Goal: Task Accomplishment & Management: Use online tool/utility

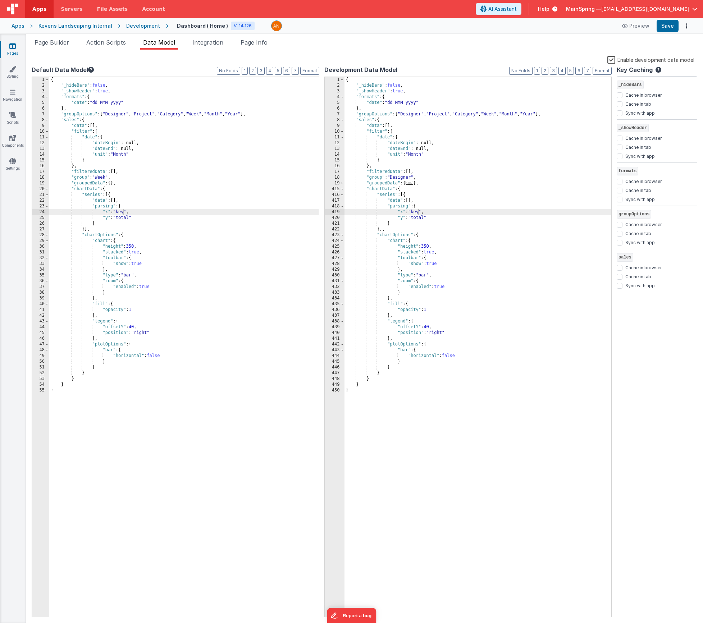
drag, startPoint x: 106, startPoint y: 47, endPoint x: 108, endPoint y: 58, distance: 10.6
click at [108, 58] on div "Page Builder Action Scripts Data Model Integration Page Info Snippet Library Na…" at bounding box center [364, 330] width 677 height 585
click at [105, 45] on span "Action Scripts" at bounding box center [106, 42] width 40 height 7
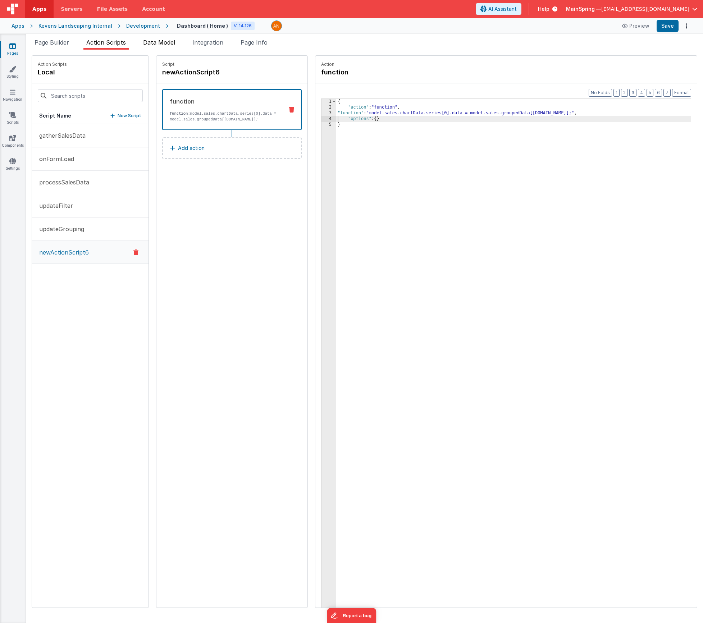
click at [158, 49] on li "Data Model" at bounding box center [159, 44] width 38 height 12
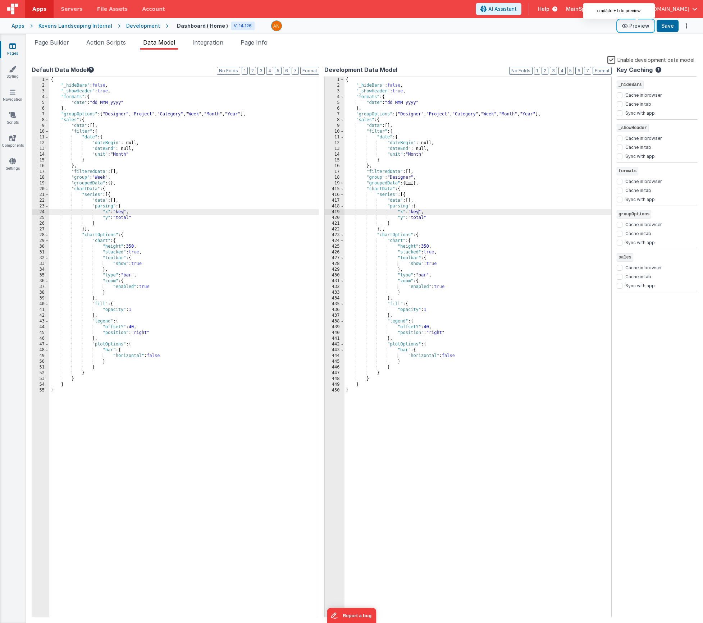
click at [637, 27] on button "Preview" at bounding box center [636, 26] width 36 height 12
click at [119, 45] on span "Action Scripts" at bounding box center [106, 42] width 40 height 7
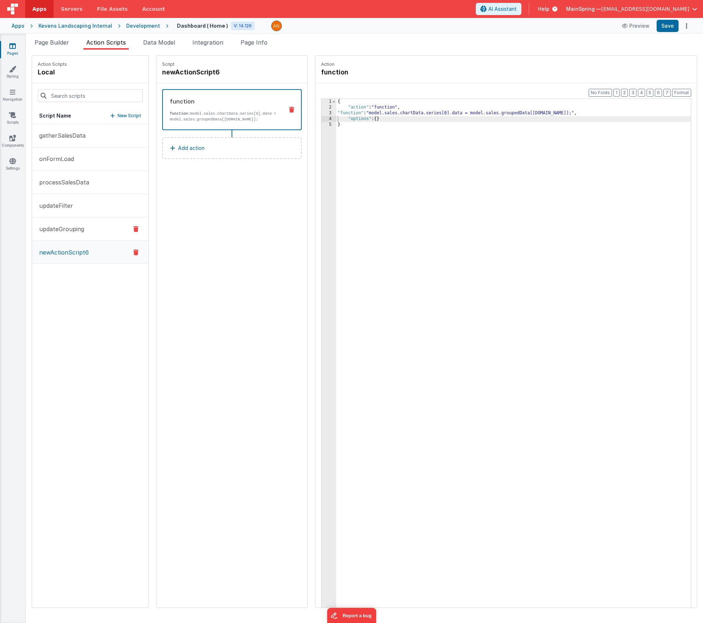
click at [61, 235] on button "updateGrouping" at bounding box center [90, 229] width 117 height 23
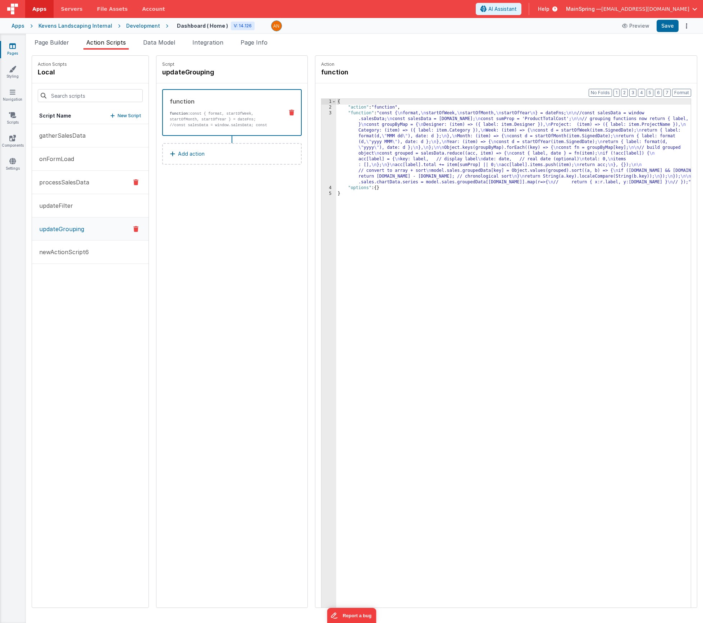
click at [67, 178] on p "processSalesData" at bounding box center [62, 182] width 54 height 9
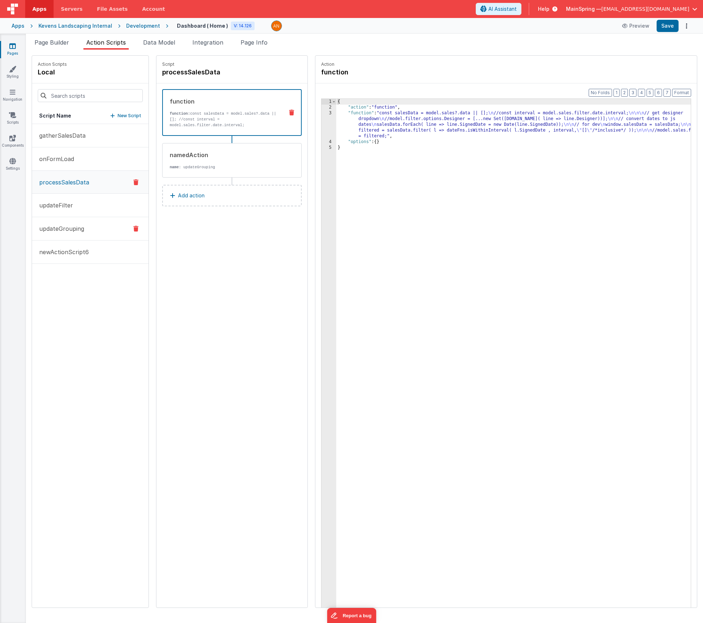
click at [51, 229] on p "updateGrouping" at bounding box center [59, 228] width 49 height 9
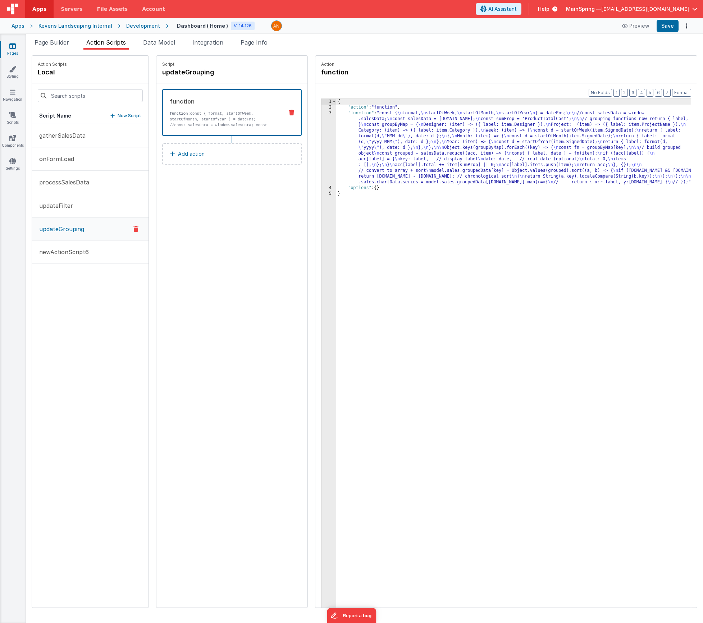
drag, startPoint x: 431, startPoint y: 134, endPoint x: 386, endPoint y: 137, distance: 44.7
click at [431, 134] on div "{ "action" : "function" , "function" : "const { \n format, \n startOfWeek, \n s…" at bounding box center [524, 370] width 376 height 543
click at [322, 142] on div "3" at bounding box center [329, 147] width 15 height 75
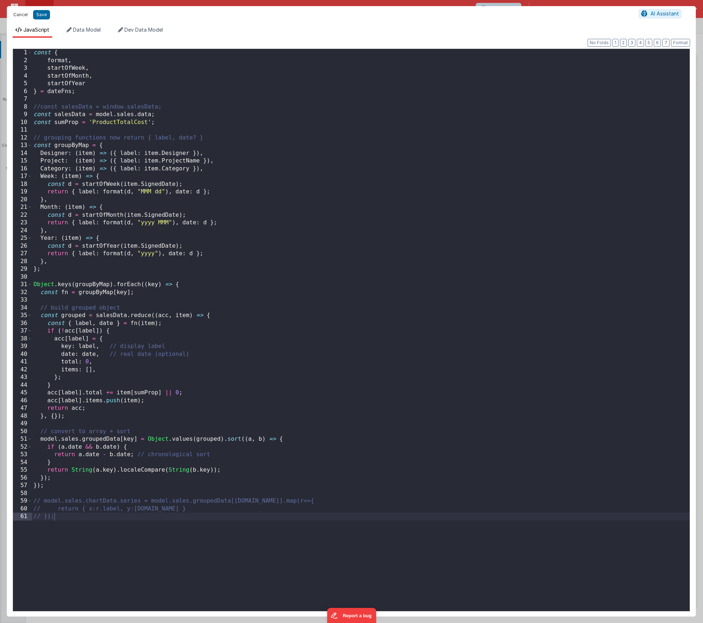
click at [17, 13] on button "Cancel" at bounding box center [21, 15] width 22 height 10
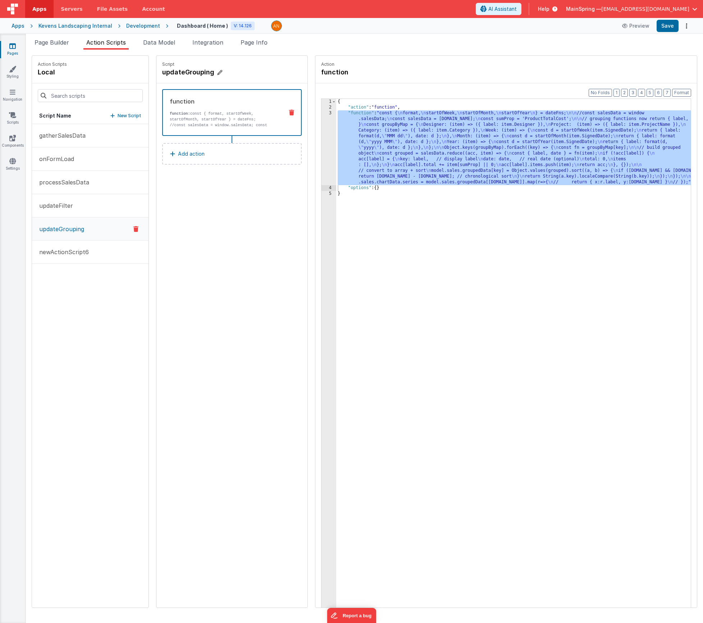
click at [217, 73] on icon at bounding box center [219, 72] width 5 height 7
drag, startPoint x: 162, startPoint y: 74, endPoint x: 120, endPoint y: 72, distance: 41.8
click at [120, 72] on div "Action Scripts local Script Name New Script gatherSalesData onFormLoad processS…" at bounding box center [365, 331] width 666 height 553
type input "generateGrouping"
click at [238, 74] on icon at bounding box center [240, 72] width 5 height 9
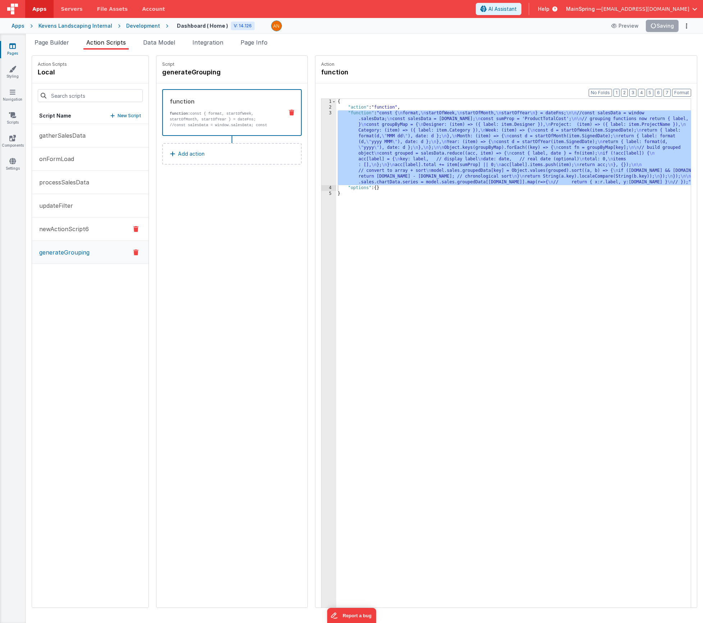
click at [66, 227] on p "newActionScript6" at bounding box center [62, 229] width 54 height 9
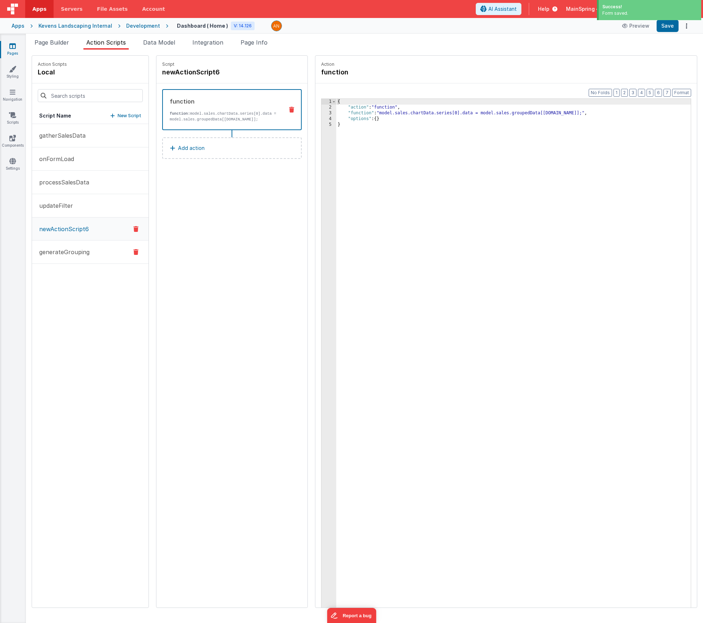
click at [58, 250] on p "generateGrouping" at bounding box center [62, 252] width 55 height 9
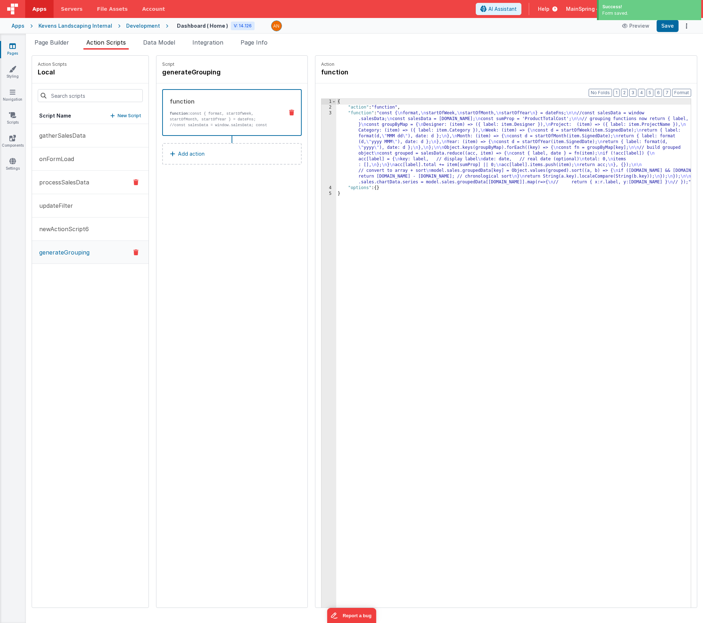
click at [60, 184] on p "processSalesData" at bounding box center [62, 182] width 54 height 9
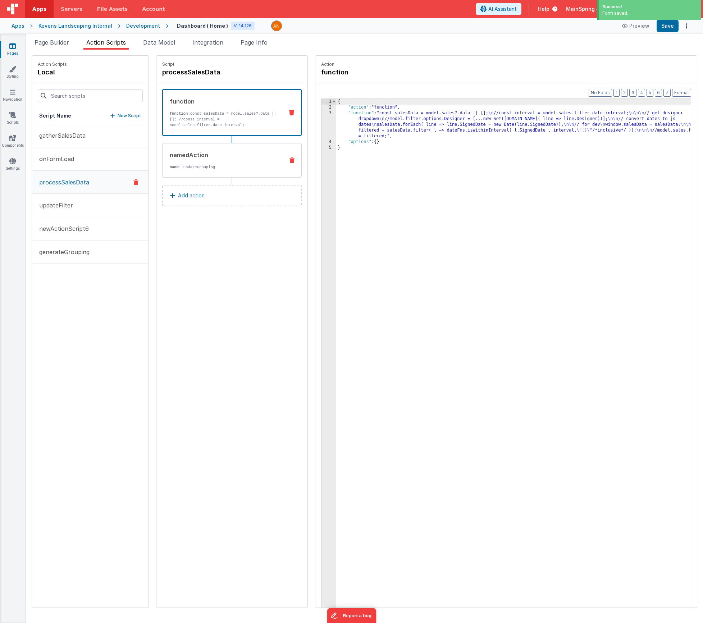
click at [197, 153] on div "namedAction" at bounding box center [224, 155] width 109 height 9
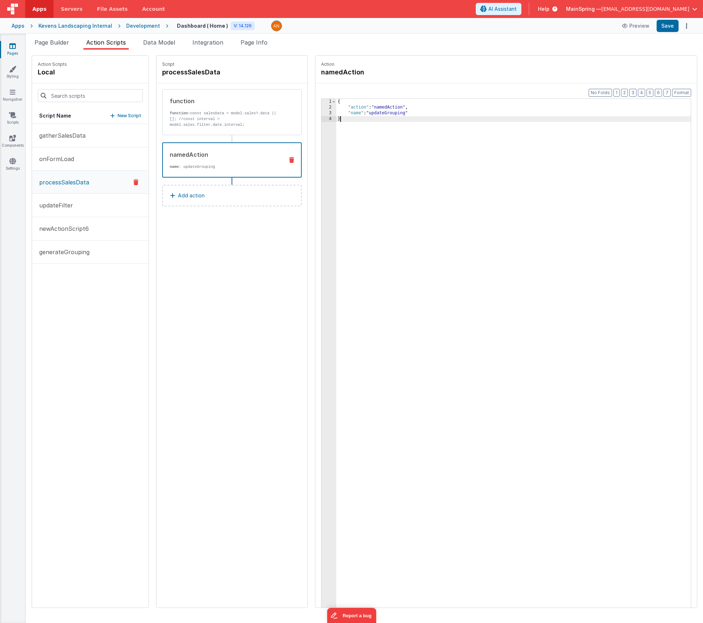
click at [366, 117] on div "{ "action" : "namedAction" , "name" : "updateGrouping" }" at bounding box center [524, 370] width 376 height 543
click at [362, 114] on div "{ "action" : "namedAction" , "name" : "updateGrouping" }" at bounding box center [524, 370] width 376 height 543
click at [672, 27] on button "Save" at bounding box center [668, 26] width 22 height 12
click at [53, 43] on span "Page Builder" at bounding box center [52, 42] width 35 height 7
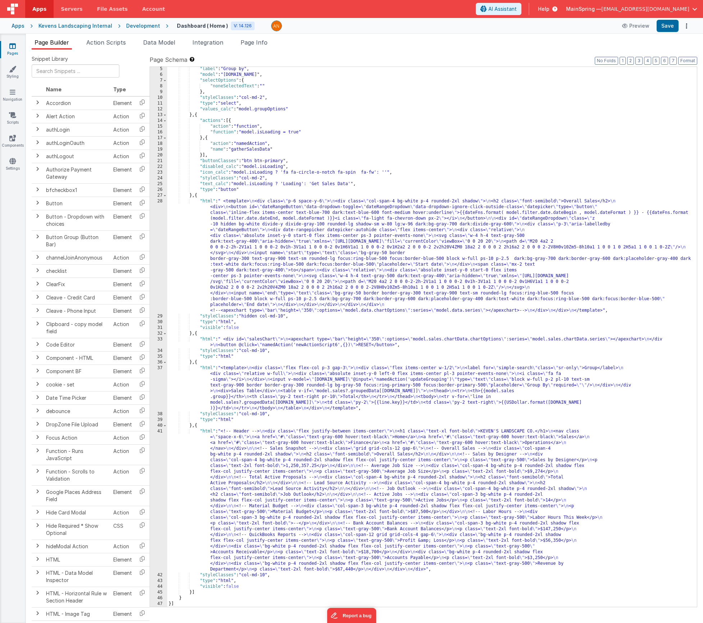
click at [269, 258] on div ""label" : "Group by" , "model" : "sales.group" , "selectOptions" : { "noneSelec…" at bounding box center [429, 342] width 524 height 552
click at [97, 41] on span "Action Scripts" at bounding box center [106, 42] width 40 height 7
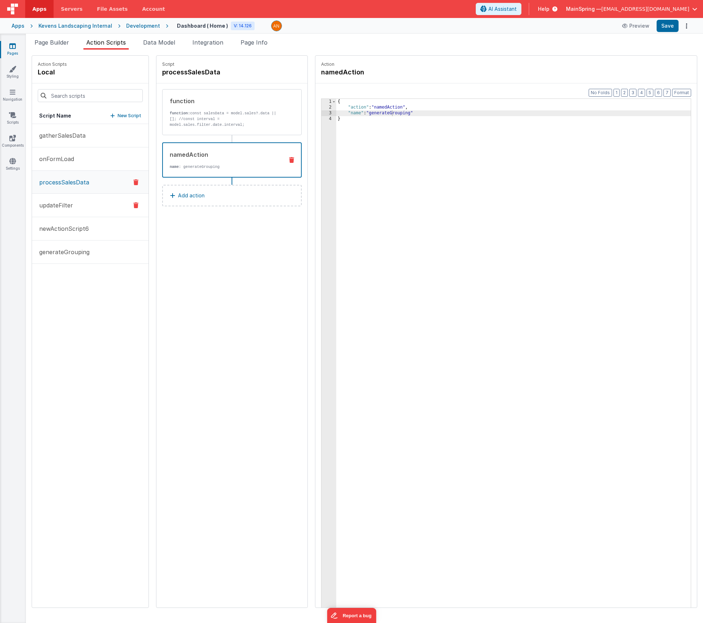
click at [63, 202] on p "updateFilter" at bounding box center [54, 205] width 38 height 9
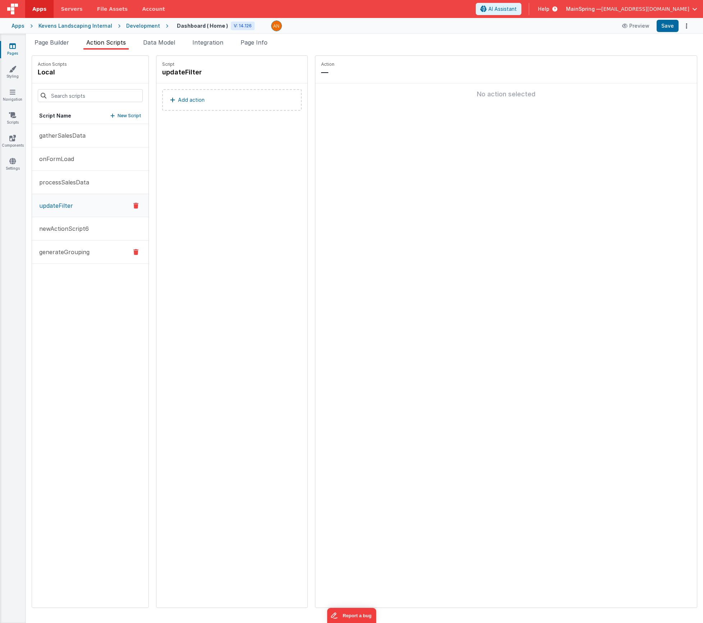
click at [63, 253] on p "generateGrouping" at bounding box center [62, 252] width 55 height 9
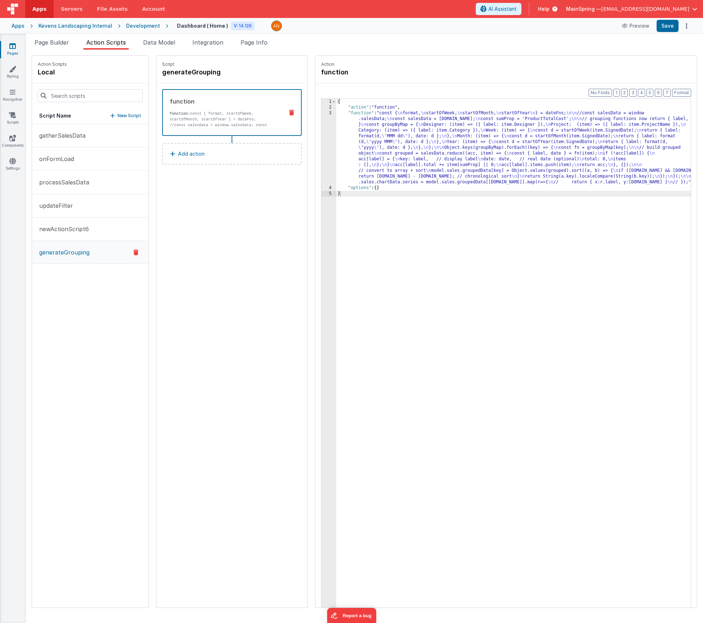
click at [55, 115] on h5 "Script Name" at bounding box center [55, 115] width 32 height 7
click at [83, 321] on div "gatherSalesData onFormLoad processSalesData updateFilter newActionScript6 gener…" at bounding box center [90, 366] width 117 height 484
click at [63, 240] on button "newActionScript6" at bounding box center [90, 229] width 117 height 23
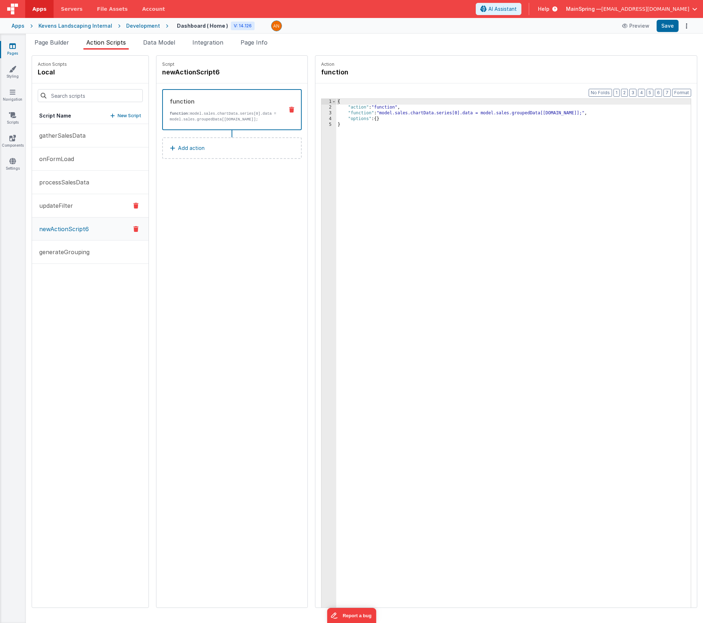
click at [63, 210] on button "updateFilter" at bounding box center [90, 205] width 117 height 23
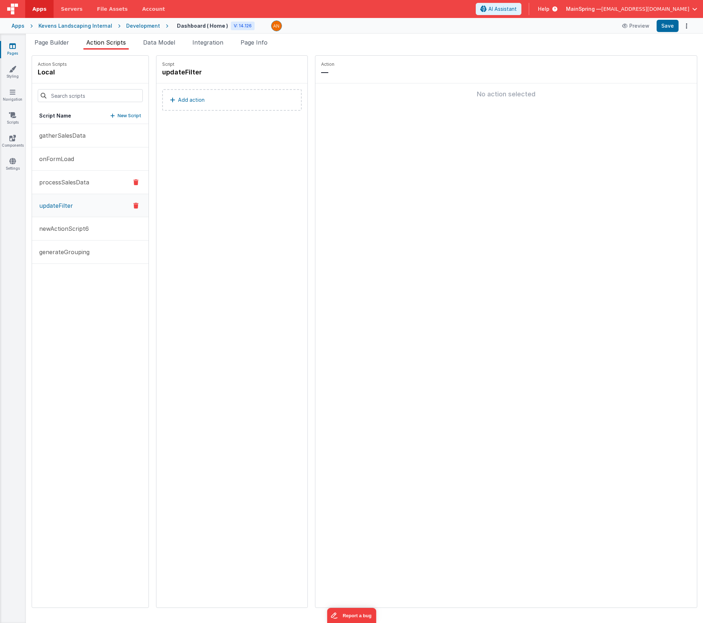
click at [65, 186] on p "processSalesData" at bounding box center [62, 182] width 54 height 9
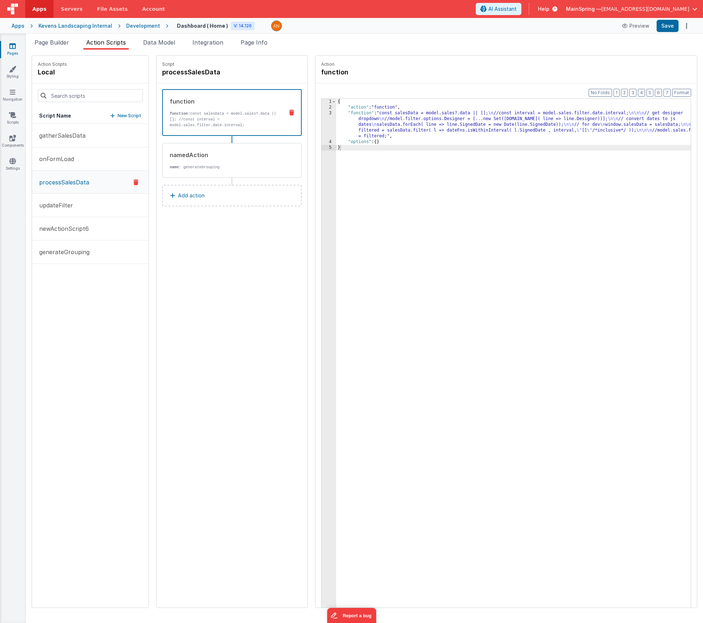
click at [119, 46] on li "Action Scripts" at bounding box center [105, 44] width 45 height 12
click at [163, 47] on li "Data Model" at bounding box center [159, 44] width 38 height 12
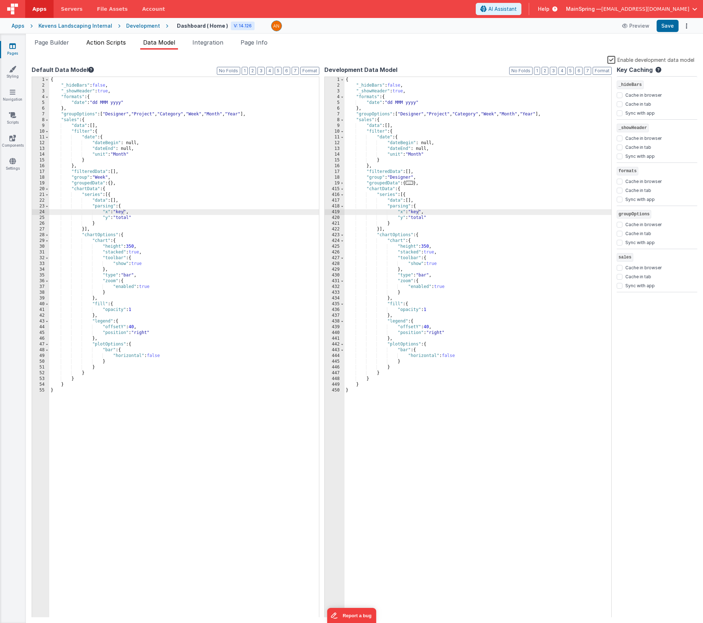
click at [111, 47] on li "Action Scripts" at bounding box center [105, 44] width 45 height 12
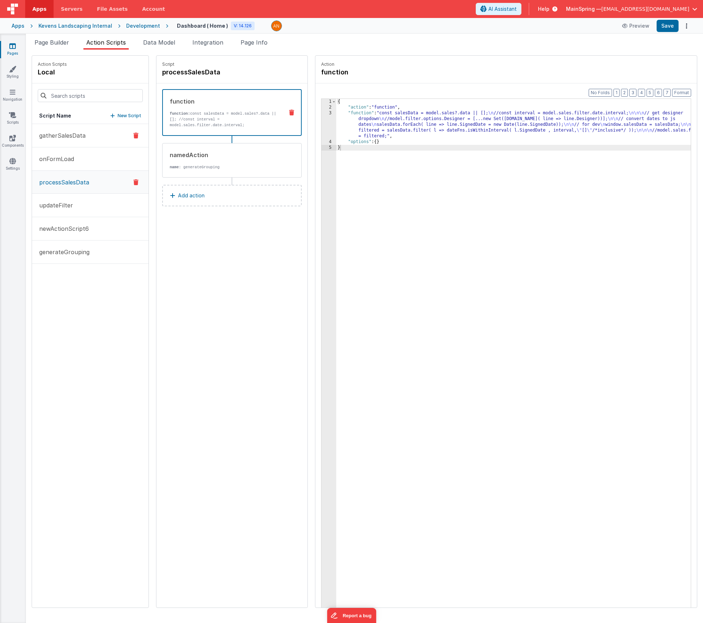
click at [51, 140] on button "gatherSalesData" at bounding box center [90, 135] width 117 height 23
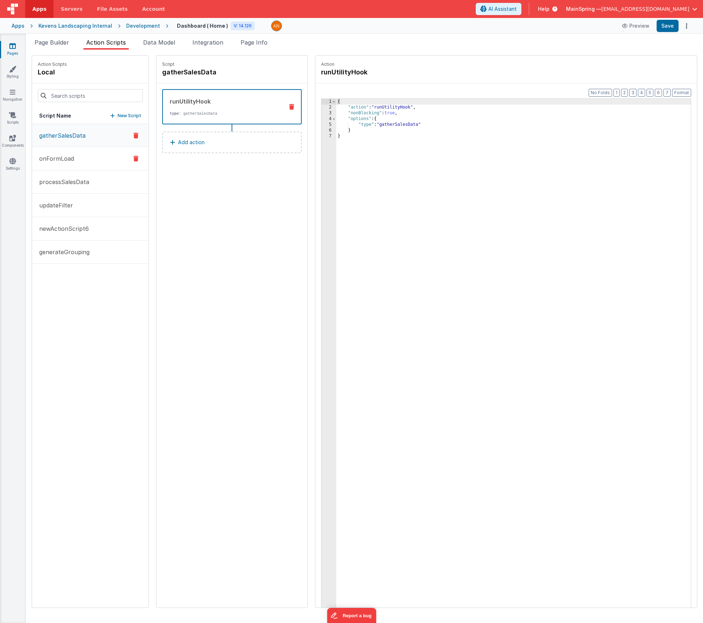
click at [49, 159] on p "onFormLoad" at bounding box center [54, 158] width 39 height 9
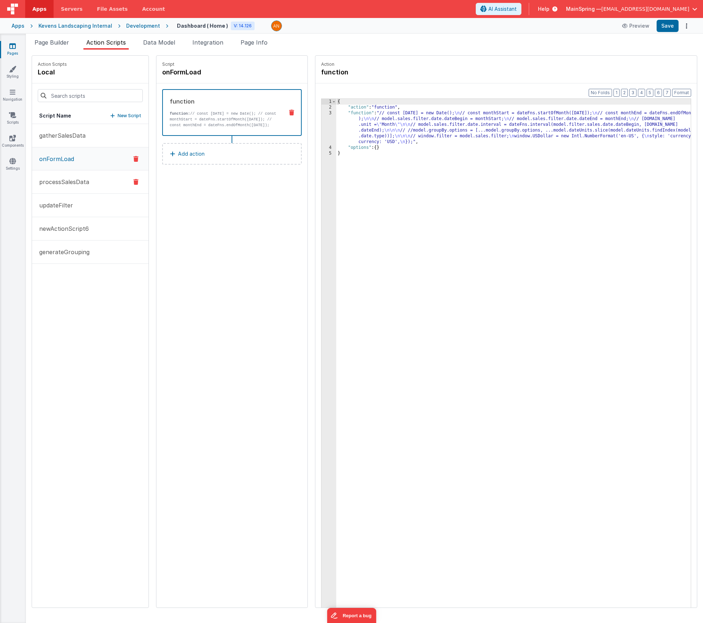
click at [46, 182] on p "processSalesData" at bounding box center [62, 182] width 54 height 9
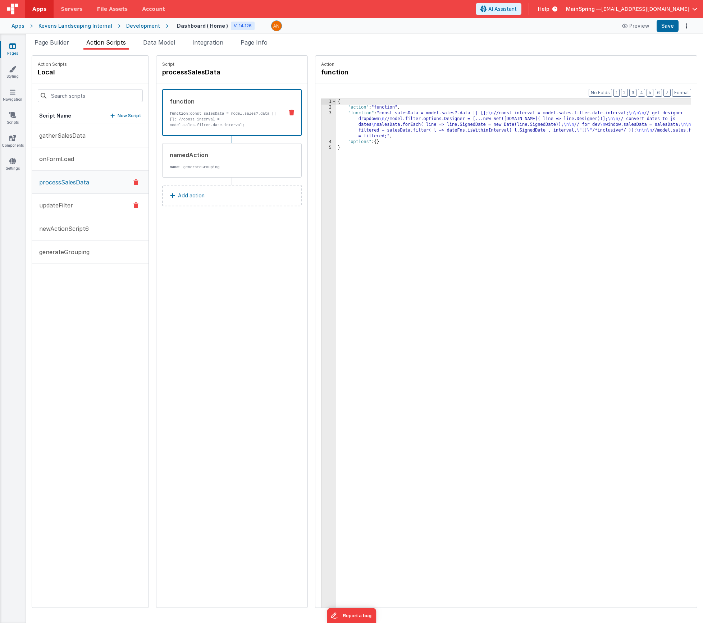
click at [47, 201] on p "updateFilter" at bounding box center [54, 205] width 38 height 9
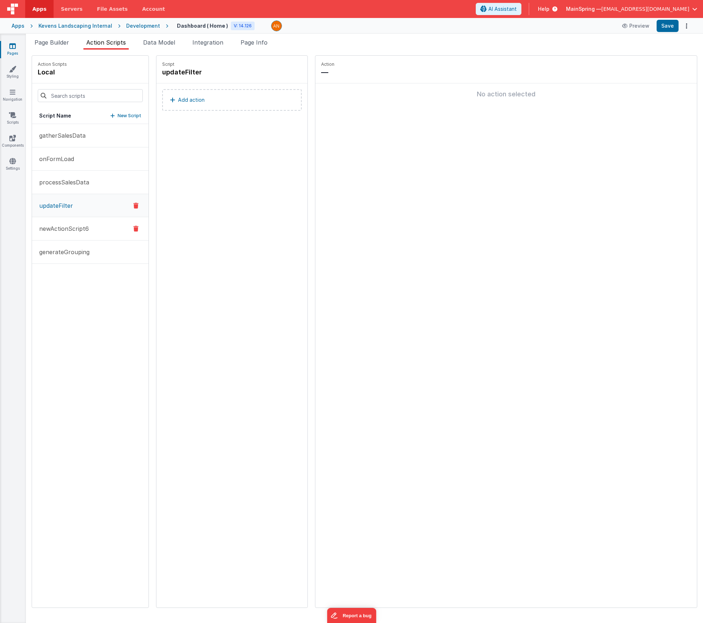
click at [55, 229] on p "newActionScript6" at bounding box center [62, 228] width 54 height 9
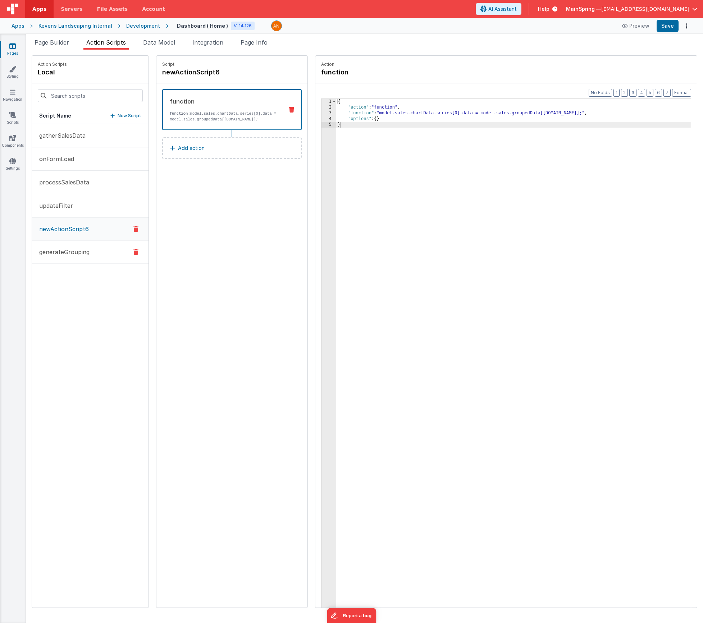
click at [68, 256] on p "generateGrouping" at bounding box center [62, 252] width 55 height 9
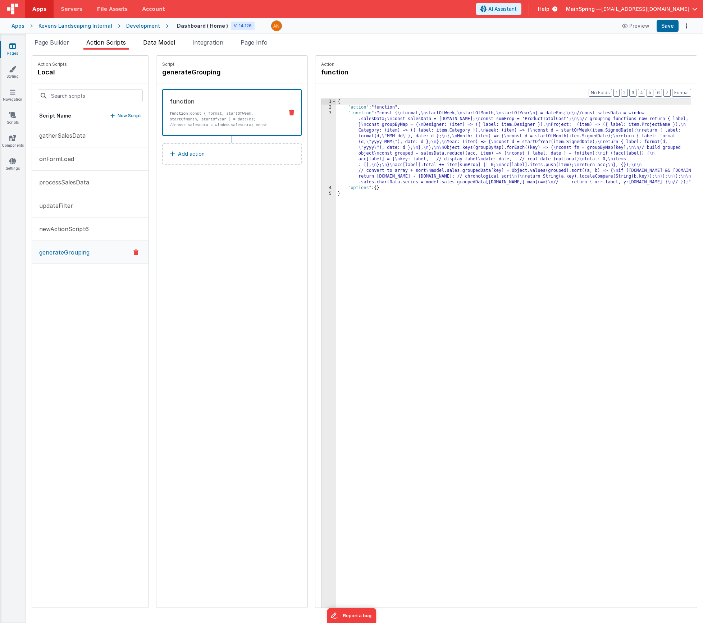
click at [156, 45] on span "Data Model" at bounding box center [159, 42] width 32 height 7
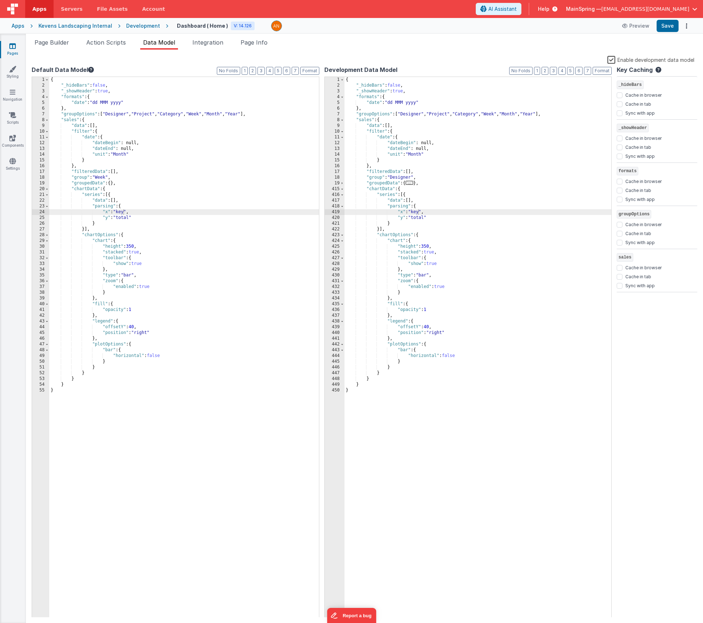
click at [612, 62] on label "Enable development data model" at bounding box center [651, 59] width 87 height 8
click at [0, 0] on input "Enable development data model" at bounding box center [0, 0] width 0 height 0
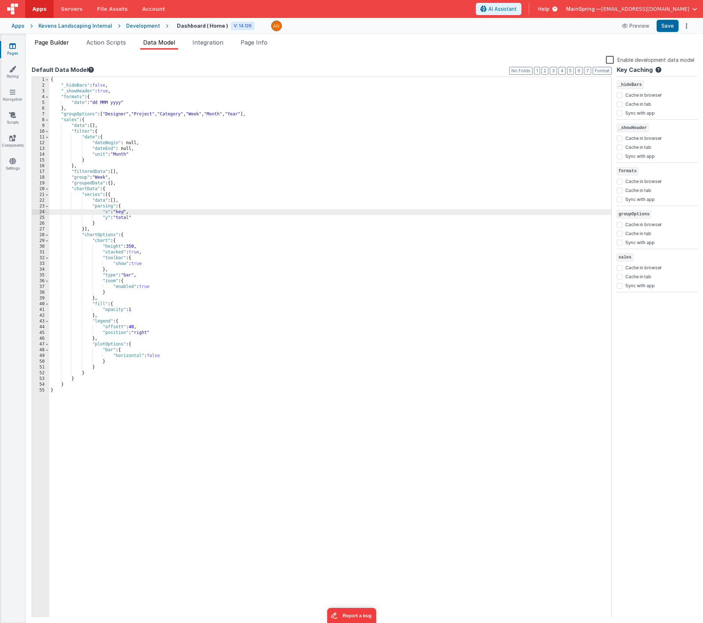
click at [65, 43] on span "Page Builder" at bounding box center [52, 42] width 35 height 7
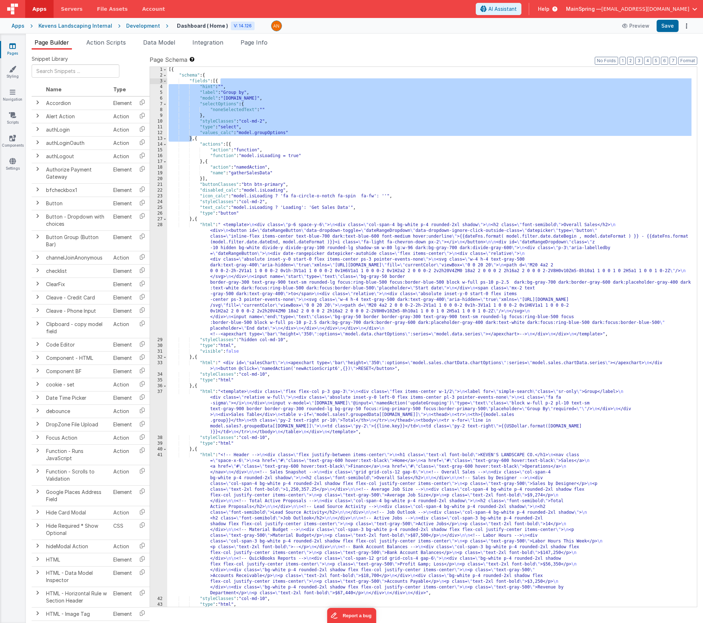
drag, startPoint x: 192, startPoint y: 140, endPoint x: 219, endPoint y: 81, distance: 65.0
click at [219, 81] on div "[{ "schema" : { "fields" : [{ "hint" : "" , "label" : "Group by" , "model" : "s…" at bounding box center [429, 343] width 524 height 552
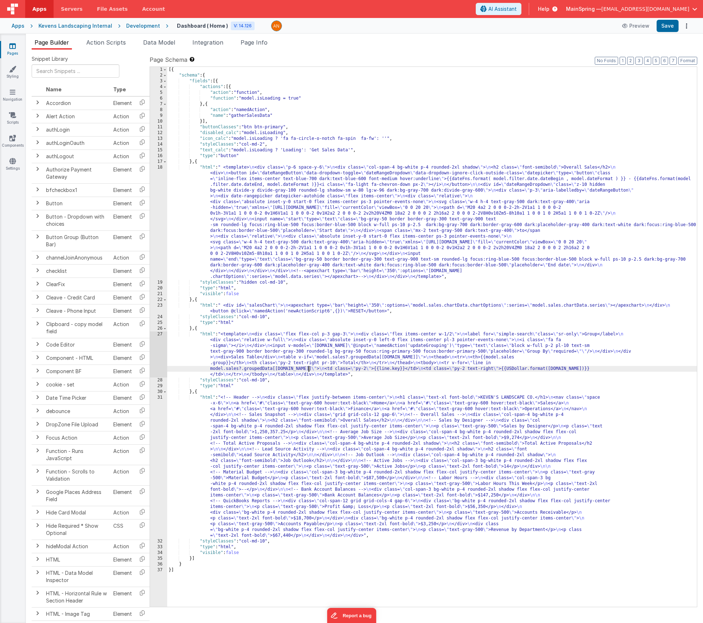
click at [308, 368] on div "[{ "schema" : { "fields" : [{ "actions" : [{ "action" : "function" , "function"…" at bounding box center [432, 343] width 530 height 552
click at [157, 360] on div "27" at bounding box center [158, 355] width 17 height 46
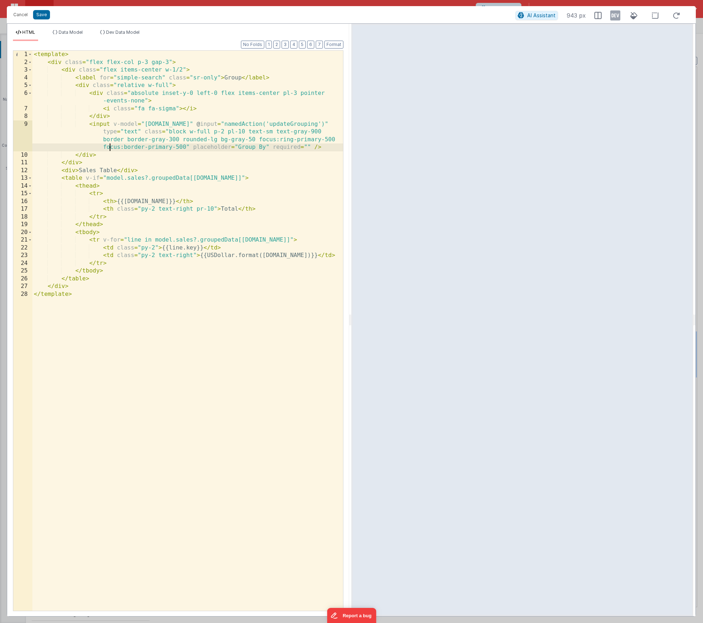
click at [111, 145] on div "< template > < div class = "flex flex-col p-3 gap-3" > < div class = "flex item…" at bounding box center [187, 339] width 311 height 576
click at [102, 127] on div "< template > < div class = "flex flex-col p-3 gap-3" > < div class = "flex item…" at bounding box center [187, 339] width 311 height 576
click at [317, 146] on div "< template > < div class = "flex flex-col p-3 gap-3" > < div class = "flex item…" at bounding box center [187, 339] width 311 height 576
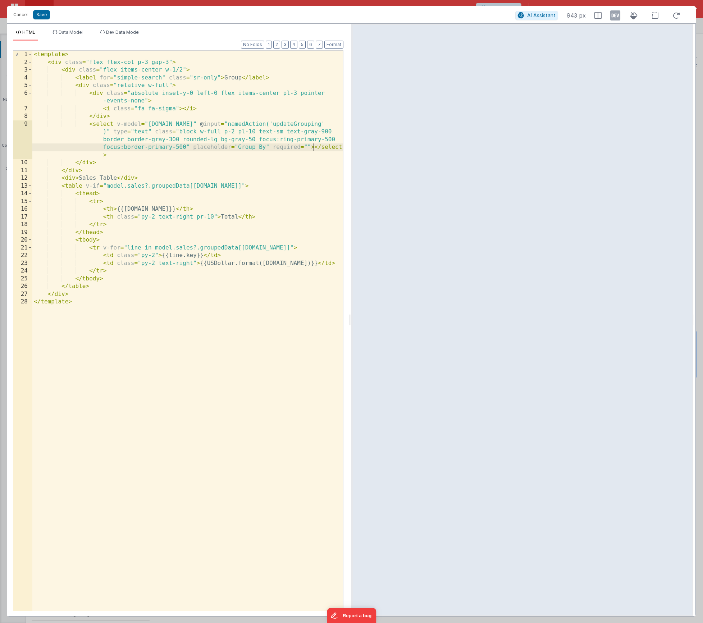
click at [312, 149] on div "< template > < div class = "flex flex-col p-3 gap-3" > < div class = "flex item…" at bounding box center [187, 339] width 311 height 576
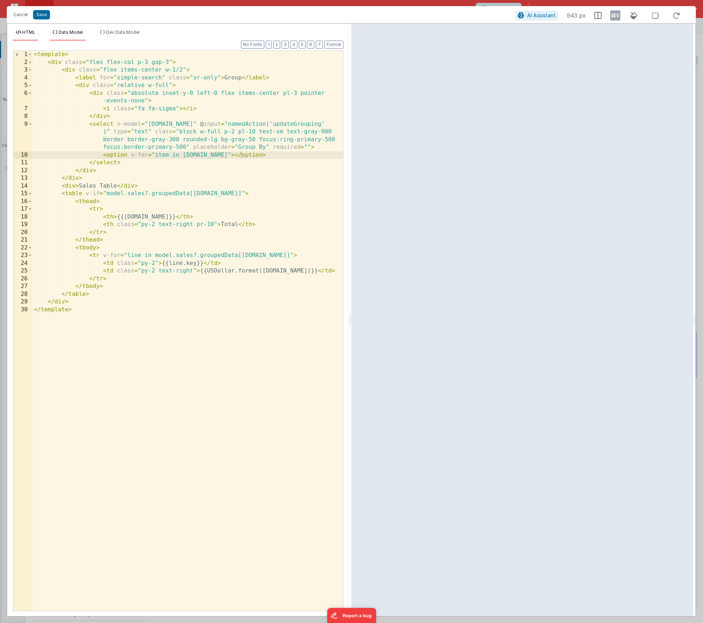
click at [76, 37] on li "Data Model" at bounding box center [68, 35] width 36 height 12
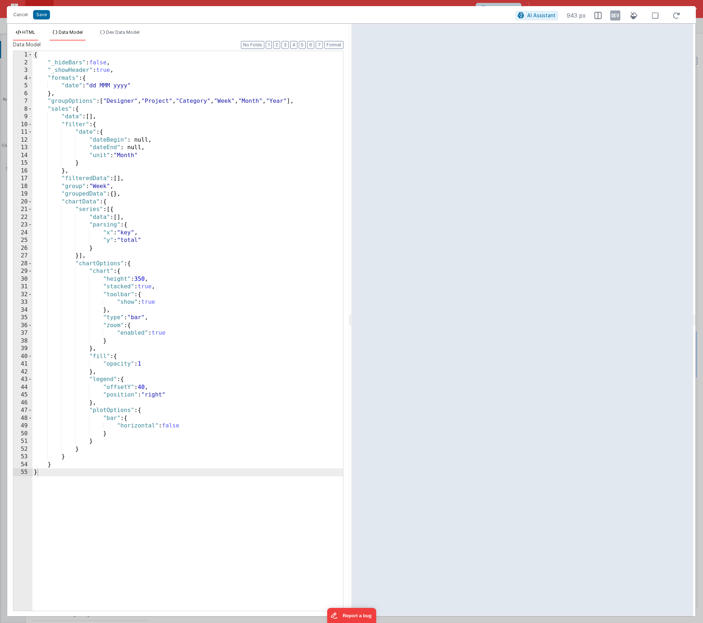
click at [17, 35] on li "HTML" at bounding box center [25, 35] width 25 height 12
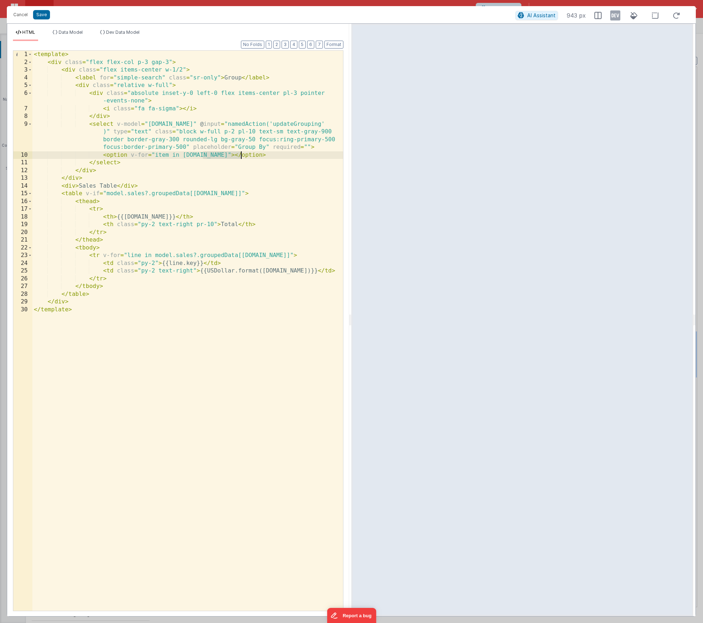
drag, startPoint x: 215, startPoint y: 155, endPoint x: 241, endPoint y: 154, distance: 25.2
click at [241, 154] on div "< template > < div class = "flex flex-col p-3 gap-3" > < div class = "flex item…" at bounding box center [187, 339] width 311 height 576
click at [44, 18] on button "Save" at bounding box center [41, 14] width 17 height 9
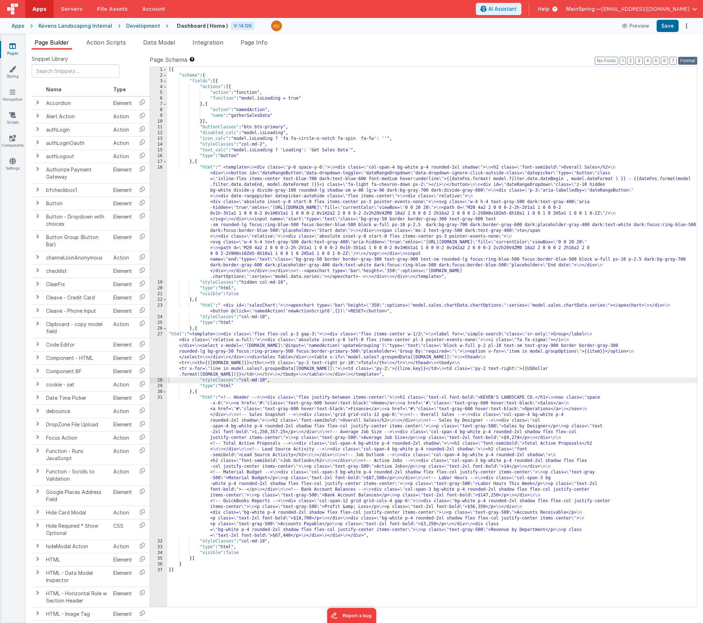
click at [695, 61] on button "Format" at bounding box center [687, 61] width 19 height 8
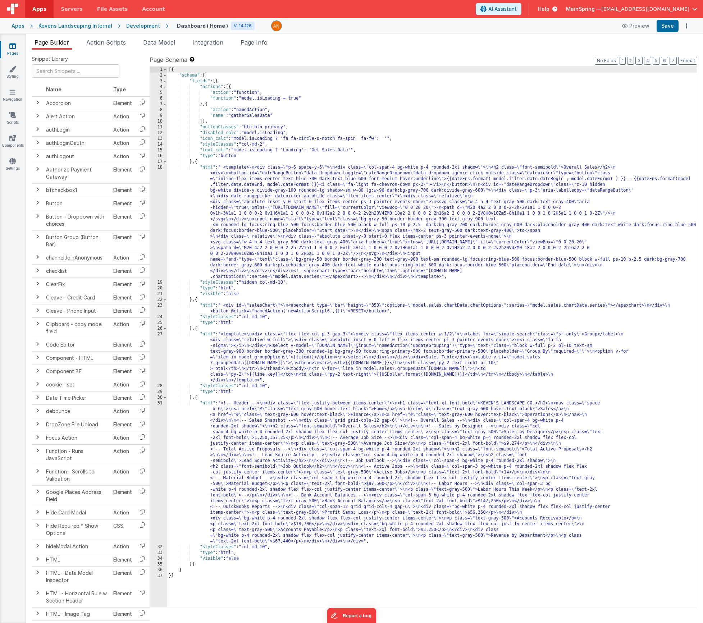
click at [669, 32] on div "Apps Kevens Landscaping Internal Development Dashboard ( Home ) V: 14.126 Previ…" at bounding box center [351, 26] width 703 height 16
click at [668, 30] on button "Save" at bounding box center [668, 26] width 22 height 12
click at [287, 178] on div "[{ "schema" : { "fields" : [{ "actions" : [{ "action" : "function" , "function"…" at bounding box center [432, 343] width 530 height 552
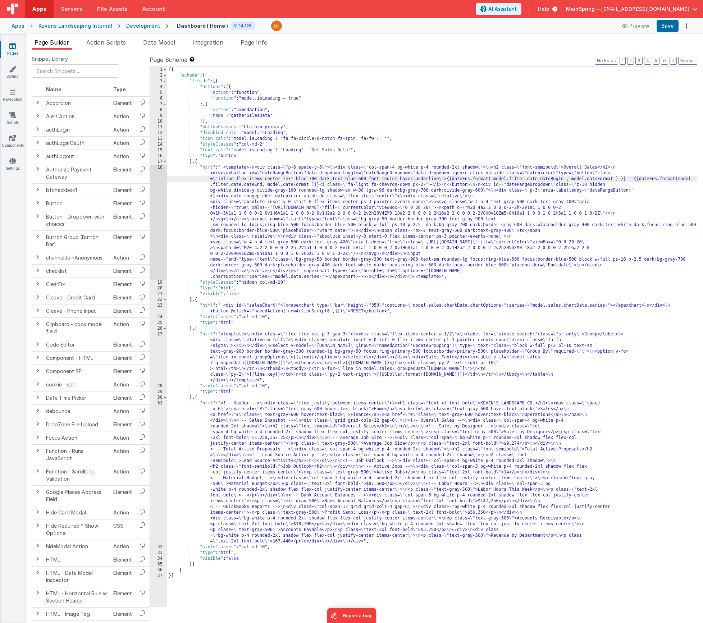
click at [160, 226] on div "18" at bounding box center [158, 222] width 17 height 115
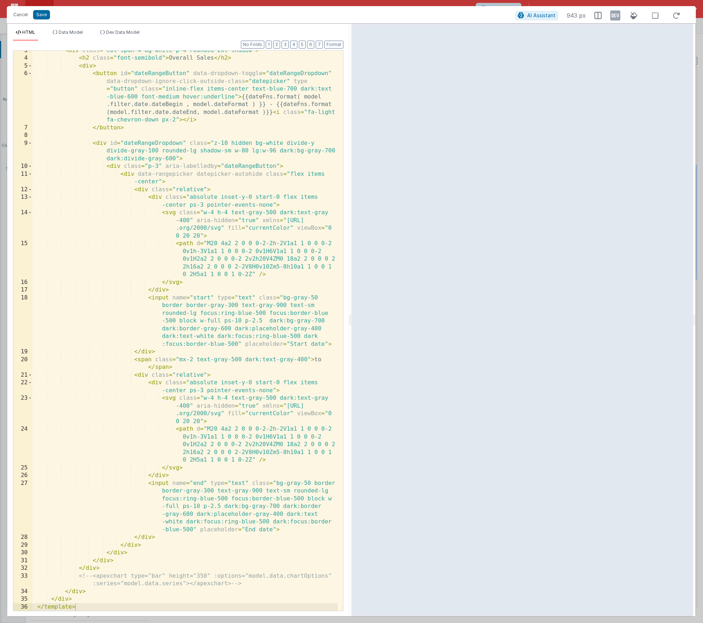
scroll to position [19, 0]
click at [614, 18] on icon at bounding box center [615, 16] width 10 height 12
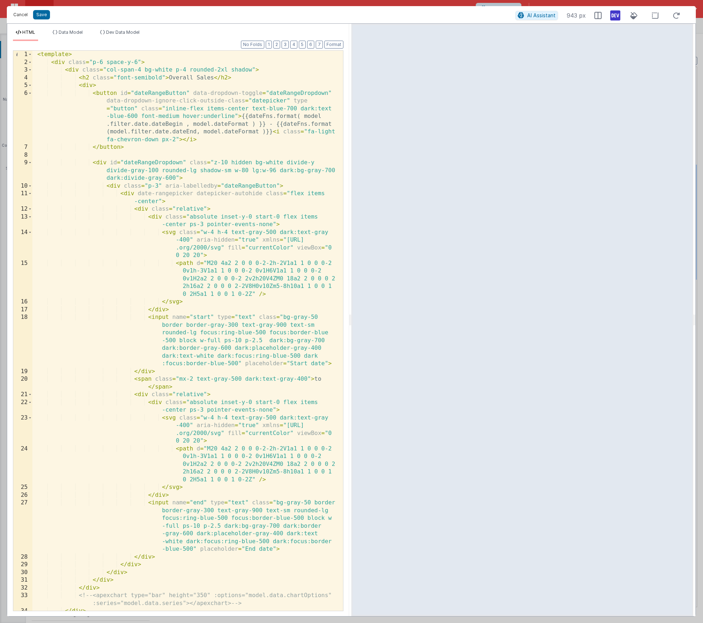
click at [17, 15] on button "Cancel" at bounding box center [21, 15] width 22 height 10
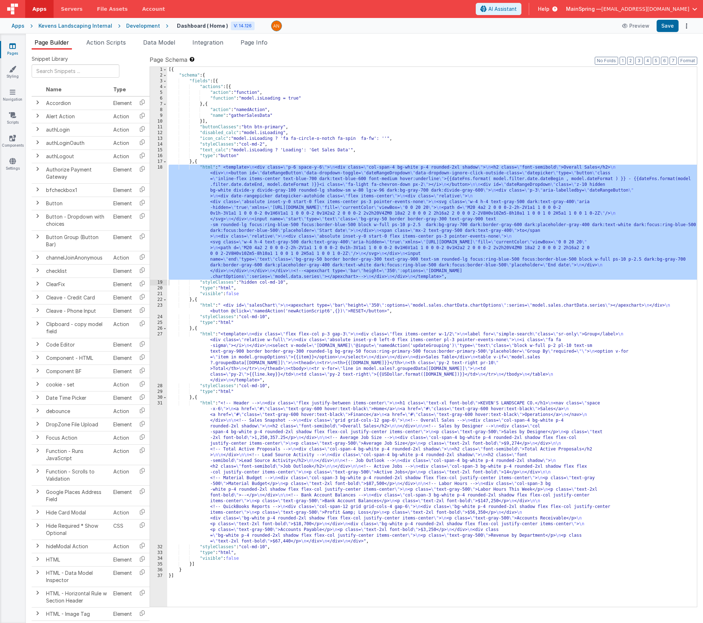
click at [347, 213] on div "[{ "schema" : { "fields" : [{ "actions" : [{ "action" : "function" , "function"…" at bounding box center [432, 343] width 530 height 552
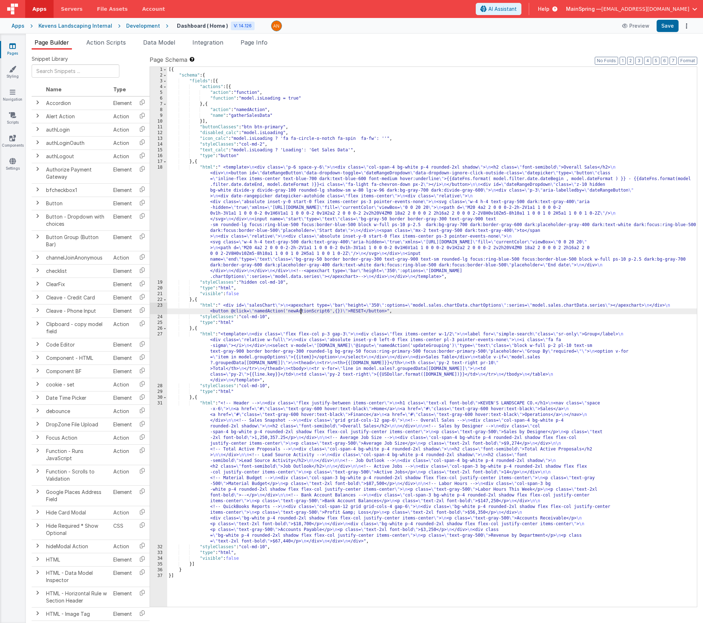
click at [301, 310] on div "[{ "schema" : { "fields" : [{ "actions" : [{ "action" : "function" , "function"…" at bounding box center [432, 343] width 530 height 552
click at [156, 308] on div "23" at bounding box center [158, 309] width 17 height 12
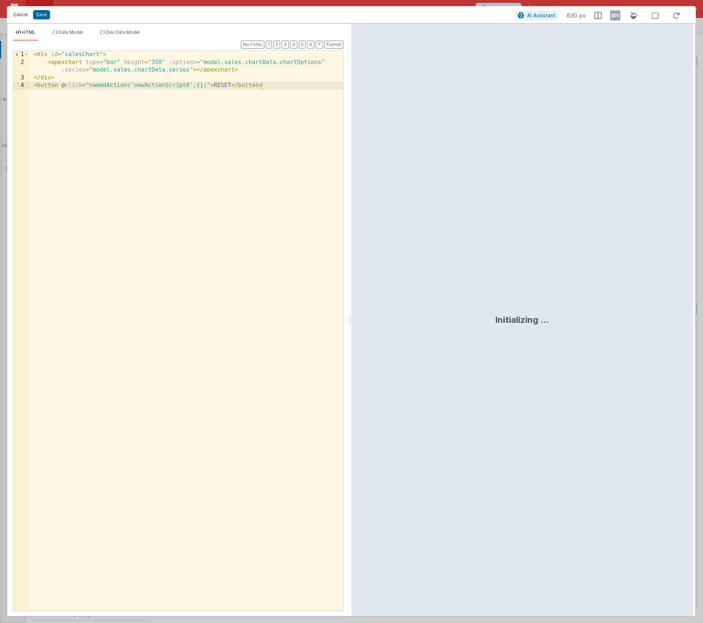
click at [20, 19] on button "Cancel" at bounding box center [21, 15] width 22 height 10
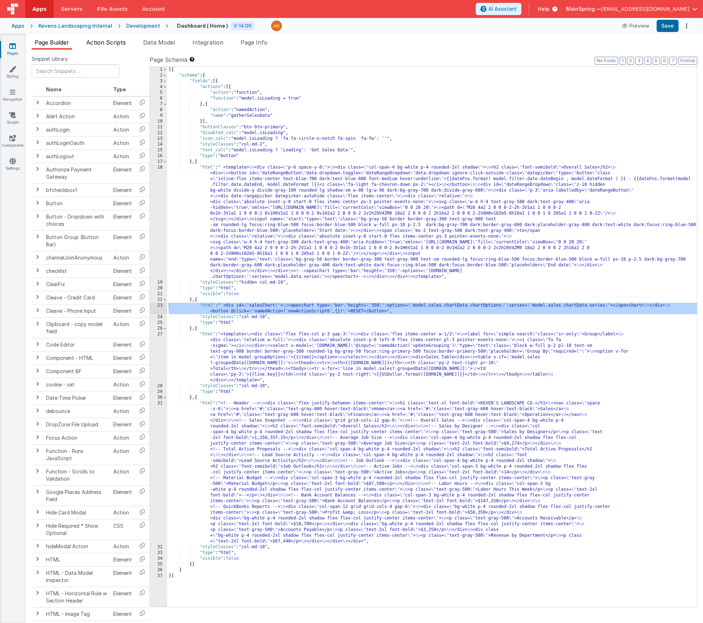
click at [124, 47] on li "Action Scripts" at bounding box center [105, 44] width 45 height 12
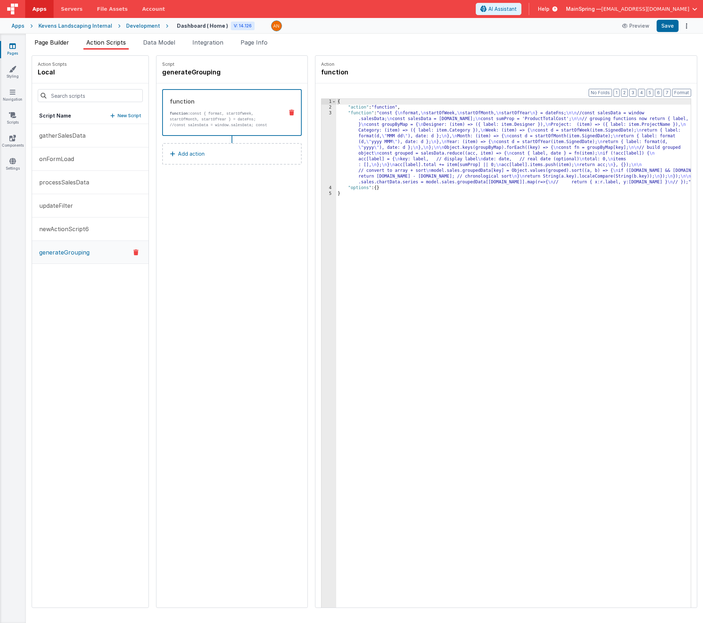
click at [58, 46] on span "Page Builder" at bounding box center [52, 42] width 35 height 7
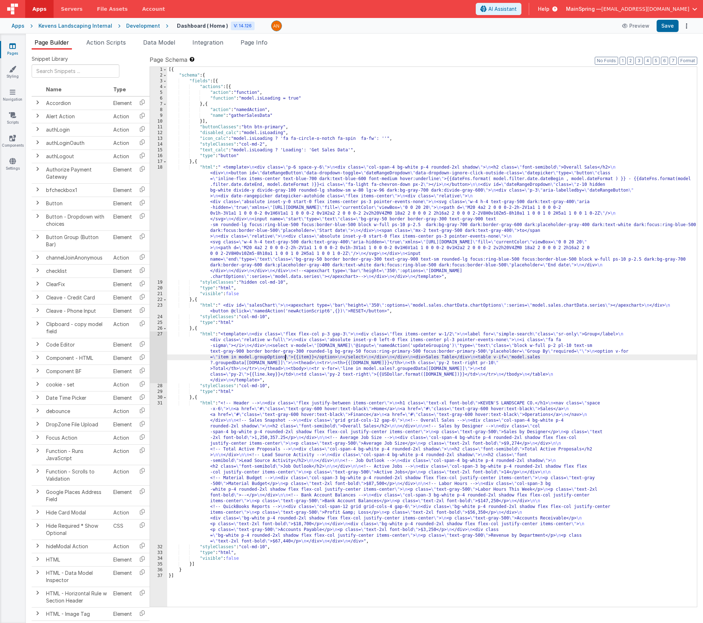
click at [286, 360] on div "[{ "schema" : { "fields" : [{ "actions" : [{ "action" : "function" , "function"…" at bounding box center [432, 343] width 530 height 552
click at [159, 359] on div "27" at bounding box center [158, 358] width 17 height 52
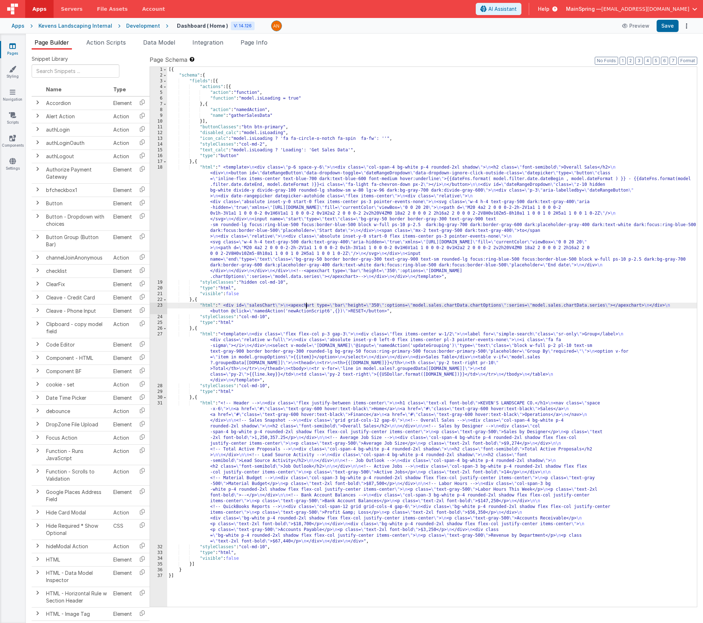
click at [306, 303] on div "[{ "schema" : { "fields" : [{ "actions" : [{ "action" : "function" , "function"…" at bounding box center [432, 343] width 530 height 552
click at [154, 307] on div "23" at bounding box center [158, 309] width 17 height 12
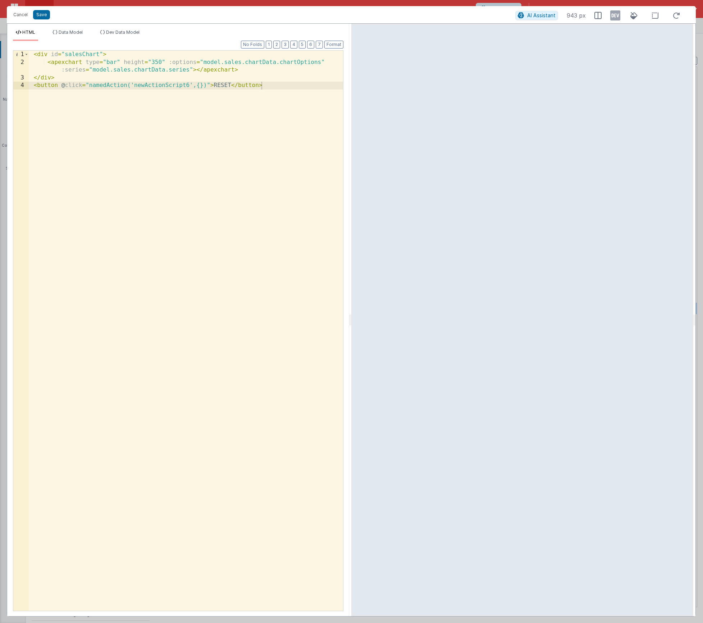
click at [154, 88] on div "< div id = "salesChart" > < apexchart type = "bar" height = "350" :options = "m…" at bounding box center [186, 339] width 314 height 576
click at [43, 15] on button "Save" at bounding box center [41, 14] width 17 height 9
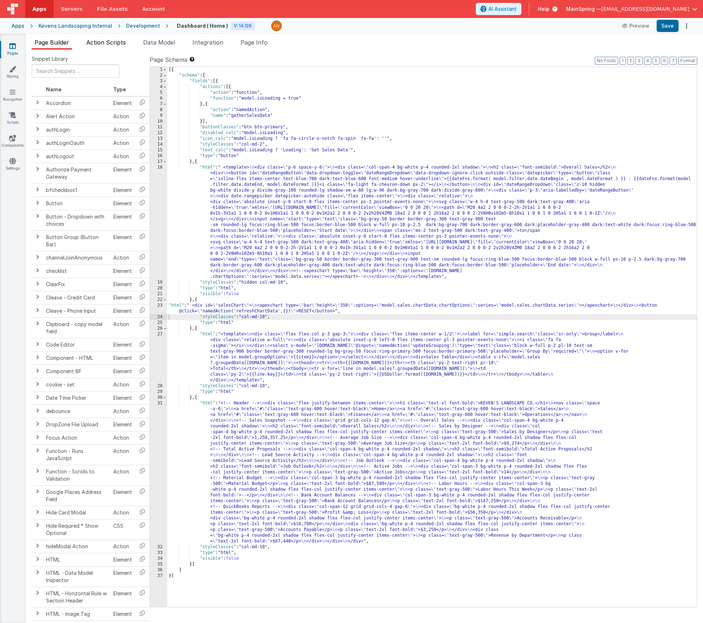
click at [109, 40] on span "Action Scripts" at bounding box center [106, 42] width 40 height 7
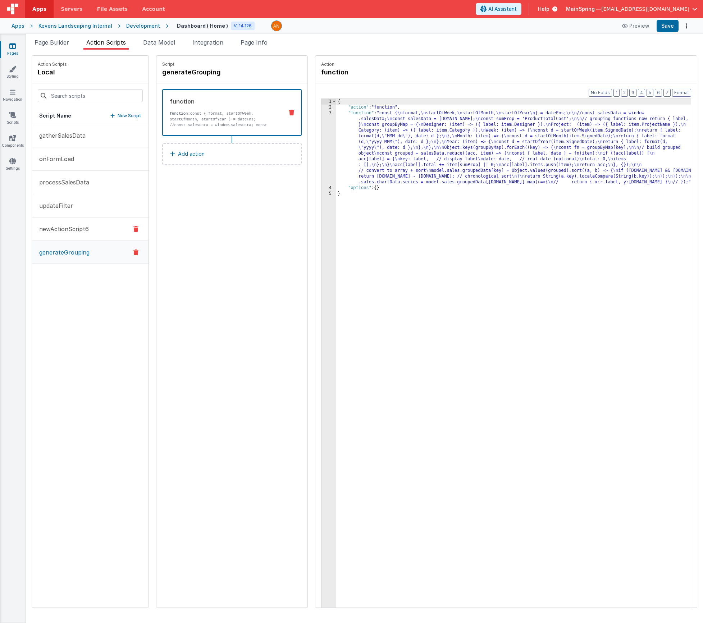
click at [64, 228] on p "newActionScript6" at bounding box center [62, 229] width 54 height 9
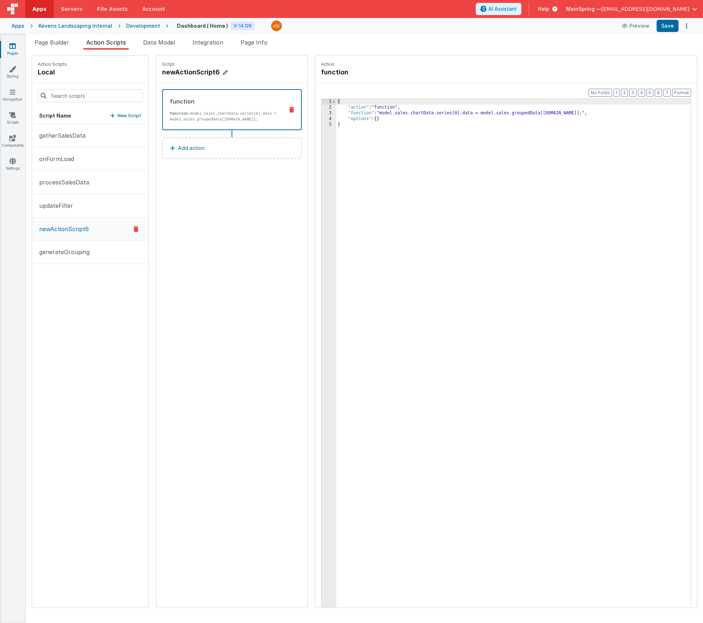
click at [172, 73] on h4 "newActionScript6" at bounding box center [216, 72] width 108 height 10
type input "refreshChartData"
click at [238, 74] on icon at bounding box center [240, 72] width 5 height 9
click at [186, 249] on div "Script refreshChartData function function: model.sales.chartData.series[0].data…" at bounding box center [231, 332] width 151 height 552
click at [54, 41] on span "Page Builder" at bounding box center [52, 42] width 35 height 7
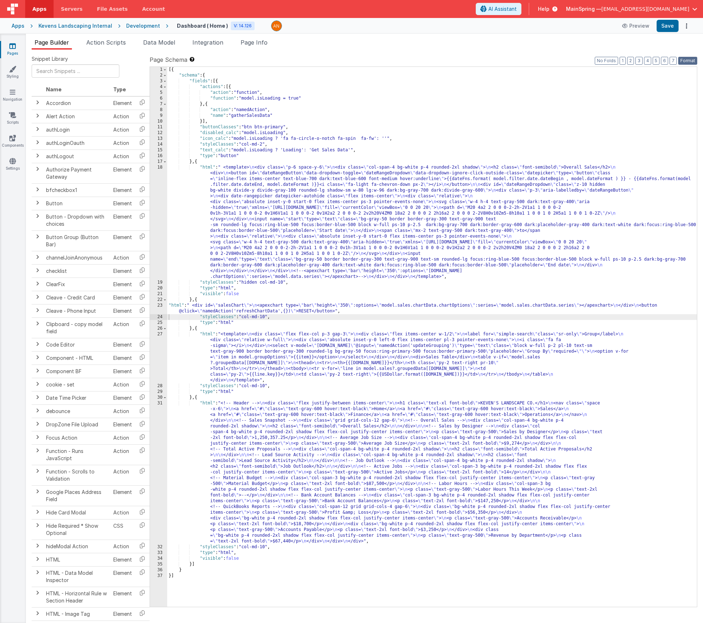
click at [696, 61] on button "Format" at bounding box center [687, 61] width 19 height 8
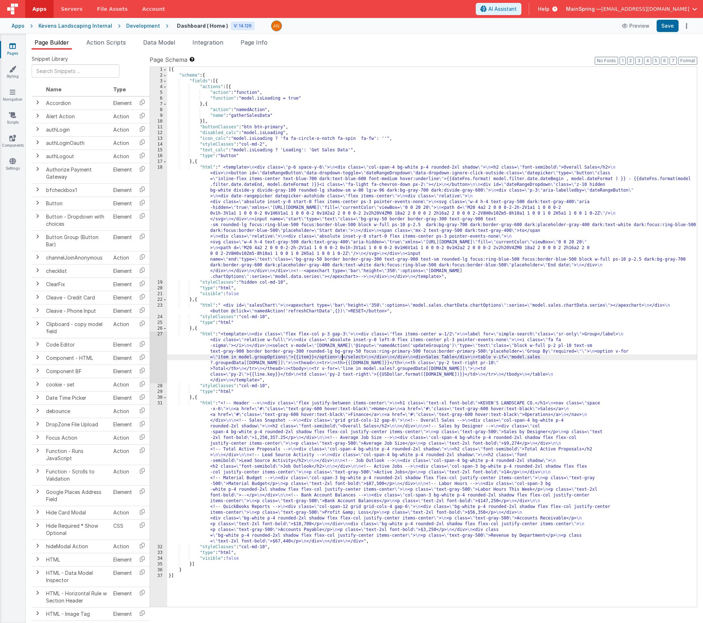
click at [341, 355] on div "[{ "schema" : { "fields" : [{ "actions" : [{ "action" : "function" , "function"…" at bounding box center [432, 343] width 530 height 552
click at [158, 352] on div "27" at bounding box center [158, 358] width 17 height 52
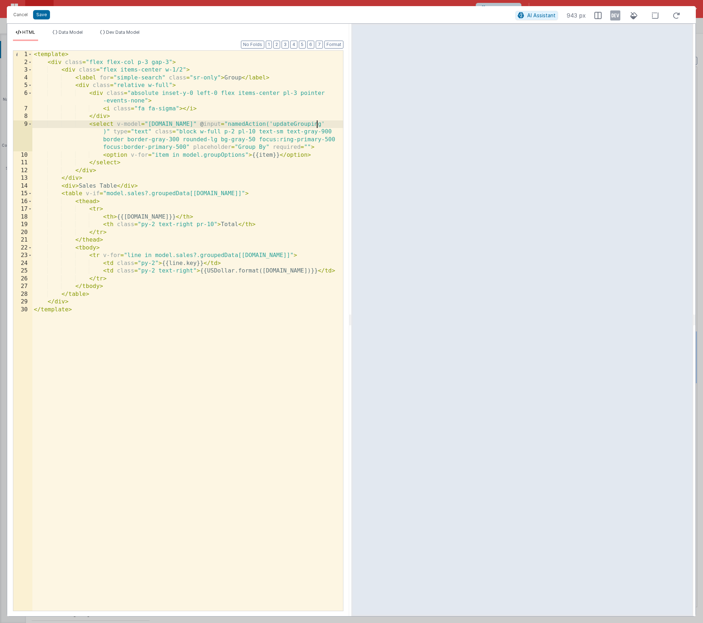
click at [317, 125] on div "< template > < div class = "flex flex-col p-3 gap-3" > < div class = "flex item…" at bounding box center [187, 339] width 311 height 576
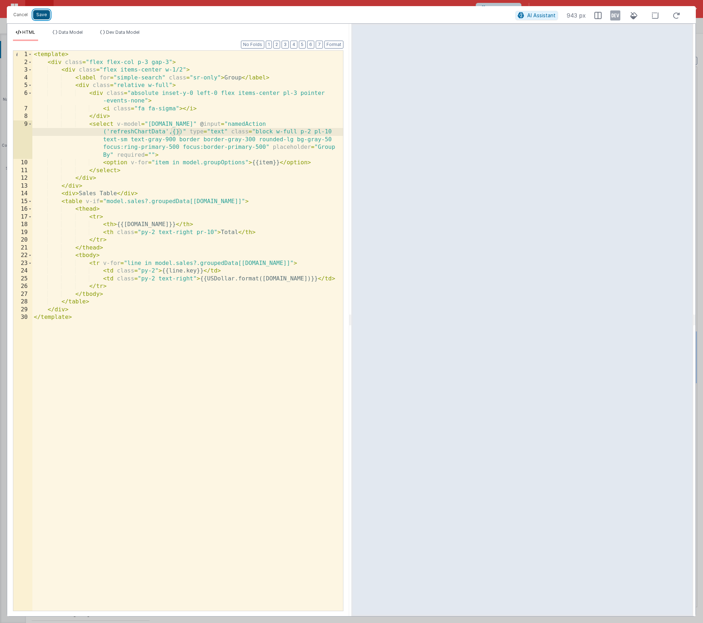
click at [46, 17] on button "Save" at bounding box center [41, 14] width 17 height 9
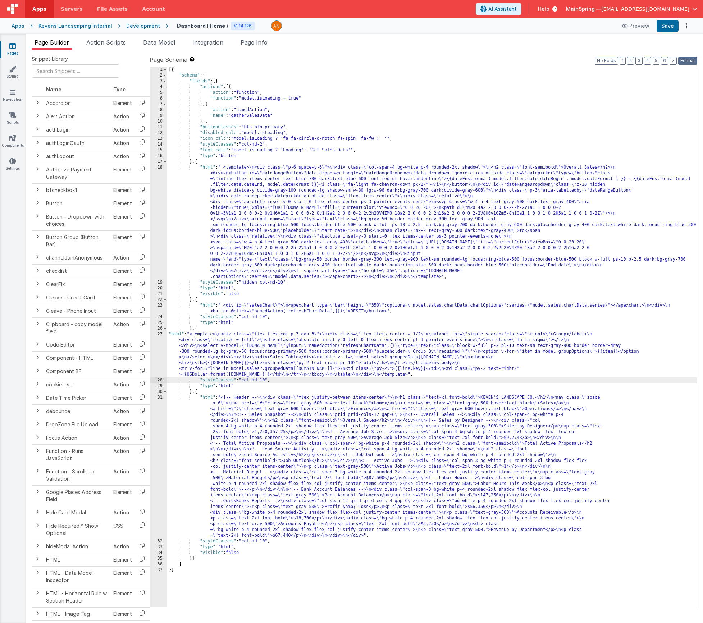
click at [695, 63] on button "Format" at bounding box center [687, 61] width 19 height 8
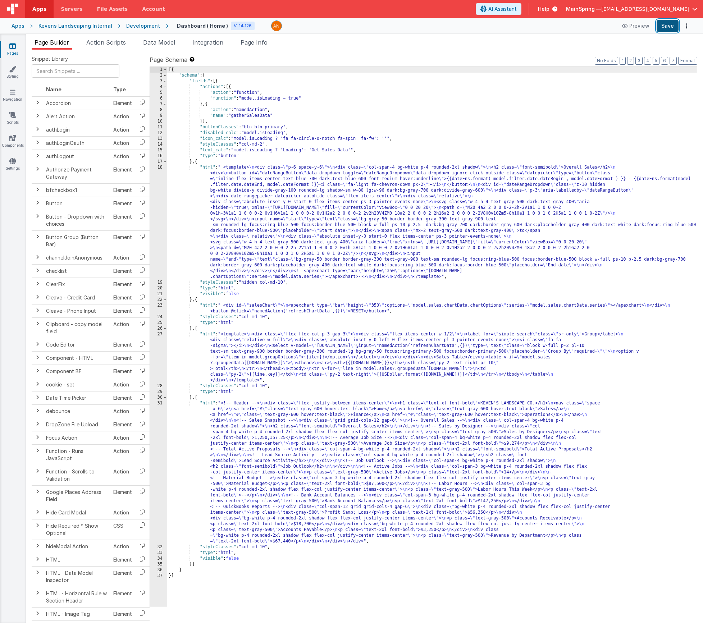
click at [665, 26] on button "Save" at bounding box center [668, 26] width 22 height 12
click at [119, 44] on span "Action Scripts" at bounding box center [106, 42] width 40 height 7
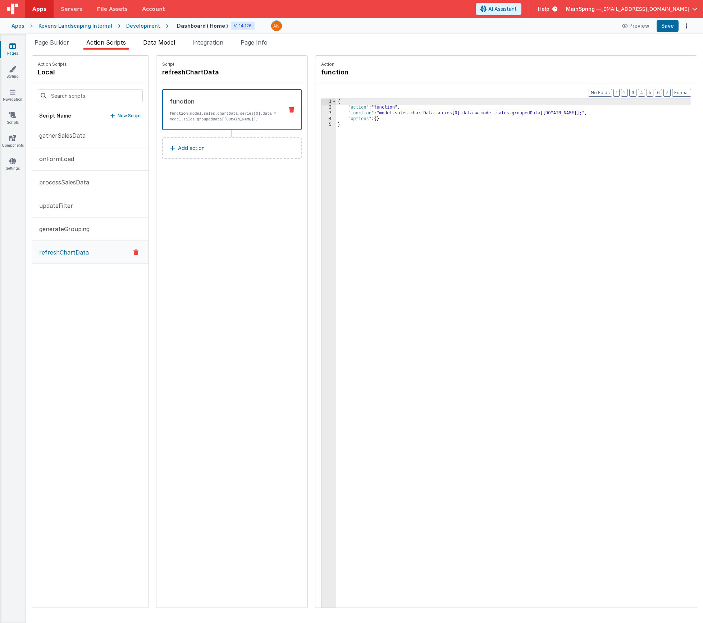
click at [165, 42] on span "Data Model" at bounding box center [159, 42] width 32 height 7
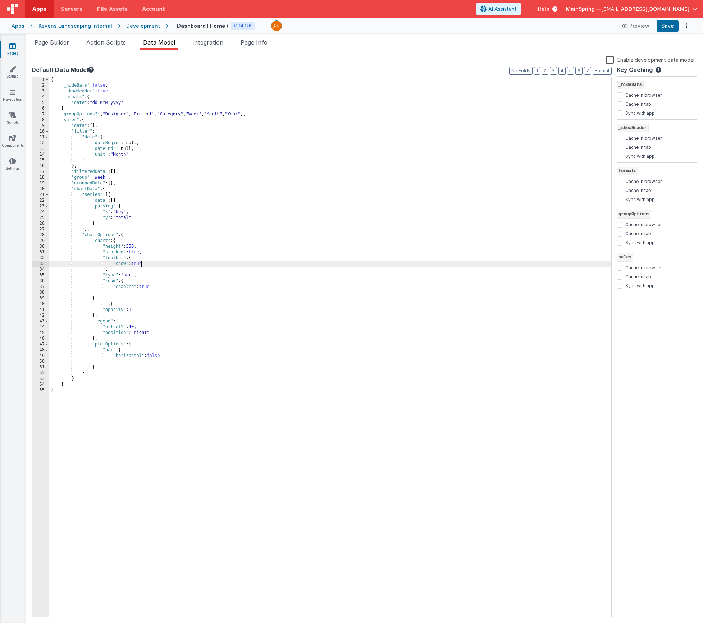
click at [142, 266] on div "{ "_hideBars" : false , "_showHeader" : true , "formats" : { "date" : "dd MMM y…" at bounding box center [330, 353] width 562 height 552
click at [146, 286] on div "{ "_hideBars" : false , "_showHeader" : true , "formats" : { "date" : "dd MMM y…" at bounding box center [330, 353] width 562 height 552
click at [141, 333] on div "{ "_hideBars" : false , "_showHeader" : true , "formats" : { "date" : "dd MMM y…" at bounding box center [330, 353] width 562 height 552
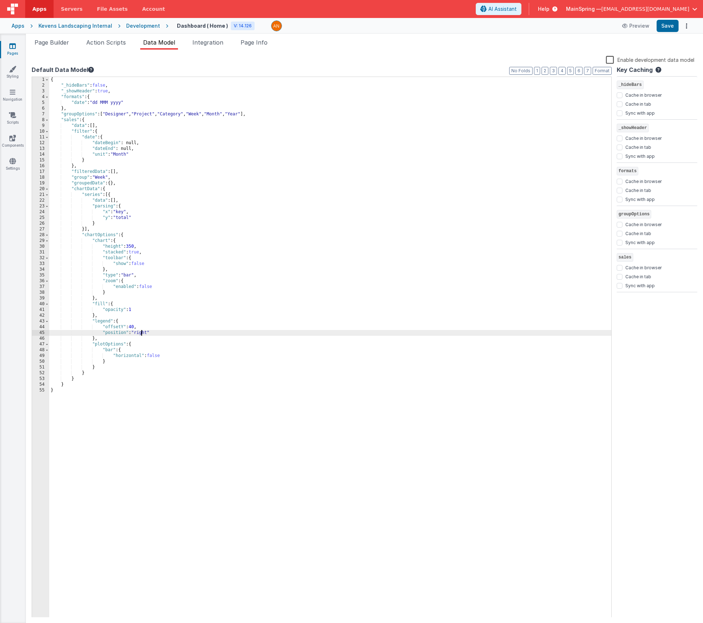
click at [141, 333] on div "{ "_hideBars" : false , "_showHeader" : true , "formats" : { "date" : "dd MMM y…" at bounding box center [330, 353] width 562 height 552
click at [670, 29] on button "Save" at bounding box center [668, 26] width 22 height 12
click at [50, 37] on div "Page Builder Action Scripts Data Model Integration Page Info Snippet Library Na…" at bounding box center [364, 329] width 677 height 590
click at [52, 44] on span "Page Builder" at bounding box center [52, 42] width 35 height 7
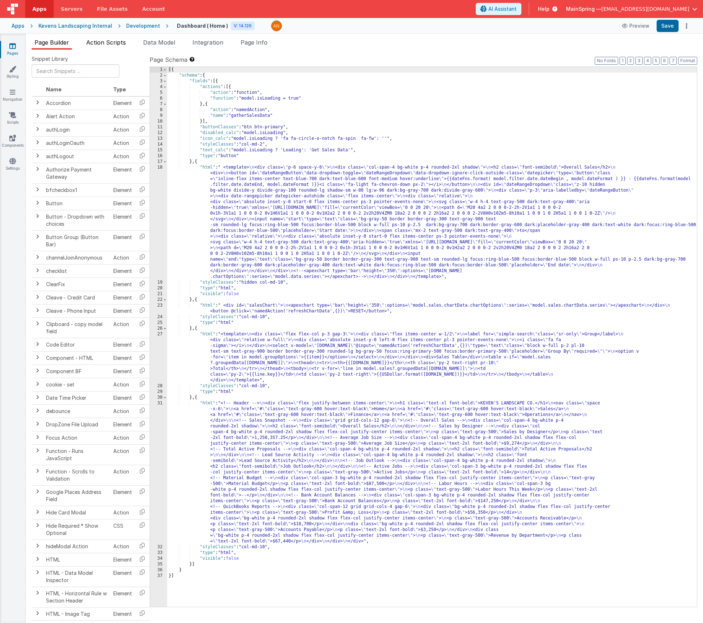
click at [101, 47] on li "Action Scripts" at bounding box center [105, 44] width 45 height 12
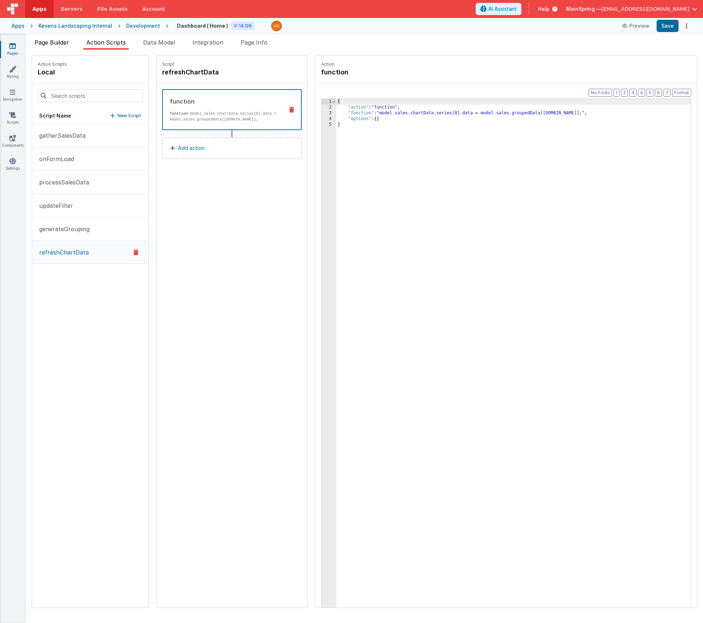
click at [47, 41] on span "Page Builder" at bounding box center [52, 42] width 35 height 7
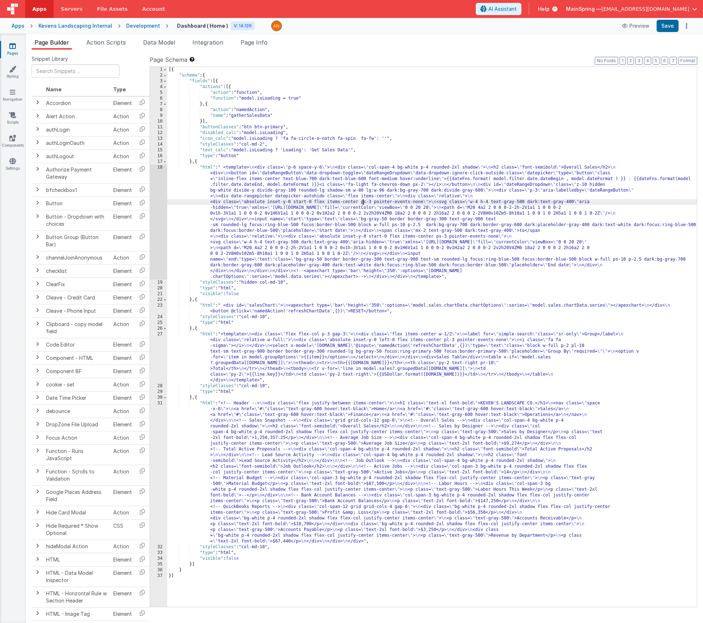
click at [363, 204] on div "[{ "schema" : { "fields" : [{ "actions" : [{ "action" : "function" , "function"…" at bounding box center [432, 343] width 530 height 552
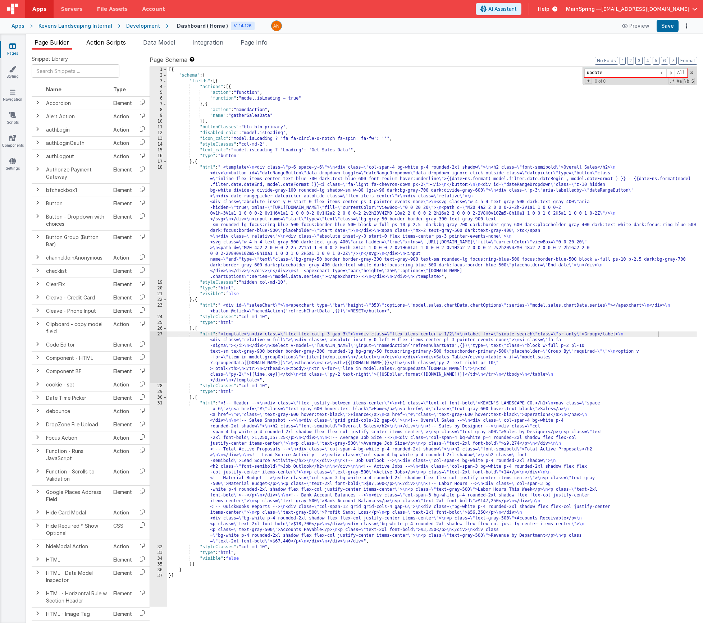
type input "update"
click at [111, 47] on li "Action Scripts" at bounding box center [105, 44] width 45 height 12
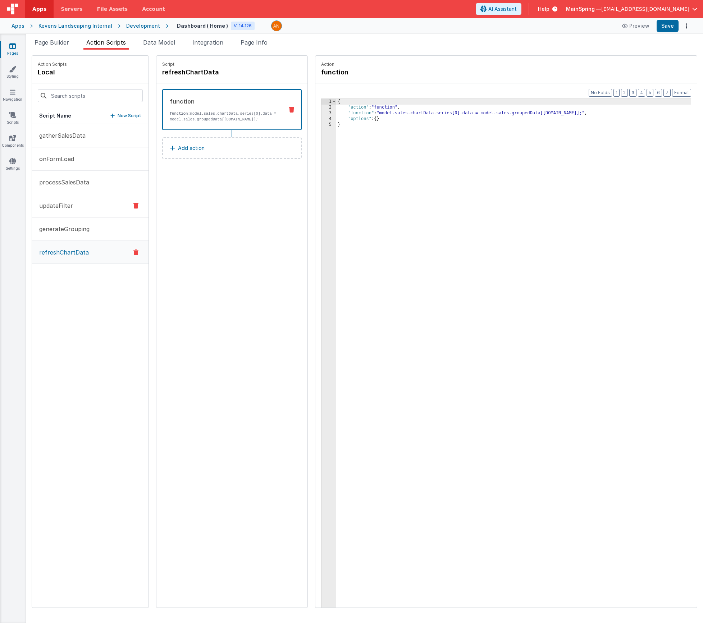
click at [54, 208] on p "updateFilter" at bounding box center [54, 205] width 38 height 9
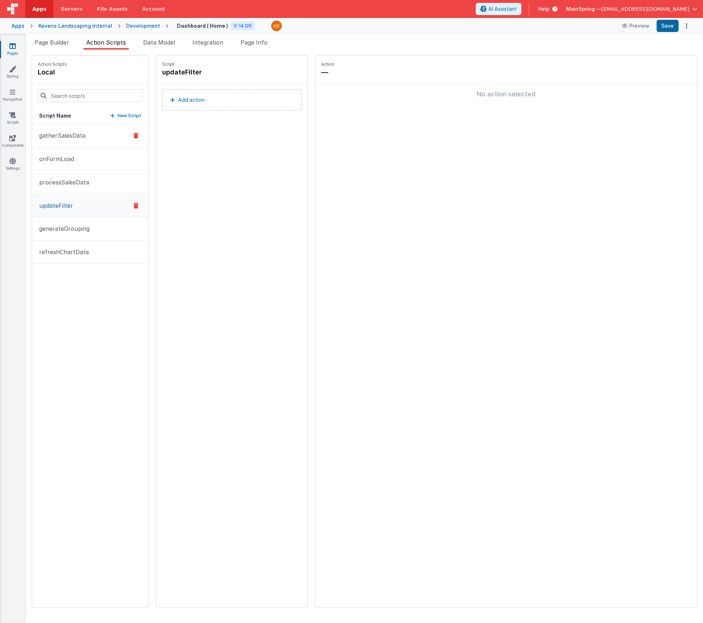
click at [53, 140] on button "gatherSalesData" at bounding box center [90, 135] width 117 height 23
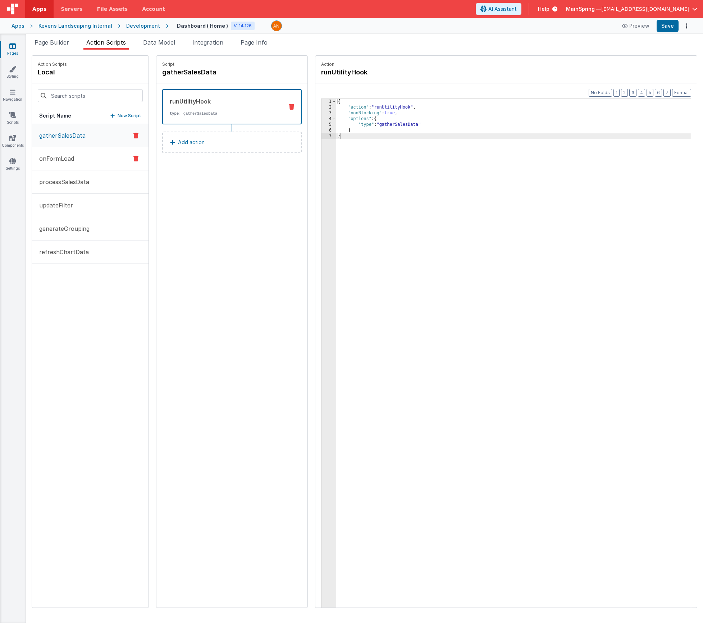
click at [52, 158] on p "onFormLoad" at bounding box center [54, 158] width 39 height 9
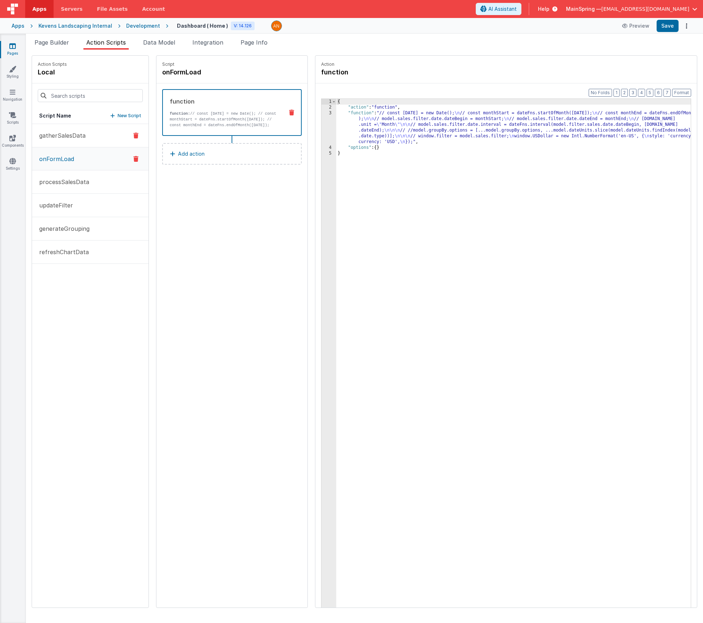
click at [64, 144] on button "gatherSalesData" at bounding box center [90, 135] width 117 height 23
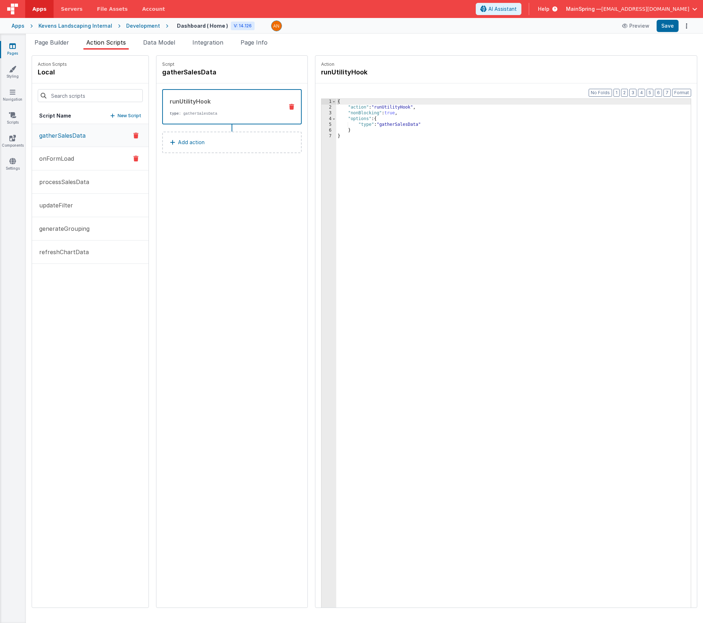
click at [63, 157] on p "onFormLoad" at bounding box center [54, 158] width 39 height 9
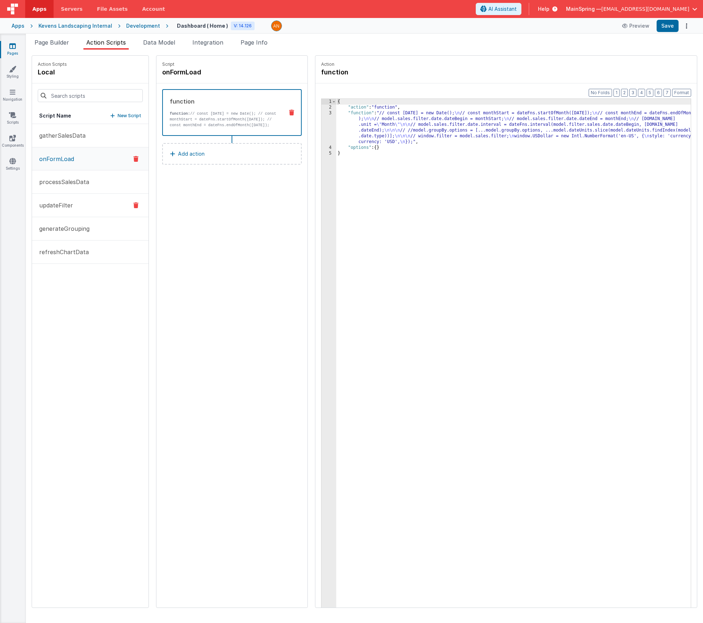
click at [64, 204] on p "updateFilter" at bounding box center [54, 205] width 38 height 9
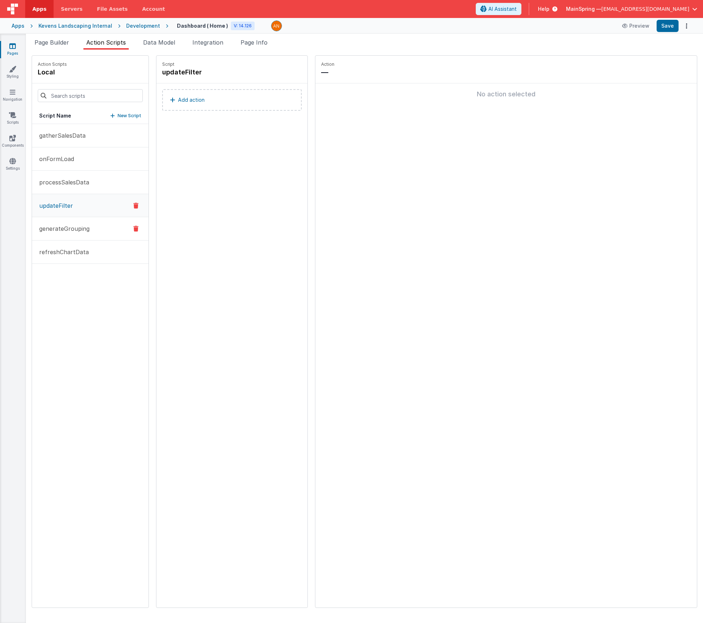
click at [60, 222] on button "generateGrouping" at bounding box center [90, 228] width 117 height 23
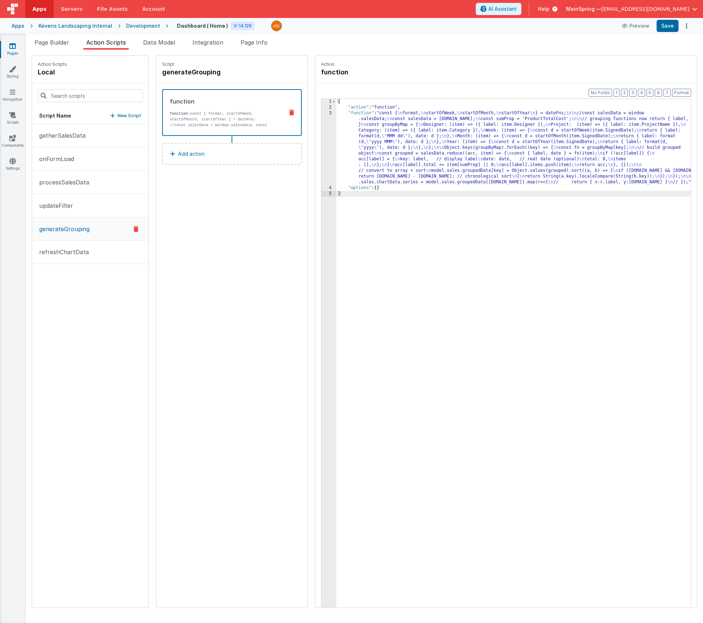
click at [376, 153] on div "{ "action" : "function" , "function" : "const { \n format, \n startOfWeek, \n s…" at bounding box center [524, 370] width 376 height 543
click at [322, 150] on div "3" at bounding box center [329, 147] width 15 height 75
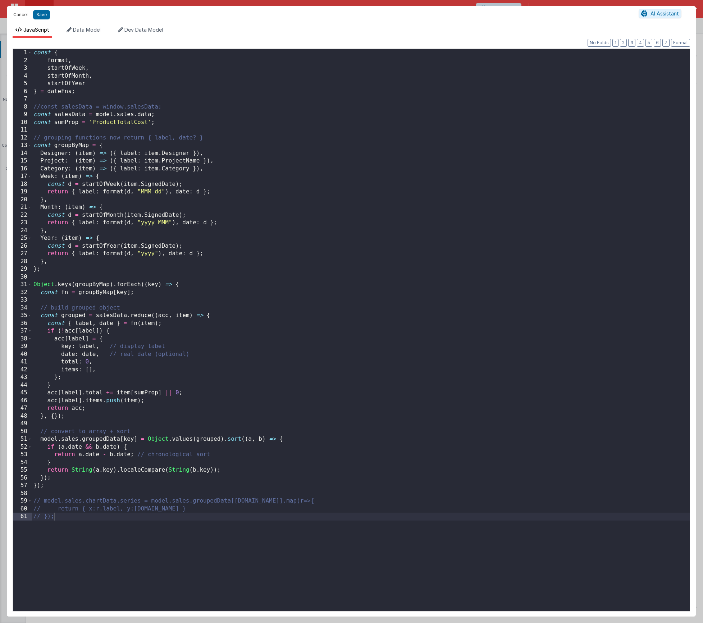
click at [18, 16] on button "Cancel" at bounding box center [21, 15] width 22 height 10
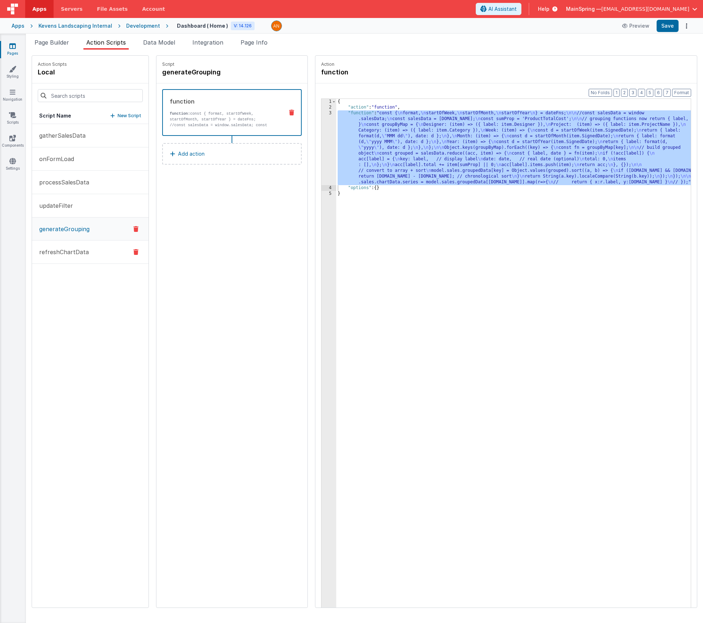
click at [62, 248] on p "refreshChartData" at bounding box center [62, 252] width 54 height 9
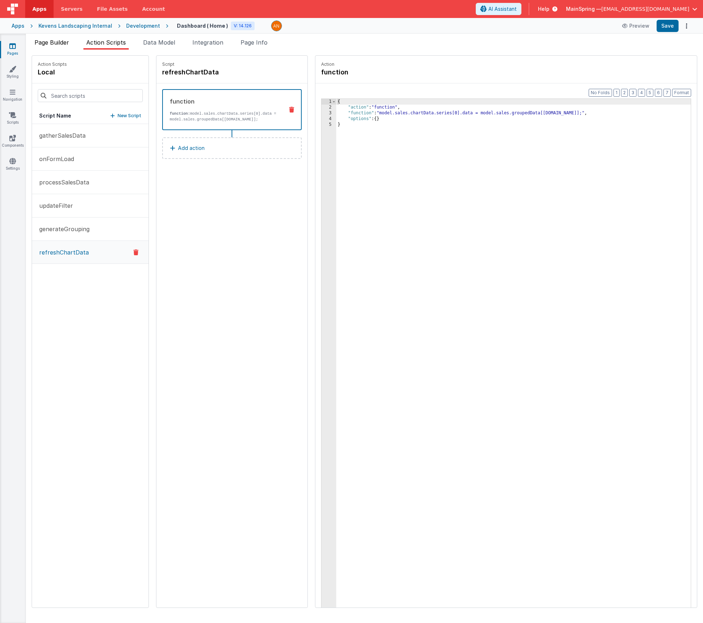
click at [44, 41] on span "Page Builder" at bounding box center [52, 42] width 35 height 7
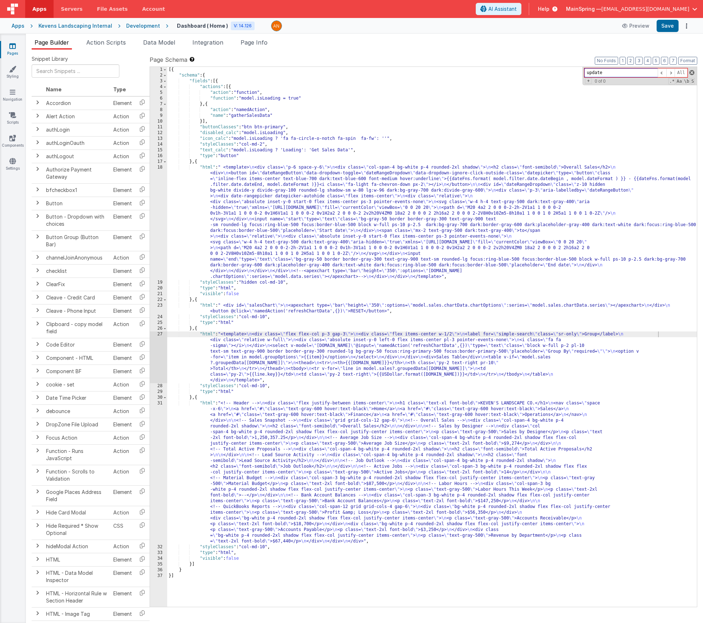
click at [693, 74] on span at bounding box center [692, 72] width 5 height 5
click at [299, 440] on div "[{ "schema" : { "fields" : [{ "actions" : [{ "action" : "function" , "function"…" at bounding box center [432, 343] width 530 height 552
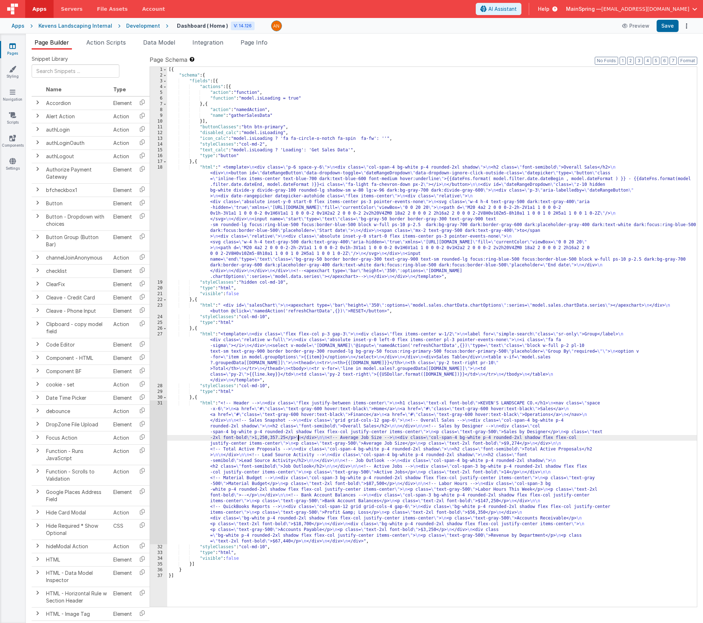
click at [273, 361] on div "[{ "schema" : { "fields" : [{ "actions" : [{ "action" : "function" , "function"…" at bounding box center [432, 343] width 530 height 552
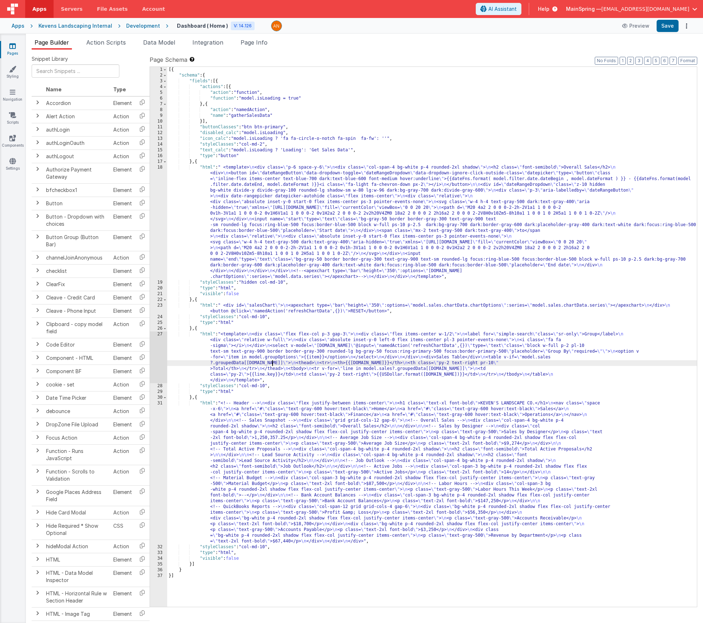
click at [155, 358] on div "27" at bounding box center [158, 358] width 17 height 52
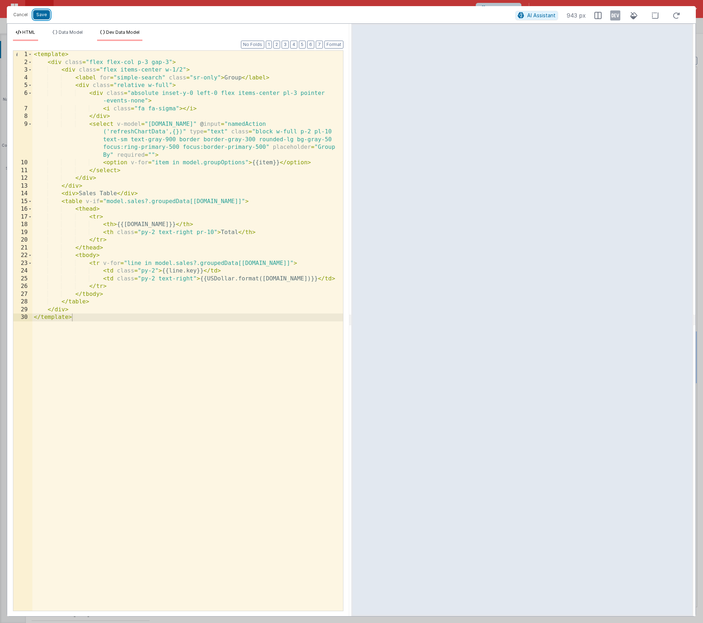
click at [38, 15] on button "Save" at bounding box center [41, 14] width 17 height 9
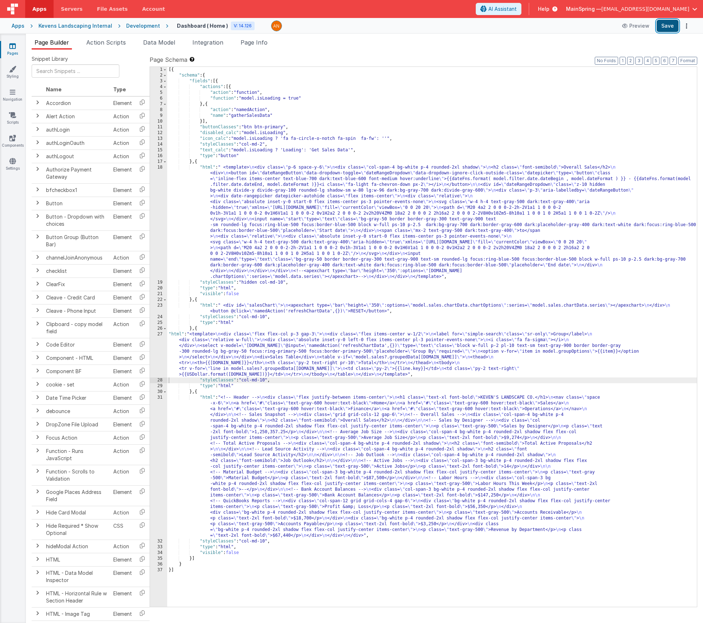
click at [660, 32] on button "Save" at bounding box center [668, 26] width 22 height 12
click at [632, 28] on button "Preview" at bounding box center [625, 26] width 36 height 12
click at [309, 335] on div "[{ "schema" : { "fields" : [{ "actions" : [{ "action" : "function" , "function"…" at bounding box center [432, 343] width 530 height 552
click at [154, 350] on div "27" at bounding box center [158, 355] width 17 height 46
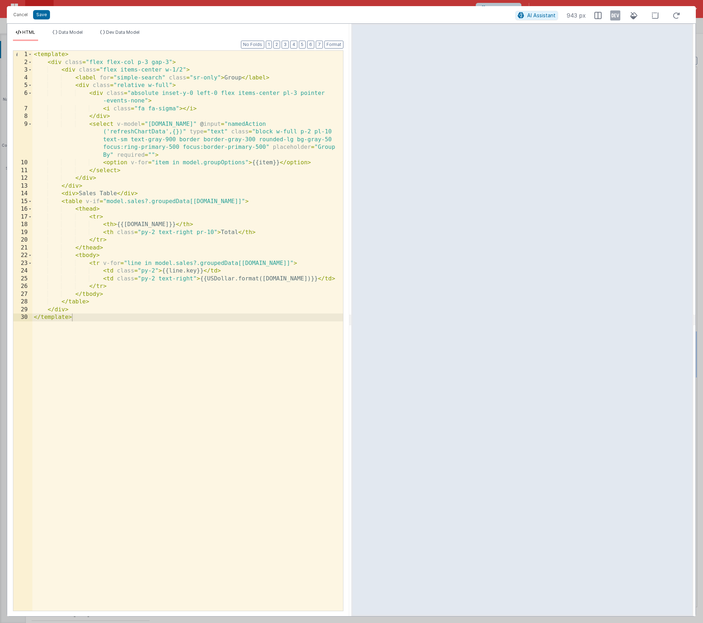
click at [225, 125] on div "< template > < div class = "flex flex-col p-3 gap-3" > < div class = "flex item…" at bounding box center [187, 339] width 311 height 576
click at [42, 16] on button "Save" at bounding box center [41, 14] width 17 height 9
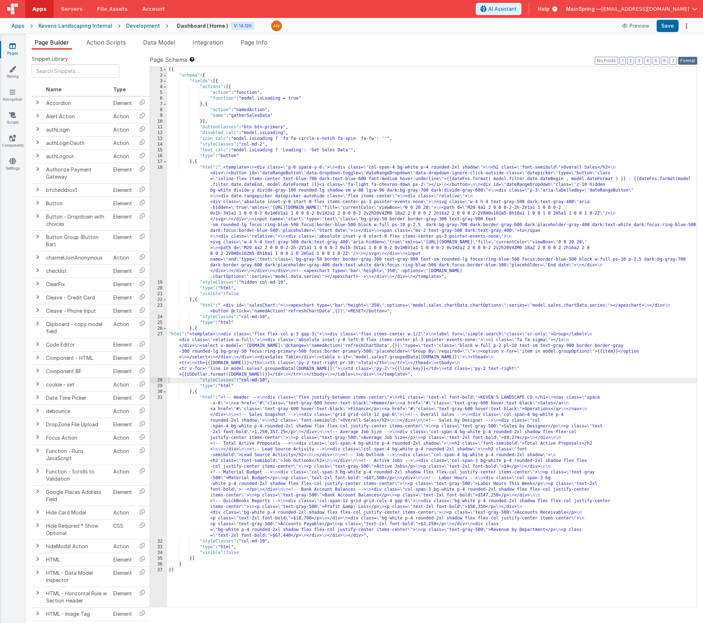
click at [687, 61] on button "Format" at bounding box center [687, 61] width 19 height 8
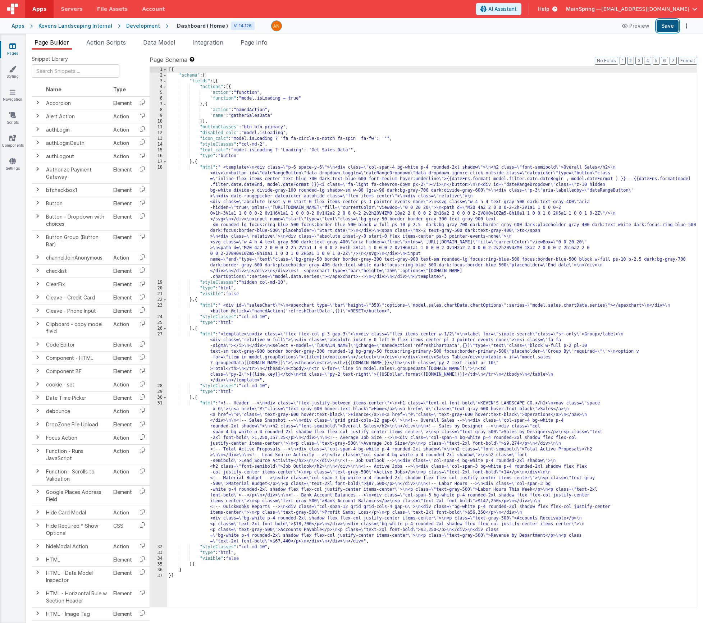
click at [669, 29] on button "Save" at bounding box center [668, 26] width 22 height 12
click at [115, 46] on li "Action Scripts" at bounding box center [105, 44] width 45 height 12
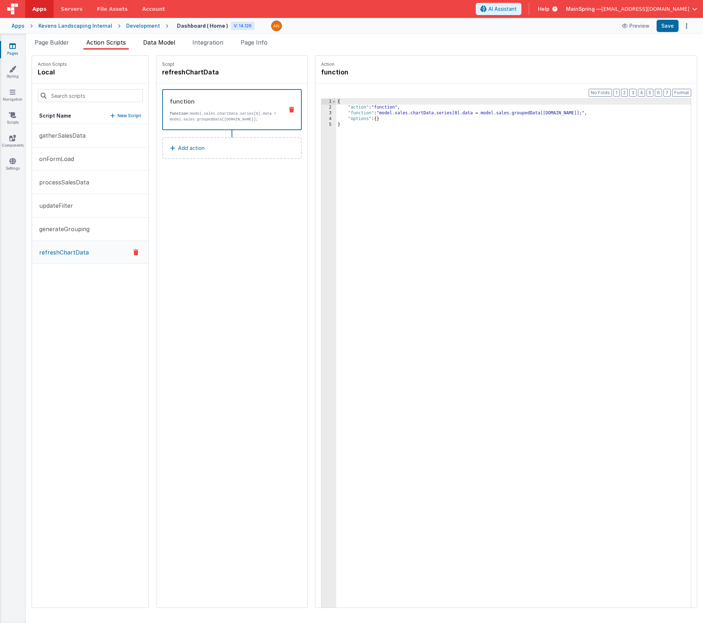
click at [158, 44] on span "Data Model" at bounding box center [159, 42] width 32 height 7
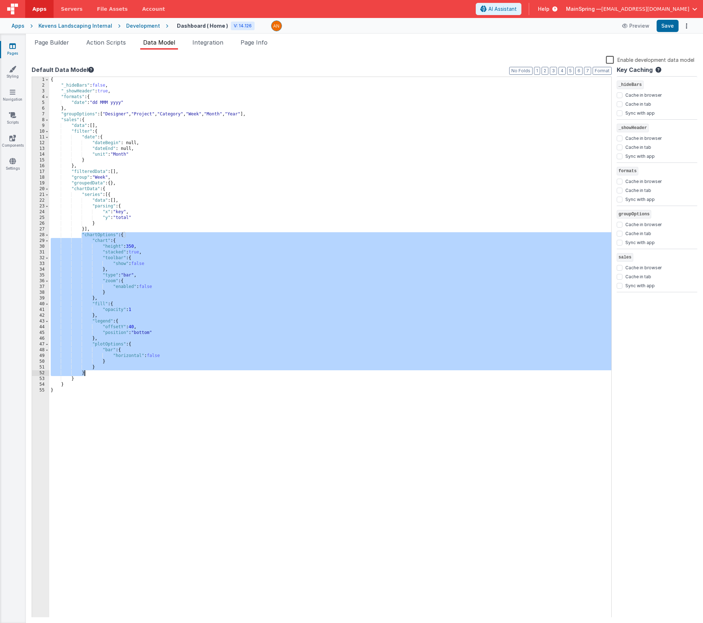
drag, startPoint x: 81, startPoint y: 234, endPoint x: 206, endPoint y: 373, distance: 186.7
click at [206, 373] on div "{ "_hideBars" : false , "_showHeader" : true , "formats" : { "date" : "dd MMM y…" at bounding box center [330, 353] width 562 height 552
click at [102, 369] on div "{ "_hideBars" : false , "_showHeader" : true , "formats" : { "date" : "dd MMM y…" at bounding box center [330, 353] width 562 height 552
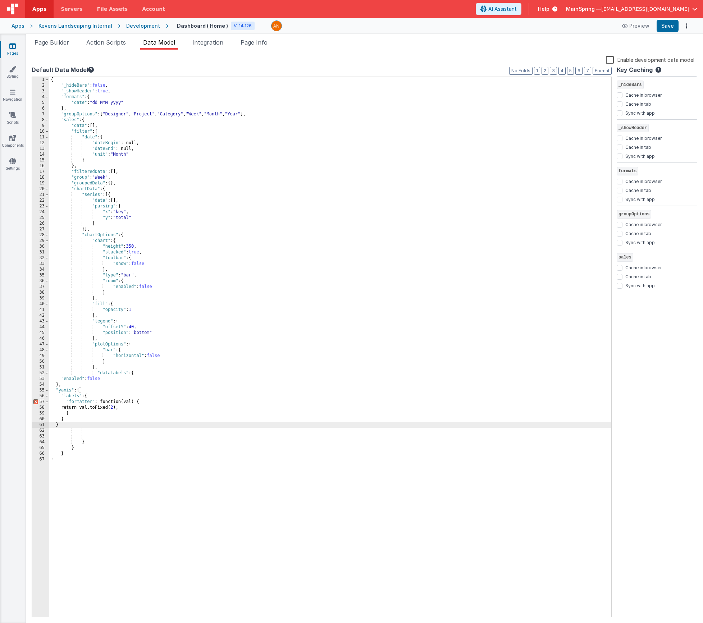
click at [100, 401] on div "{ "_hideBars" : false , "_showHeader" : true , "formats" : { "date" : "dd MMM y…" at bounding box center [330, 353] width 562 height 552
click at [92, 402] on div "{ "_hideBars" : false , "_showHeader" : true , "formats" : { "date" : "dd MMM y…" at bounding box center [330, 353] width 562 height 552
click at [602, 71] on button "Format" at bounding box center [602, 71] width 19 height 8
click at [97, 402] on div "{ "_hideBars" : false , "_showHeader" : true , "formats" : { "date" : "dd MMM y…" at bounding box center [330, 353] width 562 height 552
click at [100, 403] on div "{ "_hideBars" : false , "_showHeader" : true , "formats" : { "date" : "dd MMM y…" at bounding box center [330, 353] width 562 height 552
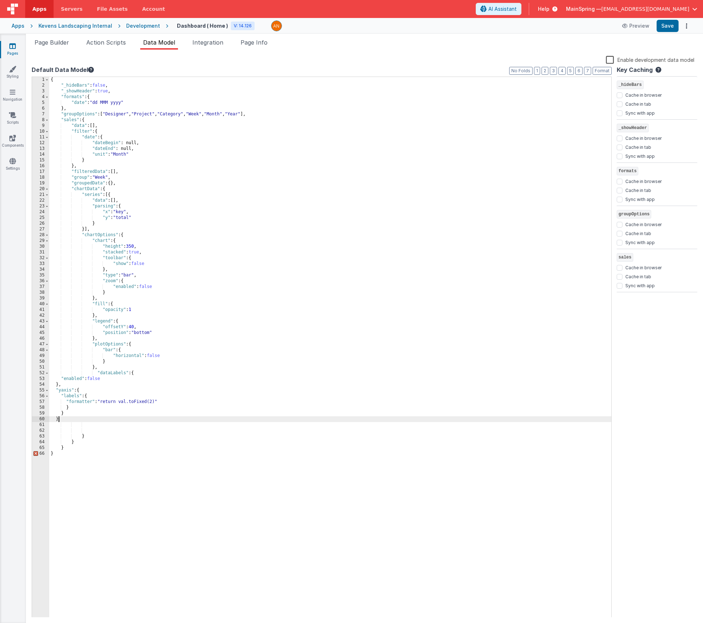
click at [71, 421] on div "{ "_hideBars" : false , "_showHeader" : true , "formats" : { "date" : "dd MMM y…" at bounding box center [330, 353] width 562 height 552
click at [70, 386] on div "{ "_hideBars" : false , "_showHeader" : true , "formats" : { "date" : "dd MMM y…" at bounding box center [330, 353] width 562 height 552
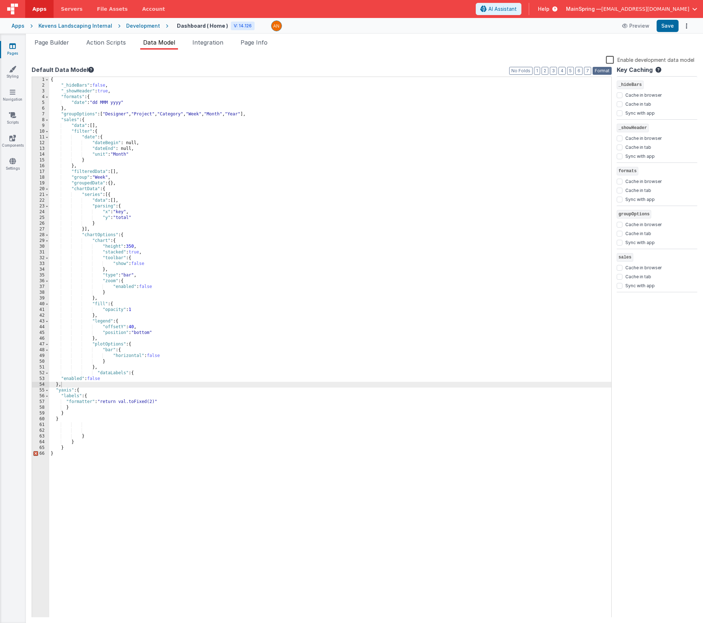
click at [600, 70] on button "Format" at bounding box center [602, 71] width 19 height 8
click at [90, 408] on div "{ "_hideBars" : false , "_showHeader" : true , "formats" : { "date" : "dd MMM y…" at bounding box center [330, 353] width 562 height 552
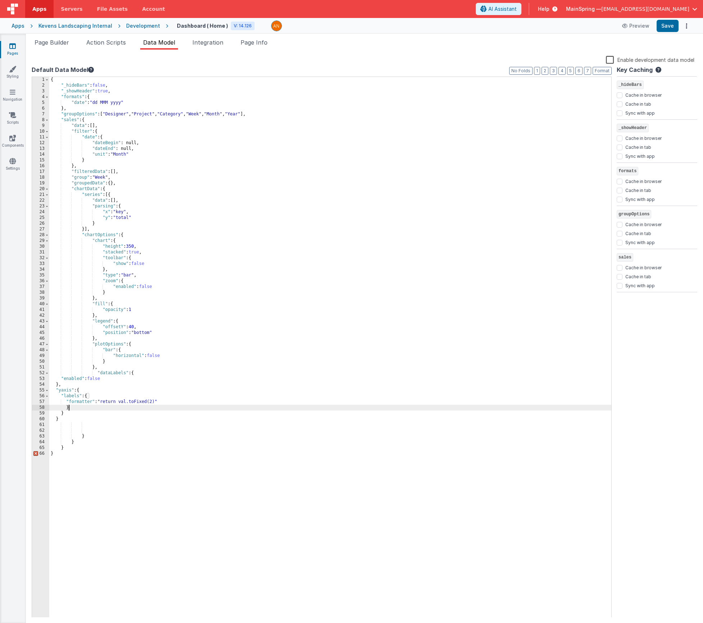
click at [97, 385] on div "{ "_hideBars" : false , "_showHeader" : true , "formats" : { "date" : "dd MMM y…" at bounding box center [330, 353] width 562 height 552
click at [76, 422] on div "{ "_hideBars" : false , "_showHeader" : true , "formats" : { "date" : "dd MMM y…" at bounding box center [330, 353] width 562 height 552
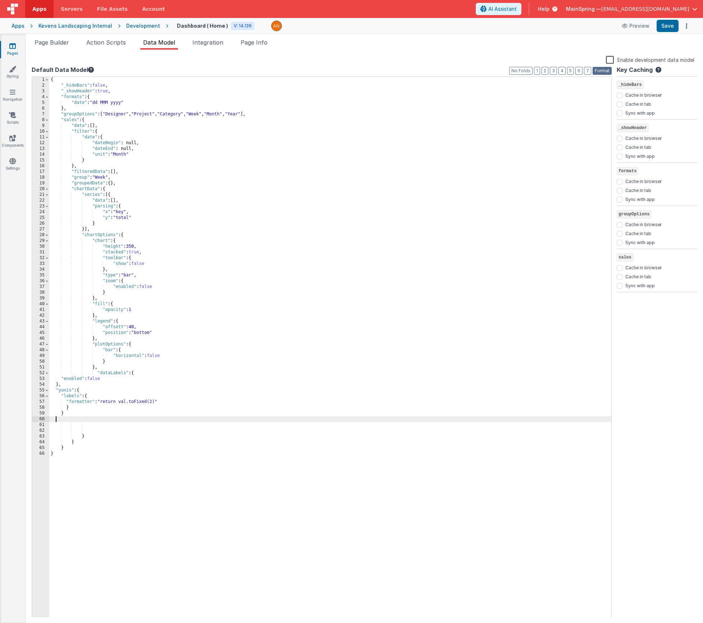
click at [607, 73] on button "Format" at bounding box center [602, 71] width 19 height 8
click at [300, 436] on div "{ "_hideBars" : false , "_showHeader" : true , "formats" : { "date" : "dd MMM y…" at bounding box center [330, 353] width 562 height 552
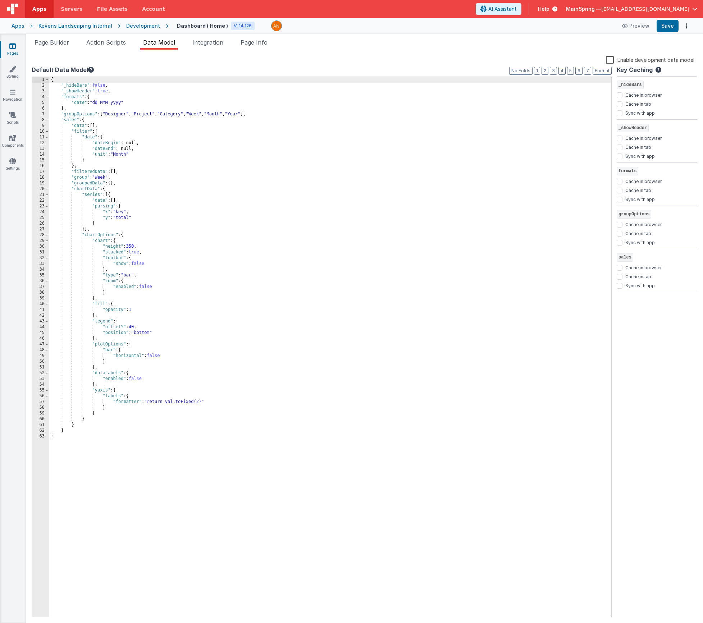
click at [63, 51] on div "Snippet Library Name Type Accordion Element Alert Action Action authLogin Actio…" at bounding box center [364, 337] width 677 height 574
click at [61, 46] on li "Page Builder" at bounding box center [52, 44] width 40 height 12
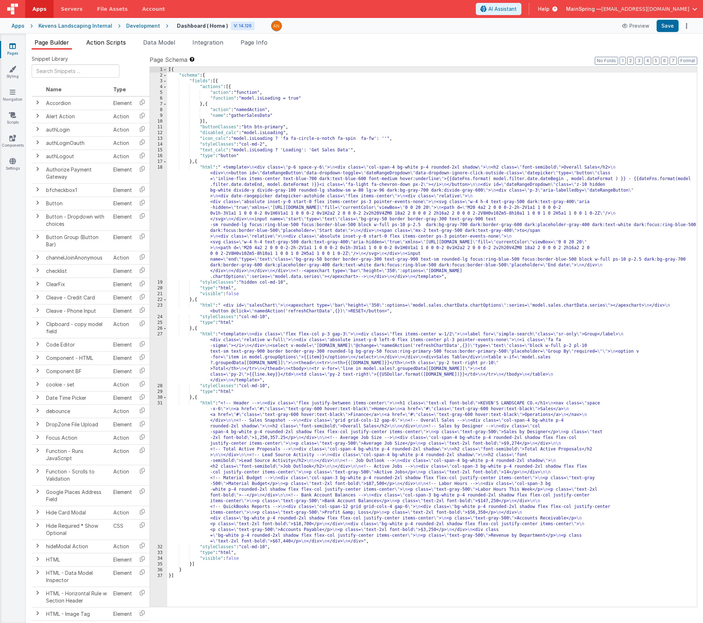
click at [106, 46] on li "Action Scripts" at bounding box center [105, 44] width 45 height 12
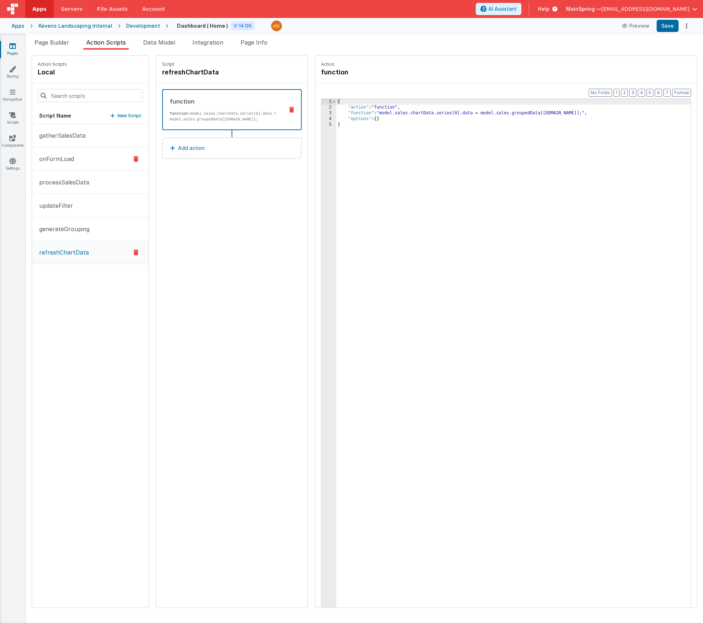
click at [63, 157] on p "onFormLoad" at bounding box center [54, 159] width 39 height 9
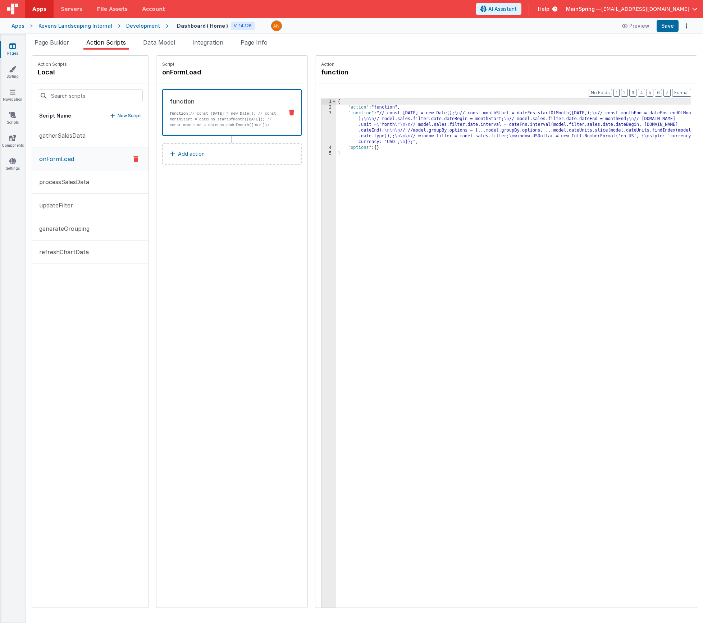
drag, startPoint x: 361, startPoint y: 133, endPoint x: 355, endPoint y: 133, distance: 6.5
click at [361, 133] on div "{ "action" : "function" , "function" : "// const today = new Date(); \n // cons…" at bounding box center [524, 370] width 376 height 543
click at [322, 129] on div "3" at bounding box center [329, 127] width 15 height 35
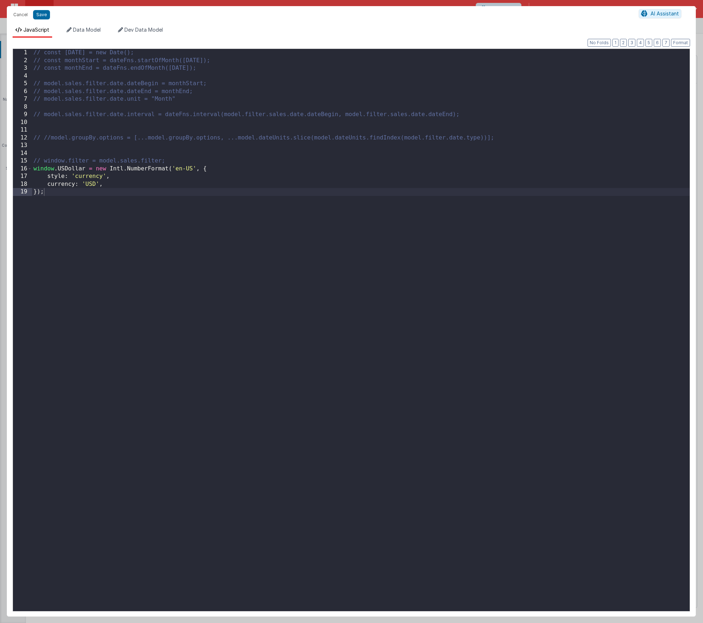
click at [105, 209] on div "// const today = new Date(); // const monthStart = dateFns.startOfMonth(today);…" at bounding box center [361, 338] width 658 height 578
click at [22, 16] on button "Cancel" at bounding box center [21, 15] width 22 height 10
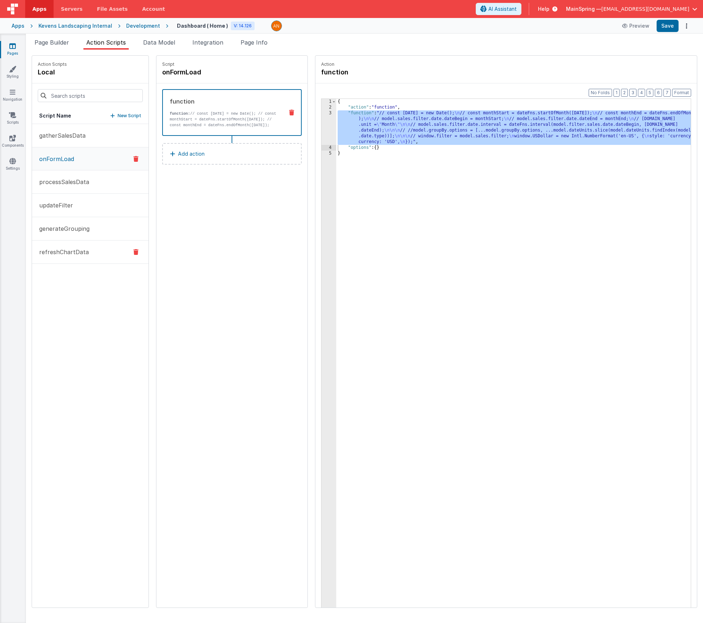
click at [58, 255] on p "refreshChartData" at bounding box center [62, 252] width 54 height 9
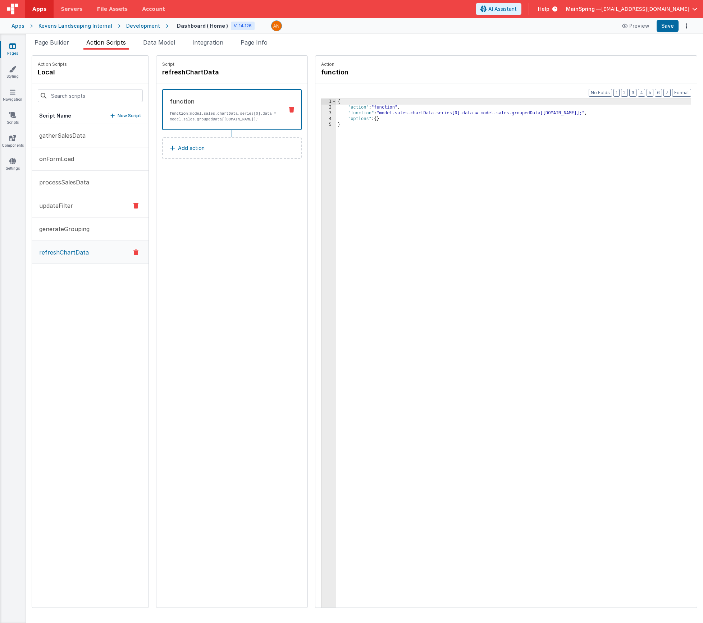
click at [57, 202] on p "updateFilter" at bounding box center [54, 205] width 38 height 9
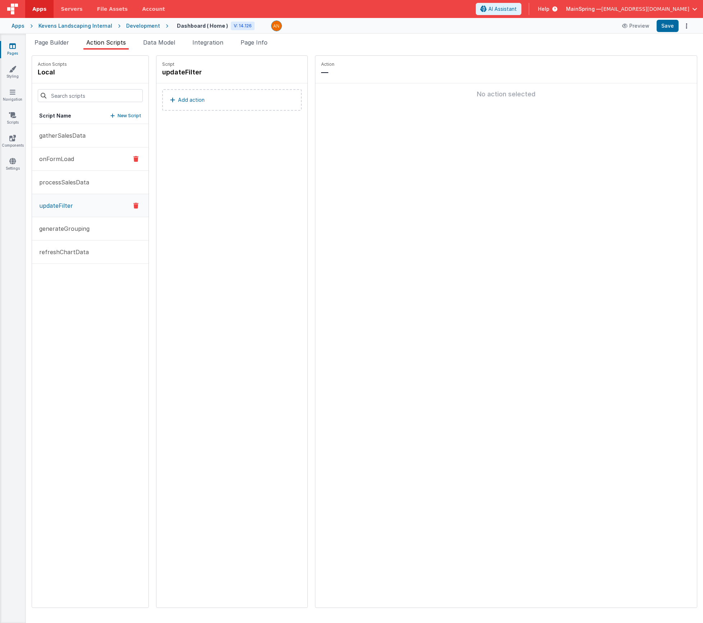
click at [63, 165] on button "onFormLoad" at bounding box center [90, 158] width 117 height 23
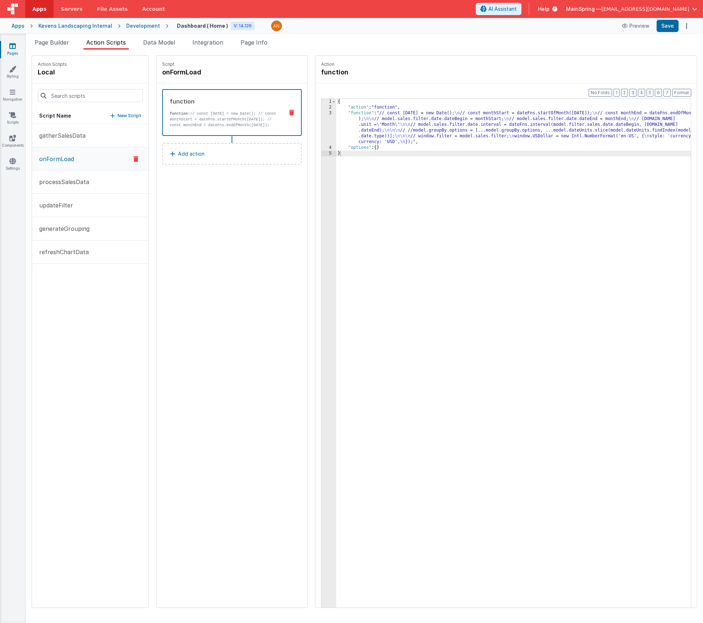
click at [372, 132] on div "{ "action" : "function" , "function" : "// const today = new Date(); \n // cons…" at bounding box center [524, 370] width 376 height 543
click at [322, 127] on div "3" at bounding box center [329, 127] width 15 height 35
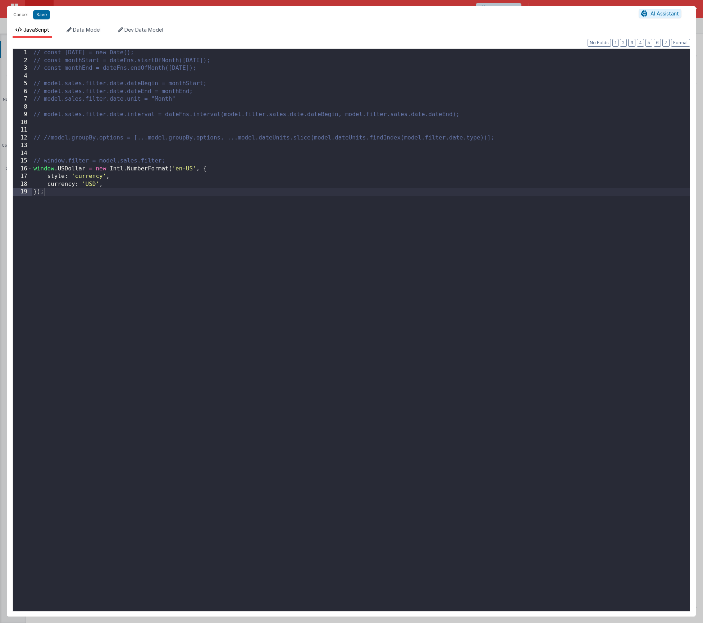
click at [162, 193] on div "// const today = new Date(); // const monthStart = dateFns.startOfMonth(today);…" at bounding box center [361, 338] width 658 height 578
drag, startPoint x: 78, startPoint y: 214, endPoint x: 16, endPoint y: 214, distance: 61.9
click at [16, 214] on div "1 2 3 4 5 6 7 8 9 10 11 12 13 14 15 16 17 18 19 20 21 22 // const today = new D…" at bounding box center [352, 330] width 678 height 563
drag, startPoint x: 206, startPoint y: 214, endPoint x: 229, endPoint y: 218, distance: 22.9
click at [230, 218] on div "// const today = new Date(); // const monthStart = dateFns.startOfMonth(today);…" at bounding box center [361, 338] width 658 height 578
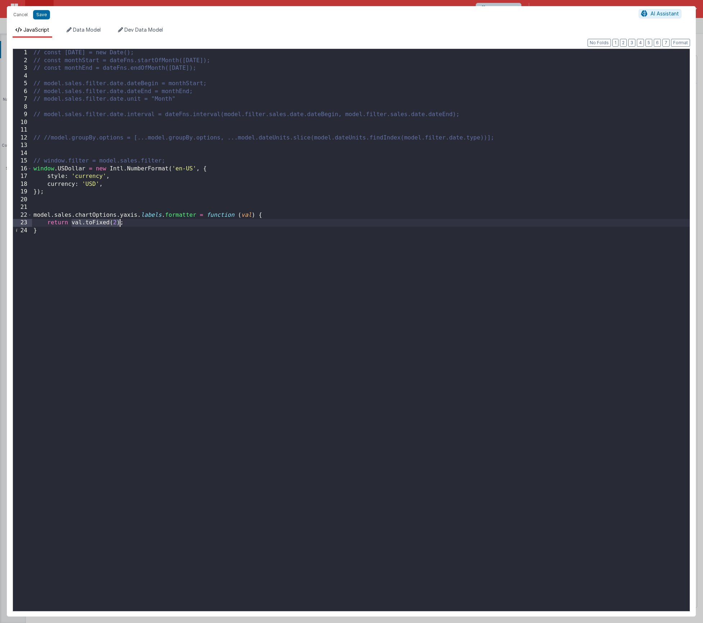
drag, startPoint x: 72, startPoint y: 222, endPoint x: 120, endPoint y: 224, distance: 47.9
click at [120, 224] on div "// const today = new Date(); // const monthStart = dateFns.startOfMonth(today);…" at bounding box center [361, 338] width 658 height 578
click at [62, 236] on div "// const today = new Date(); // const monthStart = dateFns.startOfMonth(today);…" at bounding box center [361, 338] width 658 height 578
click at [51, 202] on div "// const today = new Date(); // const monthStart = dateFns.startOfMonth(today);…" at bounding box center [361, 338] width 658 height 578
drag, startPoint x: 57, startPoint y: 208, endPoint x: -1, endPoint y: 207, distance: 57.9
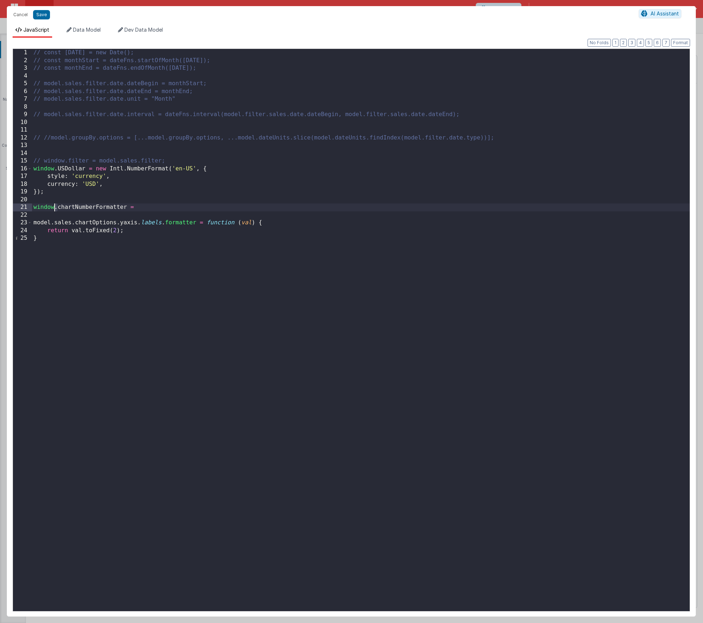
click at [0, 207] on html "Cancel Save AI Assistant JavaScript Data Model Dev Data Model Format 7 6 5 4 3 …" at bounding box center [351, 311] width 703 height 623
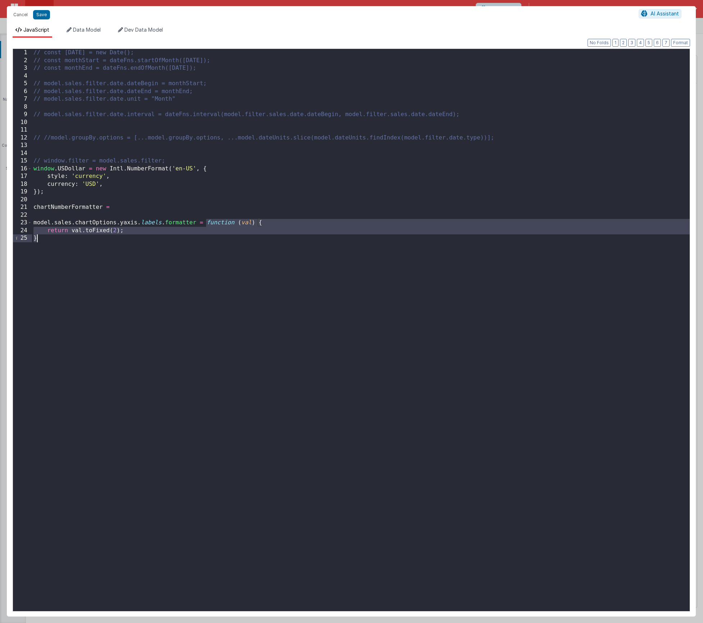
drag, startPoint x: 208, startPoint y: 223, endPoint x: 214, endPoint y: 245, distance: 23.2
click at [214, 245] on div "// const today = new Date(); // const monthStart = dateFns.startOfMonth(today);…" at bounding box center [361, 338] width 658 height 578
click at [150, 205] on div "// const today = new Date(); // const monthStart = dateFns.startOfMonth(today);…" at bounding box center [361, 338] width 658 height 578
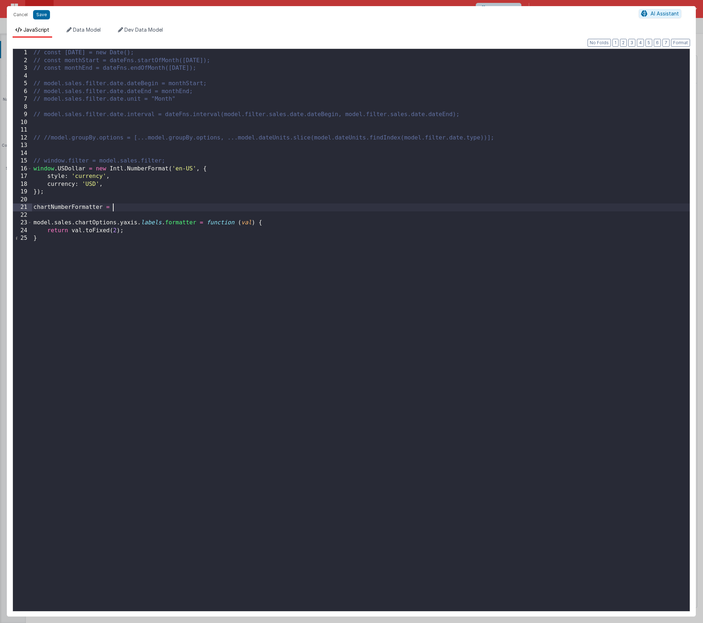
paste textarea
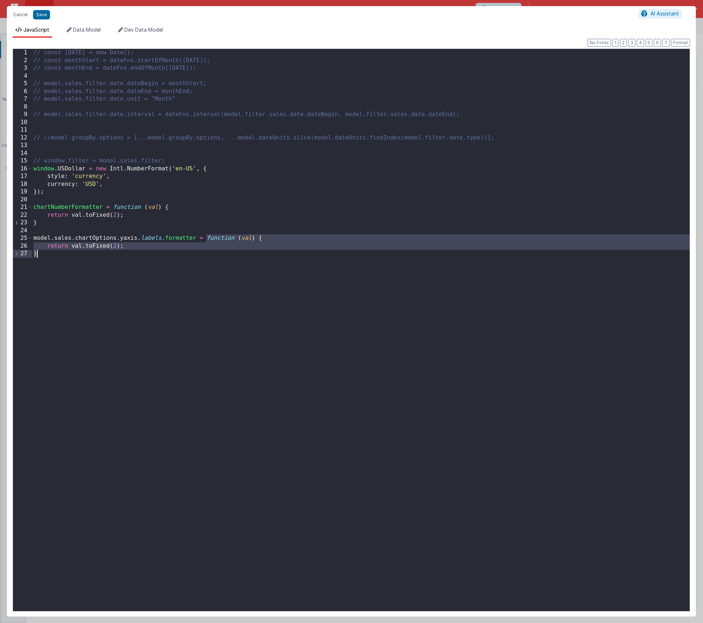
drag, startPoint x: 208, startPoint y: 238, endPoint x: 235, endPoint y: 256, distance: 32.7
click at [235, 256] on div "// const today = new Date(); // const monthStart = dateFns.startOfMonth(today);…" at bounding box center [361, 338] width 658 height 578
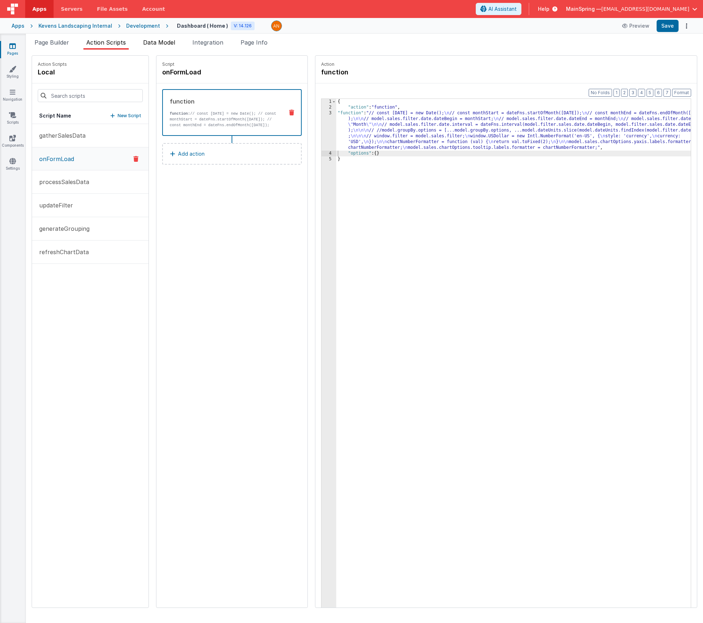
click at [150, 47] on li "Data Model" at bounding box center [159, 44] width 38 height 12
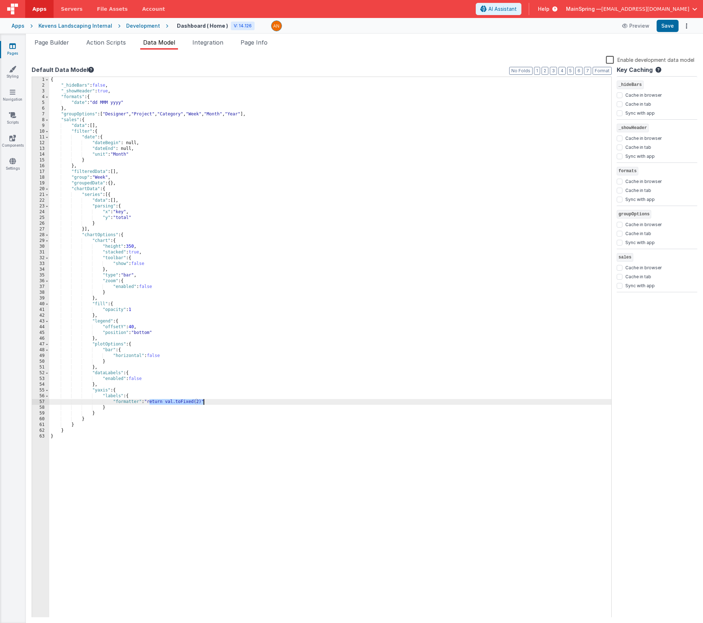
drag, startPoint x: 150, startPoint y: 403, endPoint x: 203, endPoint y: 402, distance: 53.2
click at [203, 402] on div "{ "_hideBars" : false , "_showHeader" : true , "formats" : { "date" : "dd MMM y…" at bounding box center [330, 353] width 562 height 552
click at [65, 44] on span "Page Builder" at bounding box center [52, 42] width 35 height 7
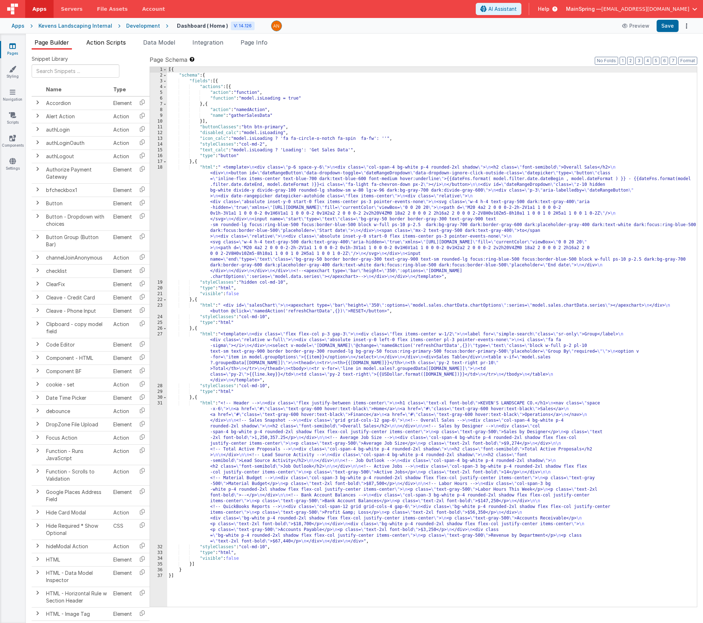
click at [96, 43] on span "Action Scripts" at bounding box center [106, 42] width 40 height 7
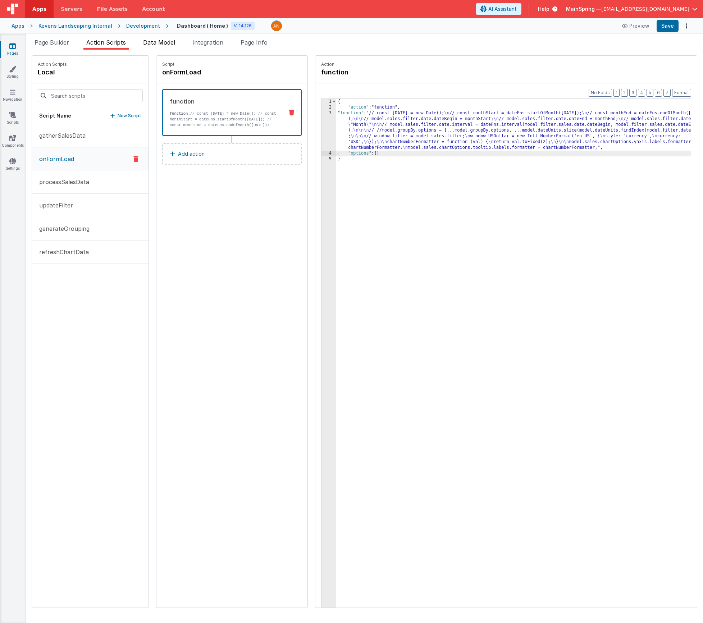
click at [161, 45] on span "Data Model" at bounding box center [159, 42] width 32 height 7
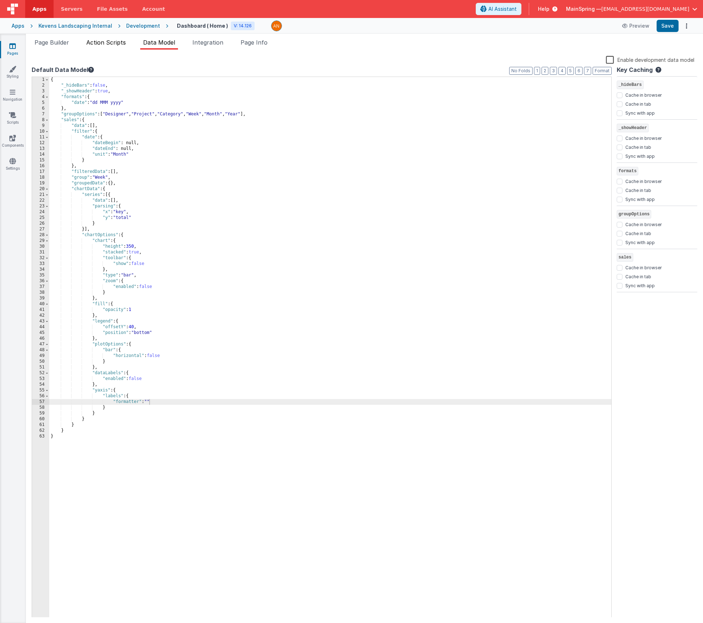
click at [105, 39] on span "Action Scripts" at bounding box center [106, 42] width 40 height 7
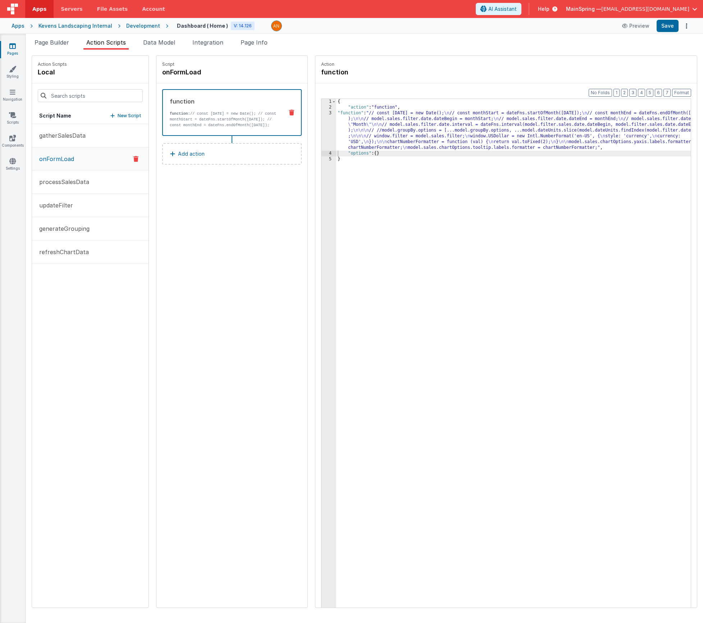
drag, startPoint x: 343, startPoint y: 133, endPoint x: 328, endPoint y: 134, distance: 14.4
click at [342, 133] on div "{ "action" : "function" , "function" : "// const today = new Date(); \n // cons…" at bounding box center [524, 370] width 376 height 543
click at [322, 134] on div "3" at bounding box center [329, 130] width 15 height 40
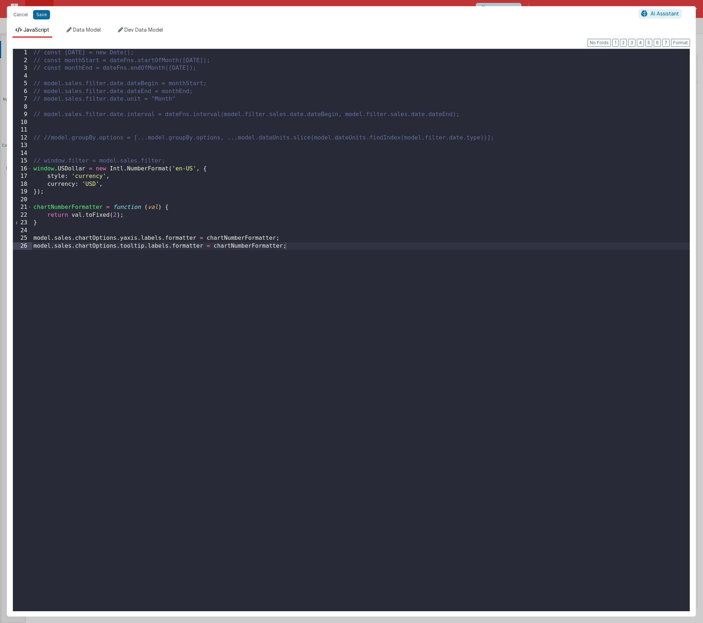
click at [85, 42] on div "Format 7 6 5 4 3 2 1 No Folds 1 2 3 4 5 6 7 8 9 10 11 12 13 14 15 16 17 18 19 2…" at bounding box center [351, 327] width 689 height 579
click at [80, 33] on li "Data Model" at bounding box center [84, 32] width 40 height 12
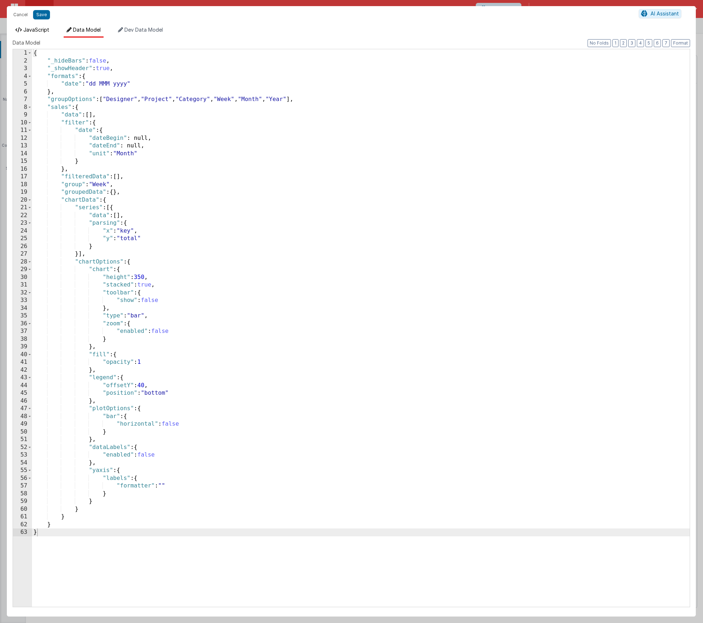
click at [32, 31] on span "JavaScript" at bounding box center [36, 30] width 26 height 6
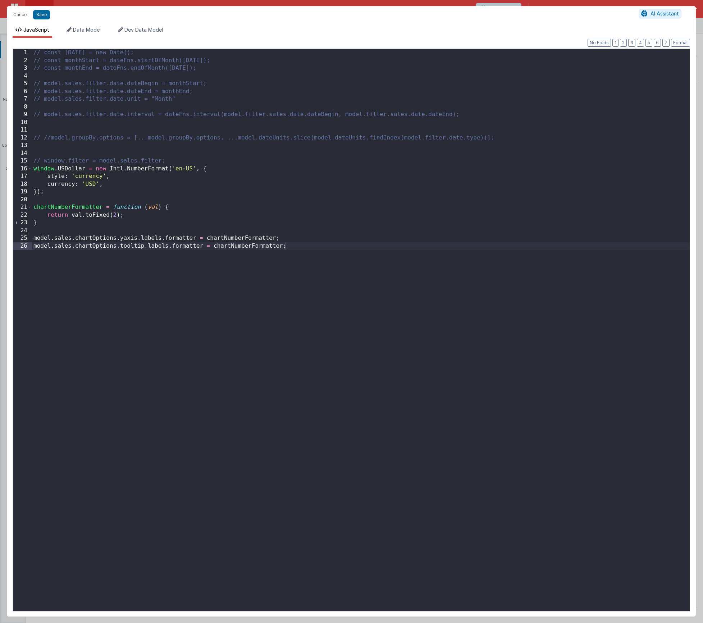
click at [77, 247] on div "// const today = new Date(); // const monthStart = dateFns.startOfMonth(today);…" at bounding box center [361, 338] width 658 height 578
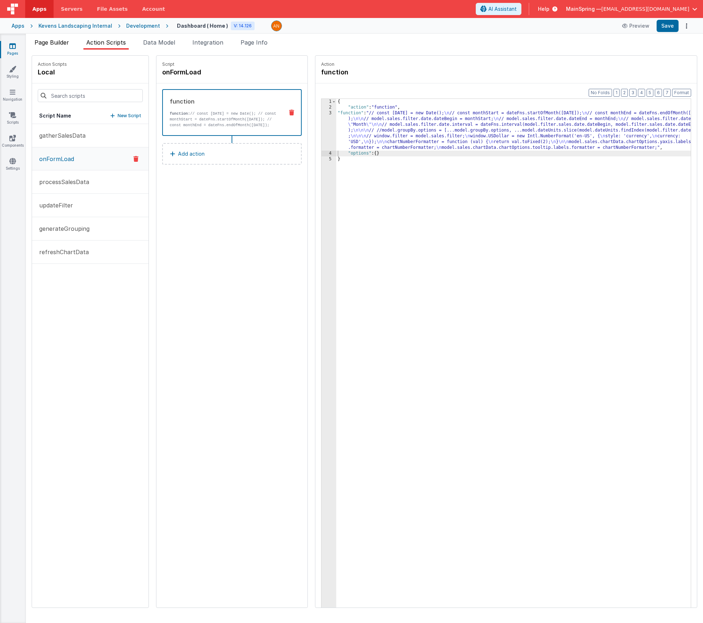
click at [67, 47] on li "Page Builder" at bounding box center [52, 44] width 40 height 12
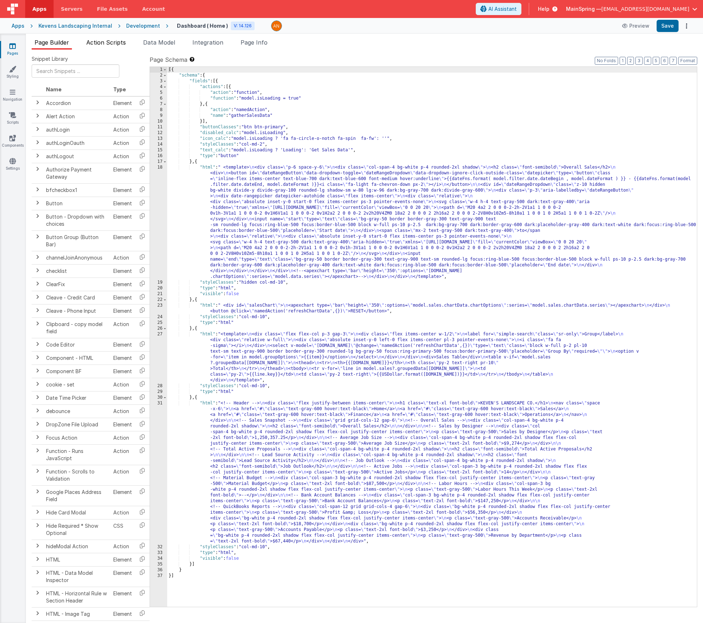
click at [117, 44] on span "Action Scripts" at bounding box center [106, 42] width 40 height 7
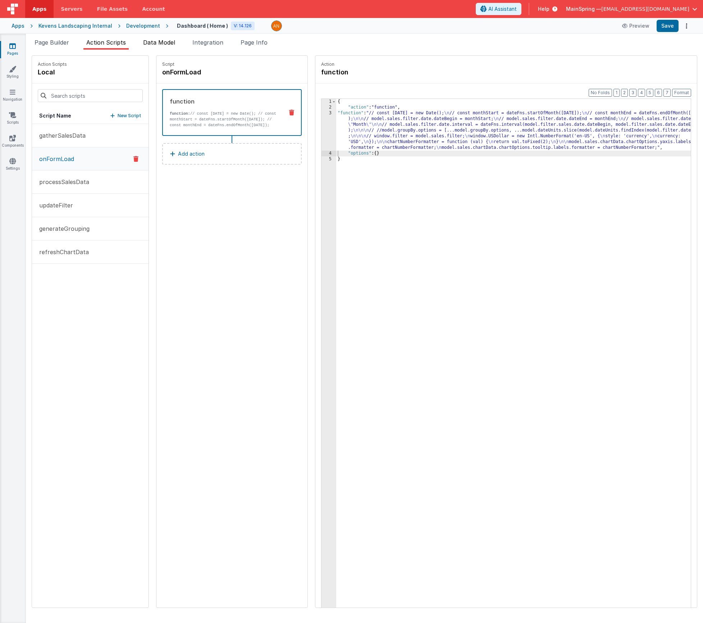
click at [158, 43] on span "Data Model" at bounding box center [159, 42] width 32 height 7
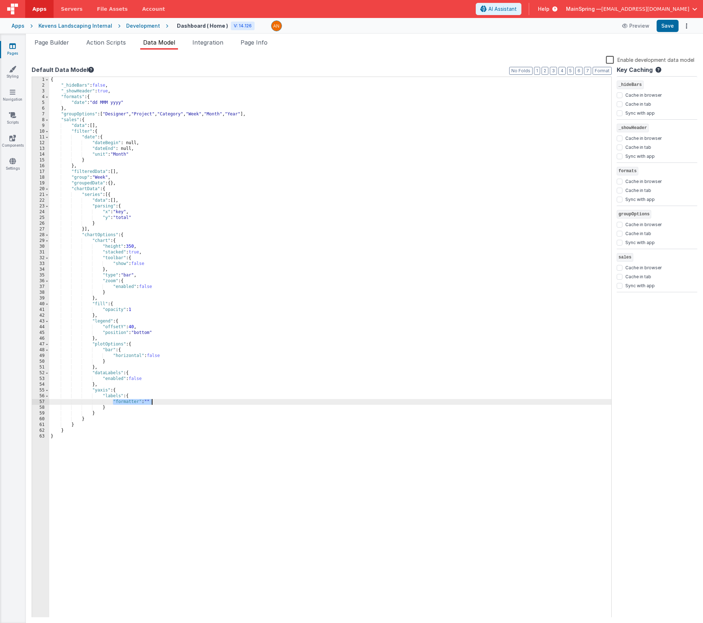
drag, startPoint x: 113, startPoint y: 401, endPoint x: 168, endPoint y: 402, distance: 54.3
click at [168, 402] on div "{ "_hideBars" : false , "_showHeader" : true , "formats" : { "date" : "dd MMM y…" at bounding box center [330, 353] width 562 height 552
click at [104, 407] on div "{ "_hideBars" : false , "_showHeader" : true , "formats" : { "date" : "dd MMM y…" at bounding box center [330, 353] width 562 height 552
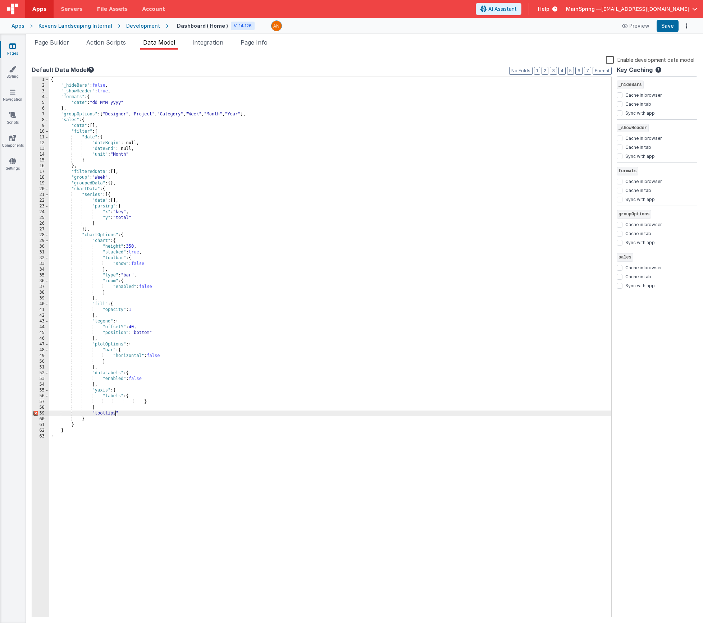
click at [115, 413] on div "{ "_hideBars" : false , "_showHeader" : true , "formats" : { "date" : "dd MMM y…" at bounding box center [330, 353] width 562 height 552
click at [120, 409] on div "{ "_hideBars" : false , "_showHeader" : true , "formats" : { "date" : "dd MMM y…" at bounding box center [330, 353] width 562 height 552
click at [72, 42] on li "Page Builder" at bounding box center [52, 44] width 40 height 12
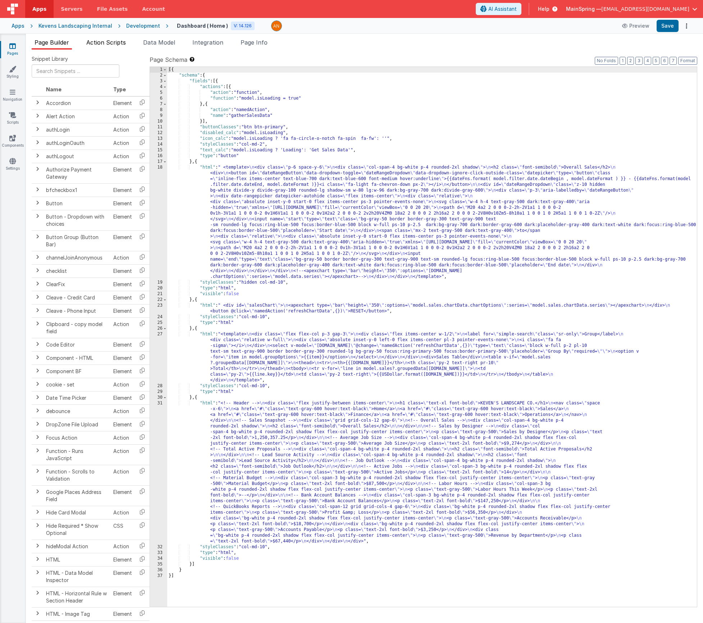
click at [102, 41] on span "Action Scripts" at bounding box center [106, 42] width 40 height 7
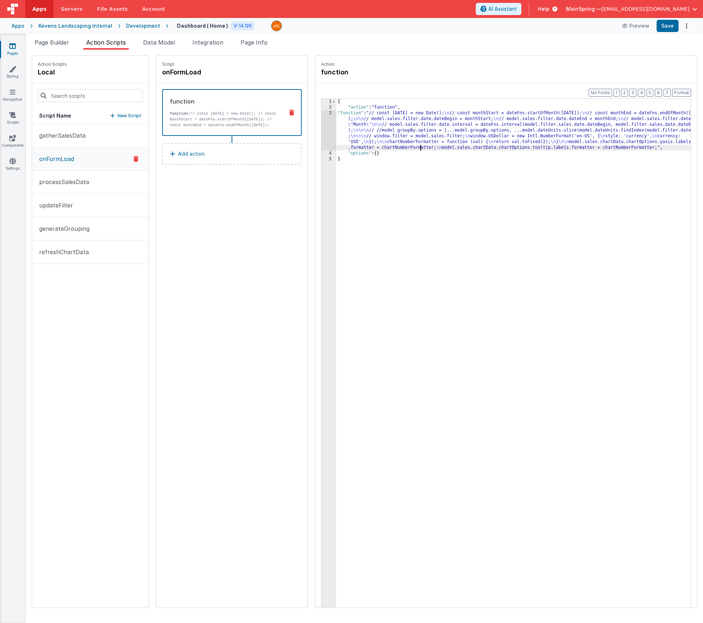
click at [399, 146] on div "{ "action" : "function" , "function" : "// const today = new Date(); \n // cons…" at bounding box center [524, 370] width 376 height 543
click at [322, 139] on div "3" at bounding box center [329, 130] width 15 height 40
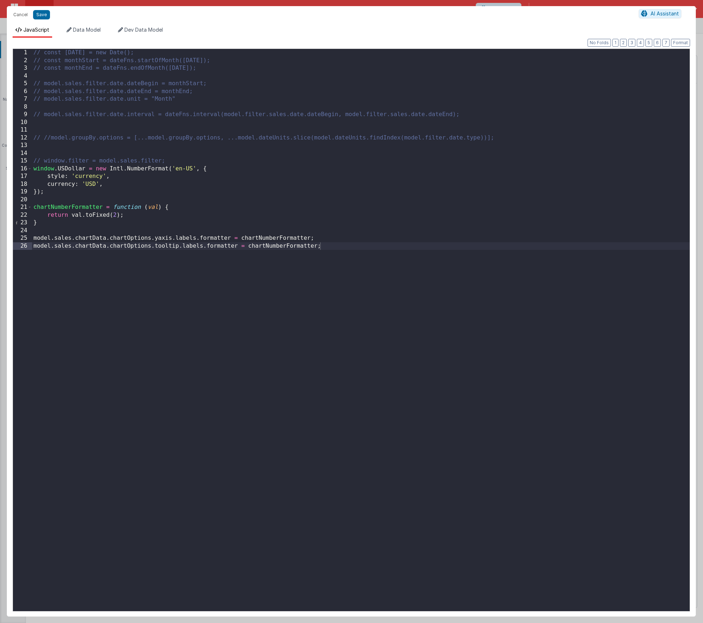
click at [170, 247] on div "// const today = new Date(); // const monthStart = dateFns.startOfMonth(today);…" at bounding box center [361, 338] width 658 height 578
click at [190, 246] on div "// const today = new Date(); // const monthStart = dateFns.startOfMonth(today);…" at bounding box center [361, 338] width 658 height 578
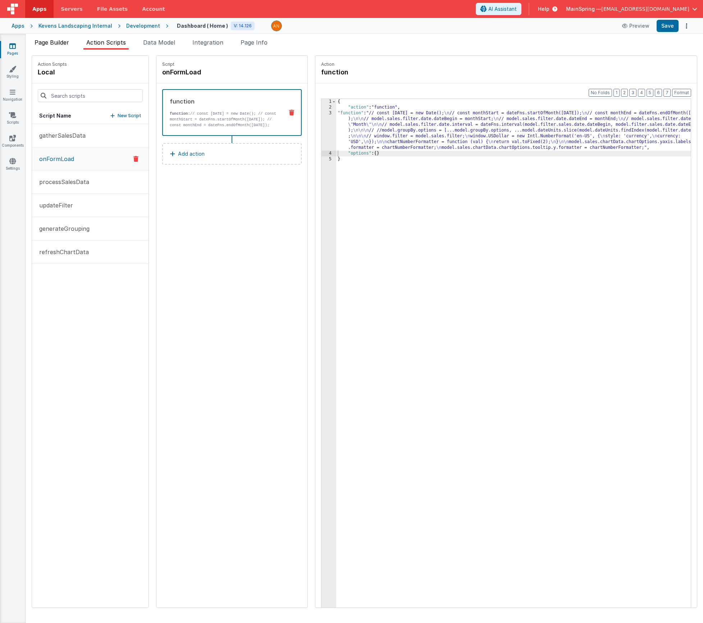
click at [45, 42] on span "Page Builder" at bounding box center [52, 42] width 35 height 7
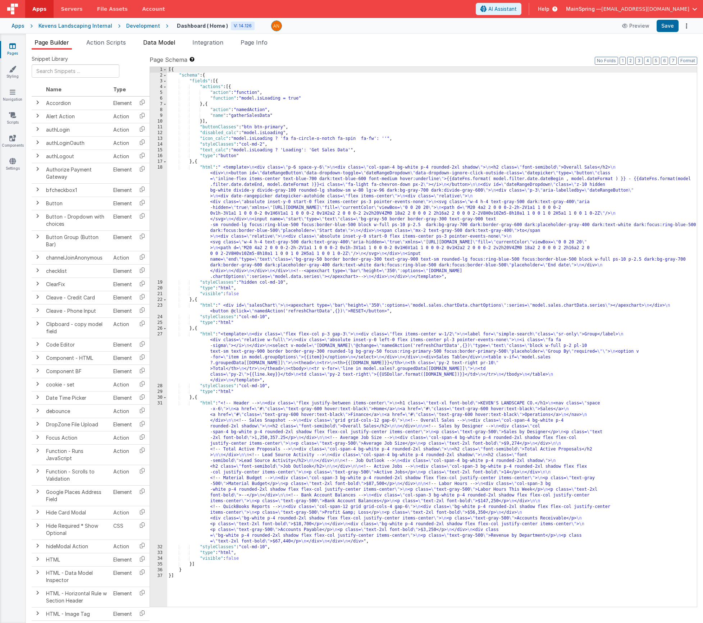
click at [163, 45] on span "Data Model" at bounding box center [159, 42] width 32 height 7
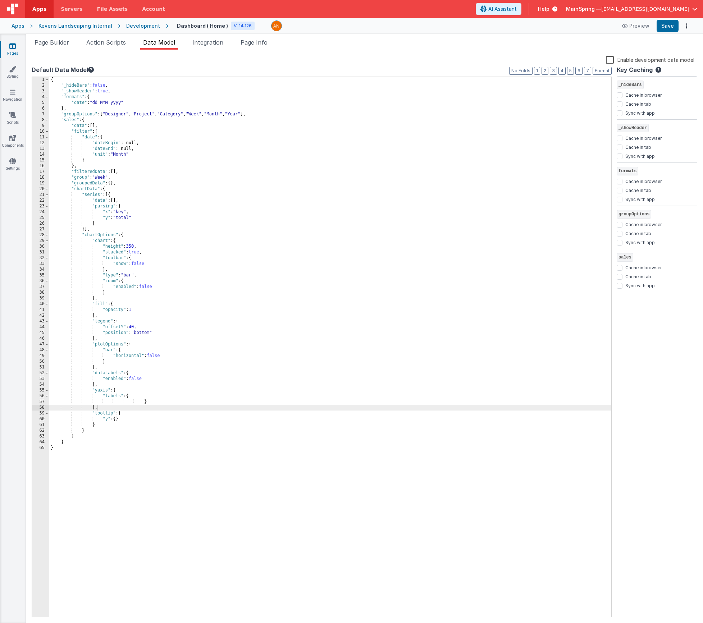
click at [140, 395] on div "{ "_hideBars" : false , "_showHeader" : true , "formats" : { "date" : "dd MMM y…" at bounding box center [330, 353] width 562 height 552
click at [119, 426] on div "{ "_hideBars" : false , "_showHeader" : true , "formats" : { "date" : "dd MMM y…" at bounding box center [330, 353] width 562 height 552
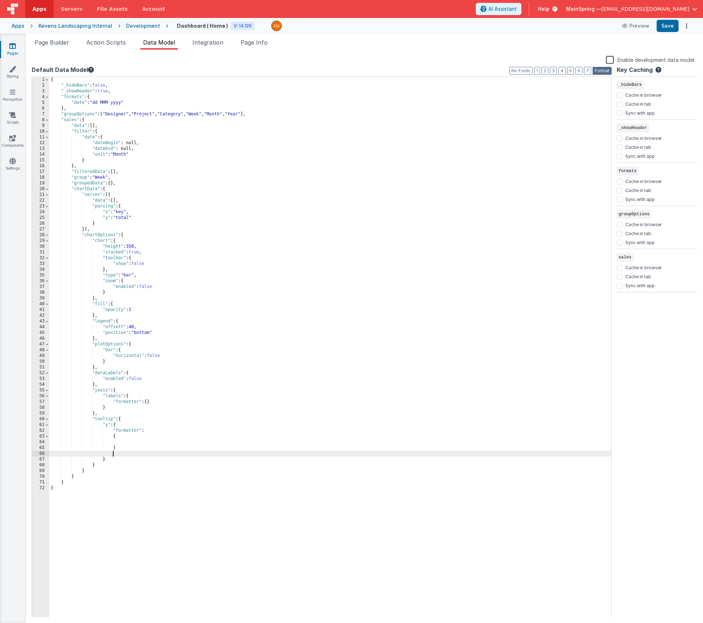
click at [609, 69] on button "Format" at bounding box center [602, 71] width 19 height 8
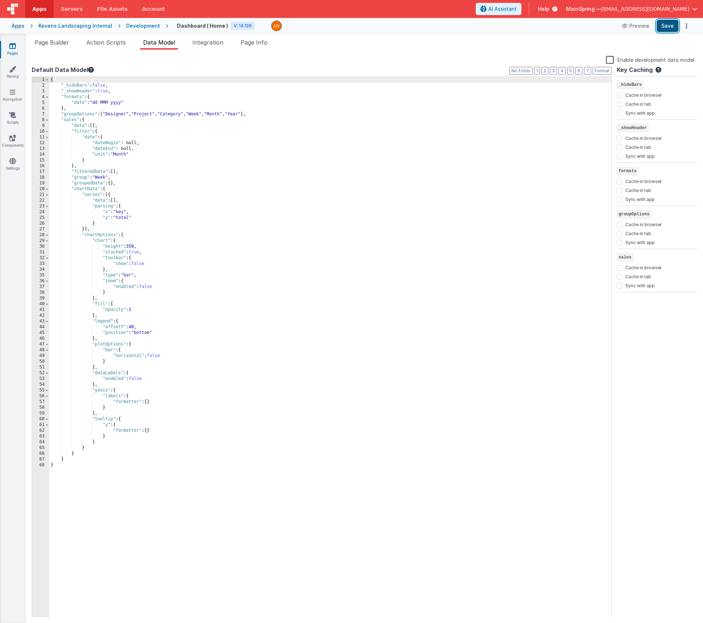
click at [663, 32] on button "Save" at bounding box center [668, 26] width 22 height 12
click at [54, 42] on span "Page Builder" at bounding box center [52, 42] width 35 height 7
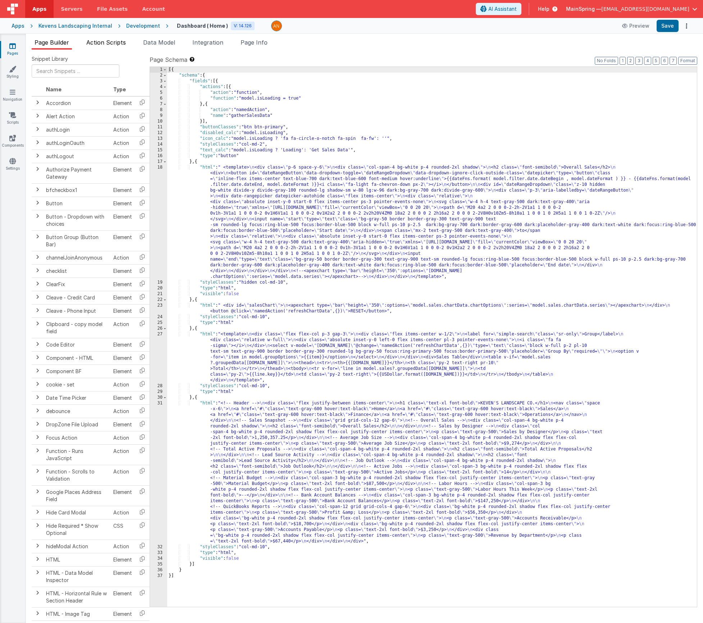
click at [106, 43] on span "Action Scripts" at bounding box center [106, 42] width 40 height 7
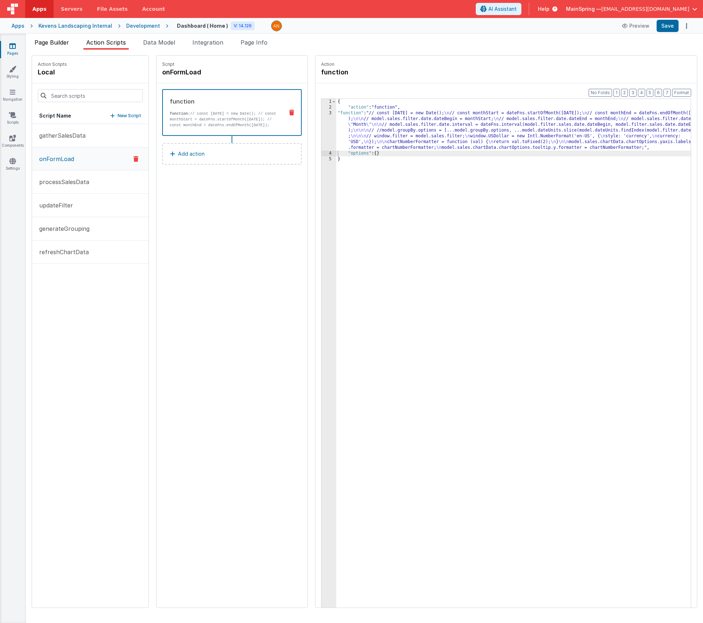
click at [56, 42] on span "Page Builder" at bounding box center [52, 42] width 35 height 7
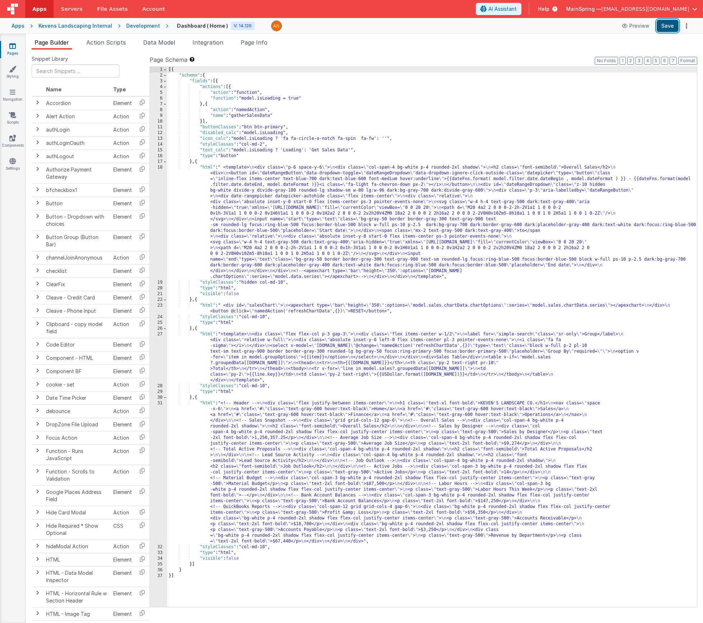
click at [670, 29] on button "Save" at bounding box center [668, 26] width 22 height 12
click at [105, 45] on span "Action Scripts" at bounding box center [106, 42] width 40 height 7
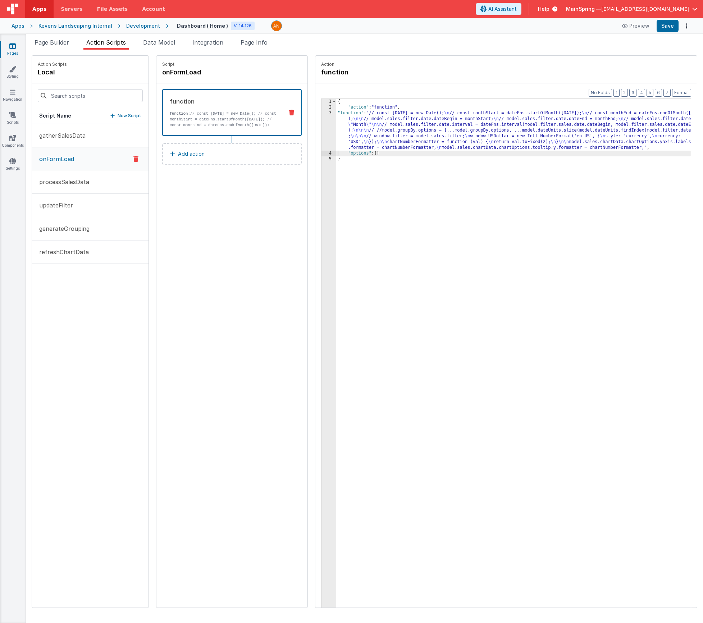
click at [380, 141] on div "{ "action" : "function" , "function" : "// const today = new Date(); \n // cons…" at bounding box center [524, 370] width 376 height 543
click at [686, 95] on button "Format" at bounding box center [681, 93] width 19 height 8
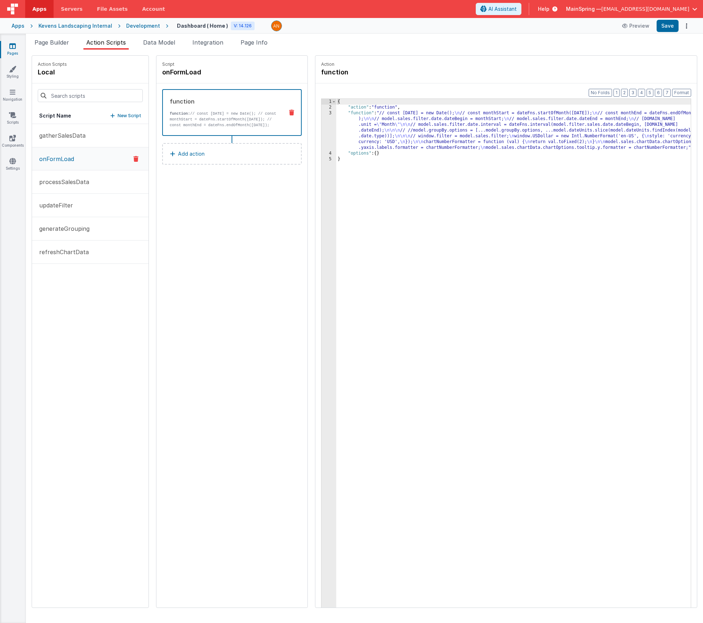
click at [422, 138] on div "{ "action" : "function" , "function" : "// const today = new Date(); \n // cons…" at bounding box center [524, 370] width 376 height 543
click at [322, 137] on div "3" at bounding box center [329, 130] width 15 height 40
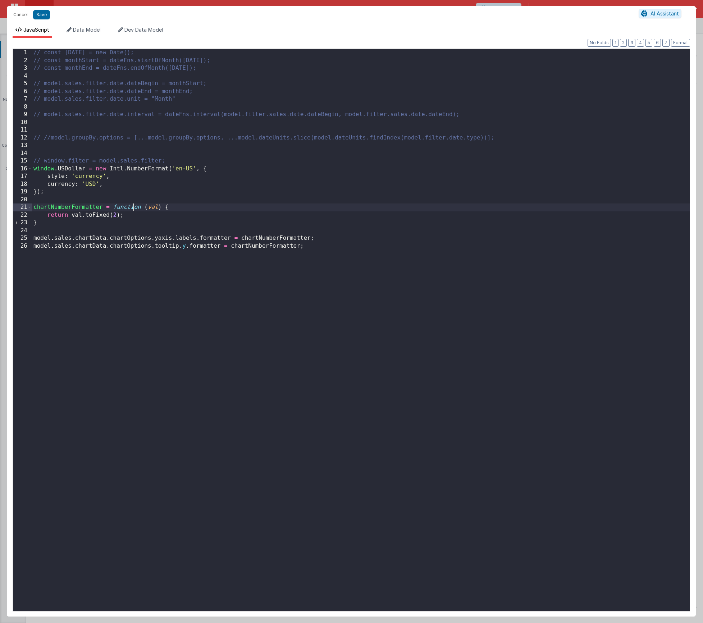
click at [135, 206] on div "// const today = new Date(); // const monthStart = dateFns.startOfMonth(today);…" at bounding box center [361, 338] width 658 height 578
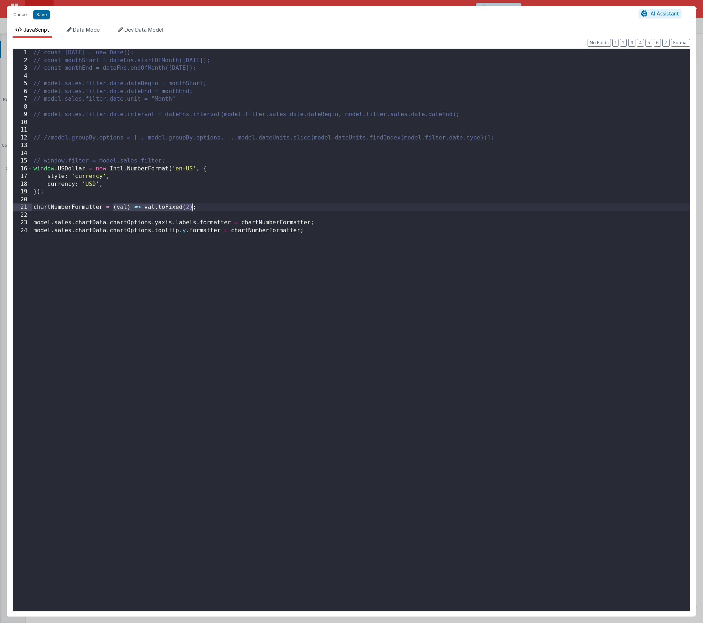
drag, startPoint x: 112, startPoint y: 208, endPoint x: 193, endPoint y: 208, distance: 80.9
click at [193, 208] on div "// const today = new Date(); // const monthStart = dateFns.startOfMonth(today);…" at bounding box center [361, 338] width 658 height 578
drag, startPoint x: 241, startPoint y: 224, endPoint x: 311, endPoint y: 223, distance: 70.1
click at [311, 223] on div "// const today = new Date(); // const monthStart = dateFns.startOfMonth(today);…" at bounding box center [361, 338] width 658 height 578
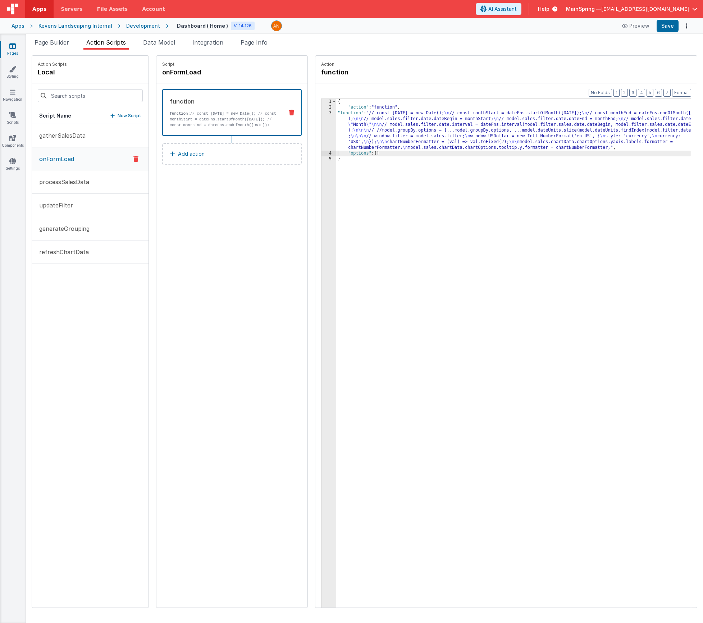
click at [418, 158] on div "{ "action" : "function" , "function" : "// const today = new Date(); \n // cons…" at bounding box center [524, 370] width 376 height 543
click at [387, 125] on div "{ "action" : "function" , "function" : "// const today = new Date(); \n // cons…" at bounding box center [524, 370] width 376 height 543
click at [322, 121] on div "3" at bounding box center [329, 130] width 15 height 40
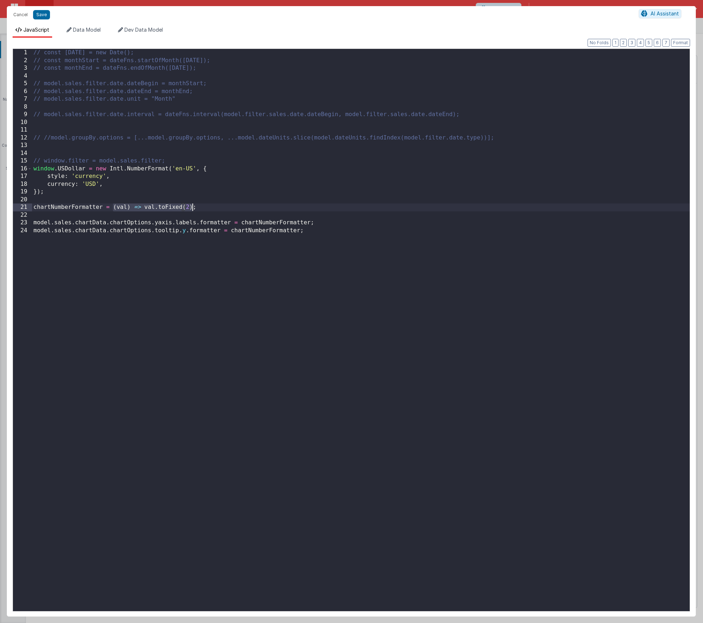
drag, startPoint x: 112, startPoint y: 207, endPoint x: 192, endPoint y: 205, distance: 79.5
click at [192, 205] on div "// const today = new Date(); // const monthStart = dateFns.startOfMonth(today);…" at bounding box center [361, 338] width 658 height 578
drag, startPoint x: 241, startPoint y: 223, endPoint x: 311, endPoint y: 223, distance: 69.8
click at [311, 223] on div "// const today = new Date(); // const monthStart = dateFns.startOfMonth(today);…" at bounding box center [361, 338] width 658 height 578
drag, startPoint x: 230, startPoint y: 232, endPoint x: 299, endPoint y: 231, distance: 69.1
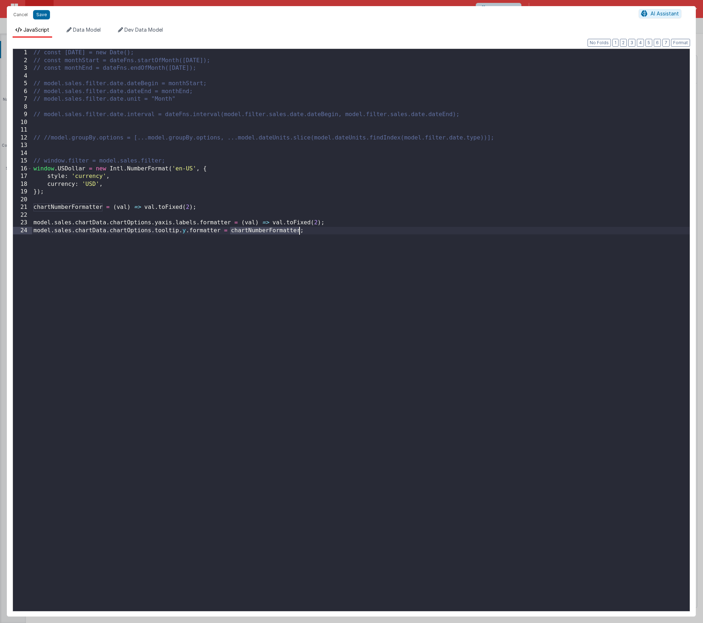
click at [299, 231] on div "// const today = new Date(); // const monthStart = dateFns.startOfMonth(today);…" at bounding box center [361, 338] width 658 height 578
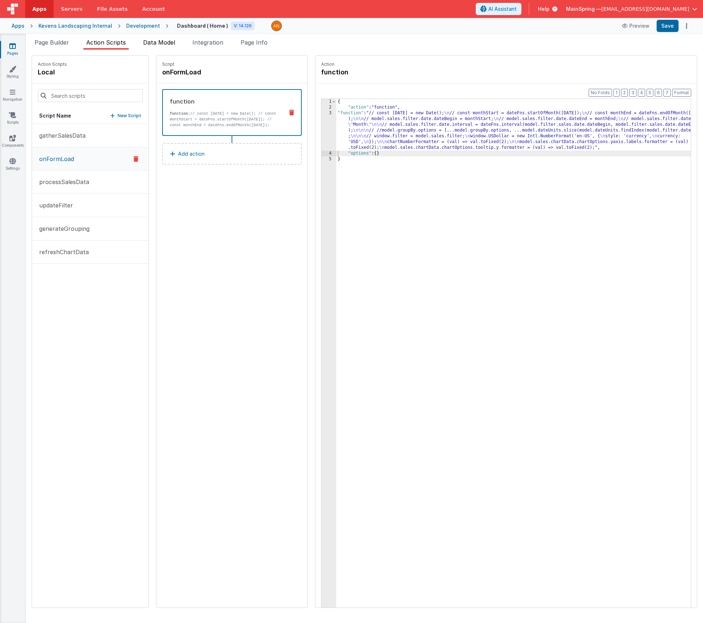
click at [161, 44] on span "Data Model" at bounding box center [159, 42] width 32 height 7
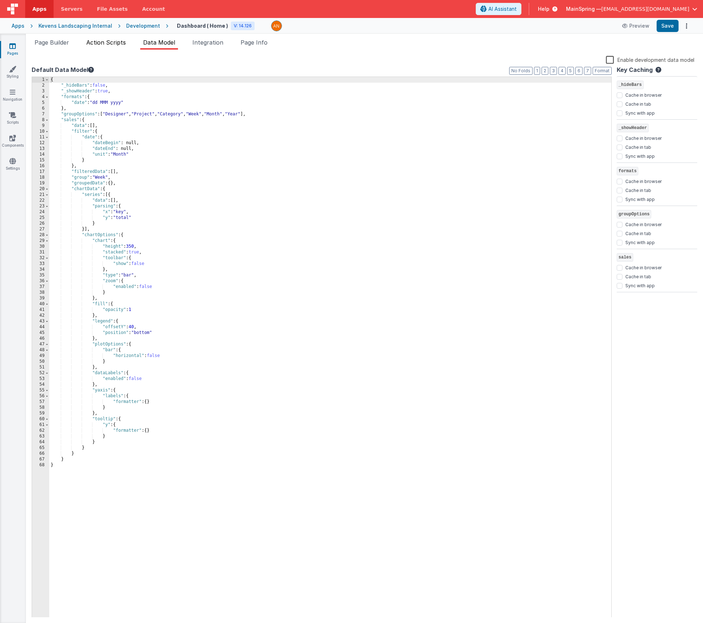
click at [102, 43] on span "Action Scripts" at bounding box center [106, 42] width 40 height 7
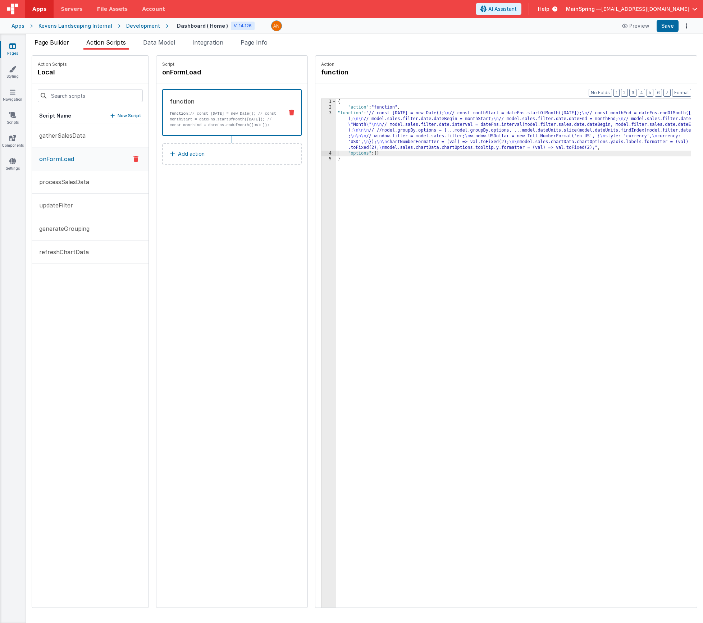
click at [53, 42] on span "Page Builder" at bounding box center [52, 42] width 35 height 7
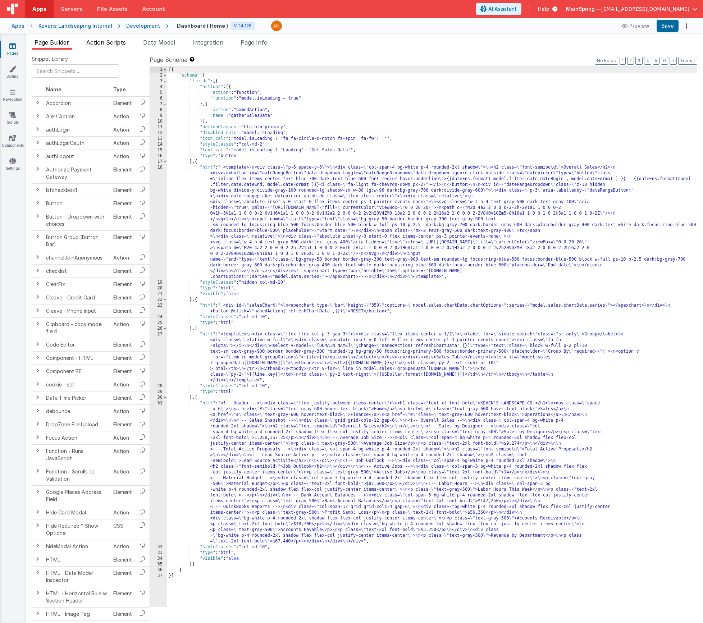
click at [98, 40] on span "Action Scripts" at bounding box center [106, 42] width 40 height 7
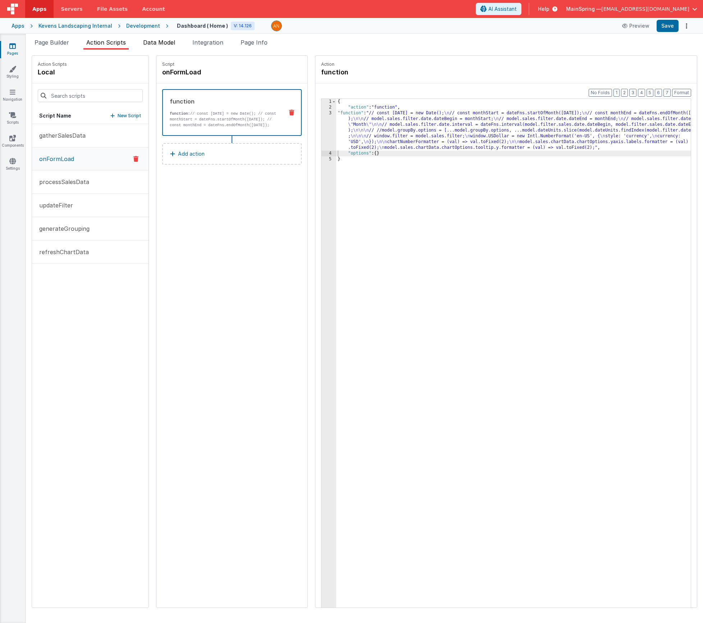
click at [146, 43] on span "Data Model" at bounding box center [159, 42] width 32 height 7
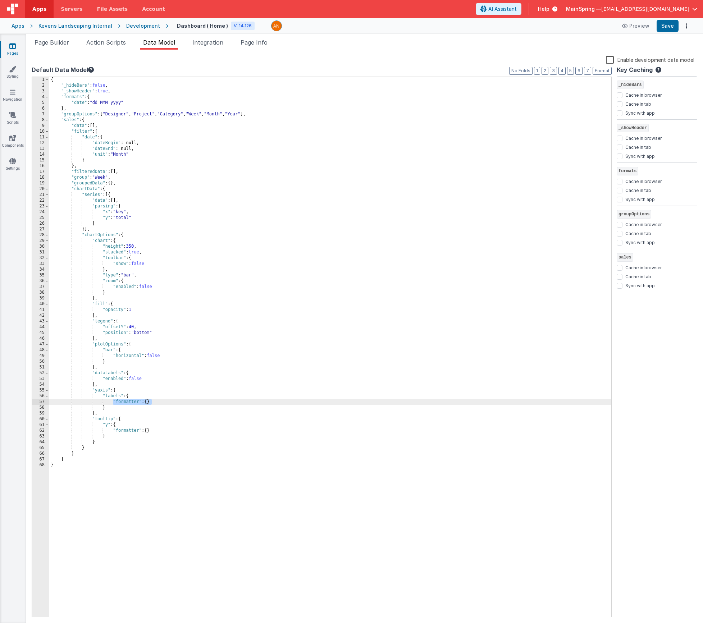
drag, startPoint x: 112, startPoint y: 403, endPoint x: 173, endPoint y: 400, distance: 60.9
click at [173, 400] on div "{ "_hideBars" : false , "_showHeader" : true , "formats" : { "date" : "dd MMM y…" at bounding box center [330, 353] width 562 height 552
drag, startPoint x: 166, startPoint y: 401, endPoint x: 150, endPoint y: 402, distance: 15.9
click at [150, 402] on div "{ "_hideBars" : false , "_showHeader" : true , "formats" : { "date" : "dd MMM y…" at bounding box center [330, 353] width 562 height 552
drag, startPoint x: 147, startPoint y: 402, endPoint x: 154, endPoint y: 402, distance: 6.8
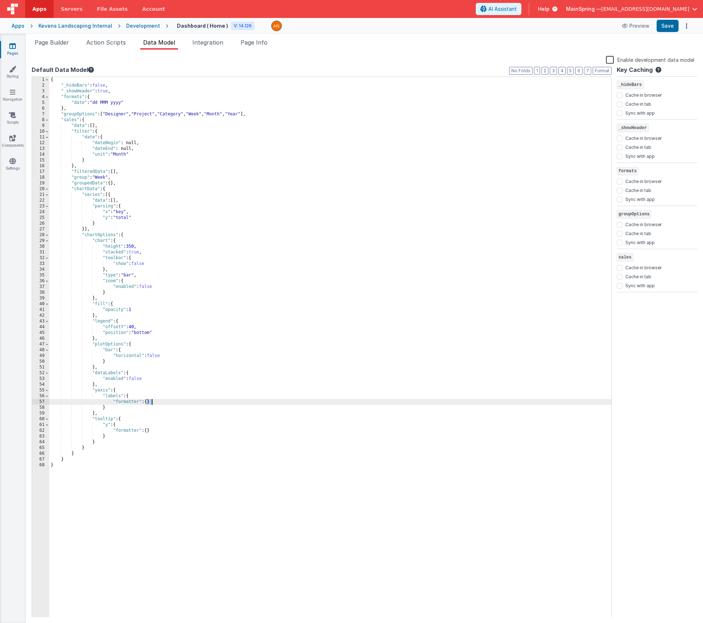
click at [154, 402] on div "{ "_hideBars" : false , "_showHeader" : true , "formats" : { "date" : "dd MMM y…" at bounding box center [330, 353] width 562 height 552
click at [140, 401] on div "{ "_hideBars" : false , "_showHeader" : true , "formats" : { "date" : "dd MMM y…" at bounding box center [330, 353] width 562 height 552
click at [493, 12] on header "Apps Servers File Assets Account Some FUTURE Slot AI Assistant Help MainSpring …" at bounding box center [351, 9] width 703 height 18
click at [487, 9] on icon at bounding box center [484, 9] width 6 height 0
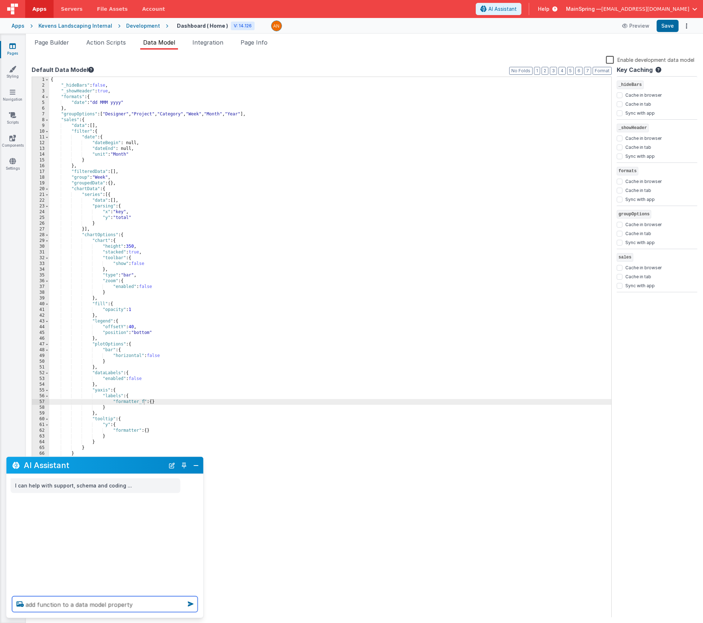
type textarea "add function to a data model property"
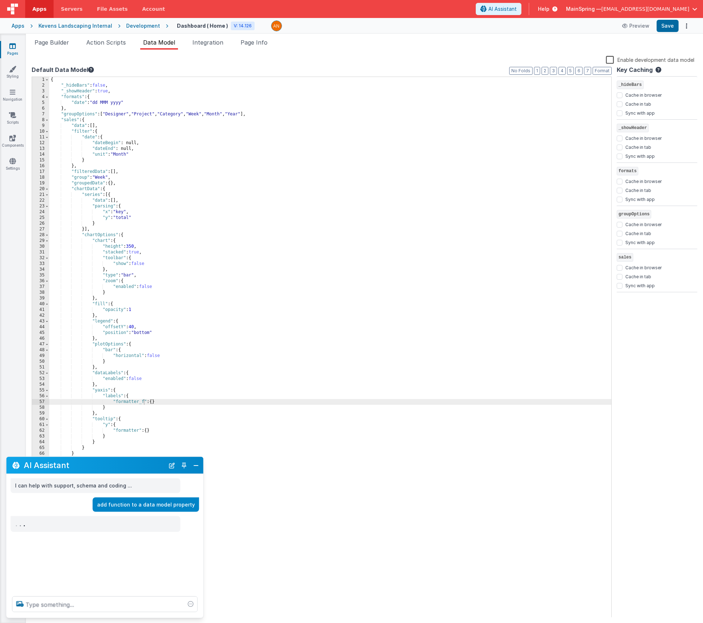
click at [141, 488] on p "I can help with support, schema and coding ..." at bounding box center [95, 486] width 161 height 9
click at [145, 499] on div "add function to a data model property" at bounding box center [146, 504] width 106 height 15
click at [173, 465] on button "New Chat" at bounding box center [172, 465] width 10 height 10
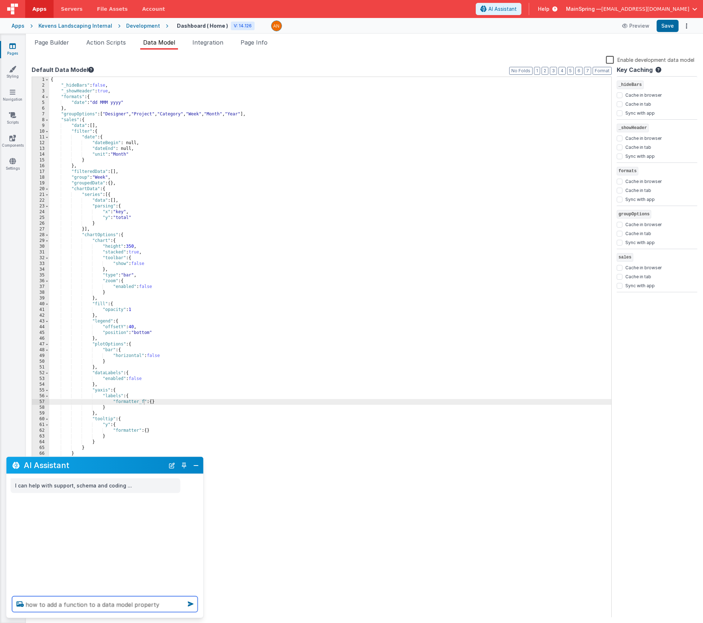
type textarea "how to add a function to a data model property"
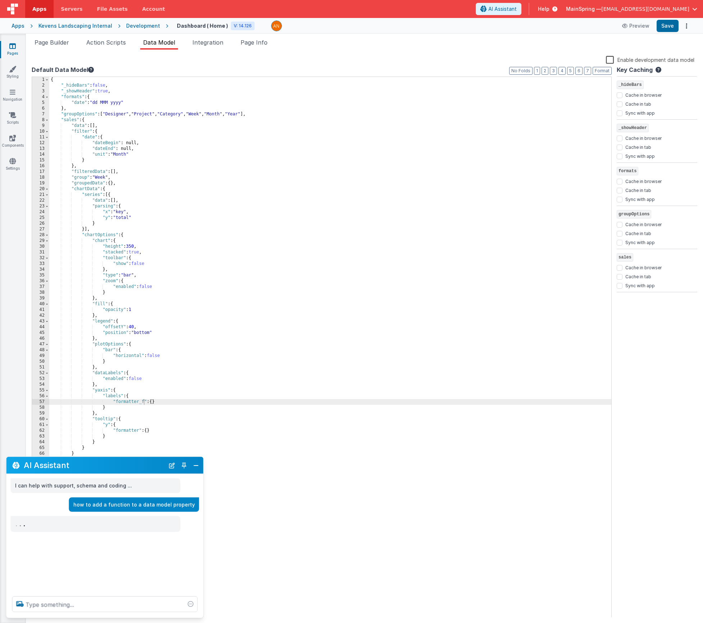
click at [493, 301] on div "{ "_hideBars" : false , "_showHeader" : true , "formats" : { "date" : "dd MMM y…" at bounding box center [330, 353] width 562 height 552
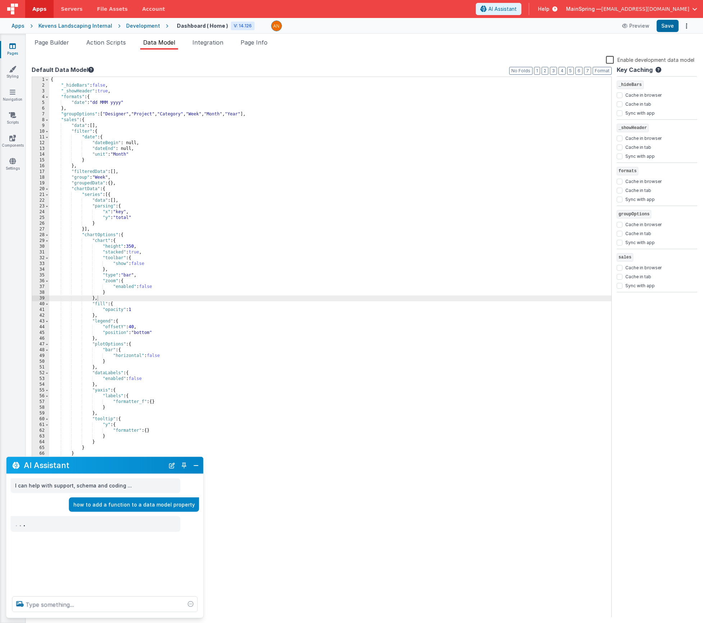
drag, startPoint x: 197, startPoint y: 468, endPoint x: 249, endPoint y: 423, distance: 68.0
click at [197, 468] on button "Close" at bounding box center [195, 465] width 9 height 10
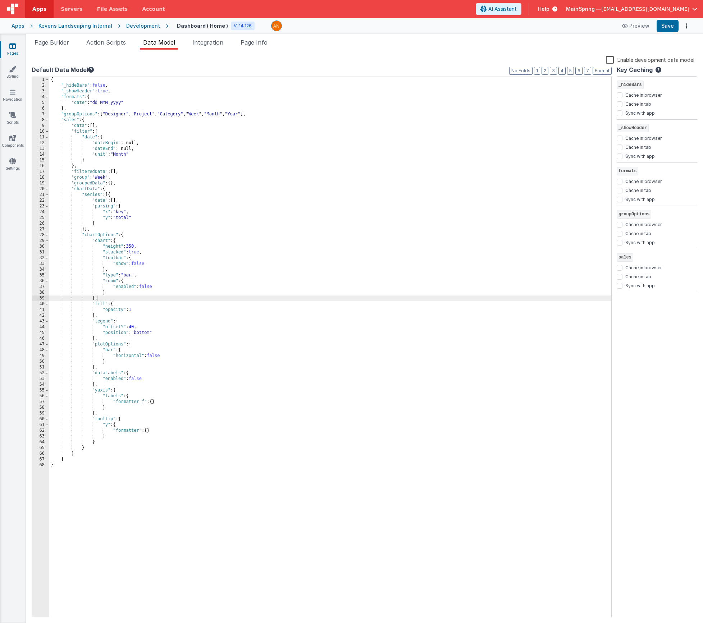
click at [366, 269] on div "{ "_hideBars" : false , "_showHeader" : true , "formats" : { "date" : "dd MMM y…" at bounding box center [330, 353] width 562 height 552
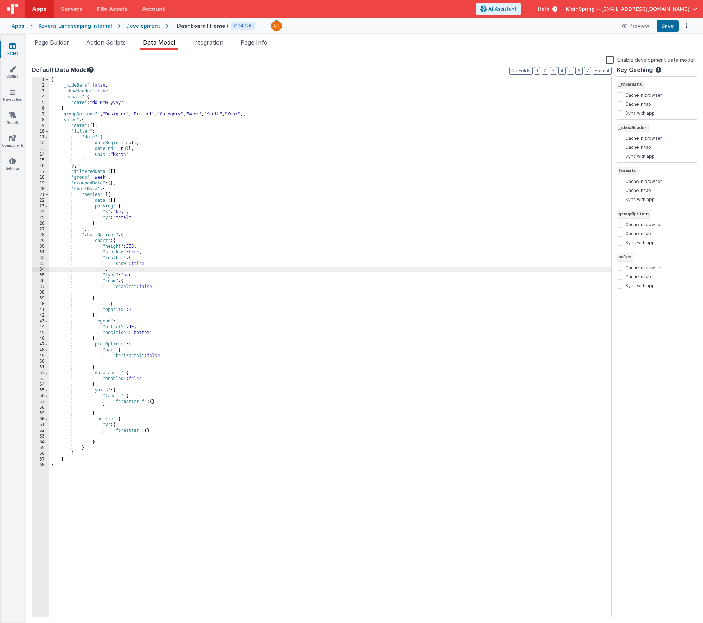
drag, startPoint x: 144, startPoint y: 403, endPoint x: 149, endPoint y: 413, distance: 11.1
click at [144, 403] on div "{ "_hideBars" : false , "_showHeader" : true , "formats" : { "date" : "dd MMM y…" at bounding box center [330, 353] width 562 height 552
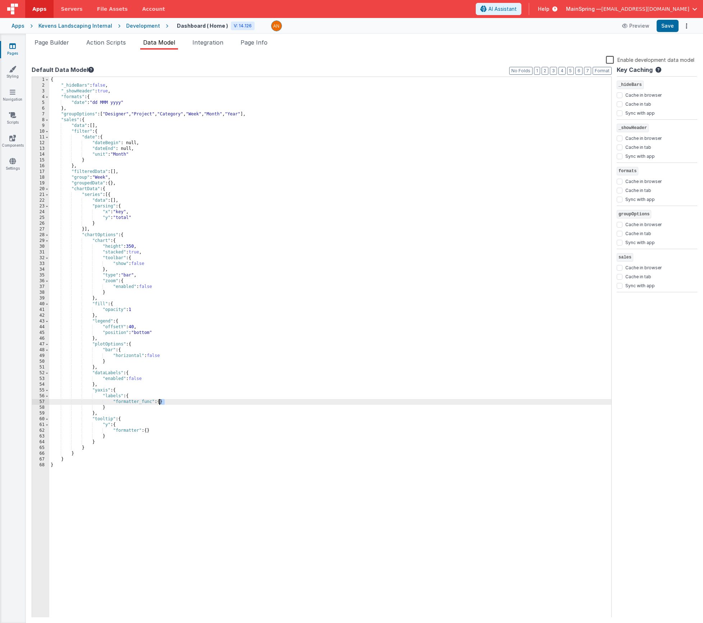
drag, startPoint x: 164, startPoint y: 402, endPoint x: 160, endPoint y: 401, distance: 4.3
click at [160, 401] on div "{ "_hideBars" : false , "_showHeader" : true , "formats" : { "date" : "dd MMM y…" at bounding box center [330, 353] width 562 height 552
click at [675, 21] on button "Save" at bounding box center [668, 26] width 22 height 12
click at [191, 114] on div "{ "_hideBars" : false , "_showHeader" : true , "formats" : { "date" : "dd MMM y…" at bounding box center [330, 353] width 562 height 552
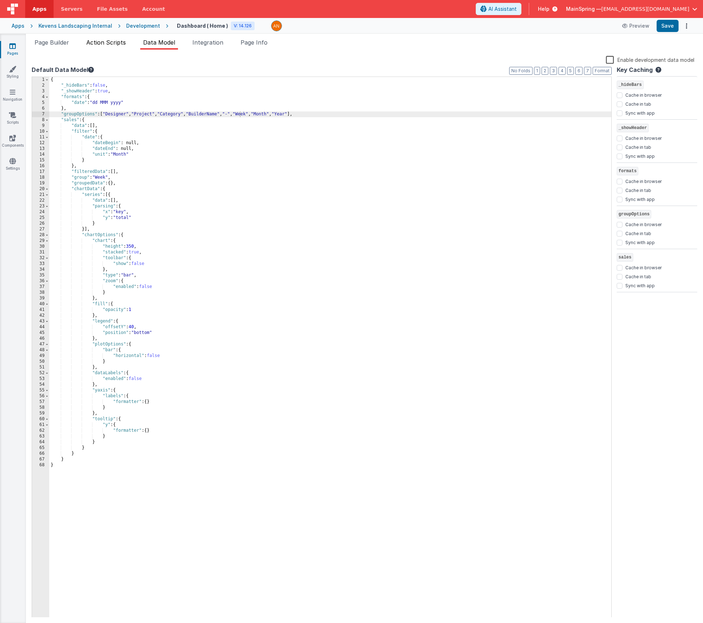
click at [108, 44] on span "Action Scripts" at bounding box center [106, 42] width 40 height 7
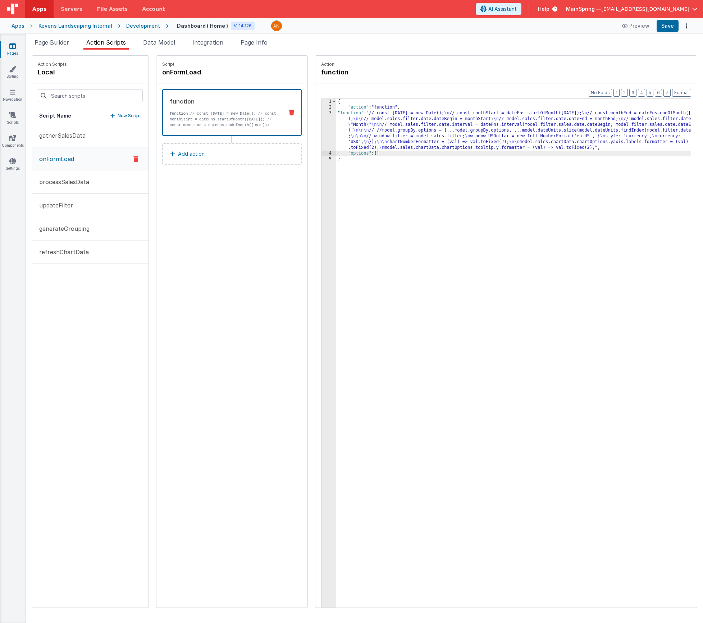
click at [421, 119] on div "{ "action" : "function" , "function" : "// const today = new Date(); \n // cons…" at bounding box center [524, 370] width 376 height 543
click at [322, 132] on div "3" at bounding box center [329, 130] width 15 height 40
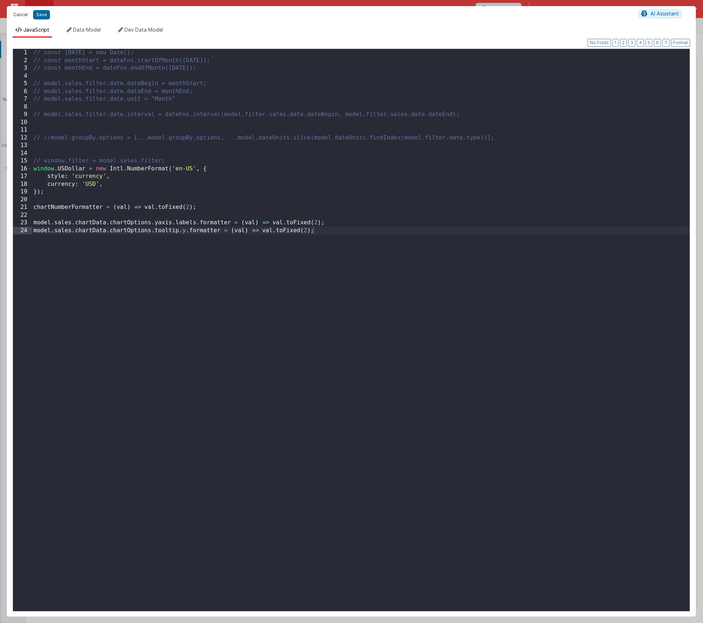
click at [20, 14] on button "Cancel" at bounding box center [21, 15] width 22 height 10
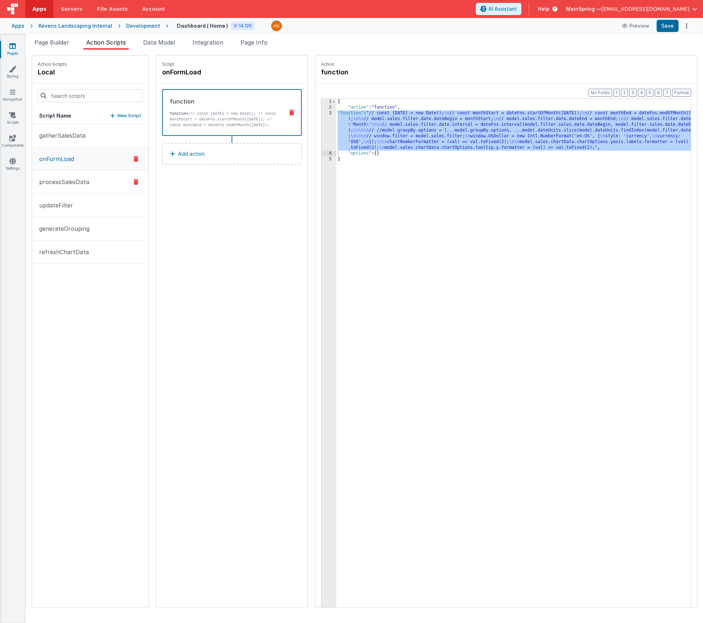
click at [65, 182] on p "processSalesData" at bounding box center [62, 182] width 54 height 9
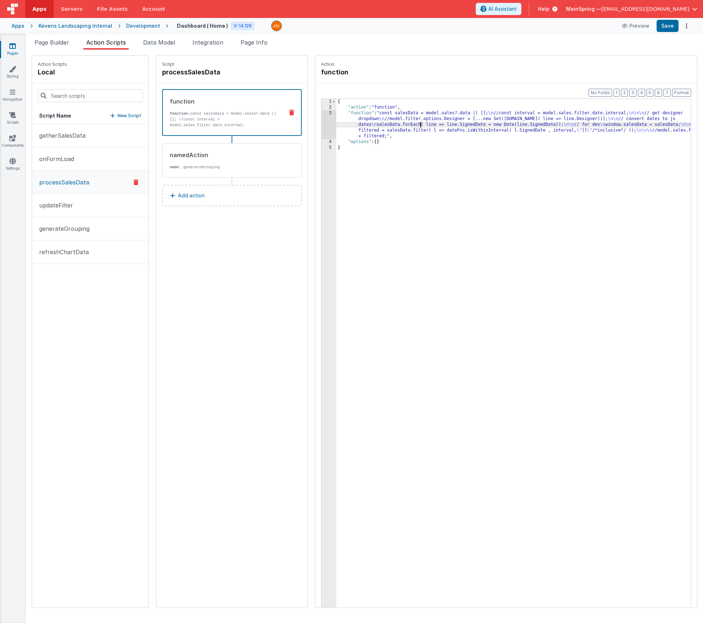
click at [401, 122] on div "{ "action" : "function" , "function" : "const salesData = model.sales?.data || …" at bounding box center [524, 370] width 376 height 543
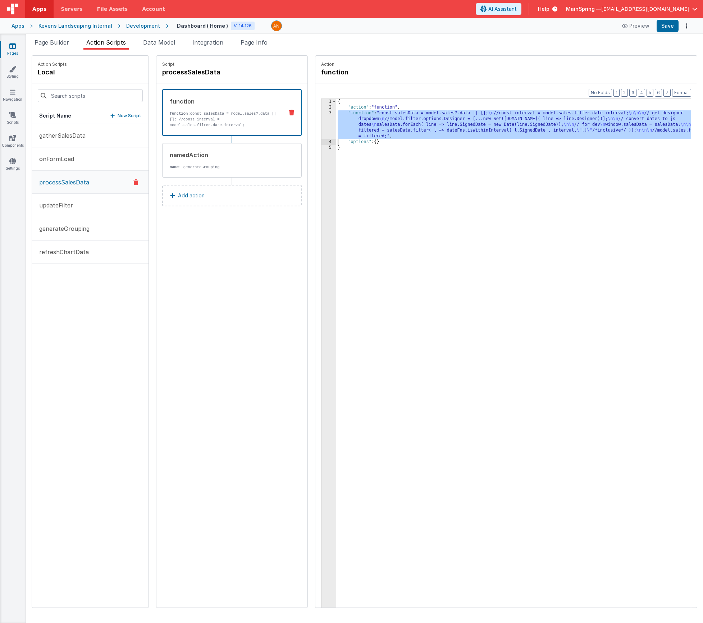
click at [322, 120] on div "3" at bounding box center [329, 124] width 15 height 29
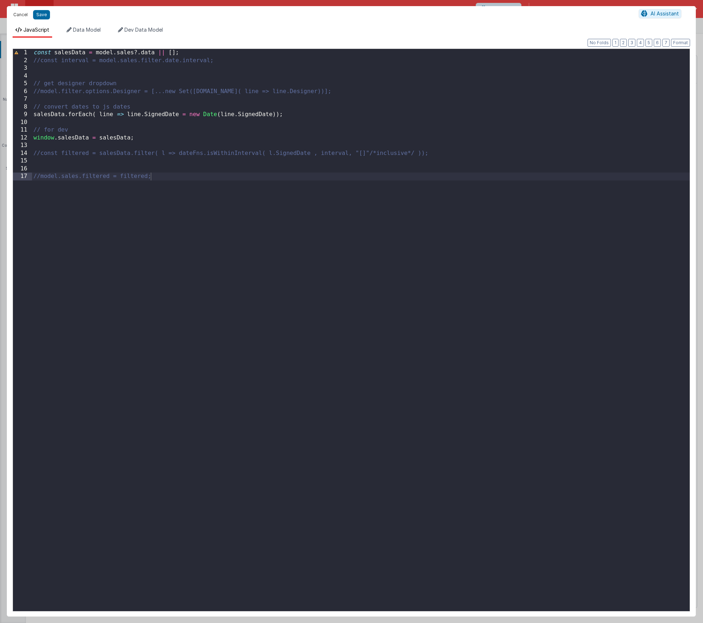
click at [23, 15] on button "Cancel" at bounding box center [21, 15] width 22 height 10
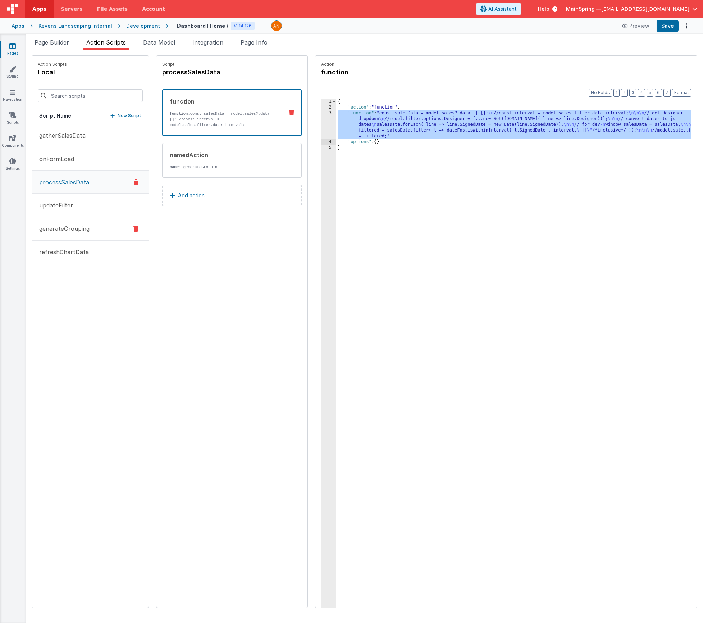
click at [71, 232] on p "generateGrouping" at bounding box center [62, 228] width 55 height 9
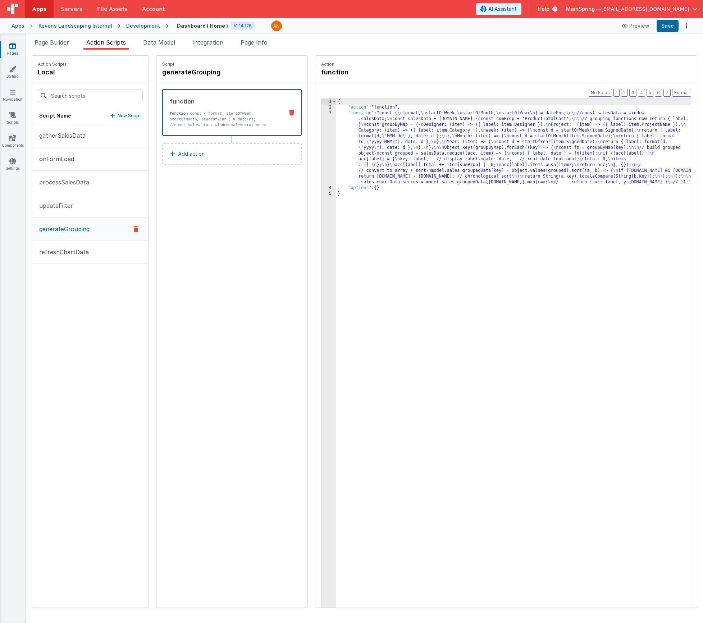
click at [388, 131] on div "{ "action" : "function" , "function" : "const { \n format, \n startOfWeek, \n s…" at bounding box center [524, 370] width 376 height 543
click at [322, 143] on div "3" at bounding box center [329, 147] width 15 height 75
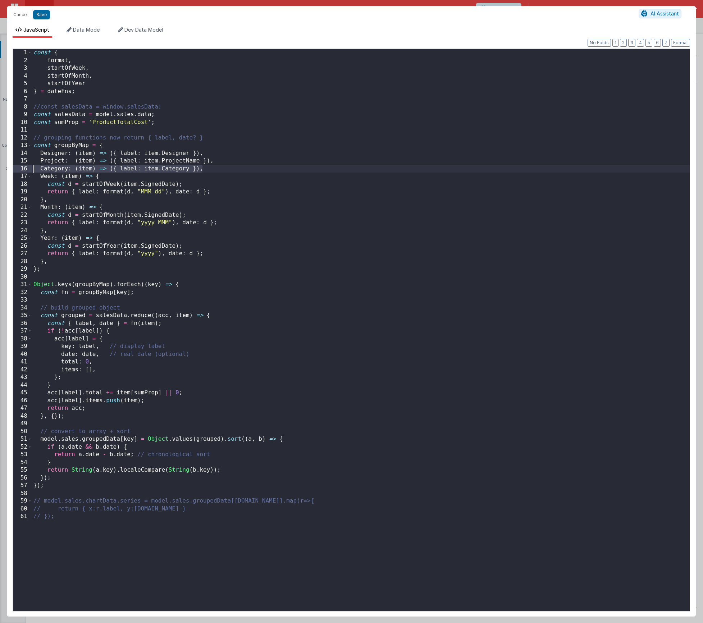
drag, startPoint x: 216, startPoint y: 169, endPoint x: 31, endPoint y: 168, distance: 185.6
click at [31, 168] on div "1 2 3 4 5 6 7 8 9 10 11 12 13 14 15 16 17 18 19 20 21 22 23 24 25 26 27 28 29 3…" at bounding box center [352, 330] width 678 height 563
click at [217, 170] on div "const { format , startOfWeek , startOfMonth , startOfYear } = dateFns ; //const…" at bounding box center [361, 338] width 658 height 578
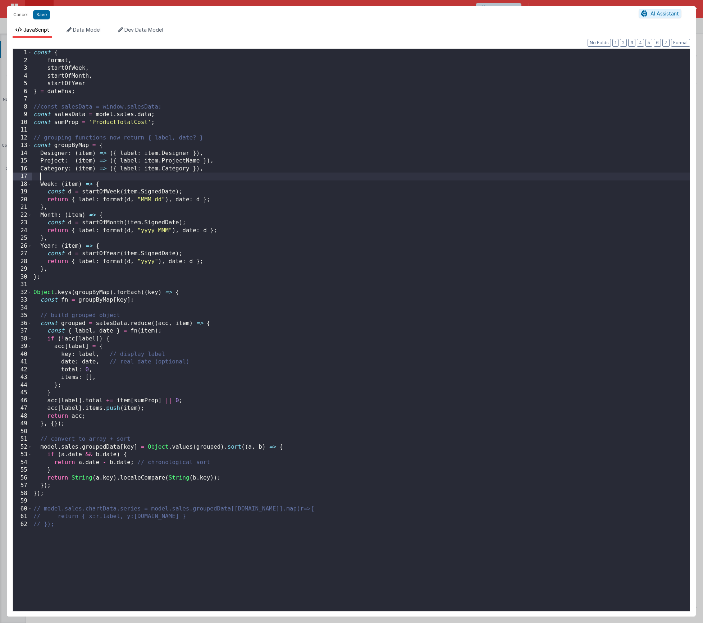
paste textarea
click at [682, 44] on button "Format" at bounding box center [680, 43] width 19 height 8
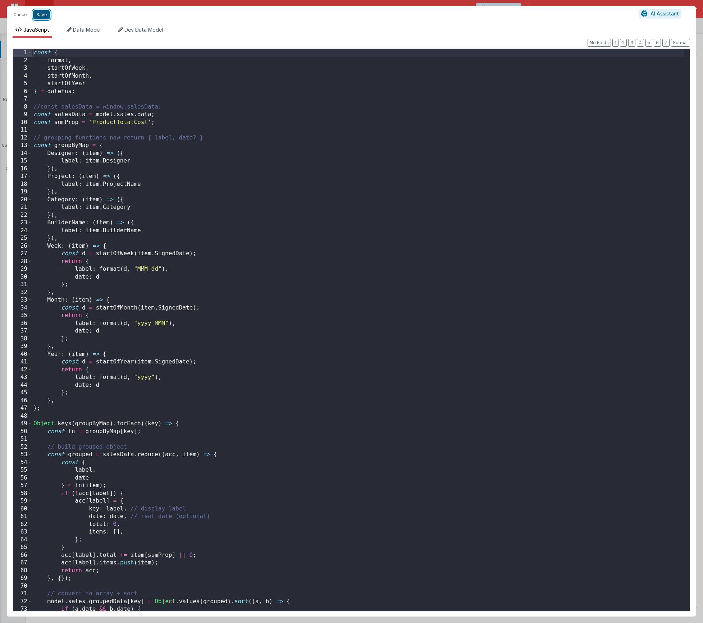
click at [44, 13] on button "Save" at bounding box center [41, 14] width 17 height 9
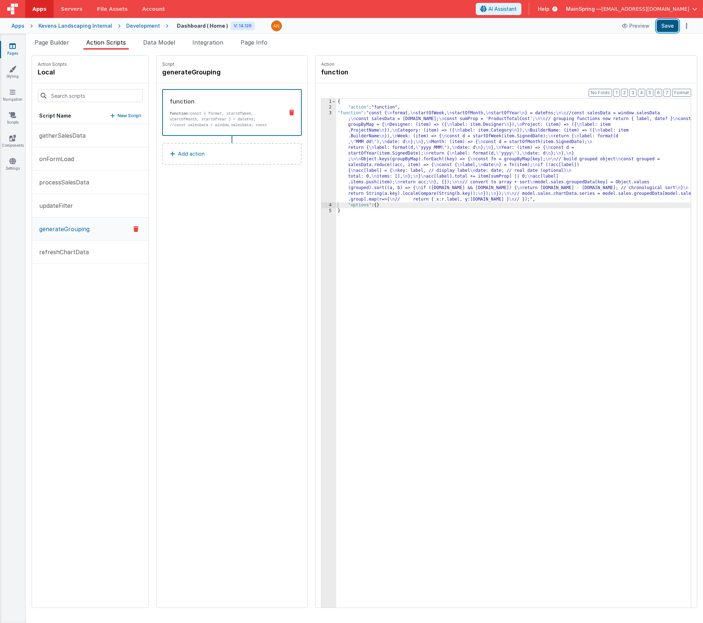
click at [664, 32] on button "Save" at bounding box center [668, 26] width 22 height 12
click at [338, 153] on div "{ "action" : "function" , "function" : "const { \n format, \n startOfWeek, \n s…" at bounding box center [524, 370] width 376 height 543
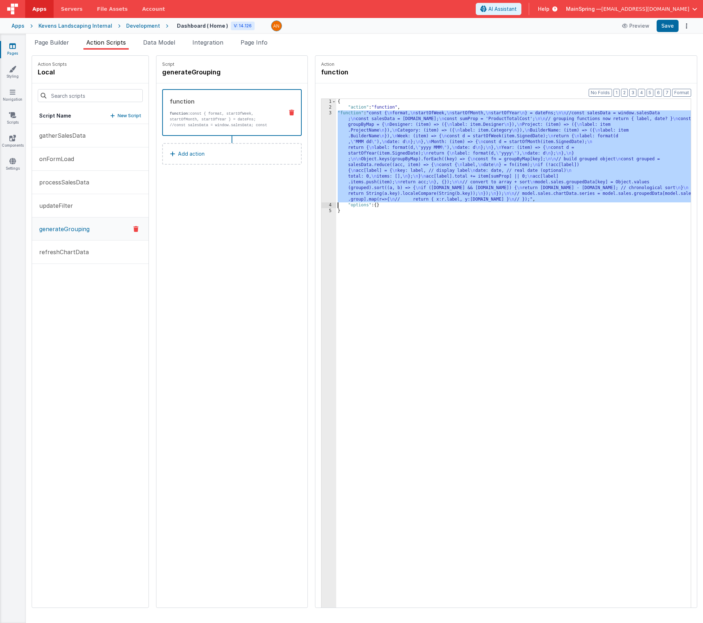
click at [322, 153] on div "3" at bounding box center [329, 156] width 15 height 92
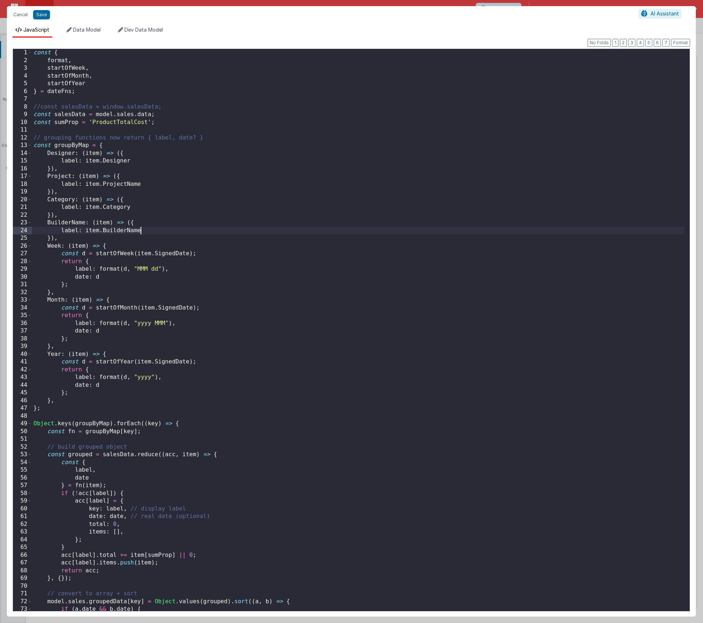
click at [150, 229] on div "const { format , startOfWeek , startOfMonth , startOfYear } = dateFns ; //const…" at bounding box center [358, 338] width 652 height 578
click at [41, 12] on button "Save" at bounding box center [41, 14] width 17 height 9
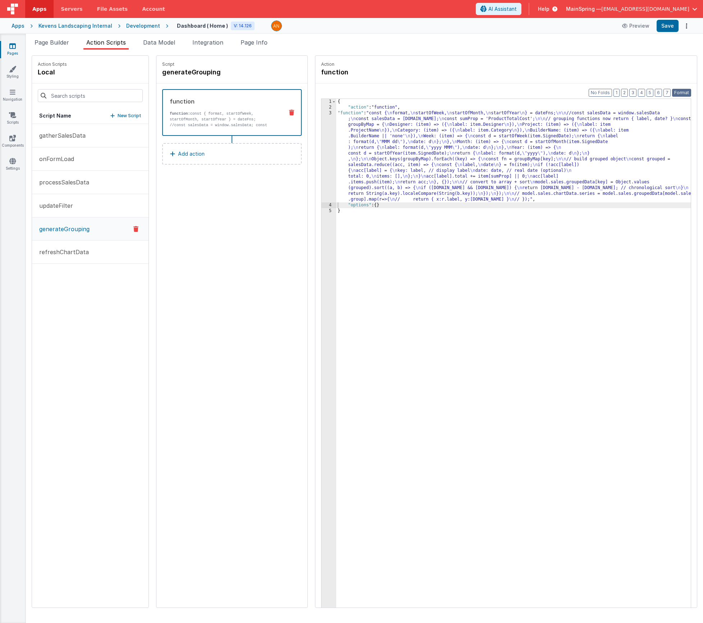
click at [688, 92] on button "Format" at bounding box center [681, 93] width 19 height 8
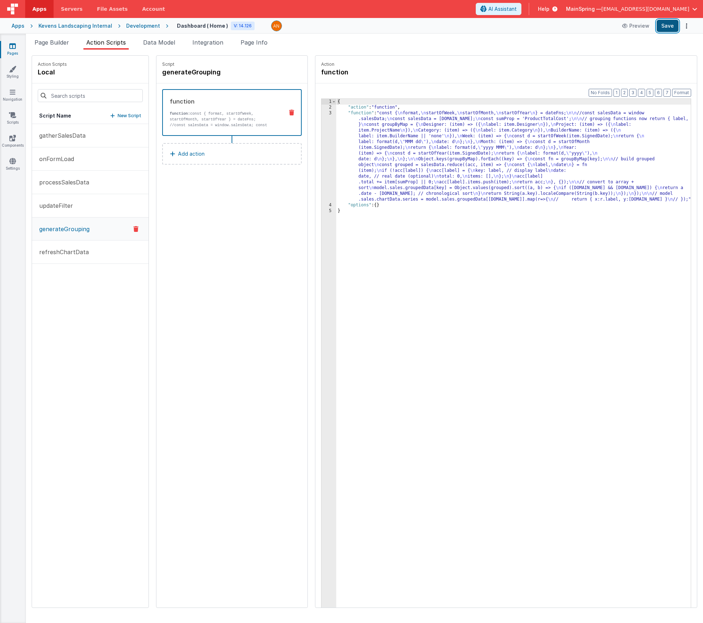
click at [670, 27] on button "Save" at bounding box center [668, 26] width 22 height 12
click at [56, 51] on div "Snippet Library Name Type Accordion Element Alert Action Action authLogin Actio…" at bounding box center [364, 337] width 677 height 574
click at [53, 45] on span "Page Builder" at bounding box center [52, 42] width 35 height 7
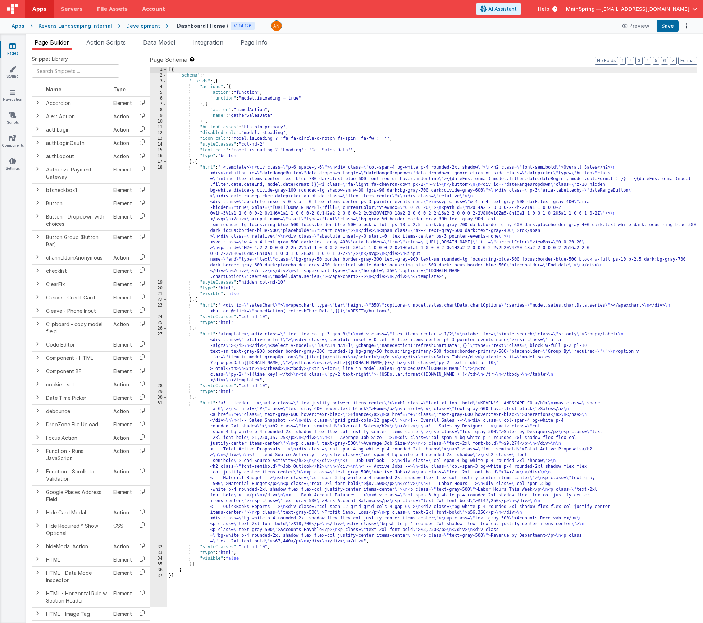
click at [309, 358] on div "[{ "schema" : { "fields" : [{ "actions" : [{ "action" : "function" , "function"…" at bounding box center [432, 343] width 530 height 552
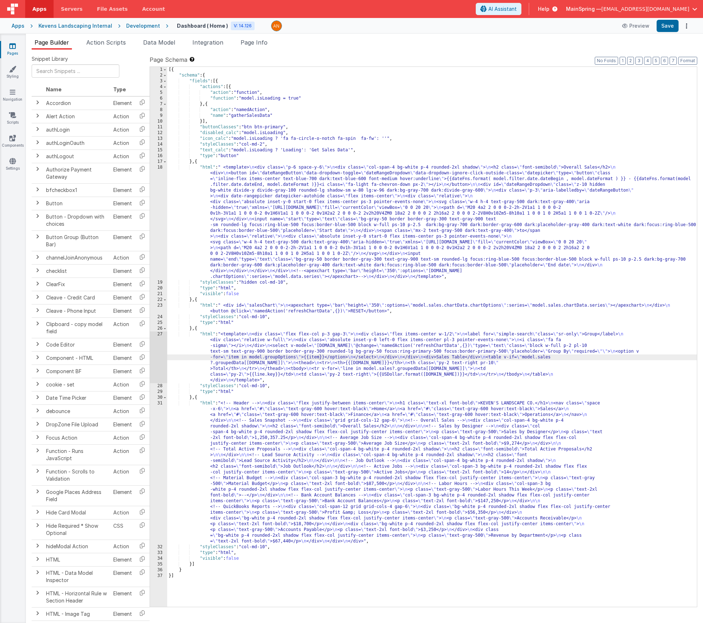
click at [158, 353] on div "27" at bounding box center [158, 358] width 17 height 52
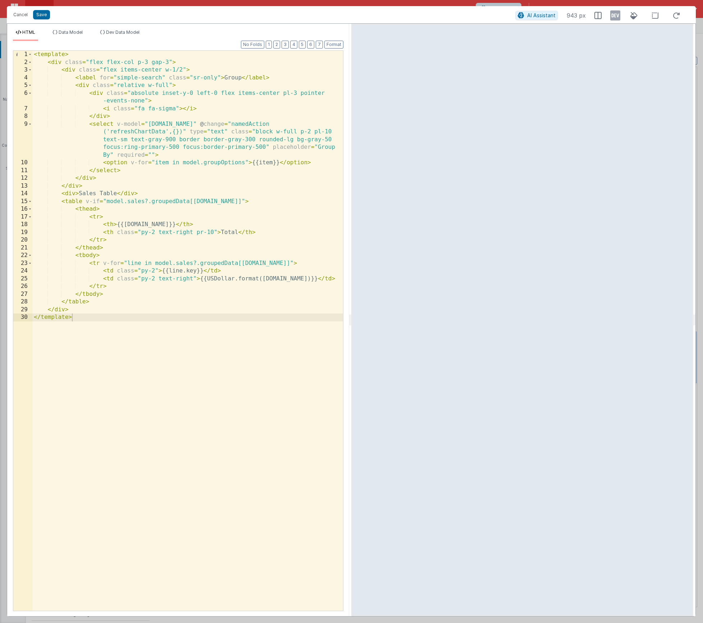
click at [116, 196] on div "< template > < div class = "flex flex-col p-3 gap-3" > < div class = "flex item…" at bounding box center [187, 339] width 311 height 576
click at [155, 195] on div "< template > < div class = "flex flex-col p-3 gap-3" > < div class = "flex item…" at bounding box center [187, 339] width 311 height 576
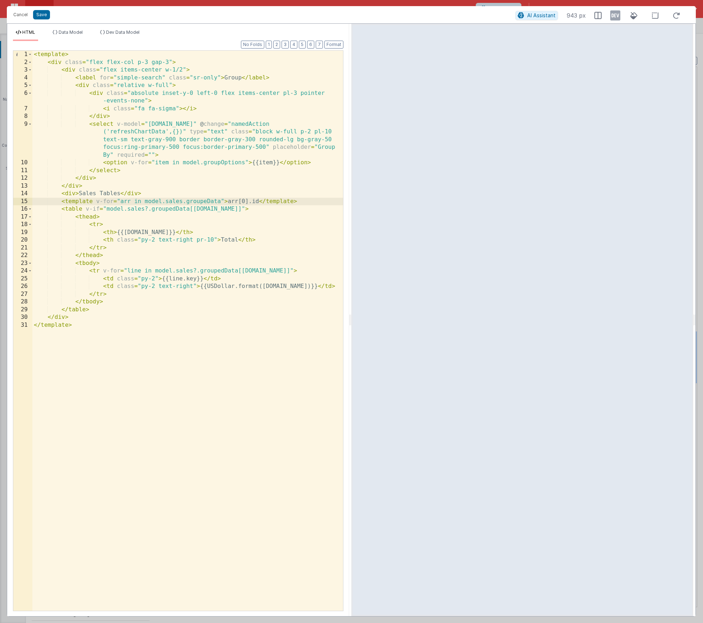
click at [226, 200] on div "< template > < div class = "flex flex-col p-3 gap-3" > < div class = "flex item…" at bounding box center [187, 339] width 311 height 576
click at [206, 202] on div "< template > < div class = "flex flex-col p-3 gap-3" > < div class = "flex item…" at bounding box center [187, 339] width 311 height 576
click at [231, 201] on div "< template > < div class = "flex flex-col p-3 gap-3" > < div class = "flex item…" at bounding box center [187, 339] width 311 height 576
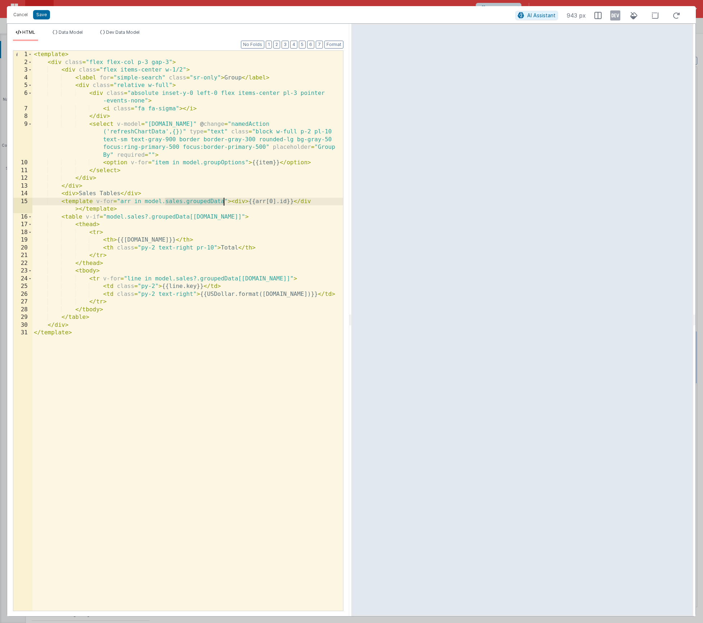
drag, startPoint x: 165, startPoint y: 201, endPoint x: 223, endPoint y: 201, distance: 58.6
click at [223, 201] on div "< template > < div class = "flex flex-col p-3 gap-3" > < div class = "flex item…" at bounding box center [187, 339] width 311 height 576
drag, startPoint x: 92, startPoint y: 201, endPoint x: 68, endPoint y: 203, distance: 23.4
click at [66, 200] on div "< template > < div class = "flex flex-col p-3 gap-3" > < div class = "flex item…" at bounding box center [187, 339] width 311 height 576
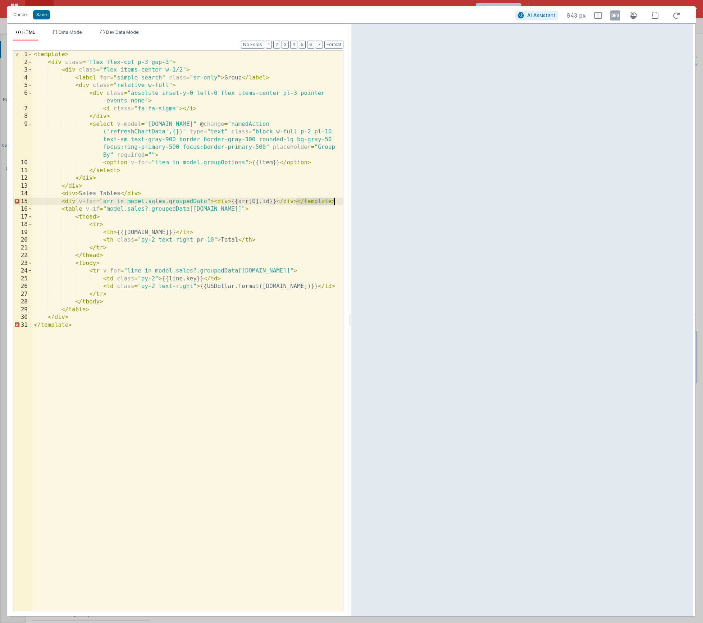
drag, startPoint x: 298, startPoint y: 201, endPoint x: 341, endPoint y: 202, distance: 42.8
click at [341, 202] on div "< template > < div class = "flex flex-col p-3 gap-3" > < div class = "flex item…" at bounding box center [187, 339] width 311 height 576
drag, startPoint x: 230, startPoint y: 203, endPoint x: 215, endPoint y: 203, distance: 15.5
click at [215, 203] on div "< template > < div class = "flex flex-col p-3 gap-3" > < div class = "flex item…" at bounding box center [187, 339] width 311 height 576
drag, startPoint x: 149, startPoint y: 201, endPoint x: 167, endPoint y: 201, distance: 18.3
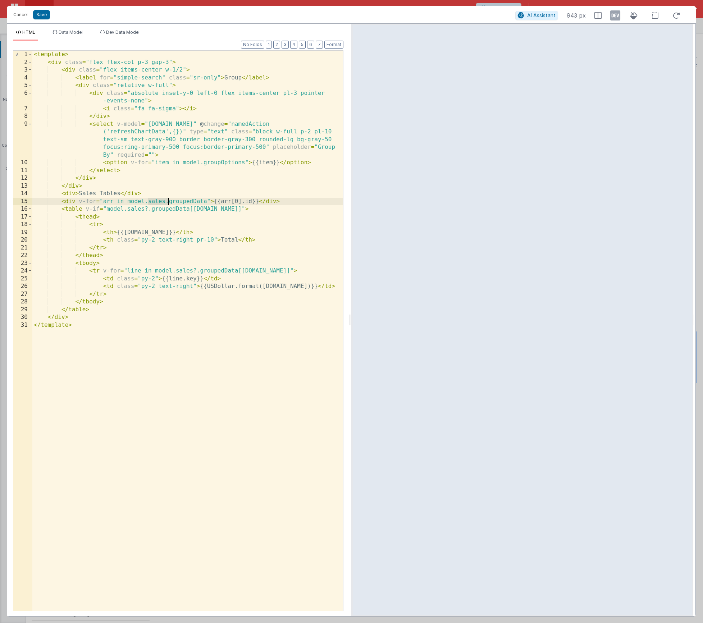
click at [167, 201] on div "< template > < div class = "flex flex-col p-3 gap-3" > < div class = "flex item…" at bounding box center [187, 339] width 311 height 576
drag, startPoint x: 74, startPoint y: 35, endPoint x: 16, endPoint y: 33, distance: 58.3
click at [74, 35] on span "Data Model" at bounding box center [71, 31] width 24 height 5
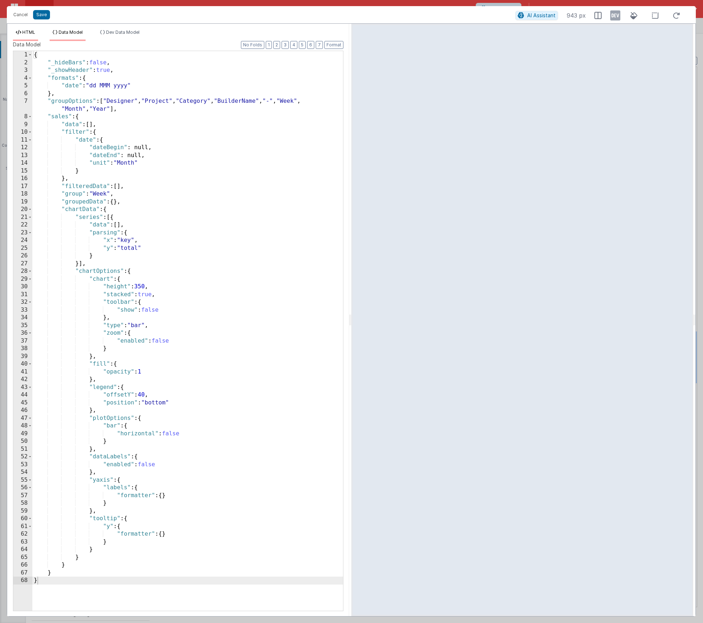
click at [17, 33] on icon at bounding box center [18, 32] width 5 height 4
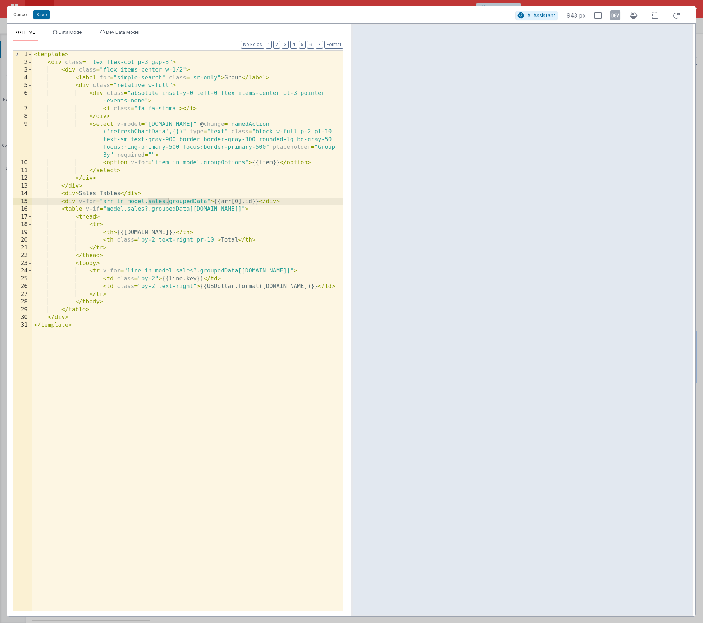
click at [159, 201] on div "< template > < div class = "flex flex-col p-3 gap-3" > < div class = "flex item…" at bounding box center [187, 339] width 311 height 576
click at [108, 200] on div "< template > < div class = "flex flex-col p-3 gap-3" > < div class = "flex item…" at bounding box center [187, 339] width 311 height 576
drag, startPoint x: 196, startPoint y: 201, endPoint x: 227, endPoint y: 203, distance: 31.3
click at [227, 203] on div "< template > < div class = "flex flex-col p-3 gap-3" > < div class = "flex item…" at bounding box center [187, 339] width 311 height 576
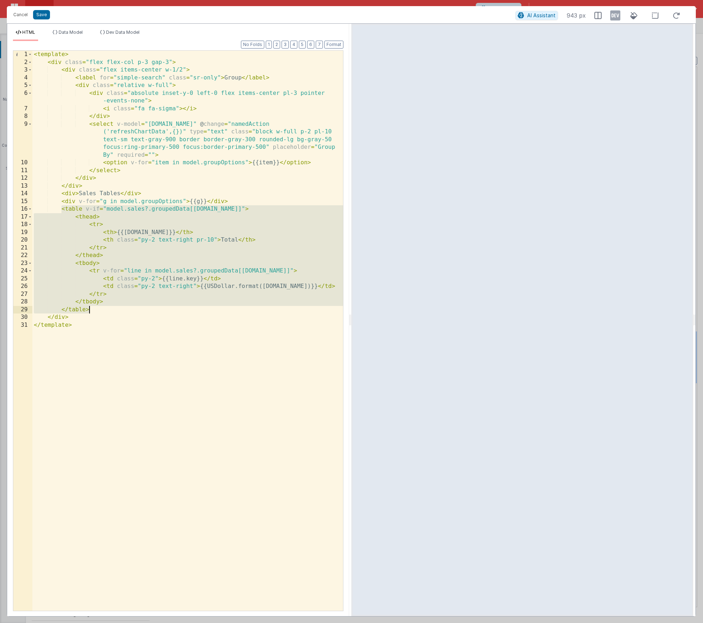
drag, startPoint x: 61, startPoint y: 209, endPoint x: 104, endPoint y: 310, distance: 109.3
click at [104, 310] on div "< template > < div class = "flex flex-col p-3 gap-3" > < div class = "flex item…" at bounding box center [187, 339] width 311 height 576
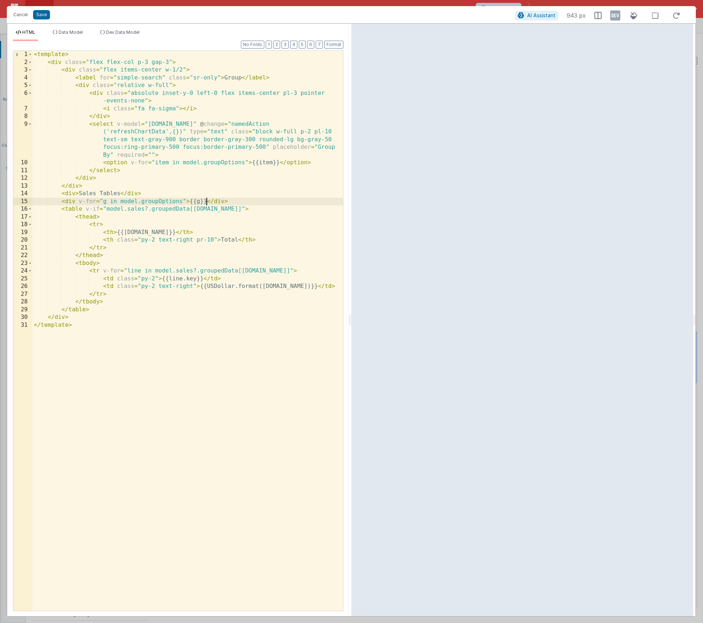
drag, startPoint x: 206, startPoint y: 203, endPoint x: 210, endPoint y: 208, distance: 6.1
click at [206, 203] on div "< template > < div class = "flex flex-col p-3 gap-3" > < div class = "flex item…" at bounding box center [187, 339] width 311 height 576
click at [63, 42] on div "Format 7 6 5 4 3 2 1 No Folds 1 2 3 4 5 6 7 8 9 10 11 12 13 14 15 16 17 18 19 2…" at bounding box center [178, 326] width 331 height 570
click at [64, 36] on li "Data Model" at bounding box center [68, 35] width 36 height 12
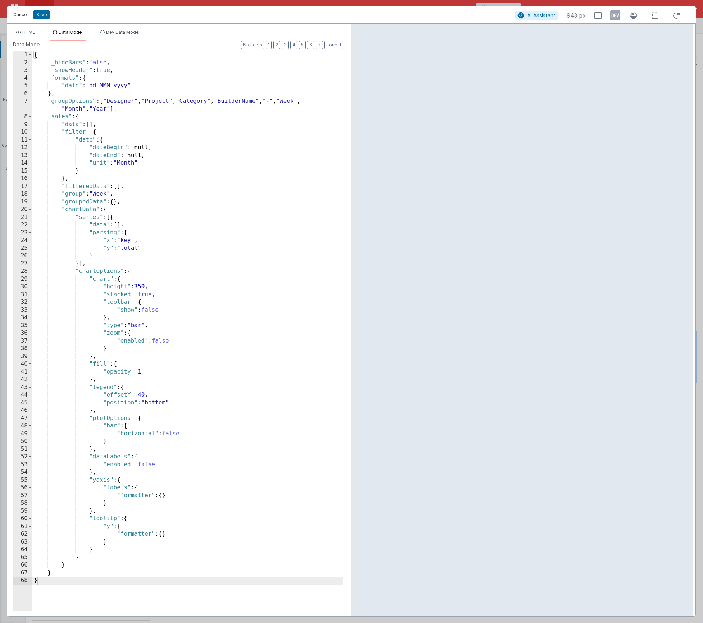
click at [20, 14] on button "Cancel" at bounding box center [21, 15] width 22 height 10
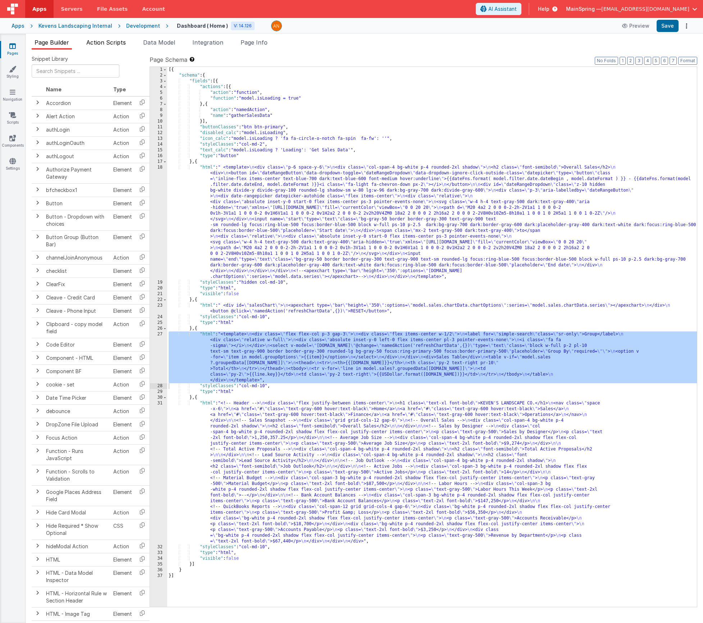
click at [104, 45] on span "Action Scripts" at bounding box center [106, 42] width 40 height 7
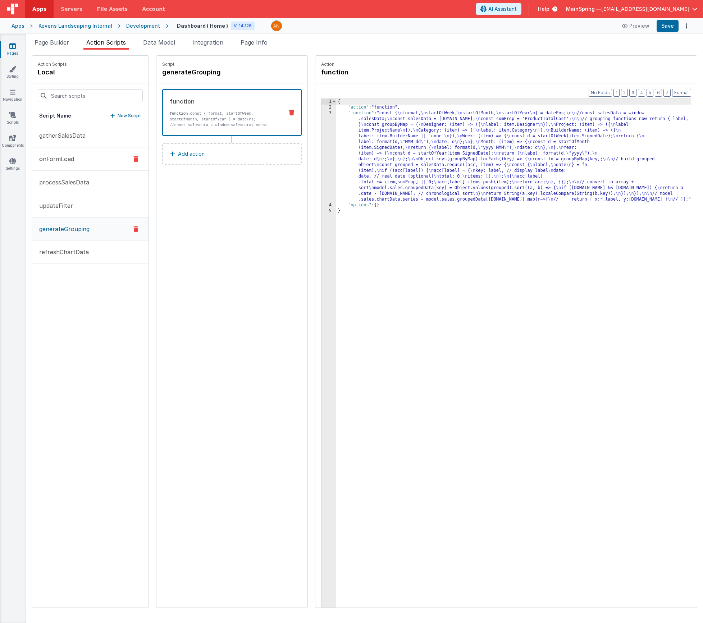
click at [64, 160] on p "onFormLoad" at bounding box center [54, 159] width 39 height 9
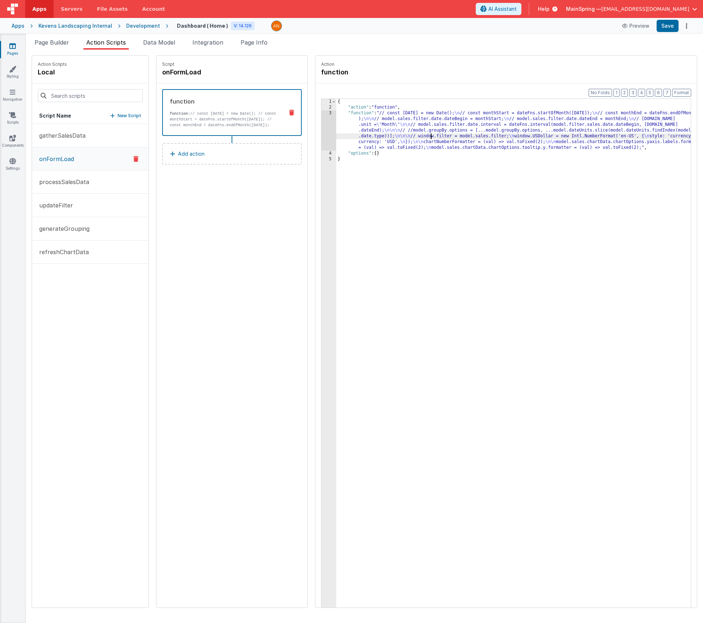
click at [409, 137] on div "{ "action" : "function" , "function" : "// const today = new Date(); \n // cons…" at bounding box center [524, 370] width 376 height 543
click at [322, 134] on div "3" at bounding box center [329, 130] width 15 height 40
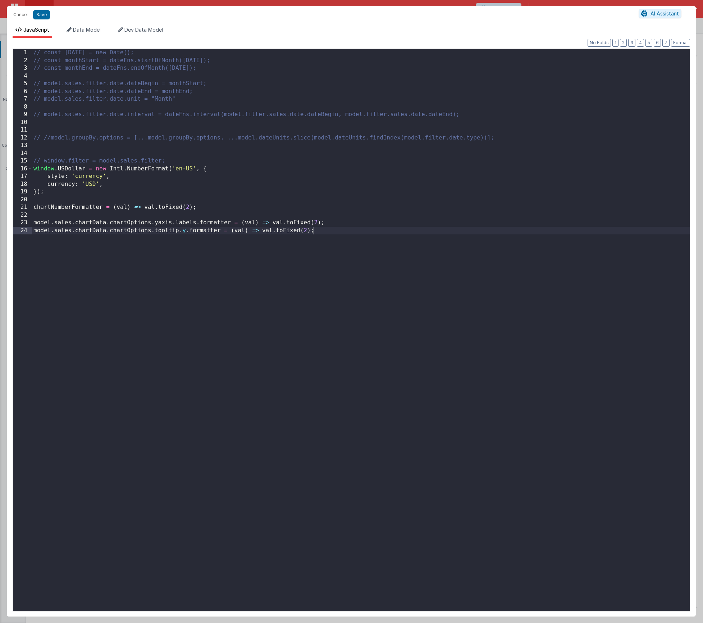
click at [40, 97] on div "// const today = new Date(); // const monthStart = dateFns.startOfMonth(today);…" at bounding box center [361, 338] width 658 height 578
click at [81, 33] on span "Data Model" at bounding box center [87, 30] width 28 height 6
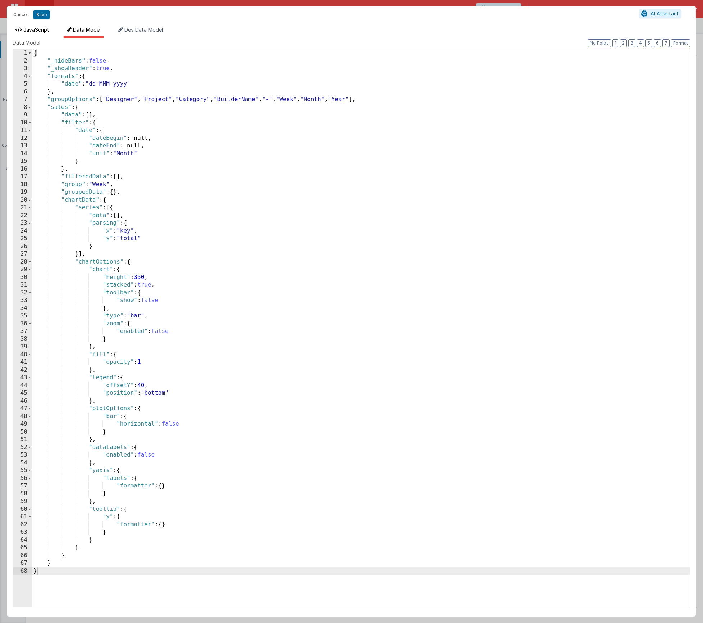
click at [41, 32] on span "JavaScript" at bounding box center [36, 30] width 26 height 6
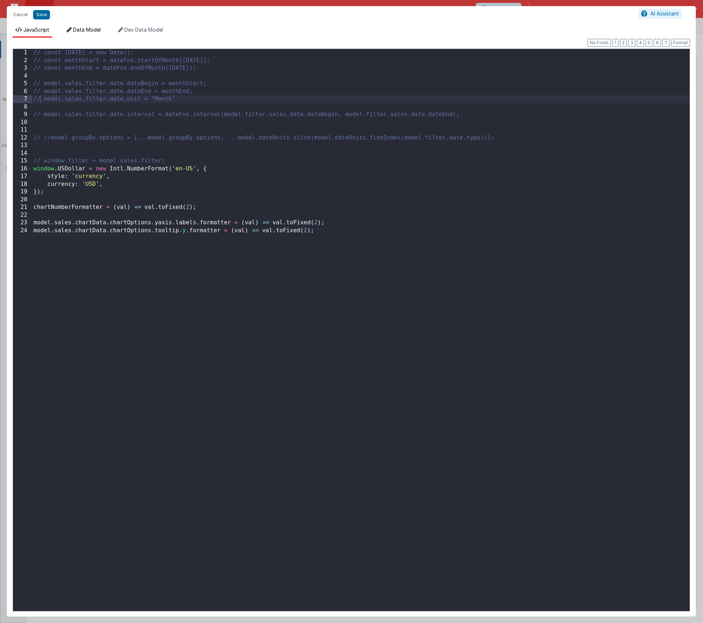
click at [74, 32] on span "Data Model" at bounding box center [87, 30] width 28 height 6
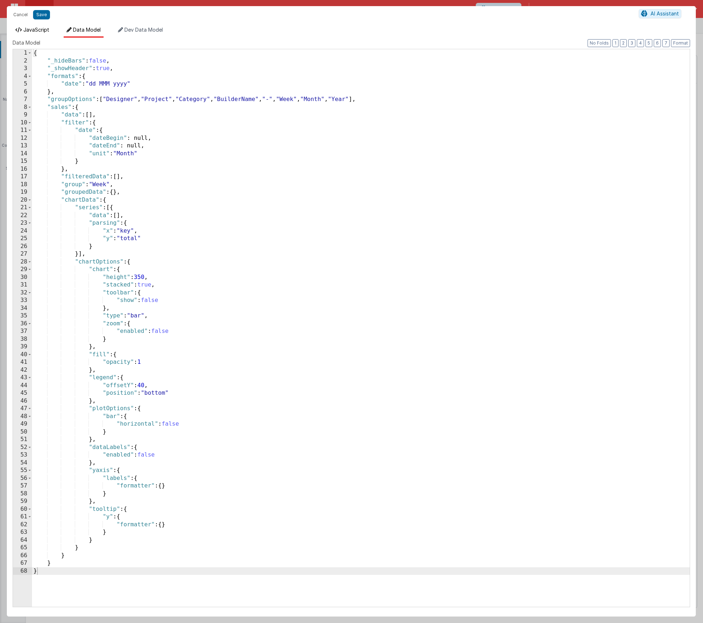
click at [33, 30] on span "JavaScript" at bounding box center [36, 30] width 26 height 6
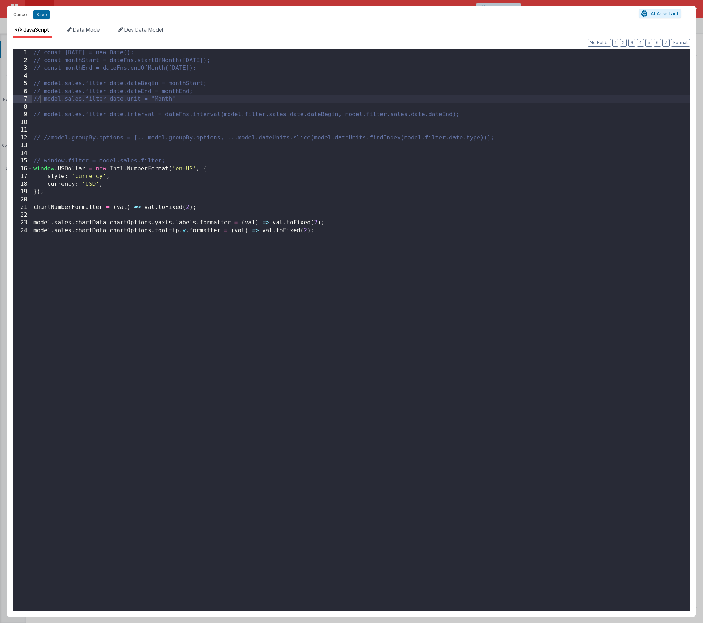
drag, startPoint x: 37, startPoint y: 92, endPoint x: 42, endPoint y: 107, distance: 15.8
click at [37, 92] on div "// const today = new Date(); // const monthStart = dateFns.startOfMonth(today);…" at bounding box center [361, 338] width 658 height 578
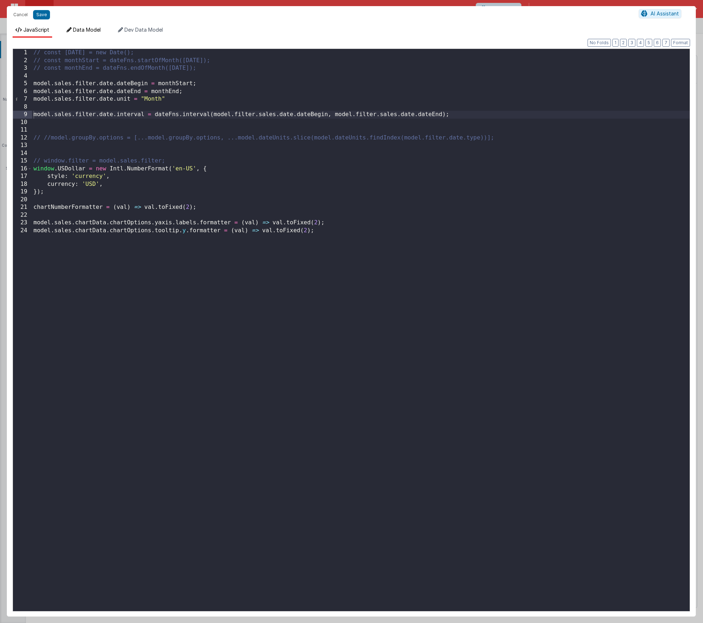
click at [74, 29] on span "Data Model" at bounding box center [87, 30] width 28 height 6
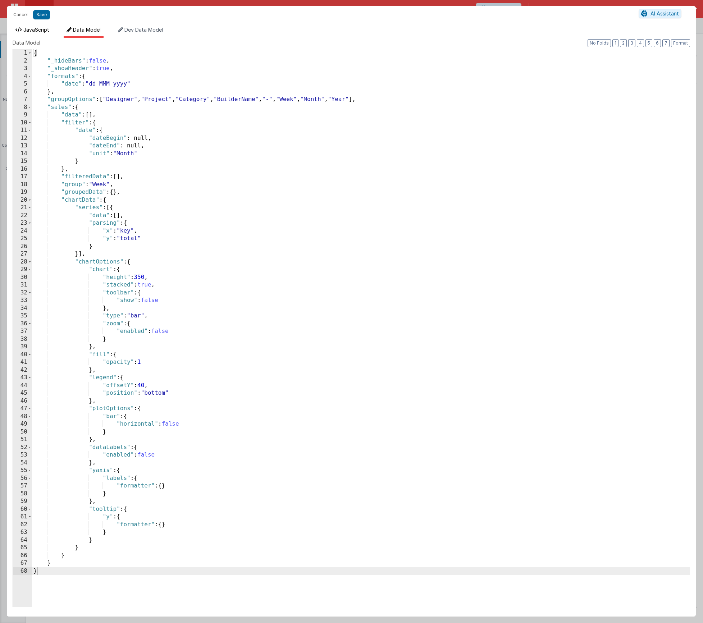
click at [42, 28] on span "JavaScript" at bounding box center [36, 30] width 26 height 6
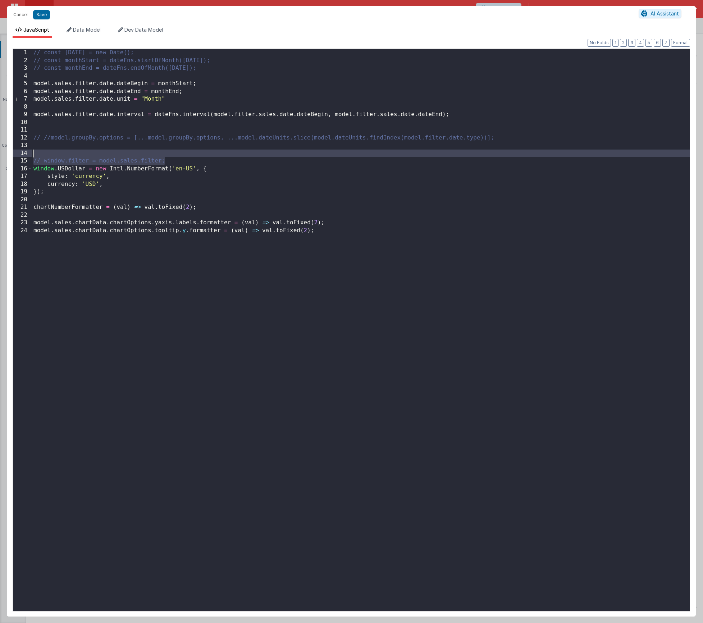
drag, startPoint x: 164, startPoint y: 161, endPoint x: 29, endPoint y: 155, distance: 134.6
click at [29, 155] on div "1 2 3 4 5 6 7 8 9 10 11 12 13 14 15 16 17 18 19 20 21 22 23 24 // const today =…" at bounding box center [352, 330] width 678 height 563
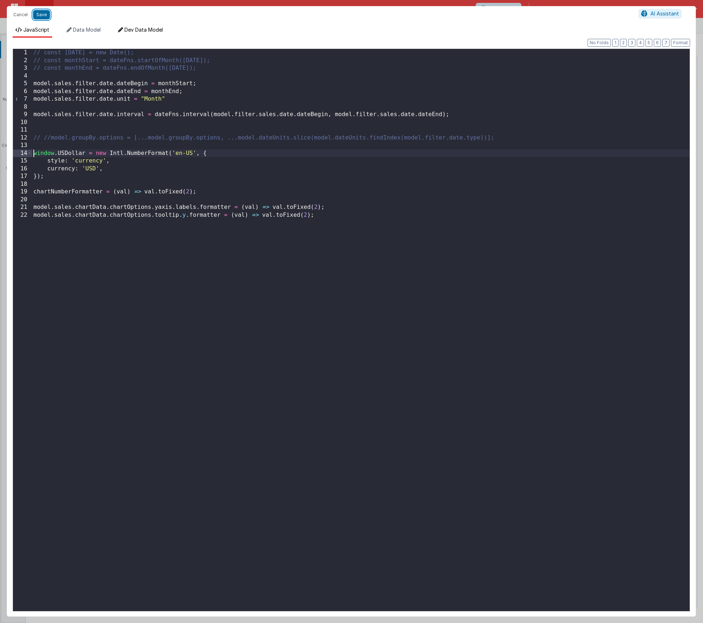
drag, startPoint x: 42, startPoint y: 13, endPoint x: 133, endPoint y: 32, distance: 92.2
click at [43, 13] on button "Save" at bounding box center [41, 14] width 17 height 9
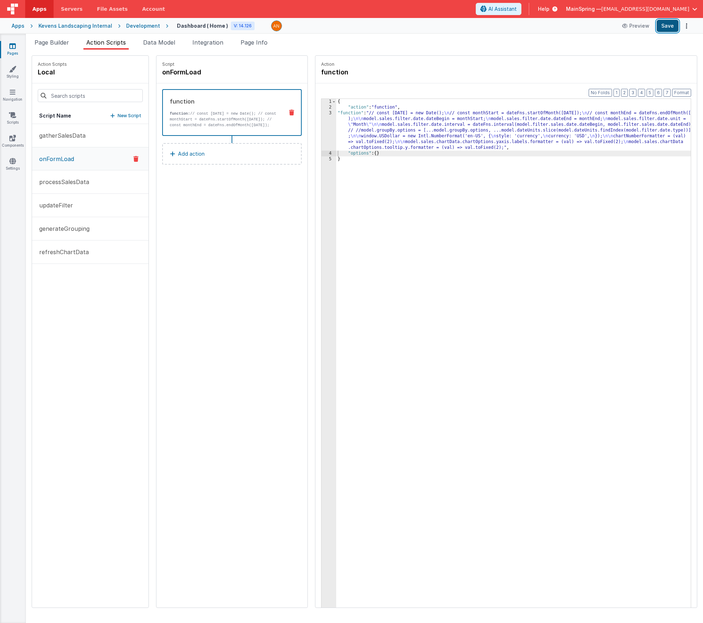
click at [673, 31] on button "Save" at bounding box center [668, 26] width 22 height 12
click at [62, 44] on span "Page Builder" at bounding box center [52, 42] width 35 height 7
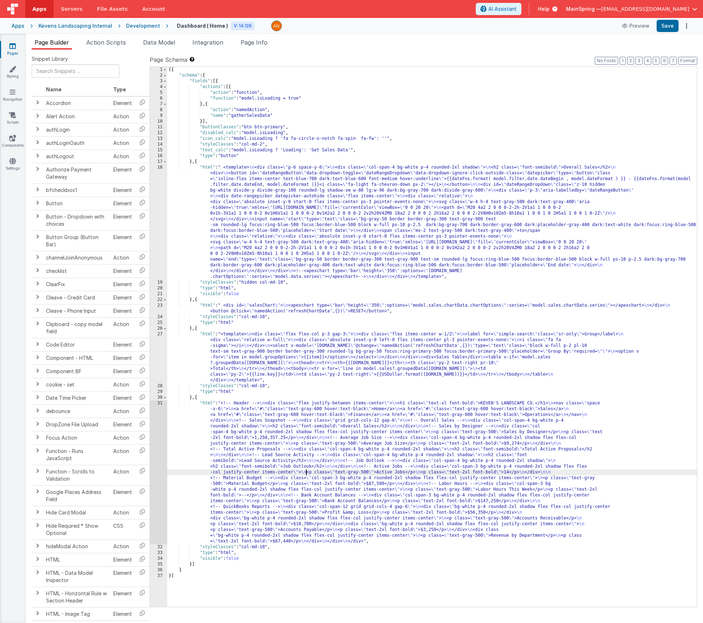
click at [306, 474] on div "[{ "schema" : { "fields" : [{ "actions" : [{ "action" : "function" , "function"…" at bounding box center [432, 343] width 530 height 552
click at [274, 306] on div "[{ "schema" : { "fields" : [{ "actions" : [{ "action" : "function" , "function"…" at bounding box center [432, 343] width 530 height 552
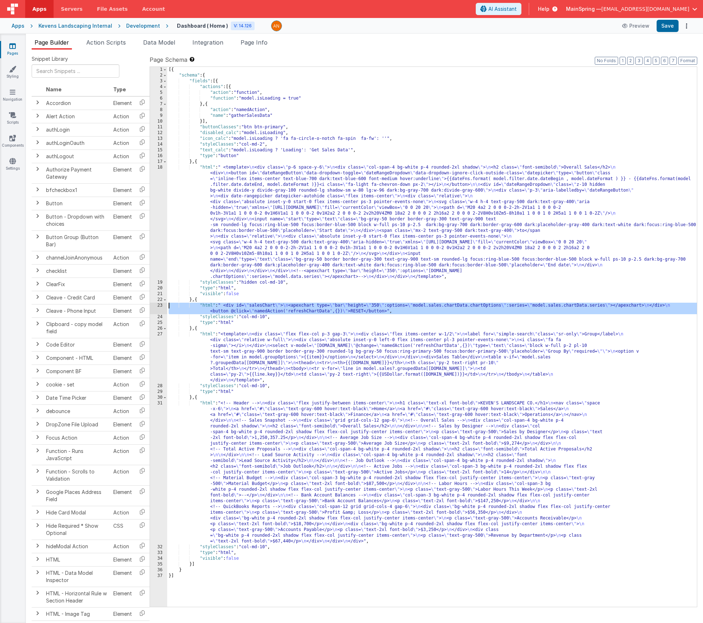
click at [156, 307] on div "23" at bounding box center [158, 309] width 17 height 12
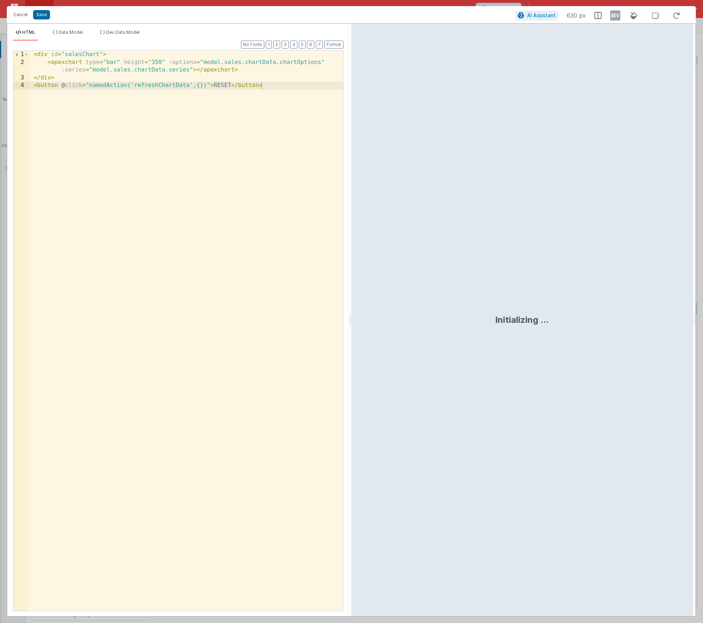
drag, startPoint x: 34, startPoint y: 86, endPoint x: 36, endPoint y: 94, distance: 8.3
click at [34, 86] on div "< div id = "salesChart" > < apexchart type = "bar" height = "350" :options = "m…" at bounding box center [186, 339] width 314 height 576
click at [41, 15] on button "Save" at bounding box center [41, 14] width 17 height 9
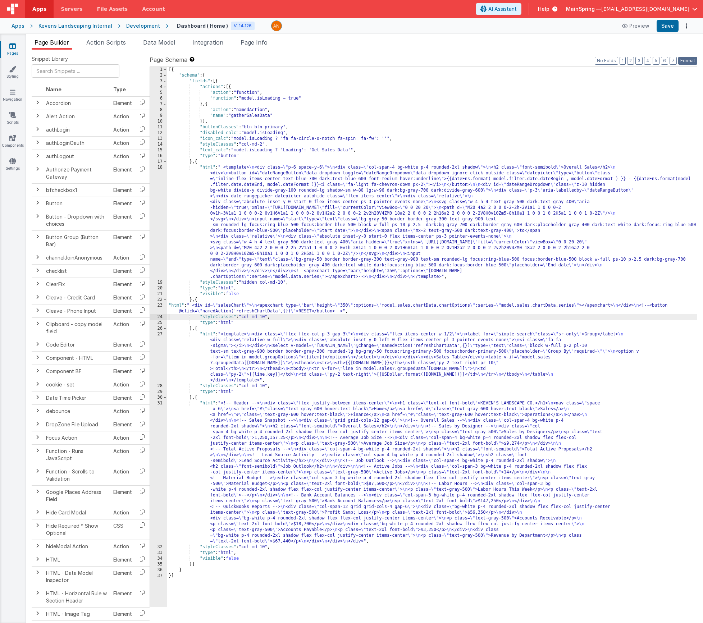
click at [688, 64] on button "Format" at bounding box center [687, 61] width 19 height 8
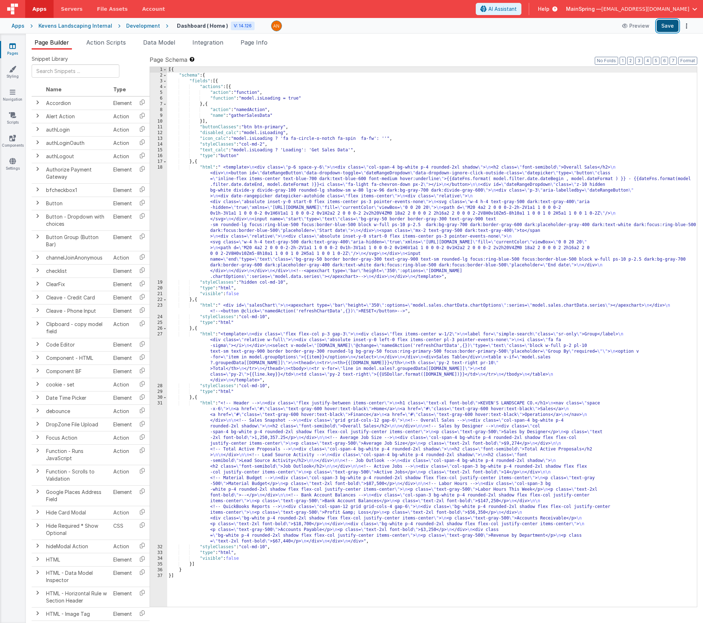
click at [671, 30] on button "Save" at bounding box center [668, 26] width 22 height 12
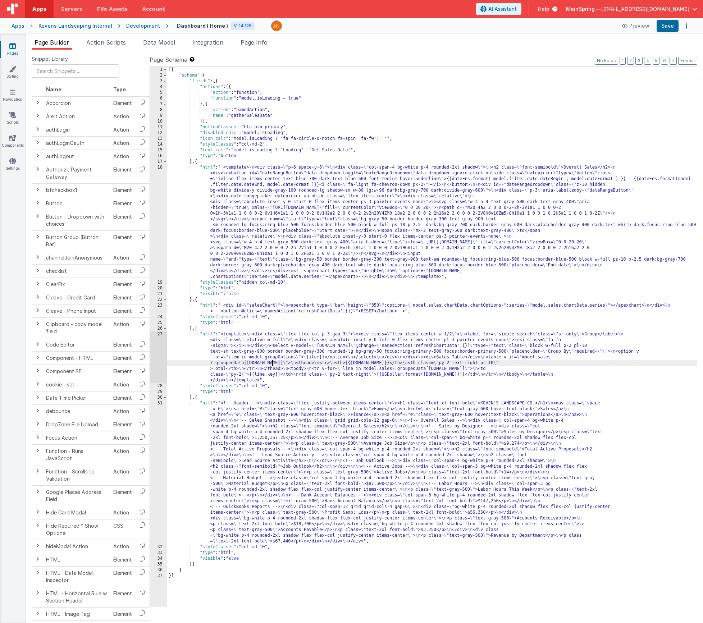
click at [272, 364] on div "[{ "schema" : { "fields" : [{ "actions" : [{ "action" : "function" , "function"…" at bounding box center [432, 343] width 530 height 552
click at [105, 49] on li "Action Scripts" at bounding box center [105, 44] width 45 height 12
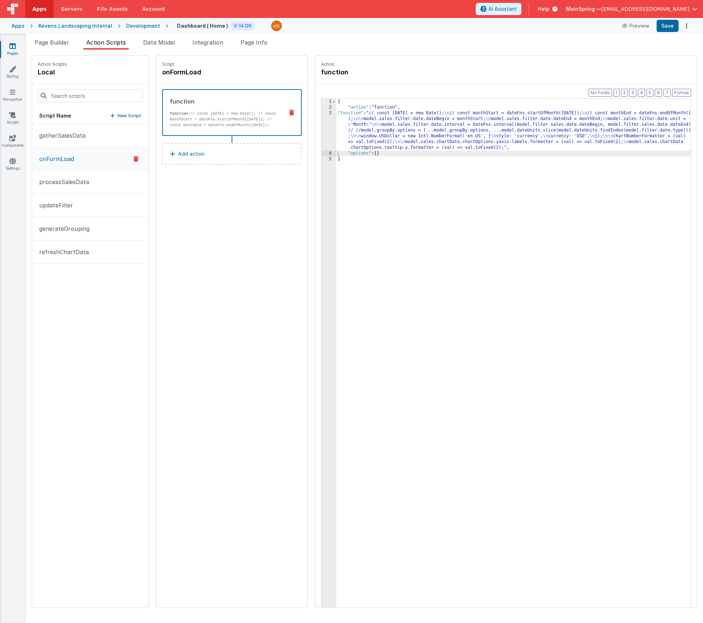
click at [402, 126] on div "{ "action" : "function" , "function" : "// const today = new Date(); \n // cons…" at bounding box center [524, 370] width 376 height 543
click at [322, 126] on div "3" at bounding box center [329, 130] width 15 height 40
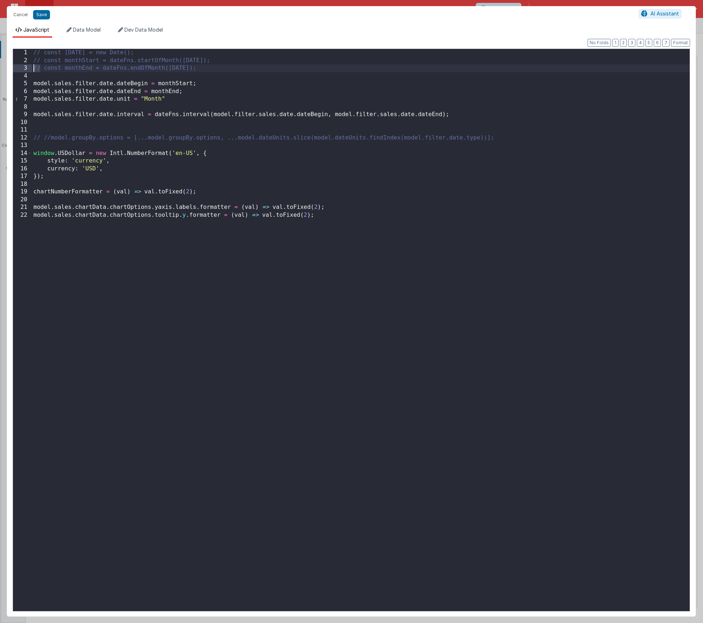
drag, startPoint x: 42, startPoint y: 67, endPoint x: 26, endPoint y: 69, distance: 16.7
click at [26, 69] on div "1 2 3 4 5 6 7 8 9 10 11 12 13 14 15 16 17 18 19 20 21 22 // const today = new D…" at bounding box center [352, 330] width 678 height 563
click at [36, 55] on div "// const today = new Date(); // const monthStart = dateFns.startOfMonth(today);…" at bounding box center [361, 338] width 658 height 578
click at [39, 16] on button "Save" at bounding box center [41, 14] width 17 height 9
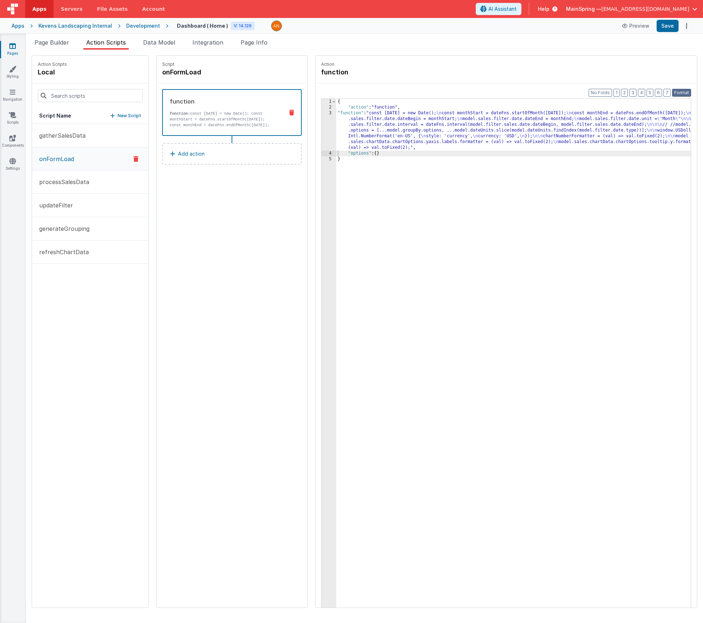
click at [686, 92] on button "Format" at bounding box center [681, 93] width 19 height 8
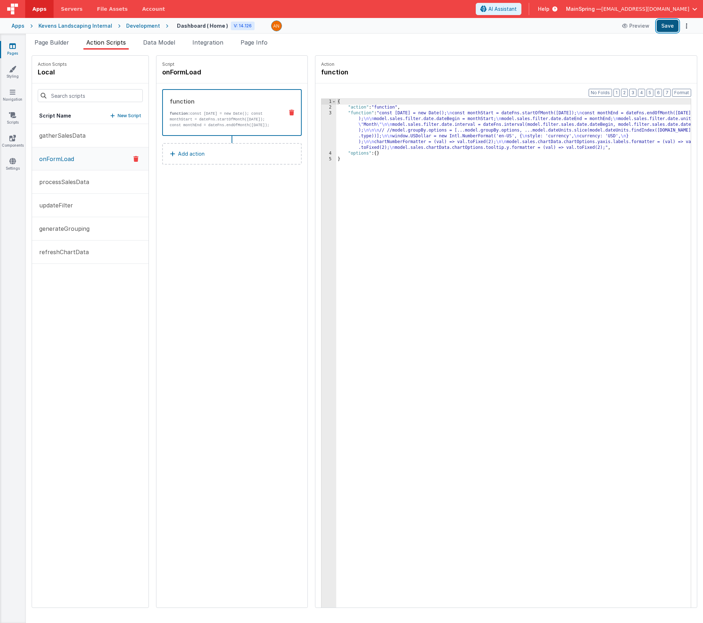
click at [663, 26] on button "Save" at bounding box center [668, 26] width 22 height 12
click at [364, 125] on div "{ "action" : "function" , "function" : "const today = new Date(); \n const mont…" at bounding box center [524, 370] width 376 height 543
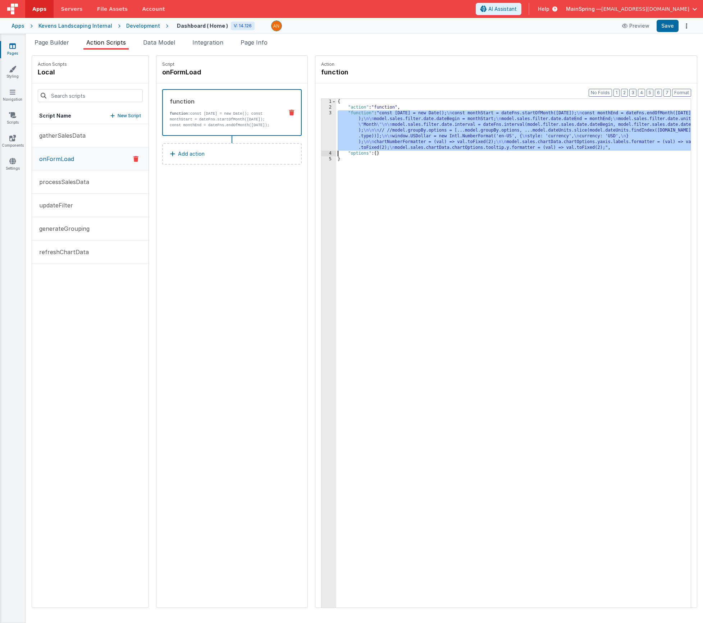
click at [322, 120] on div "3" at bounding box center [329, 130] width 15 height 40
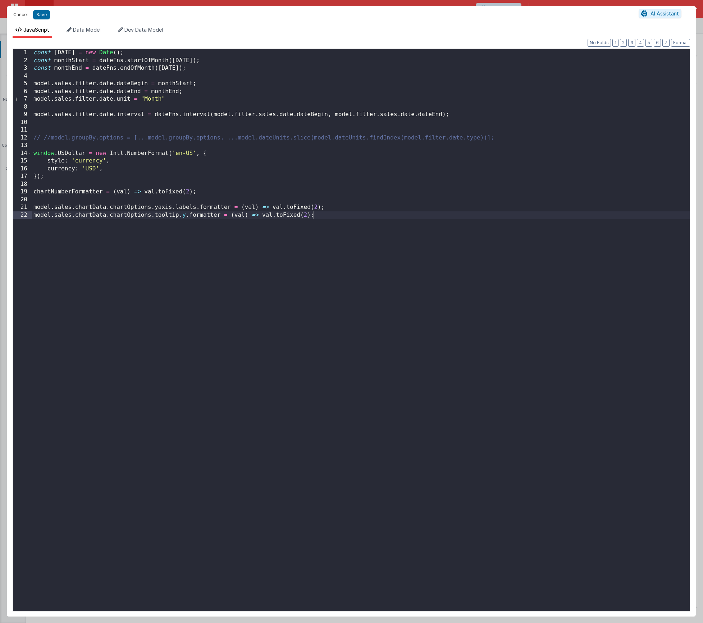
click at [14, 17] on button "Cancel" at bounding box center [21, 15] width 22 height 10
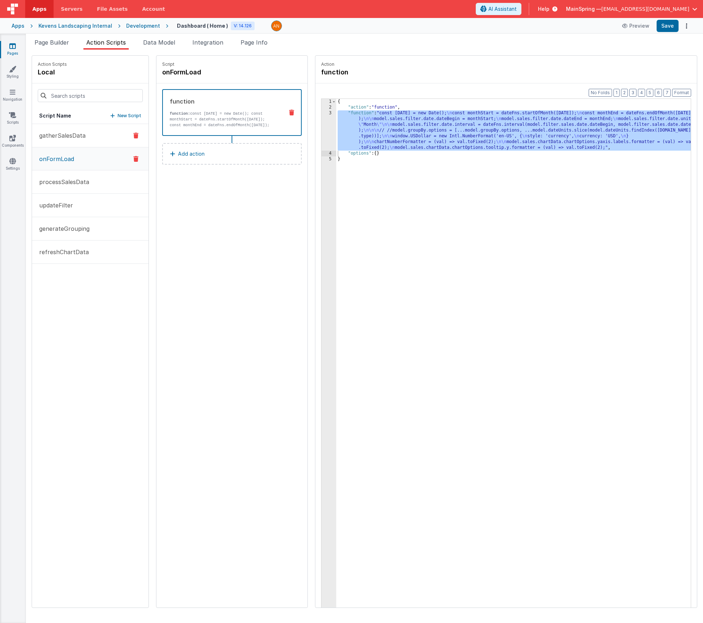
click at [60, 136] on p "gatherSalesData" at bounding box center [60, 135] width 51 height 9
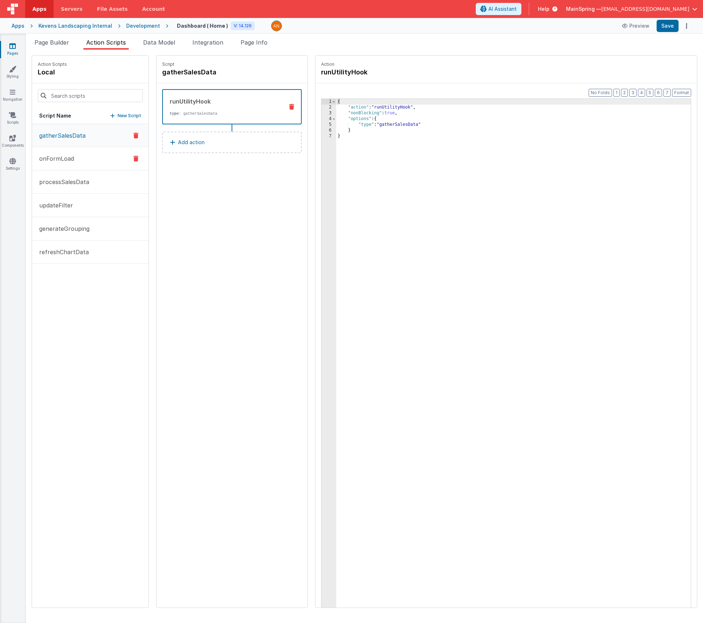
click at [54, 152] on button "onFormLoad" at bounding box center [90, 158] width 117 height 23
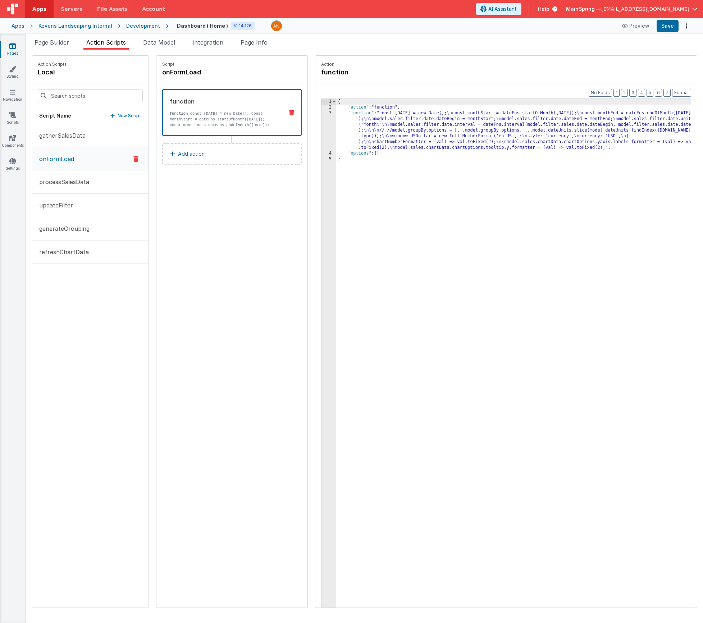
click at [186, 148] on button "Add action" at bounding box center [232, 154] width 140 height 22
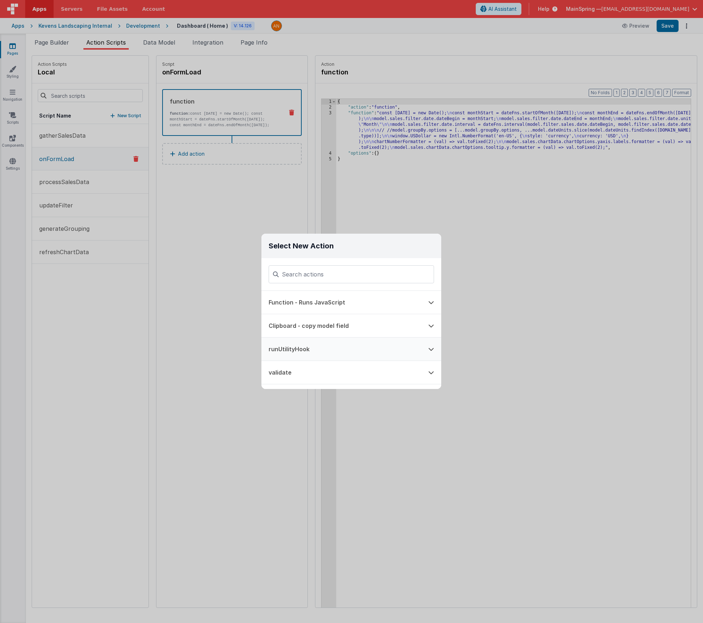
click at [292, 348] on button "runUtilityHook" at bounding box center [341, 349] width 160 height 23
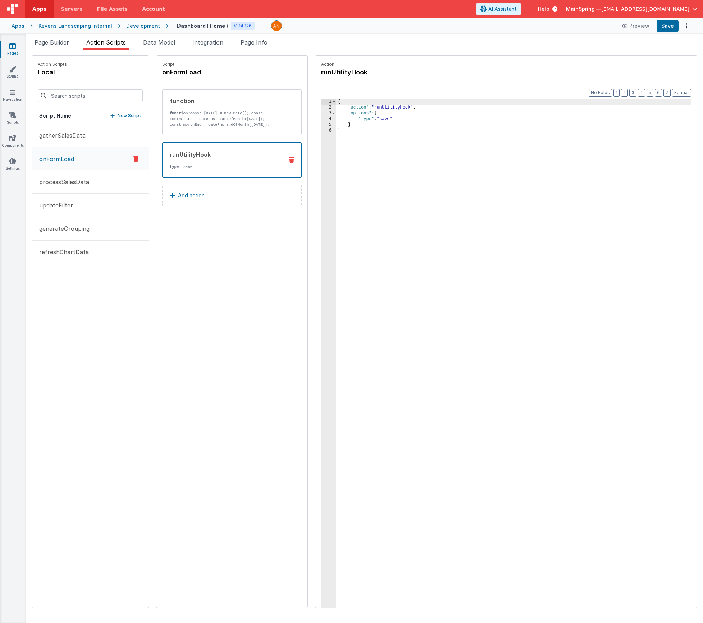
click at [289, 161] on icon at bounding box center [291, 160] width 5 height 6
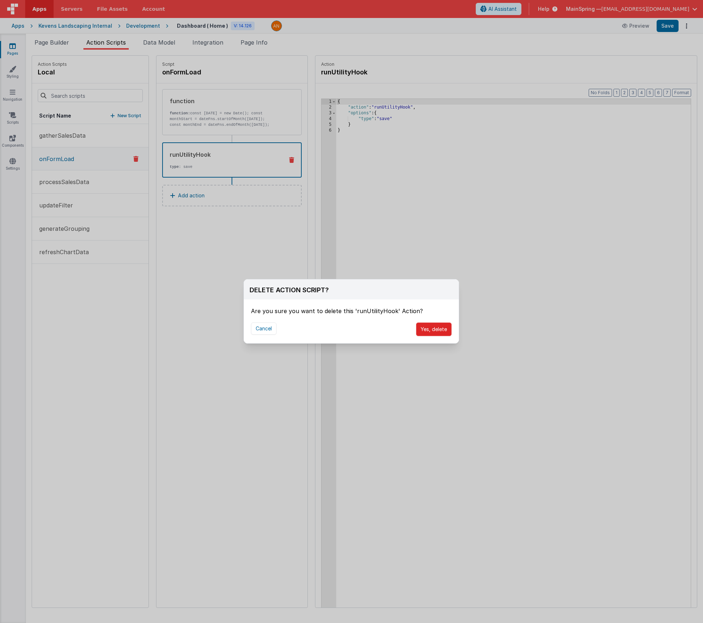
click at [439, 331] on button "Yes, delete" at bounding box center [434, 330] width 36 height 14
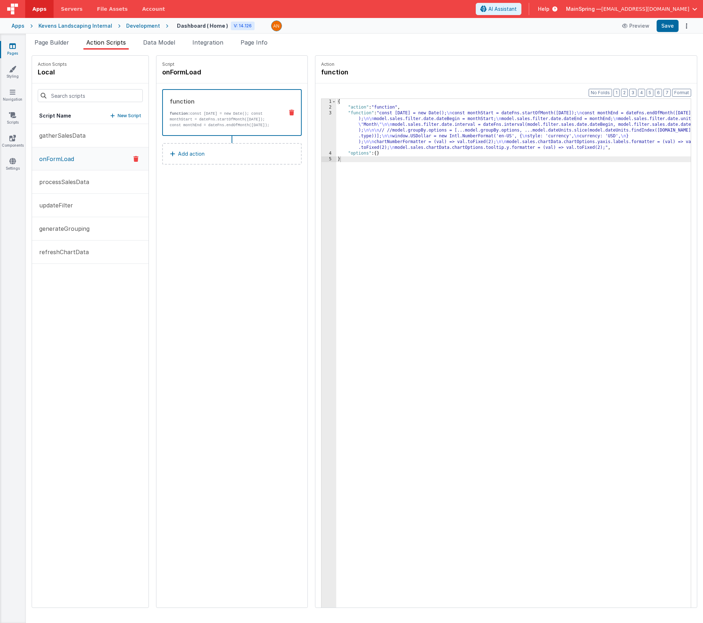
click at [183, 164] on button "Add action" at bounding box center [232, 154] width 140 height 22
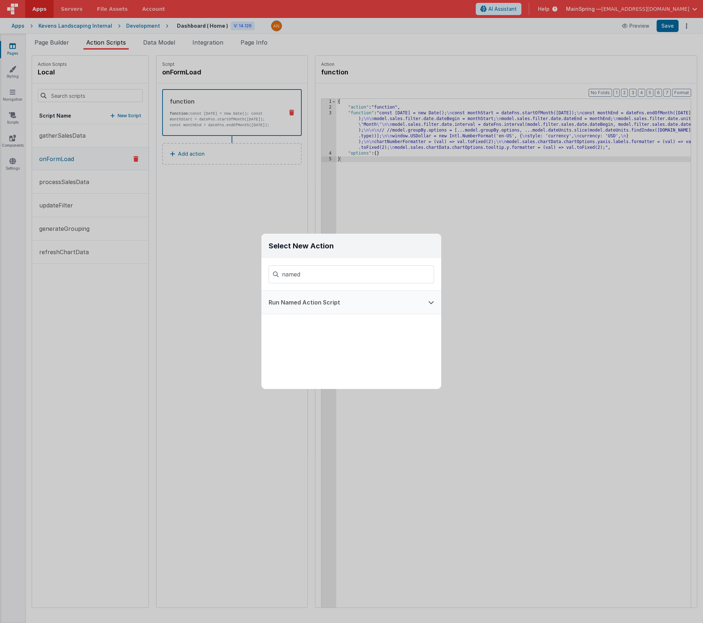
type input "named"
click at [313, 300] on button "Run Named Action Script" at bounding box center [341, 302] width 160 height 23
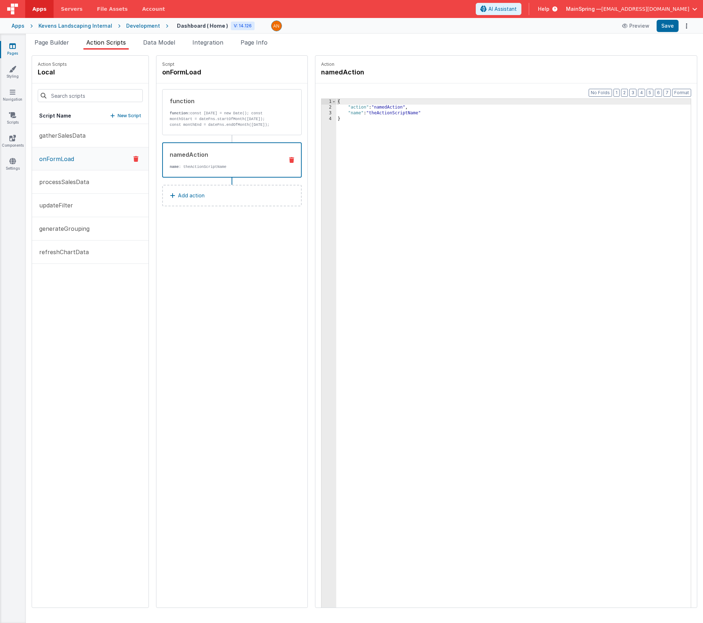
click at [373, 111] on div "{ "action" : "namedAction" , "name" : "theActionScriptName" }" at bounding box center [524, 370] width 376 height 543
click at [490, 190] on div "{ "action" : "namedAction" , "name" : "gatherSalesData" }" at bounding box center [524, 370] width 376 height 543
click at [408, 112] on div "{ "action" : "namedAction" , "name" : "gatherSalesData" }" at bounding box center [524, 370] width 376 height 543
click at [671, 29] on button "Save" at bounding box center [668, 26] width 22 height 12
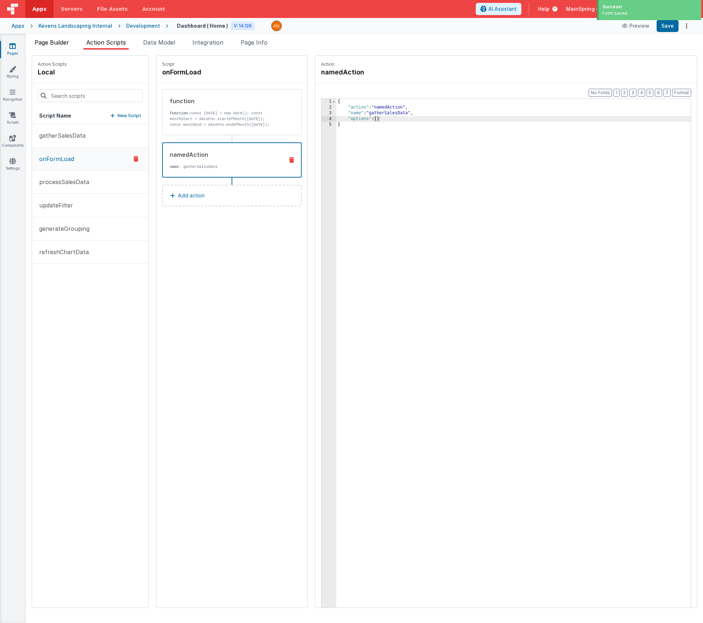
click at [47, 42] on span "Page Builder" at bounding box center [52, 42] width 35 height 7
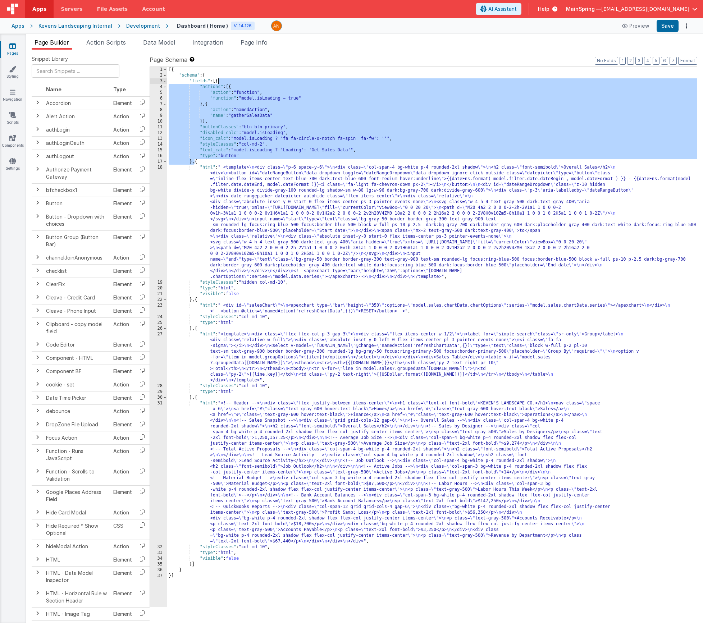
drag, startPoint x: 196, startPoint y: 164, endPoint x: 218, endPoint y: 82, distance: 84.3
click at [218, 82] on div "[{ "schema" : { "fields" : [{ "actions" : [{ "action" : "function" , "function"…" at bounding box center [432, 343] width 530 height 552
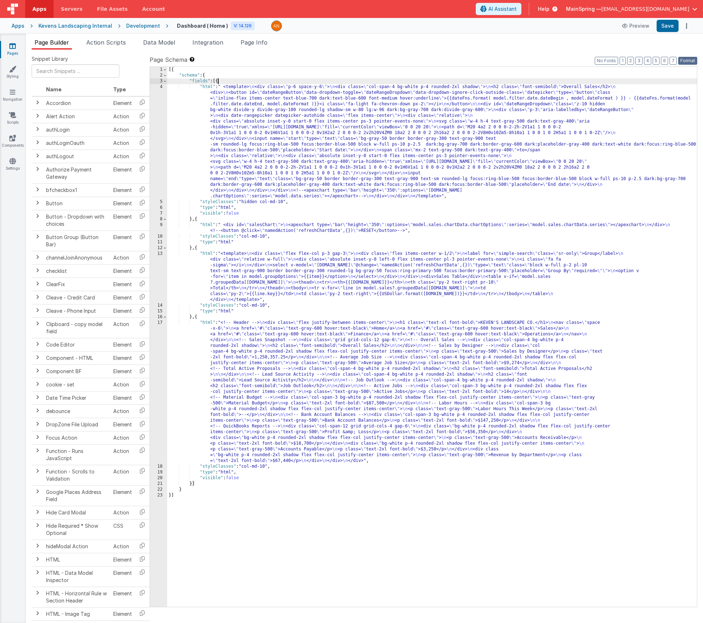
click at [684, 60] on button "Format" at bounding box center [687, 61] width 19 height 8
click at [669, 29] on button "Save" at bounding box center [668, 26] width 22 height 12
click at [111, 42] on span "Action Scripts" at bounding box center [106, 42] width 40 height 7
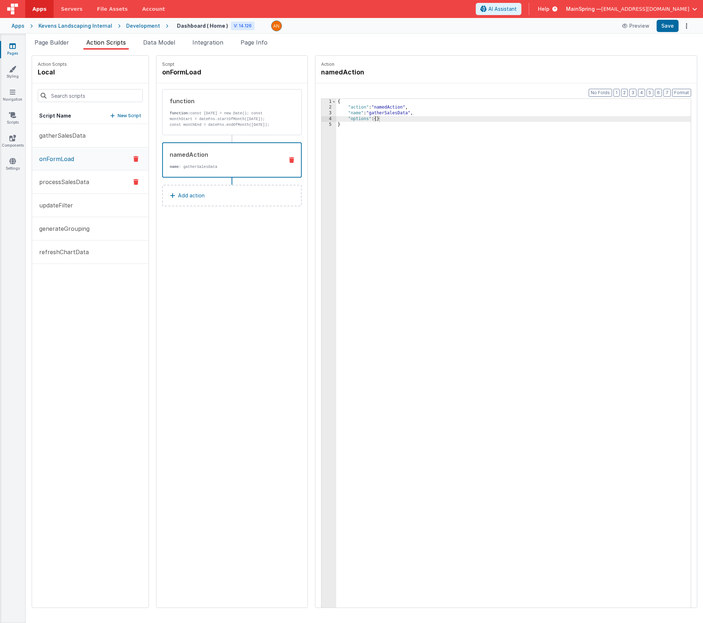
click at [78, 185] on p "processSalesData" at bounding box center [62, 182] width 54 height 9
click at [181, 163] on div "namedAction name : generateGrouping" at bounding box center [220, 159] width 115 height 19
click at [190, 123] on p "function: const salesData = model.sales?.data || []; //const interval = model.s…" at bounding box center [224, 118] width 109 height 17
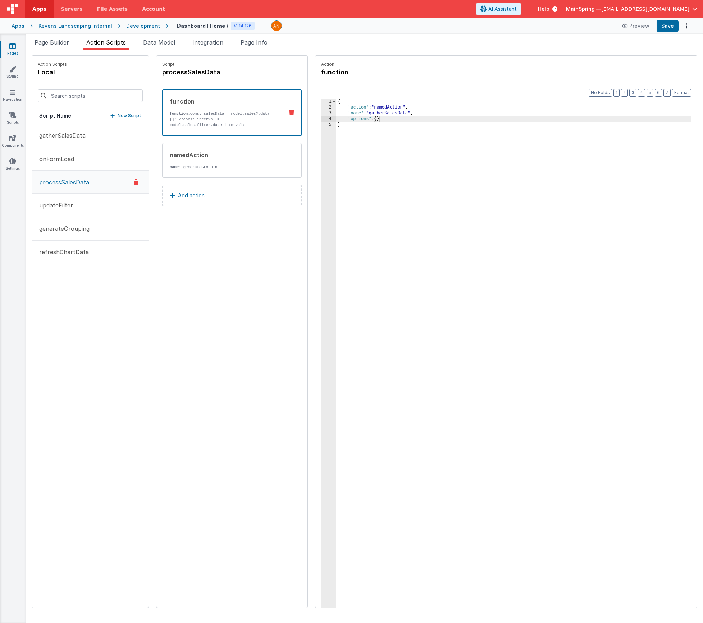
click at [57, 35] on div "Page Builder Action Scripts Data Model Integration Page Info Snippet Library Na…" at bounding box center [364, 329] width 677 height 590
click at [56, 42] on span "Page Builder" at bounding box center [52, 42] width 35 height 7
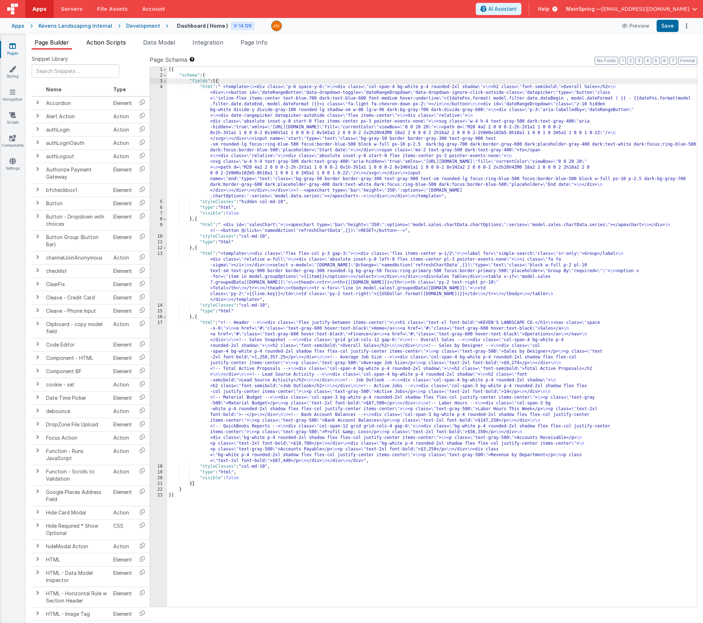
click at [104, 41] on span "Action Scripts" at bounding box center [106, 42] width 40 height 7
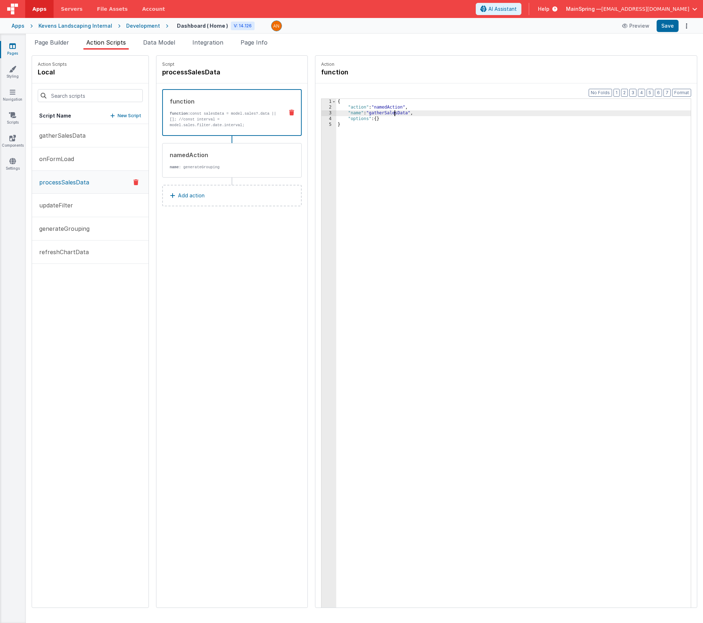
click at [374, 115] on div "{ "action" : "namedAction" , "name" : "gatherSalesData" , "options" : { } }" at bounding box center [524, 370] width 376 height 543
click at [184, 165] on p "name : generateGrouping" at bounding box center [224, 167] width 109 height 6
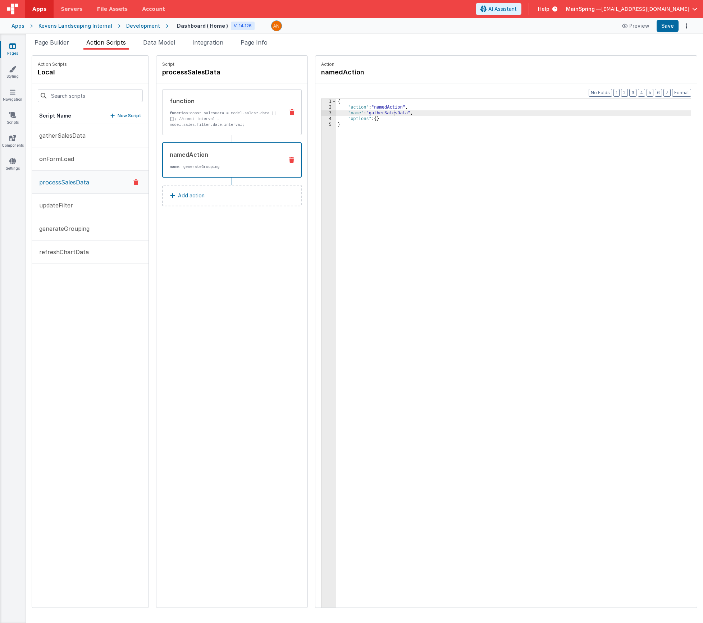
click at [206, 106] on div "function function: const salesData = model.sales?.data || []; //const interval …" at bounding box center [221, 112] width 116 height 31
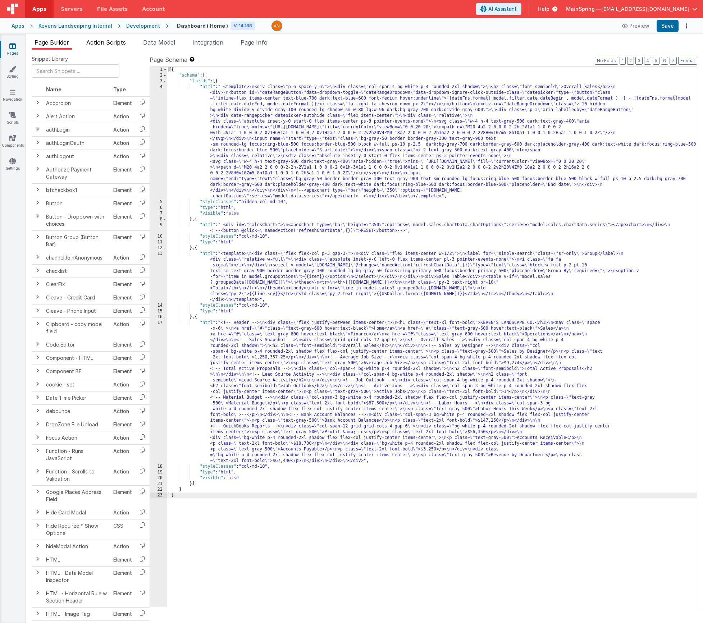
click at [118, 44] on span "Action Scripts" at bounding box center [106, 42] width 40 height 7
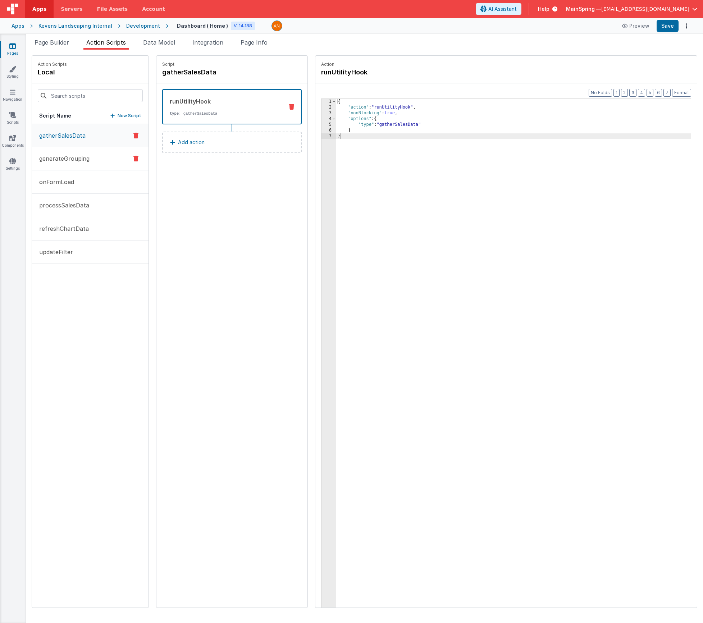
click at [75, 155] on p "generateGrouping" at bounding box center [62, 158] width 55 height 9
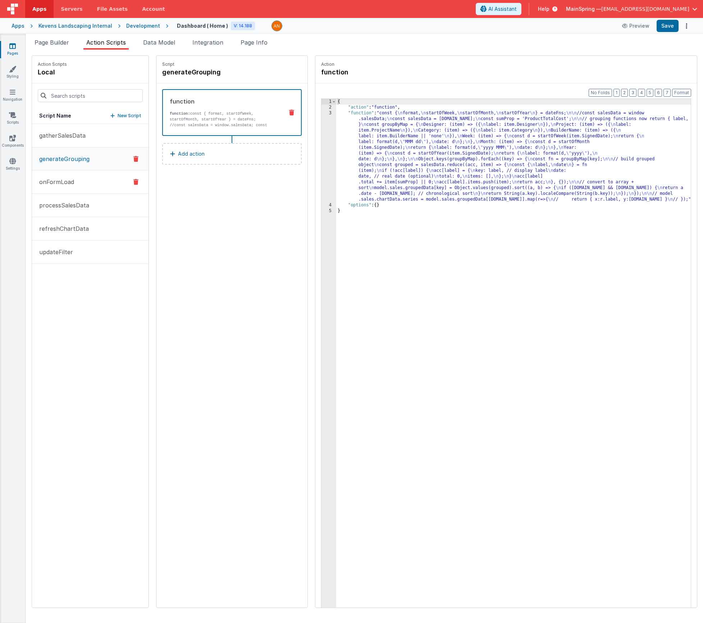
click at [68, 186] on p "onFormLoad" at bounding box center [54, 182] width 39 height 9
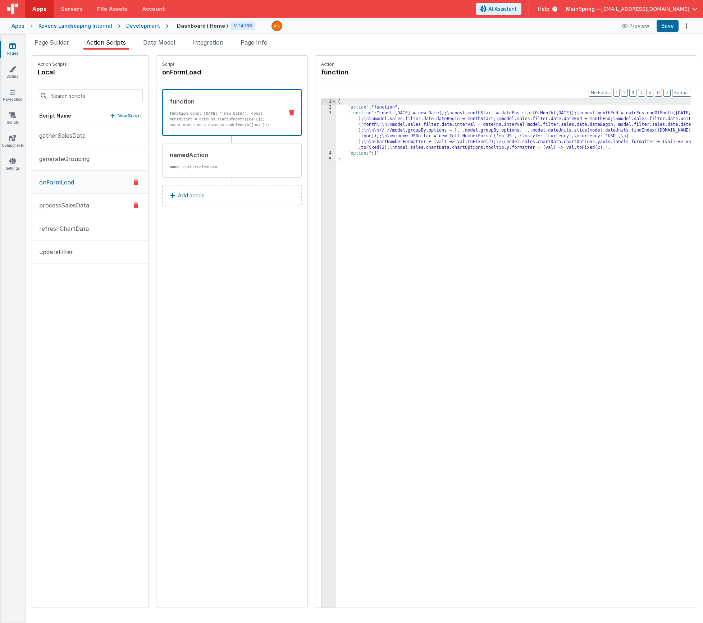
click at [69, 205] on p "processSalesData" at bounding box center [62, 205] width 54 height 9
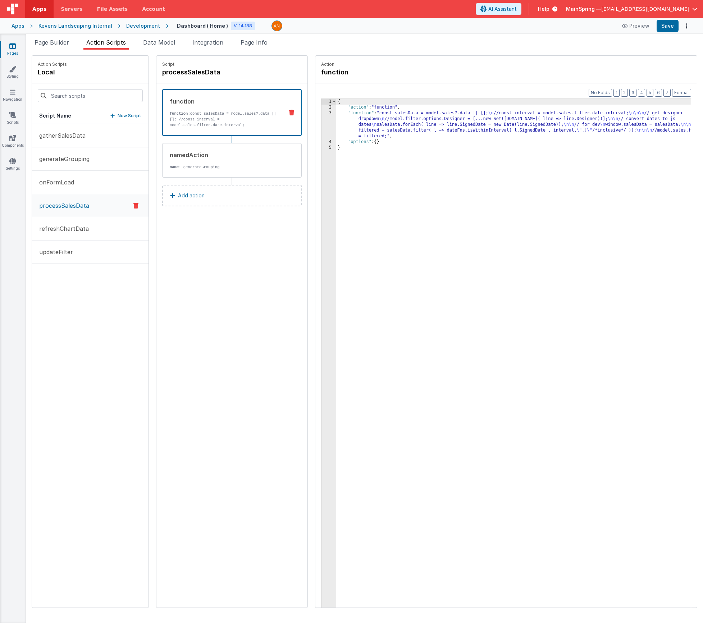
click at [166, 200] on button "Add action" at bounding box center [232, 196] width 140 height 22
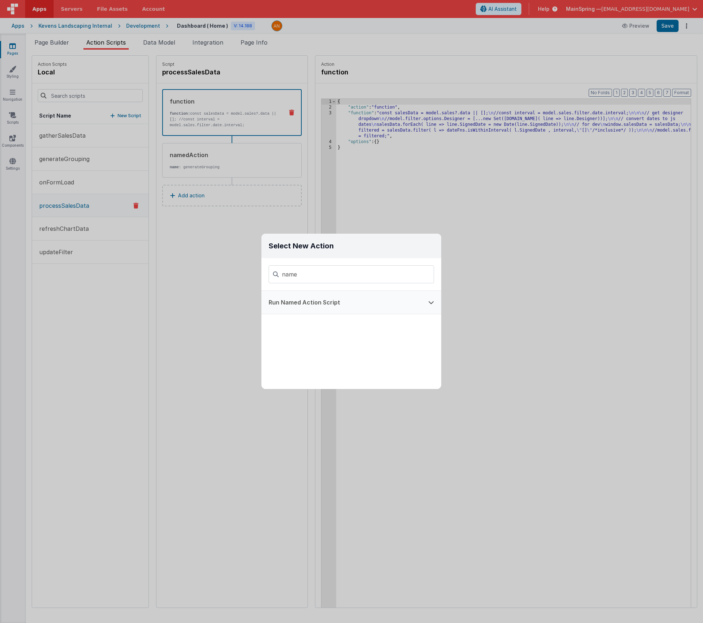
type input "name"
click at [346, 301] on button "Run Named Action Script" at bounding box center [341, 302] width 160 height 23
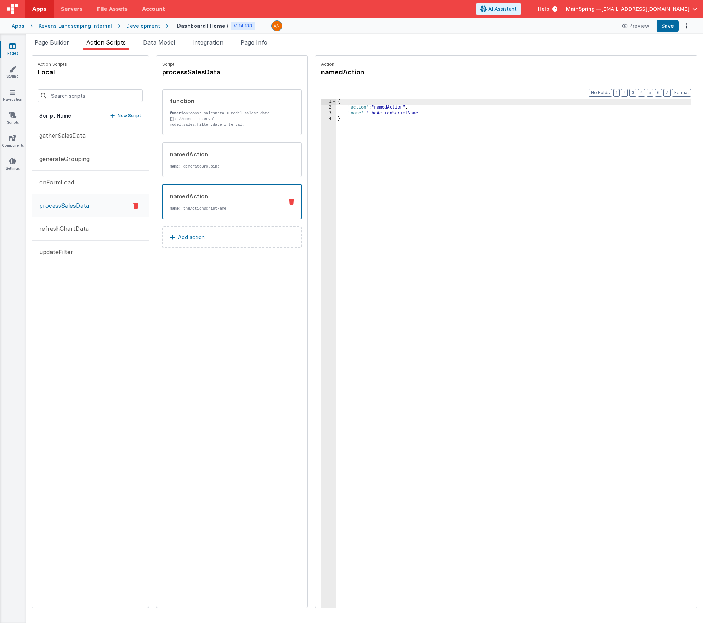
click at [366, 113] on div "{ "action" : "namedAction" , "name" : "theActionScriptName" }" at bounding box center [524, 370] width 376 height 543
click at [563, 26] on button "Save" at bounding box center [668, 26] width 22 height 12
click at [155, 44] on span "Data Model" at bounding box center [159, 42] width 32 height 7
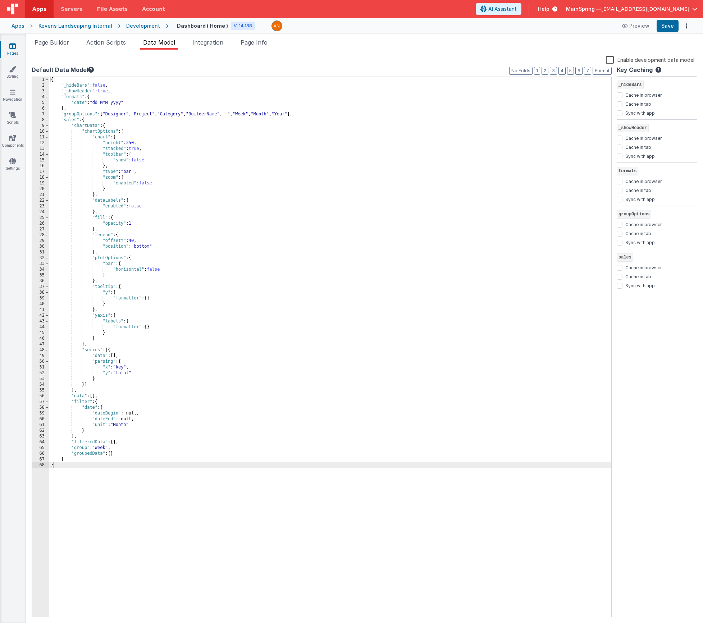
click at [164, 287] on div "{ "_hideBars" : false , "_showHeader" : true , "formats" : { "date" : "dd MMM y…" at bounding box center [330, 353] width 562 height 552
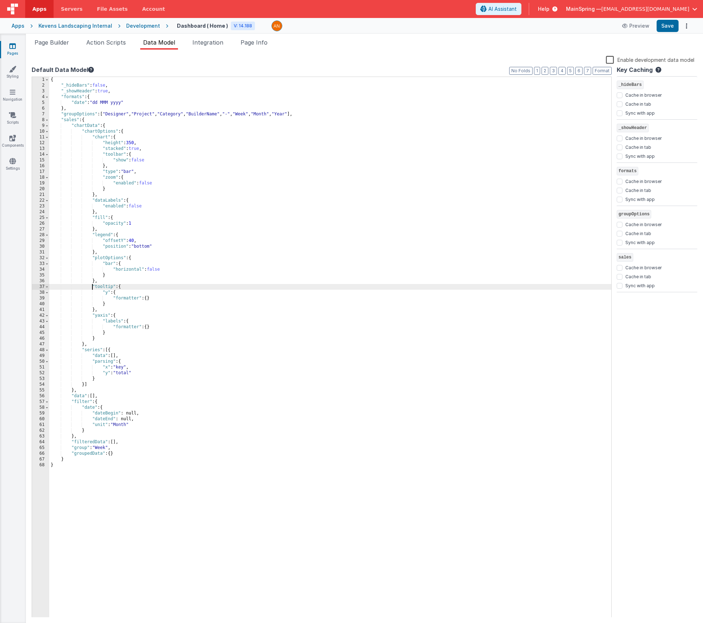
click at [92, 286] on div "{ "_hideBars" : false , "_showHeader" : true , "formats" : { "date" : "dd MMM y…" at bounding box center [330, 353] width 562 height 552
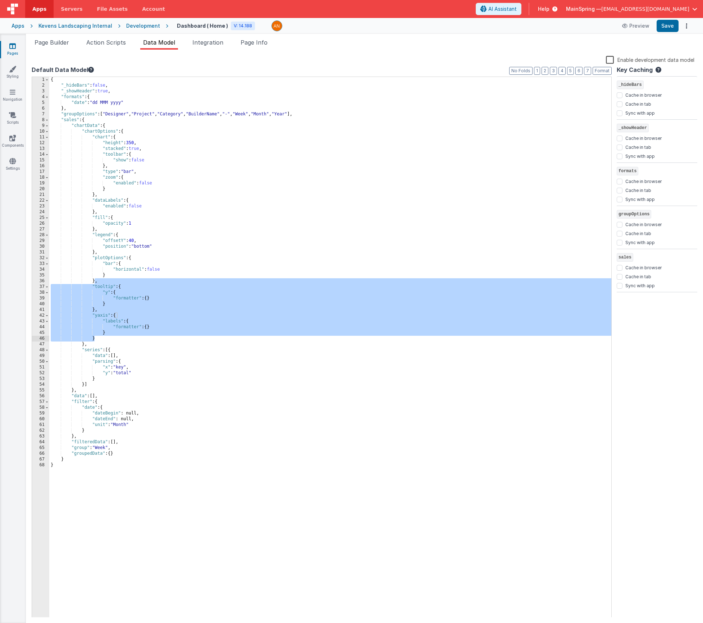
drag, startPoint x: 95, startPoint y: 282, endPoint x: 96, endPoint y: 339, distance: 56.5
click at [96, 339] on div "{ "_hideBars" : false , "_showHeader" : true , "formats" : { "date" : "dd MMM y…" at bounding box center [330, 353] width 562 height 552
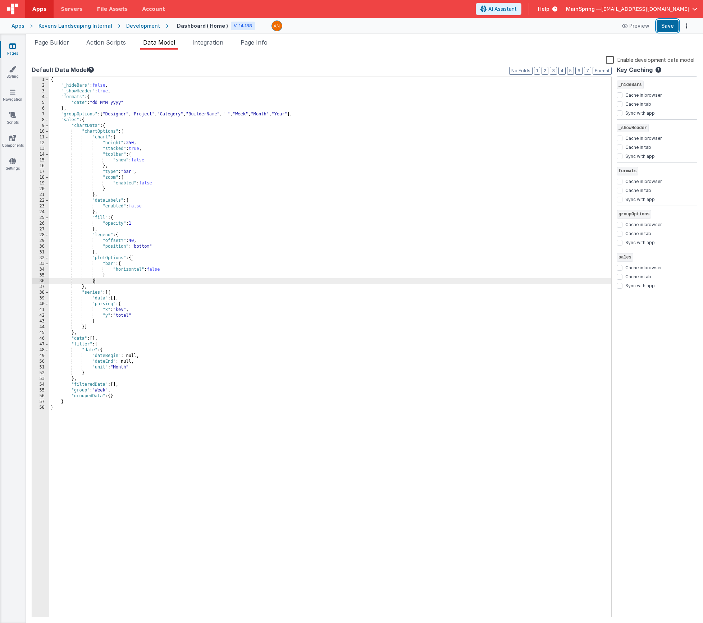
click at [563, 30] on button "Save" at bounding box center [668, 26] width 22 height 12
click at [107, 44] on span "Action Scripts" at bounding box center [106, 42] width 40 height 7
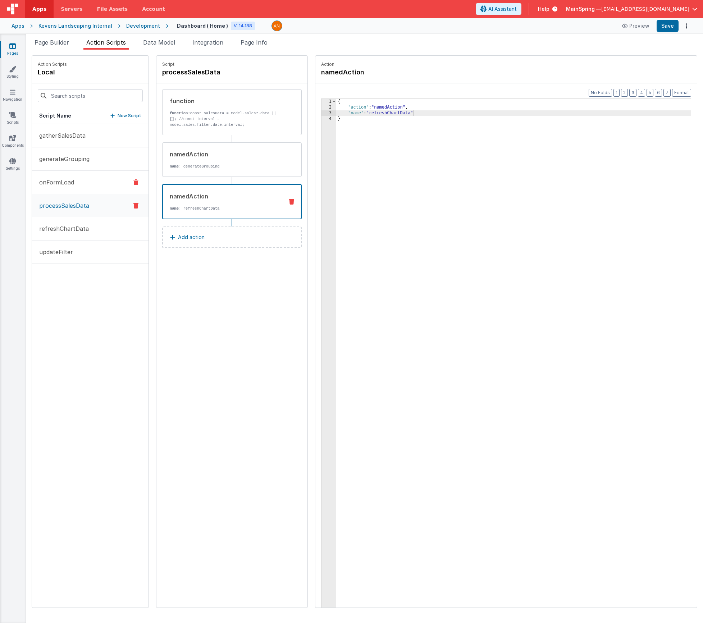
click at [60, 181] on p "onFormLoad" at bounding box center [54, 182] width 39 height 9
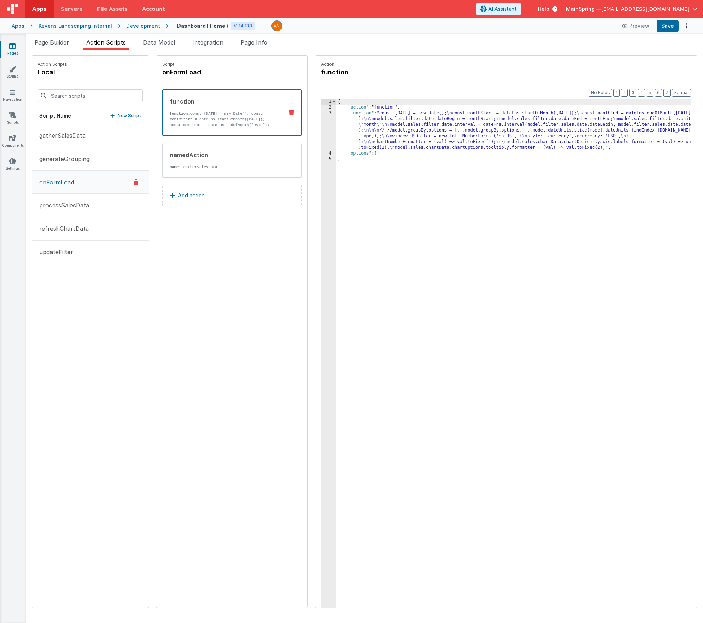
click at [406, 118] on div "{ "action" : "function" , "function" : "const today = new Date(); \n const mont…" at bounding box center [524, 370] width 376 height 543
click at [322, 128] on div "3" at bounding box center [329, 130] width 15 height 40
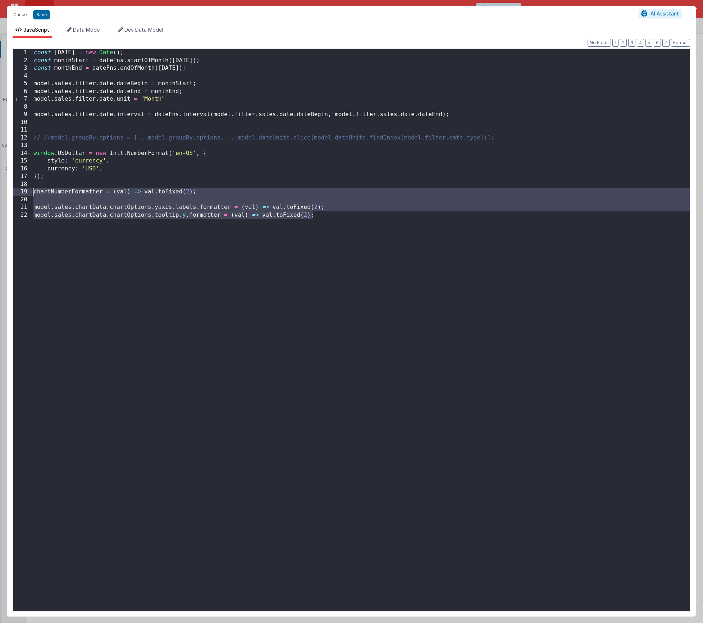
drag, startPoint x: 339, startPoint y: 216, endPoint x: -15, endPoint y: 193, distance: 354.3
click at [0, 193] on html "Cancel Save AI Assistant JavaScript Data Model Dev Data Model Format 7 6 5 4 3 …" at bounding box center [351, 311] width 703 height 623
click at [17, 16] on button "Cancel" at bounding box center [21, 15] width 22 height 10
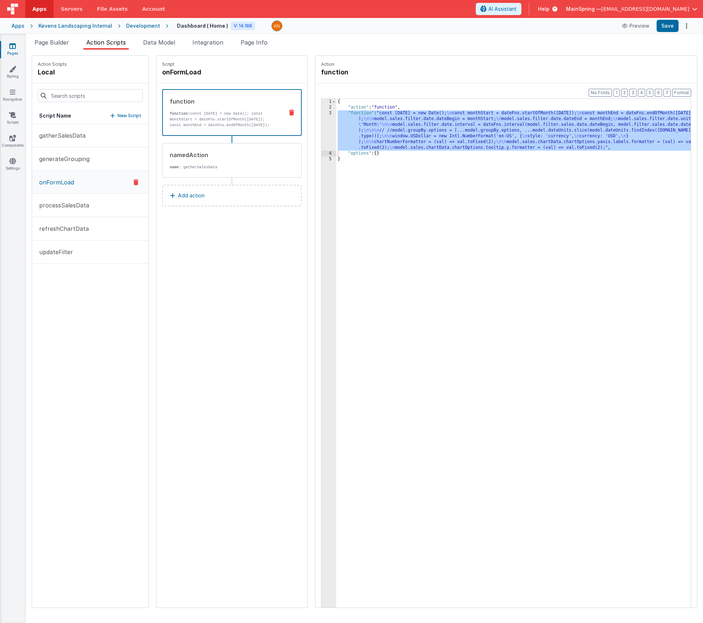
click at [55, 45] on span "Page Builder" at bounding box center [52, 42] width 35 height 7
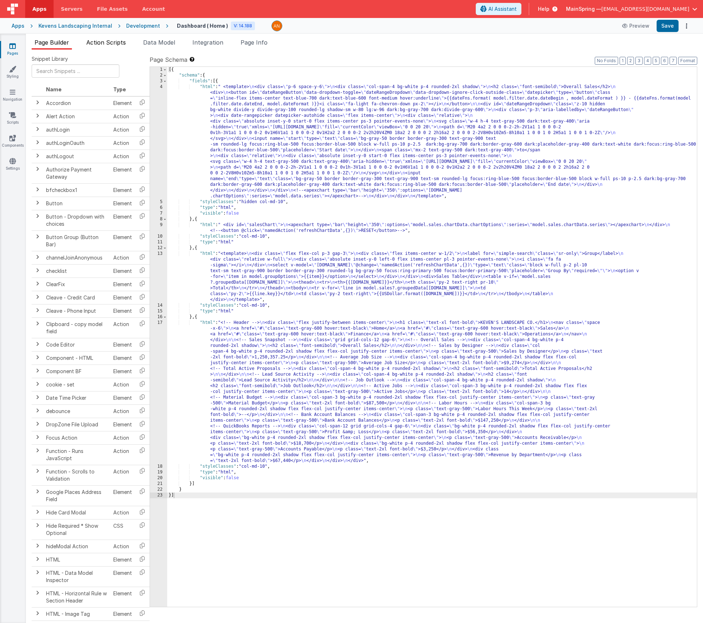
click at [96, 38] on li "Action Scripts" at bounding box center [105, 44] width 45 height 12
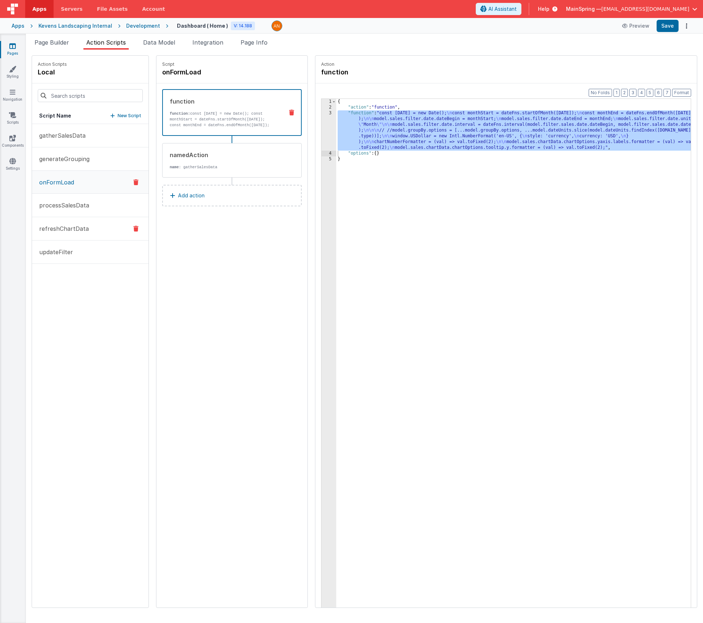
click at [76, 225] on p "refreshChartData" at bounding box center [62, 228] width 54 height 9
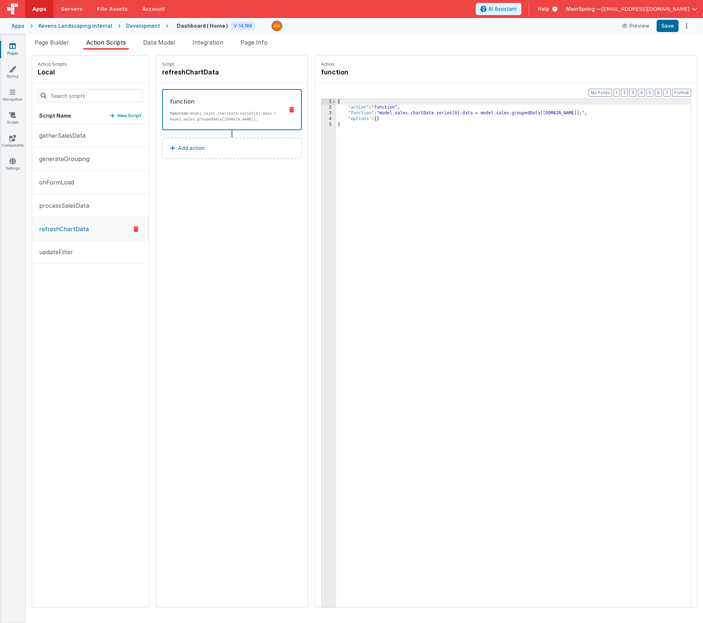
click at [414, 115] on div "{ "action" : "function" , "function" : "model.sales.chartData.series[0].data = …" at bounding box center [524, 370] width 376 height 543
click at [322, 114] on div "3" at bounding box center [329, 113] width 15 height 6
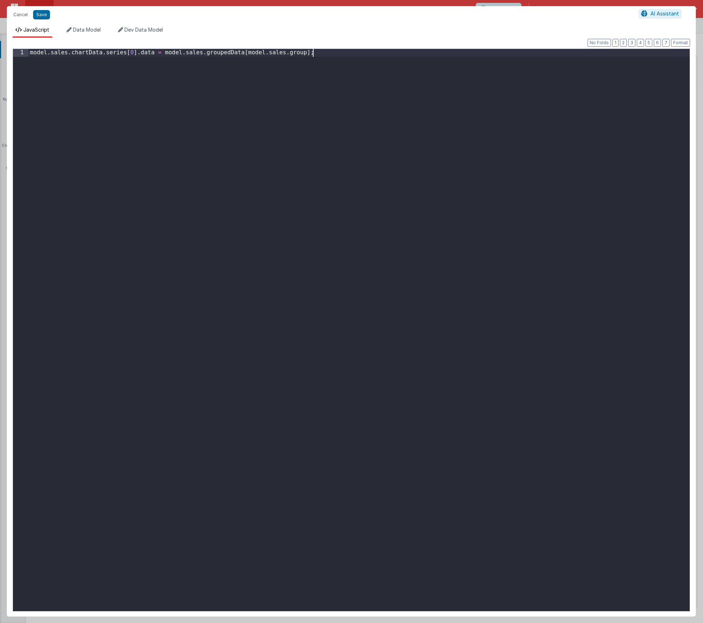
click at [276, 118] on div "model . sales . chartData . series [ 0 ] . data = model . sales . groupedData […" at bounding box center [358, 338] width 661 height 578
click at [30, 54] on div "model . sales . chartData . series [ 0 ] . data = model . sales . groupedData […" at bounding box center [358, 338] width 661 height 578
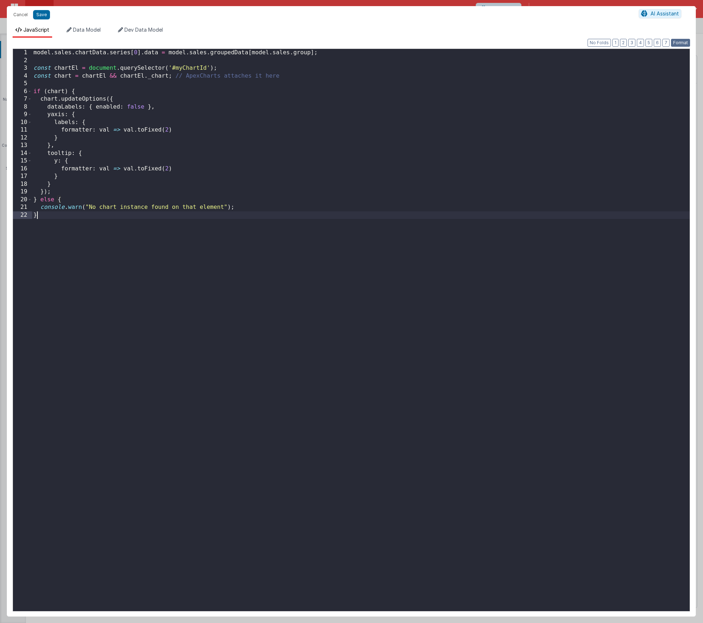
click at [563, 44] on button "Format" at bounding box center [680, 43] width 19 height 8
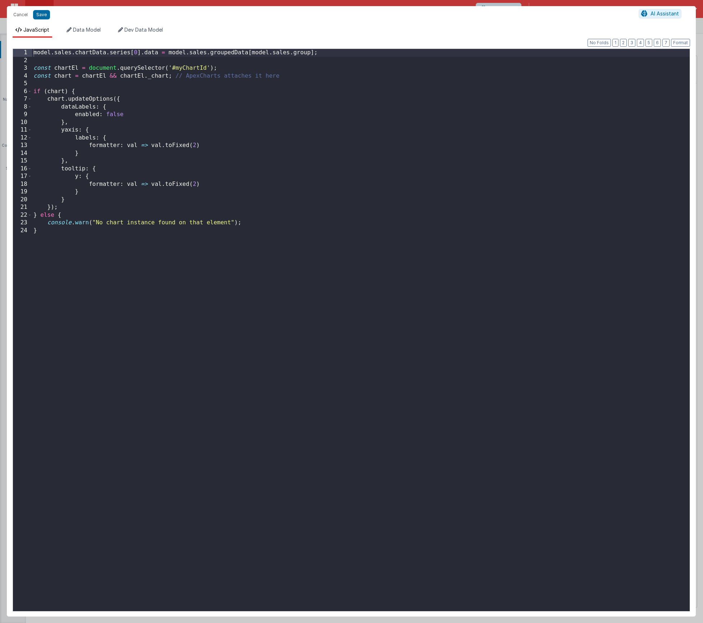
click at [33, 72] on div "model . sales . chartData . series [ 0 ] . data = model . sales . groupedData […" at bounding box center [361, 338] width 658 height 578
click at [199, 67] on div "model . sales . chartData . series [ 0 ] . data = model . sales . groupedData […" at bounding box center [361, 338] width 658 height 578
click at [48, 17] on button "Save" at bounding box center [41, 14] width 17 height 9
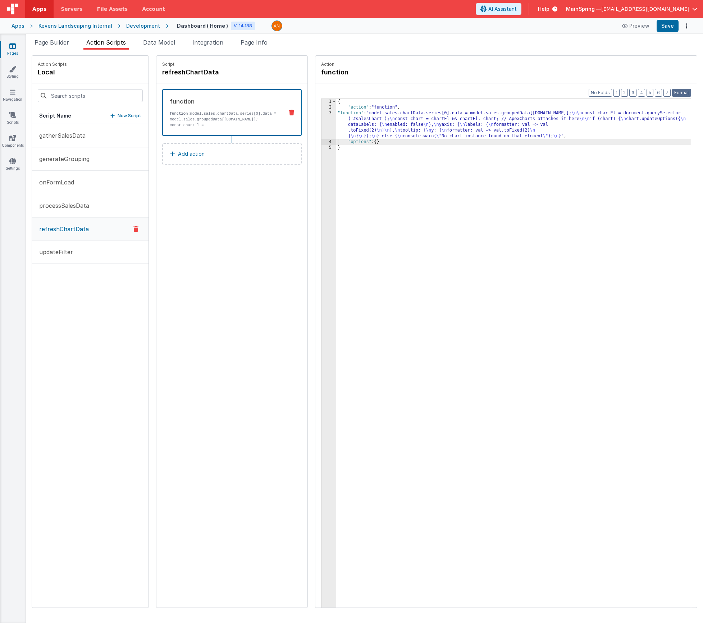
click at [563, 94] on button "Format" at bounding box center [681, 93] width 19 height 8
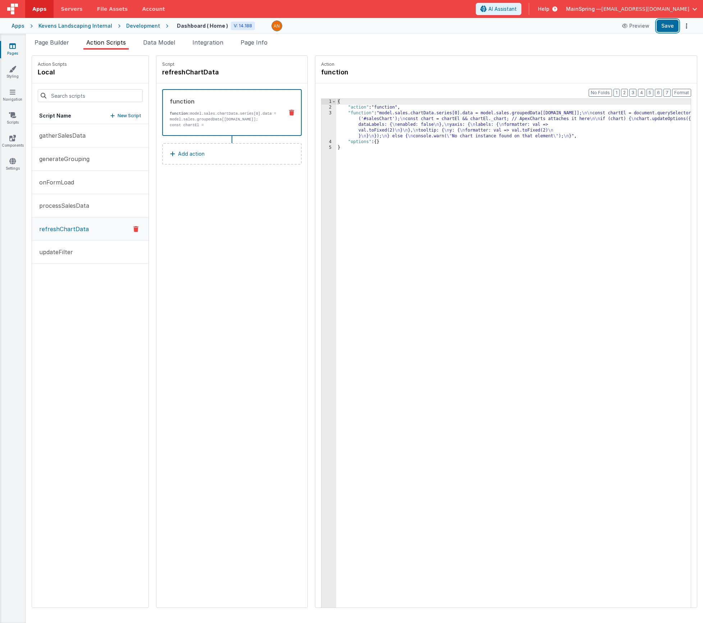
drag, startPoint x: 668, startPoint y: 25, endPoint x: 616, endPoint y: 32, distance: 53.1
click at [563, 25] on button "Save" at bounding box center [668, 26] width 22 height 12
click at [49, 44] on span "Page Builder" at bounding box center [52, 42] width 35 height 7
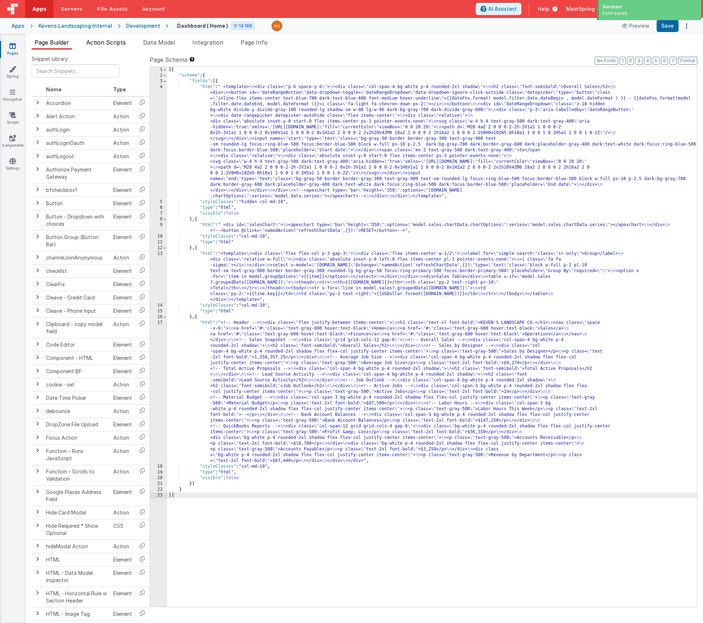
click at [92, 43] on span "Action Scripts" at bounding box center [106, 42] width 40 height 7
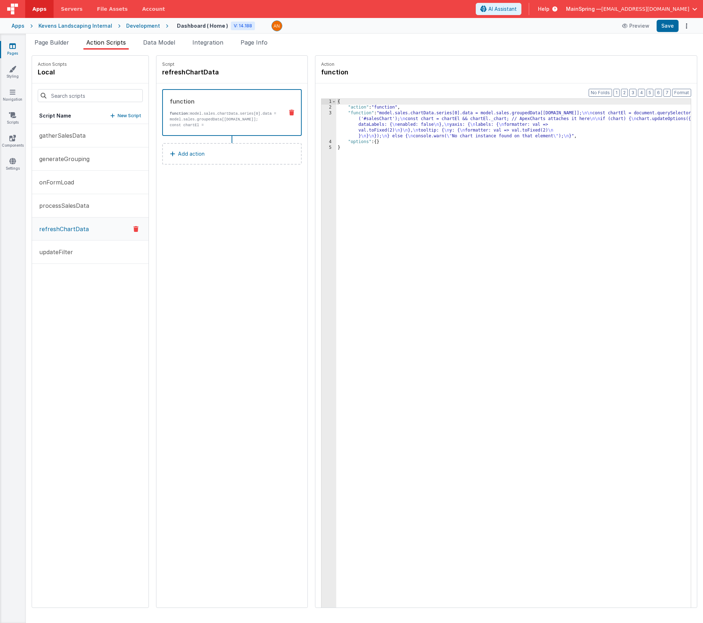
drag, startPoint x: 352, startPoint y: 131, endPoint x: 338, endPoint y: 129, distance: 13.5
click at [352, 131] on div "{ "action" : "function" , "function" : "model.sales.chartData.series[0].data = …" at bounding box center [524, 370] width 376 height 543
click at [72, 181] on p "onFormLoad" at bounding box center [54, 182] width 39 height 9
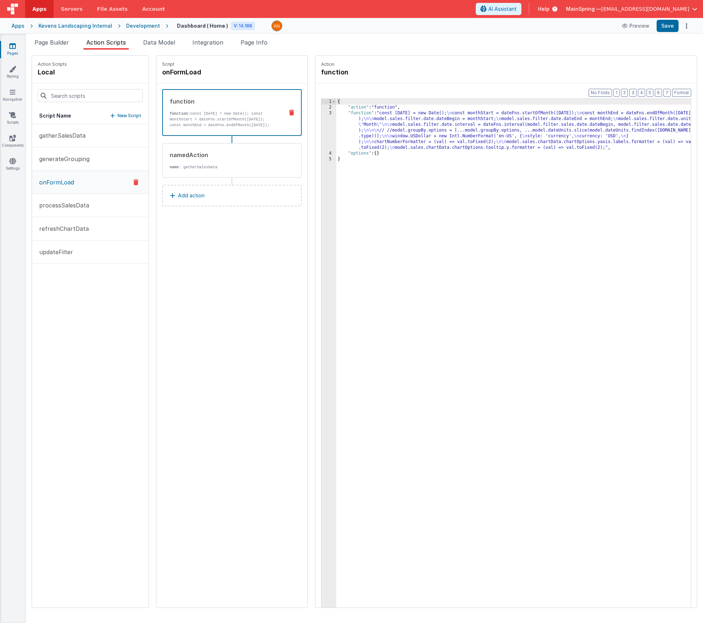
drag, startPoint x: 419, startPoint y: 123, endPoint x: 411, endPoint y: 125, distance: 8.5
click at [419, 123] on div "{ "action" : "function" , "function" : "const today = new Date(); \n const mont…" at bounding box center [524, 370] width 376 height 543
click at [322, 128] on div "3" at bounding box center [329, 130] width 15 height 40
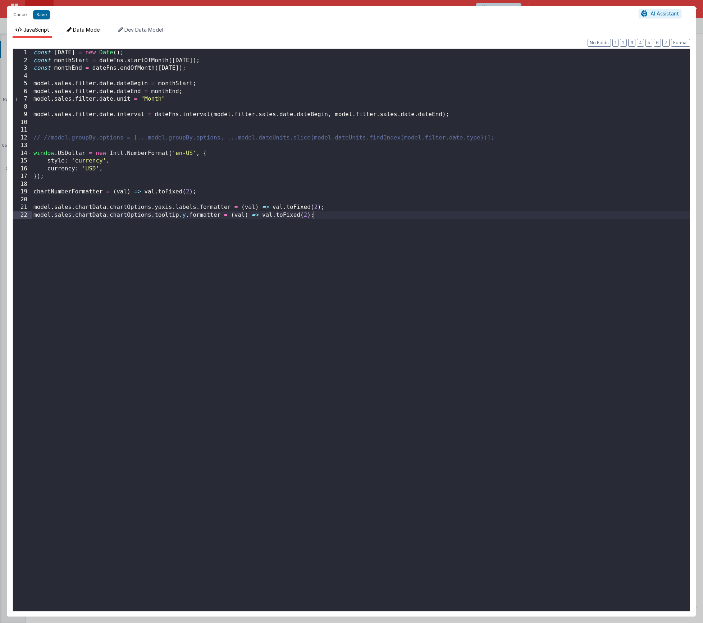
click at [92, 33] on li "Data Model" at bounding box center [84, 32] width 40 height 12
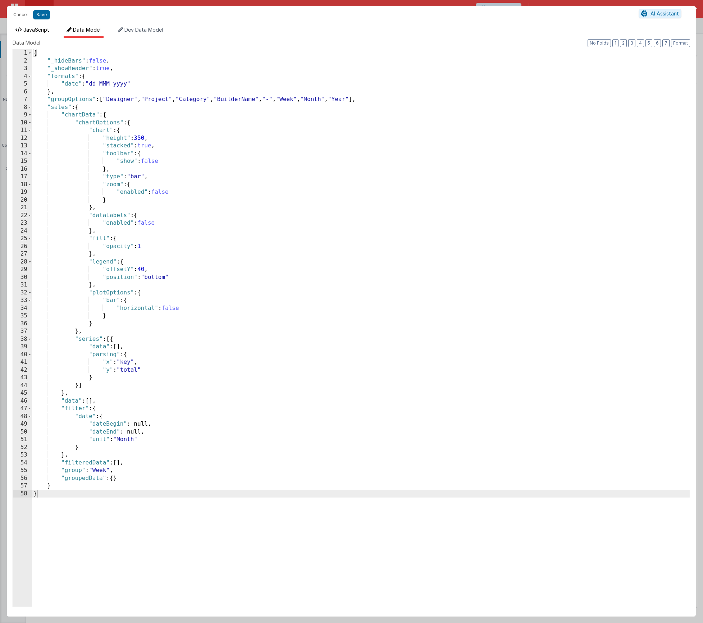
click at [25, 28] on span "JavaScript" at bounding box center [36, 30] width 26 height 6
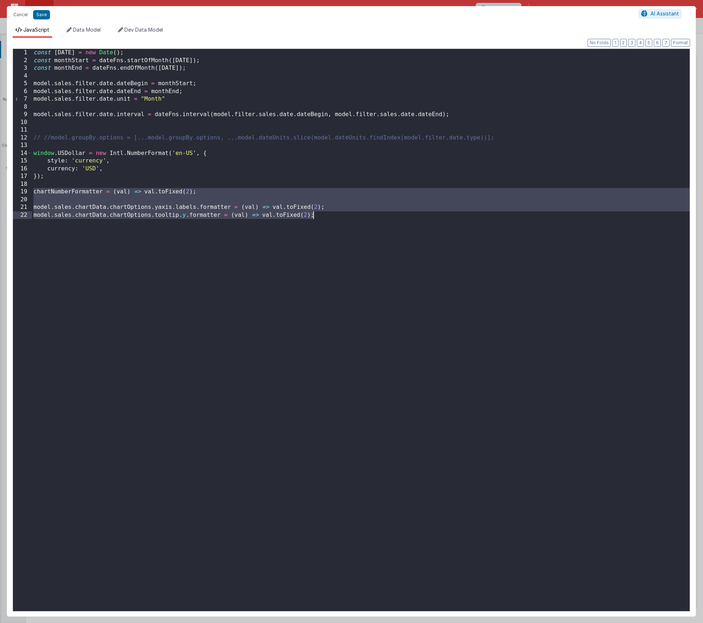
drag, startPoint x: 35, startPoint y: 192, endPoint x: 364, endPoint y: 213, distance: 330.5
click at [364, 213] on div "const today = new Date ( ) ; const monthStart = dateFns . startOfMonth ( today …" at bounding box center [361, 338] width 658 height 578
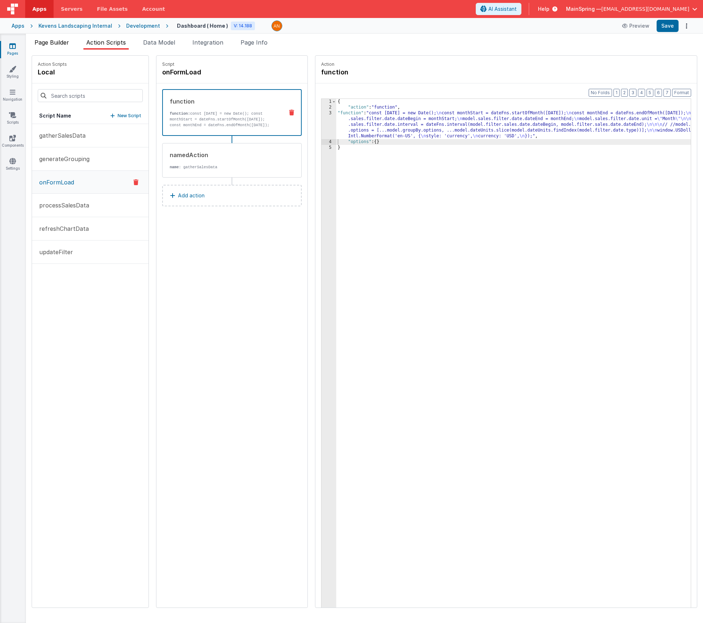
click at [47, 46] on li "Page Builder" at bounding box center [52, 44] width 40 height 12
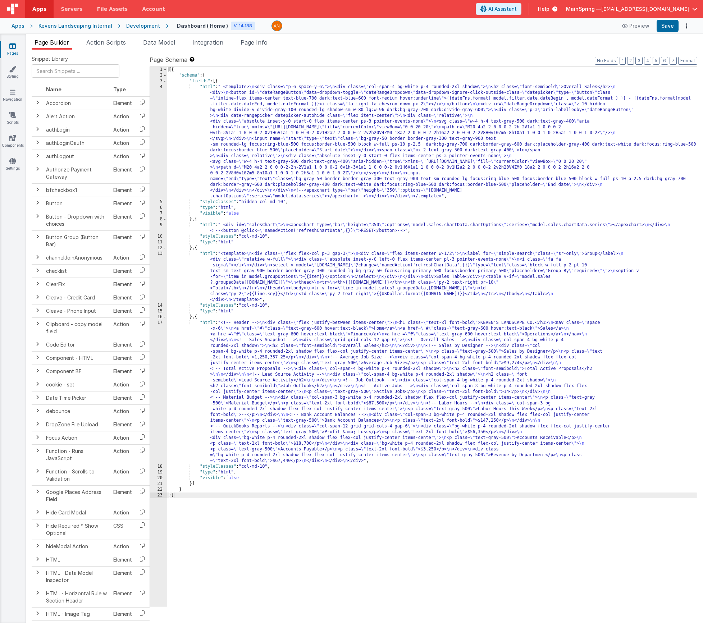
click at [286, 229] on div "[{ "schema" : { "fields" : [{ "html" : " <template> \n <div class= \" p-6 space…" at bounding box center [432, 343] width 530 height 552
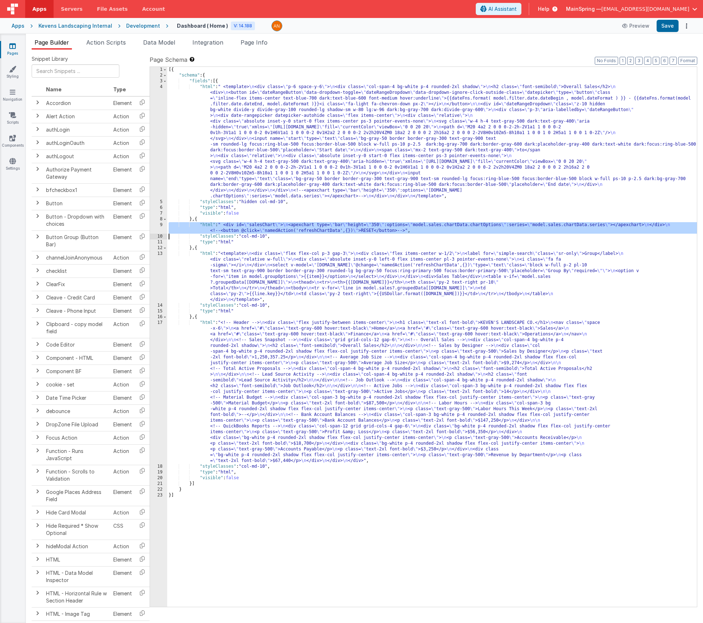
click at [153, 228] on div "9" at bounding box center [158, 228] width 17 height 12
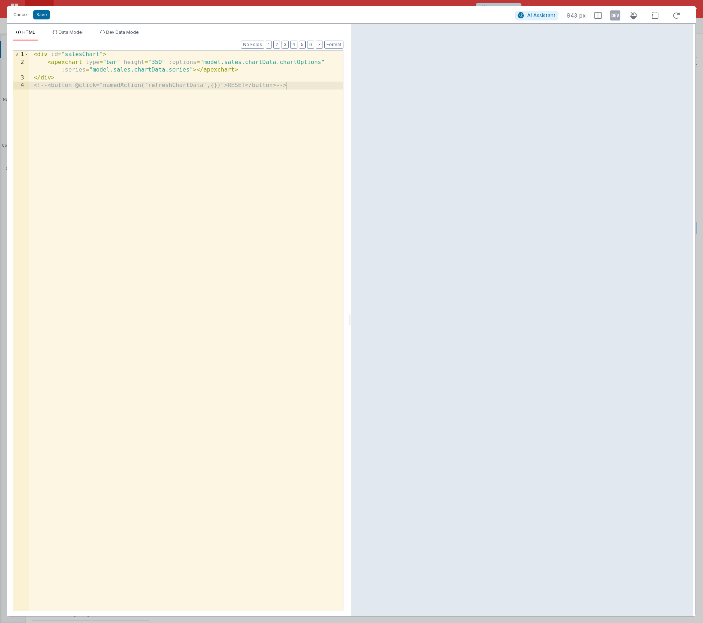
click at [86, 63] on div "< div id = "salesChart" > < apexchart type = "bar" height = "350" :options = "m…" at bounding box center [186, 339] width 314 height 576
drag, startPoint x: 99, startPoint y: 55, endPoint x: 50, endPoint y: 54, distance: 48.6
click at [50, 54] on div "< div id = "salesChart" > < apexchart type = "bar" height = "350" :options = "m…" at bounding box center [186, 339] width 314 height 576
click at [101, 50] on div "Format 7 6 5 4 3 2 1 No Folds 1 2 3 4 < div id = "salesChart" > < apexchart typ…" at bounding box center [178, 330] width 331 height 561
click at [99, 56] on div "< div id = "salesChart" > < apexchart type = "bar" height = "350" :options = "m…" at bounding box center [186, 339] width 314 height 576
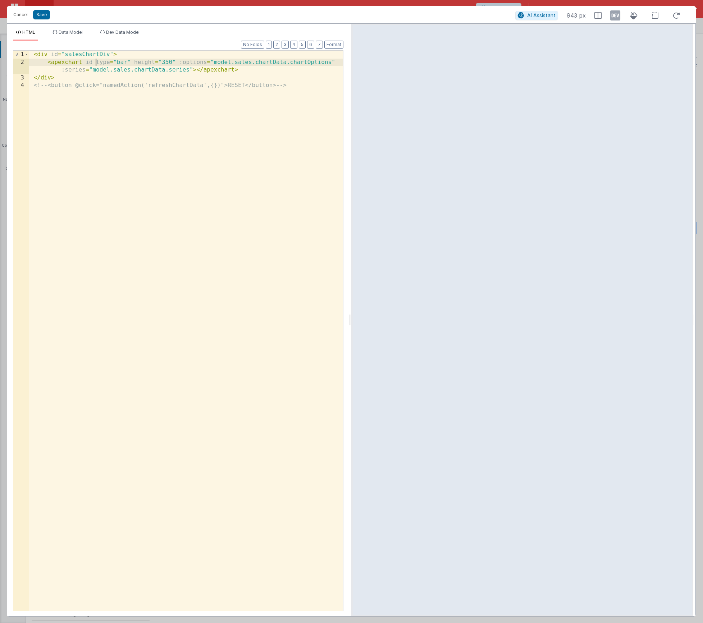
paste textarea
drag, startPoint x: 94, startPoint y: 63, endPoint x: 85, endPoint y: 62, distance: 8.3
click at [85, 62] on div "< div id = "salesChartDiv" > < apexchart id id = "salesChart" type = "bar" heig…" at bounding box center [186, 339] width 314 height 576
click at [42, 14] on button "Save" at bounding box center [41, 14] width 17 height 9
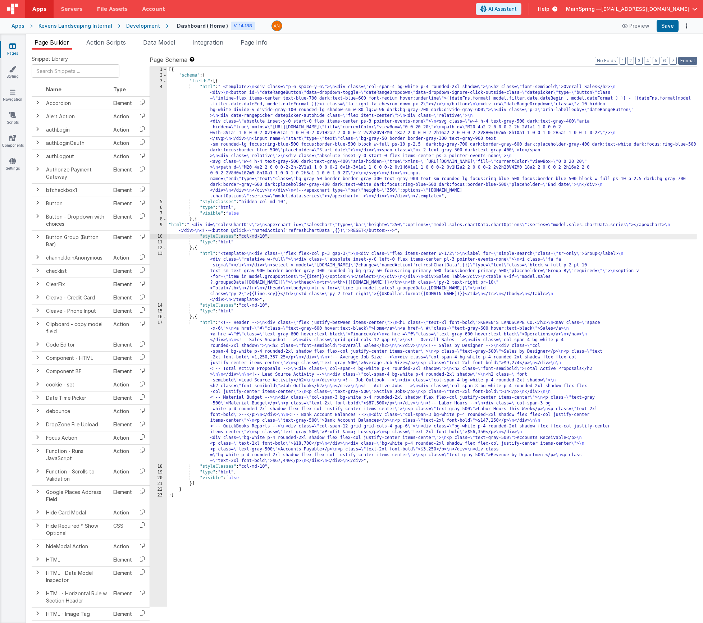
click at [563, 61] on button "Format" at bounding box center [687, 61] width 19 height 8
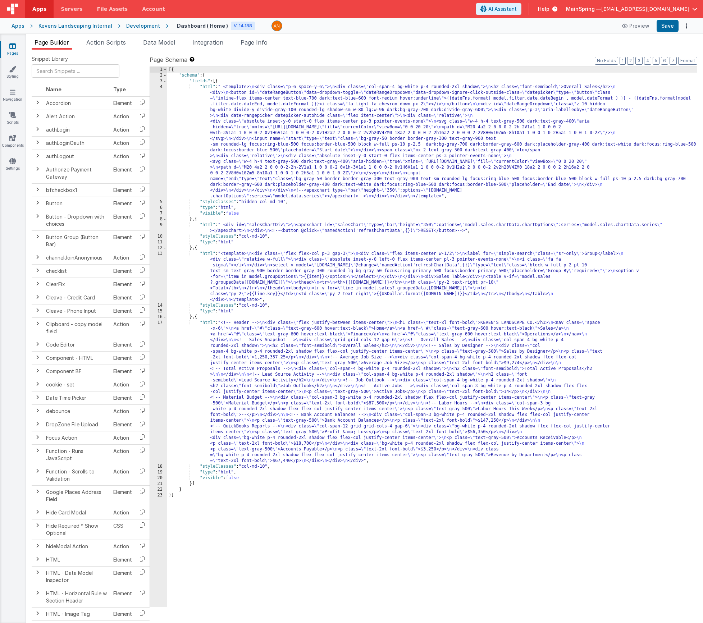
click at [563, 19] on div "Apps Kevens Landscaping Internal Development Dashboard ( Home ) V: 14.188 Previ…" at bounding box center [351, 26] width 703 height 16
click at [563, 26] on button "Save" at bounding box center [668, 26] width 22 height 12
click at [291, 145] on div "[{ "schema" : { "fields" : [{ "html" : " <template> \n <div class= \" p-6 space…" at bounding box center [432, 343] width 530 height 552
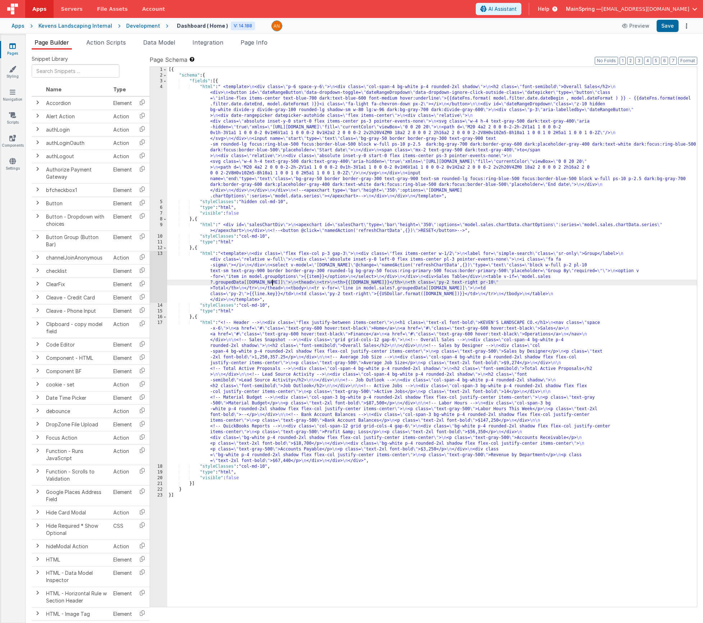
click at [272, 280] on div "[{ "schema" : { "fields" : [{ "html" : " <template> \n <div class= \" p-6 space…" at bounding box center [432, 343] width 530 height 552
click at [156, 277] on div "13" at bounding box center [158, 277] width 17 height 52
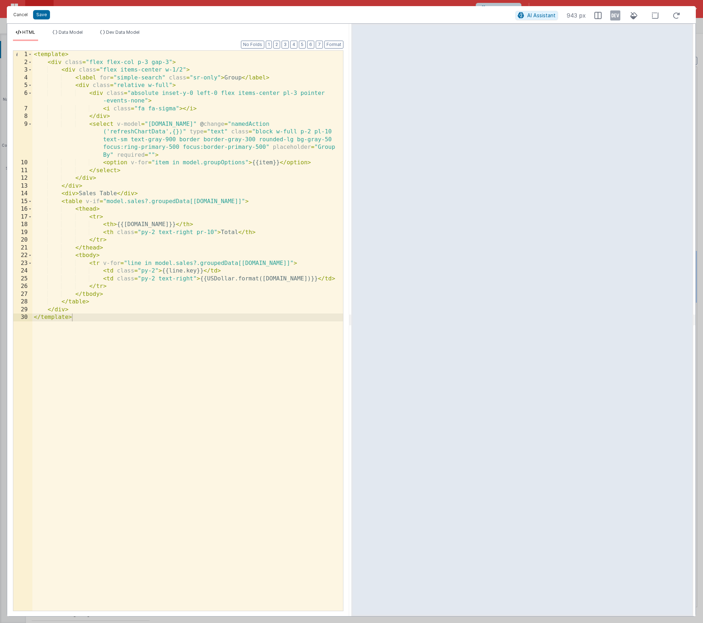
drag, startPoint x: 21, startPoint y: 15, endPoint x: 103, endPoint y: 90, distance: 111.8
click at [21, 15] on button "Cancel" at bounding box center [21, 15] width 22 height 10
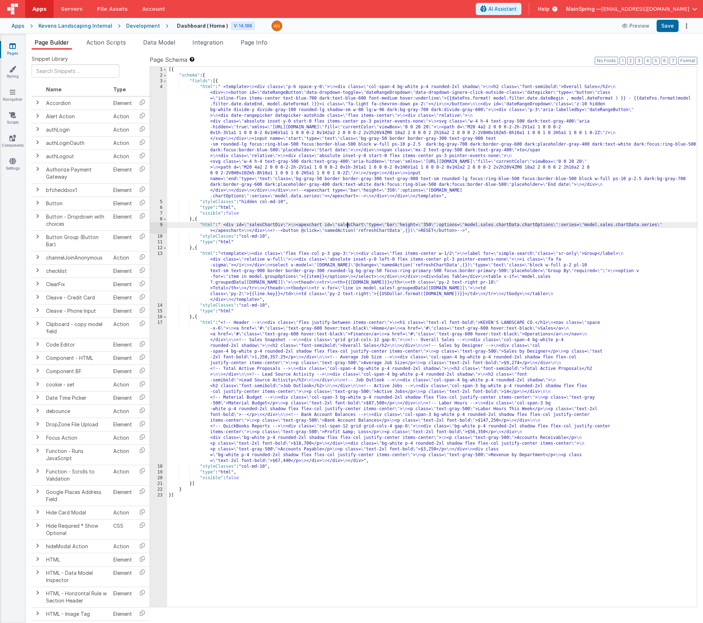
click at [347, 226] on div "[{ "schema" : { "fields" : [{ "html" : " <template> \n <div class= \" p-6 space…" at bounding box center [432, 343] width 530 height 552
click at [157, 228] on div "9" at bounding box center [158, 228] width 17 height 12
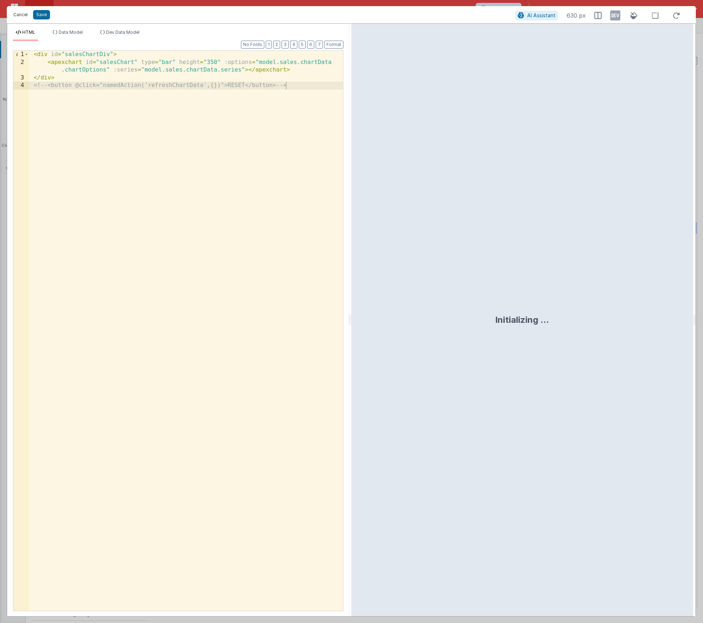
drag, startPoint x: 21, startPoint y: 17, endPoint x: 119, endPoint y: 63, distance: 108.9
click at [21, 17] on button "Cancel" at bounding box center [21, 15] width 22 height 10
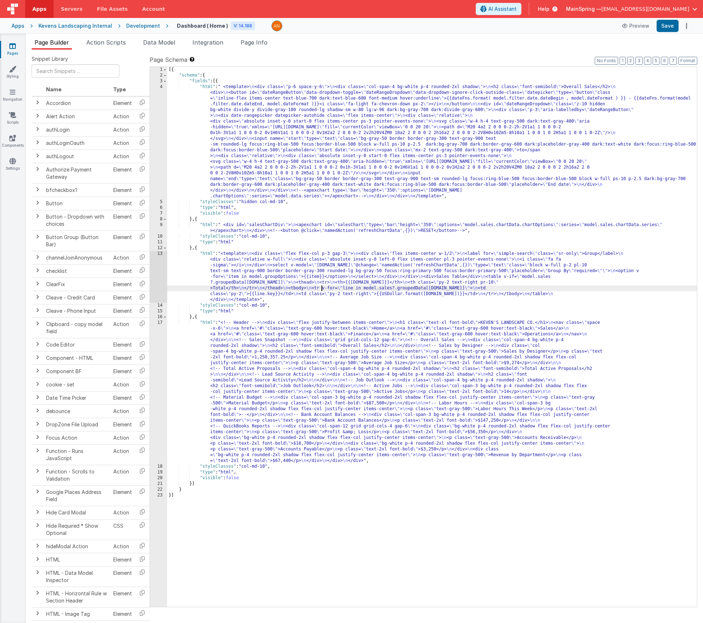
click at [323, 288] on div "[{ "schema" : { "fields" : [{ "html" : " <template> \n <div class= \" p-6 space…" at bounding box center [432, 343] width 530 height 552
click at [154, 274] on div "13" at bounding box center [158, 277] width 17 height 52
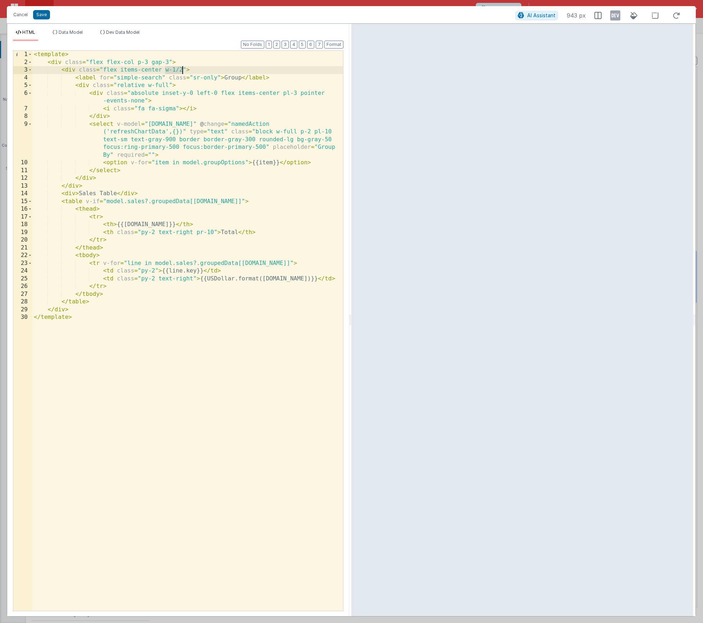
drag, startPoint x: 165, startPoint y: 70, endPoint x: 185, endPoint y: 179, distance: 110.5
click at [183, 71] on div "< template > < div class = "flex flex-col p-3 gap-3" > < div class = "flex item…" at bounding box center [187, 339] width 311 height 576
click at [152, 77] on div "< template > < div class = "flex flex-col p-3 gap-3" > < div class = "flex item…" at bounding box center [187, 339] width 311 height 576
click at [117, 124] on div "< template > < div class = "flex flex-col p-3 gap-3" > < div class = "flex item…" at bounding box center [187, 339] width 311 height 576
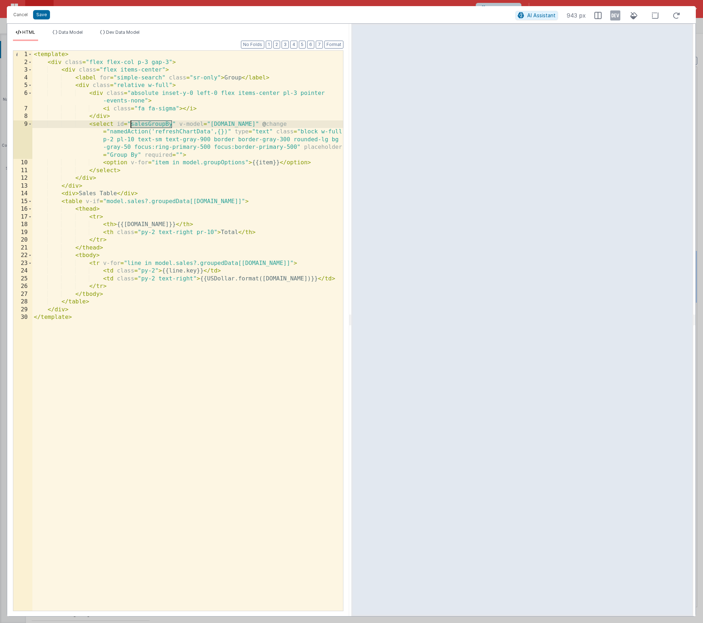
click at [137, 79] on div "< template > < div class = "flex flex-col p-3 gap-3" > < div class = "flex item…" at bounding box center [187, 339] width 311 height 576
click at [147, 124] on div "< template > < div class = "flex flex-col p-3 gap-3" > < div class = "flex item…" at bounding box center [187, 339] width 311 height 576
click at [131, 82] on div "< template > < div class = "flex flex-col p-3 gap-3" > < div class = "flex item…" at bounding box center [187, 339] width 311 height 576
click at [135, 78] on div "< template > < div class = "flex flex-col p-3 gap-3" > < div class = "flex item…" at bounding box center [187, 339] width 311 height 576
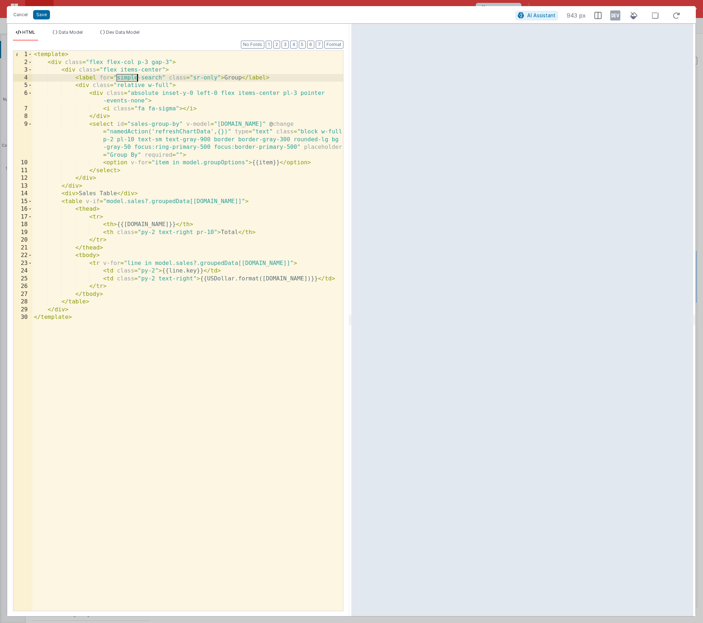
click at [135, 78] on div "< template > < div class = "flex flex-col p-3 gap-3" > < div class = "flex item…" at bounding box center [187, 339] width 311 height 576
click at [156, 77] on div "< template > < div class = "flex flex-col p-3 gap-3" > < div class = "flex item…" at bounding box center [187, 339] width 311 height 576
click at [163, 69] on div "< template > < div class = "flex flex-col p-3 gap-3" > < div class = "flex item…" at bounding box center [187, 339] width 311 height 576
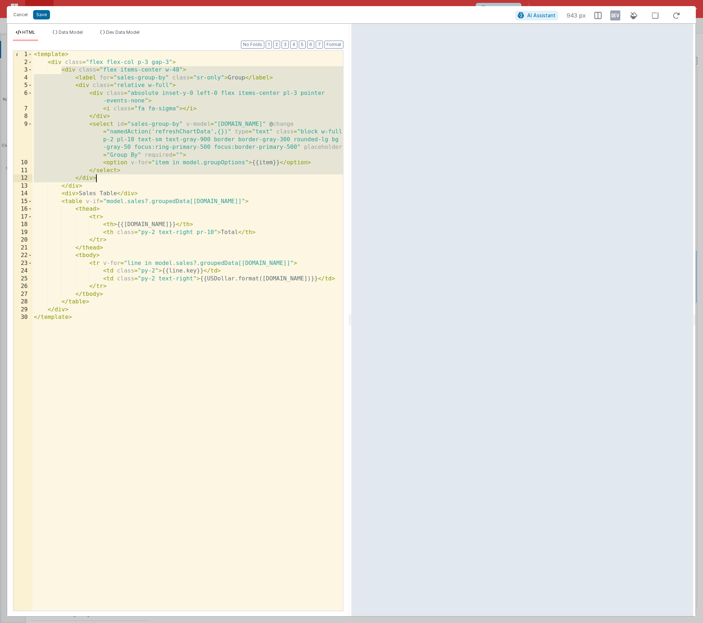
drag, startPoint x: 62, startPoint y: 69, endPoint x: 119, endPoint y: 177, distance: 121.2
click at [119, 177] on div "< template > < div class = "flex flex-col p-3 gap-3" > < div class = "flex item…" at bounding box center [187, 339] width 311 height 576
click at [108, 126] on div "< template > < div class = "flex flex-col p-3 gap-3" > < div class = "flex item…" at bounding box center [187, 339] width 311 height 576
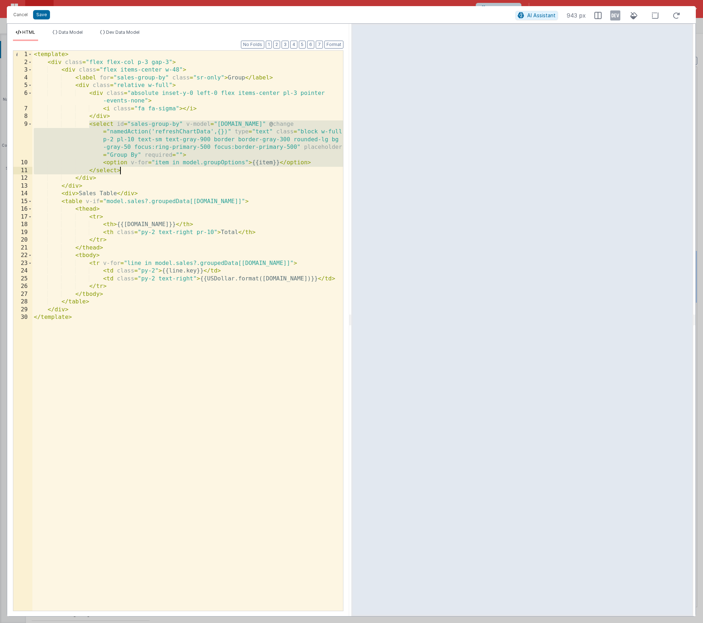
drag, startPoint x: 89, startPoint y: 123, endPoint x: 132, endPoint y: 169, distance: 62.9
click at [131, 170] on div "< template > < div class = "flex flex-col p-3 gap-3" > < div class = "flex item…" at bounding box center [187, 339] width 311 height 576
click at [180, 62] on div "< template > < div class = "flex flex-col p-3 gap-3" > < div class = "flex item…" at bounding box center [187, 339] width 311 height 576
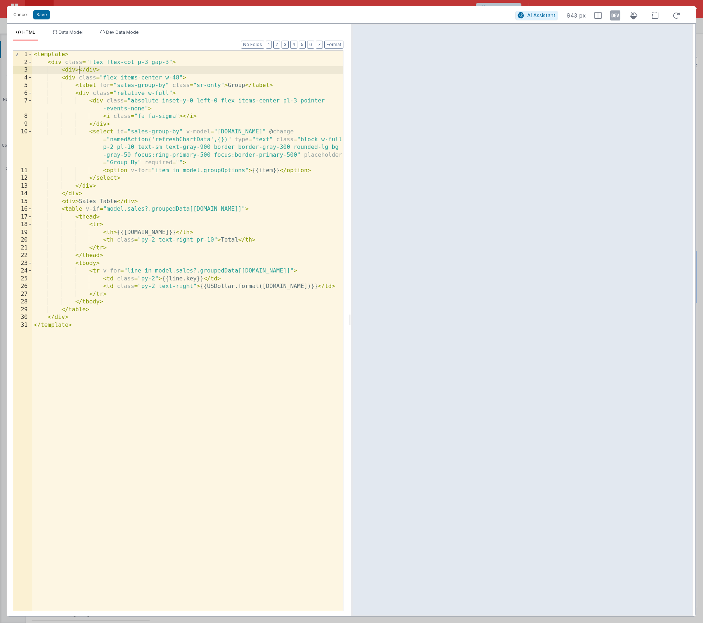
paste textarea
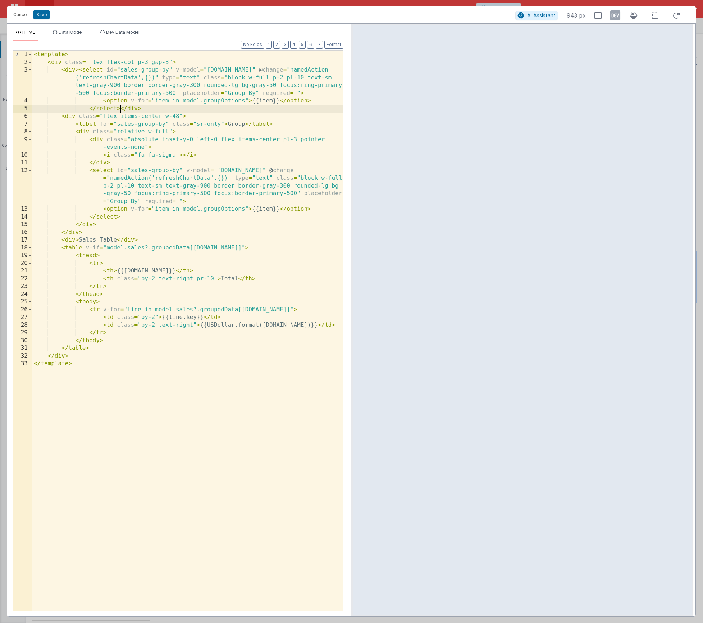
click at [93, 69] on div "< template > < div class = "flex flex-col p-3 gap-3" > < div > < select id = "s…" at bounding box center [187, 339] width 311 height 576
click at [133, 110] on div "< template > < div class = "flex flex-col p-3 gap-3" > < div > < input id = "sa…" at bounding box center [187, 339] width 311 height 576
drag, startPoint x: 102, startPoint y: 101, endPoint x: 315, endPoint y: 101, distance: 212.9
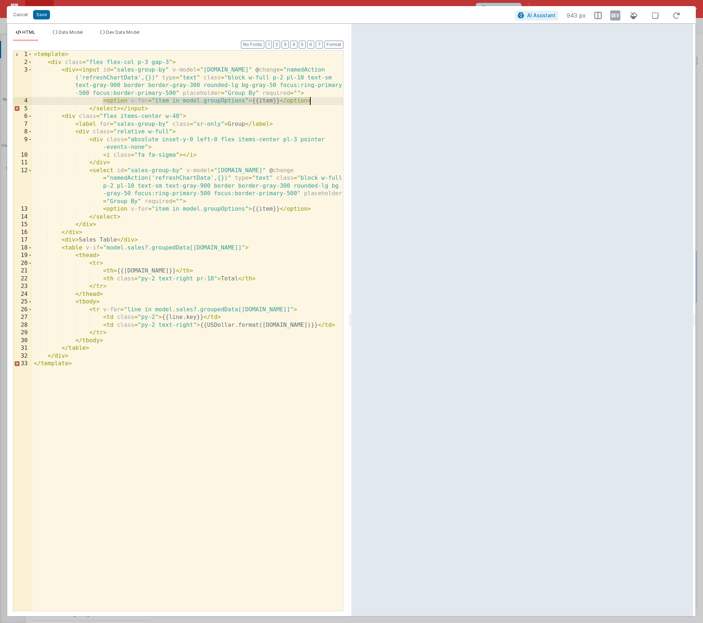
click at [315, 101] on div "< template > < div class = "flex flex-col p-3 gap-3" > < div > < input id = "sa…" at bounding box center [187, 339] width 311 height 576
drag, startPoint x: 149, startPoint y: 108, endPoint x: 300, endPoint y: 95, distance: 151.7
click at [300, 95] on div "< template > < div class = "flex flex-col p-3 gap-3" > < div > < input id = "sa…" at bounding box center [187, 339] width 311 height 576
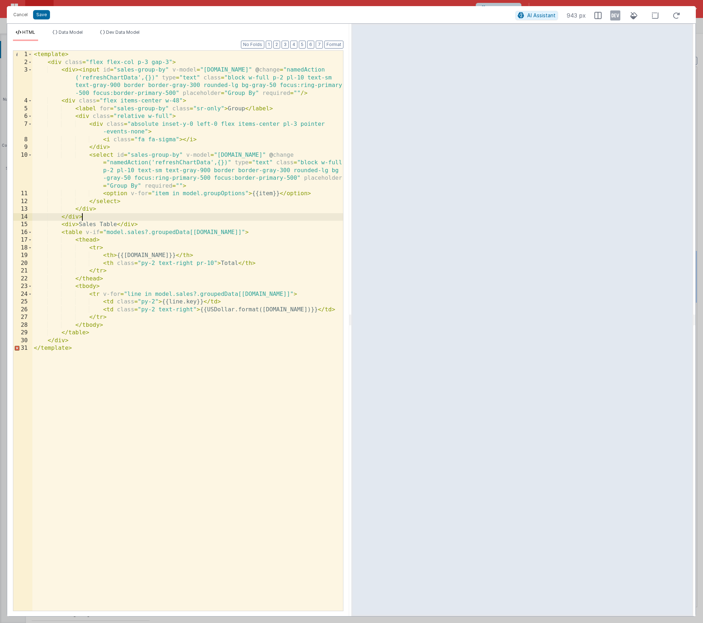
click at [91, 217] on div "< template > < div class = "flex flex-col p-3 gap-3" > < div > < input id = "sa…" at bounding box center [187, 339] width 311 height 576
click at [79, 69] on div "< template > < div class = "flex flex-col p-3 gap-3" > < div > < input id = "sa…" at bounding box center [187, 339] width 311 height 576
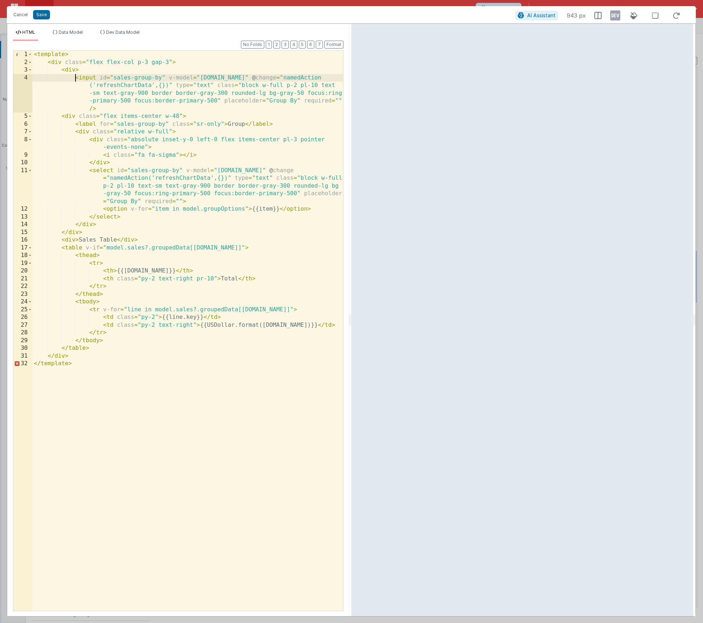
click at [153, 106] on div "< template > < div class = "flex flex-col p-3 gap-3" > < div > < input id = "sa…" at bounding box center [187, 339] width 311 height 576
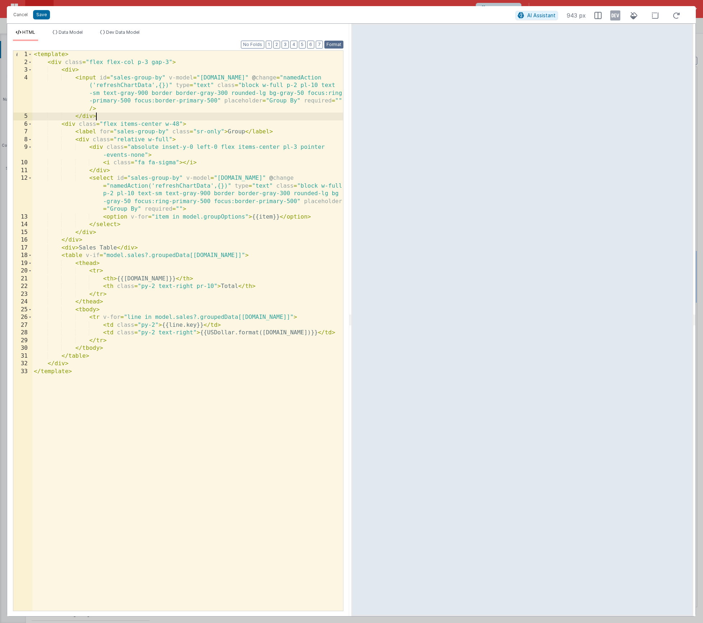
click at [336, 46] on button "Format" at bounding box center [333, 45] width 19 height 8
click at [201, 86] on div "< template > < div class = "flex flex-col p-3 gap-3" > < div > < input id = "sa…" at bounding box center [187, 339] width 311 height 576
click at [237, 69] on div "< template > < div class = "flex flex-col p-3 gap-3" > < div > < input id = "sa…" at bounding box center [187, 339] width 311 height 576
click at [227, 78] on div "< template > < div class = "flex flex-col p-3 gap-3" > < div > < input id = "sa…" at bounding box center [187, 339] width 311 height 576
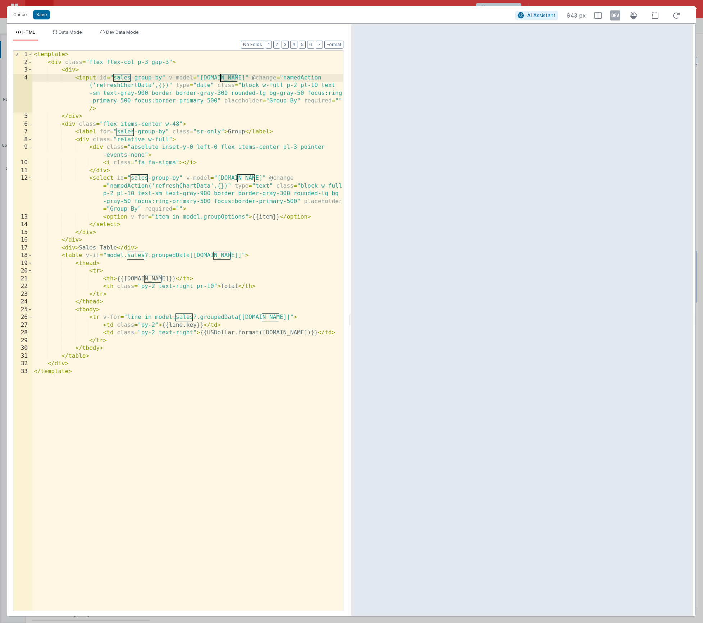
drag, startPoint x: 227, startPoint y: 78, endPoint x: 243, endPoint y: 78, distance: 16.2
click at [227, 78] on div "< template > < div class = "flex flex-col p-3 gap-3" > < div > < input id = "sa…" at bounding box center [187, 339] width 311 height 576
click at [251, 78] on div "< template > < div class = "flex flex-col p-3 gap-3" > < div > < input id = "sa…" at bounding box center [187, 339] width 311 height 576
click at [51, 31] on li "Data Model" at bounding box center [68, 35] width 36 height 12
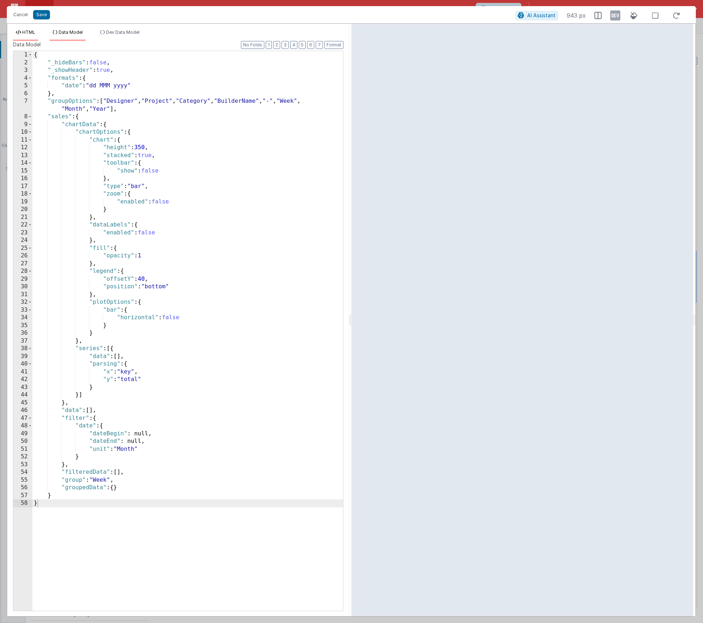
click at [29, 32] on span "HTML" at bounding box center [28, 31] width 13 height 5
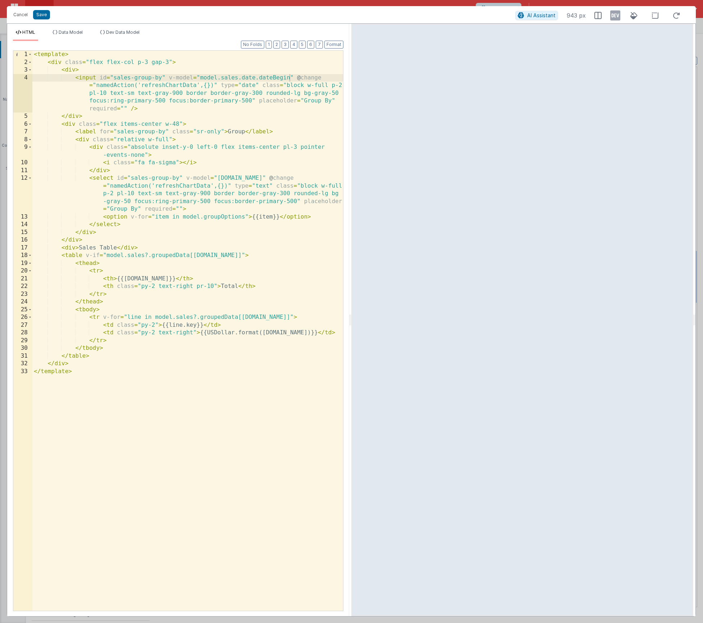
click at [238, 76] on div "< template > < div class = "flex flex-col p-3 gap-3" > < div > < input id = "sa…" at bounding box center [187, 339] width 311 height 576
drag, startPoint x: 100, startPoint y: 77, endPoint x: 165, endPoint y: 77, distance: 65.1
click at [165, 77] on div "< template > < div class = "flex flex-col p-3 gap-3" > < div > < input id = "sa…" at bounding box center [187, 339] width 311 height 576
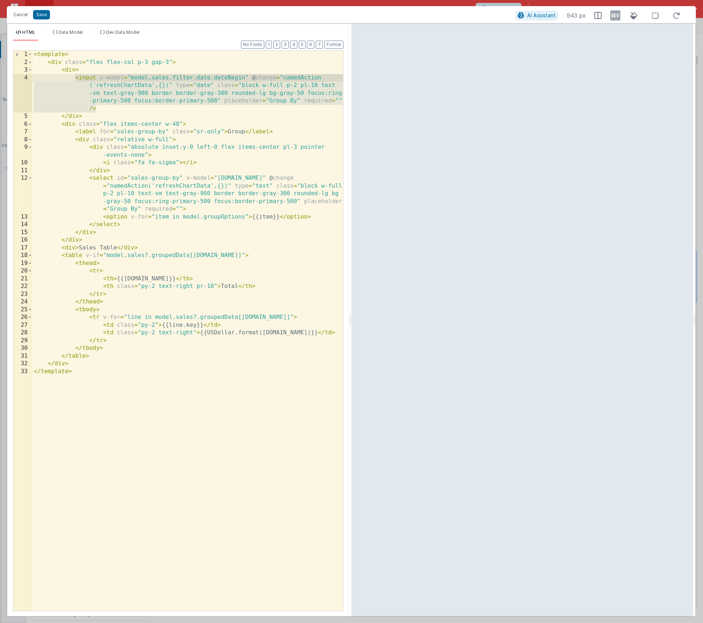
drag, startPoint x: 99, startPoint y: 110, endPoint x: 76, endPoint y: 78, distance: 38.8
click at [76, 78] on div "< template > < div class = "flex flex-col p-3 gap-3" > < div > < input v-model …" at bounding box center [187, 339] width 311 height 576
click at [108, 109] on div "< template > < div class = "flex flex-col p-3 gap-3" > < div > < input v-model …" at bounding box center [187, 339] width 311 height 576
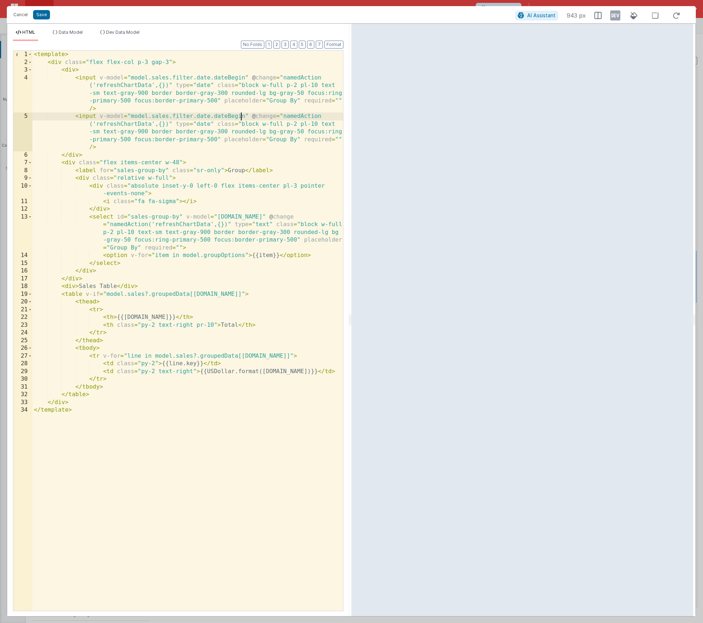
click at [242, 116] on div "< template > < div class = "flex flex-col p-3 gap-3" > < div > < input v-model …" at bounding box center [187, 339] width 311 height 576
click at [75, 70] on div "< template > < div class = "flex flex-col p-3 gap-3" > < div > < input v-model …" at bounding box center [187, 339] width 311 height 576
click at [86, 279] on div "< template > < div class = "flex flex-col p-3 gap-3" > < div > < input v-model …" at bounding box center [187, 339] width 311 height 576
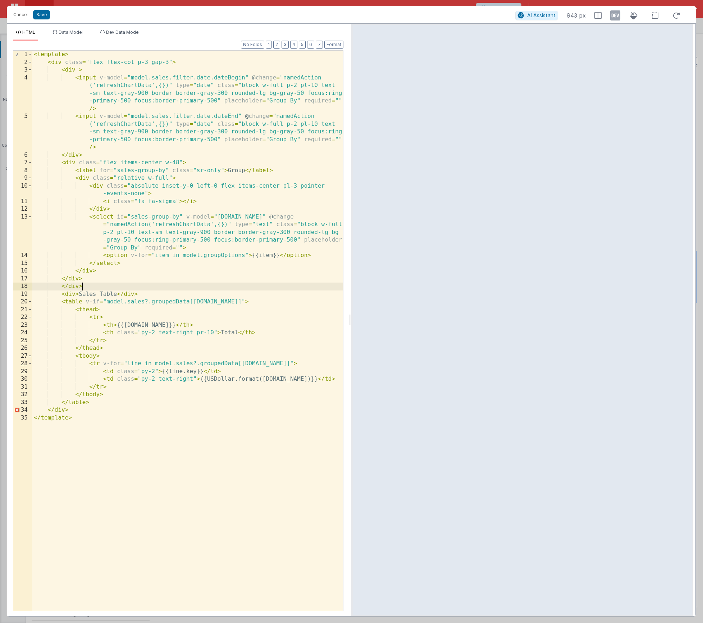
click at [78, 72] on div "< template > < div class = "flex flex-col p-3 gap-3" > < div > < input v-model …" at bounding box center [187, 339] width 311 height 576
drag, startPoint x: 86, startPoint y: 155, endPoint x: 21, endPoint y: 155, distance: 65.5
click at [21, 155] on div "1 2 3 4 5 6 7 8 9 10 11 12 13 14 15 16 17 18 19 20 21 22 23 24 25 26 27 28 29 3…" at bounding box center [178, 330] width 331 height 561
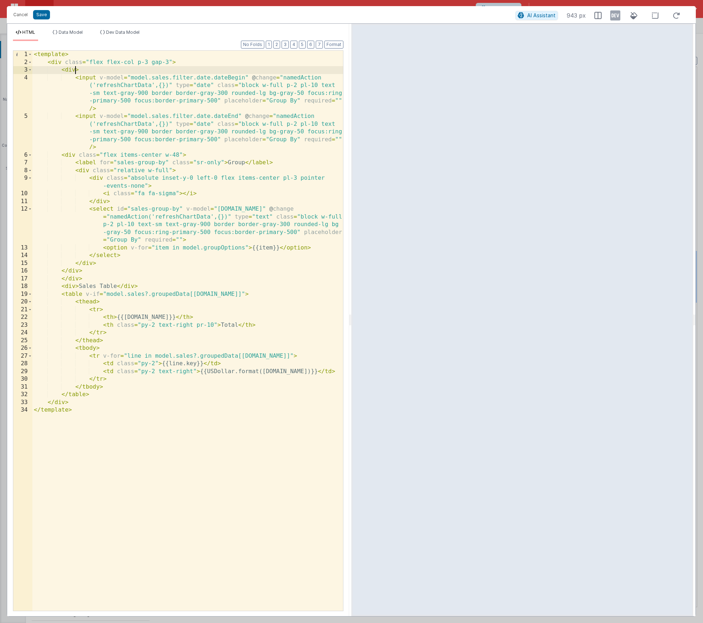
drag, startPoint x: 76, startPoint y: 70, endPoint x: 92, endPoint y: 91, distance: 26.4
click at [76, 70] on div "< template > < div class = "flex flex-col p-3 gap-3" > < div > < input v-model …" at bounding box center [187, 339] width 311 height 576
drag, startPoint x: 310, startPoint y: 85, endPoint x: 317, endPoint y: 85, distance: 6.9
click at [317, 85] on div "< template > < div class = "flex flex-col p-3 gap-3" > < div class = "flex flex…" at bounding box center [187, 339] width 311 height 576
drag, startPoint x: 310, startPoint y: 124, endPoint x: 318, endPoint y: 124, distance: 7.2
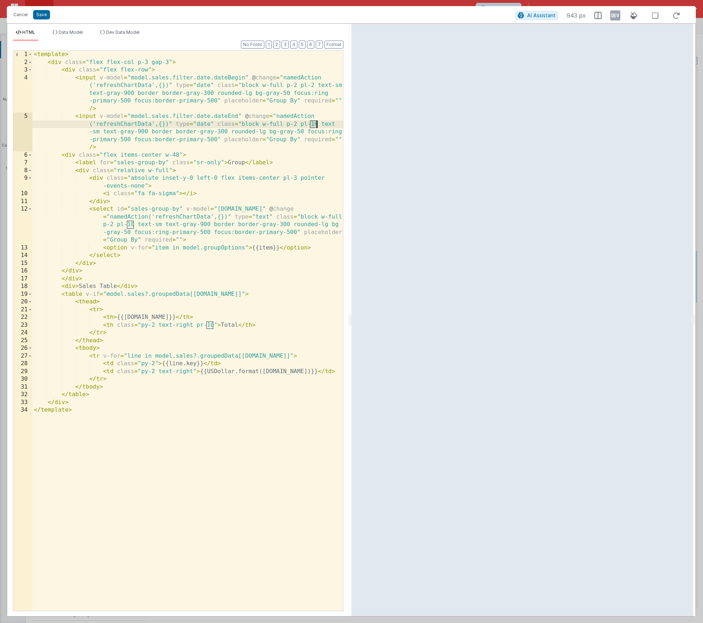
click at [318, 124] on div "< template > < div class = "flex flex-col p-3 gap-3" > < div class = "flex flex…" at bounding box center [187, 339] width 311 height 576
drag, startPoint x: 317, startPoint y: 124, endPoint x: 310, endPoint y: 124, distance: 7.6
click at [310, 124] on div "< template > < div class = "flex flex-col p-3 gap-3" > < div class = "flex flex…" at bounding box center [187, 339] width 311 height 576
click at [310, 87] on div "< template > < div class = "flex flex-col p-3 gap-3" > < div class = "flex flex…" at bounding box center [187, 339] width 311 height 576
click at [149, 69] on div "< template > < div class = "flex flex-col p-3 gap-3" > < div class = "flex flex…" at bounding box center [187, 339] width 311 height 576
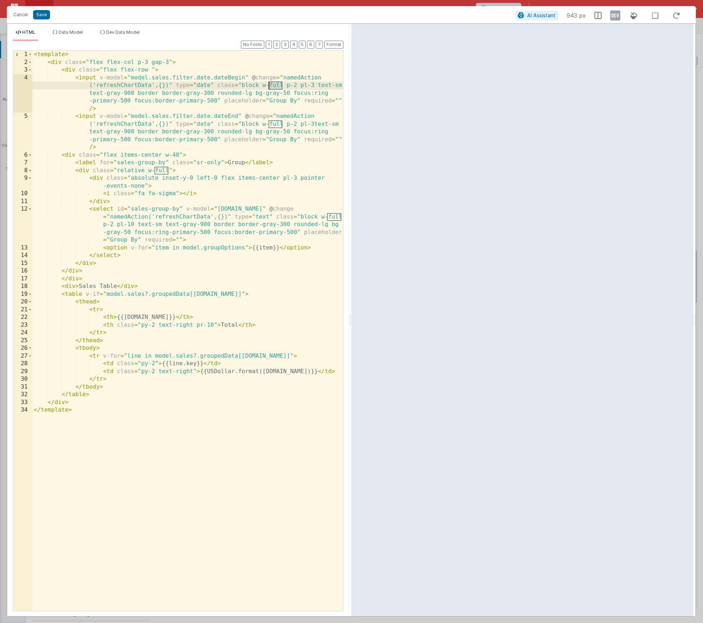
drag, startPoint x: 282, startPoint y: 85, endPoint x: 270, endPoint y: 86, distance: 11.9
click at [270, 86] on div "< template > < div class = "flex flex-col p-3 gap-3" > < div class = "flex flex…" at bounding box center [187, 339] width 311 height 576
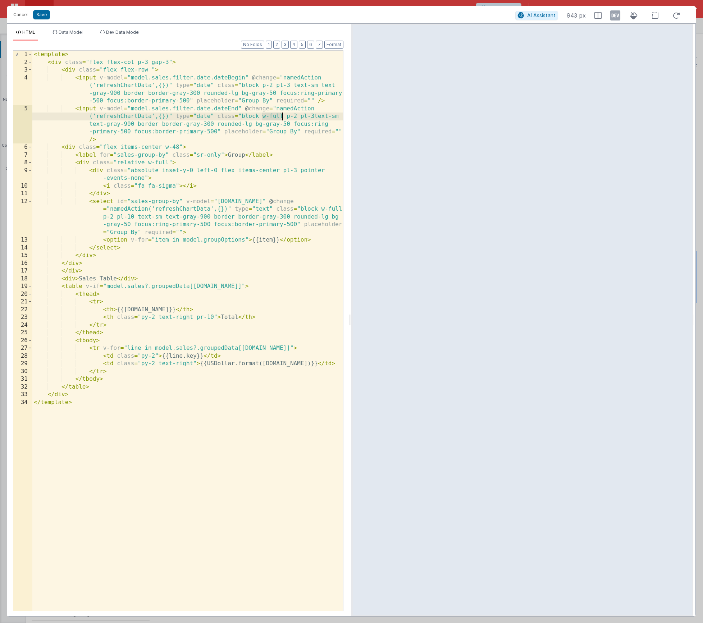
drag, startPoint x: 262, startPoint y: 117, endPoint x: 283, endPoint y: 115, distance: 21.3
click at [283, 115] on div "< template > < div class = "flex flex-col p-3 gap-3" > < div class = "flex flex…" at bounding box center [187, 339] width 311 height 576
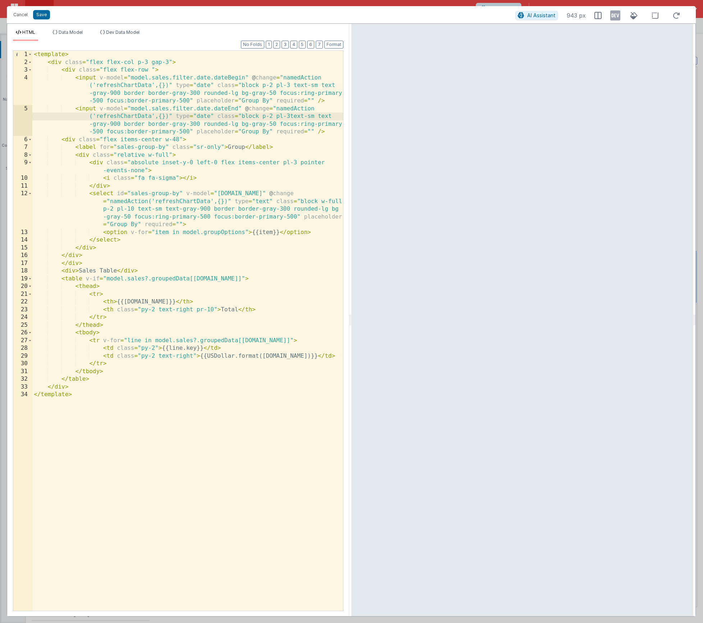
click at [289, 117] on div "< template > < div class = "flex flex-col p-3 gap-3" > < div class = "flex flex…" at bounding box center [187, 339] width 311 height 576
drag, startPoint x: 163, startPoint y: 141, endPoint x: 179, endPoint y: 140, distance: 15.5
click at [179, 139] on div "< template > < div class = "flex flex-col p-3 gap-3" > < div class = "flex flex…" at bounding box center [187, 339] width 311 height 576
click at [162, 137] on div "< template > < div class = "flex flex-col p-3 gap-3" > < div class = "flex flex…" at bounding box center [187, 339] width 311 height 576
drag, startPoint x: 179, startPoint y: 140, endPoint x: 190, endPoint y: 176, distance: 38.5
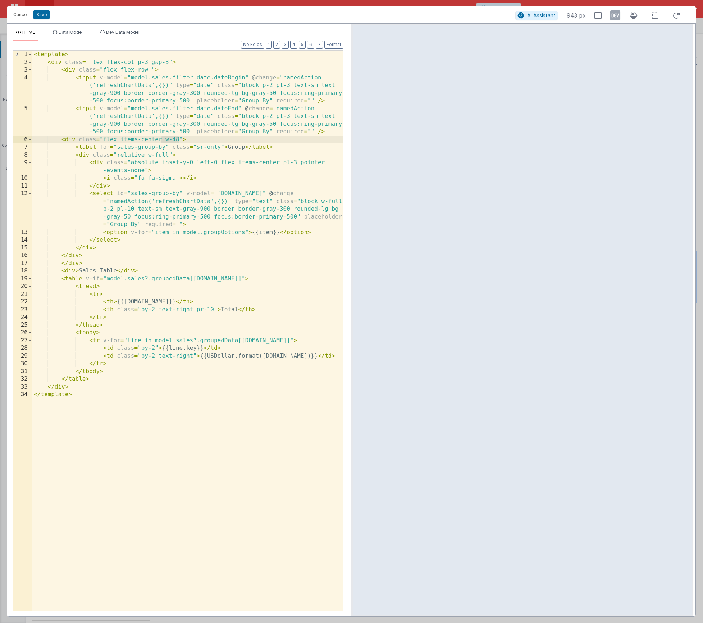
click at [179, 140] on div "< template > < div class = "flex flex-col p-3 gap-3" > < div class = "flex flex…" at bounding box center [187, 339] width 311 height 576
click at [149, 71] on div "< template > < div class = "flex flex-col p-3 gap-3" > < div class = "flex flex…" at bounding box center [187, 339] width 311 height 576
click at [101, 71] on div "< template > < div class = "flex flex-col p-3 gap-3" > < div class = "flex flex…" at bounding box center [187, 339] width 311 height 576
click at [226, 139] on div "< template > < div class = "flex flex-col p-3 gap-3" > < div class = "flex flex…" at bounding box center [187, 339] width 311 height 576
drag, startPoint x: 226, startPoint y: 139, endPoint x: 236, endPoint y: 162, distance: 24.8
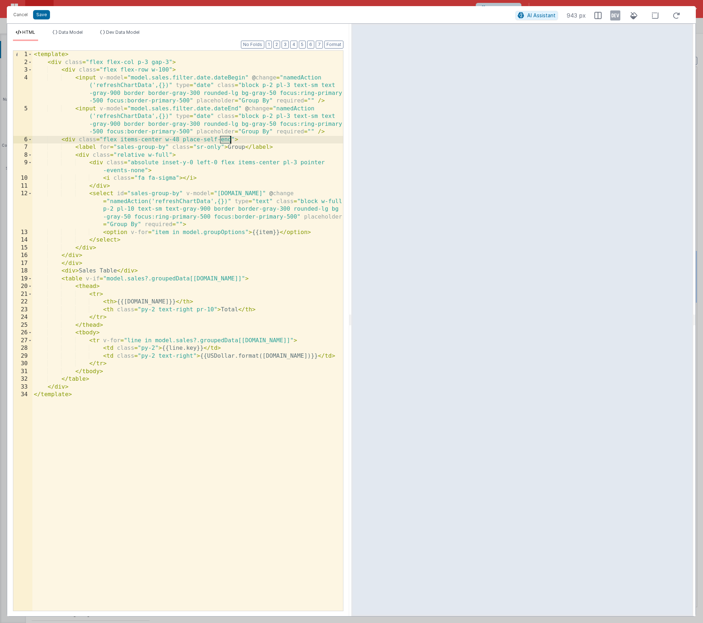
click at [227, 140] on div "< template > < div class = "flex flex-col p-3 gap-3" > < div class = "flex flex…" at bounding box center [187, 339] width 311 height 576
click at [150, 72] on div "< template > < div class = "flex flex-col p-3 gap-3" > < div class = "flex flex…" at bounding box center [187, 339] width 311 height 576
click at [116, 140] on div "< template > < div class = "flex flex-col p-3 gap-3" > < div class = "flex flex…" at bounding box center [187, 339] width 311 height 576
drag, startPoint x: 273, startPoint y: 147, endPoint x: 60, endPoint y: 141, distance: 212.7
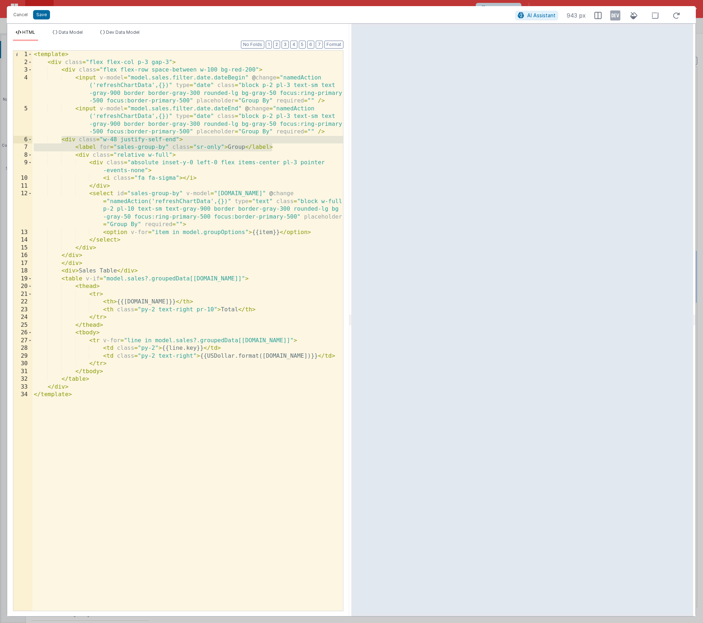
click at [60, 141] on div "< template > < div class = "flex flex-col p-3 gap-3" > < div class = "flex flex…" at bounding box center [187, 339] width 311 height 576
drag, startPoint x: 83, startPoint y: 255, endPoint x: 62, endPoint y: 256, distance: 21.2
click at [62, 256] on div "< template > < div class = "flex flex-col p-3 gap-3" > < div class = "flex flex…" at bounding box center [187, 339] width 311 height 576
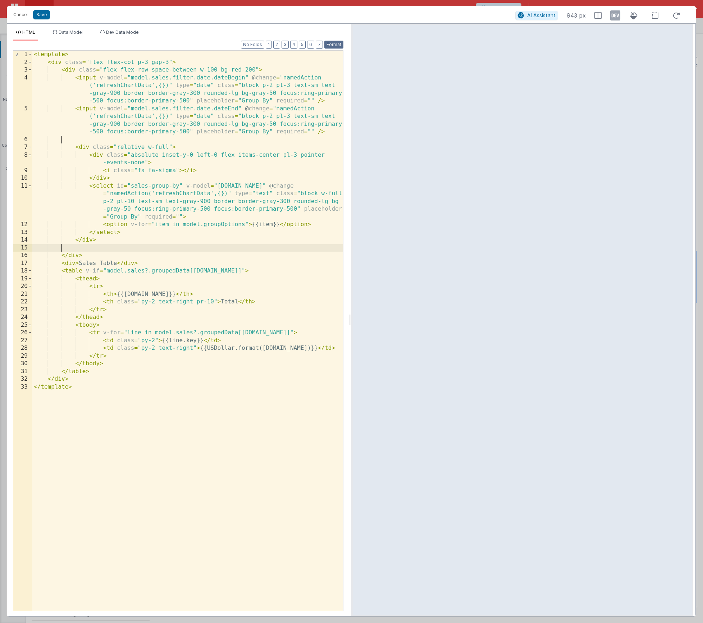
click at [341, 44] on button "Format" at bounding box center [333, 45] width 19 height 8
drag, startPoint x: 168, startPoint y: 148, endPoint x: 156, endPoint y: 148, distance: 12.6
click at [156, 148] on div "< template > < div class = "flex flex-col p-3 gap-3" > < div class = "flex flex…" at bounding box center [187, 339] width 311 height 576
click at [126, 141] on div "< template > < div class = "flex flex-col p-3 gap-3" > < div class = "flex flex…" at bounding box center [187, 339] width 311 height 576
click at [333, 45] on button "Format" at bounding box center [333, 45] width 19 height 8
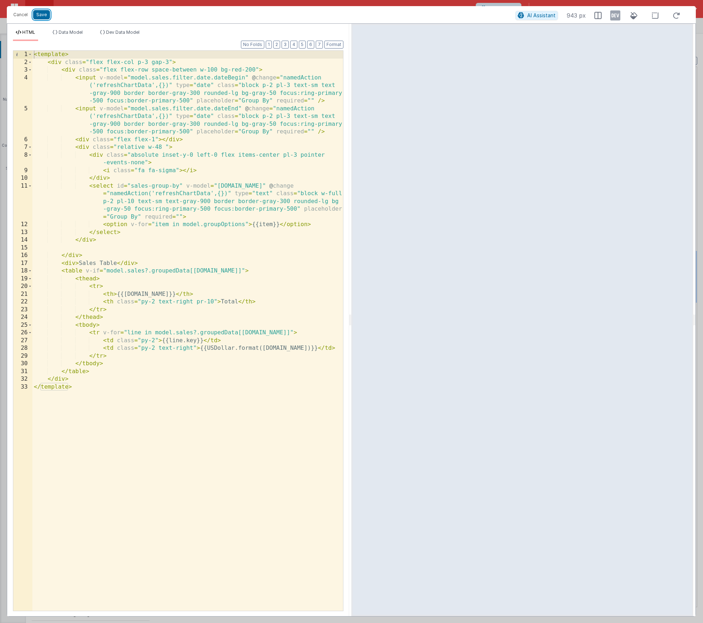
drag, startPoint x: 45, startPoint y: 17, endPoint x: 73, endPoint y: 18, distance: 28.5
click at [45, 17] on button "Save" at bounding box center [41, 14] width 17 height 9
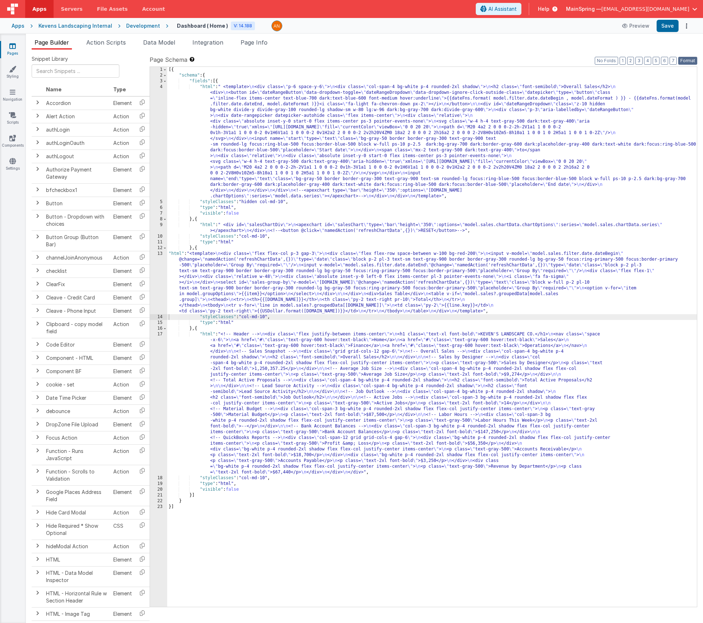
click at [563, 61] on button "Format" at bounding box center [687, 61] width 19 height 8
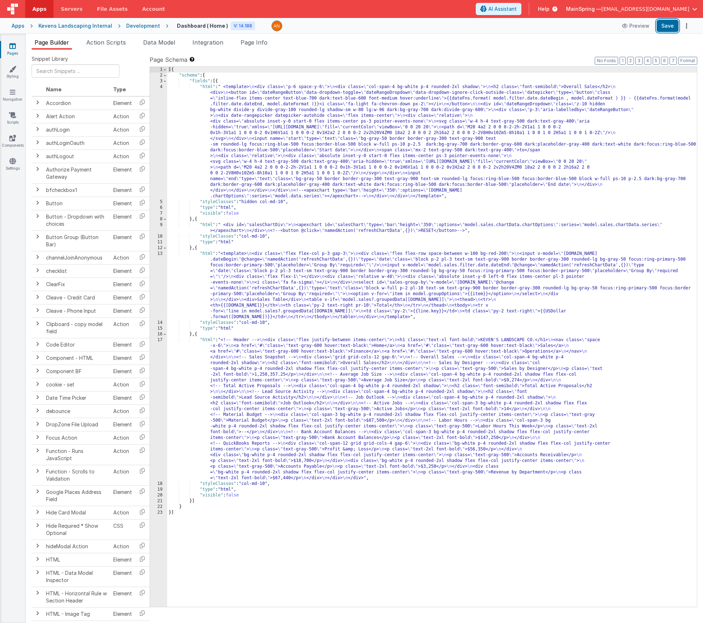
drag, startPoint x: 665, startPoint y: 28, endPoint x: 599, endPoint y: 28, distance: 65.5
click at [563, 28] on button "Save" at bounding box center [668, 26] width 22 height 12
click at [166, 40] on span "Data Model" at bounding box center [159, 42] width 32 height 7
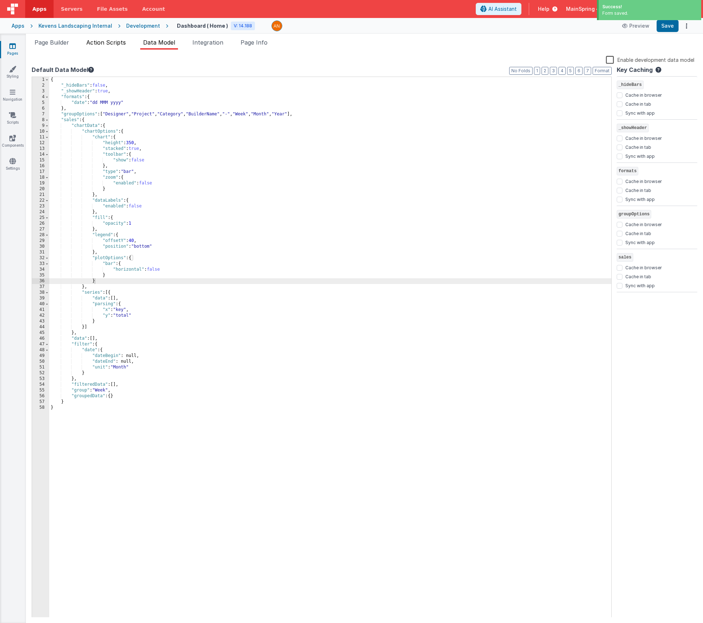
click at [122, 39] on span "Action Scripts" at bounding box center [106, 42] width 40 height 7
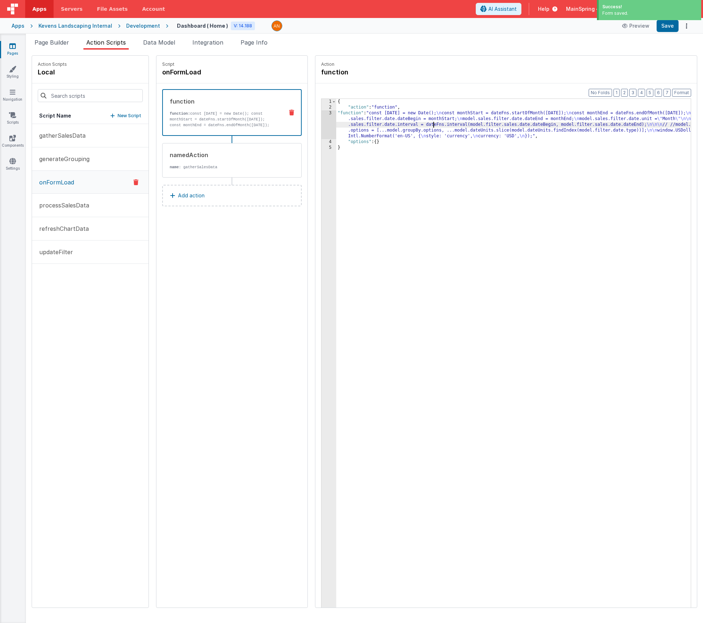
click at [411, 126] on div "{ "action" : "function" , "function" : "const today = new Date(); \n const mont…" at bounding box center [524, 370] width 376 height 543
click at [322, 121] on div "3" at bounding box center [329, 124] width 15 height 29
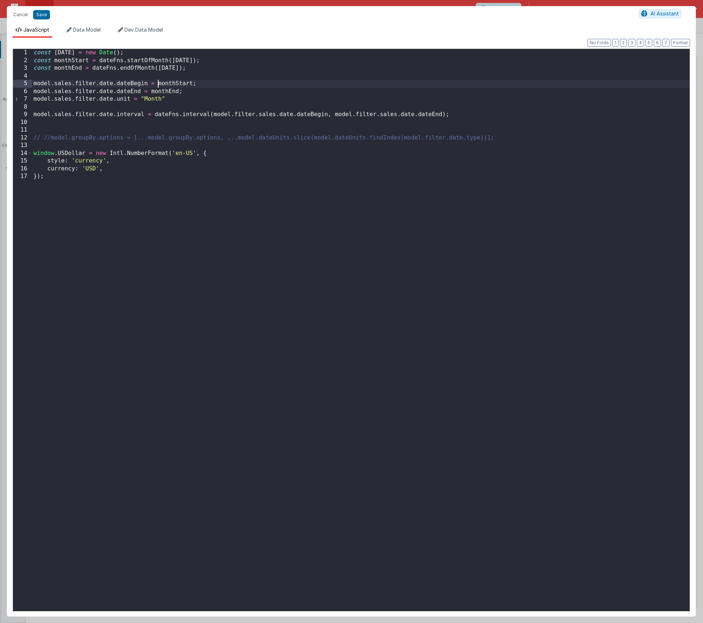
click at [158, 83] on div "const today = new Date ( ) ; const monthStart = dateFns . startOfMonth ( today …" at bounding box center [361, 338] width 658 height 578
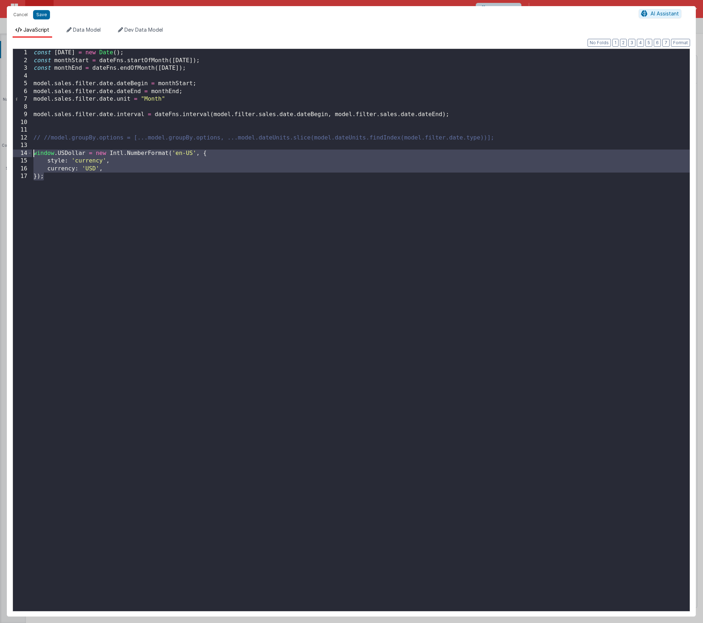
drag, startPoint x: 56, startPoint y: 178, endPoint x: 13, endPoint y: 153, distance: 50.0
click at [13, 153] on div "1 2 3 4 5 6 7 8 9 10 11 12 13 14 15 16 17 const today = new Date ( ) ; const mo…" at bounding box center [352, 330] width 678 height 563
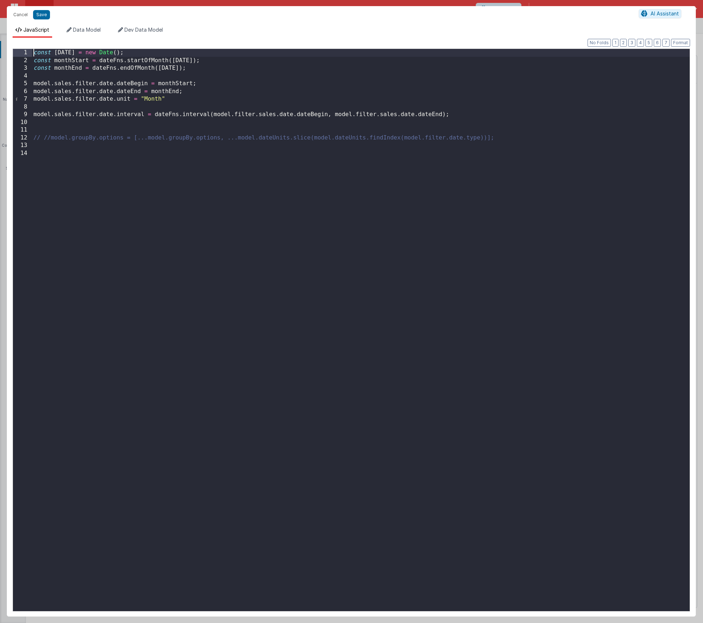
click at [33, 53] on div "const today = new Date ( ) ; const monthStart = dateFns . startOfMonth ( today …" at bounding box center [361, 338] width 658 height 578
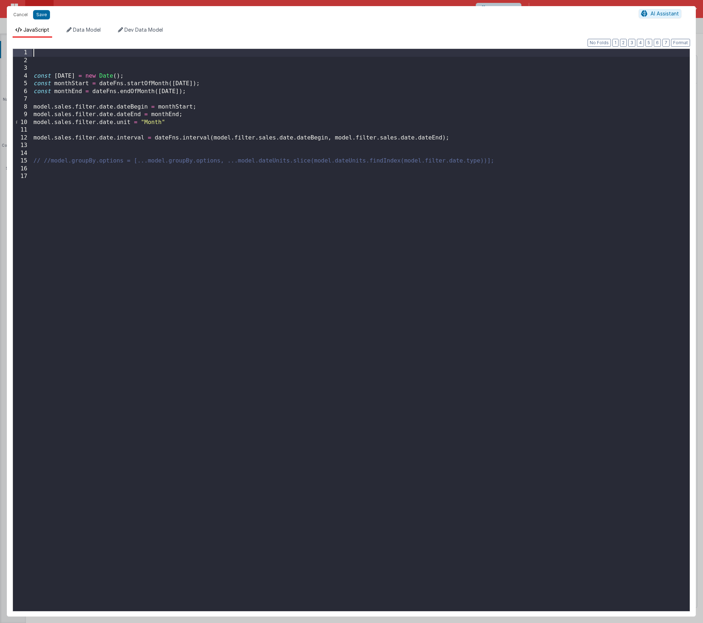
paste textarea
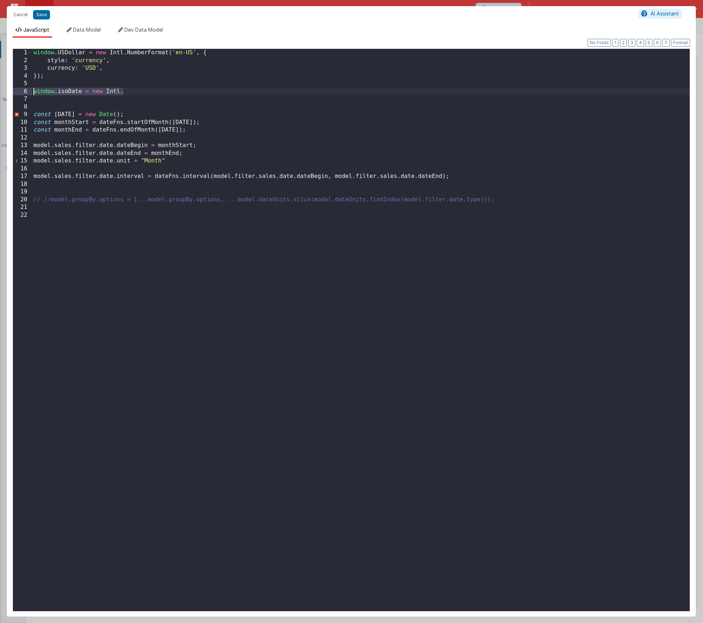
drag, startPoint x: 127, startPoint y: 89, endPoint x: 24, endPoint y: 92, distance: 102.9
click at [24, 91] on div "1 2 3 4 5 6 7 8 9 10 11 12 13 14 15 16 17 18 19 20 21 22 window . USDollar = ne…" at bounding box center [352, 330] width 678 height 563
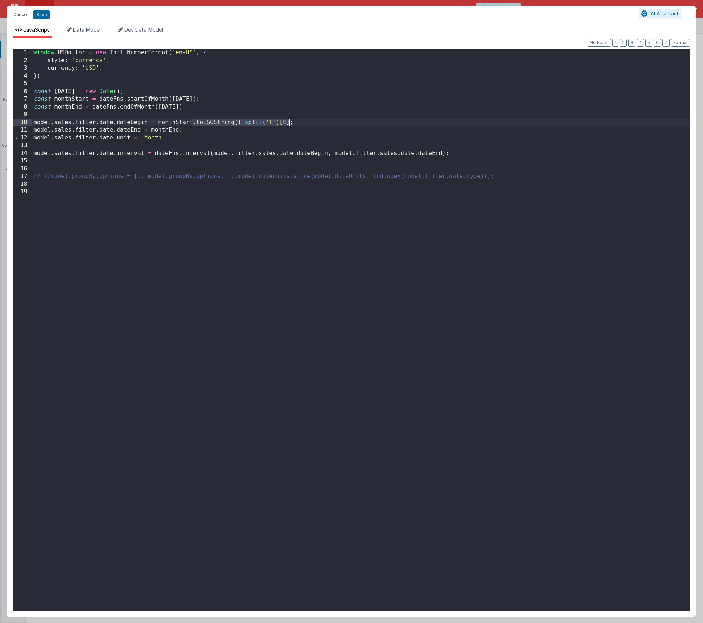
drag, startPoint x: 192, startPoint y: 123, endPoint x: 289, endPoint y: 122, distance: 96.8
click at [289, 122] on div "window . USDollar = new Intl . NumberFormat ( 'en-US' , { style : 'currency' , …" at bounding box center [361, 338] width 658 height 578
click at [180, 130] on div "window . USDollar = new Intl . NumberFormat ( 'en-US' , { style : 'currency' , …" at bounding box center [361, 338] width 658 height 578
click at [39, 14] on button "Save" at bounding box center [41, 14] width 17 height 9
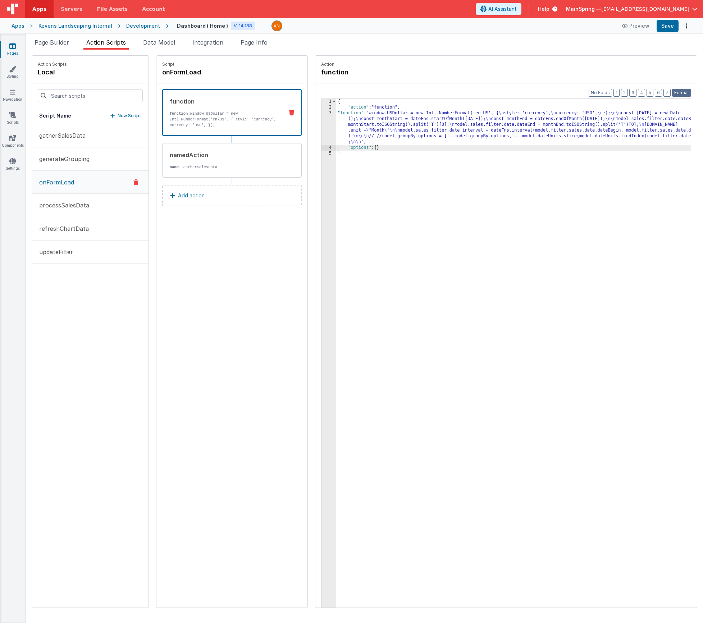
click at [563, 95] on button "Format" at bounding box center [681, 93] width 19 height 8
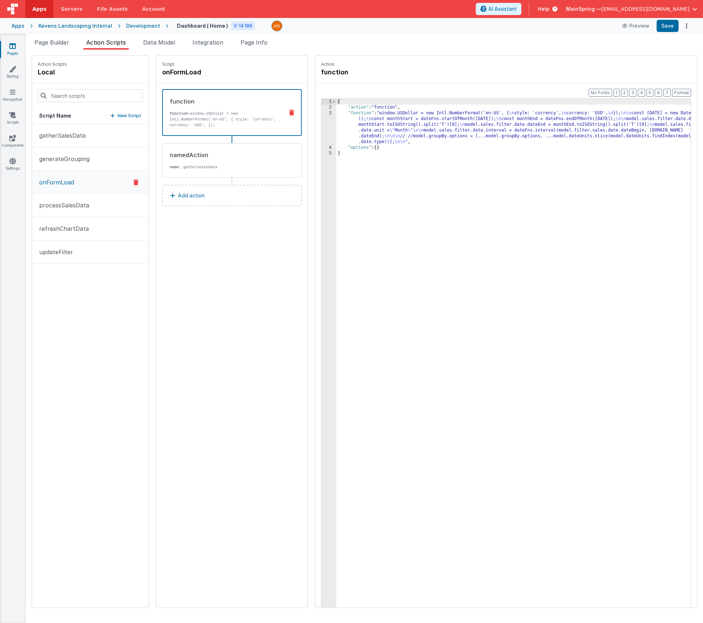
click at [563, 33] on div "Apps Kevens Landscaping Internal Development Dashboard ( Home ) V: 14.188 Previ…" at bounding box center [351, 26] width 703 height 16
click at [563, 31] on button "Save" at bounding box center [668, 26] width 22 height 12
click at [52, 45] on span "Page Builder" at bounding box center [52, 42] width 35 height 7
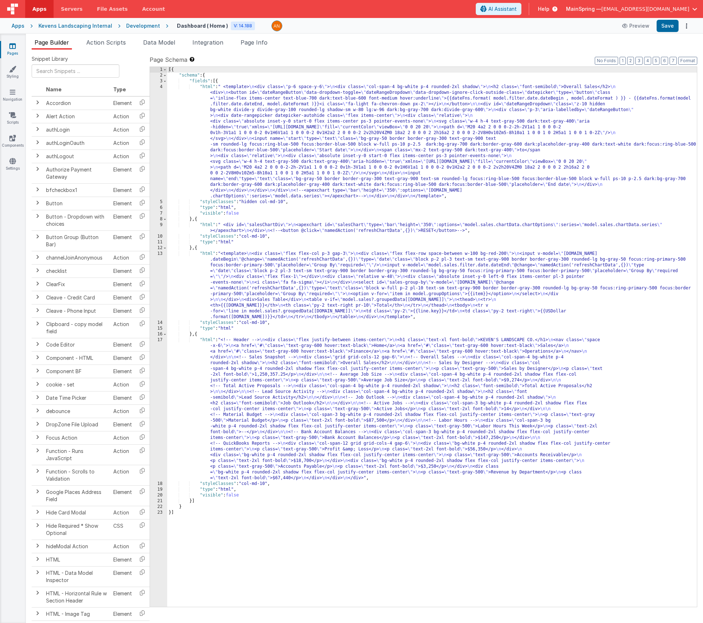
click at [287, 295] on div "[{ "schema" : { "fields" : [{ "html" : " <template> \n <div class= \" p-6 space…" at bounding box center [432, 343] width 530 height 552
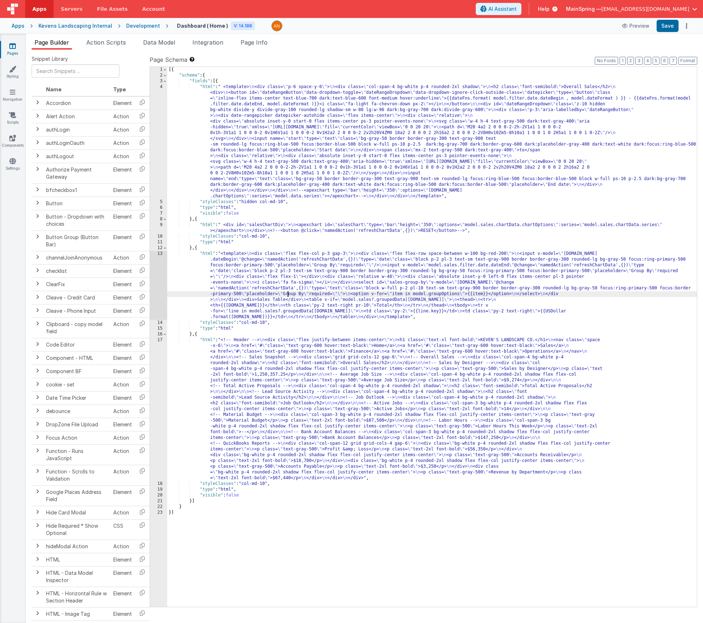
click at [157, 273] on div "13" at bounding box center [158, 285] width 17 height 69
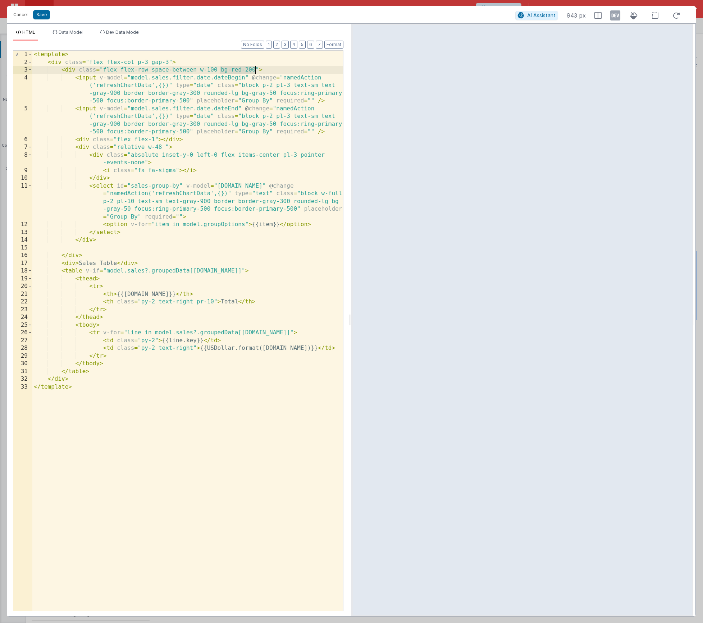
drag, startPoint x: 220, startPoint y: 70, endPoint x: 256, endPoint y: 72, distance: 35.3
click at [256, 72] on div "< template > < div class = "flex flex-col p-3 gap-3" > < div class = "flex flex…" at bounding box center [187, 339] width 311 height 576
drag, startPoint x: 76, startPoint y: 55, endPoint x: 7, endPoint y: 49, distance: 68.6
click at [7, 49] on div "Format 7 6 5 4 3 2 1 No Folds 1 2 3 4 5 6 7 8 9 10 11 12 13 14 15 16 17 18 19 2…" at bounding box center [178, 329] width 342 height 576
drag, startPoint x: 65, startPoint y: 390, endPoint x: 19, endPoint y: 388, distance: 45.7
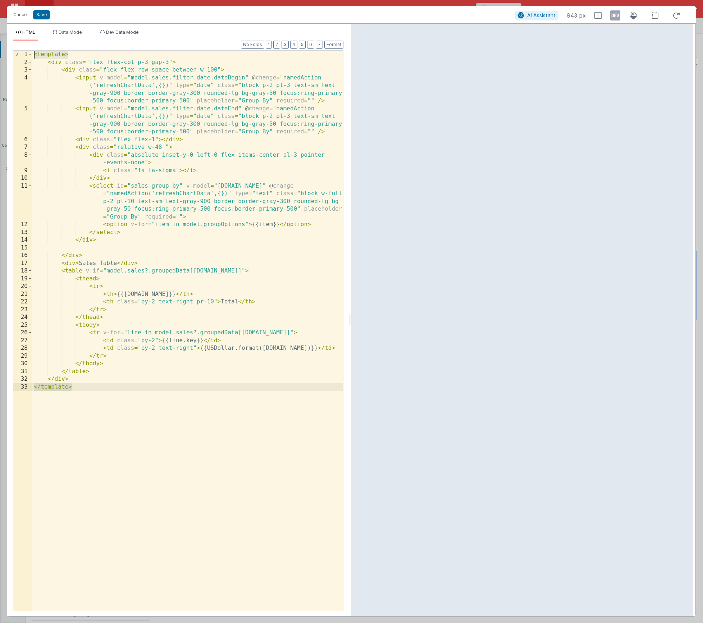
click at [19, 388] on div "1 2 3 4 5 6 7 8 9 10 11 12 13 14 15 16 17 18 19 20 21 22 23 24 25 26 27 28 29 3…" at bounding box center [178, 330] width 331 height 561
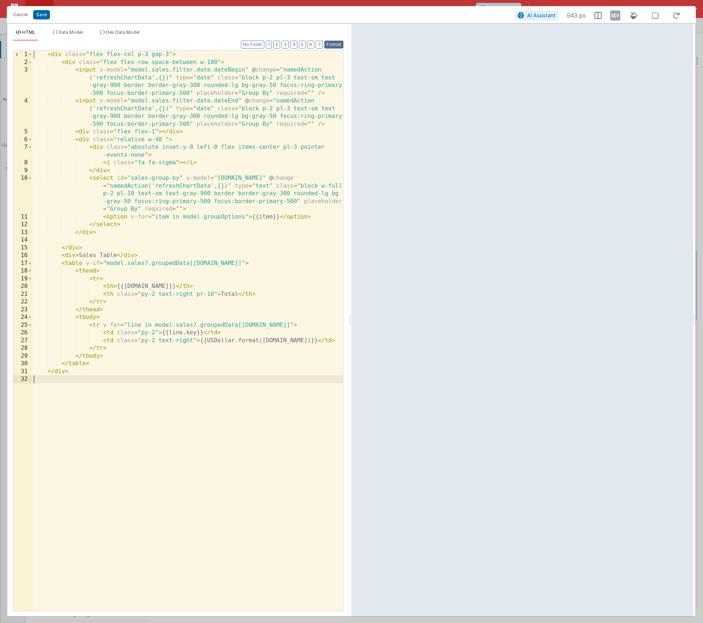
click at [337, 45] on button "Format" at bounding box center [333, 45] width 19 height 8
drag, startPoint x: 47, startPoint y: 54, endPoint x: 26, endPoint y: 56, distance: 21.3
click at [26, 56] on div "1 2 3 4 5 6 7 8 9 10 11 12 13 14 15 16 17 18 19 20 21 22 23 24 25 26 27 28 29 3…" at bounding box center [178, 330] width 331 height 561
click at [333, 44] on button "Format" at bounding box center [333, 45] width 19 height 8
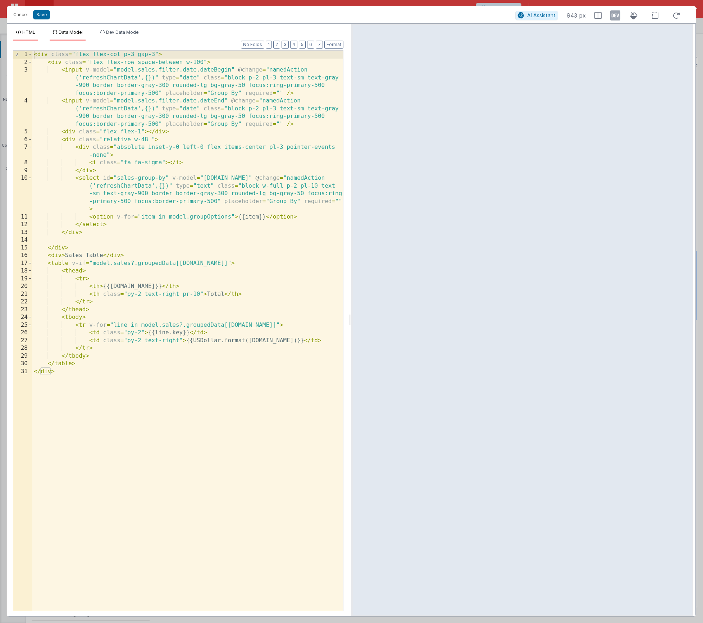
click at [82, 36] on li "Data Model" at bounding box center [68, 35] width 36 height 12
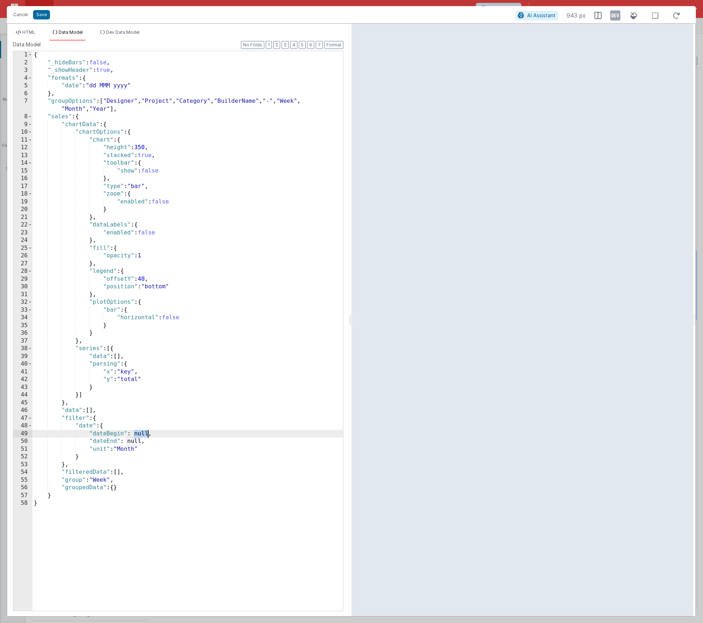
drag, startPoint x: 133, startPoint y: 434, endPoint x: 146, endPoint y: 433, distance: 13.3
click at [146, 433] on div "{ "_hideBars" : false , "_showHeader" : true , "formats" : { "date" : "dd MMM y…" at bounding box center [187, 339] width 311 height 576
click at [40, 10] on button "Save" at bounding box center [41, 14] width 17 height 9
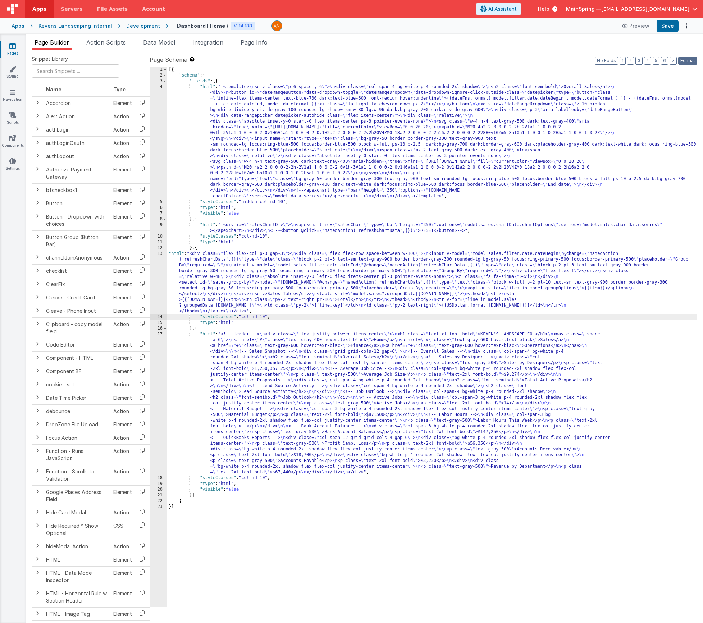
drag, startPoint x: 691, startPoint y: 62, endPoint x: 675, endPoint y: 36, distance: 30.5
click at [563, 62] on button "Format" at bounding box center [687, 61] width 19 height 8
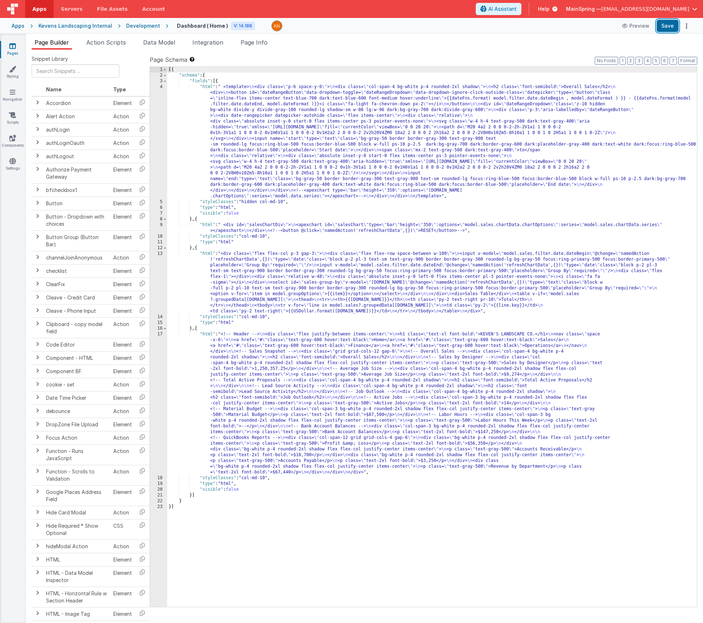
drag, startPoint x: 668, startPoint y: 24, endPoint x: 619, endPoint y: 36, distance: 50.6
click at [563, 24] on button "Save" at bounding box center [668, 26] width 22 height 12
click at [283, 286] on div "[{ "schema" : { "fields" : [{ "html" : " <template> \n <div class= \" p-6 space…" at bounding box center [432, 343] width 530 height 552
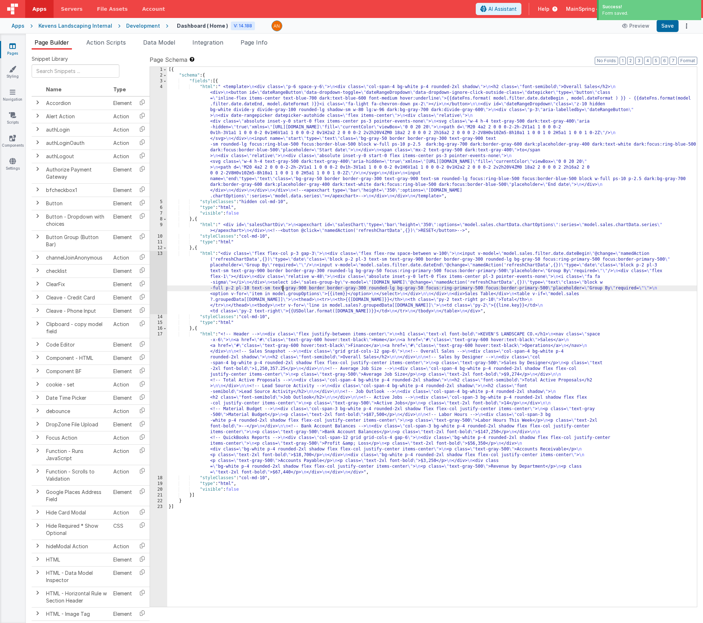
click at [154, 284] on div "13" at bounding box center [158, 282] width 17 height 63
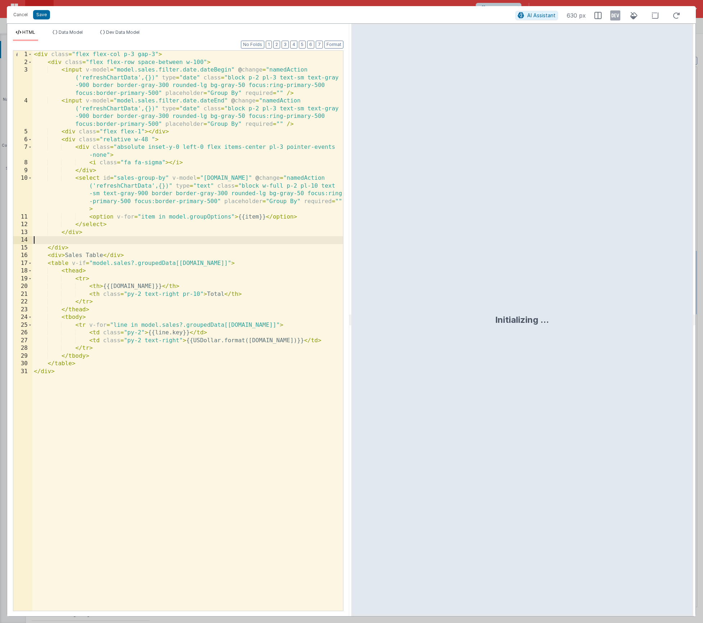
click at [49, 241] on div "< div class = "flex flex-col p-3 gap-3" > < div class = "flex flex-row space-be…" at bounding box center [187, 339] width 311 height 576
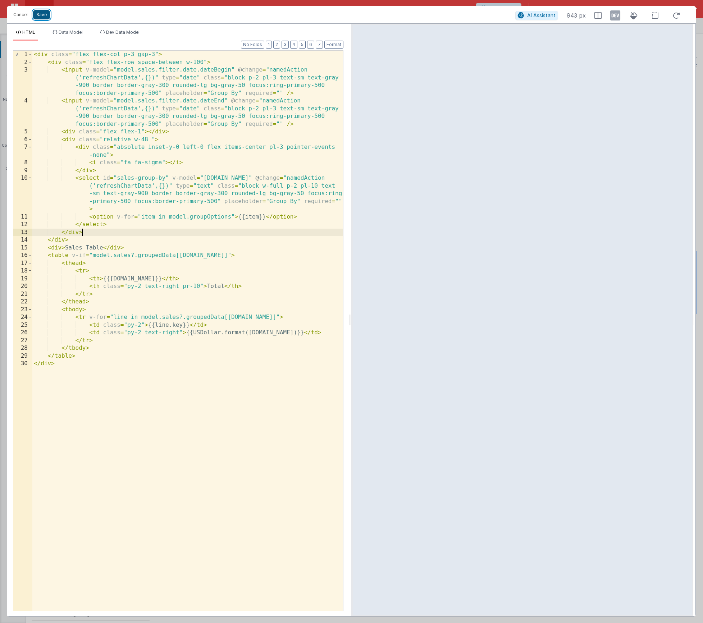
click at [46, 17] on button "Save" at bounding box center [41, 14] width 17 height 9
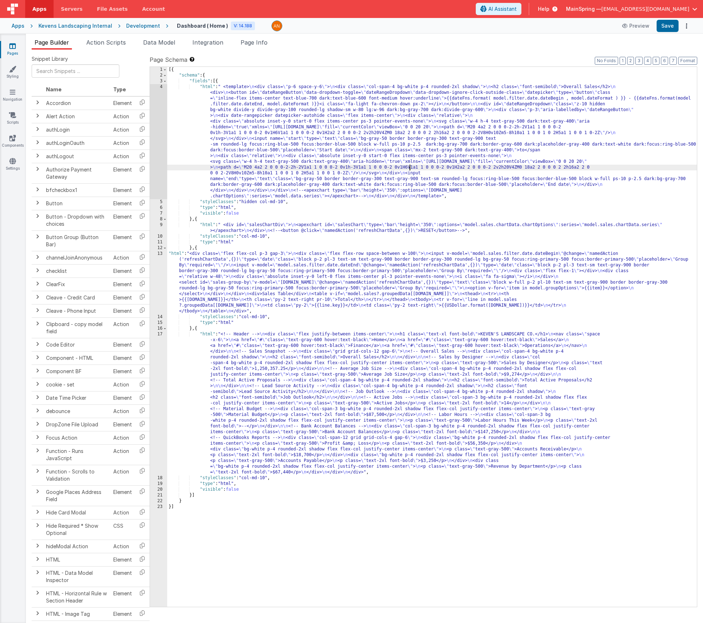
click at [409, 168] on div "[{ "schema" : { "fields" : [{ "html" : " <template> \n <div class= \" p-6 space…" at bounding box center [432, 343] width 530 height 552
click at [155, 141] on div "4" at bounding box center [158, 141] width 17 height 115
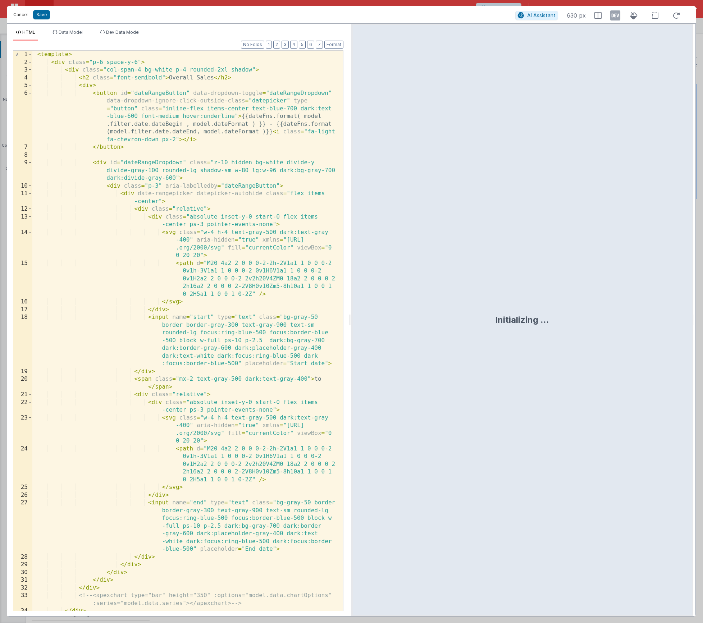
drag, startPoint x: 23, startPoint y: 16, endPoint x: 167, endPoint y: 79, distance: 156.7
click at [23, 16] on button "Cancel" at bounding box center [21, 15] width 22 height 10
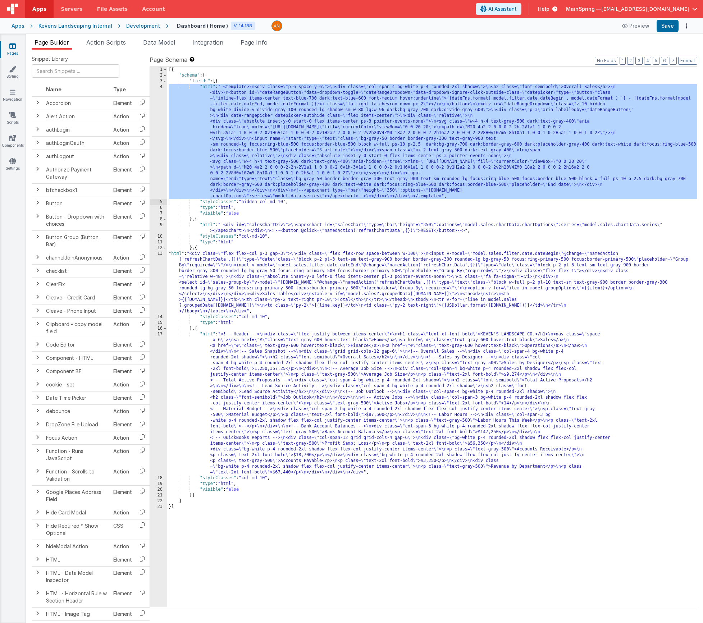
click at [317, 230] on div "[{ "schema" : { "fields" : [{ "html" : " <template> \n <div class= \" p-6 space…" at bounding box center [432, 343] width 530 height 552
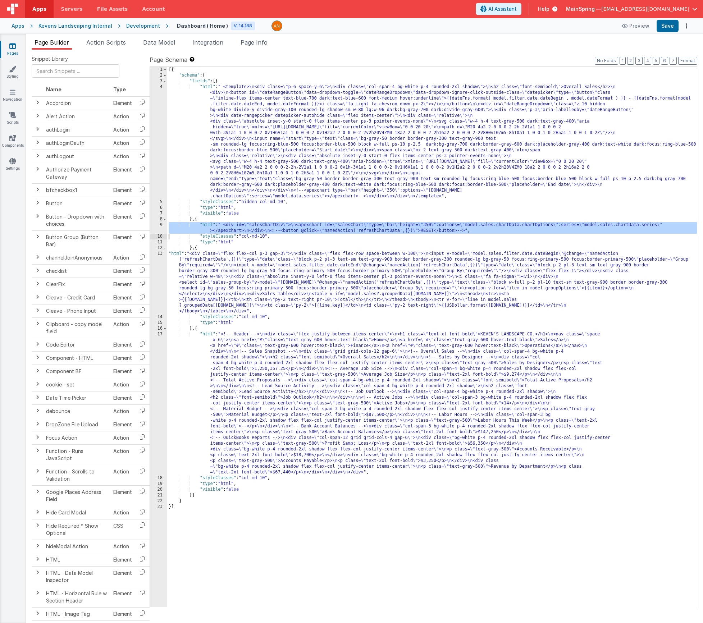
click at [151, 229] on div "9" at bounding box center [158, 228] width 17 height 12
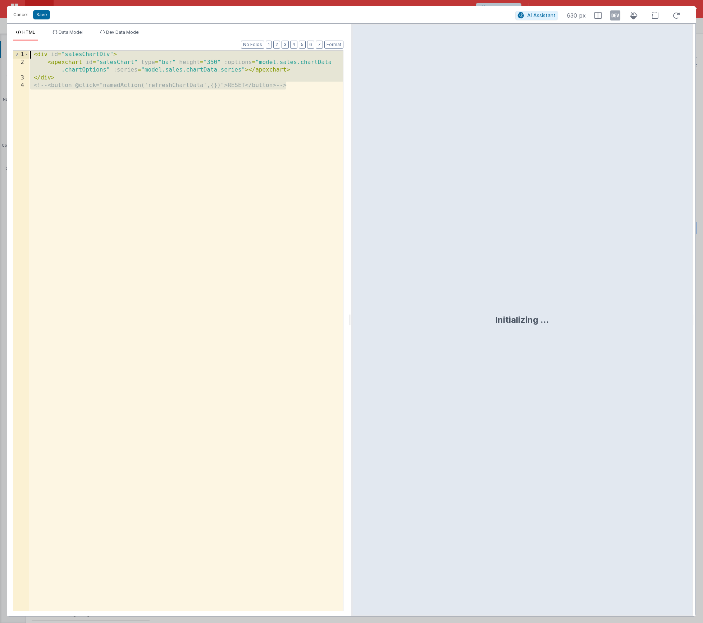
drag, startPoint x: 157, startPoint y: 129, endPoint x: -31, endPoint y: 19, distance: 218.1
click at [0, 19] on html "Cancel Save AI Assistant 630 px HTML Data Model Dev Data Model Format 7 6 5 4 3…" at bounding box center [351, 311] width 703 height 623
click at [71, 80] on div "< div id = "salesChartDiv" > < apexchart id = "salesChart" type = "bar" height …" at bounding box center [186, 339] width 314 height 576
drag, startPoint x: 56, startPoint y: 79, endPoint x: -5, endPoint y: 39, distance: 73.2
click at [0, 39] on html "Cancel Save AI Assistant 943 px HTML Data Model Dev Data Model Format 7 6 5 4 3…" at bounding box center [351, 311] width 703 height 623
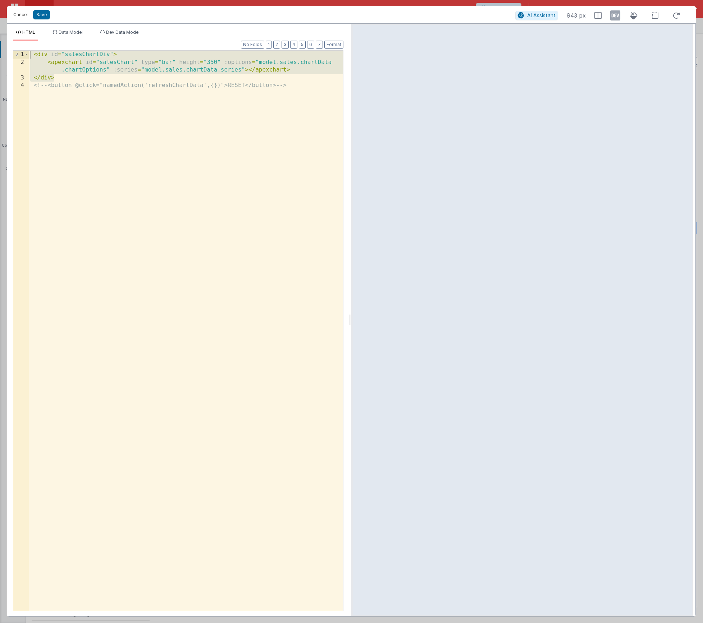
click at [18, 16] on button "Cancel" at bounding box center [21, 15] width 22 height 10
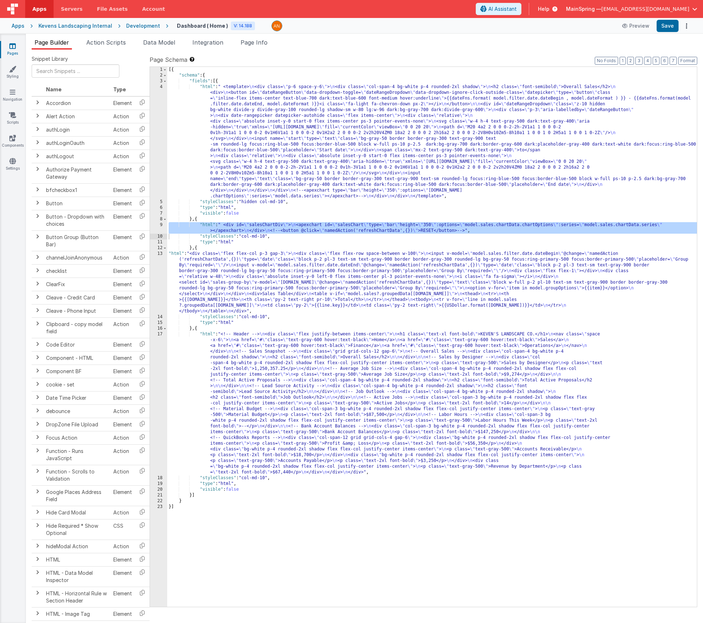
click at [286, 258] on div "[{ "schema" : { "fields" : [{ "html" : " <template> \n <div class= \" p-6 space…" at bounding box center [432, 343] width 530 height 552
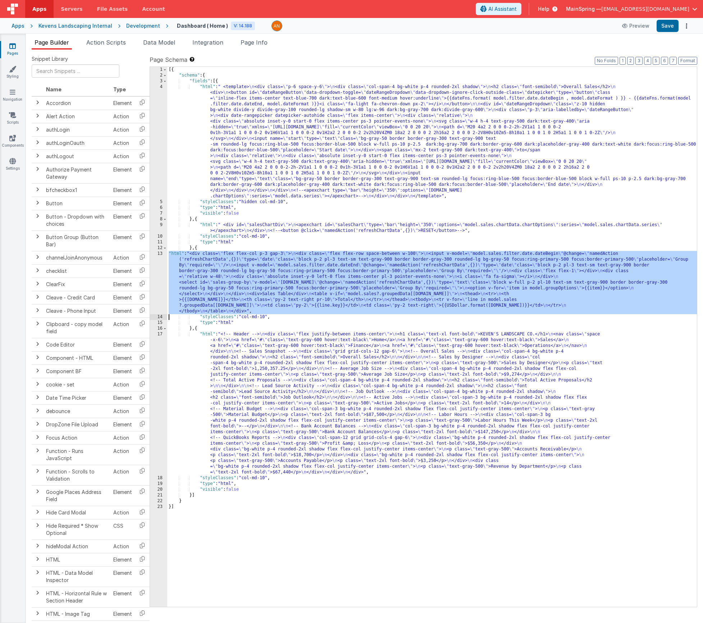
click at [155, 272] on div "13" at bounding box center [158, 282] width 17 height 63
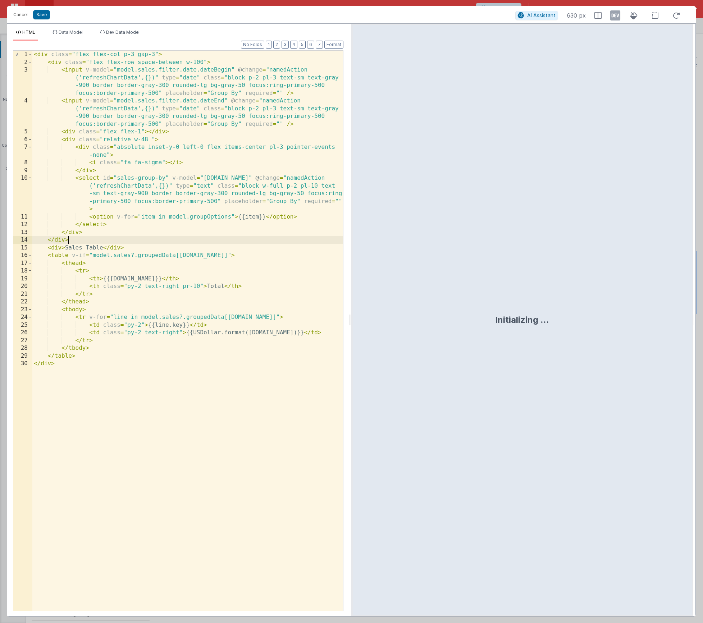
click at [86, 241] on div "< div class = "flex flex-col p-3 gap-3" > < div class = "flex flex-row space-be…" at bounding box center [187, 339] width 311 height 576
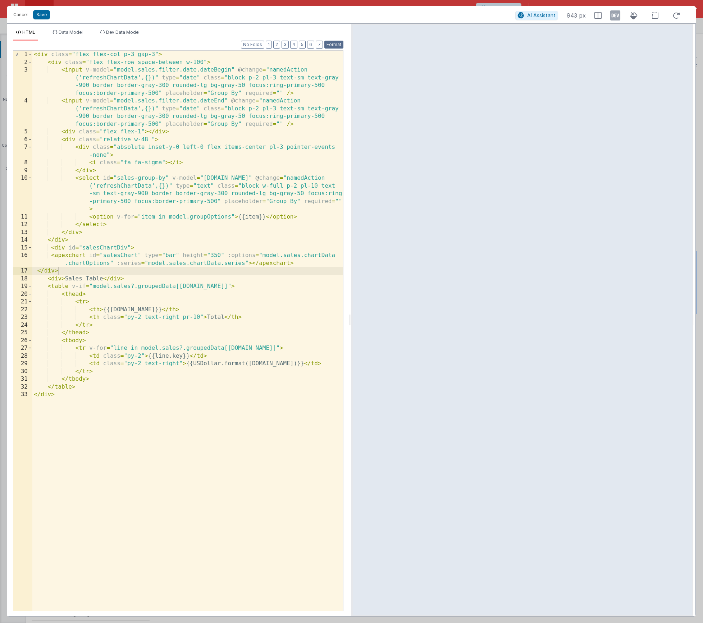
click at [338, 45] on button "Format" at bounding box center [333, 45] width 19 height 8
click at [154, 55] on div "< div class = "flex flex-col p-3 gap-3" > < div class = "flex flex-row space-be…" at bounding box center [187, 339] width 311 height 576
drag, startPoint x: 126, startPoint y: 278, endPoint x: 47, endPoint y: 277, distance: 79.1
click at [47, 277] on div "< div class = "flex flex-col p-3 gap-3 border rounded-lg shadow-lg p-8" > < div…" at bounding box center [187, 339] width 311 height 576
click at [44, 17] on button "Save" at bounding box center [41, 14] width 17 height 9
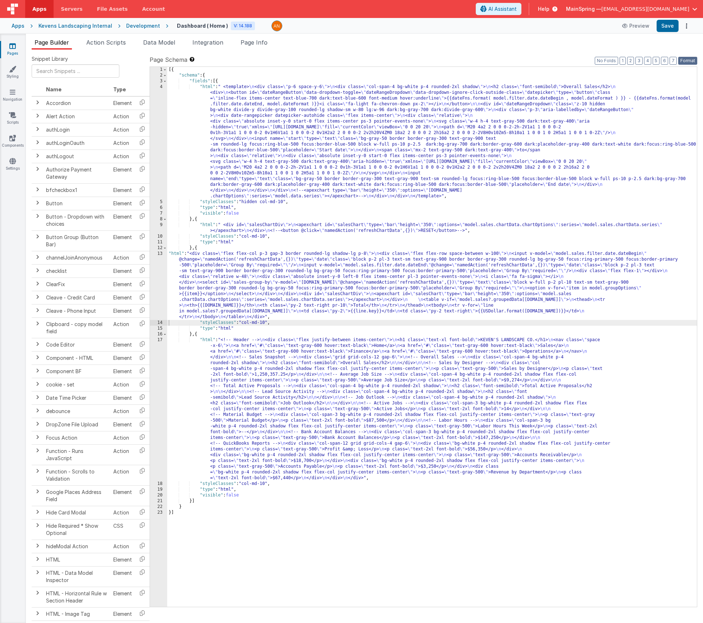
click at [563, 63] on button "Format" at bounding box center [687, 61] width 19 height 8
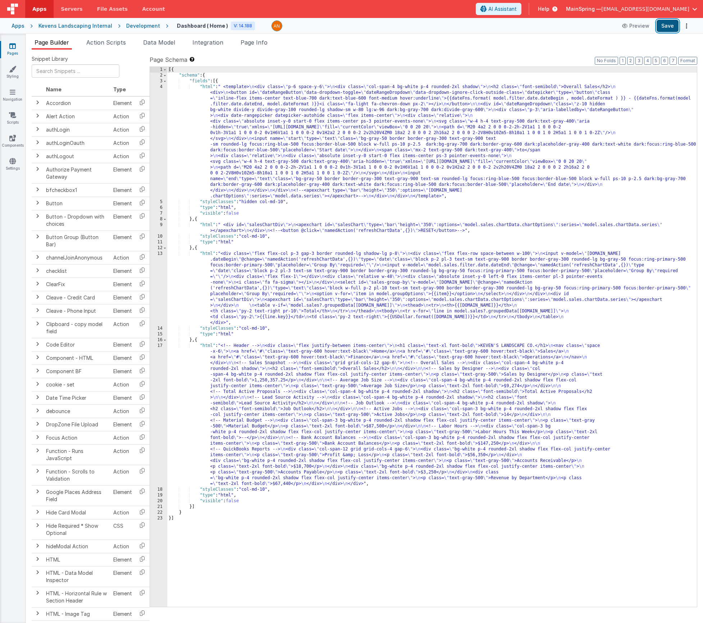
click at [563, 28] on button "Save" at bounding box center [668, 26] width 22 height 12
click at [351, 227] on div "[{ "schema" : { "fields" : [{ "html" : " <template> \n <div class= \" p-6 space…" at bounding box center [432, 343] width 530 height 552
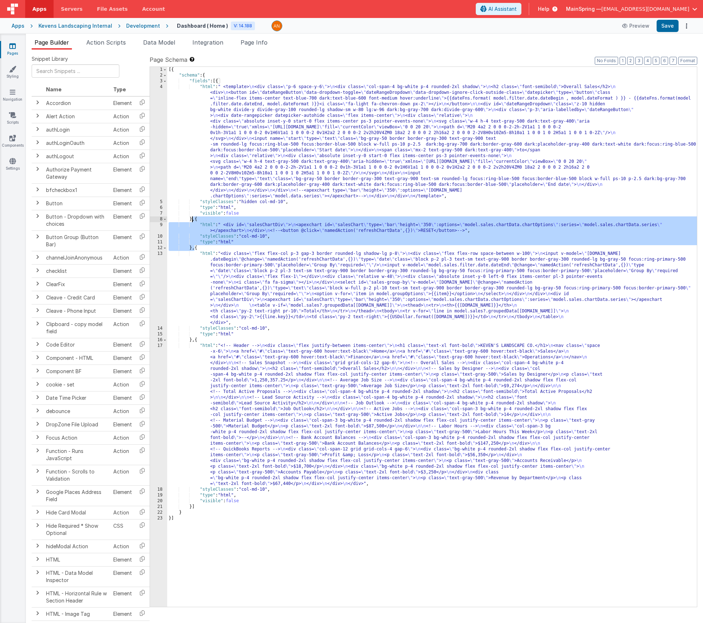
drag, startPoint x: 195, startPoint y: 248, endPoint x: 192, endPoint y: 218, distance: 30.4
click at [192, 218] on div "[{ "schema" : { "fields" : [{ "html" : " <template> \n <div class= \" p-6 space…" at bounding box center [432, 343] width 530 height 552
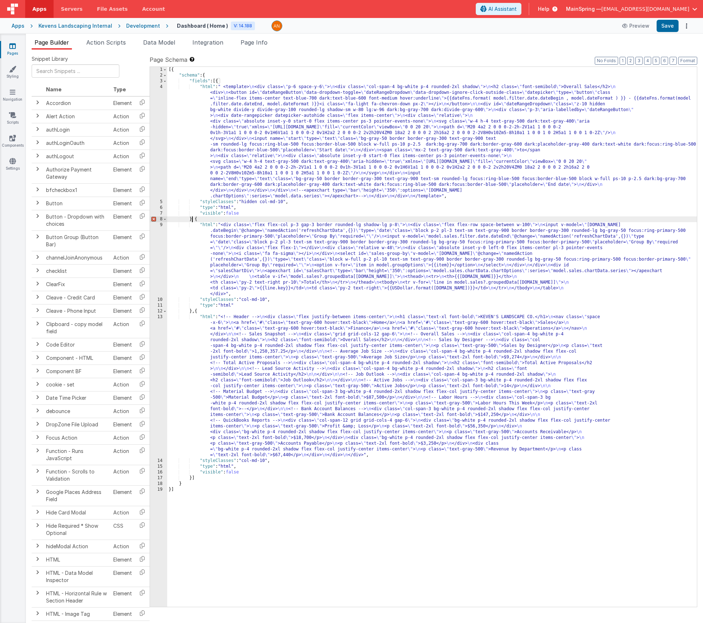
click at [330, 108] on div "[{ "schema" : { "fields" : [{ "html" : " <template> \n <div class= \" p-6 space…" at bounding box center [432, 343] width 530 height 552
click at [154, 123] on div "4" at bounding box center [158, 141] width 17 height 115
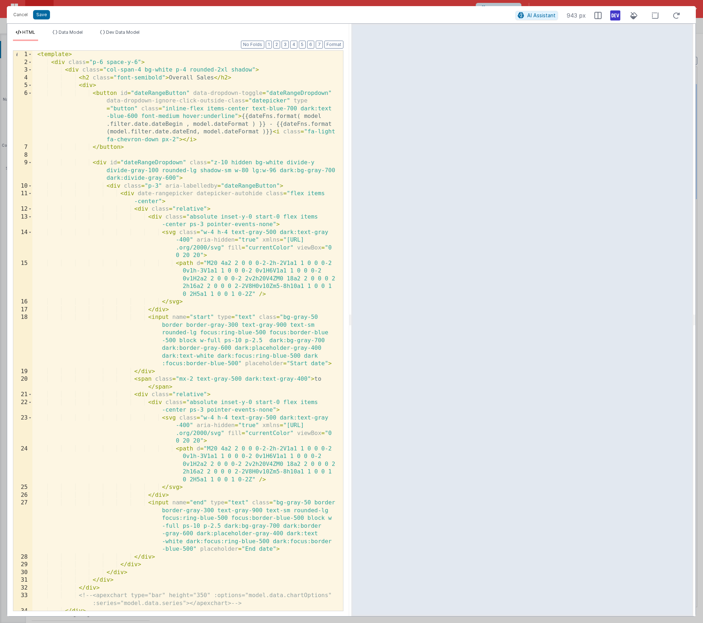
click at [563, 14] on icon at bounding box center [615, 16] width 10 height 12
drag, startPoint x: 51, startPoint y: 62, endPoint x: 281, endPoint y: 70, distance: 229.6
click at [281, 70] on div "< template > < div class = "p-6 space-y-6" > < div class = "col-span-4 bg-white…" at bounding box center [184, 339] width 305 height 576
click at [23, 12] on button "Cancel" at bounding box center [21, 15] width 22 height 10
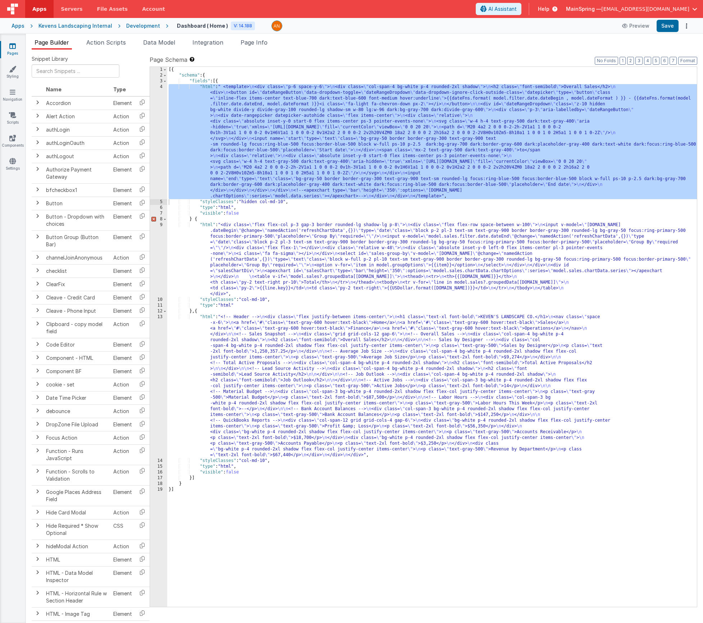
click at [245, 235] on div "[{ "schema" : { "fields" : [{ "html" : " <template> \n <div class= \" p-6 space…" at bounding box center [432, 343] width 530 height 552
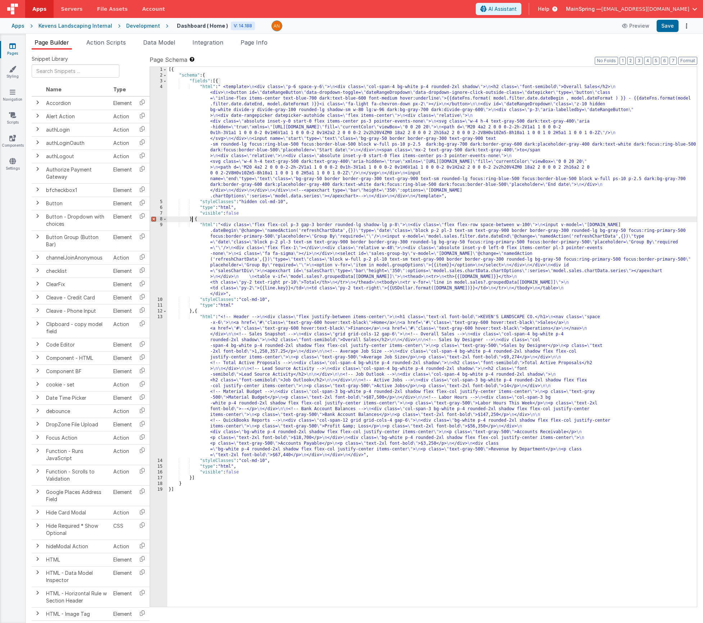
drag, startPoint x: 192, startPoint y: 219, endPoint x: 219, endPoint y: 260, distance: 48.8
click at [192, 219] on div "[{ "schema" : { "fields" : [{ "html" : " <template> \n <div class= \" p-6 space…" at bounding box center [432, 343] width 530 height 552
click at [563, 30] on button "Save" at bounding box center [668, 26] width 22 height 12
click at [147, 45] on span "Data Model" at bounding box center [159, 42] width 32 height 7
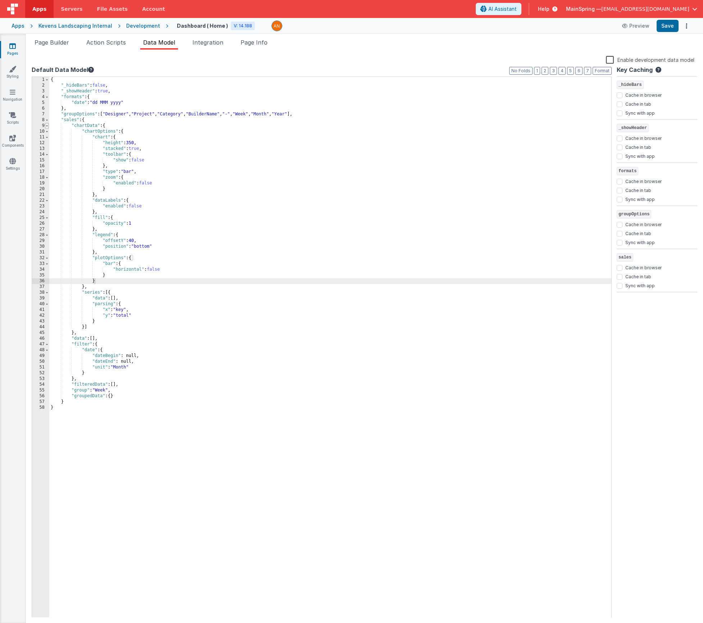
click at [47, 126] on span at bounding box center [47, 126] width 4 height 6
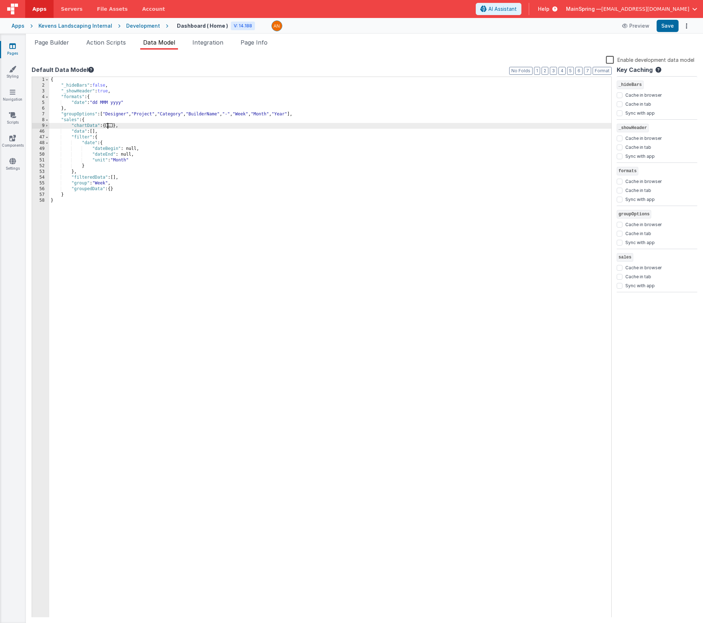
drag, startPoint x: 196, startPoint y: 183, endPoint x: 185, endPoint y: 173, distance: 15.1
click at [196, 183] on div "{ "_hideBars" : false , "_showHeader" : true , "formats" : { "date" : "dd MMM y…" at bounding box center [330, 353] width 562 height 552
click at [55, 43] on span "Page Builder" at bounding box center [52, 42] width 35 height 7
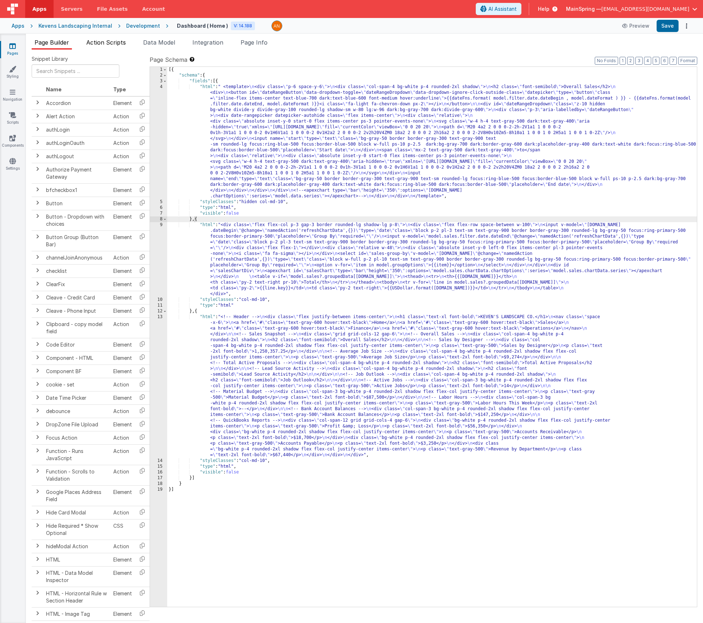
drag, startPoint x: 103, startPoint y: 40, endPoint x: 105, endPoint y: 44, distance: 4.2
click at [103, 40] on span "Action Scripts" at bounding box center [106, 42] width 40 height 7
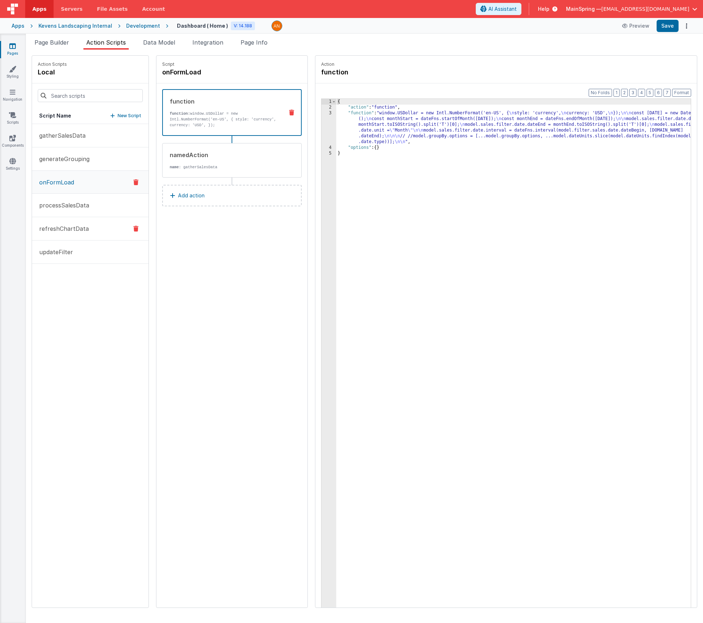
click at [60, 227] on p "refreshChartData" at bounding box center [62, 228] width 54 height 9
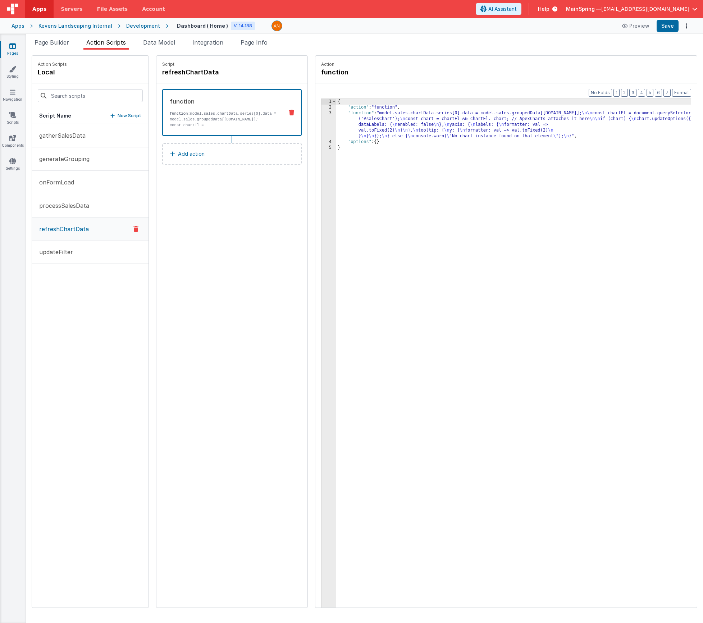
click at [410, 131] on div "{ "action" : "function" , "function" : "model.sales.chartData.series[0].data = …" at bounding box center [524, 370] width 376 height 543
click at [322, 128] on div "3" at bounding box center [329, 124] width 15 height 29
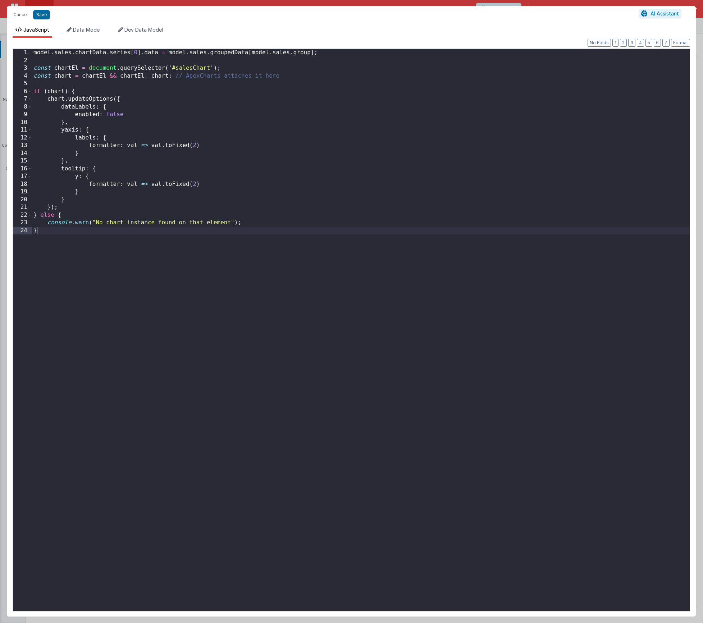
click at [234, 279] on div "model . sales . chartData . series [ 0 ] . data = model . sales . groupedData […" at bounding box center [361, 338] width 658 height 578
click at [22, 15] on button "Cancel" at bounding box center [21, 15] width 22 height 10
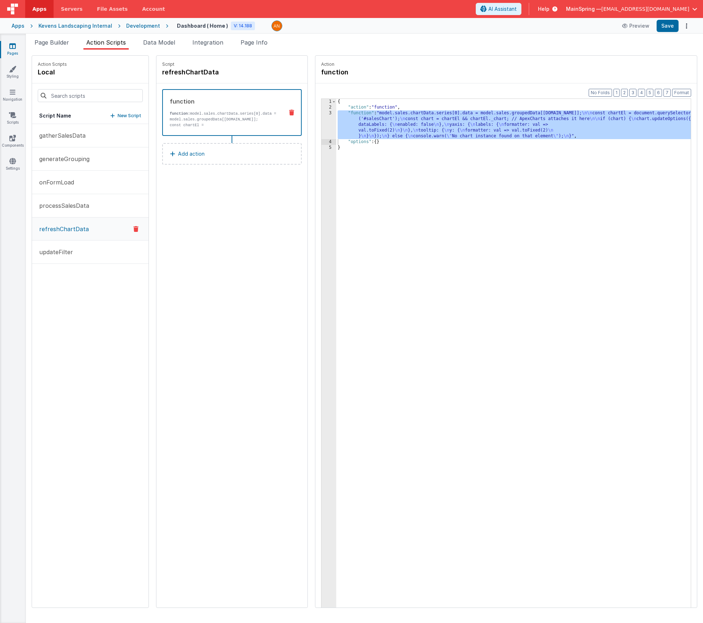
click at [368, 284] on div "{ "action" : "function" , "function" : "model.sales.chartData.series[0].data = …" at bounding box center [524, 370] width 376 height 543
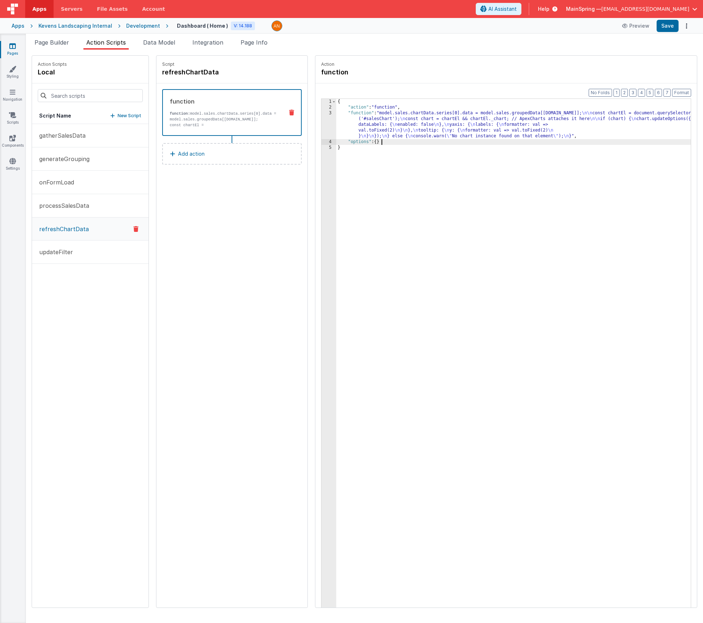
click at [361, 141] on div "{ "action" : "function" , "function" : "model.sales.chartData.series[0].data = …" at bounding box center [524, 370] width 376 height 543
click at [337, 127] on div "{ "action" : "function" , "function" : "model.sales.chartData.series[0].data = …" at bounding box center [524, 370] width 376 height 543
click at [322, 125] on div "3" at bounding box center [329, 124] width 15 height 29
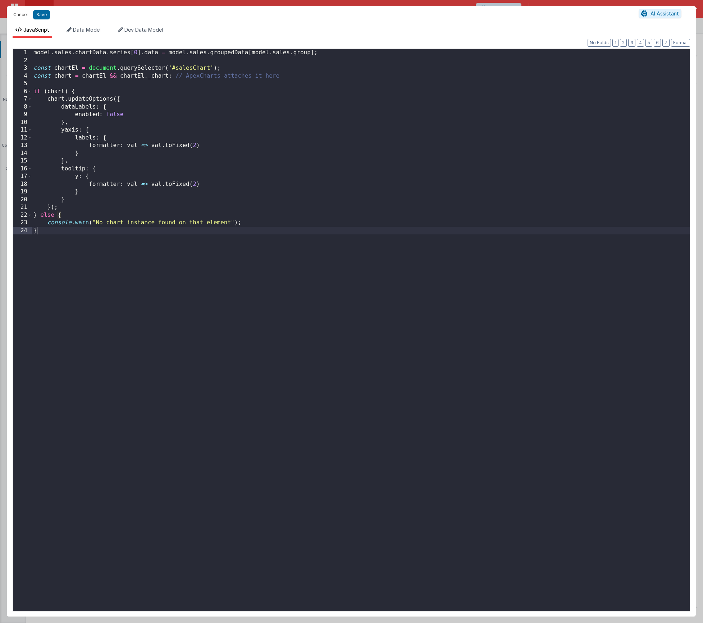
click at [17, 16] on button "Cancel" at bounding box center [21, 15] width 22 height 10
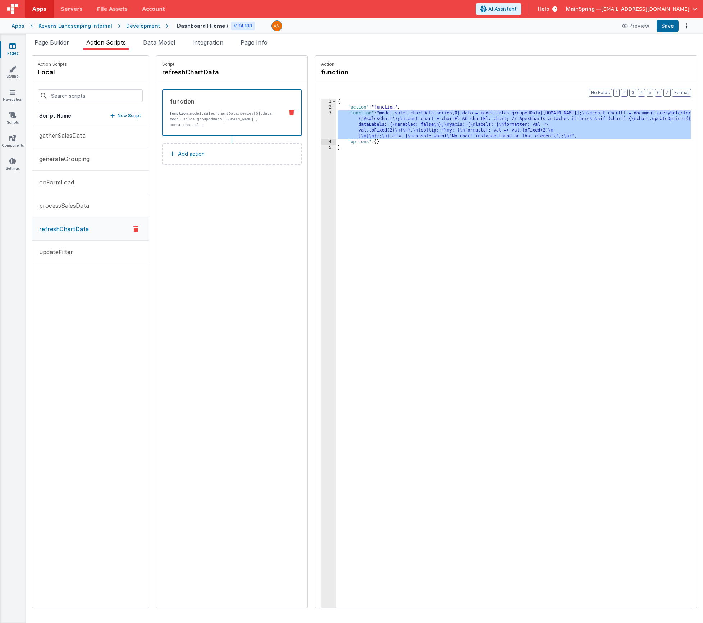
click at [203, 247] on div "Script refreshChartData function function: model.sales.chartData.series[0].data…" at bounding box center [231, 332] width 151 height 552
click at [67, 201] on button "processSalesData" at bounding box center [90, 205] width 117 height 23
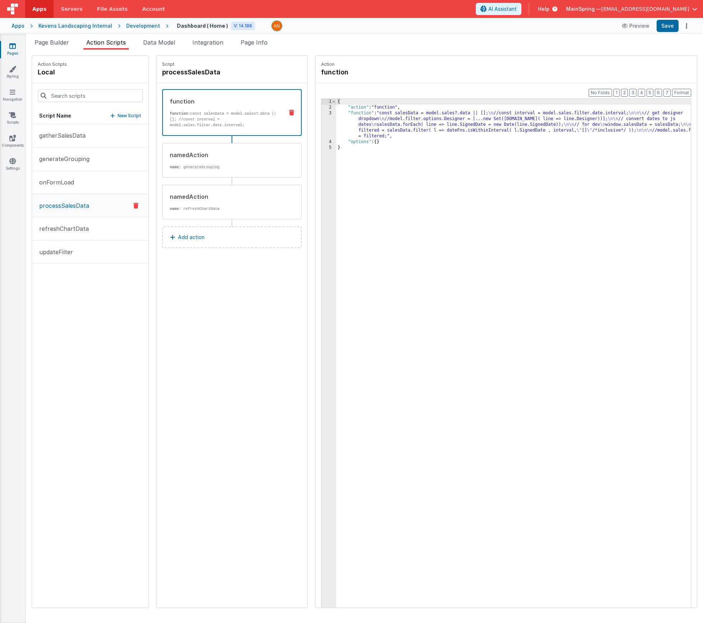
drag, startPoint x: 451, startPoint y: 127, endPoint x: 406, endPoint y: 130, distance: 44.7
click at [451, 127] on div "{ "action" : "function" , "function" : "const salesData = model.sales?.data || …" at bounding box center [524, 370] width 376 height 543
click at [322, 124] on div "3" at bounding box center [329, 124] width 15 height 29
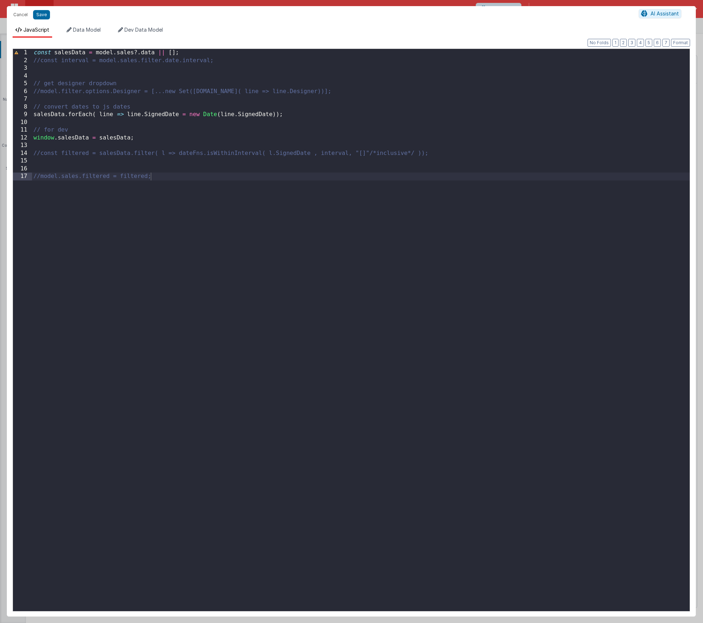
drag, startPoint x: 127, startPoint y: 114, endPoint x: 130, endPoint y: 119, distance: 5.6
click at [127, 114] on div "const salesData = model . sales ?. data || [ ] ; //const interval = model.sales…" at bounding box center [361, 338] width 658 height 578
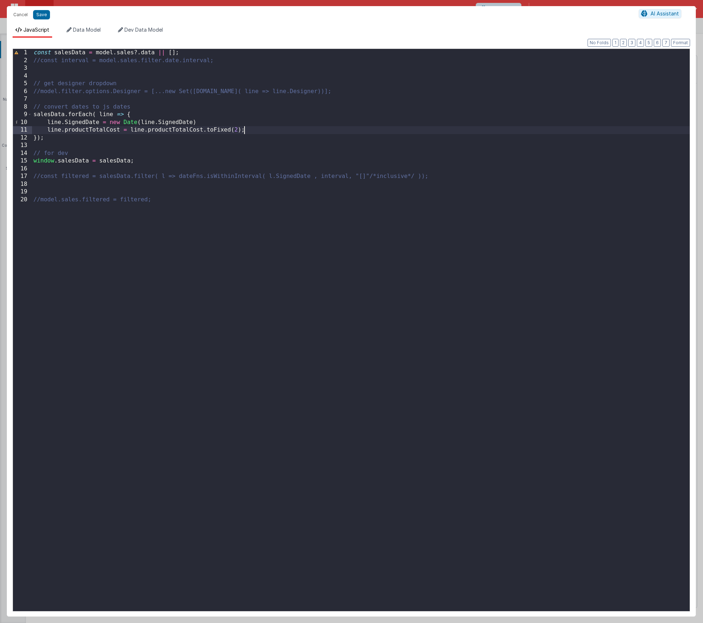
click at [146, 112] on div "const salesData = model . sales ?. data || [ ] ; //const interval = model.sales…" at bounding box center [361, 338] width 658 height 578
click at [141, 107] on div "const salesData = model . sales ?. data || [ ] ; //const interval = model.sales…" at bounding box center [361, 338] width 658 height 578
drag, startPoint x: 43, startPoint y: 15, endPoint x: 140, endPoint y: 18, distance: 96.4
click at [44, 15] on button "Save" at bounding box center [41, 14] width 17 height 9
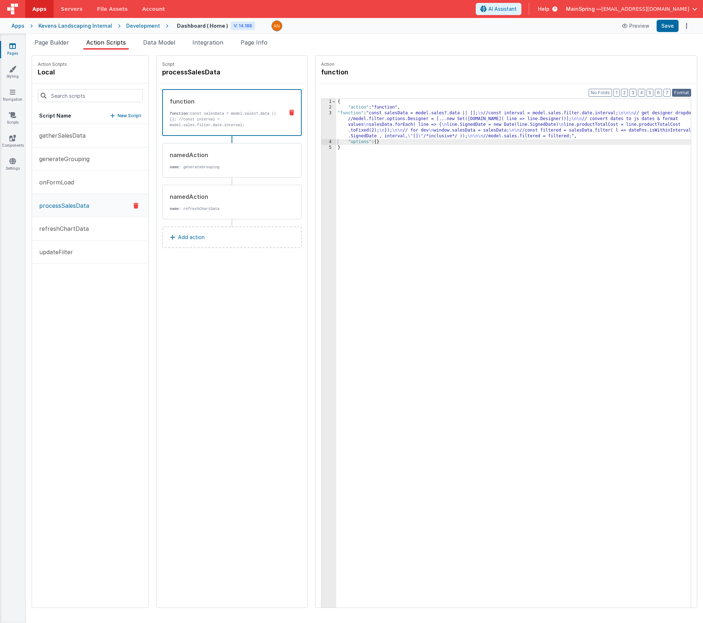
click at [563, 93] on button "Format" at bounding box center [681, 93] width 19 height 8
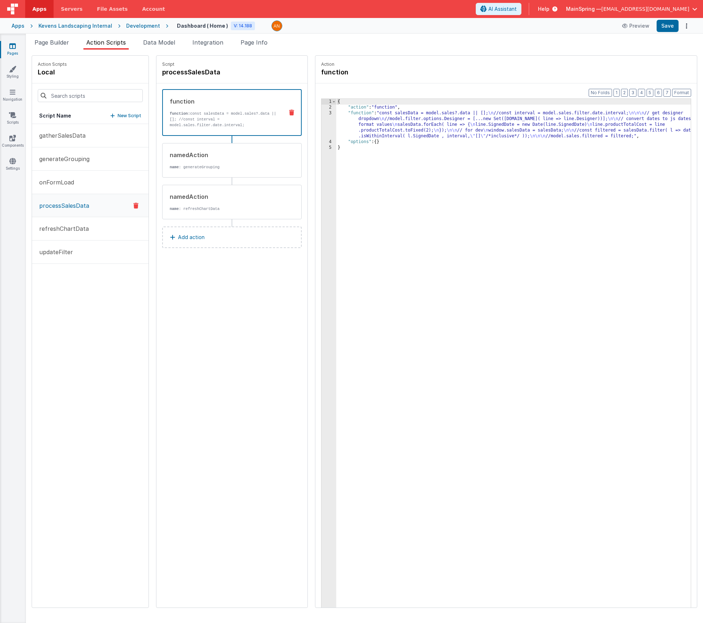
drag, startPoint x: 70, startPoint y: 231, endPoint x: 134, endPoint y: 206, distance: 69.0
click at [70, 231] on p "refreshChartData" at bounding box center [62, 228] width 54 height 9
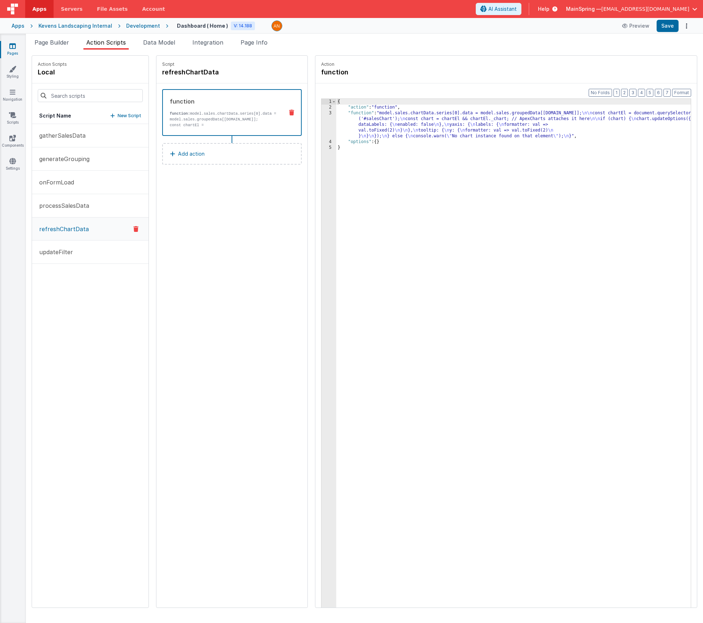
click at [413, 115] on div "{ "action" : "function" , "function" : "model.sales.chartData.series[0].data = …" at bounding box center [524, 370] width 376 height 543
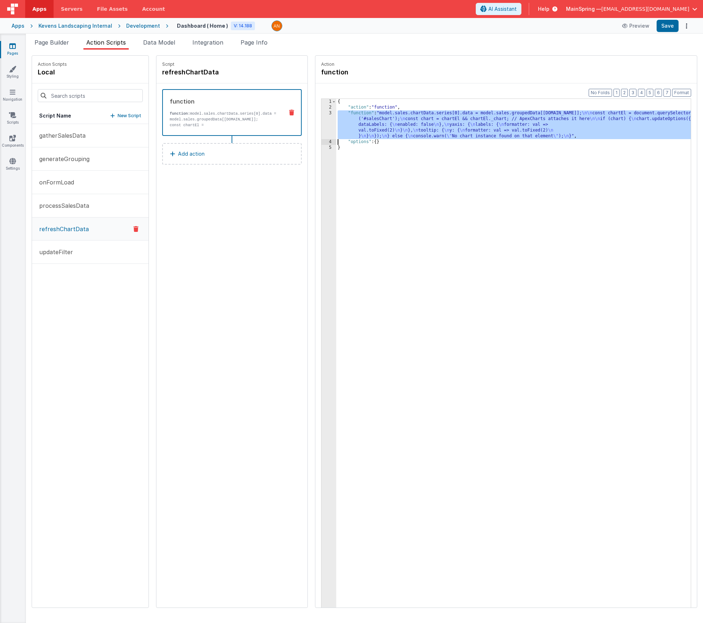
click at [322, 124] on div "3" at bounding box center [329, 124] width 15 height 29
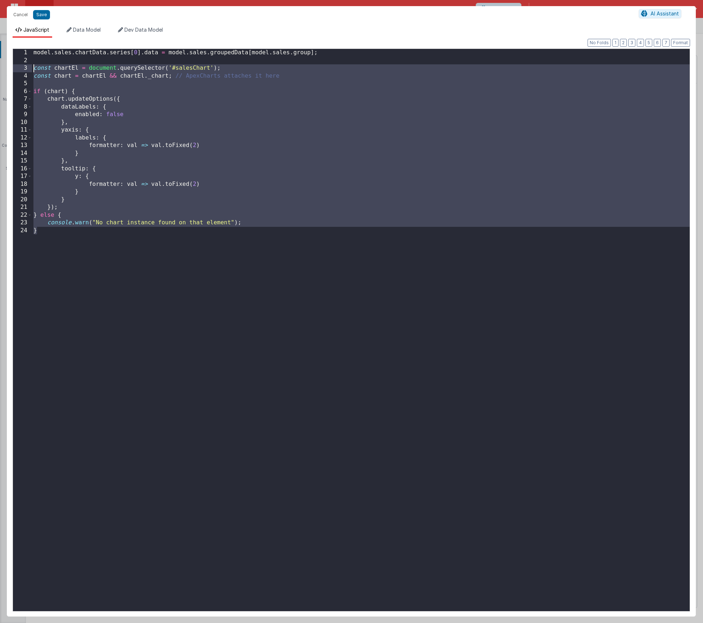
drag, startPoint x: 46, startPoint y: 234, endPoint x: 23, endPoint y: 68, distance: 167.4
click at [23, 68] on div "1 2 3 4 5 6 7 8 9 10 11 12 13 14 15 16 17 18 19 20 21 22 23 24 model . sales . …" at bounding box center [352, 330] width 678 height 563
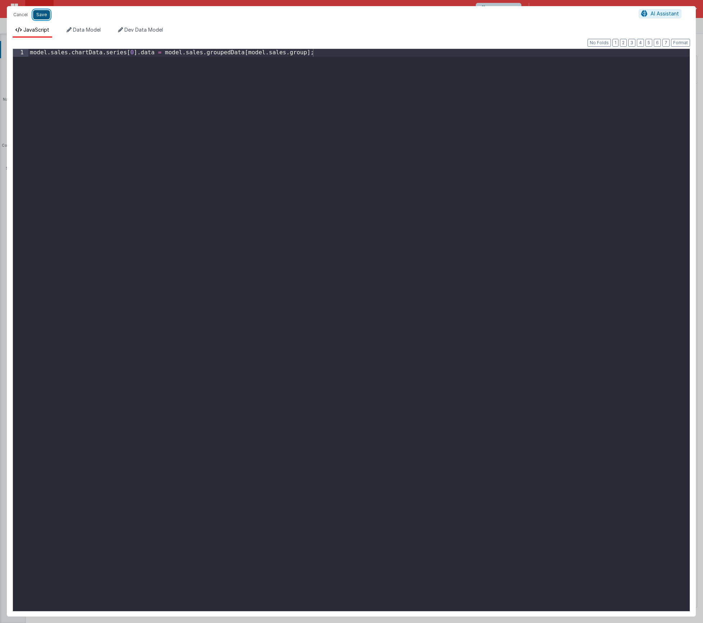
click at [46, 14] on button "Save" at bounding box center [41, 14] width 17 height 9
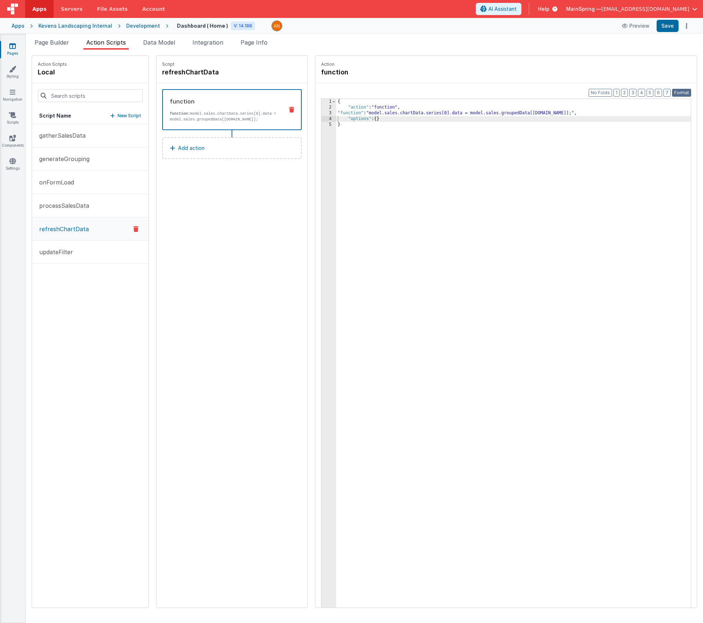
click at [563, 89] on button "Format" at bounding box center [681, 93] width 19 height 8
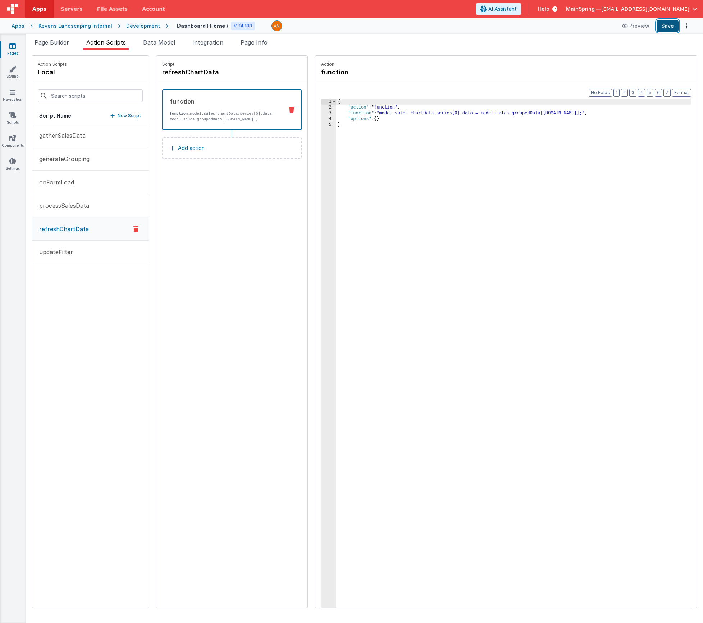
click at [563, 27] on button "Save" at bounding box center [668, 26] width 22 height 12
click at [202, 209] on div "Script refreshChartData function function: model.sales.chartData.series[0].data…" at bounding box center [231, 332] width 151 height 552
click at [84, 204] on p "processSalesData" at bounding box center [62, 205] width 54 height 9
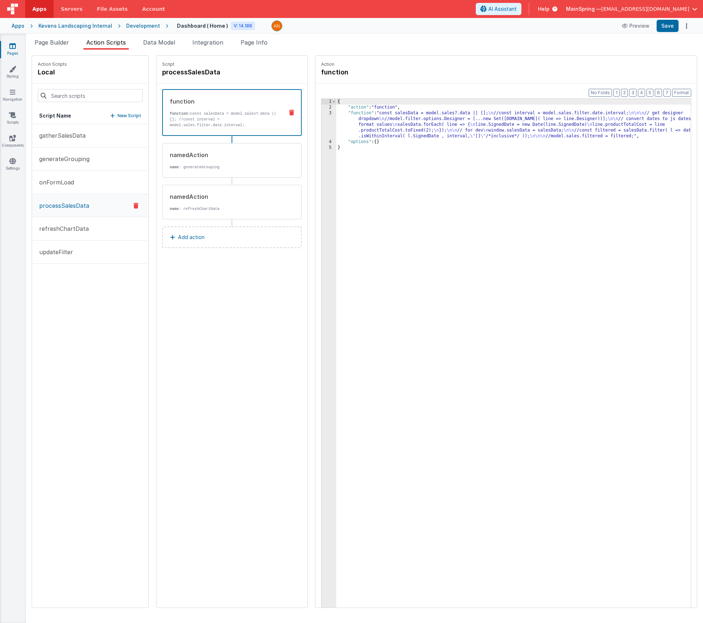
click at [414, 134] on div "{ "action" : "function" , "function" : "const salesData = model.sales?.data || …" at bounding box center [524, 370] width 376 height 543
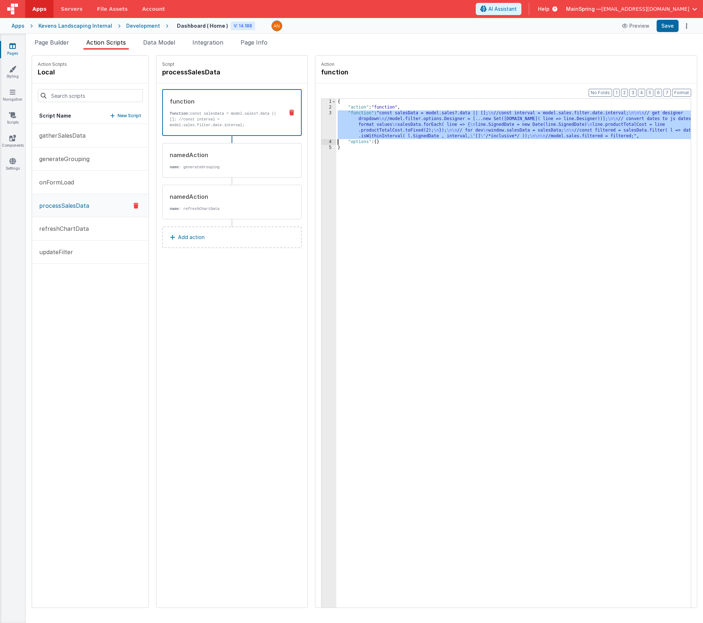
click at [322, 121] on div "3" at bounding box center [329, 124] width 15 height 29
drag, startPoint x: 67, startPoint y: 160, endPoint x: 77, endPoint y: 159, distance: 10.5
click at [67, 160] on p "generateGrouping" at bounding box center [62, 159] width 55 height 9
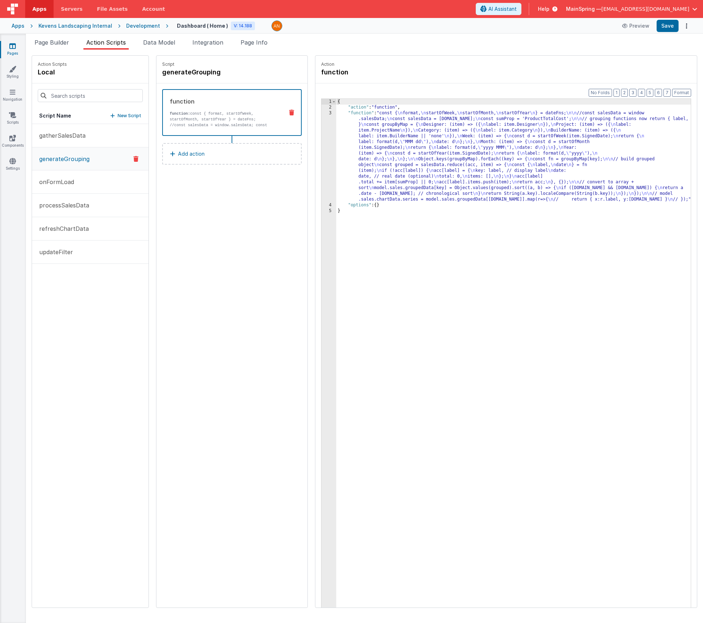
click at [372, 153] on div "{ "action" : "function" , "function" : "const { \n format, \n startOfWeek, \n s…" at bounding box center [524, 370] width 376 height 543
click at [322, 147] on div "3" at bounding box center [329, 156] width 15 height 92
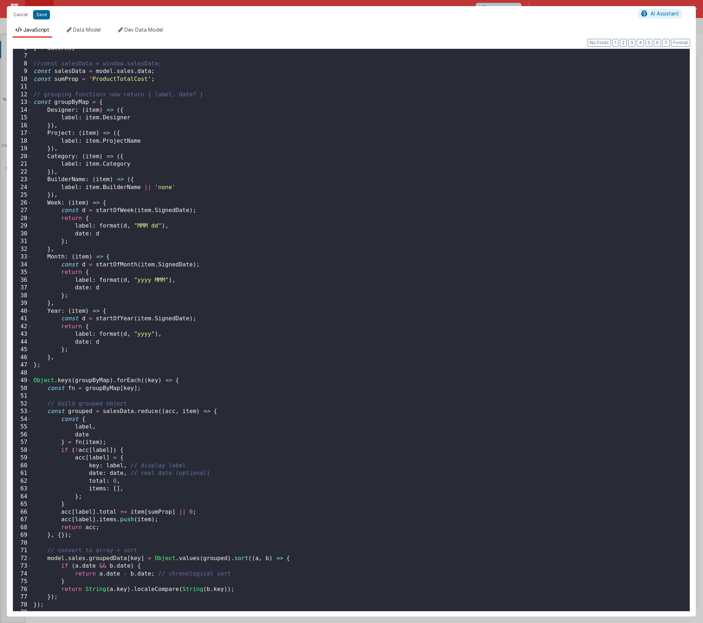
scroll to position [71, 0]
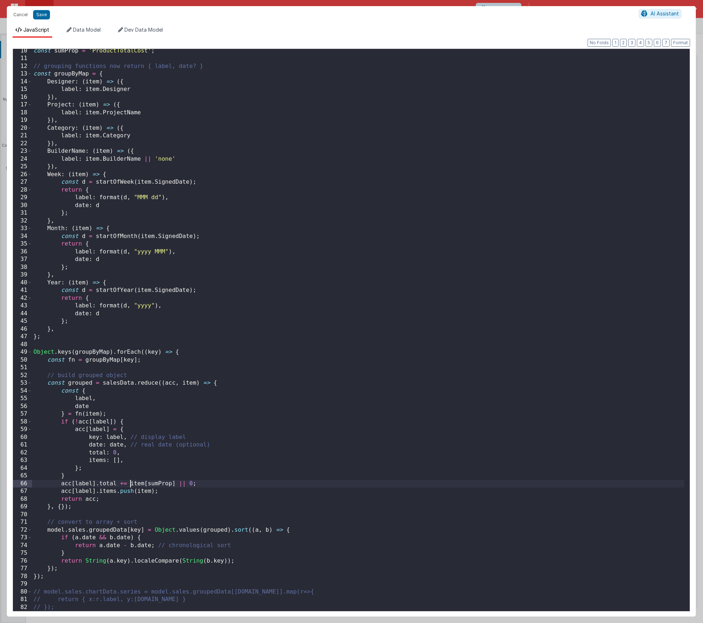
click at [130, 485] on div "const sumProp = 'ProductTotalCost' ; // grouping functions now return { label, …" at bounding box center [358, 336] width 652 height 578
click at [159, 133] on div "const sumProp = 'ProductTotalCost' ; // grouping functions now return { label, …" at bounding box center [358, 336] width 652 height 578
drag, startPoint x: 42, startPoint y: 15, endPoint x: 111, endPoint y: 15, distance: 69.4
click at [42, 15] on button "Save" at bounding box center [41, 14] width 17 height 9
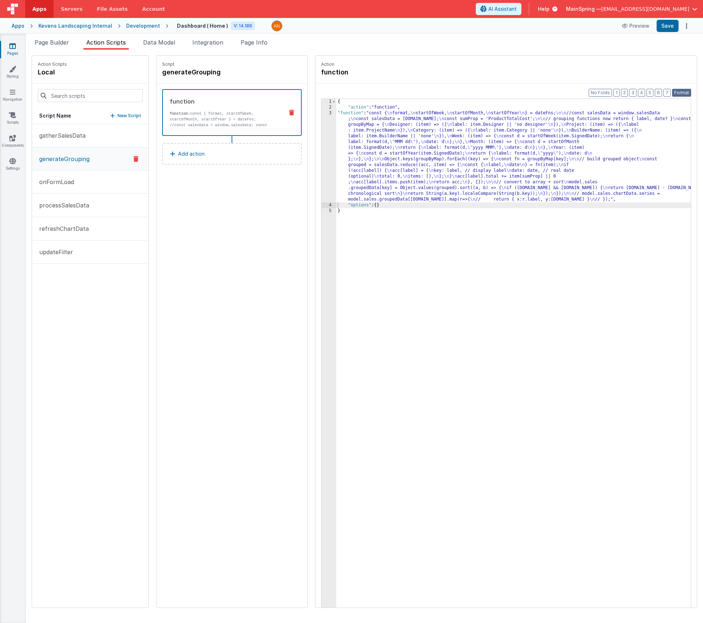
click at [563, 95] on button "Format" at bounding box center [681, 93] width 19 height 8
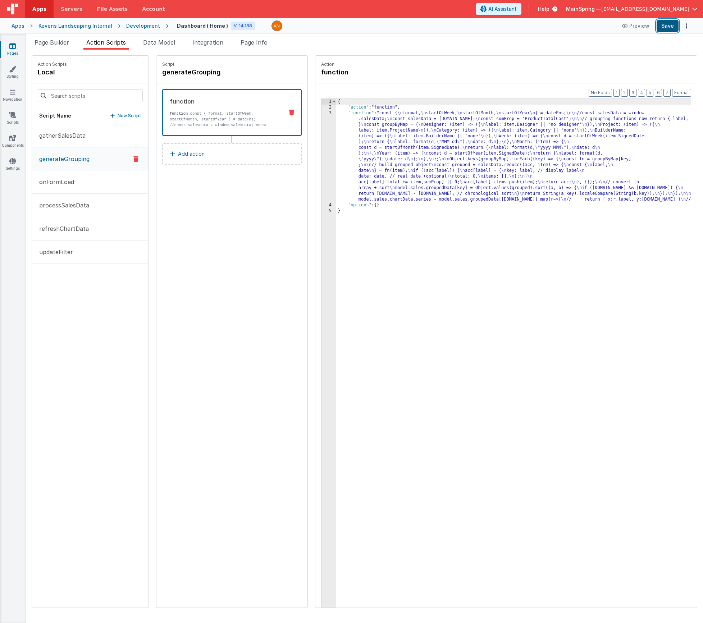
click at [563, 27] on button "Save" at bounding box center [668, 26] width 22 height 12
drag, startPoint x: 37, startPoint y: 42, endPoint x: 52, endPoint y: 49, distance: 16.2
click at [37, 42] on span "Page Builder" at bounding box center [52, 42] width 35 height 7
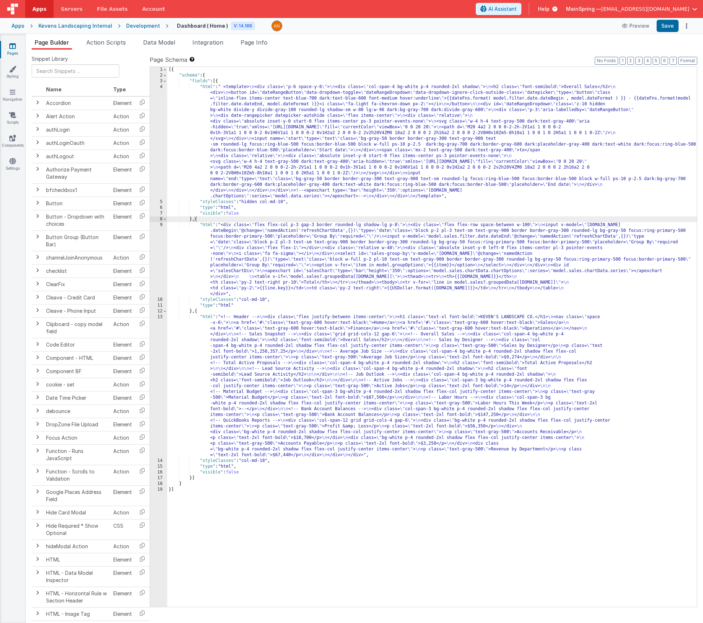
click at [239, 255] on div "[{ "schema" : { "fields" : [{ "html" : " <template> \n <div class= \" p-6 space…" at bounding box center [432, 343] width 530 height 552
click at [162, 256] on div "9" at bounding box center [158, 259] width 17 height 75
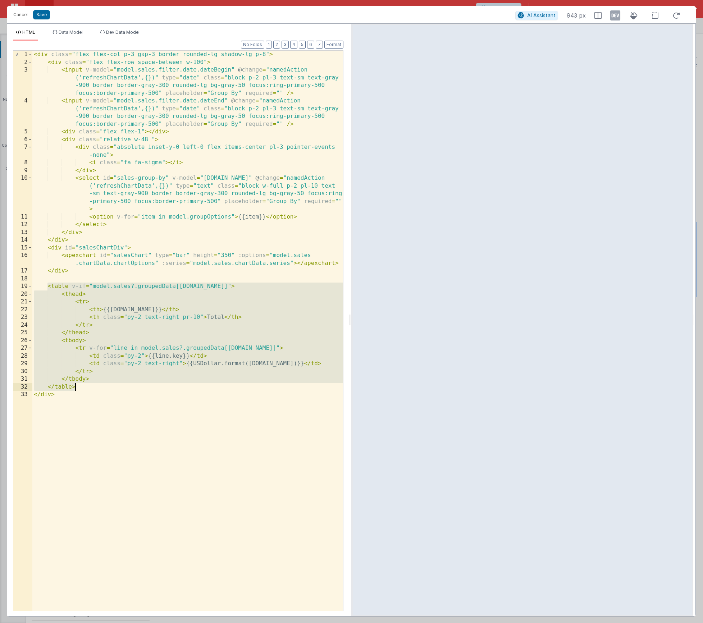
drag, startPoint x: 47, startPoint y: 285, endPoint x: 101, endPoint y: 386, distance: 114.1
click at [101, 386] on div "< div class = "flex flex-col p-3 gap-3 border rounded-lg shadow-lg p-8" > < div…" at bounding box center [187, 339] width 311 height 576
click at [190, 268] on div "< div class = "flex flex-col p-3 gap-3 border rounded-lg shadow-lg p-8" > < div…" at bounding box center [187, 339] width 311 height 576
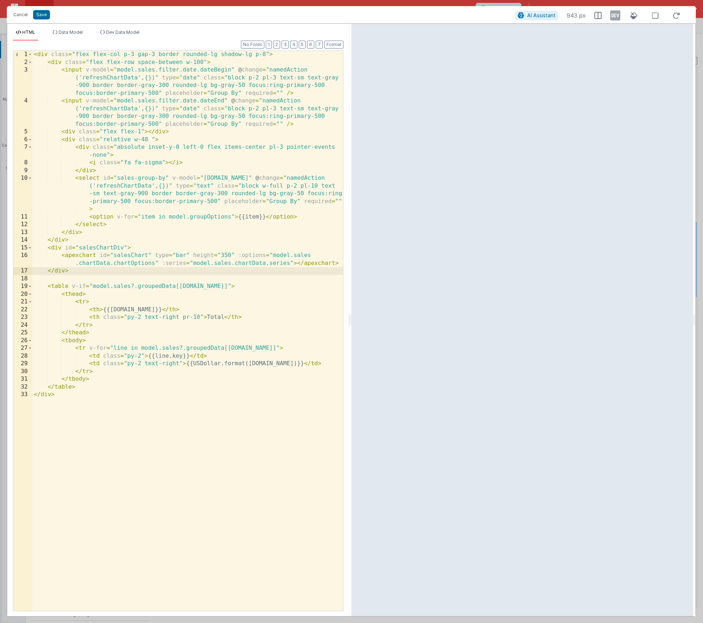
click at [340, 264] on div "< div class = "flex flex-col p-3 gap-3 border rounded-lg shadow-lg p-8" > < div…" at bounding box center [187, 339] width 311 height 576
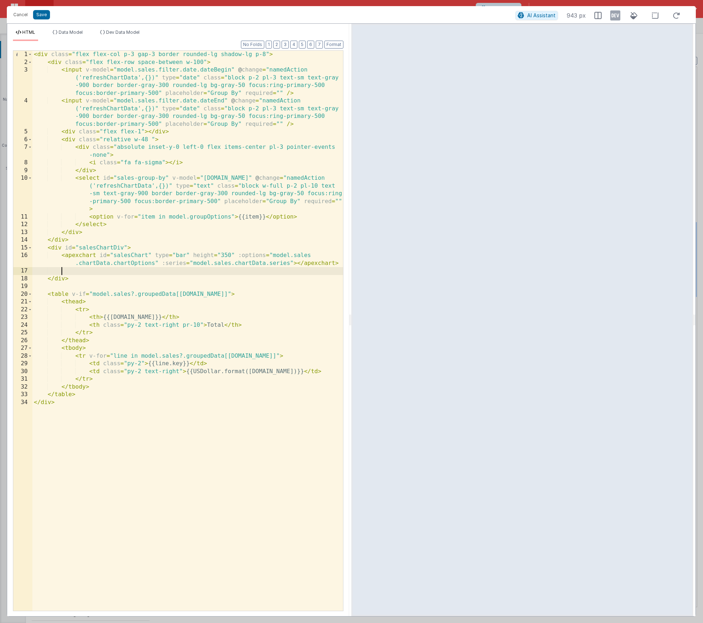
paste textarea
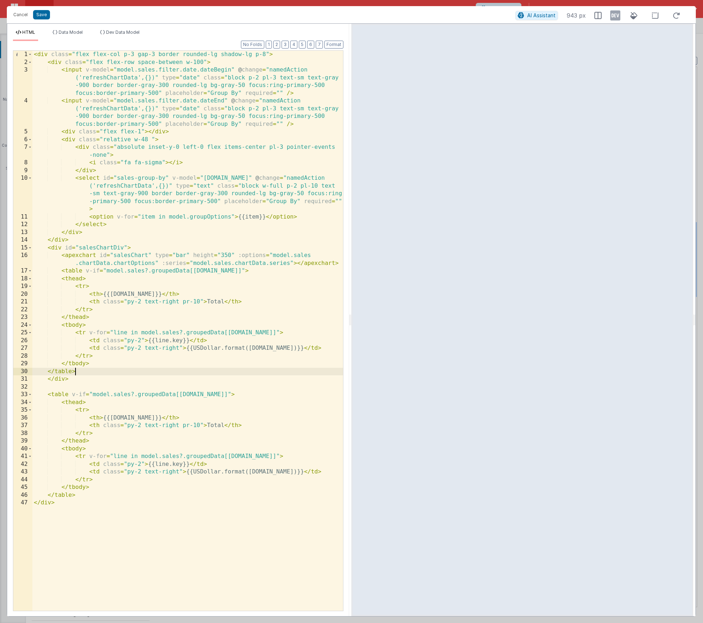
click at [144, 250] on div "< div class = "flex flex-col p-3 gap-3 border rounded-lg shadow-lg p-8" > < div…" at bounding box center [187, 339] width 311 height 576
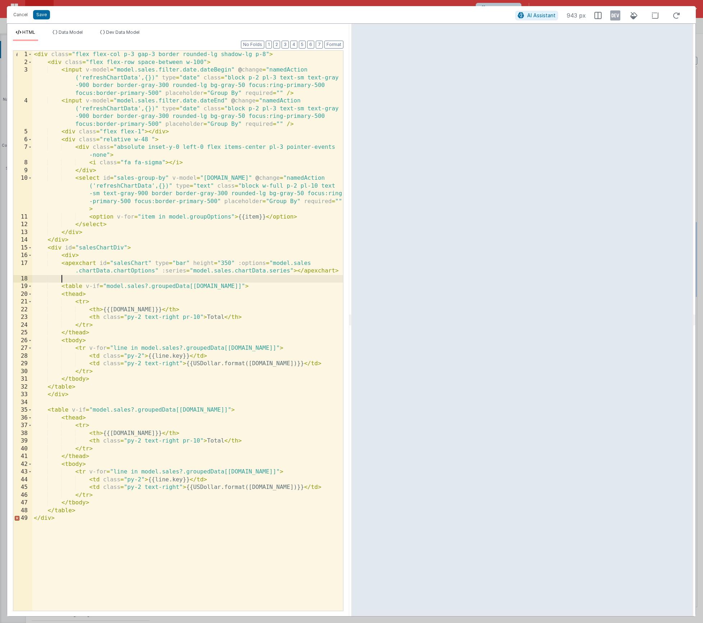
paste textarea
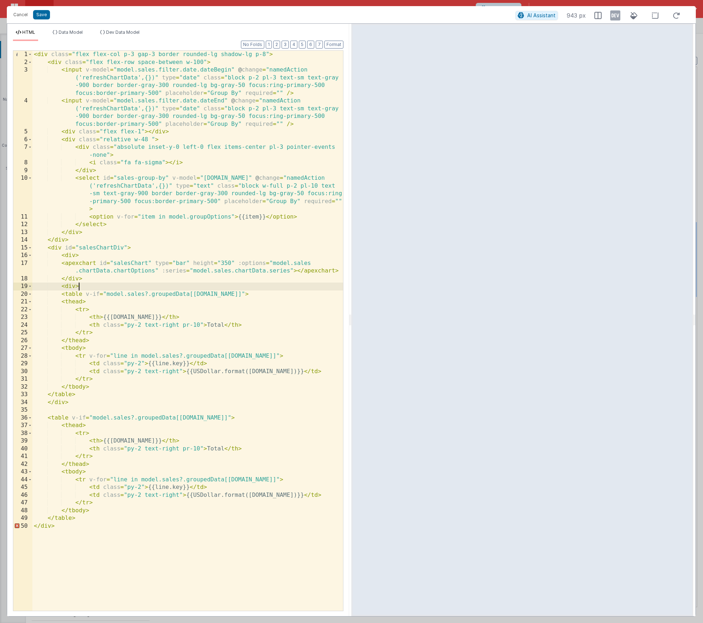
click at [79, 396] on div "< div class = "flex flex-col p-3 gap-3 border rounded-lg shadow-lg p-8" > < div…" at bounding box center [187, 339] width 311 height 576
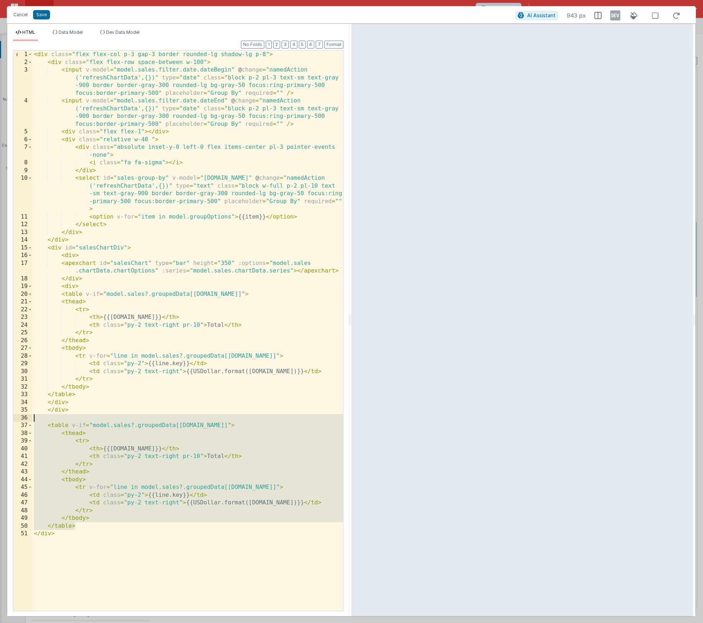
drag, startPoint x: 80, startPoint y: 525, endPoint x: 9, endPoint y: 415, distance: 130.4
click at [9, 415] on div "Format 7 6 5 4 3 2 1 No Folds 1 2 3 4 5 6 7 8 9 10 11 12 13 14 15 16 17 18 19 2…" at bounding box center [178, 329] width 342 height 576
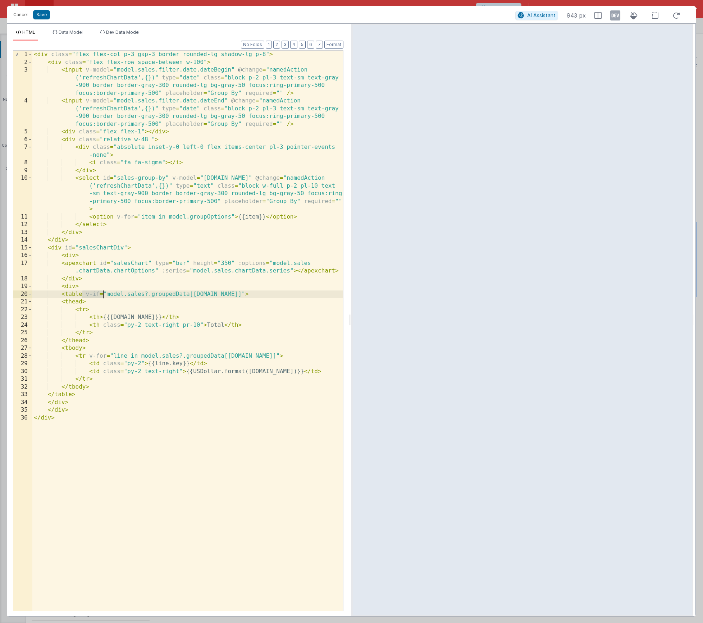
drag, startPoint x: 83, startPoint y: 293, endPoint x: 101, endPoint y: 294, distance: 18.7
click at [101, 294] on div "< div class = "flex flex-col p-3 gap-3 border rounded-lg shadow-lg p-8" > < div…" at bounding box center [187, 339] width 311 height 576
click at [335, 45] on button "Format" at bounding box center [333, 45] width 19 height 8
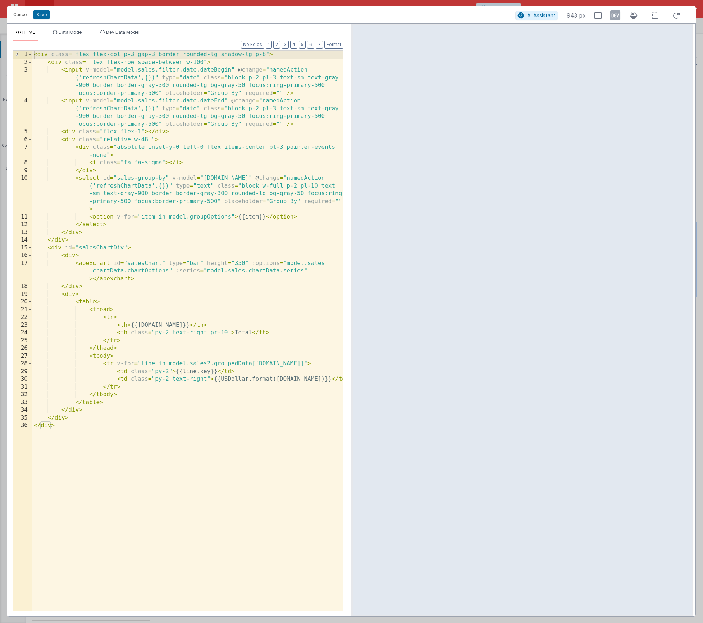
click at [97, 303] on div "< div class = "flex flex-col p-3 gap-3 border rounded-lg shadow-lg p-8" > < div…" at bounding box center [187, 339] width 311 height 576
click at [77, 256] on div "< div class = "flex flex-col p-3 gap-3 border rounded-lg shadow-lg p-8" > < div…" at bounding box center [187, 339] width 311 height 576
click at [76, 295] on div "< div class = "flex flex-col p-3 gap-3 border rounded-lg shadow-lg p-8" > < div…" at bounding box center [187, 339] width 311 height 576
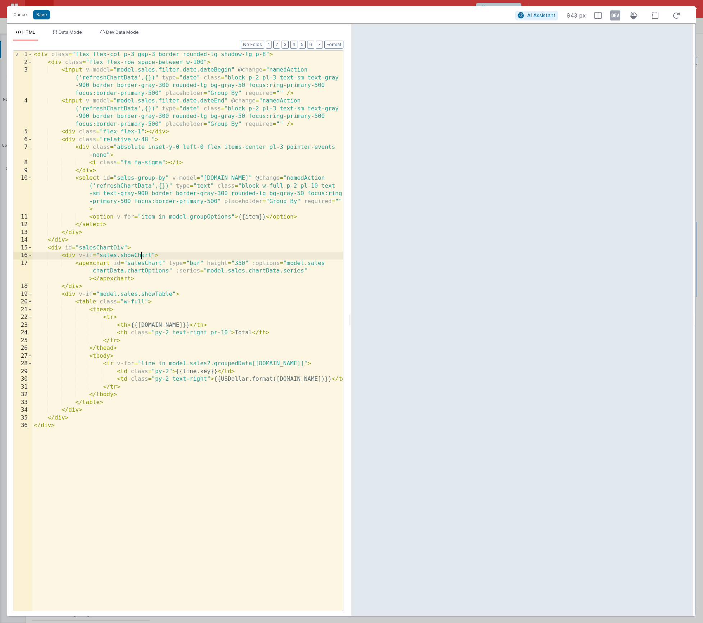
click at [141, 255] on div "< div class = "flex flex-col p-3 gap-3 border rounded-lg shadow-lg p-8" > < div…" at bounding box center [187, 339] width 311 height 576
click at [100, 256] on div "< div class = "flex flex-col p-3 gap-3 border rounded-lg shadow-lg p-8" > < div…" at bounding box center [187, 339] width 311 height 576
click at [157, 257] on div "< div class = "flex flex-col p-3 gap-3 border rounded-lg shadow-lg p-8" > < div…" at bounding box center [187, 339] width 311 height 576
click at [88, 293] on div "< div class = "flex flex-col p-3 gap-3 border rounded-lg shadow-lg p-8" > < div…" at bounding box center [187, 339] width 311 height 576
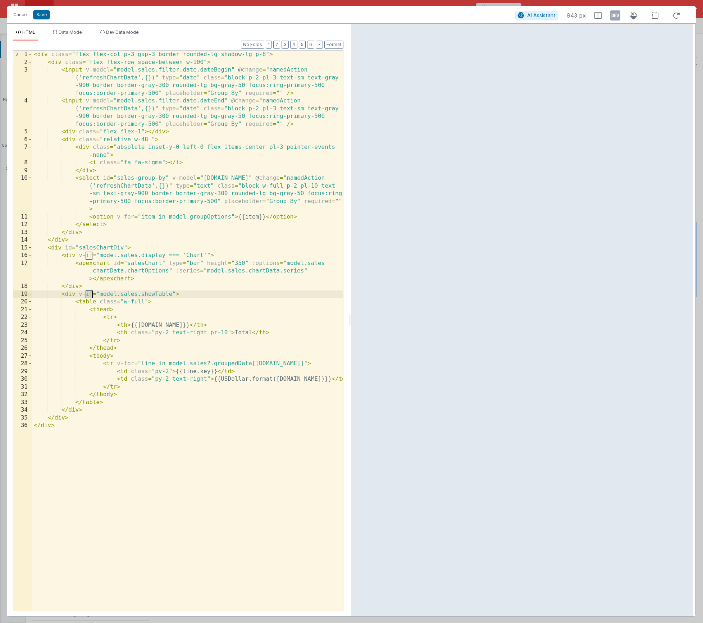
drag, startPoint x: 86, startPoint y: 294, endPoint x: 92, endPoint y: 294, distance: 6.1
click at [92, 294] on div "< div class = "flex flex-col p-3 gap-3 border rounded-lg shadow-lg p-8" > < div…" at bounding box center [187, 339] width 311 height 576
click at [99, 257] on div "< div class = "flex flex-col p-3 gap-3 border rounded-lg shadow-lg p-8" > < div…" at bounding box center [187, 339] width 311 height 576
click at [163, 255] on div "< div class = "flex flex-col p-3 gap-3 border rounded-lg shadow-lg p-8" > < div…" at bounding box center [187, 339] width 311 height 576
click at [165, 256] on div "< div class = "flex flex-col p-3 gap-3 border rounded-lg shadow-lg p-8" > < div…" at bounding box center [187, 339] width 311 height 576
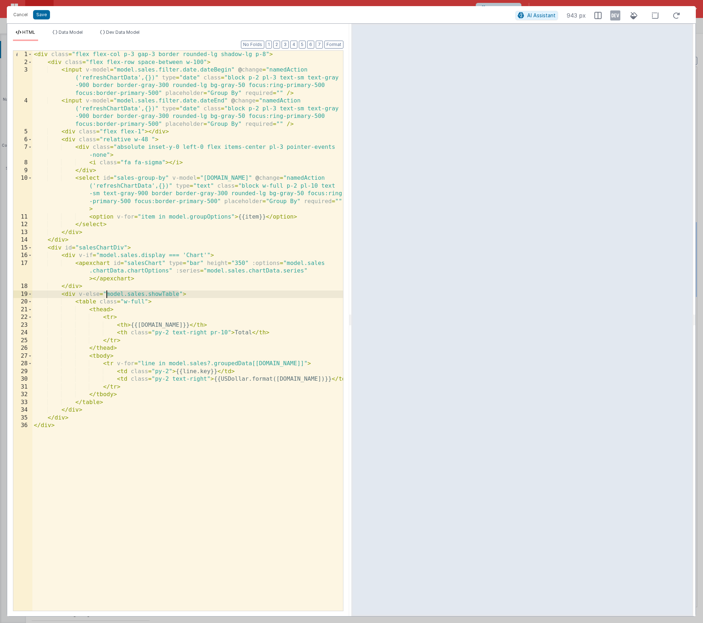
drag, startPoint x: 178, startPoint y: 293, endPoint x: 105, endPoint y: 294, distance: 72.7
click at [105, 294] on div "< div class = "flex flex-col p-3 gap-3 border rounded-lg shadow-lg p-8" > < div…" at bounding box center [187, 339] width 311 height 576
paste textarea
click at [58, 31] on li "Data Model" at bounding box center [68, 35] width 36 height 12
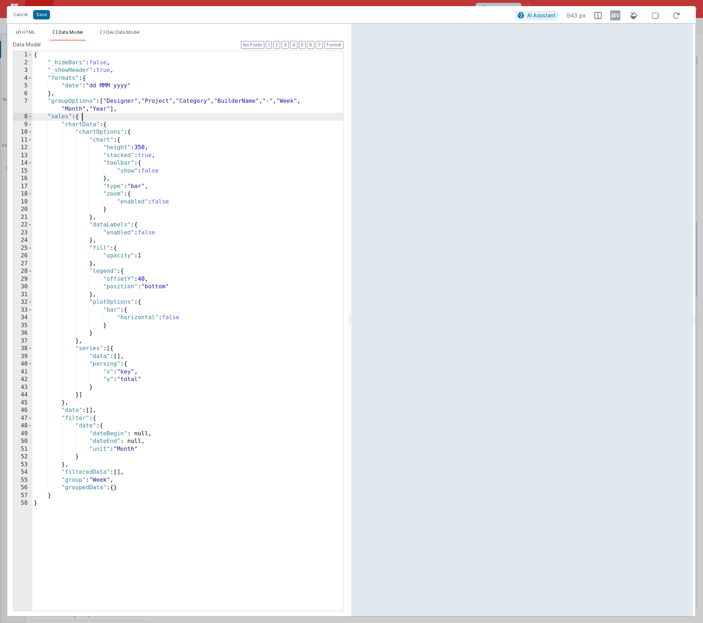
click at [97, 118] on div "{ "_hideBars" : false , "_showHeader" : true , "formats" : { "date" : "dd MMM y…" at bounding box center [187, 339] width 311 height 576
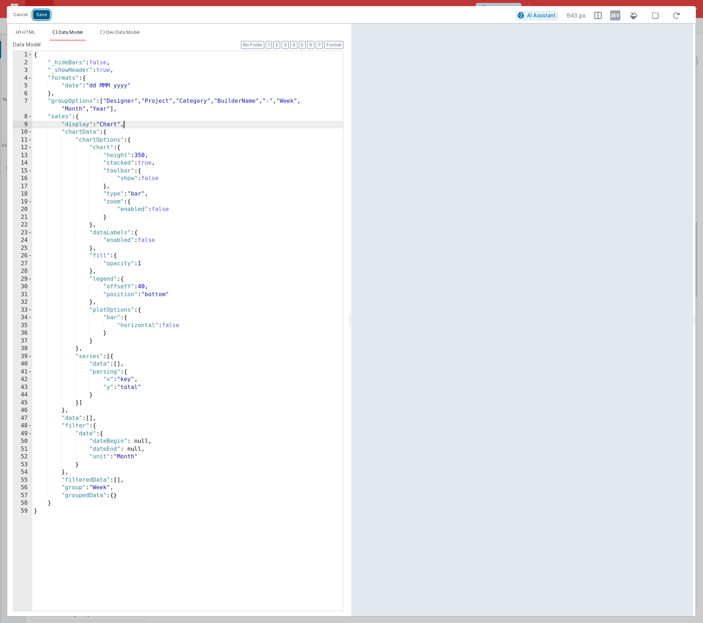
click at [39, 15] on button "Save" at bounding box center [41, 14] width 17 height 9
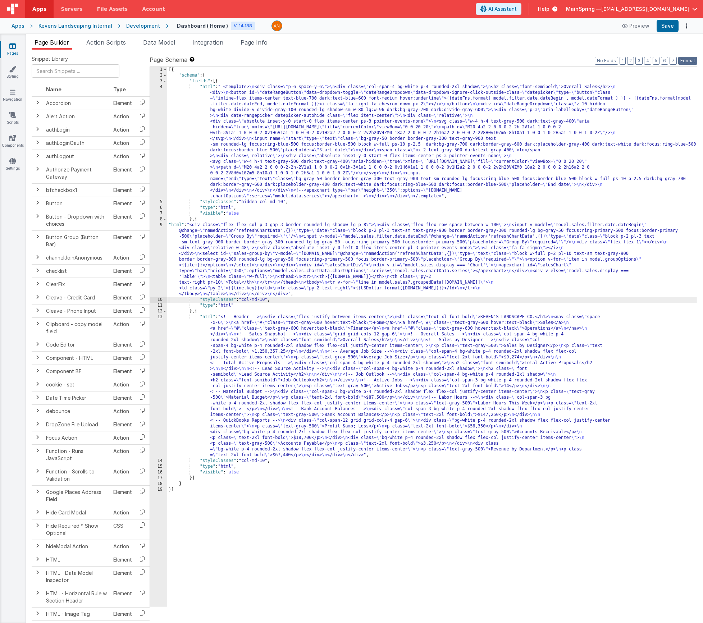
click at [563, 63] on button "Format" at bounding box center [687, 61] width 19 height 8
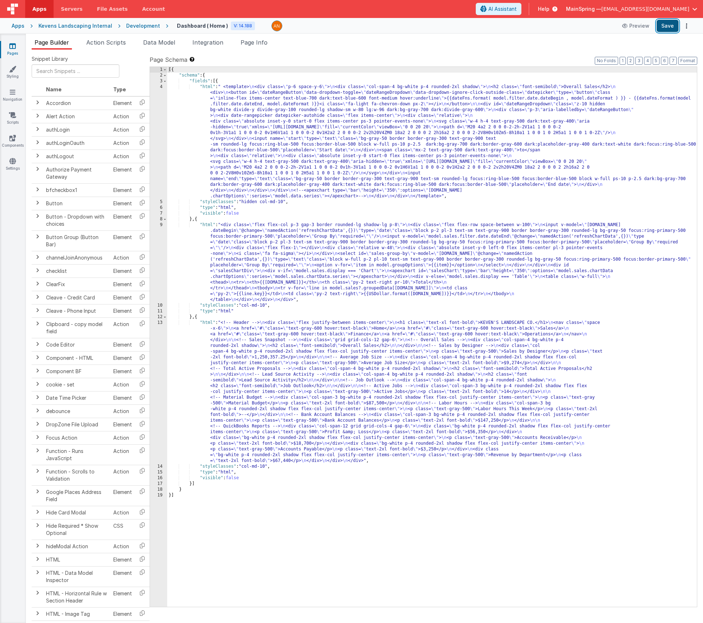
click at [563, 29] on button "Save" at bounding box center [668, 26] width 22 height 12
click at [161, 44] on span "Data Model" at bounding box center [159, 42] width 32 height 7
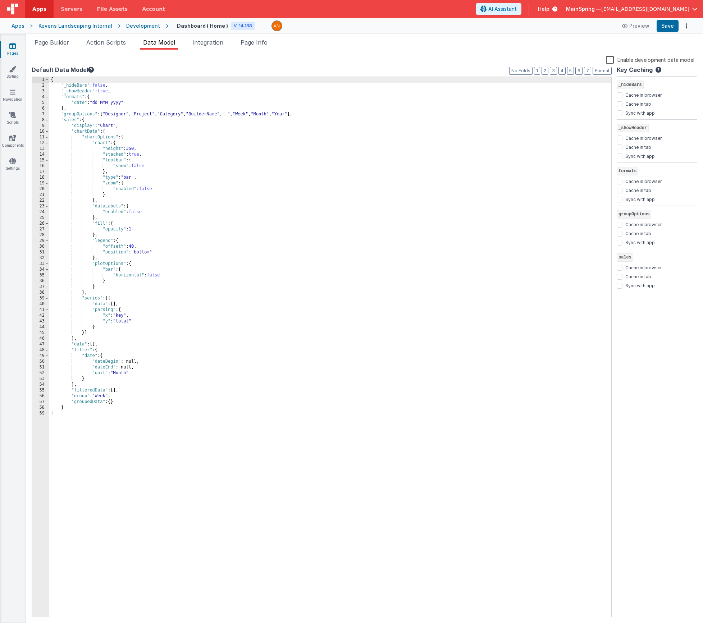
drag, startPoint x: 56, startPoint y: 44, endPoint x: 99, endPoint y: 127, distance: 93.0
click at [56, 44] on span "Page Builder" at bounding box center [52, 42] width 35 height 7
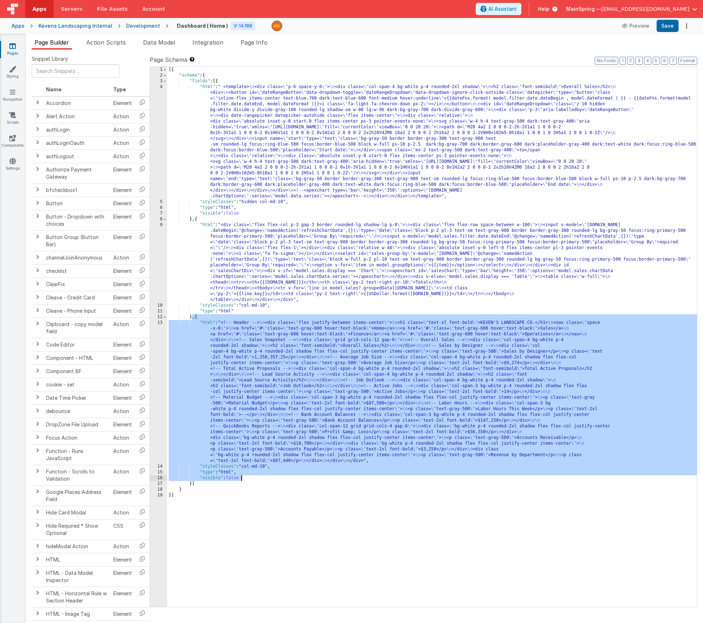
drag, startPoint x: 192, startPoint y: 319, endPoint x: 255, endPoint y: 469, distance: 162.4
click at [242, 480] on div "[{ "schema" : { "fields" : [{ "html" : " <template> \n <div class= \" p-6 space…" at bounding box center [432, 343] width 530 height 552
click at [341, 388] on div "[{ "schema" : { "fields" : [{ "html" : " <template> \n <div class= \" p-6 space…" at bounding box center [432, 343] width 530 height 552
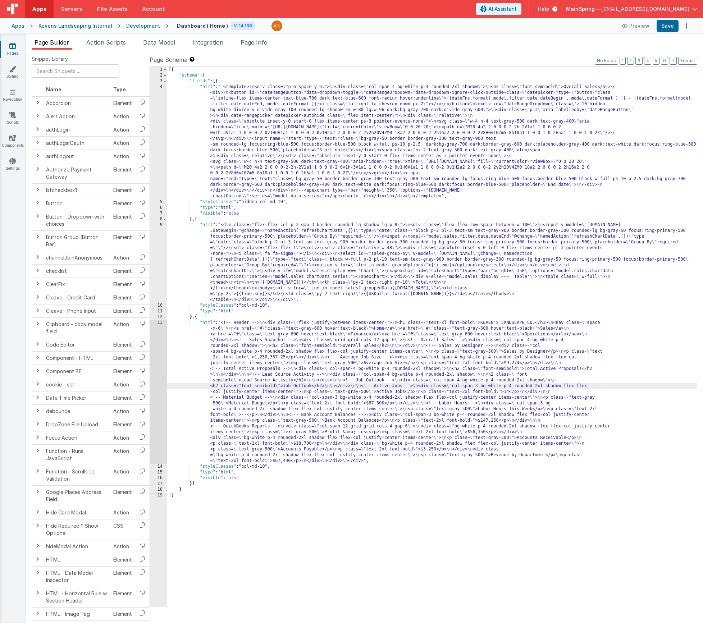
click at [285, 369] on div "[{ "schema" : { "fields" : [{ "html" : " <template> \n <div class= \" p-6 space…" at bounding box center [432, 343] width 530 height 552
drag, startPoint x: 288, startPoint y: 348, endPoint x: 190, endPoint y: 360, distance: 98.9
click at [288, 348] on div "[{ "schema" : { "fields" : [{ "html" : " <template> \n <div class= \" p-6 space…" at bounding box center [432, 343] width 530 height 552
click at [156, 360] on div "13" at bounding box center [158, 392] width 17 height 144
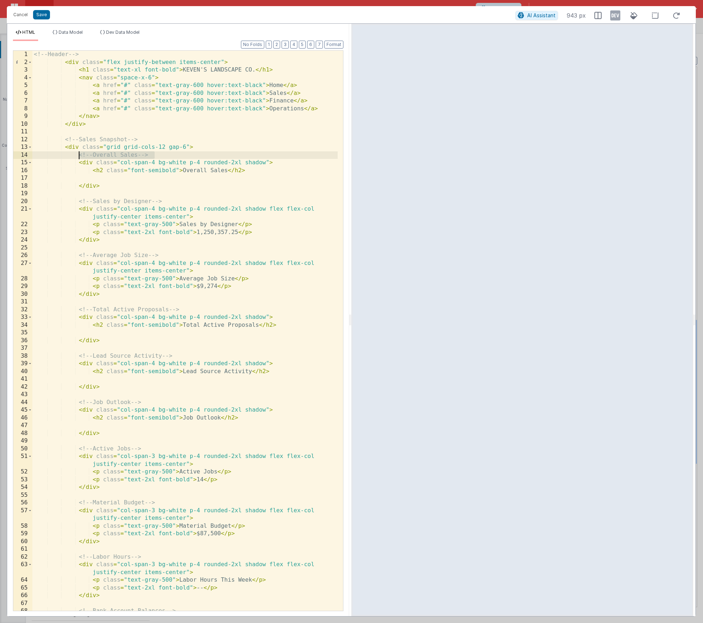
drag, startPoint x: 157, startPoint y: 156, endPoint x: 79, endPoint y: 156, distance: 77.7
click at [79, 156] on div "<!-- Header --> < div class = "flex justify-between items-center" > < h1 class …" at bounding box center [184, 343] width 305 height 584
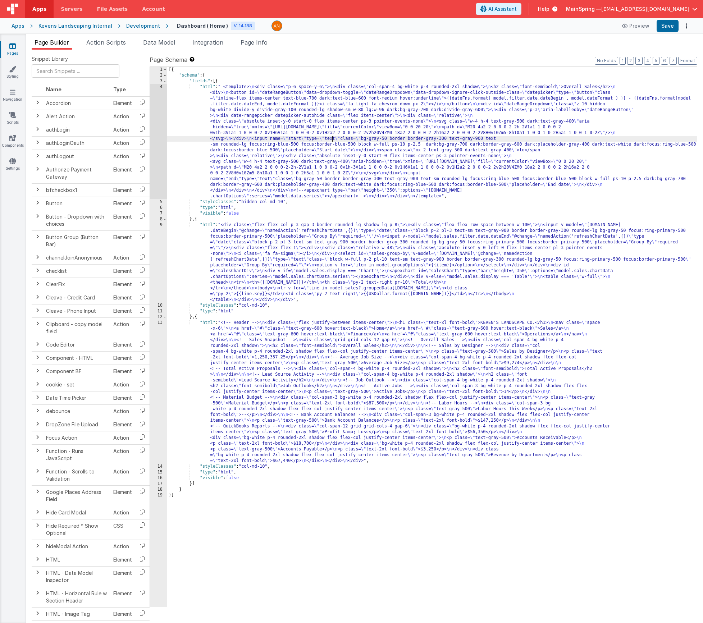
click at [331, 140] on div "[{ "schema" : { "fields" : [{ "html" : " <template> \n <div class= \" p-6 space…" at bounding box center [432, 343] width 530 height 552
click at [292, 365] on div "[{ "schema" : { "fields" : [{ "html" : " <template> \n <div class= \" p-6 space…" at bounding box center [432, 343] width 530 height 552
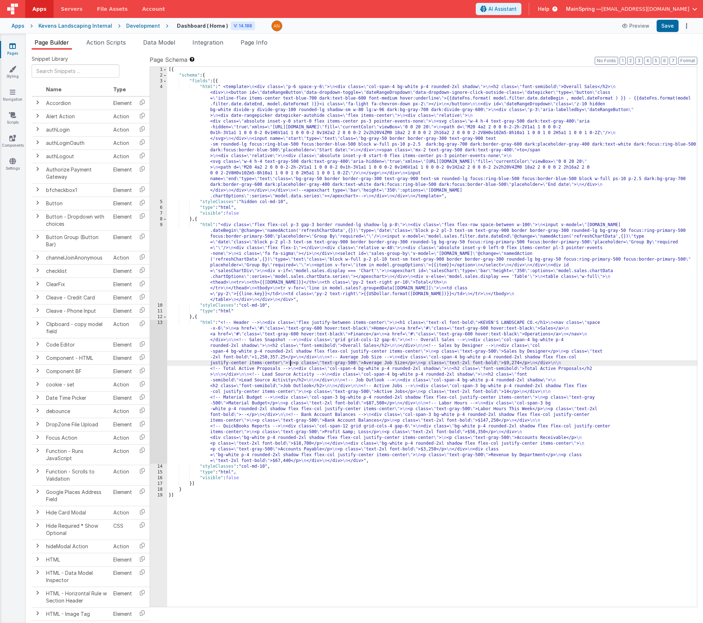
click at [155, 354] on div "13" at bounding box center [158, 392] width 17 height 144
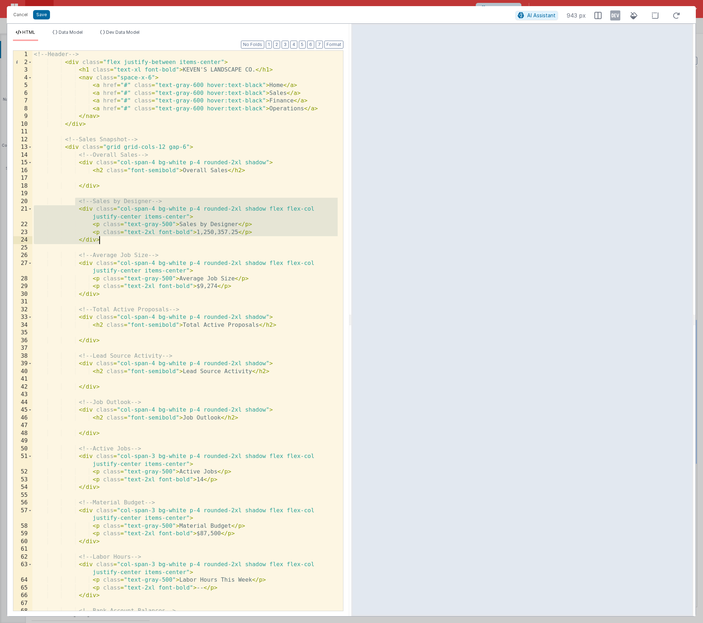
drag, startPoint x: 77, startPoint y: 200, endPoint x: 111, endPoint y: 243, distance: 55.0
click at [111, 243] on div "<!-- Header --> < div class = "flex justify-between items-center" > < h1 class …" at bounding box center [184, 343] width 305 height 584
drag, startPoint x: 25, startPoint y: 17, endPoint x: 83, endPoint y: 71, distance: 79.9
click at [25, 16] on button "Cancel" at bounding box center [21, 15] width 22 height 10
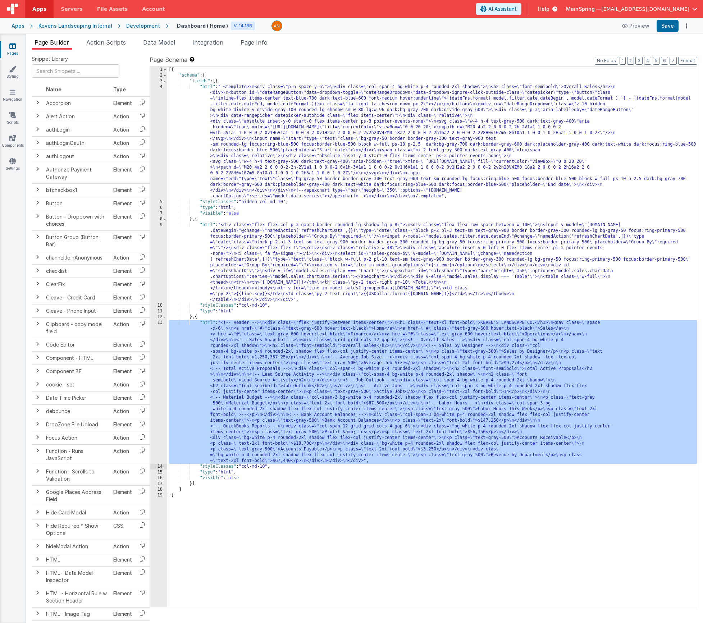
click at [305, 245] on div "[{ "schema" : { "fields" : [{ "html" : " <template> \n <div class= \" p-6 space…" at bounding box center [432, 343] width 530 height 552
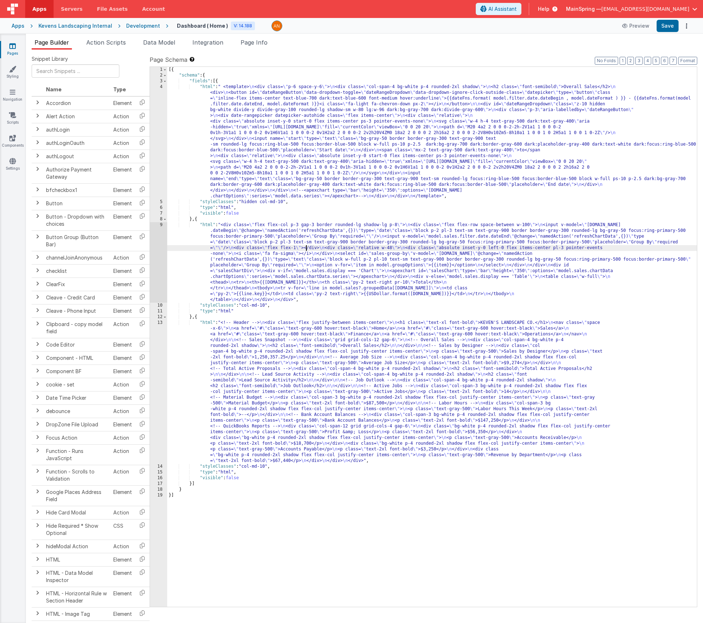
click at [158, 250] on div "9" at bounding box center [158, 262] width 17 height 81
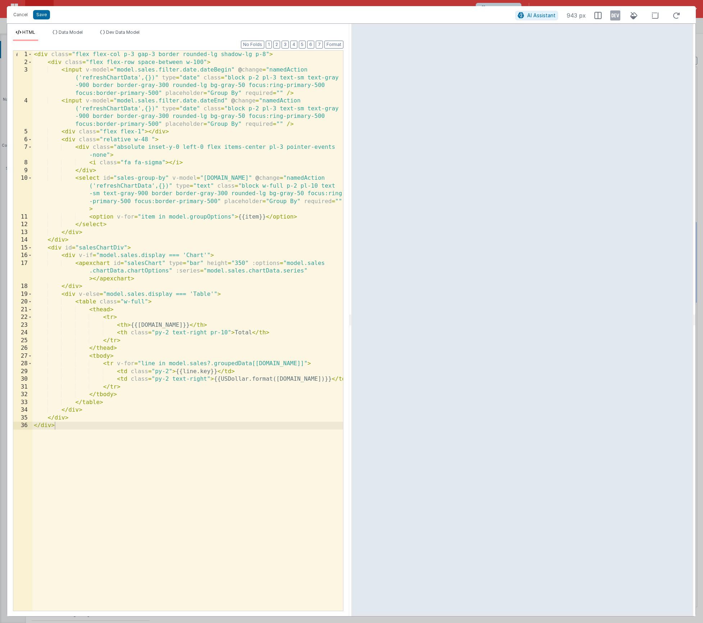
click at [65, 435] on div "< div class = "flex flex-col p-3 gap-3 border rounded-lg shadow-lg p-8" > < div…" at bounding box center [187, 339] width 311 height 576
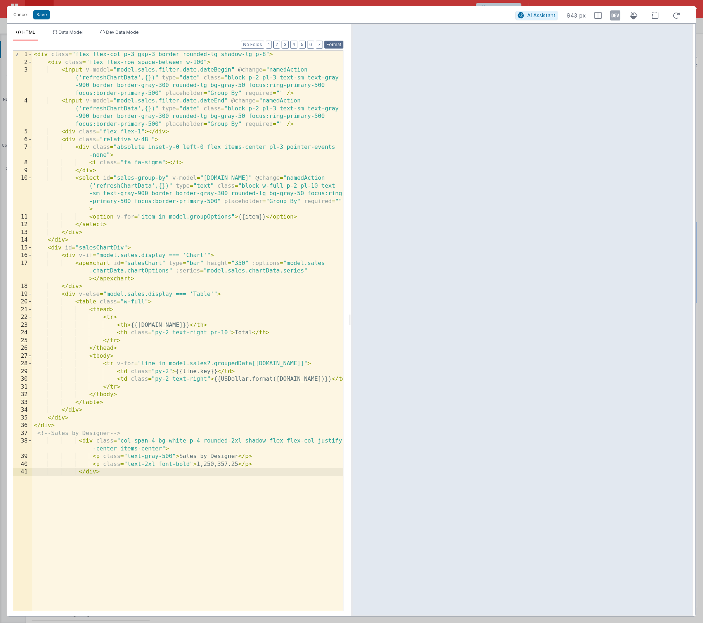
click at [339, 45] on button "Format" at bounding box center [333, 45] width 19 height 8
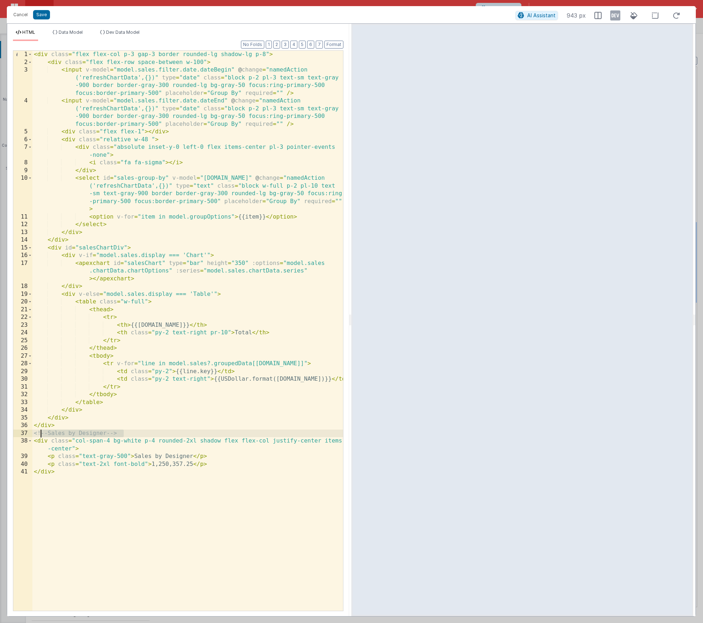
drag, startPoint x: 126, startPoint y: 433, endPoint x: 22, endPoint y: 432, distance: 104.0
click at [22, 432] on div "1 2 3 4 5 6 7 8 9 10 11 12 13 14 15 16 17 18 19 20 21 22 23 24 25 26 27 28 29 3…" at bounding box center [178, 330] width 331 height 561
click at [34, 55] on div "< div class = "flex flex-col p-3 gap-3 border rounded-lg shadow-lg p-8" > < div…" at bounding box center [187, 339] width 311 height 576
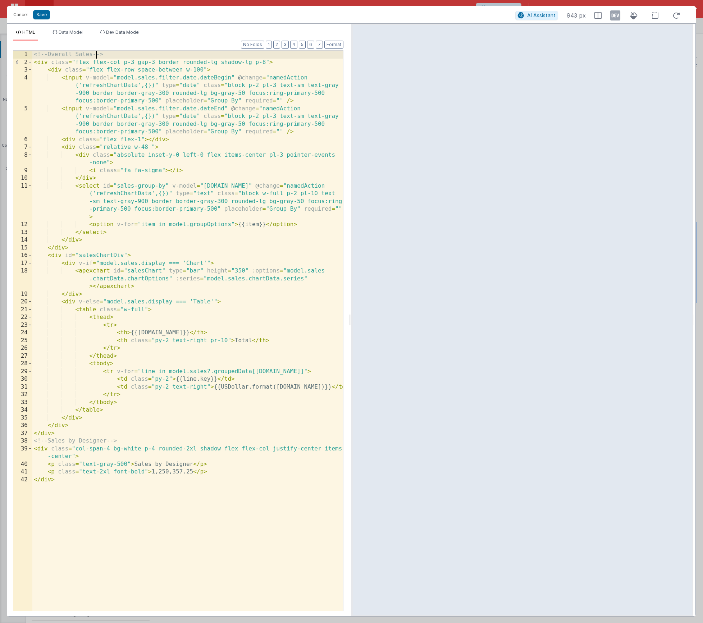
click at [74, 436] on div "<!-- Overall Sales --> < div class = "flex flex-col p-3 gap-3 border rounded-lg…" at bounding box center [187, 339] width 311 height 576
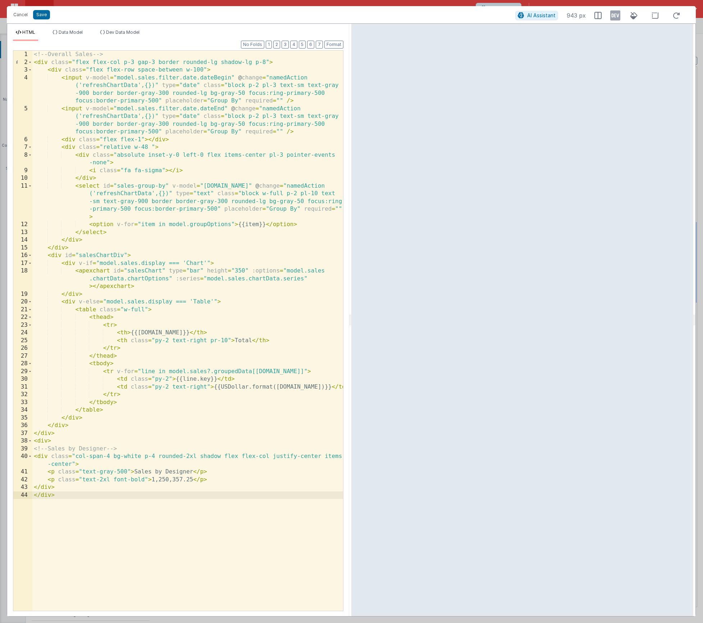
drag, startPoint x: 47, startPoint y: 441, endPoint x: 73, endPoint y: 479, distance: 46.1
click at [47, 441] on div "<!-- Overall Sales --> < div class = "flex flex-col p-3 gap-3 border rounded-lg…" at bounding box center [187, 339] width 311 height 576
drag, startPoint x: 54, startPoint y: 442, endPoint x: 41, endPoint y: 441, distance: 12.6
click at [30, 442] on div "1 2 3 4 5 6 7 8 9 10 11 12 13 14 15 16 17 18 19 20 21 22 23 24 25 26 27 28 29 3…" at bounding box center [178, 330] width 331 height 561
click at [50, 442] on div "<!-- Overall Sales --> < div class = "flex flex-col p-3 gap-3 border rounded-lg…" at bounding box center [187, 339] width 311 height 576
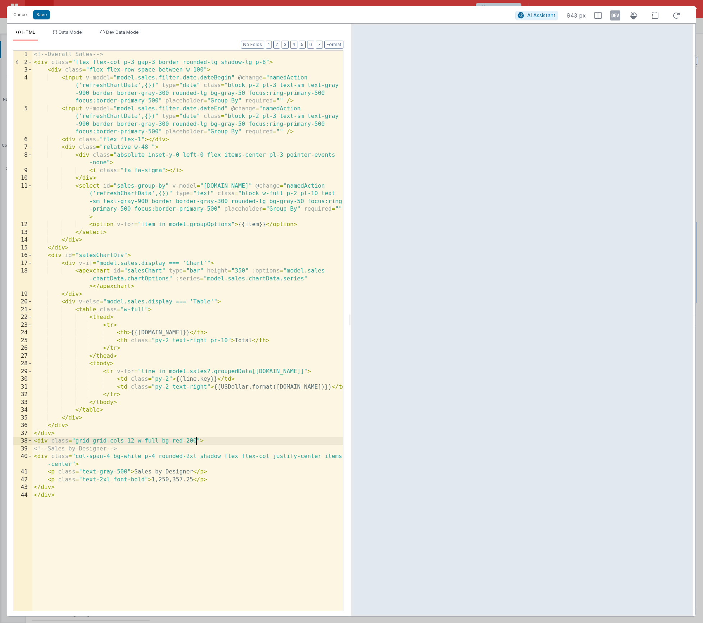
drag, startPoint x: 51, startPoint y: 458, endPoint x: 100, endPoint y: 513, distance: 73.8
click at [51, 458] on div "<!-- Overall Sales --> < div class = "flex flex-col p-3 gap-3 border rounded-lg…" at bounding box center [187, 339] width 311 height 576
drag, startPoint x: 69, startPoint y: 31, endPoint x: 13, endPoint y: 32, distance: 56.8
click at [69, 31] on span "Data Model" at bounding box center [71, 31] width 24 height 5
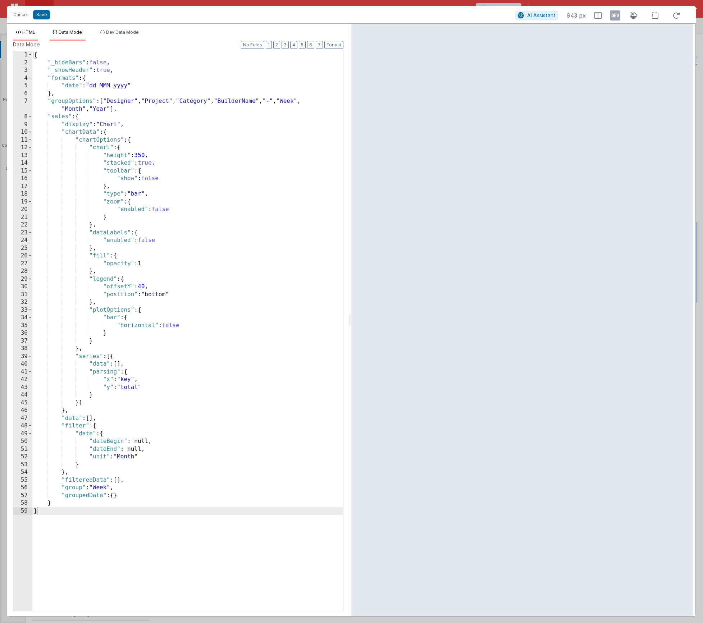
click at [25, 31] on span "HTML" at bounding box center [28, 31] width 13 height 5
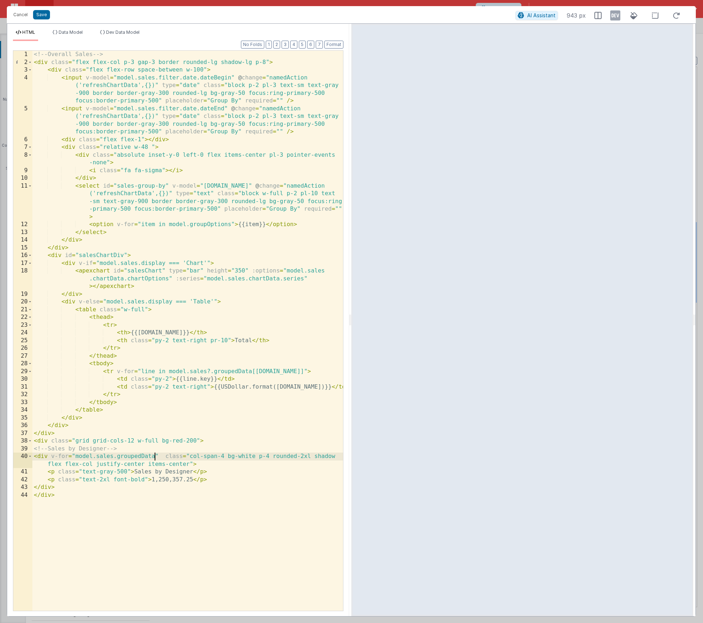
click at [154, 457] on div "<!-- Overall Sales --> < div class = "flex flex-col p-3 gap-3 border rounded-lg…" at bounding box center [187, 339] width 311 height 576
click at [75, 458] on div "<!-- Overall Sales --> < div class = "flex flex-col p-3 gap-3 border rounded-lg…" at bounding box center [187, 339] width 311 height 576
click at [267, 458] on div "<!-- Overall Sales --> < div class = "flex flex-col p-3 gap-3 border rounded-lg…" at bounding box center [187, 339] width 311 height 576
click at [174, 458] on div "<!-- Overall Sales --> < div class = "flex flex-col p-3 gap-3 border rounded-lg…" at bounding box center [187, 339] width 311 height 576
click at [238, 456] on div "<!-- Overall Sales --> < div class = "flex flex-col p-3 gap-3 border rounded-lg…" at bounding box center [187, 339] width 311 height 576
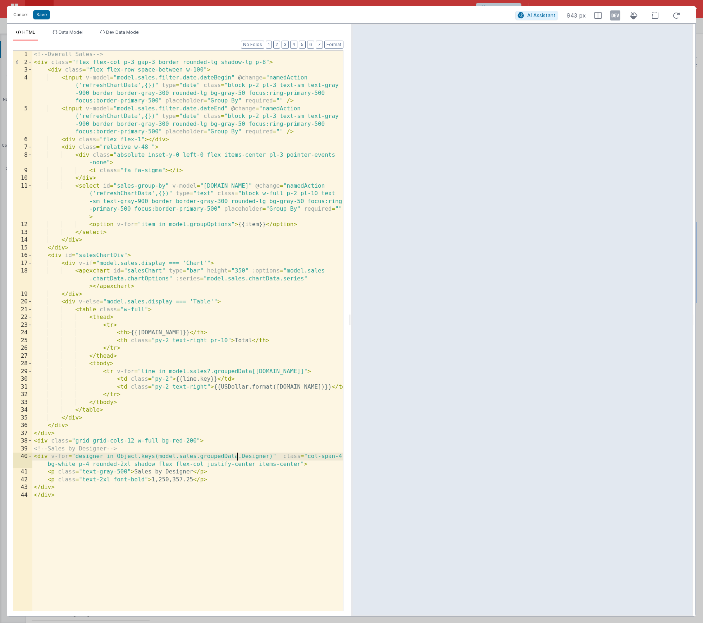
click at [78, 456] on div "<!-- Overall Sales --> < div class = "flex flex-col p-3 gap-3 border rounded-lg…" at bounding box center [187, 339] width 311 height 576
drag, startPoint x: 135, startPoint y: 474, endPoint x: 192, endPoint y: 473, distance: 56.8
click at [192, 473] on div "<!-- Overall Sales --> < div class = "flex flex-col p-3 gap-3 border rounded-lg…" at bounding box center [187, 339] width 311 height 576
drag, startPoint x: 151, startPoint y: 479, endPoint x: 193, endPoint y: 481, distance: 41.8
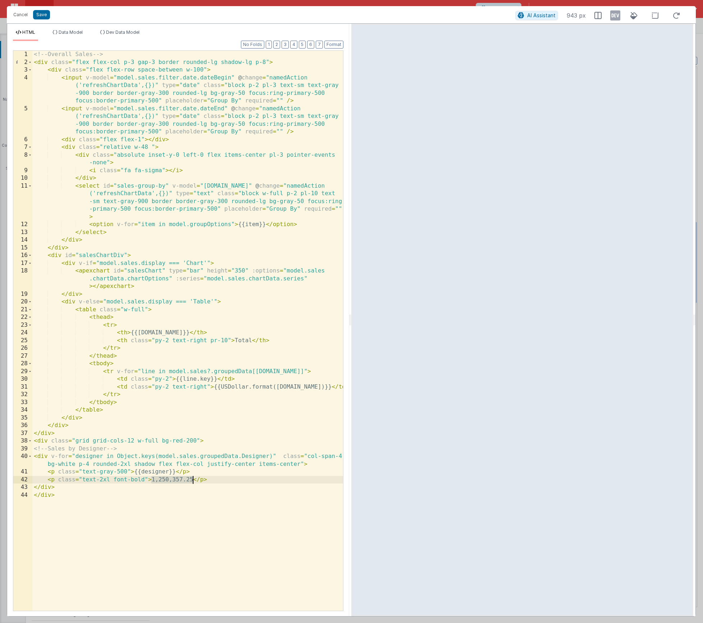
click at [193, 481] on div "<!-- Overall Sales --> < div class = "flex flex-col p-3 gap-3 border rounded-lg…" at bounding box center [187, 339] width 311 height 576
click at [150, 457] on div "<!-- Overall Sales --> < div class = "flex flex-col p-3 gap-3 border rounded-lg…" at bounding box center [187, 339] width 311 height 576
drag, startPoint x: 150, startPoint y: 457, endPoint x: 159, endPoint y: 473, distance: 18.8
click at [150, 457] on div "<!-- Overall Sales --> < div class = "flex flex-col p-3 gap-3 border rounded-lg…" at bounding box center [187, 339] width 311 height 576
click at [231, 456] on div "<!-- Overall Sales --> < div class = "flex flex-col p-3 gap-3 border rounded-lg…" at bounding box center [187, 339] width 311 height 576
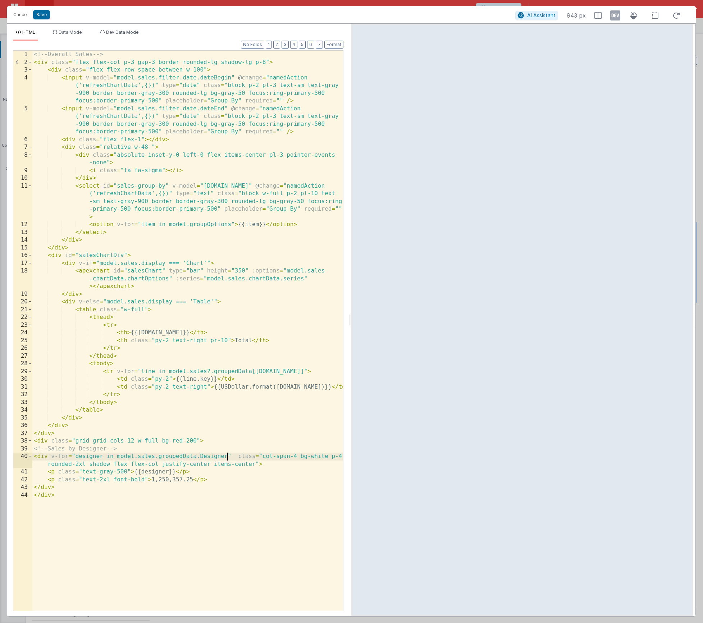
drag, startPoint x: 167, startPoint y: 473, endPoint x: 170, endPoint y: 479, distance: 6.9
click at [167, 473] on div "<!-- Overall Sales --> < div class = "flex flex-col p-3 gap-3 border rounded-lg…" at bounding box center [187, 339] width 311 height 576
drag, startPoint x: 150, startPoint y: 481, endPoint x: 191, endPoint y: 480, distance: 40.6
click at [191, 480] on div "<!-- Overall Sales --> < div class = "flex flex-col p-3 gap-3 border rounded-lg…" at bounding box center [187, 339] width 311 height 576
click at [159, 480] on div "<!-- Overall Sales --> < div class = "flex flex-col p-3 gap-3 border rounded-lg…" at bounding box center [187, 339] width 311 height 576
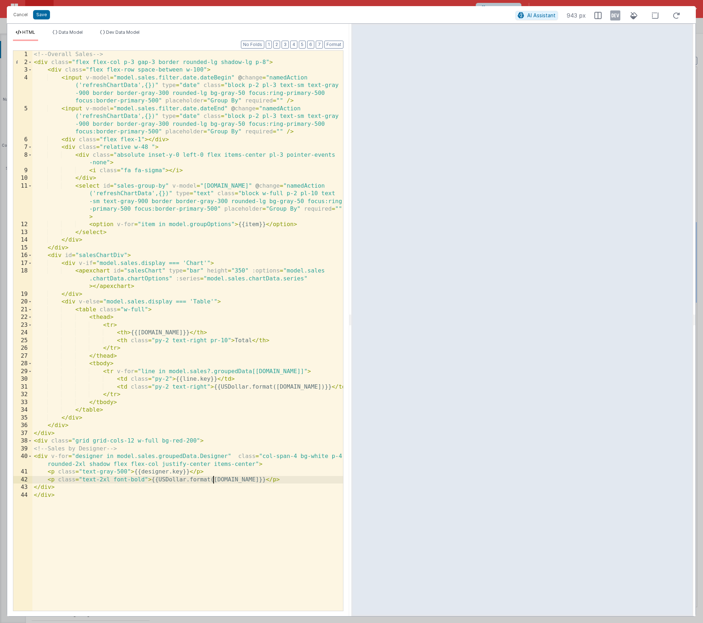
click at [263, 479] on div "<!-- Overall Sales --> < div class = "flex flex-col p-3 gap-3 border rounded-lg…" at bounding box center [187, 339] width 311 height 576
click at [122, 32] on span "Dev Data Model" at bounding box center [122, 31] width 33 height 5
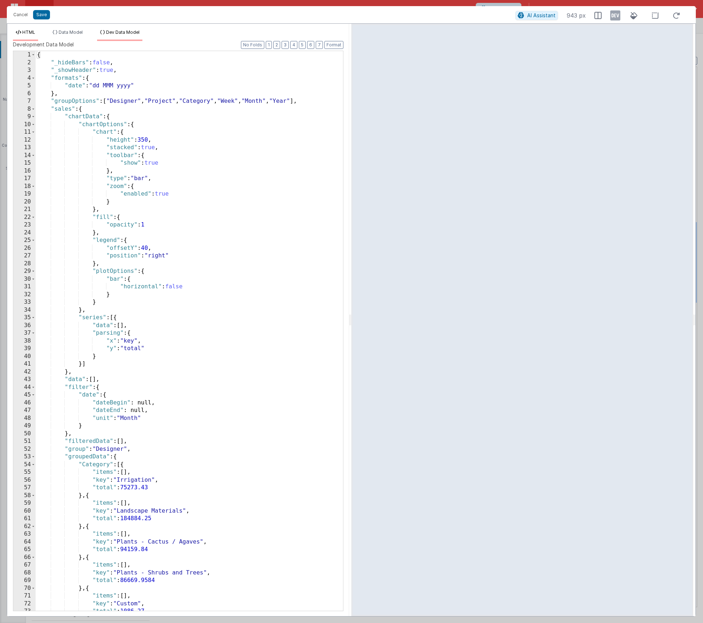
click at [21, 36] on li "HTML" at bounding box center [25, 35] width 25 height 12
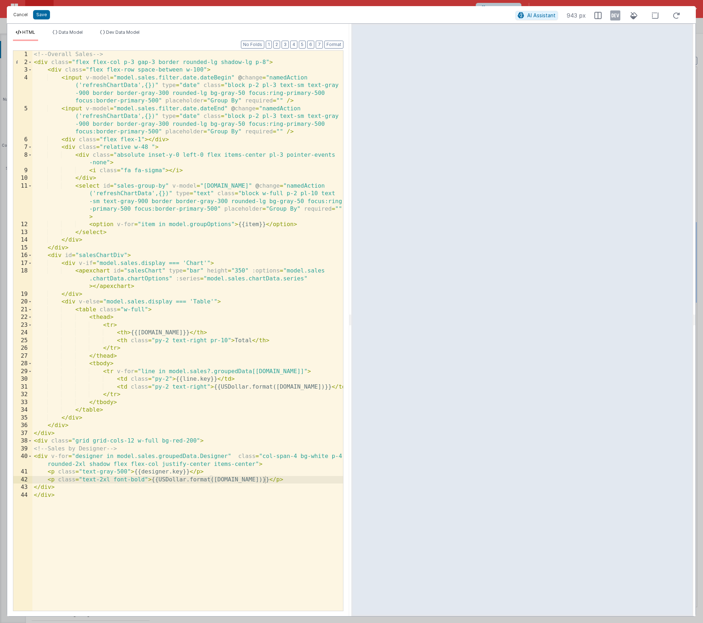
click at [22, 12] on button "Cancel" at bounding box center [21, 15] width 22 height 10
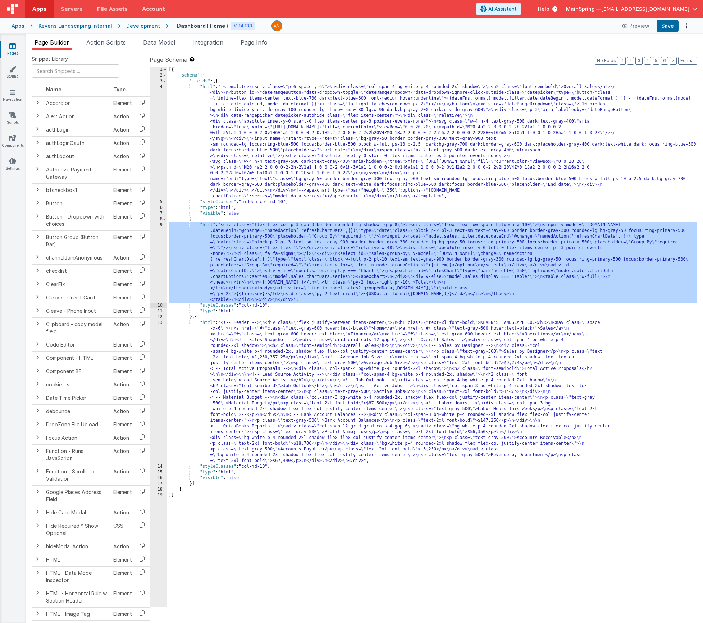
click at [296, 280] on div "[{ "schema" : { "fields" : [{ "html" : " <template> \n <div class= \" p-6 space…" at bounding box center [432, 343] width 530 height 552
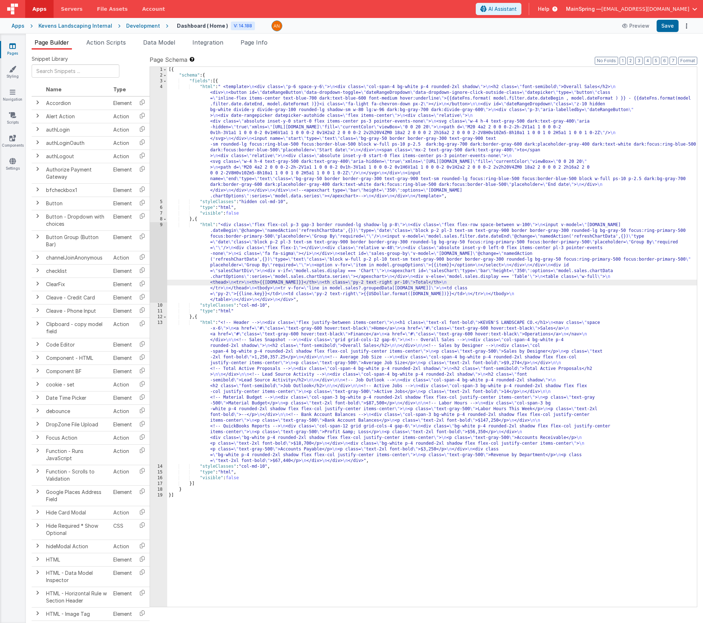
click at [286, 227] on div "[{ "schema" : { "fields" : [{ "html" : " <template> \n <div class= \" p-6 space…" at bounding box center [432, 343] width 530 height 552
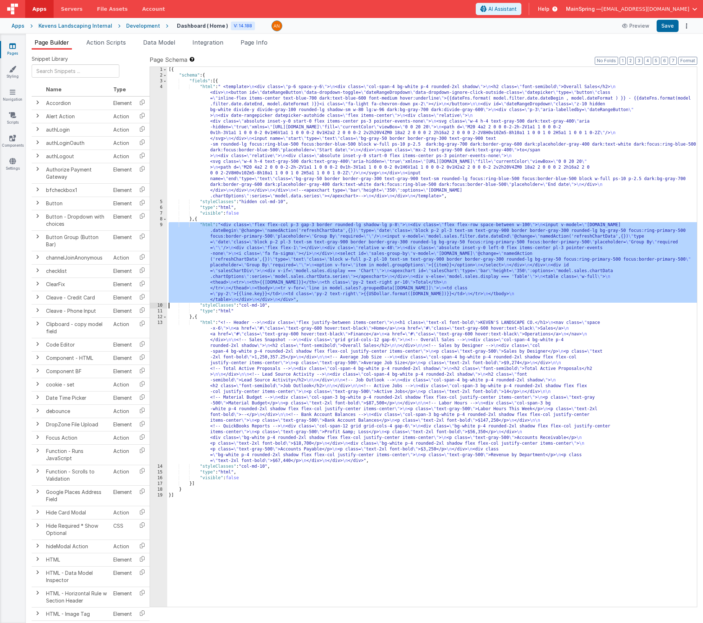
click at [153, 261] on div "9" at bounding box center [158, 262] width 17 height 81
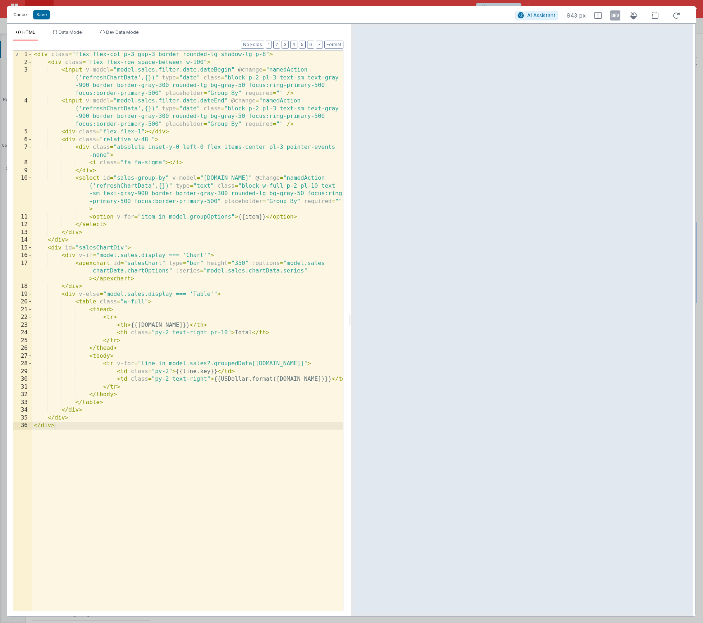
click at [21, 14] on button "Cancel" at bounding box center [21, 15] width 22 height 10
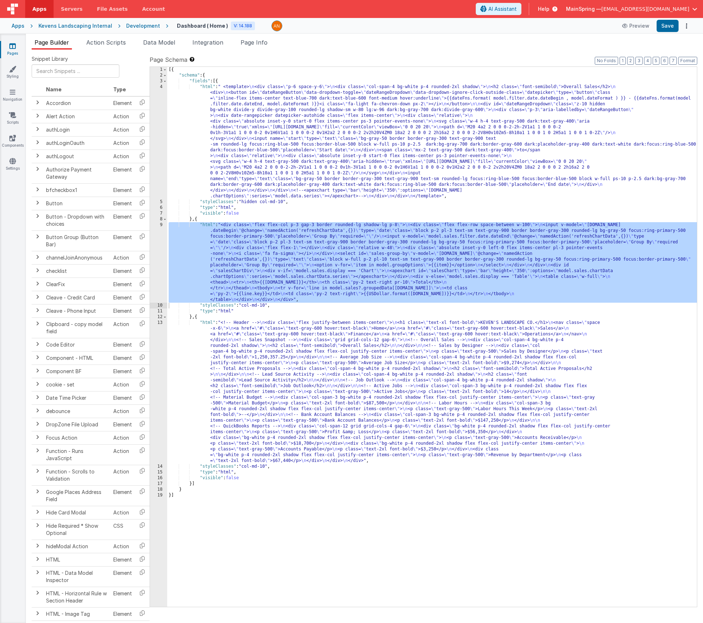
click at [272, 371] on div "[{ "schema" : { "fields" : [{ "html" : " <template> \n <div class= \" p-6 space…" at bounding box center [432, 343] width 530 height 552
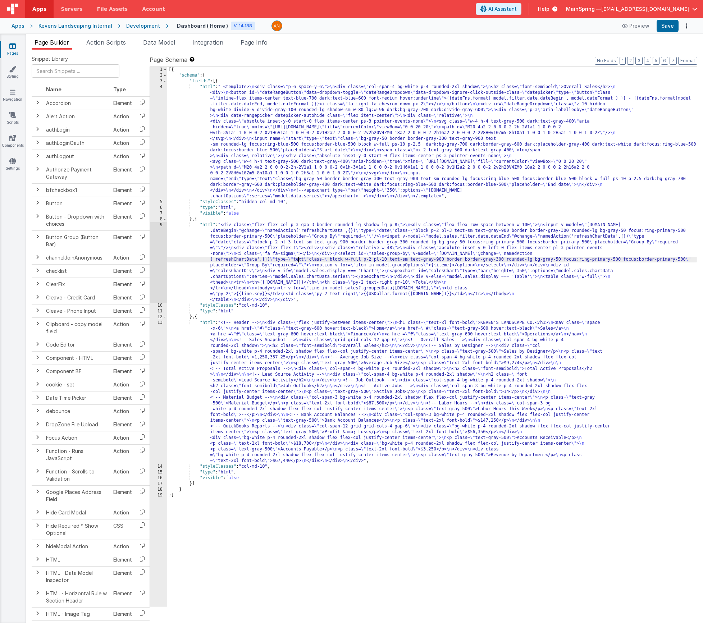
click at [299, 258] on div "[{ "schema" : { "fields" : [{ "html" : " <template> \n <div class= \" p-6 space…" at bounding box center [432, 343] width 530 height 552
click at [156, 255] on div "9" at bounding box center [158, 262] width 17 height 81
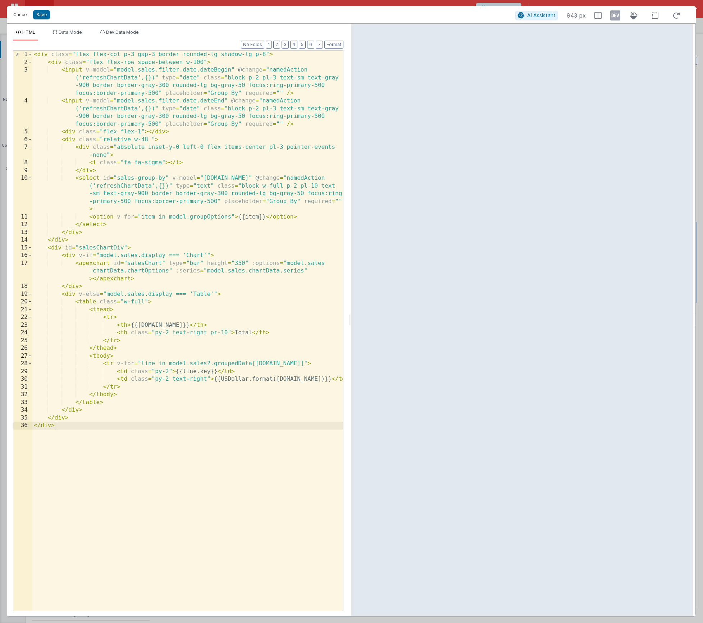
click at [22, 15] on button "Cancel" at bounding box center [21, 15] width 22 height 10
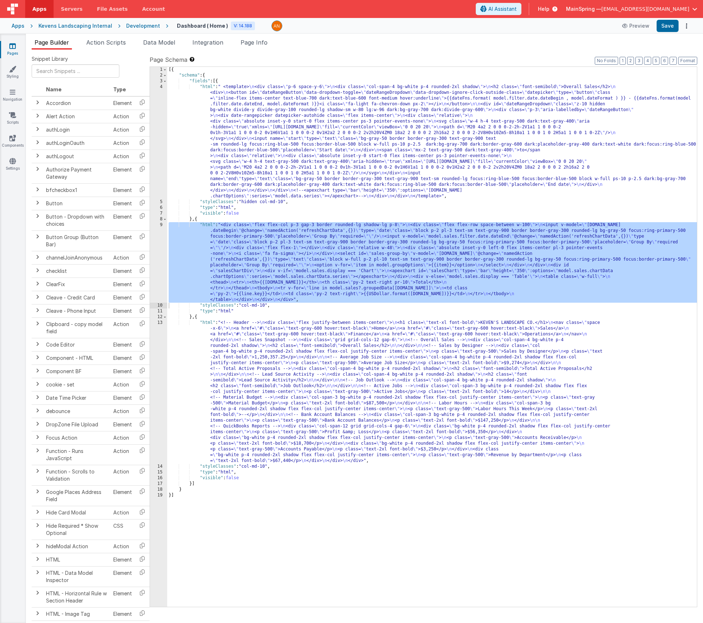
click at [242, 392] on div "[{ "schema" : { "fields" : [{ "html" : " <template> \n <div class= \" p-6 space…" at bounding box center [432, 343] width 530 height 552
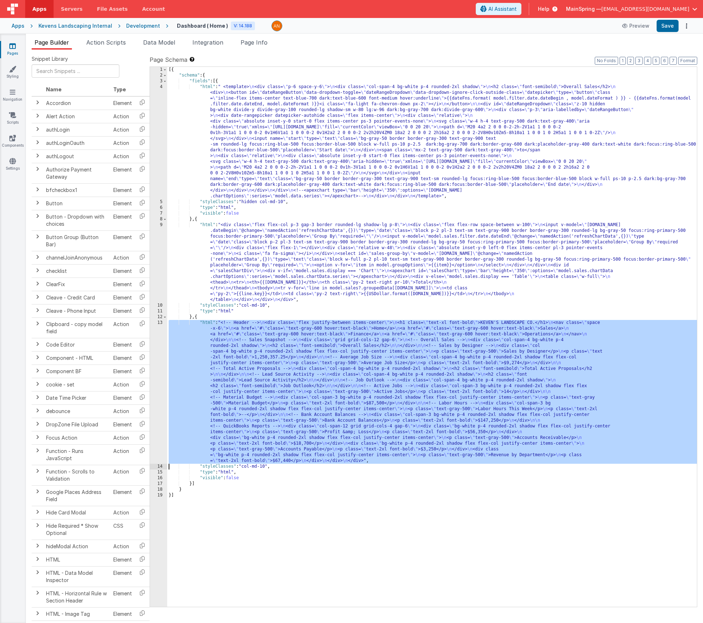
click at [156, 378] on div "13" at bounding box center [158, 392] width 17 height 144
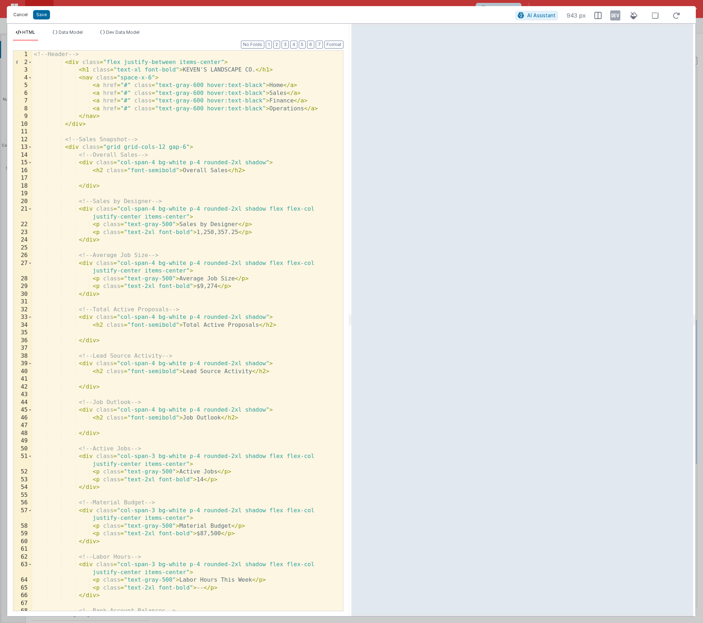
click at [17, 15] on button "Cancel" at bounding box center [21, 15] width 22 height 10
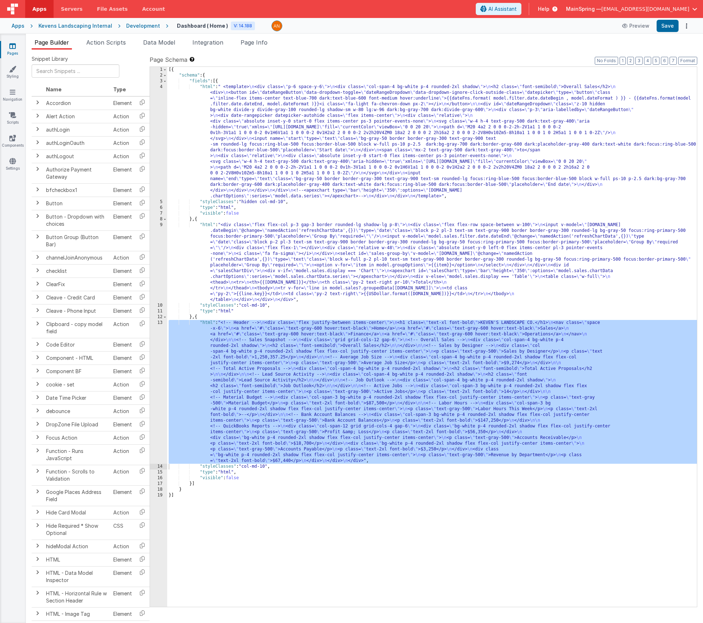
click at [335, 153] on div "[{ "schema" : { "fields" : [{ "html" : " <template> \n <div class= \" p-6 space…" at bounding box center [432, 343] width 530 height 552
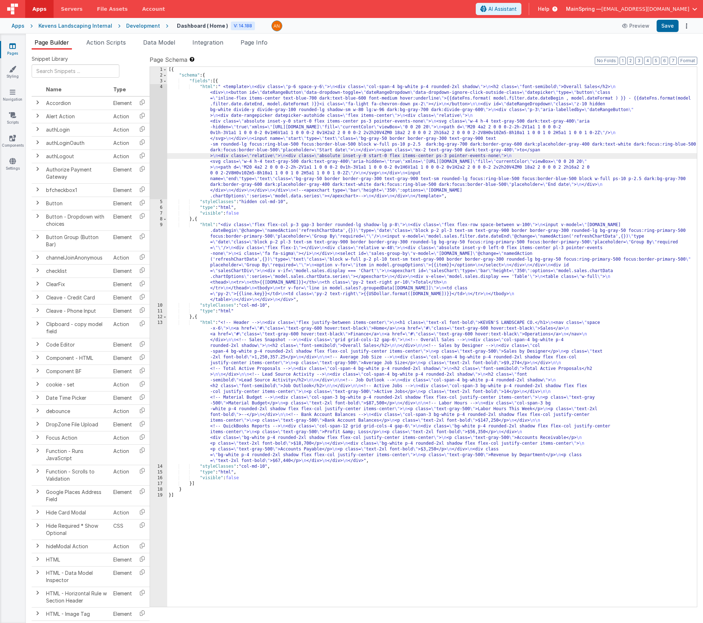
click at [158, 147] on div "4" at bounding box center [158, 141] width 17 height 115
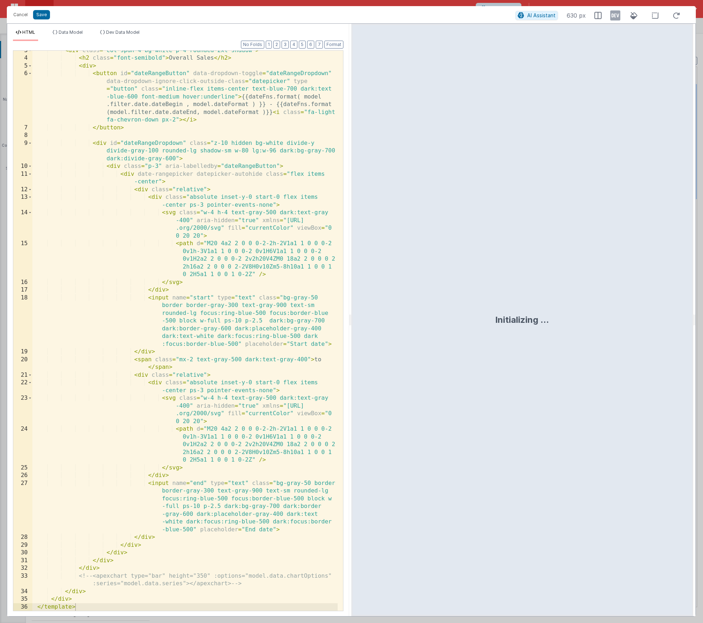
scroll to position [19, 0]
click at [13, 16] on button "Cancel" at bounding box center [21, 15] width 22 height 10
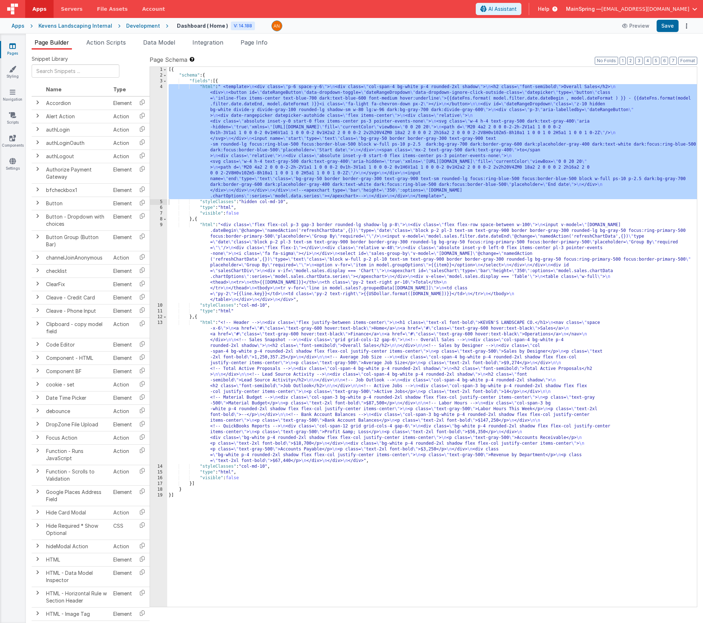
click at [329, 271] on div "[{ "schema" : { "fields" : [{ "html" : " <template> \n <div class= \" p-6 space…" at bounding box center [432, 343] width 530 height 552
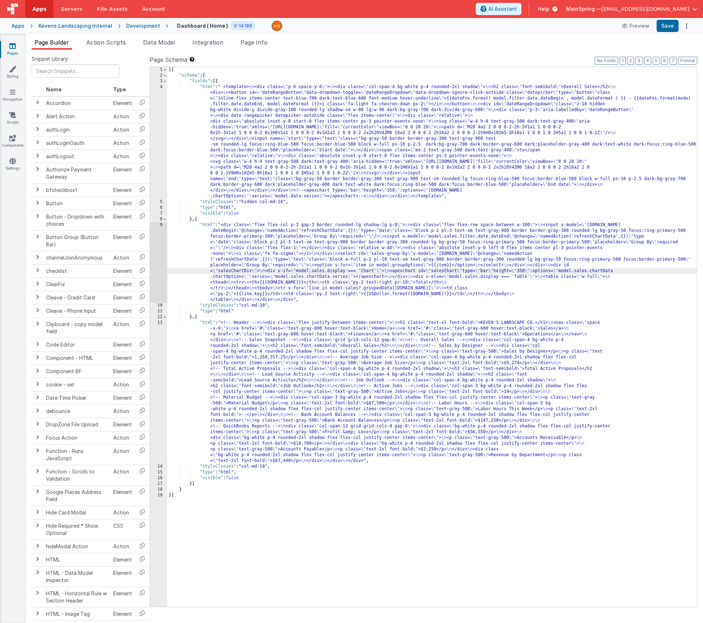
click at [156, 246] on div "9" at bounding box center [158, 262] width 17 height 81
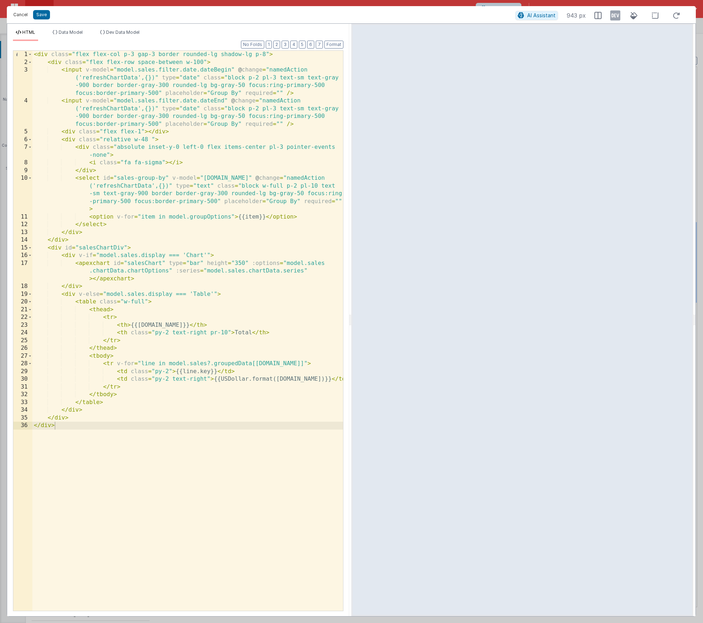
click at [20, 16] on button "Cancel" at bounding box center [21, 15] width 22 height 10
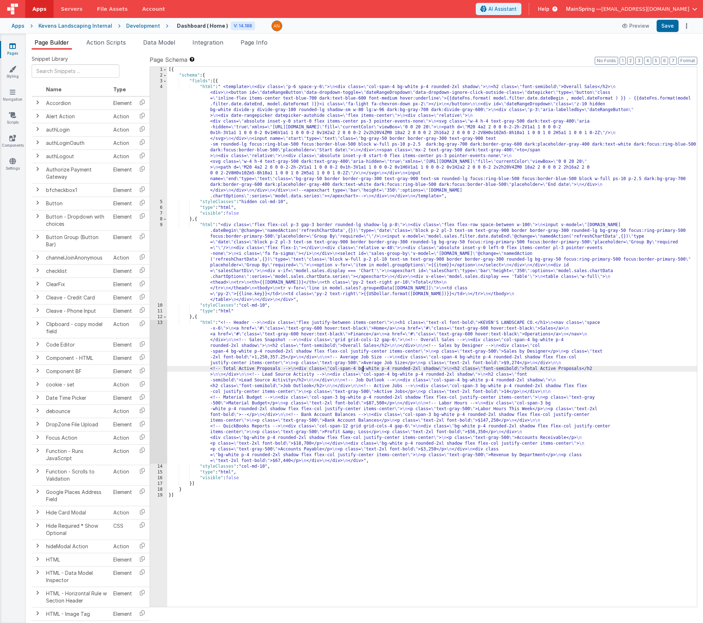
click at [363, 370] on div "[{ "schema" : { "fields" : [{ "html" : " <template> \n <div class= \" p-6 space…" at bounding box center [432, 343] width 530 height 552
click at [240, 266] on div "[{ "schema" : { "fields" : [{ "html" : " <template> \n <div class= \" p-6 space…" at bounding box center [432, 343] width 530 height 552
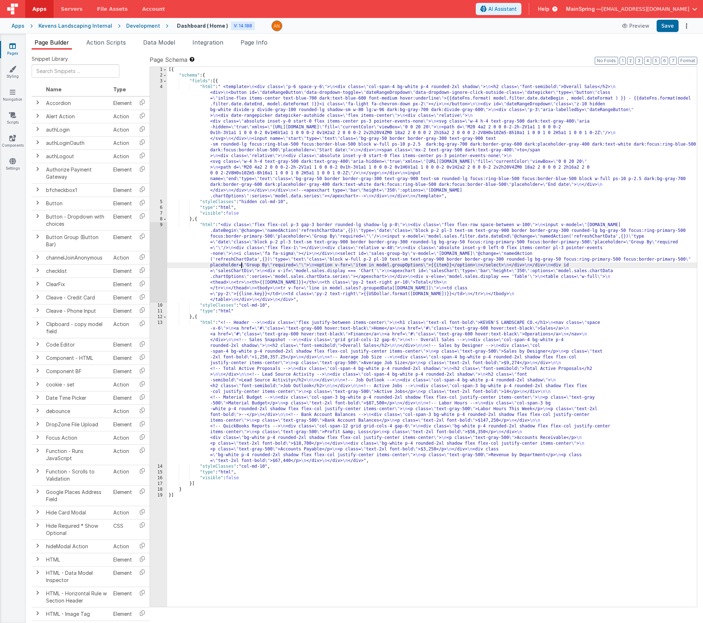
click at [155, 260] on div "9" at bounding box center [158, 262] width 17 height 81
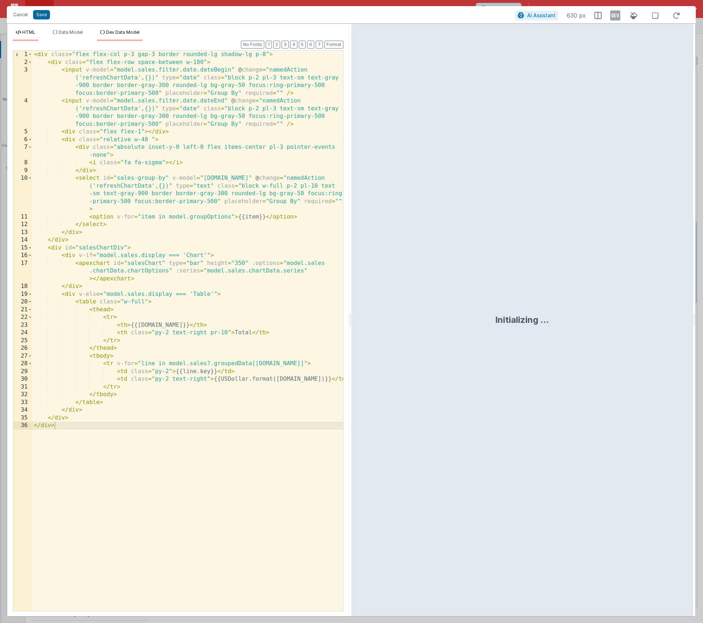
click at [121, 31] on span "Dev Data Model" at bounding box center [122, 31] width 33 height 5
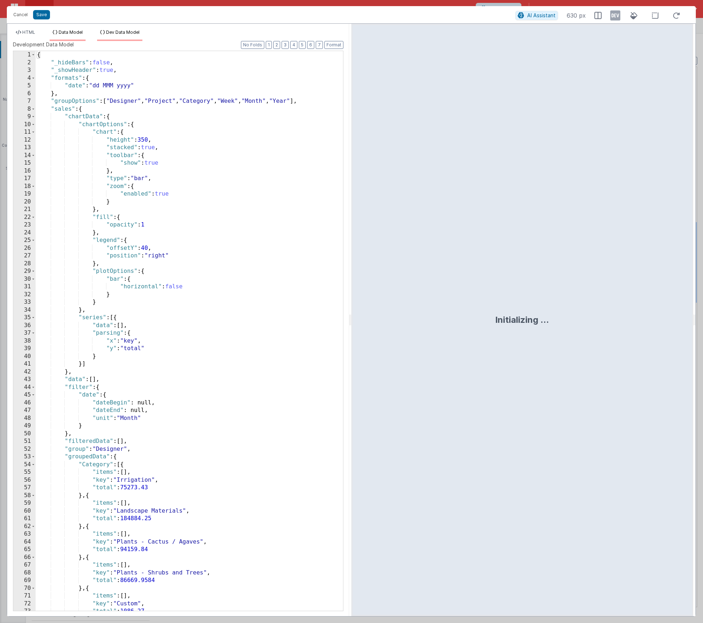
click at [72, 32] on span "Data Model" at bounding box center [71, 31] width 24 height 5
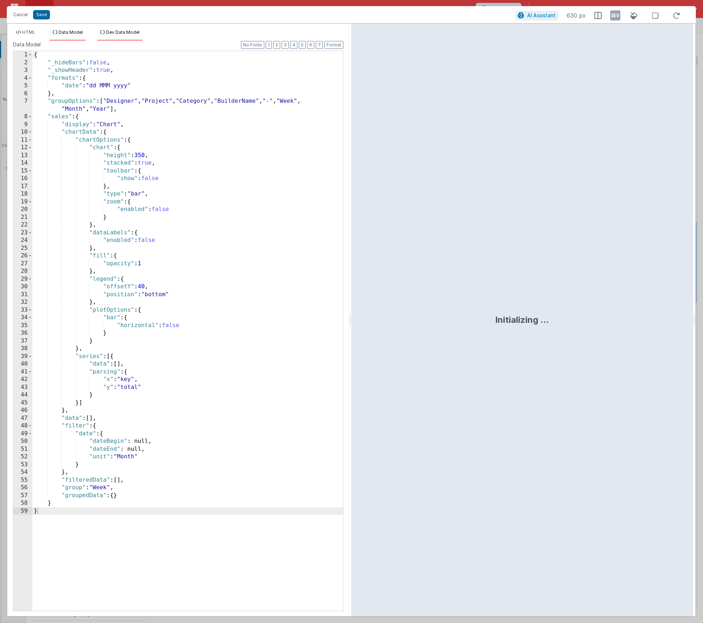
click at [127, 31] on span "Dev Data Model" at bounding box center [122, 31] width 33 height 5
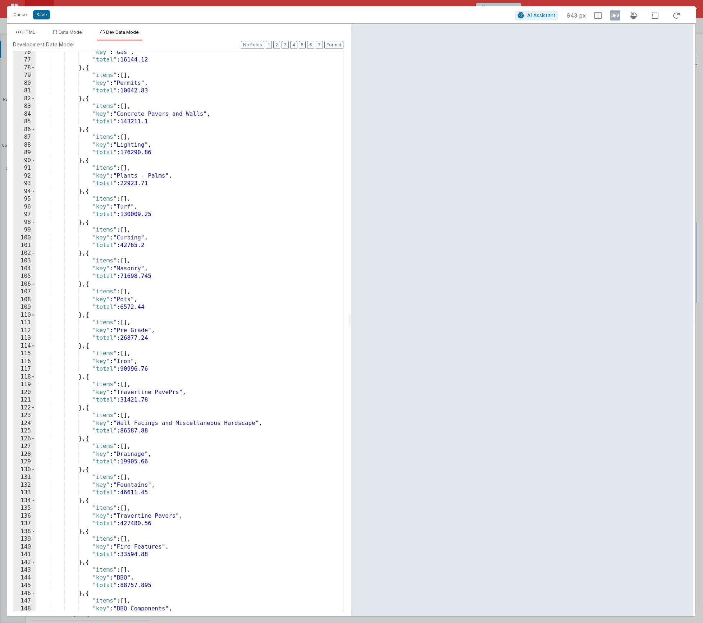
scroll to position [259, 0]
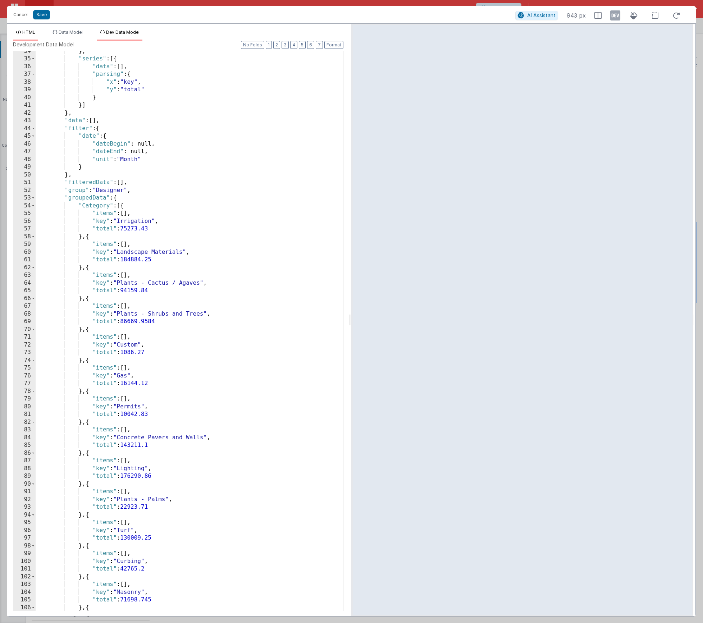
click at [29, 35] on span "HTML" at bounding box center [28, 31] width 13 height 5
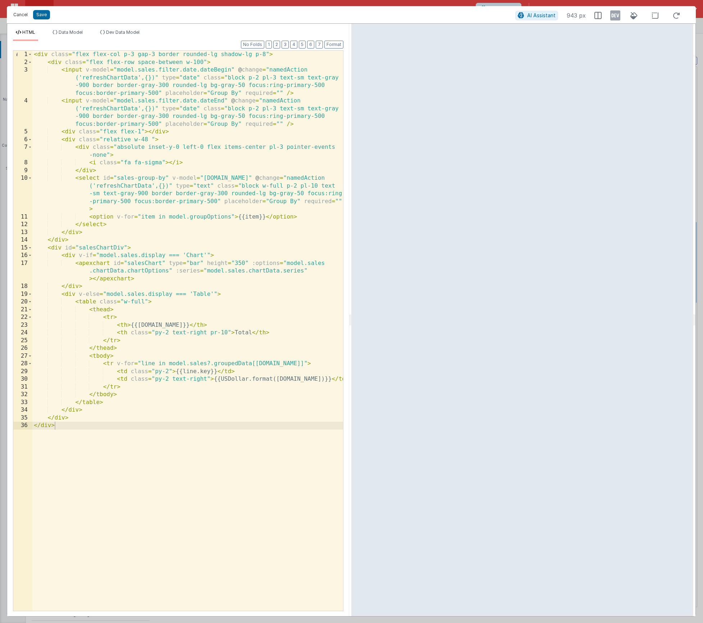
drag, startPoint x: 22, startPoint y: 12, endPoint x: 63, endPoint y: 41, distance: 51.3
click at [22, 11] on button "Cancel" at bounding box center [21, 15] width 22 height 10
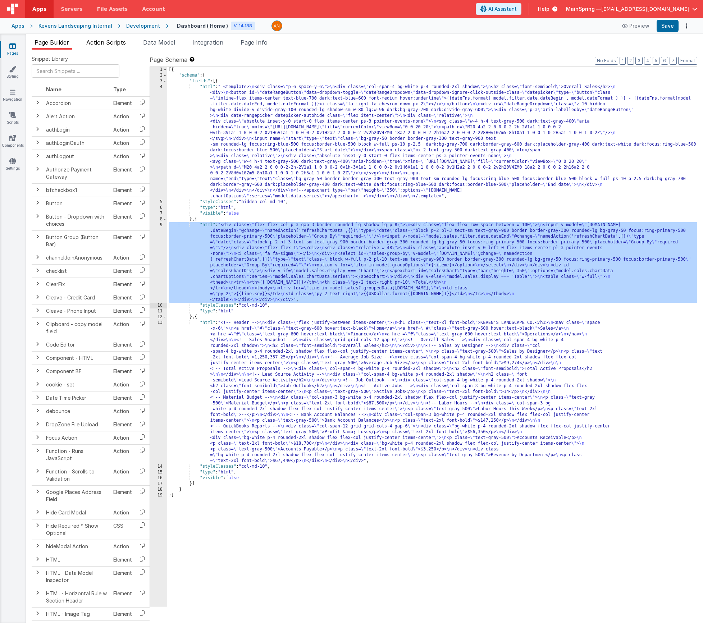
click at [123, 41] on span "Action Scripts" at bounding box center [106, 42] width 40 height 7
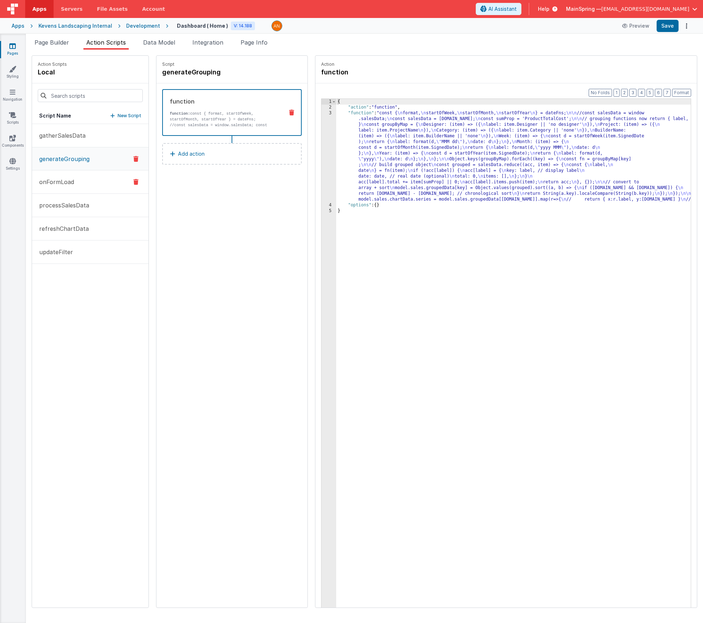
drag, startPoint x: 66, startPoint y: 201, endPoint x: 108, endPoint y: 193, distance: 42.1
click at [66, 201] on p "processSalesData" at bounding box center [62, 205] width 54 height 9
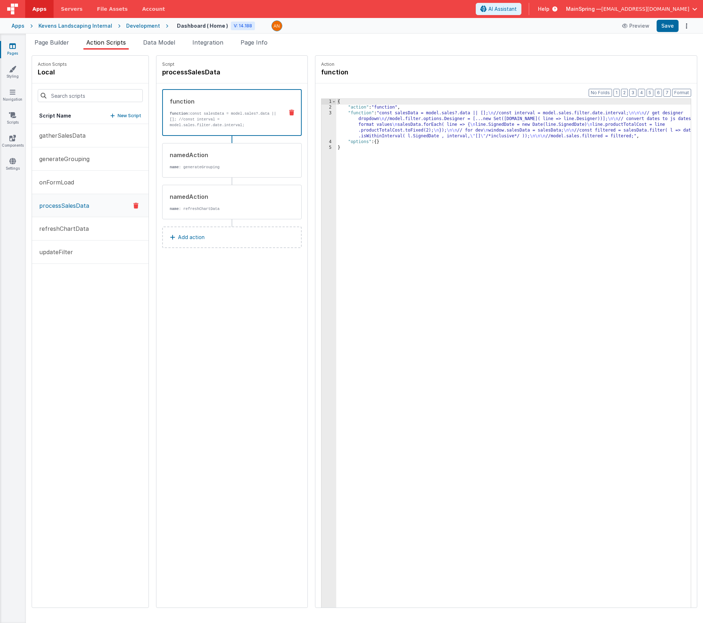
click at [389, 137] on div "{ "action" : "function" , "function" : "const salesData = model.sales?.data || …" at bounding box center [524, 370] width 376 height 543
click at [322, 127] on div "3" at bounding box center [329, 124] width 15 height 29
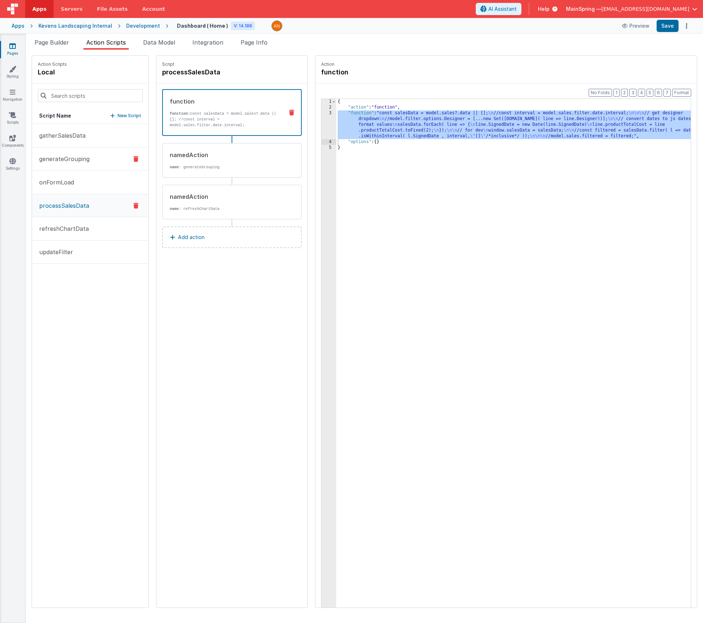
click at [60, 163] on p "generateGrouping" at bounding box center [62, 159] width 55 height 9
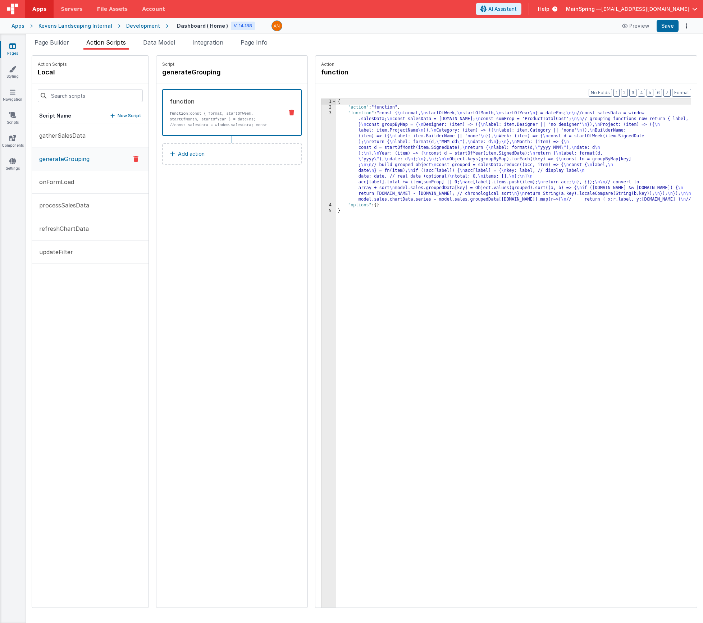
click at [418, 153] on div "{ "action" : "function" , "function" : "const { \n format, \n startOfWeek, \n s…" at bounding box center [524, 370] width 376 height 543
click at [322, 149] on div "3" at bounding box center [329, 156] width 15 height 92
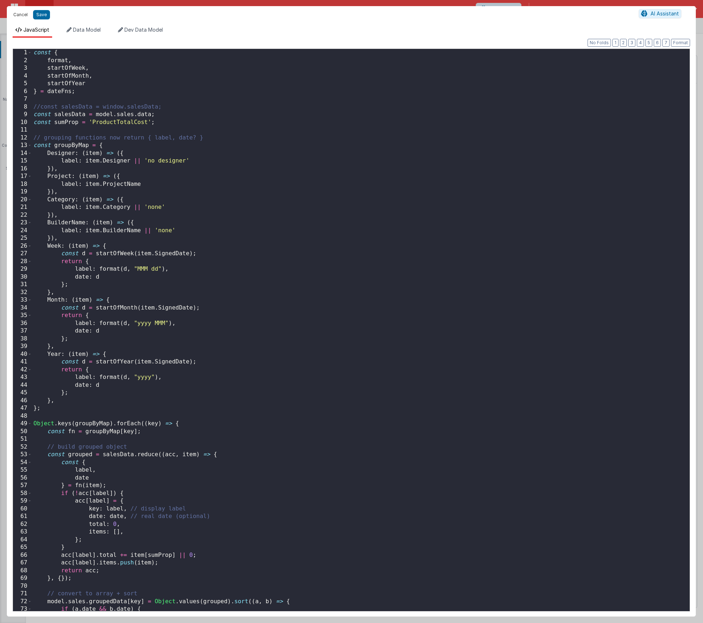
click at [16, 16] on button "Cancel" at bounding box center [21, 15] width 22 height 10
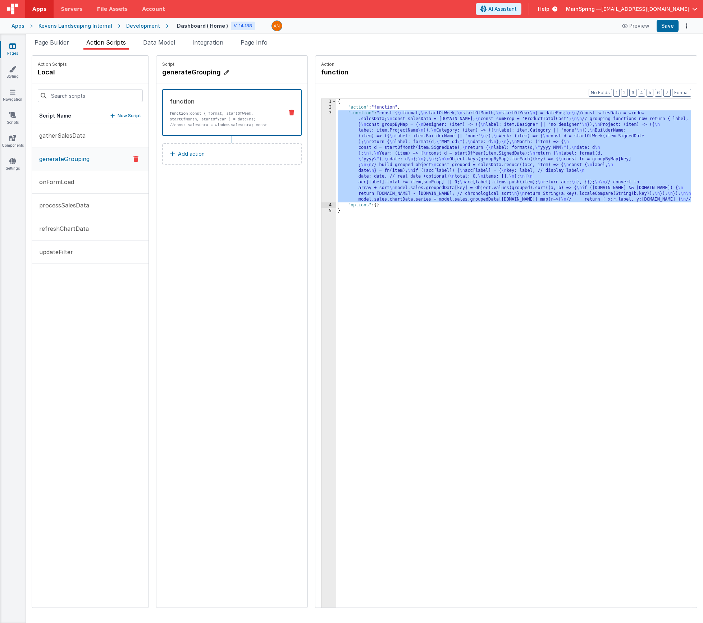
click at [187, 68] on h4 "generateGrouping" at bounding box center [216, 72] width 108 height 10
click at [190, 73] on input "generateGrouping" at bounding box center [198, 72] width 72 height 10
type input "generateGroupedData"
click at [238, 76] on icon at bounding box center [240, 72] width 5 height 9
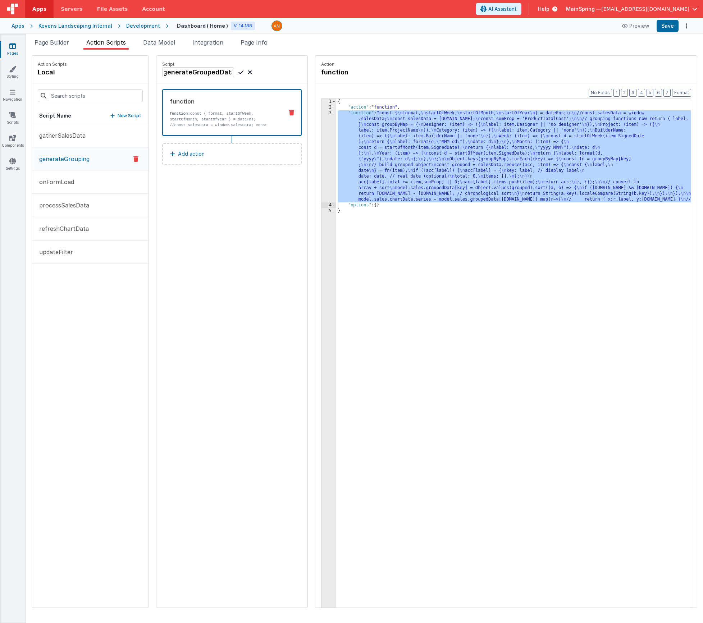
scroll to position [0, 0]
click at [60, 182] on p "processSalesData" at bounding box center [62, 182] width 54 height 9
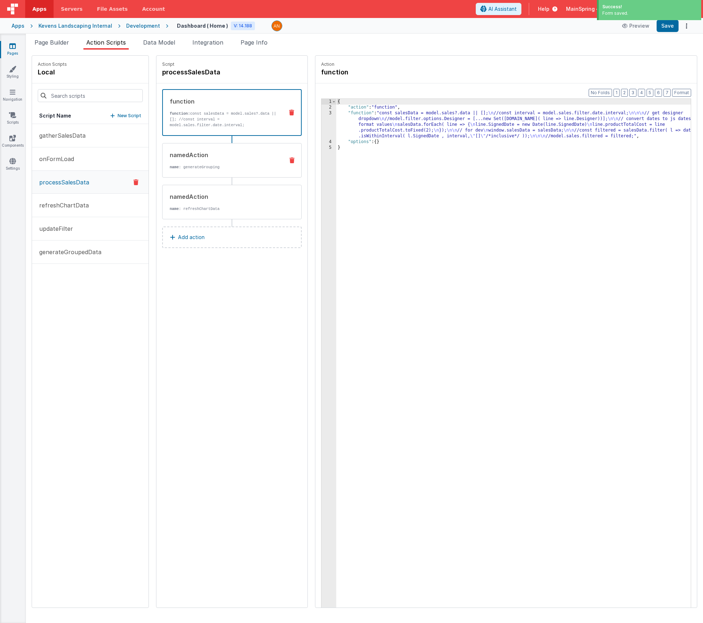
click at [194, 162] on div "namedAction name : generateGrouping" at bounding box center [221, 160] width 116 height 19
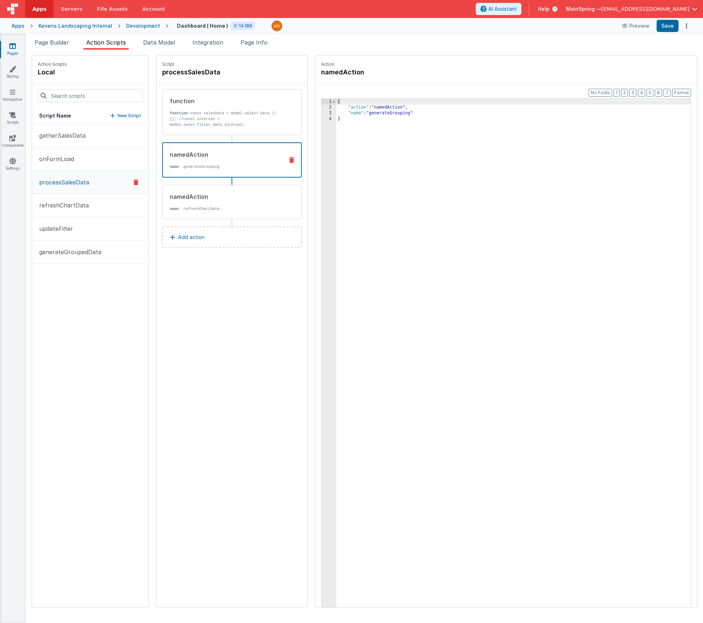
click at [386, 115] on div "{ "action" : "namedAction" , "name" : "generateGrouping" }" at bounding box center [524, 370] width 376 height 543
drag, startPoint x: 386, startPoint y: 115, endPoint x: 393, endPoint y: 137, distance: 23.3
click at [386, 117] on div "{ "action" : "namedAction" , "name" : "generateGrouping" }" at bounding box center [524, 370] width 376 height 543
click at [563, 31] on button "Save" at bounding box center [668, 26] width 22 height 12
click at [52, 41] on span "Page Builder" at bounding box center [52, 42] width 35 height 7
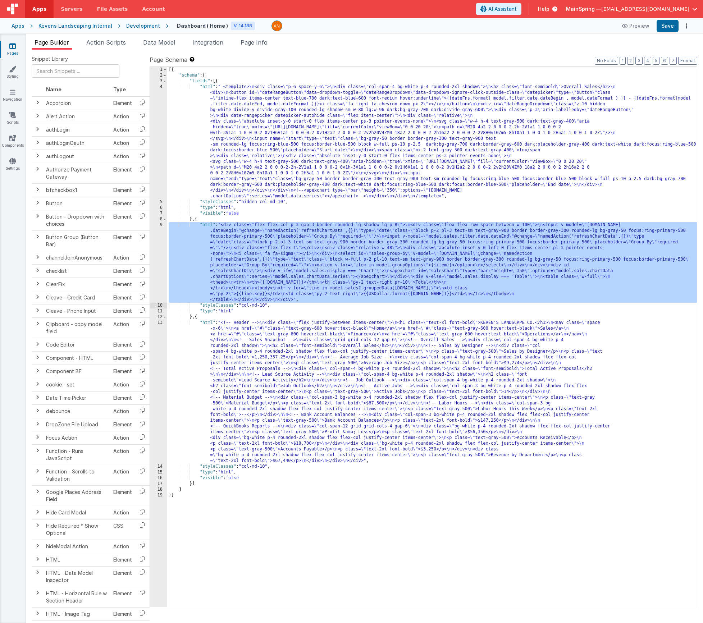
click at [268, 255] on div "[{ "schema" : { "fields" : [{ "html" : " <template> \n <div class= \" p-6 space…" at bounding box center [432, 343] width 530 height 552
click at [157, 262] on div "9" at bounding box center [158, 262] width 17 height 81
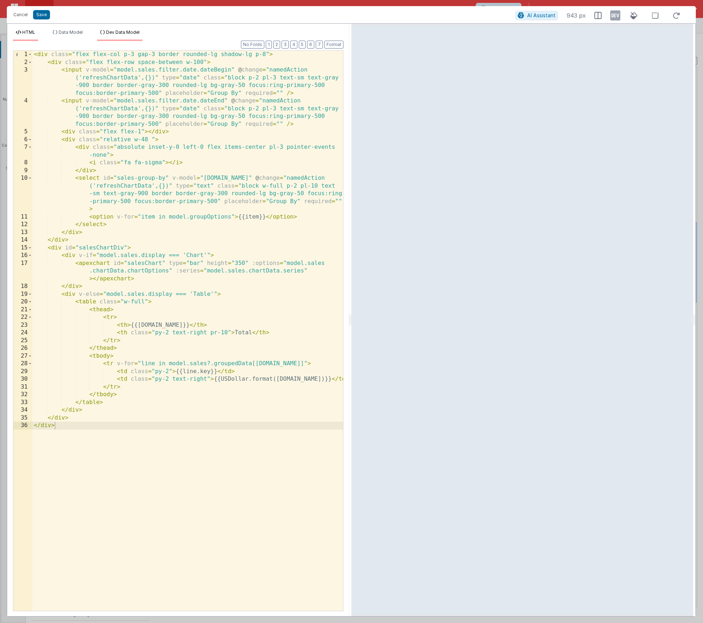
click at [107, 33] on span "Dev Data Model" at bounding box center [122, 31] width 33 height 5
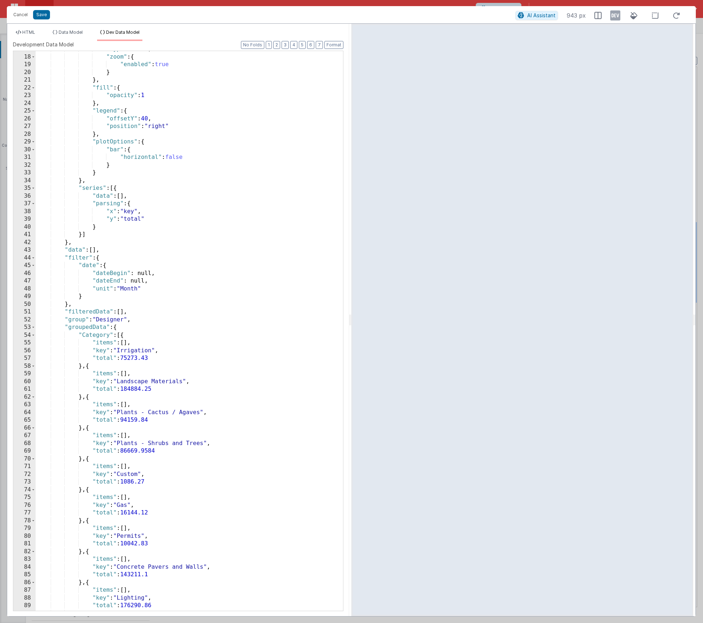
scroll to position [151, 0]
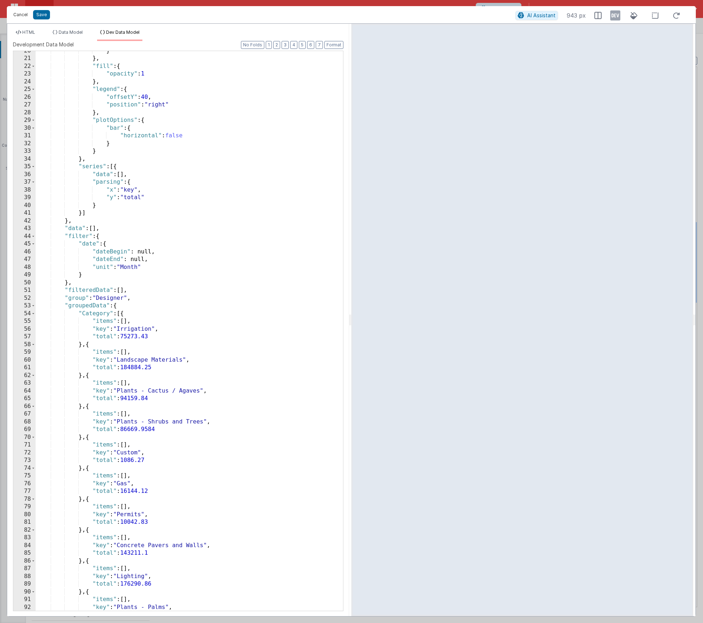
drag, startPoint x: 16, startPoint y: 18, endPoint x: 53, endPoint y: 52, distance: 49.9
click at [16, 18] on button "Cancel" at bounding box center [21, 15] width 22 height 10
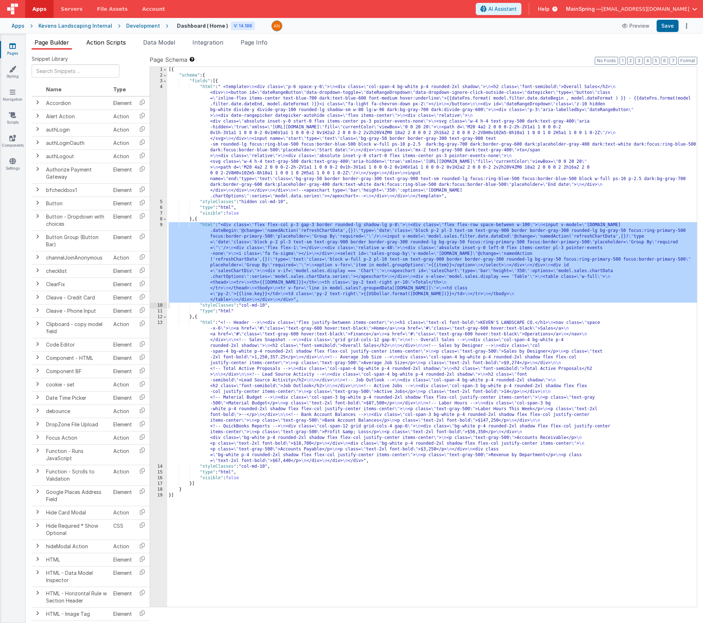
click at [96, 45] on span "Action Scripts" at bounding box center [106, 42] width 40 height 7
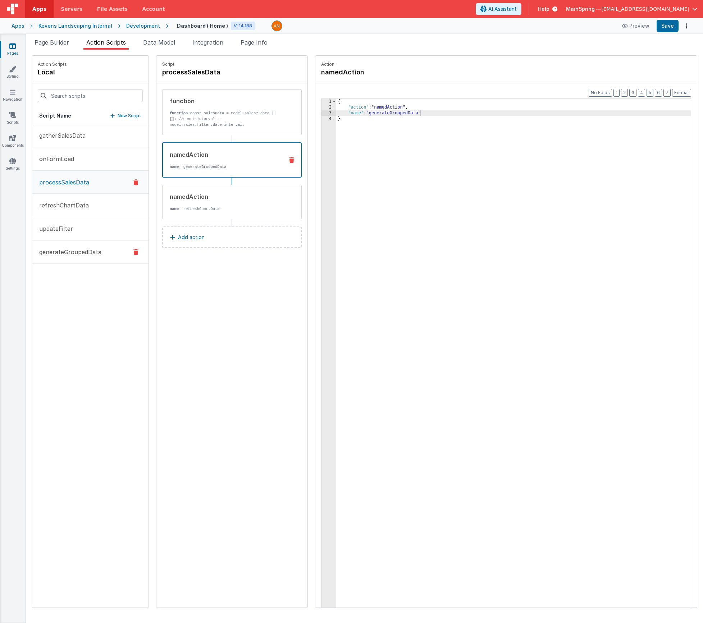
click at [54, 251] on p "generateGroupedData" at bounding box center [68, 252] width 67 height 9
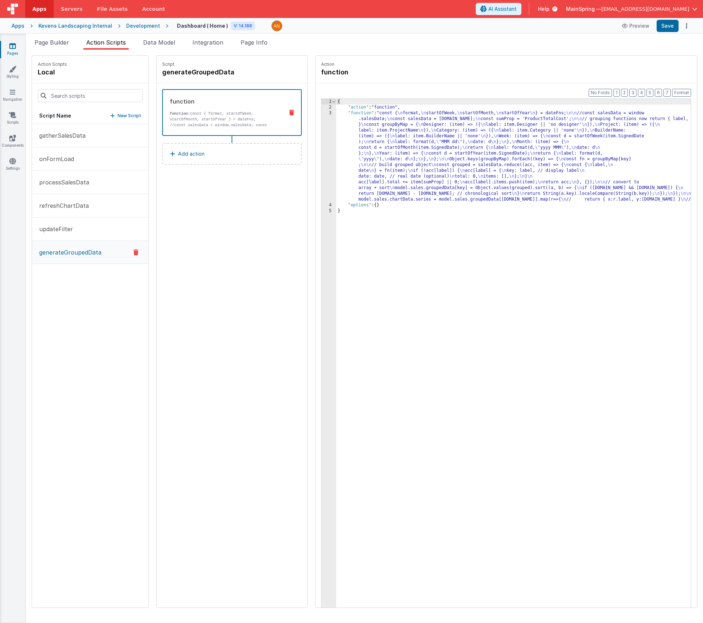
drag, startPoint x: 358, startPoint y: 133, endPoint x: 307, endPoint y: 136, distance: 51.2
click at [358, 133] on div "{ "action" : "function" , "function" : "const { \n format, \n startOfWeek, \n s…" at bounding box center [524, 370] width 376 height 543
click at [322, 138] on div "3" at bounding box center [329, 156] width 15 height 92
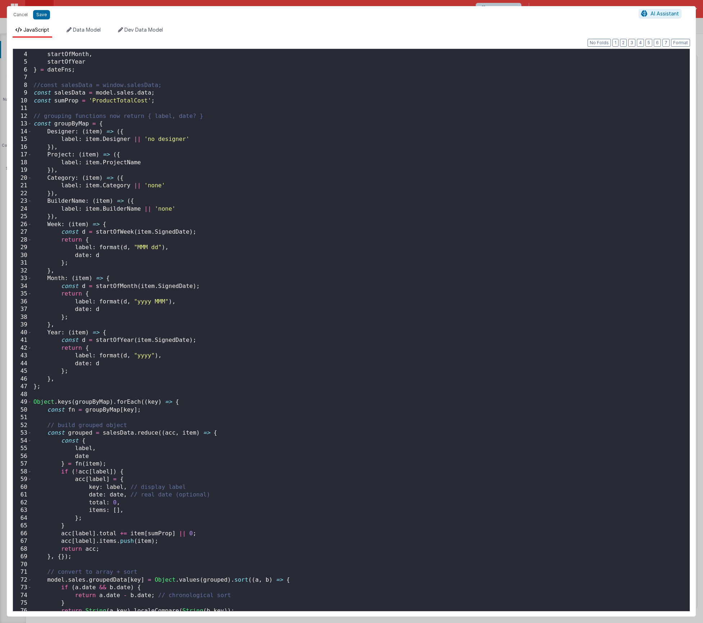
scroll to position [71, 0]
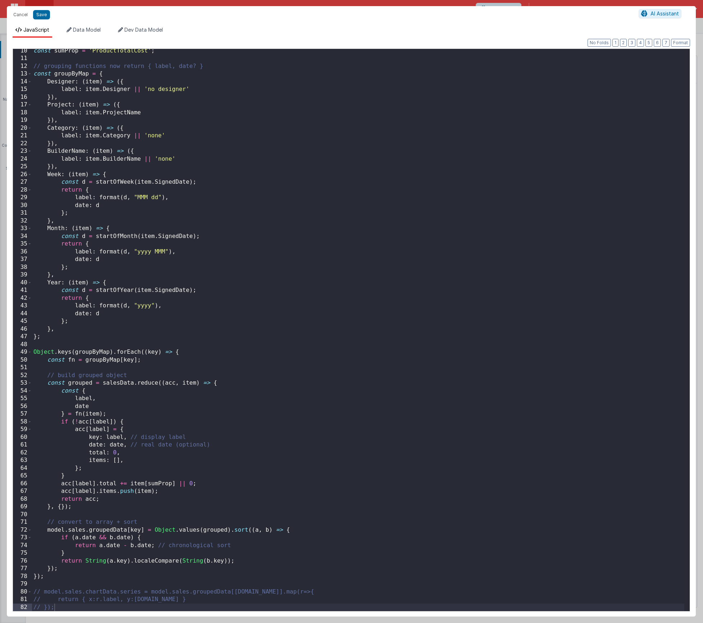
click at [60, 491] on div "const sumProp = 'ProductTotalCost' ; // grouping functions now return { label, …" at bounding box center [358, 336] width 652 height 578
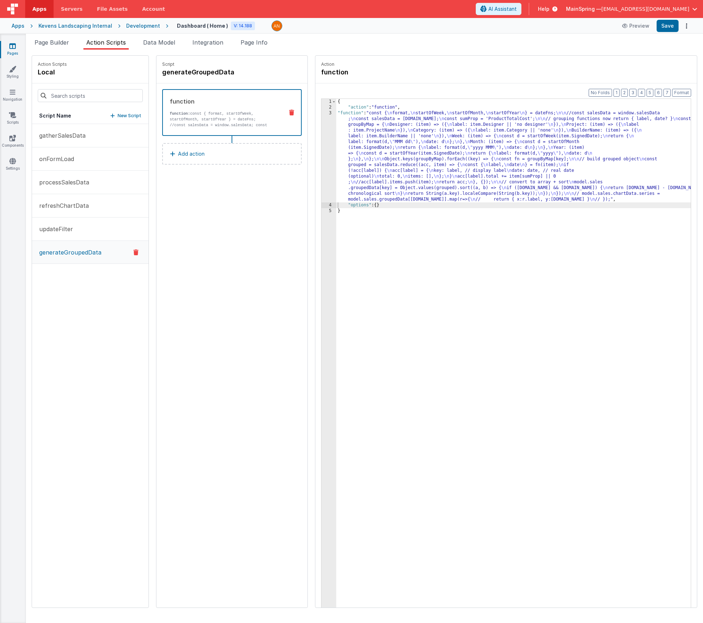
click at [163, 50] on div "Snippet Library Name Type Accordion Element Alert Action Action authLogin Actio…" at bounding box center [364, 337] width 677 height 574
click at [165, 47] on li "Data Model" at bounding box center [159, 44] width 38 height 12
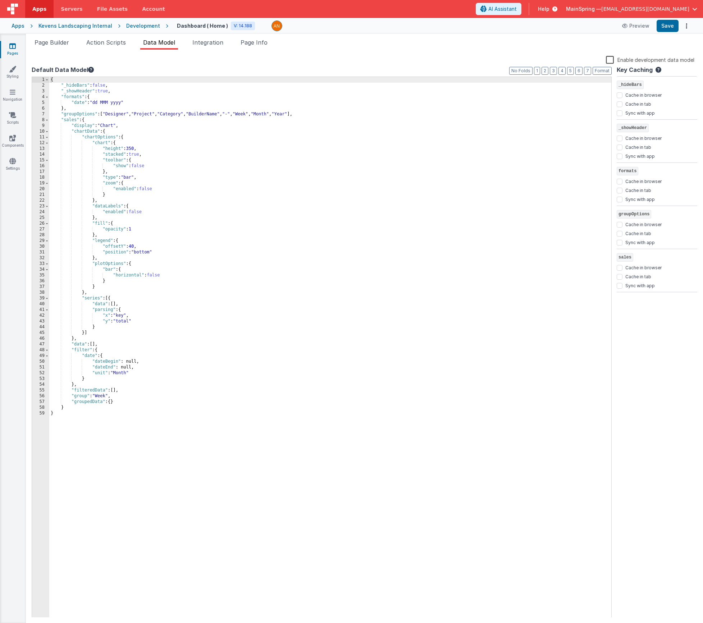
click at [563, 60] on label "Enable development data model" at bounding box center [650, 59] width 88 height 8
click at [0, 0] on input "Enable development data model" at bounding box center [0, 0] width 0 height 0
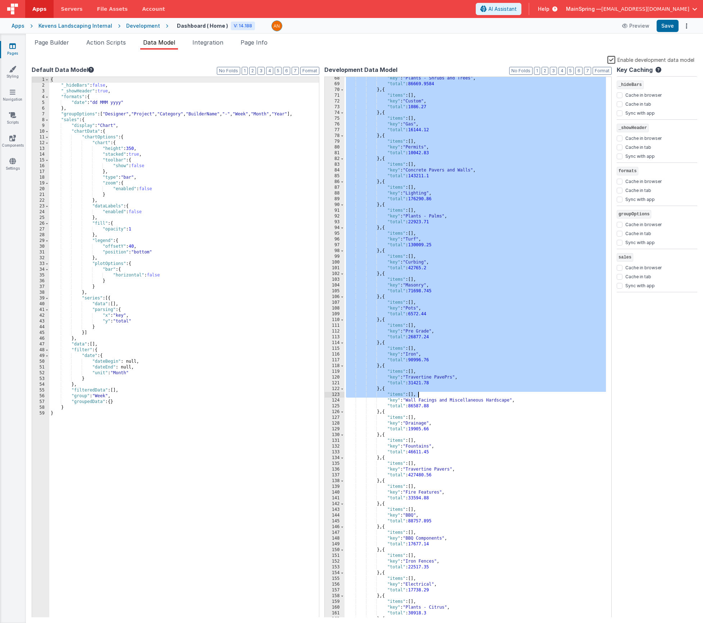
scroll to position [193, 0]
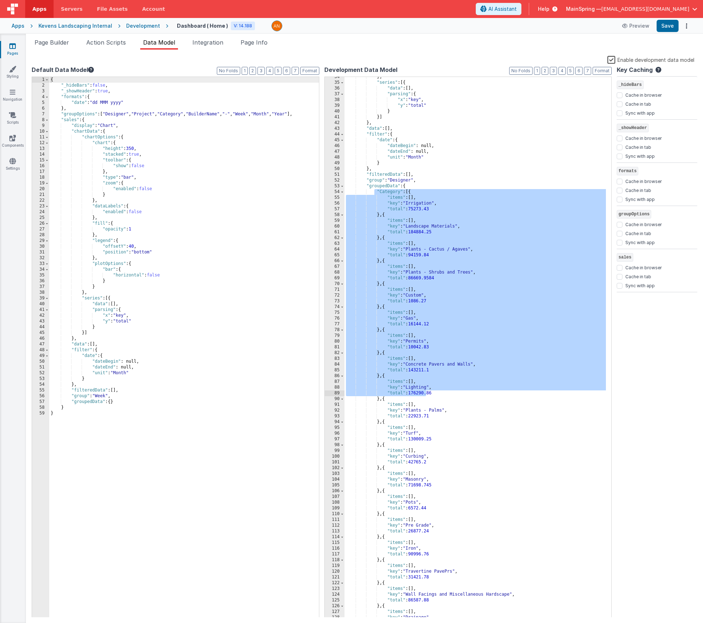
drag, startPoint x: 374, startPoint y: 341, endPoint x: 426, endPoint y: 393, distance: 74.0
click at [426, 393] on div "} , "series" : [{ "data" : [ ] , "parsing" : { "x" : "key" , "y" : "total" } }]…" at bounding box center [476, 350] width 262 height 552
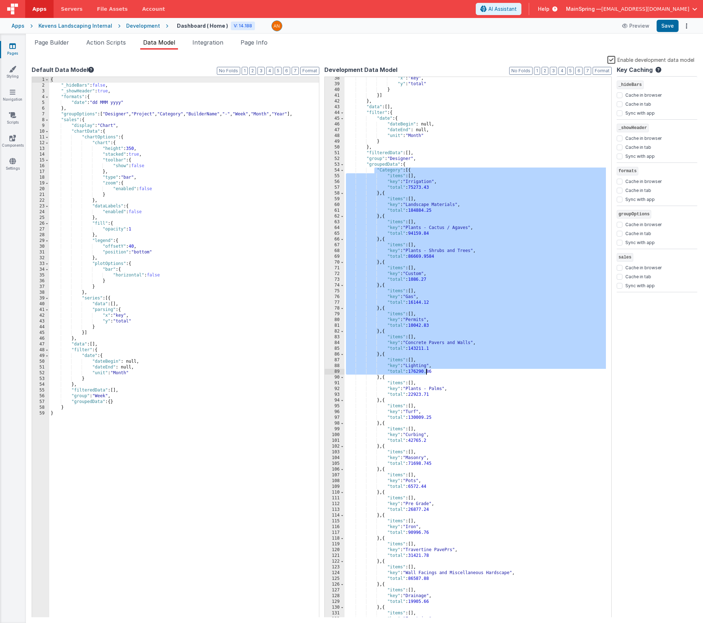
scroll to position [214, 0]
click at [383, 322] on div ""x" : "key" , "y" : "total" } }] } , "data" : [ ] , "filter" : { "date" : { "da…" at bounding box center [476, 352] width 262 height 552
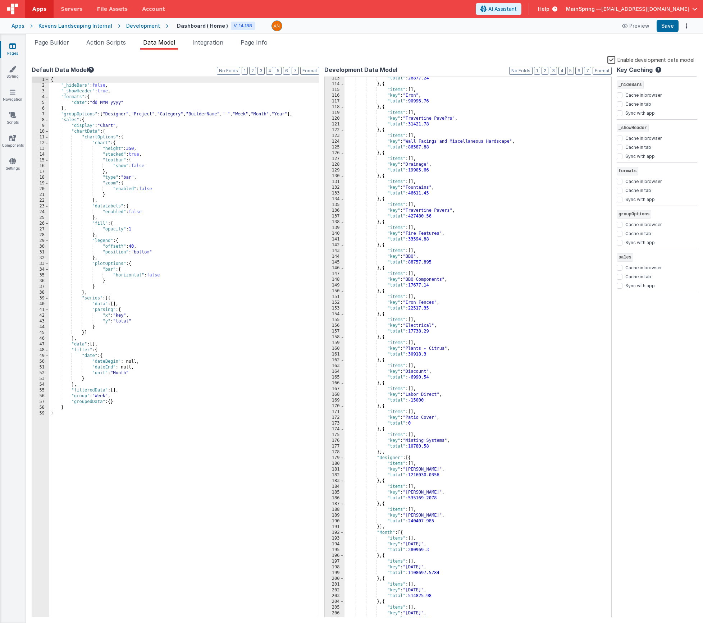
scroll to position [689, 0]
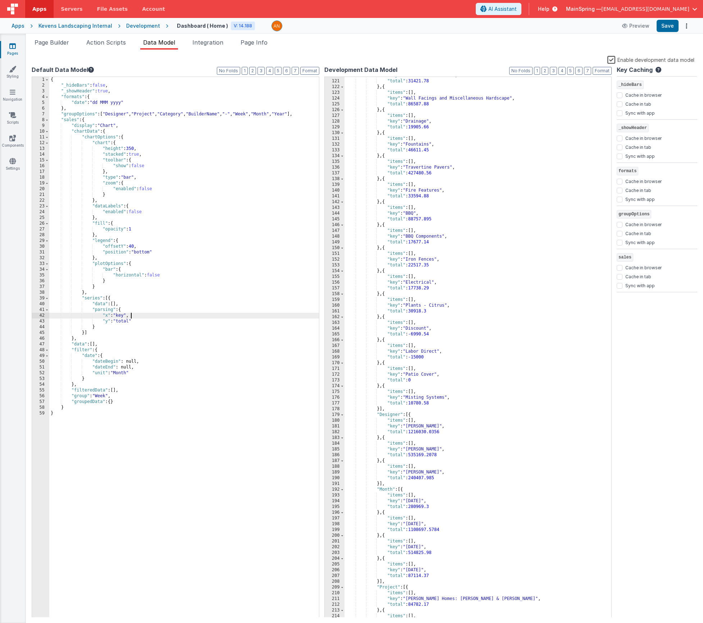
click at [235, 314] on div "{ "_hideBars" : false , "_showHeader" : true , "formats" : { "date" : "dd MMM y…" at bounding box center [330, 353] width 562 height 552
drag, startPoint x: 108, startPoint y: 45, endPoint x: 94, endPoint y: 45, distance: 13.3
click at [108, 45] on span "Action Scripts" at bounding box center [106, 42] width 40 height 7
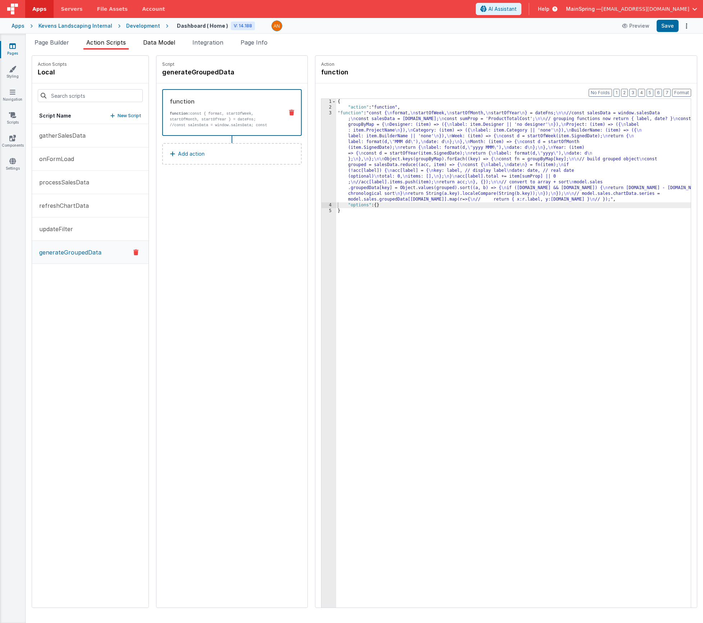
click at [165, 43] on span "Data Model" at bounding box center [159, 42] width 32 height 7
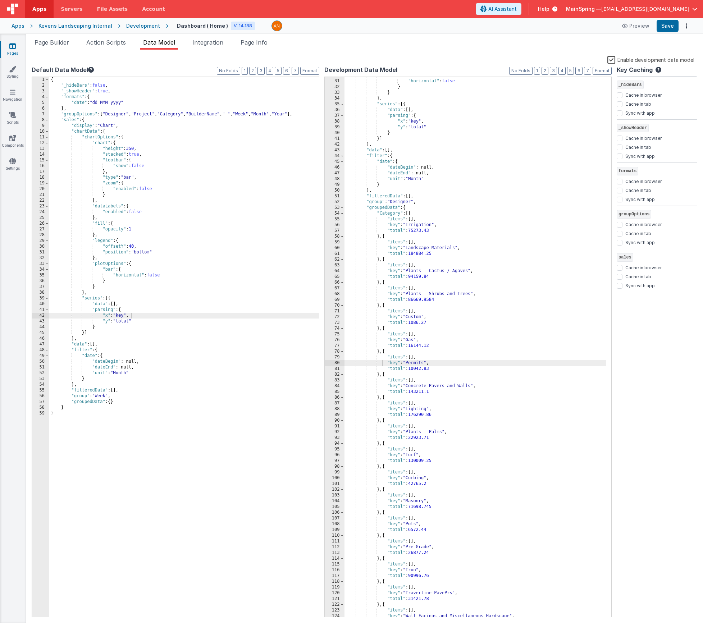
scroll to position [171, 0]
click at [342, 209] on span at bounding box center [342, 208] width 4 height 6
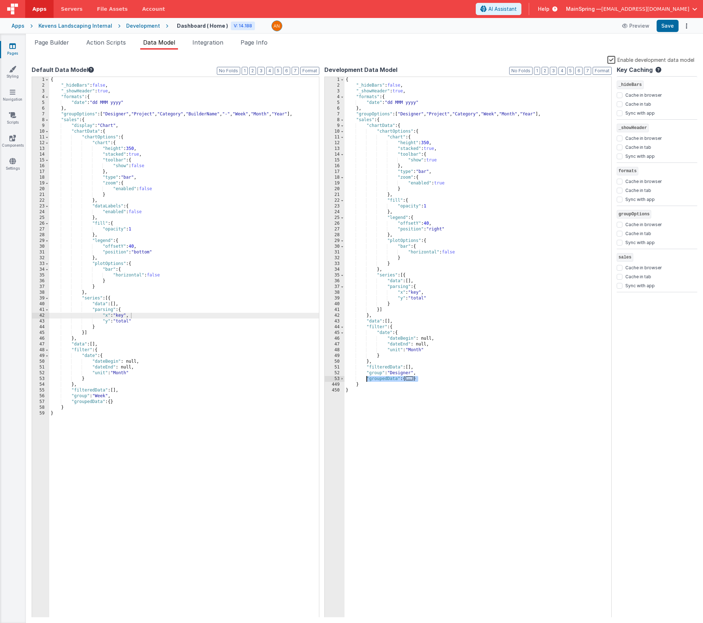
drag, startPoint x: 428, startPoint y: 378, endPoint x: 368, endPoint y: 383, distance: 60.3
click at [365, 381] on div "{ "_hideBars" : false , "_showHeader" : true , "formats" : { "date" : "dd MMM y…" at bounding box center [478, 353] width 267 height 552
drag, startPoint x: 121, startPoint y: 401, endPoint x: 155, endPoint y: 405, distance: 33.6
click at [155, 405] on div "{ "_hideBars" : false , "_showHeader" : true , "formats" : { "date" : "dd MMM y…" at bounding box center [184, 353] width 270 height 552
click at [169, 412] on div "{ "_hideBars" : false , "_showHeader" : true , "formats" : { "date" : "dd MMM y…" at bounding box center [184, 353] width 270 height 552
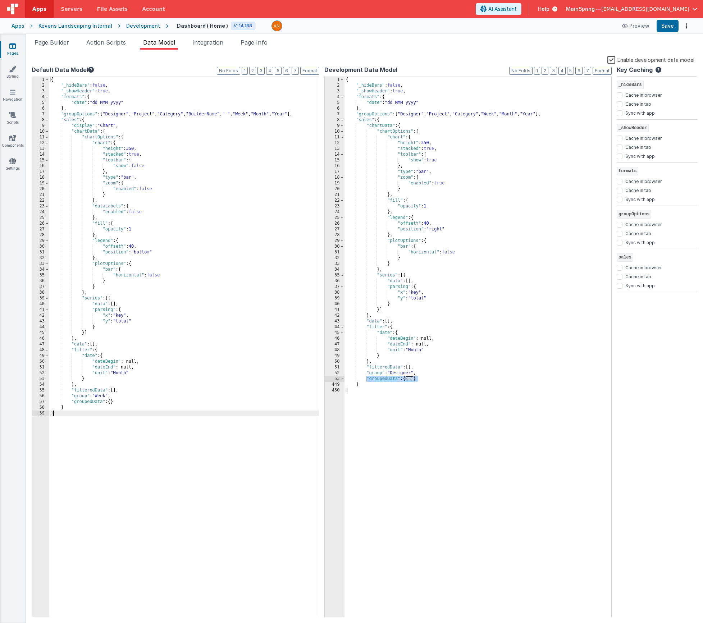
click at [496, 418] on div "{ "_hideBars" : false , "_showHeader" : true , "formats" : { "date" : "dd MMM y…" at bounding box center [478, 353] width 267 height 552
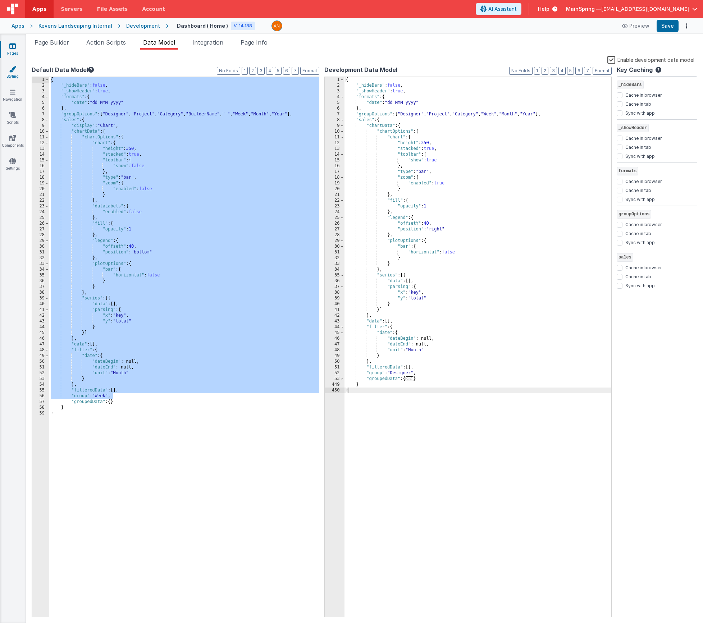
drag, startPoint x: 120, startPoint y: 396, endPoint x: 10, endPoint y: 73, distance: 341.2
click at [10, 73] on section "Pages Styling Navigation Scripts Components Settings Page Builder Action Script…" at bounding box center [351, 329] width 703 height 590
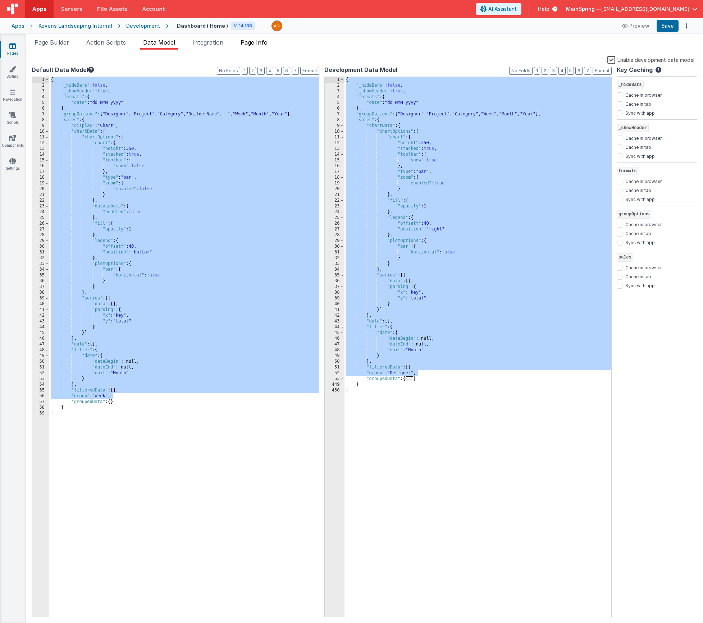
drag, startPoint x: 427, startPoint y: 373, endPoint x: 265, endPoint y: 43, distance: 367.1
click at [263, 39] on div "Page Builder Action Scripts Data Model Integration Page Info Snippet Library Na…" at bounding box center [364, 330] width 677 height 585
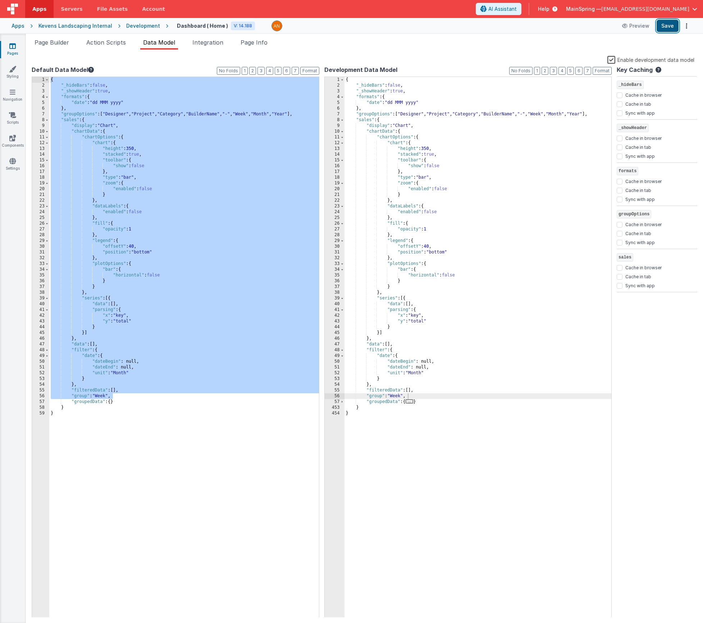
click at [563, 28] on button "Save" at bounding box center [668, 26] width 22 height 12
drag, startPoint x: 60, startPoint y: 45, endPoint x: 151, endPoint y: 118, distance: 115.7
click at [60, 45] on span "Page Builder" at bounding box center [52, 42] width 35 height 7
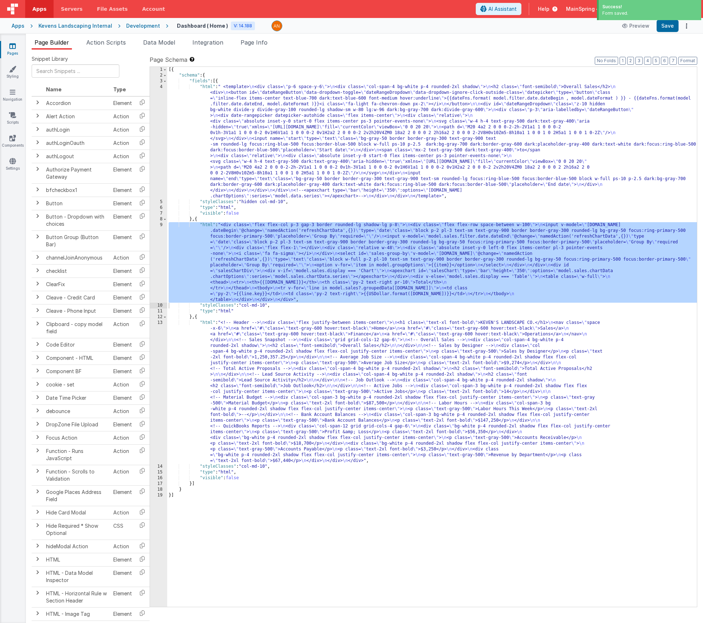
click at [324, 301] on div "[{ "schema" : { "fields" : [{ "html" : " <template> \n <div class= \" p-6 space…" at bounding box center [432, 343] width 530 height 552
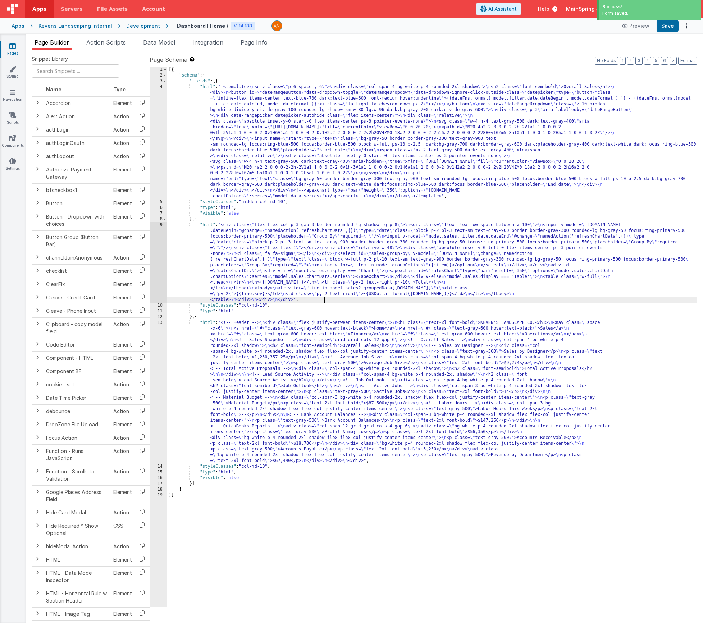
click at [330, 251] on div "[{ "schema" : { "fields" : [{ "html" : " <template> \n <div class= \" p-6 space…" at bounding box center [432, 343] width 530 height 552
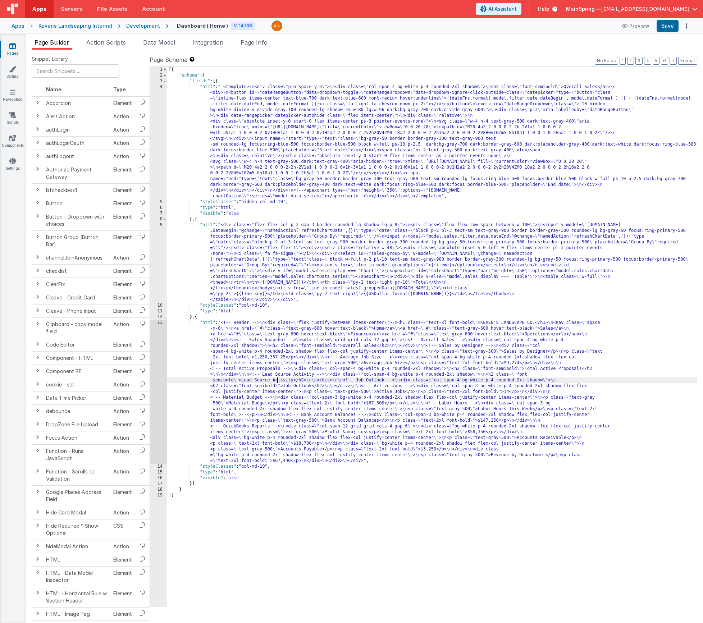
click at [278, 383] on div "[{ "schema" : { "fields" : [{ "html" : " <template> \n <div class= \" p-6 space…" at bounding box center [432, 343] width 530 height 552
click at [161, 350] on div "13" at bounding box center [158, 392] width 17 height 144
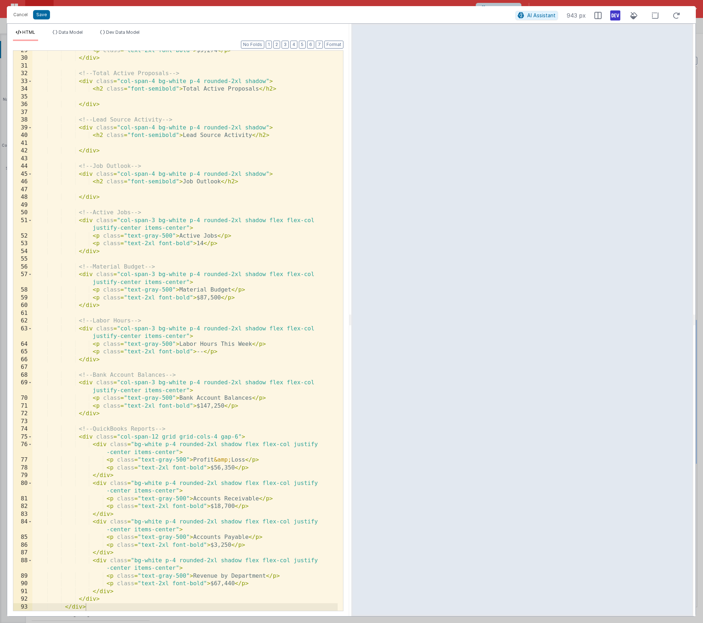
scroll to position [0, 0]
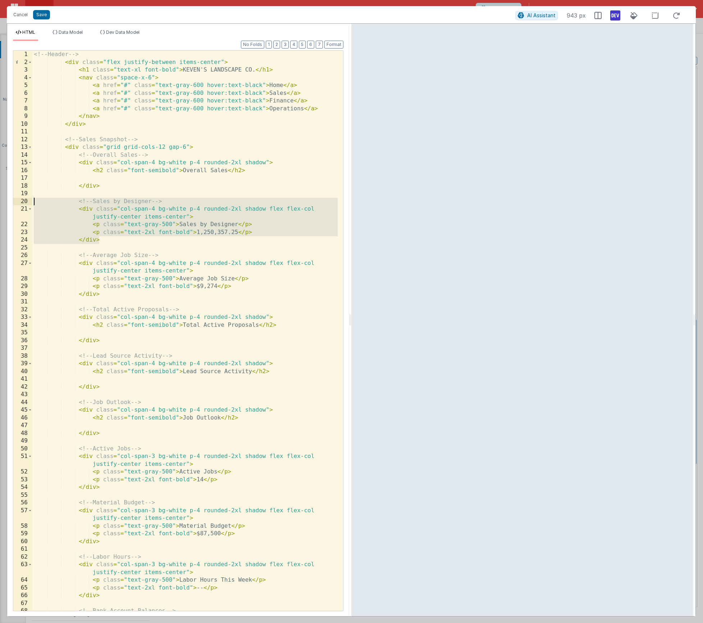
drag, startPoint x: 108, startPoint y: 239, endPoint x: -2, endPoint y: 200, distance: 116.0
click at [0, 200] on html "Cancel Save AI Assistant 943 px HTML Data Model Dev Data Model Format 7 6 5 4 3…" at bounding box center [351, 311] width 703 height 623
drag, startPoint x: 19, startPoint y: 13, endPoint x: 114, endPoint y: 113, distance: 137.6
click at [19, 13] on button "Cancel" at bounding box center [21, 15] width 22 height 10
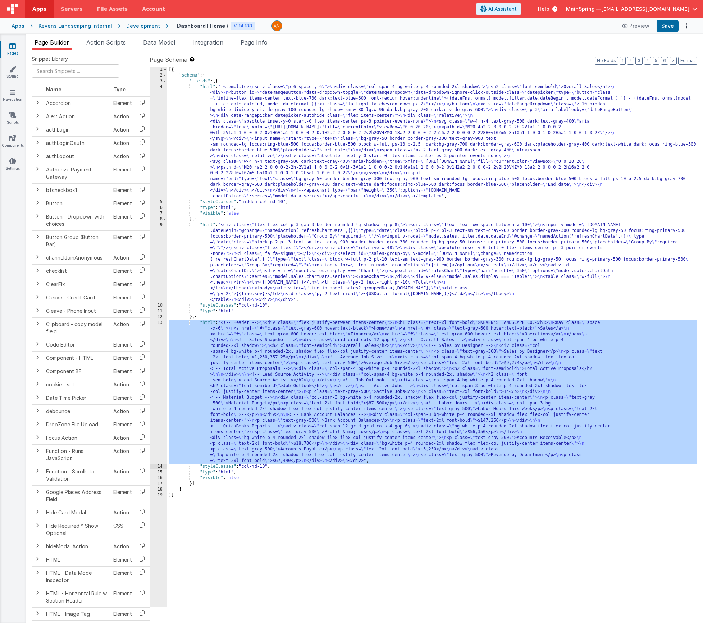
click at [329, 281] on div "[{ "schema" : { "fields" : [{ "html" : " <template> \n <div class= \" p-6 space…" at bounding box center [432, 343] width 530 height 552
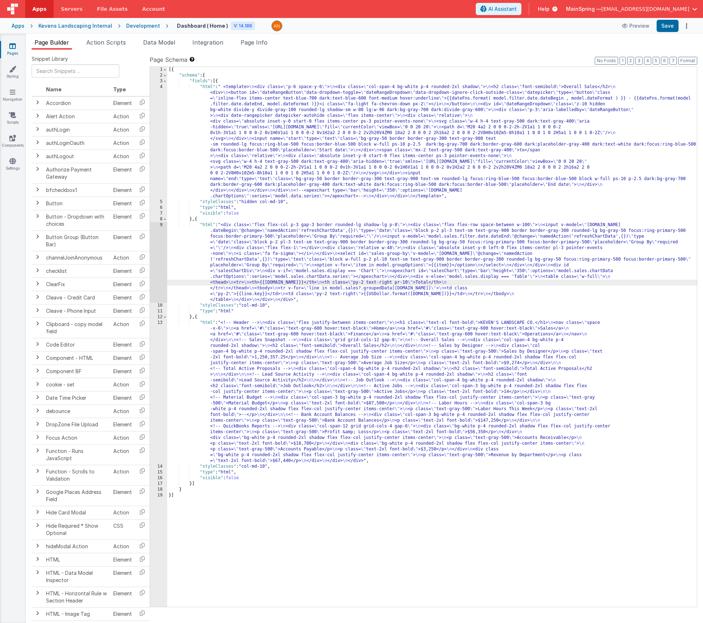
click at [156, 249] on div "9" at bounding box center [158, 262] width 17 height 81
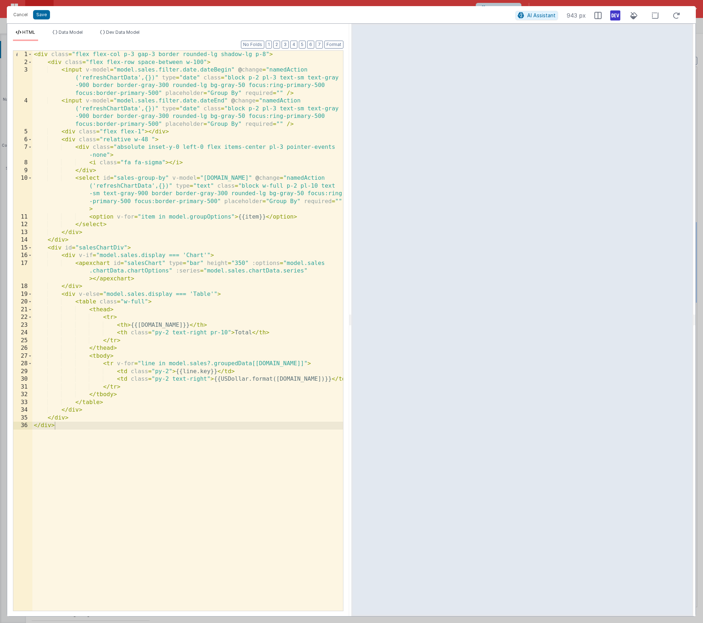
click at [153, 436] on div "< div class = "flex flex-col p-3 gap-3 border rounded-lg shadow-lg p-8" > < div…" at bounding box center [187, 339] width 311 height 576
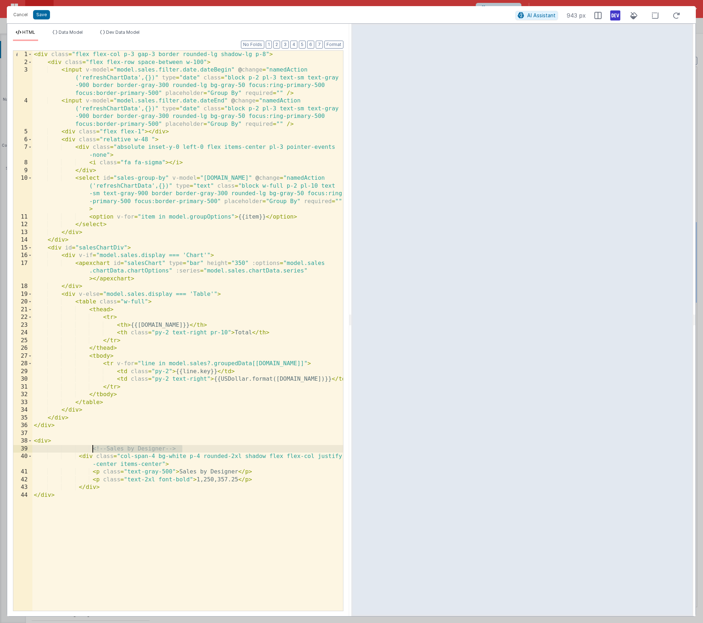
drag, startPoint x: 195, startPoint y: 451, endPoint x: 93, endPoint y: 450, distance: 102.2
click at [93, 450] on div "< div class = "flex flex-col p-3 gap-3 border rounded-lg shadow-lg p-8" > < div…" at bounding box center [187, 339] width 311 height 576
click at [54, 435] on div "< div class = "flex flex-col p-3 gap-3 border rounded-lg shadow-lg p-8" > < div…" at bounding box center [187, 339] width 311 height 576
click at [133, 451] on div "< div class = "flex flex-col p-3 gap-3 border rounded-lg shadow-lg p-8" > < div…" at bounding box center [187, 339] width 311 height 576
click at [333, 48] on button "Format" at bounding box center [333, 45] width 19 height 8
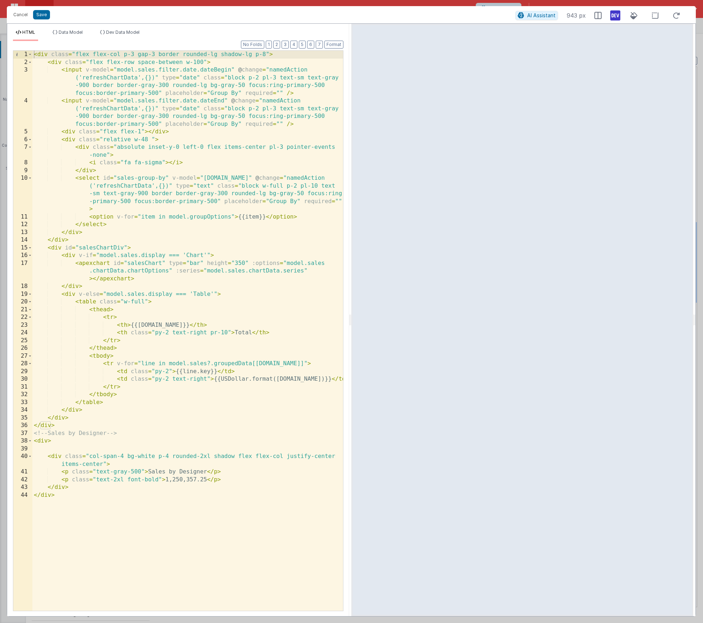
click at [42, 446] on div "< div class = "flex flex-col p-3 gap-3 border rounded-lg shadow-lg p-8" > < div…" at bounding box center [187, 339] width 311 height 576
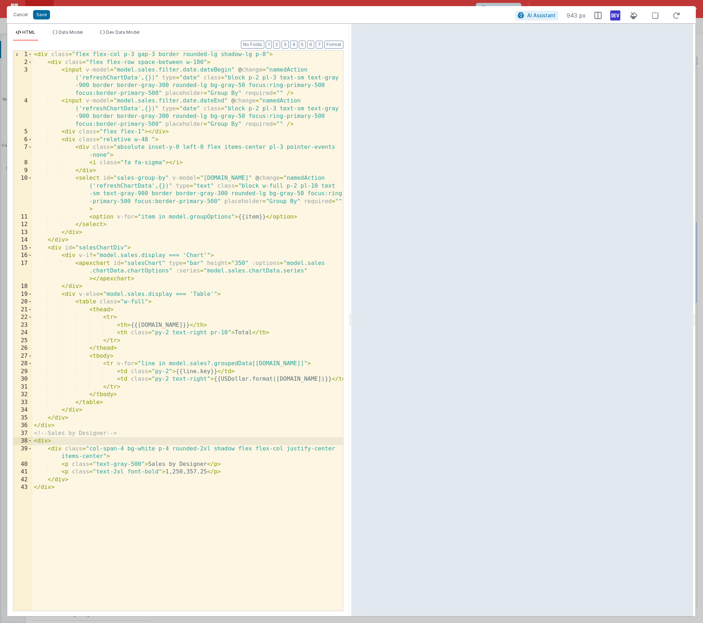
click at [47, 442] on div "< div class = "flex flex-col p-3 gap-3 border rounded-lg shadow-lg p-8" > < div…" at bounding box center [187, 339] width 311 height 576
drag, startPoint x: 147, startPoint y: 464, endPoint x: 207, endPoint y: 465, distance: 59.7
click at [207, 465] on div "< div class = "flex flex-col p-3 gap-3 border rounded-lg shadow-lg p-8" > < div…" at bounding box center [187, 339] width 311 height 576
drag, startPoint x: 207, startPoint y: 472, endPoint x: 204, endPoint y: 472, distance: 3.7
click at [204, 472] on div "< div class = "flex flex-col p-3 gap-3 border rounded-lg shadow-lg p-8" > < div…" at bounding box center [187, 339] width 311 height 576
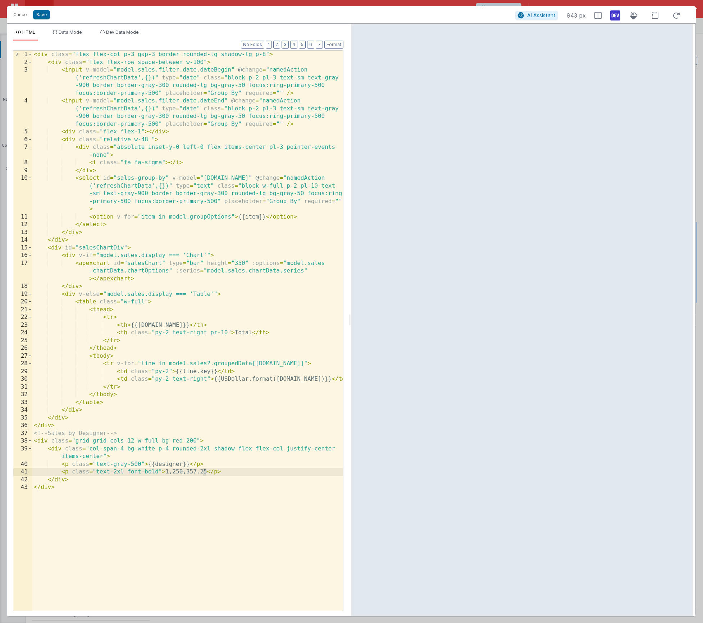
click at [183, 464] on div "< div class = "flex flex-col p-3 gap-3 border rounded-lg shadow-lg p-8" > < div…" at bounding box center [187, 339] width 311 height 576
click at [184, 466] on div "< div class = "flex flex-col p-3 gap-3 border rounded-lg shadow-lg p-8" > < div…" at bounding box center [187, 339] width 311 height 576
drag, startPoint x: 199, startPoint y: 464, endPoint x: 155, endPoint y: 464, distance: 43.9
click at [155, 464] on div "< div class = "flex flex-col p-3 gap-3 border rounded-lg shadow-lg p-8" > < div…" at bounding box center [187, 339] width 311 height 576
drag, startPoint x: 148, startPoint y: 464, endPoint x: 205, endPoint y: 463, distance: 57.2
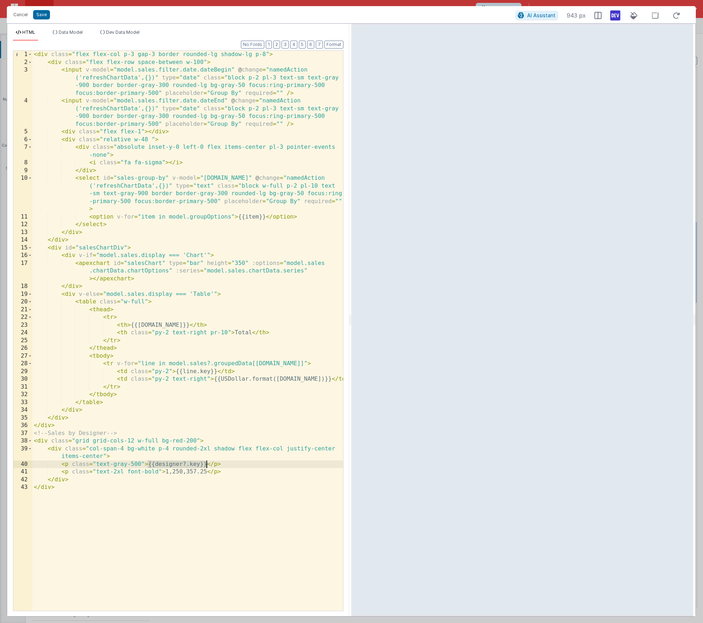
click at [205, 463] on div "< div class = "flex flex-col p-3 gap-3 border rounded-lg shadow-lg p-8" > < div…" at bounding box center [187, 339] width 311 height 576
drag, startPoint x: 207, startPoint y: 473, endPoint x: 165, endPoint y: 473, distance: 42.1
click at [165, 473] on div "< div class = "flex flex-col p-3 gap-3 border rounded-lg shadow-lg p-8" > < div…" at bounding box center [187, 339] width 311 height 576
paste textarea
click at [213, 474] on div "< div class = "flex flex-col p-3 gap-3 border rounded-lg shadow-lg p-8" > < div…" at bounding box center [187, 339] width 311 height 576
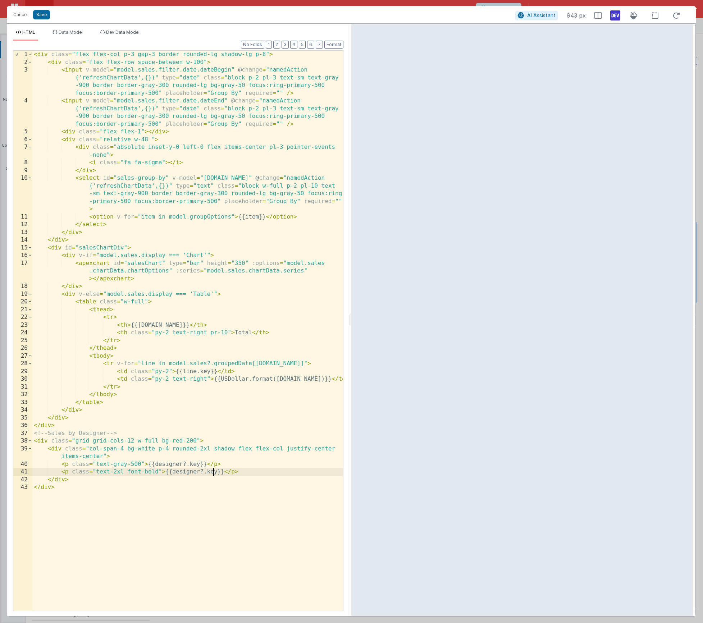
click at [213, 474] on div "< div class = "flex flex-col p-3 gap-3 border rounded-lg shadow-lg p-8" > < div…" at bounding box center [187, 339] width 311 height 576
drag, startPoint x: 281, startPoint y: 473, endPoint x: 286, endPoint y: 494, distance: 21.9
click at [281, 473] on div "< div class = "flex flex-col p-3 gap-3 border rounded-lg shadow-lg p-8" > < div…" at bounding box center [187, 339] width 311 height 576
click at [63, 450] on div "< div class = "flex flex-col p-3 gap-3 border rounded-lg shadow-lg p-8" > < div…" at bounding box center [187, 339] width 311 height 576
drag, startPoint x: 45, startPoint y: 15, endPoint x: 184, endPoint y: 38, distance: 140.8
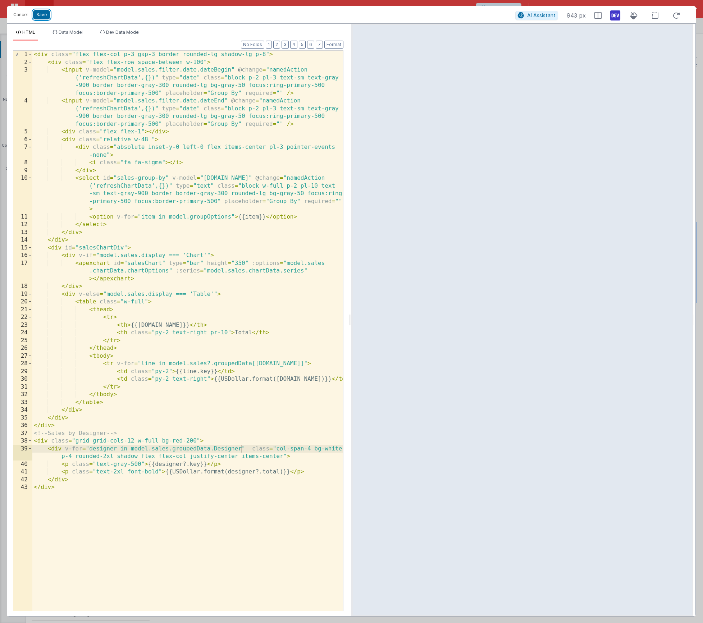
click at [45, 15] on button "Save" at bounding box center [41, 14] width 17 height 9
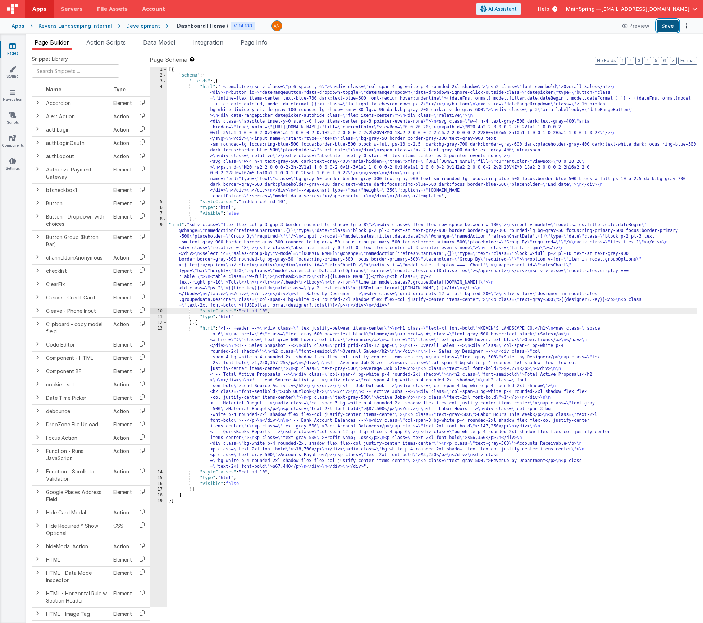
click at [669, 28] on button "Save" at bounding box center [668, 26] width 22 height 12
click at [692, 60] on button "Format" at bounding box center [687, 61] width 19 height 8
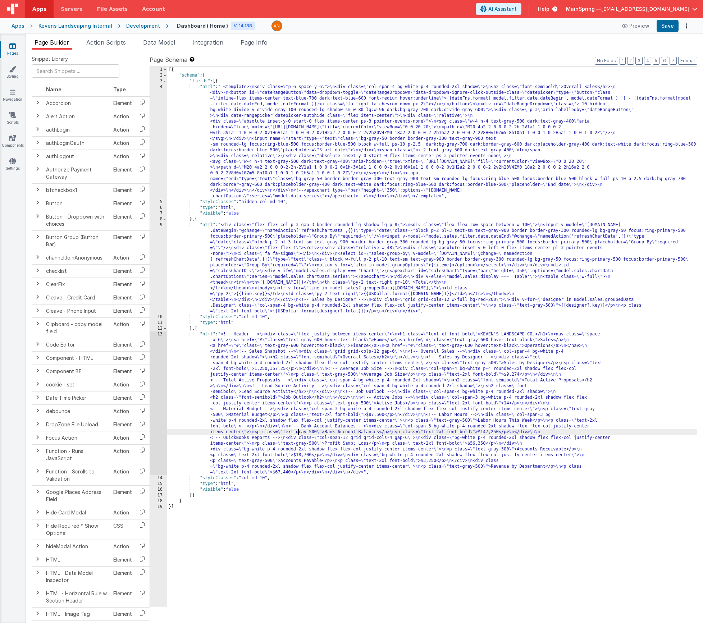
click at [299, 432] on div "[{ "schema" : { "fields" : [{ "html" : " <template> \n <div class= \" p-6 space…" at bounding box center [432, 343] width 530 height 552
click at [158, 396] on div "13" at bounding box center [158, 404] width 17 height 144
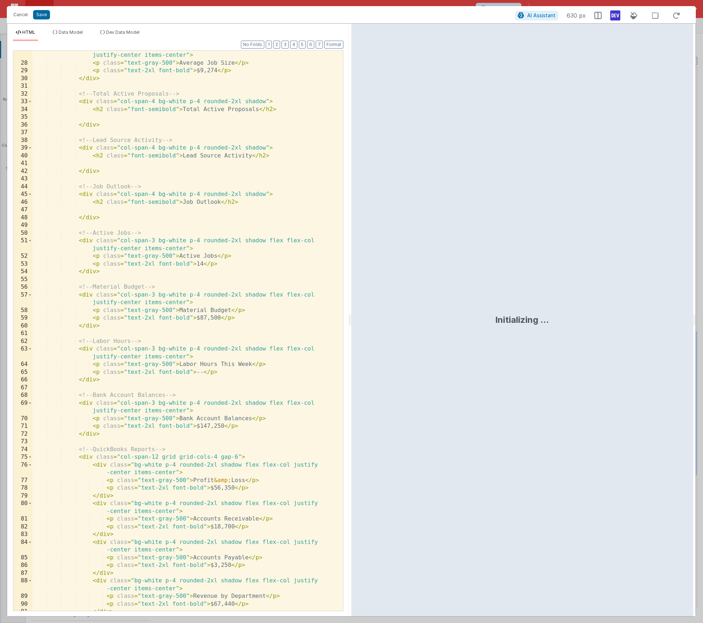
scroll to position [236, 0]
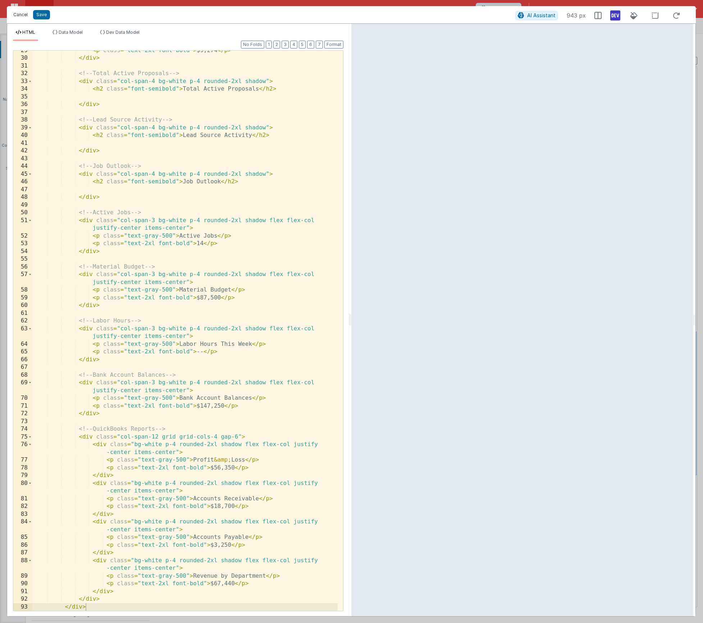
click at [21, 19] on button "Cancel" at bounding box center [21, 15] width 22 height 10
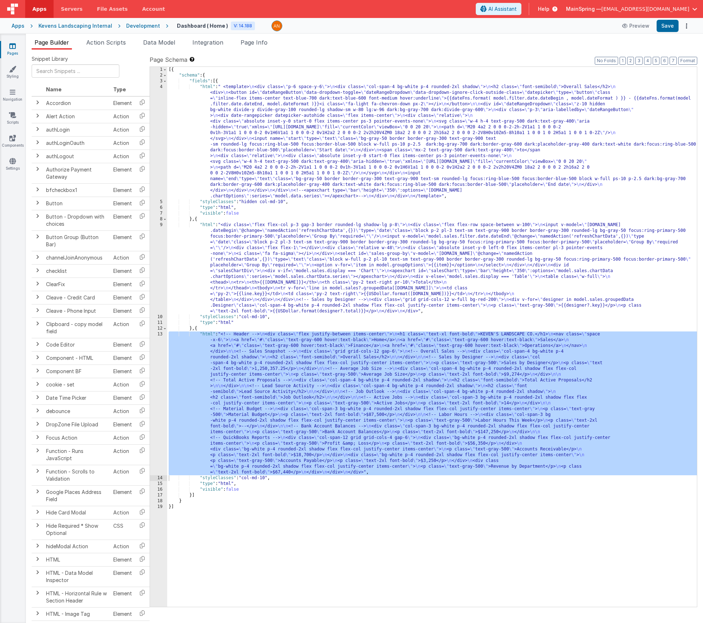
click at [464, 301] on div "[{ "schema" : { "fields" : [{ "html" : " <template> \n <div class= \" p-6 space…" at bounding box center [432, 343] width 530 height 552
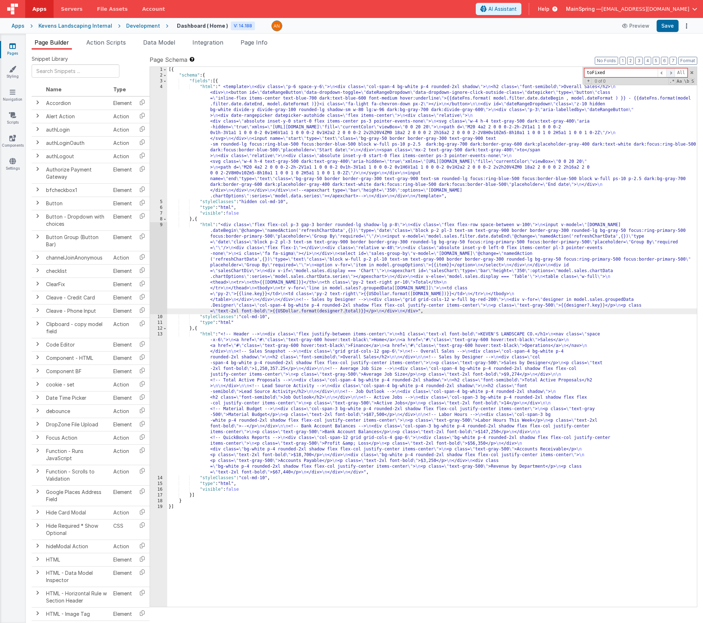
type input "toFixed"
click at [672, 74] on span at bounding box center [671, 72] width 9 height 9
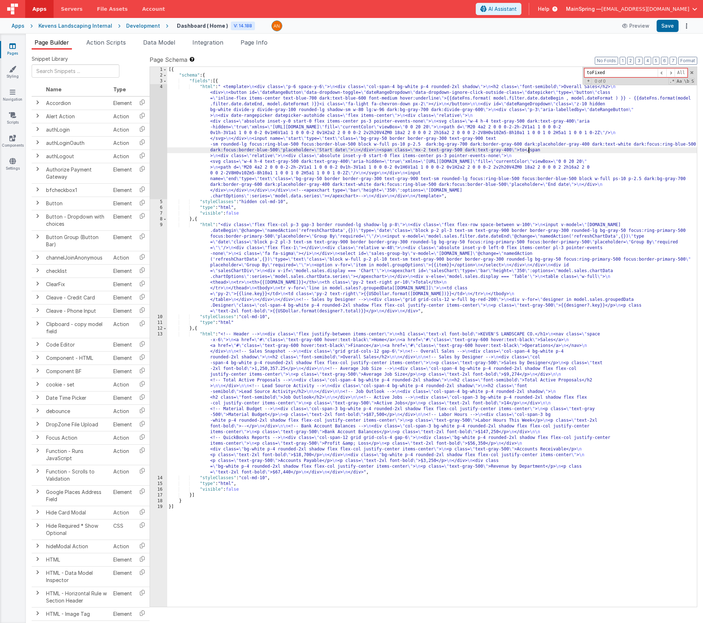
click at [528, 149] on div "[{ "schema" : { "fields" : [{ "html" : " <template> \n <div class= \" p-6 space…" at bounding box center [432, 343] width 530 height 552
click at [689, 72] on div "toFixed All Replace All + 0 of 0 .* Aa \b S" at bounding box center [640, 76] width 114 height 18
click at [692, 73] on span at bounding box center [692, 72] width 5 height 5
click at [410, 239] on div "[{ "schema" : { "fields" : [{ "html" : " <template> \n <div class= \" p-6 space…" at bounding box center [432, 343] width 530 height 552
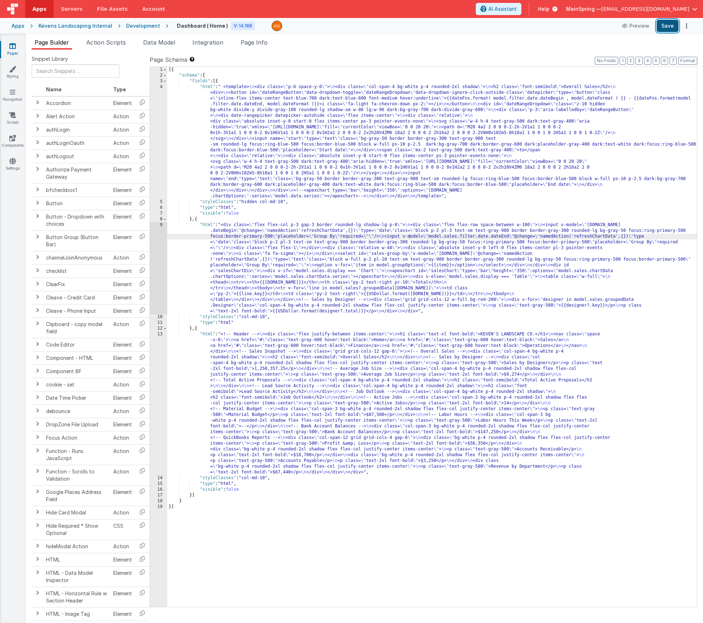
click at [668, 31] on button "Save" at bounding box center [668, 26] width 22 height 12
click at [107, 44] on span "Action Scripts" at bounding box center [106, 42] width 40 height 7
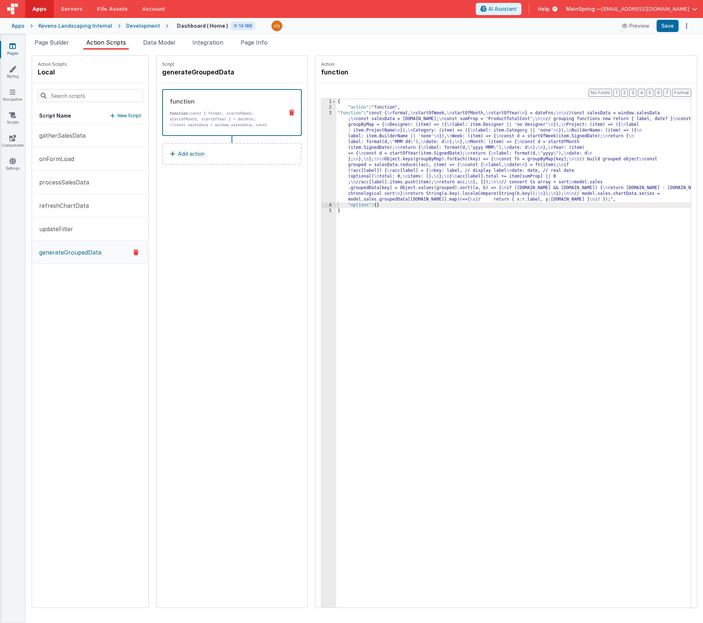
click at [450, 146] on div "{ "action" : "function" , "function" : "const { \n format, \n startOfWeek, \n s…" at bounding box center [524, 370] width 376 height 543
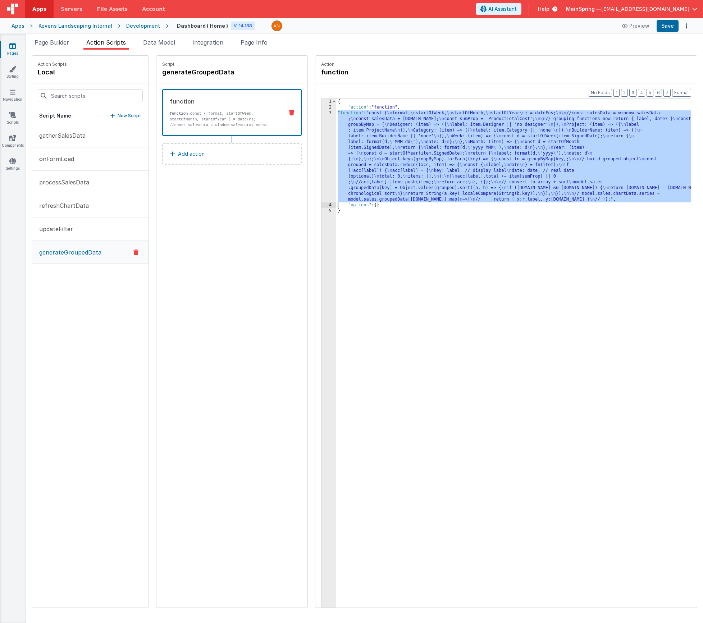
click at [322, 156] on div "3" at bounding box center [329, 156] width 15 height 92
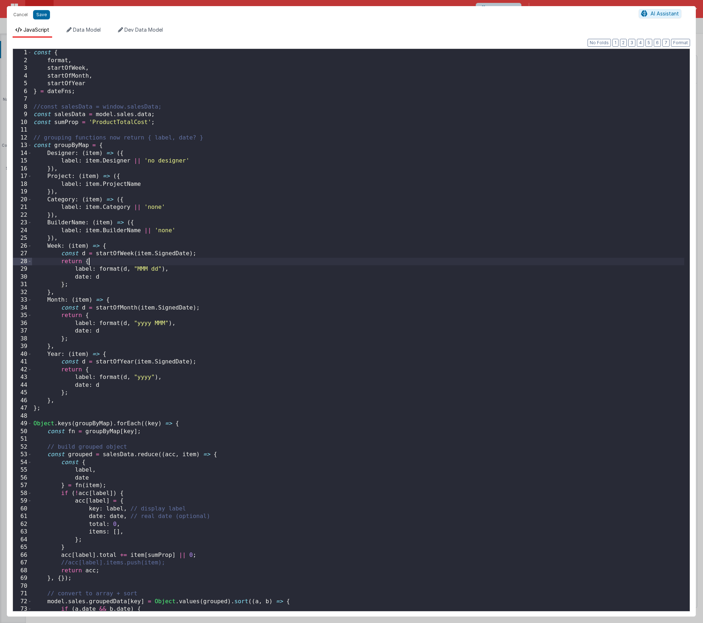
click at [372, 260] on div "const { format , startOfWeek , startOfMonth , startOfYear } = dateFns ; //const…" at bounding box center [358, 338] width 652 height 578
click at [17, 18] on button "Cancel" at bounding box center [21, 15] width 22 height 10
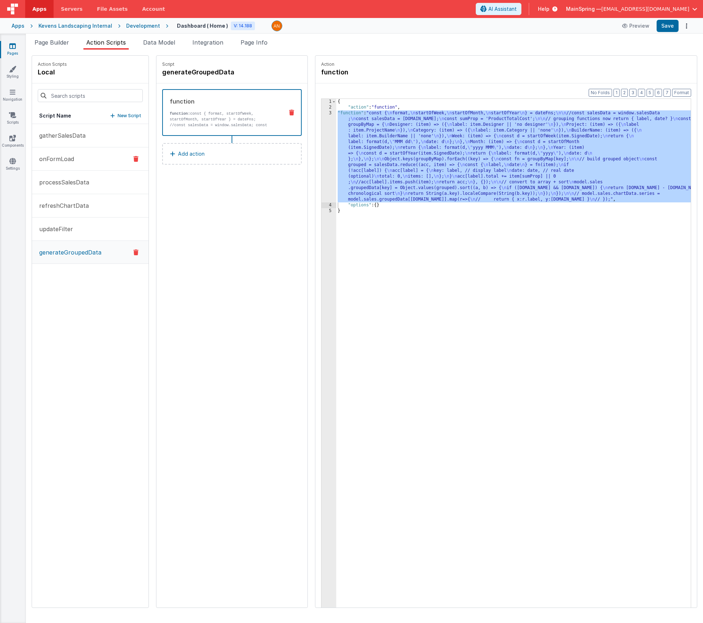
click at [55, 154] on button "onFormLoad" at bounding box center [90, 158] width 117 height 23
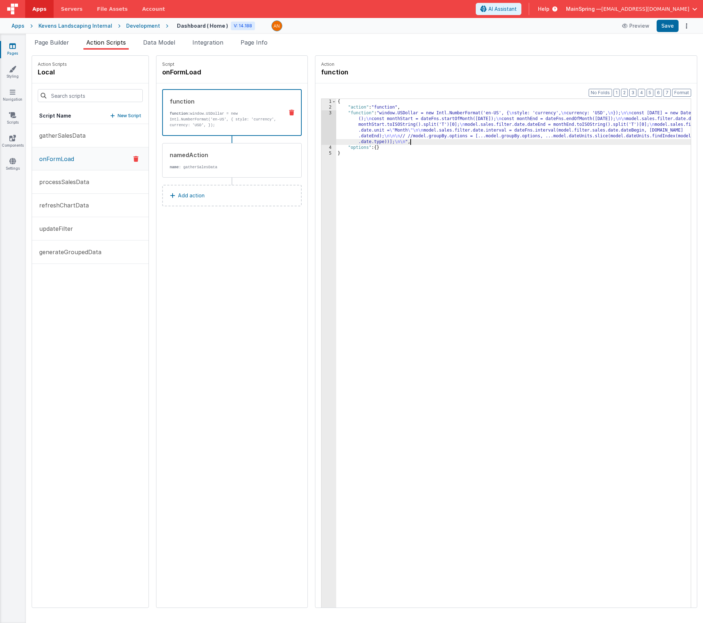
click at [401, 144] on div "{ "action" : "function" , "function" : "window.USDollar = new Intl.NumberFormat…" at bounding box center [524, 370] width 376 height 543
click at [322, 127] on div "3" at bounding box center [329, 127] width 15 height 35
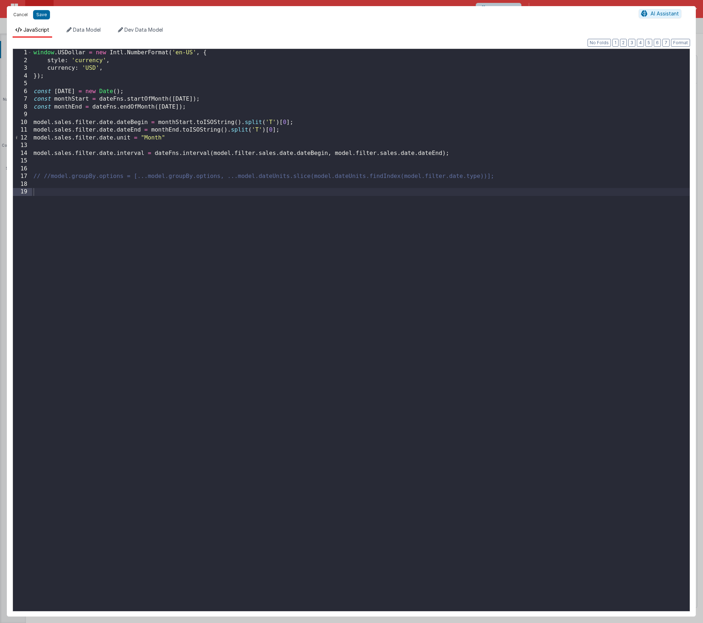
click at [21, 13] on button "Cancel" at bounding box center [21, 15] width 22 height 10
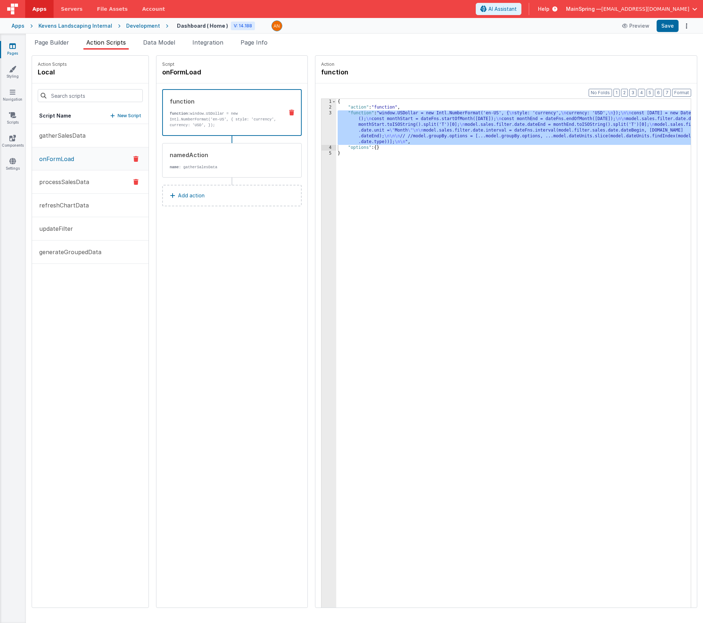
click at [62, 183] on p "processSalesData" at bounding box center [62, 182] width 54 height 9
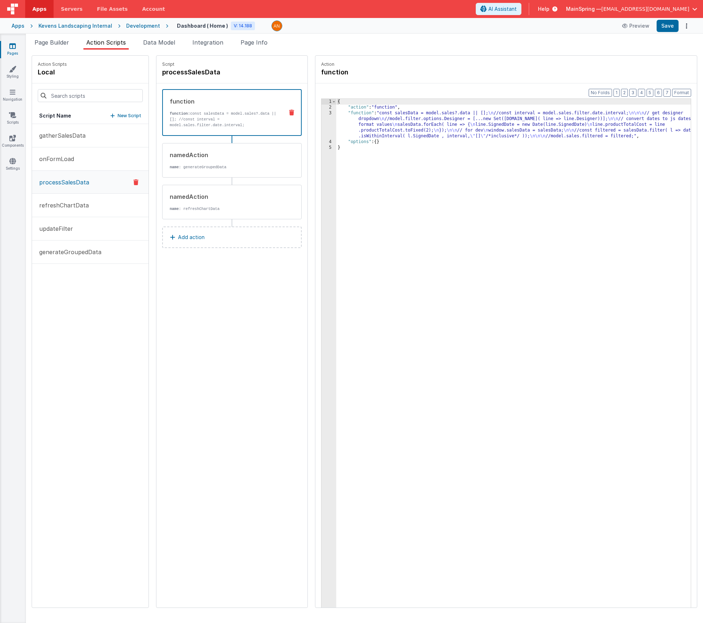
click at [400, 136] on div "{ "action" : "function" , "function" : "const salesData = model.sales?.data || …" at bounding box center [524, 370] width 376 height 543
click at [322, 126] on div "3" at bounding box center [329, 124] width 15 height 29
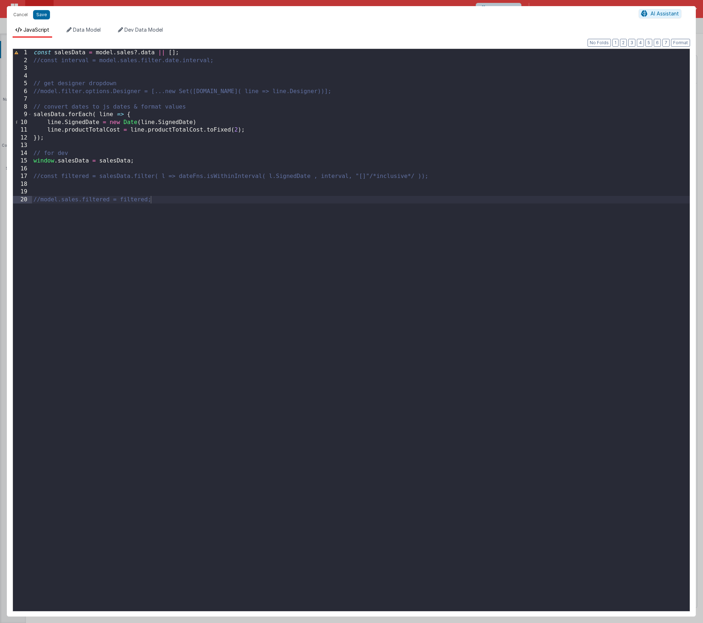
click at [68, 131] on div "const salesData = model . sales ?. data || [ ] ; //const interval = model.sales…" at bounding box center [361, 338] width 658 height 578
drag, startPoint x: 149, startPoint y: 129, endPoint x: 153, endPoint y: 133, distance: 5.6
click at [149, 129] on div "const salesData = model . sales ?. data || [ ] ; //const interval = model.sales…" at bounding box center [361, 338] width 658 height 578
click at [42, 15] on button "Save" at bounding box center [41, 14] width 17 height 9
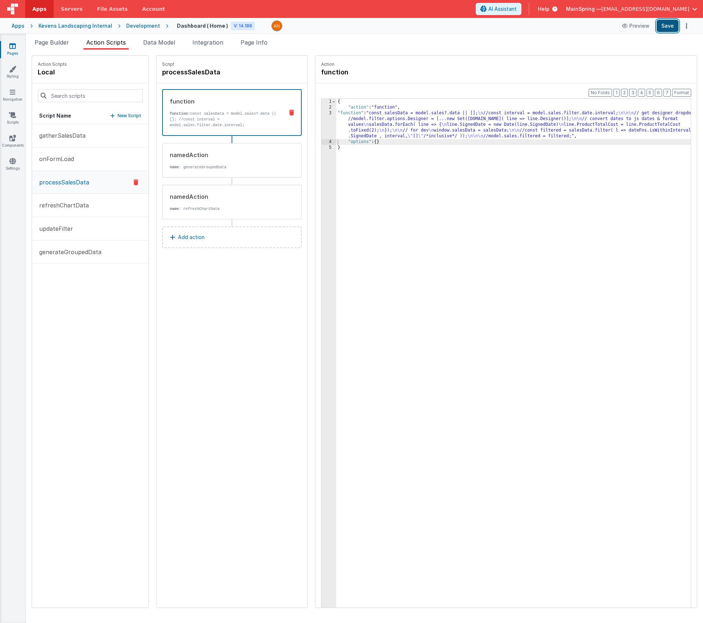
click at [669, 28] on button "Save" at bounding box center [668, 26] width 22 height 12
click at [375, 126] on div "{ "action" : "function" , "function" : "const salesData = model.sales?.data || …" at bounding box center [524, 370] width 376 height 543
click at [682, 92] on button "Format" at bounding box center [681, 93] width 19 height 8
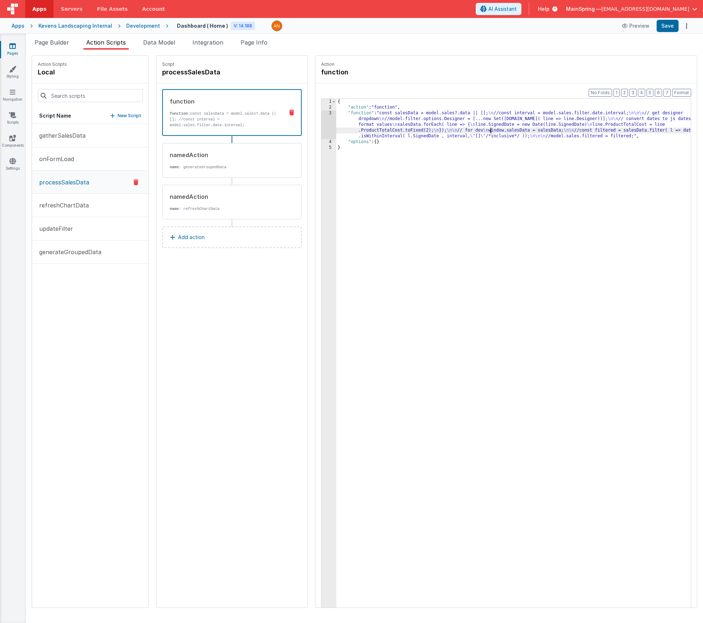
click at [469, 129] on div "{ "action" : "function" , "function" : "const salesData = model.sales?.data || …" at bounding box center [524, 370] width 376 height 543
click at [315, 120] on div "Format 7 6 5 4 3 2 1 No Folds 1 2 3 4 5 { "action" : "function" , "function" : …" at bounding box center [506, 359] width 382 height 552
click at [322, 121] on div "3" at bounding box center [329, 124] width 15 height 29
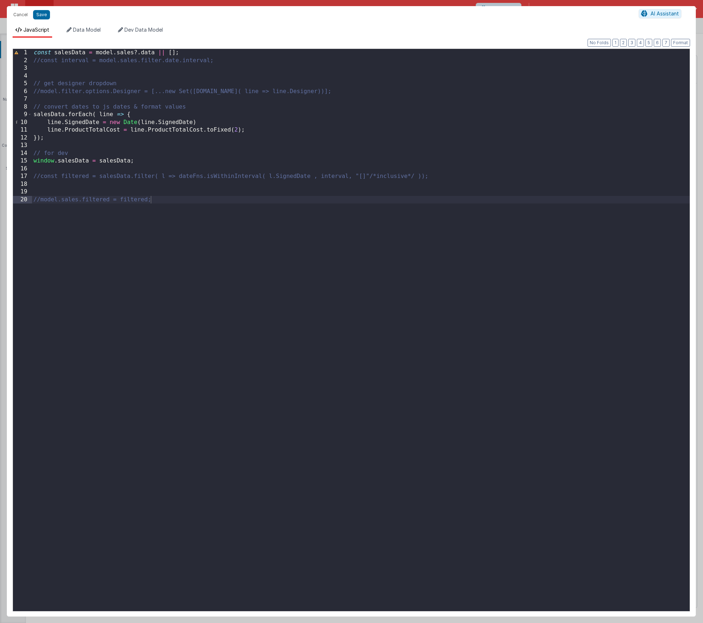
click at [130, 130] on div "const salesData = model . sales ?. data || [ ] ; //const interval = model.sales…" at bounding box center [361, 338] width 658 height 578
drag, startPoint x: 248, startPoint y: 131, endPoint x: 53, endPoint y: 158, distance: 197.1
click at [35, 131] on div "const salesData = model . sales ?. data || [ ] ; //const interval = model.sales…" at bounding box center [361, 338] width 658 height 578
click at [114, 130] on div "const salesData = model . sales ?. data || [ ] ; //const interval = model.sales…" at bounding box center [361, 338] width 658 height 578
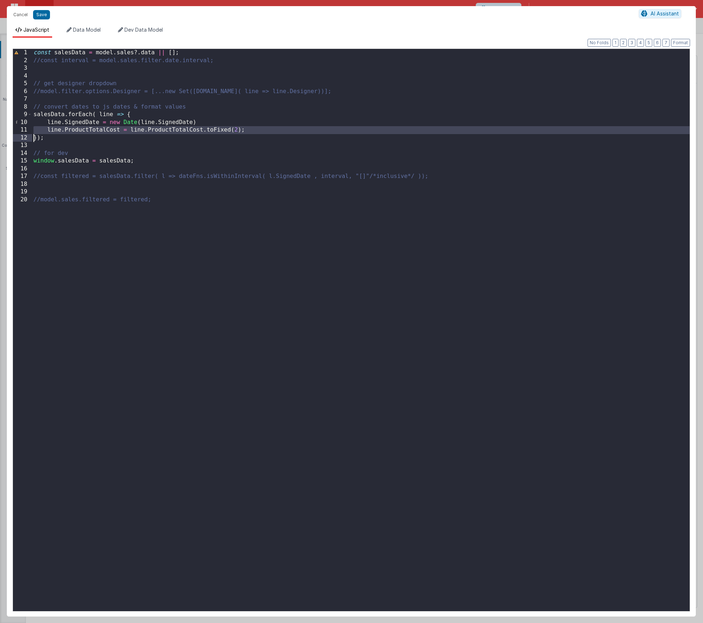
click at [114, 130] on div "const salesData = model . sales ?. data || [ ] ; //const interval = model.sales…" at bounding box center [361, 338] width 658 height 578
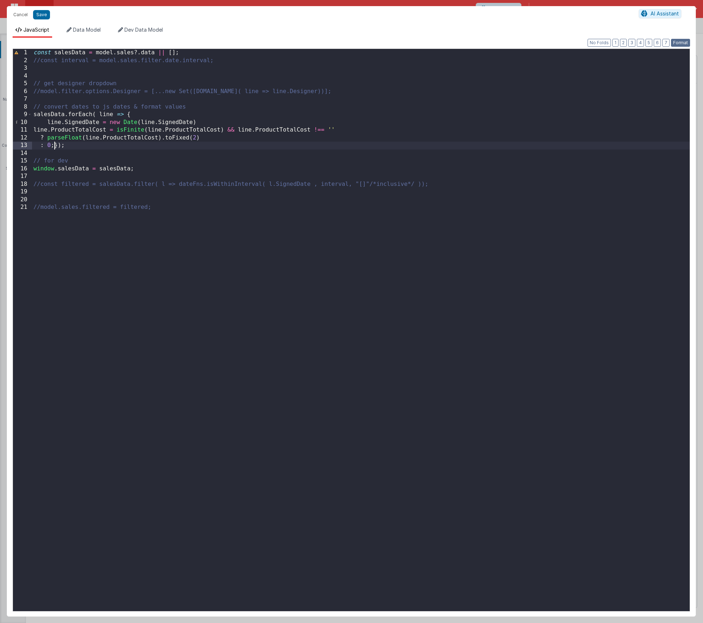
click at [683, 41] on button "Format" at bounding box center [680, 43] width 19 height 8
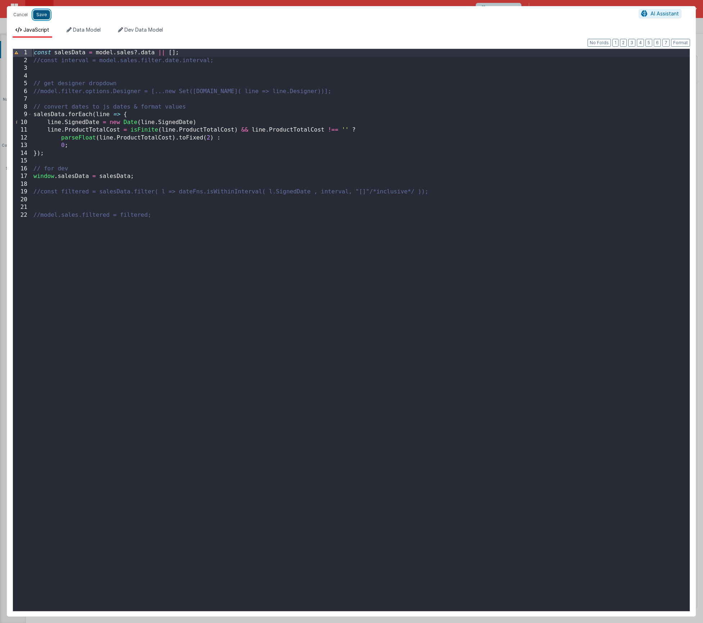
click at [42, 17] on button "Save" at bounding box center [41, 14] width 17 height 9
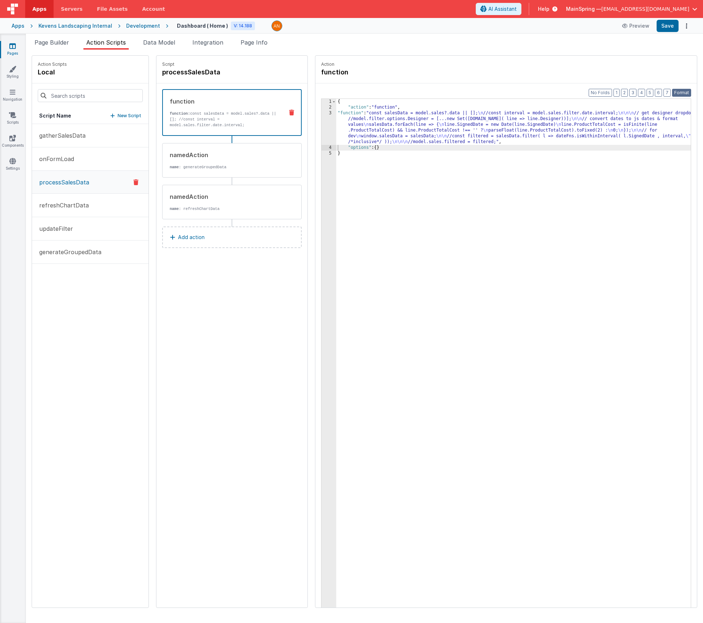
click at [689, 95] on button "Format" at bounding box center [681, 93] width 19 height 8
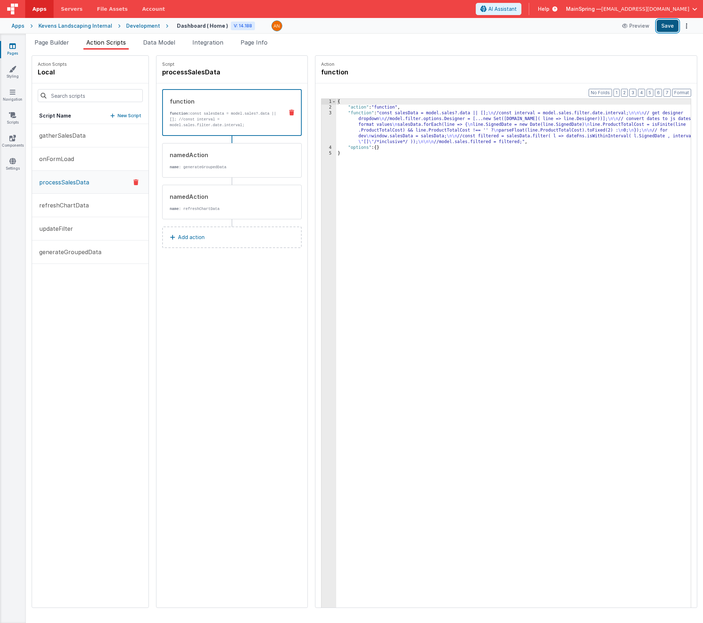
click at [662, 27] on button "Save" at bounding box center [668, 26] width 22 height 12
click at [377, 125] on div "{ "action" : "function" , "function" : "const salesData = model.sales?.data || …" at bounding box center [524, 370] width 376 height 543
click at [322, 129] on div "3" at bounding box center [329, 127] width 15 height 35
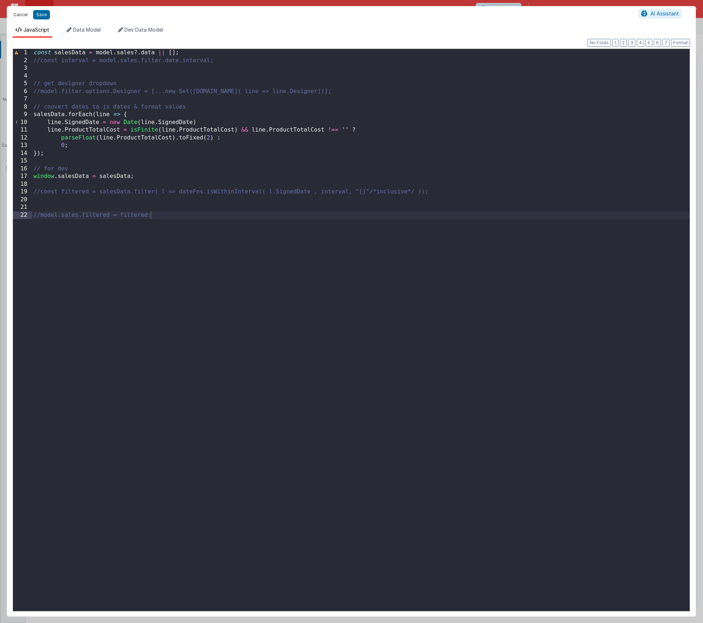
click at [15, 12] on button "Cancel" at bounding box center [21, 15] width 22 height 10
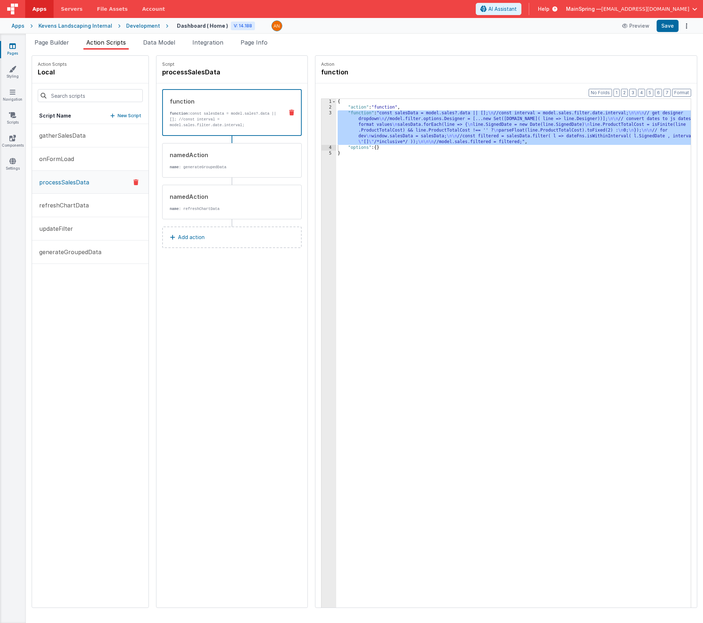
drag, startPoint x: 62, startPoint y: 155, endPoint x: 222, endPoint y: 136, distance: 161.1
click at [62, 155] on p "onFormLoad" at bounding box center [54, 159] width 39 height 9
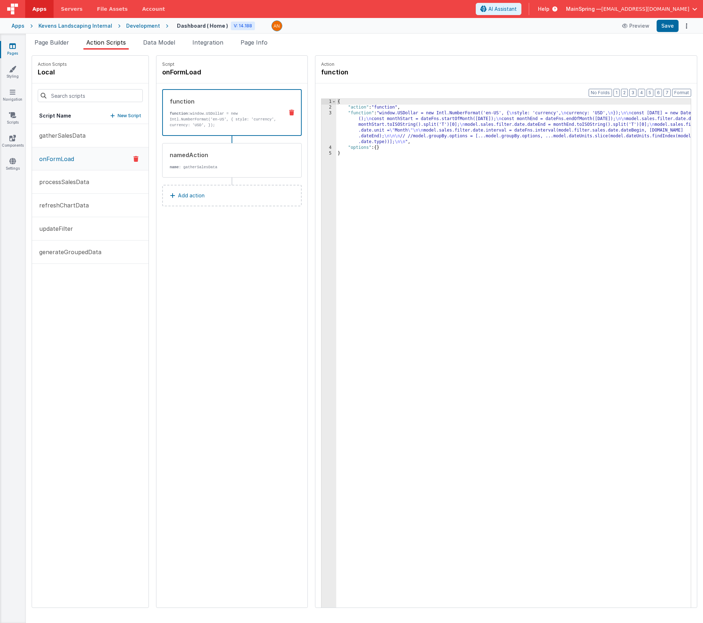
click at [385, 122] on div "{ "action" : "function" , "function" : "window.USDollar = new Intl.NumberFormat…" at bounding box center [524, 370] width 376 height 543
click at [315, 118] on div "Format 7 6 5 4 3 2 1 No Folds 1 2 3 4 5 { "action" : "function" , "function" : …" at bounding box center [506, 359] width 382 height 552
click at [322, 119] on div "3" at bounding box center [329, 127] width 15 height 35
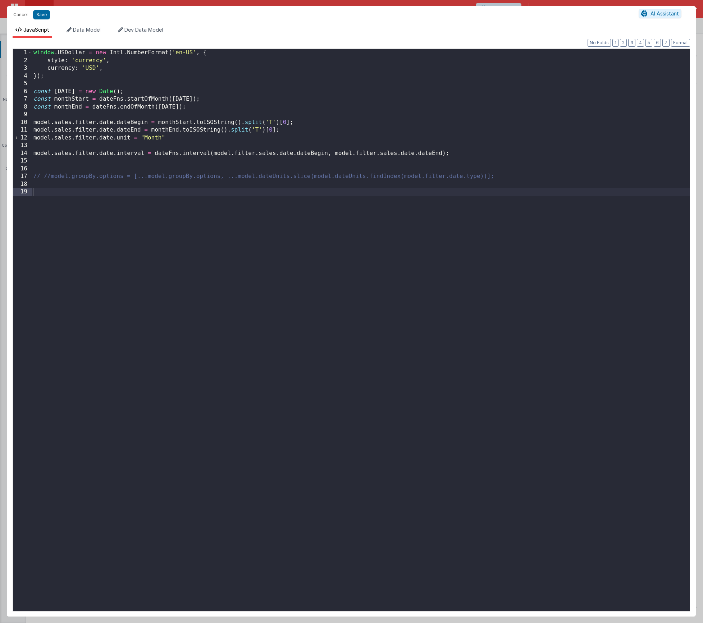
click at [70, 122] on div "window . USDollar = new Intl . NumberFormat ( 'en-US' , { style : 'currency' , …" at bounding box center [361, 338] width 658 height 578
drag, startPoint x: 71, startPoint y: 130, endPoint x: 75, endPoint y: 137, distance: 7.7
click at [72, 130] on div "window . USDollar = new Intl . NumberFormat ( 'en-US' , { style : 'currency' , …" at bounding box center [361, 338] width 658 height 578
click at [72, 138] on div "window . USDollar = new Intl . NumberFormat ( 'en-US' , { style : 'currency' , …" at bounding box center [361, 338] width 658 height 578
drag, startPoint x: 71, startPoint y: 154, endPoint x: 99, endPoint y: 171, distance: 32.4
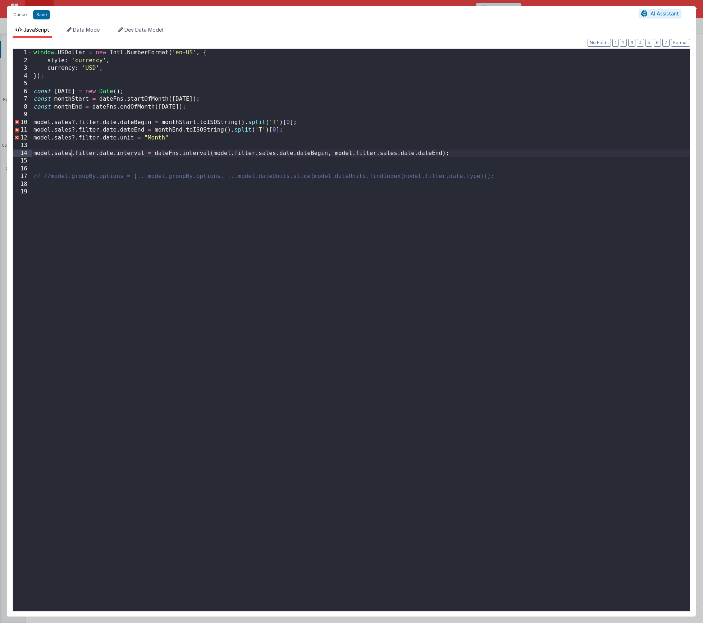
click at [71, 154] on div "window . USDollar = new Intl . NumberFormat ( 'en-US' , { style : 'currency' , …" at bounding box center [361, 338] width 658 height 578
click at [81, 31] on span "Data Model" at bounding box center [87, 30] width 28 height 6
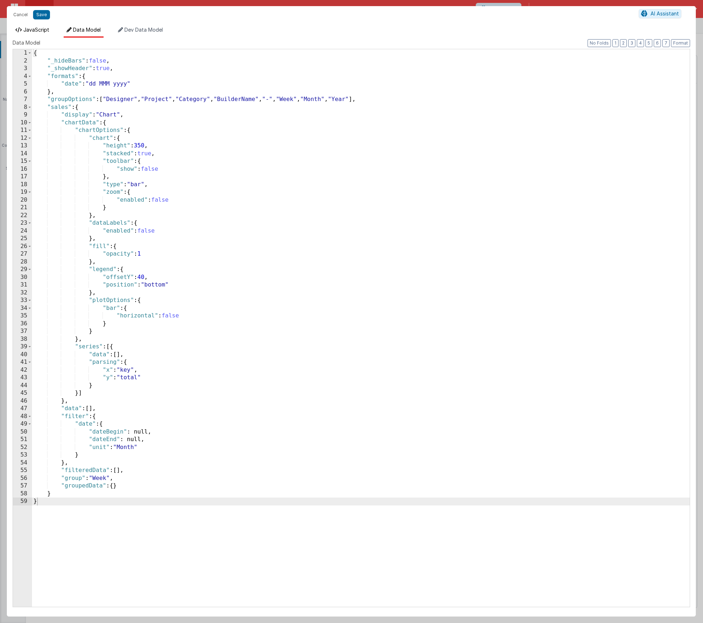
click at [31, 32] on span "JavaScript" at bounding box center [36, 30] width 26 height 6
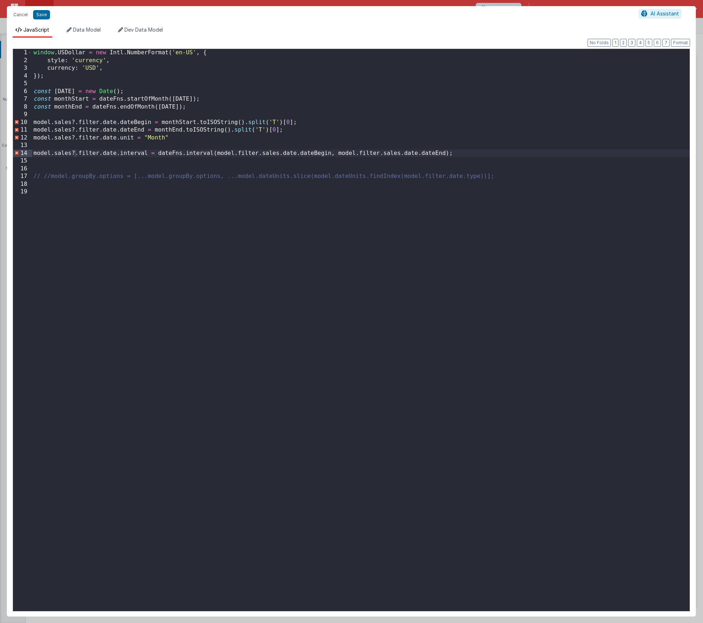
click at [243, 151] on div "window . USDollar = new Intl . NumberFormat ( 'en-US' , { style : 'currency' , …" at bounding box center [361, 338] width 658 height 578
drag, startPoint x: 33, startPoint y: 152, endPoint x: 62, endPoint y: 177, distance: 38.3
click at [33, 152] on div "window . USDollar = new Intl . NumberFormat ( 'en-US' , { style : 'currency' , …" at bounding box center [361, 338] width 658 height 578
click at [41, 16] on button "Save" at bounding box center [41, 14] width 17 height 9
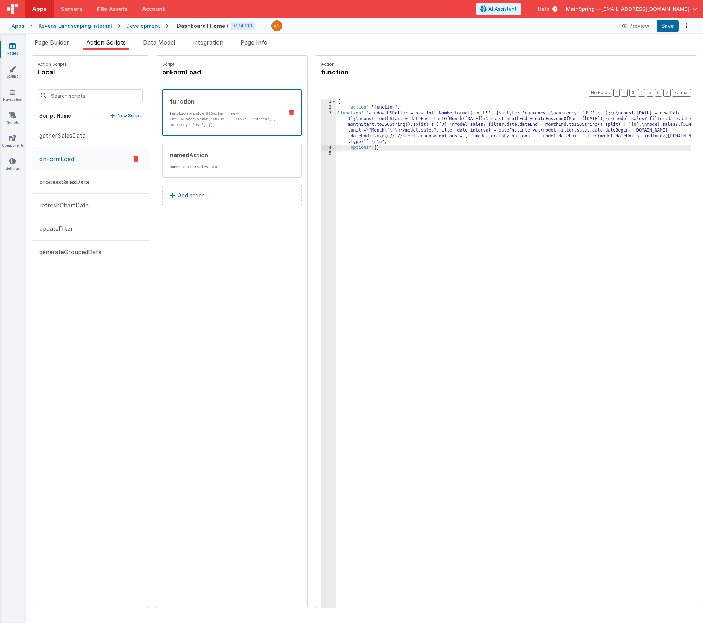
click at [694, 96] on div "Format 7 6 5 4 3 2 1 No Folds 1 2 3 4 5 { "action" : "function" , "function" : …" at bounding box center [506, 359] width 382 height 552
click at [688, 94] on button "Format" at bounding box center [681, 93] width 19 height 8
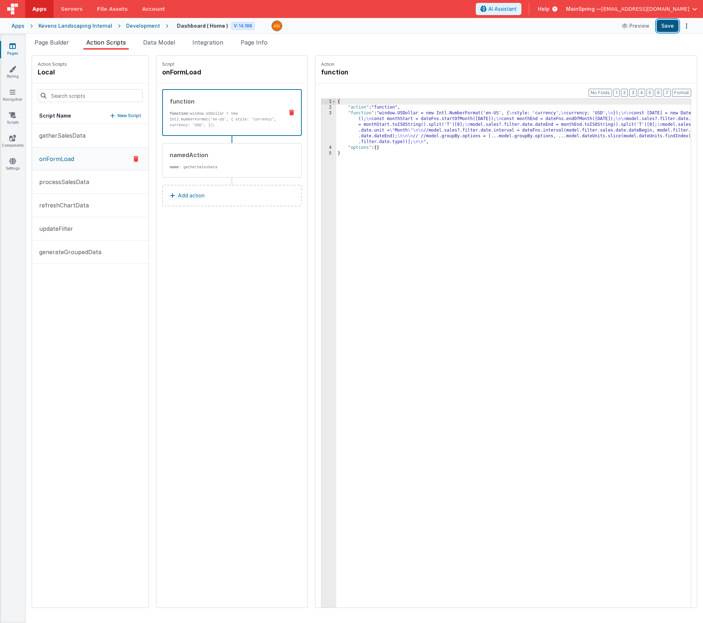
click at [674, 30] on button "Save" at bounding box center [668, 26] width 22 height 12
click at [359, 137] on div "{ "action" : "function" , "function" : "window.USDollar = new Intl.NumberFormat…" at bounding box center [524, 370] width 376 height 543
click at [322, 128] on div "3" at bounding box center [329, 127] width 15 height 35
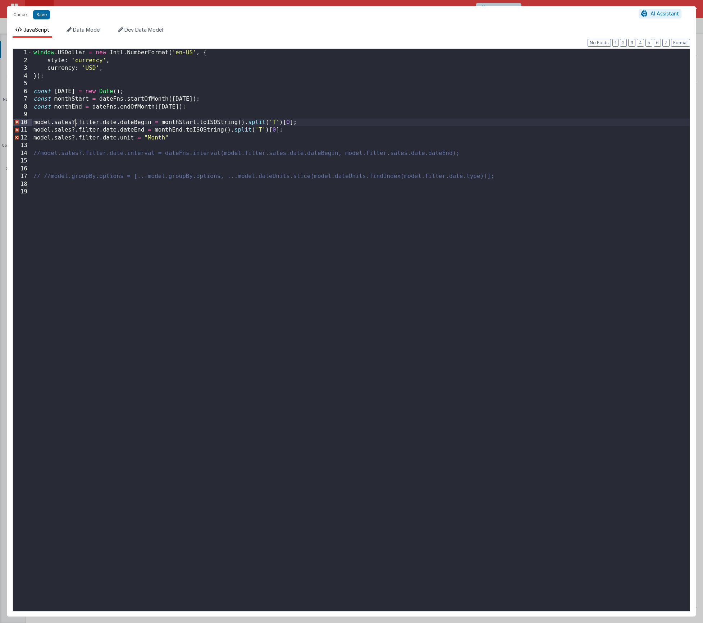
click at [73, 121] on div "window . USDollar = new Intl . NumberFormat ( 'en-US' , { style : 'currency' , …" at bounding box center [361, 338] width 658 height 578
click at [42, 12] on button "Save" at bounding box center [41, 14] width 17 height 9
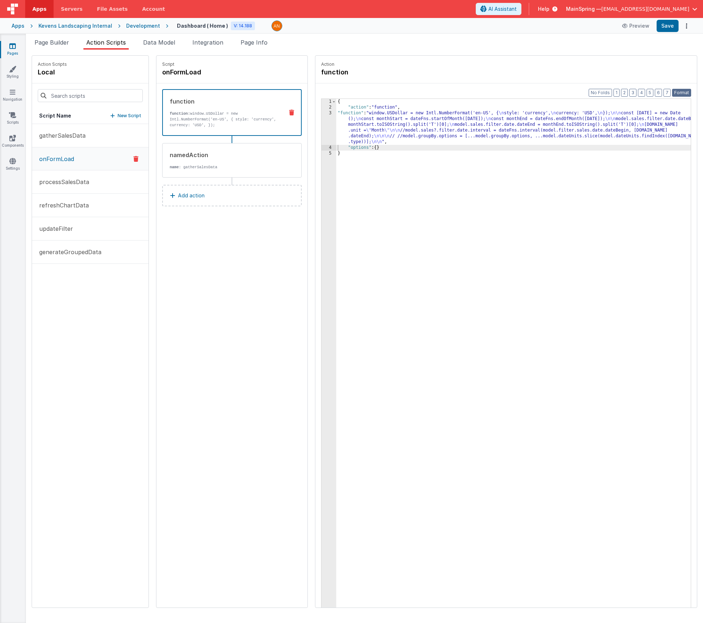
click at [687, 94] on button "Format" at bounding box center [681, 93] width 19 height 8
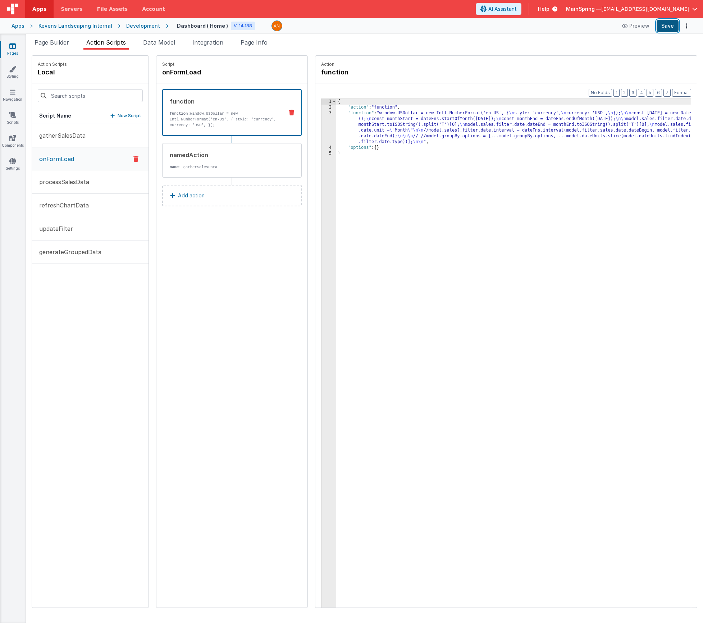
click at [667, 23] on button "Save" at bounding box center [668, 26] width 22 height 12
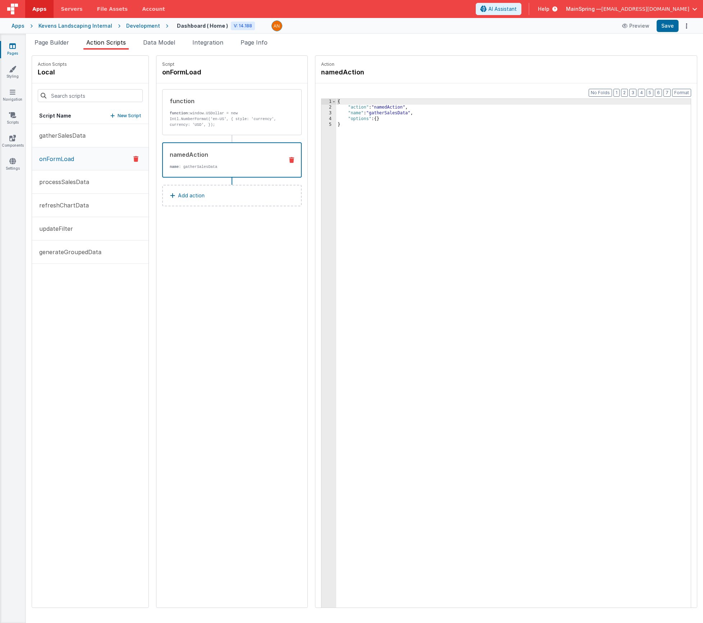
drag, startPoint x: 203, startPoint y: 156, endPoint x: 208, endPoint y: 156, distance: 4.3
click at [203, 156] on div "namedAction" at bounding box center [224, 154] width 108 height 9
click at [336, 114] on div "{ "action" : "namedAction" , "name" : "gatherSalesData" , "options" : { } }" at bounding box center [524, 370] width 376 height 543
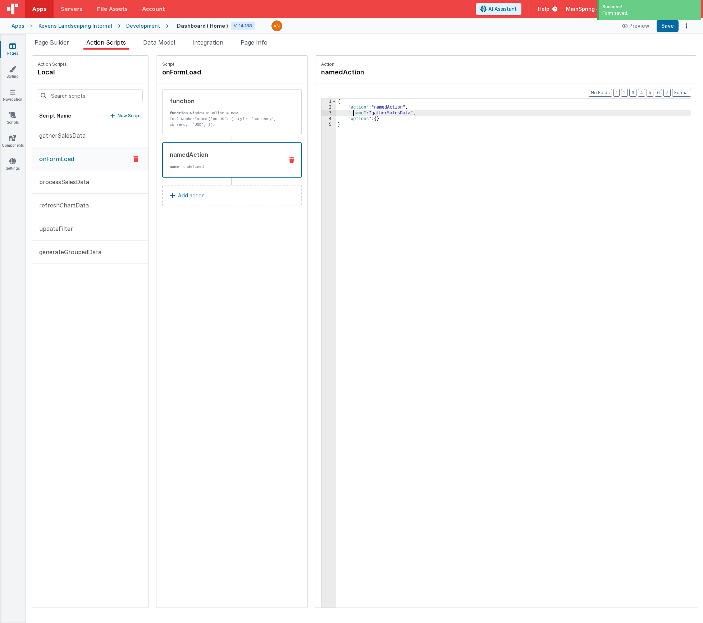
click at [446, 159] on div "{ "action" : "namedAction" , "_name" : "gatherSalesData" , "options" : { } }" at bounding box center [524, 370] width 376 height 543
drag, startPoint x: 155, startPoint y: 42, endPoint x: 157, endPoint y: 46, distance: 4.5
click at [155, 42] on span "Data Model" at bounding box center [159, 42] width 32 height 7
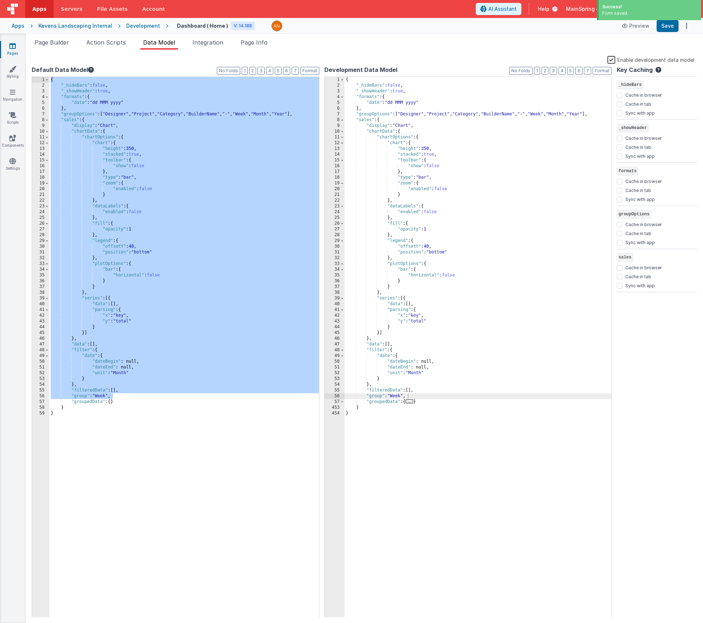
click at [612, 59] on label "Enable development data model" at bounding box center [651, 59] width 87 height 8
click at [0, 0] on input "Enable development data model" at bounding box center [0, 0] width 0 height 0
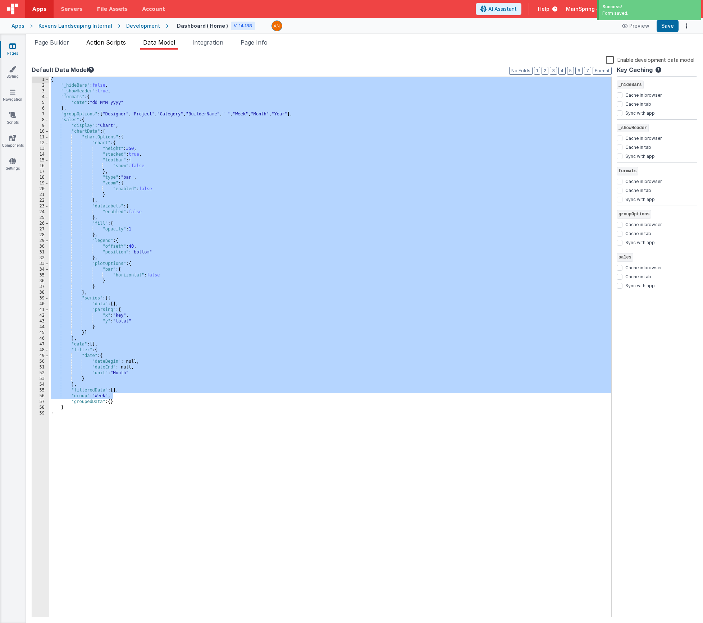
click at [107, 38] on li "Action Scripts" at bounding box center [105, 44] width 45 height 12
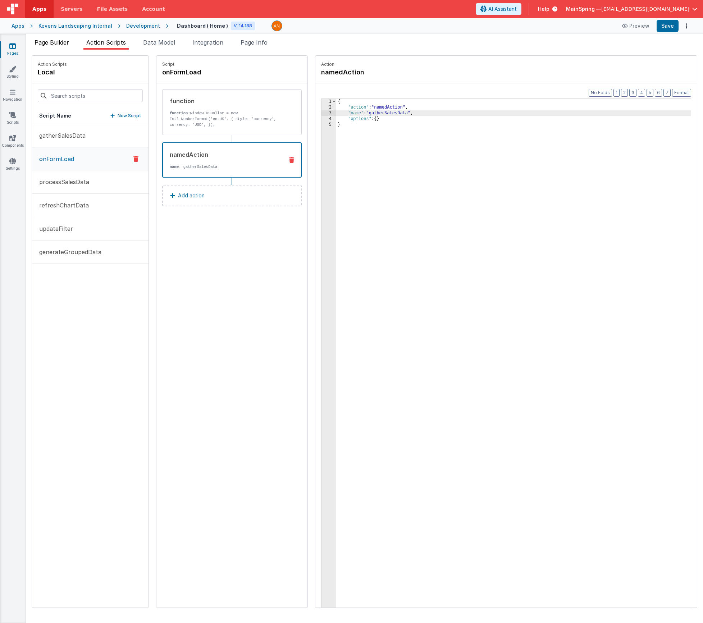
click at [50, 45] on span "Page Builder" at bounding box center [52, 42] width 35 height 7
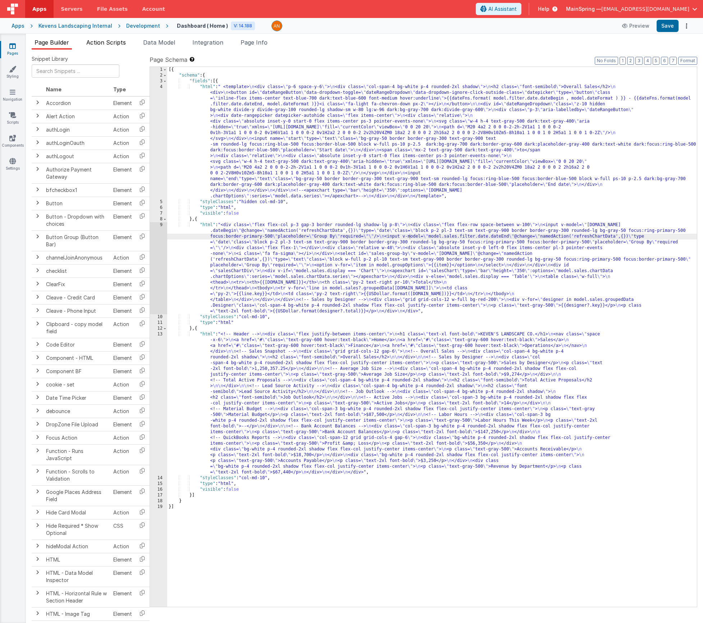
click at [120, 47] on li "Action Scripts" at bounding box center [105, 44] width 45 height 12
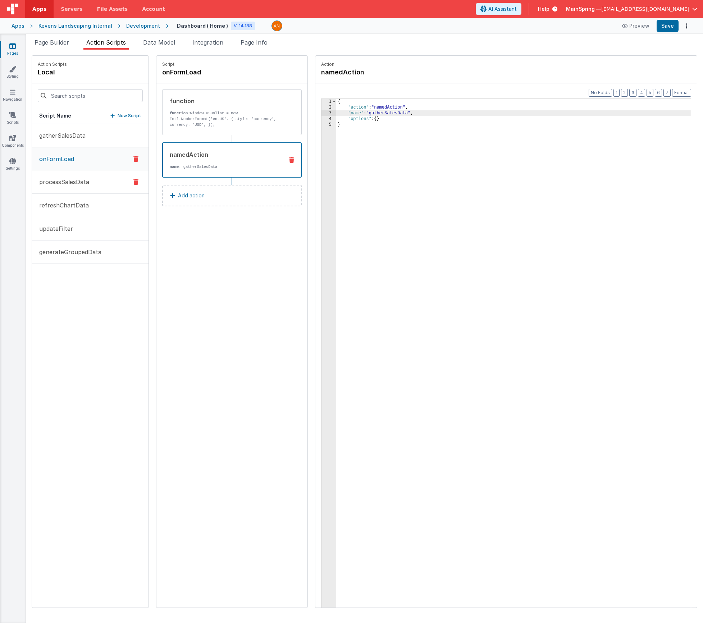
click at [59, 182] on p "processSalesData" at bounding box center [62, 182] width 54 height 9
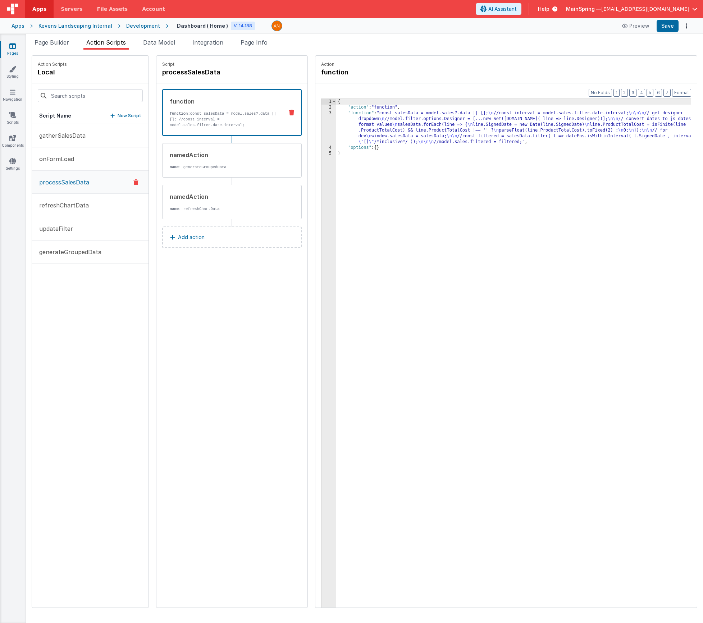
click at [365, 125] on div "{ "action" : "function" , "function" : "const salesData = model.sales?.data || …" at bounding box center [524, 370] width 376 height 543
click at [322, 123] on div "3" at bounding box center [329, 127] width 15 height 35
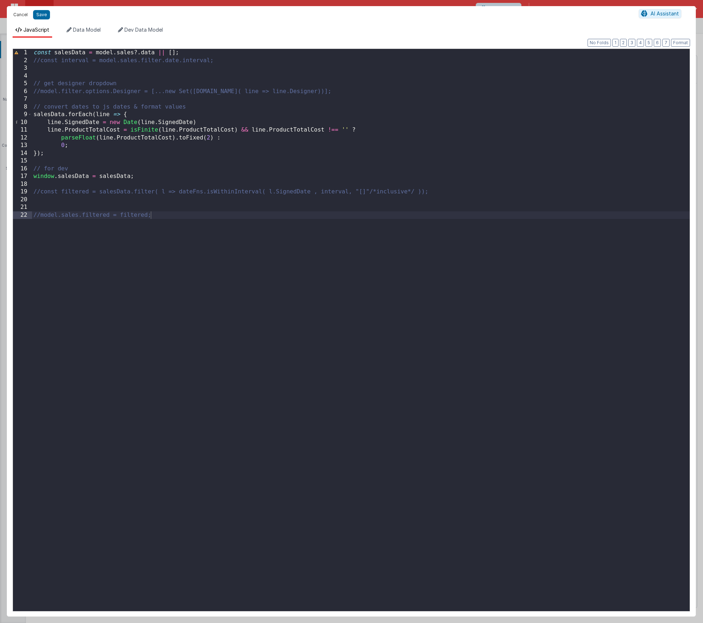
click at [26, 18] on button "Cancel" at bounding box center [21, 15] width 22 height 10
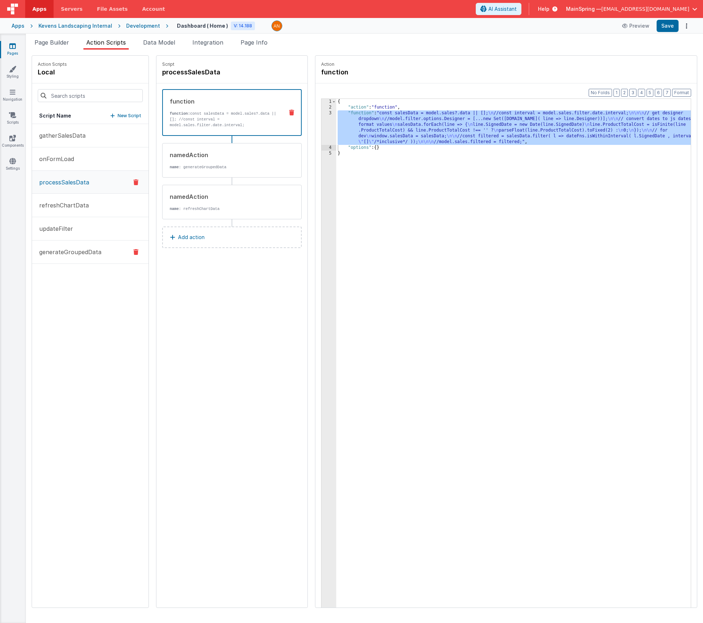
drag, startPoint x: 60, startPoint y: 256, endPoint x: 77, endPoint y: 253, distance: 17.2
click at [59, 256] on p "generateGroupedData" at bounding box center [68, 252] width 67 height 9
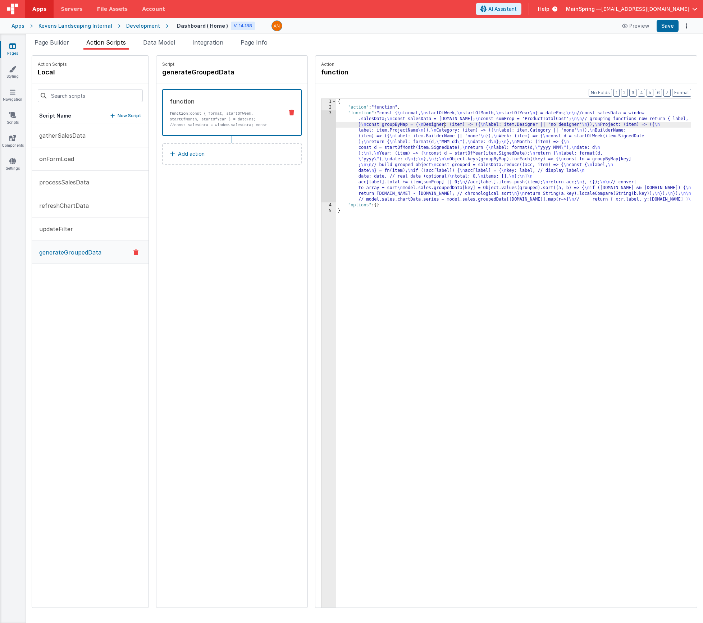
click at [423, 124] on div "{ "action" : "function" , "function" : "const { \n format, \n startOfWeek, \n s…" at bounding box center [524, 370] width 376 height 543
click at [322, 153] on div "3" at bounding box center [329, 156] width 15 height 92
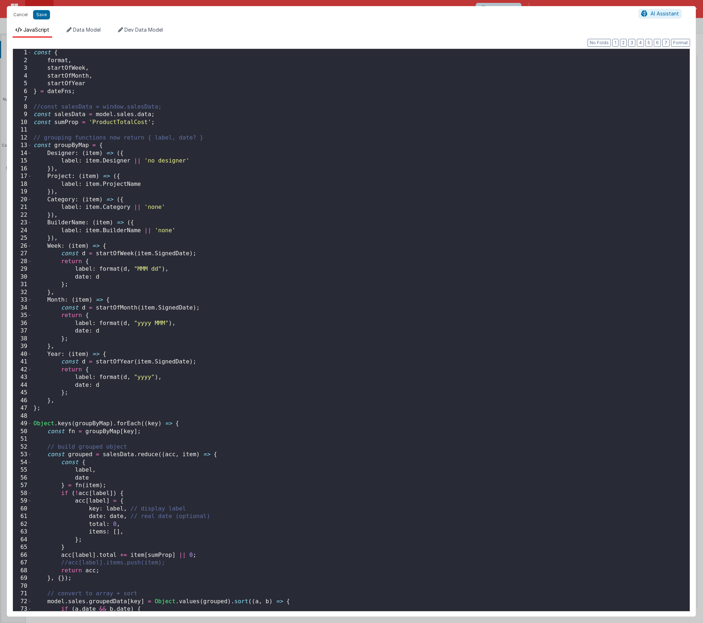
scroll to position [71, 0]
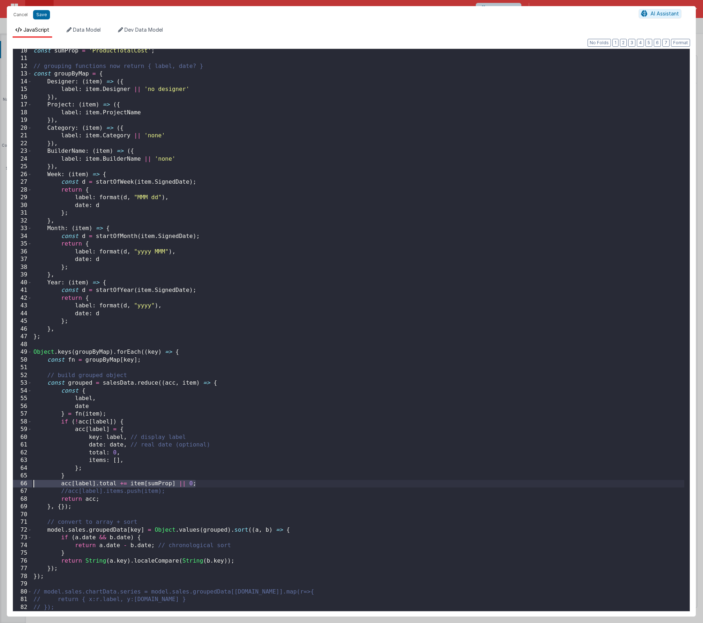
drag, startPoint x: 206, startPoint y: 486, endPoint x: 26, endPoint y: 485, distance: 180.9
click at [26, 485] on div "10 11 12 13 14 15 16 17 18 19 20 21 22 23 24 25 26 27 28 29 30 31 32 33 34 35 3…" at bounding box center [352, 330] width 678 height 563
drag, startPoint x: 202, startPoint y: 485, endPoint x: 21, endPoint y: 483, distance: 180.9
click at [21, 483] on div "10 11 12 13 14 15 16 17 18 19 20 21 22 23 24 25 26 27 28 29 30 31 32 33 34 35 3…" at bounding box center [352, 330] width 678 height 563
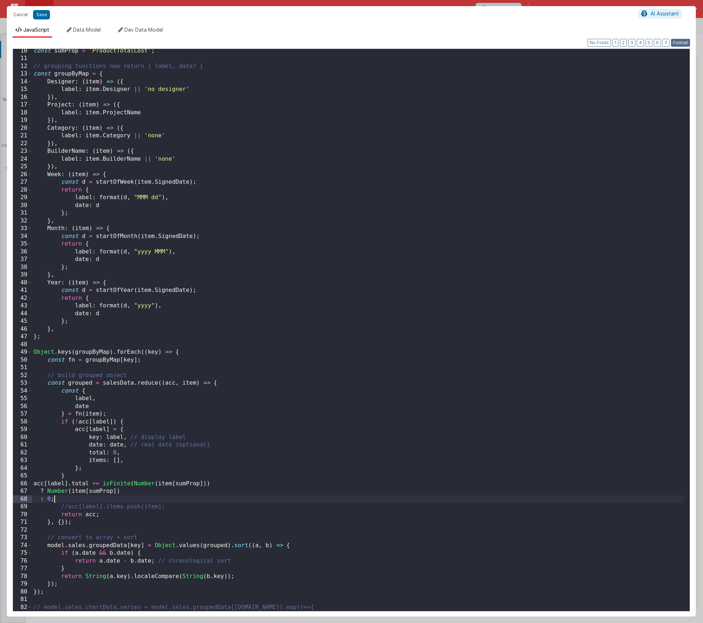
click at [682, 45] on button "Format" at bounding box center [680, 43] width 19 height 8
click at [46, 15] on button "Save" at bounding box center [41, 14] width 17 height 9
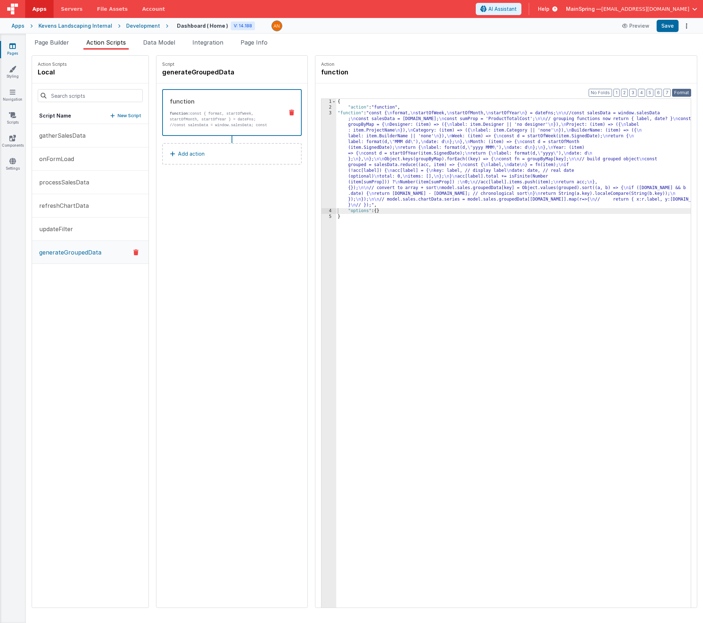
click at [688, 92] on button "Format" at bounding box center [681, 93] width 19 height 8
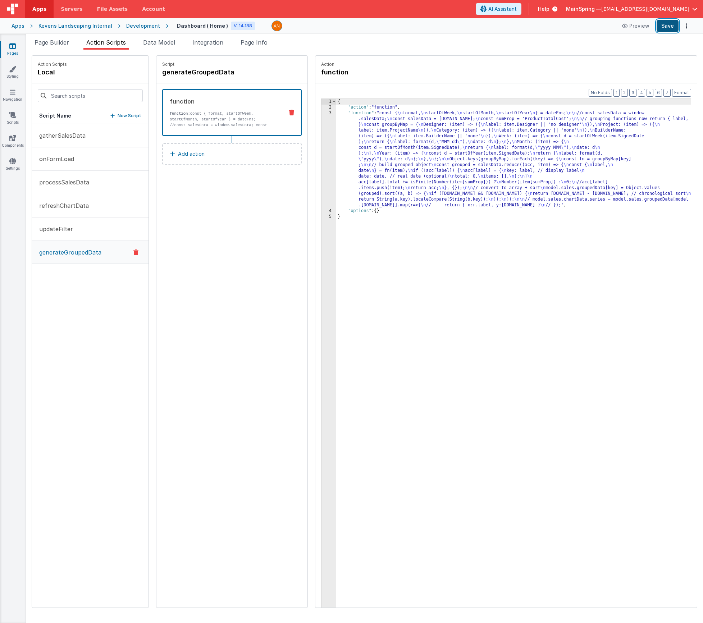
click at [667, 29] on button "Save" at bounding box center [668, 26] width 22 height 12
drag, startPoint x: 59, startPoint y: 39, endPoint x: 106, endPoint y: 53, distance: 49.0
click at [59, 39] on span "Page Builder" at bounding box center [52, 42] width 35 height 7
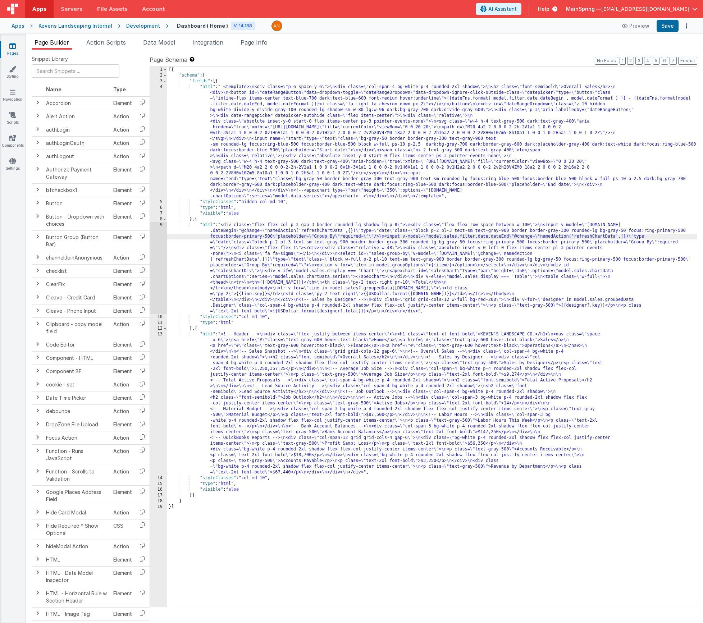
click at [275, 287] on div "[{ "schema" : { "fields" : [{ "html" : " <template> \n <div class= \" p-6 space…" at bounding box center [432, 343] width 530 height 552
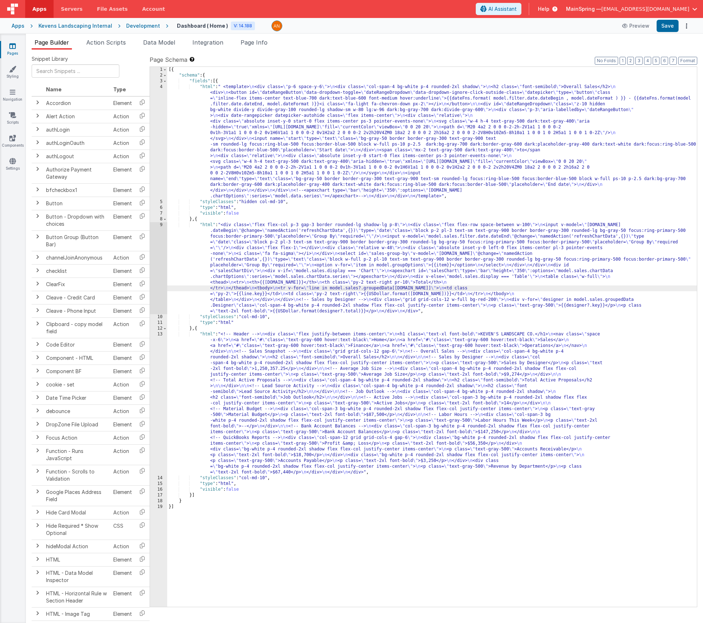
click at [159, 274] on div "9" at bounding box center [158, 268] width 17 height 92
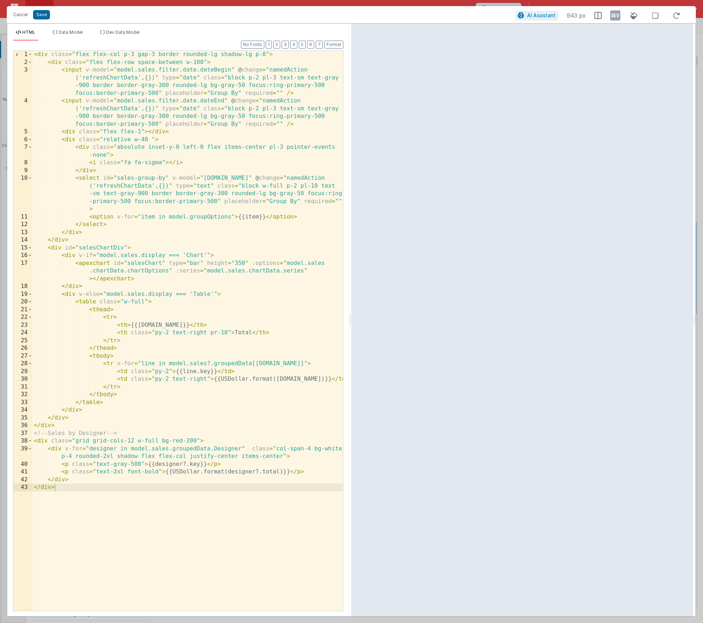
click at [183, 465] on div "< div class = "flex flex-col p-3 gap-3 border rounded-lg shadow-lg p-8" > < div…" at bounding box center [187, 339] width 311 height 576
click at [256, 473] on div "< div class = "flex flex-col p-3 gap-3 border rounded-lg shadow-lg p-8" > < div…" at bounding box center [187, 339] width 311 height 576
click at [123, 28] on div "HTML Data Model Dev Data Model Format 7 6 5 4 3 2 1 No Folds 1 2 3 4 5 6 7 8 9 …" at bounding box center [178, 320] width 342 height 593
click at [132, 35] on li "Dev Data Model" at bounding box center [119, 35] width 45 height 12
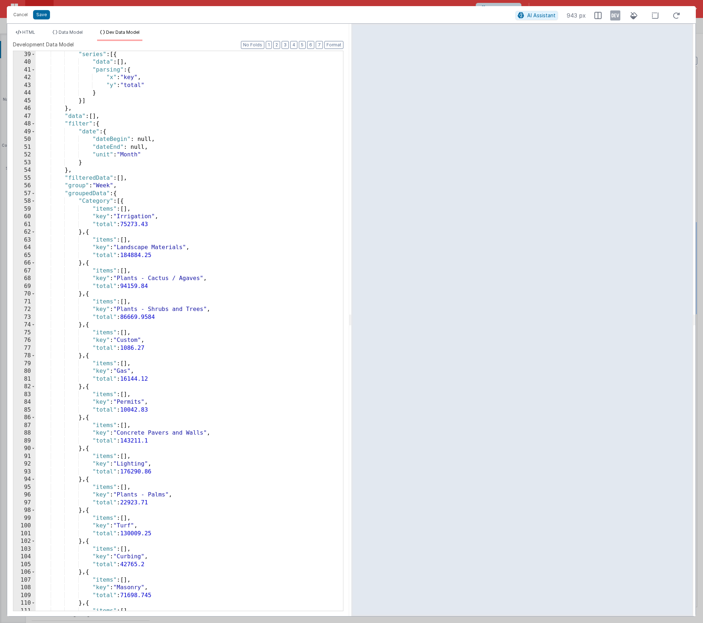
scroll to position [302, 0]
click at [23, 17] on button "Cancel" at bounding box center [21, 15] width 22 height 10
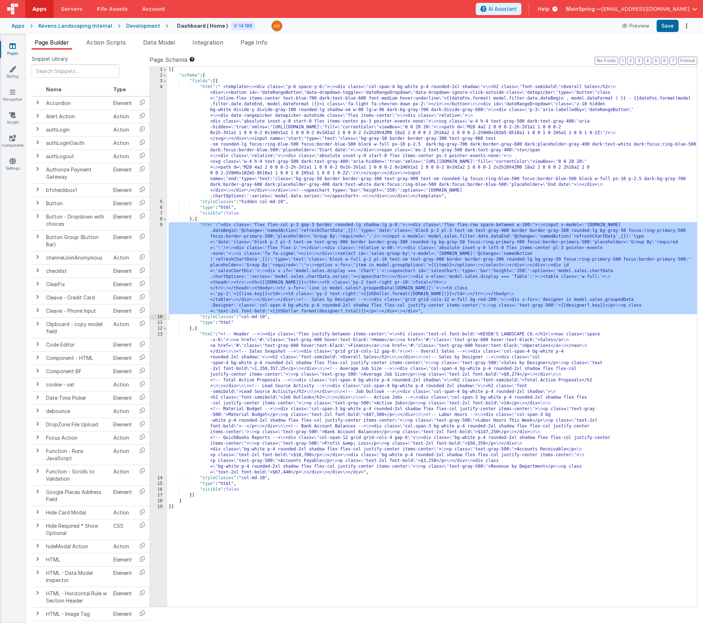
click at [270, 264] on div "[{ "schema" : { "fields" : [{ "html" : " <template> \n <div class= \" p-6 space…" at bounding box center [432, 343] width 530 height 552
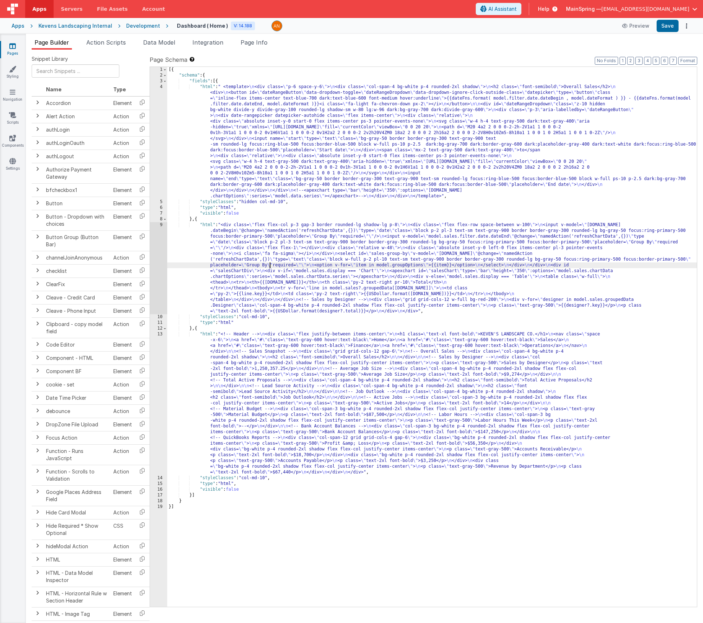
click at [159, 273] on div "9" at bounding box center [158, 268] width 17 height 92
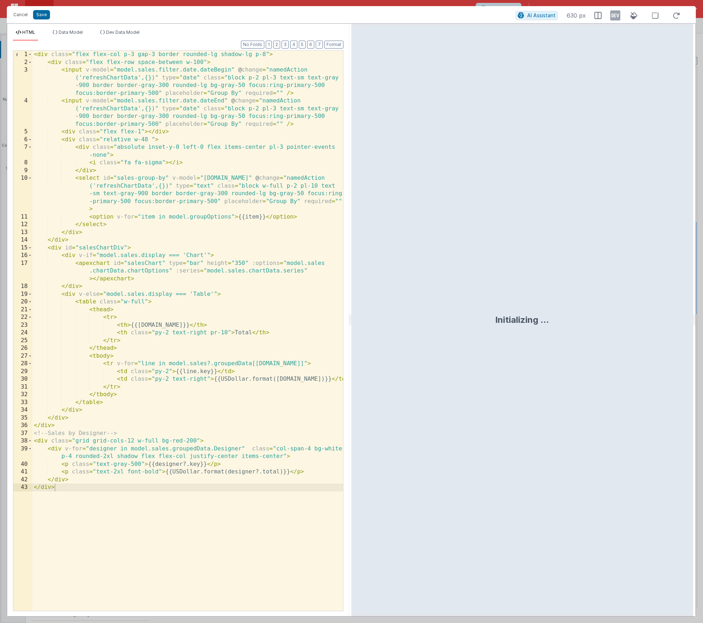
scroll to position [0, 0]
click at [185, 463] on div "< div class = "flex flex-col p-3 gap-3 border rounded-lg shadow-lg p-8" > < div…" at bounding box center [187, 339] width 311 height 576
click at [259, 475] on div "< div class = "flex flex-col p-3 gap-3 border rounded-lg shadow-lg p-8" > < div…" at bounding box center [187, 339] width 311 height 576
drag, startPoint x: 42, startPoint y: 12, endPoint x: 43, endPoint y: 16, distance: 4.0
click at [42, 13] on button "Save" at bounding box center [41, 14] width 17 height 9
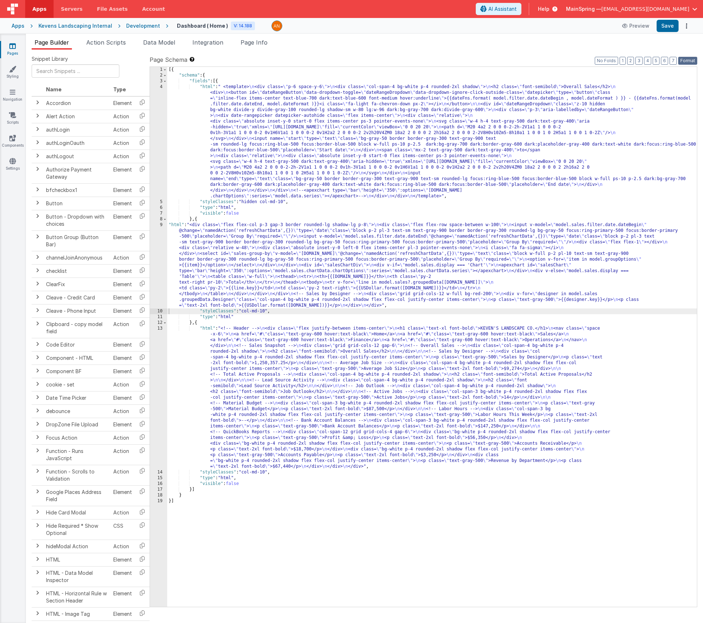
click at [686, 58] on button "Format" at bounding box center [687, 61] width 19 height 8
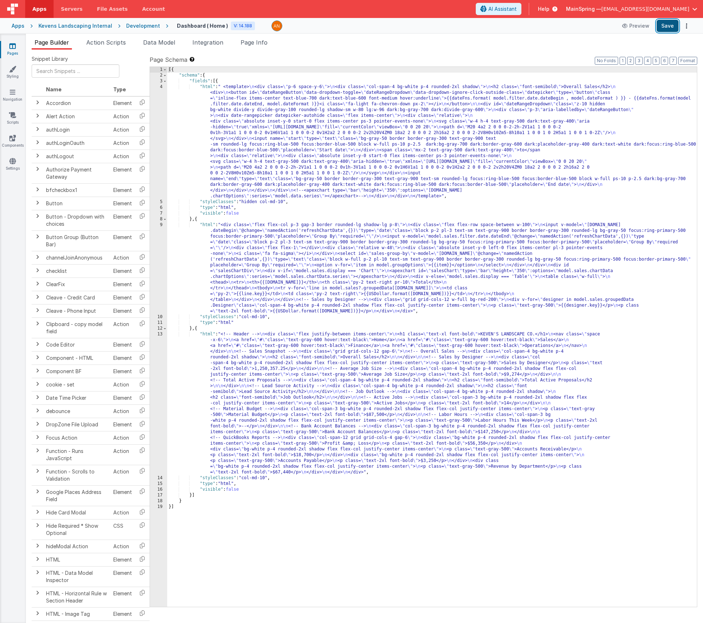
drag, startPoint x: 671, startPoint y: 27, endPoint x: 647, endPoint y: 29, distance: 23.9
click at [671, 27] on button "Save" at bounding box center [668, 26] width 22 height 12
click at [112, 42] on span "Action Scripts" at bounding box center [106, 42] width 40 height 7
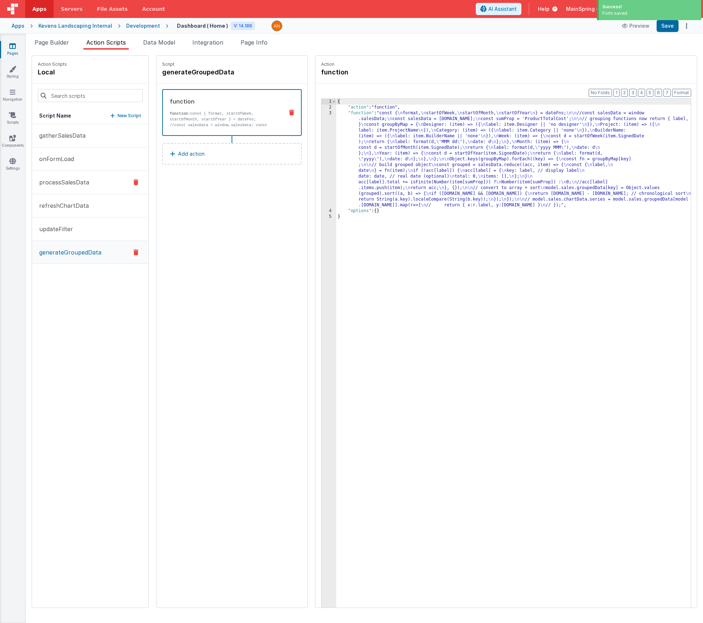
click at [62, 186] on p "processSalesData" at bounding box center [62, 182] width 54 height 9
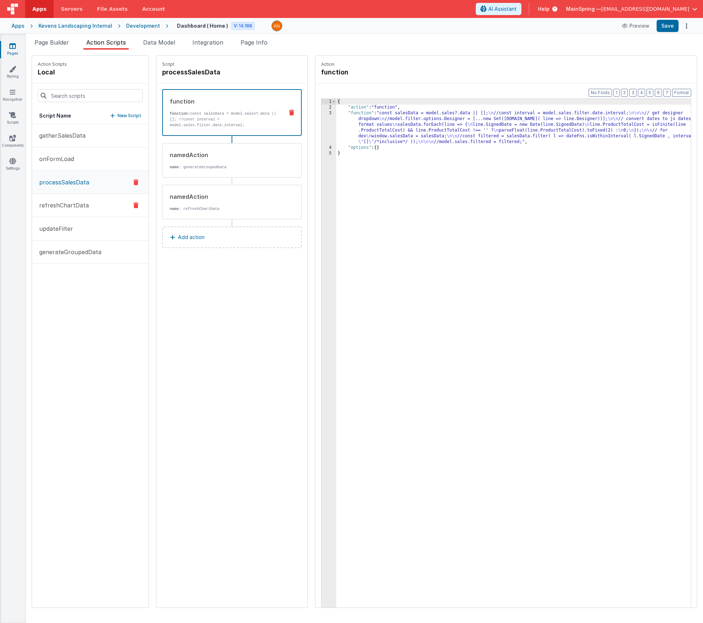
click at [54, 207] on p "refreshChartData" at bounding box center [62, 205] width 54 height 9
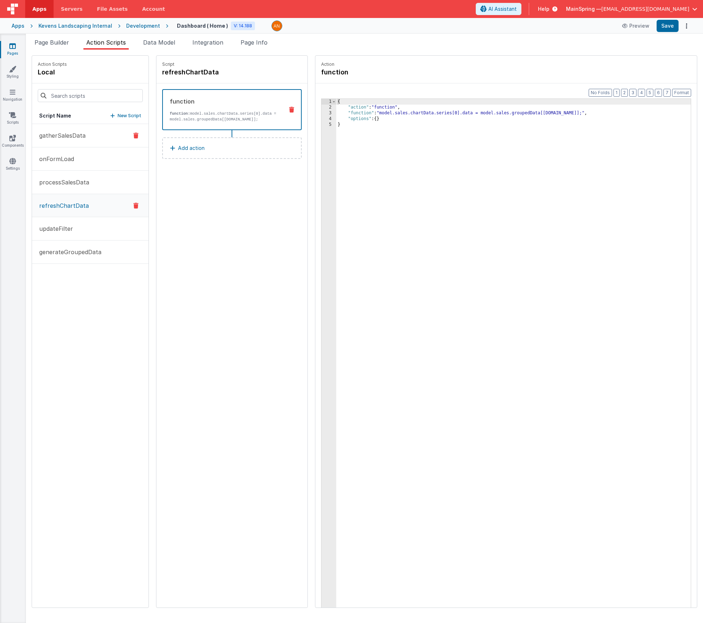
click at [58, 139] on p "gatherSalesData" at bounding box center [60, 135] width 51 height 9
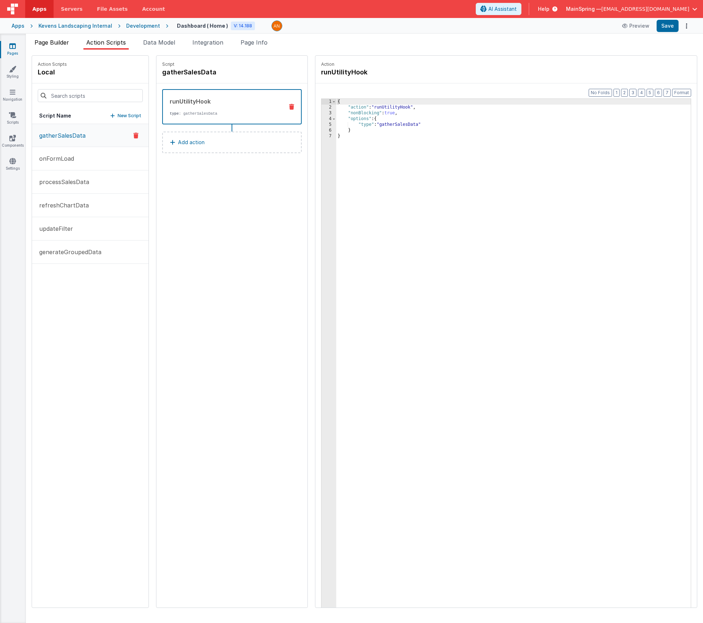
click at [62, 49] on li "Page Builder" at bounding box center [52, 44] width 40 height 12
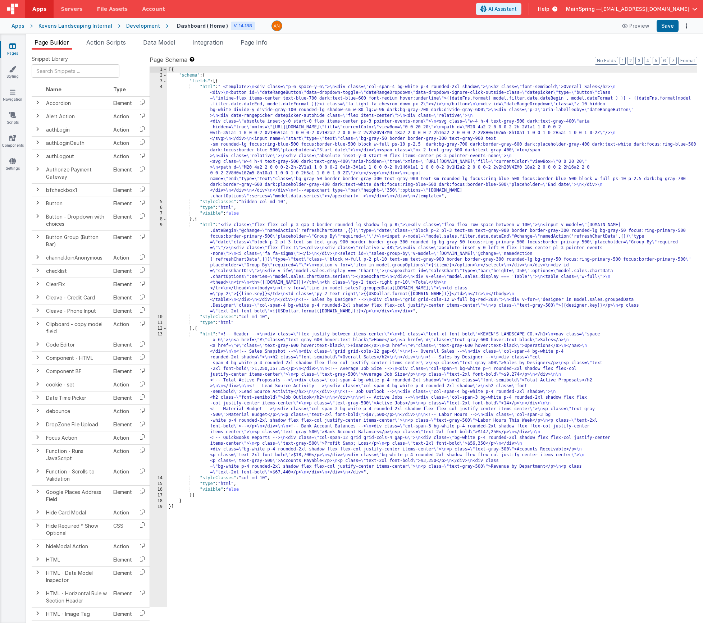
click at [251, 263] on div "[{ "schema" : { "fields" : [{ "html" : " <template> \n <div class= \" p-6 space…" at bounding box center [432, 343] width 530 height 552
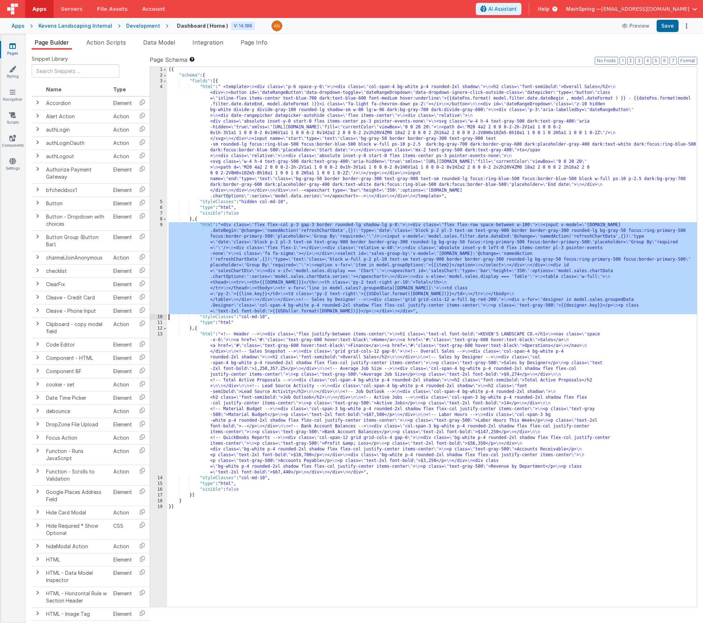
click at [154, 262] on div "9" at bounding box center [158, 268] width 17 height 92
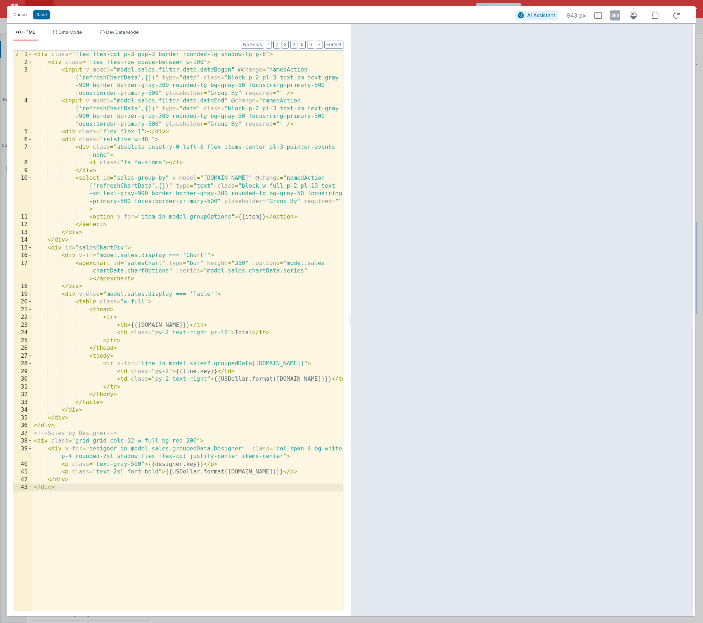
click at [102, 109] on div "< div class = "flex flex-col p-3 gap-3 border rounded-lg shadow-lg p-8" > < div…" at bounding box center [187, 339] width 311 height 576
click at [120, 78] on div "< div class = "flex flex-col p-3 gap-3 border rounded-lg shadow-lg p-8" > < div…" at bounding box center [187, 339] width 311 height 576
drag, startPoint x: 120, startPoint y: 78, endPoint x: 126, endPoint y: 81, distance: 6.3
click at [120, 78] on div "< div class = "flex flex-col p-3 gap-3 border rounded-lg shadow-lg p-8" > < div…" at bounding box center [187, 339] width 311 height 576
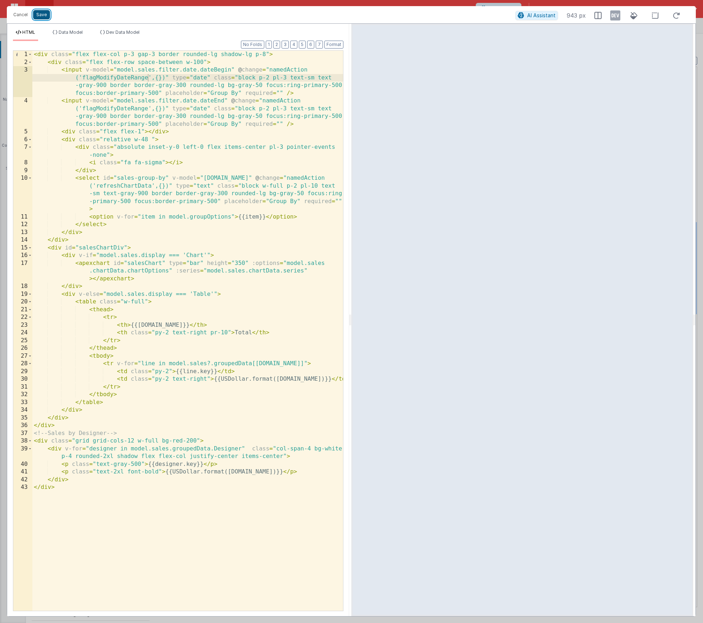
click at [40, 13] on button "Save" at bounding box center [41, 14] width 17 height 9
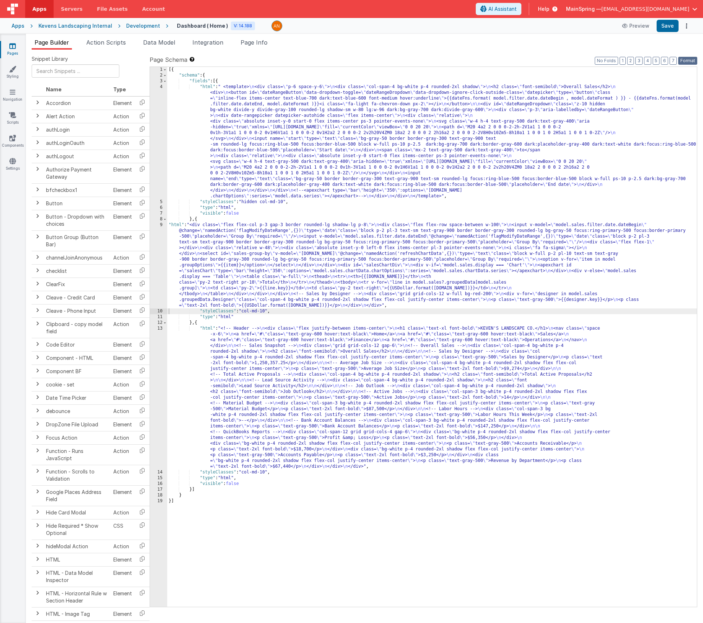
click at [691, 64] on button "Format" at bounding box center [687, 61] width 19 height 8
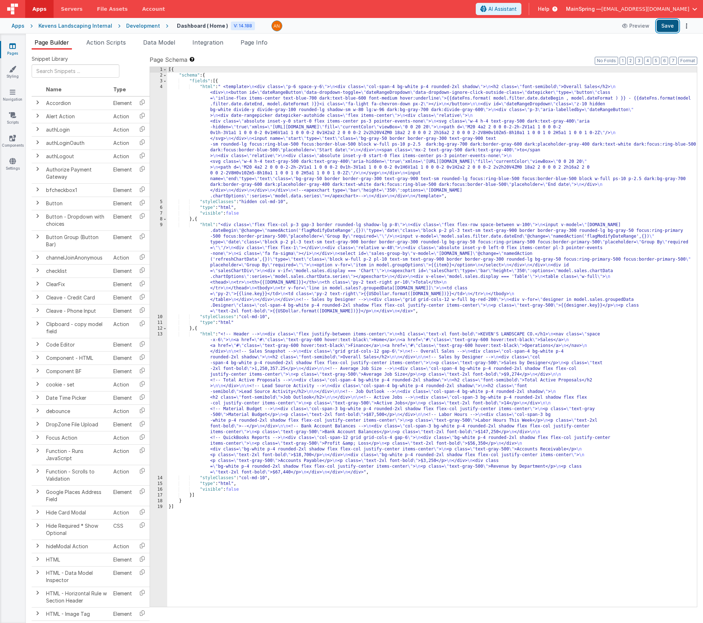
drag, startPoint x: 668, startPoint y: 26, endPoint x: 654, endPoint y: 31, distance: 14.1
click at [667, 26] on button "Save" at bounding box center [668, 26] width 22 height 12
click at [120, 44] on span "Action Scripts" at bounding box center [106, 42] width 40 height 7
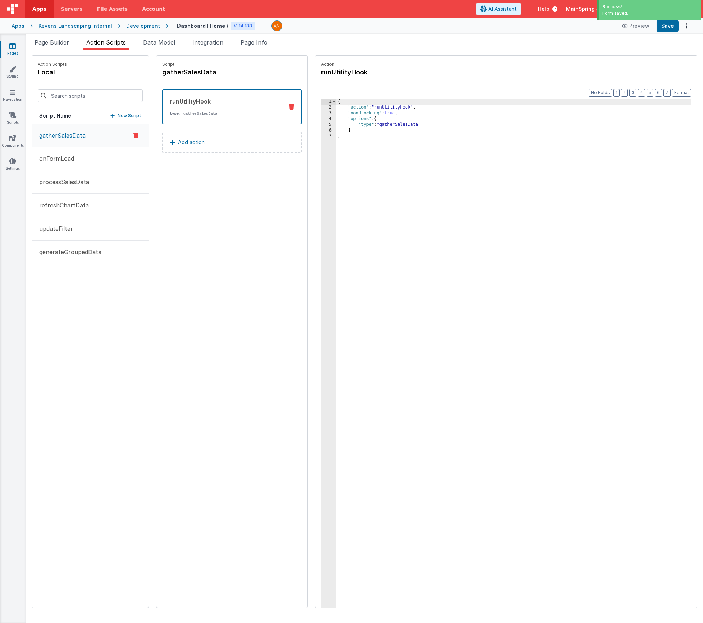
click at [118, 116] on p "New Script" at bounding box center [130, 115] width 24 height 7
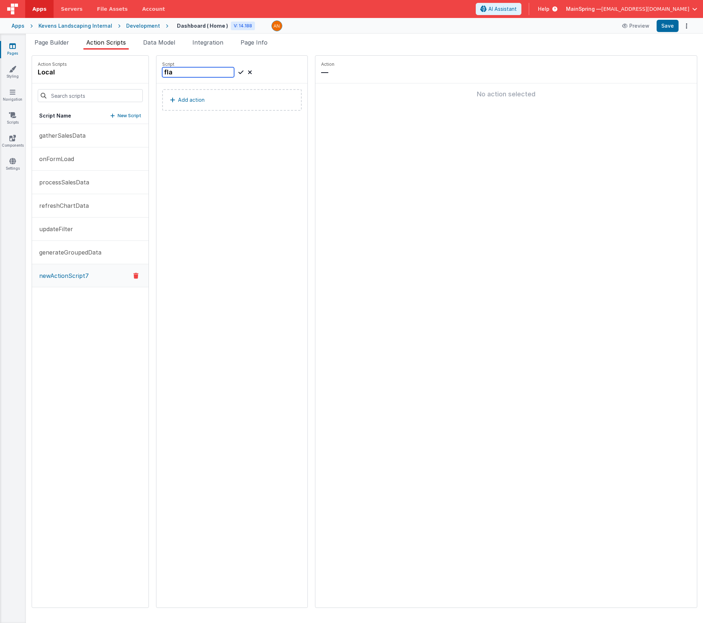
paste input "gModifyDateRange"
type input "flagModifyDateRange"
click at [238, 72] on icon at bounding box center [240, 72] width 5 height 9
click at [178, 104] on p "Add action" at bounding box center [191, 100] width 27 height 9
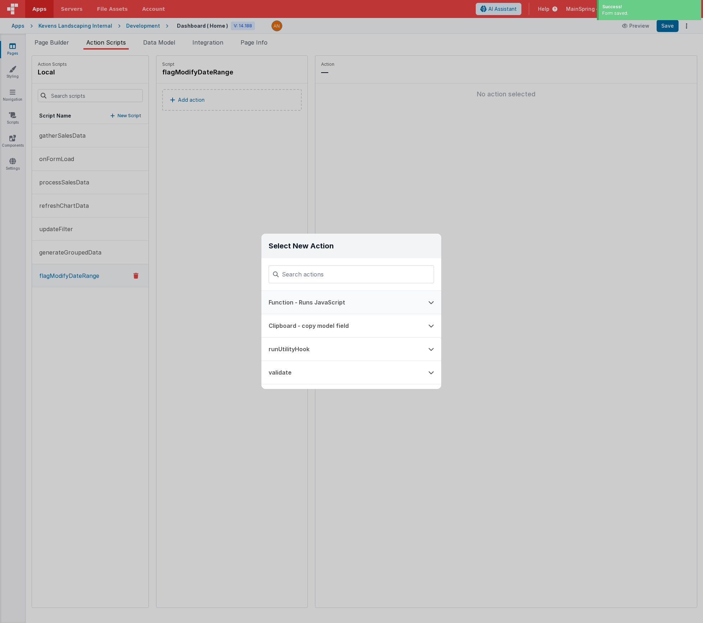
click at [311, 301] on button "Function - Runs JavaScript" at bounding box center [341, 302] width 160 height 23
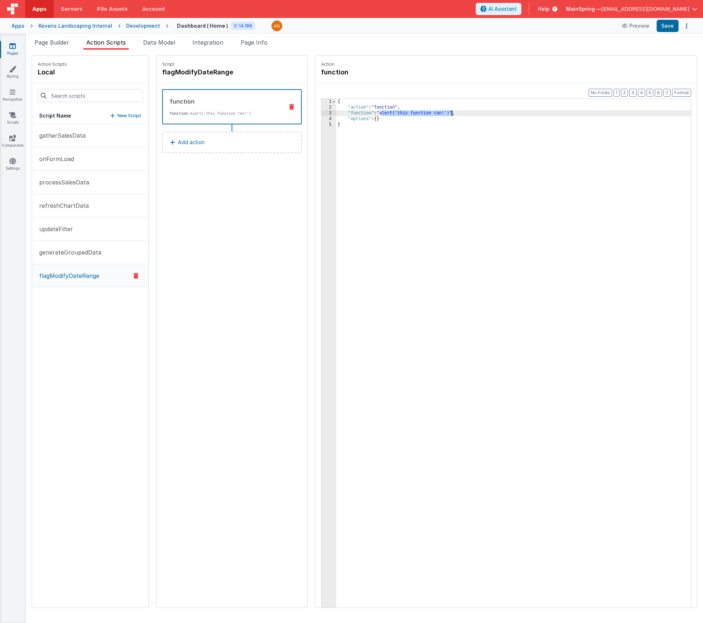
drag, startPoint x: 364, startPoint y: 115, endPoint x: 431, endPoint y: 115, distance: 66.9
click at [431, 115] on div "{ "action" : "function" , "function" : "alert('this function ran!')" , "options…" at bounding box center [524, 370] width 376 height 543
click at [664, 27] on button "Save" at bounding box center [668, 26] width 22 height 12
click at [226, 237] on div "Script flagModifyDateRange function function: model.sales.filter.date.modified …" at bounding box center [231, 332] width 151 height 552
click at [83, 135] on p "gatherSalesData" at bounding box center [60, 135] width 51 height 9
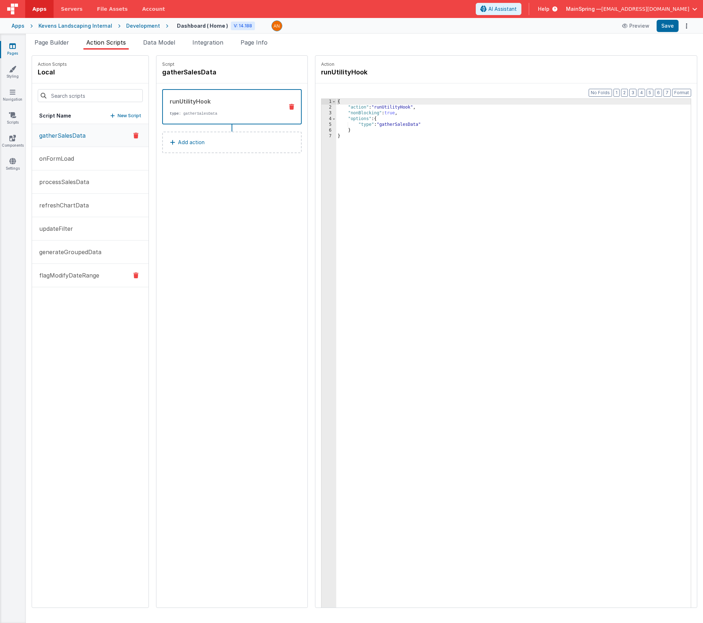
click at [68, 279] on p "flagModifyDateRange" at bounding box center [67, 275] width 64 height 9
click at [69, 131] on p "gatherSalesData" at bounding box center [60, 135] width 51 height 9
click at [67, 274] on p "flagModifyDateRange" at bounding box center [67, 275] width 64 height 9
click at [76, 138] on p "gatherSalesData" at bounding box center [60, 135] width 51 height 9
click at [190, 138] on button "Add action" at bounding box center [232, 143] width 140 height 22
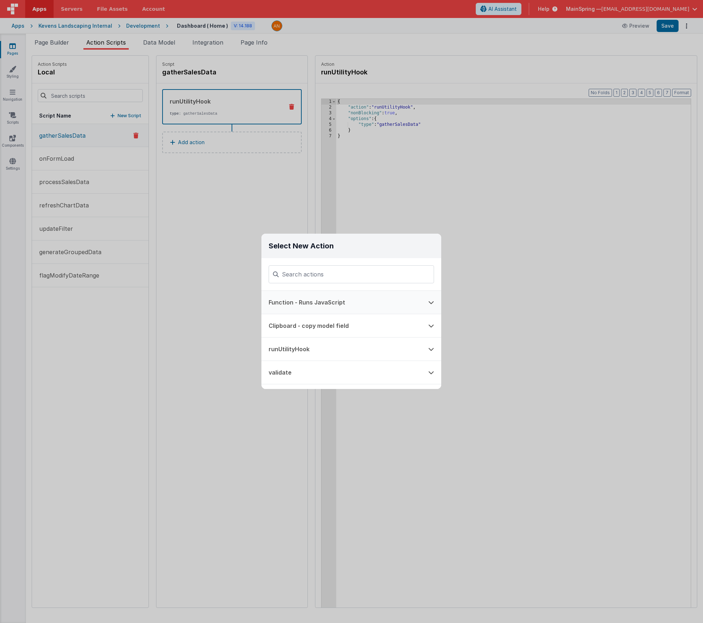
click at [311, 306] on button "Function - Runs JavaScript" at bounding box center [341, 302] width 160 height 23
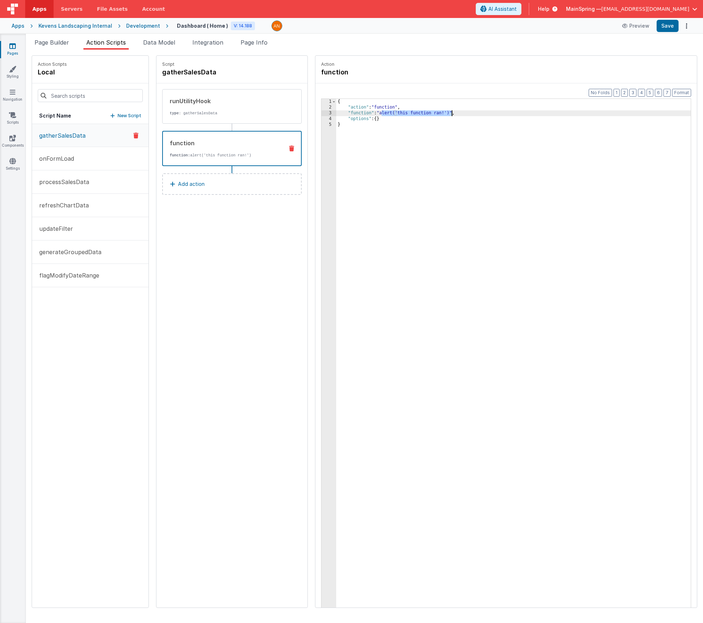
drag, startPoint x: 360, startPoint y: 114, endPoint x: 431, endPoint y: 112, distance: 70.5
click at [431, 112] on div "{ "action" : "function" , "function" : "alert('this function ran!')" , "options…" at bounding box center [524, 370] width 376 height 543
click at [63, 277] on p "flagModifyDateRange" at bounding box center [67, 275] width 64 height 9
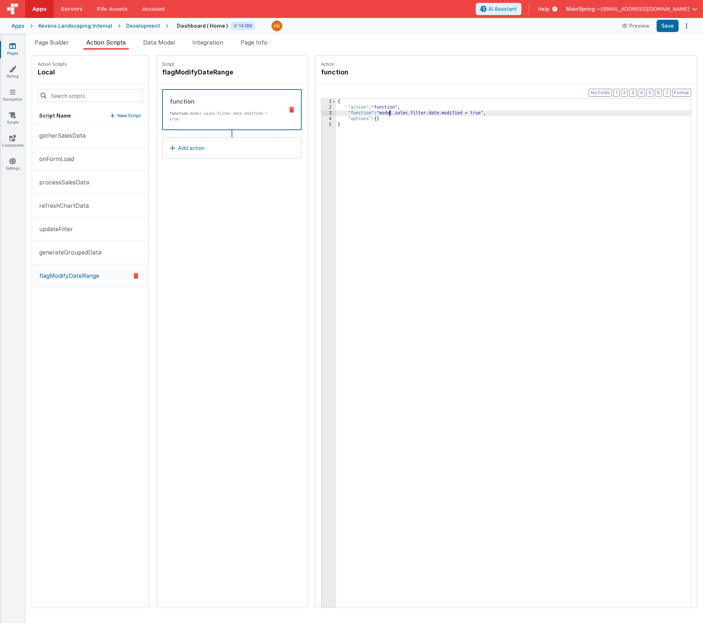
click at [369, 113] on div "{ "action" : "function" , "function" : "model.sales.filter.date.modified = true…" at bounding box center [524, 370] width 376 height 543
click at [461, 114] on div "{ "action" : "function" , "function" : "model.sales.filter.date.modified = true…" at bounding box center [524, 370] width 376 height 543
click at [68, 133] on p "gatherSalesData" at bounding box center [60, 135] width 51 height 9
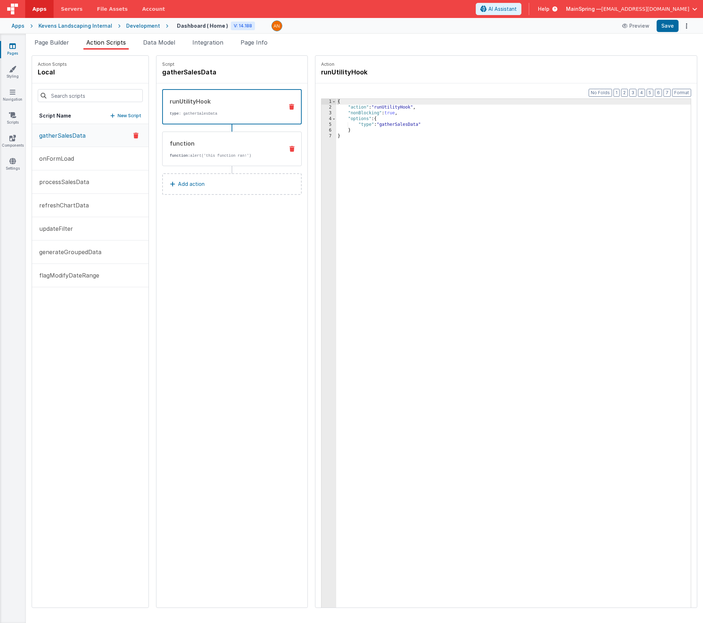
click at [195, 152] on div "function function: alert('this function ran!')" at bounding box center [221, 148] width 116 height 19
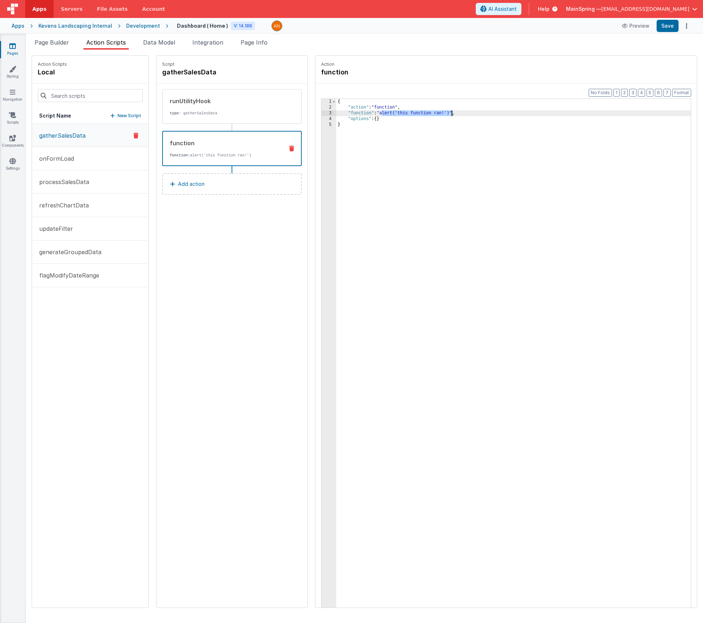
drag, startPoint x: 364, startPoint y: 114, endPoint x: 431, endPoint y: 114, distance: 66.2
click at [431, 114] on div "{ "action" : "function" , "function" : "alert('this function ran!')" , "options…" at bounding box center [524, 370] width 376 height 543
paste textarea
click at [443, 200] on div "{ "action" : "function" , "function" : "model.sales.filter.date.modified = fals…" at bounding box center [524, 370] width 376 height 543
click at [457, 112] on div "{ "action" : "function" , "function" : "model.sales.filter.date.modified = fals…" at bounding box center [524, 370] width 376 height 543
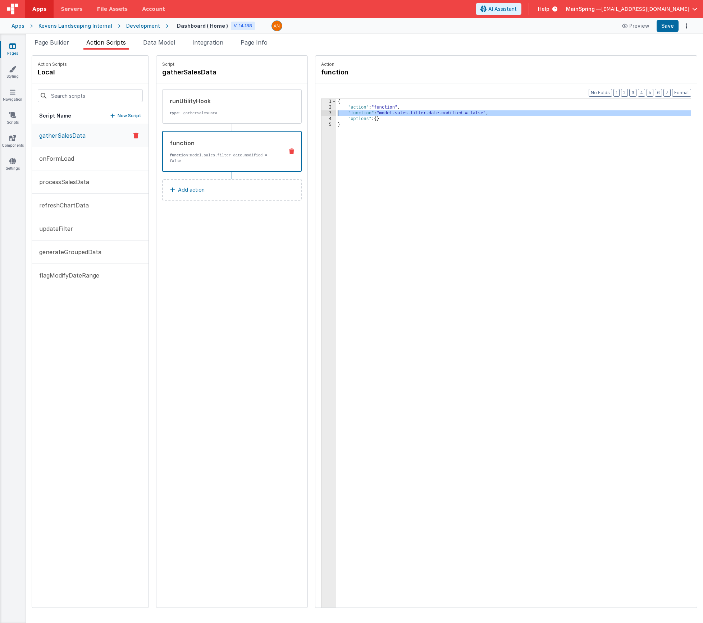
click at [322, 113] on div "3" at bounding box center [329, 113] width 15 height 6
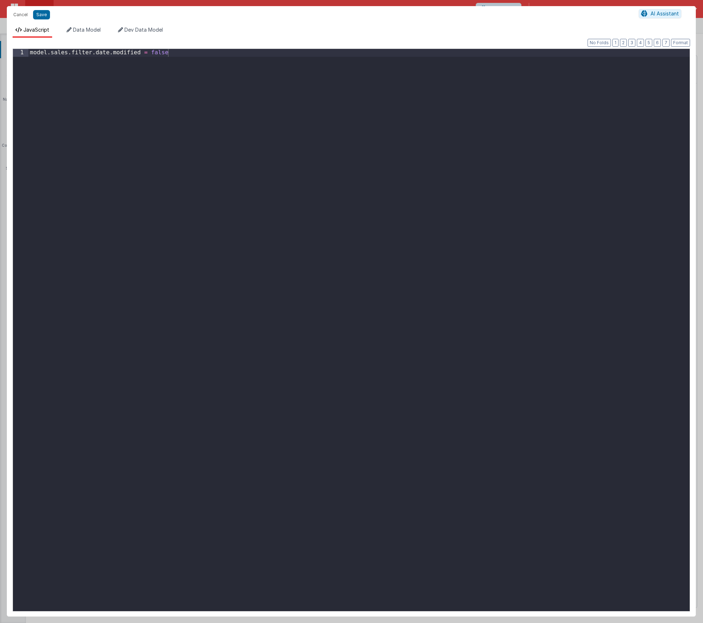
click at [270, 114] on div "model . sales . filter . date . modified = false" at bounding box center [358, 338] width 661 height 578
click at [103, 63] on div "model . sales . filter . date . modified = false model . sales . filter . date …" at bounding box center [358, 338] width 661 height 578
click at [103, 62] on div "model . sales . filter . date . modified = false model . sales . filter . date …" at bounding box center [358, 338] width 661 height 578
click at [45, 19] on button "Save" at bounding box center [41, 14] width 17 height 9
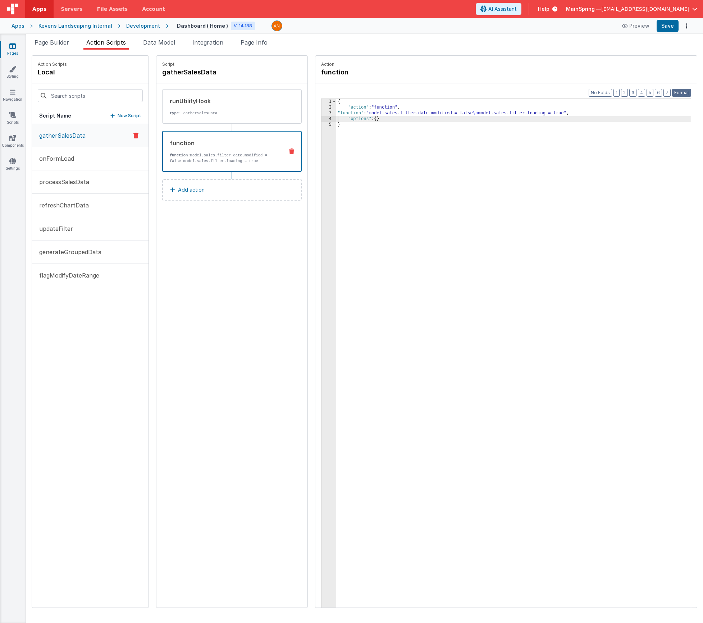
click at [688, 95] on button "Format" at bounding box center [681, 93] width 19 height 8
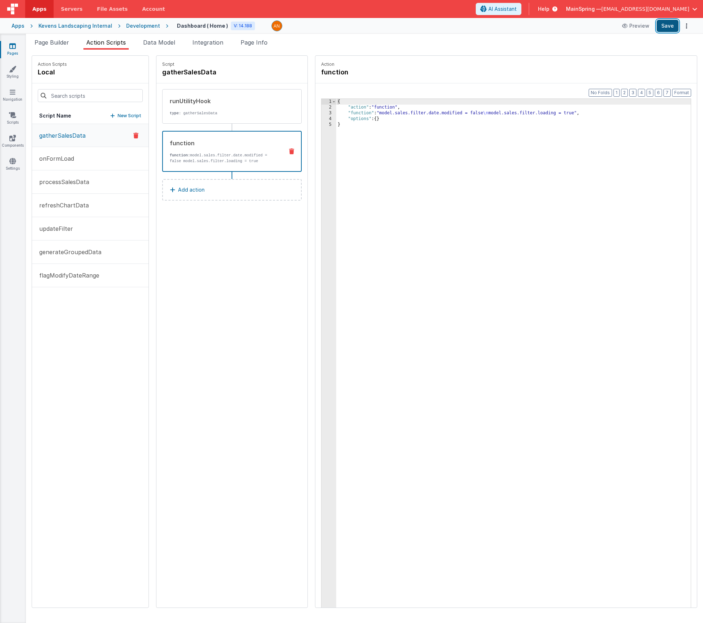
click at [668, 29] on button "Save" at bounding box center [668, 26] width 22 height 12
click at [78, 182] on p "processSalesData" at bounding box center [62, 182] width 54 height 9
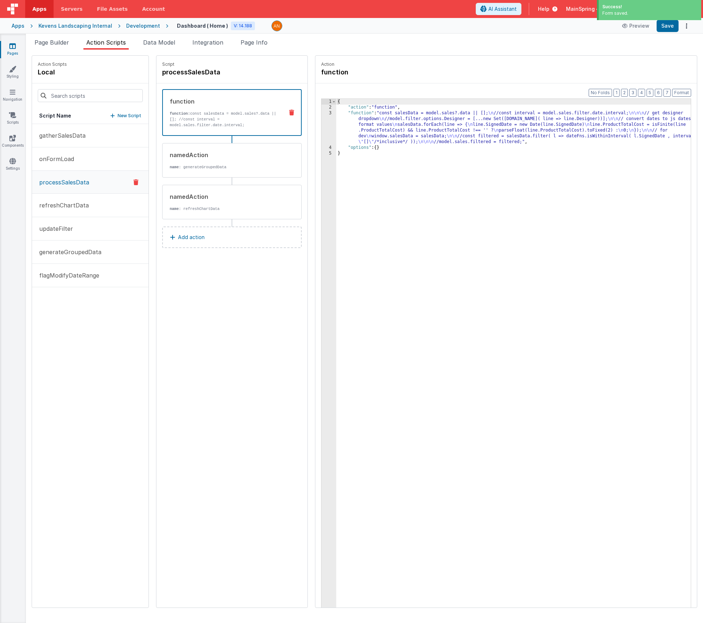
click at [378, 124] on div "{ "action" : "function" , "function" : "const salesData = model.sales?.data || …" at bounding box center [524, 370] width 376 height 543
click at [322, 126] on div "3" at bounding box center [329, 127] width 15 height 35
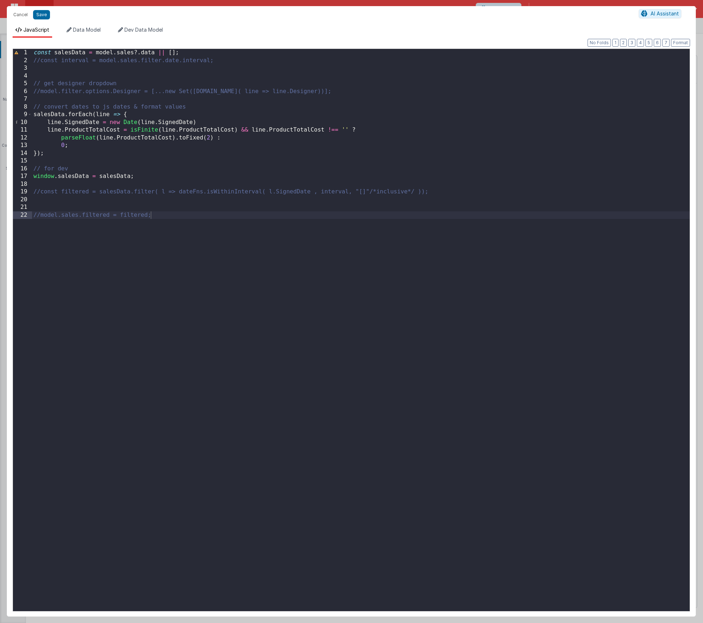
click at [188, 53] on div "const salesData = model . sales ?. data || [ ] ; //const interval = model.sales…" at bounding box center [361, 338] width 658 height 578
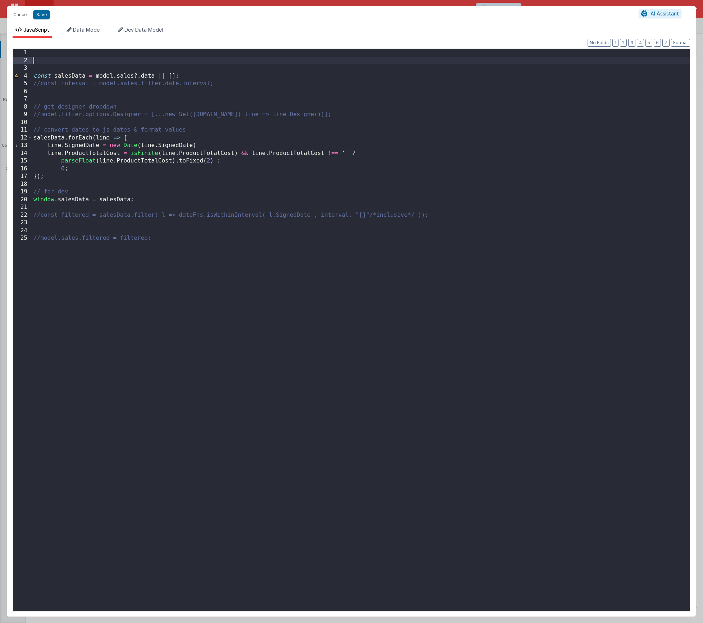
paste textarea
click at [79, 33] on li "Data Model" at bounding box center [84, 32] width 40 height 12
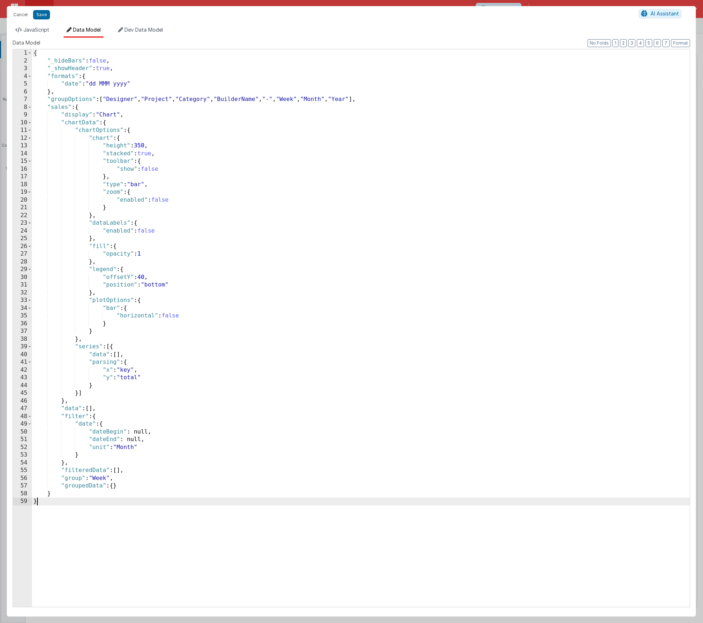
click at [32, 124] on div "10" at bounding box center [22, 123] width 19 height 8
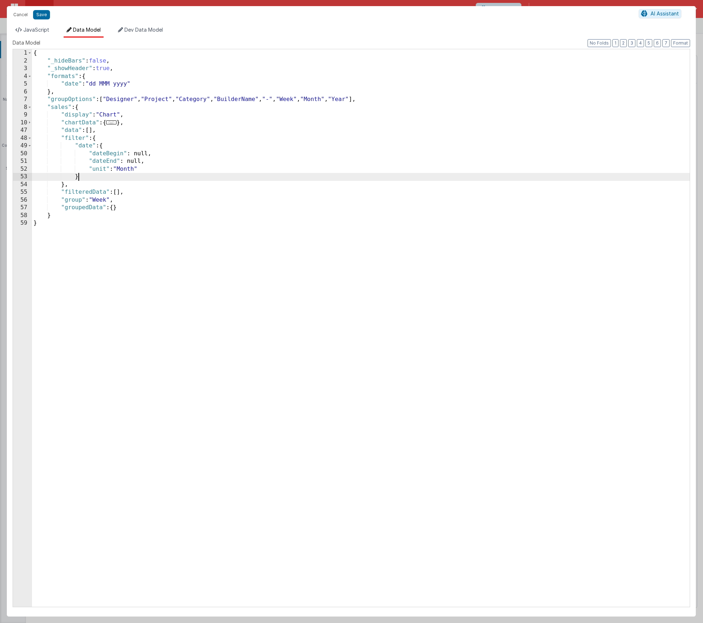
click at [87, 176] on div "{ "_hideBars" : false , "_showHeader" : true , "formats" : { "date" : "dd MMM y…" at bounding box center [361, 335] width 658 height 573
click at [101, 177] on div "{ "_hideBars" : false , "_showHeader" : true , "formats" : { "date" : "dd MMM y…" at bounding box center [361, 335] width 658 height 573
click at [46, 16] on button "Save" at bounding box center [41, 14] width 17 height 9
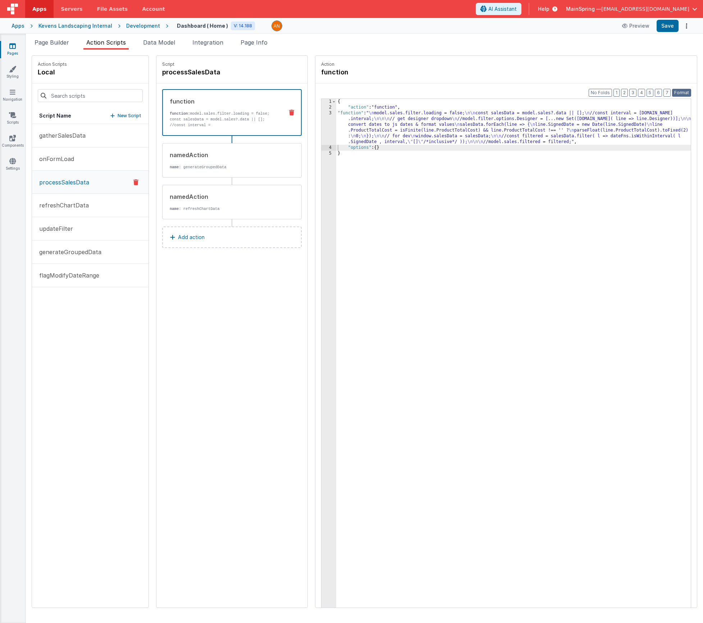
click at [680, 95] on button "Format" at bounding box center [681, 93] width 19 height 8
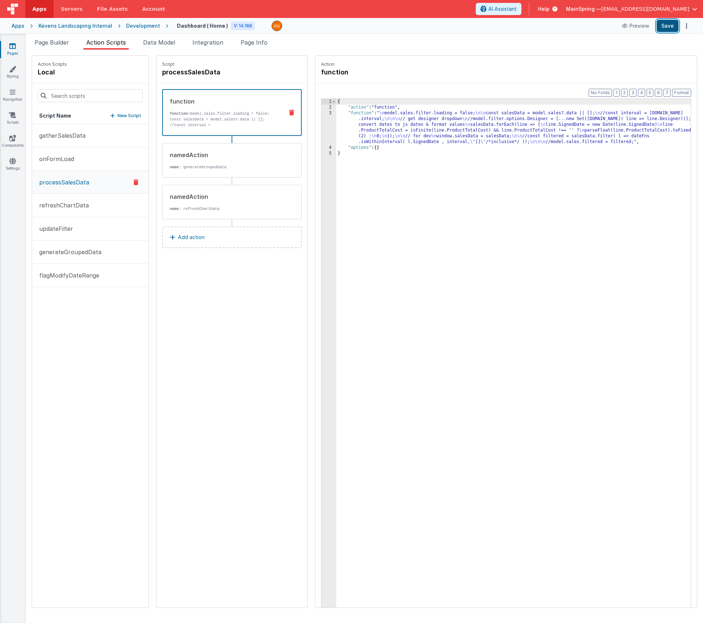
click at [666, 28] on button "Save" at bounding box center [668, 26] width 22 height 12
click at [55, 46] on li "Page Builder" at bounding box center [52, 44] width 40 height 12
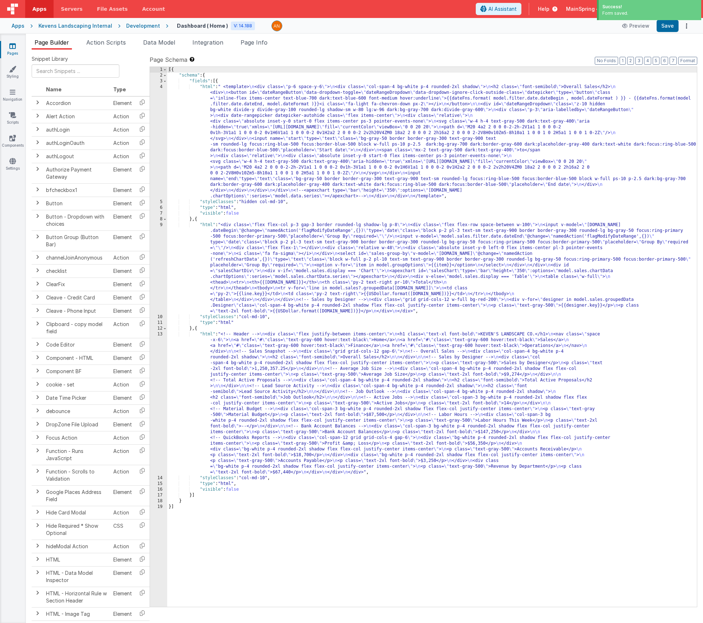
click at [247, 268] on div "[{ "schema" : { "fields" : [{ "html" : " <template> \n <div class= \" p-6 space…" at bounding box center [432, 343] width 530 height 552
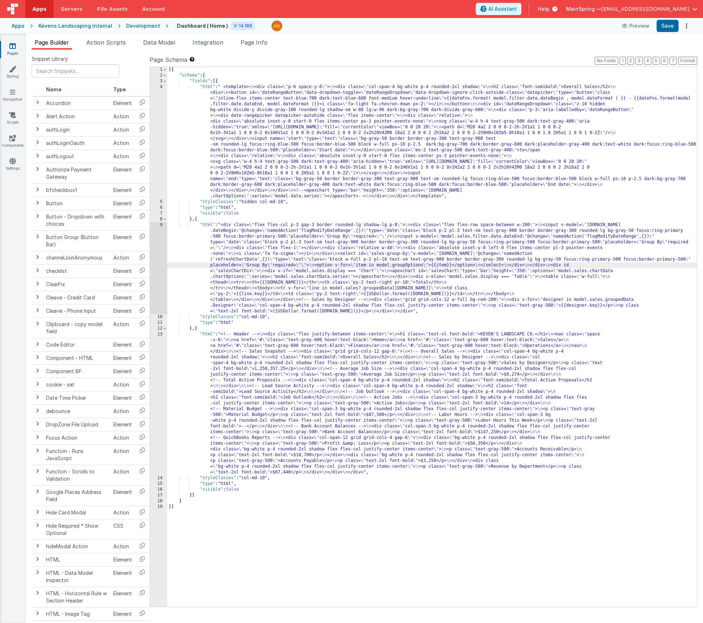
click at [161, 277] on div "9" at bounding box center [158, 268] width 17 height 92
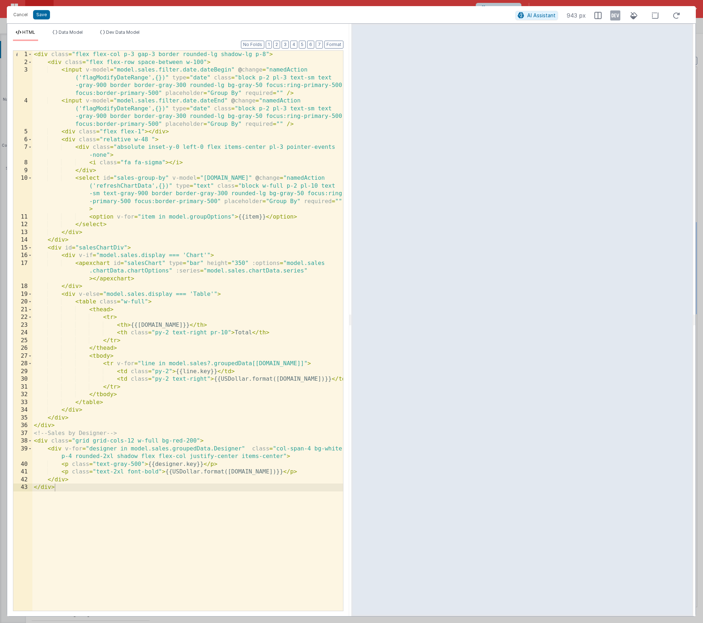
click at [293, 124] on div "< div class = "flex flex-col p-3 gap-3 border rounded-lg shadow-lg p-8" > < div…" at bounding box center [187, 339] width 311 height 576
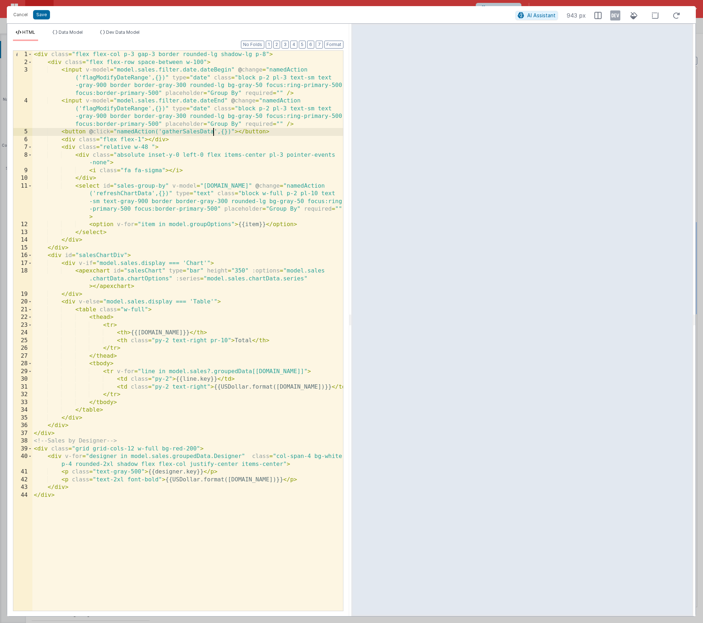
click at [87, 131] on div "< div class = "flex flex-col p-3 gap-3 border rounded-lg shadow-lg p-8" > < div…" at bounding box center [187, 339] width 311 height 576
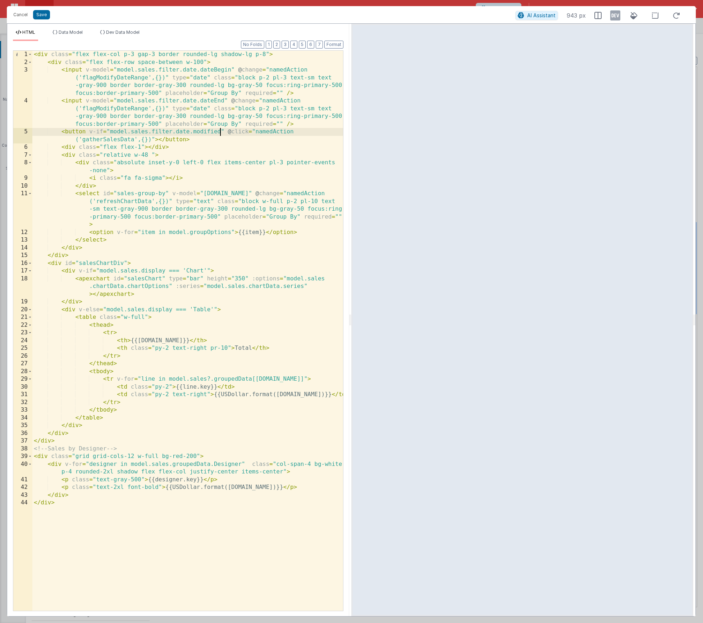
drag, startPoint x: 159, startPoint y: 140, endPoint x: 173, endPoint y: 160, distance: 24.3
click at [159, 141] on div "< div class = "flex flex-col p-3 gap-3 border rounded-lg shadow-lg p-8" > < div…" at bounding box center [187, 339] width 311 height 576
click at [80, 33] on span "Data Model" at bounding box center [71, 31] width 24 height 5
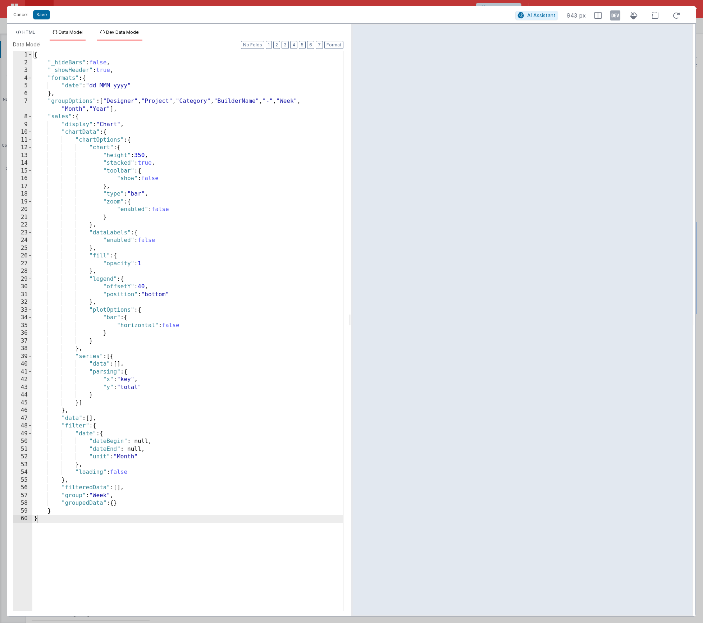
click at [125, 33] on span "Dev Data Model" at bounding box center [122, 31] width 33 height 5
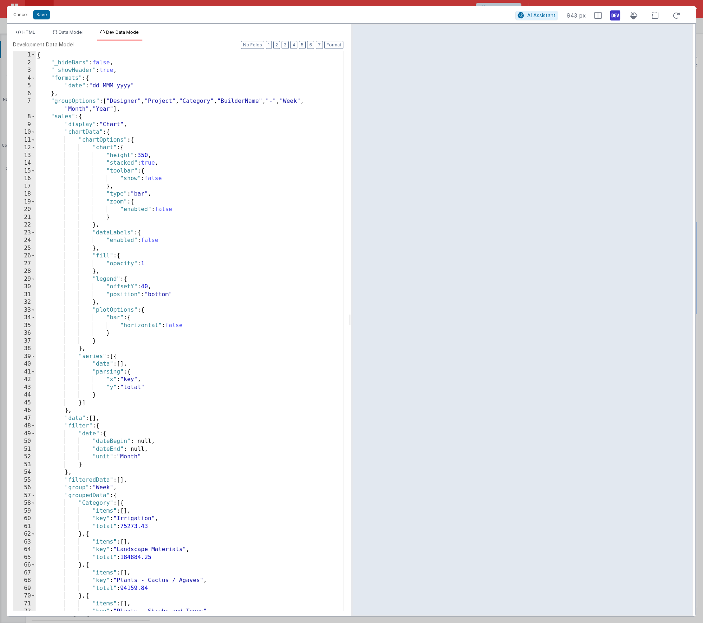
click at [619, 17] on icon at bounding box center [615, 16] width 10 height 12
click at [33, 140] on span at bounding box center [33, 140] width 4 height 8
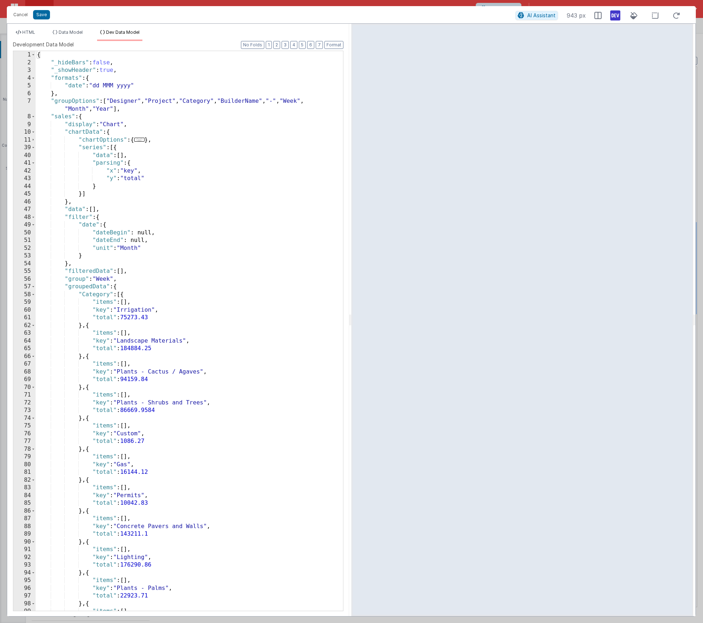
click at [90, 258] on div "{ "_hideBars" : false , "_showHeader" : true , "formats" : { "date" : "dd MMM y…" at bounding box center [187, 339] width 302 height 576
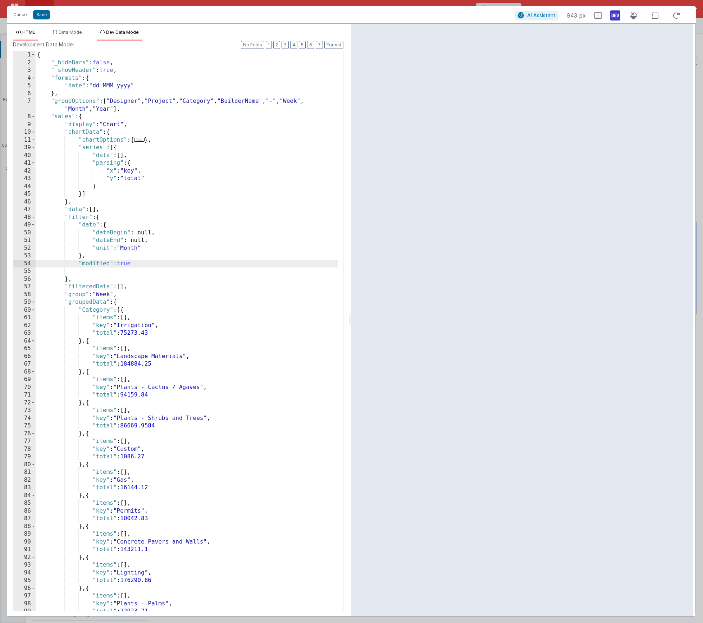
click at [35, 37] on li "HTML" at bounding box center [25, 35] width 25 height 12
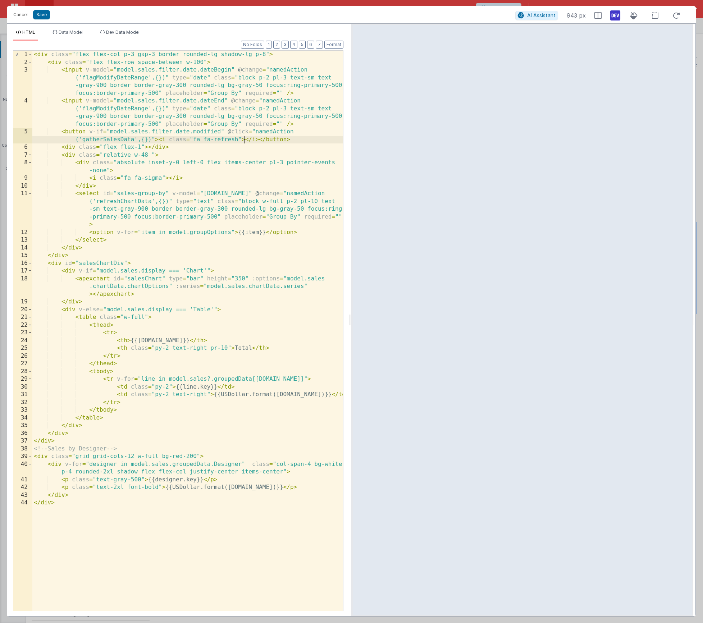
click at [245, 140] on div "< div class = "flex flex-col p-3 gap-3 border rounded-lg shadow-lg p-8" > < div…" at bounding box center [187, 339] width 311 height 576
click at [261, 141] on div "< div class = "flex flex-col p-3 gap-3 border rounded-lg shadow-lg p-8" > < div…" at bounding box center [187, 339] width 311 height 576
click at [119, 31] on span "Dev Data Model" at bounding box center [122, 31] width 33 height 5
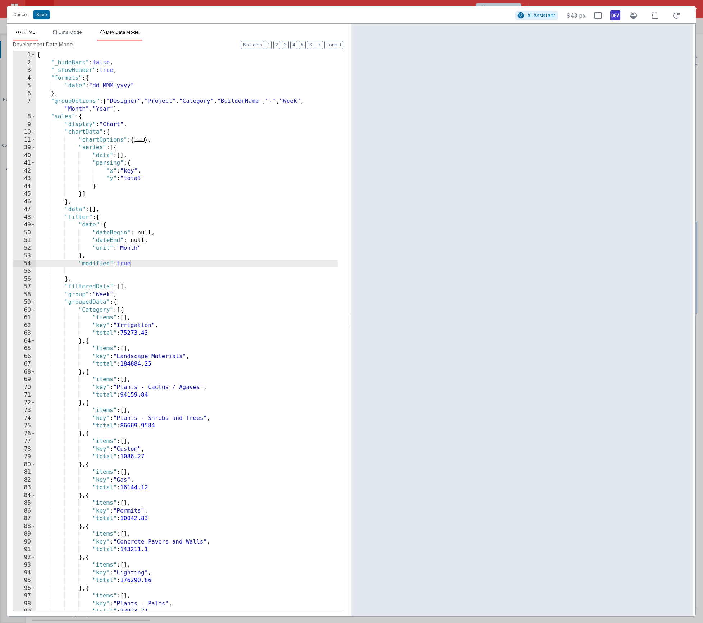
click at [32, 32] on span "HTML" at bounding box center [28, 31] width 13 height 5
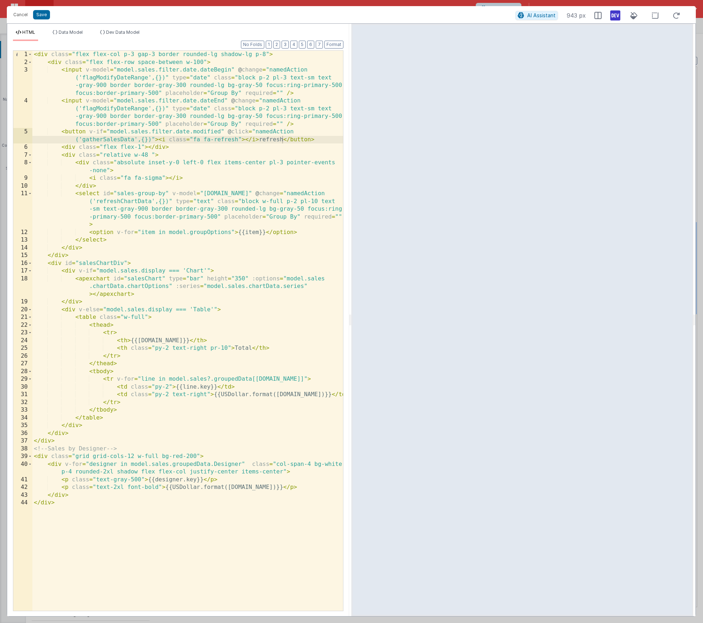
click at [221, 132] on div "< div class = "flex flex-col p-3 gap-3 border rounded-lg shadow-lg p-8" > < div…" at bounding box center [187, 339] width 311 height 576
drag, startPoint x: 110, startPoint y: 116, endPoint x: 223, endPoint y: 117, distance: 113.3
click at [223, 117] on div "< div class = "flex flex-col p-3 gap-3 border rounded-lg shadow-lg p-8" > < div…" at bounding box center [187, 339] width 311 height 576
click at [88, 132] on div "< div class = "flex flex-col p-3 gap-3 border rounded-lg shadow-lg p-8" > < div…" at bounding box center [187, 339] width 311 height 576
paste textarea
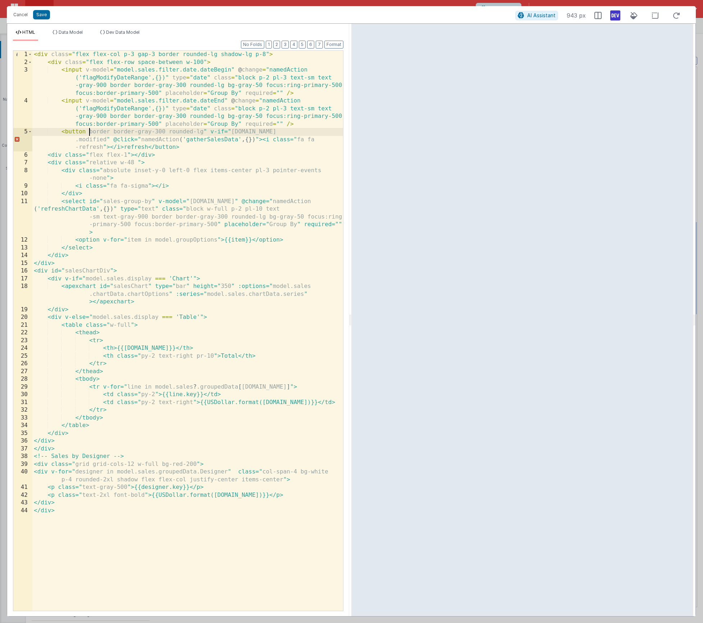
click at [91, 132] on div "< div class = "flex flex-col p-3 gap-3 border rounded-lg shadow-lg p-8" > < div…" at bounding box center [187, 339] width 311 height 576
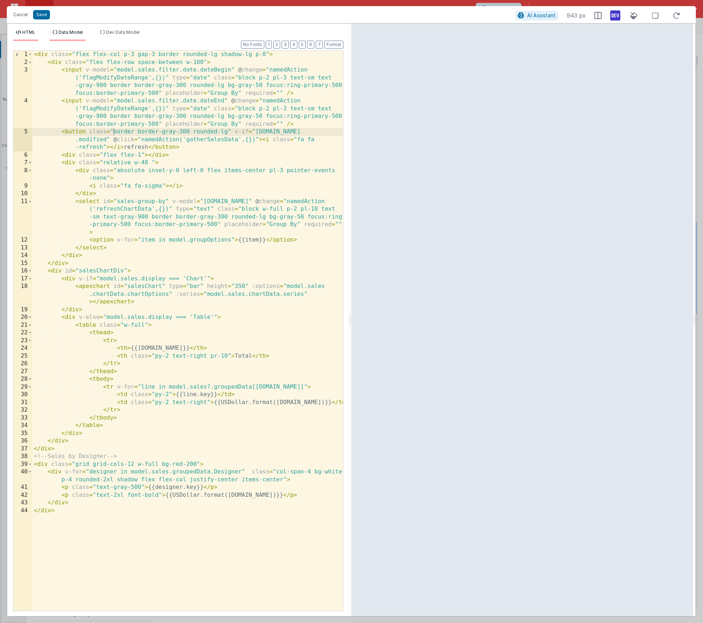
click at [66, 32] on span "Data Model" at bounding box center [71, 31] width 24 height 5
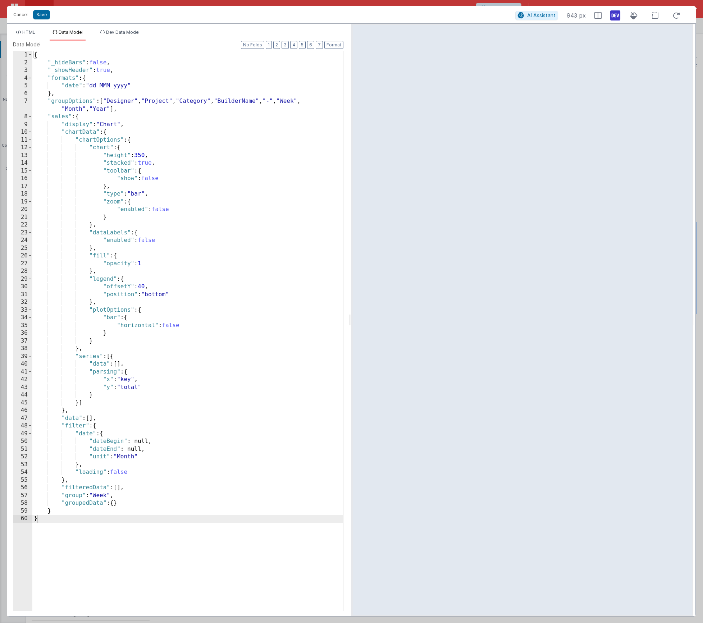
click at [116, 29] on div "HTML Data Model Dev Data Model Format 7 6 5 4 3 2 1 No Folds 1 2 3 4 5 6 7 8 9 …" at bounding box center [178, 320] width 342 height 593
click at [123, 32] on span "Dev Data Model" at bounding box center [122, 31] width 33 height 5
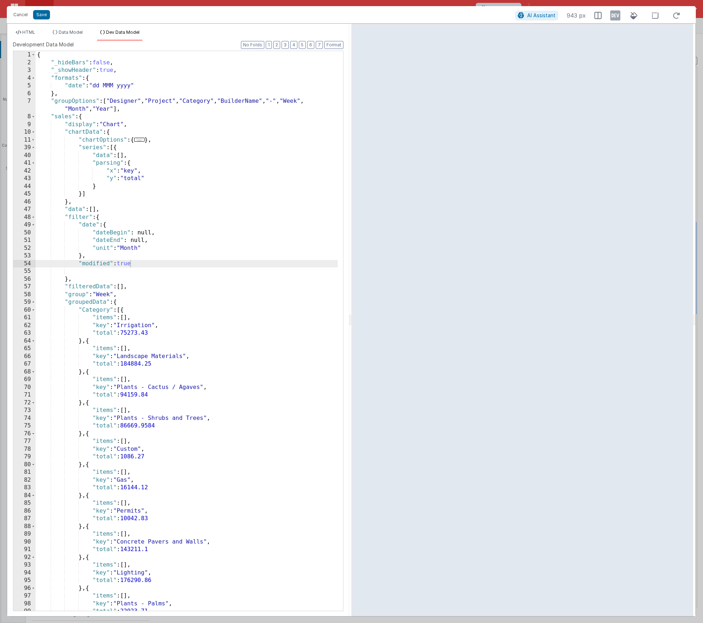
click at [618, 17] on icon at bounding box center [615, 16] width 10 height 12
click at [26, 34] on span "HTML" at bounding box center [28, 31] width 13 height 5
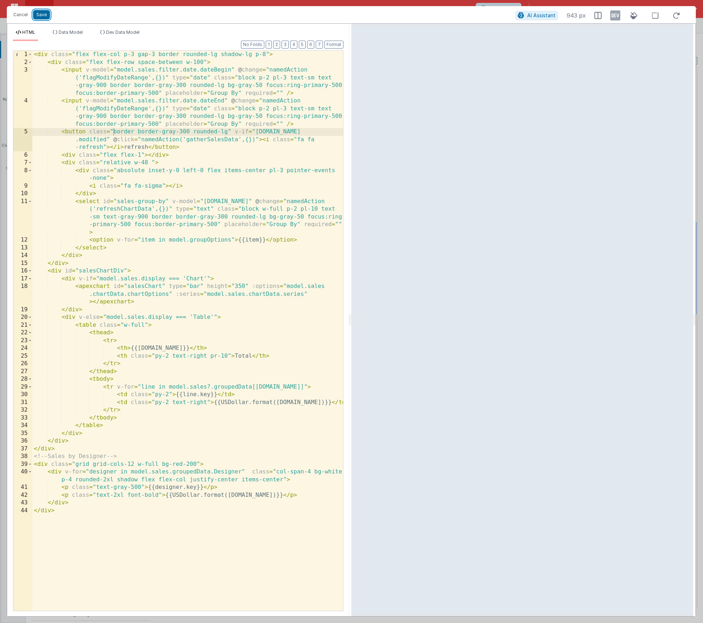
click at [48, 13] on button "Save" at bounding box center [41, 14] width 17 height 9
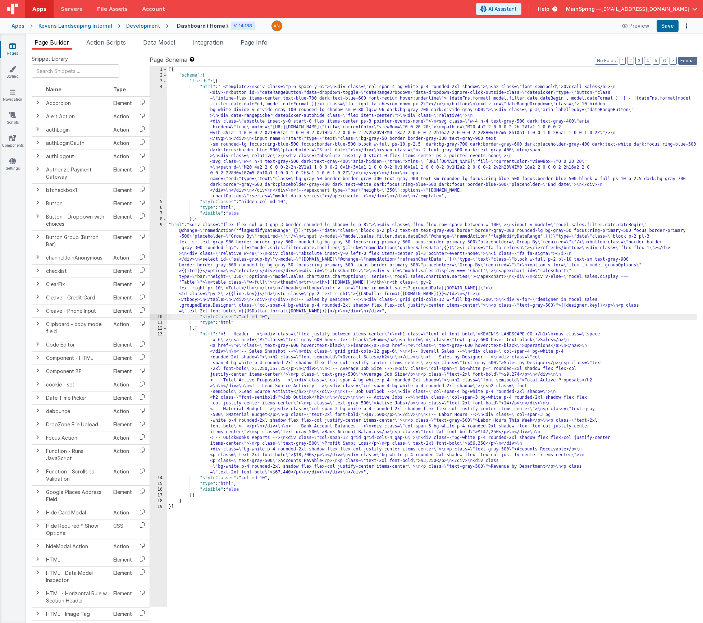
click at [687, 63] on button "Format" at bounding box center [687, 61] width 19 height 8
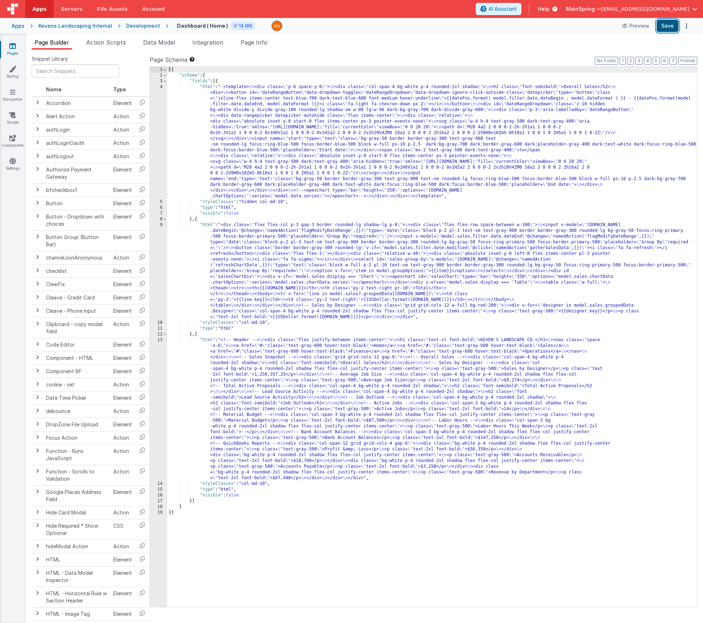
click at [666, 25] on button "Save" at bounding box center [668, 26] width 22 height 12
click at [277, 185] on div "[{ "schema" : { "fields" : [{ "html" : " <template> \n <div class= \" p-6 space…" at bounding box center [432, 343] width 530 height 552
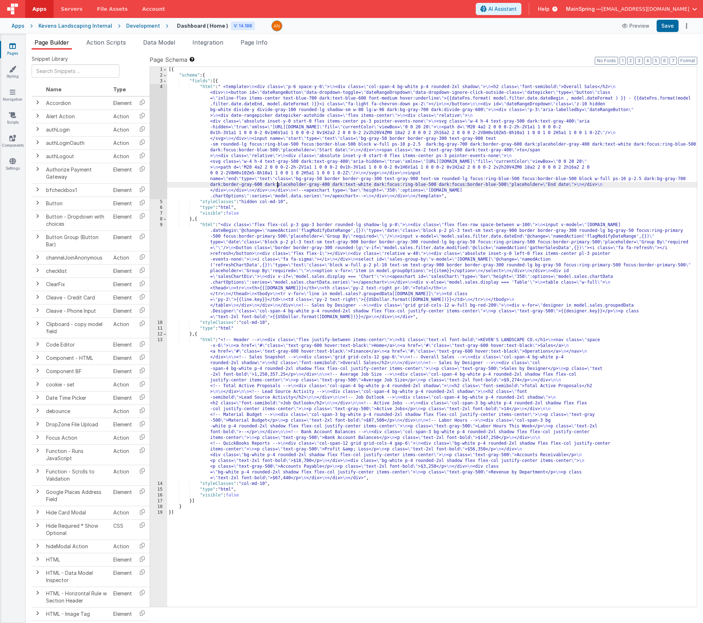
click at [158, 173] on div "4" at bounding box center [158, 141] width 17 height 115
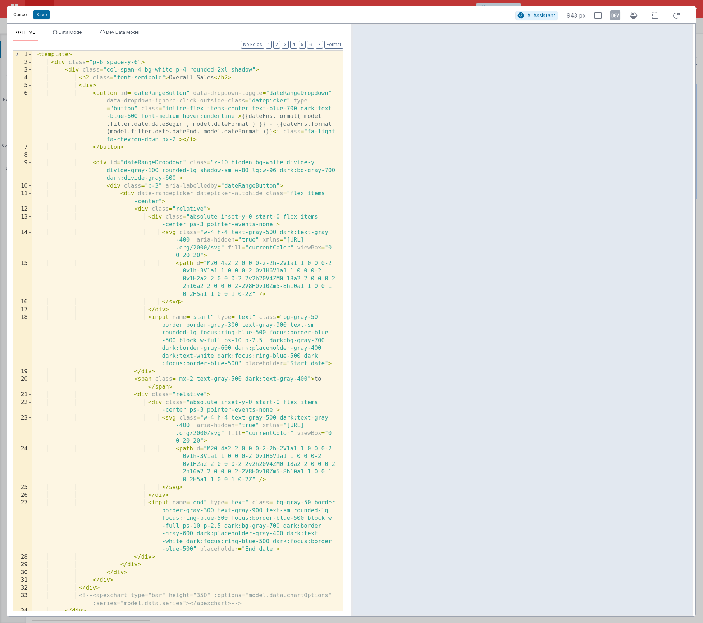
click at [22, 14] on button "Cancel" at bounding box center [21, 15] width 22 height 10
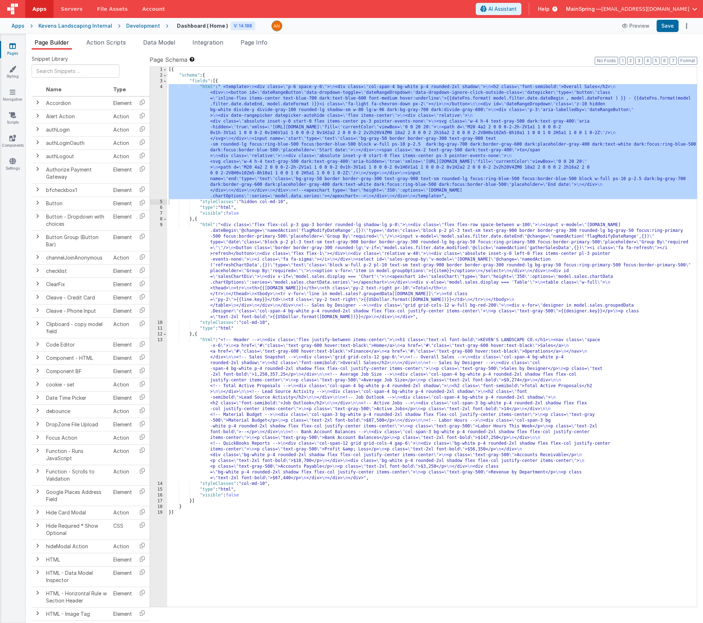
click at [340, 263] on div "[{ "schema" : { "fields" : [{ "html" : " <template> \n <div class= \" p-6 space…" at bounding box center [432, 343] width 530 height 552
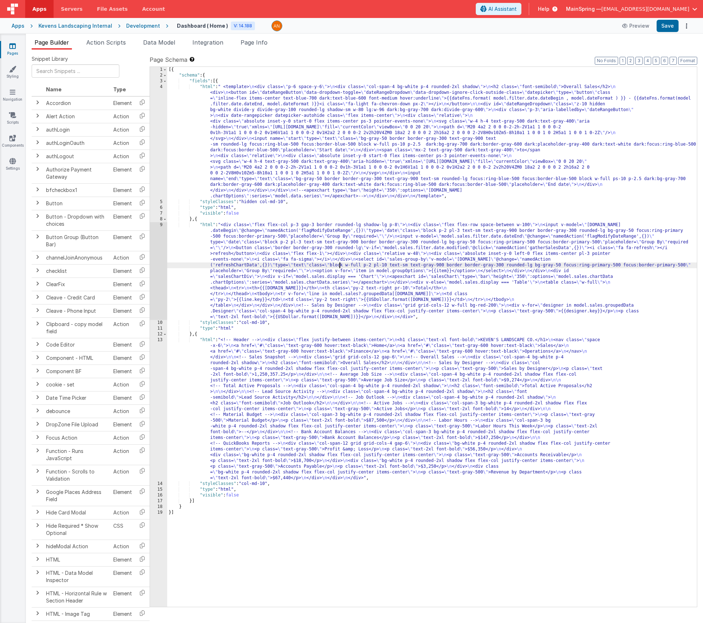
click at [159, 260] on div "9" at bounding box center [158, 271] width 17 height 98
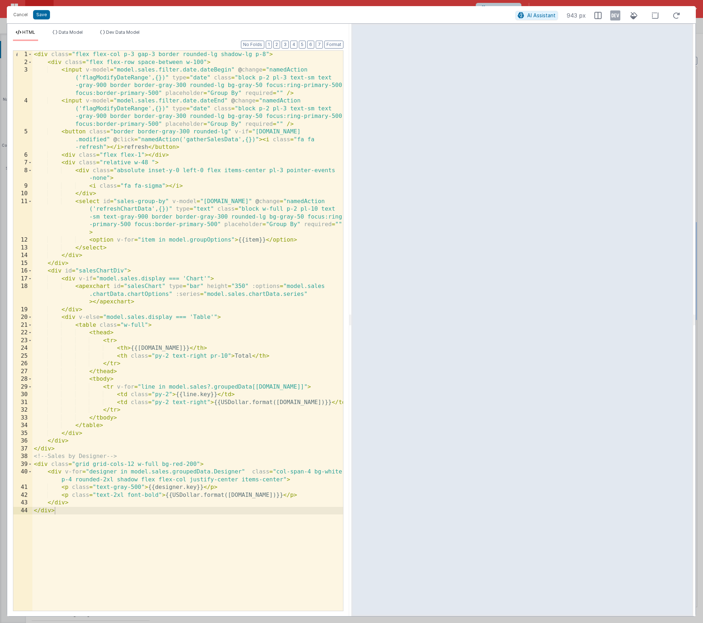
click at [136, 147] on div "< div class = "flex flex-col p-3 gap-3 border rounded-lg shadow-lg p-8" > < div…" at bounding box center [187, 339] width 311 height 576
click at [229, 132] on div "< div class = "flex flex-col p-3 gap-3 border rounded-lg shadow-lg p-8" > < div…" at bounding box center [187, 339] width 311 height 576
click at [168, 132] on div "< div class = "flex flex-col p-3 gap-3 border rounded-lg shadow-lg p-8" > < div…" at bounding box center [187, 339] width 311 height 576
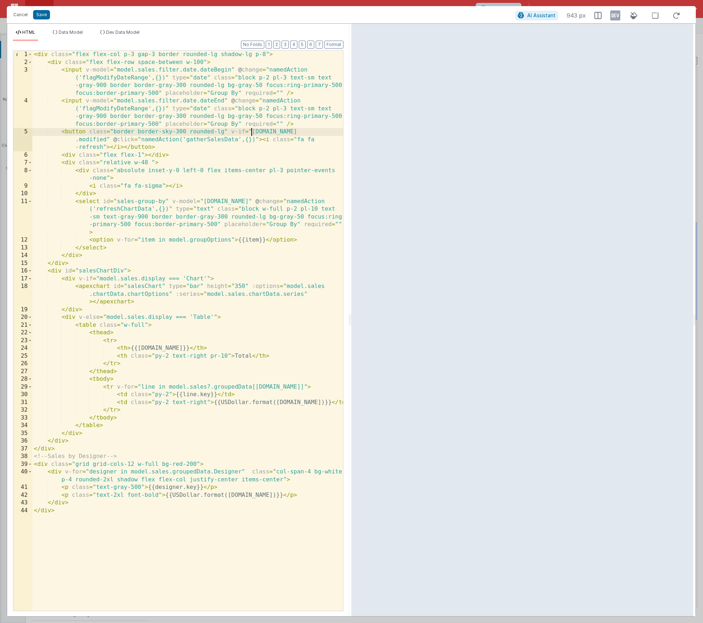
click at [251, 132] on div "< div class = "flex flex-col p-3 gap-3 border rounded-lg shadow-lg p-8" > < div…" at bounding box center [187, 339] width 311 height 576
click at [124, 139] on div "< div class = "flex flex-col p-3 gap-3 border rounded-lg shadow-lg p-8" > < div…" at bounding box center [187, 339] width 311 height 576
click at [188, 131] on div "< div class = "flex flex-col p-3 gap-3 border rounded-lg shadow-lg p-8" > < div…" at bounding box center [187, 339] width 311 height 576
click at [239, 132] on div "< div class = "flex flex-col p-3 gap-3 border rounded-lg shadow-lg p-8" > < div…" at bounding box center [187, 339] width 311 height 576
click at [203, 62] on div "< div class = "flex flex-col p-3 gap-3 border rounded-lg shadow-lg p-8" > < div…" at bounding box center [187, 339] width 311 height 576
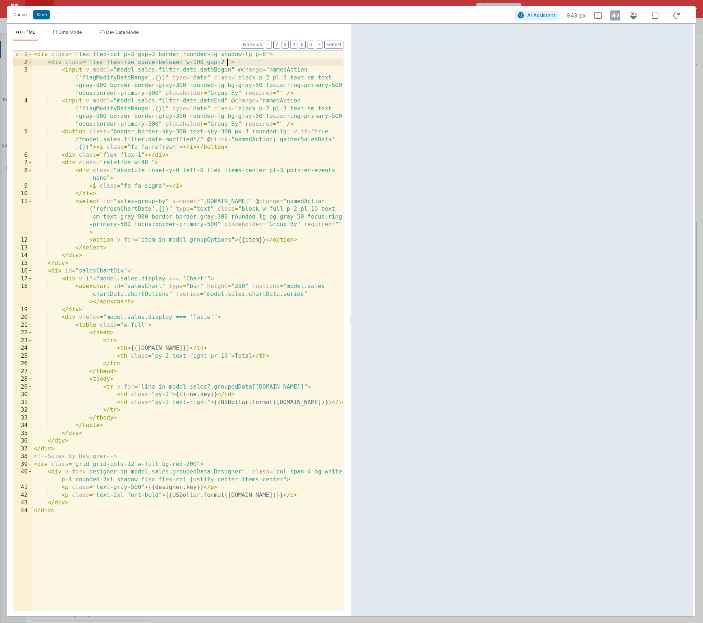
drag, startPoint x: 175, startPoint y: 133, endPoint x: 185, endPoint y: 148, distance: 18.4
click at [175, 133] on div "< div class = "flex flex-col p-3 gap-3 border rounded-lg shadow-lg p-8" > < div…" at bounding box center [187, 339] width 311 height 576
drag, startPoint x: 222, startPoint y: 130, endPoint x: 229, endPoint y: 151, distance: 21.6
click at [223, 131] on div "< div class = "flex flex-col p-3 gap-3 border rounded-lg shadow-lg p-8" > < div…" at bounding box center [187, 339] width 311 height 576
click at [233, 129] on div "< div class = "flex flex-col p-3 gap-3 border rounded-lg shadow-lg p-8" > < div…" at bounding box center [187, 339] width 311 height 576
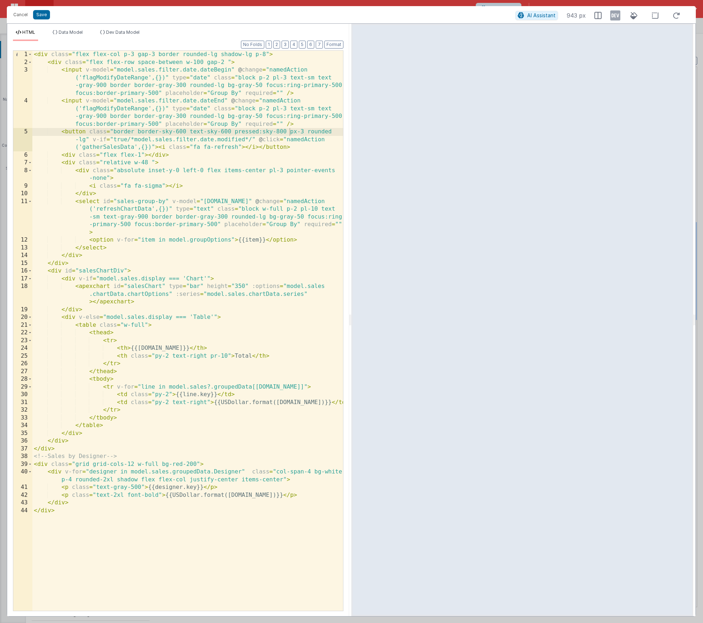
click at [244, 132] on div "< div class = "flex flex-col p-3 gap-3 border rounded-lg shadow-lg p-8" > < div…" at bounding box center [187, 339] width 311 height 576
click at [235, 133] on div "< div class = "flex flex-col p-3 gap-3 border rounded-lg shadow-lg p-8" > < div…" at bounding box center [187, 339] width 311 height 576
click at [281, 132] on div "< div class = "flex flex-col p-3 gap-3 border rounded-lg shadow-lg p-8" > < div…" at bounding box center [187, 339] width 311 height 576
click at [291, 130] on div "< div class = "flex flex-col p-3 gap-3 border rounded-lg shadow-lg p-8" > < div…" at bounding box center [187, 339] width 311 height 576
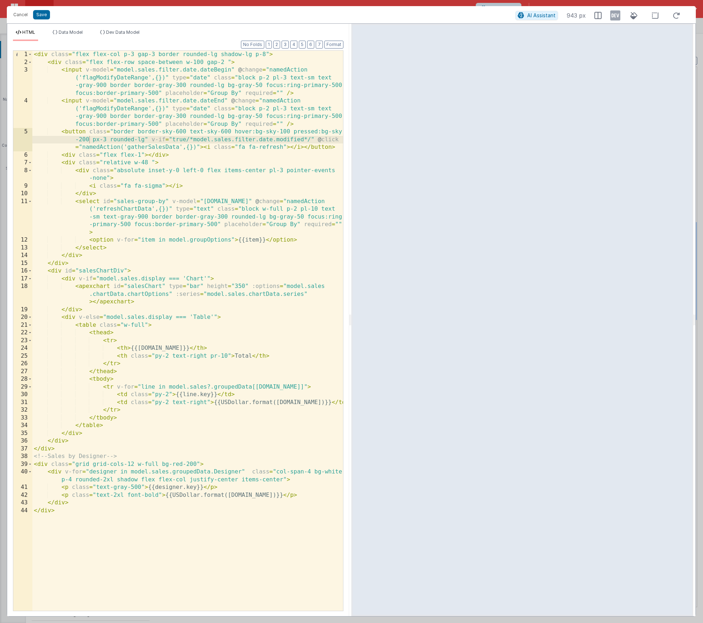
click at [300, 131] on div "< div class = "flex flex-col p-3 gap-3 border rounded-lg shadow-lg p-8" > < div…" at bounding box center [187, 339] width 311 height 576
drag, startPoint x: 300, startPoint y: 131, endPoint x: 316, endPoint y: 150, distance: 25.5
click at [300, 131] on div "< div class = "flex flex-col p-3 gap-3 border rounded-lg shadow-lg p-8" > < div…" at bounding box center [187, 339] width 311 height 576
drag, startPoint x: 90, startPoint y: 140, endPoint x: 129, endPoint y: 176, distance: 53.4
click at [91, 140] on div "< div class = "flex flex-col p-3 gap-3 border rounded-lg shadow-lg p-8" > < div…" at bounding box center [187, 339] width 311 height 576
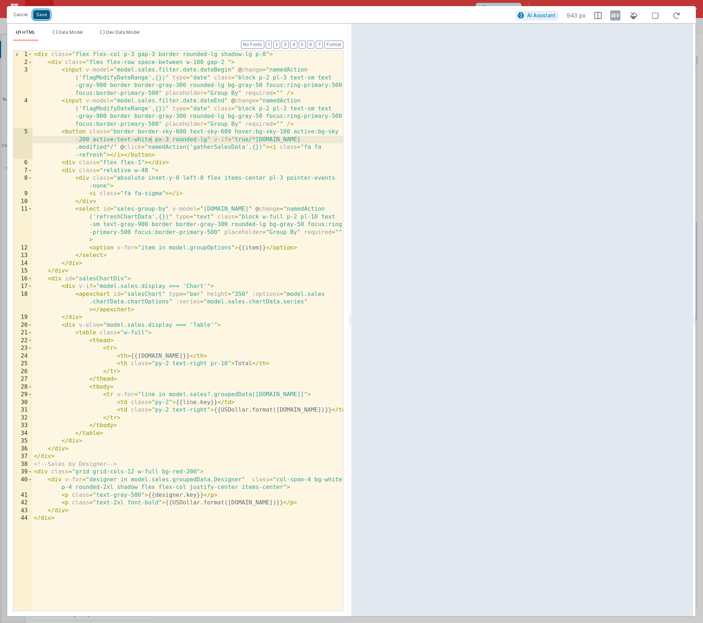
click at [38, 15] on button "Save" at bounding box center [41, 14] width 17 height 9
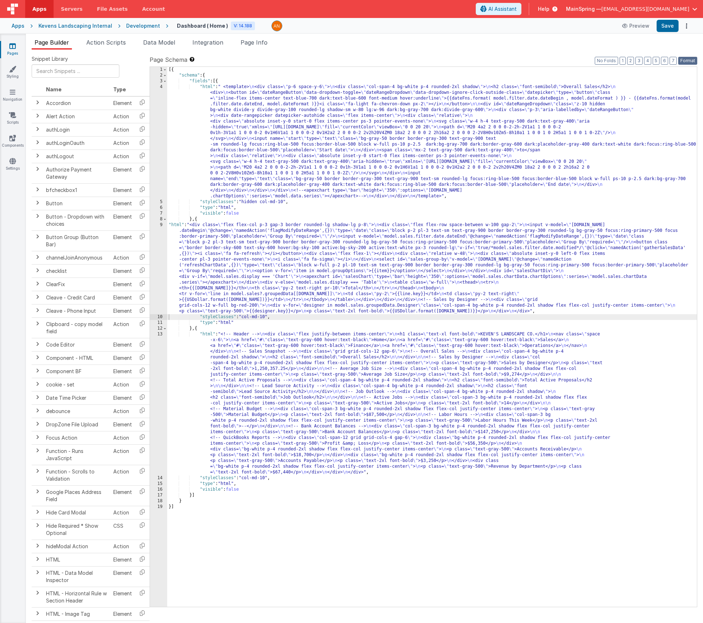
click at [696, 58] on button "Format" at bounding box center [687, 61] width 19 height 8
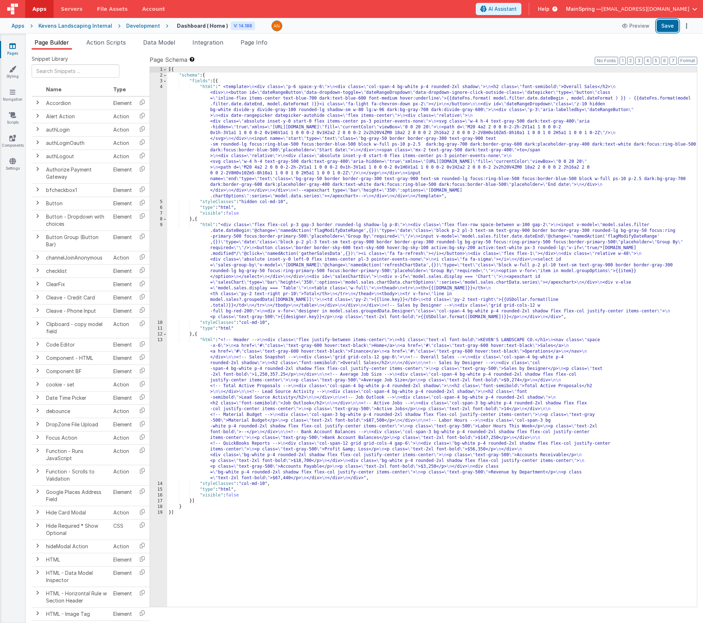
click at [673, 30] on button "Save" at bounding box center [668, 26] width 22 height 12
click at [160, 46] on li "Data Model" at bounding box center [159, 44] width 38 height 12
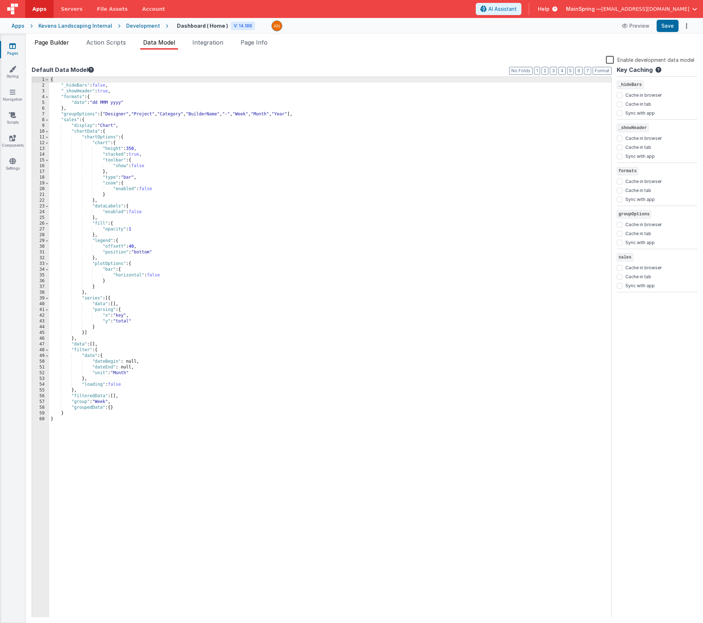
click at [37, 44] on span "Page Builder" at bounding box center [52, 42] width 35 height 7
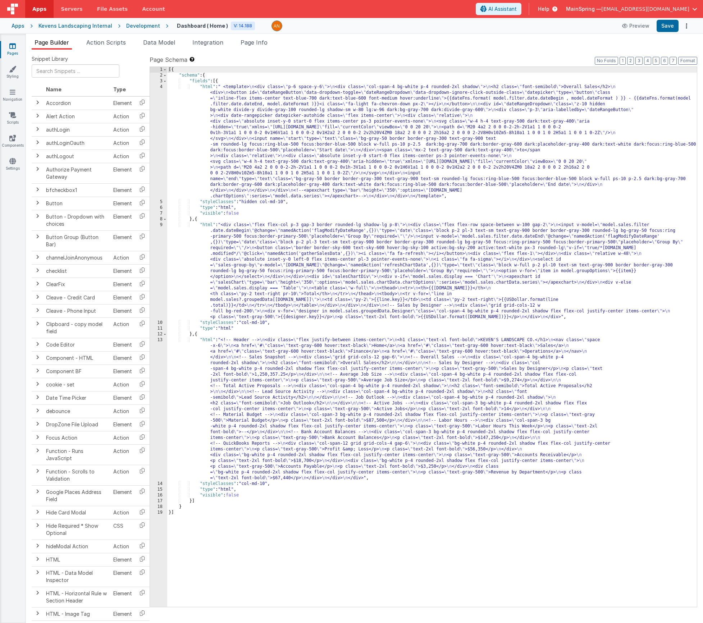
click at [318, 250] on div "[{ "schema" : { "fields" : [{ "html" : " <template> \n <div class= \" p-6 space…" at bounding box center [432, 343] width 530 height 552
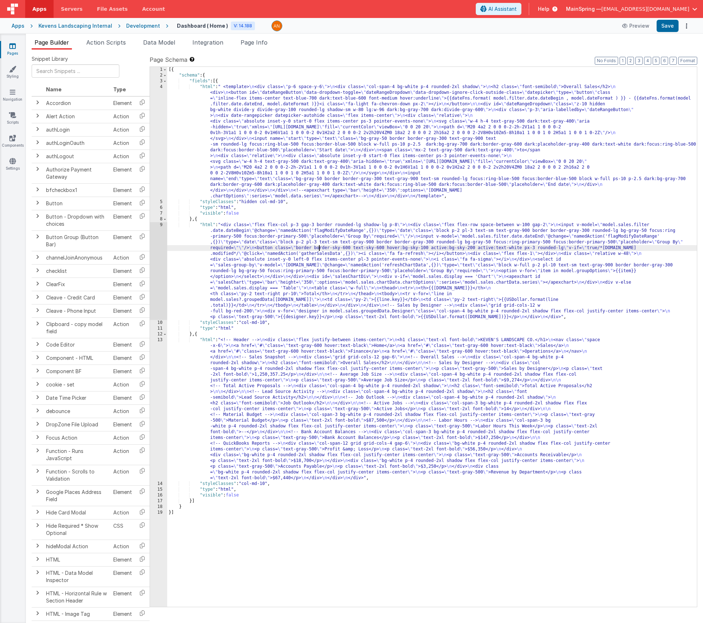
click at [149, 259] on div at bounding box center [149, 616] width 2 height 1066
click at [152, 258] on div "9" at bounding box center [158, 271] width 17 height 98
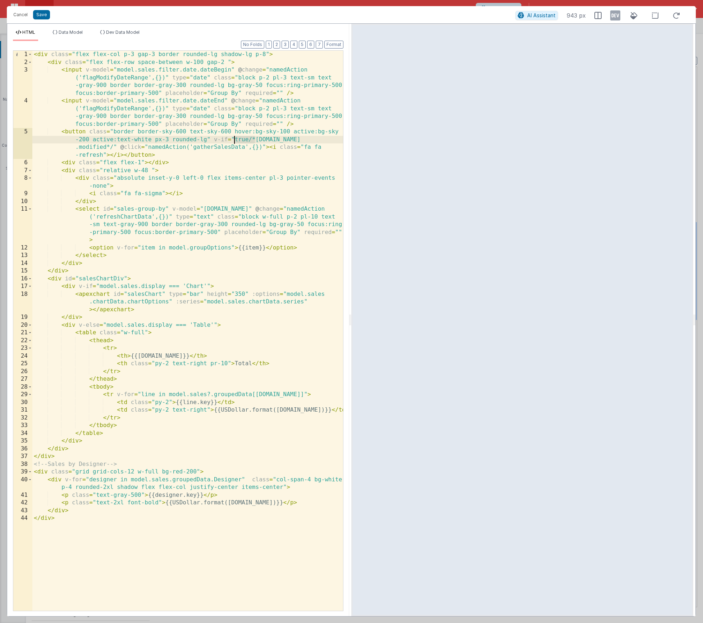
drag, startPoint x: 254, startPoint y: 138, endPoint x: 233, endPoint y: 139, distance: 21.6
click at [233, 139] on div "< div class = "flex flex-col p-3 gap-3 border rounded-lg shadow-lg p-8" > < div…" at bounding box center [187, 339] width 311 height 576
drag, startPoint x: 108, startPoint y: 148, endPoint x: 113, endPoint y: 148, distance: 5.4
click at [113, 148] on div "< div class = "flex flex-col p-3 gap-3 border rounded-lg shadow-lg p-8" > < div…" at bounding box center [187, 339] width 311 height 576
click at [42, 16] on button "Save" at bounding box center [41, 14] width 17 height 9
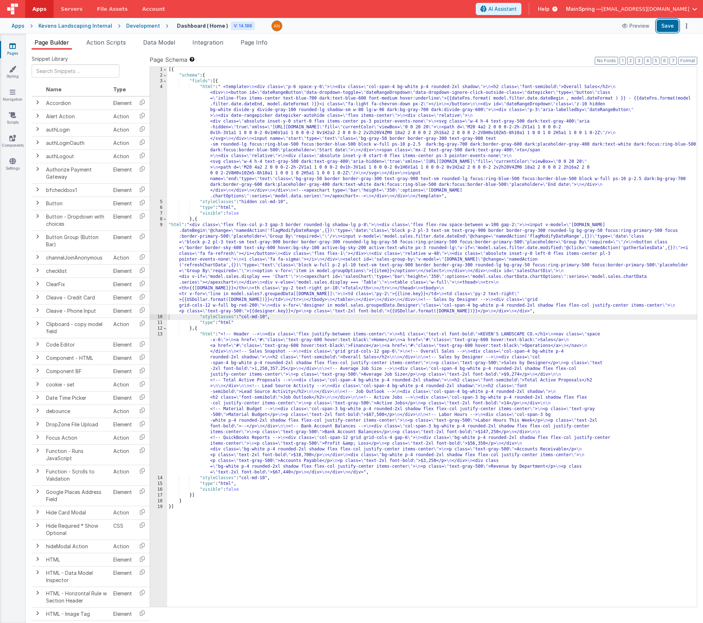
drag, startPoint x: 670, startPoint y: 30, endPoint x: 654, endPoint y: 36, distance: 18.0
click at [670, 30] on button "Save" at bounding box center [668, 26] width 22 height 12
click at [264, 304] on div "[{ "schema" : { "fields" : [{ "html" : " <template> \n <div class= \" p-6 space…" at bounding box center [432, 343] width 530 height 552
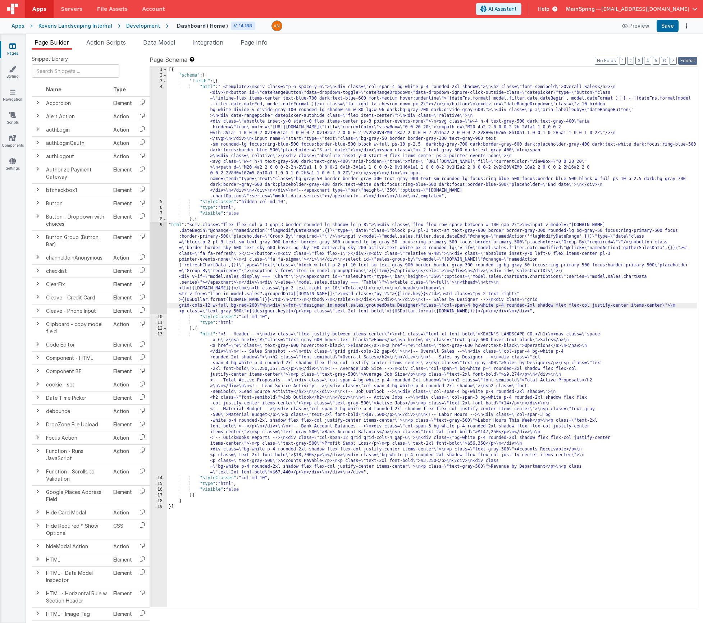
click at [687, 58] on button "Format" at bounding box center [687, 61] width 19 height 8
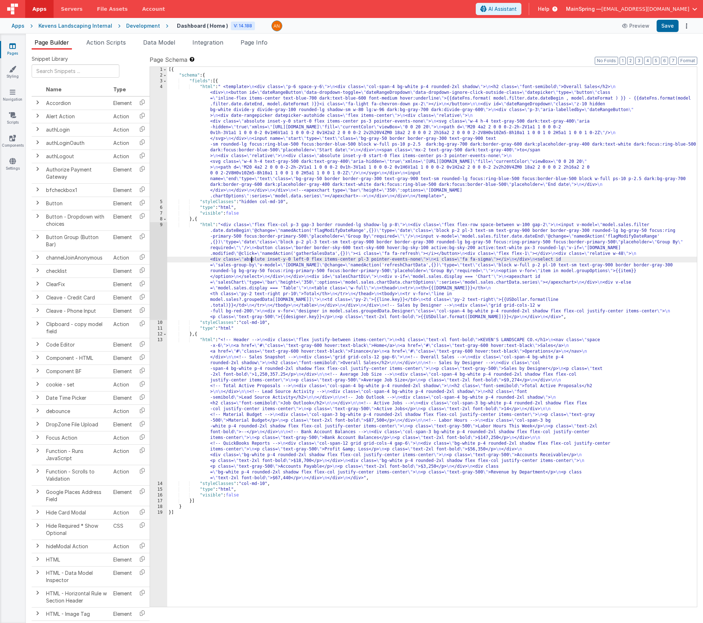
click at [253, 258] on div "[{ "schema" : { "fields" : [{ "html" : " <template> \n <div class= \" p-6 space…" at bounding box center [432, 343] width 530 height 552
click at [156, 269] on div "9" at bounding box center [158, 271] width 17 height 98
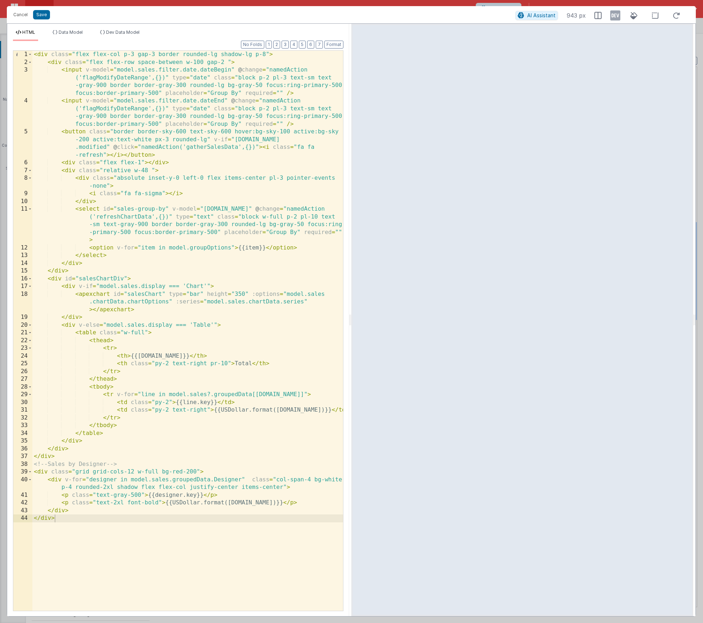
click at [164, 156] on div "< div class = "flex flex-col p-3 gap-3 border rounded-lg shadow-lg p-8" > < div…" at bounding box center [187, 339] width 311 height 576
drag, startPoint x: 214, startPoint y: 140, endPoint x: 110, endPoint y: 146, distance: 104.2
click at [110, 146] on div "< div class = "flex flex-col p-3 gap-3 border rounded-lg shadow-lg p-8" > < div…" at bounding box center [187, 339] width 311 height 576
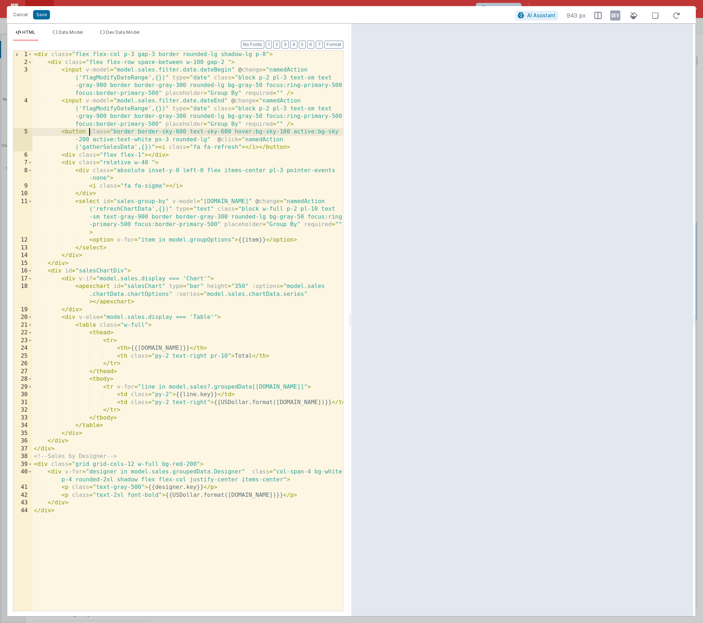
drag, startPoint x: 88, startPoint y: 132, endPoint x: 133, endPoint y: 156, distance: 50.7
click at [88, 132] on div "< div class = "flex flex-col p-3 gap-3 border rounded-lg shadow-lg p-8" > < div…" at bounding box center [187, 339] width 311 height 576
paste textarea
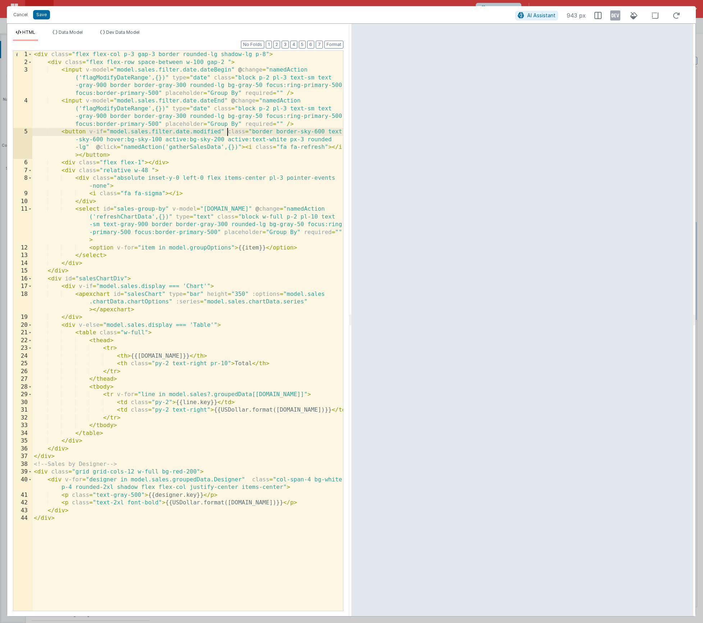
click at [119, 155] on div "< div class = "flex flex-col p-3 gap-3 border rounded-lg shadow-lg p-8" > < div…" at bounding box center [187, 339] width 311 height 576
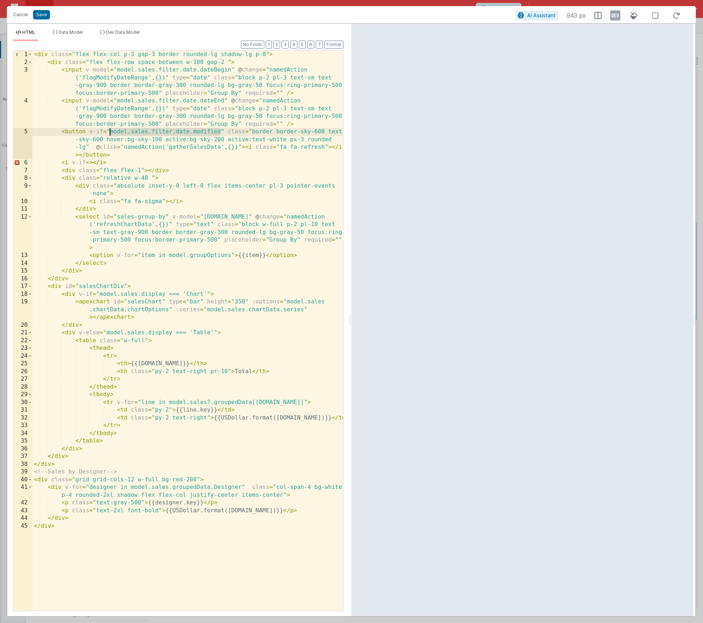
drag, startPoint x: 221, startPoint y: 132, endPoint x: 109, endPoint y: 132, distance: 111.9
click at [109, 132] on div "< div class = "flex flex-col p-3 gap-3 border rounded-lg shadow-lg p-8" > < div…" at bounding box center [187, 339] width 311 height 576
click at [83, 161] on div "< div class = "flex flex-col p-3 gap-3 border rounded-lg shadow-lg p-8" > < div…" at bounding box center [187, 339] width 311 height 576
click at [200, 162] on div "< div class = "flex flex-col p-3 gap-3 border rounded-lg shadow-lg p-8" > < div…" at bounding box center [187, 339] width 311 height 576
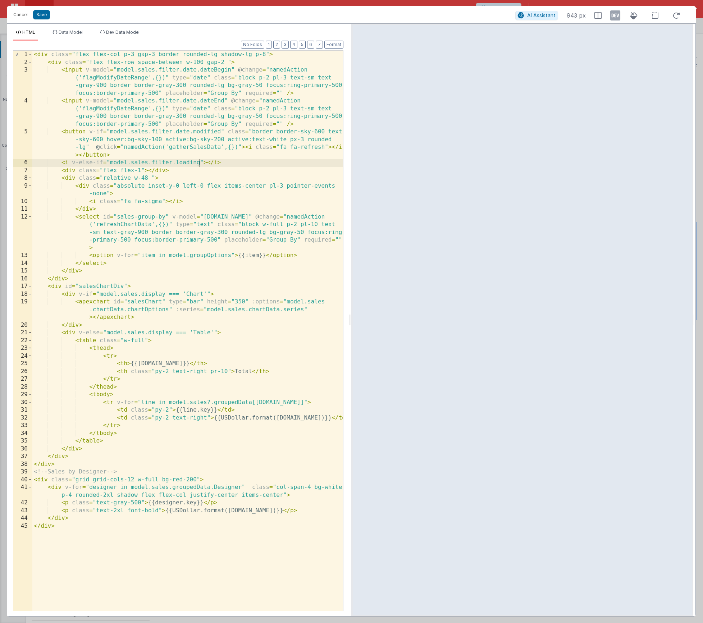
drag, startPoint x: 203, startPoint y: 163, endPoint x: 222, endPoint y: 191, distance: 33.7
click at [203, 163] on div "< div class = "flex flex-col p-3 gap-3 border rounded-lg shadow-lg p-8" > < div…" at bounding box center [187, 339] width 311 height 576
click at [110, 164] on div "< div class = "flex flex-col p-3 gap-3 border rounded-lg shadow-lg p-8" > < div…" at bounding box center [187, 339] width 311 height 576
click at [197, 162] on div "< div class = "flex flex-col p-3 gap-3 border rounded-lg shadow-lg p-8" > < div…" at bounding box center [187, 339] width 311 height 576
drag, startPoint x: 185, startPoint y: 164, endPoint x: 109, endPoint y: 161, distance: 76.3
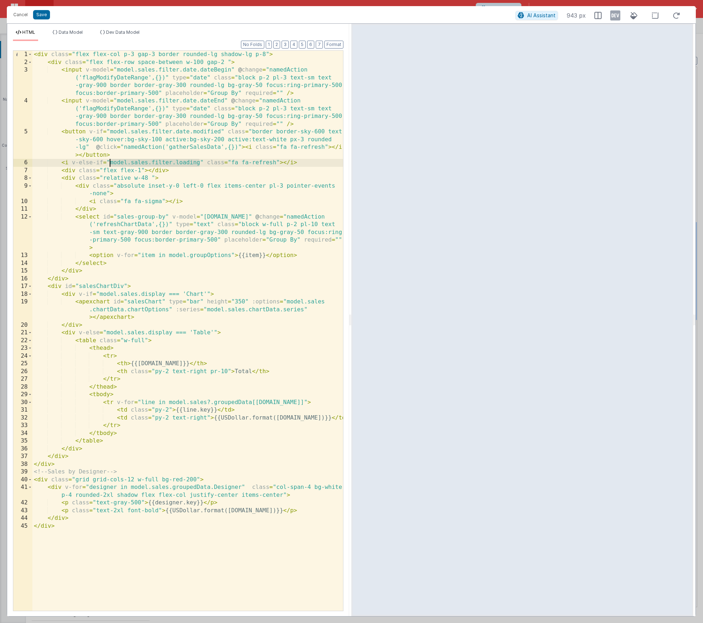
click at [109, 161] on div "< div class = "flex flex-col p-3 gap-3 border rounded-lg shadow-lg p-8" > < div…" at bounding box center [187, 339] width 311 height 576
click at [227, 161] on div "< div class = "flex flex-col p-3 gap-3 border rounded-lg shadow-lg p-8" > < div…" at bounding box center [187, 339] width 311 height 576
click at [304, 162] on div "< div class = "flex flex-col p-3 gap-3 border rounded-lg shadow-lg p-8" > < div…" at bounding box center [187, 339] width 311 height 576
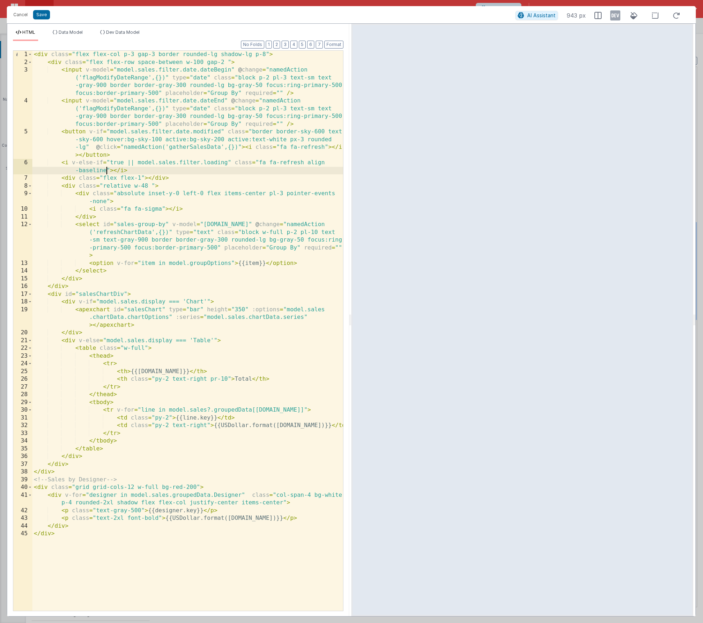
click at [308, 163] on div "< div class = "flex flex-col p-3 gap-3 border rounded-lg shadow-lg p-8" > < div…" at bounding box center [187, 339] width 311 height 576
click at [228, 62] on div "< div class = "flex flex-col p-3 gap-3 border rounded-lg shadow-lg p-8" > < div…" at bounding box center [187, 339] width 311 height 576
drag, startPoint x: 305, startPoint y: 162, endPoint x: 107, endPoint y: 172, distance: 198.4
click at [107, 172] on div "< div class = "flex flex-col p-3 gap-3 border rounded-lg shadow-lg p-8" > < div…" at bounding box center [187, 339] width 311 height 576
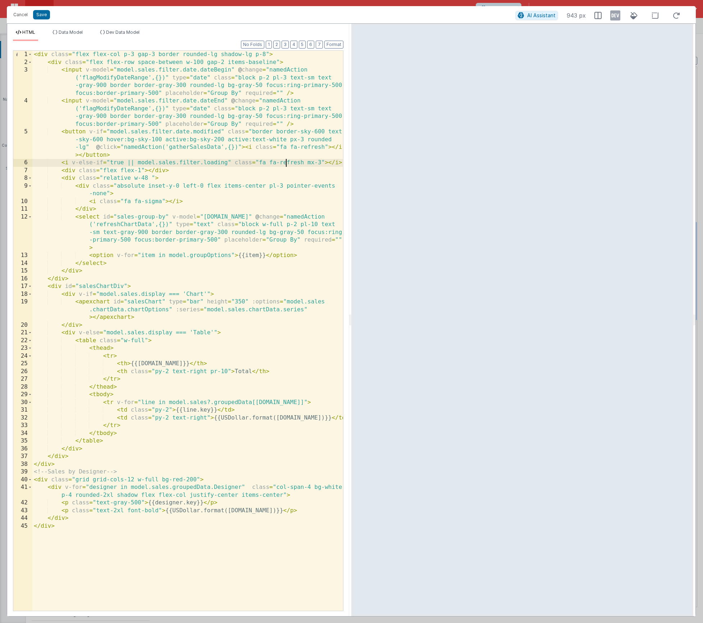
click at [287, 162] on div "< div class = "flex flex-col p-3 gap-3 border rounded-lg shadow-lg p-8" > < div…" at bounding box center [187, 339] width 311 height 576
click at [294, 162] on div "< div class = "flex flex-col p-3 gap-3 border rounded-lg shadow-lg p-8" > < div…" at bounding box center [187, 339] width 311 height 576
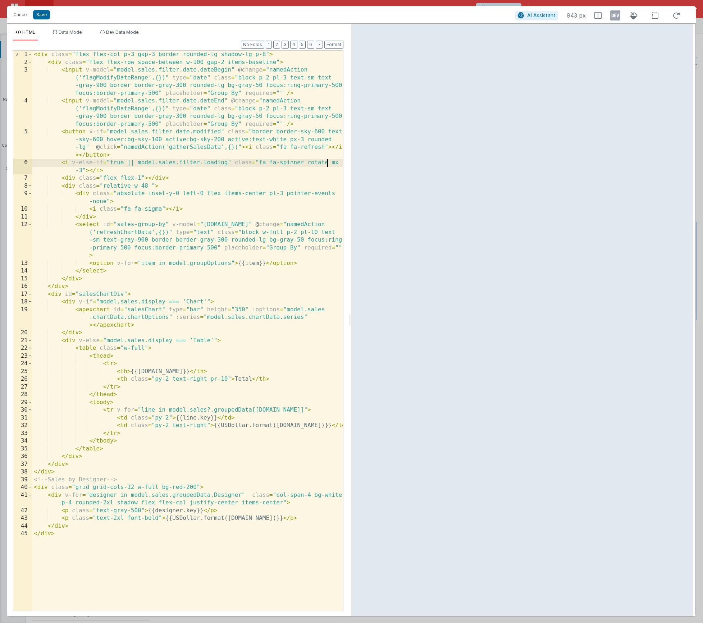
click at [319, 162] on div "< div class = "flex flex-col p-3 gap-3 border rounded-lg shadow-lg p-8" > < div…" at bounding box center [187, 339] width 311 height 576
click at [47, 16] on button "Save" at bounding box center [41, 14] width 17 height 9
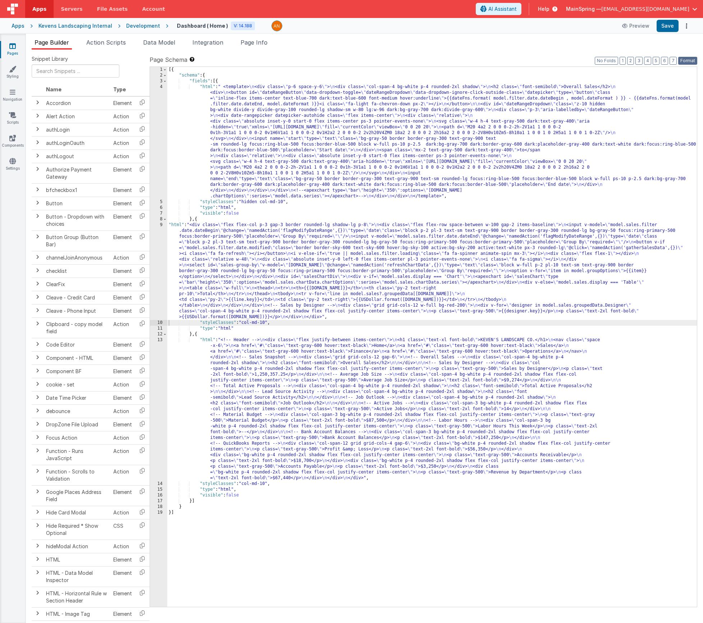
click at [693, 61] on button "Format" at bounding box center [687, 61] width 19 height 8
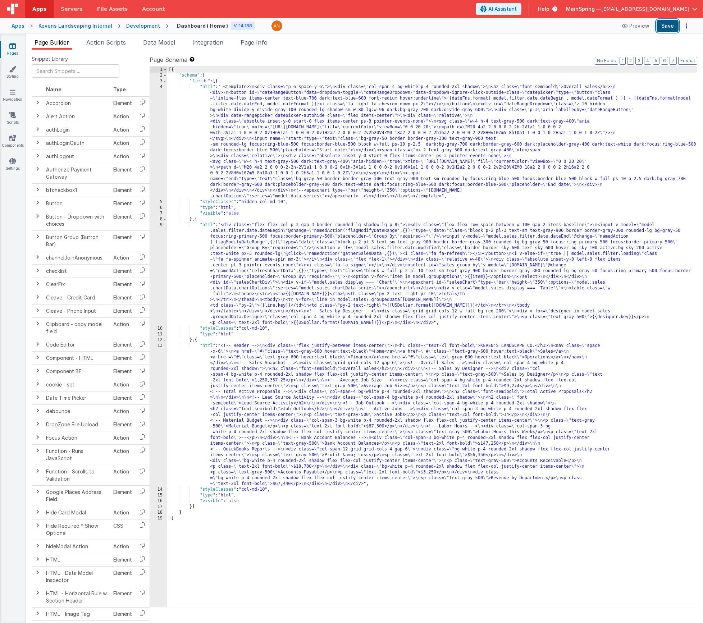
click at [669, 31] on button "Save" at bounding box center [668, 26] width 22 height 12
click at [314, 270] on div "[{ "schema" : { "fields" : [{ "html" : " <template> \n <div class= \" p-6 space…" at bounding box center [432, 343] width 530 height 552
click at [160, 251] on div "9" at bounding box center [158, 274] width 17 height 104
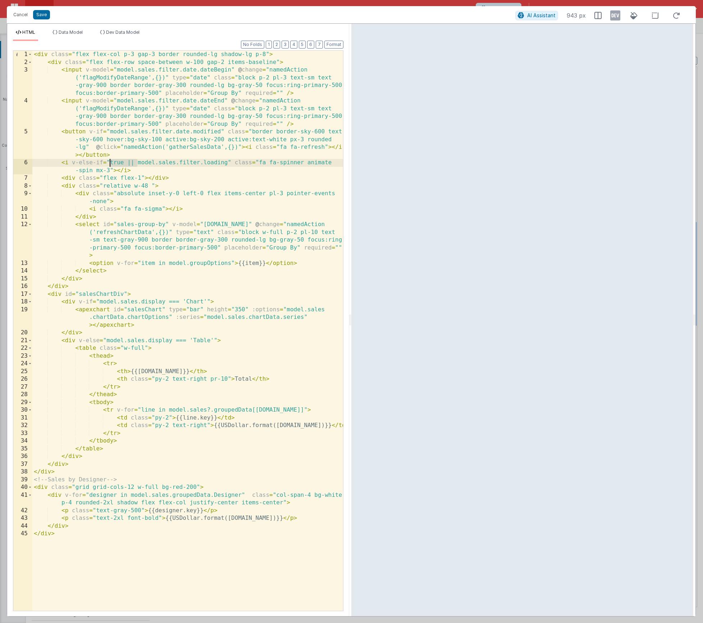
drag, startPoint x: 137, startPoint y: 162, endPoint x: 111, endPoint y: 167, distance: 26.3
click at [109, 163] on div "< div class = "flex flex-col p-3 gap-3 border rounded-lg shadow-lg p-8" > < div…" at bounding box center [187, 339] width 311 height 576
click at [40, 13] on button "Save" at bounding box center [41, 14] width 17 height 9
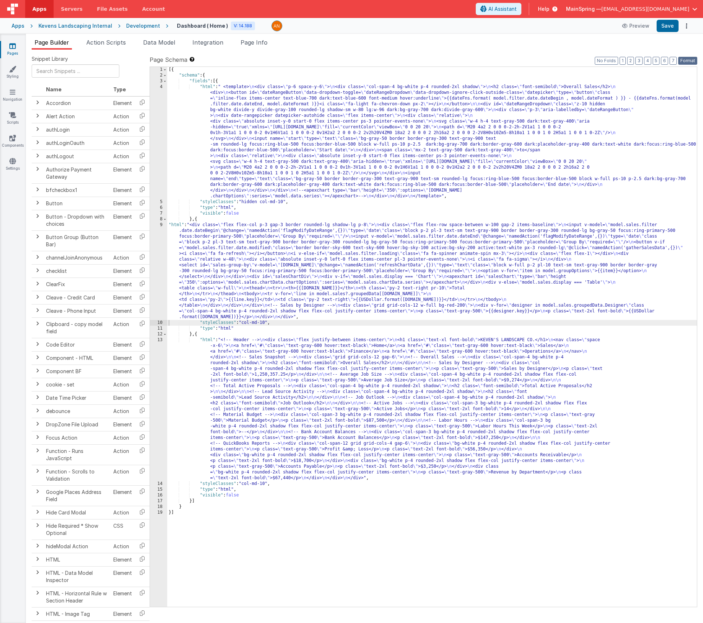
click at [692, 62] on button "Format" at bounding box center [687, 61] width 19 height 8
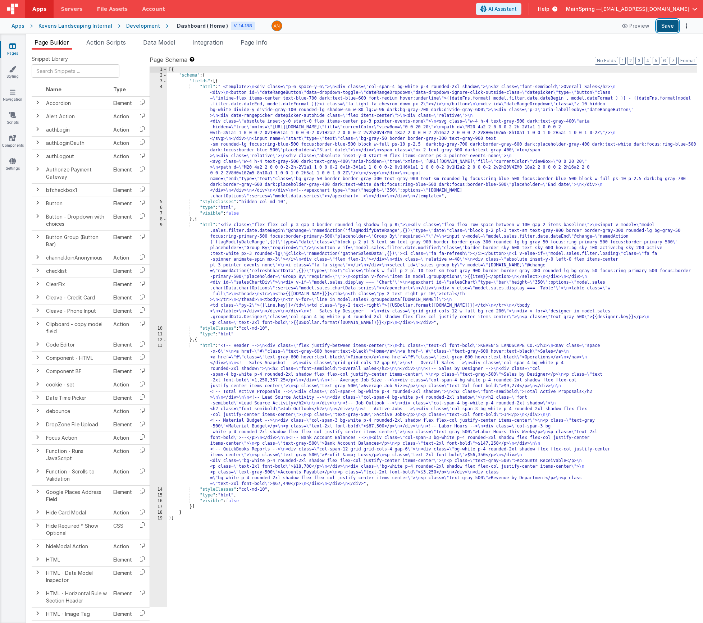
click at [668, 31] on button "Save" at bounding box center [668, 26] width 22 height 12
click at [160, 46] on span "Data Model" at bounding box center [159, 42] width 32 height 7
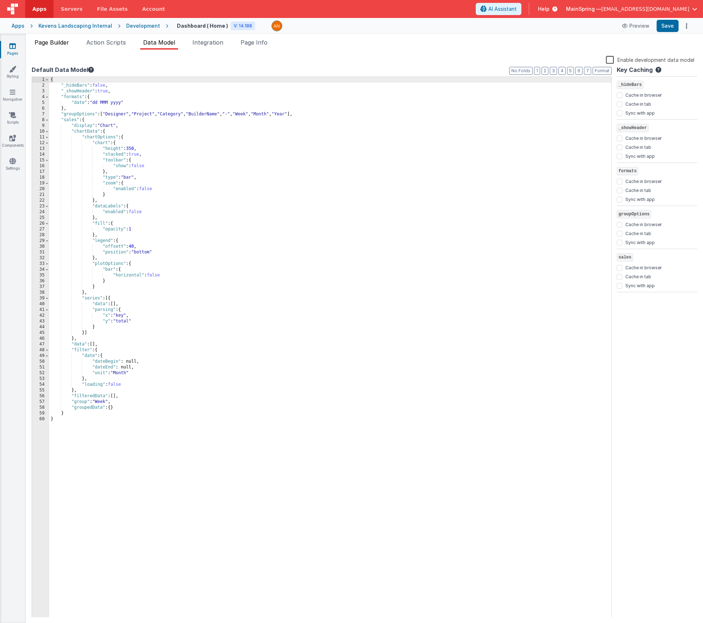
click at [60, 45] on span "Page Builder" at bounding box center [52, 42] width 35 height 7
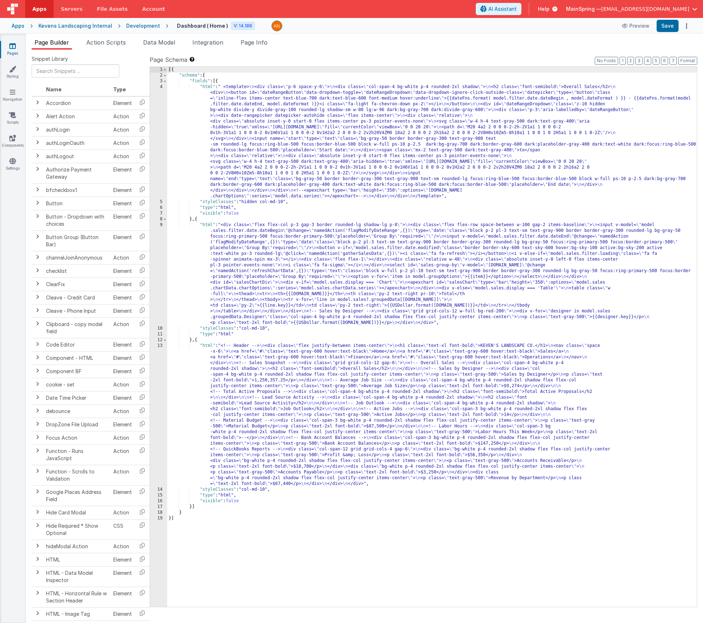
click at [311, 257] on div "[{ "schema" : { "fields" : [{ "html" : " <template> \n <div class= \" p-6 space…" at bounding box center [432, 343] width 530 height 552
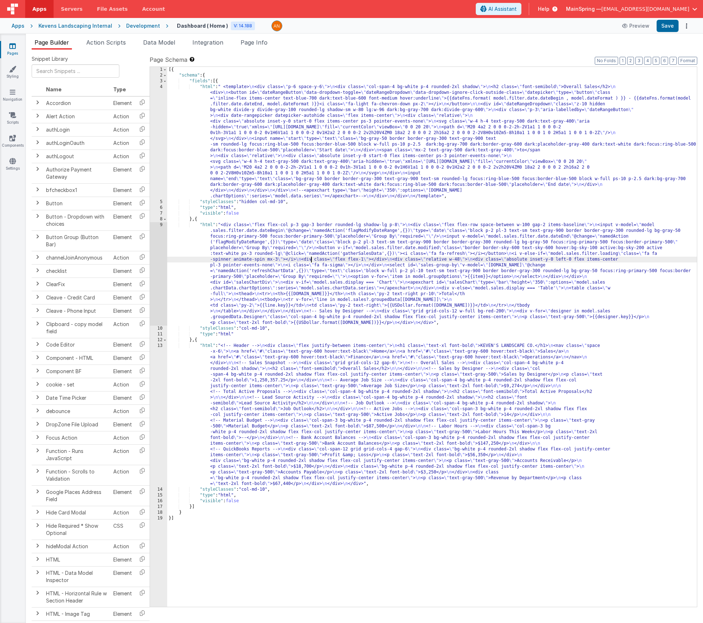
click at [153, 251] on div "9" at bounding box center [158, 274] width 17 height 104
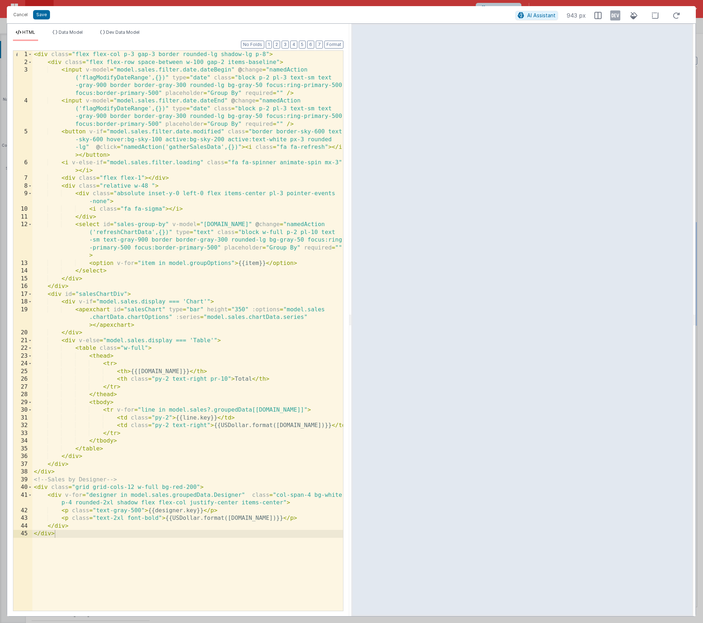
click at [136, 488] on div "< div class = "flex flex-col p-3 gap-3 border rounded-lg shadow-lg p-8" > < div…" at bounding box center [187, 339] width 311 height 576
click at [615, 18] on icon at bounding box center [615, 16] width 10 height 12
drag, startPoint x: 182, startPoint y: 488, endPoint x: 217, endPoint y: 488, distance: 34.5
click at [217, 488] on div "< div class = "flex flex-col p-3 gap-3 border rounded-lg shadow-lg p-8" > < div…" at bounding box center [187, 339] width 311 height 576
click at [75, 36] on li "Data Model" at bounding box center [68, 35] width 36 height 12
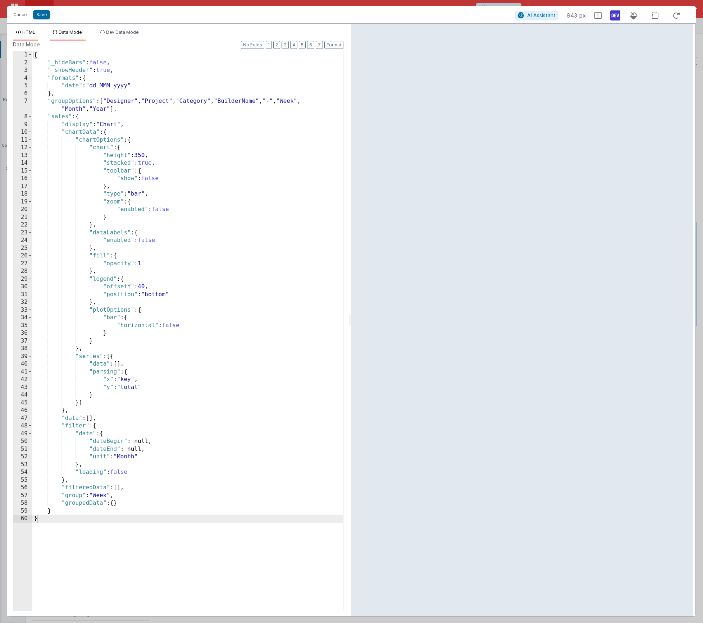
click at [30, 35] on li "HTML" at bounding box center [25, 35] width 25 height 12
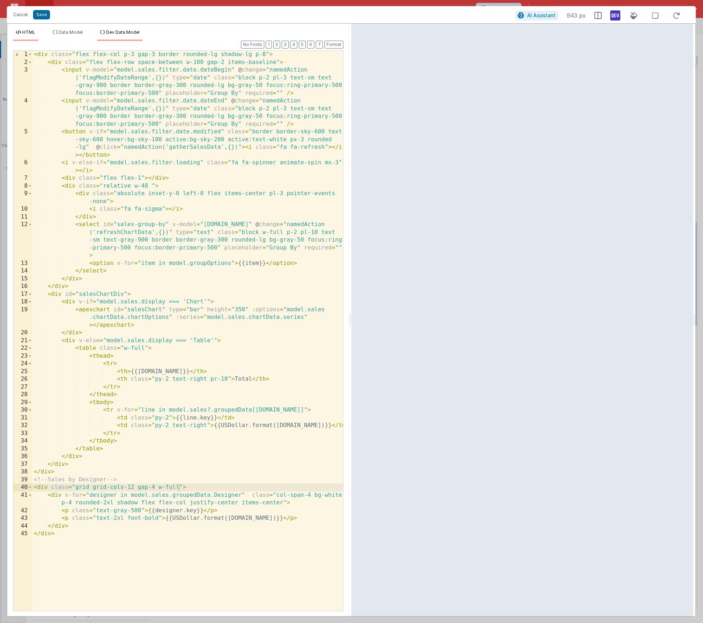
click at [111, 38] on li "Dev Data Model" at bounding box center [119, 35] width 45 height 12
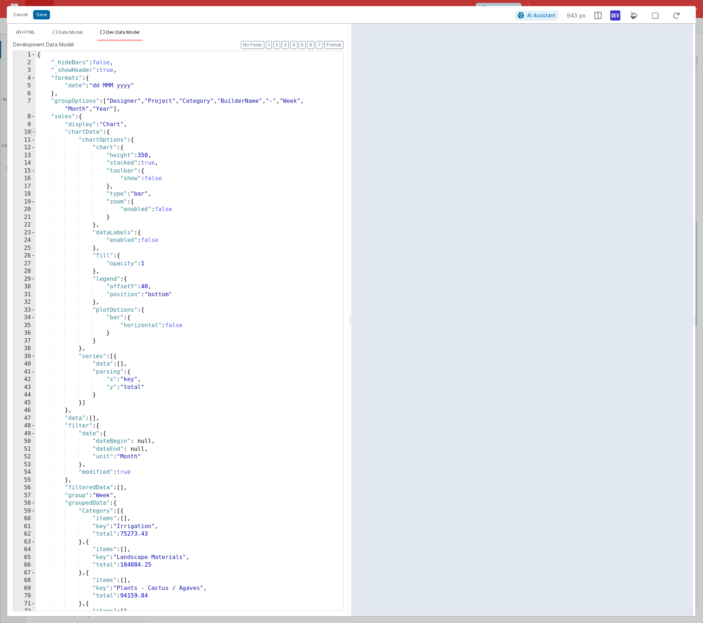
click at [32, 133] on span at bounding box center [33, 132] width 4 height 8
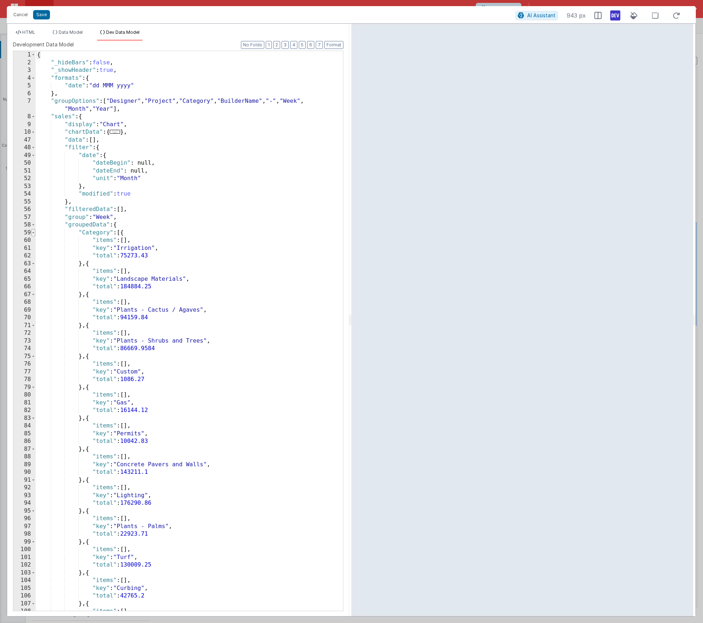
click at [34, 233] on span at bounding box center [33, 233] width 4 height 8
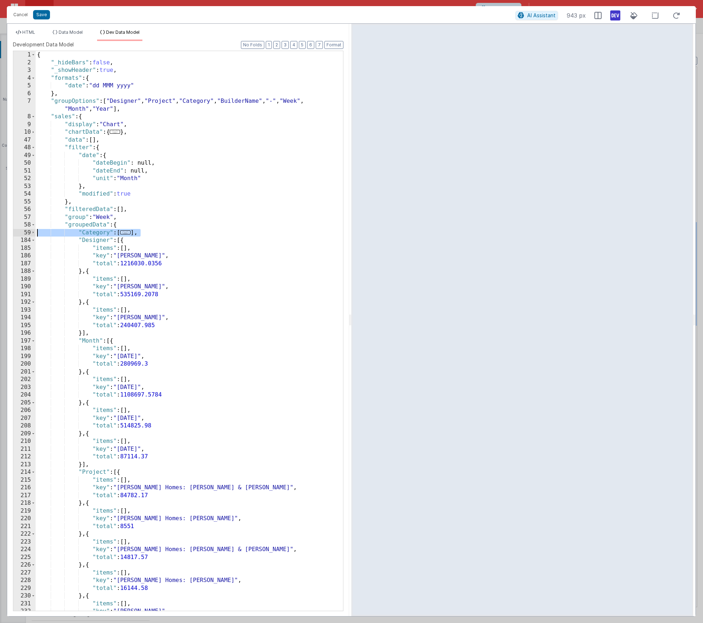
drag, startPoint x: 145, startPoint y: 233, endPoint x: 21, endPoint y: 234, distance: 124.1
click at [21, 234] on div "1 2 3 4 5 6 7 8 9 10 47 48 49 50 51 52 53 54 55 56 57 58 59 184 185 186 187 188…" at bounding box center [178, 331] width 331 height 561
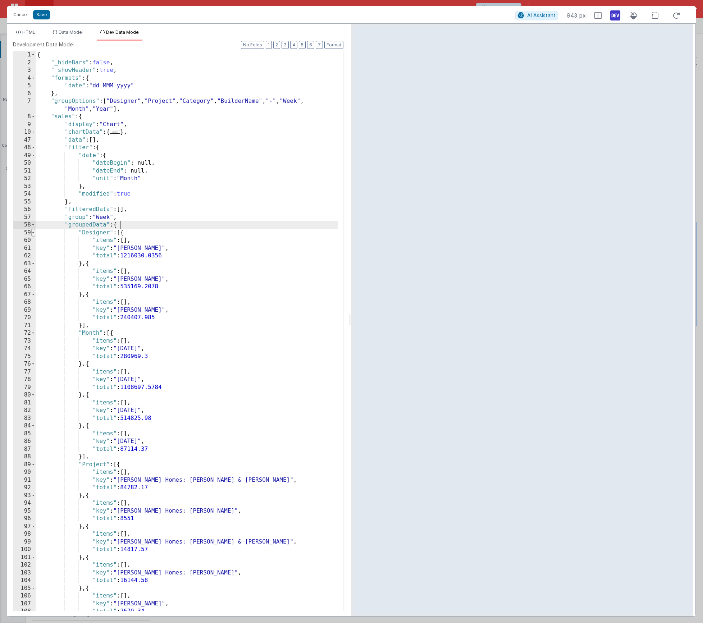
click at [33, 232] on span at bounding box center [33, 233] width 4 height 8
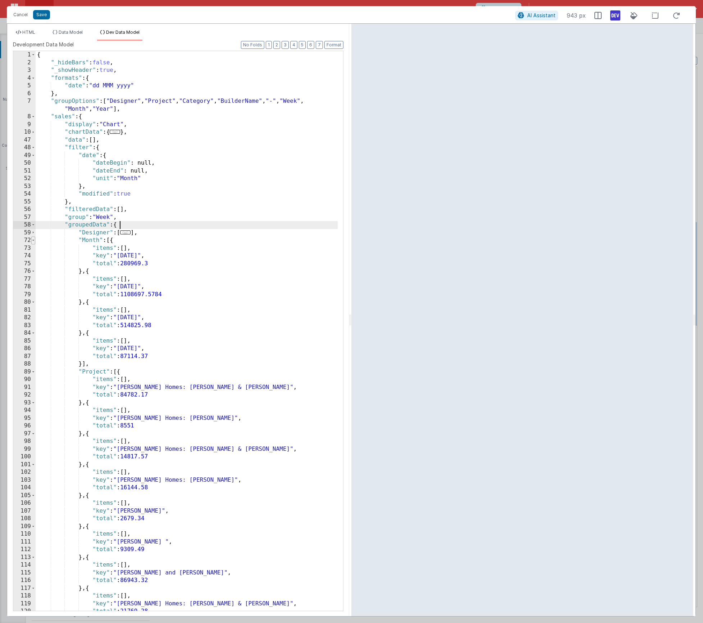
click at [32, 241] on span at bounding box center [33, 241] width 4 height 8
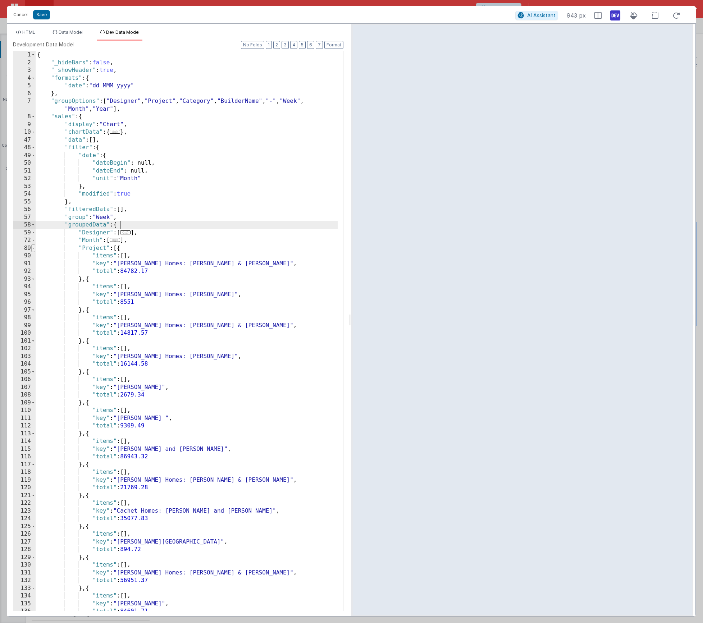
click at [32, 247] on span at bounding box center [33, 249] width 4 height 8
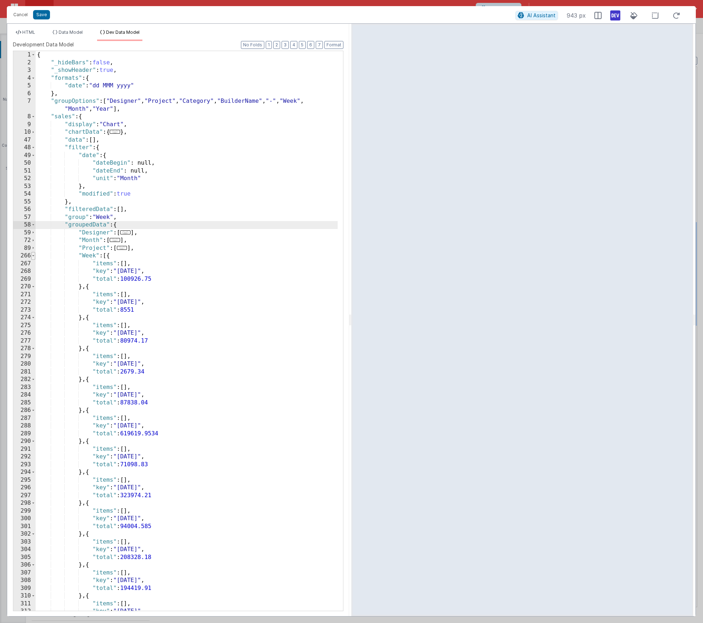
click at [33, 254] on span at bounding box center [33, 256] width 4 height 8
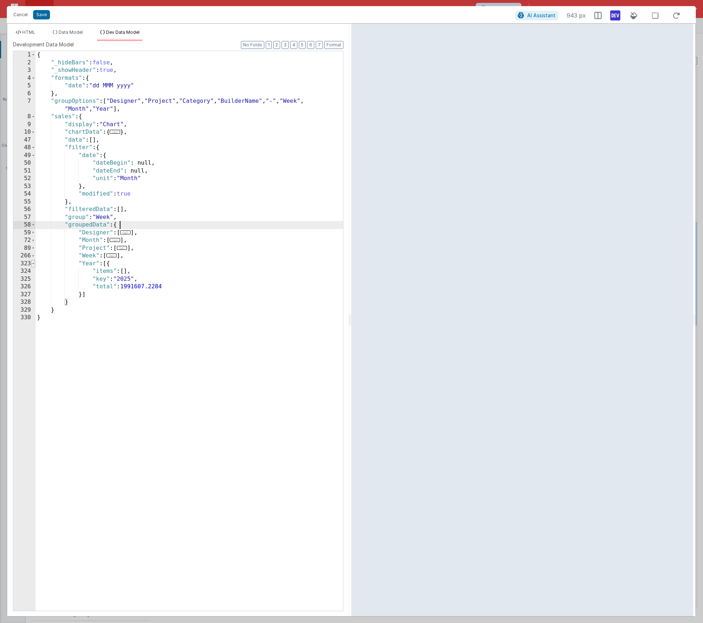
click at [33, 264] on span at bounding box center [33, 264] width 4 height 8
click at [60, 32] on span "Data Model" at bounding box center [71, 31] width 24 height 5
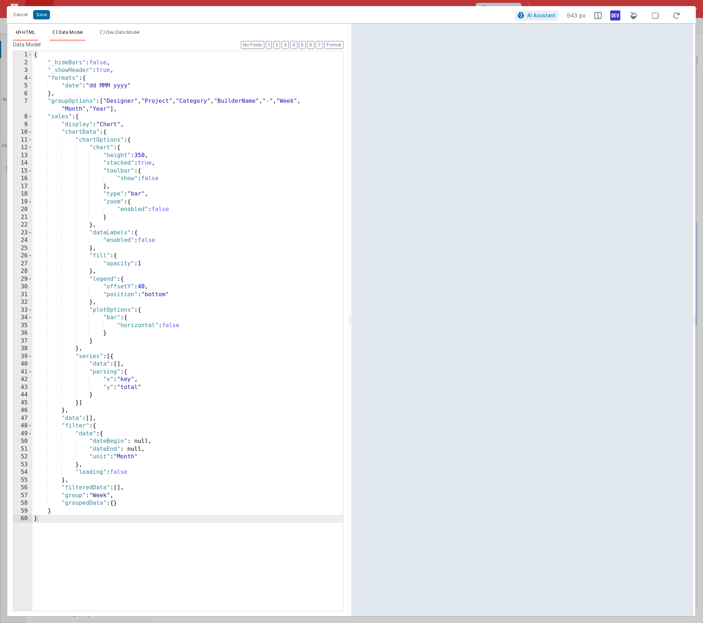
click at [35, 32] on span "HTML" at bounding box center [28, 31] width 13 height 5
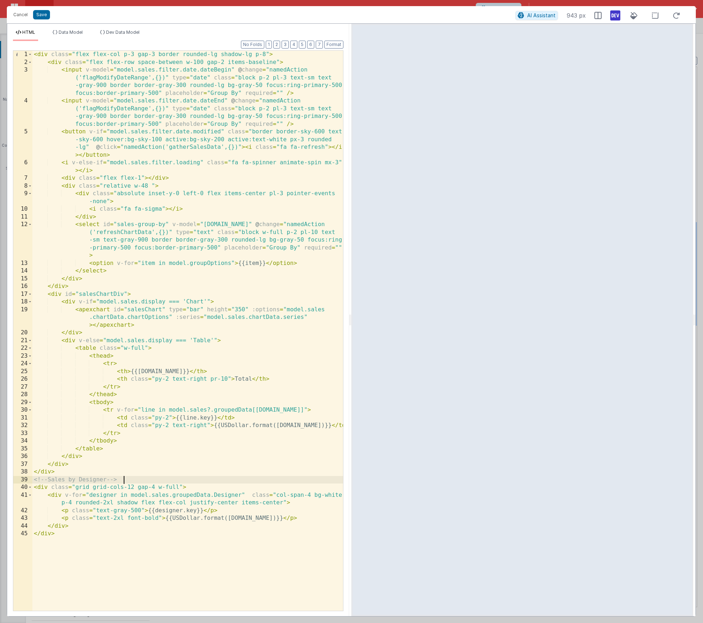
click at [154, 479] on div "< div class = "flex flex-col p-3 gap-3 border rounded-lg shadow-lg p-8" > < div…" at bounding box center [187, 339] width 311 height 576
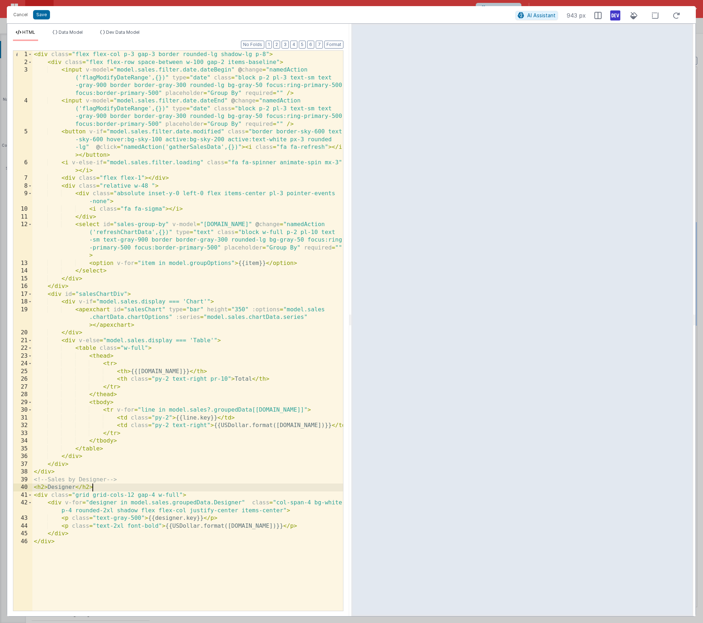
drag, startPoint x: 100, startPoint y: 487, endPoint x: 104, endPoint y: 490, distance: 5.2
click at [100, 487] on div "< div class = "flex flex-col p-3 gap-3 border rounded-lg shadow-lg p-8" > < div…" at bounding box center [187, 339] width 311 height 576
click at [613, 18] on icon at bounding box center [615, 16] width 10 height 12
click at [35, 57] on div "< div class = "flex flex-col p-3 gap-3 border rounded-lg shadow-lg p-8" > < div…" at bounding box center [187, 339] width 311 height 576
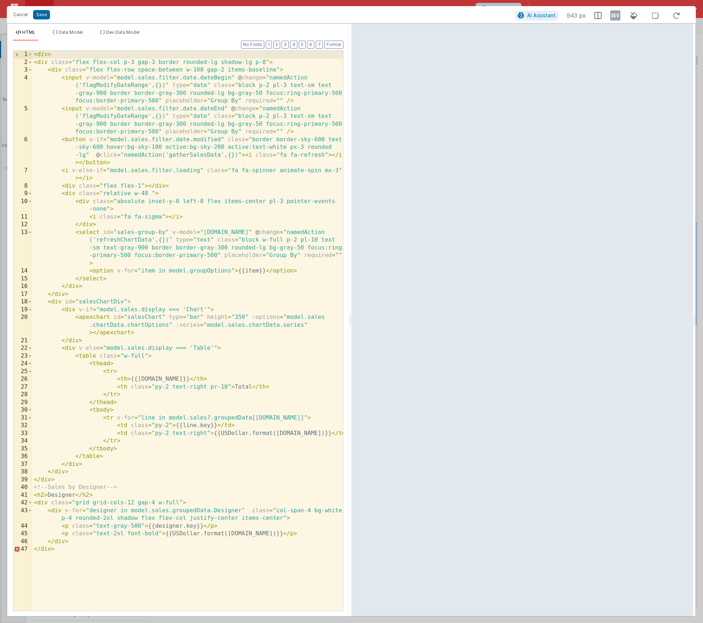
click at [60, 580] on div "< div > < div class = "flex flex-col p-3 gap-3 border rounded-lg shadow-lg p-8"…" at bounding box center [187, 339] width 311 height 576
paste textarea
click at [59, 54] on div "< div > < div class = "flex flex-col p-3 gap-3 border rounded-lg shadow-lg p-8"…" at bounding box center [187, 339] width 311 height 576
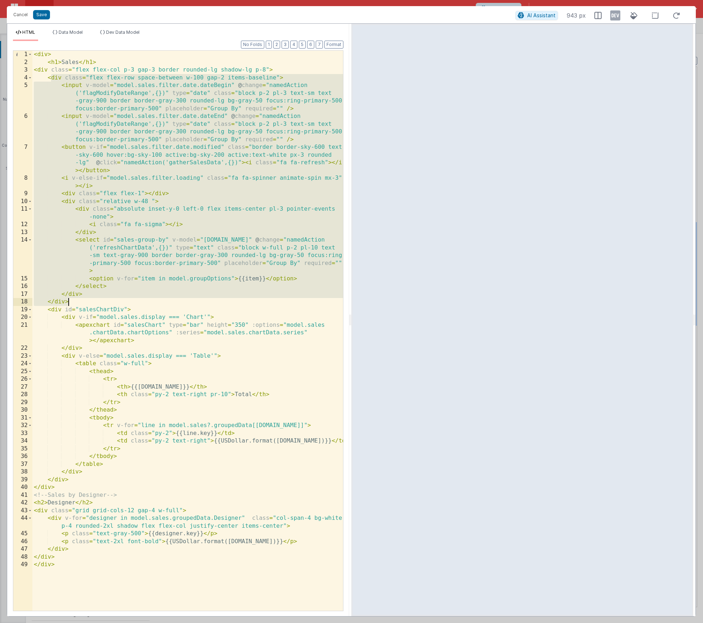
drag, startPoint x: 50, startPoint y: 78, endPoint x: 93, endPoint y: 302, distance: 228.3
click at [93, 302] on div "< div > < h1 > Sales </ h1 > < div class = "flex flex-col p-3 gap-3 border roun…" at bounding box center [187, 339] width 311 height 576
click at [52, 78] on div "< div > < h1 > Sales </ h1 > < div class = "flex flex-col p-3 gap-3 border roun…" at bounding box center [187, 339] width 311 height 576
drag, startPoint x: 49, startPoint y: 78, endPoint x: 80, endPoint y: 304, distance: 228.1
click at [80, 304] on div "< div > < h1 > Sales </ h1 > < div class = "flex flex-col p-3 gap-3 border roun…" at bounding box center [187, 339] width 311 height 576
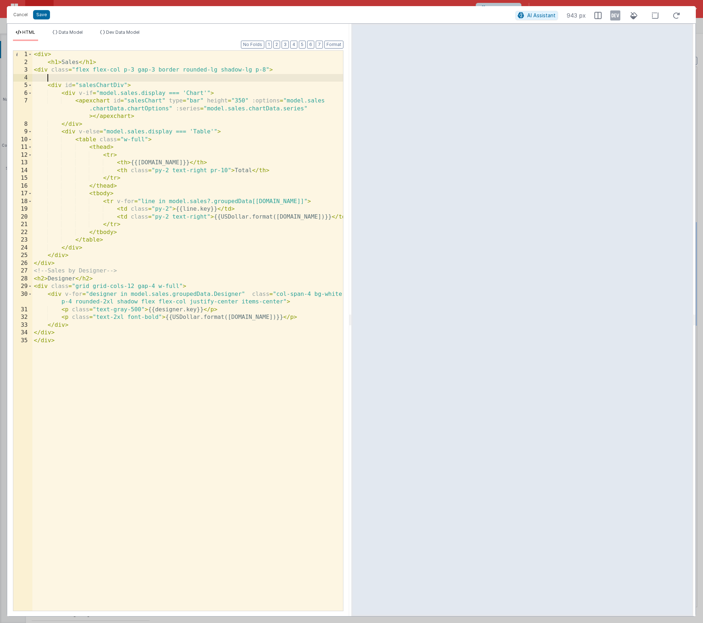
click at [116, 63] on div "< div > < h1 > Sales </ h1 > < div class = "flex flex-col p-3 gap-3 border roun…" at bounding box center [187, 339] width 311 height 576
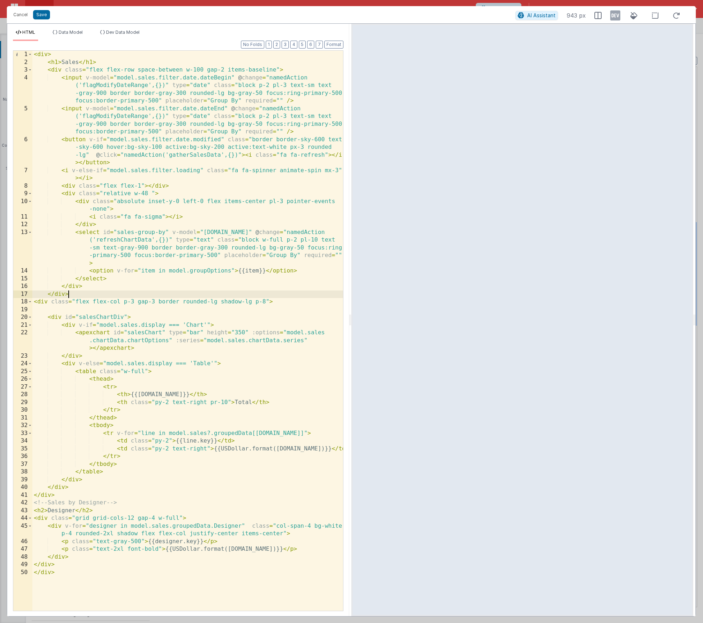
click at [276, 68] on div "< div > < h1 > Sales </ h1 > < div class = "flex flex-row space-between w-100 g…" at bounding box center [187, 339] width 311 height 576
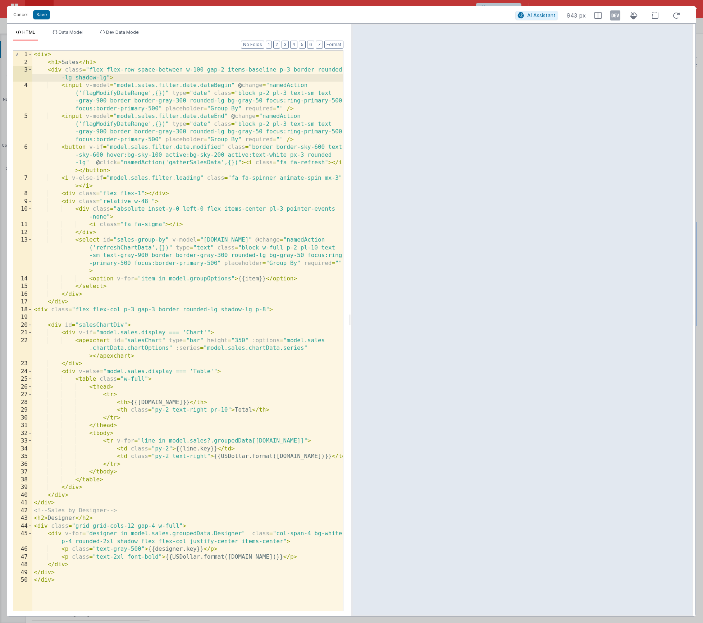
click at [47, 55] on div "< div > < h1 > Sales </ h1 > < div class = "flex flex-row space-between w-100 g…" at bounding box center [187, 339] width 311 height 576
click at [65, 318] on div "< div class = "p-8" > < h1 > Sales </ h1 > < div class = "flex flex-row space-b…" at bounding box center [187, 339] width 311 height 576
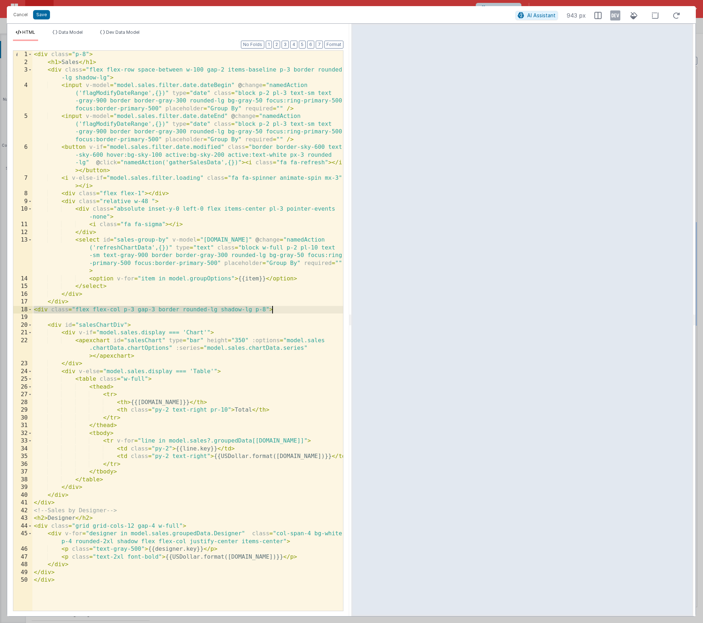
drag, startPoint x: 34, startPoint y: 310, endPoint x: 273, endPoint y: 310, distance: 238.5
click at [273, 310] on div "< div class = "p-8" > < h1 > Sales </ h1 > < div class = "flex flex-row space-b…" at bounding box center [187, 339] width 311 height 576
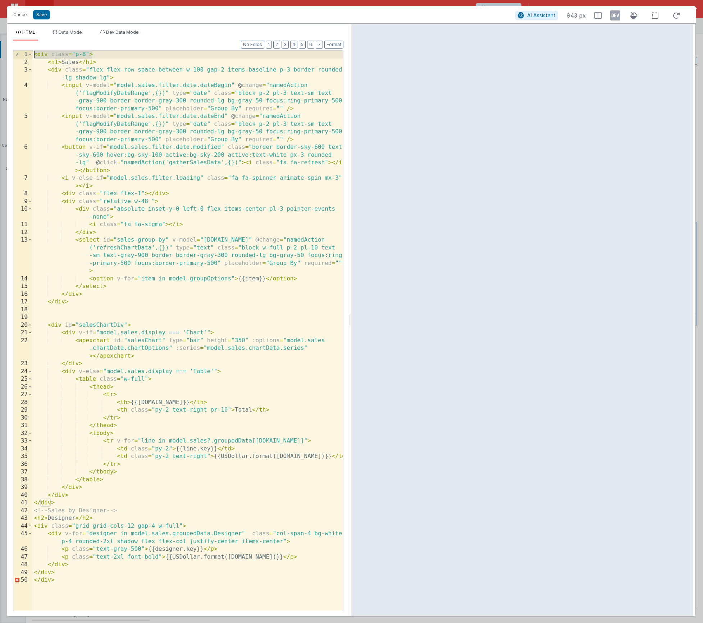
drag, startPoint x: 95, startPoint y: 56, endPoint x: 16, endPoint y: 51, distance: 78.9
click at [16, 51] on div "1 2 3 4 5 6 7 8 9 10 11 12 13 14 15 16 17 18 19 20 21 22 23 24 25 26 27 28 29 3…" at bounding box center [178, 330] width 331 height 561
drag, startPoint x: 123, startPoint y: 54, endPoint x: 136, endPoint y: 56, distance: 13.4
click at [136, 56] on div "< div class = "flex flex-col p-3 gap-3 border rounded-lg shadow-lg p-8" > < h1 …" at bounding box center [187, 339] width 311 height 576
click at [250, 55] on div "< div class = "flex flex-col gap-3 border rounded-lg shadow-lg p-8" > < h1 > Sa…" at bounding box center [187, 339] width 311 height 576
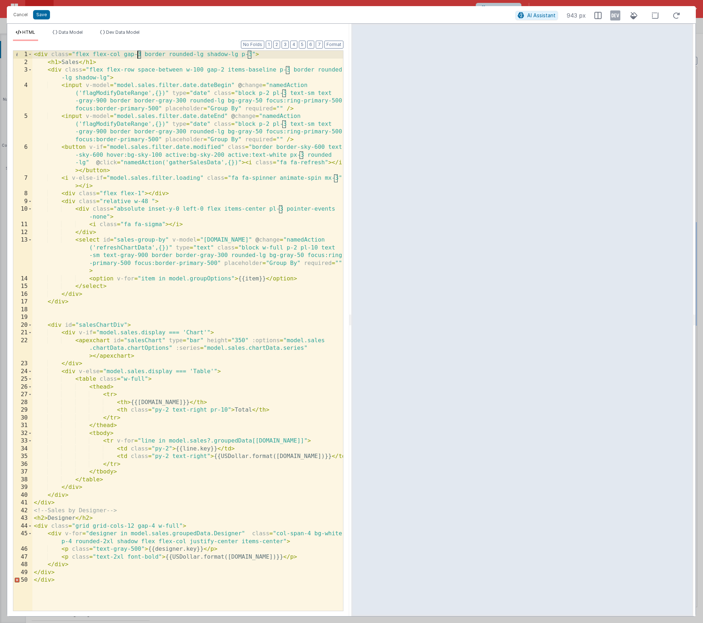
drag, startPoint x: 142, startPoint y: 53, endPoint x: 138, endPoint y: 54, distance: 3.7
click at [138, 54] on div "< div class = "flex flex-col gap-3 border rounded-lg shadow-lg p-3" > < h1 > Sa…" at bounding box center [187, 339] width 311 height 576
click at [140, 55] on div "< div class = "flex flex-col gap-4 border rounded-lg shadow-lg p-3" > < h1 > Sa…" at bounding box center [187, 339] width 311 height 576
click at [31, 71] on span at bounding box center [30, 70] width 4 height 8
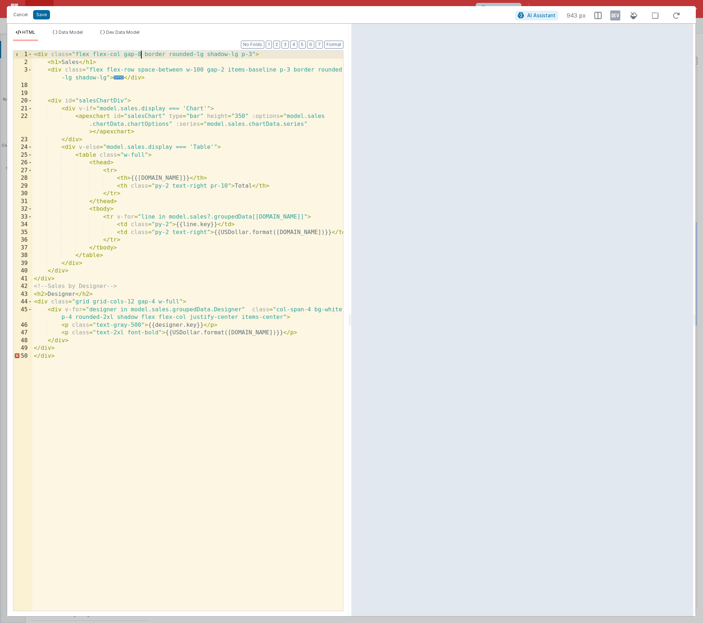
click at [69, 90] on div "< div class = "flex flex-col gap-8 border rounded-lg shadow-lg p-3" > < h1 > Sa…" at bounding box center [187, 339] width 311 height 576
drag, startPoint x: 53, startPoint y: 93, endPoint x: 31, endPoint y: 85, distance: 22.8
click at [31, 85] on div "1 2 3 18 19 20 21 22 23 24 25 26 27 28 29 30 31 32 33 34 35 36 37 38 39 40 41 4…" at bounding box center [178, 330] width 331 height 561
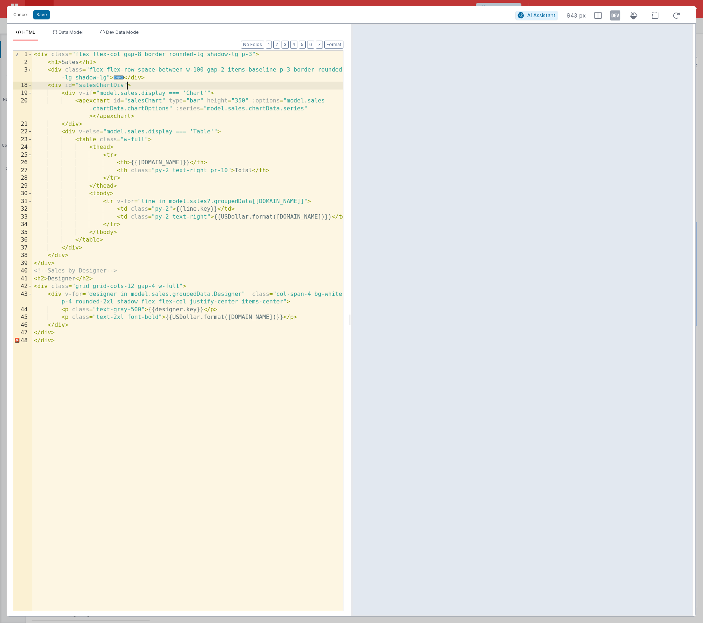
click at [126, 85] on div "< div class = "flex flex-col gap-8 border rounded-lg shadow-lg p-3" > < h1 > Sa…" at bounding box center [187, 339] width 311 height 576
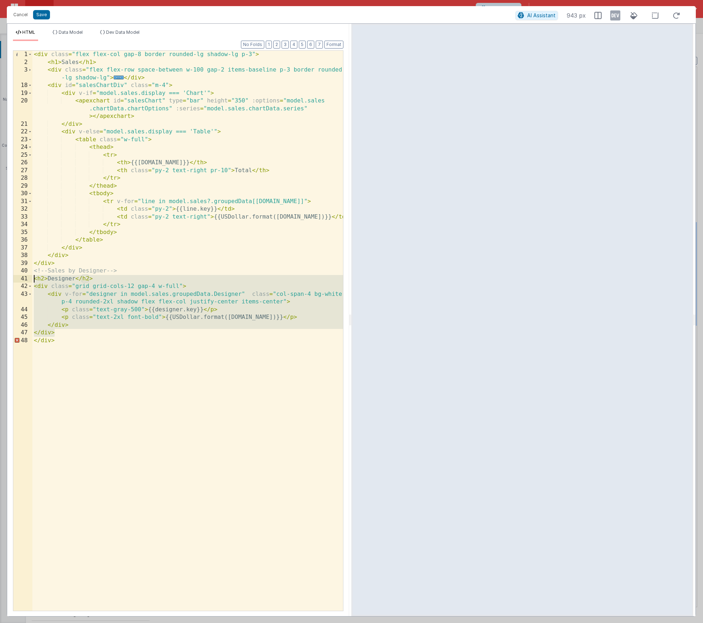
drag, startPoint x: 58, startPoint y: 333, endPoint x: 27, endPoint y: 282, distance: 60.0
click at [27, 282] on div "1 2 3 18 19 20 21 22 23 24 25 26 27 28 29 30 31 32 33 34 35 36 37 38 39 40 41 4…" at bounding box center [178, 330] width 331 height 561
click at [141, 272] on div "< div class = "flex flex-col gap-8 border rounded-lg shadow-lg p-3" > < h1 > Sa…" at bounding box center [187, 339] width 311 height 576
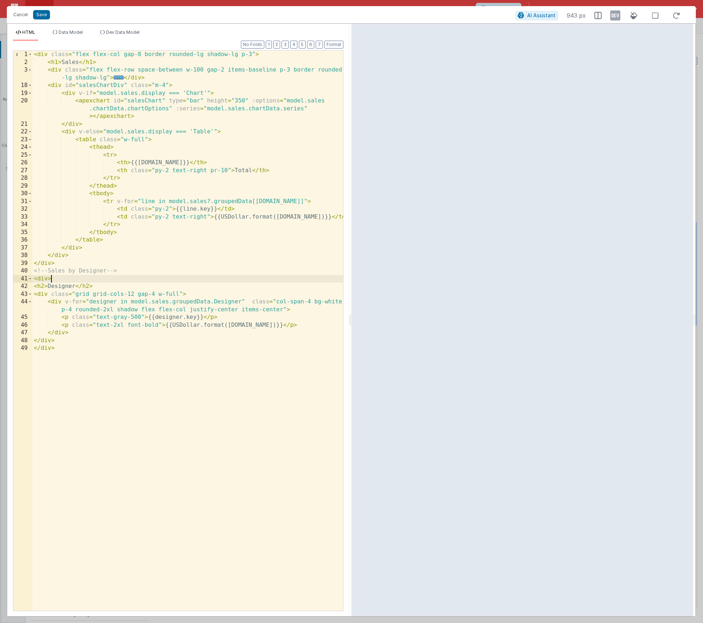
click at [76, 346] on div "< div class = "flex flex-col gap-8 border rounded-lg shadow-lg p-3" > < h1 > Sa…" at bounding box center [187, 339] width 311 height 576
click at [335, 45] on button "Format" at bounding box center [333, 45] width 19 height 8
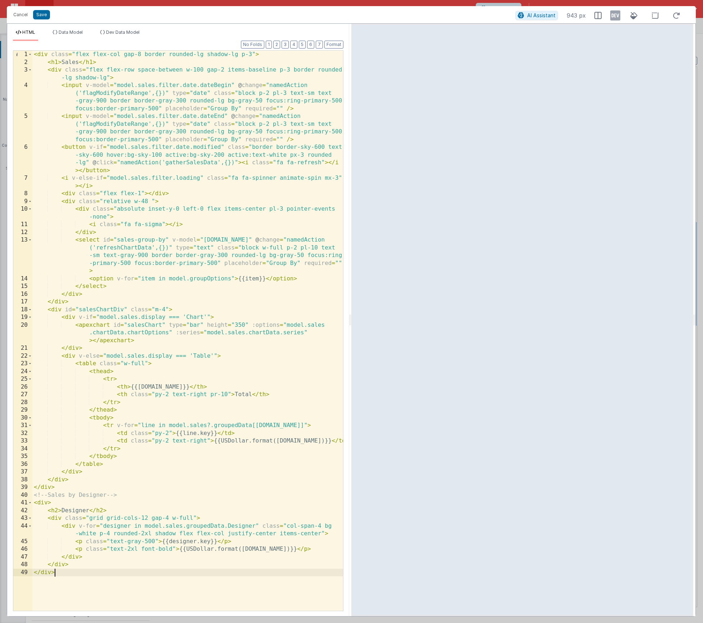
click at [64, 573] on div "< div class = "flex flex-col gap-8 border rounded-lg shadow-lg p-3" > < h1 > Sa…" at bounding box center [187, 339] width 311 height 576
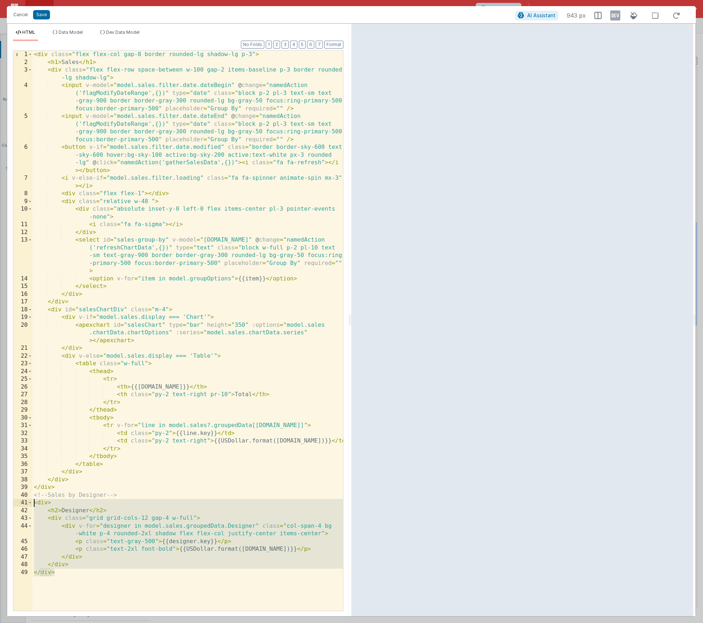
drag, startPoint x: 71, startPoint y: 573, endPoint x: 24, endPoint y: 507, distance: 81.3
click at [23, 507] on div "1 2 3 4 5 6 7 8 9 10 11 12 13 14 15 16 17 18 19 20 21 22 23 24 25 26 27 28 29 3…" at bounding box center [178, 330] width 331 height 561
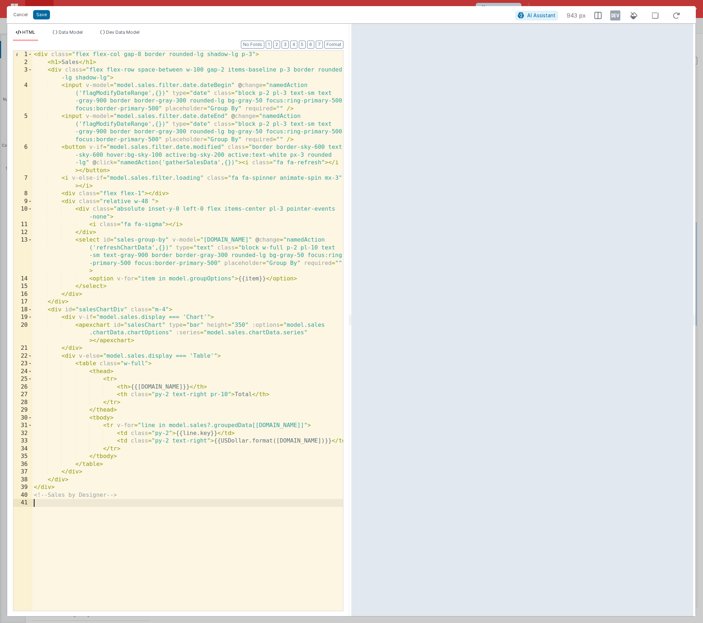
click at [75, 481] on div "< div class = "flex flex-col gap-8 border rounded-lg shadow-lg p-3" > < h1 > Sa…" at bounding box center [187, 339] width 311 height 576
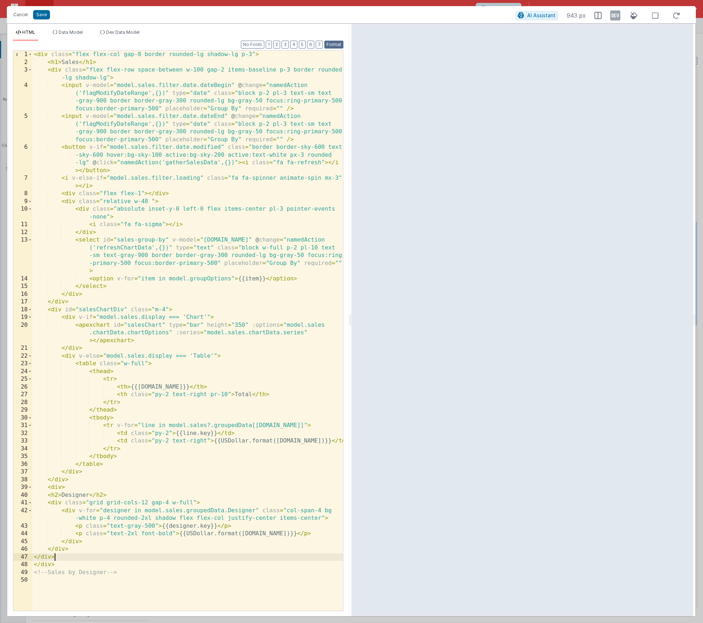
click at [335, 44] on button "Format" at bounding box center [333, 45] width 19 height 8
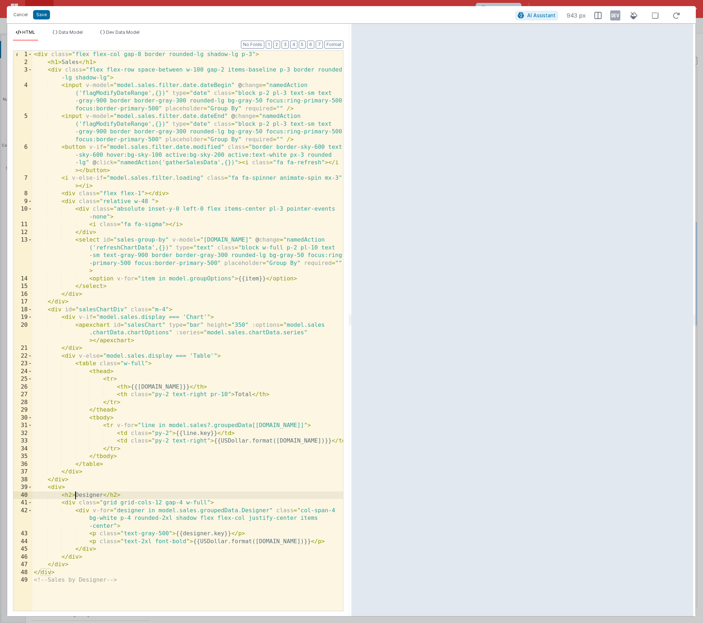
click at [73, 496] on div "< div class = "flex flex-col gap-8 border rounded-lg shadow-lg p-3" > < h1 > Sa…" at bounding box center [187, 339] width 311 height 576
drag, startPoint x: 76, startPoint y: 496, endPoint x: 145, endPoint y: 494, distance: 69.1
click at [145, 494] on div "< div class = "flex flex-col gap-8 border rounded-lg shadow-lg p-3" > < h1 > Sa…" at bounding box center [187, 339] width 311 height 576
click at [58, 63] on div "< div class = "flex flex-col gap-8 border rounded-lg shadow-lg p-3" > < h1 > Sa…" at bounding box center [187, 339] width 311 height 576
drag, startPoint x: 279, startPoint y: 70, endPoint x: 108, endPoint y: 79, distance: 171.4
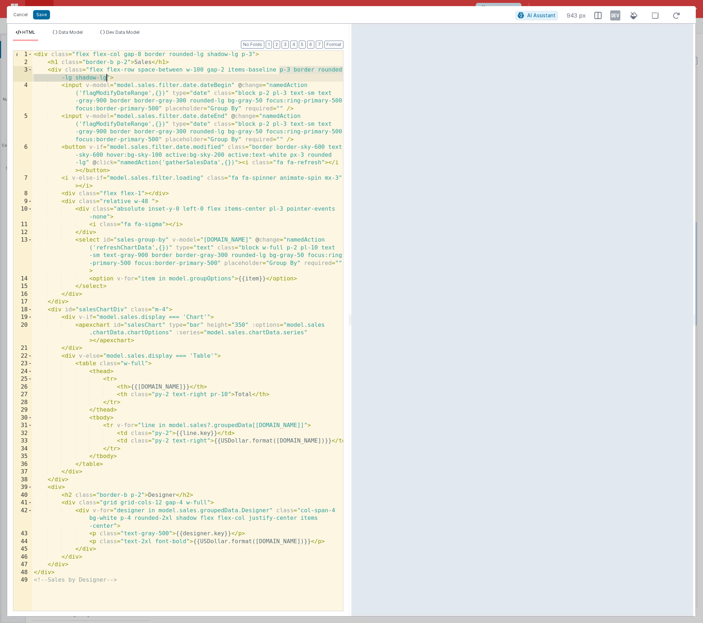
click at [108, 79] on div "< div class = "flex flex-col gap-8 border rounded-lg shadow-lg p-3" > < h1 clas…" at bounding box center [187, 339] width 311 height 576
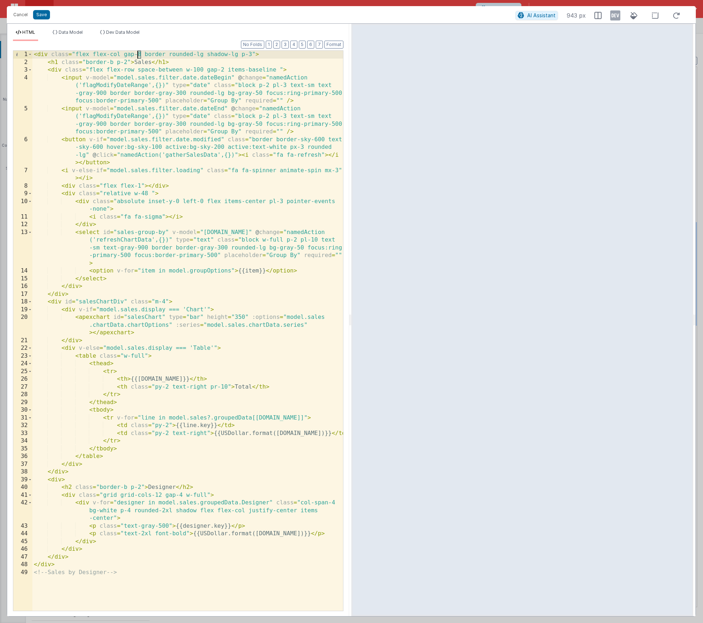
click at [138, 55] on div "< div class = "flex flex-col gap-8 border rounded-lg shadow-lg p-3" > < h1 clas…" at bounding box center [187, 339] width 311 height 576
click at [251, 54] on div "< div class = "flex flex-col gap-4 border rounded-lg shadow-lg p-3" > < h1 clas…" at bounding box center [187, 339] width 311 height 576
click at [72, 488] on div "< div class = "flex flex-col gap-4 border rounded-lg shadow-lg p-4" > < h1 clas…" at bounding box center [187, 339] width 311 height 576
drag, startPoint x: 187, startPoint y: 487, endPoint x: 191, endPoint y: 487, distance: 4.0
click at [191, 487] on div "< div class = "flex flex-col gap-4 border rounded-lg shadow-lg p-4" > < h1 clas…" at bounding box center [187, 339] width 311 height 576
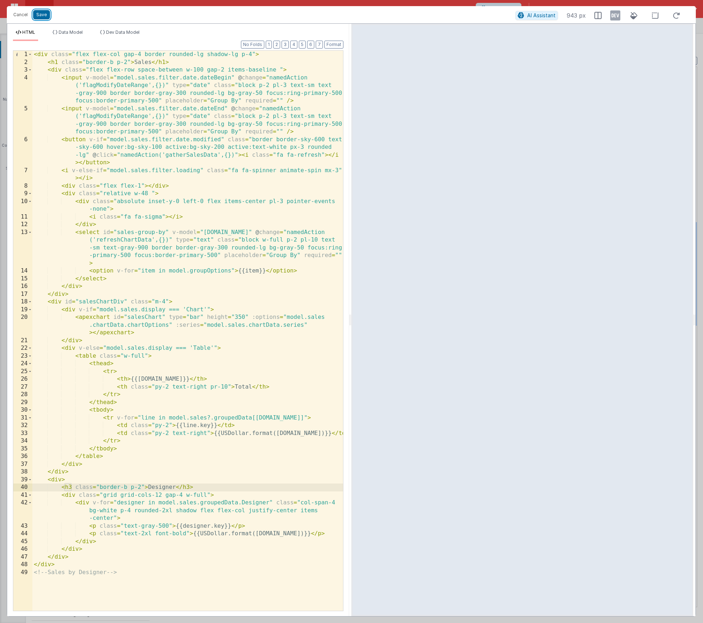
click at [41, 15] on button "Save" at bounding box center [41, 14] width 17 height 9
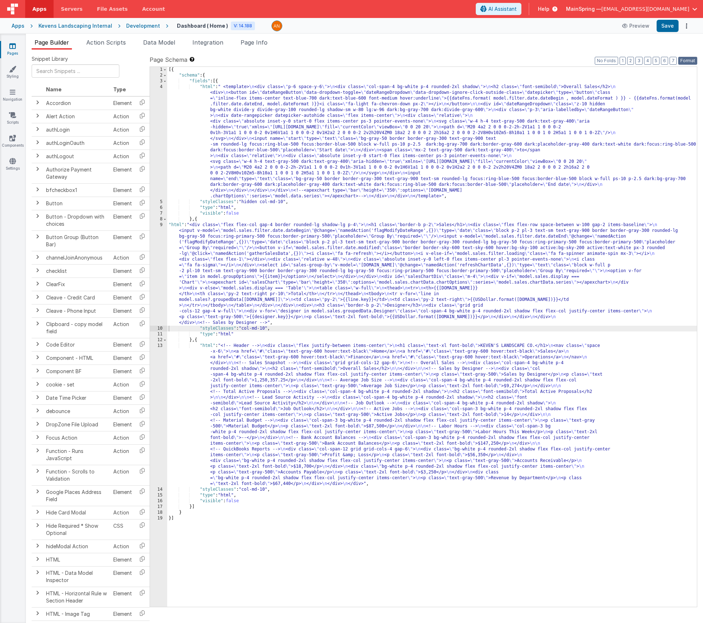
click at [687, 61] on button "Format" at bounding box center [687, 61] width 19 height 8
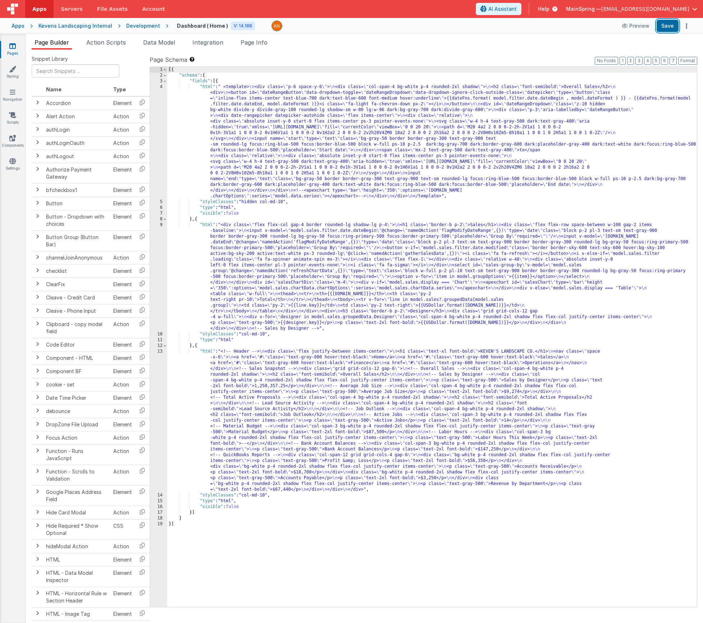
drag, startPoint x: 668, startPoint y: 29, endPoint x: 598, endPoint y: 91, distance: 92.8
click at [668, 30] on button "Save" at bounding box center [668, 26] width 22 height 12
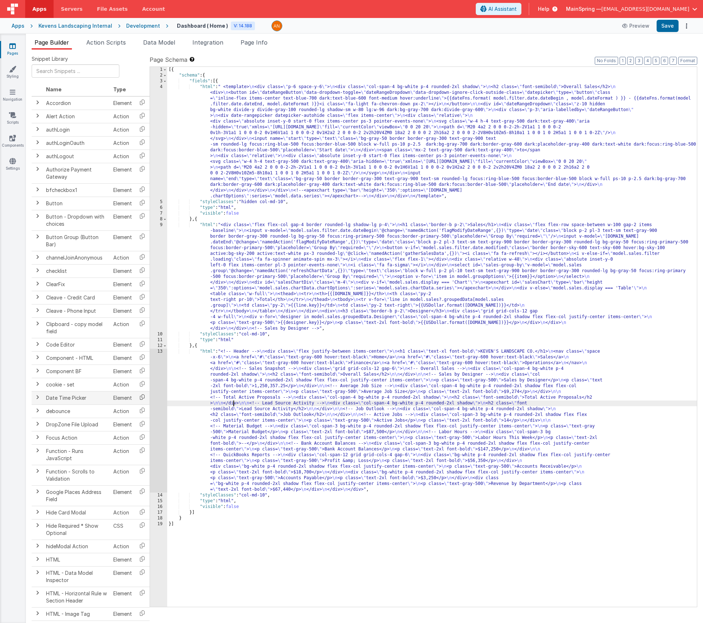
drag, startPoint x: 235, startPoint y: 403, endPoint x: 141, endPoint y: 402, distance: 93.5
click at [235, 403] on div "[{ "schema" : { "fields" : [{ "html" : " <template> \n <div class= \" p-6 space…" at bounding box center [432, 343] width 530 height 552
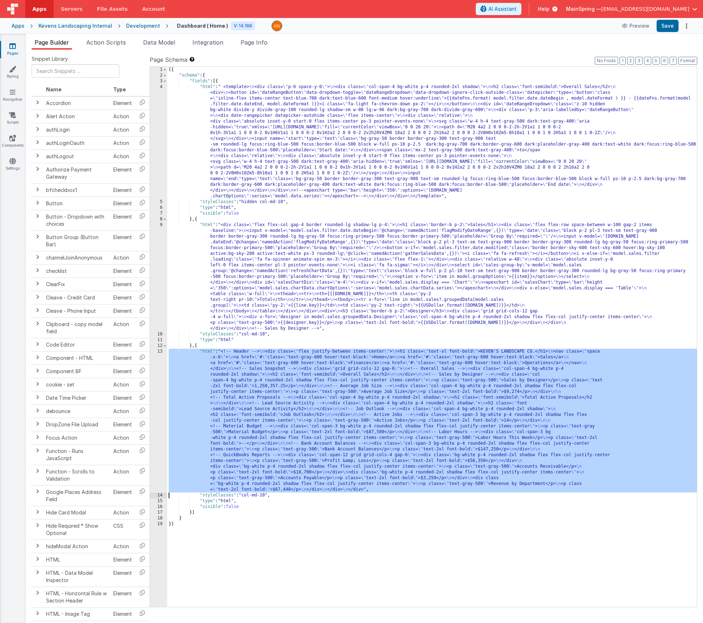
click at [156, 397] on div "13" at bounding box center [158, 421] width 17 height 144
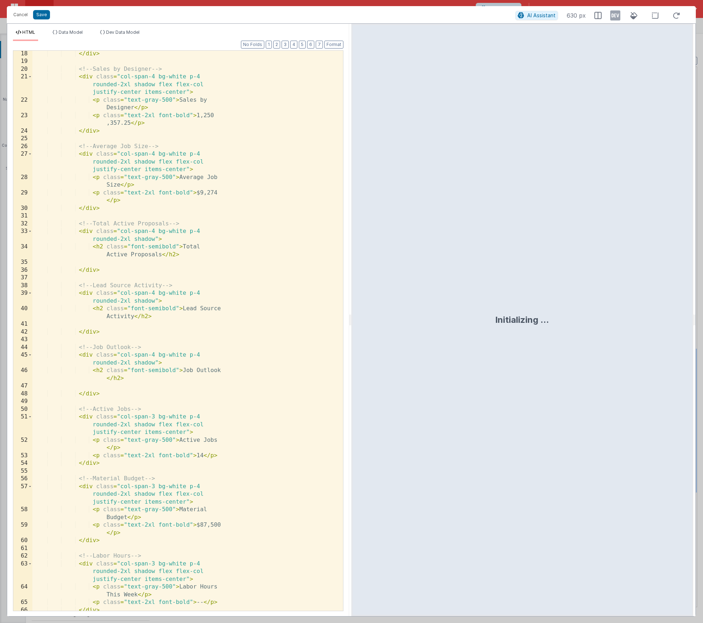
scroll to position [236, 0]
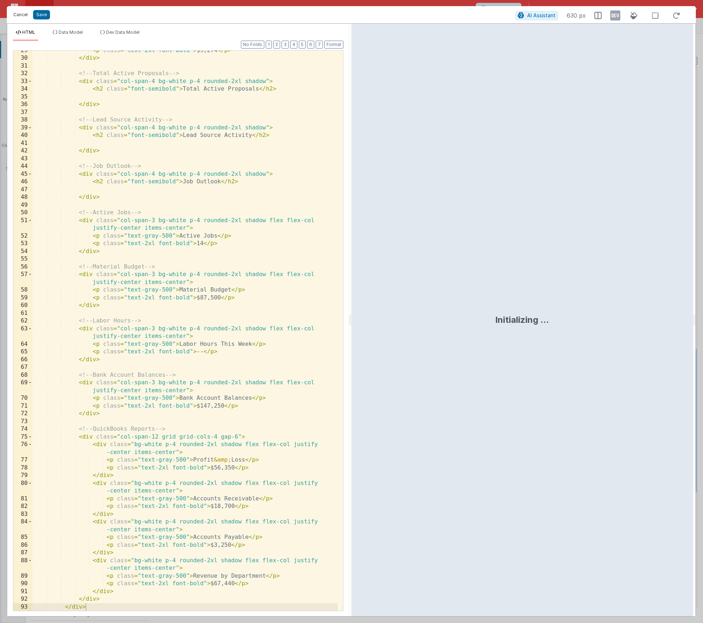
drag, startPoint x: 21, startPoint y: 17, endPoint x: 207, endPoint y: 196, distance: 258.7
click at [21, 17] on button "Cancel" at bounding box center [21, 15] width 22 height 10
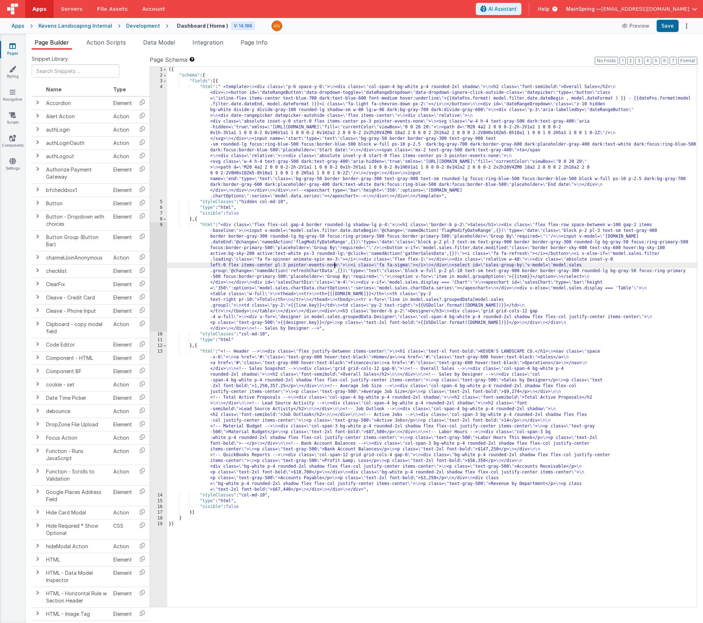
click at [332, 269] on div "[{ "schema" : { "fields" : [{ "html" : " <template> \n <div class= \" p-6 space…" at bounding box center [432, 343] width 530 height 552
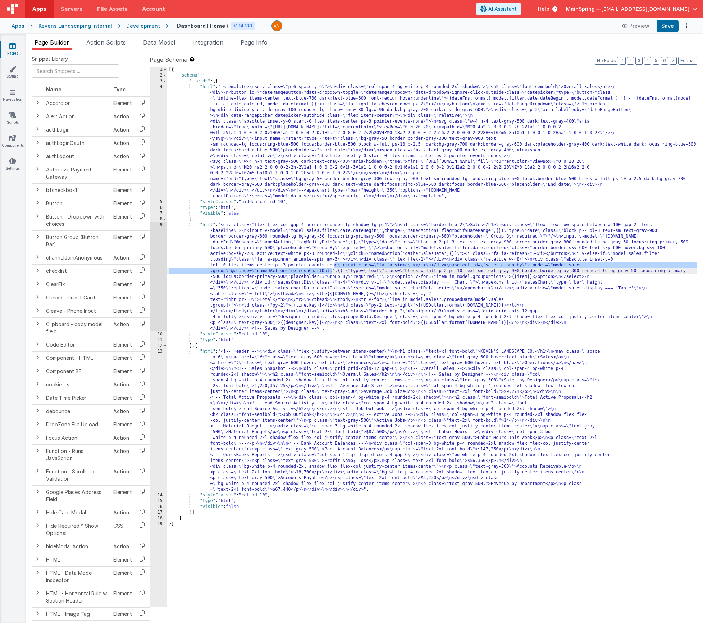
click at [157, 263] on div "9" at bounding box center [158, 276] width 17 height 109
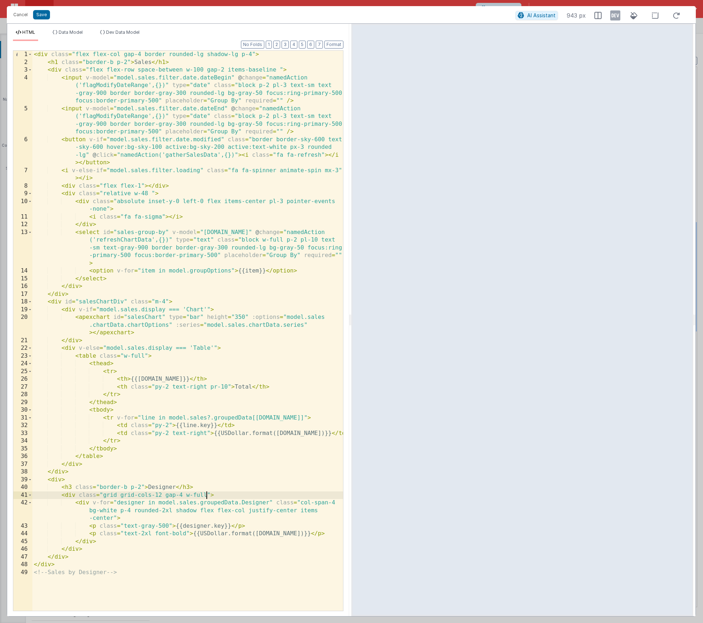
click at [208, 494] on div "< div class = "flex flex-col gap-4 border rounded-lg shadow-lg p-4" > < h1 clas…" at bounding box center [187, 339] width 311 height 576
click at [44, 17] on button "Save" at bounding box center [41, 14] width 17 height 9
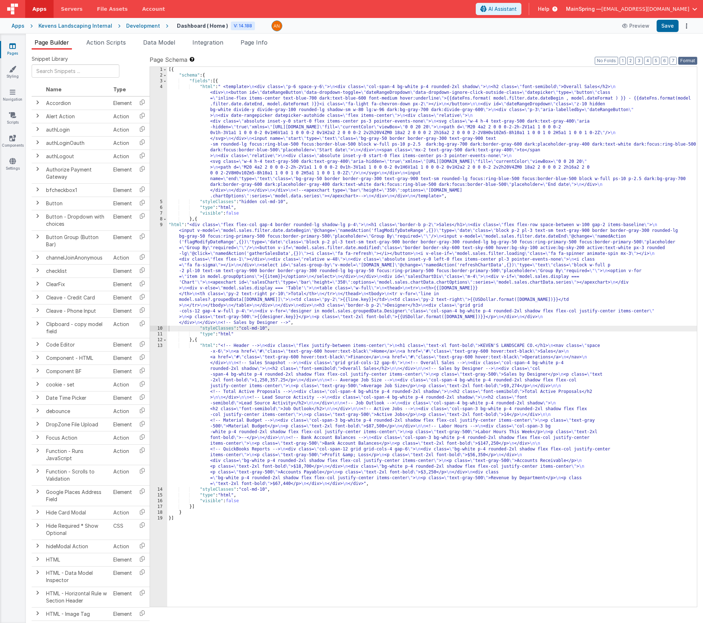
click at [686, 59] on button "Format" at bounding box center [687, 61] width 19 height 8
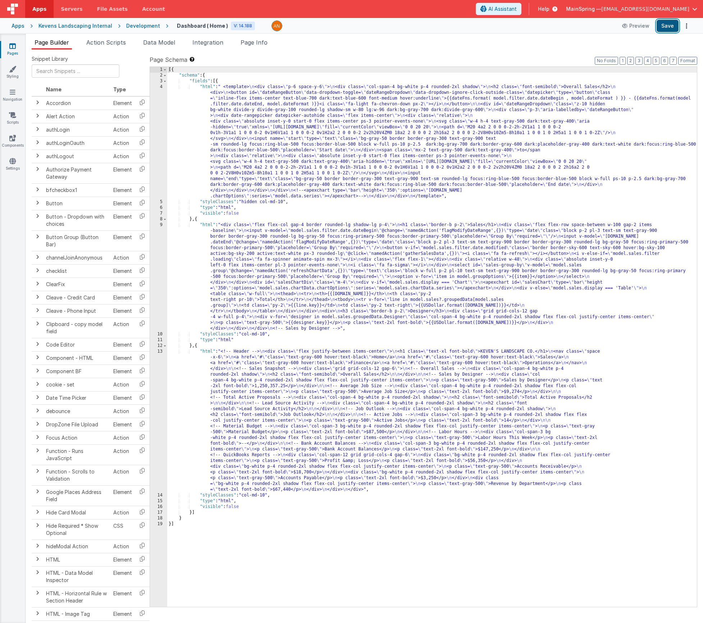
click at [666, 27] on button "Save" at bounding box center [668, 26] width 22 height 12
click at [272, 148] on div "[{ "schema" : { "fields" : [{ "html" : " <template> \n <div class= \" p-6 space…" at bounding box center [432, 343] width 530 height 552
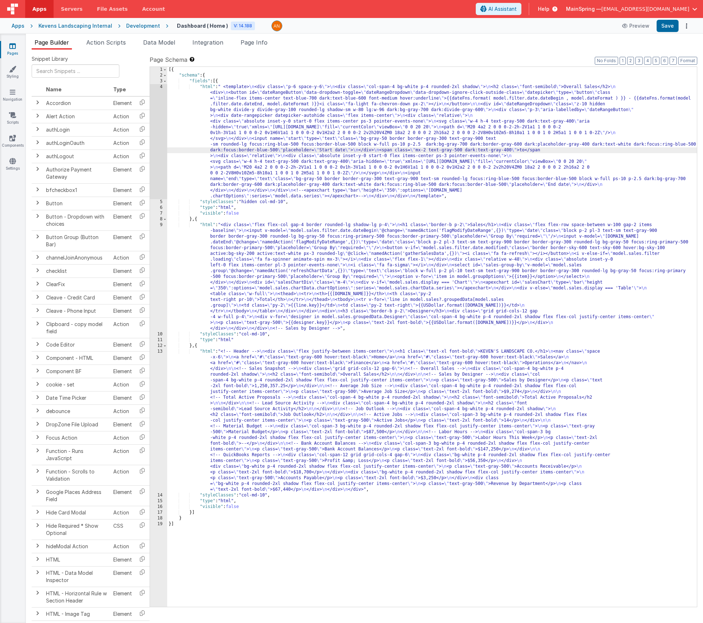
click at [245, 272] on div "[{ "schema" : { "fields" : [{ "html" : " <template> \n <div class= \" p-6 space…" at bounding box center [432, 343] width 530 height 552
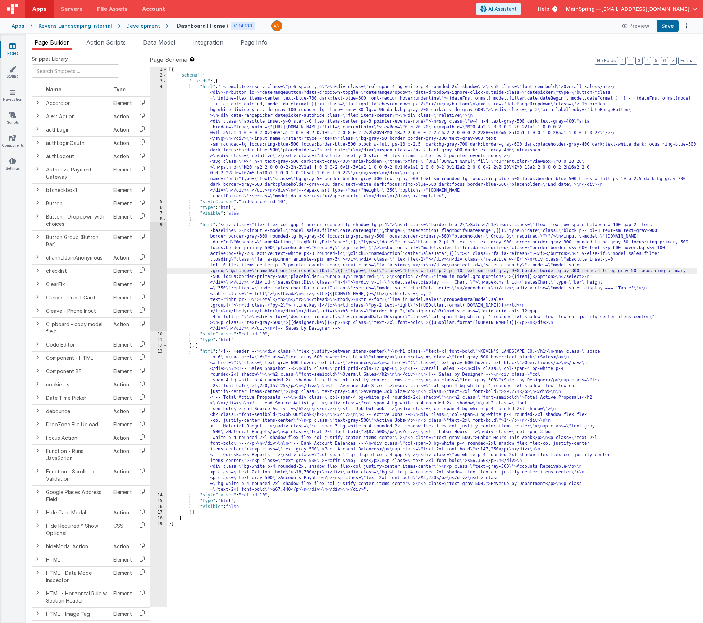
click at [158, 270] on div "9" at bounding box center [158, 276] width 17 height 109
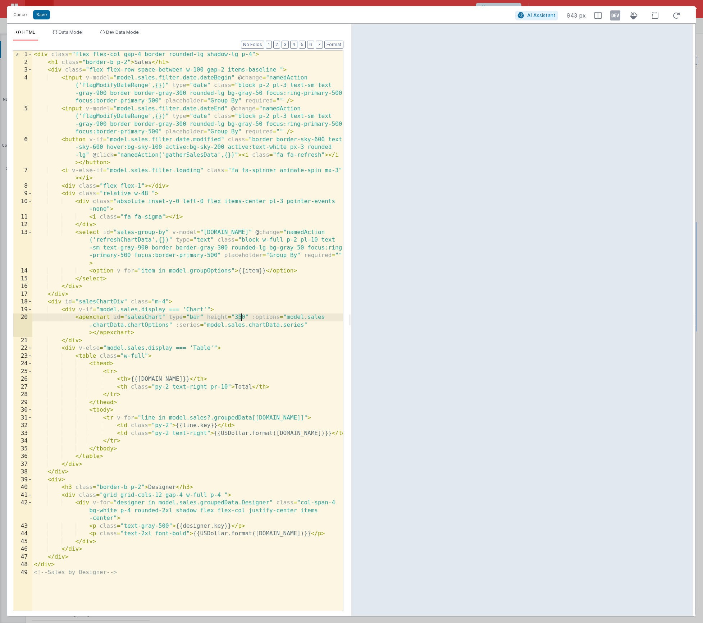
drag, startPoint x: 236, startPoint y: 316, endPoint x: 242, endPoint y: 318, distance: 6.3
click at [242, 318] on div "< div class = "flex flex-col gap-4 border rounded-lg shadow-lg p-4" > < h1 clas…" at bounding box center [187, 339] width 311 height 576
click at [41, 17] on button "Save" at bounding box center [41, 14] width 17 height 9
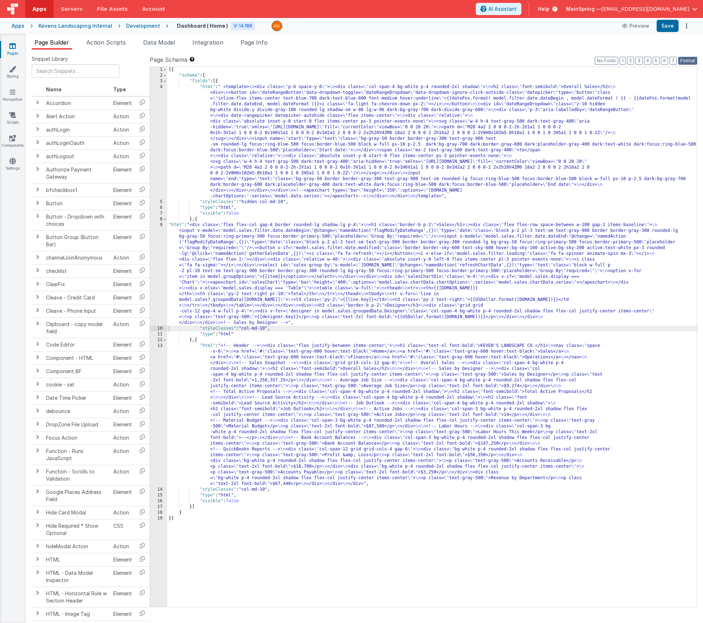
click at [686, 62] on button "Format" at bounding box center [687, 61] width 19 height 8
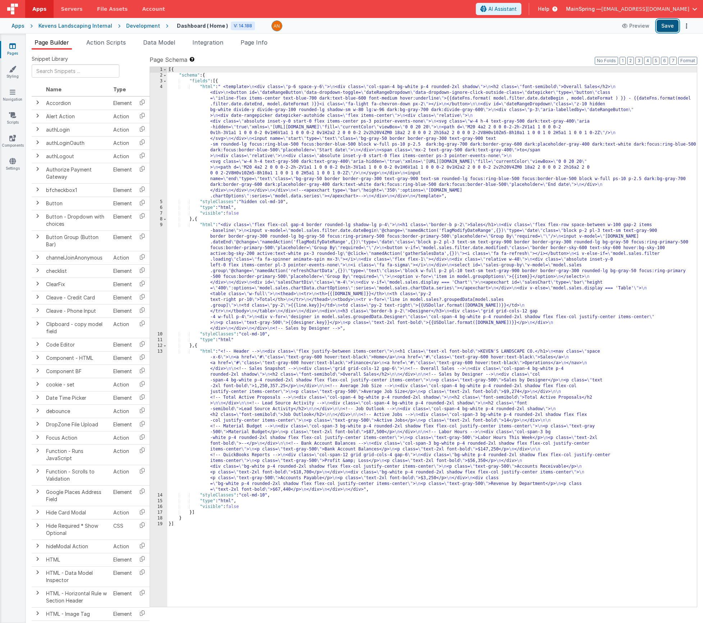
click at [668, 27] on button "Save" at bounding box center [668, 26] width 22 height 12
click at [297, 254] on div "[{ "schema" : { "fields" : [{ "html" : " <template> \n <div class= \" p-6 space…" at bounding box center [432, 343] width 530 height 552
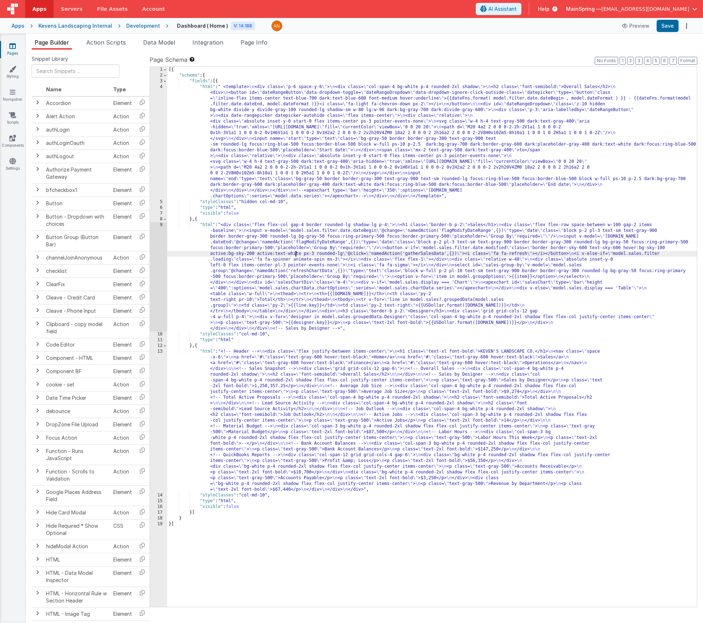
click at [154, 264] on div "9" at bounding box center [158, 276] width 17 height 109
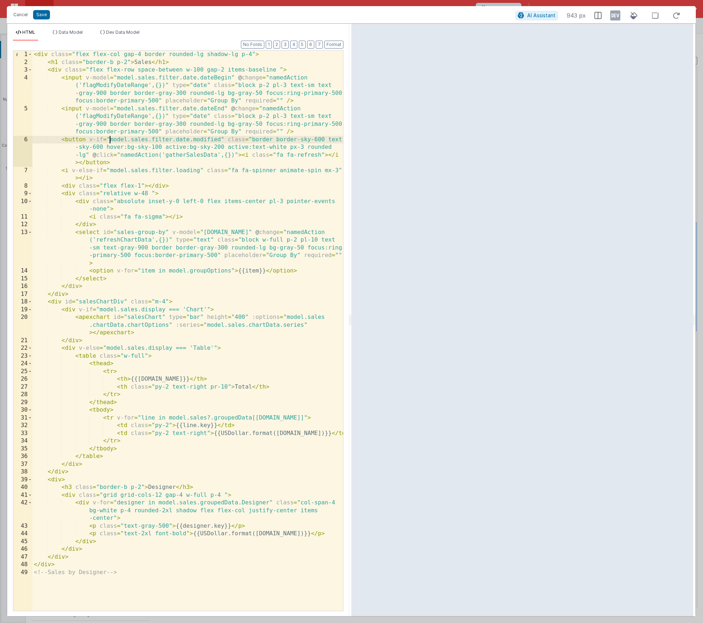
click at [109, 140] on div "< div class = "flex flex-col gap-4 border rounded-lg shadow-lg p-4" > < h1 clas…" at bounding box center [187, 339] width 311 height 576
click at [110, 155] on div "< div class = "flex flex-col gap-4 border rounded-lg shadow-lg p-4" > < h1 clas…" at bounding box center [187, 339] width 311 height 576
click at [327, 148] on div "< div class = "flex flex-col gap-4 border rounded-lg shadow-lg p-4" > < h1 clas…" at bounding box center [187, 339] width 311 height 576
click at [328, 147] on div "< div class = "flex flex-col gap-4 border rounded-lg shadow-lg p-4" > < h1 clas…" at bounding box center [187, 339] width 311 height 576
click at [46, 19] on button "Save" at bounding box center [41, 14] width 17 height 9
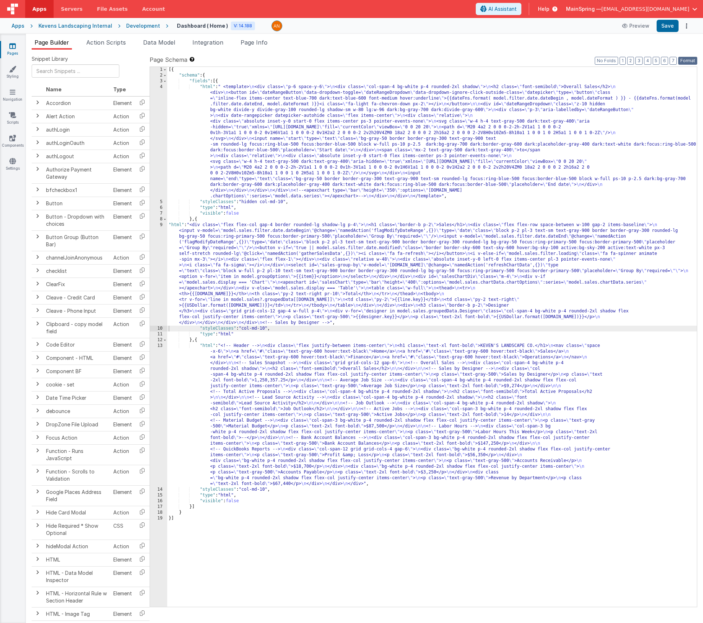
click at [693, 62] on button "Format" at bounding box center [687, 61] width 19 height 8
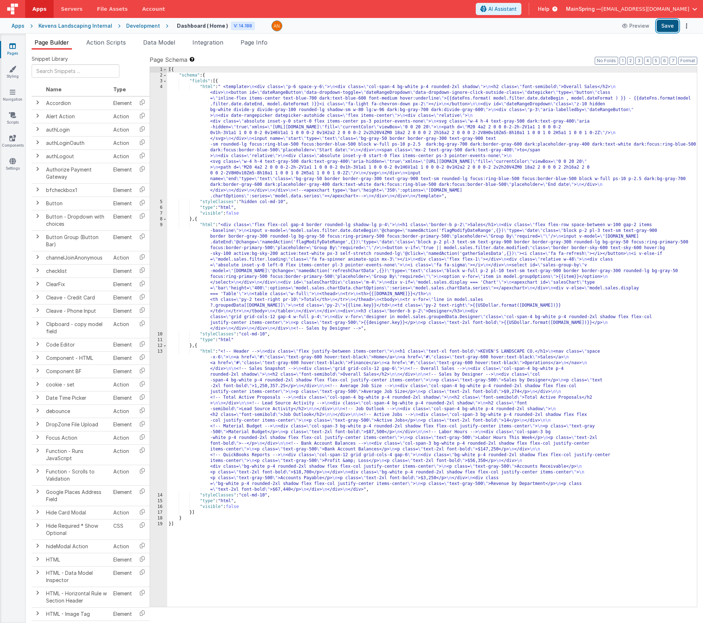
click at [667, 27] on button "Save" at bounding box center [668, 26] width 22 height 12
click at [364, 260] on div "[{ "schema" : { "fields" : [{ "html" : " <template> \n <div class= \" p-6 space…" at bounding box center [432, 343] width 530 height 552
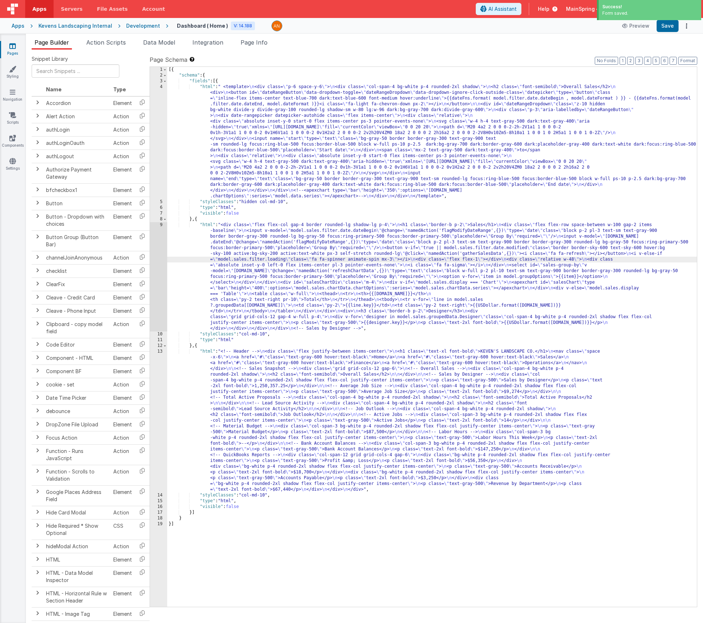
click at [163, 245] on div "9" at bounding box center [158, 276] width 17 height 109
click at [157, 226] on div "9" at bounding box center [158, 276] width 17 height 109
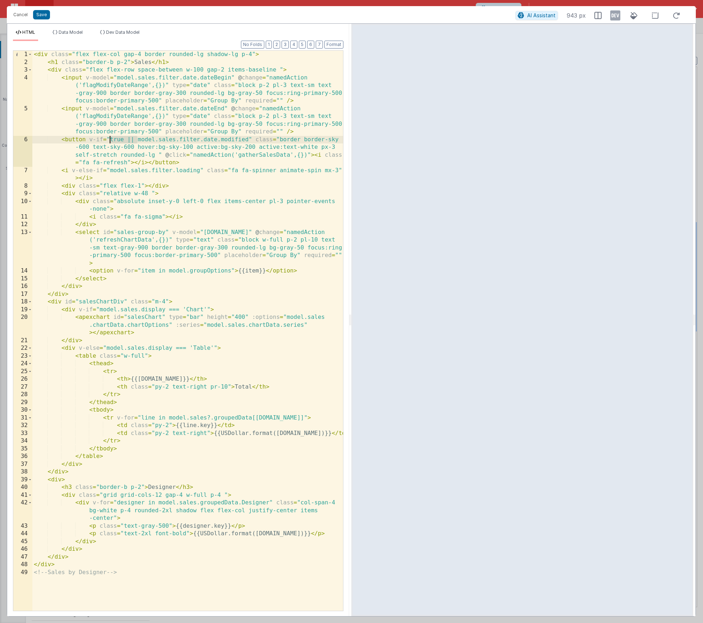
drag, startPoint x: 137, startPoint y: 138, endPoint x: 111, endPoint y: 140, distance: 26.7
click at [111, 140] on div "< div class = "flex flex-col gap-4 border rounded-lg shadow-lg p-4" > < h1 clas…" at bounding box center [187, 339] width 311 height 576
click at [38, 10] on button "Save" at bounding box center [41, 14] width 17 height 9
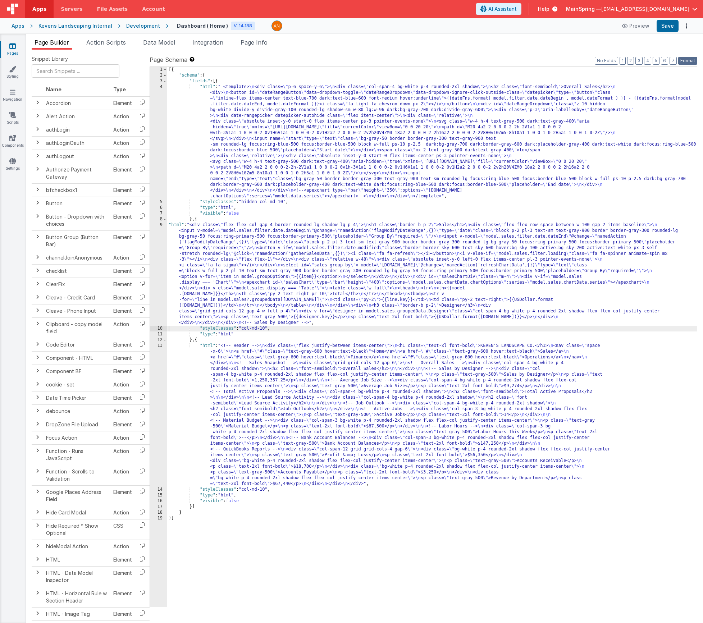
click at [686, 61] on button "Format" at bounding box center [687, 61] width 19 height 8
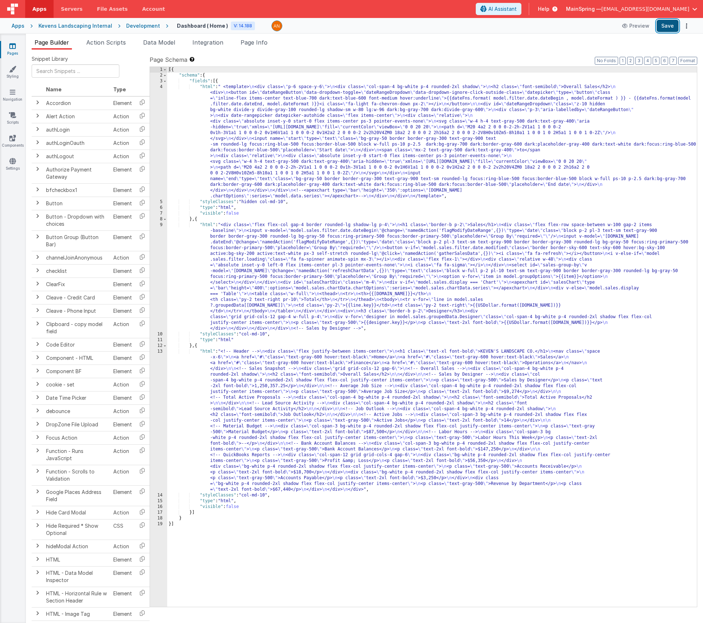
click at [669, 31] on button "Save" at bounding box center [668, 26] width 22 height 12
click at [277, 245] on div "[{ "schema" : { "fields" : [{ "html" : " <template> \n <div class= \" p-6 space…" at bounding box center [432, 343] width 530 height 552
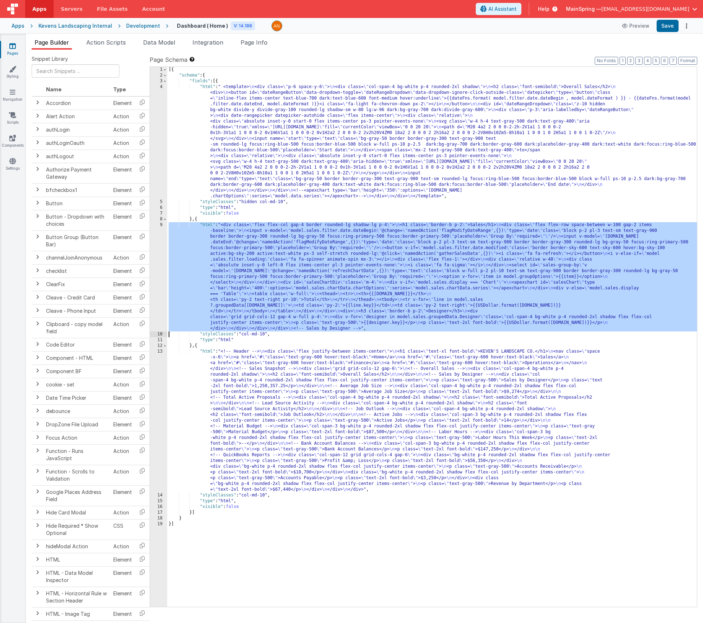
click at [155, 254] on div "9" at bounding box center [158, 276] width 17 height 109
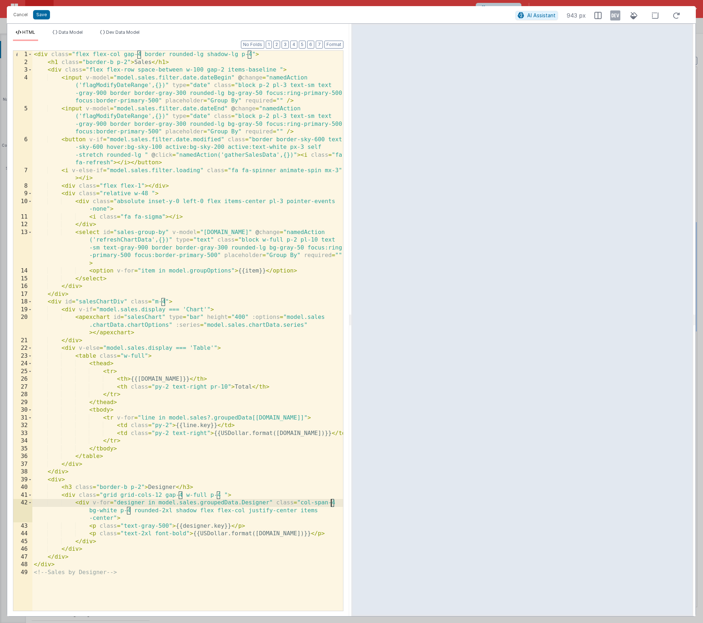
click at [332, 504] on div "< div class = "flex flex-col gap-4 border rounded-lg shadow-lg p-4" > < h1 clas…" at bounding box center [187, 339] width 311 height 576
click at [40, 13] on button "Save" at bounding box center [41, 14] width 17 height 9
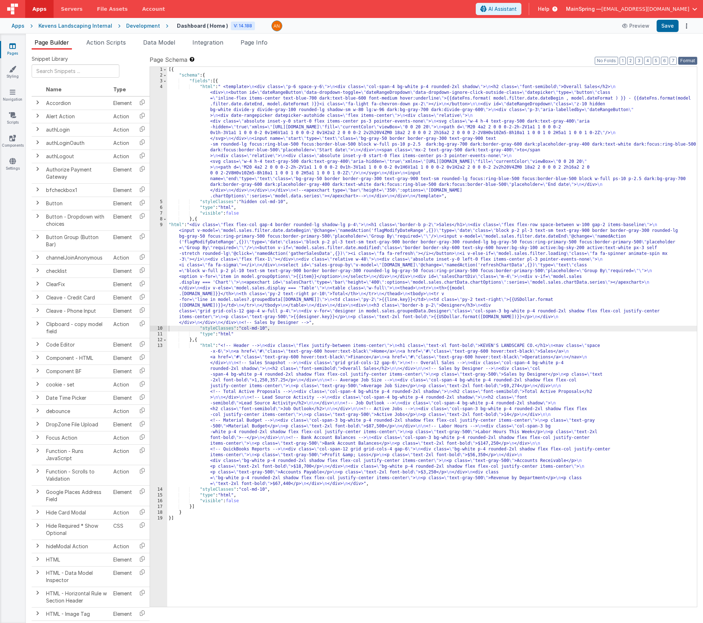
click at [693, 58] on button "Format" at bounding box center [687, 61] width 19 height 8
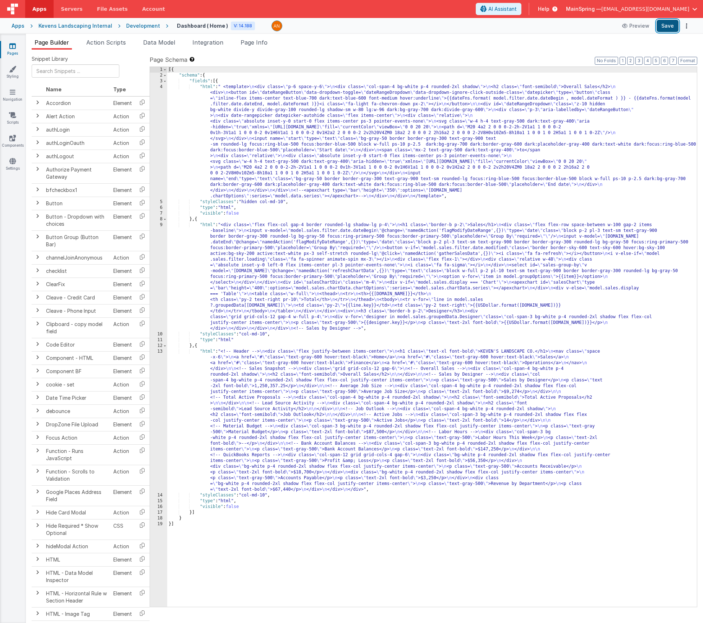
click at [664, 27] on button "Save" at bounding box center [668, 26] width 22 height 12
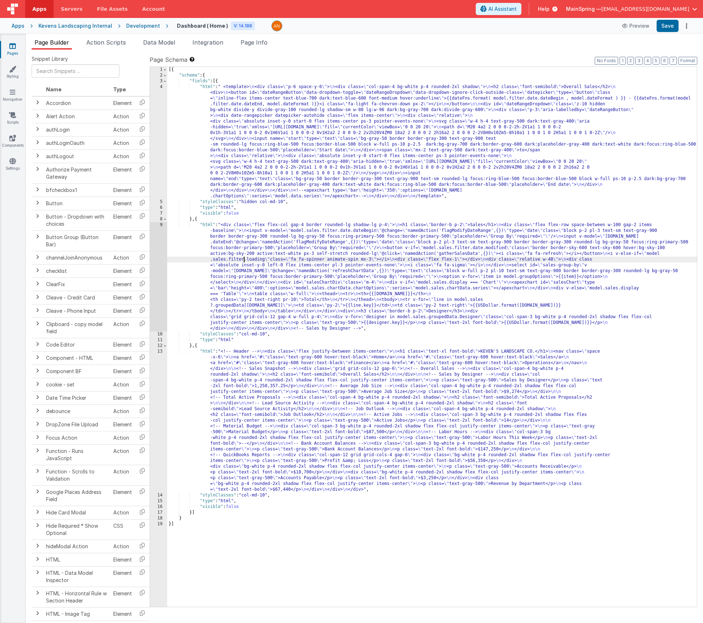
click at [243, 258] on div "[{ "schema" : { "fields" : [{ "html" : " <template> \n <div class= \" p-6 space…" at bounding box center [432, 343] width 530 height 552
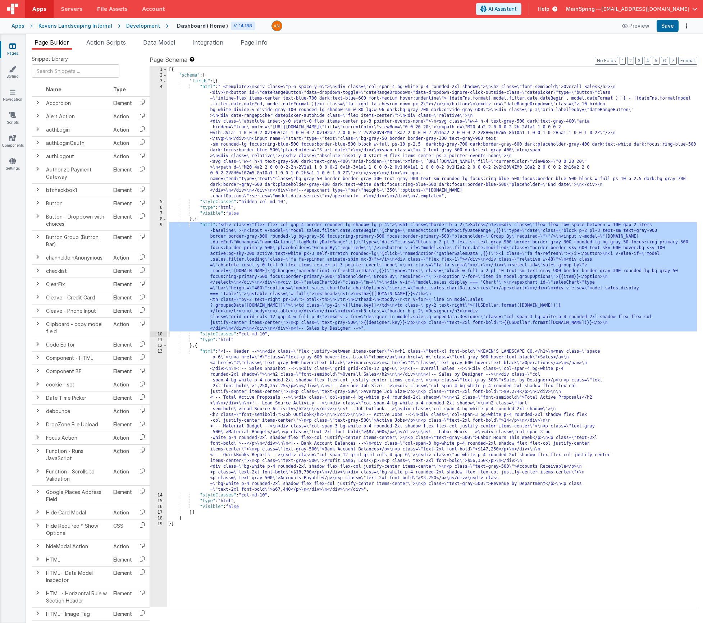
click at [153, 276] on div "9" at bounding box center [158, 276] width 17 height 109
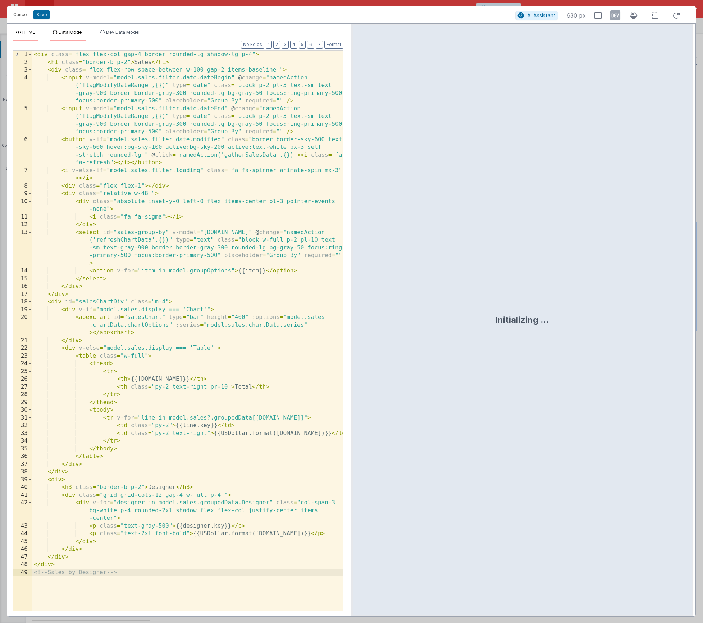
click at [62, 34] on span "Data Model" at bounding box center [71, 31] width 24 height 5
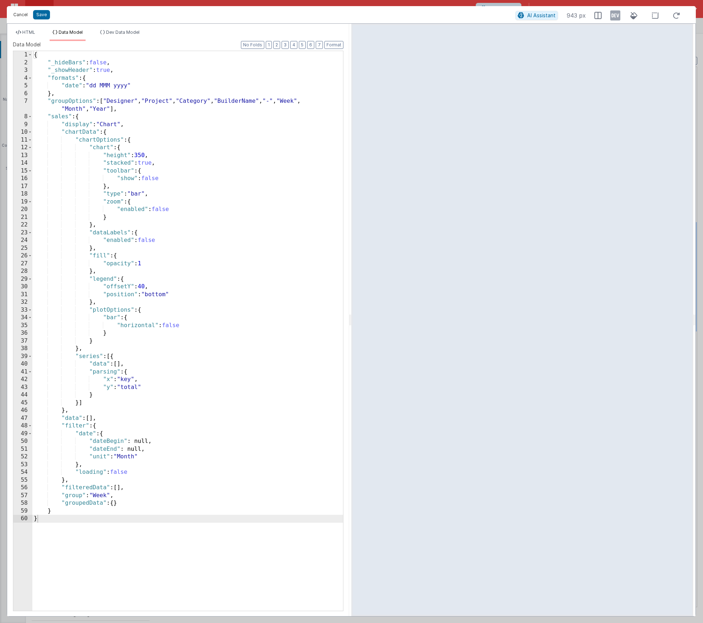
click at [18, 19] on button "Cancel" at bounding box center [21, 15] width 22 height 10
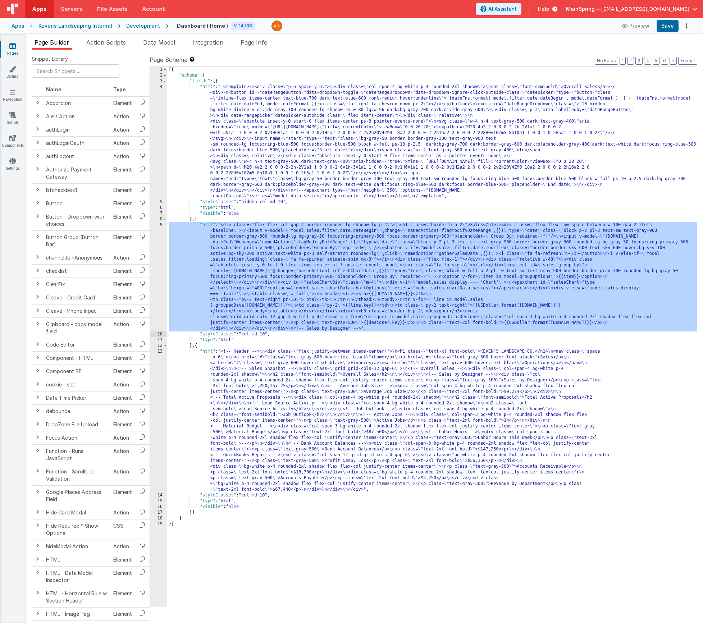
click at [260, 303] on div "[{ "schema" : { "fields" : [{ "html" : " <template> \n <div class= \" p-6 space…" at bounding box center [432, 343] width 530 height 552
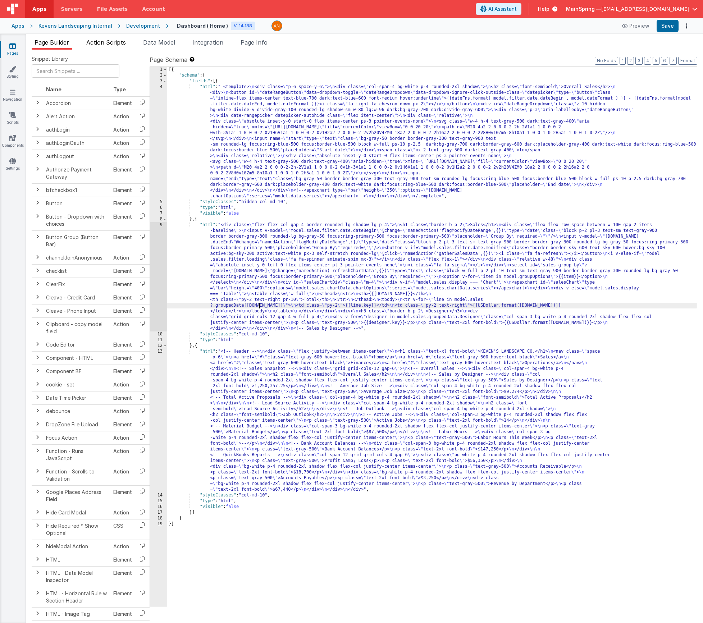
click at [101, 44] on span "Action Scripts" at bounding box center [106, 42] width 40 height 7
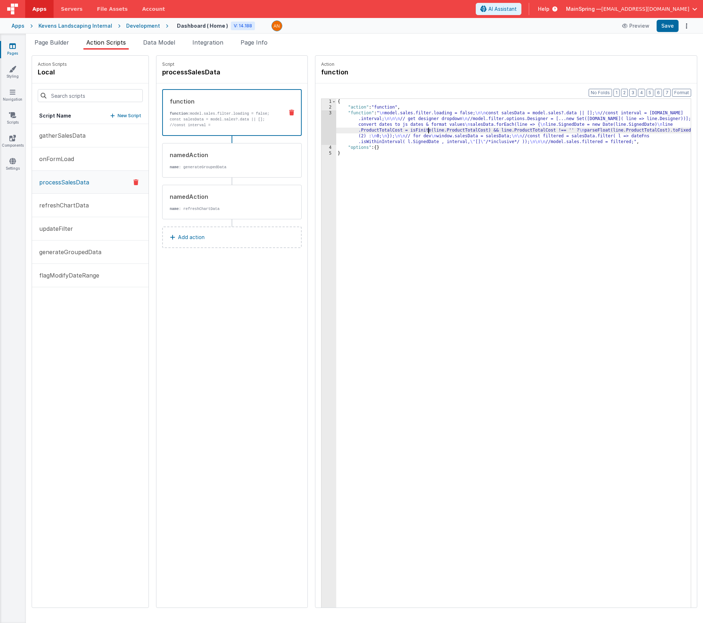
click at [408, 133] on div "{ "action" : "function" , "function" : " \n model.sales.filter.loading = false;…" at bounding box center [524, 370] width 376 height 543
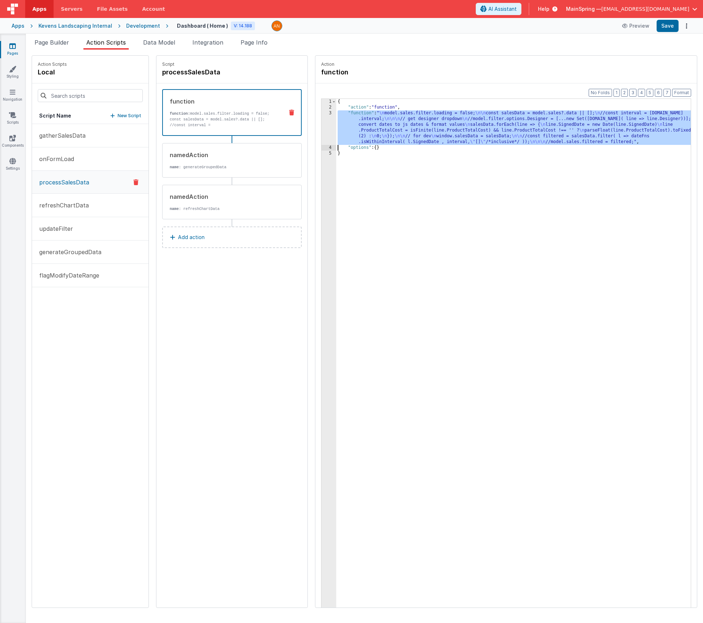
click at [322, 126] on div "3" at bounding box center [329, 127] width 15 height 35
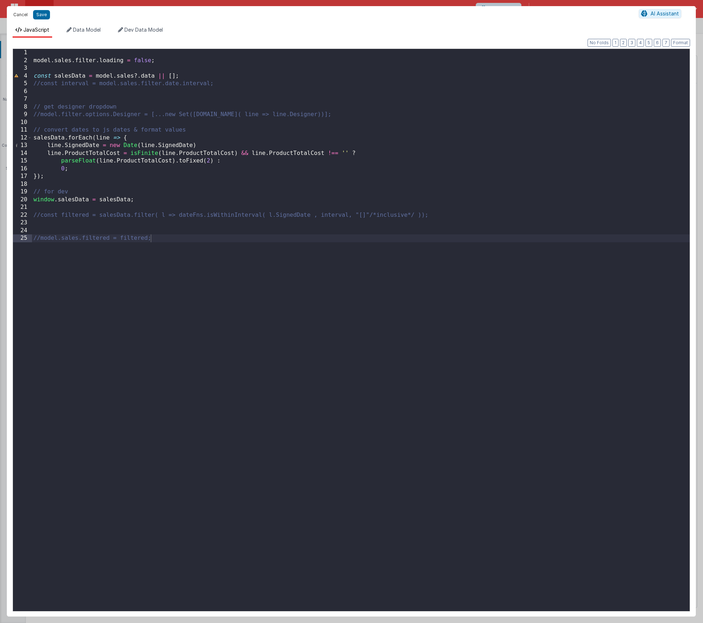
click at [21, 17] on button "Cancel" at bounding box center [21, 15] width 22 height 10
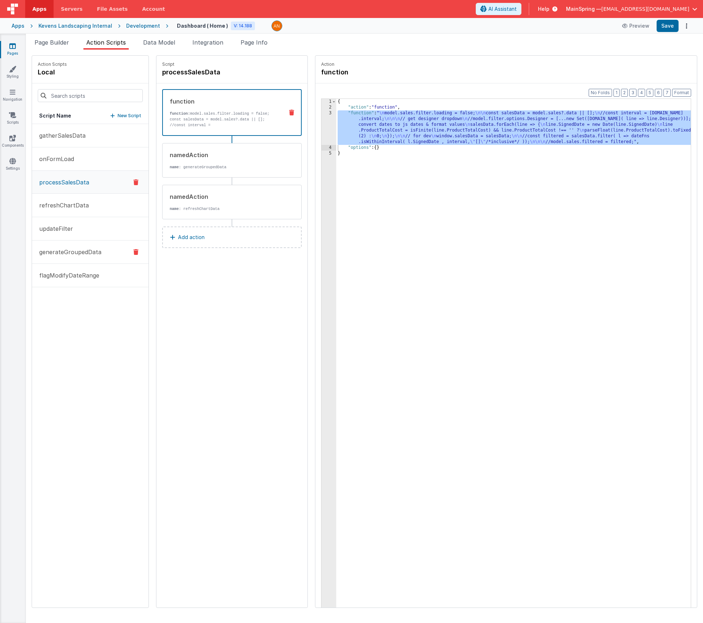
click at [60, 254] on p "generateGroupedData" at bounding box center [68, 252] width 67 height 9
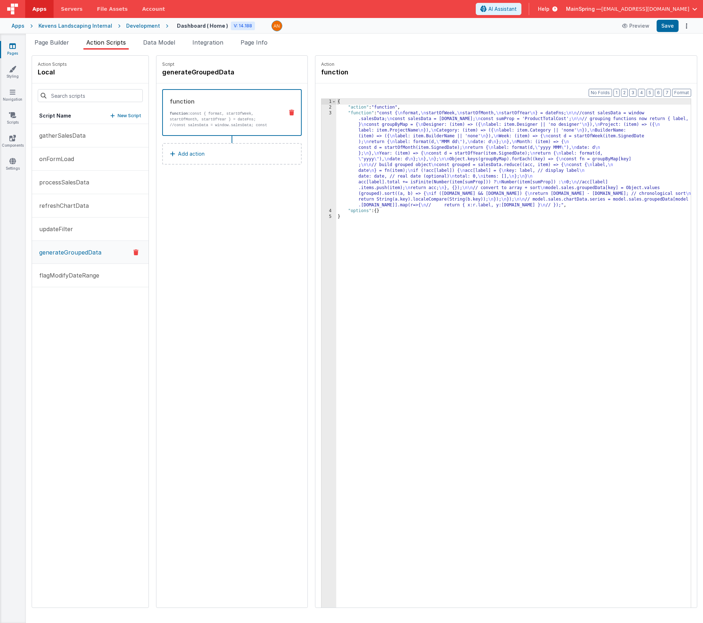
click at [389, 148] on div "{ "action" : "function" , "function" : "const { \n format, \n startOfWeek, \n s…" at bounding box center [524, 370] width 376 height 543
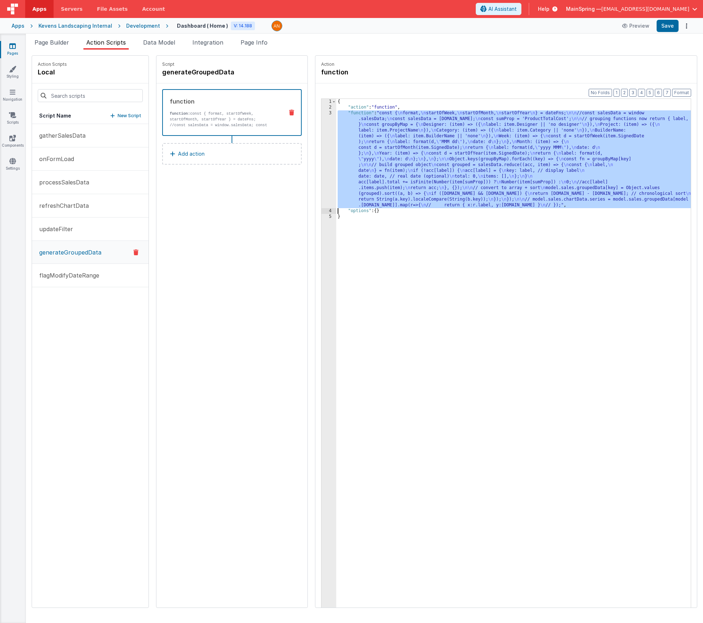
click at [322, 165] on div "3" at bounding box center [329, 159] width 15 height 98
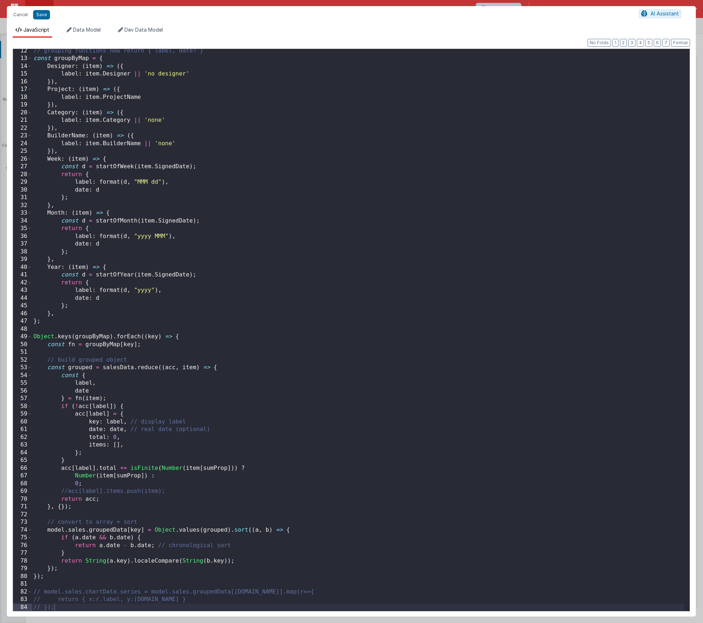
scroll to position [87, 0]
click at [124, 439] on div "// grouping functions now return { label, date? } const groupByMap = { Designer…" at bounding box center [358, 336] width 652 height 578
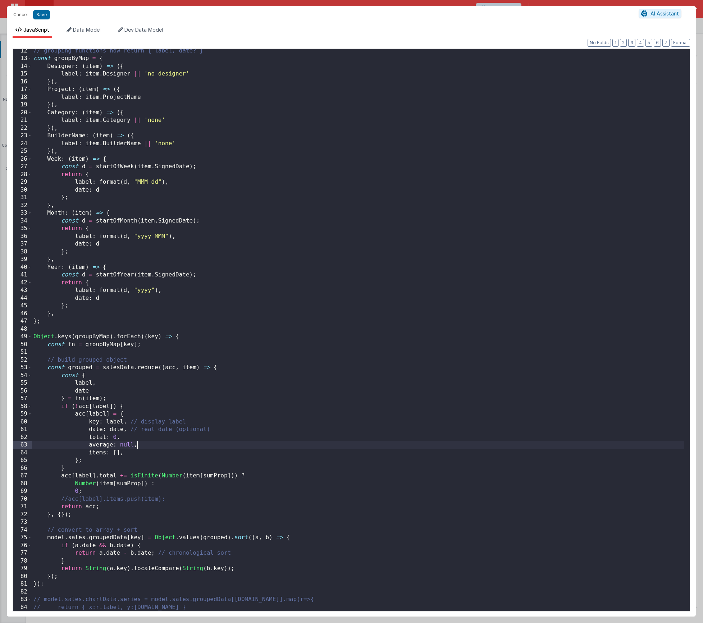
scroll to position [95, 0]
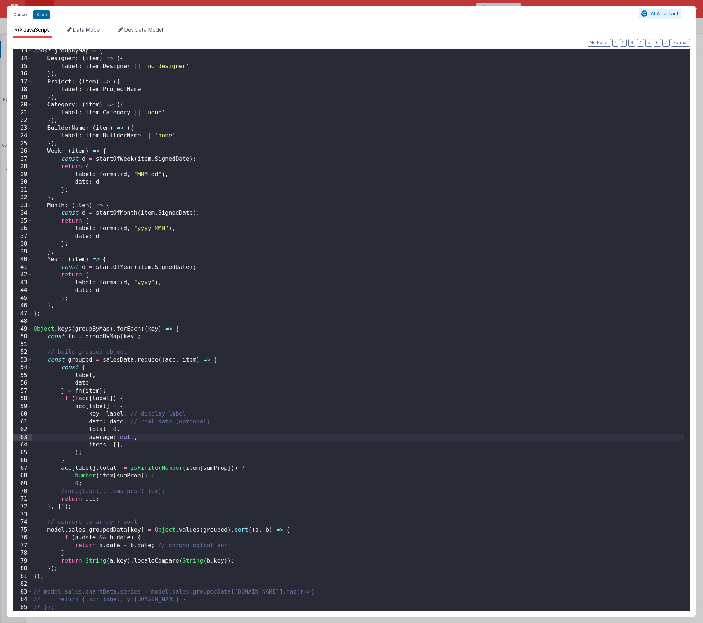
click at [105, 486] on div "const groupByMap = { Designer : ( item ) => ({ label : item . Designer || 'no d…" at bounding box center [358, 336] width 652 height 578
click at [221, 473] on div "const groupByMap = { Designer : ( item ) => ({ label : item . Designer || 'no d…" at bounding box center [358, 336] width 652 height 578
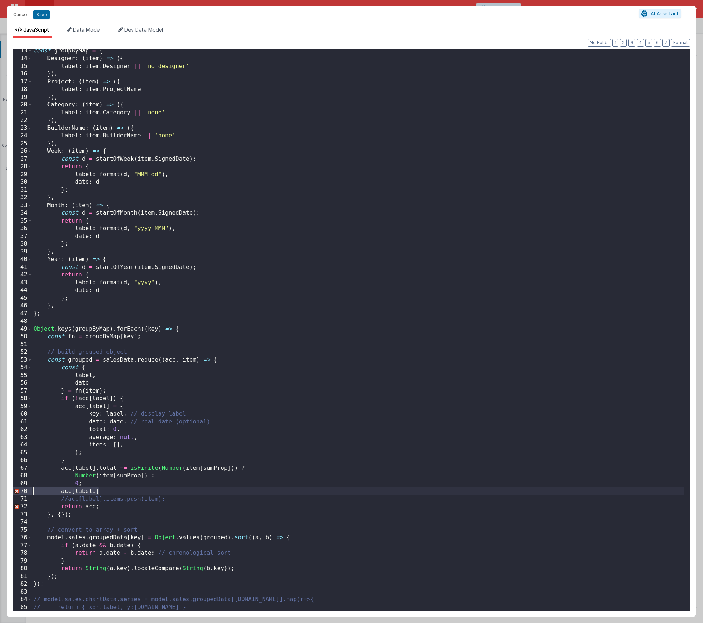
drag, startPoint x: 118, startPoint y: 493, endPoint x: 12, endPoint y: 491, distance: 105.8
click at [12, 491] on div "Format 7 6 5 4 3 2 1 No Folds 13 14 15 16 17 18 19 20 21 22 23 24 25 26 27 28 2…" at bounding box center [351, 327] width 689 height 579
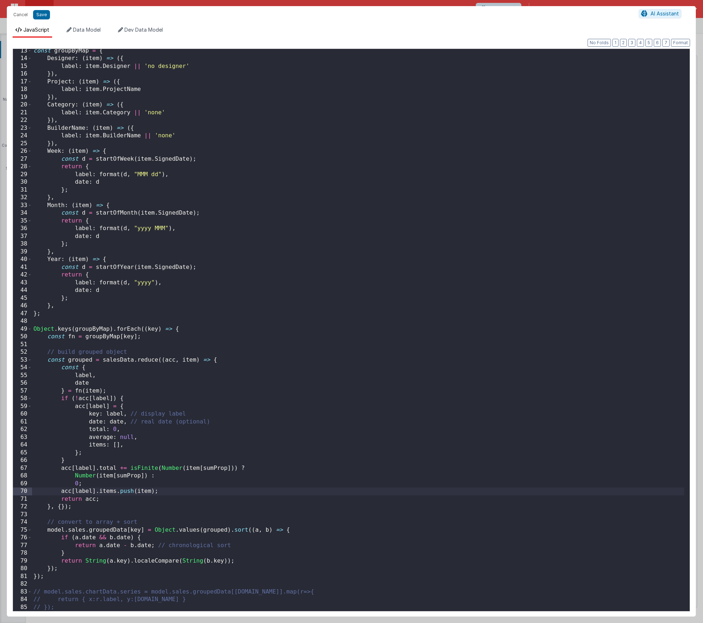
click at [84, 506] on div "const groupByMap = { Designer : ( item ) => ({ label : item . Designer || 'no d…" at bounding box center [358, 336] width 652 height 578
drag, startPoint x: 127, startPoint y: 431, endPoint x: 88, endPoint y: 431, distance: 39.2
click at [88, 431] on div "const groupByMap = { Designer : ( item ) => ({ label : item . Designer || 'no d…" at bounding box center [358, 336] width 652 height 578
click at [135, 432] on div "const groupByMap = { Designer : ( item ) => ({ label : item . Designer || 'no d…" at bounding box center [358, 336] width 652 height 578
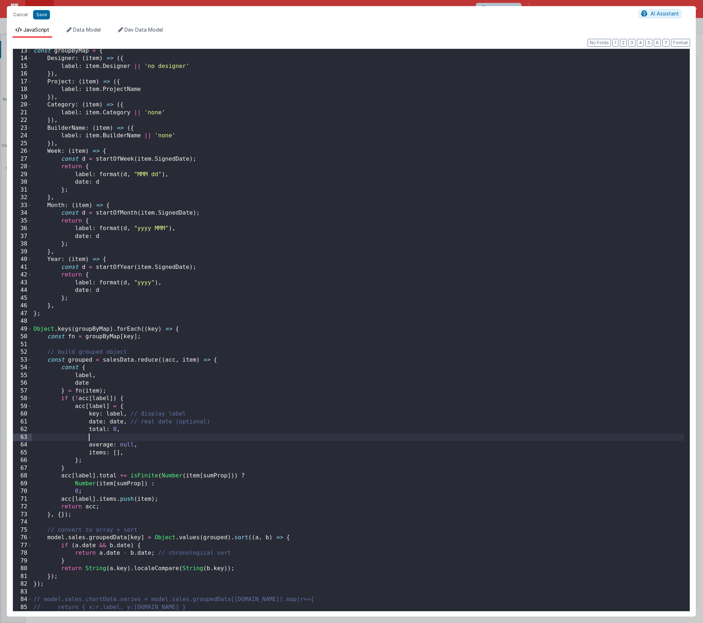
paste textarea
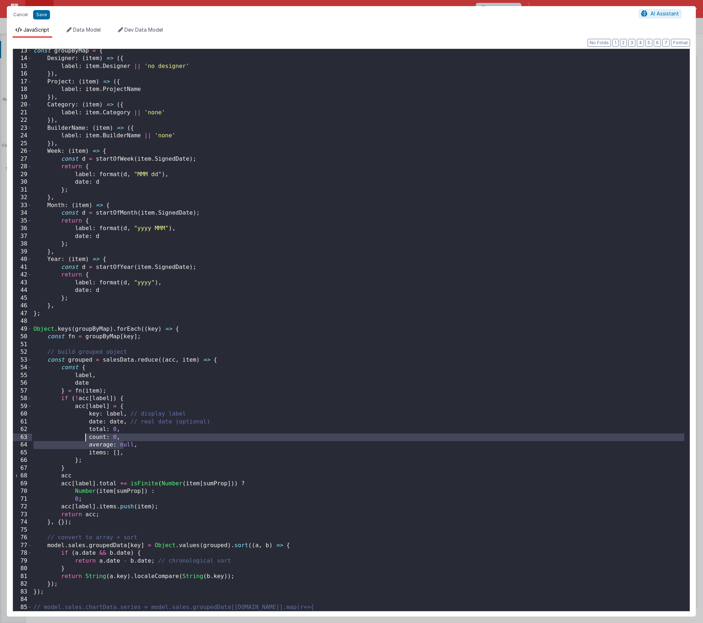
drag, startPoint x: 123, startPoint y: 441, endPoint x: 86, endPoint y: 439, distance: 36.8
click at [86, 439] on div "const groupByMap = { Designer : ( item ) => ({ label : item . Designer || 'no d…" at bounding box center [358, 336] width 652 height 578
click at [89, 437] on div "const groupByMap = { Designer : ( item ) => ({ label : item . Designer || 'no d…" at bounding box center [358, 336] width 652 height 578
drag, startPoint x: 89, startPoint y: 437, endPoint x: 122, endPoint y: 437, distance: 33.1
click at [122, 437] on div "const groupByMap = { Designer : ( item ) => ({ label : item . Designer || 'no d…" at bounding box center [358, 336] width 652 height 578
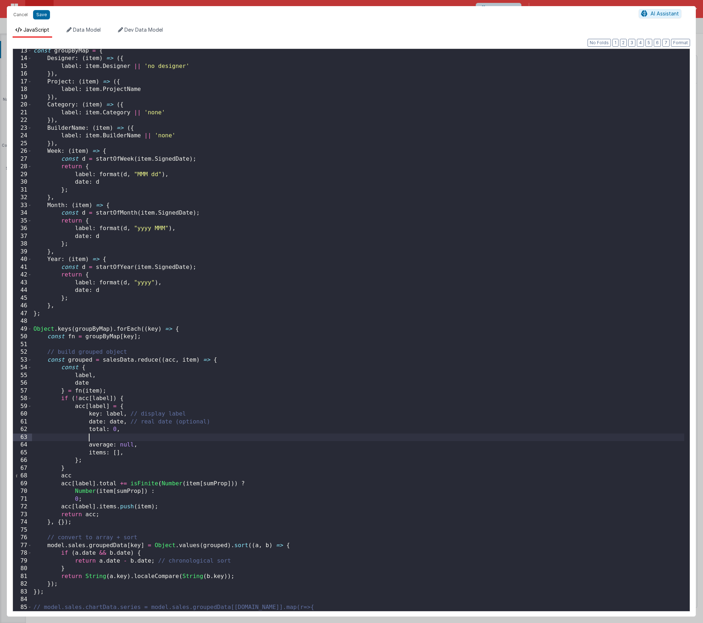
click at [239, 420] on div "const groupByMap = { Designer : ( item ) => ({ label : item . Designer || 'no d…" at bounding box center [358, 336] width 652 height 578
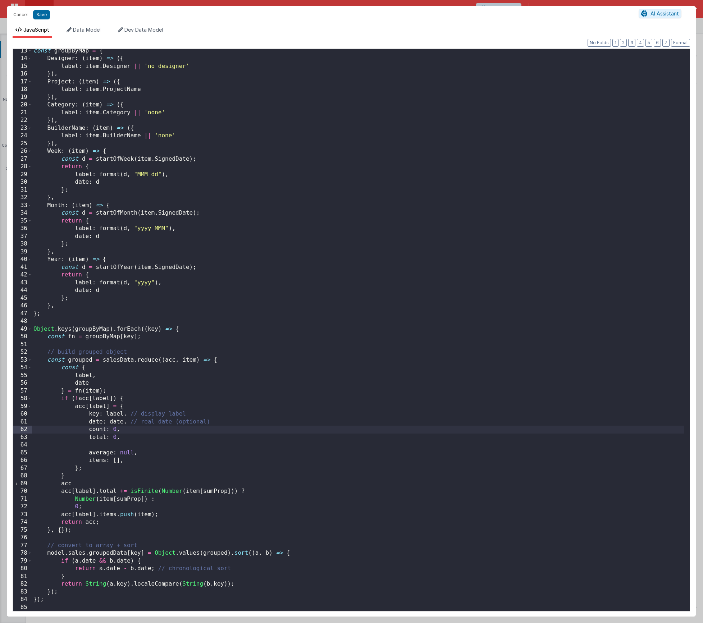
click at [151, 442] on div "const groupByMap = { Designer : ( item ) => ({ label : item . Designer || 'no d…" at bounding box center [358, 336] width 652 height 578
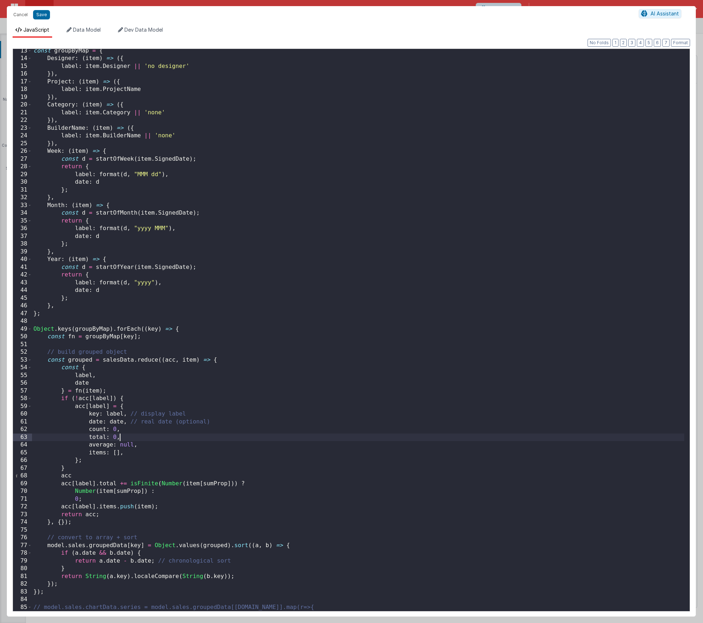
click at [95, 478] on div "const groupByMap = { Designer : ( item ) => ({ label : item . Designer || 'no d…" at bounding box center [358, 336] width 652 height 578
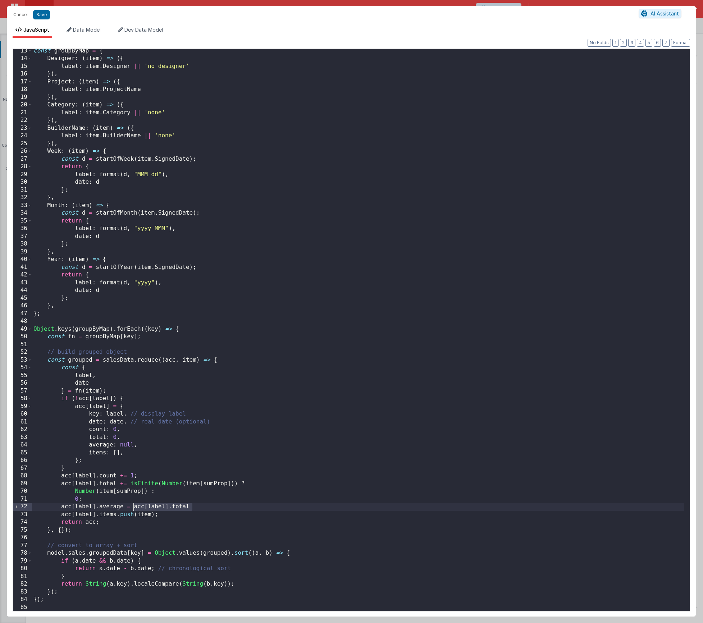
drag, startPoint x: 190, startPoint y: 507, endPoint x: 135, endPoint y: 507, distance: 55.0
click at [135, 507] on div "const groupByMap = { Designer : ( item ) => ({ label : item . Designer || 'no d…" at bounding box center [358, 336] width 652 height 578
click at [200, 507] on div "const groupByMap = { Designer : ( item ) => ({ label : item . Designer || 'no d…" at bounding box center [358, 336] width 652 height 578
click at [62, 514] on div "const groupByMap = { Designer : ( item ) => ({ label : item . Designer || 'no d…" at bounding box center [358, 336] width 652 height 578
click at [37, 14] on button "Save" at bounding box center [41, 14] width 17 height 9
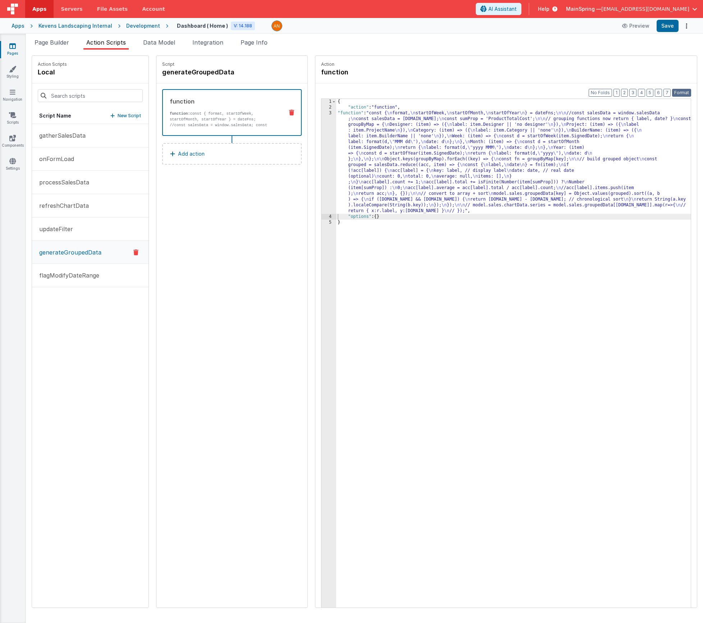
click at [683, 91] on button "Format" at bounding box center [681, 93] width 19 height 8
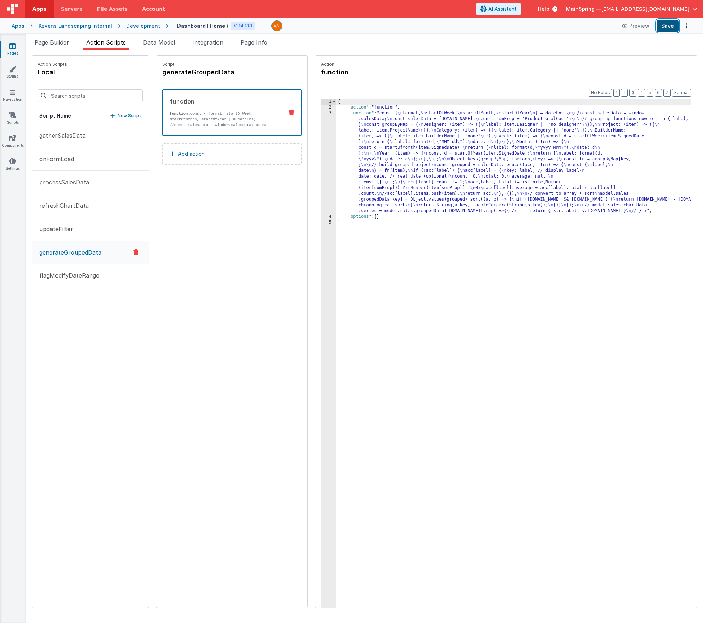
click at [674, 30] on button "Save" at bounding box center [668, 26] width 22 height 12
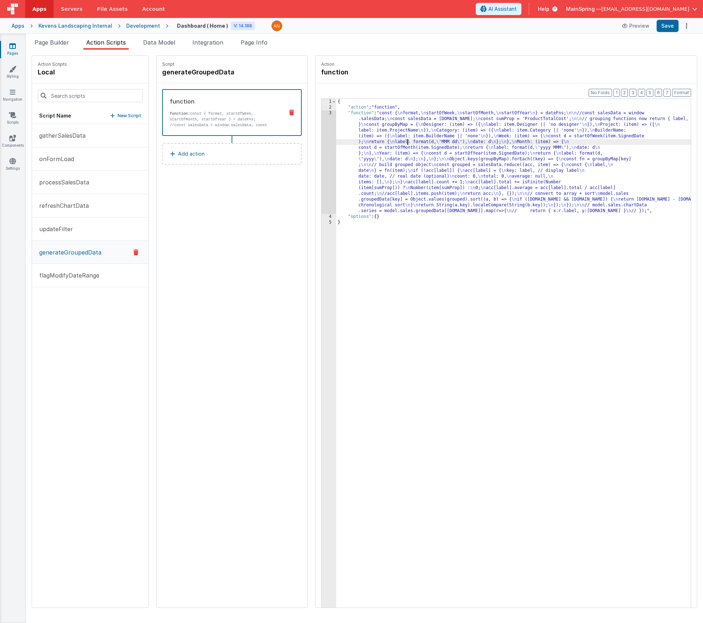
click at [386, 140] on div "{ "action" : "function" , "function" : "const { \n format, \n startOfWeek, \n s…" at bounding box center [524, 370] width 376 height 543
click at [322, 144] on div "3" at bounding box center [329, 162] width 15 height 104
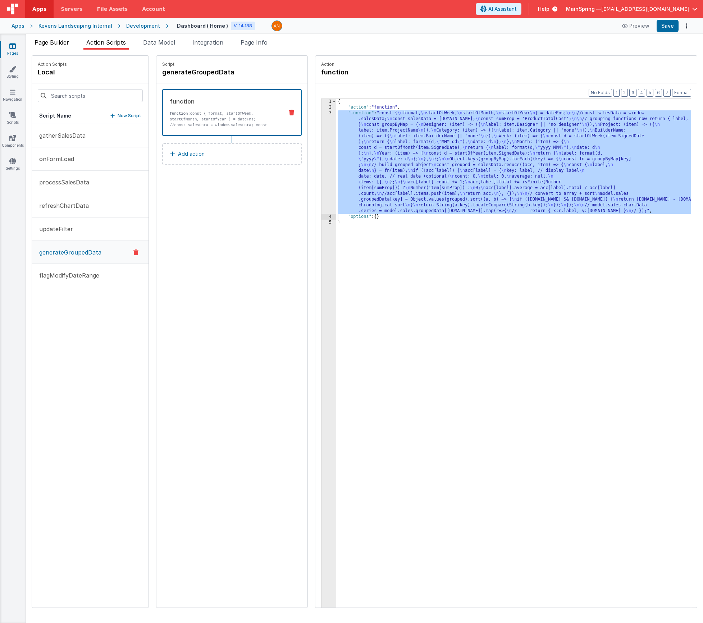
click at [55, 42] on span "Page Builder" at bounding box center [52, 42] width 35 height 7
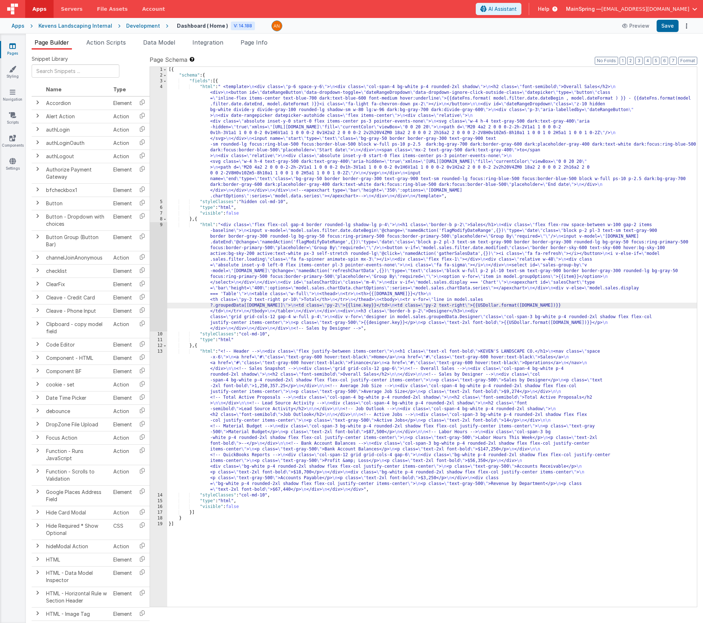
click at [333, 162] on div "[{ "schema" : { "fields" : [{ "html" : " <template> \n <div class= \" p-6 space…" at bounding box center [432, 343] width 530 height 552
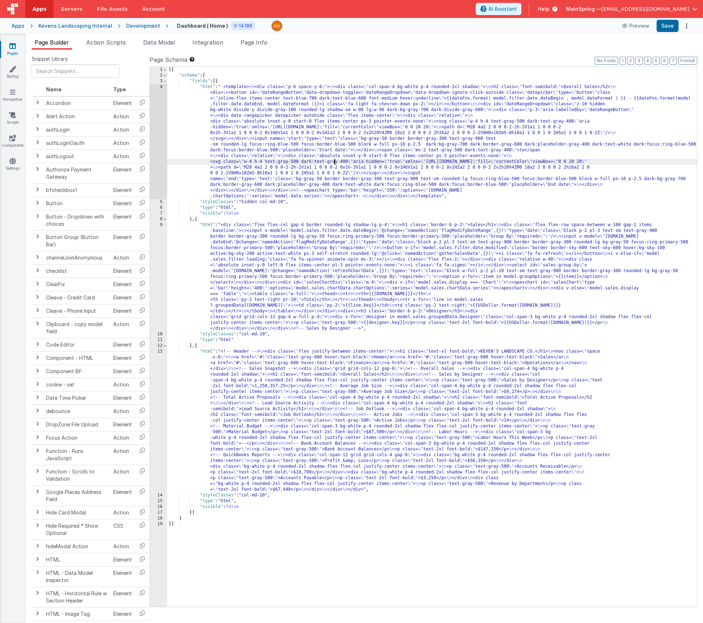
click at [231, 258] on div "[{ "schema" : { "fields" : [{ "html" : " <template> \n <div class= \" p-6 space…" at bounding box center [432, 343] width 530 height 552
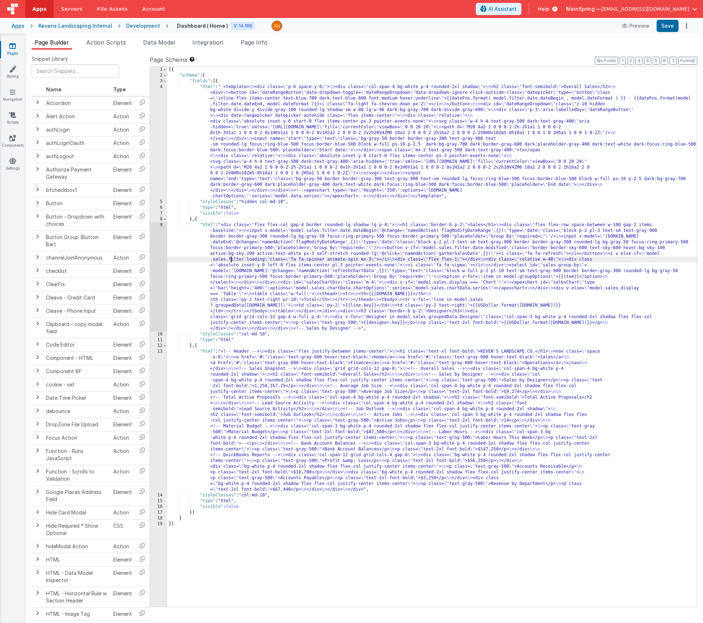
click at [162, 249] on div "9" at bounding box center [158, 276] width 17 height 109
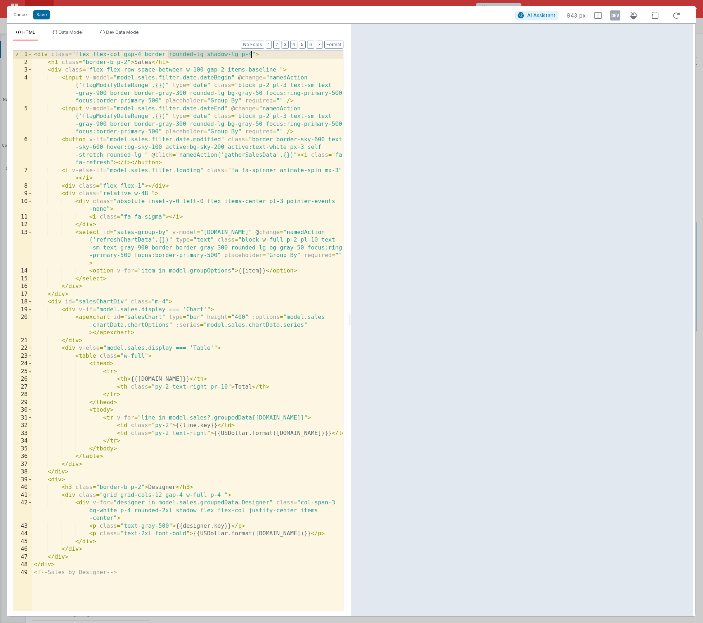
drag, startPoint x: 168, startPoint y: 56, endPoint x: 250, endPoint y: 53, distance: 82.4
click at [250, 53] on div "< div class = "flex flex-col gap-4 border rounded-lg shadow-lg p-4" > < h1 clas…" at bounding box center [187, 339] width 311 height 576
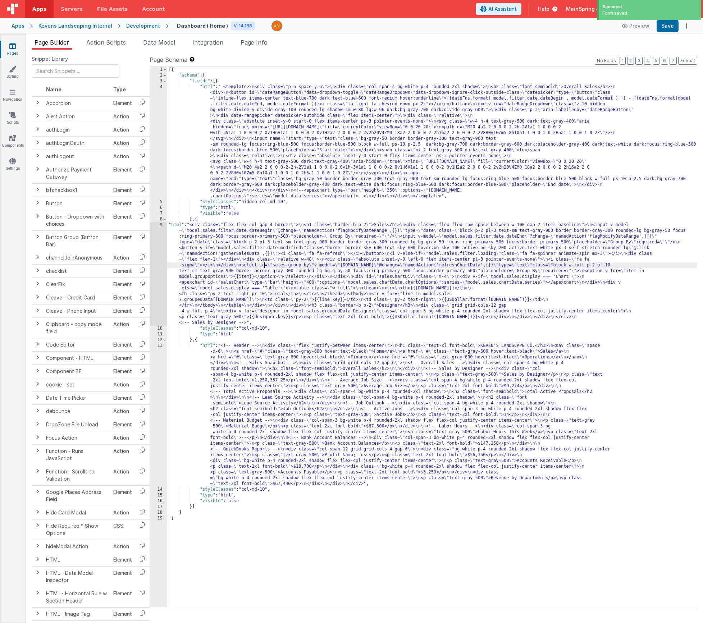
click at [265, 263] on div "[{ "schema" : { "fields" : [{ "html" : " <template> \n <div class= \" p-6 space…" at bounding box center [432, 343] width 530 height 552
click at [156, 259] on div "9" at bounding box center [158, 274] width 17 height 104
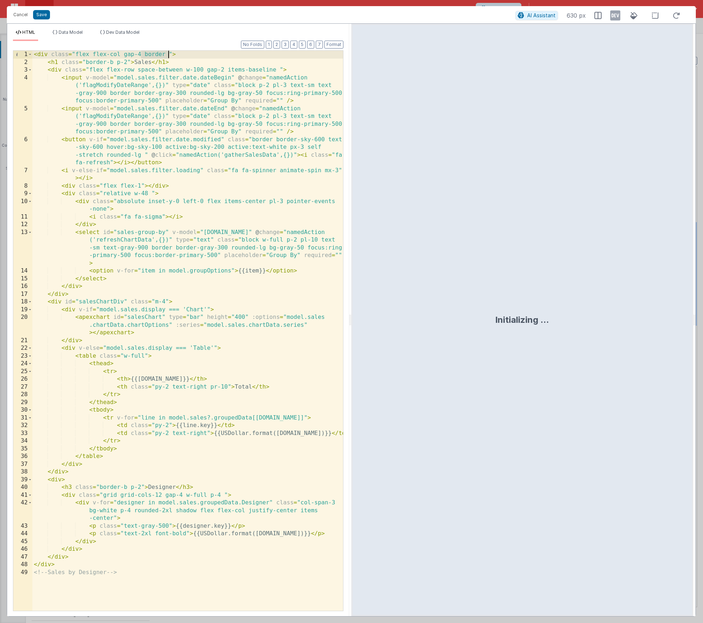
drag, startPoint x: 141, startPoint y: 54, endPoint x: 168, endPoint y: 54, distance: 26.6
click at [168, 54] on div "< div class = "flex flex-col gap-4 border " > < h1 class = "border-b p-2" > Sal…" at bounding box center [187, 339] width 311 height 576
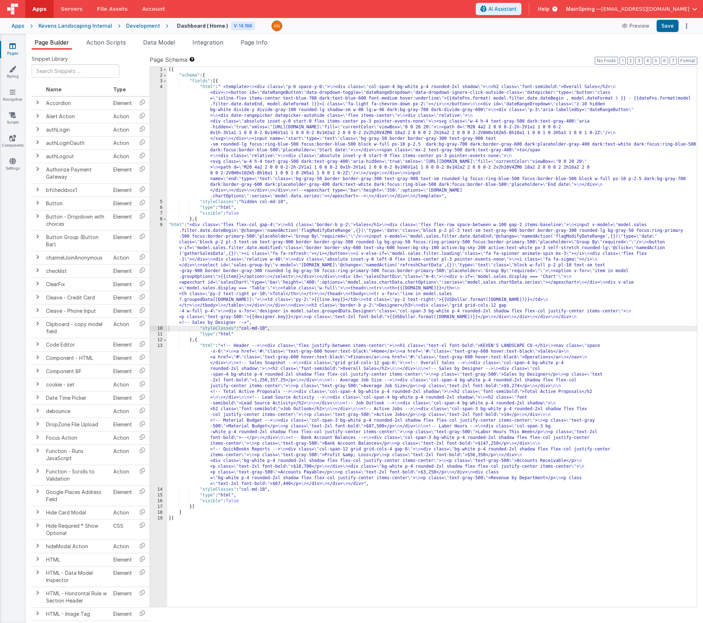
click at [274, 274] on div "[{ "schema" : { "fields" : [{ "html" : " <template> \n <div class= \" p-6 space…" at bounding box center [432, 343] width 530 height 552
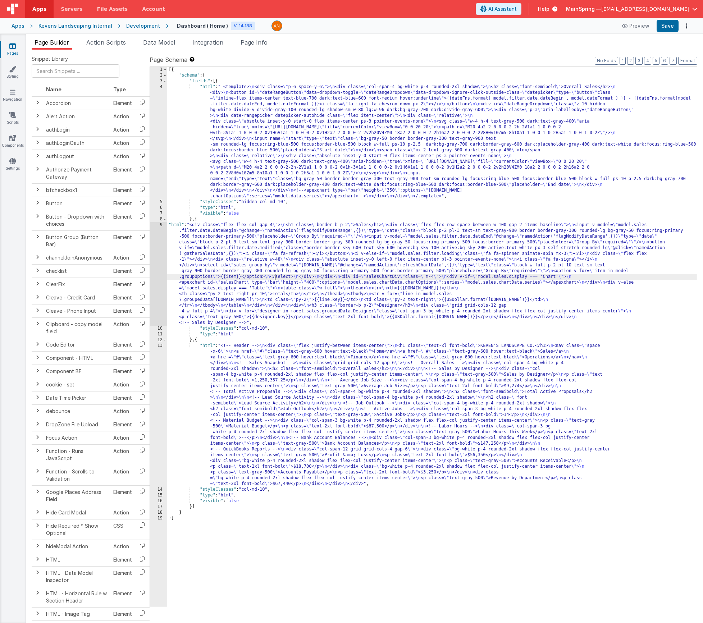
click at [153, 279] on div "9" at bounding box center [158, 274] width 17 height 104
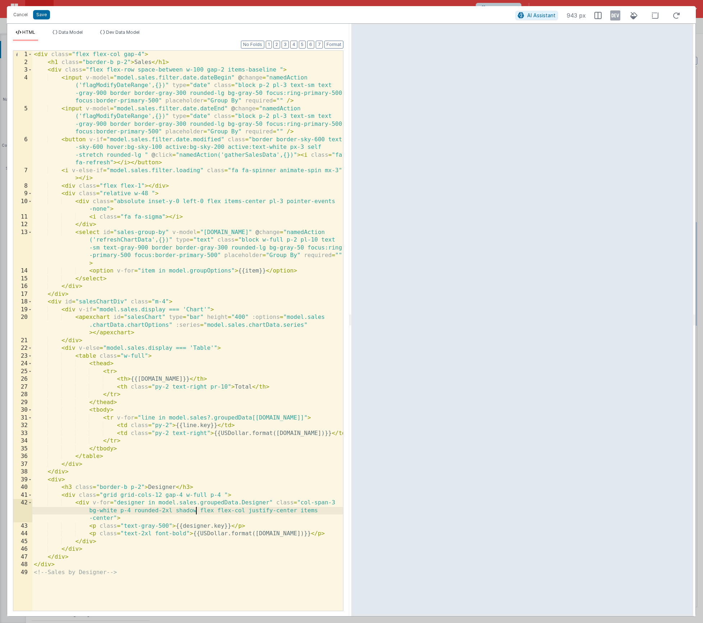
drag, startPoint x: 197, startPoint y: 511, endPoint x: 208, endPoint y: 523, distance: 16.3
click at [197, 511] on div "< div class = "flex flex-col gap-4" > < h1 class = "border-b p-2" > Sales </ h1…" at bounding box center [187, 339] width 311 height 576
drag, startPoint x: 134, startPoint y: 511, endPoint x: 206, endPoint y: 511, distance: 72.7
click at [206, 511] on div "< div class = "flex flex-col gap-4" > < h1 class = "border-b p-2" > Sales </ h1…" at bounding box center [187, 339] width 311 height 576
click at [136, 511] on div "< div class = "flex flex-col gap-4" > < h1 class = "border-b p-2" > Sales </ h1…" at bounding box center [187, 339] width 311 height 576
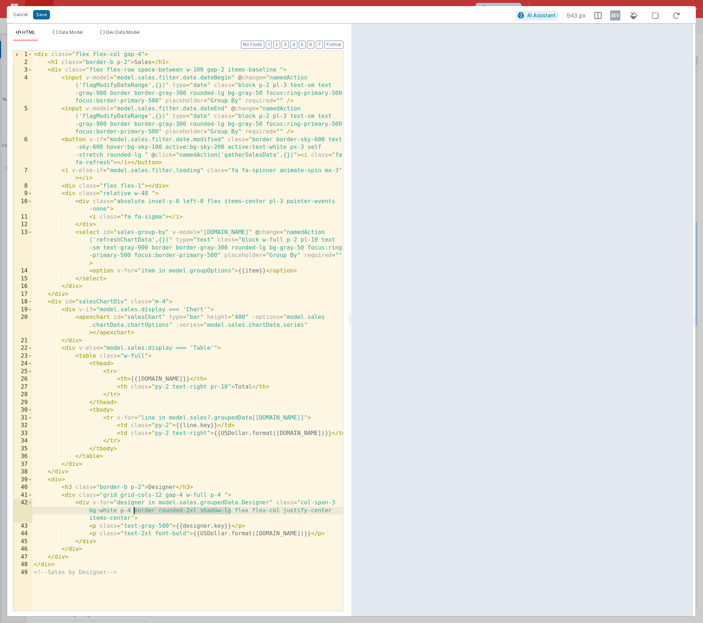
drag, startPoint x: 231, startPoint y: 511, endPoint x: 133, endPoint y: 513, distance: 97.1
click at [133, 513] on div "< div class = "flex flex-col gap-4" > < h1 class = "border-b p-2" > Sales </ h1…" at bounding box center [187, 339] width 311 height 576
click at [168, 317] on div "< div class = "flex flex-col gap-4" > < h1 class = "border-b p-2" > Sales </ h1…" at bounding box center [187, 339] width 311 height 576
click at [78, 309] on div "< div class = "flex flex-col gap-4" > < h1 class = "border-b p-2" > Sales </ h1…" at bounding box center [187, 339] width 311 height 576
paste textarea
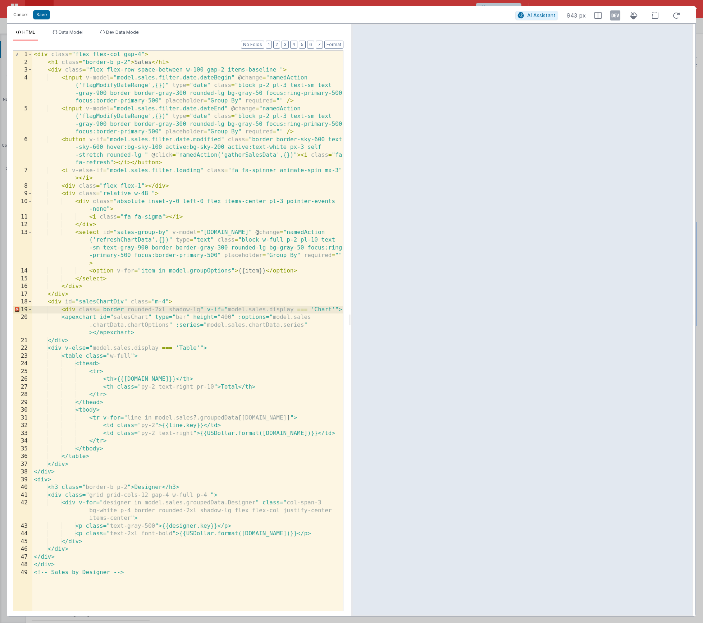
click at [101, 308] on div "< div class = "flex flex-col gap-4" > < h1 class = "border-b p-2" > Sales </ h1…" at bounding box center [187, 339] width 311 height 576
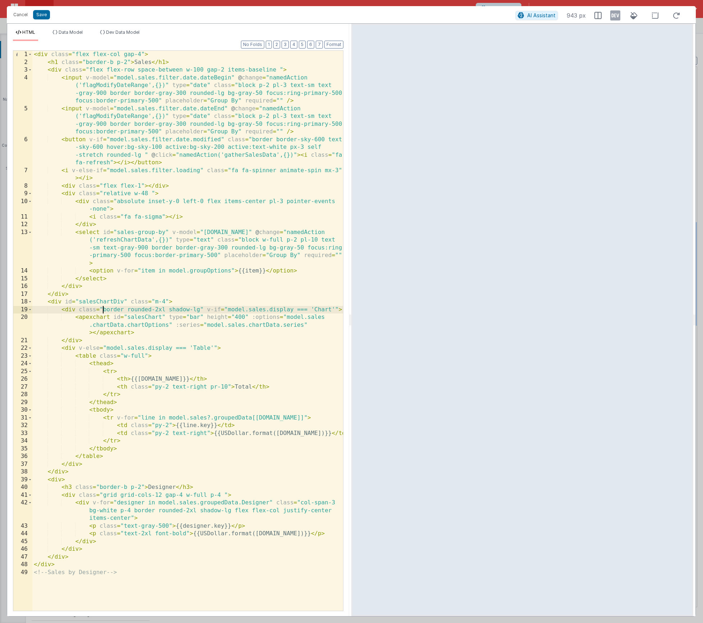
drag, startPoint x: 156, startPoint y: 310, endPoint x: 161, endPoint y: 317, distance: 8.3
click at [156, 310] on div "< div class = "flex flex-col gap-4" > < h1 class = "border-b p-2" > Sales </ h1…" at bounding box center [187, 339] width 311 height 576
drag, startPoint x: 134, startPoint y: 510, endPoint x: 231, endPoint y: 510, distance: 96.4
click at [231, 510] on div "< div class = "flex flex-col gap-4" > < h1 class = "border-b p-2" > Sales </ h1…" at bounding box center [187, 339] width 311 height 576
click at [77, 311] on div "< div class = "flex flex-col gap-4" > < h1 class = "border-b p-2" > Sales </ h1…" at bounding box center [187, 339] width 311 height 576
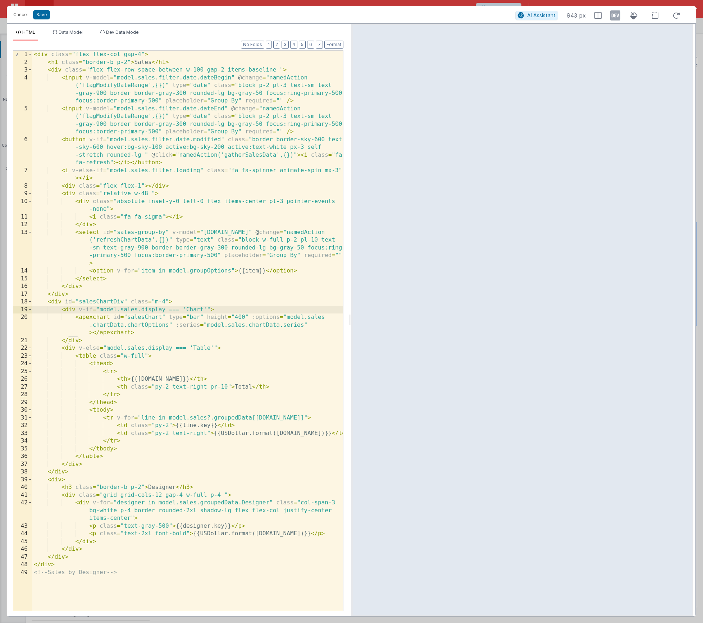
click at [210, 310] on div "< div class = "flex flex-col gap-4" > < h1 class = "border-b p-2" > Sales </ h1…" at bounding box center [187, 339] width 311 height 576
click at [40, 14] on button "Save" at bounding box center [41, 14] width 17 height 9
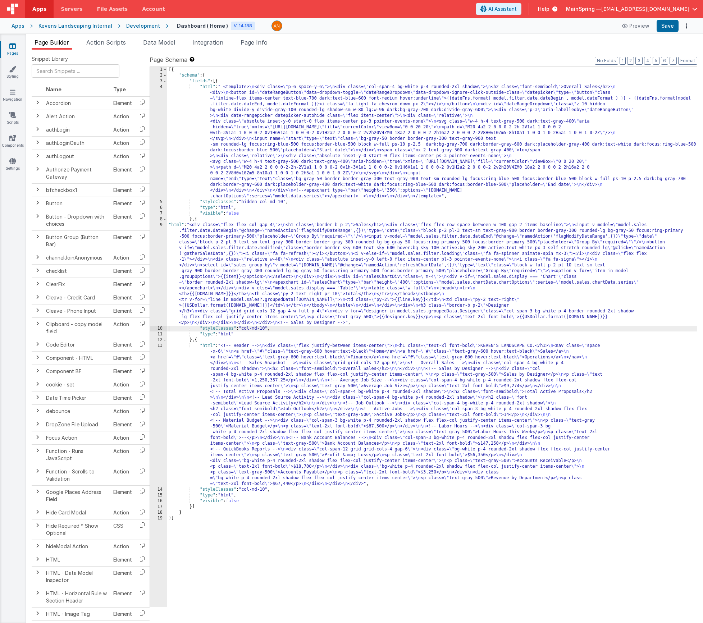
click at [697, 65] on div "Page Schema Shortcuts: Find: command-f Fold: command-option-L Unfold: command-o…" at bounding box center [424, 330] width 548 height 551
click at [695, 63] on button "Format" at bounding box center [687, 61] width 19 height 8
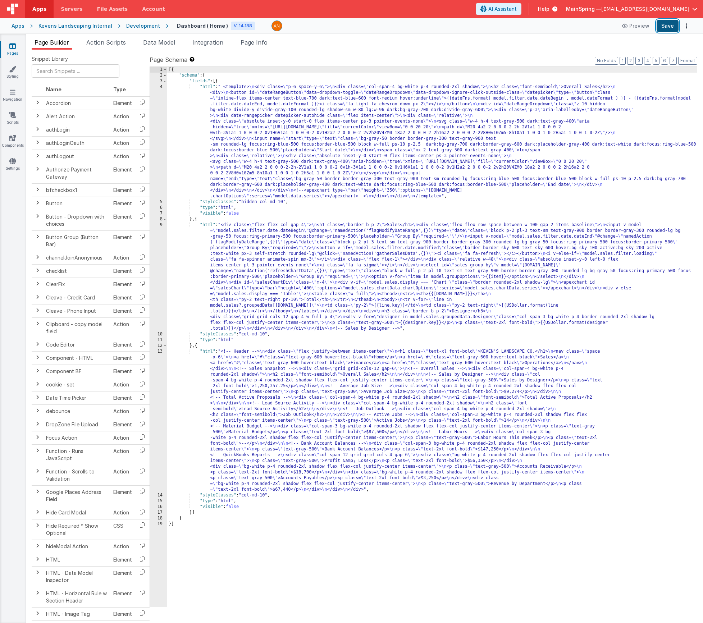
click at [673, 28] on button "Save" at bounding box center [668, 26] width 22 height 12
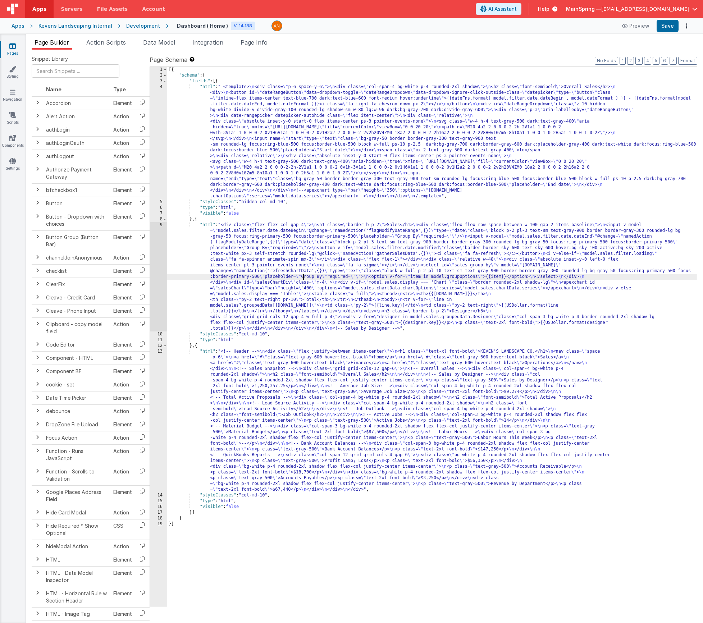
click at [305, 274] on div "[{ "schema" : { "fields" : [{ "html" : " <template> \n <div class= \" p-6 space…" at bounding box center [432, 343] width 530 height 552
click at [159, 267] on div "9" at bounding box center [158, 276] width 17 height 109
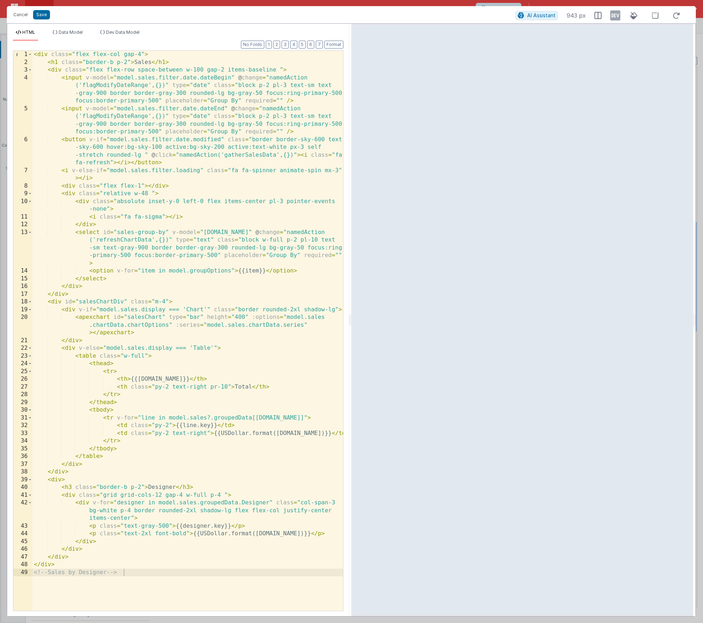
click at [236, 310] on div "< div class = "flex flex-col gap-4" > < h1 class = "border-b p-2" > Sales </ h1…" at bounding box center [187, 339] width 311 height 576
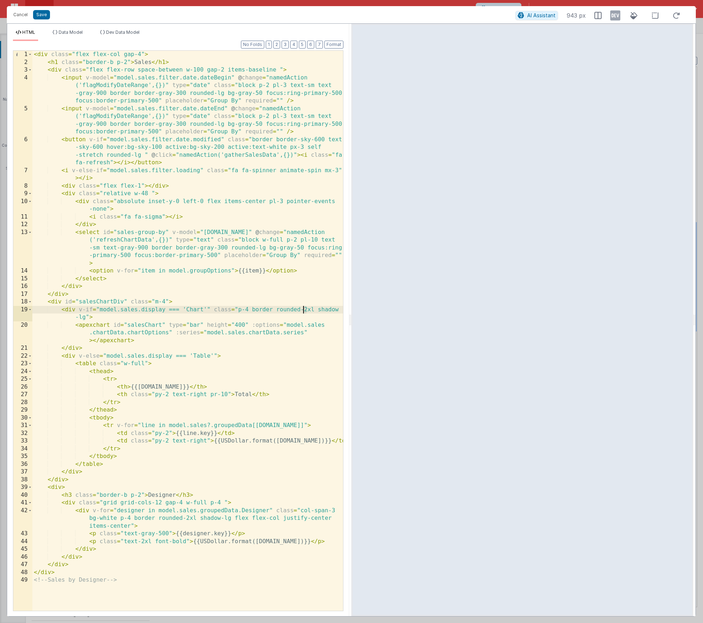
click at [303, 310] on div "< div class = "flex flex-col gap-4" > < h1 class = "border-b p-2" > Sales </ h1…" at bounding box center [187, 339] width 311 height 576
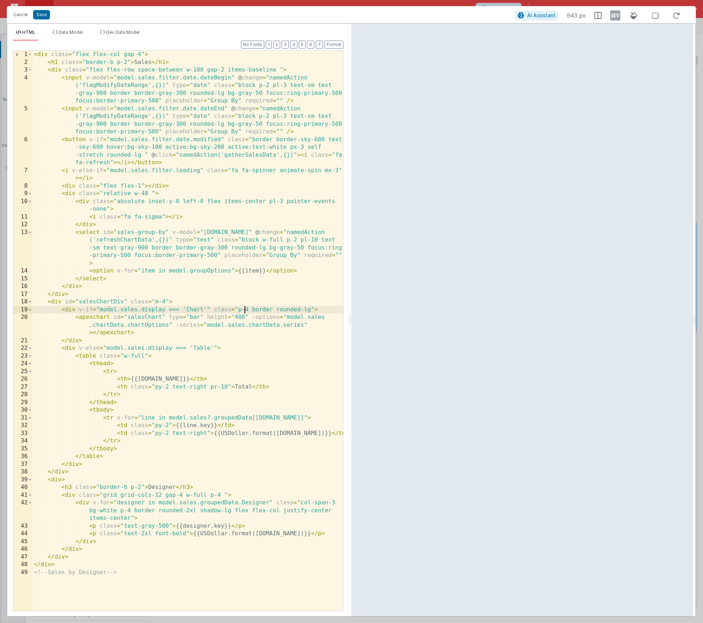
click at [246, 309] on div "< div class = "flex flex-col gap-4" > < h1 class = "border-b p-2" > Sales </ h1…" at bounding box center [187, 339] width 311 height 576
click at [41, 19] on button "Save" at bounding box center [41, 14] width 17 height 9
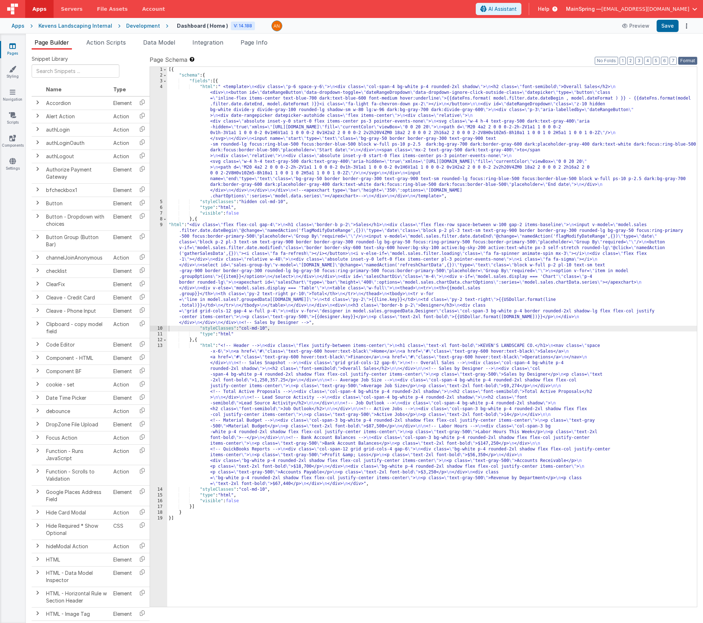
click at [689, 64] on button "Format" at bounding box center [687, 61] width 19 height 8
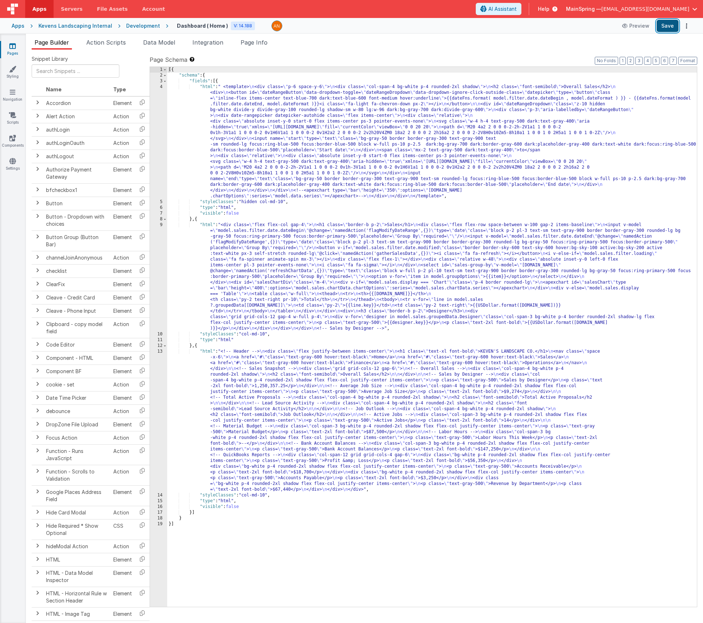
click at [672, 27] on button "Save" at bounding box center [668, 26] width 22 height 12
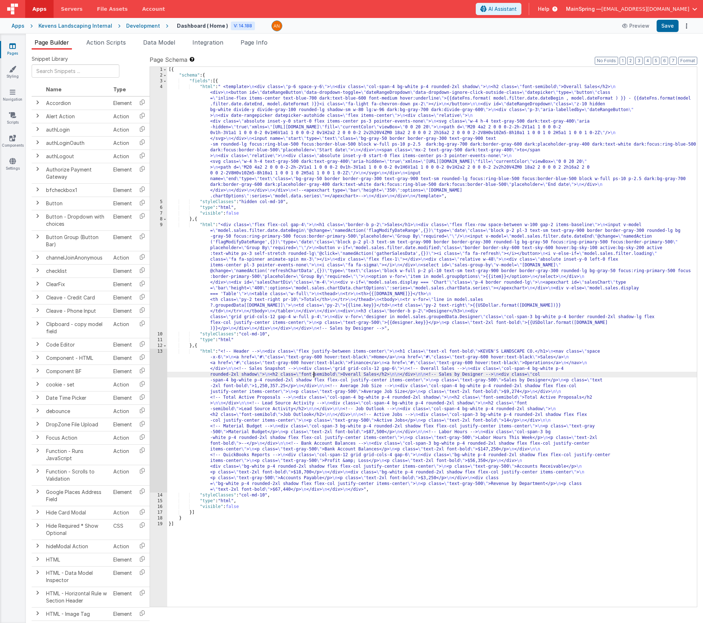
click at [314, 374] on div "[{ "schema" : { "fields" : [{ "html" : " <template> \n <div class= \" p-6 space…" at bounding box center [432, 343] width 530 height 552
click at [261, 284] on div "[{ "schema" : { "fields" : [{ "html" : " <template> \n <div class= \" p-6 space…" at bounding box center [432, 343] width 530 height 552
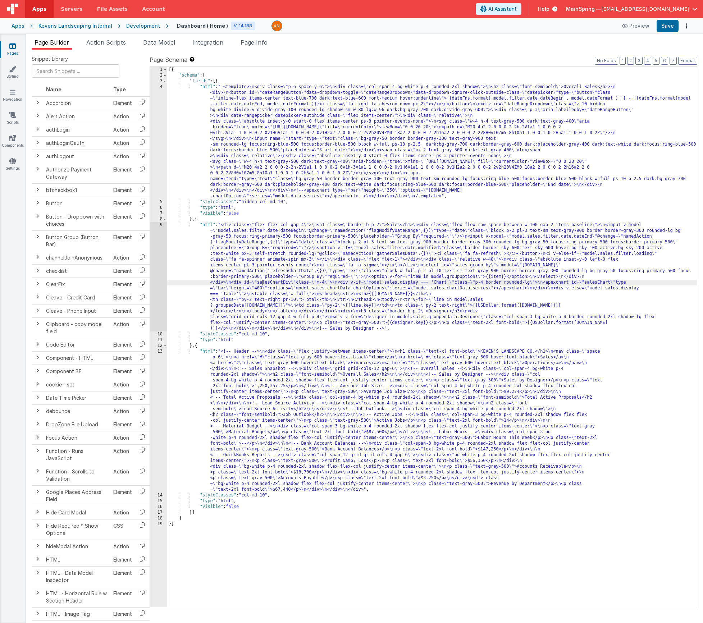
click at [156, 284] on div "9" at bounding box center [158, 276] width 17 height 109
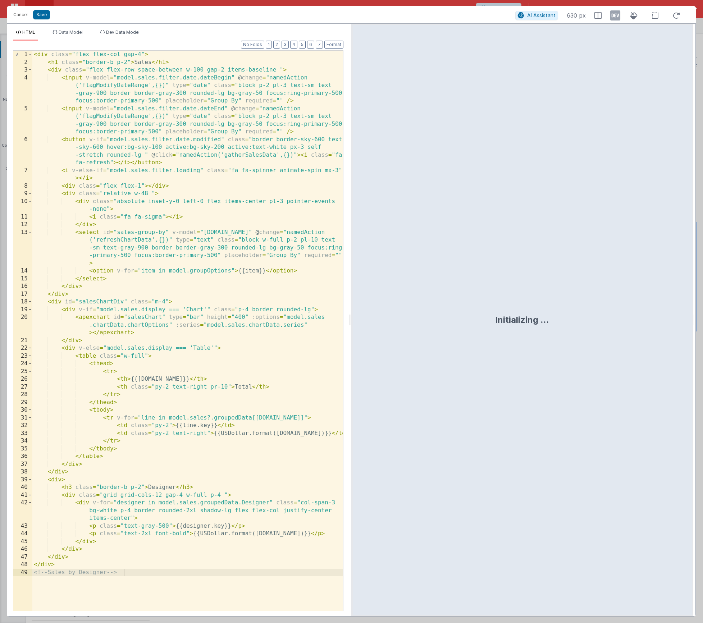
scroll to position [0, 0]
drag, startPoint x: 133, startPoint y: 510, endPoint x: 231, endPoint y: 509, distance: 97.1
click at [231, 509] on div "< div class = "flex flex-col gap-4" > < h1 class = "border-b p-2" > Sales </ h1…" at bounding box center [187, 339] width 311 height 576
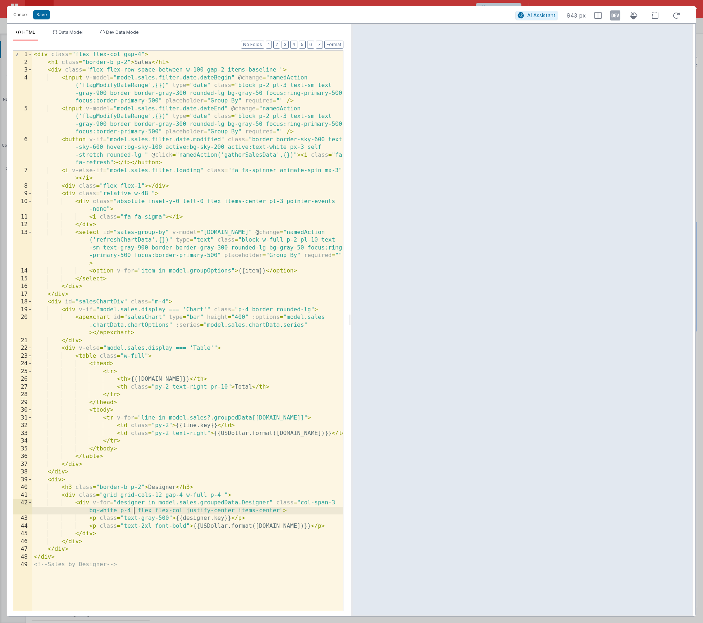
click at [220, 492] on div "< div class = "flex flex-col gap-4" > < h1 class = "border-b p-2" > Sales </ h1…" at bounding box center [187, 339] width 311 height 576
click at [223, 495] on div "< div class = "flex flex-col gap-4" > < h1 class = "border-b p-2" > Sales </ h1…" at bounding box center [187, 339] width 311 height 576
click at [62, 479] on div "< div class = "flex flex-col gap-4" > < h1 class = "border-b p-2" > Sales </ h1…" at bounding box center [187, 339] width 311 height 576
paste textarea
click at [94, 520] on div "< div class = "flex flex-col gap-4" > < h1 class = "border-b p-2" > Sales </ h1…" at bounding box center [187, 339] width 311 height 576
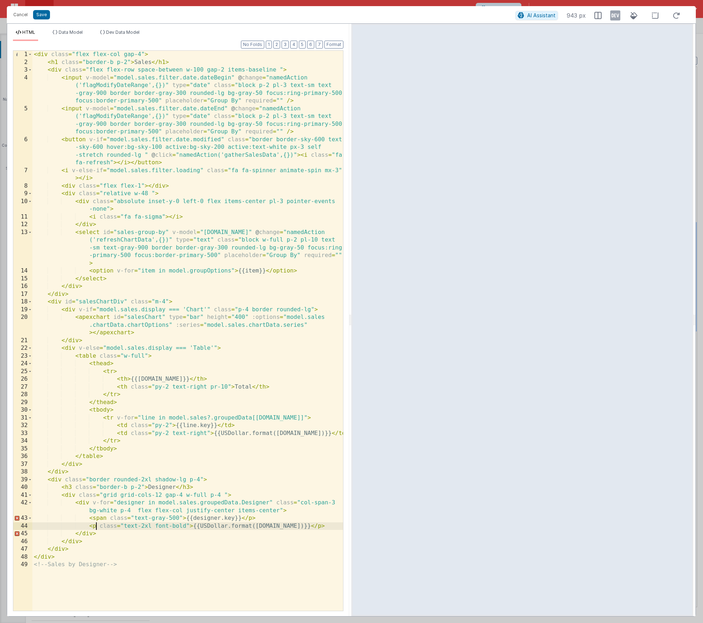
click at [96, 528] on div "< div class = "flex flex-col gap-4" > < h1 class = "border-b p-2" > Sales </ h1…" at bounding box center [187, 339] width 311 height 576
click at [141, 54] on div "< div class = "flex flex-col gap-4" > < h1 class = "border-b p-2" > Sales </ h1…" at bounding box center [187, 339] width 311 height 576
click at [199, 481] on div "< div class = "flex flex-col gap-4 p-4" > < h1 class = "border-b p-2" > Sales <…" at bounding box center [187, 339] width 311 height 576
click at [176, 486] on div "< div class = "flex flex-col gap-4 p-4" > < h1 class = "border-b p-2" > Sales <…" at bounding box center [187, 339] width 311 height 576
drag, startPoint x: 185, startPoint y: 478, endPoint x: 179, endPoint y: 478, distance: 5.8
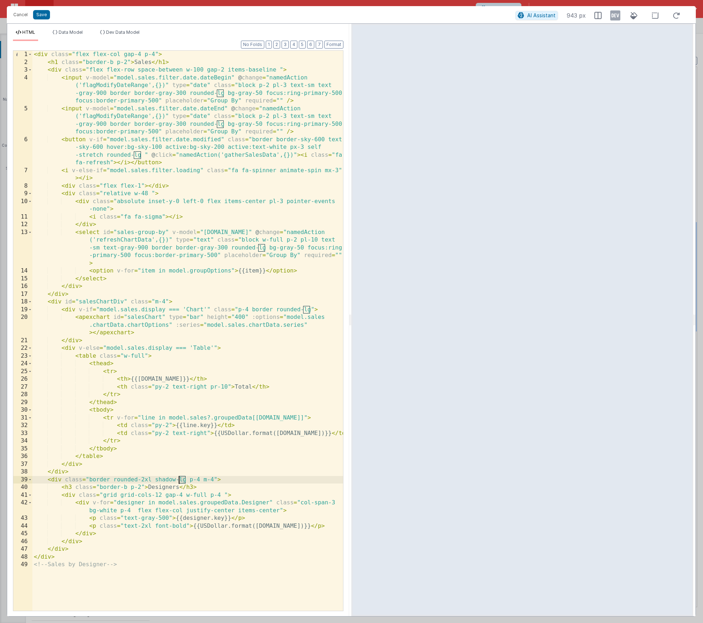
click at [179, 478] on div "< div class = "flex flex-col gap-4 p-4" > < h1 class = "border-b p-2" > Sales <…" at bounding box center [187, 339] width 311 height 576
drag, startPoint x: 141, startPoint y: 479, endPoint x: 150, endPoint y: 479, distance: 9.0
click at [150, 479] on div "< div class = "flex flex-col gap-4 p-4" > < h1 class = "border-b p-2" > Sales <…" at bounding box center [187, 339] width 311 height 576
click at [43, 10] on div "Cancel Save" at bounding box center [263, 15] width 506 height 10
click at [46, 15] on button "Save" at bounding box center [41, 14] width 17 height 9
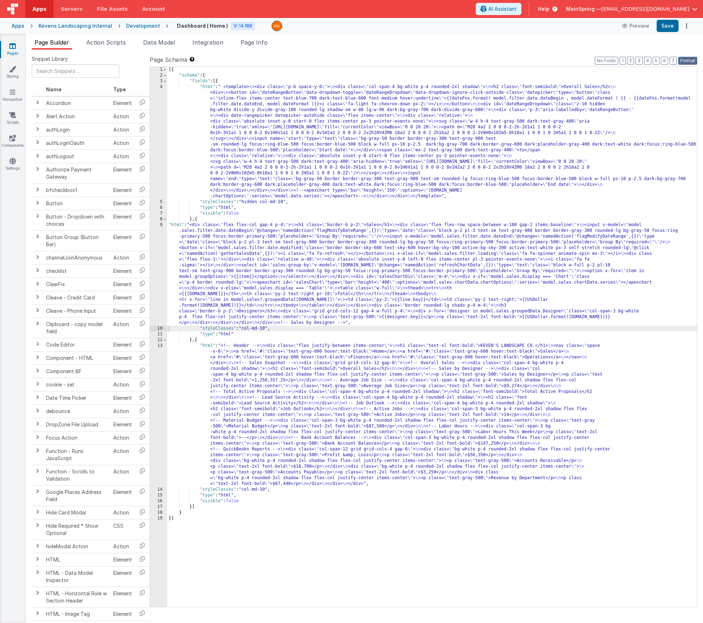
click at [691, 64] on button "Format" at bounding box center [687, 61] width 19 height 8
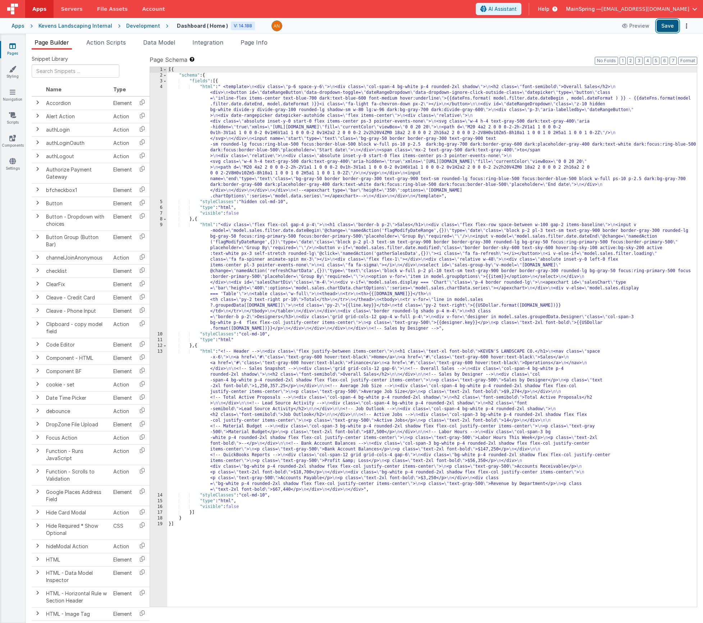
click at [670, 30] on button "Save" at bounding box center [668, 26] width 22 height 12
click at [117, 46] on span "Action Scripts" at bounding box center [106, 42] width 40 height 7
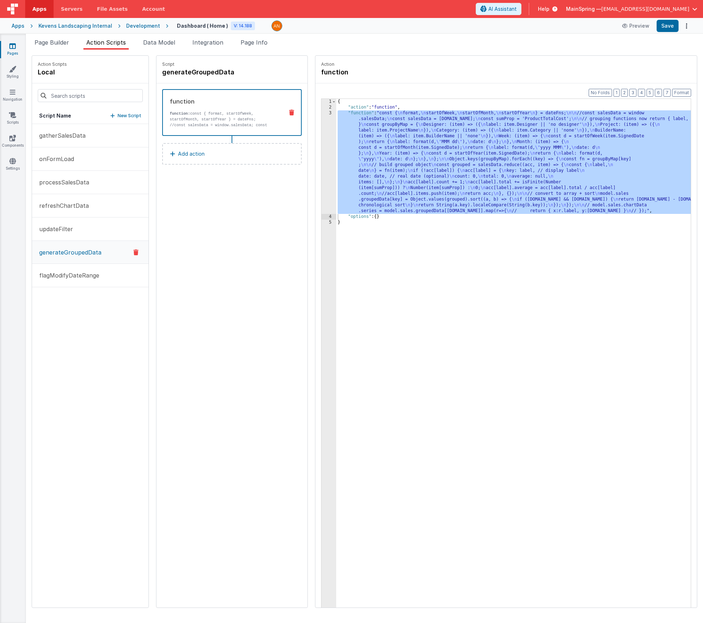
drag, startPoint x: 435, startPoint y: 195, endPoint x: 396, endPoint y: 182, distance: 41.2
click at [435, 195] on div "{ "action" : "function" , "function" : "const { \n format, \n startOfWeek, \n s…" at bounding box center [524, 370] width 376 height 543
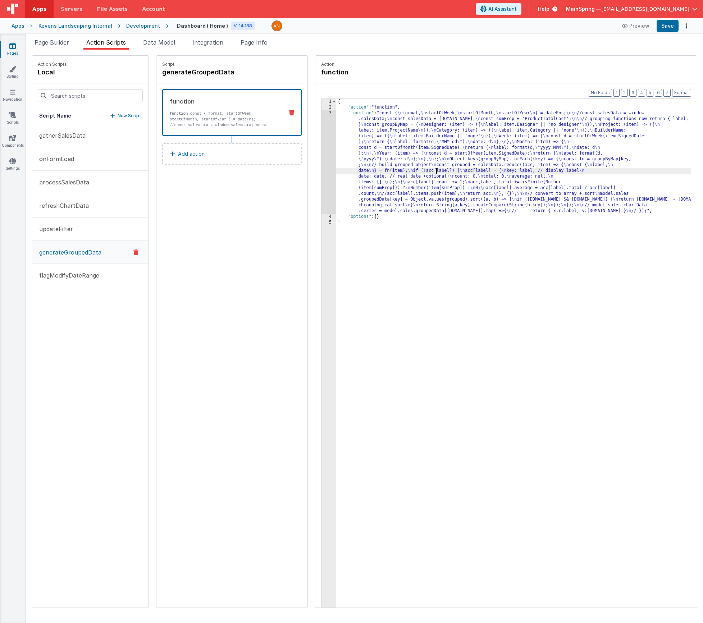
click at [416, 171] on div "{ "action" : "function" , "function" : "const { \n format, \n startOfWeek, \n s…" at bounding box center [524, 370] width 376 height 543
click at [388, 168] on div "{ "action" : "function" , "function" : "const { \n format, \n startOfWeek, \n s…" at bounding box center [524, 370] width 376 height 543
click at [322, 169] on div "3" at bounding box center [329, 162] width 15 height 104
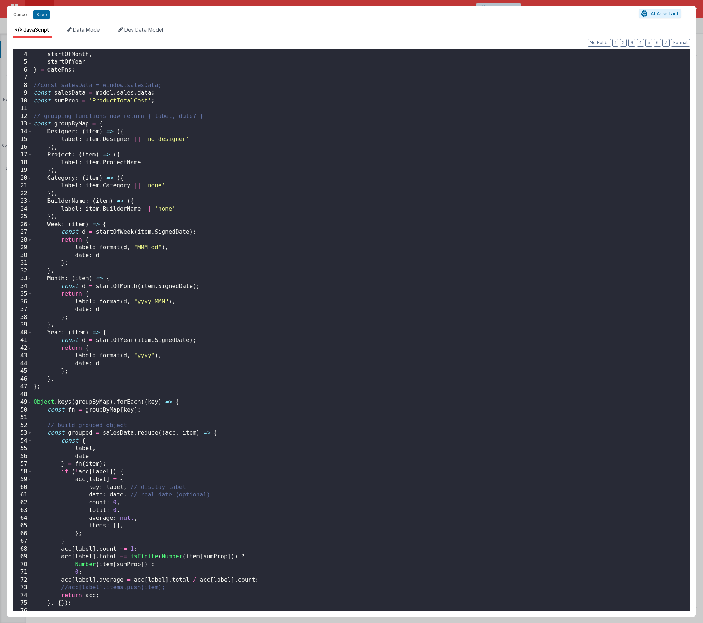
scroll to position [118, 0]
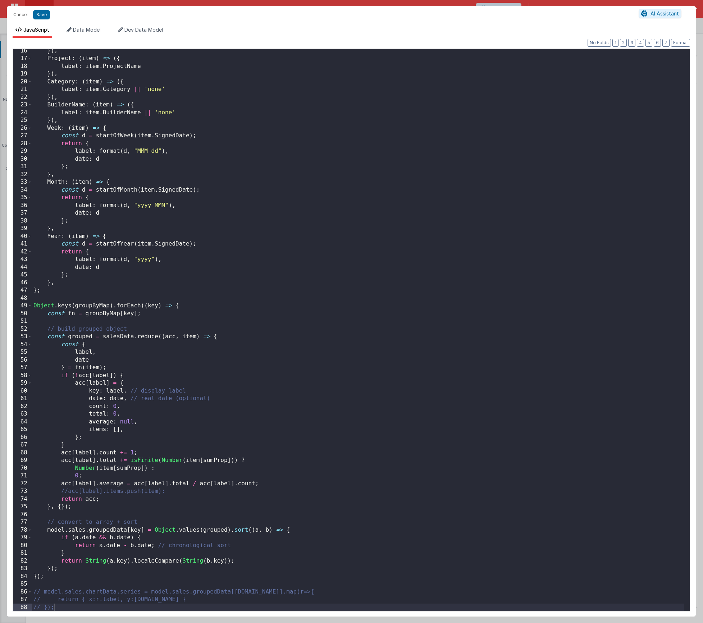
click at [59, 580] on div "}) , Project : ( item ) => ({ label : item . ProjectName }) , Category : ( item…" at bounding box center [358, 336] width 652 height 578
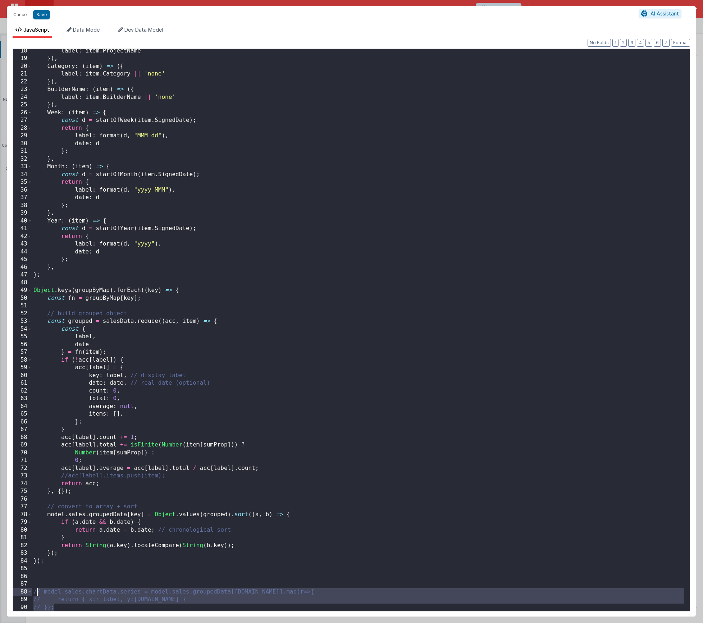
drag, startPoint x: 52, startPoint y: 608, endPoint x: 36, endPoint y: 593, distance: 21.7
click at [36, 593] on div "label : item . ProjectName }) , Category : ( item ) => ({ label : item . Catego…" at bounding box center [358, 336] width 652 height 578
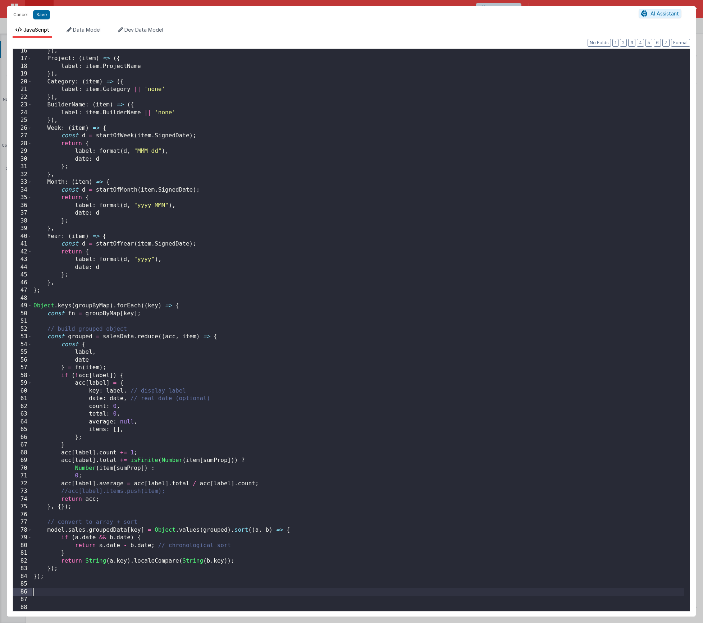
click at [48, 590] on div "}) , Project : ( item ) => ({ label : item . ProjectName }) , Category : ( item…" at bounding box center [358, 336] width 652 height 578
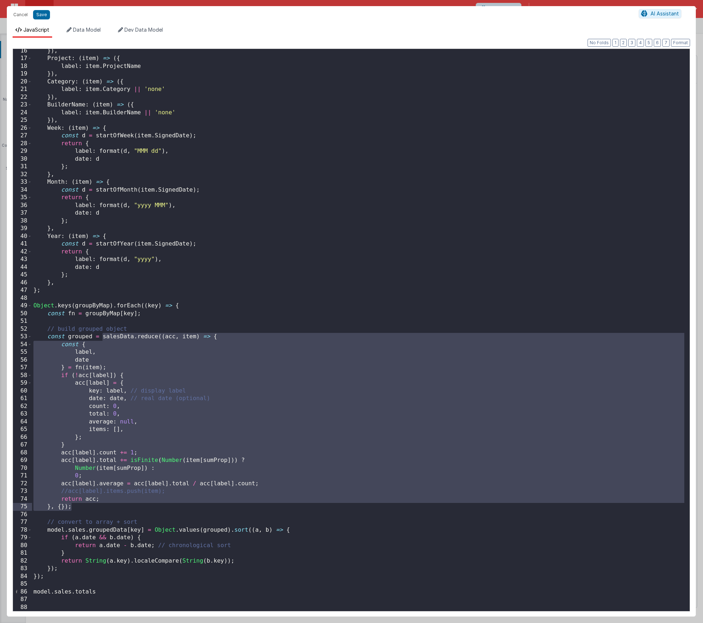
drag, startPoint x: 104, startPoint y: 338, endPoint x: 70, endPoint y: 505, distance: 170.5
click at [70, 505] on div "}) , Project : ( item ) => ({ label : item . ProjectName }) , Category : ( item…" at bounding box center [358, 336] width 652 height 578
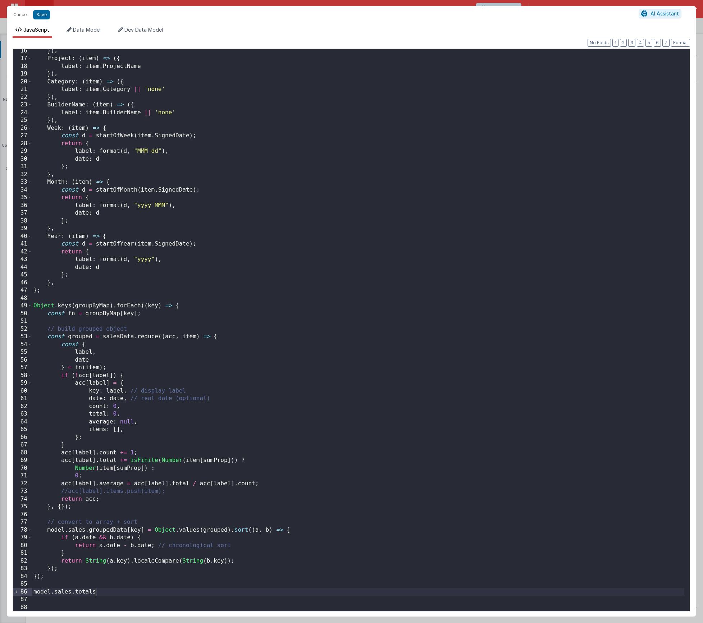
click at [101, 593] on div "}) , Project : ( item ) => ({ label : item . ProjectName }) , Category : ( item…" at bounding box center [358, 336] width 652 height 578
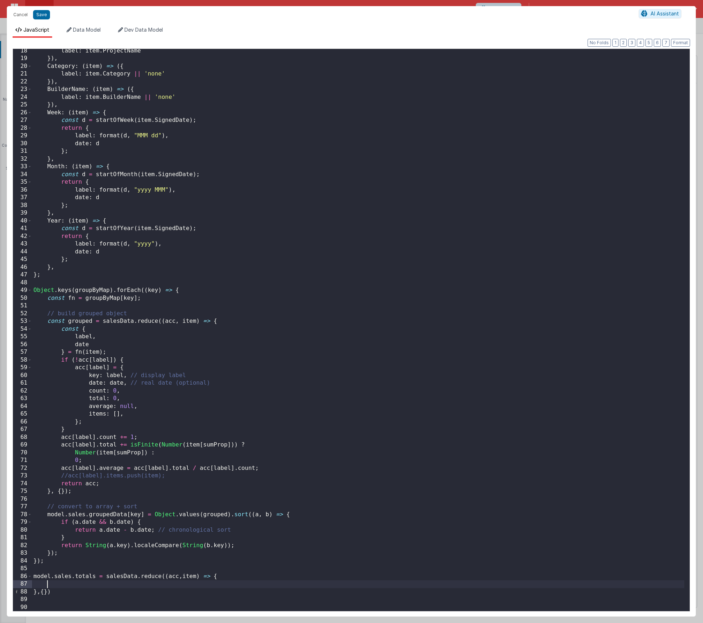
scroll to position [133, 0]
click at [57, 592] on div "label : item . ProjectName }) , Category : ( item ) => ({ label : item . Catego…" at bounding box center [358, 336] width 652 height 578
click at [62, 586] on div "label : item . ProjectName }) , Category : ( item ) => ({ label : item . Catego…" at bounding box center [358, 336] width 652 height 578
click at [66, 604] on div "label : item . ProjectName }) , Category : ( item ) => ({ label : item . Catego…" at bounding box center [358, 336] width 652 height 578
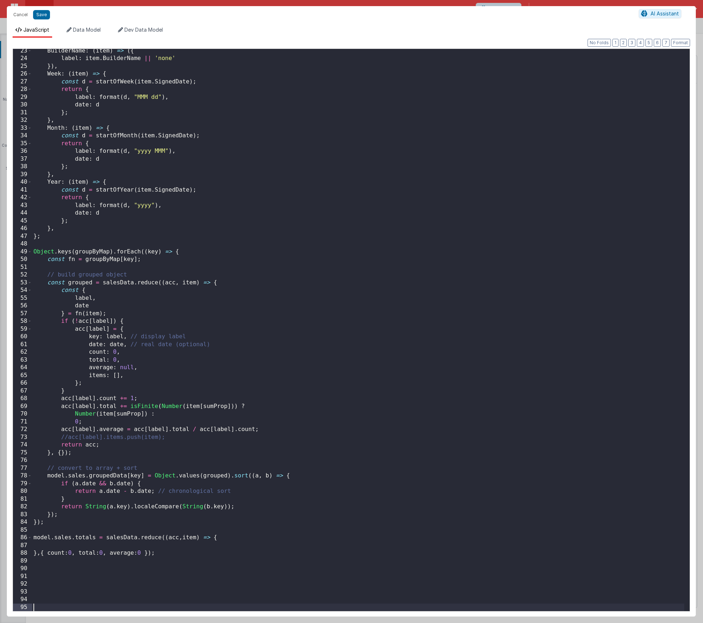
scroll to position [172, 0]
click at [76, 548] on div "BuilderName : ( item ) => ({ label : item . BuilderName || 'none' }) , Week : (…" at bounding box center [358, 336] width 652 height 578
click at [679, 43] on button "Format" at bounding box center [680, 43] width 19 height 8
click at [42, 18] on button "Save" at bounding box center [41, 14] width 17 height 9
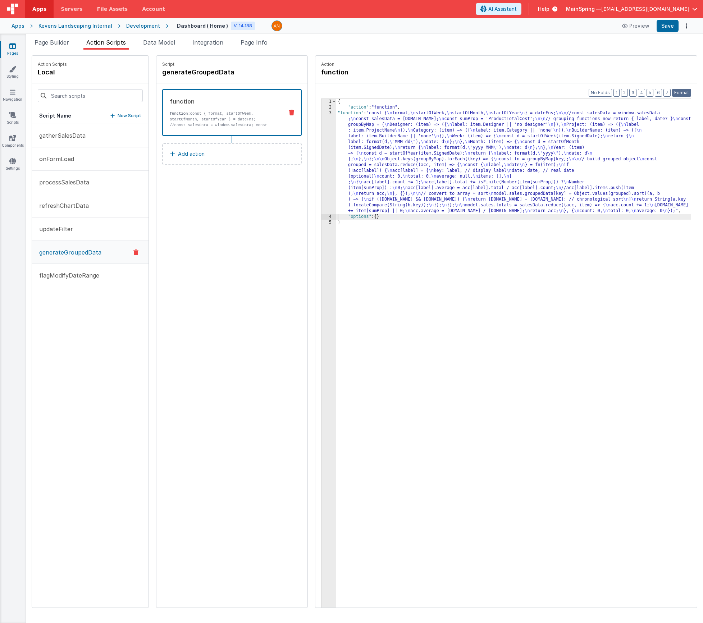
click at [682, 96] on button "Format" at bounding box center [681, 93] width 19 height 8
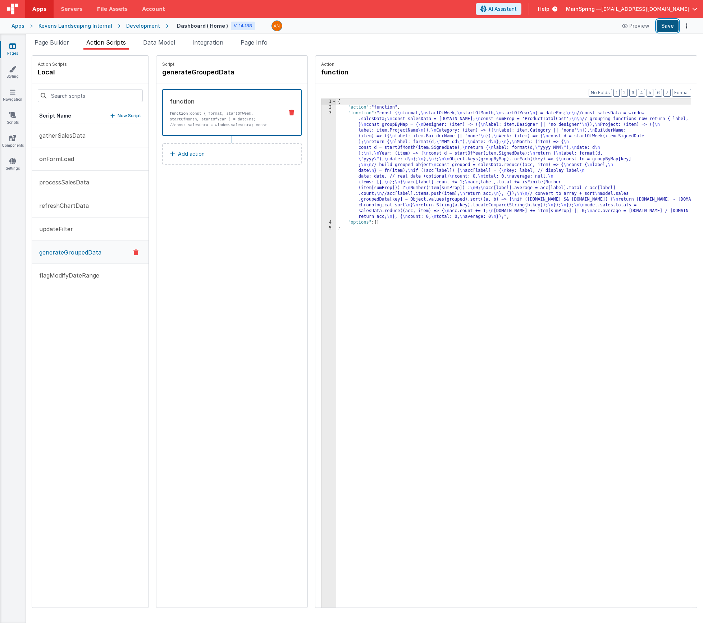
click at [667, 28] on button "Save" at bounding box center [668, 26] width 22 height 12
click at [376, 165] on div "{ "action" : "function" , "function" : "const { \n format, \n startOfWeek, \n s…" at bounding box center [524, 370] width 376 height 543
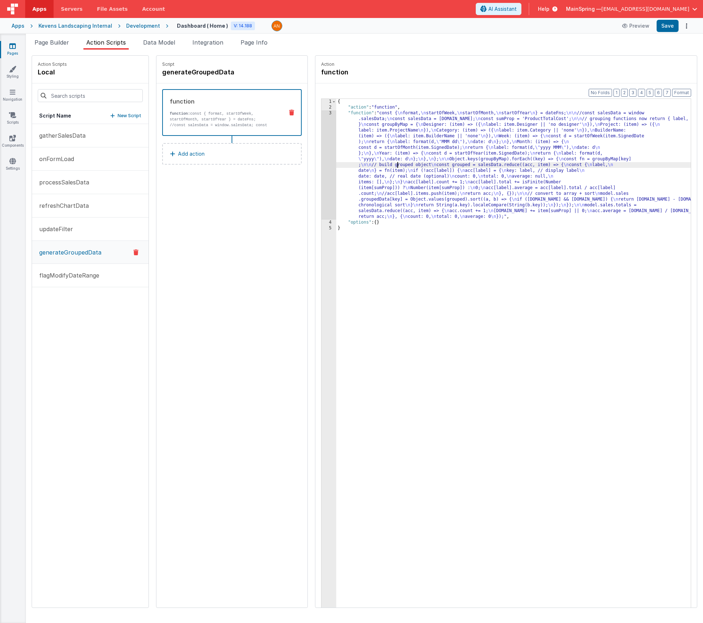
click at [322, 164] on div "3" at bounding box center [329, 164] width 15 height 109
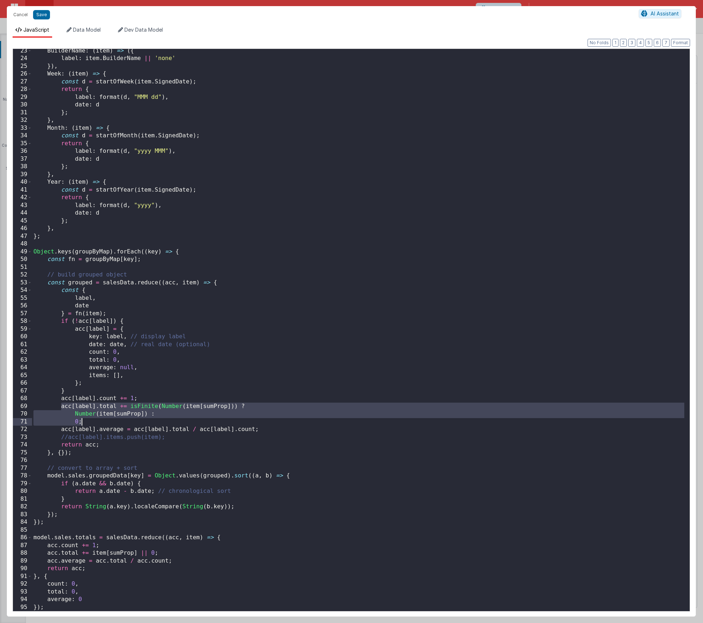
drag, startPoint x: 62, startPoint y: 407, endPoint x: 100, endPoint y: 422, distance: 40.8
click at [100, 422] on div "BuilderName : ( item ) => ({ label : item . BuilderName || 'none' }) , Week : (…" at bounding box center [358, 336] width 652 height 578
click at [121, 549] on div "BuilderName : ( item ) => ({ label : item . BuilderName || 'none' }) , Week : (…" at bounding box center [358, 336] width 652 height 578
drag, startPoint x: 131, startPoint y: 406, endPoint x: 113, endPoint y: 421, distance: 23.0
click at [113, 421] on div "BuilderName : ( item ) => ({ label : item . BuilderName || 'none' }) , Week : (…" at bounding box center [358, 336] width 652 height 578
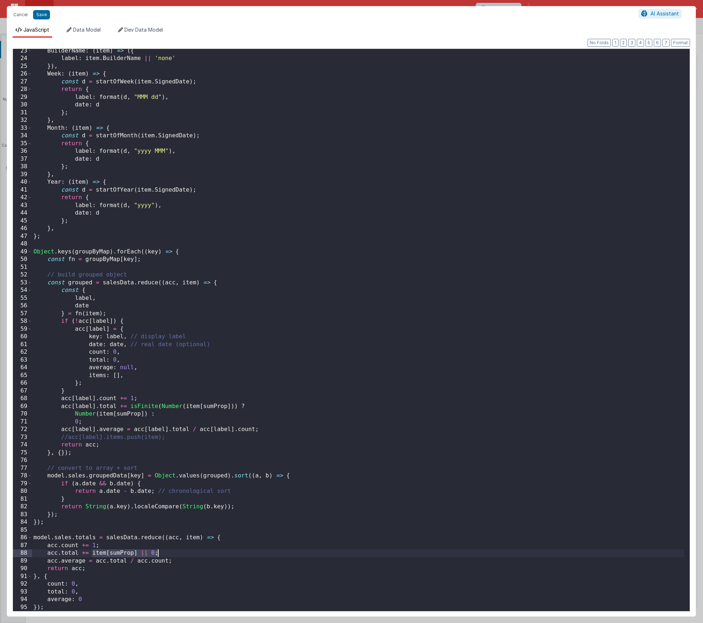
drag, startPoint x: 93, startPoint y: 554, endPoint x: 163, endPoint y: 552, distance: 70.2
click at [163, 552] on div "BuilderName : ( item ) => ({ label : item . BuilderName || 'none' }) , Week : (…" at bounding box center [358, 336] width 652 height 578
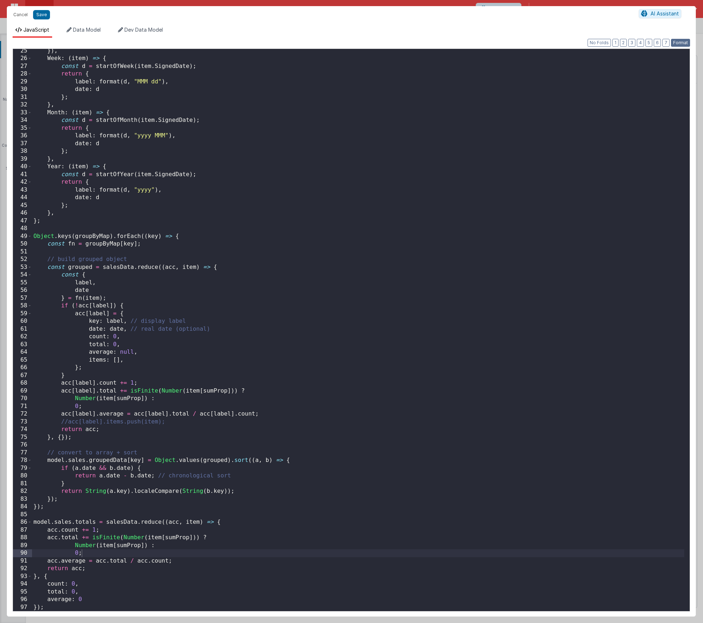
click at [676, 43] on button "Format" at bounding box center [680, 43] width 19 height 8
click at [43, 17] on button "Save" at bounding box center [41, 14] width 17 height 9
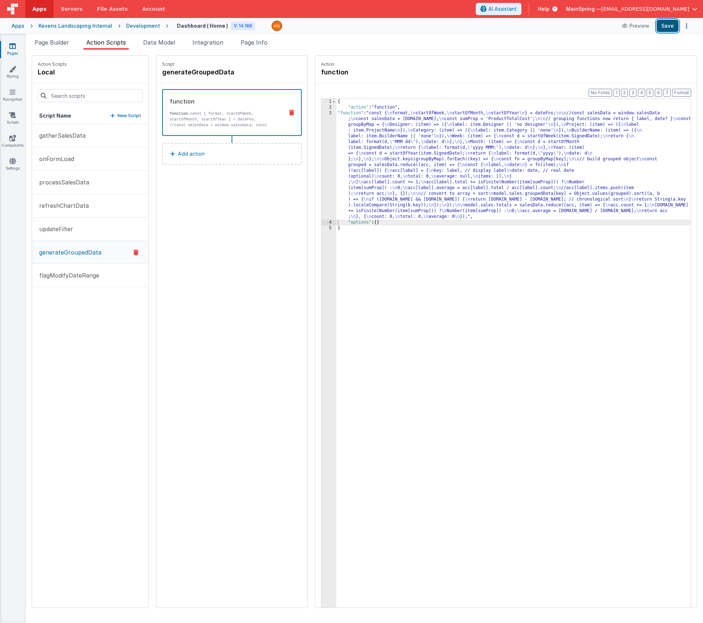
click at [670, 29] on button "Save" at bounding box center [668, 26] width 22 height 12
drag, startPoint x: 177, startPoint y: 319, endPoint x: 99, endPoint y: 53, distance: 277.4
click at [177, 319] on div "Script generateGroupedData function function: const { format, startOfWeek, star…" at bounding box center [231, 332] width 151 height 552
click at [41, 45] on span "Page Builder" at bounding box center [52, 42] width 35 height 7
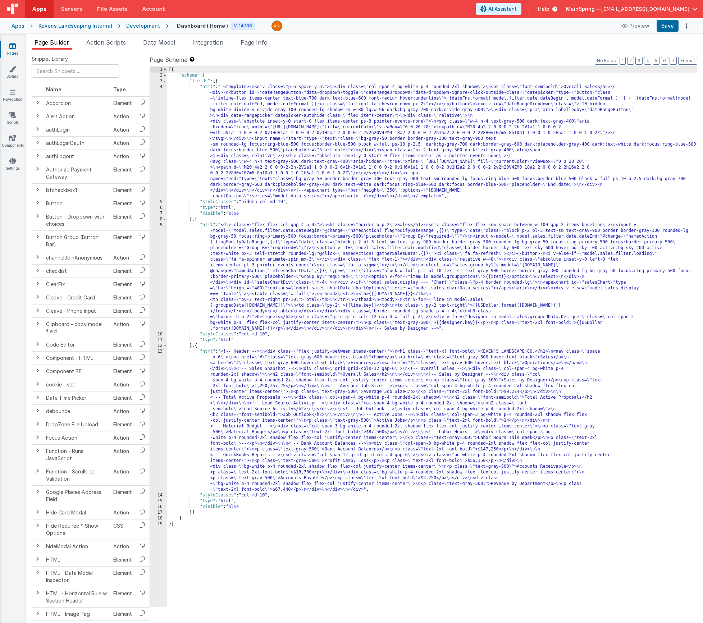
click at [268, 393] on div "[{ "schema" : { "fields" : [{ "html" : " <template> \n <div class= \" p-6 space…" at bounding box center [432, 343] width 530 height 552
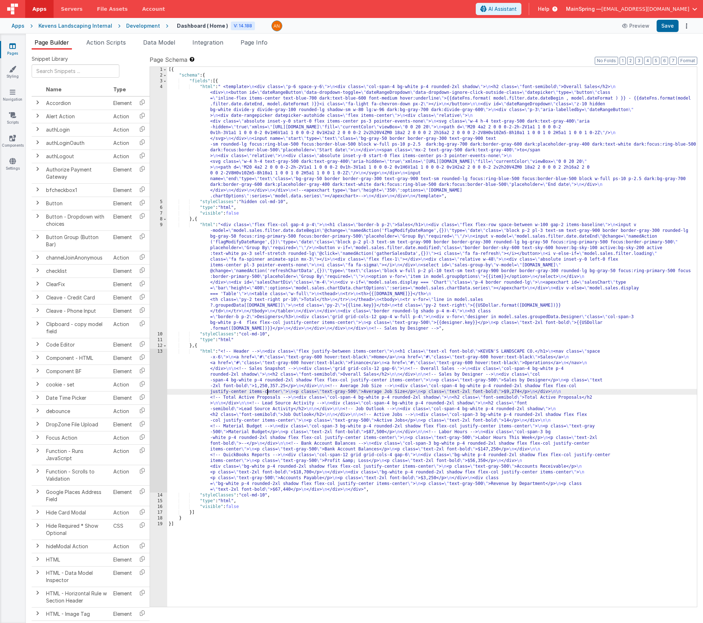
click at [241, 270] on div "[{ "schema" : { "fields" : [{ "html" : " <template> \n <div class= \" p-6 space…" at bounding box center [432, 343] width 530 height 552
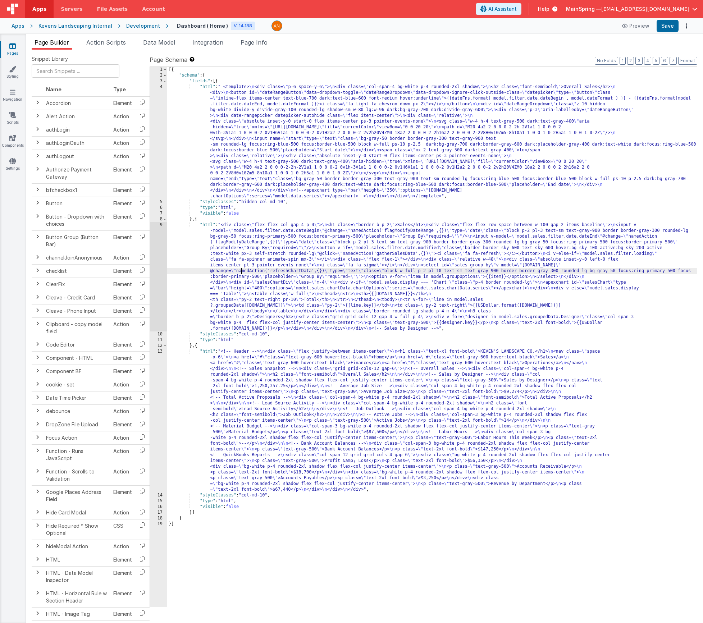
click at [253, 154] on div "[{ "schema" : { "fields" : [{ "html" : " <template> \n <div class= \" p-6 space…" at bounding box center [432, 343] width 530 height 552
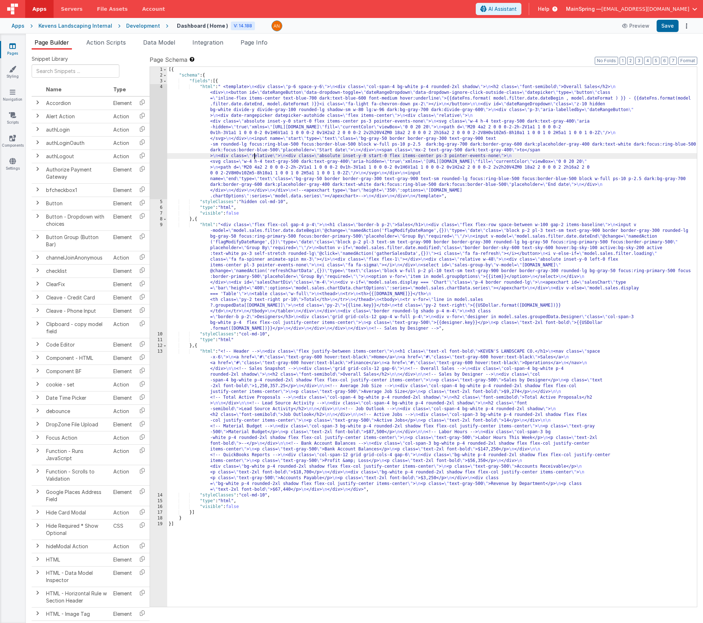
click at [262, 124] on div "[{ "schema" : { "fields" : [{ "html" : " <template> \n <div class= \" p-6 space…" at bounding box center [432, 343] width 530 height 552
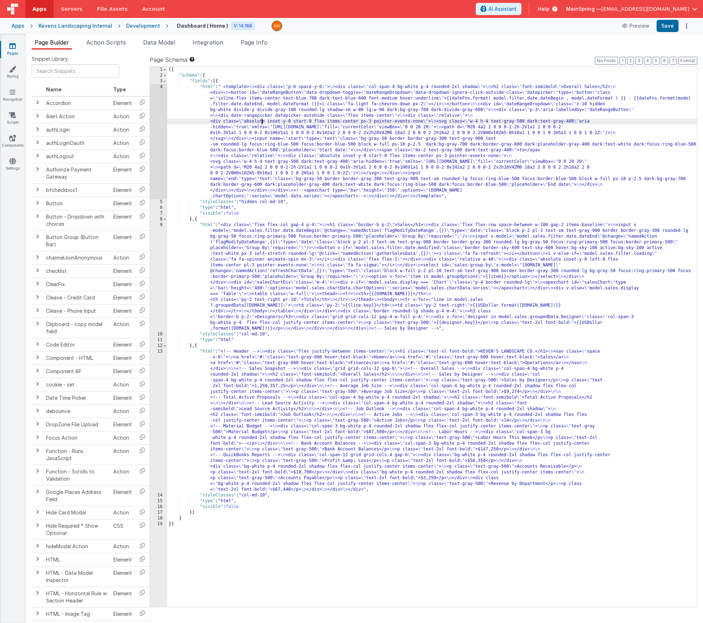
click at [154, 132] on div "4" at bounding box center [158, 141] width 17 height 115
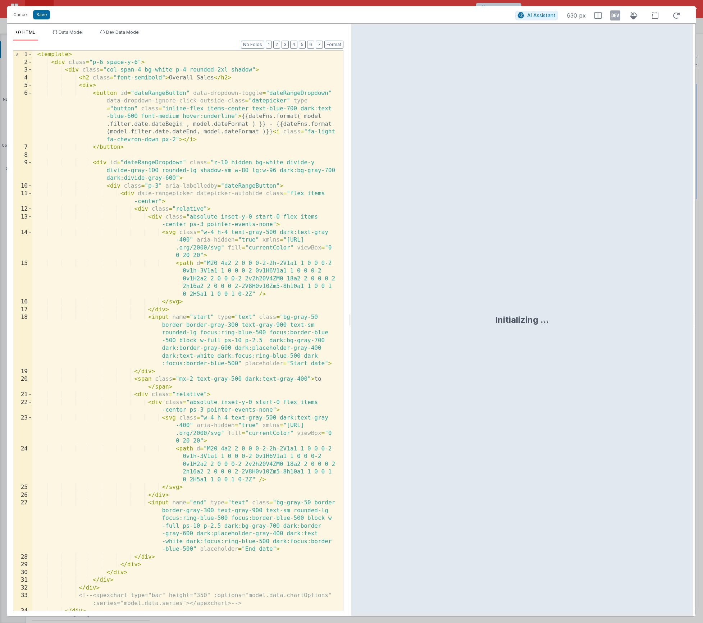
scroll to position [19, 0]
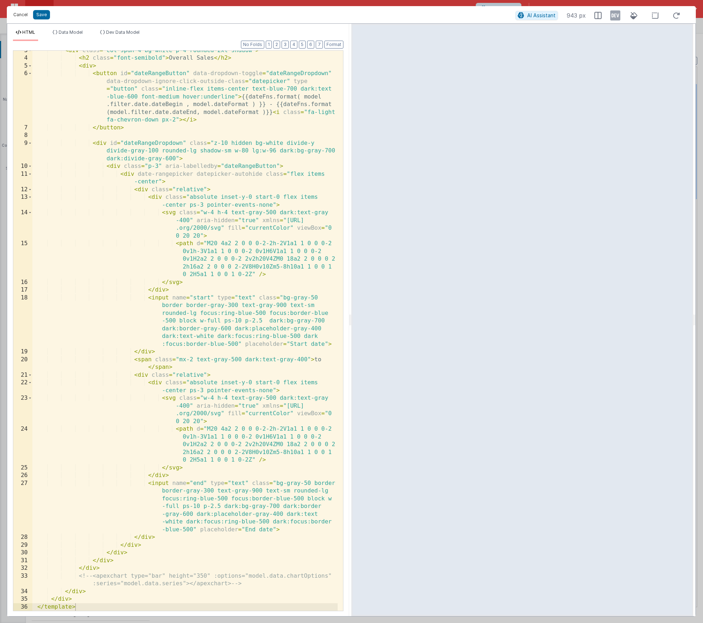
click at [17, 15] on button "Cancel" at bounding box center [21, 15] width 22 height 10
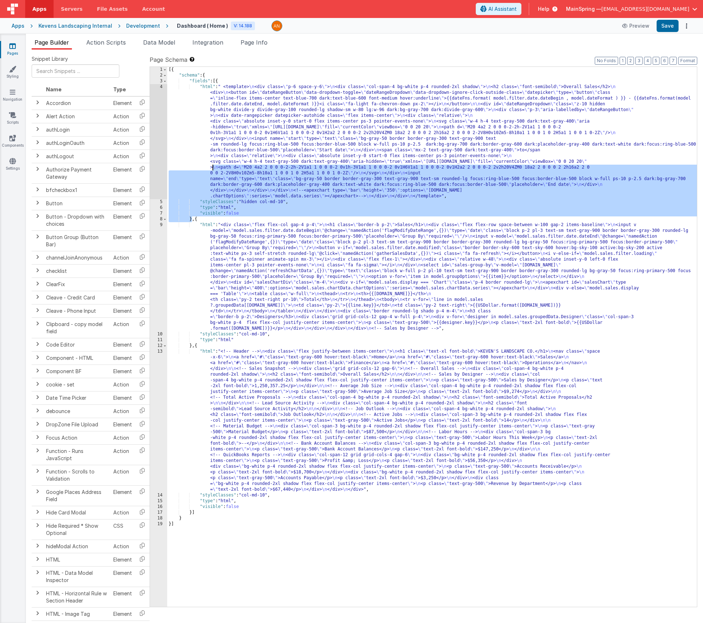
drag, startPoint x: 191, startPoint y: 219, endPoint x: 196, endPoint y: 198, distance: 21.7
click at [213, 169] on div "[{ "schema" : { "fields" : [{ "html" : " <template> \n <div class= \" p-6 space…" at bounding box center [432, 343] width 530 height 552
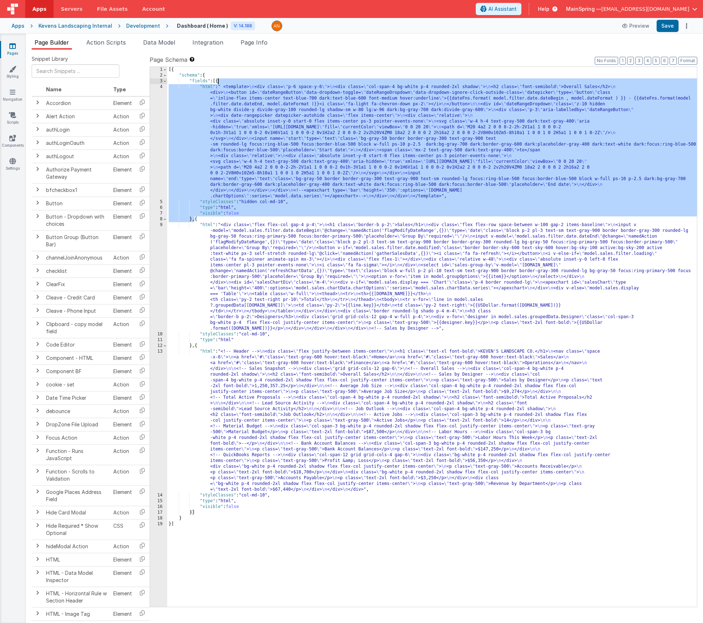
drag, startPoint x: 195, startPoint y: 220, endPoint x: 219, endPoint y: 81, distance: 141.1
click at [219, 81] on div "[{ "schema" : { "fields" : [{ "html" : " <template> \n <div class= \" p-6 space…" at bounding box center [432, 343] width 530 height 552
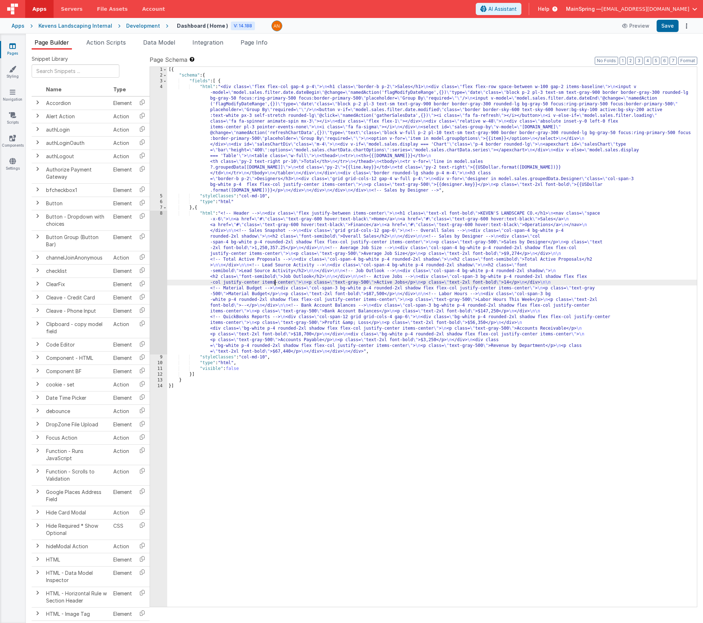
click at [276, 282] on div "[{ "schema" : { "fields" : [ { "html" : "<div class= \" flex flex-col gap-4 p-4…" at bounding box center [432, 343] width 530 height 552
click at [155, 270] on div "8" at bounding box center [158, 283] width 17 height 144
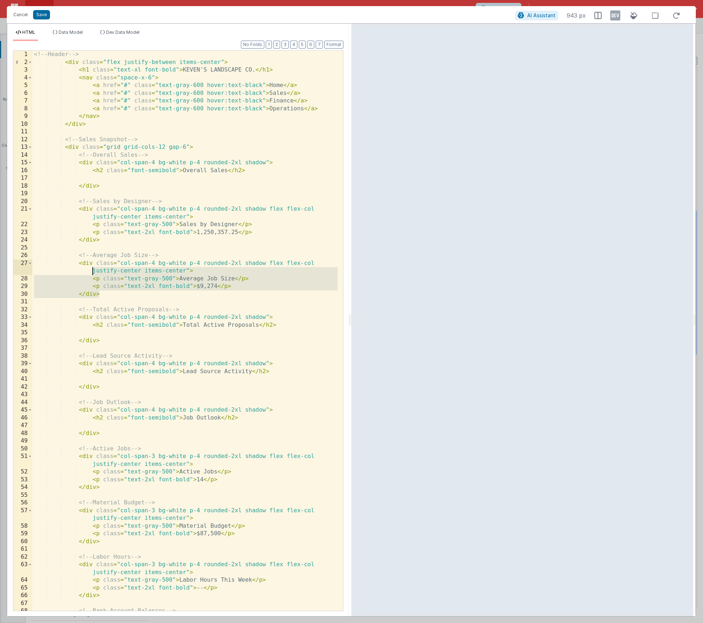
scroll to position [0, 0]
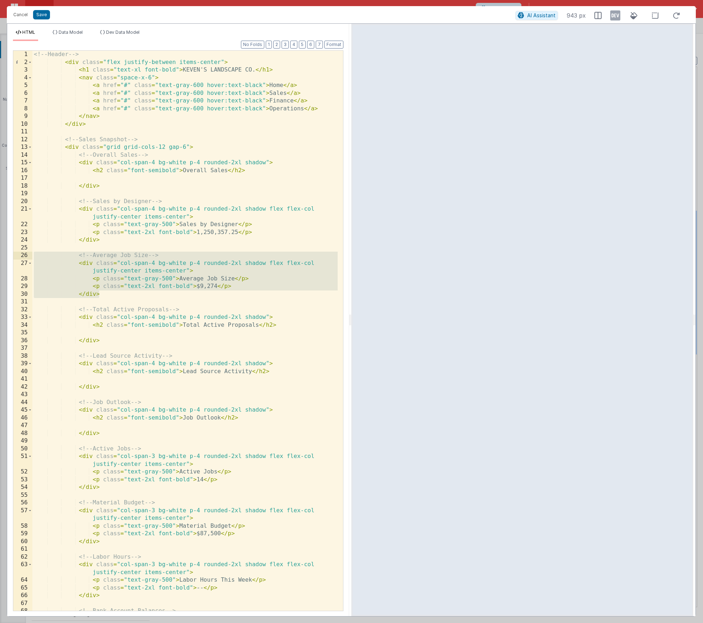
drag, startPoint x: 101, startPoint y: 294, endPoint x: 24, endPoint y: 258, distance: 85.3
click at [24, 258] on div "1 2 3 4 5 6 7 8 9 10 11 12 13 14 15 16 17 18 19 20 21 22 23 24 25 26 27 28 29 3…" at bounding box center [178, 330] width 331 height 561
click at [16, 15] on button "Cancel" at bounding box center [21, 15] width 22 height 10
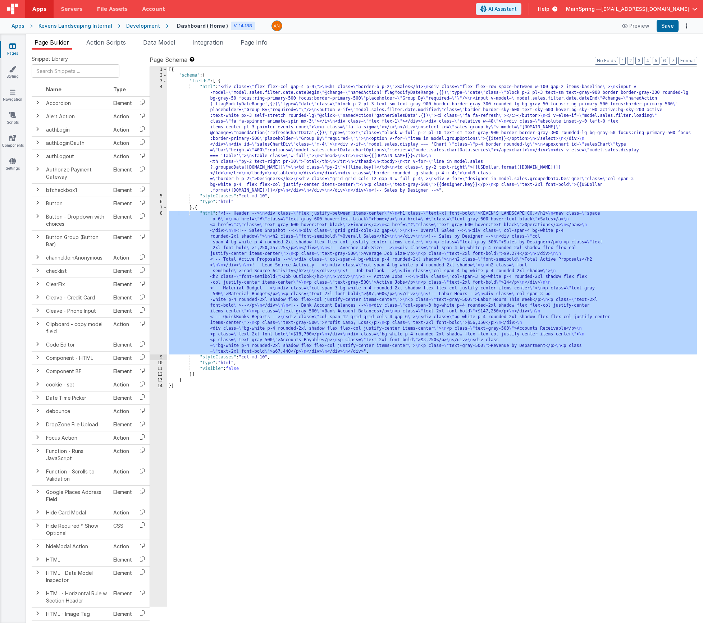
click at [256, 134] on div "[{ "schema" : { "fields" : [ { "html" : "<div class= \" flex flex-col gap-4 p-4…" at bounding box center [432, 343] width 530 height 552
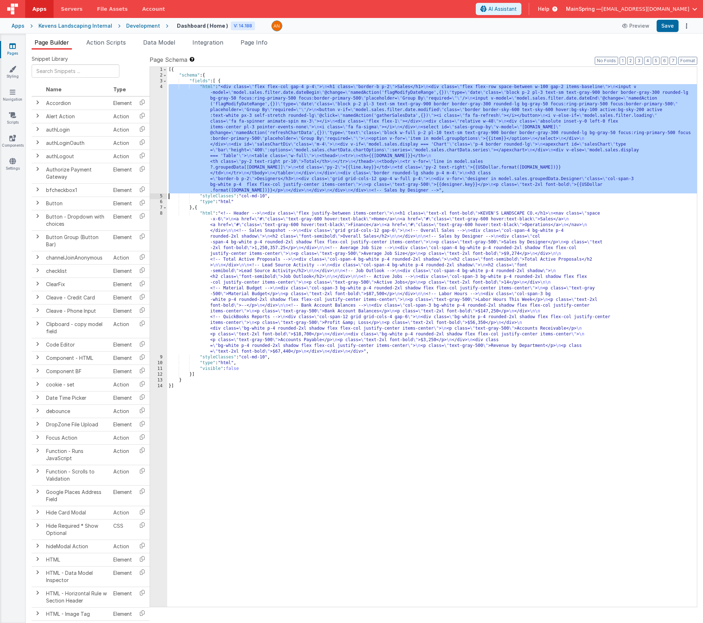
click at [159, 154] on div "4" at bounding box center [158, 138] width 17 height 109
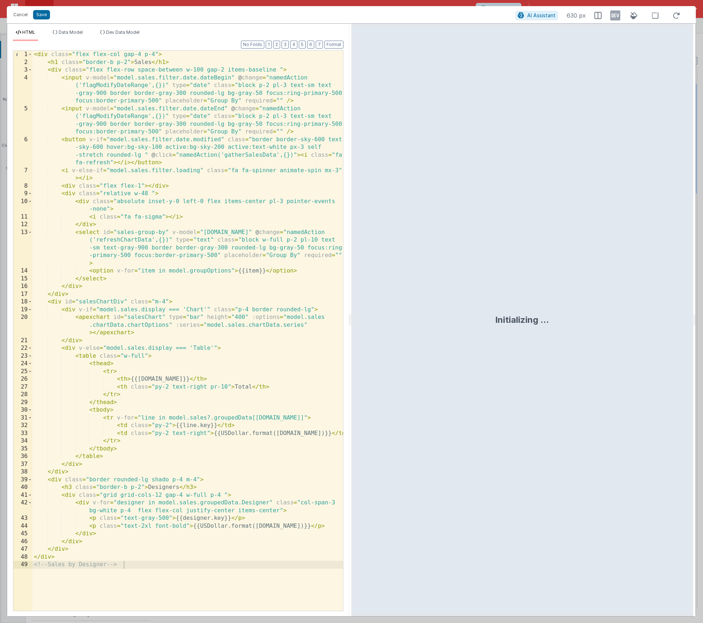
click at [78, 545] on div "< div class = "flex flex-col gap-4 p-4" > < h1 class = "border-b p-2" > Sales <…" at bounding box center [187, 339] width 311 height 576
click at [82, 553] on div "< div class = "flex flex-col gap-4 p-4" > < h1 class = "border-b p-2" > Sales <…" at bounding box center [187, 339] width 311 height 576
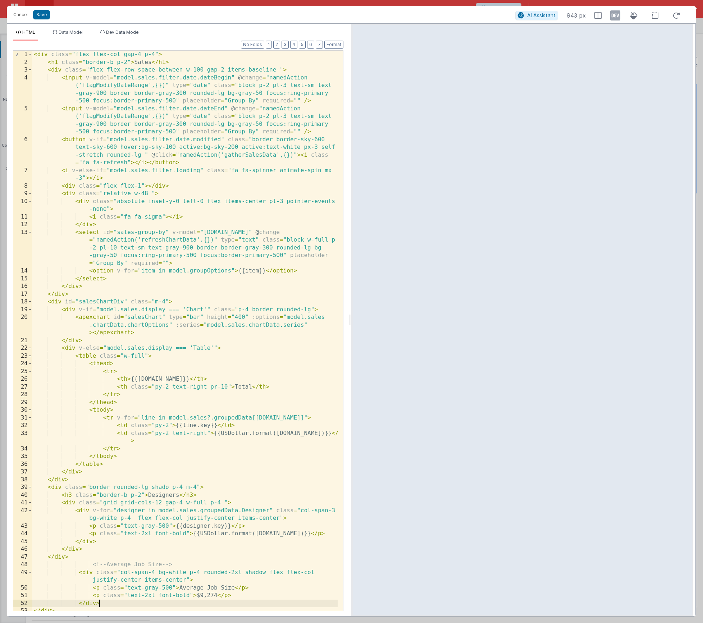
scroll to position [12, 0]
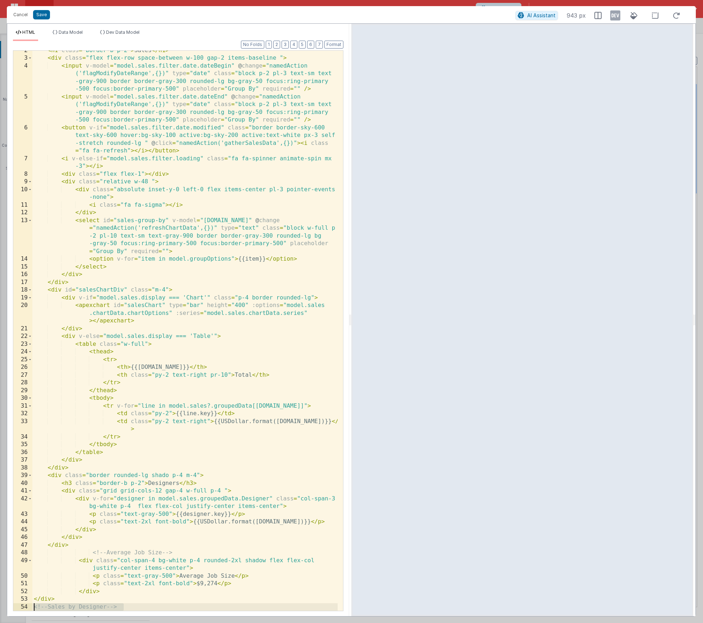
drag, startPoint x: 129, startPoint y: 606, endPoint x: -6, endPoint y: 607, distance: 135.2
click at [0, 607] on html "Cancel Save AI Assistant 943 px HTML Data Model Dev Data Model Format 7 6 5 4 3…" at bounding box center [351, 311] width 703 height 623
click at [100, 472] on div "< h1 class = "border-b p-2" > Sales </ h1 > < div class = "flex flex-row space-…" at bounding box center [184, 335] width 305 height 576
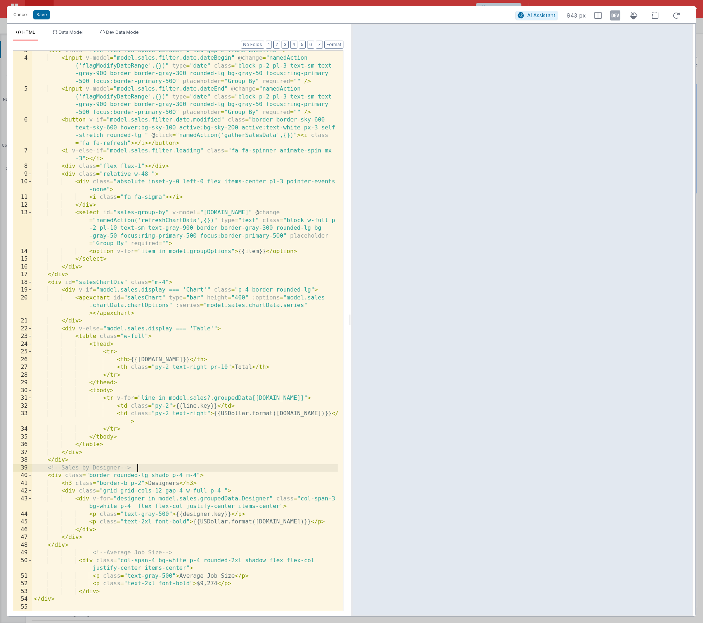
scroll to position [19, 0]
click at [330, 44] on button "Format" at bounding box center [333, 45] width 19 height 8
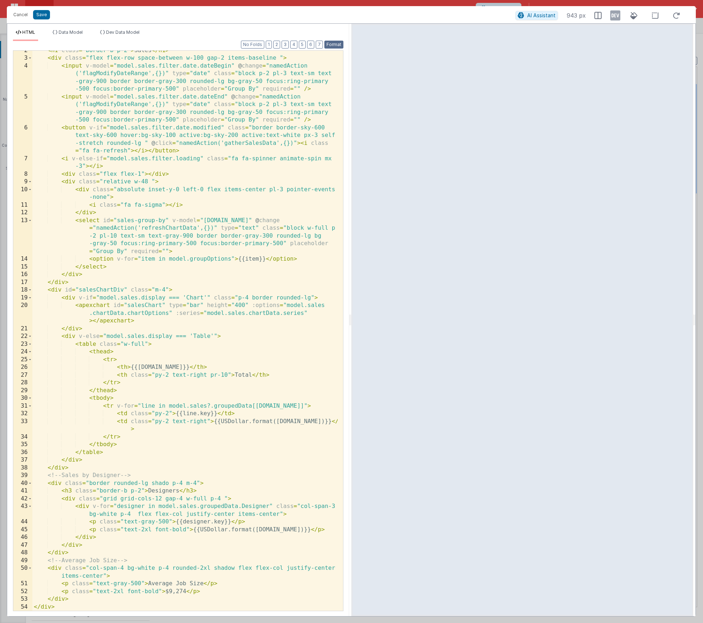
scroll to position [12, 0]
drag, startPoint x: 213, startPoint y: 484, endPoint x: 48, endPoint y: 482, distance: 165.1
click at [48, 482] on div "< h1 class = "border-b p-2" > Sales </ h1 > < div class = "flex flex-row space-…" at bounding box center [184, 335] width 305 height 576
click at [140, 561] on div "< h1 class = "border-b p-2" > Sales </ h1 > < div class = "flex flex-row space-…" at bounding box center [184, 335] width 305 height 576
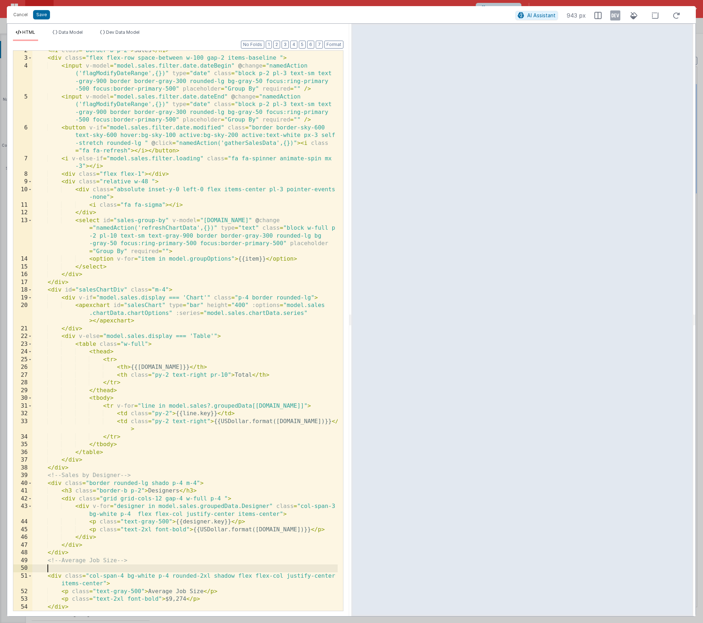
paste textarea
click at [167, 484] on div "< h1 class = "border-b p-2" > Sales </ h1 > < div class = "flex flex-row space-…" at bounding box center [184, 335] width 305 height 576
drag, startPoint x: 171, startPoint y: 483, endPoint x: 151, endPoint y: 482, distance: 19.5
click at [151, 482] on div "< h1 class = "border-b p-2" > Sales </ h1 > < div class = "flex flex-row space-…" at bounding box center [184, 335] width 305 height 576
click at [157, 565] on div "< h1 class = "border-b p-2" > Sales </ h1 > < div class = "flex flex-row space-…" at bounding box center [184, 335] width 305 height 576
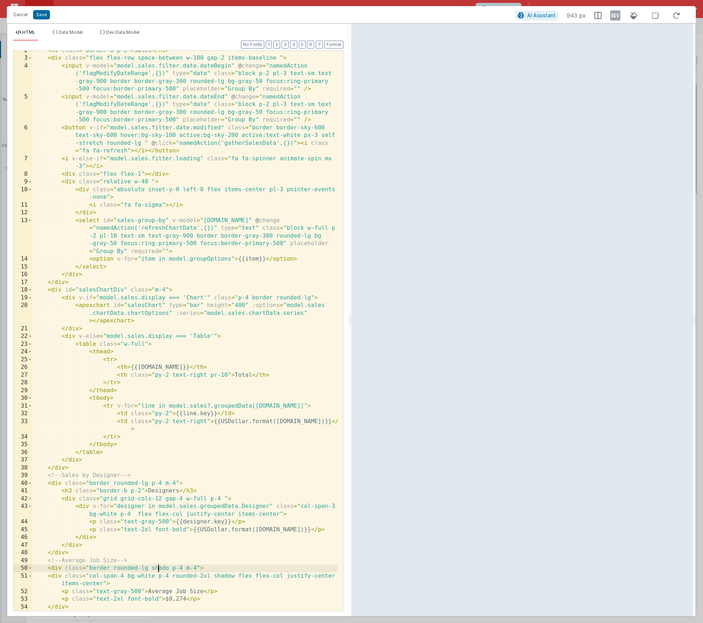
click at [157, 565] on div "< h1 class = "border-b p-2" > Sales </ h1 > < div class = "flex flex-row space-…" at bounding box center [184, 335] width 305 height 576
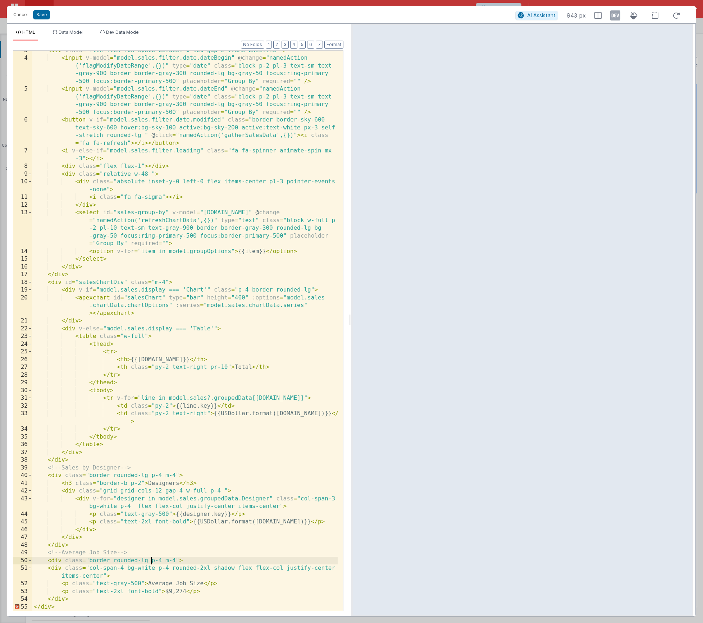
click at [83, 602] on div "< div class = "flex flex-row space-between w-100 gap-2 items-baseline " > < inp…" at bounding box center [184, 335] width 305 height 576
click at [188, 560] on div "< div class = "flex flex-row space-between w-100 gap-2 items-baseline " > < inp…" at bounding box center [184, 335] width 305 height 576
drag, startPoint x: 200, startPoint y: 484, endPoint x: 63, endPoint y: 482, distance: 137.4
click at [63, 482] on div "< div class = "flex flex-row space-between w-100 gap-2 items-baseline " > < inp…" at bounding box center [184, 335] width 305 height 576
click at [181, 561] on div "< div class = "flex flex-row space-between w-100 gap-2 items-baseline " > < inp…" at bounding box center [184, 335] width 305 height 576
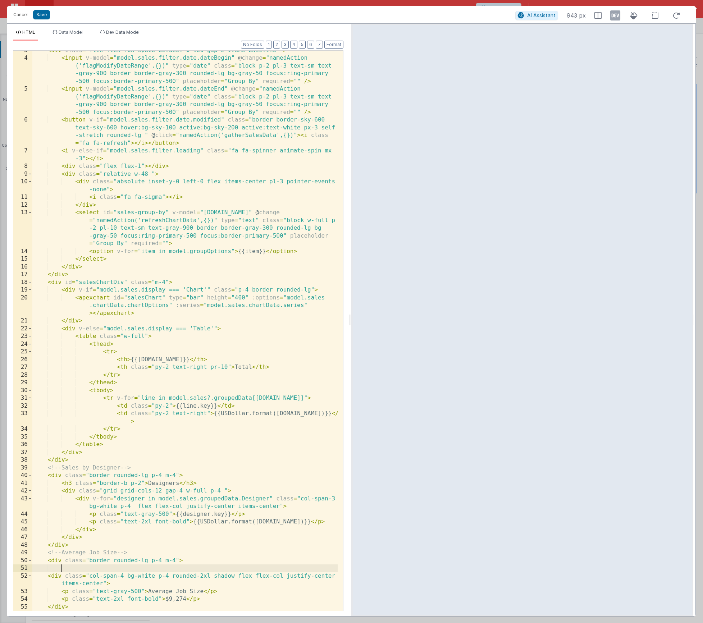
paste textarea
click at [165, 568] on div "< div class = "flex flex-row space-between w-100 gap-2 items-baseline " > < inp…" at bounding box center [184, 335] width 305 height 576
drag, startPoint x: 214, startPoint y: 577, endPoint x: 235, endPoint y: 577, distance: 21.2
click at [235, 577] on div "< div class = "flex flex-row space-between w-100 gap-2 items-baseline " > < inp…" at bounding box center [184, 335] width 305 height 576
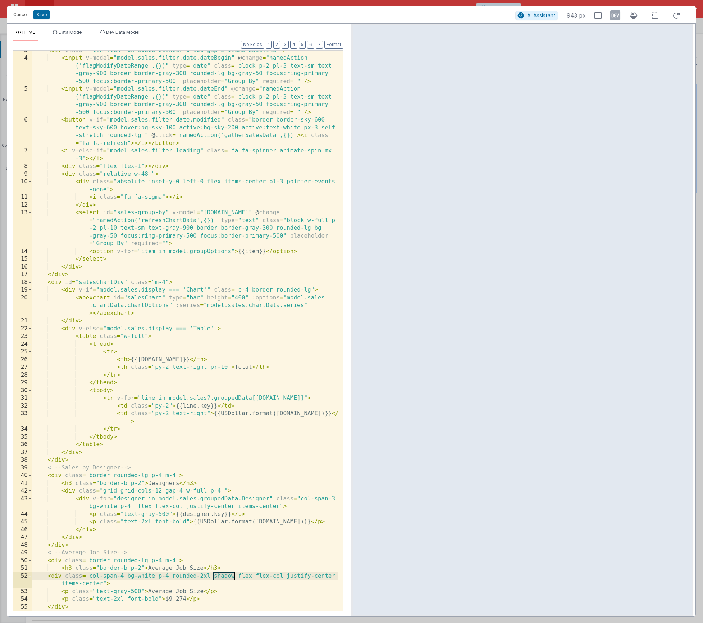
click at [235, 577] on div "< div class = "flex flex-row space-between w-100 gap-2 items-baseline " > < inp…" at bounding box center [184, 335] width 305 height 576
drag, startPoint x: 235, startPoint y: 577, endPoint x: 172, endPoint y: 575, distance: 63.3
click at [172, 575] on div "< div class = "flex flex-row space-between w-100 gap-2 items-baseline " > < inp…" at bounding box center [184, 335] width 305 height 576
click at [334, 43] on button "Format" at bounding box center [333, 45] width 19 height 8
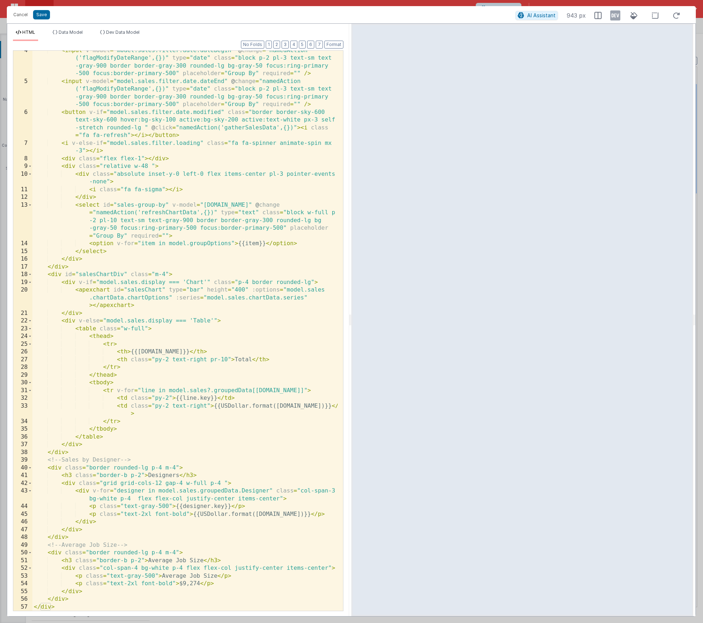
click at [168, 576] on div "< input v-model = "model.sales.filter.date.dateBegin" @ change = "namedAction (…" at bounding box center [184, 346] width 305 height 599
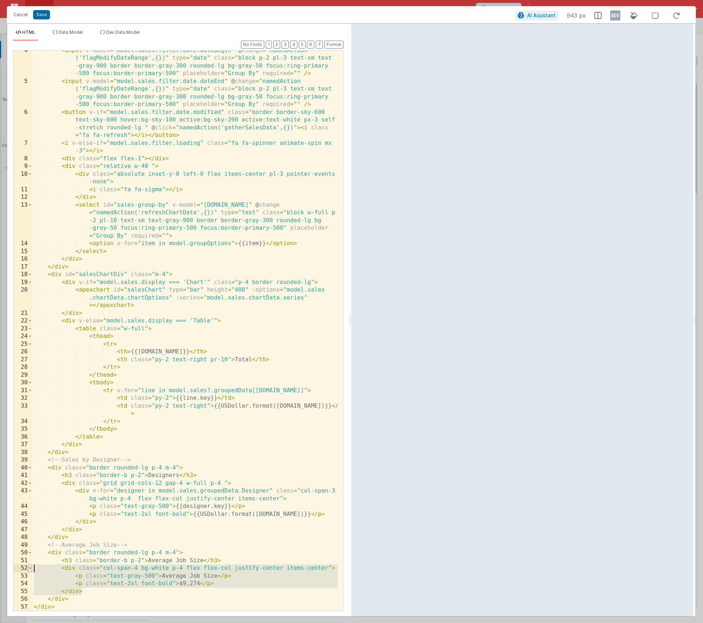
drag, startPoint x: 83, startPoint y: 591, endPoint x: 32, endPoint y: 569, distance: 56.1
click at [32, 569] on div "4 5 6 7 8 9 10 11 12 13 14 15 16 17 18 19 20 21 22 23 24 25 26 27 28 29 30 31 3…" at bounding box center [178, 330] width 331 height 561
click at [90, 593] on div "< input v-model = "model.sales.filter.date.dateBegin" @ change = "namedAction (…" at bounding box center [184, 346] width 305 height 599
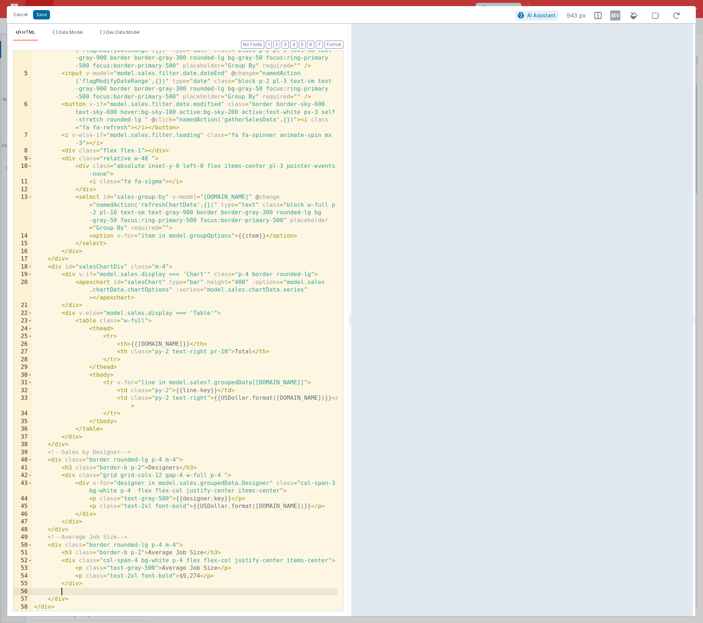
scroll to position [35, 0]
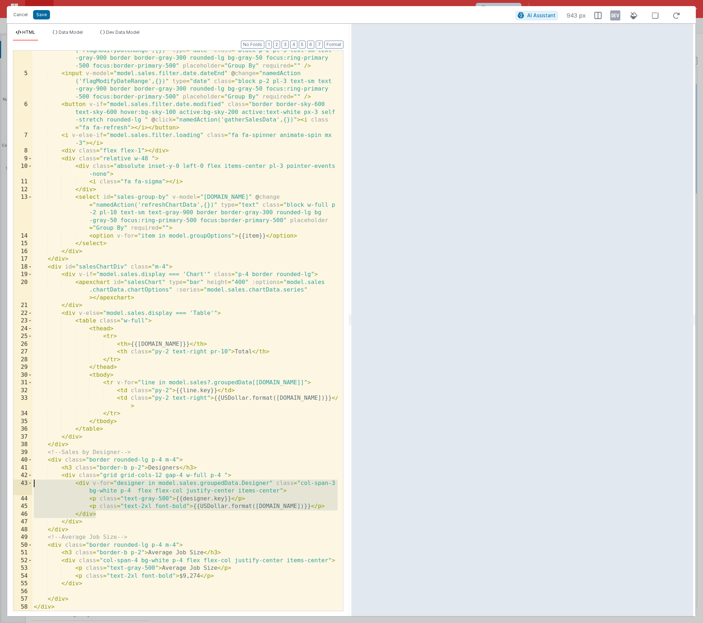
drag, startPoint x: 101, startPoint y: 515, endPoint x: 12, endPoint y: 484, distance: 94.4
click at [12, 484] on div "Format 7 6 5 4 3 2 1 No Folds 4 5 6 7 8 9 10 11 12 13 14 15 16 17 18 19 20 21 2…" at bounding box center [178, 329] width 342 height 576
click at [98, 585] on div "< input v-model = "model.sales.filter.date.dateBegin" @ change = "namedAction (…" at bounding box center [184, 338] width 305 height 599
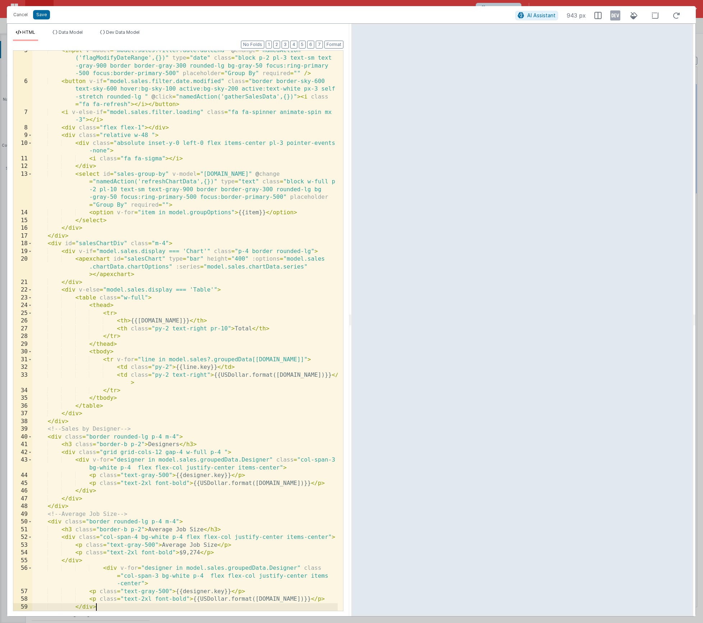
scroll to position [81, 0]
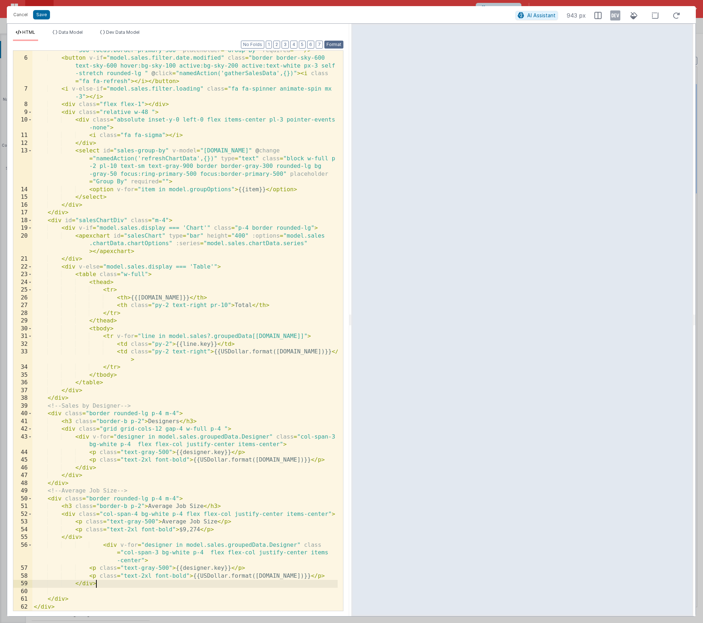
click at [338, 46] on button "Format" at bounding box center [333, 45] width 19 height 8
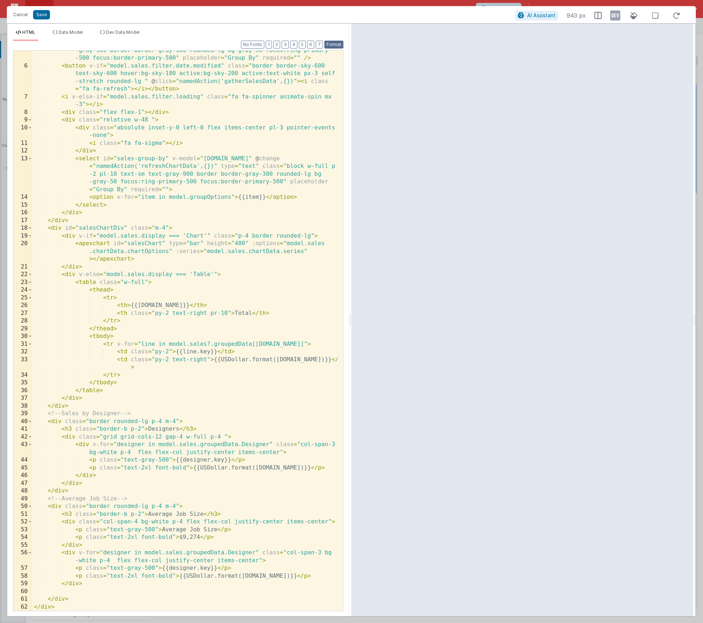
scroll to position [73, 0]
click at [282, 576] on div "< input v-model = "model.sales.filter.date.dateEnd" @ change = "namedAction ('f…" at bounding box center [184, 330] width 305 height 599
drag, startPoint x: 282, startPoint y: 576, endPoint x: 298, endPoint y: 596, distance: 26.3
click at [283, 577] on div "< input v-model = "model.sales.filter.date.dateEnd" @ change = "namedAction ('f…" at bounding box center [184, 330] width 305 height 599
drag, startPoint x: 233, startPoint y: 514, endPoint x: 238, endPoint y: 530, distance: 16.7
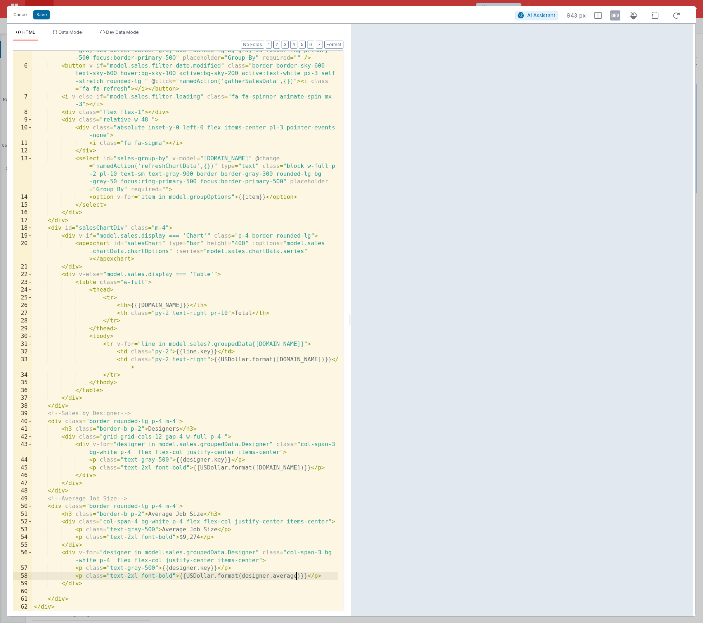
click at [233, 514] on div "< input v-model = "model.sales.filter.date.dateEnd" @ change = "namedAction ('f…" at bounding box center [184, 330] width 305 height 599
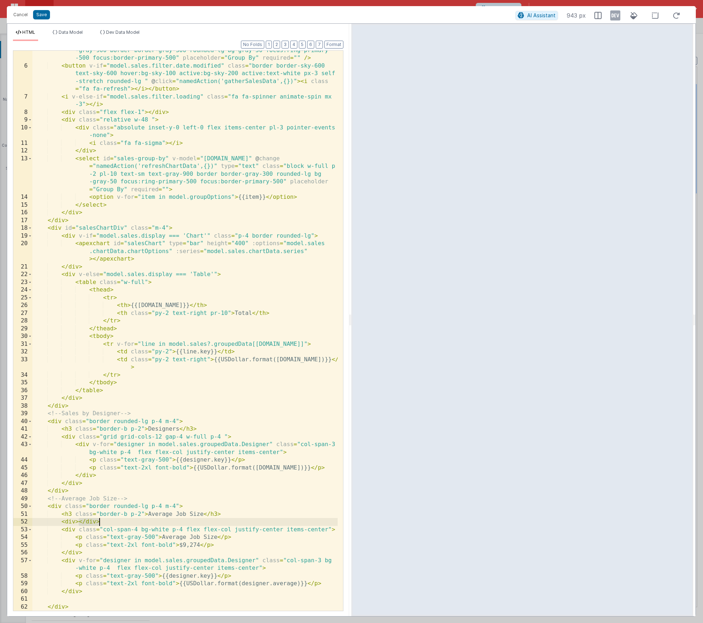
scroll to position [74, 0]
click at [74, 598] on div "< input v-model = "model.sales.filter.date.dateEnd" @ change = "namedAction ('f…" at bounding box center [184, 330] width 305 height 599
paste textarea
click at [75, 522] on div "< input v-model = "model.sales.filter.date.dateEnd" @ change = "namedAction ('f…" at bounding box center [184, 330] width 305 height 599
click at [42, 15] on button "Save" at bounding box center [41, 14] width 17 height 9
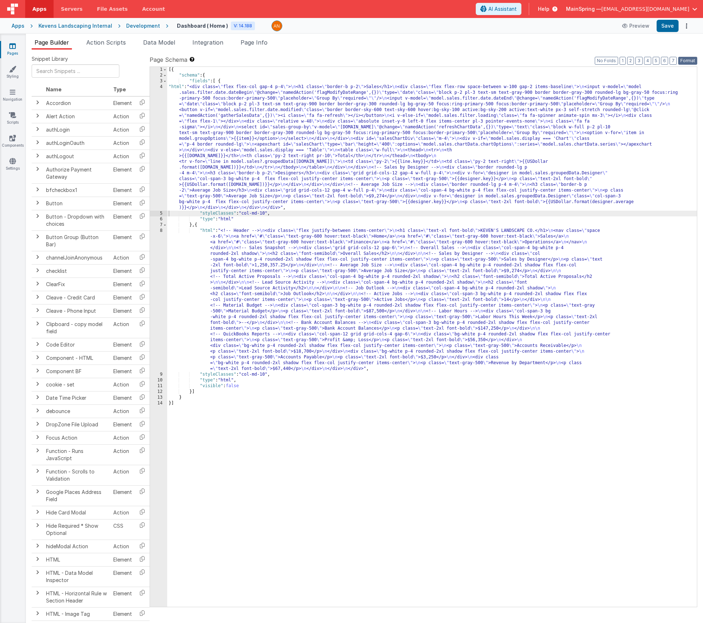
click at [693, 61] on button "Format" at bounding box center [687, 61] width 19 height 8
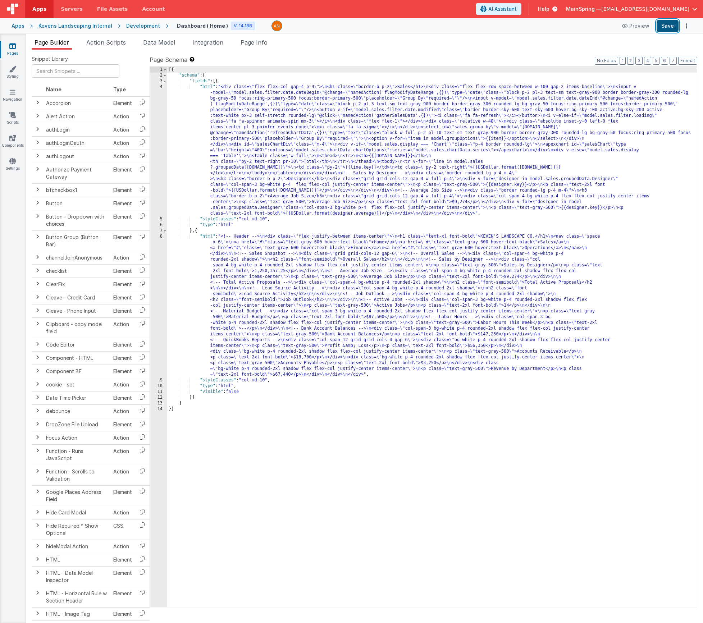
click at [669, 29] on button "Save" at bounding box center [668, 26] width 22 height 12
click at [301, 314] on div "[{ "schema" : { "fields" : [{ "html" : "<div class= \" flex flex-col gap-4 p-4 …" at bounding box center [432, 343] width 530 height 552
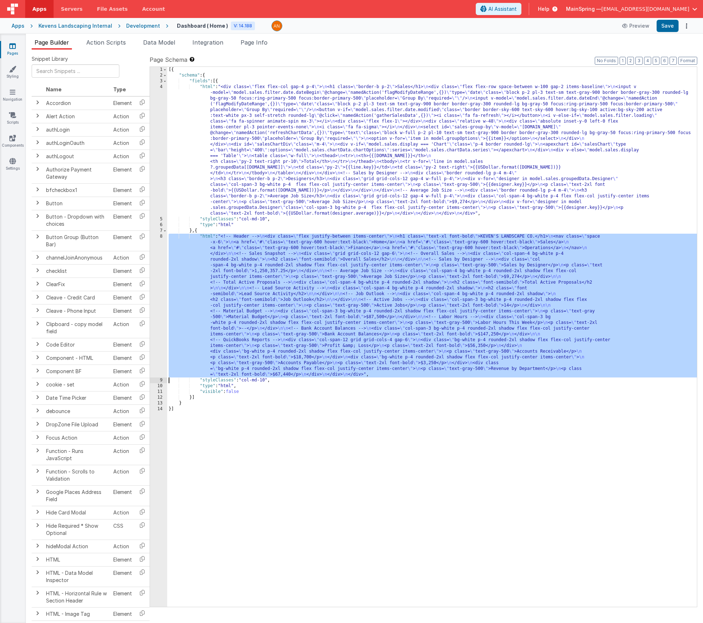
click at [153, 326] on div "8" at bounding box center [158, 306] width 17 height 144
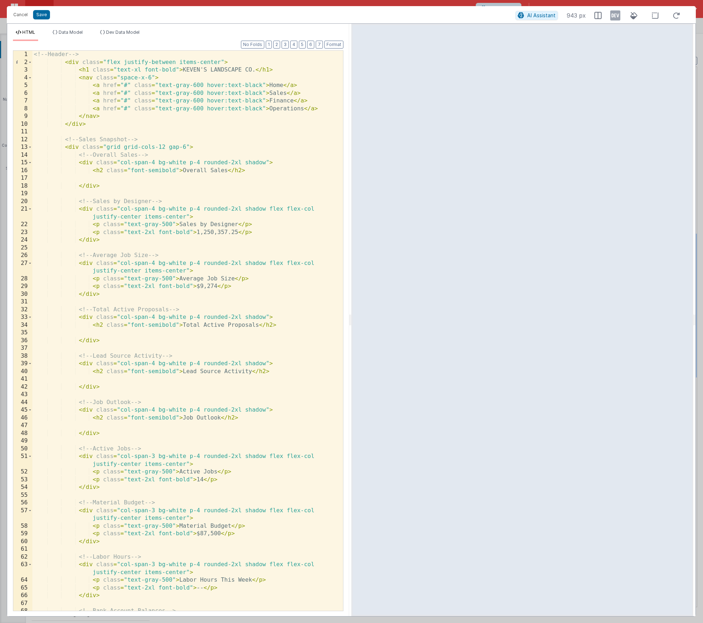
scroll to position [236, 0]
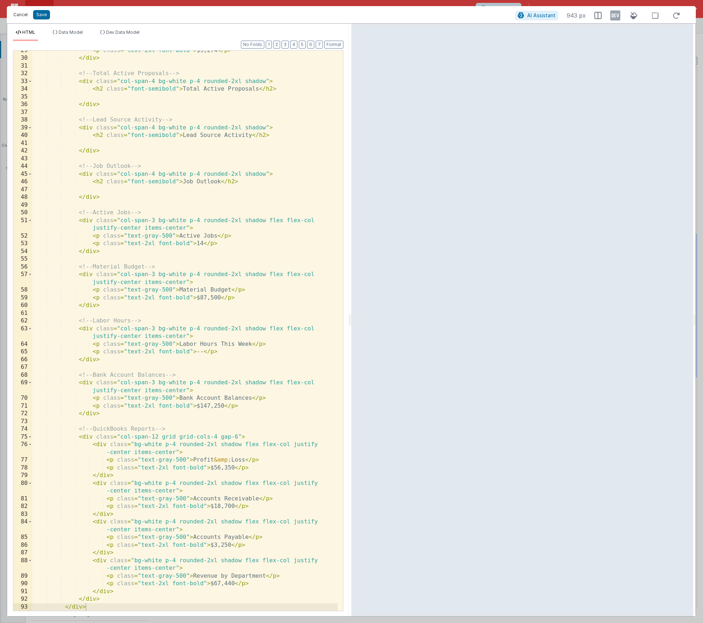
click at [21, 16] on button "Cancel" at bounding box center [21, 15] width 22 height 10
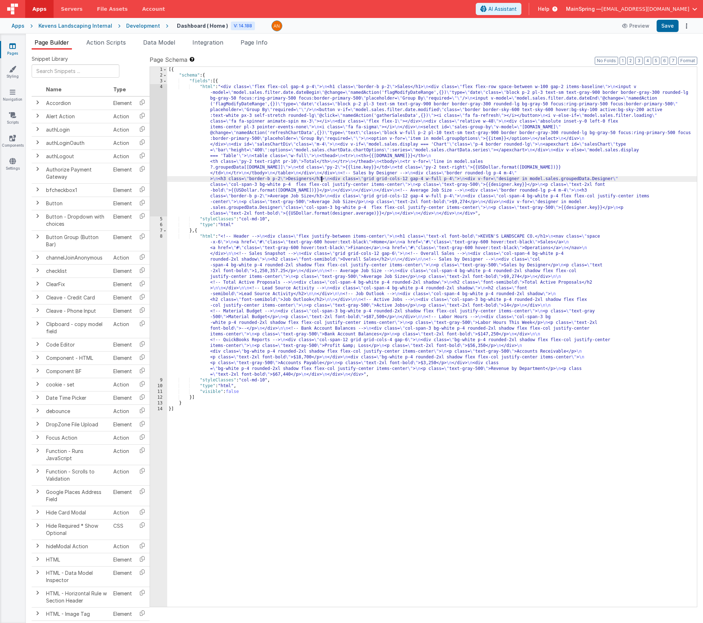
click at [320, 177] on div "[{ "schema" : { "fields" : [{ "html" : "<div class= \" flex flex-col gap-4 p-4 …" at bounding box center [432, 343] width 530 height 552
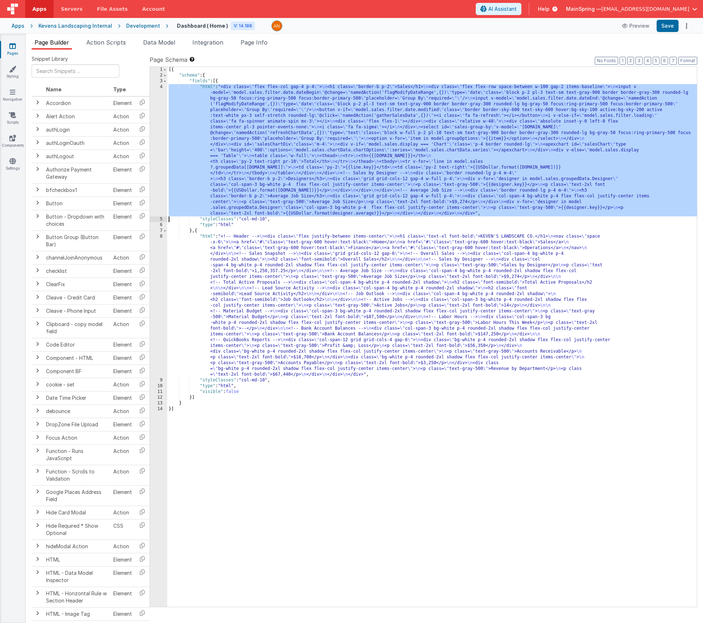
click at [154, 177] on div "4" at bounding box center [158, 150] width 17 height 132
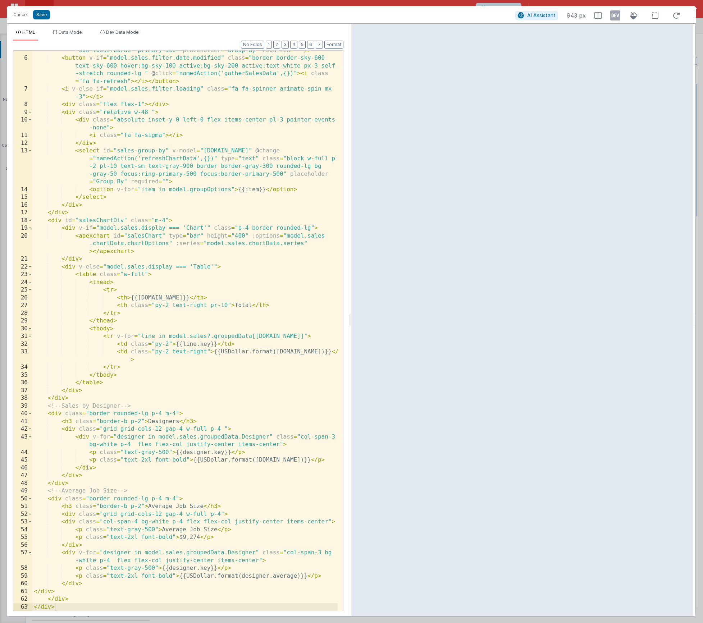
scroll to position [81, 0]
click at [333, 46] on button "Format" at bounding box center [333, 45] width 19 height 8
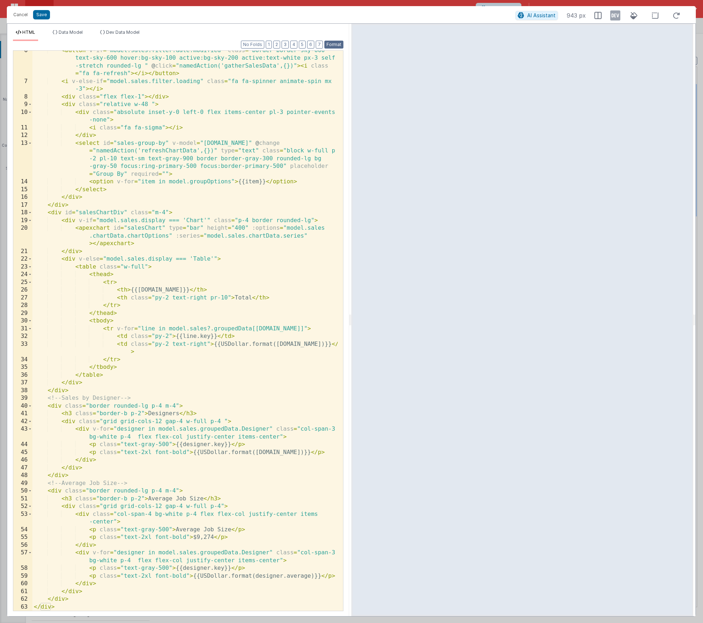
scroll to position [0, 0]
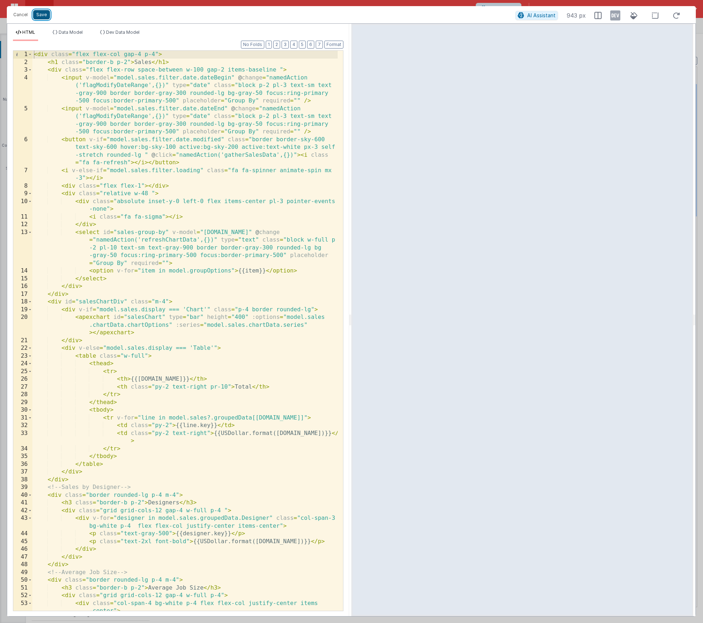
click at [42, 15] on button "Save" at bounding box center [41, 14] width 17 height 9
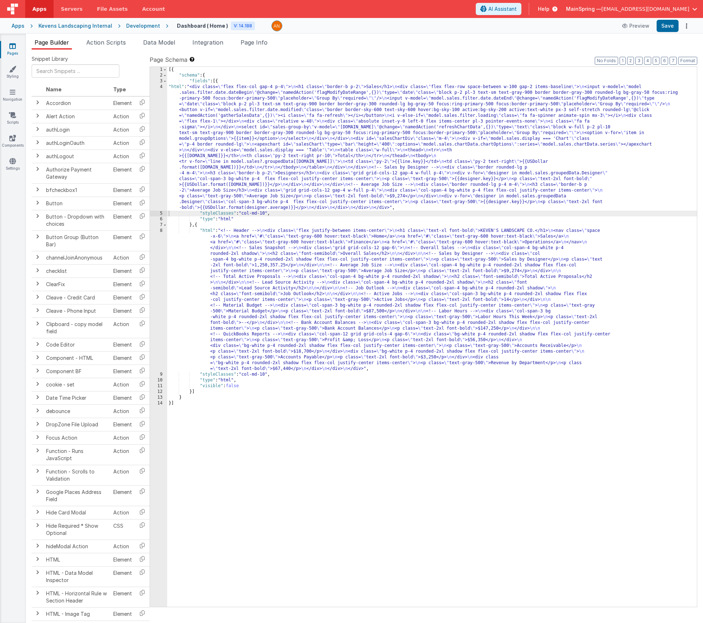
click at [260, 214] on div "[{ "schema" : { "fields" : [{ "html" : "<div class= \" flex flex-col gap-4 p-4 …" at bounding box center [432, 343] width 530 height 552
drag, startPoint x: 243, startPoint y: 214, endPoint x: 268, endPoint y: 212, distance: 25.3
click at [268, 212] on div "[{ "schema" : { "fields" : [{ "html" : "<div class= \" flex flex-col gap-4 p-4 …" at bounding box center [432, 343] width 530 height 552
click at [663, 24] on button "Save" at bounding box center [668, 26] width 22 height 12
click at [218, 171] on div "[{ "schema" : { "fields" : [{ "html" : "<div class= \" flex flex-col gap-4 p-4 …" at bounding box center [432, 343] width 530 height 552
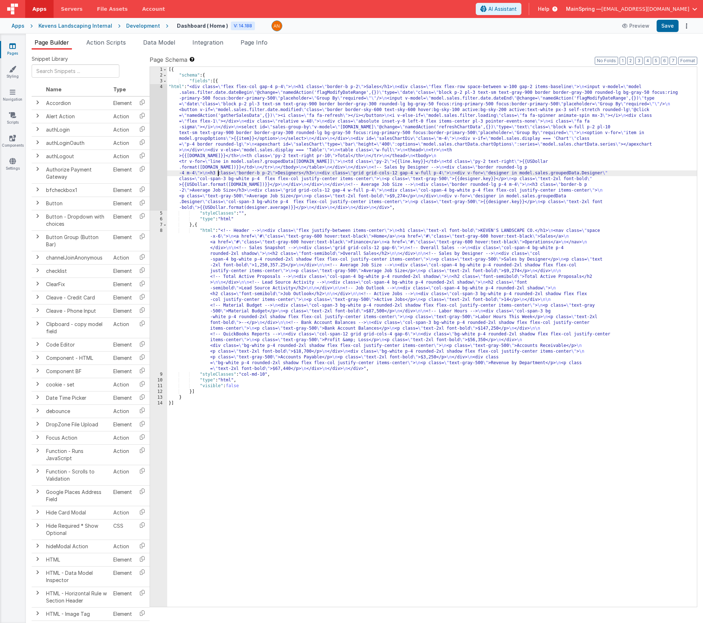
click at [154, 192] on div "4" at bounding box center [158, 147] width 17 height 127
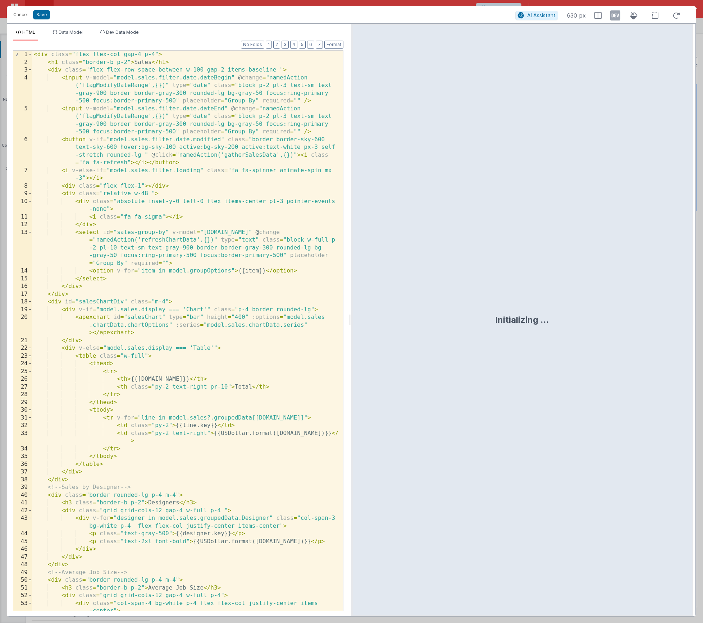
scroll to position [89, 0]
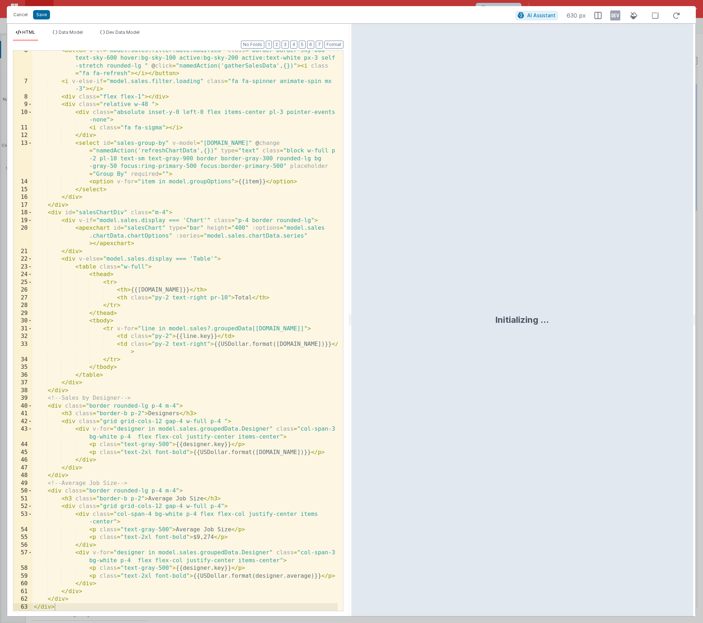
click at [147, 415] on div "< button v-if = "model.sales.filter.date.modified" class = "border border-sky-6…" at bounding box center [184, 346] width 305 height 599
click at [40, 18] on button "Save" at bounding box center [41, 14] width 17 height 9
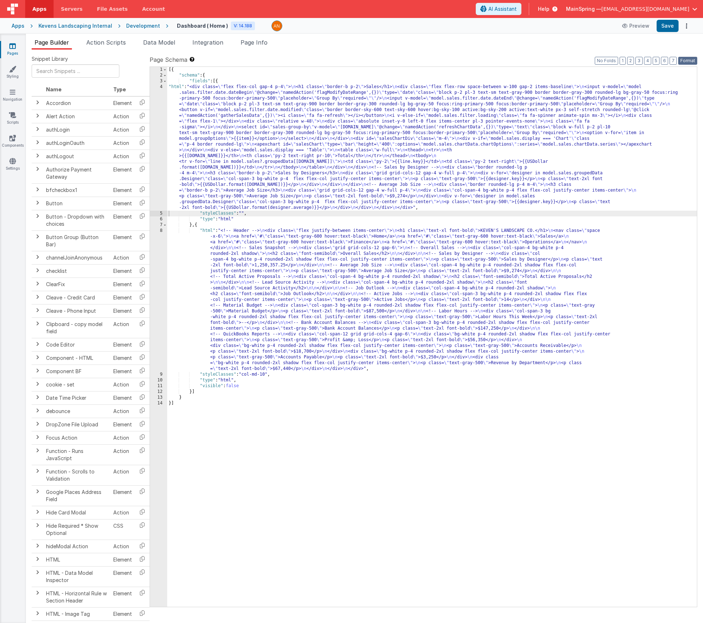
click at [692, 63] on button "Format" at bounding box center [687, 61] width 19 height 8
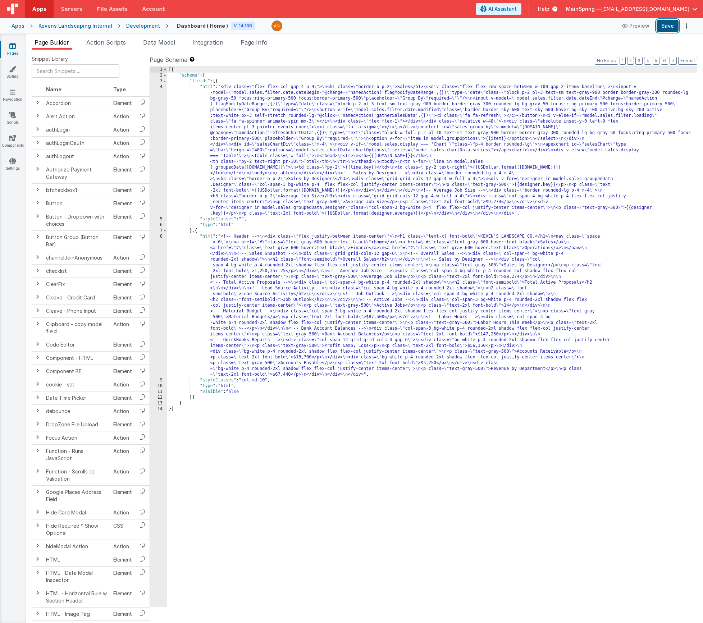
click at [667, 31] on button "Save" at bounding box center [668, 26] width 22 height 12
click at [304, 298] on div "[{ "schema" : { "fields" : [{ "html" : "<div class= \" flex flex-col gap-4 p-4 …" at bounding box center [432, 343] width 530 height 552
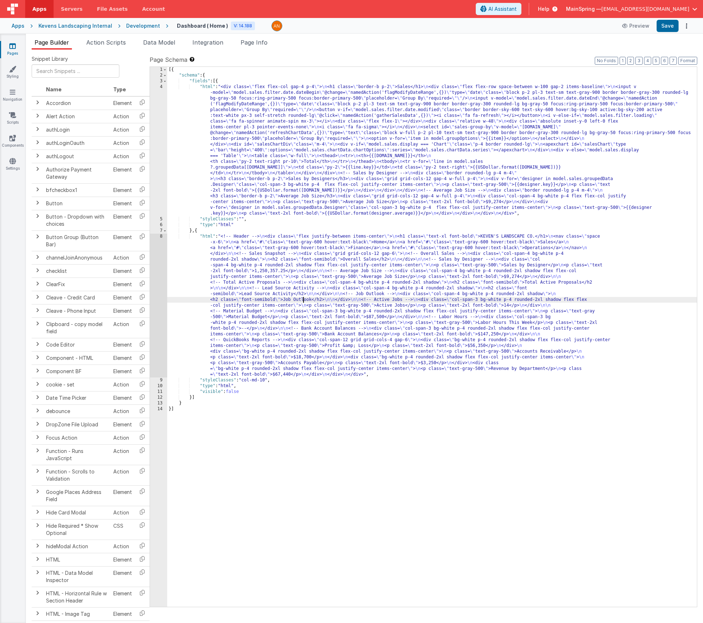
click at [156, 319] on div "8" at bounding box center [158, 306] width 17 height 144
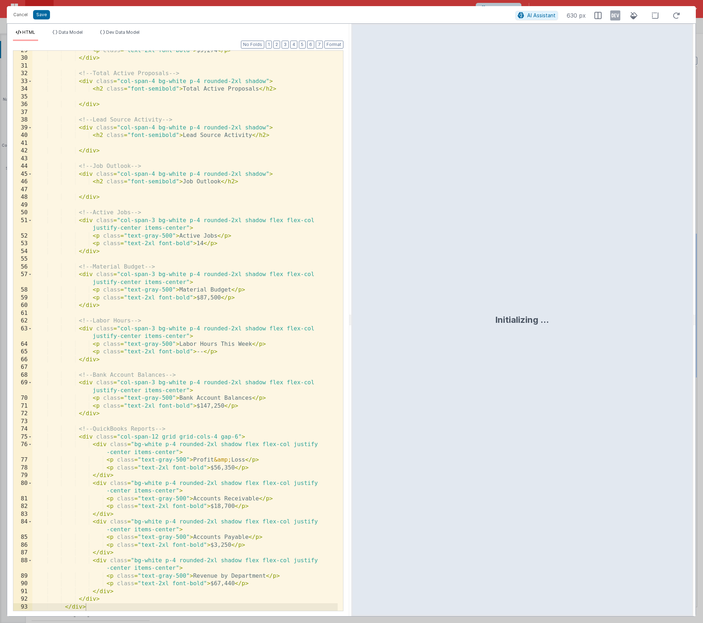
scroll to position [236, 0]
click at [27, 17] on button "Cancel" at bounding box center [21, 15] width 22 height 10
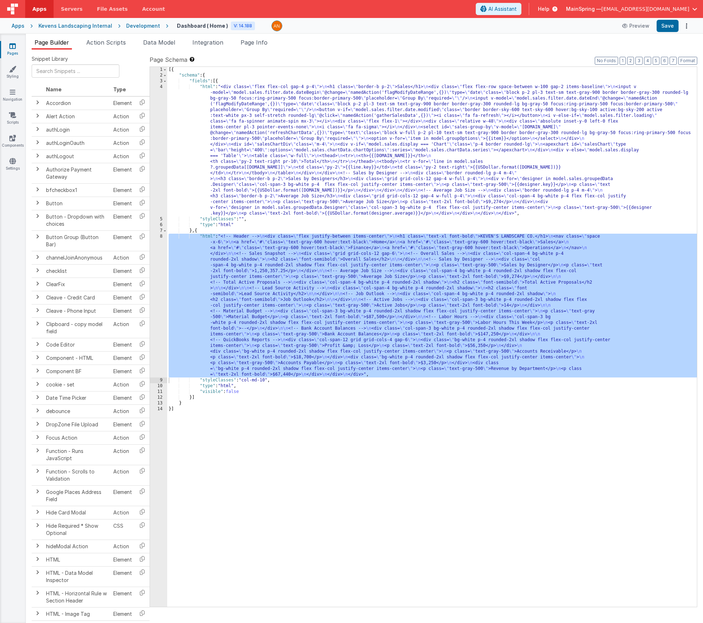
click at [380, 190] on div "[{ "schema" : { "fields" : [{ "html" : "<div class= \" flex flex-col gap-4 p-4 …" at bounding box center [432, 343] width 530 height 552
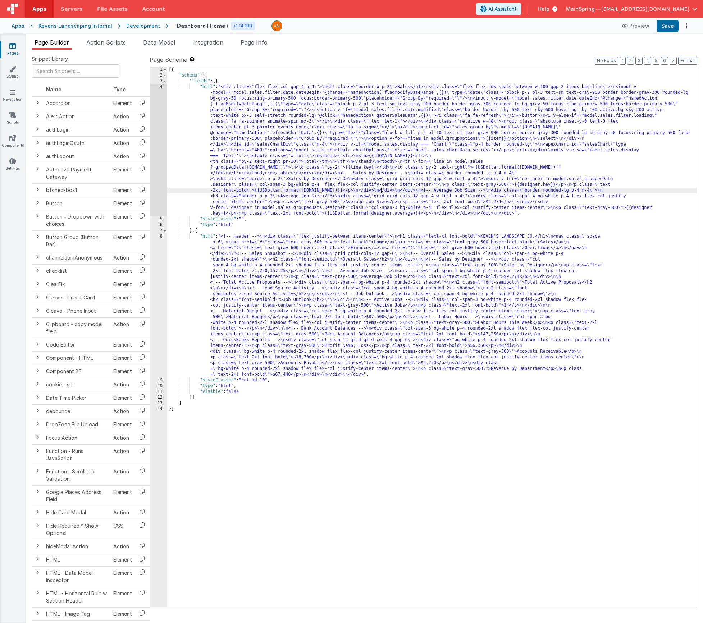
click at [159, 172] on div "4" at bounding box center [158, 150] width 17 height 132
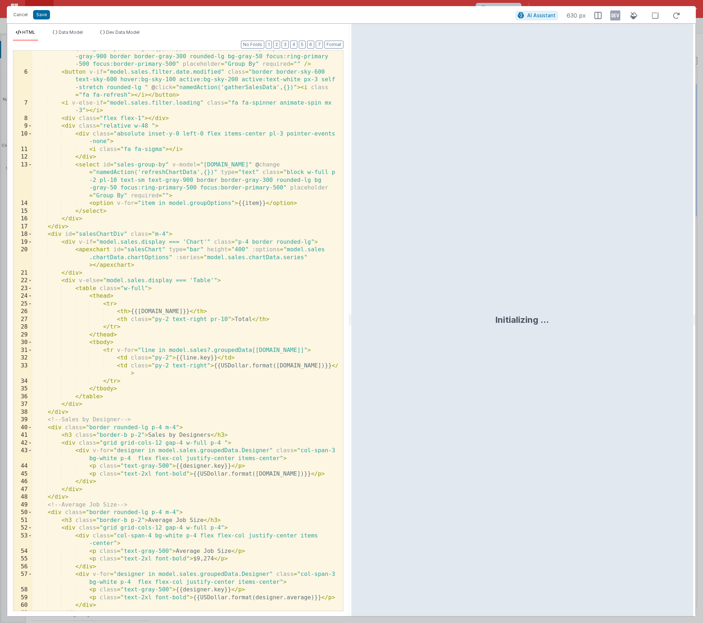
scroll to position [89, 0]
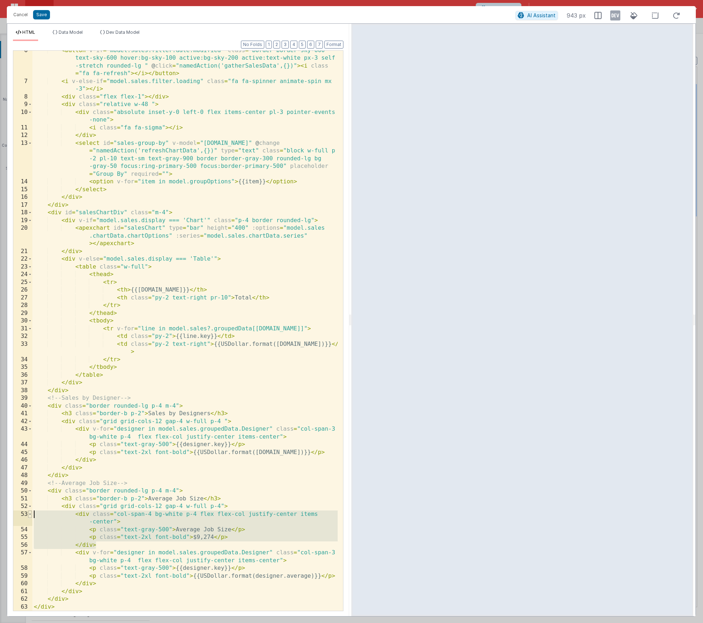
drag, startPoint x: 97, startPoint y: 547, endPoint x: 32, endPoint y: 514, distance: 73.4
click at [32, 514] on div "6 7 8 9 10 11 12 13 14 15 16 17 18 19 20 21 22 23 24 25 26 27 28 29 30 31 32 33…" at bounding box center [178, 330] width 331 height 561
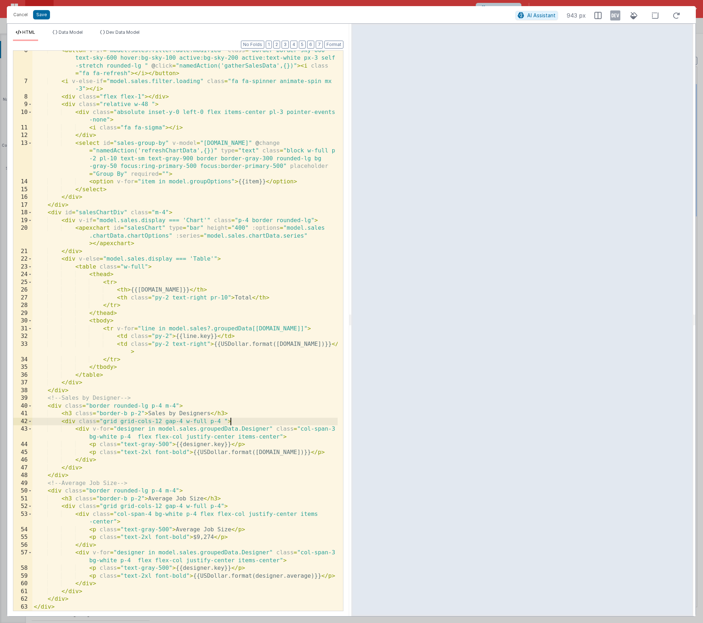
click at [237, 422] on div "< button v-if = "model.sales.filter.date.modified" class = "border border-sky-6…" at bounding box center [184, 346] width 305 height 599
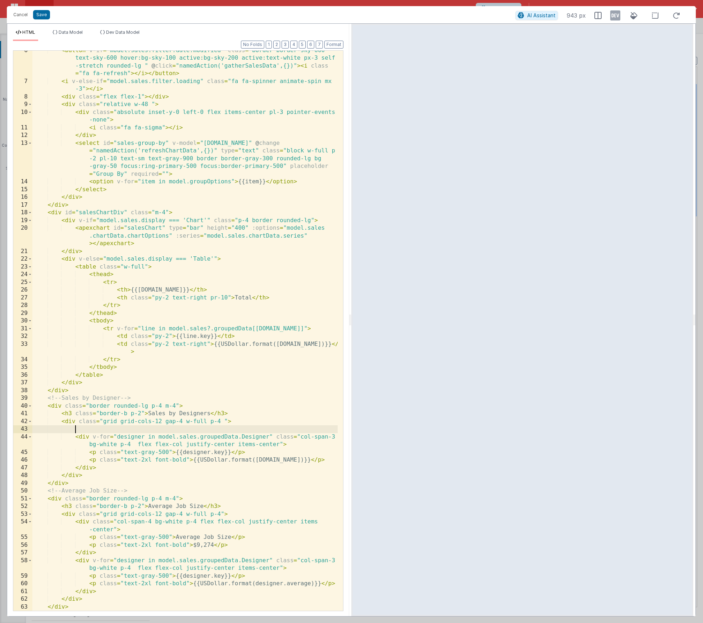
scroll to position [89, 0]
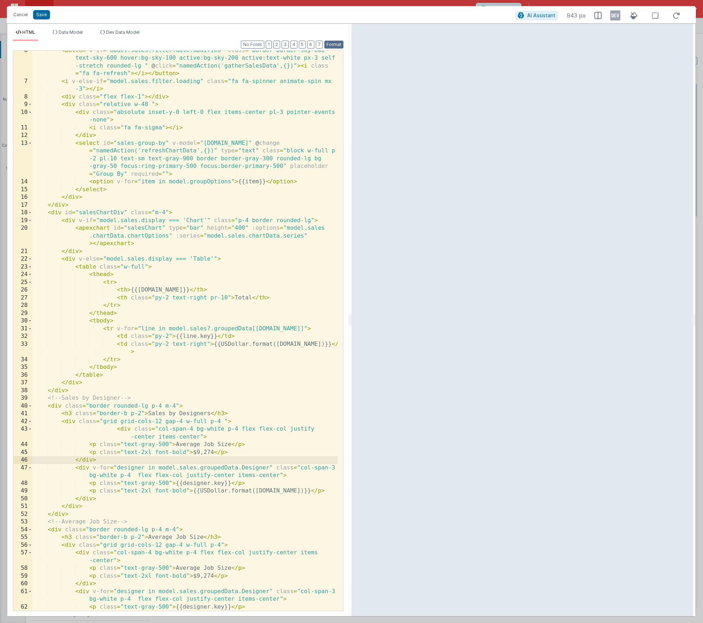
click at [333, 44] on button "Format" at bounding box center [333, 45] width 19 height 8
click at [184, 444] on div "< button v-if = "model.sales.filter.date.modified" class = "border border-sky-6…" at bounding box center [184, 346] width 305 height 599
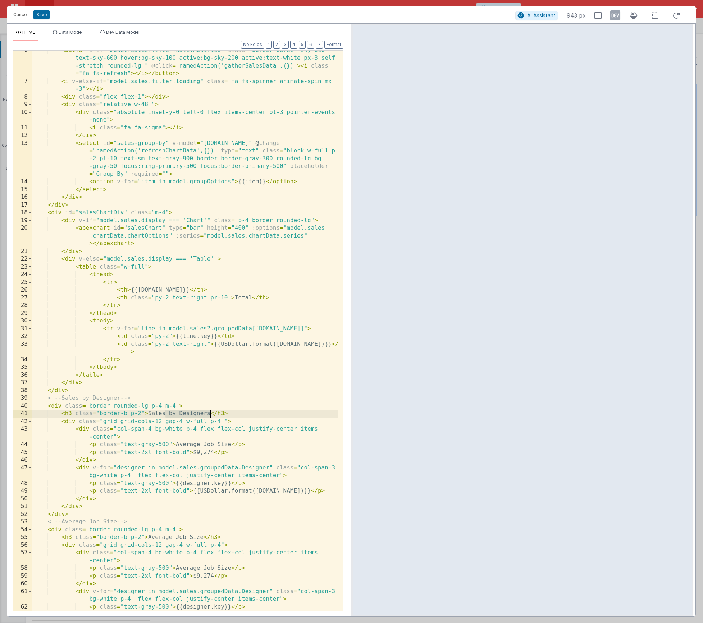
drag, startPoint x: 166, startPoint y: 415, endPoint x: 210, endPoint y: 413, distance: 44.3
click at [210, 413] on div "< button v-if = "model.sales.filter.date.modified" class = "border border-sky-6…" at bounding box center [184, 346] width 305 height 599
drag, startPoint x: 175, startPoint y: 444, endPoint x: 231, endPoint y: 443, distance: 55.8
click at [231, 443] on div "< button v-if = "model.sales.filter.date.modified" class = "border border-sky-6…" at bounding box center [184, 346] width 305 height 599
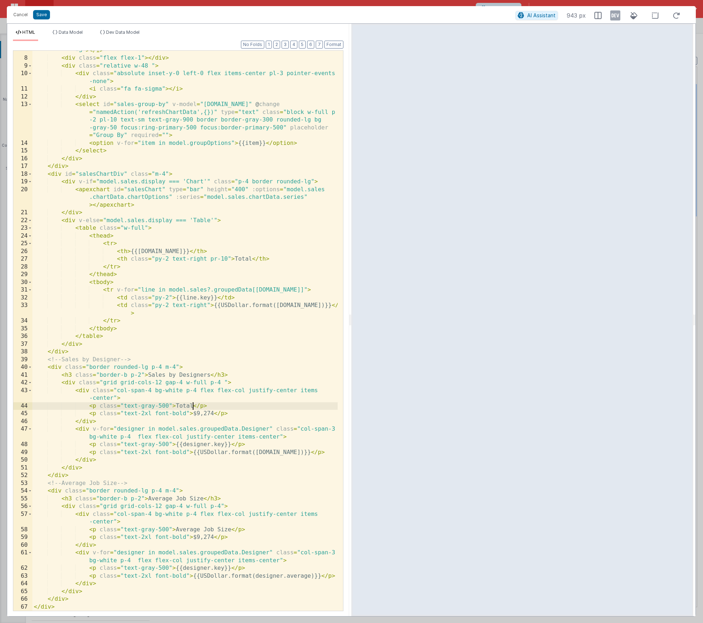
scroll to position [128, 0]
drag, startPoint x: 177, startPoint y: 529, endPoint x: 230, endPoint y: 529, distance: 52.9
click at [230, 529] on div "< i v-else-if = "model.sales.filter.loading" class = "fa fa-spinner animate-spi…" at bounding box center [184, 331] width 305 height 584
drag, startPoint x: 193, startPoint y: 576, endPoint x: 320, endPoint y: 576, distance: 127.3
click at [320, 576] on div "< i v-else-if = "model.sales.filter.loading" class = "fa fa-spinner animate-spi…" at bounding box center [184, 331] width 305 height 584
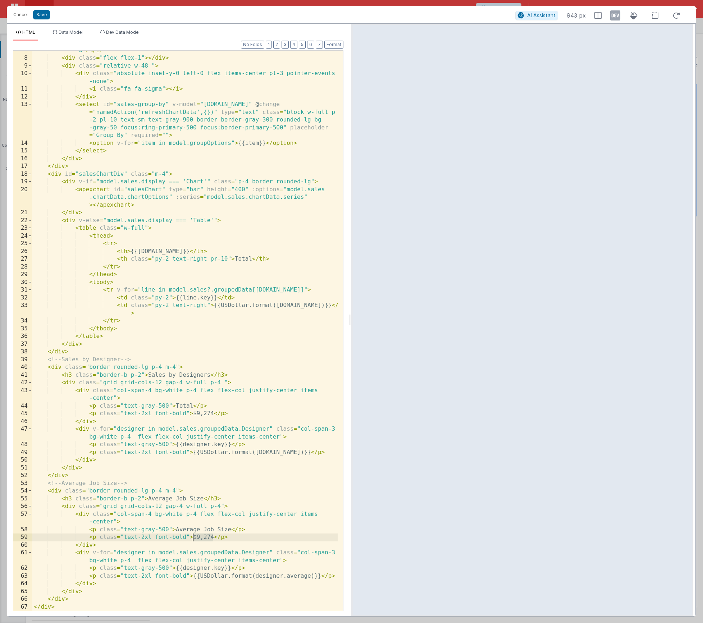
drag, startPoint x: 214, startPoint y: 537, endPoint x: 193, endPoint y: 538, distance: 20.5
click at [193, 538] on div "< i v-else-if = "model.sales.filter.loading" class = "fa fa-spinner animate-spi…" at bounding box center [184, 331] width 305 height 584
click at [269, 537] on div "< i v-else-if = "model.sales.filter.loading" class = "fa fa-spinner animate-spi…" at bounding box center [184, 331] width 305 height 584
drag, startPoint x: 269, startPoint y: 537, endPoint x: 298, endPoint y: 565, distance: 40.4
click at [269, 538] on div "< i v-else-if = "model.sales.filter.loading" class = "fa fa-spinner animate-spi…" at bounding box center [184, 331] width 305 height 584
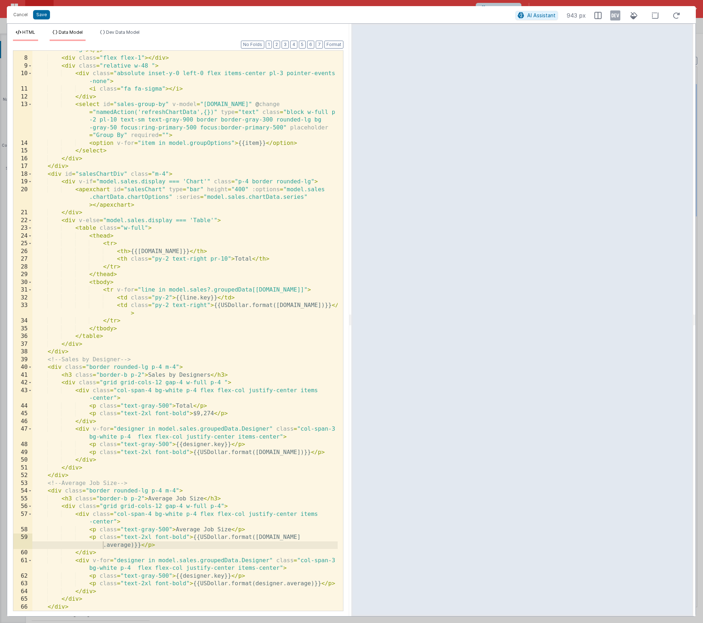
click at [81, 31] on span "Data Model" at bounding box center [71, 31] width 24 height 5
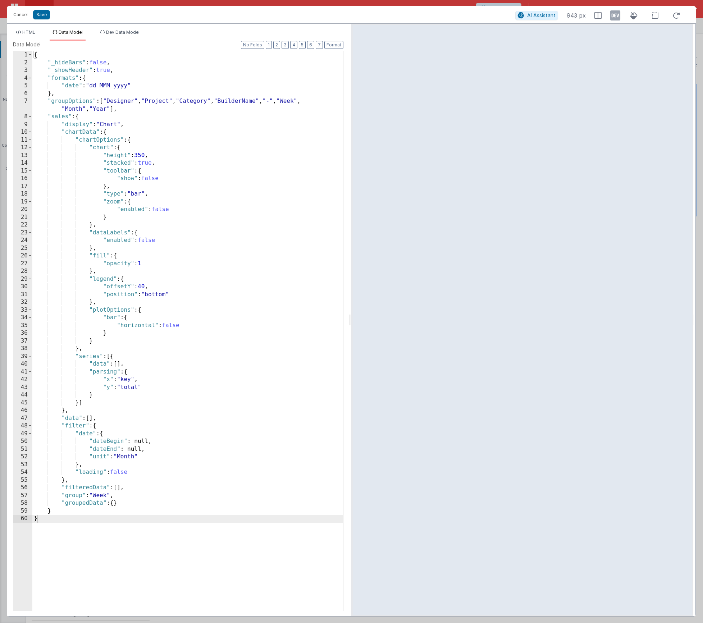
drag, startPoint x: 120, startPoint y: 504, endPoint x: 125, endPoint y: 508, distance: 6.9
click at [120, 504] on div "{ "_hideBars" : false , "_showHeader" : true , "formats" : { "date" : "dd MMM y…" at bounding box center [187, 339] width 311 height 576
click at [30, 33] on span "HTML" at bounding box center [28, 31] width 13 height 5
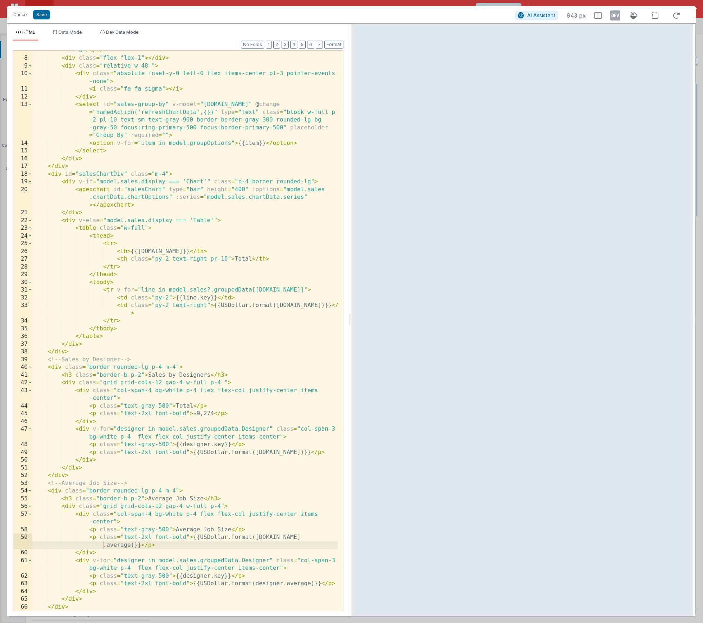
scroll to position [135, 0]
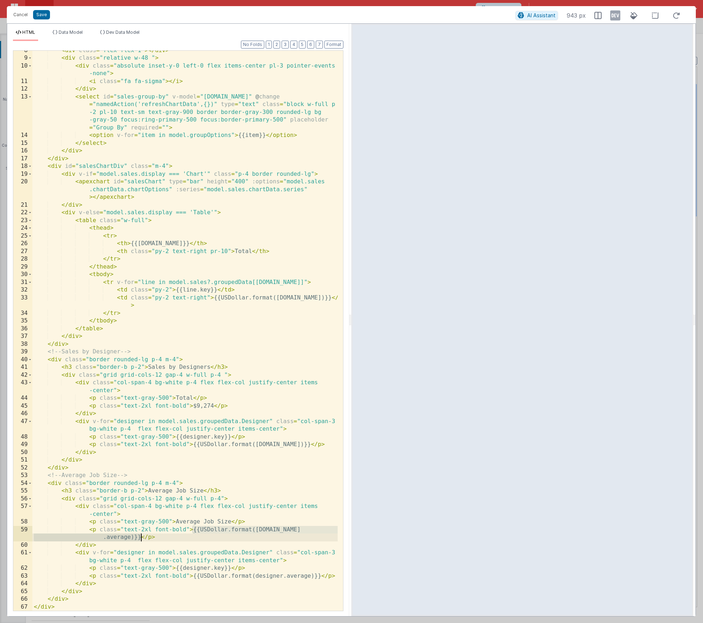
drag, startPoint x: 193, startPoint y: 529, endPoint x: 141, endPoint y: 536, distance: 53.0
click at [140, 536] on div "< div class = "flex flex-1" > </ div > < div class = "relative w-48 " > < div c…" at bounding box center [184, 335] width 305 height 576
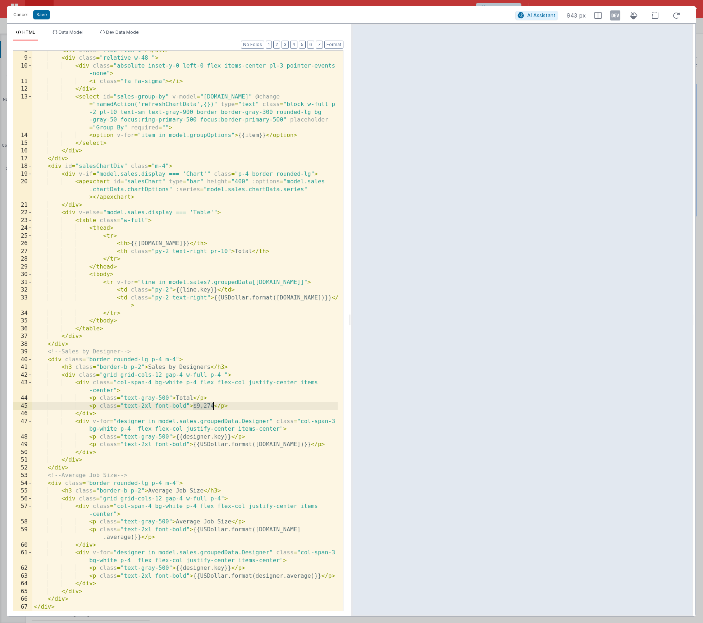
drag, startPoint x: 192, startPoint y: 405, endPoint x: 214, endPoint y: 404, distance: 21.6
click at [214, 404] on div "< div class = "flex flex-1" > </ div > < div class = "relative w-48 " > < div c…" at bounding box center [184, 335] width 305 height 576
paste textarea
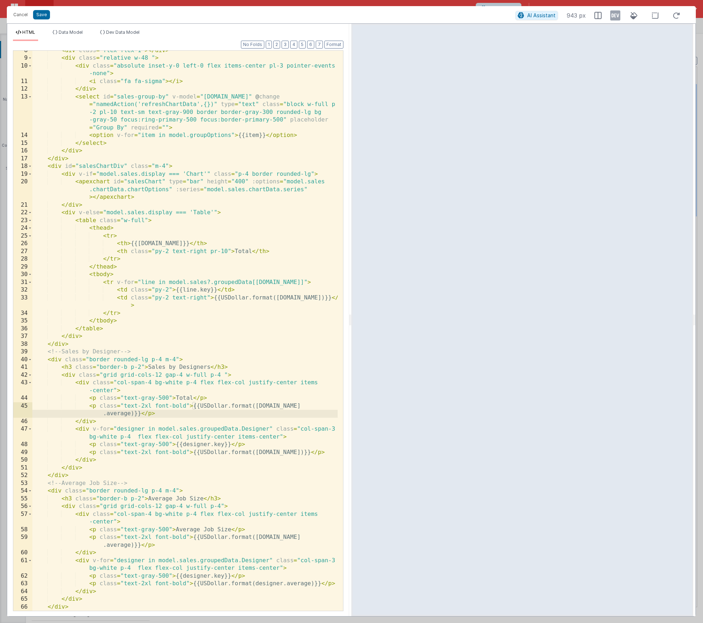
scroll to position [136, 0]
click at [118, 417] on div "< div class = "flex flex-1" > </ div > < div class = "relative w-48 " > < div c…" at bounding box center [184, 335] width 305 height 576
click at [314, 407] on div "< div class = "flex flex-1" > </ div > < div class = "relative w-48 " > < div c…" at bounding box center [184, 335] width 305 height 576
click at [314, 538] on div "< div class = "flex flex-1" > </ div > < div class = "relative w-48 " > < div c…" at bounding box center [184, 335] width 305 height 576
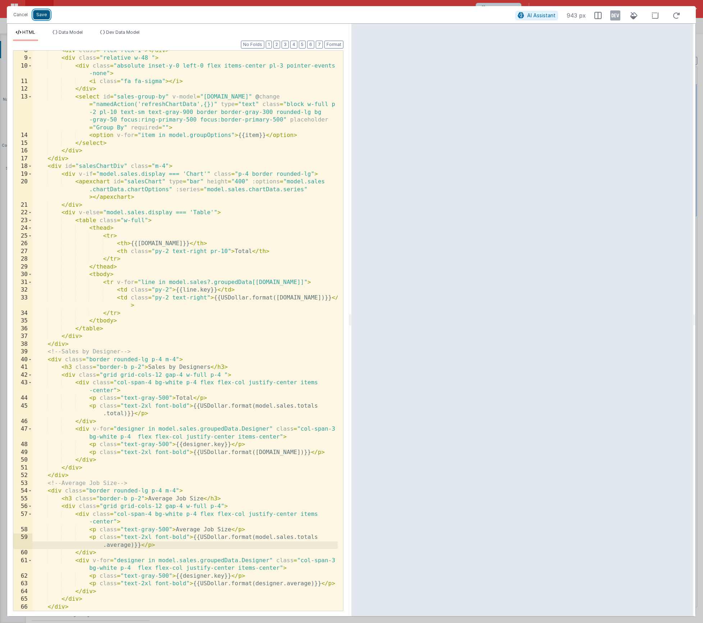
click at [42, 16] on button "Save" at bounding box center [41, 14] width 17 height 9
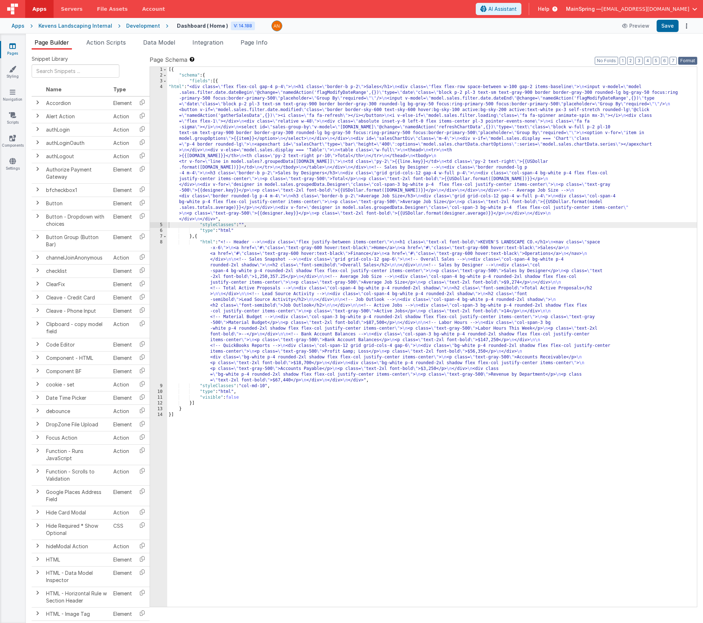
click at [689, 63] on button "Format" at bounding box center [687, 61] width 19 height 8
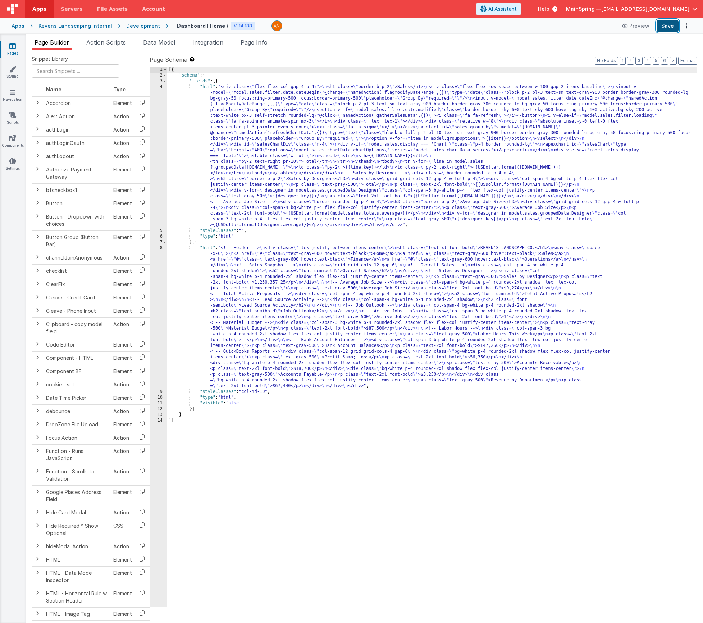
click at [667, 31] on button "Save" at bounding box center [668, 26] width 22 height 12
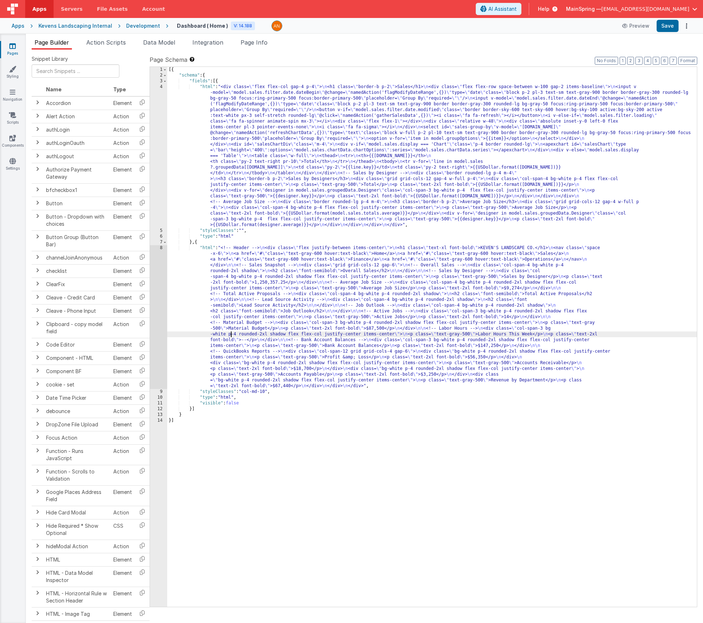
click at [230, 334] on div "[{ "schema" : { "fields" : [{ "html" : "<div class= \" flex flex-col gap-4 p-4 …" at bounding box center [432, 343] width 530 height 552
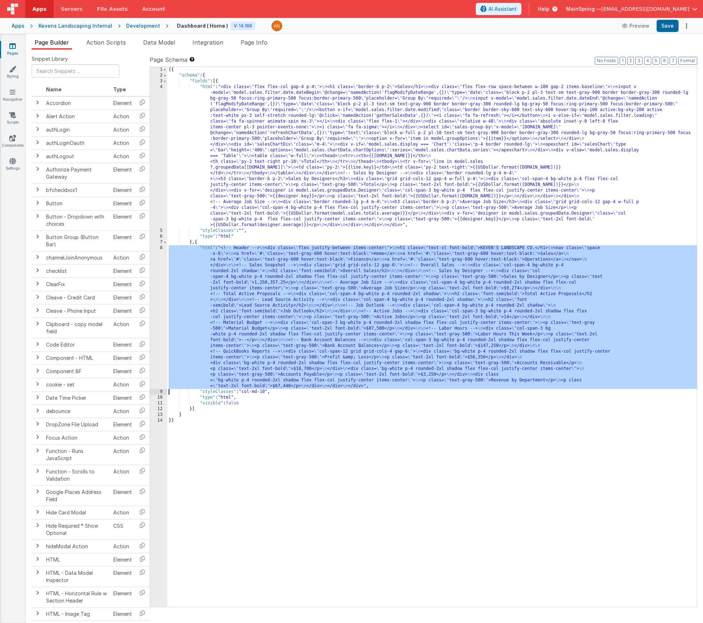
click at [158, 339] on div "8" at bounding box center [158, 317] width 17 height 144
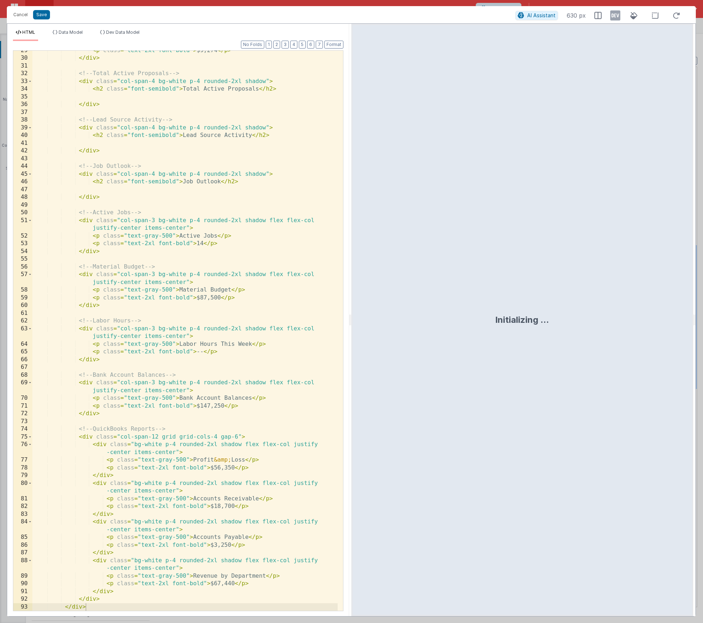
scroll to position [236, 0]
drag, startPoint x: 120, startPoint y: 437, endPoint x: 218, endPoint y: 439, distance: 97.9
click at [218, 439] on div "< p class = "text-2xl font-bold" > $9,274 </ p > </ div > <!-- Total Active Pro…" at bounding box center [184, 335] width 305 height 576
click at [154, 436] on div "< p class = "text-2xl font-bold" > $9,274 </ p > </ div > <!-- Total Active Pro…" at bounding box center [184, 335] width 305 height 576
click at [17, 17] on button "Cancel" at bounding box center [21, 15] width 22 height 10
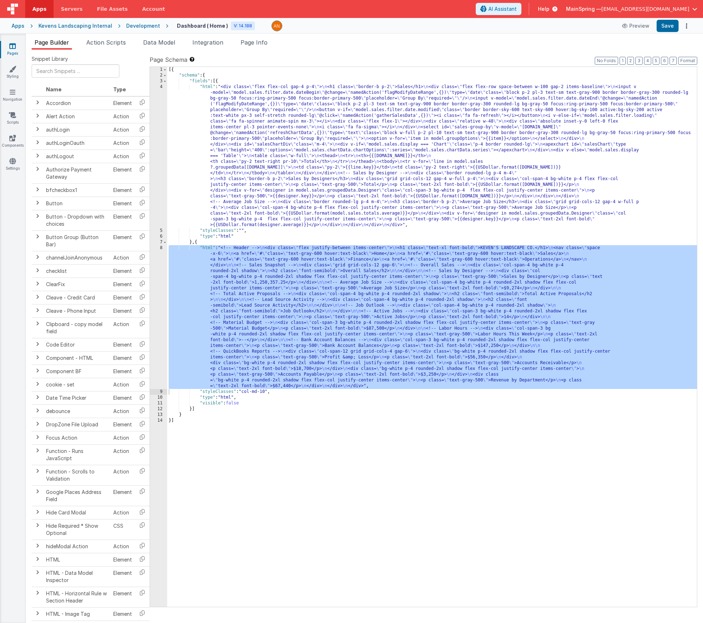
click at [359, 187] on div "[{ "schema" : { "fields" : [{ "html" : "<div class= \" flex flex-col gap-4 p-4 …" at bounding box center [432, 343] width 530 height 552
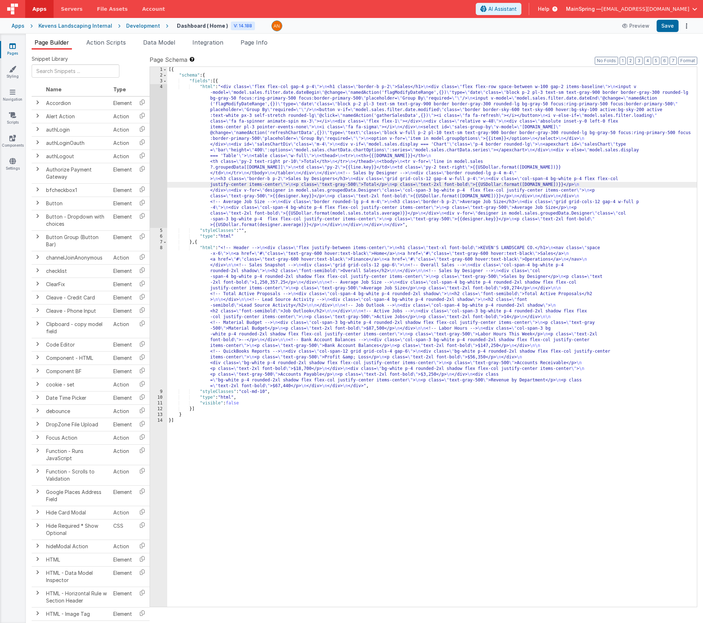
click at [157, 178] on div "4" at bounding box center [158, 156] width 17 height 144
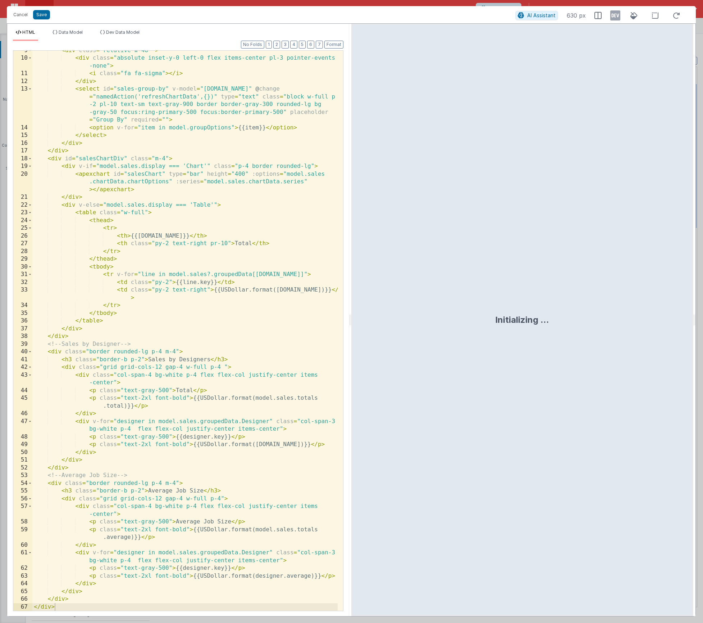
scroll to position [143, 0]
drag, startPoint x: 117, startPoint y: 376, endPoint x: 150, endPoint y: 377, distance: 33.1
click at [150, 377] on div "< div class = "relative w-48 " > < div class = "absolute inset-y-0 left-0 flex …" at bounding box center [184, 335] width 305 height 576
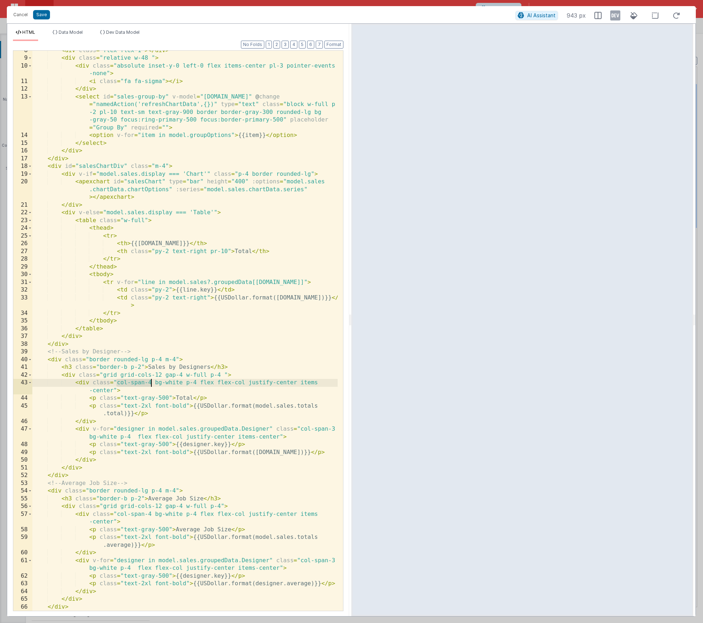
scroll to position [136, 0]
click at [151, 514] on div "< div class = "flex flex-1" > </ div > < div class = "relative w-48 " > < div c…" at bounding box center [184, 335] width 305 height 576
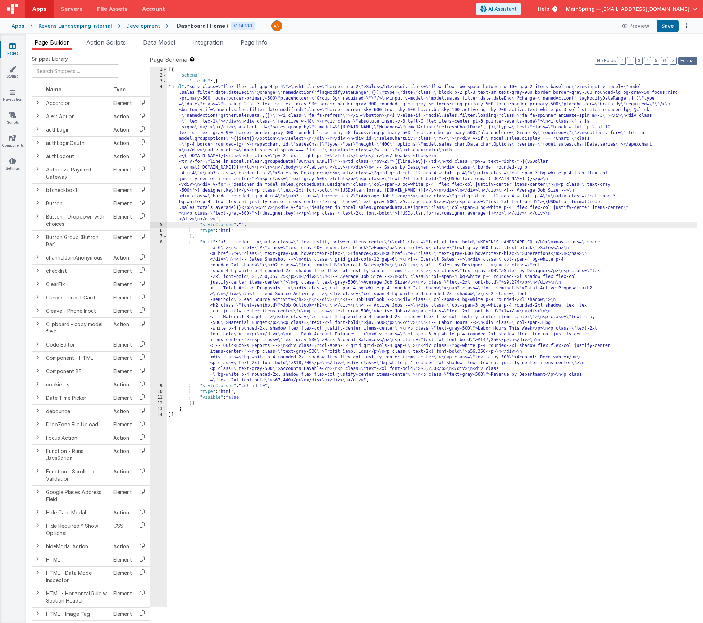
click at [693, 62] on button "Format" at bounding box center [687, 61] width 19 height 8
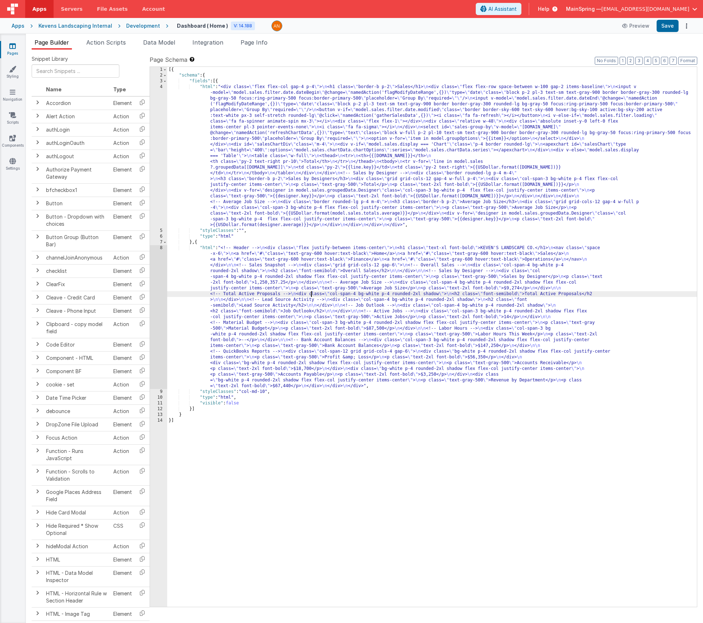
click at [312, 296] on div "[{ "schema" : { "fields" : [{ "html" : "<div class= \" flex flex-col gap-4 p-4 …" at bounding box center [432, 343] width 530 height 552
click at [247, 168] on div "[{ "schema" : { "fields" : [{ "html" : "<div class= \" flex flex-col gap-4 p-4 …" at bounding box center [432, 343] width 530 height 552
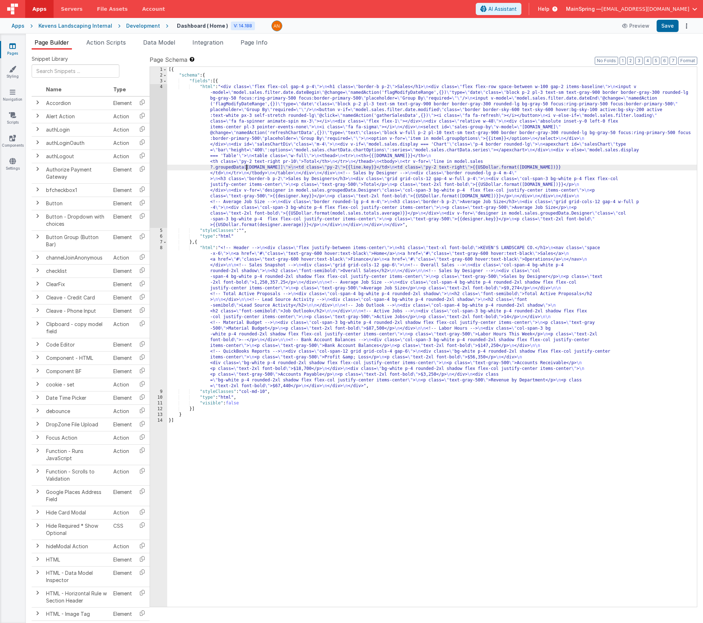
click at [157, 176] on div "4" at bounding box center [158, 156] width 17 height 144
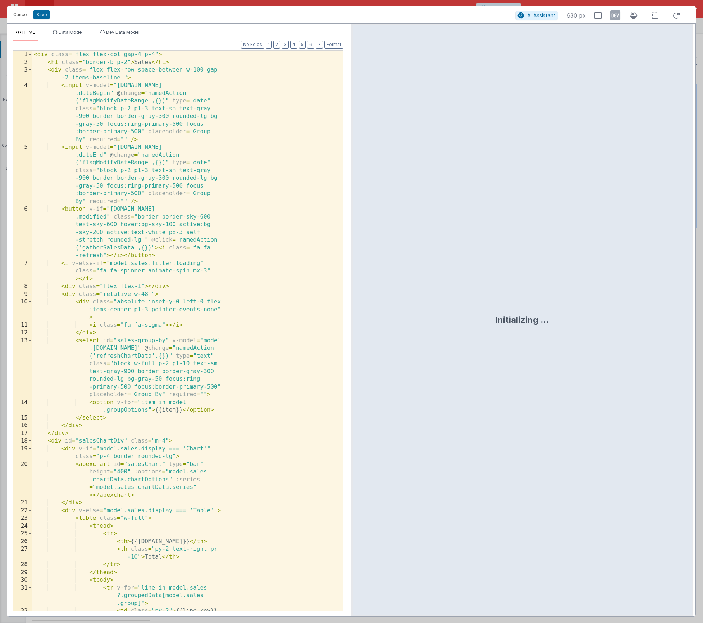
scroll to position [143, 0]
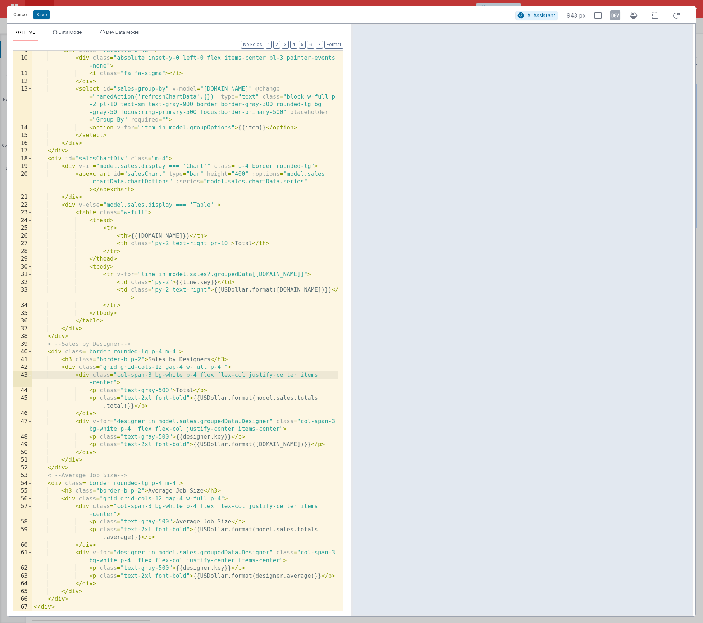
click at [117, 376] on div "< div class = "relative w-48 " > < div class = "absolute inset-y-0 left-0 flex …" at bounding box center [184, 335] width 305 height 576
click at [119, 506] on div "< div class = "relative w-48 " > < div class = "absolute inset-y-0 left-0 flex …" at bounding box center [184, 335] width 305 height 576
click at [44, 17] on button "Save" at bounding box center [41, 14] width 17 height 9
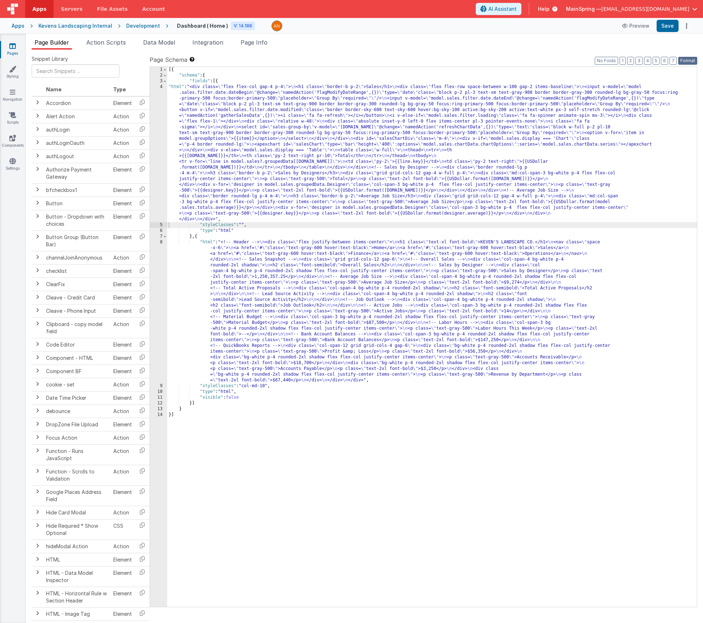
click at [690, 61] on button "Format" at bounding box center [687, 61] width 19 height 8
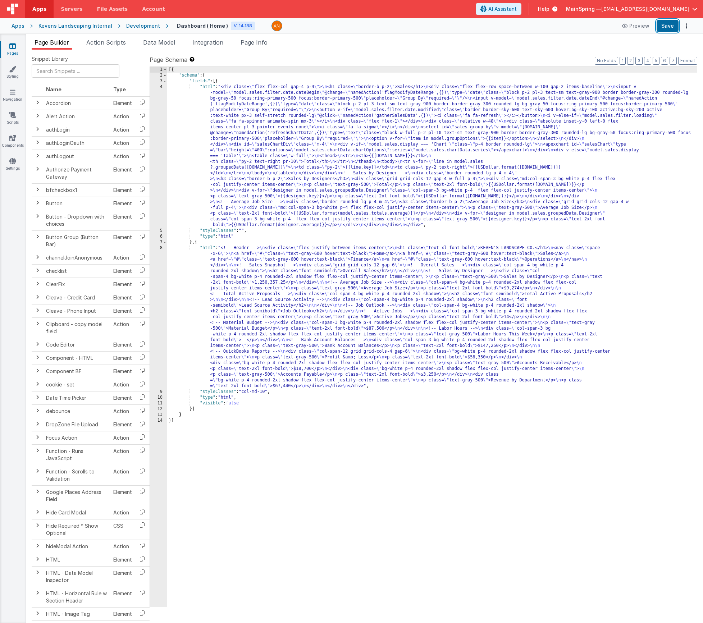
click at [675, 29] on button "Save" at bounding box center [668, 26] width 22 height 12
click at [258, 164] on div "[{ "schema" : { "fields" : [{ "html" : "<div class= \" flex flex-col gap-4 p-4 …" at bounding box center [432, 343] width 530 height 552
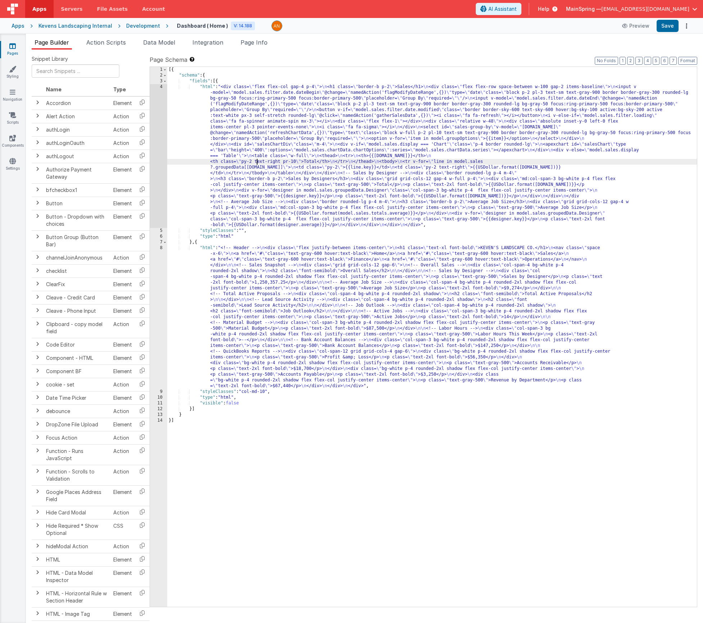
click at [158, 182] on div "4" at bounding box center [158, 156] width 17 height 144
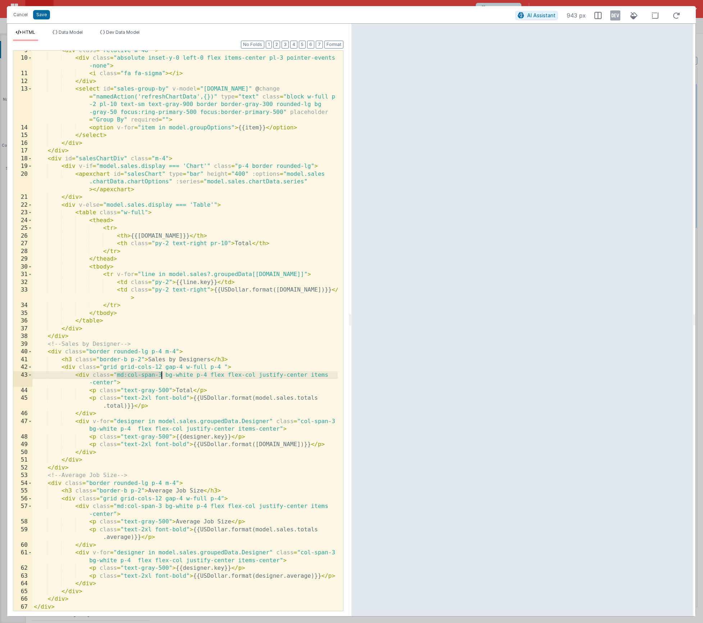
drag, startPoint x: 117, startPoint y: 375, endPoint x: 163, endPoint y: 375, distance: 46.0
click at [163, 375] on div "< div class = "relative w-48 " > < div class = "absolute inset-y-0 left-0 flex …" at bounding box center [184, 335] width 305 height 576
drag, startPoint x: 301, startPoint y: 422, endPoint x: 335, endPoint y: 422, distance: 34.5
click at [335, 422] on div "< div class = "relative w-48 " > < div class = "absolute inset-y-0 left-0 flex …" at bounding box center [184, 335] width 305 height 576
paste textarea
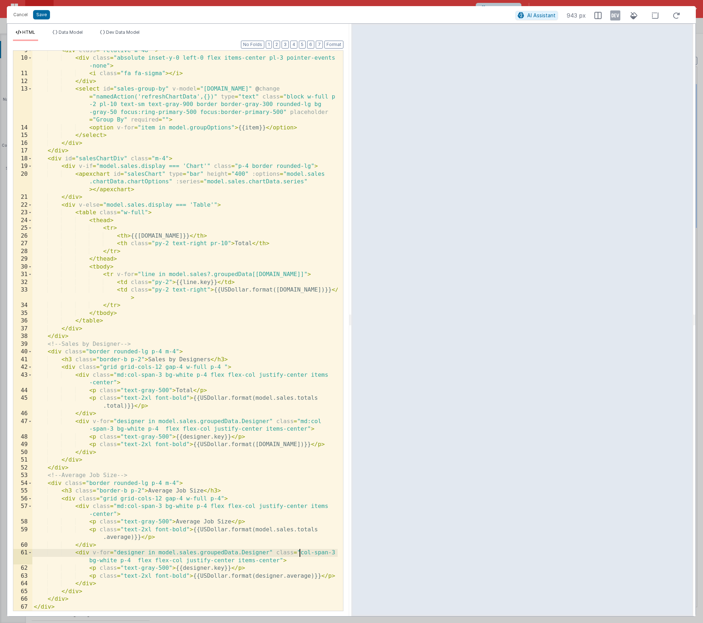
click at [299, 553] on div "< div class = "relative w-48 " > < div class = "absolute inset-y-0 left-0 flex …" at bounding box center [184, 335] width 305 height 576
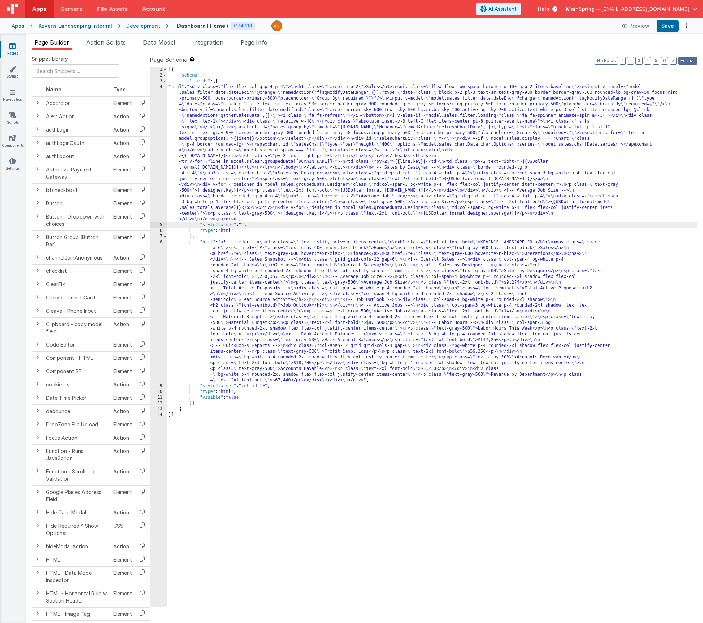
click at [684, 60] on button "Format" at bounding box center [687, 61] width 19 height 8
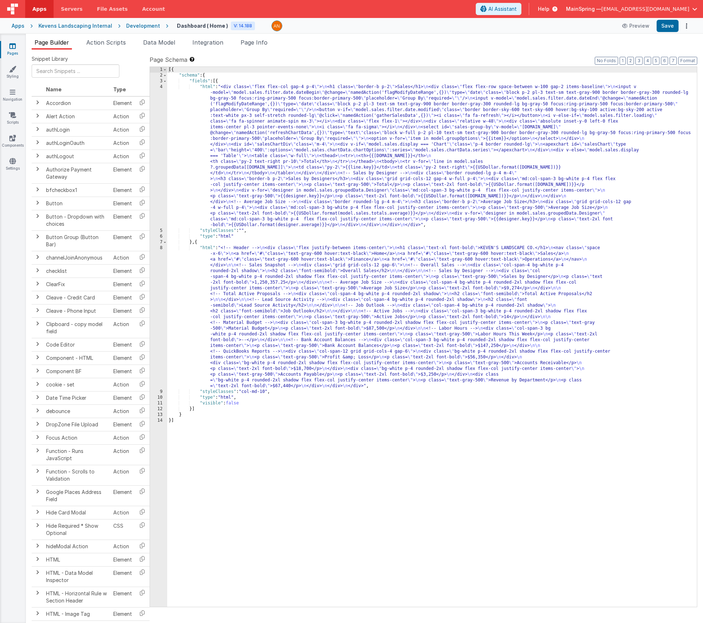
click at [331, 184] on div "[{ "schema" : { "fields" : [{ "html" : "<div class= \" flex flex-col gap-4 p-4 …" at bounding box center [432, 343] width 530 height 552
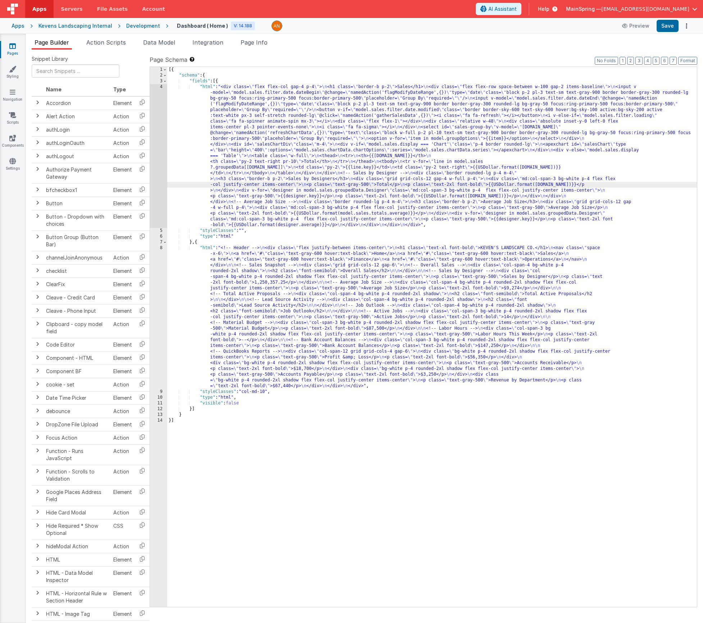
click at [154, 192] on div "4" at bounding box center [158, 156] width 17 height 144
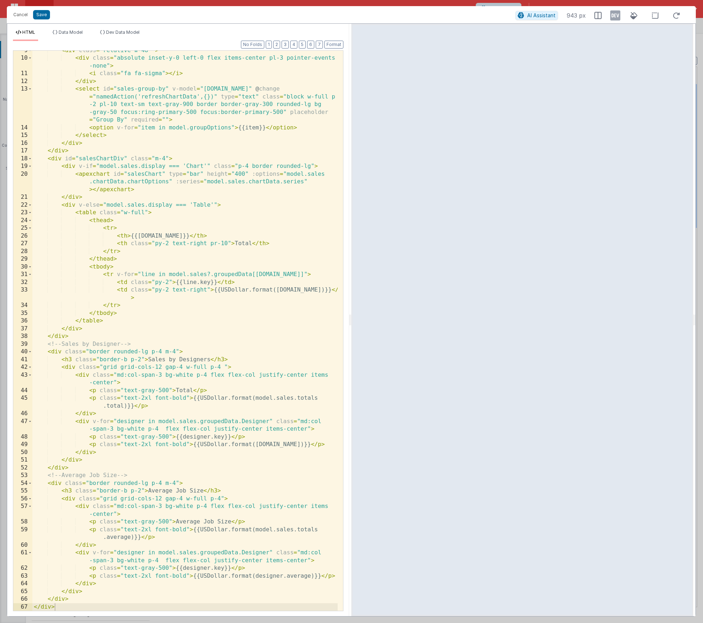
click at [115, 368] on div "< div class = "relative w-48 " > < div class = "absolute inset-y-0 left-0 flex …" at bounding box center [184, 335] width 305 height 576
drag, startPoint x: 118, startPoint y: 376, endPoint x: 162, endPoint y: 374, distance: 44.3
click at [162, 374] on div "< div class = "relative w-48 " > < div class = "absolute inset-y-0 left-0 flex …" at bounding box center [184, 335] width 305 height 576
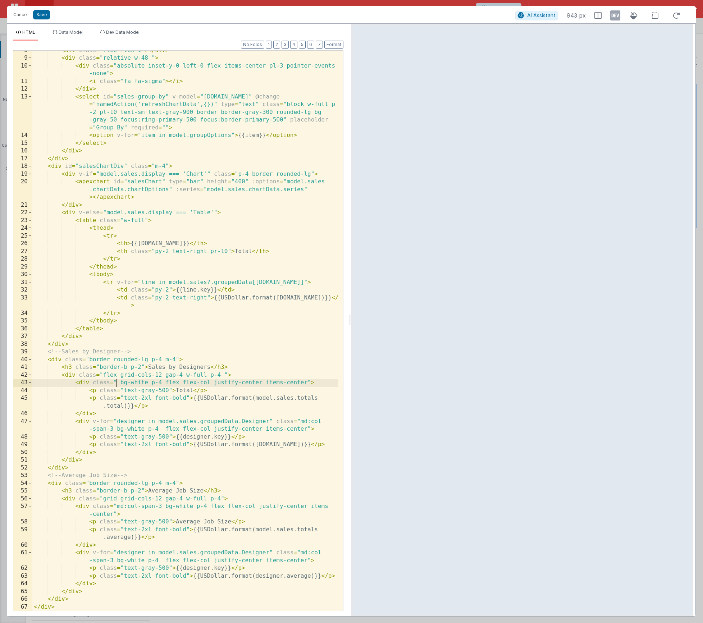
scroll to position [135, 0]
drag, startPoint x: 301, startPoint y: 423, endPoint x: 113, endPoint y: 430, distance: 187.9
click at [113, 430] on div "< div class = "flex flex-1" > </ div > < div class = "relative w-48 " > < div c…" at bounding box center [184, 335] width 305 height 576
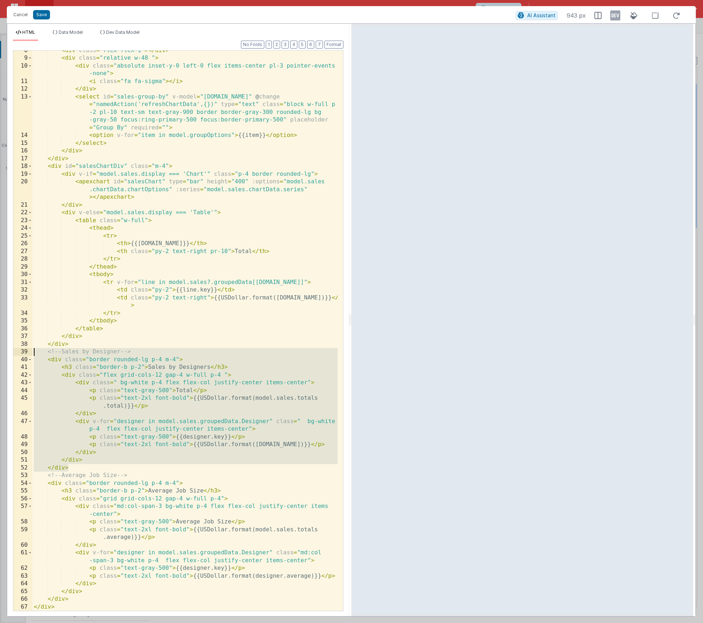
drag, startPoint x: 74, startPoint y: 469, endPoint x: 19, endPoint y: 350, distance: 130.8
click at [19, 350] on div "8 9 10 11 12 13 14 15 16 17 18 19 20 21 22 23 24 25 26 27 28 29 30 31 32 33 34 …" at bounding box center [178, 330] width 331 height 561
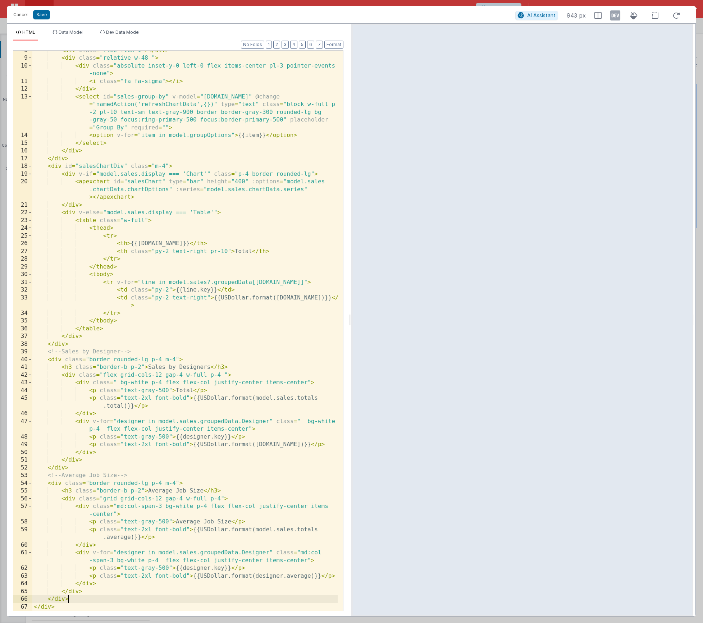
click at [82, 597] on div "< div class = "flex flex-1" > </ div > < div class = "relative w-48 " > < div c…" at bounding box center [184, 335] width 305 height 576
paste textarea
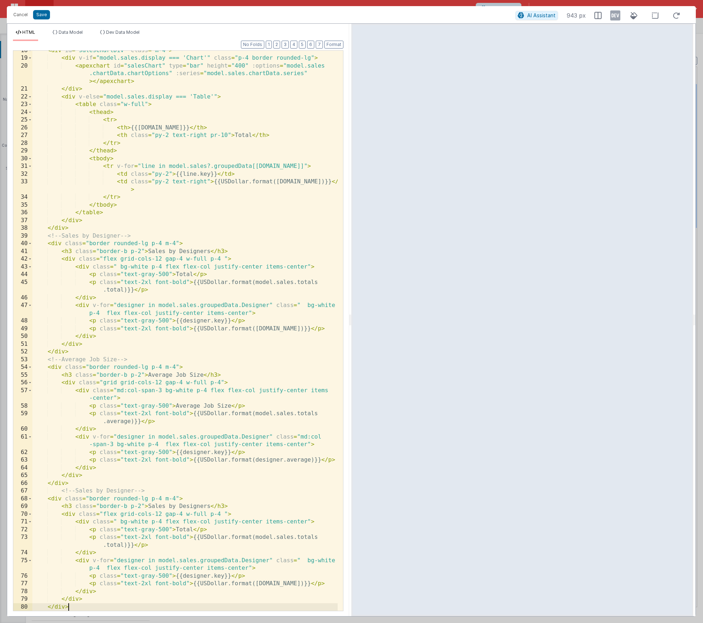
scroll to position [259, 0]
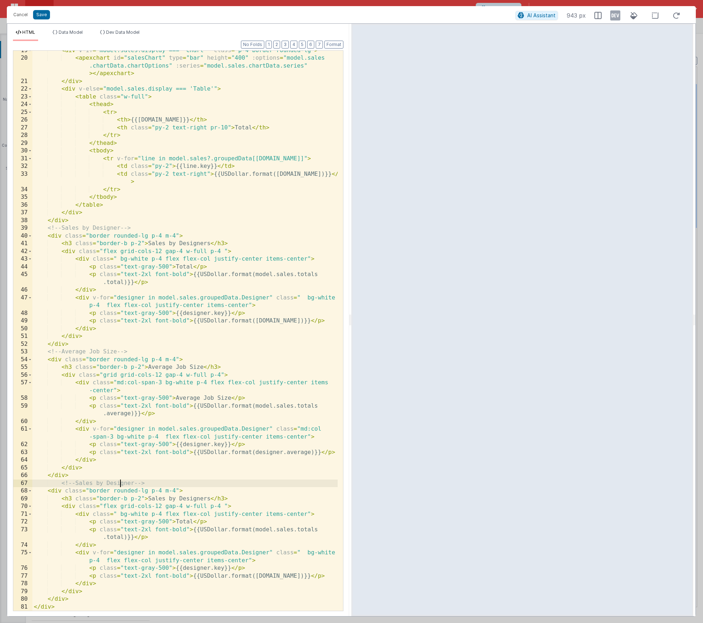
click at [119, 485] on div "< div v-if = "model.sales.display === 'Chart'" class = "p-4 border rounded-lg" …" at bounding box center [184, 335] width 305 height 576
click at [190, 496] on div "< div v-if = "model.sales.display === 'Chart'" class = "p-4 border rounded-lg" …" at bounding box center [184, 335] width 305 height 576
click at [253, 552] on div "< div v-if = "model.sales.display === 'Chart'" class = "p-4 border rounded-lg" …" at bounding box center [184, 335] width 305 height 576
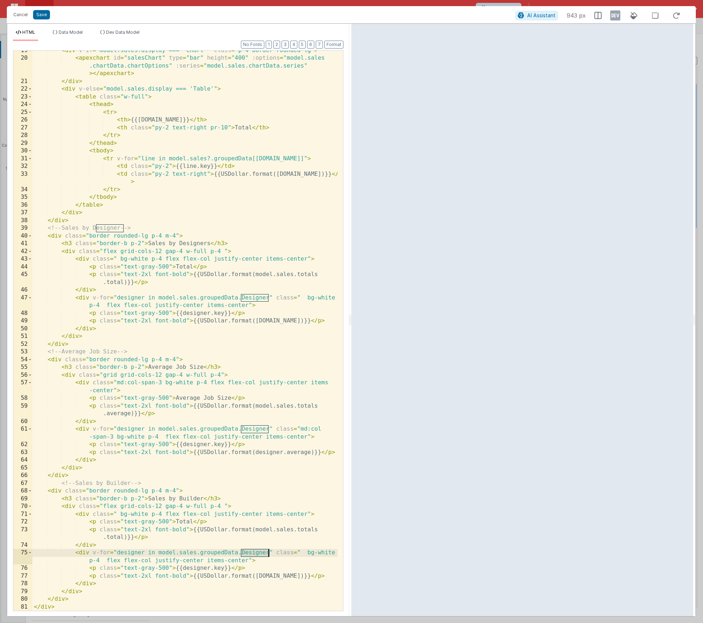
click at [253, 552] on div "< div v-if = "model.sales.display === 'Chart'" class = "p-4 border rounded-lg" …" at bounding box center [184, 335] width 305 height 576
click at [141, 553] on div "< div v-if = "model.sales.display === 'Chart'" class = "p-4 border rounded-lg" …" at bounding box center [184, 335] width 305 height 576
click at [185, 566] on div "< div v-if = "model.sales.display === 'Chart'" class = "p-4 border rounded-lg" …" at bounding box center [184, 335] width 305 height 576
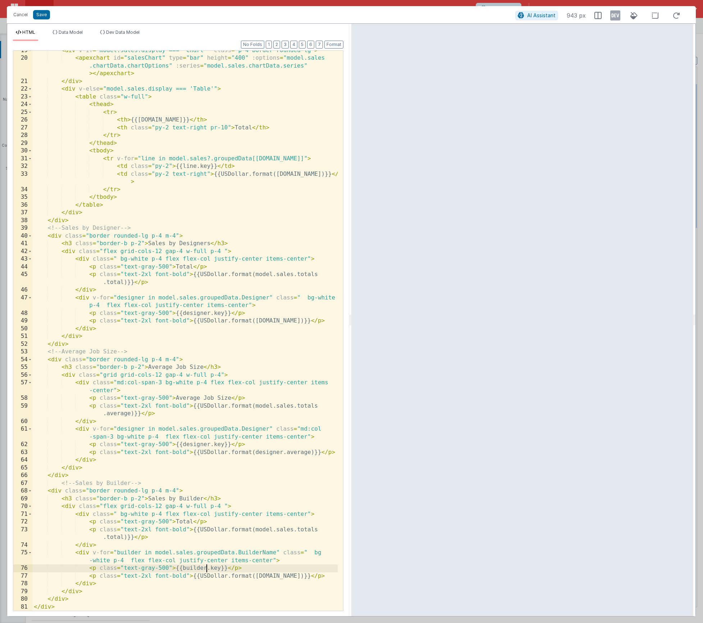
click at [265, 576] on div "< div v-if = "model.sales.display === 'Chart'" class = "p-4 border rounded-lg" …" at bounding box center [184, 335] width 305 height 576
drag, startPoint x: 265, startPoint y: 576, endPoint x: 289, endPoint y: 586, distance: 25.6
click at [265, 576] on div "< div v-if = "model.sales.display === 'Chart'" class = "p-4 border rounded-lg" …" at bounding box center [184, 335] width 305 height 576
click at [40, 14] on button "Save" at bounding box center [41, 14] width 17 height 9
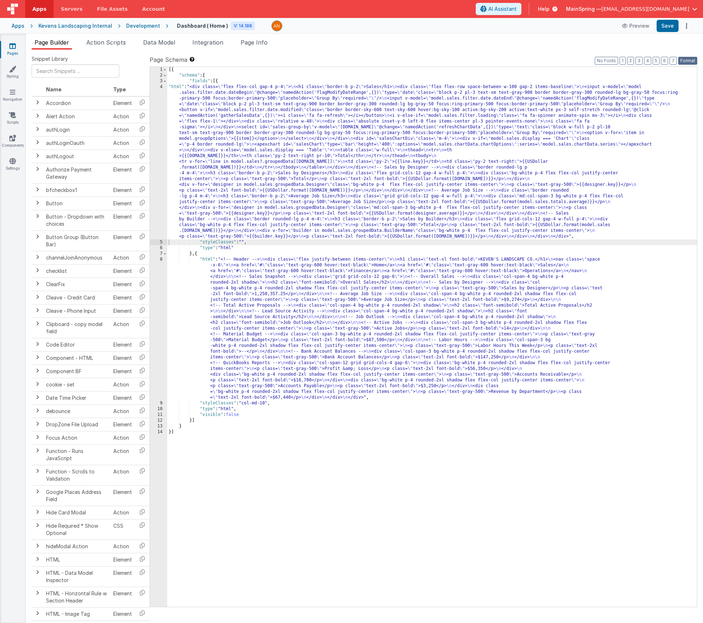
click at [683, 62] on button "Format" at bounding box center [687, 61] width 19 height 8
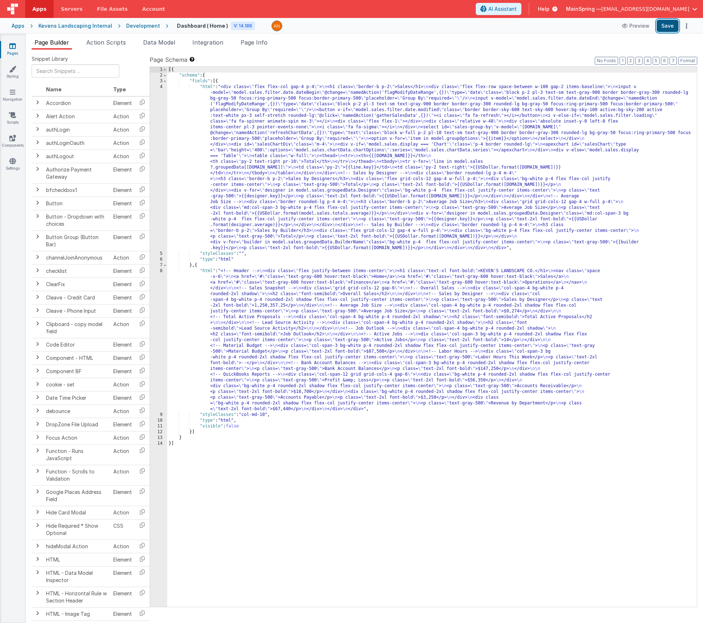
click at [668, 30] on button "Save" at bounding box center [668, 26] width 22 height 12
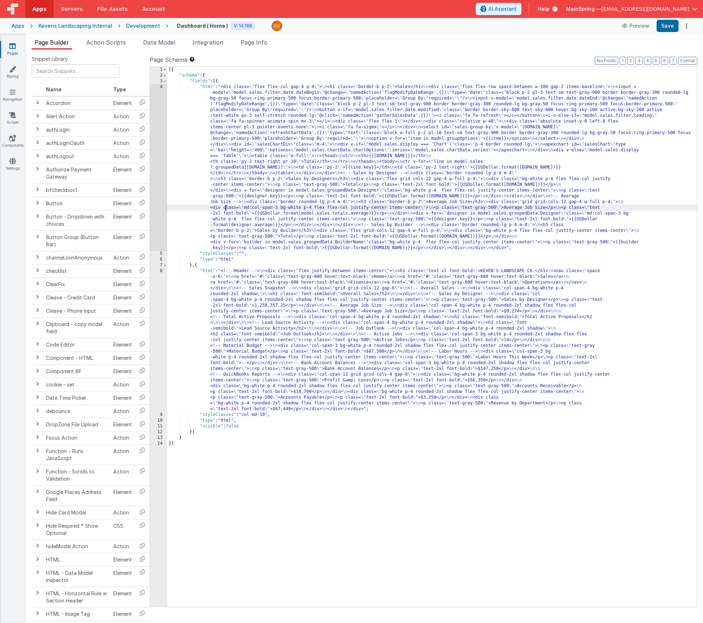
click at [227, 210] on div "[{ "schema" : { "fields" : [{ "html" : "<div class= \" flex flex-col gap-4 p-4 …" at bounding box center [432, 343] width 530 height 552
click at [159, 209] on div "4" at bounding box center [158, 167] width 17 height 167
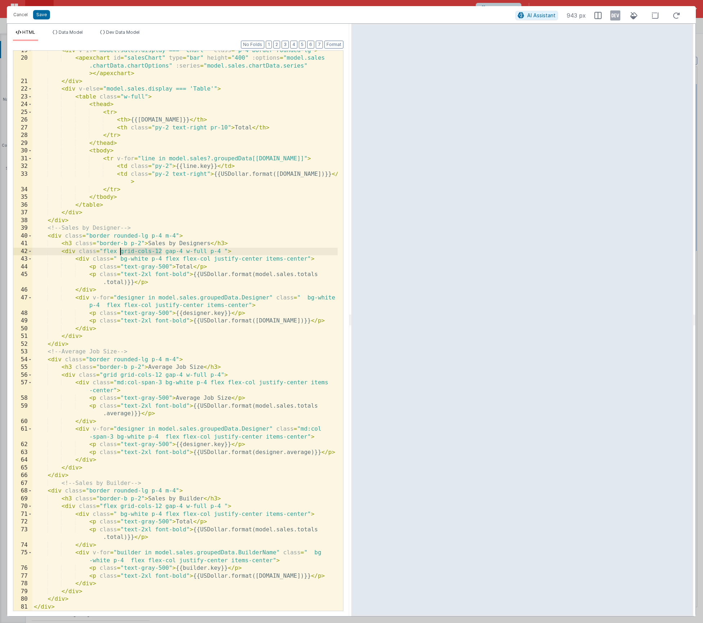
drag, startPoint x: 163, startPoint y: 251, endPoint x: 119, endPoint y: 253, distance: 43.2
click at [119, 253] on div "< div v-if = "model.sales.display === 'Chart'" class = "p-4 border rounded-lg" …" at bounding box center [184, 335] width 305 height 576
drag, startPoint x: 147, startPoint y: 251, endPoint x: 103, endPoint y: 252, distance: 44.3
click at [103, 252] on div "< div v-if = "model.sales.display === 'Chart'" class = "p-4 border rounded-lg" …" at bounding box center [184, 335] width 305 height 576
drag, startPoint x: 160, startPoint y: 375, endPoint x: 102, endPoint y: 374, distance: 57.6
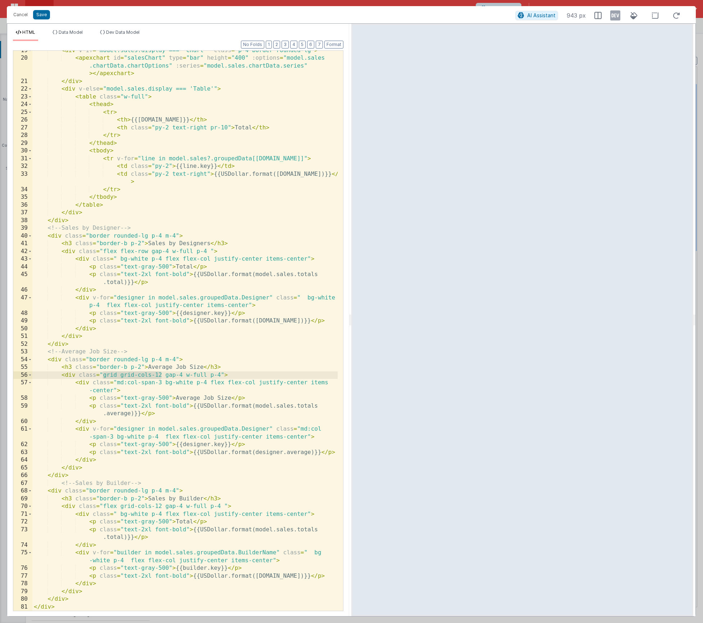
click at [102, 374] on div "< div v-if = "model.sales.display === 'Chart'" class = "p-4 border rounded-lg" …" at bounding box center [184, 335] width 305 height 576
click at [151, 507] on div "< div v-if = "model.sales.display === 'Chart'" class = "p-4 border rounded-lg" …" at bounding box center [184, 335] width 305 height 576
drag, startPoint x: 162, startPoint y: 507, endPoint x: 103, endPoint y: 507, distance: 58.6
click at [103, 507] on div "< div v-if = "model.sales.display === 'Chart'" class = "p-4 border rounded-lg" …" at bounding box center [184, 335] width 305 height 576
drag, startPoint x: 306, startPoint y: 552, endPoint x: 325, endPoint y: 579, distance: 33.6
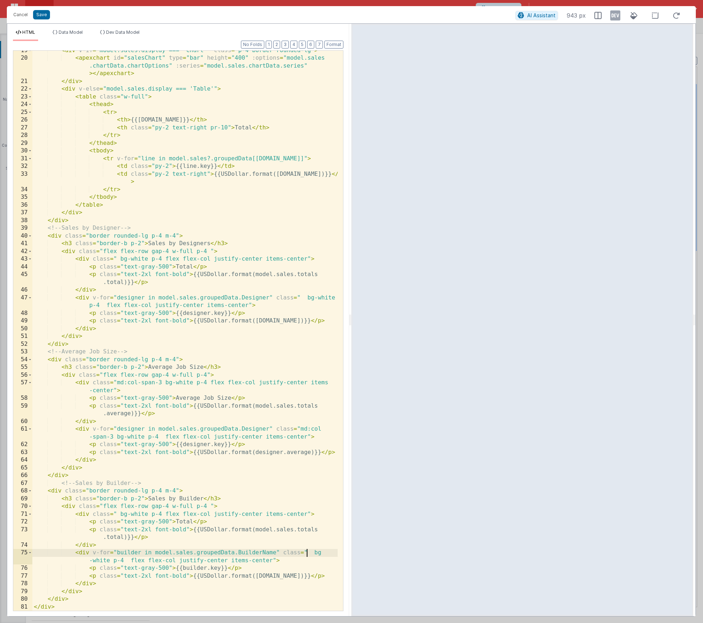
click at [306, 552] on div "< div v-if = "model.sales.display === 'Chart'" class = "p-4 border rounded-lg" …" at bounding box center [184, 335] width 305 height 576
drag, startPoint x: 300, startPoint y: 430, endPoint x: 115, endPoint y: 435, distance: 184.6
click at [115, 435] on div "< div v-if = "model.sales.display === 'Chart'" class = "p-4 border rounded-lg" …" at bounding box center [184, 335] width 305 height 576
drag, startPoint x: 163, startPoint y: 382, endPoint x: 118, endPoint y: 384, distance: 45.0
click at [118, 384] on div "< div v-if = "model.sales.display === 'Chart'" class = "p-4 border rounded-lg" …" at bounding box center [184, 335] width 305 height 576
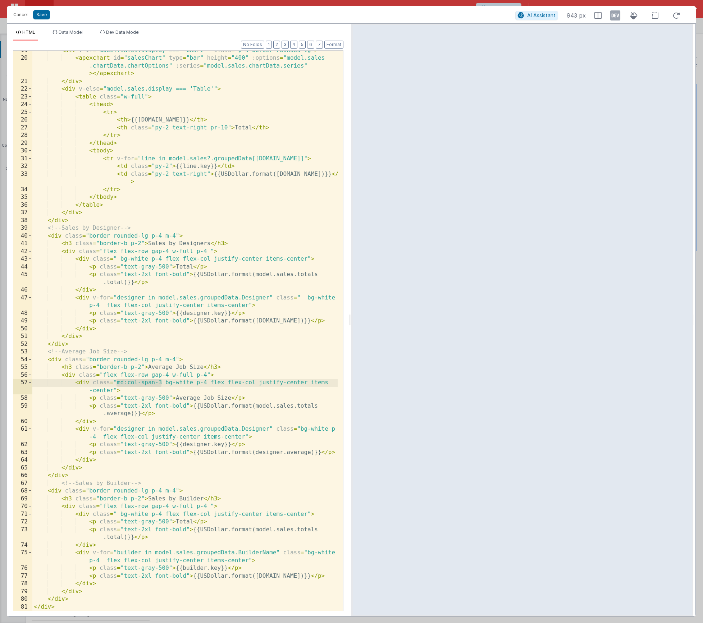
scroll to position [251, 0]
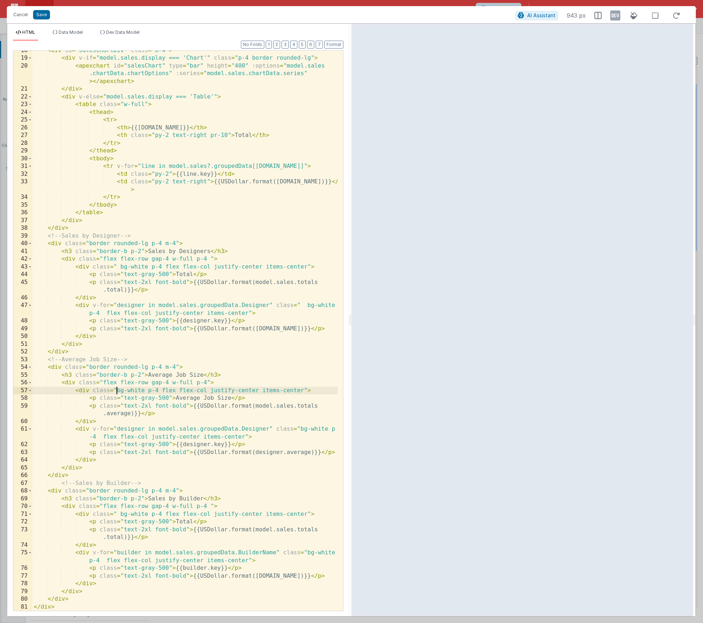
click at [103, 559] on div "< div id = "salesChartDiv" class = "m-4" > < div v-if = "model.sales.display ==…" at bounding box center [184, 335] width 305 height 576
drag, startPoint x: 306, startPoint y: 307, endPoint x: 300, endPoint y: 306, distance: 5.8
click at [300, 306] on div "< div id = "salesChartDiv" class = "m-4" > < div v-if = "model.sales.display ==…" at bounding box center [184, 335] width 305 height 576
drag, startPoint x: 99, startPoint y: 314, endPoint x: 137, endPoint y: 356, distance: 57.3
click at [99, 314] on div "< div id = "salesChartDiv" class = "m-4" > < div v-if = "model.sales.display ==…" at bounding box center [184, 335] width 305 height 576
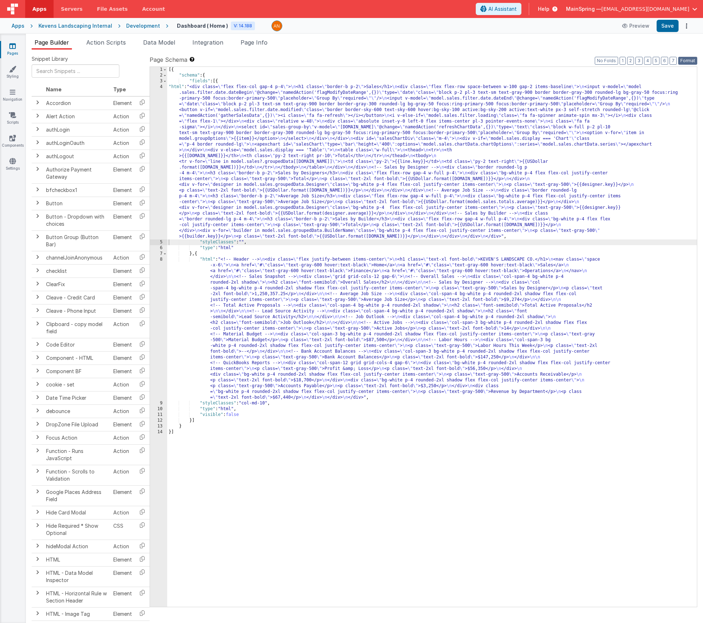
click at [691, 63] on button "Format" at bounding box center [687, 61] width 19 height 8
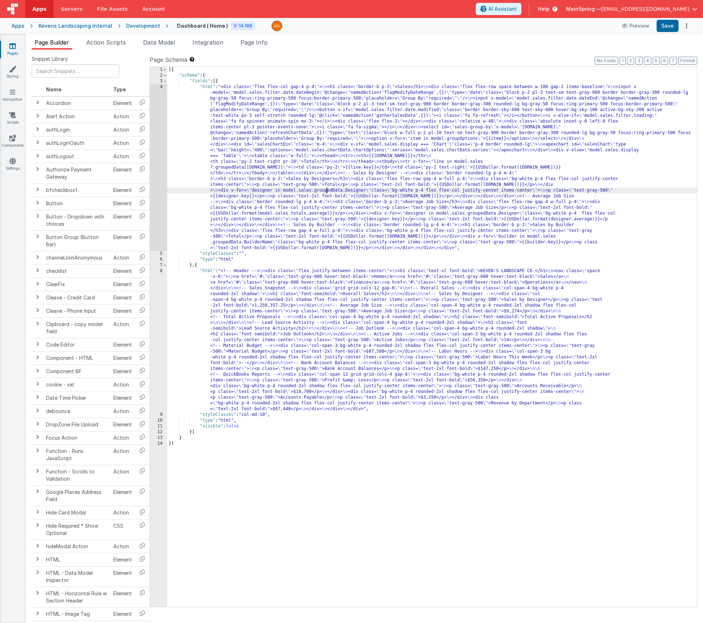
drag, startPoint x: 327, startPoint y: 192, endPoint x: 283, endPoint y: 199, distance: 43.7
click at [326, 192] on div "[{ "schema" : { "fields" : [{ "html" : "<div class= \" flex flex-col gap-4 p-4 …" at bounding box center [432, 343] width 530 height 552
click at [153, 201] on div "4" at bounding box center [158, 167] width 17 height 167
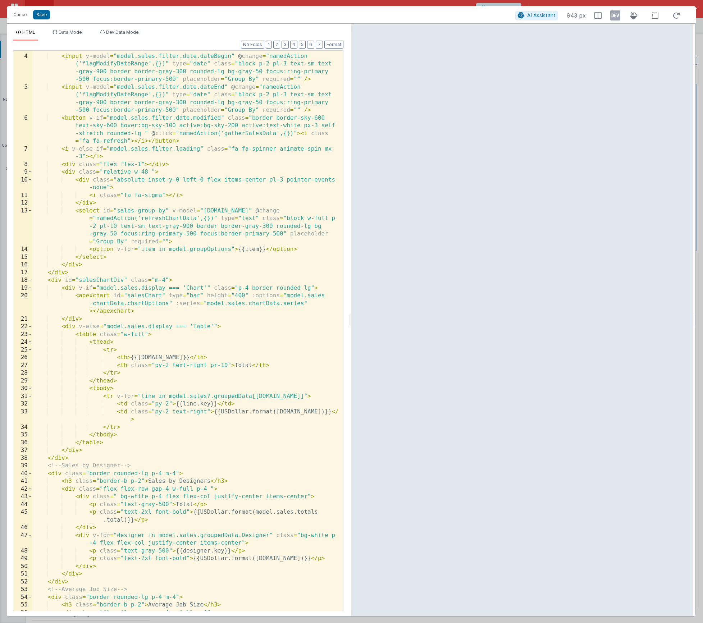
scroll to position [22, 0]
click at [152, 491] on div "< div class = "flex flex-row space-between w-100 gap-2 items-baseline " > < inp…" at bounding box center [184, 333] width 305 height 576
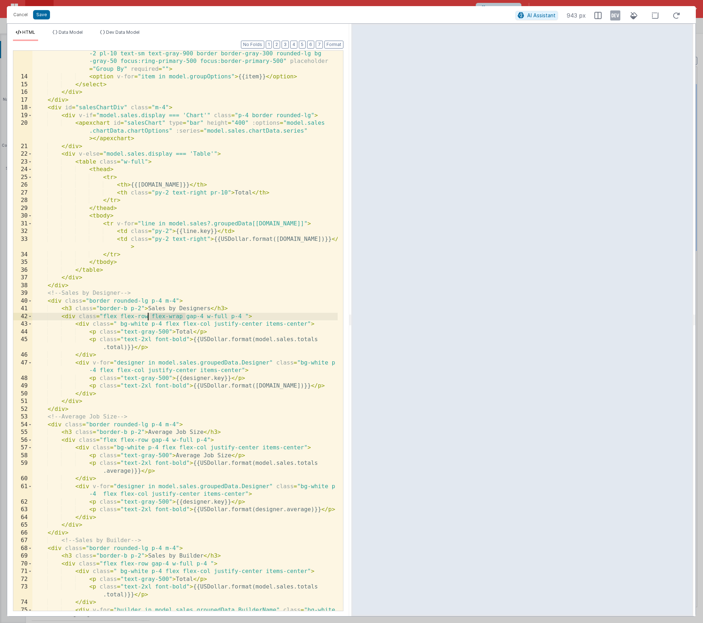
scroll to position [194, 0]
drag, startPoint x: 149, startPoint y: 317, endPoint x: 182, endPoint y: 316, distance: 33.1
click at [182, 316] on div "< select id = "sales-group-by" v-model = "[DOMAIN_NAME]" @ change = "namedActio…" at bounding box center [184, 342] width 305 height 615
click at [150, 438] on div "< select id = "sales-group-by" v-model = "[DOMAIN_NAME]" @ change = "namedActio…" at bounding box center [184, 342] width 305 height 615
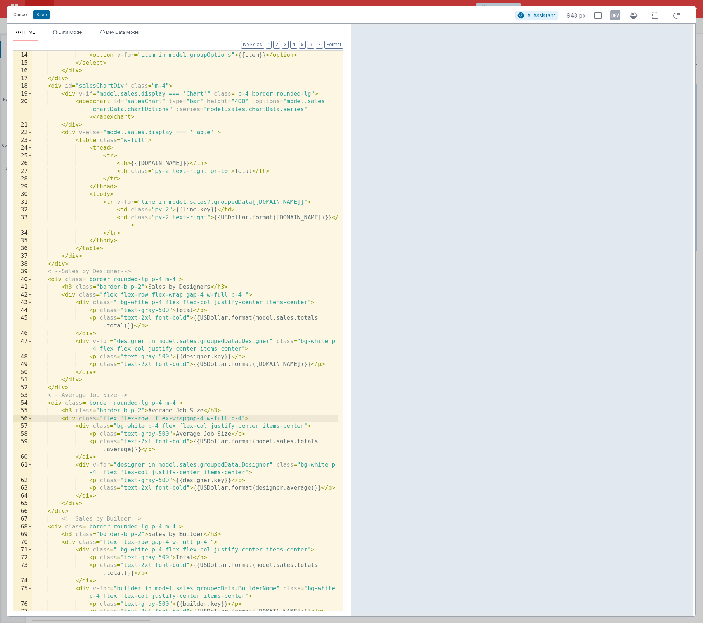
scroll to position [216, 0]
click at [150, 544] on div "< select id = "sales-group-by" v-model = "[DOMAIN_NAME]" @ change = "namedActio…" at bounding box center [184, 316] width 305 height 607
paste textarea
click at [153, 419] on div "< select id = "sales-group-by" v-model = "[DOMAIN_NAME]" @ change = "namedActio…" at bounding box center [184, 316] width 305 height 607
click at [182, 420] on div "< select id = "sales-group-by" v-model = "[DOMAIN_NAME]" @ change = "namedActio…" at bounding box center [184, 316] width 305 height 607
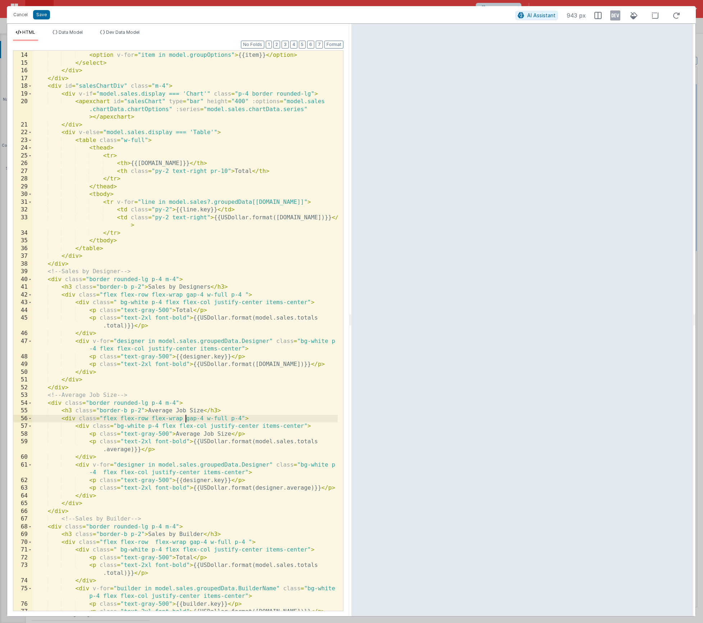
click at [151, 543] on div "< select id = "sales-group-by" v-model = "[DOMAIN_NAME]" @ change = "namedActio…" at bounding box center [184, 316] width 305 height 607
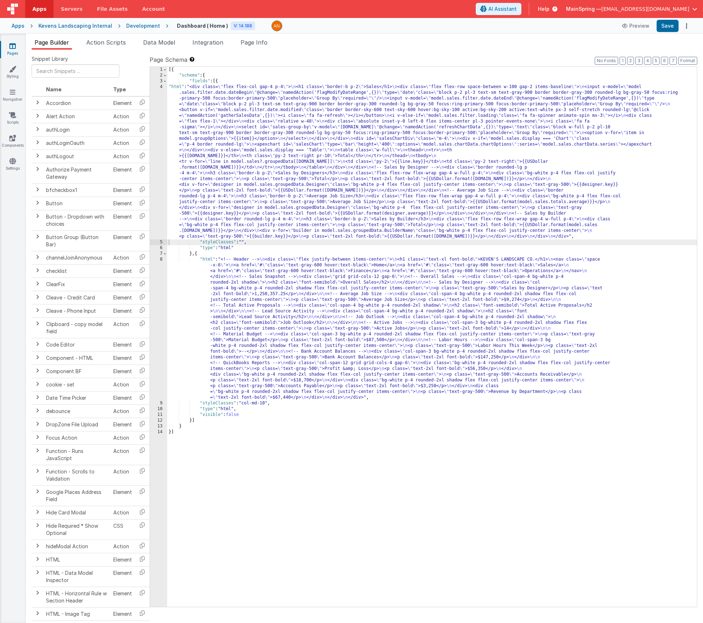
click at [240, 301] on div "[{ "schema" : { "fields" : [{ "html" : "<div class= \" flex flex-col gap-4 p-4 …" at bounding box center [432, 343] width 530 height 552
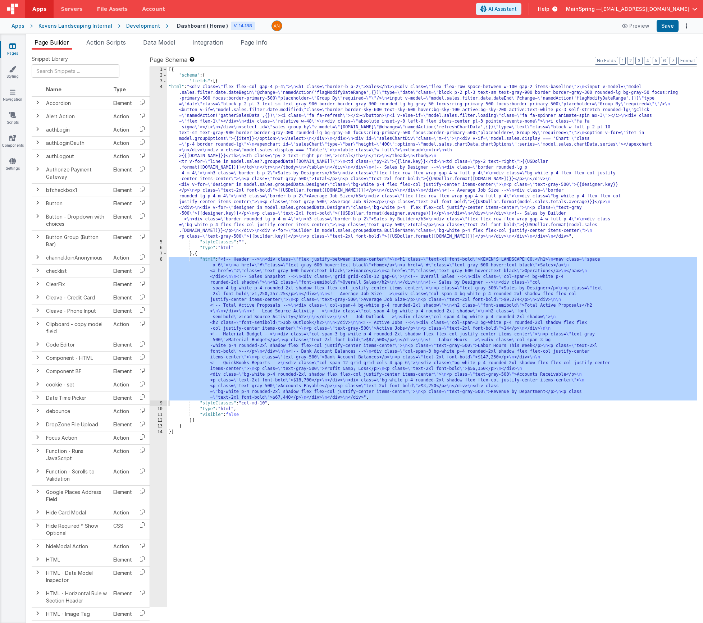
click at [156, 308] on div "8" at bounding box center [158, 329] width 17 height 144
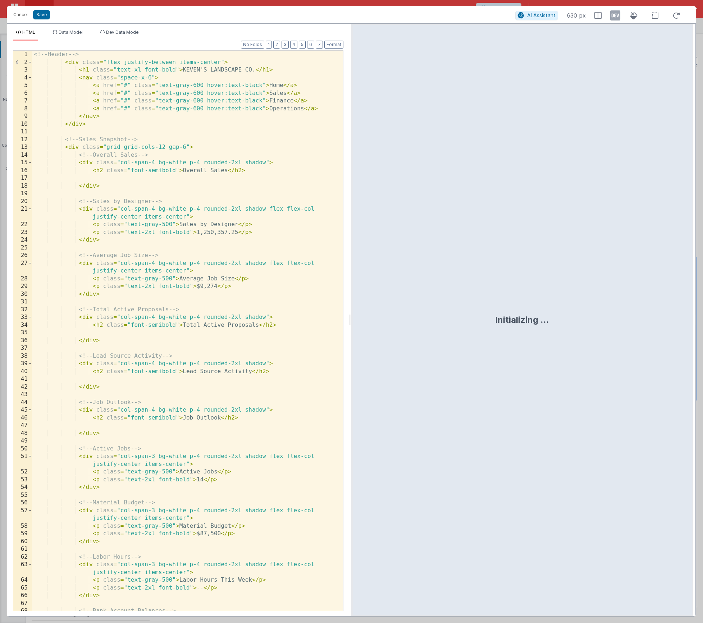
scroll to position [0, 0]
click at [17, 10] on button "Cancel" at bounding box center [21, 15] width 22 height 10
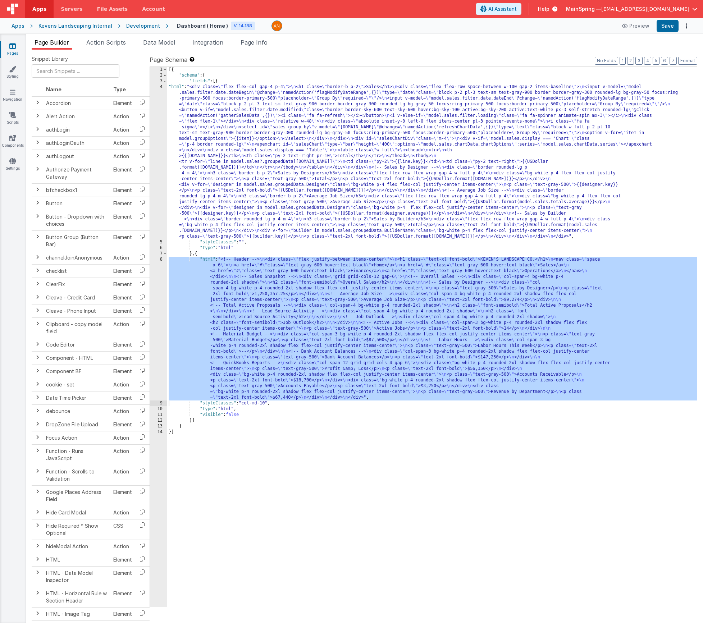
click at [363, 119] on div "[{ "schema" : { "fields" : [{ "html" : "<div class= \" flex flex-col gap-4 p-4 …" at bounding box center [432, 343] width 530 height 552
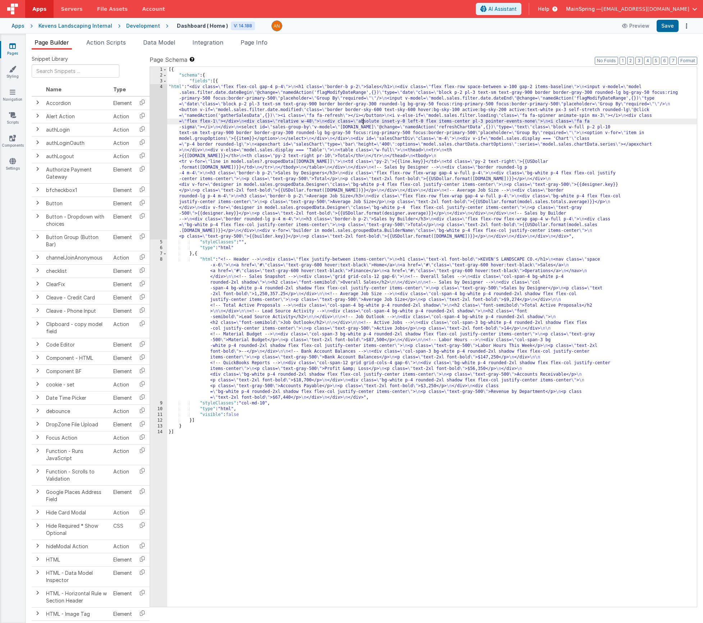
click at [159, 140] on div "4" at bounding box center [158, 161] width 17 height 155
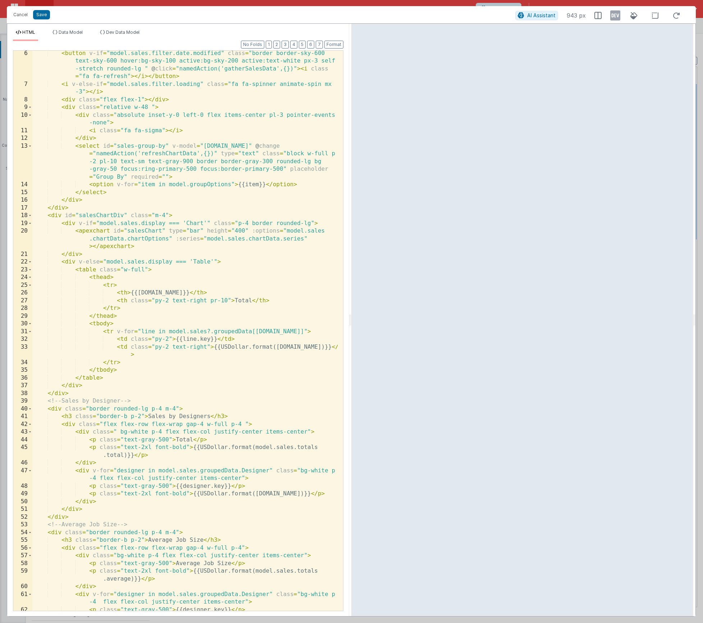
scroll to position [86, 0]
drag, startPoint x: 136, startPoint y: 247, endPoint x: 29, endPoint y: 231, distance: 108.1
click at [29, 231] on div "6 7 8 9 10 11 12 13 14 15 16 17 18 19 20 21 22 23 24 25 26 27 28 29 30 31 32 33…" at bounding box center [178, 330] width 331 height 561
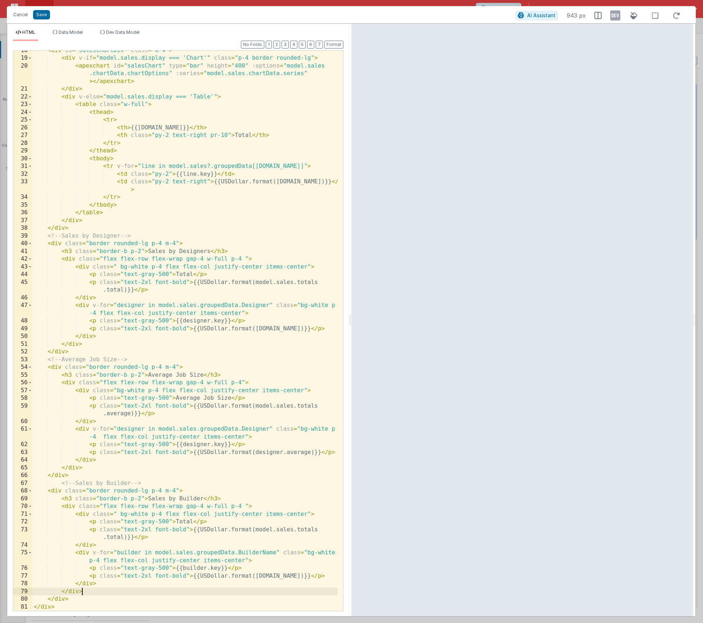
drag, startPoint x: 88, startPoint y: 591, endPoint x: 98, endPoint y: 606, distance: 18.2
click at [88, 591] on div "< div id = "salesChartDiv" class = "m-4" > < div v-if = "model.sales.display ==…" at bounding box center [184, 335] width 305 height 576
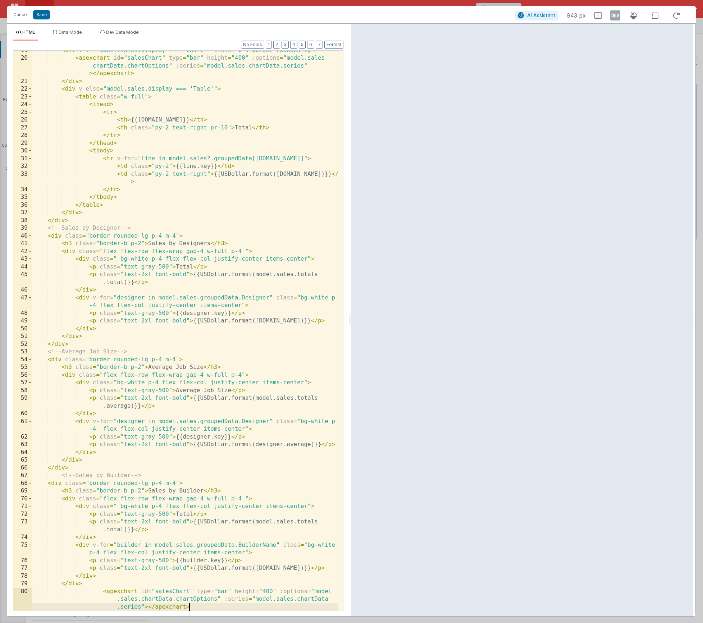
scroll to position [274, 0]
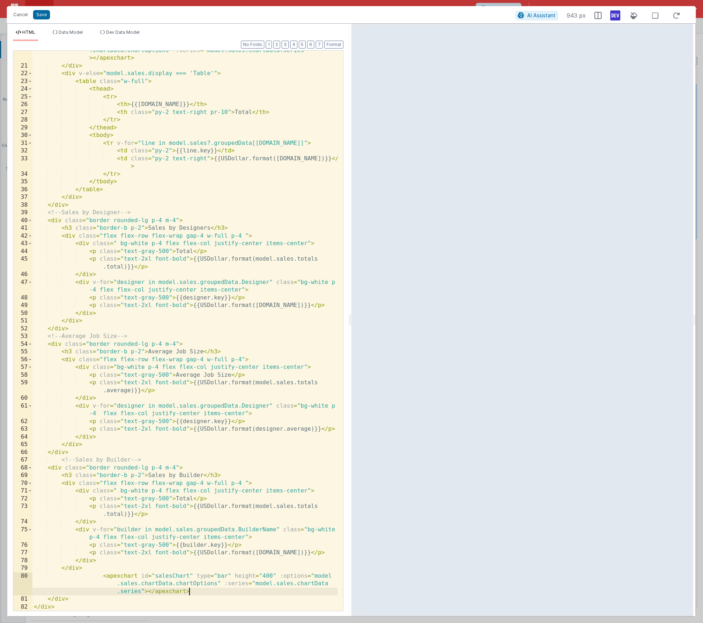
click at [616, 13] on icon at bounding box center [615, 16] width 10 height 12
click at [180, 578] on div "< apexchart id = "salesChart" type = "bar" height = "400" :options = "model.sal…" at bounding box center [184, 334] width 305 height 591
click at [175, 584] on div "< apexchart id = "salesChart" type = "bar" height = "400" :options = "model.sal…" at bounding box center [184, 334] width 305 height 591
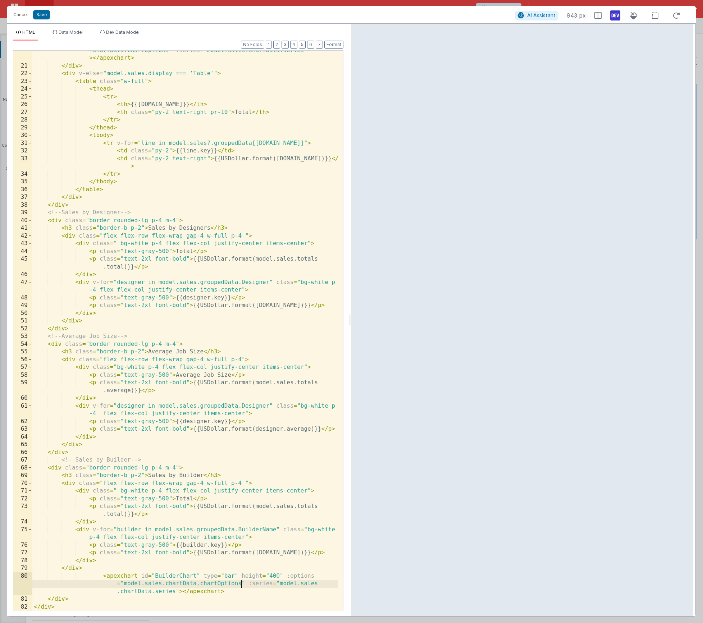
click at [140, 592] on div "< apexchart id = "salesChart" type = "bar" height = "400" :options = "model.sal…" at bounding box center [184, 334] width 305 height 591
click at [46, 17] on button "Save" at bounding box center [41, 14] width 17 height 9
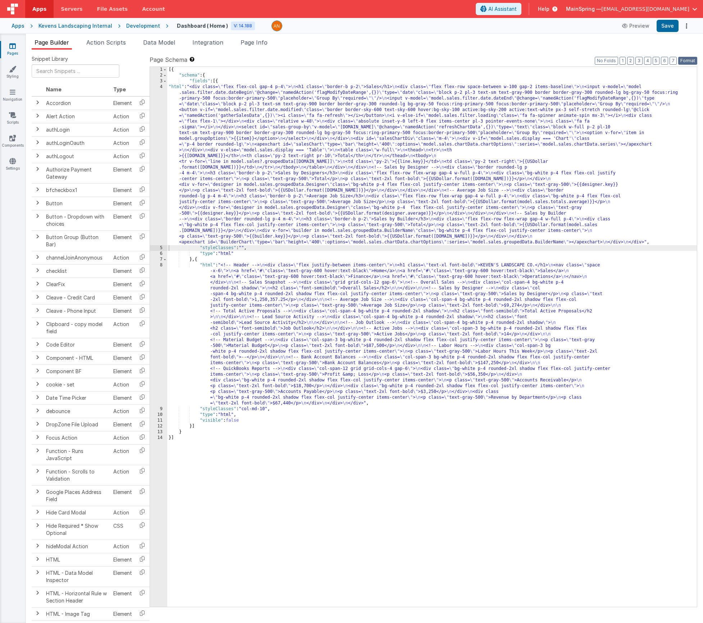
click at [693, 62] on button "Format" at bounding box center [687, 61] width 19 height 8
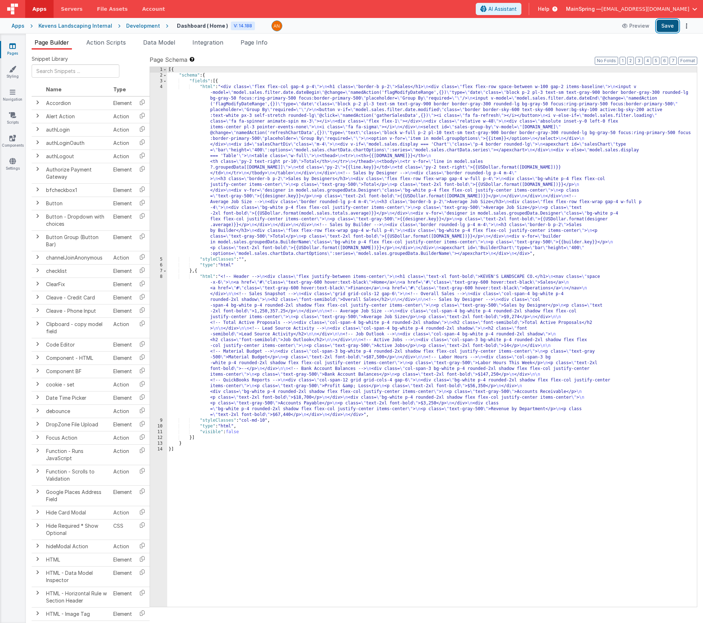
click at [665, 23] on button "Save" at bounding box center [668, 26] width 22 height 12
click at [274, 343] on div "[{ "schema" : { "fields" : [{ "html" : "<div class= \" flex flex-col gap-4 p-4 …" at bounding box center [432, 343] width 530 height 552
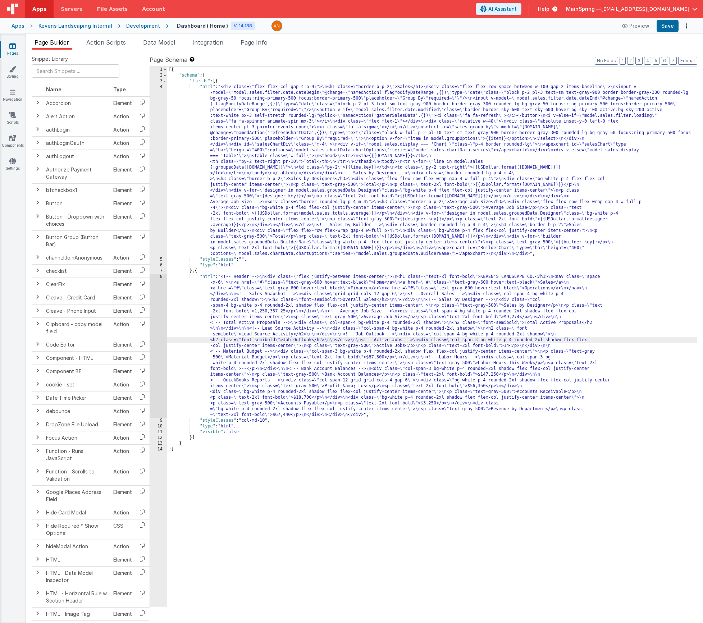
click at [160, 329] on div "8" at bounding box center [158, 346] width 17 height 144
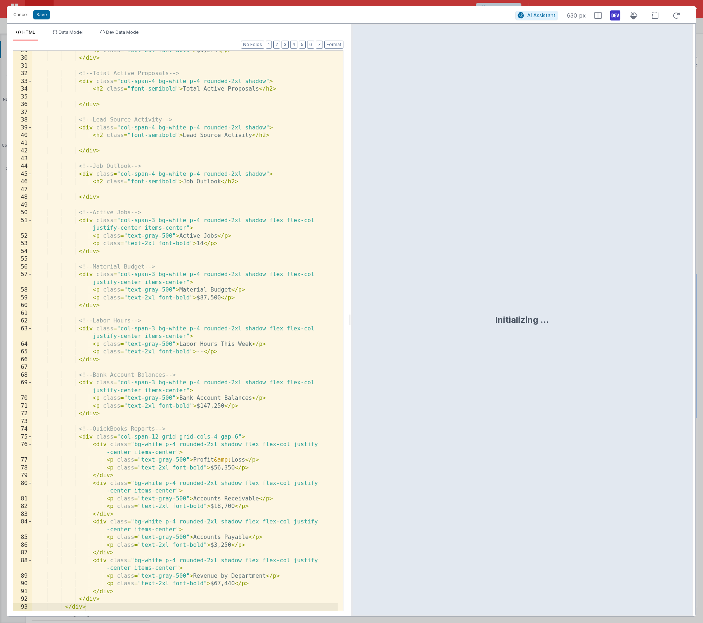
scroll to position [236, 0]
click at [24, 14] on button "Cancel" at bounding box center [21, 15] width 22 height 10
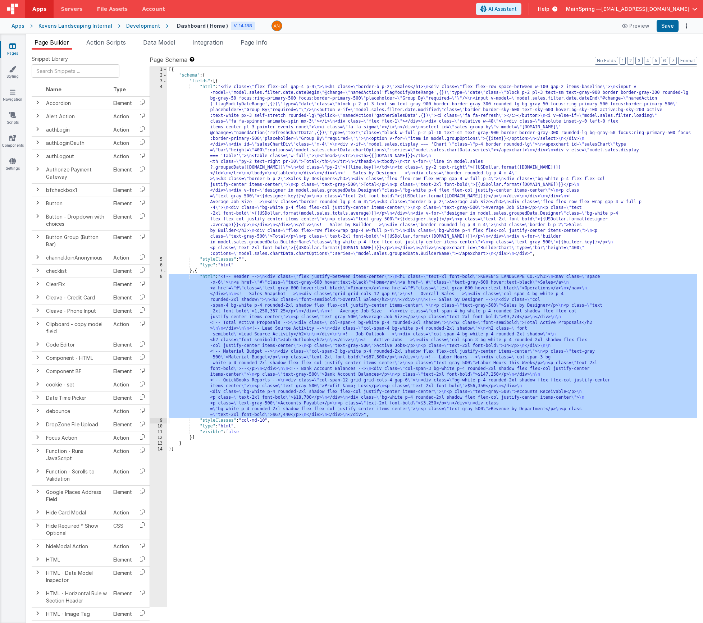
click at [377, 134] on div "[{ "schema" : { "fields" : [{ "html" : "<div class= \" flex flex-col gap-4 p-4 …" at bounding box center [432, 343] width 530 height 552
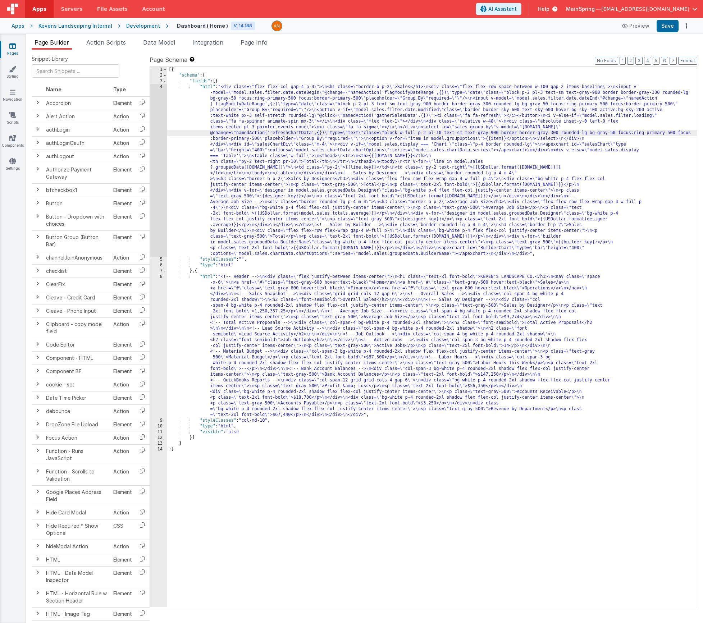
click at [159, 173] on div "4" at bounding box center [158, 170] width 17 height 173
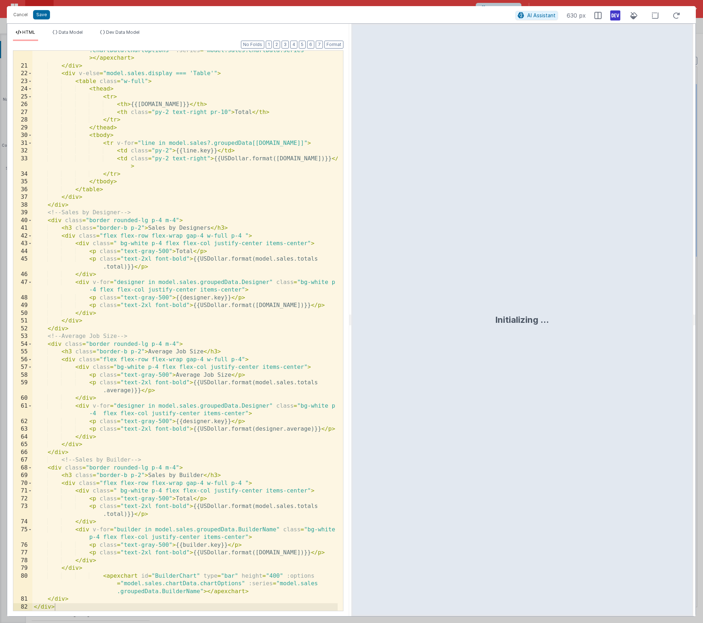
scroll to position [274, 0]
click at [334, 43] on button "Format" at bounding box center [333, 45] width 19 height 8
click at [190, 578] on div "< apexchart id = "salesChart" type = "bar" height = "400" :options = "model.sal…" at bounding box center [184, 334] width 305 height 591
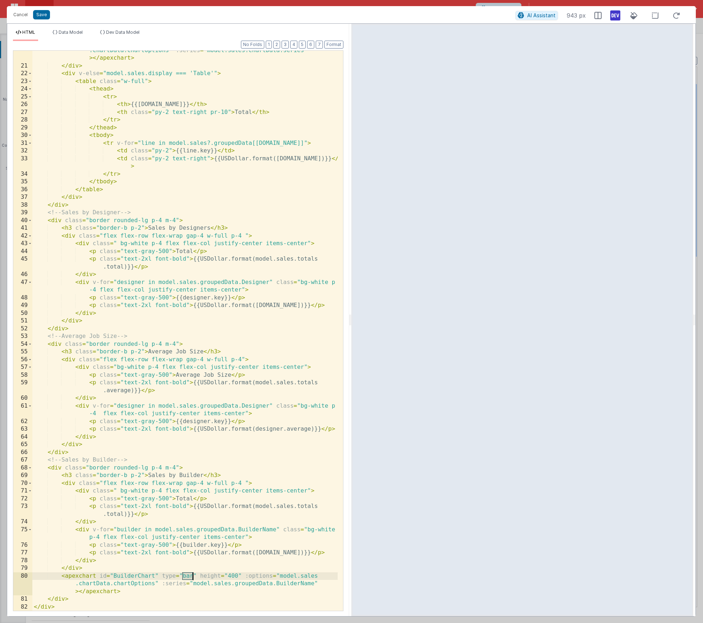
click at [190, 578] on div "< apexchart id = "salesChart" type = "bar" height = "400" :options = "model.sal…" at bounding box center [184, 334] width 305 height 591
click at [125, 33] on span "Dev Data Model" at bounding box center [122, 31] width 33 height 5
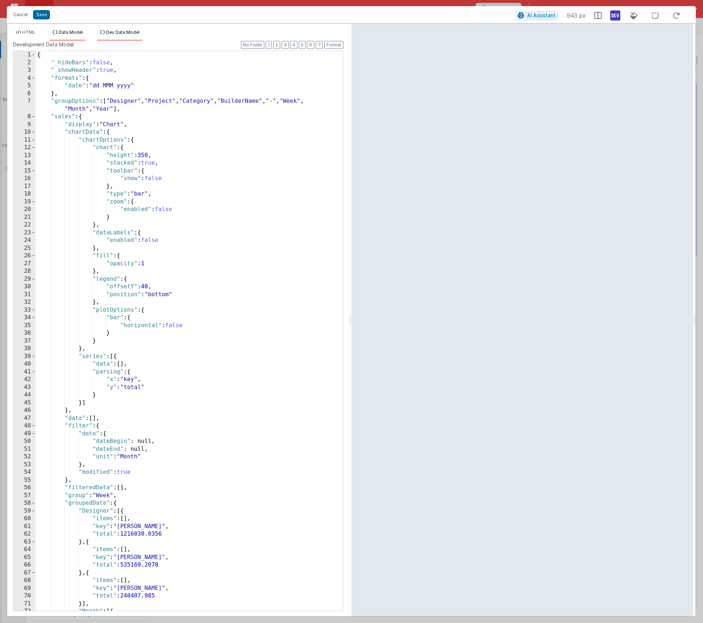
click at [58, 30] on icon at bounding box center [55, 32] width 5 height 4
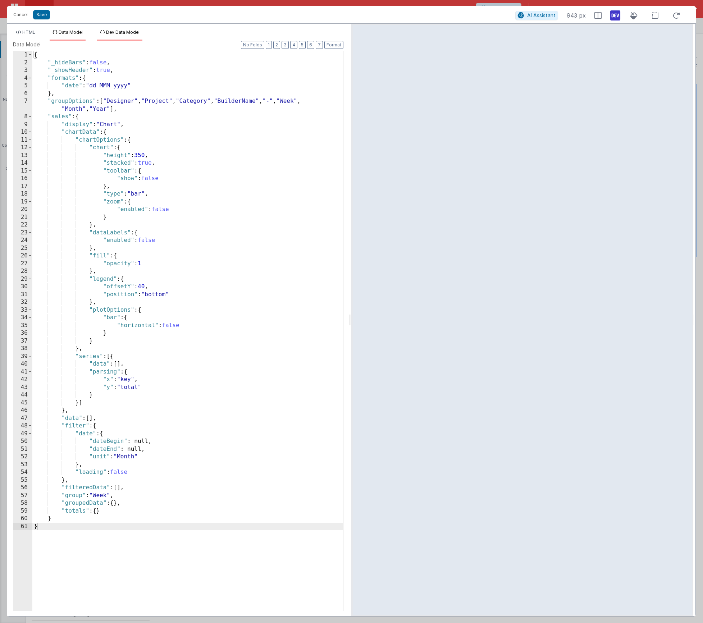
click at [109, 31] on span "Dev Data Model" at bounding box center [122, 31] width 33 height 5
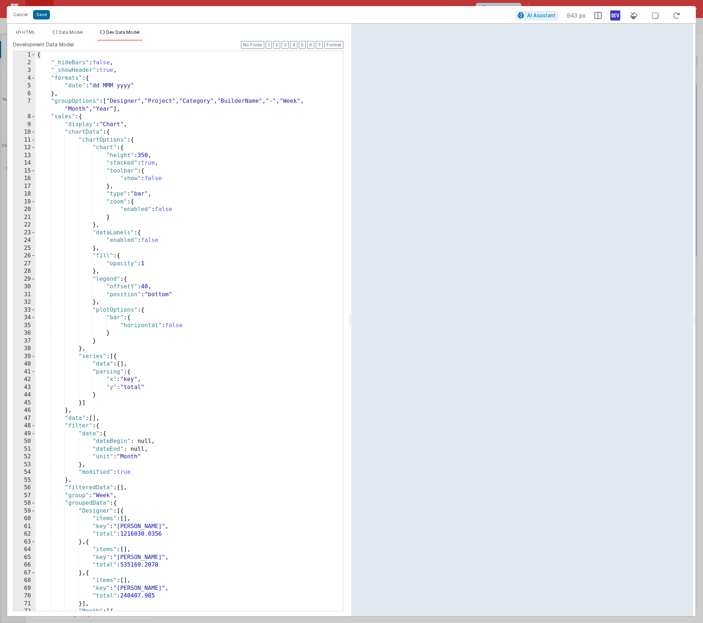
click at [87, 31] on ul "HTML Data Model Dev Data Model" at bounding box center [178, 35] width 342 height 12
click at [115, 31] on span "Dev Data Model" at bounding box center [122, 31] width 33 height 5
click at [82, 33] on span "Data Model" at bounding box center [71, 31] width 24 height 5
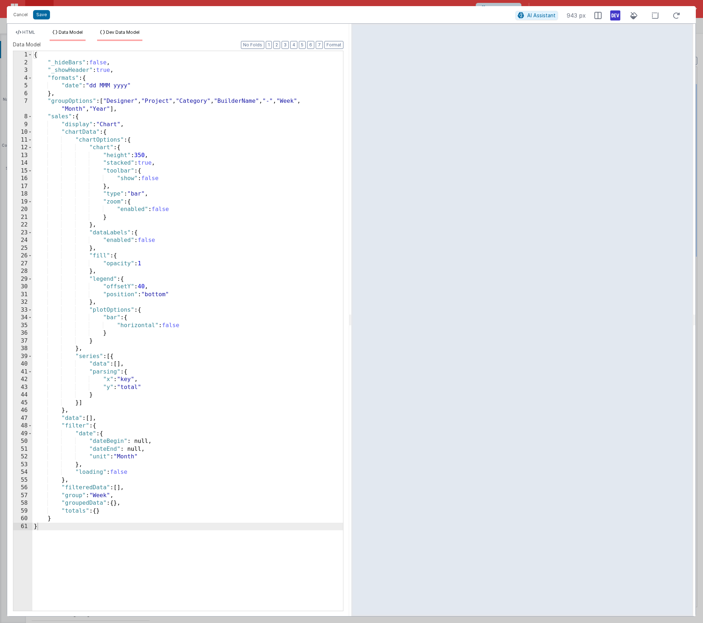
click at [126, 36] on li "Dev Data Model" at bounding box center [119, 35] width 45 height 12
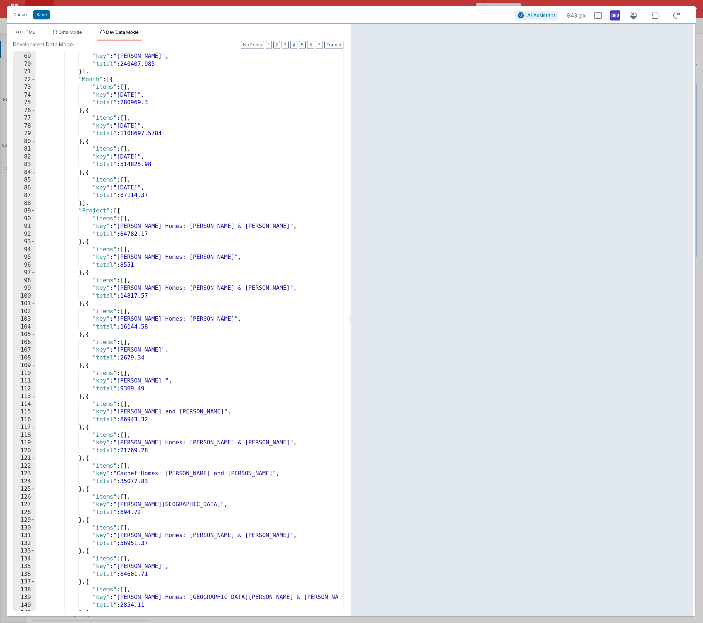
scroll to position [0, 0]
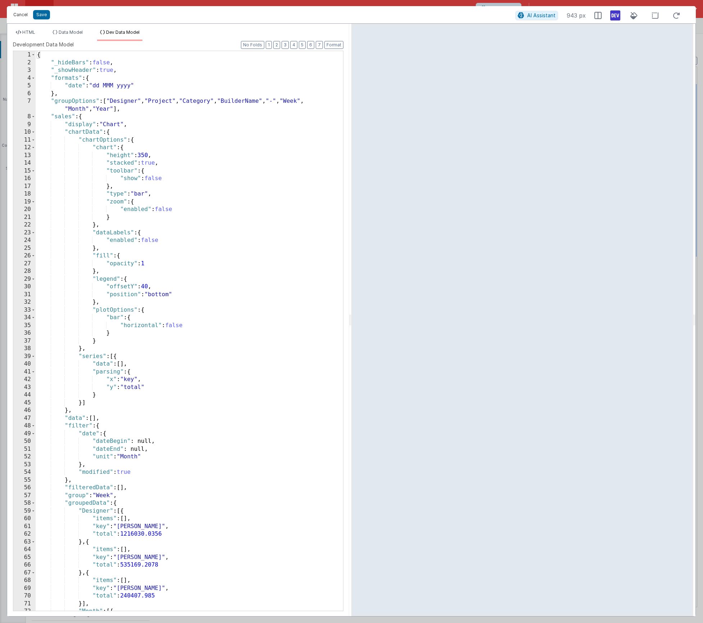
click at [23, 15] on button "Cancel" at bounding box center [21, 15] width 22 height 10
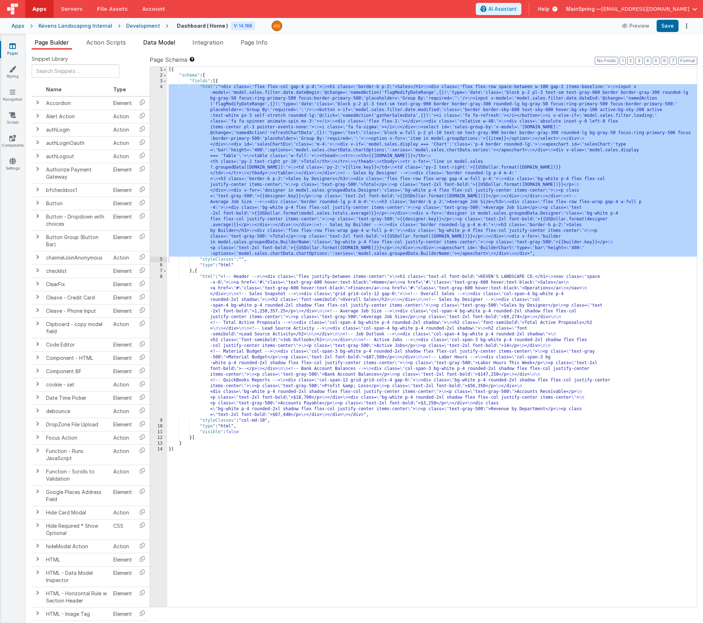
click at [166, 41] on span "Data Model" at bounding box center [159, 42] width 32 height 7
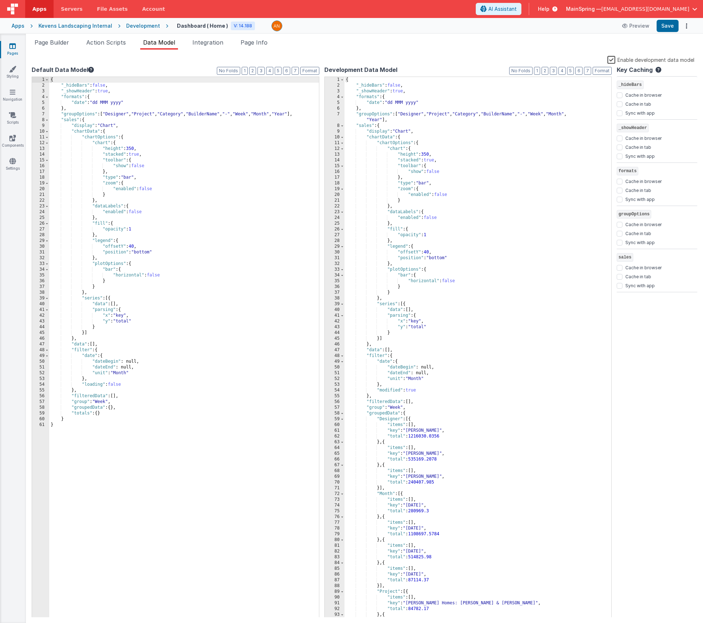
click at [487, 135] on div "{ "_hideBars" : false , "_showHeader" : true , "formats" : { "date" : "dd MMM y…" at bounding box center [476, 353] width 262 height 552
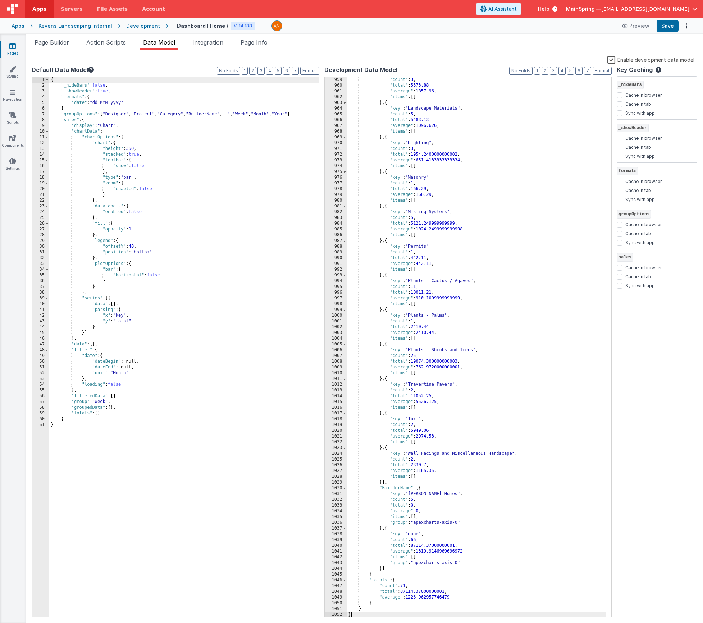
scroll to position [5536, 0]
click at [454, 58] on div "Enable development data model" at bounding box center [363, 60] width 663 height 10
click at [670, 28] on button "Save" at bounding box center [668, 26] width 22 height 12
click at [50, 48] on li "Page Builder" at bounding box center [52, 44] width 40 height 12
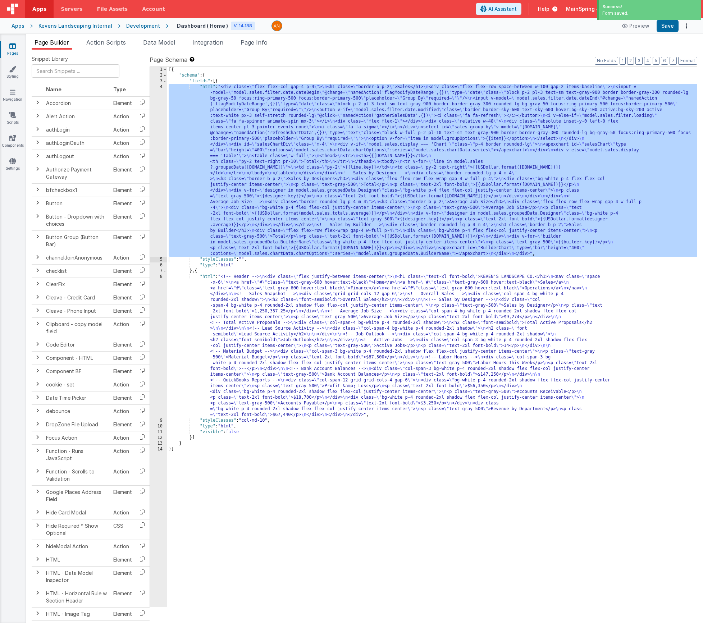
click at [283, 208] on div "[{ "schema" : { "fields" : [{ "html" : "<div class= \" flex flex-col gap-4 p-4 …" at bounding box center [432, 343] width 530 height 552
click at [152, 209] on div "4" at bounding box center [158, 170] width 17 height 173
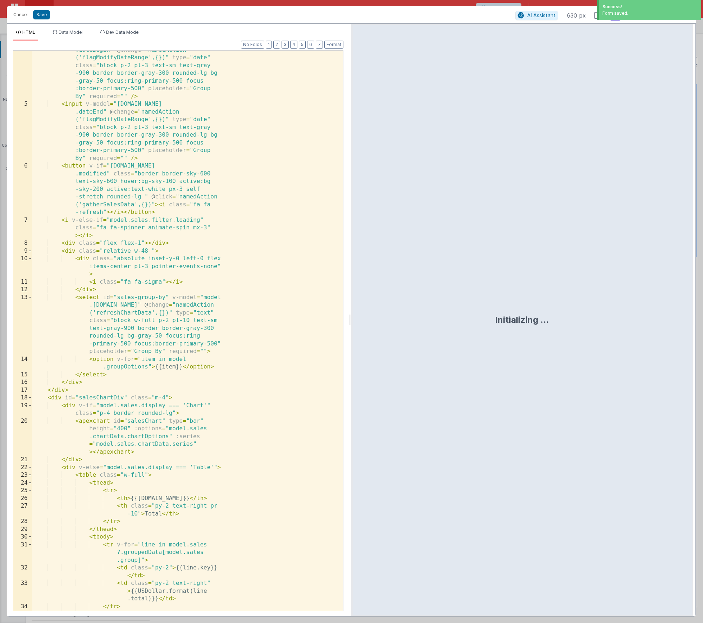
scroll to position [274, 0]
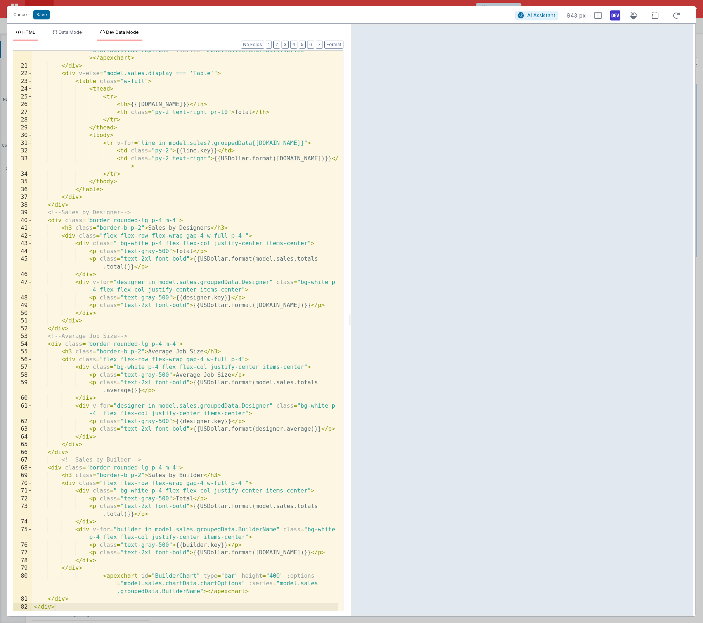
click at [141, 36] on li "Dev Data Model" at bounding box center [119, 35] width 45 height 12
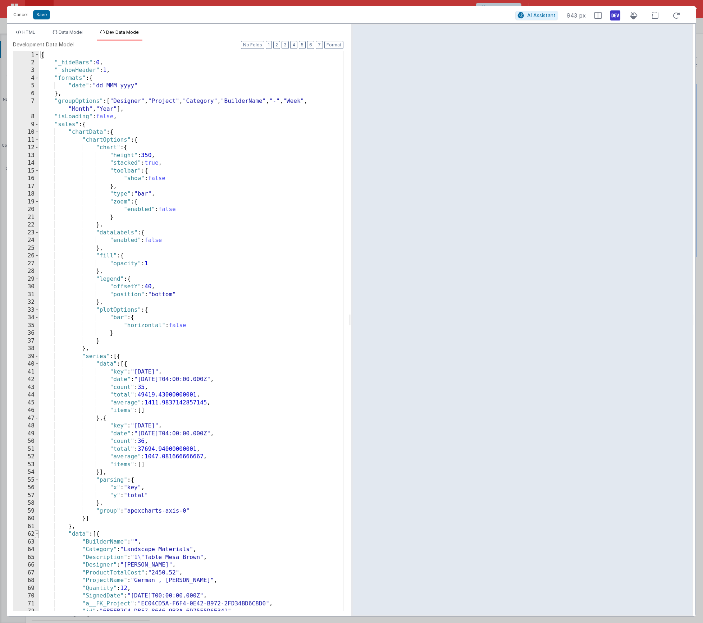
scroll to position [0, 0]
click at [37, 533] on span at bounding box center [37, 535] width 4 height 8
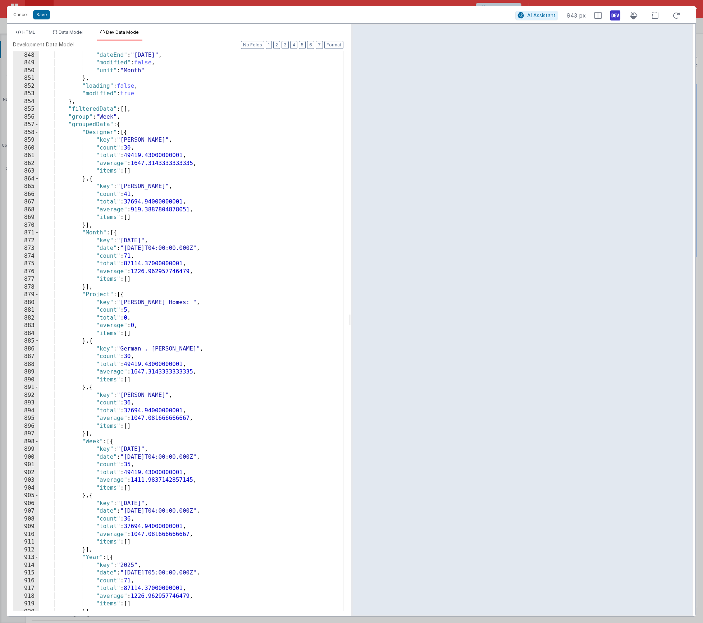
scroll to position [518, 0]
click at [36, 132] on span at bounding box center [37, 133] width 4 height 8
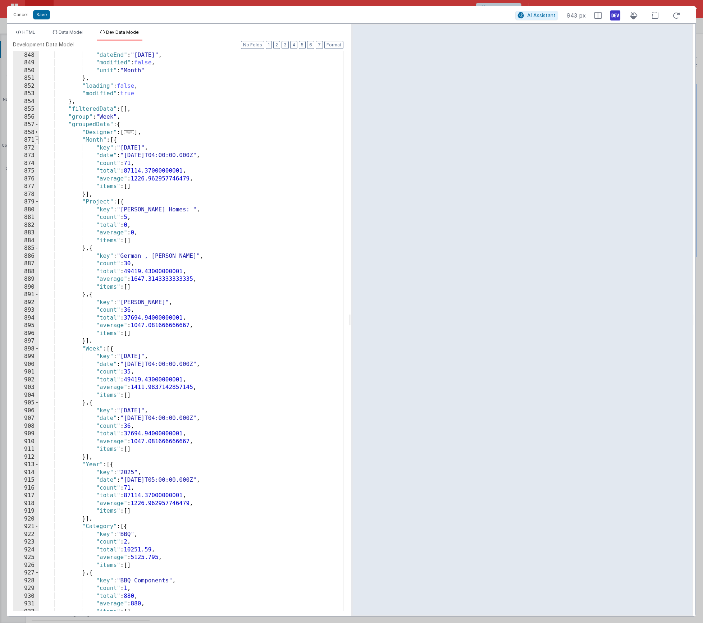
click at [38, 140] on span at bounding box center [37, 140] width 4 height 8
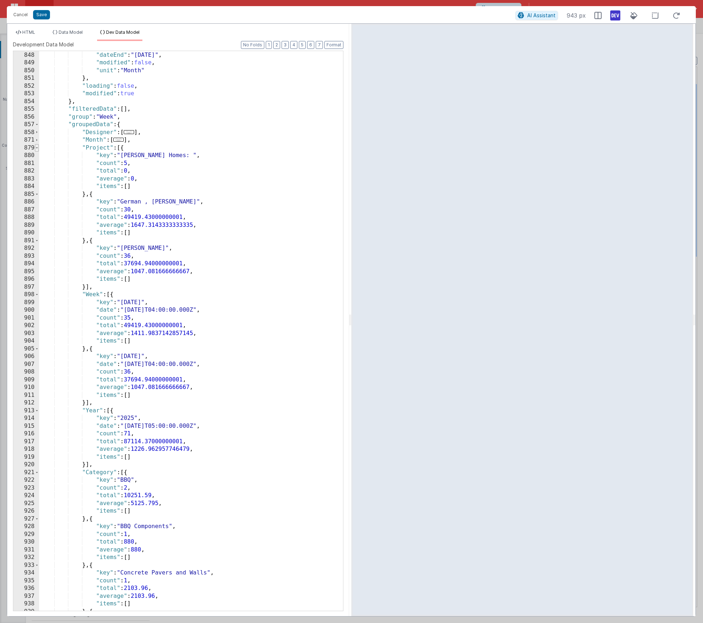
click at [37, 149] on span at bounding box center [37, 148] width 4 height 8
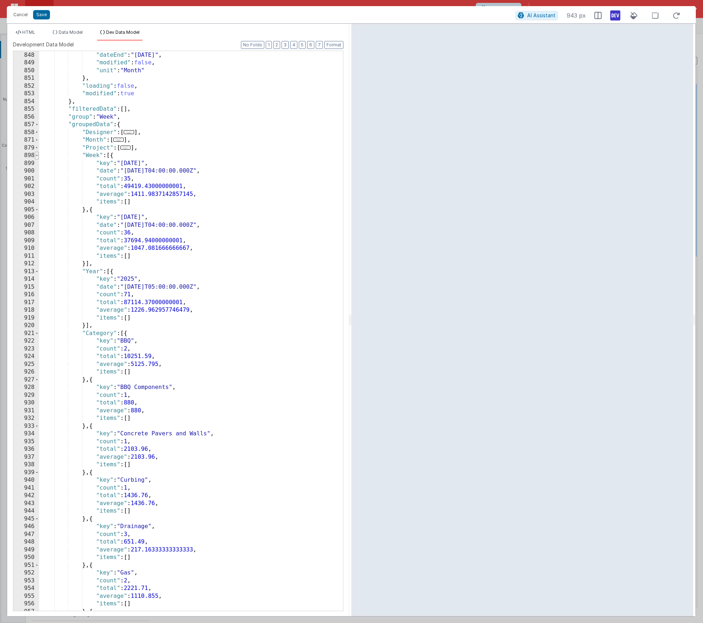
click at [36, 158] on span at bounding box center [37, 156] width 4 height 8
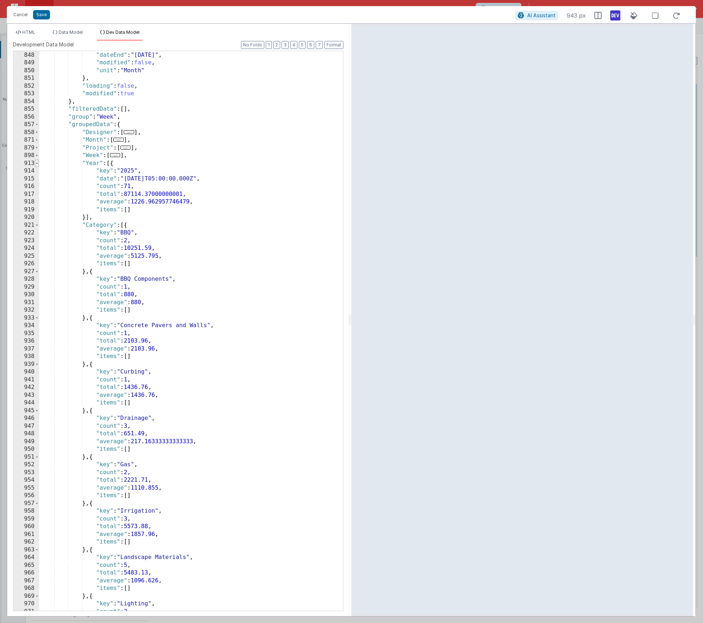
click at [36, 165] on span at bounding box center [37, 164] width 4 height 8
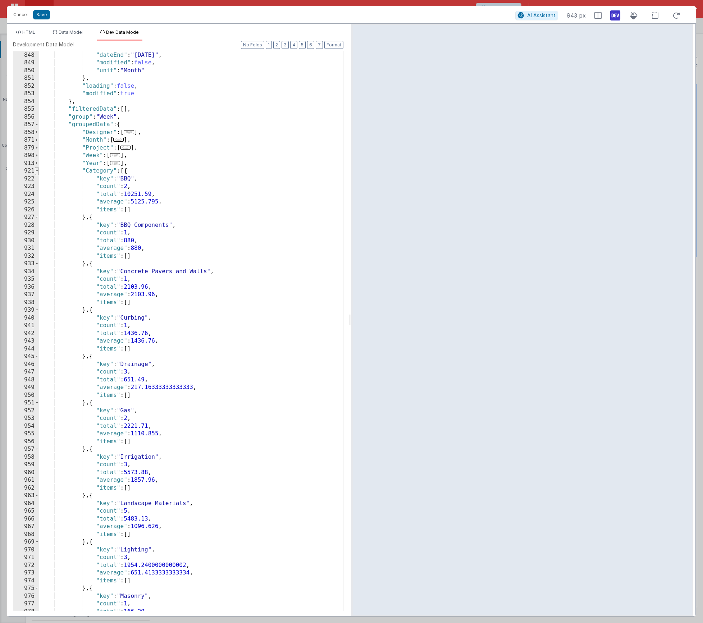
click at [37, 172] on span at bounding box center [37, 171] width 4 height 8
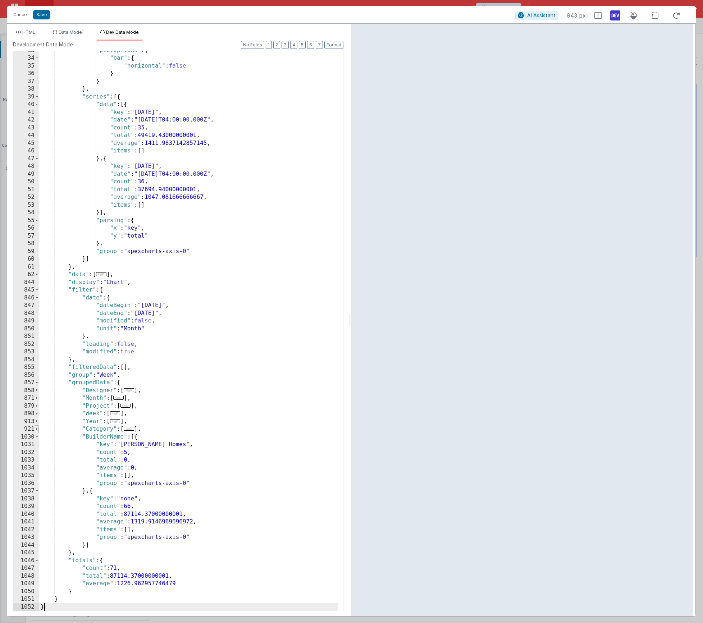
click at [37, 428] on span at bounding box center [37, 430] width 4 height 8
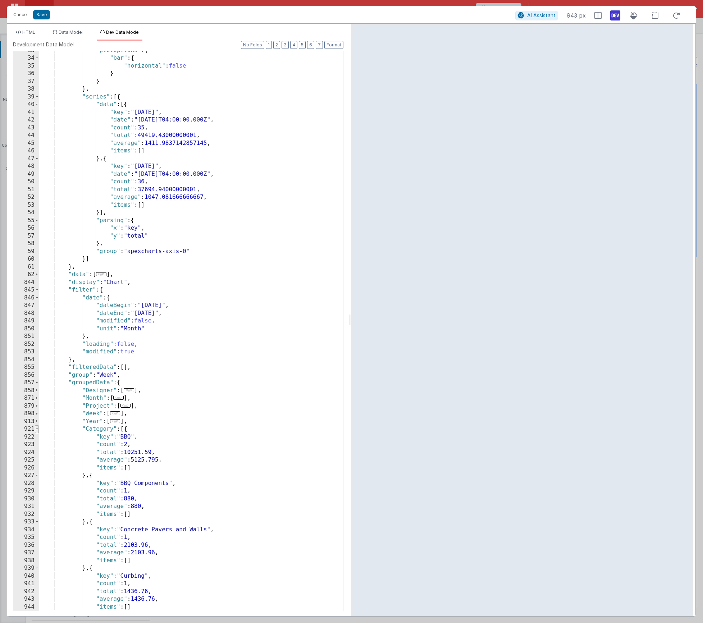
click at [37, 428] on span at bounding box center [37, 430] width 4 height 8
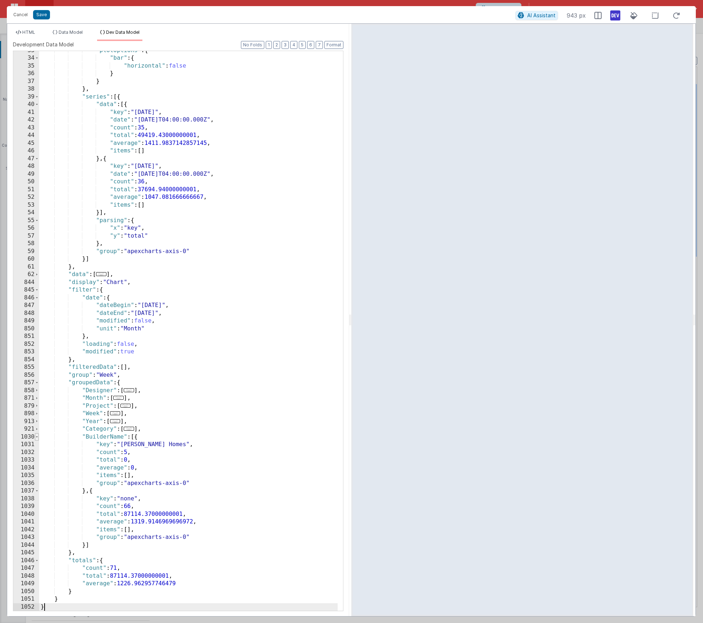
click at [37, 436] on span at bounding box center [37, 437] width 4 height 8
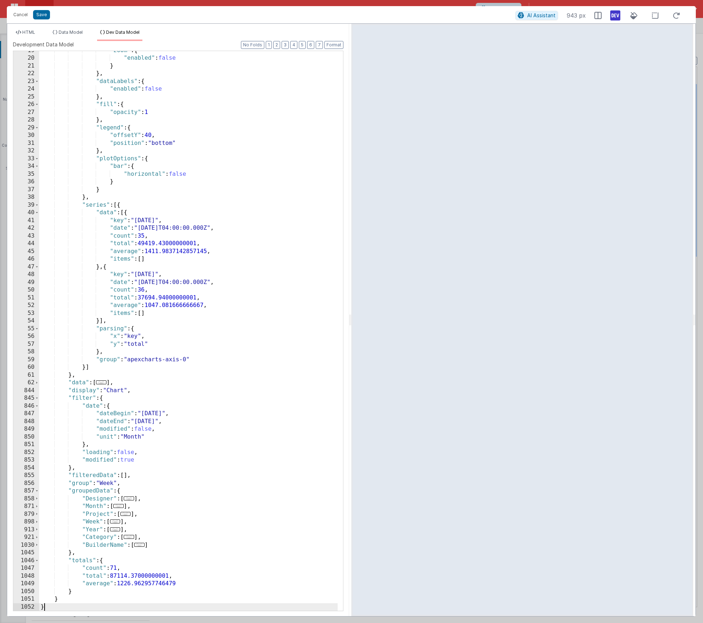
scroll to position [151, 0]
click at [23, 15] on button "Cancel" at bounding box center [21, 15] width 22 height 10
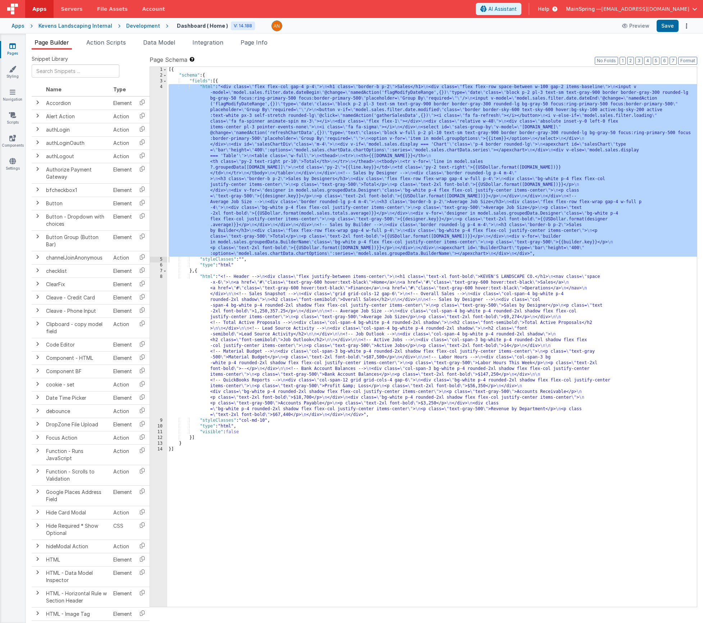
click at [157, 177] on div "4" at bounding box center [158, 170] width 17 height 173
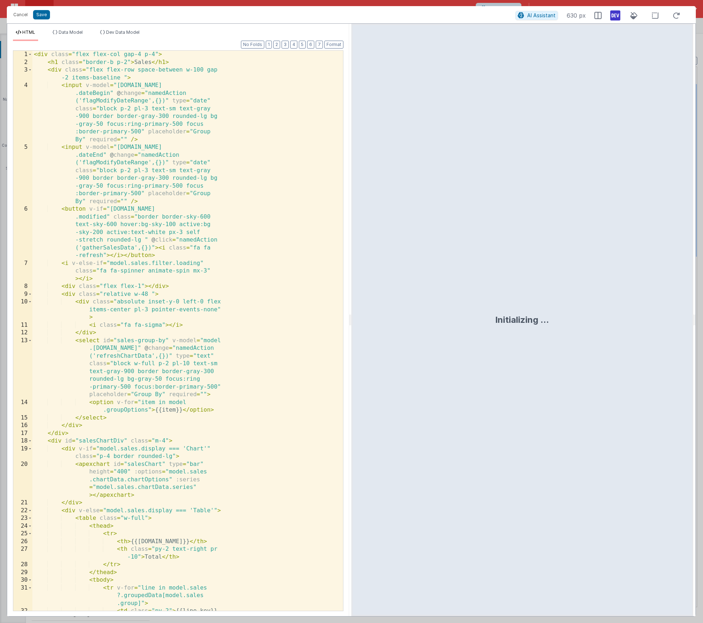
scroll to position [274, 0]
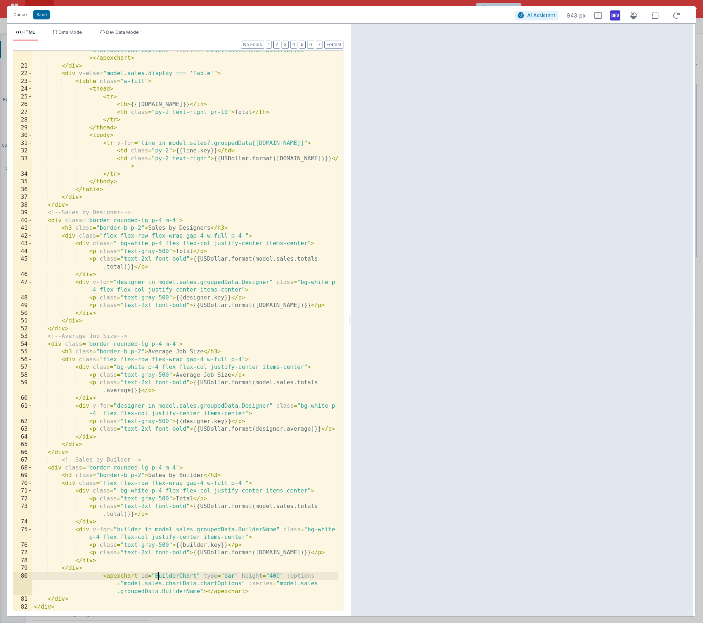
click at [157, 576] on div "< apexchart id = "salesChart" type = "bar" height = "400" :options = "model.sal…" at bounding box center [184, 334] width 305 height 591
click at [338, 49] on div "Format 7 6 5 4 3 2 1 No Folds 20 21 22 23 24 25 26 27 28 29 30 31 32 33 34 35 3…" at bounding box center [178, 326] width 331 height 570
click at [337, 45] on button "Format" at bounding box center [333, 45] width 19 height 8
click at [120, 30] on span "Dev Data Model" at bounding box center [122, 31] width 33 height 5
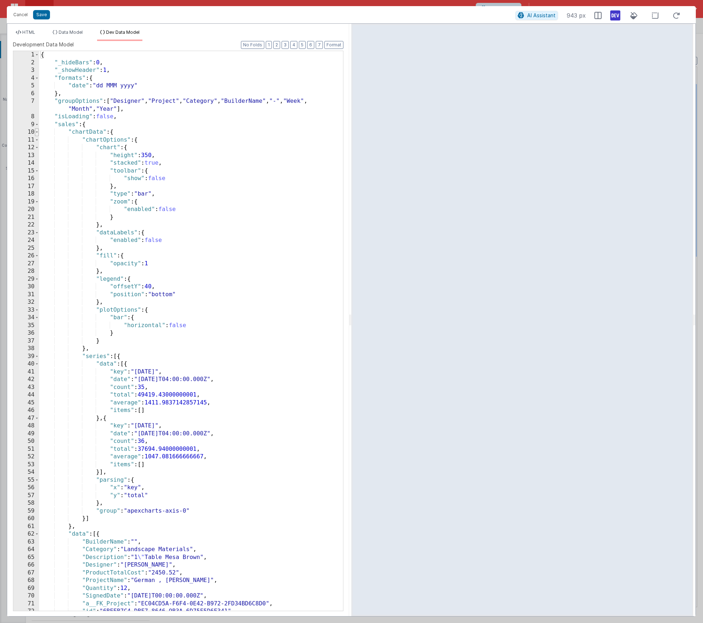
click at [37, 133] on span at bounding box center [37, 132] width 4 height 8
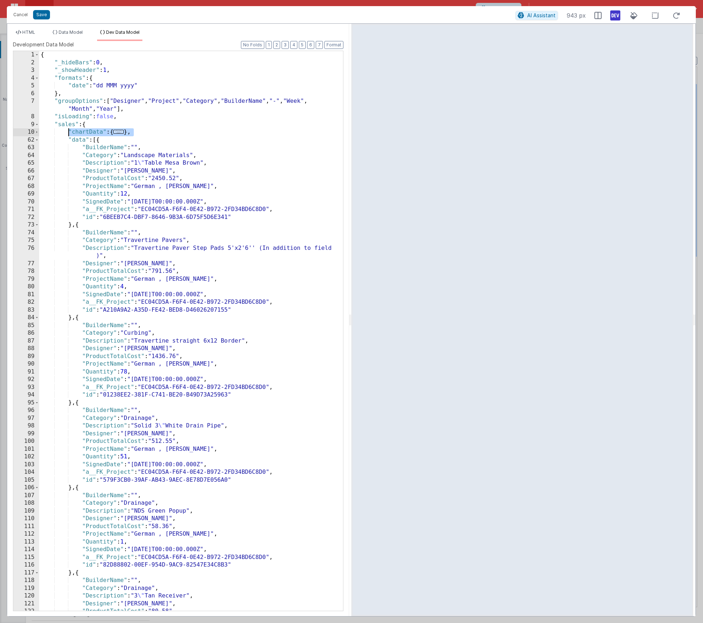
drag, startPoint x: 137, startPoint y: 131, endPoint x: 69, endPoint y: 131, distance: 67.3
click at [69, 131] on div "{ "_hideBars" : 0 , "_showHeader" : 1 , "formats" : { "date" : "dd MMM yyyy" } …" at bounding box center [188, 339] width 299 height 576
click at [38, 132] on span at bounding box center [37, 132] width 4 height 8
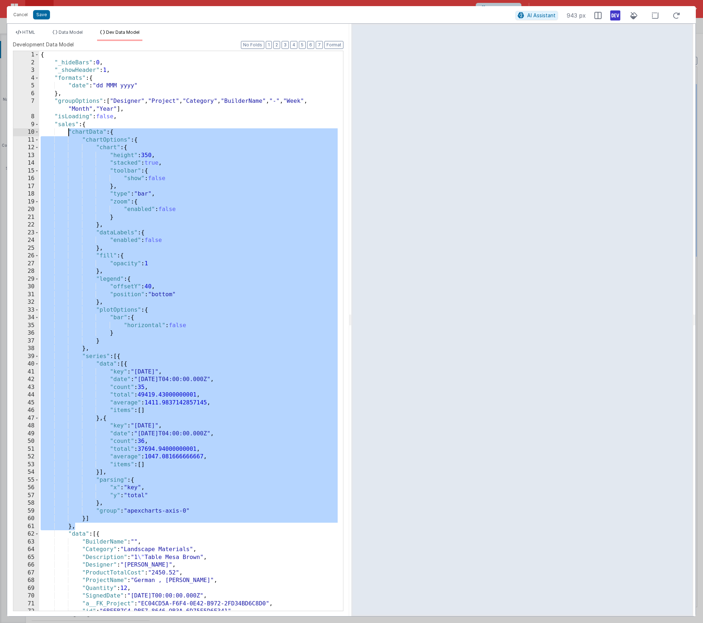
click at [126, 149] on div "{ "_hideBars" : 0 , "_showHeader" : 1 , "formats" : { "date" : "dd MMM yyyy" } …" at bounding box center [188, 339] width 299 height 576
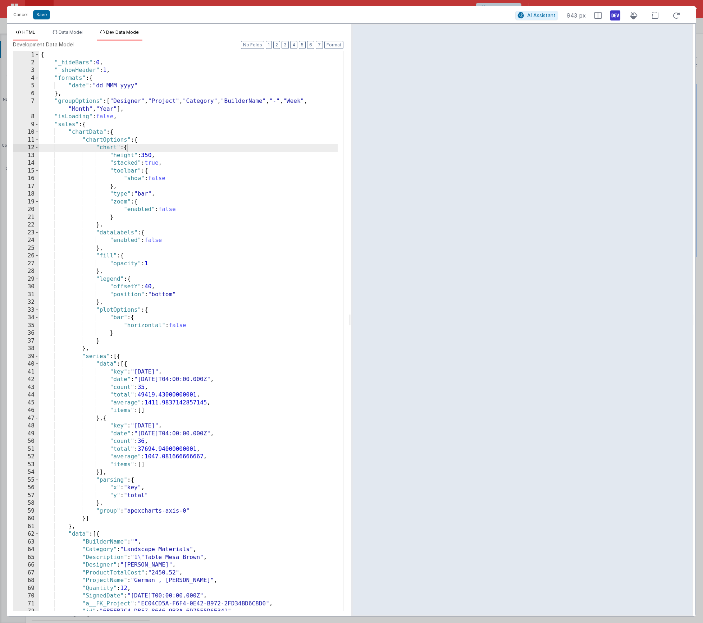
click at [35, 34] on span "HTML" at bounding box center [28, 31] width 13 height 5
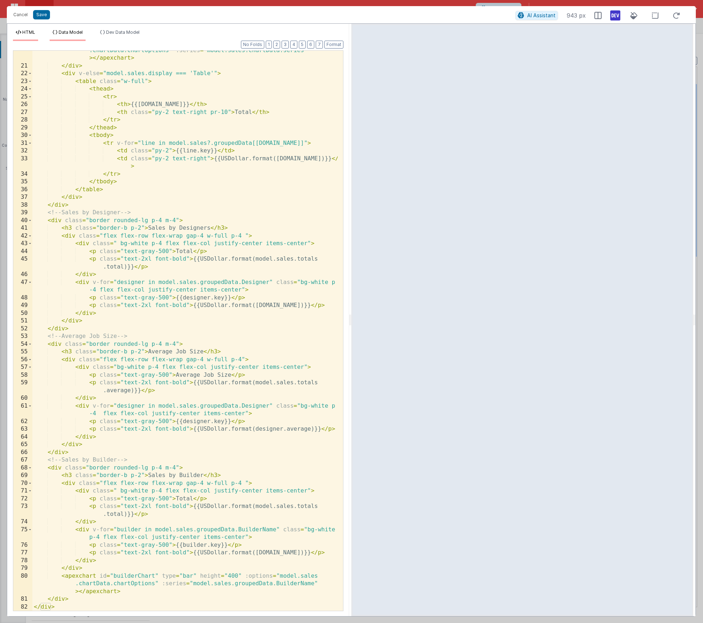
click at [65, 34] on span "Data Model" at bounding box center [71, 31] width 24 height 5
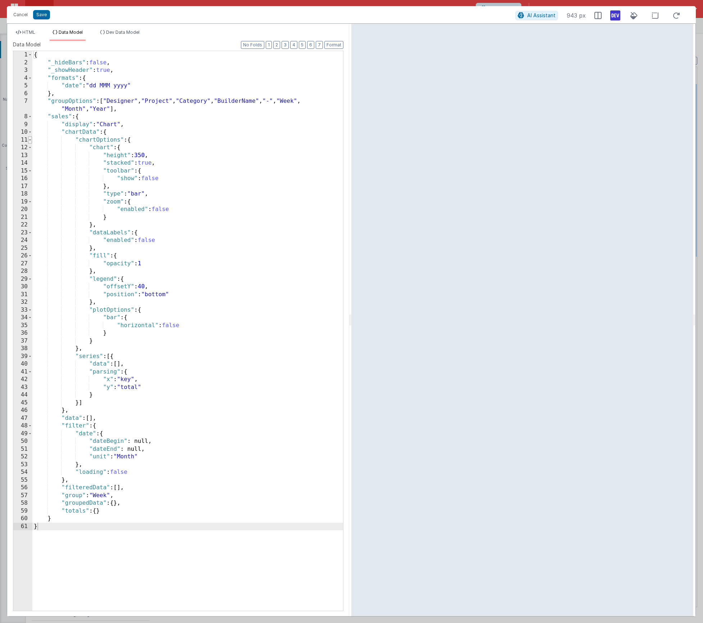
click at [30, 141] on span at bounding box center [30, 140] width 4 height 8
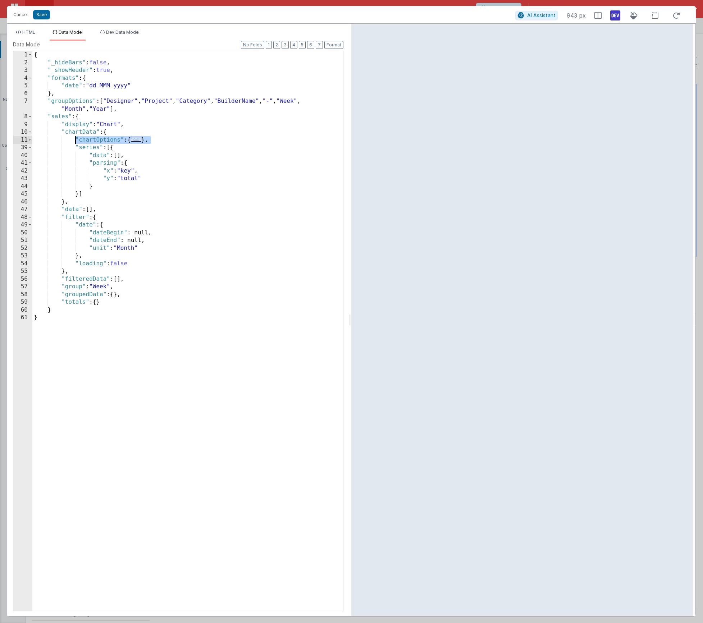
drag, startPoint x: 160, startPoint y: 141, endPoint x: 76, endPoint y: 140, distance: 84.9
click at [76, 140] on div "{ "_hideBars" : false , "_showHeader" : true , "formats" : { "date" : "dd MMM y…" at bounding box center [187, 339] width 311 height 576
click at [29, 148] on span at bounding box center [30, 148] width 4 height 8
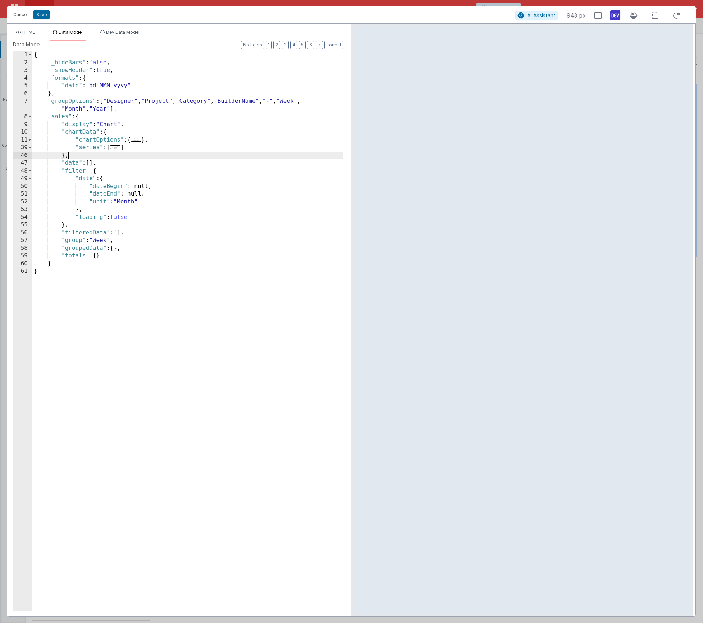
click at [70, 154] on div "{ "_hideBars" : false , "_showHeader" : true , "formats" : { "date" : "dd MMM y…" at bounding box center [187, 339] width 311 height 576
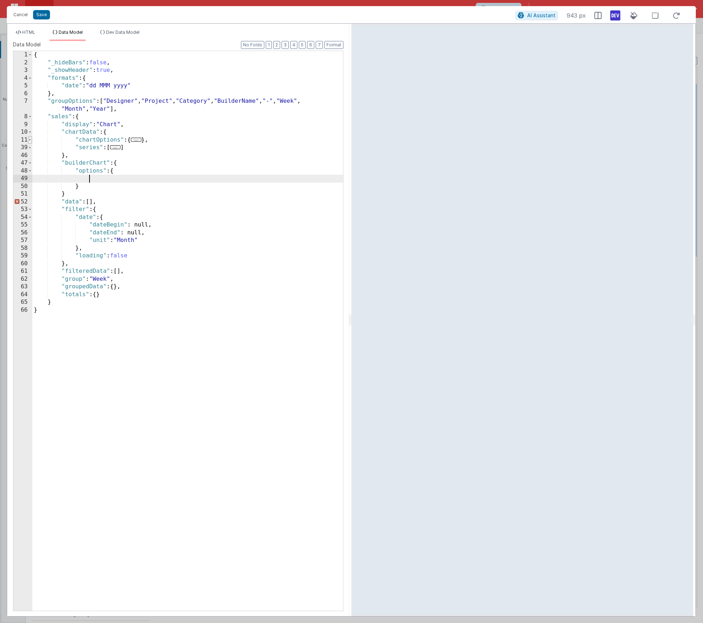
click at [31, 141] on span at bounding box center [30, 140] width 4 height 8
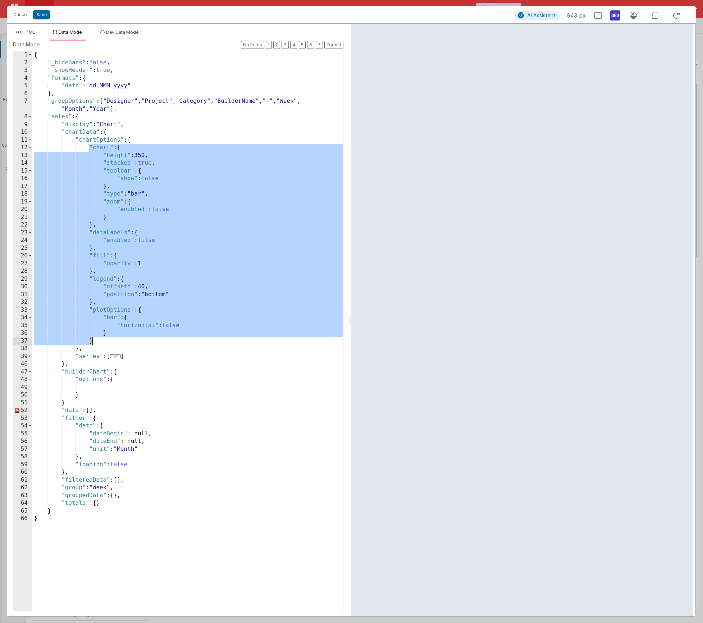
drag, startPoint x: 88, startPoint y: 147, endPoint x: 107, endPoint y: 343, distance: 196.2
click at [107, 343] on div "{ "_hideBars" : false , "_showHeader" : true , "formats" : { "date" : "dd MMM y…" at bounding box center [187, 339] width 311 height 576
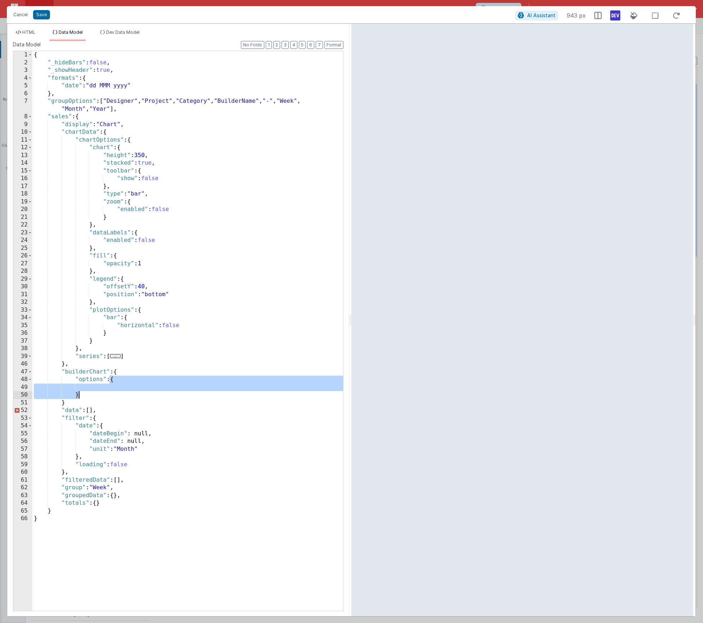
drag, startPoint x: 111, startPoint y: 379, endPoint x: 82, endPoint y: 393, distance: 32.0
click at [82, 393] on div "{ "_hideBars" : false , "_showHeader" : true , "formats" : { "date" : "dd MMM y…" at bounding box center [187, 339] width 311 height 576
click at [98, 389] on div "{ "_hideBars" : false , "_showHeader" : true , "formats" : { "date" : "dd MMM y…" at bounding box center [187, 339] width 311 height 576
drag, startPoint x: 77, startPoint y: 387, endPoint x: 98, endPoint y: 394, distance: 22.2
click at [98, 394] on div "{ "_hideBars" : false , "_showHeader" : true , "formats" : { "date" : "dd MMM y…" at bounding box center [187, 339] width 311 height 576
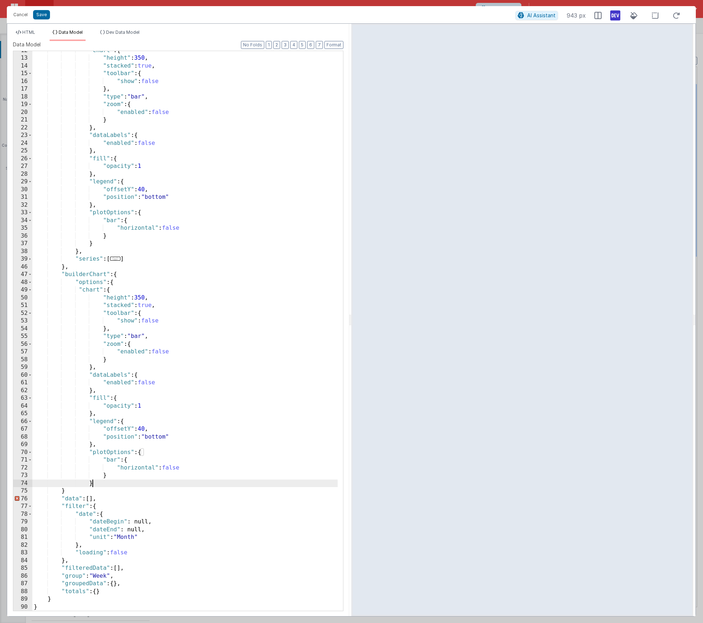
scroll to position [97, 0]
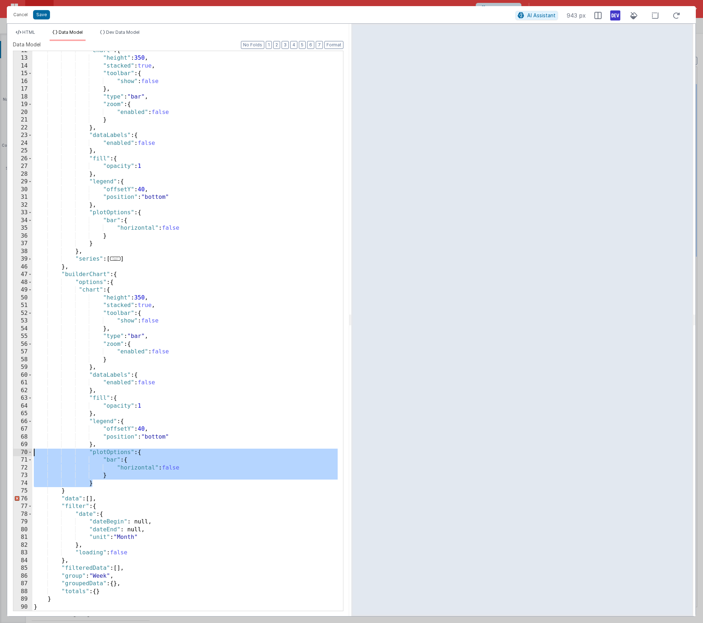
drag, startPoint x: 96, startPoint y: 484, endPoint x: 15, endPoint y: 454, distance: 86.6
click at [15, 454] on div "12 13 14 15 16 17 18 19 20 21 22 23 24 25 26 27 28 29 30 31 32 33 34 35 36 37 3…" at bounding box center [178, 331] width 331 height 561
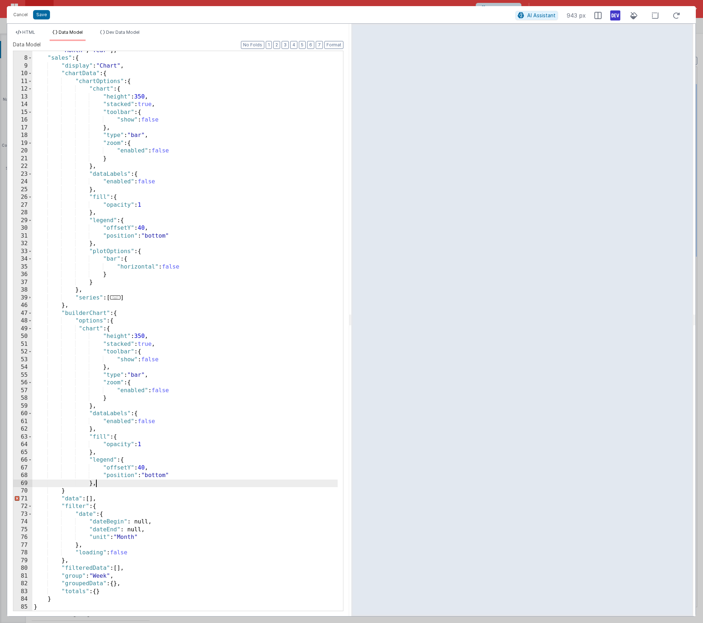
scroll to position [58, 0]
click at [138, 376] on div ""groupOptions" : [ "Designer" , "Project" , "Category" , "BuilderName" , "-" , …" at bounding box center [184, 330] width 305 height 583
click at [71, 494] on div ""groupOptions" : [ "Designer" , "Project" , "Category" , "BuilderName" , "-" , …" at bounding box center [184, 330] width 305 height 583
click at [72, 491] on div ""groupOptions" : [ "Designer" , "Project" , "Category" , "BuilderName" , "-" , …" at bounding box center [184, 330] width 305 height 583
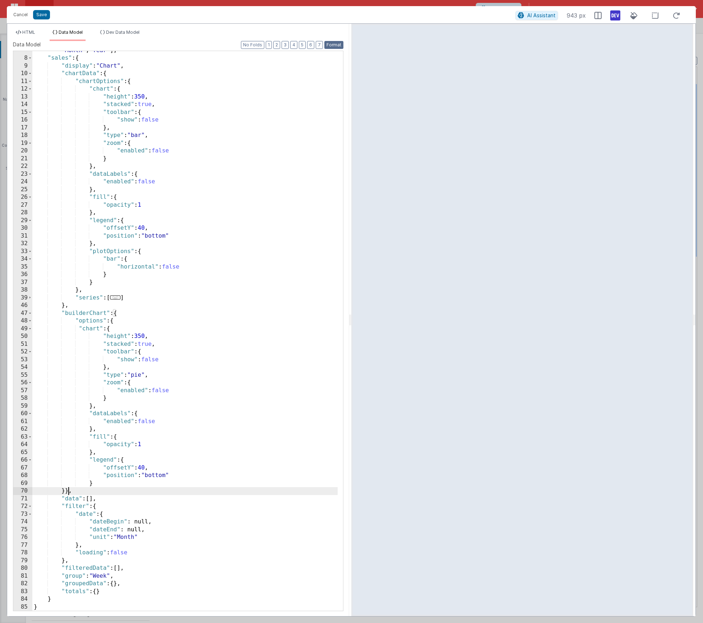
click at [340, 46] on button "Format" at bounding box center [333, 45] width 19 height 8
click at [146, 304] on div ""groupOptions" : [ "Designer" , "Project" , "Category" , "BuilderName" , "-" , …" at bounding box center [184, 330] width 305 height 583
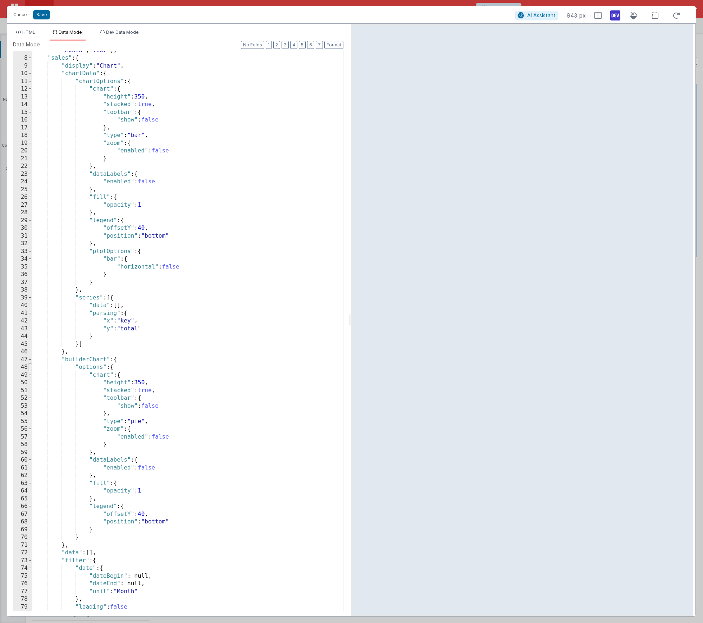
click at [31, 368] on span at bounding box center [30, 368] width 4 height 8
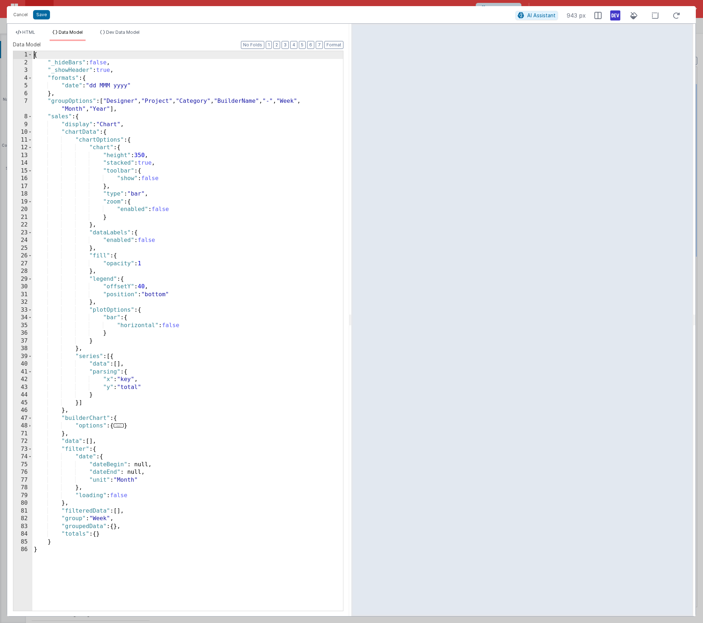
click at [132, 424] on div "{ "_hideBars" : false , "_showHeader" : true , "formats" : { "date" : "dd MMM y…" at bounding box center [187, 339] width 311 height 576
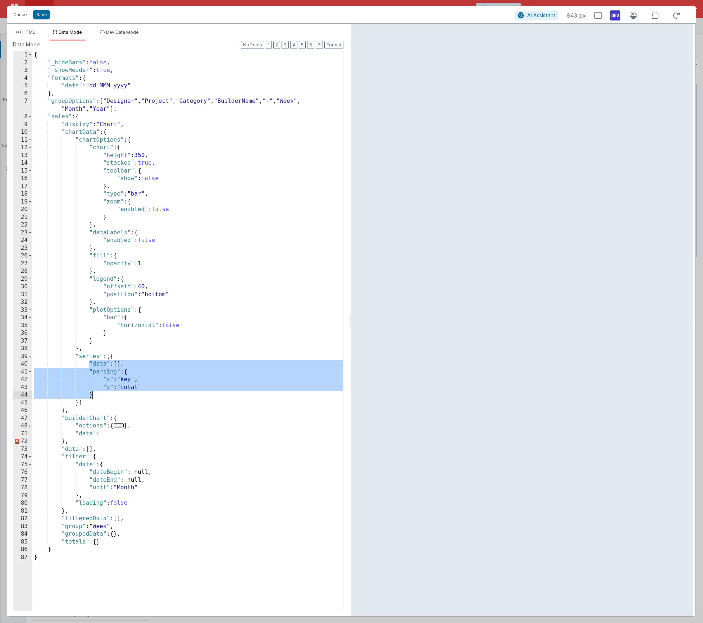
drag, startPoint x: 88, startPoint y: 363, endPoint x: 107, endPoint y: 394, distance: 36.3
click at [107, 394] on div "{ "_hideBars" : false , "_showHeader" : true , "formats" : { "date" : "dd MMM y…" at bounding box center [187, 339] width 311 height 576
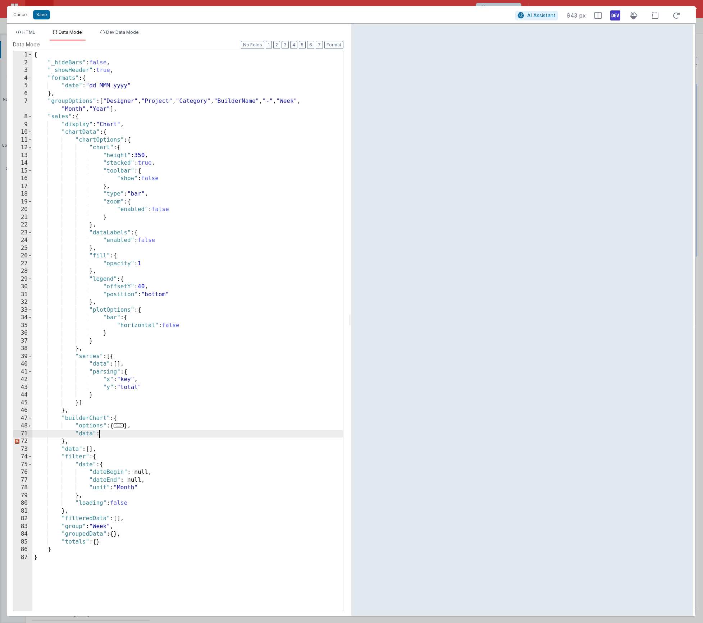
drag, startPoint x: 104, startPoint y: 434, endPoint x: 118, endPoint y: 440, distance: 15.4
click at [104, 434] on div "{ "_hideBars" : false , "_showHeader" : true , "formats" : { "date" : "dd MMM y…" at bounding box center [187, 339] width 311 height 576
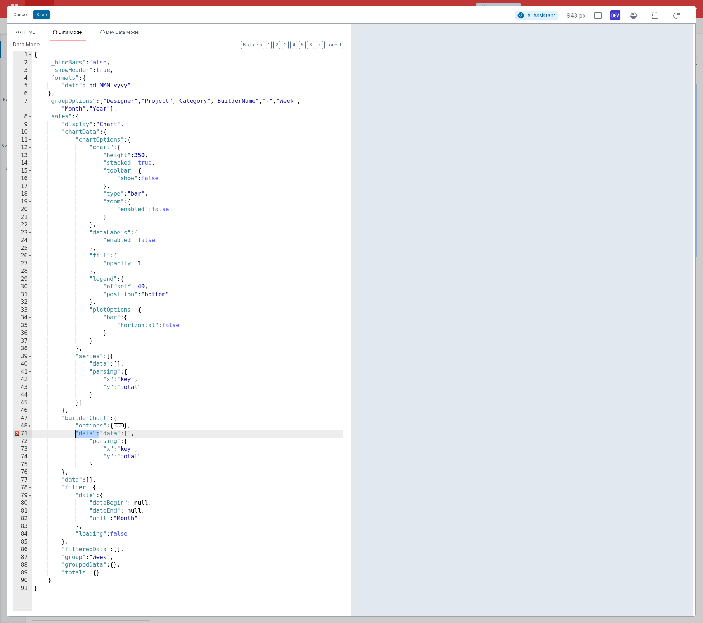
drag, startPoint x: 99, startPoint y: 433, endPoint x: 75, endPoint y: 434, distance: 23.4
click at [75, 434] on div "{ "_hideBars" : false , "_showHeader" : true , "formats" : { "date" : "dd MMM y…" at bounding box center [187, 339] width 311 height 576
click at [31, 132] on span at bounding box center [30, 132] width 4 height 8
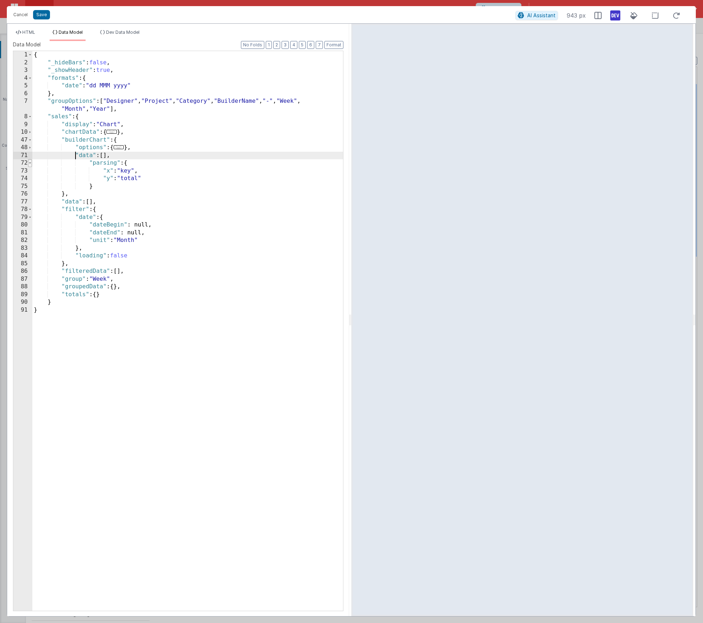
click at [30, 163] on span at bounding box center [30, 163] width 4 height 8
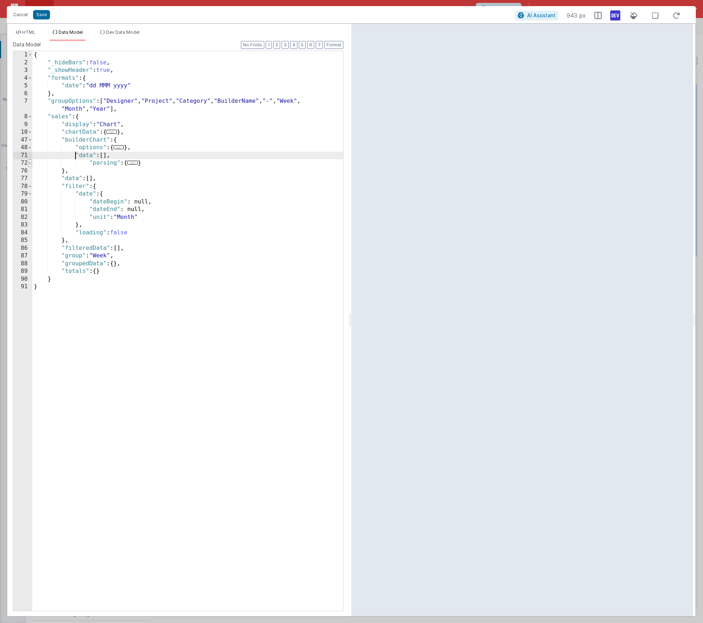
click at [30, 163] on span at bounding box center [30, 163] width 4 height 8
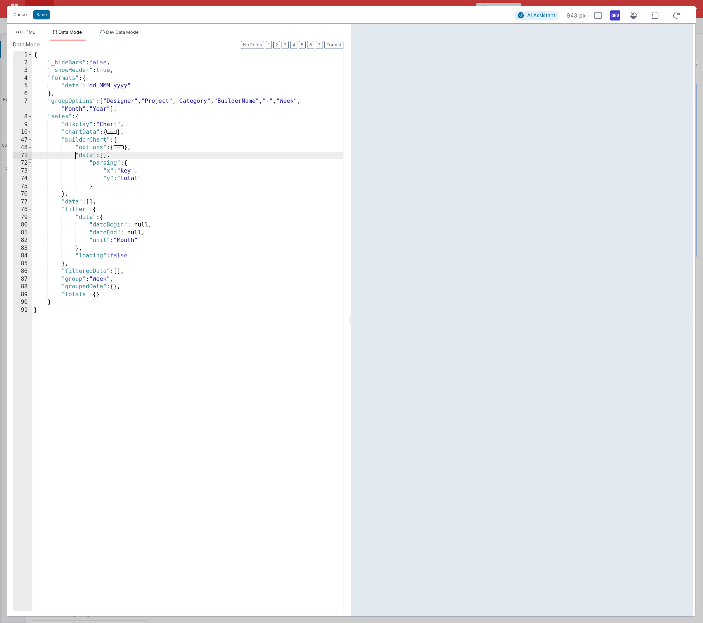
click at [30, 164] on span at bounding box center [30, 163] width 4 height 8
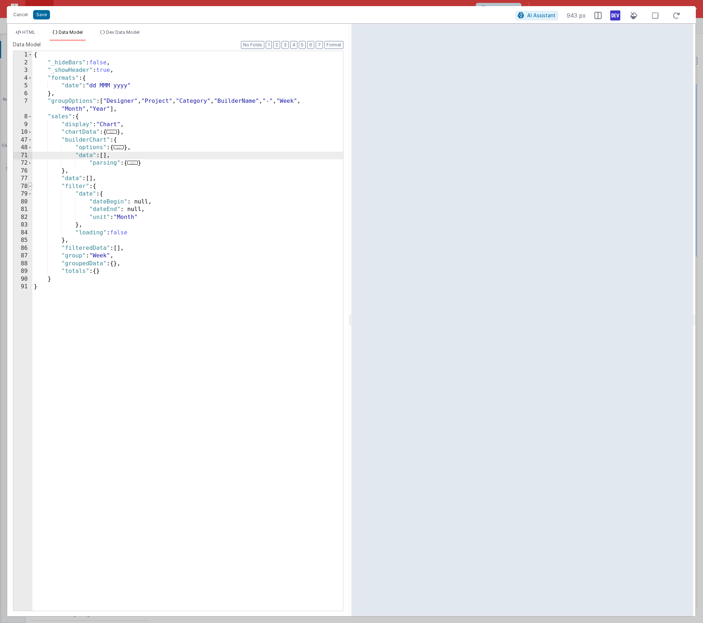
click at [30, 188] on span at bounding box center [30, 187] width 4 height 8
click at [30, 133] on span at bounding box center [30, 132] width 4 height 8
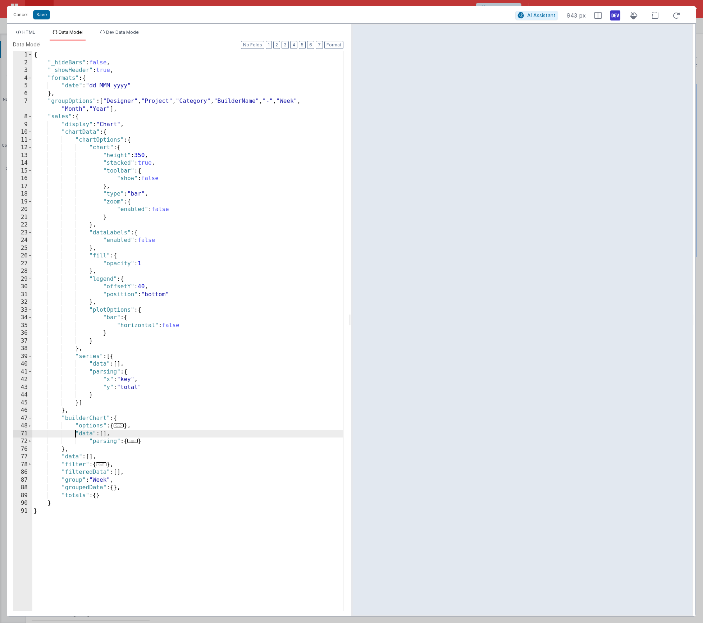
drag, startPoint x: 30, startPoint y: 133, endPoint x: 42, endPoint y: 140, distance: 14.2
click at [42, 140] on div "1 2 3 4 5 6 7 8 9 10 11 12 13 14 15 16 17 18 19 20 21 22 23 24 25 26 27 28 29 3…" at bounding box center [178, 331] width 331 height 561
click at [93, 433] on div "{ "_hideBars" : false , "_showHeader" : true , "formats" : { "date" : "dd MMM y…" at bounding box center [187, 339] width 311 height 576
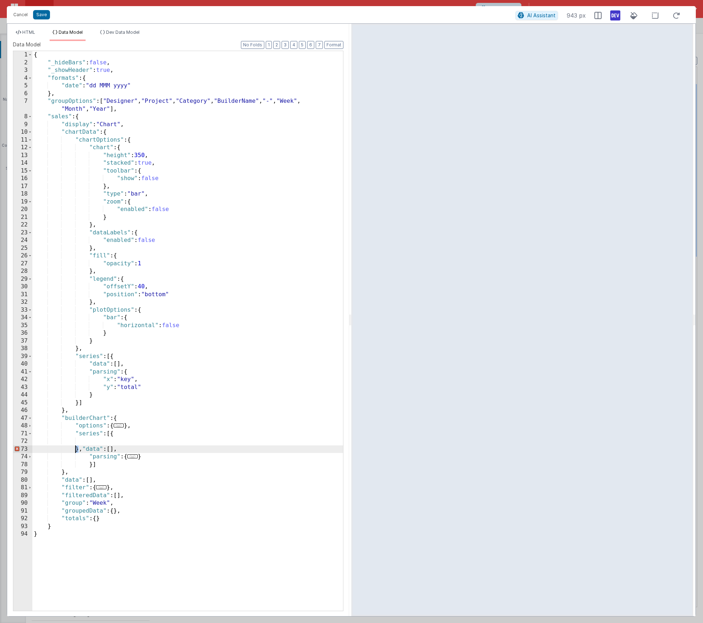
drag, startPoint x: 78, startPoint y: 448, endPoint x: 74, endPoint y: 449, distance: 4.0
click at [74, 449] on div "{ "_hideBars" : false , "_showHeader" : true , "formats" : { "date" : "dd MMM y…" at bounding box center [187, 339] width 311 height 576
click at [338, 42] on button "Format" at bounding box center [333, 45] width 19 height 8
click at [172, 438] on div "{ "_hideBars" : false , "_showHeader" : true , "formats" : { "date" : "dd MMM y…" at bounding box center [187, 339] width 311 height 576
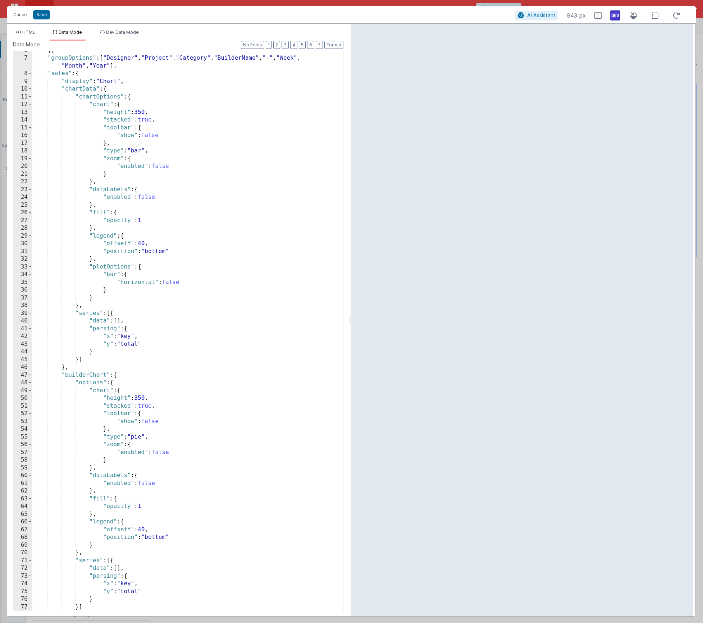
scroll to position [167, 0]
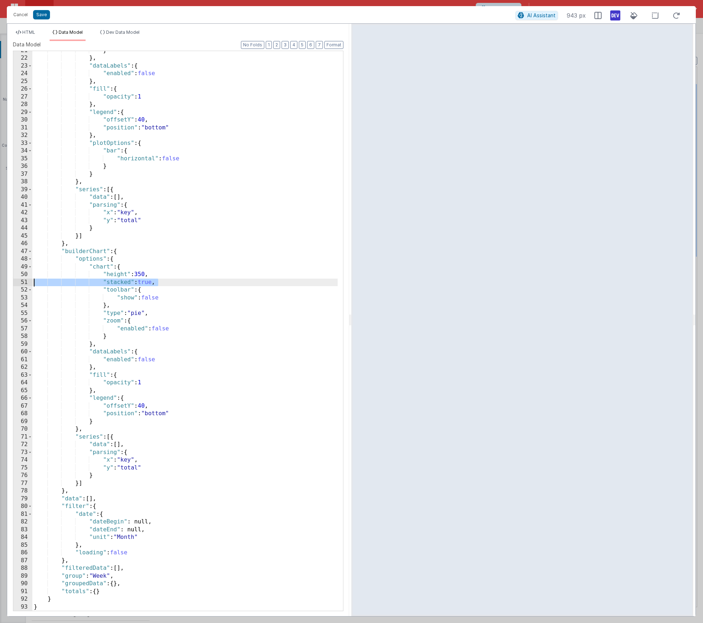
drag, startPoint x: 128, startPoint y: 282, endPoint x: -9, endPoint y: 283, distance: 136.7
click at [0, 283] on html "Cancel Save AI Assistant 943 px HTML Data Model Dev Data Model Format 7 6 5 4 3…" at bounding box center [351, 311] width 703 height 623
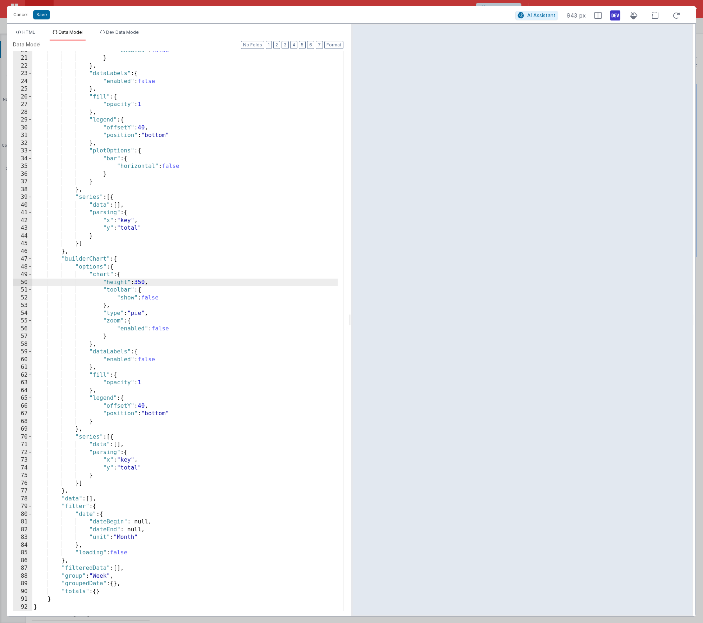
scroll to position [8, 0]
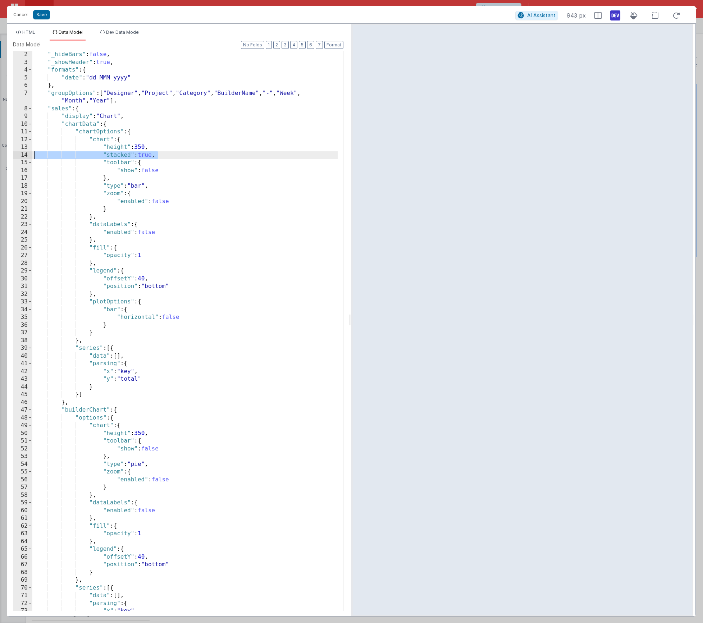
drag, startPoint x: 162, startPoint y: 155, endPoint x: -3, endPoint y: 156, distance: 164.0
click at [0, 156] on html "Cancel Save AI Assistant 943 px HTML Data Model Dev Data Model Format 7 6 5 4 3…" at bounding box center [351, 311] width 703 height 623
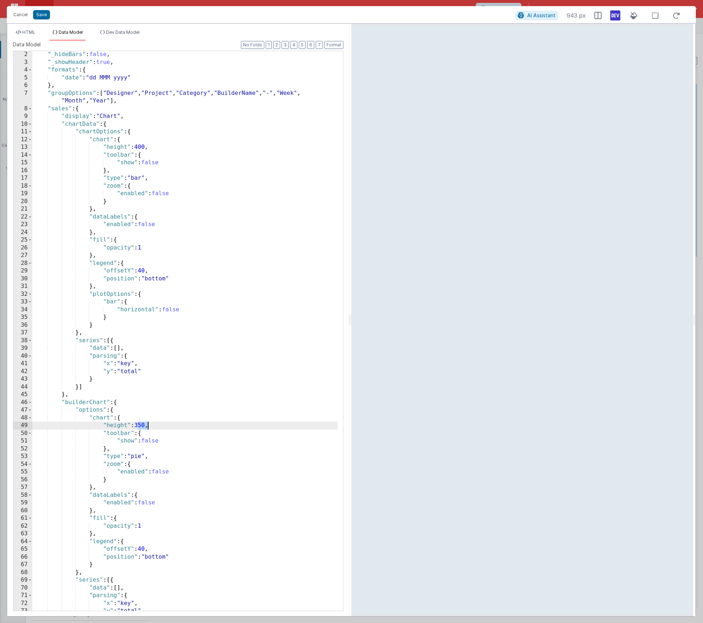
drag, startPoint x: 137, startPoint y: 427, endPoint x: 147, endPoint y: 427, distance: 10.4
click at [147, 427] on div ""_hideBars" : false , "_showHeader" : true , "formats" : { "date" : "dd MMM yyy…" at bounding box center [184, 339] width 305 height 576
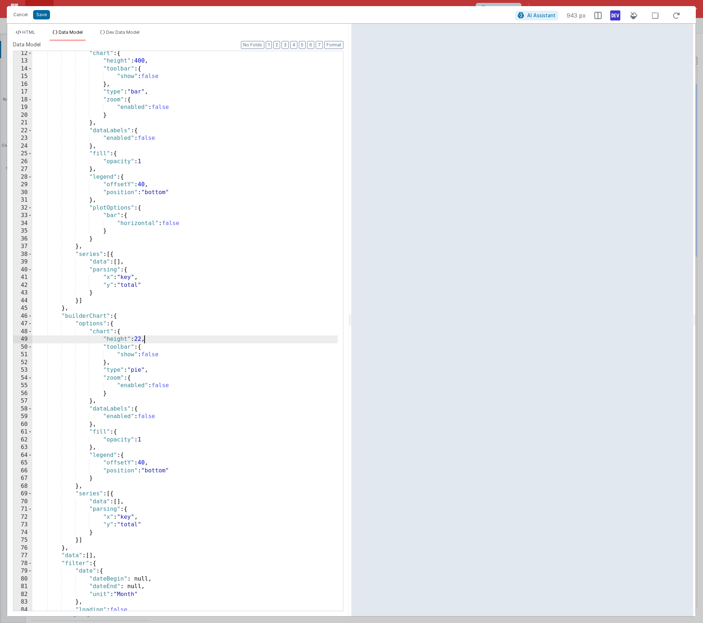
scroll to position [94, 0]
click at [40, 16] on button "Save" at bounding box center [41, 14] width 17 height 9
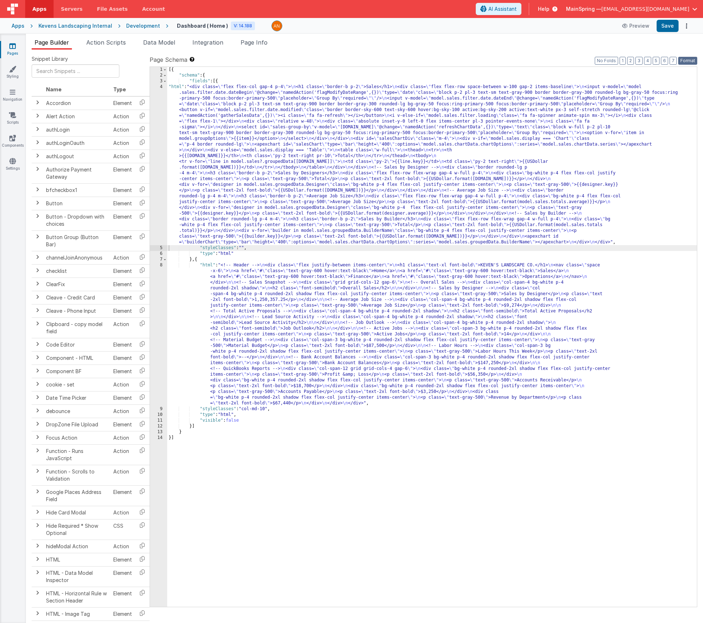
click at [690, 61] on button "Format" at bounding box center [687, 61] width 19 height 8
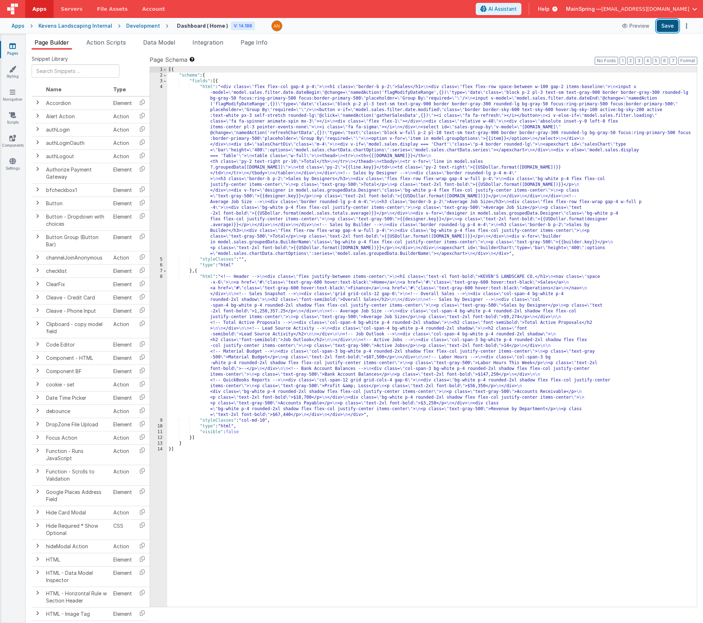
click at [664, 30] on button "Save" at bounding box center [668, 26] width 22 height 12
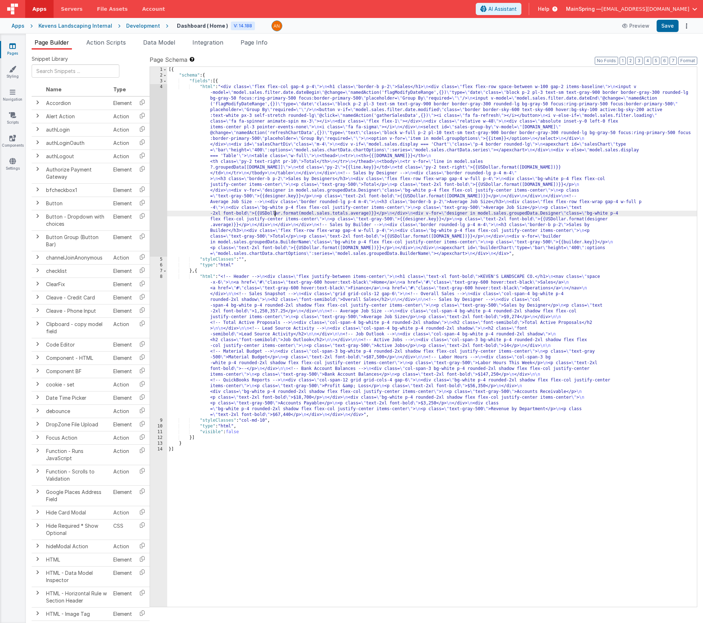
click at [275, 214] on div "[{ "schema" : { "fields" : [{ "html" : "<div class= \" flex flex-col gap-4 p-4 …" at bounding box center [432, 343] width 530 height 552
click at [151, 220] on div "4" at bounding box center [158, 170] width 17 height 173
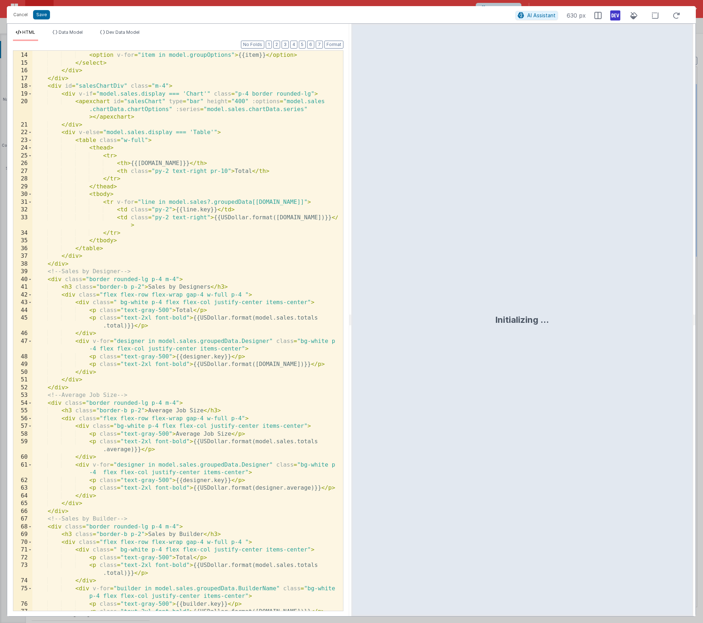
scroll to position [274, 0]
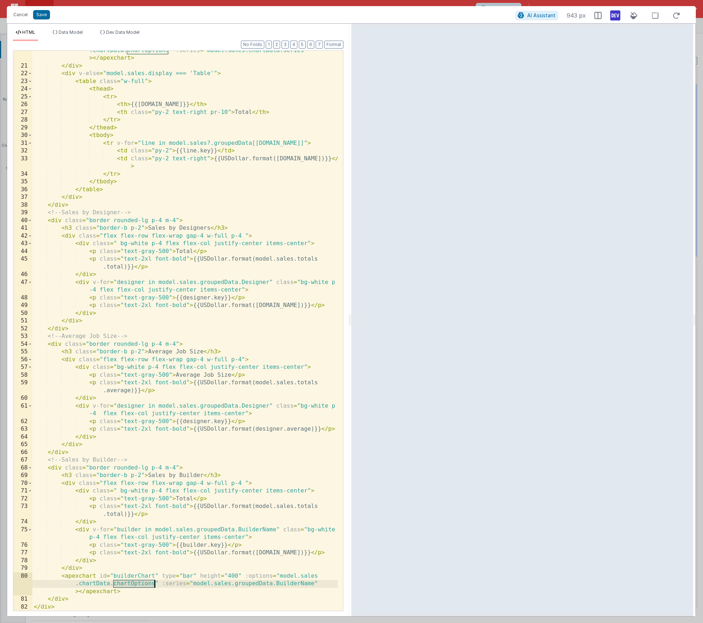
drag, startPoint x: 114, startPoint y: 584, endPoint x: 153, endPoint y: 582, distance: 38.9
click at [153, 582] on div "< apexchart id = "salesChart" type = "bar" height = "400" :options = "model.sal…" at bounding box center [184, 334] width 305 height 591
drag, startPoint x: 79, startPoint y: 583, endPoint x: 151, endPoint y: 583, distance: 72.3
click at [151, 583] on div "< apexchart id = "salesChart" type = "bar" height = "400" :options = "model.sal…" at bounding box center [184, 334] width 305 height 591
click at [135, 36] on li "Dev Data Model" at bounding box center [119, 35] width 45 height 12
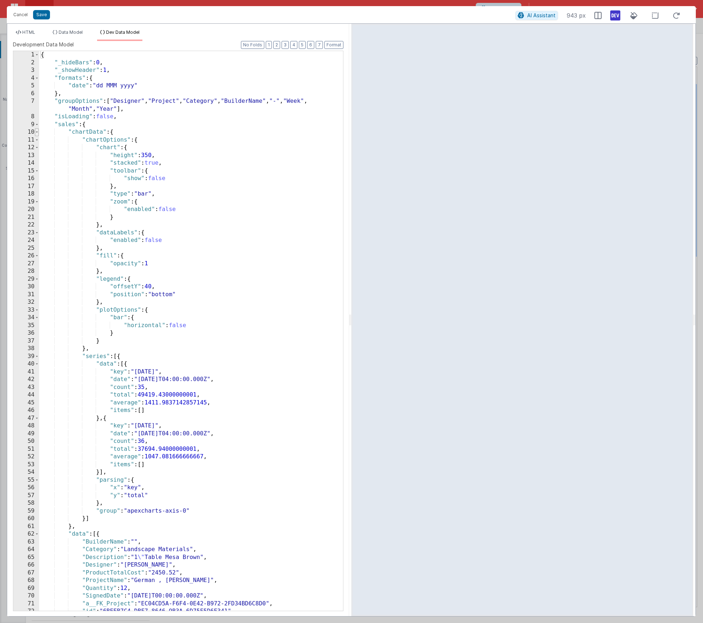
scroll to position [0, 0]
click at [37, 133] on span at bounding box center [37, 132] width 4 height 8
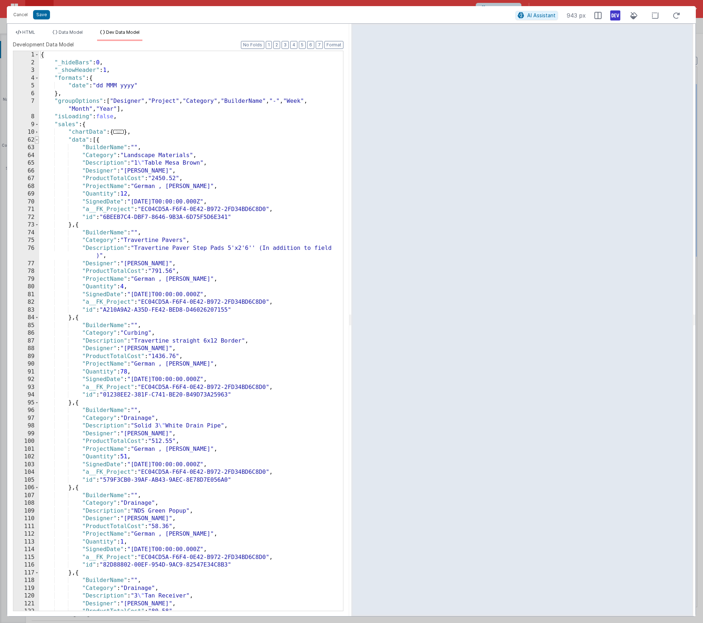
click at [37, 141] on span at bounding box center [37, 140] width 4 height 8
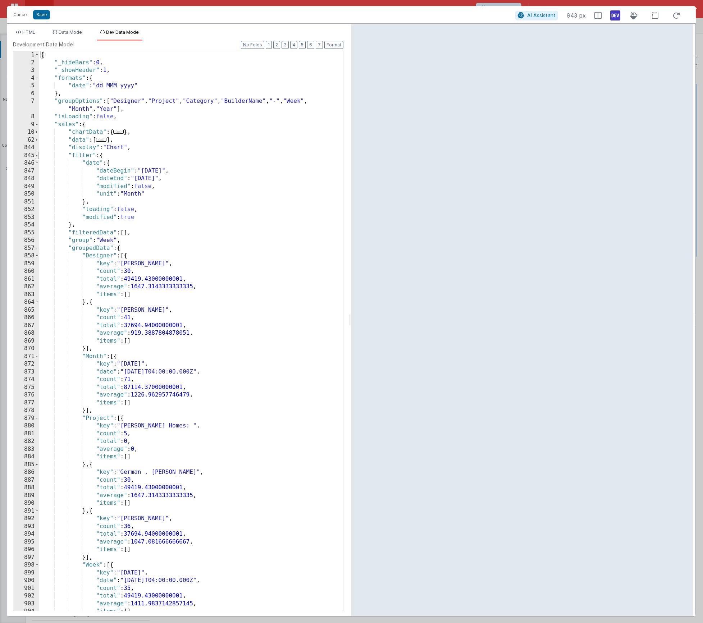
click at [38, 155] on span at bounding box center [37, 156] width 4 height 8
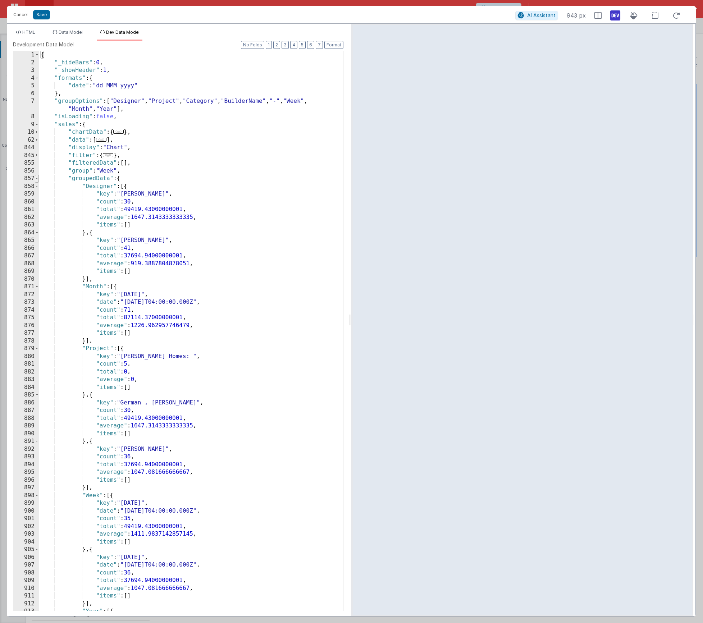
click at [38, 181] on span at bounding box center [37, 179] width 4 height 8
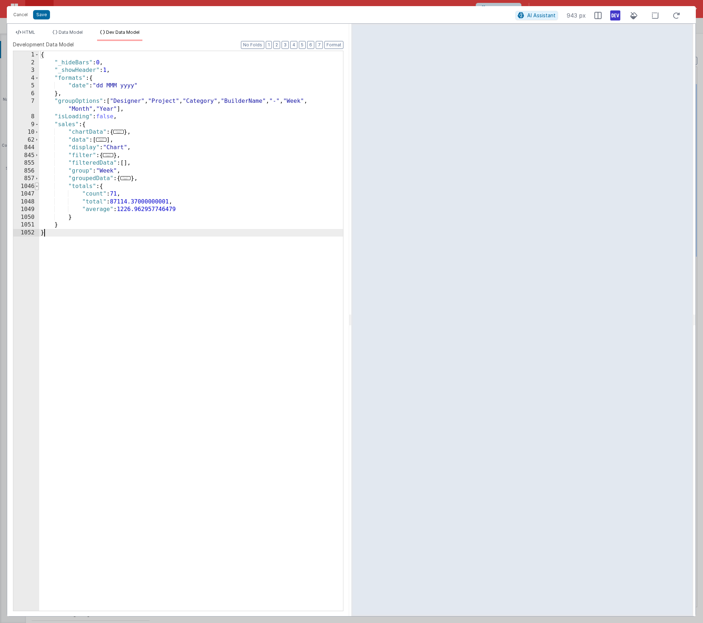
click at [36, 185] on span at bounding box center [37, 187] width 4 height 8
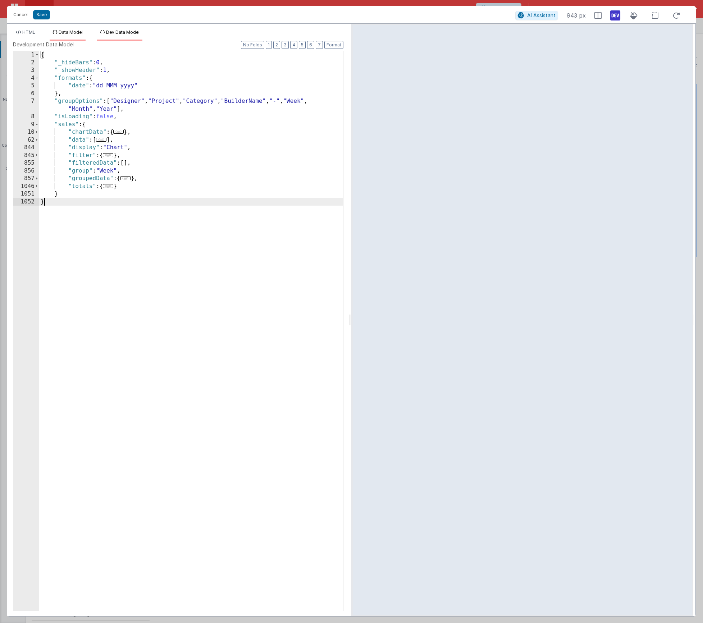
click at [73, 35] on span "Data Model" at bounding box center [71, 31] width 24 height 5
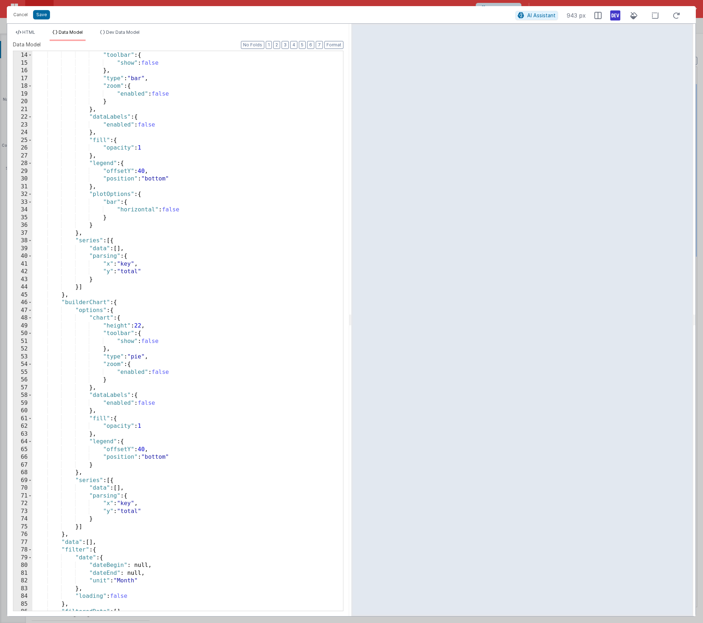
scroll to position [151, 0]
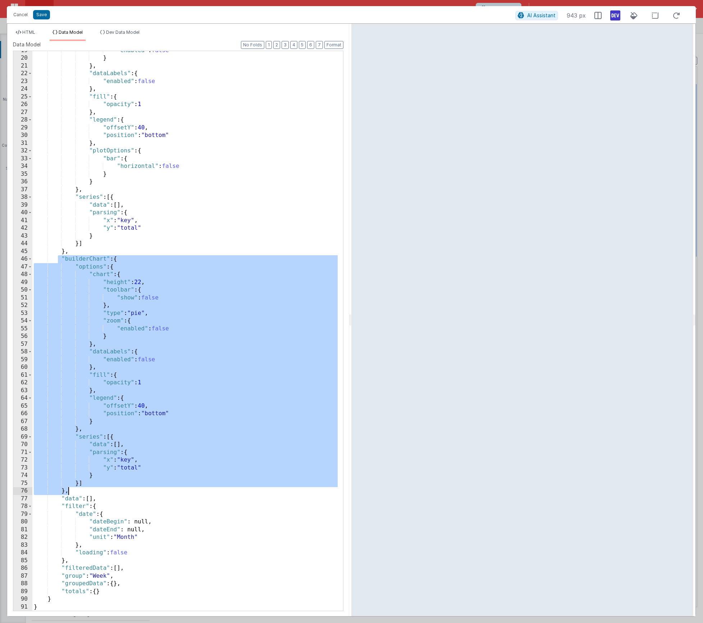
drag, startPoint x: 59, startPoint y: 257, endPoint x: 87, endPoint y: 495, distance: 239.0
click at [87, 495] on div ""enabled" : false } } , "dataLabels" : { "enabled" : false } , "fill" : { "opac…" at bounding box center [184, 335] width 305 height 576
click at [124, 28] on div "HTML Data Model Dev Data Model Format 7 6 5 4 3 2 1 No Folds 20 21 22 23 24 25 …" at bounding box center [178, 320] width 342 height 593
click at [124, 36] on li "Dev Data Model" at bounding box center [119, 35] width 45 height 12
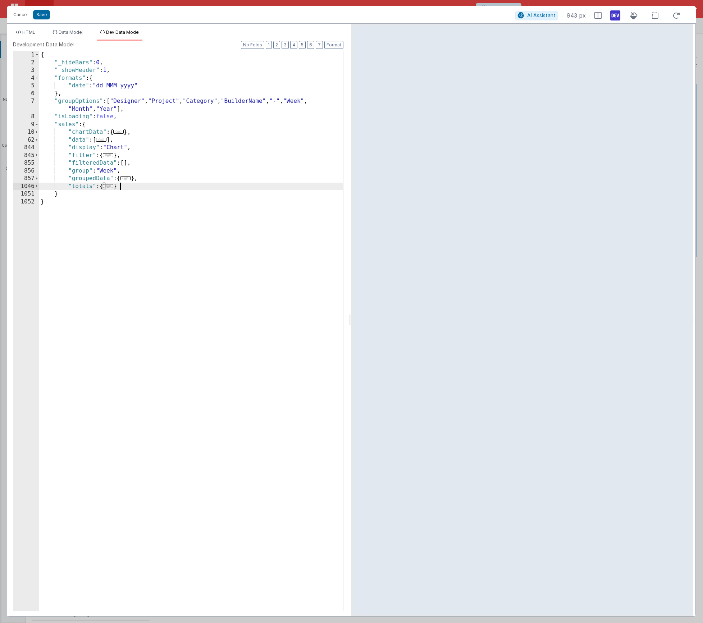
click at [130, 185] on div "{ "_hideBars" : 0 , "_showHeader" : 1 , "formats" : { "date" : "dd MMM yyyy" } …" at bounding box center [191, 339] width 304 height 576
click at [112, 126] on div "{ "_hideBars" : 0 , "_showHeader" : 1 , "formats" : { "date" : "dd MMM yyyy" } …" at bounding box center [191, 339] width 304 height 576
paste textarea
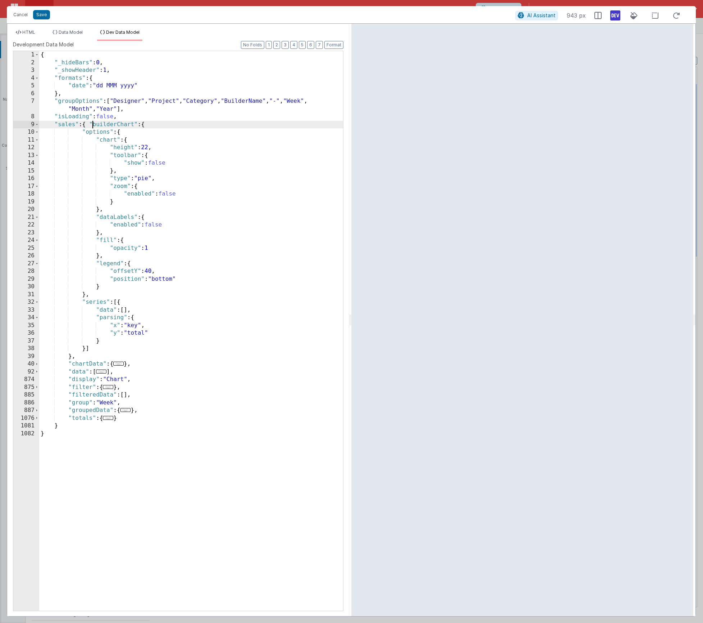
click at [93, 124] on div "{ "_hideBars" : 0 , "_showHeader" : 1 , "formats" : { "date" : "dd MMM yyyy" } …" at bounding box center [191, 339] width 304 height 576
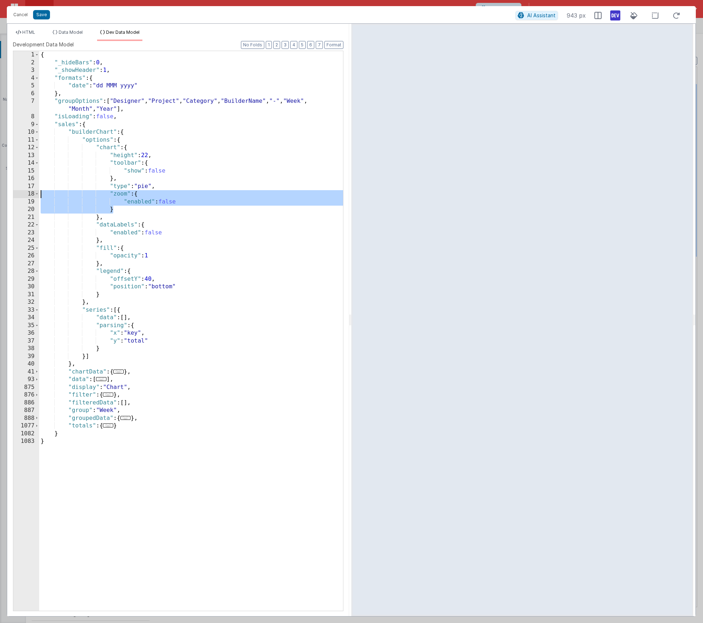
drag, startPoint x: 124, startPoint y: 207, endPoint x: 29, endPoint y: 192, distance: 96.0
click at [29, 192] on div "1 2 3 4 5 6 7 8 9 10 11 12 13 14 15 16 17 18 19 20 21 22 23 24 25 26 27 28 29 3…" at bounding box center [178, 331] width 331 height 561
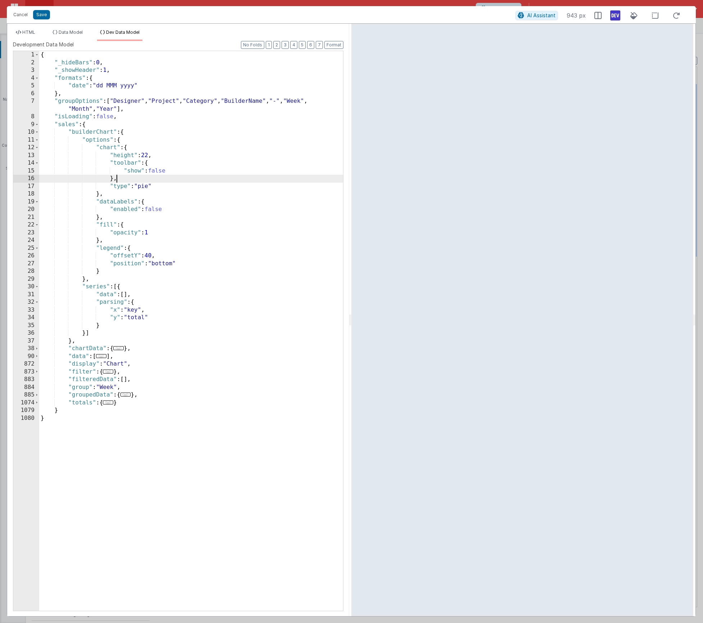
click at [125, 178] on div "{ "_hideBars" : 0 , "_showHeader" : 1 , "formats" : { "date" : "dd MMM yyyy" } …" at bounding box center [191, 339] width 304 height 576
click at [148, 156] on div "{ "_hideBars" : 0 , "_showHeader" : 1 , "formats" : { "date" : "dd MMM yyyy" } …" at bounding box center [191, 339] width 304 height 576
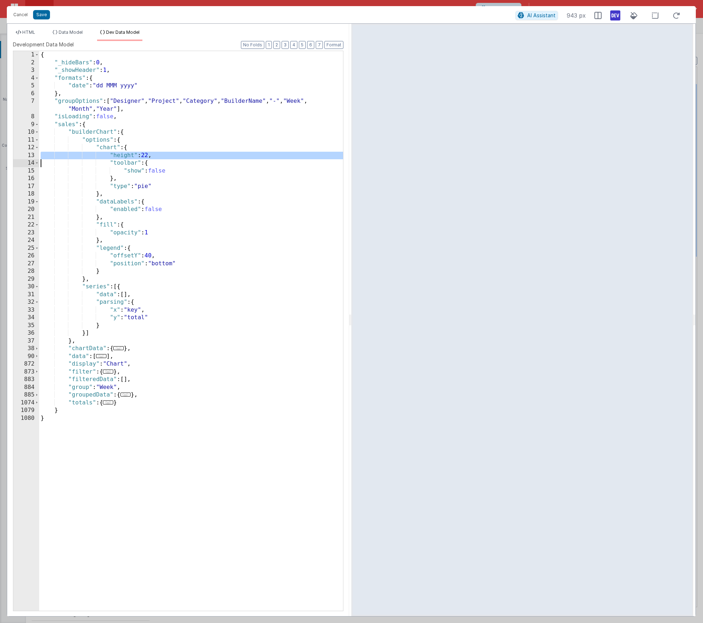
click at [148, 155] on div "{ "_hideBars" : 0 , "_showHeader" : 1 , "formats" : { "date" : "dd MMM yyyy" } …" at bounding box center [191, 339] width 304 height 576
click at [44, 13] on button "Save" at bounding box center [41, 14] width 17 height 9
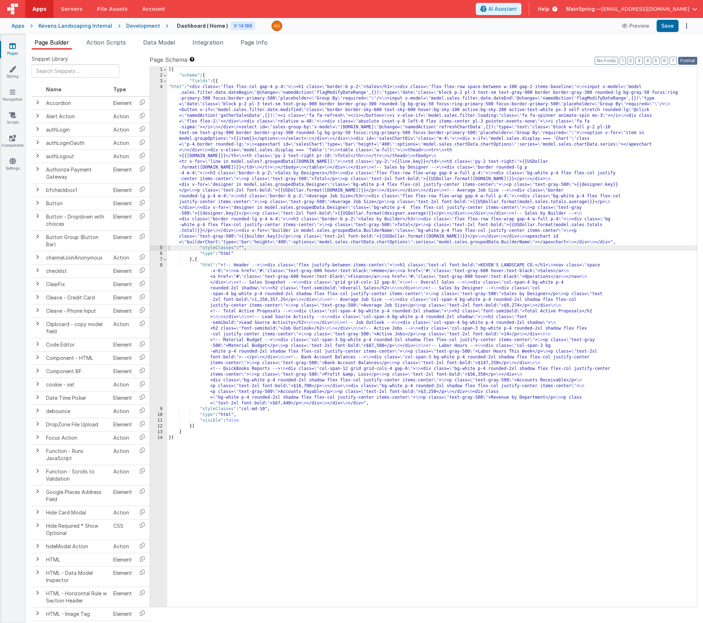
click at [687, 60] on button "Format" at bounding box center [687, 61] width 19 height 8
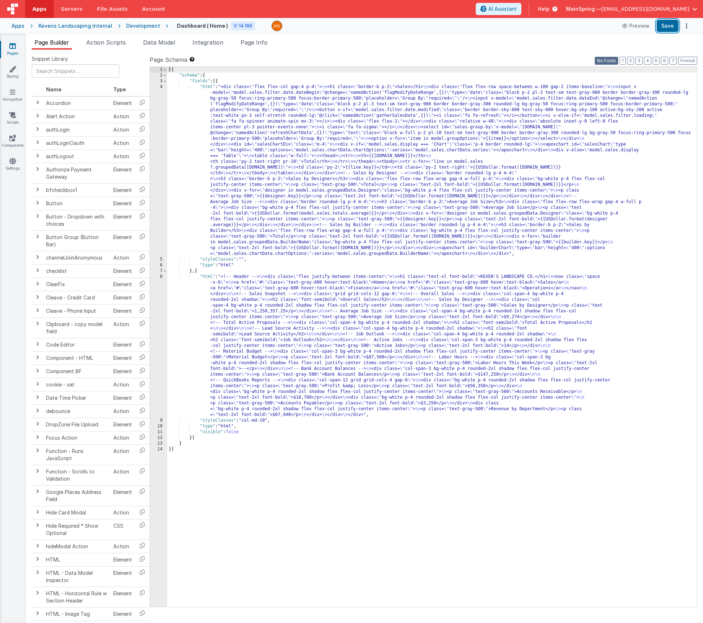
click at [665, 29] on button "Save" at bounding box center [668, 26] width 22 height 12
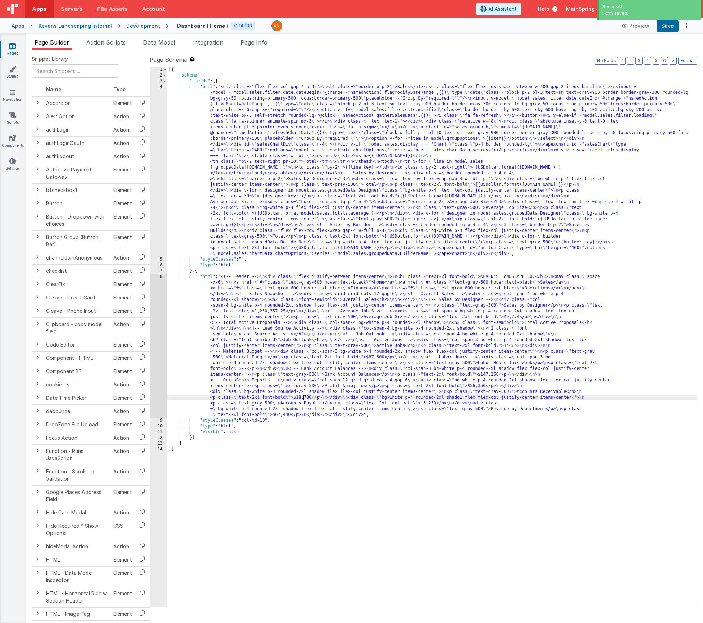
click at [305, 399] on div "[{ "schema" : { "fields" : [{ "html" : "<div class= \" flex flex-col gap-4 p-4 …" at bounding box center [432, 343] width 530 height 552
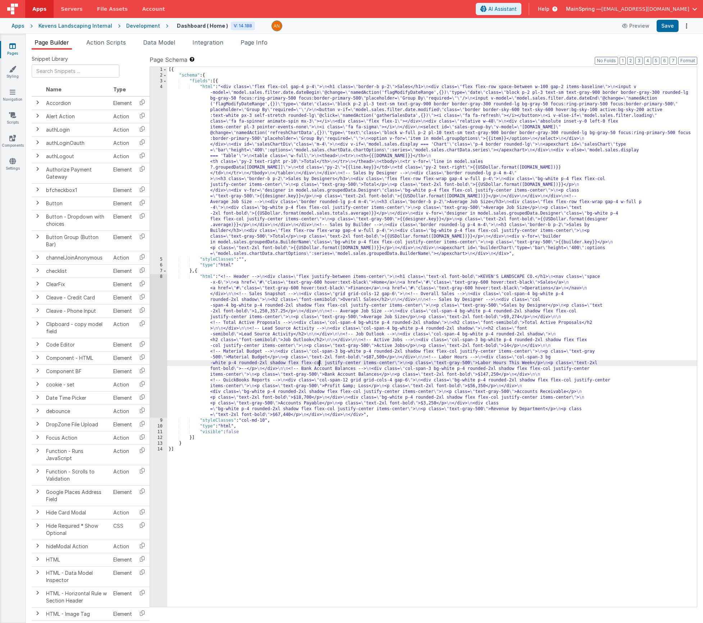
click at [319, 361] on div "[{ "schema" : { "fields" : [{ "html" : "<div class= \" flex flex-col gap-4 p-4 …" at bounding box center [432, 343] width 530 height 552
click at [159, 331] on div "8" at bounding box center [158, 346] width 17 height 144
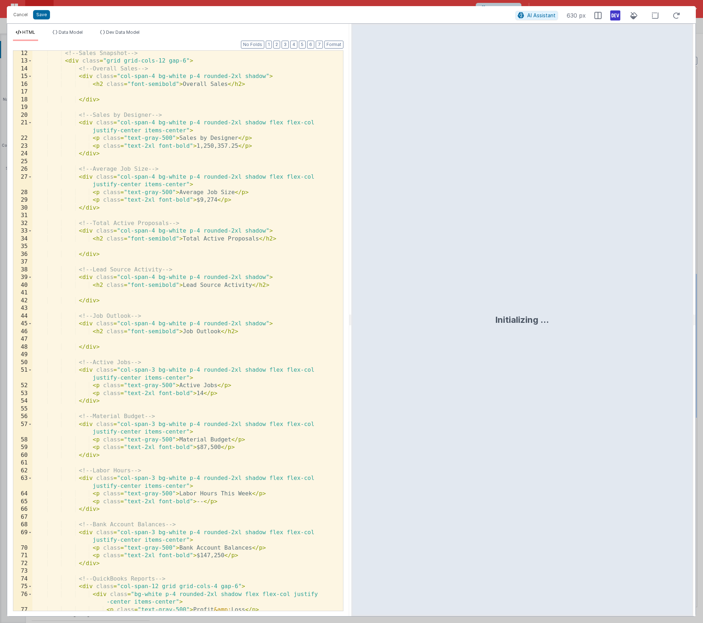
scroll to position [236, 0]
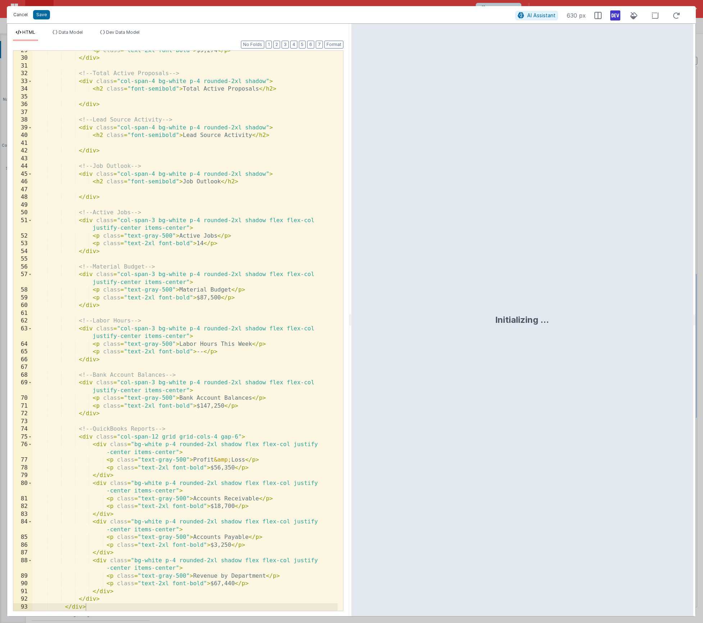
click at [17, 18] on button "Cancel" at bounding box center [21, 15] width 22 height 10
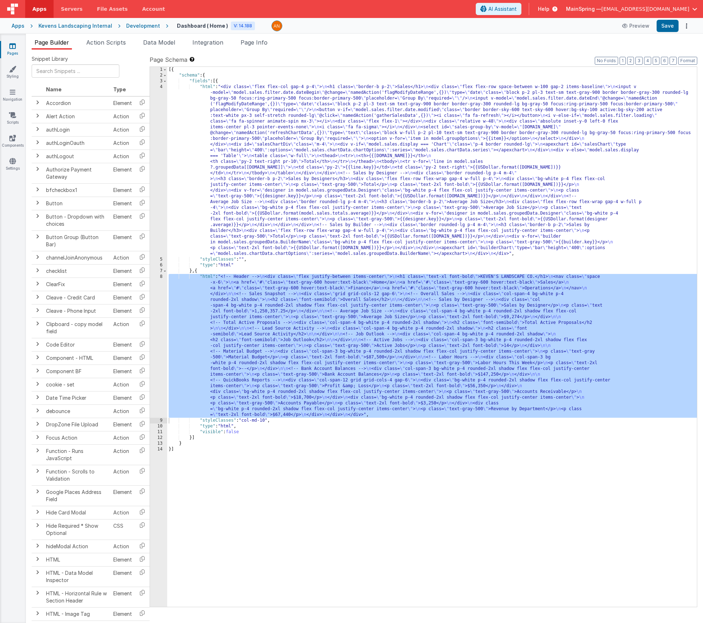
click at [282, 333] on div "[{ "schema" : { "fields" : [{ "html" : "<div class= \" flex flex-col gap-4 p-4 …" at bounding box center [432, 343] width 530 height 552
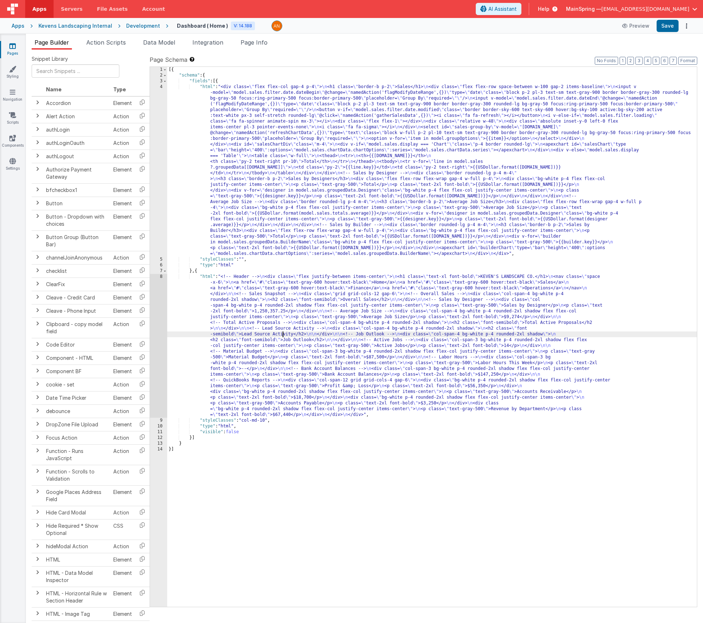
click at [156, 331] on div "8" at bounding box center [158, 346] width 17 height 144
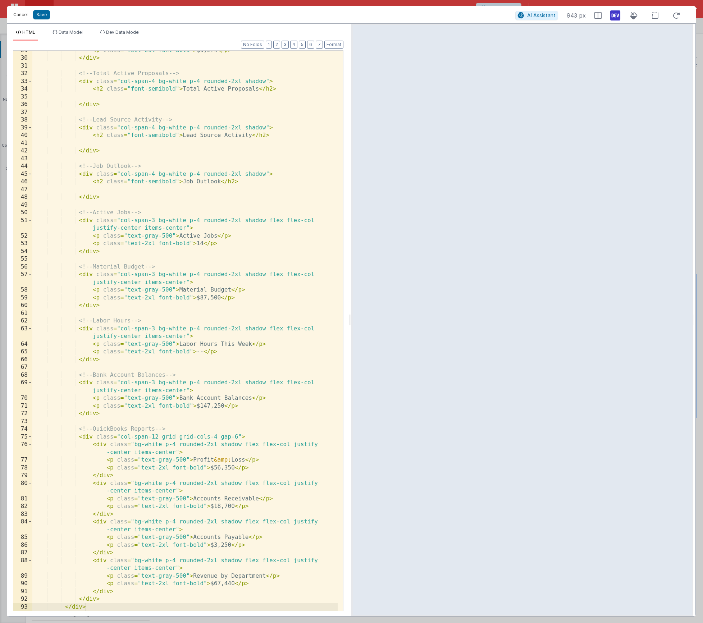
click at [15, 17] on button "Cancel" at bounding box center [21, 15] width 22 height 10
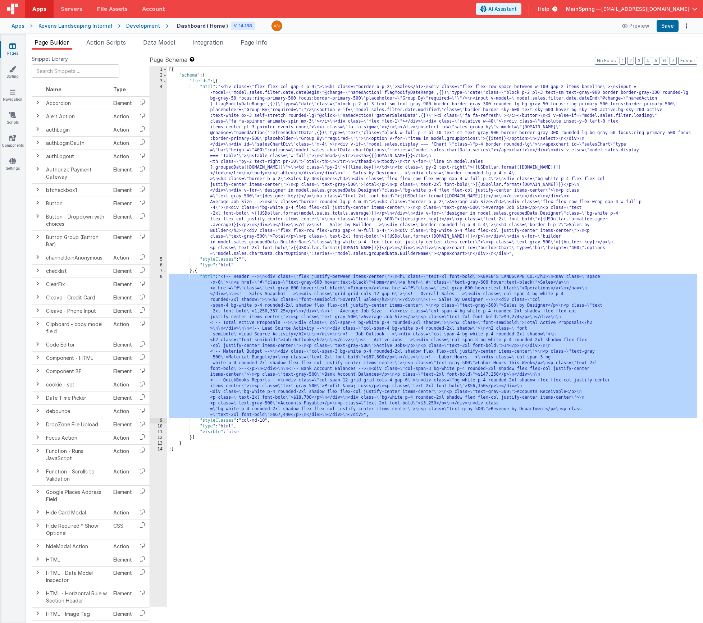
click at [266, 160] on div "[{ "schema" : { "fields" : [{ "html" : "<div class= \" flex flex-col gap-4 p-4 …" at bounding box center [432, 343] width 530 height 552
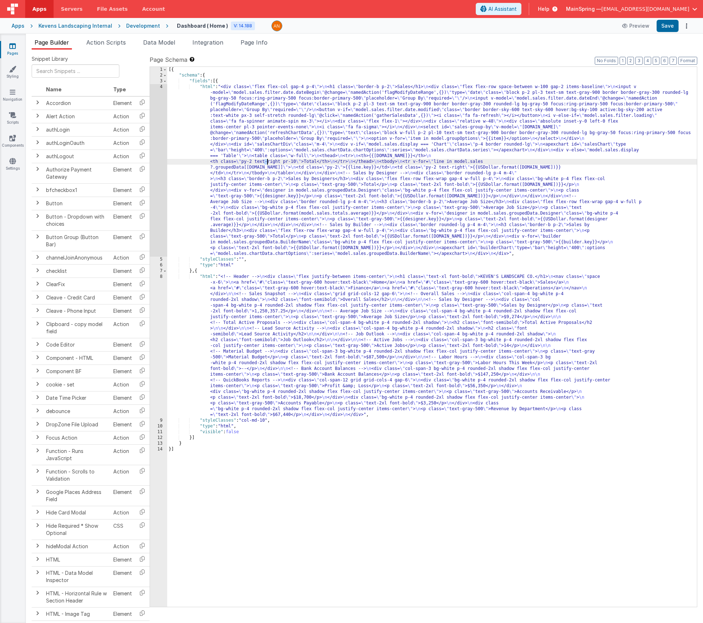
click at [154, 176] on div "4" at bounding box center [158, 170] width 17 height 173
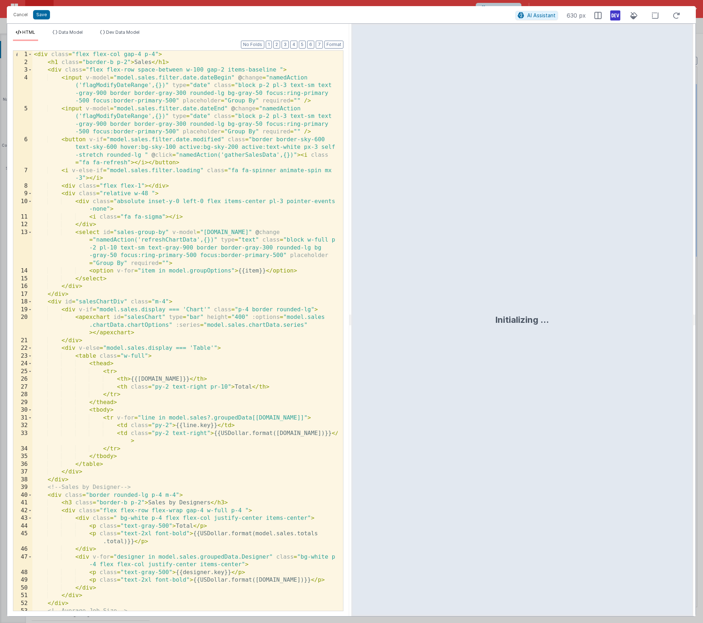
scroll to position [274, 0]
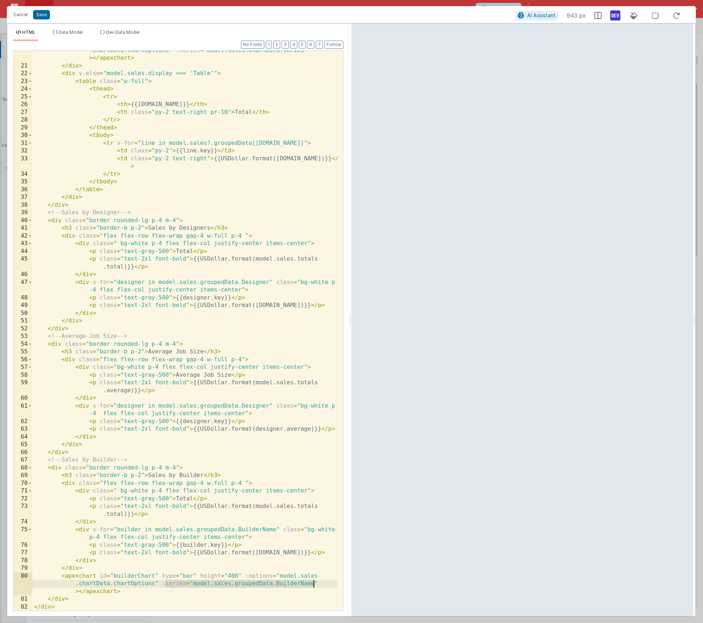
drag, startPoint x: 164, startPoint y: 584, endPoint x: 321, endPoint y: 583, distance: 157.2
click at [321, 583] on div "< apexchart id = "salesChart" type = "bar" height = "400" :options = "model.sal…" at bounding box center [184, 334] width 305 height 591
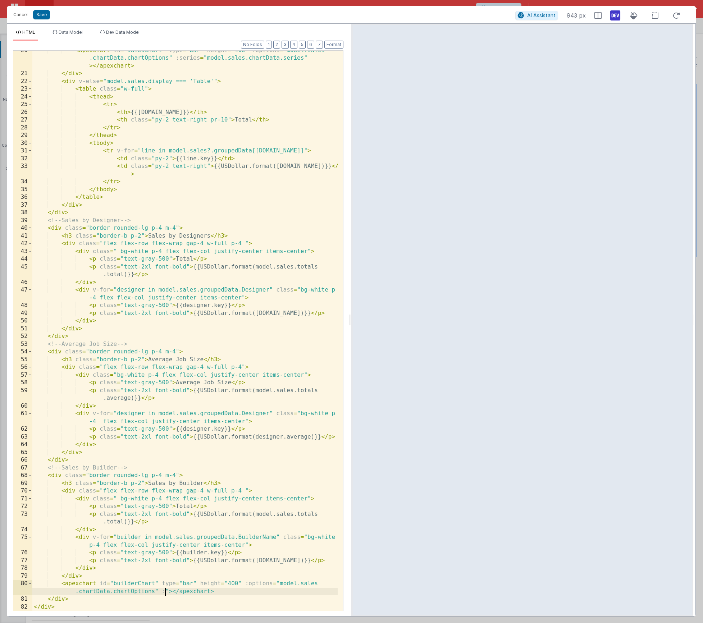
scroll to position [267, 0]
click at [45, 18] on button "Save" at bounding box center [41, 14] width 17 height 9
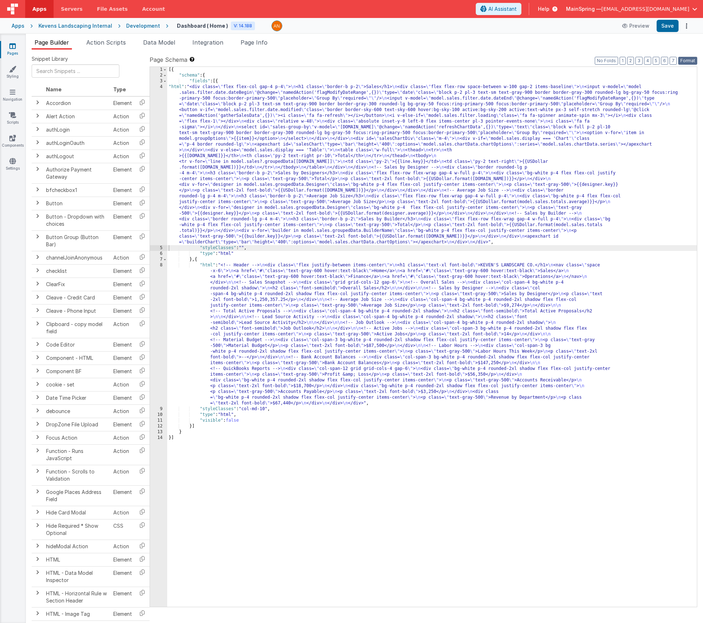
click at [691, 63] on button "Format" at bounding box center [687, 61] width 19 height 8
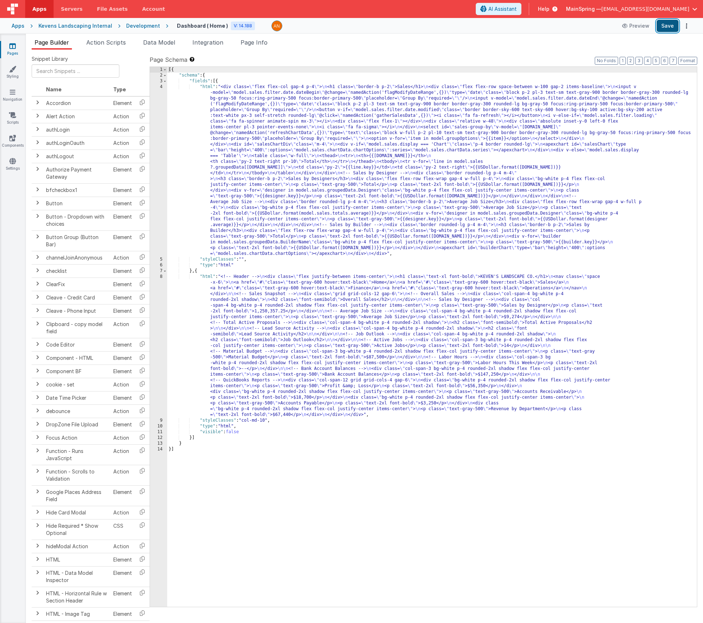
click at [663, 28] on button "Save" at bounding box center [668, 26] width 22 height 12
click at [216, 330] on div "[{ "schema" : { "fields" : [{ "html" : "<div class= \" flex flex-col gap-4 p-4 …" at bounding box center [432, 343] width 530 height 552
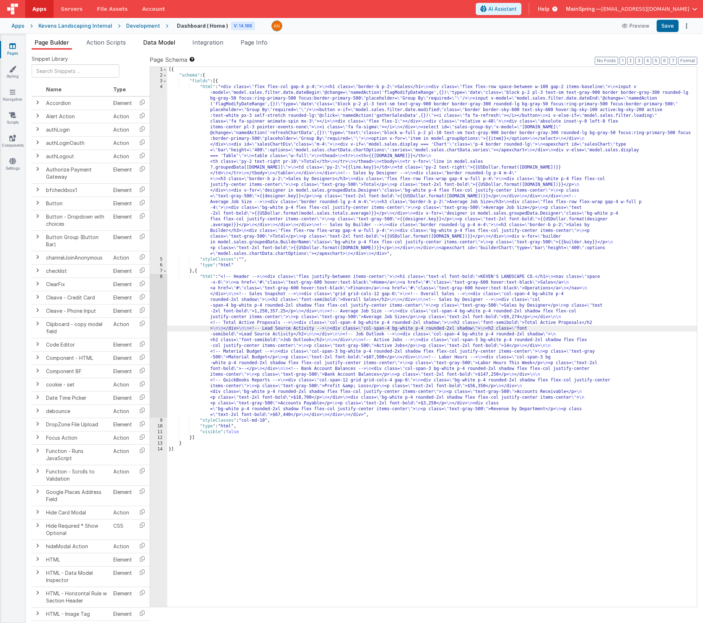
click at [145, 45] on span "Data Model" at bounding box center [159, 42] width 32 height 7
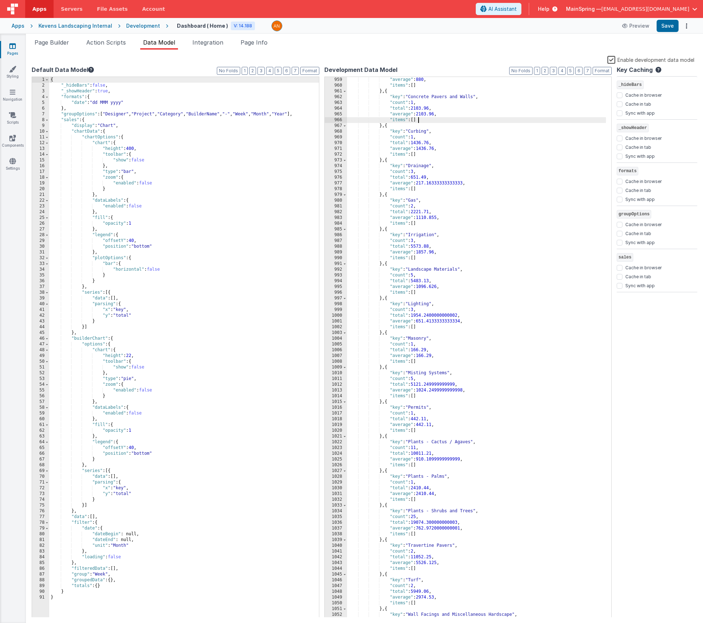
click at [422, 118] on div ""average" : 880 , "items" : [ ] } , { "key" : "Concrete Pavers and Walls" , "co…" at bounding box center [476, 353] width 259 height 552
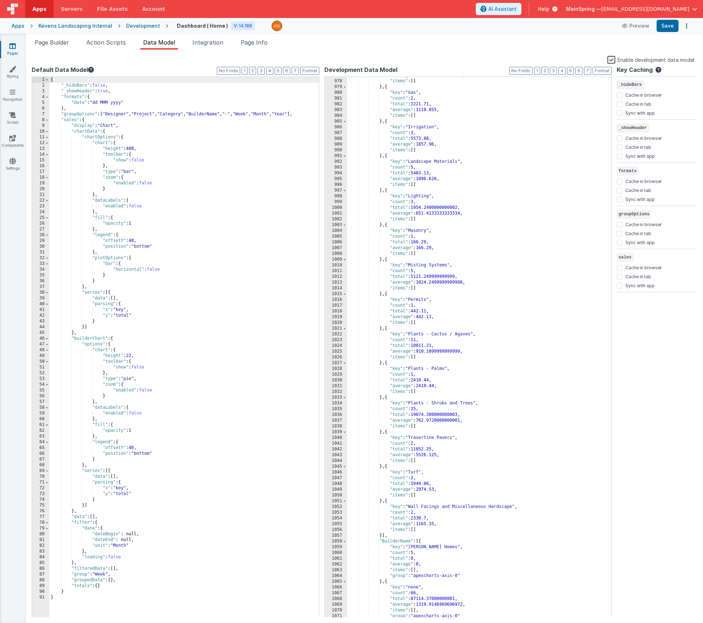
scroll to position [5697, 0]
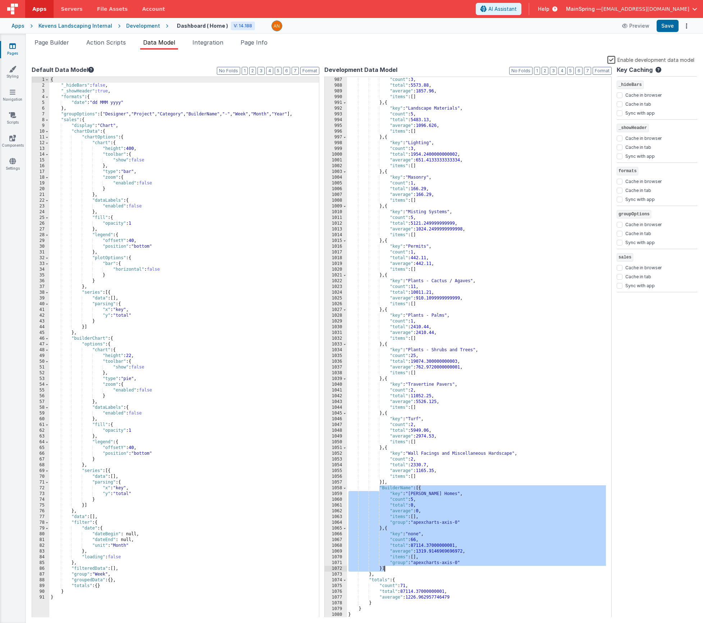
drag, startPoint x: 379, startPoint y: 487, endPoint x: 399, endPoint y: 569, distance: 83.5
click at [399, 569] on div ""count" : 3 , "total" : 5573.88 , "average" : 1857.96 , "items" : [ ] } , { "ke…" at bounding box center [476, 353] width 259 height 552
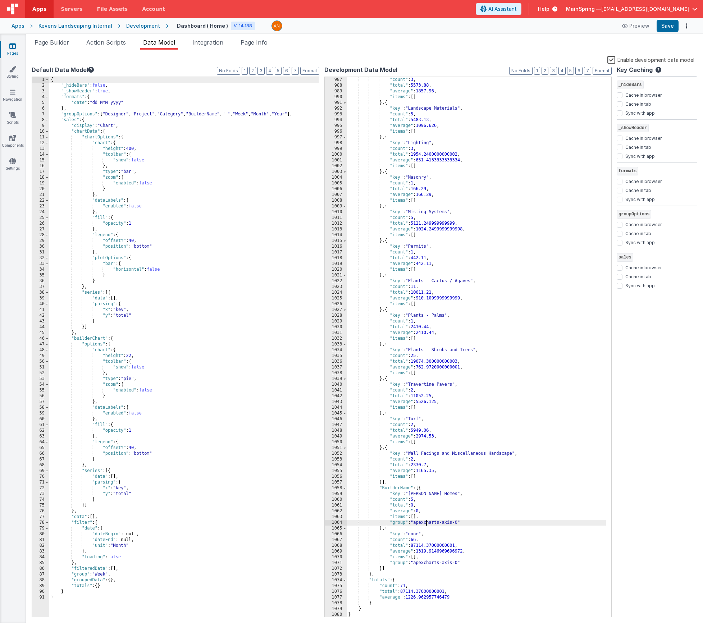
click at [427, 522] on div ""count" : 3 , "total" : 5573.88 , "average" : 1857.96 , "items" : [ ] } , { "ke…" at bounding box center [476, 353] width 259 height 552
click at [434, 523] on div ""count" : 3 , "total" : 5573.88 , "average" : 1857.96 , "items" : [ ] } , { "ke…" at bounding box center [476, 353] width 259 height 552
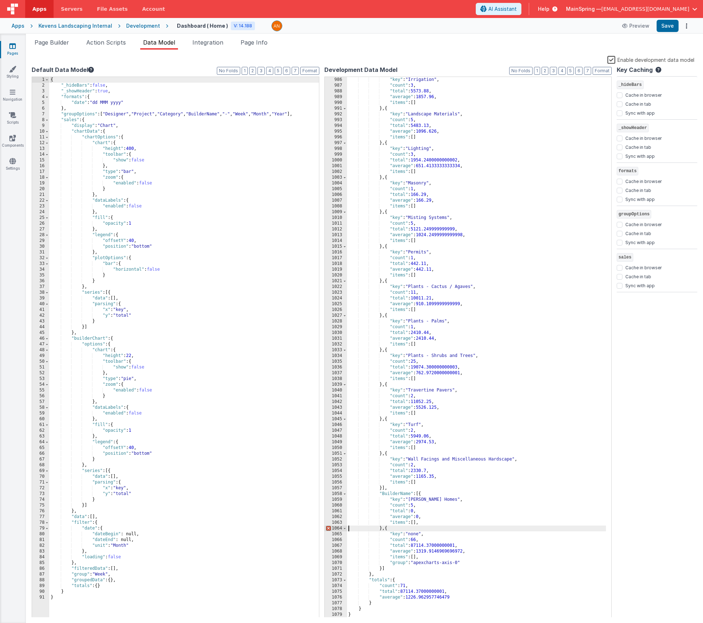
click at [443, 563] on div ""key" : "Irrigation" , "count" : 3 , "total" : 5573.88 , "average" : 1857.96 , …" at bounding box center [476, 353] width 259 height 552
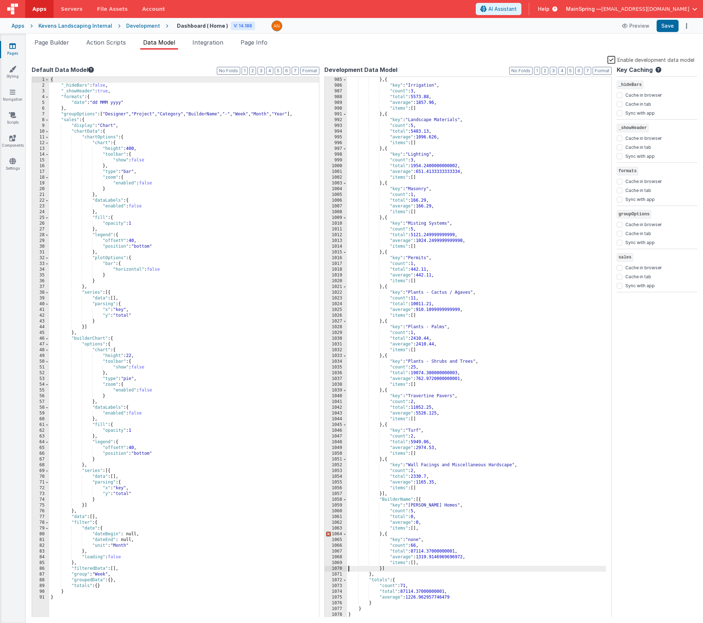
click at [424, 529] on div "} , { "key" : "Irrigation" , "count" : 3 , "total" : 5573.88 , "average" : 1857…" at bounding box center [476, 353] width 259 height 552
click at [423, 563] on div "} , { "key" : "Irrigation" , "count" : 3 , "total" : 5573.88 , "average" : 1857…" at bounding box center [476, 353] width 259 height 552
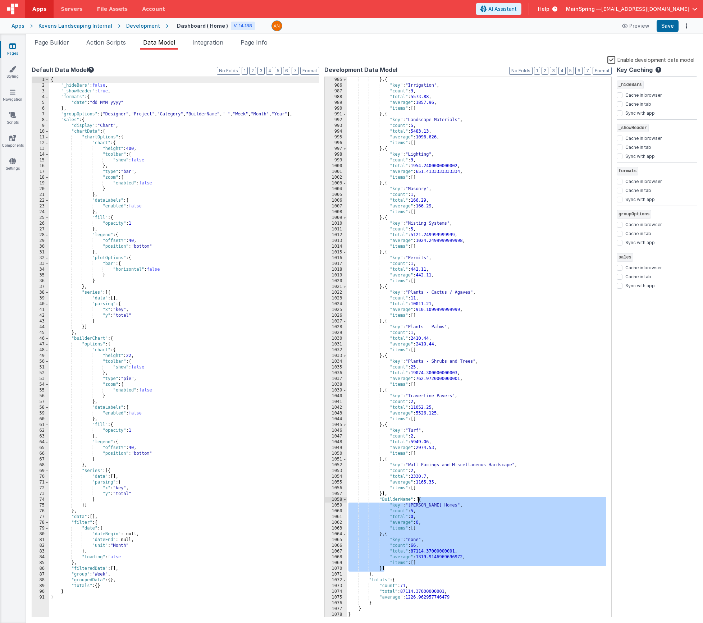
drag, startPoint x: 387, startPoint y: 568, endPoint x: 418, endPoint y: 499, distance: 76.2
click at [418, 499] on div "} , { "key" : "Irrigation" , "count" : 3 , "total" : 5573.88 , "average" : 1857…" at bounding box center [476, 353] width 259 height 552
click at [284, 230] on div "{ "_hideBars" : false , "_showHeader" : true , "formats" : { "date" : "dd MMM y…" at bounding box center [184, 353] width 270 height 552
click at [43, 44] on span "Page Builder" at bounding box center [52, 42] width 35 height 7
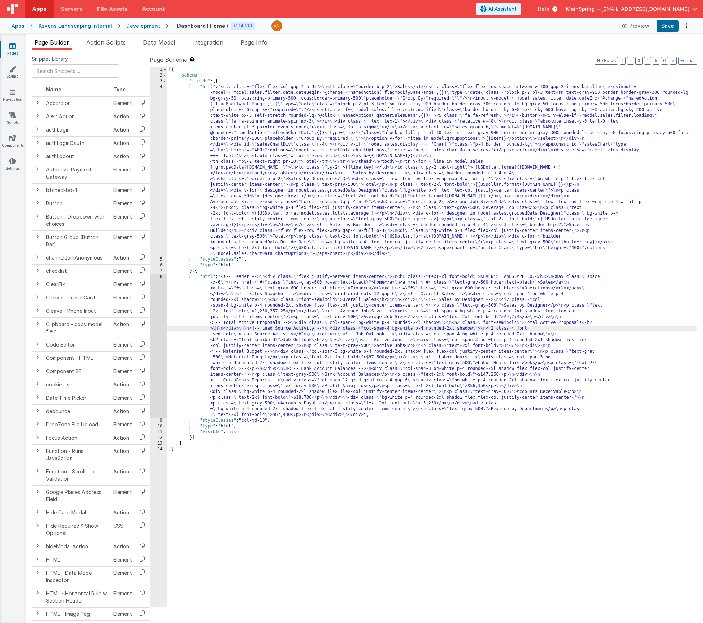
click at [272, 404] on div "[{ "schema" : { "fields" : [{ "html" : "<div class= \" flex flex-col gap-4 p-4 …" at bounding box center [432, 343] width 530 height 552
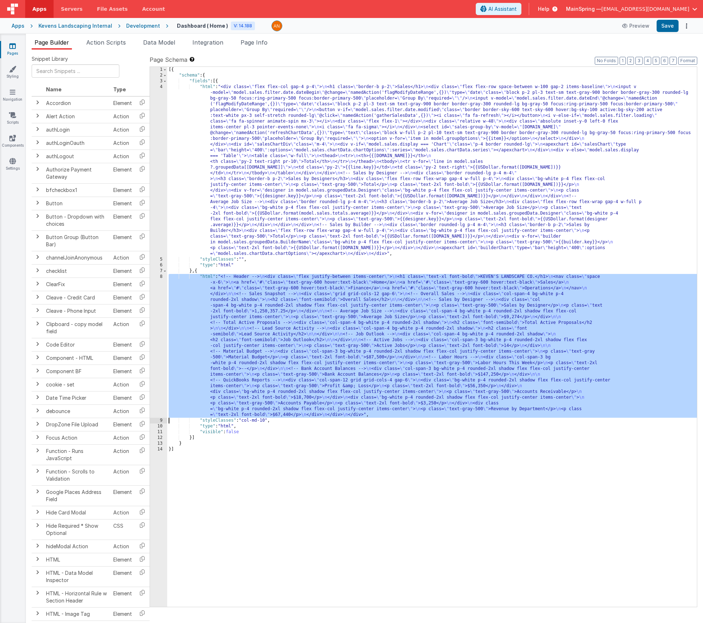
click at [162, 393] on div "8" at bounding box center [158, 346] width 17 height 144
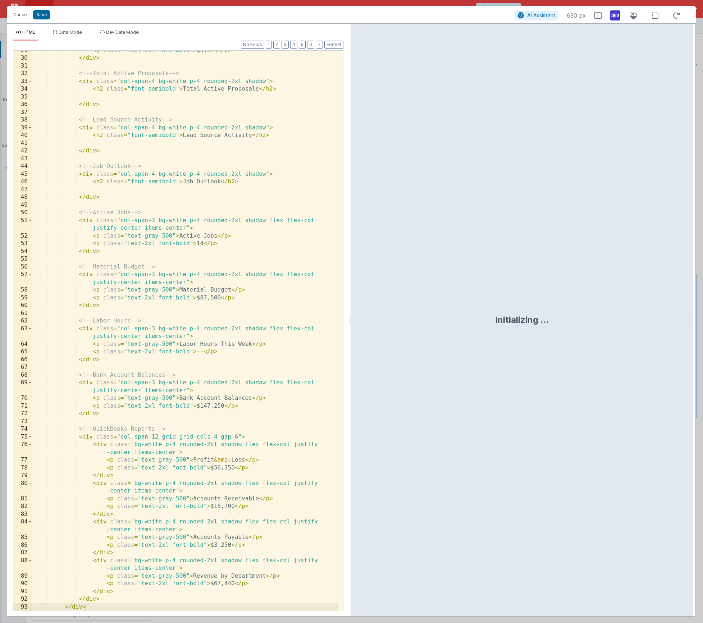
scroll to position [0, 0]
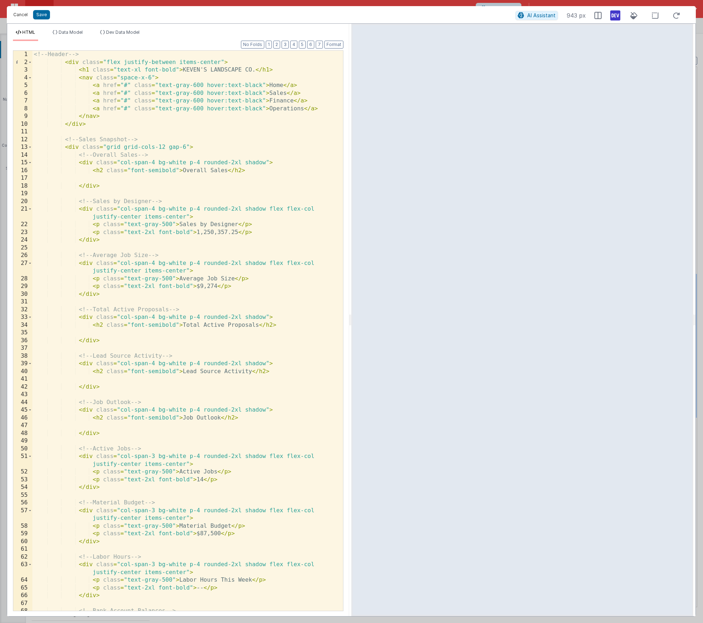
click at [20, 16] on button "Cancel" at bounding box center [21, 15] width 22 height 10
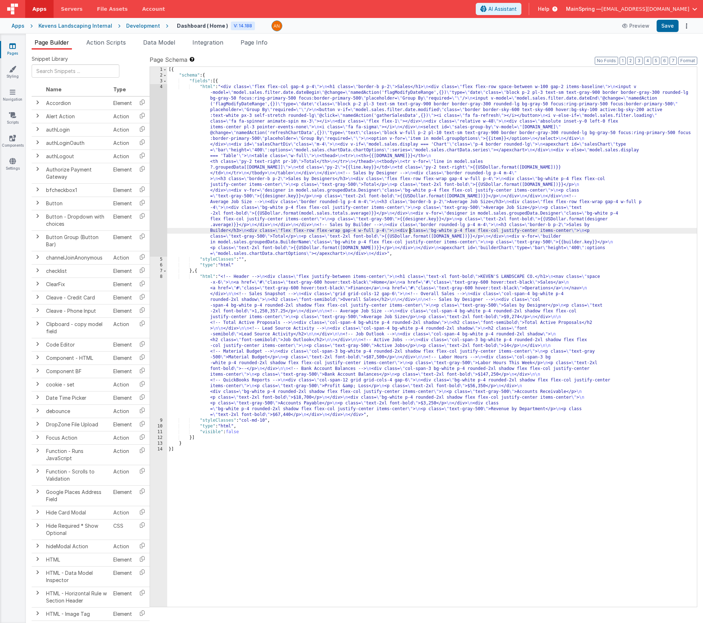
drag, startPoint x: 409, startPoint y: 233, endPoint x: 244, endPoint y: 227, distance: 165.2
click at [409, 233] on div "[{ "schema" : { "fields" : [{ "html" : "<div class= \" flex flex-col gap-4 p-4 …" at bounding box center [432, 343] width 530 height 552
click at [153, 218] on div "4" at bounding box center [158, 170] width 17 height 173
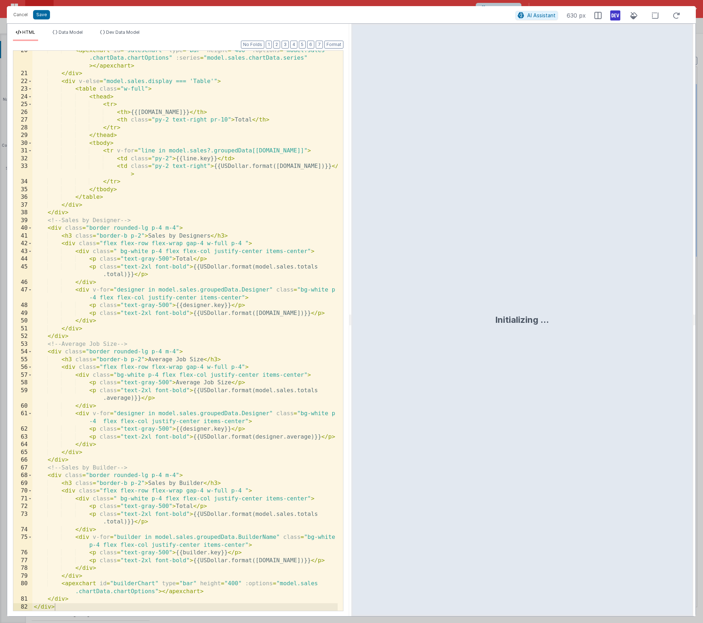
scroll to position [267, 0]
click at [85, 592] on div "< apexchart id = "salesChart" type = "bar" height = "400" :options = "model.sal…" at bounding box center [184, 342] width 305 height 591
click at [39, 13] on button "Save" at bounding box center [41, 14] width 17 height 9
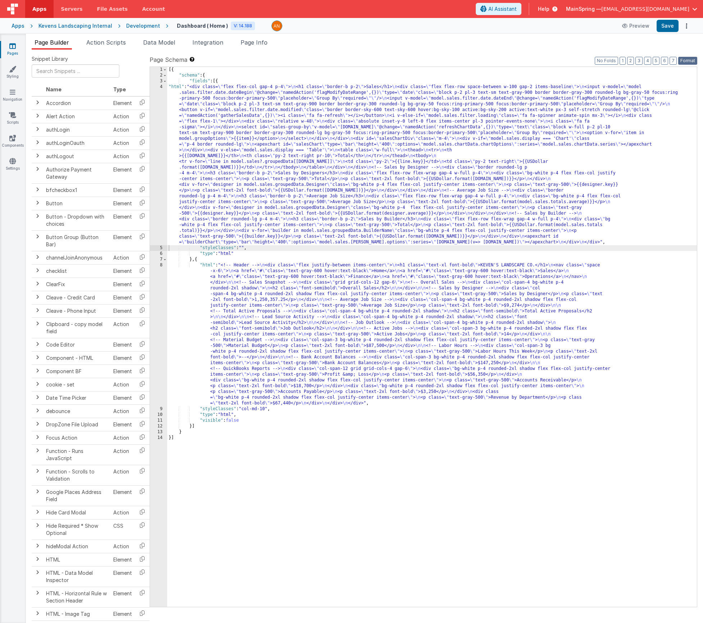
click at [692, 60] on button "Format" at bounding box center [687, 61] width 19 height 8
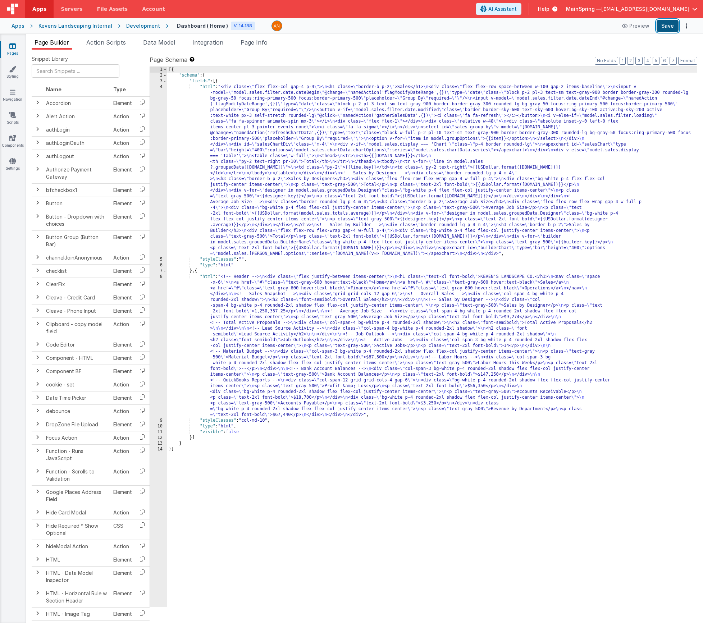
click at [669, 27] on button "Save" at bounding box center [668, 26] width 22 height 12
click at [326, 398] on div "[{ "schema" : { "fields" : [{ "html" : "<div class= \" flex flex-col gap-4 p-4 …" at bounding box center [432, 343] width 530 height 552
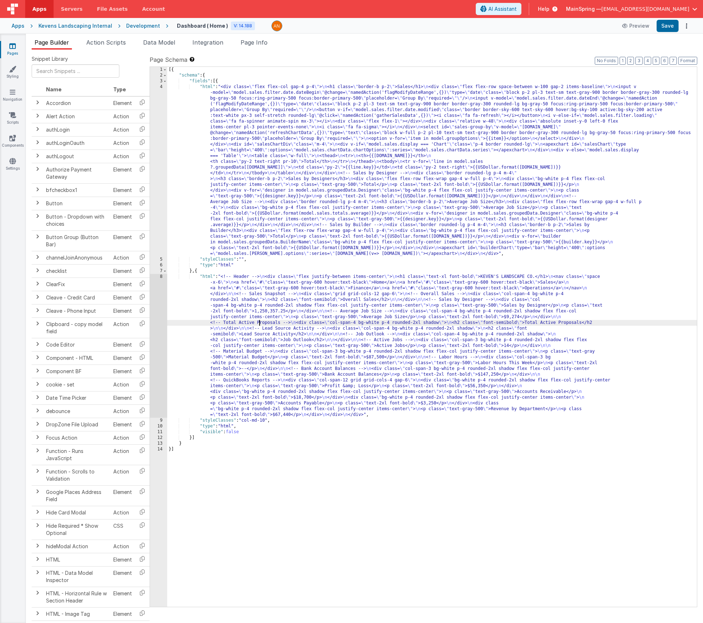
click at [259, 326] on div "[{ "schema" : { "fields" : [{ "html" : "<div class= \" flex flex-col gap-4 p-4 …" at bounding box center [432, 343] width 530 height 552
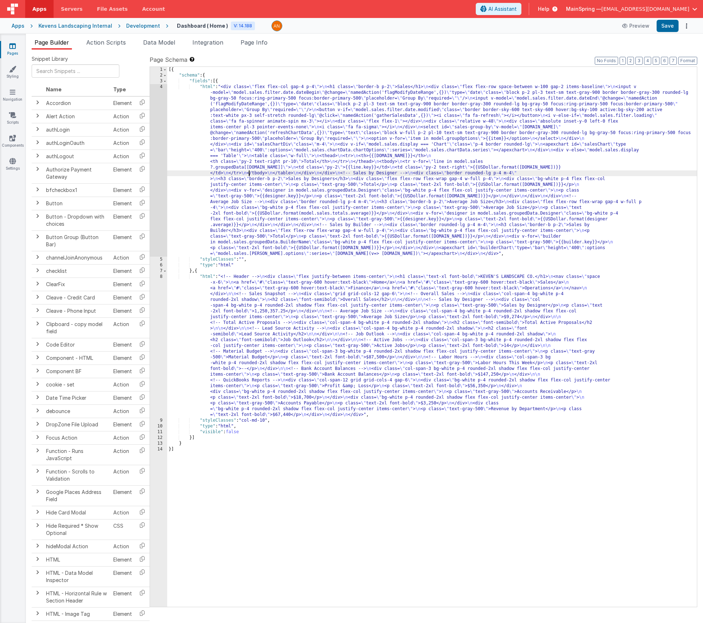
click at [249, 175] on div "[{ "schema" : { "fields" : [{ "html" : "<div class= \" flex flex-col gap-4 p-4 …" at bounding box center [432, 343] width 530 height 552
click at [158, 204] on div "4" at bounding box center [158, 170] width 17 height 173
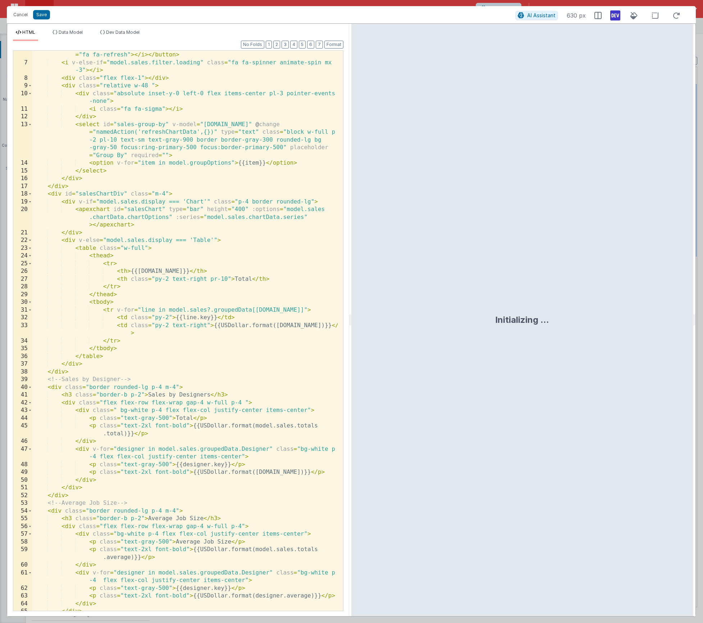
scroll to position [274, 0]
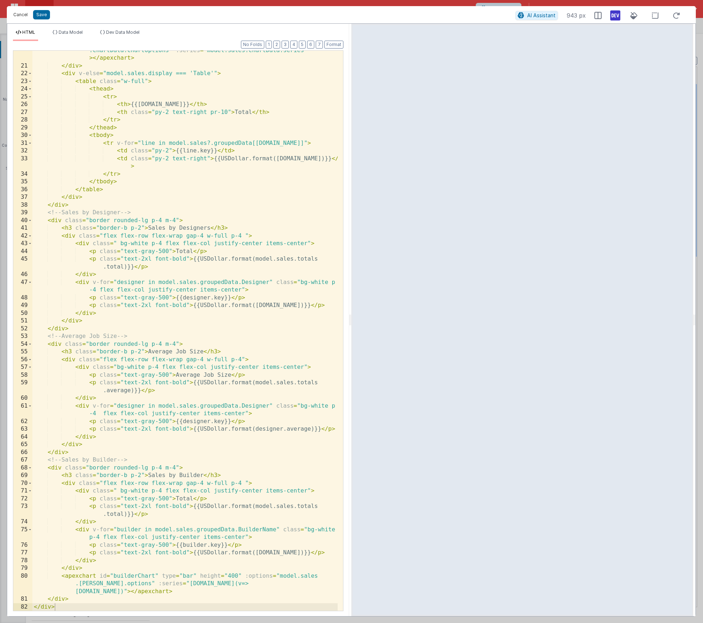
click at [24, 16] on button "Cancel" at bounding box center [21, 15] width 22 height 10
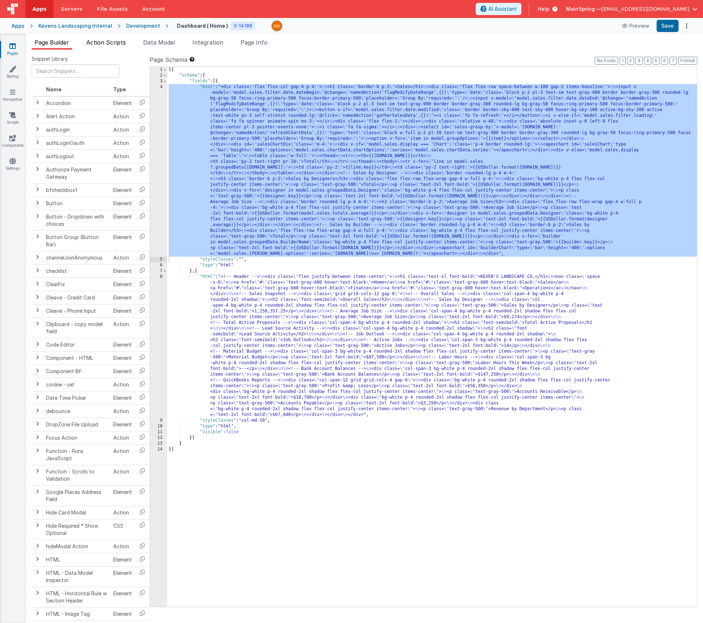
click at [120, 41] on span "Action Scripts" at bounding box center [106, 42] width 40 height 7
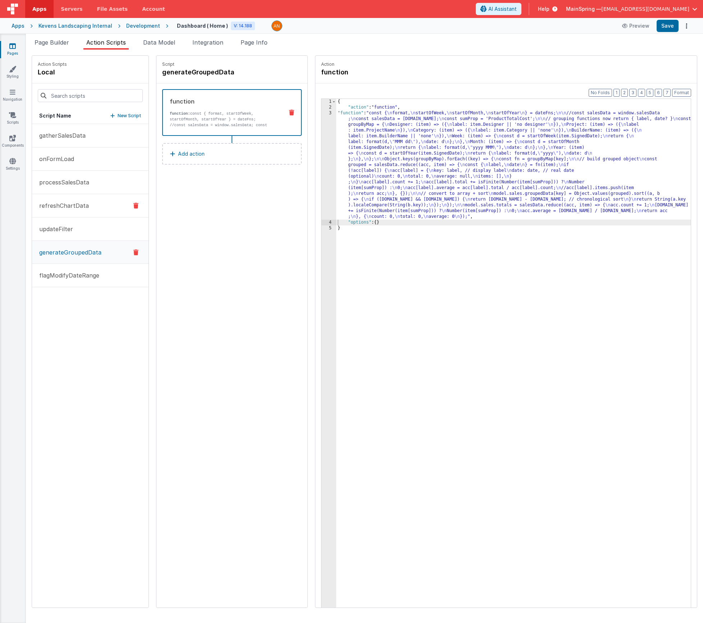
click at [78, 209] on p "refreshChartData" at bounding box center [62, 205] width 54 height 9
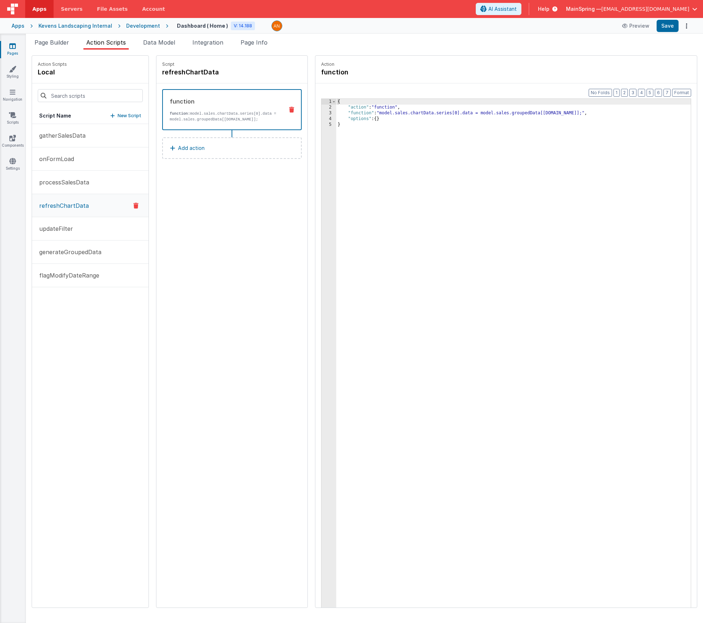
click at [400, 113] on div "{ "action" : "function" , "function" : "model.sales.chartData.series[0].data = …" at bounding box center [524, 370] width 376 height 543
click at [322, 112] on div "3" at bounding box center [329, 113] width 15 height 6
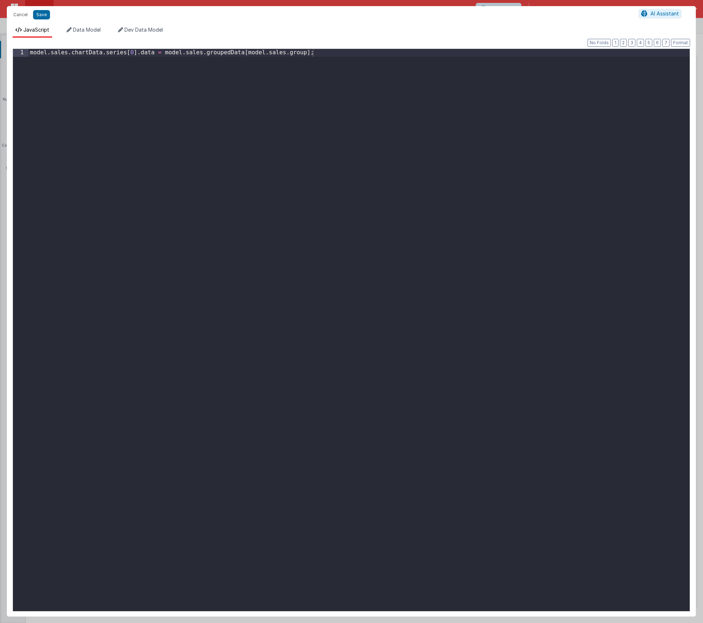
drag, startPoint x: 190, startPoint y: 111, endPoint x: 194, endPoint y: 116, distance: 6.7
click at [190, 111] on div "model . sales . chartData . series [ 0 ] . data = model . sales . groupedData […" at bounding box center [358, 338] width 661 height 578
click at [42, 15] on button "Save" at bounding box center [41, 14] width 17 height 9
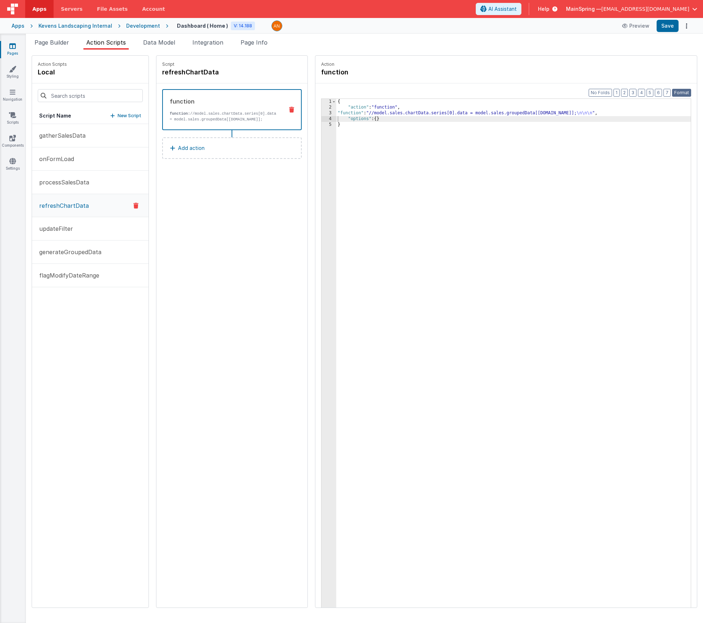
click at [681, 95] on button "Format" at bounding box center [681, 93] width 19 height 8
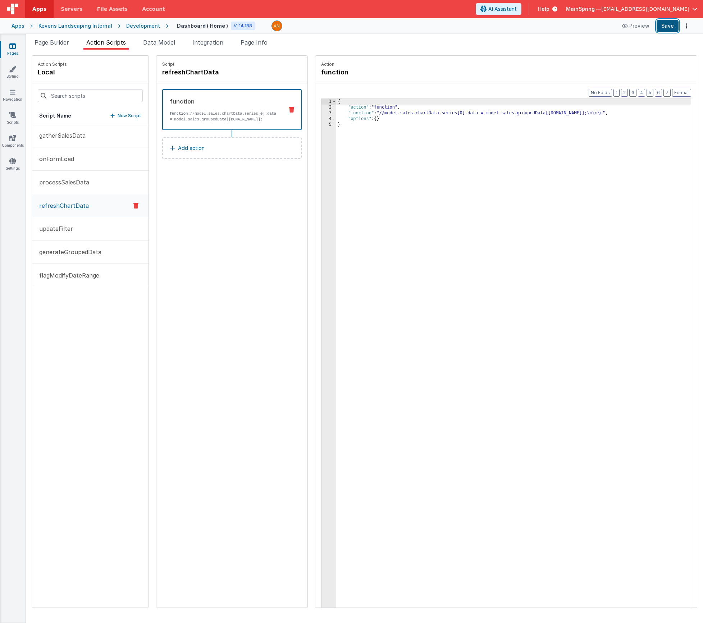
click at [662, 28] on button "Save" at bounding box center [668, 26] width 22 height 12
click at [381, 117] on div "{ "action" : "function" , "function" : "//model.sales.chartData.series[0].data …" at bounding box center [524, 370] width 376 height 543
click at [372, 113] on div "{ "action" : "function" , "function" : "//model.sales.chartData.series[0].data …" at bounding box center [524, 370] width 376 height 543
click at [185, 235] on div "Script refreshChartData function function: //model.sales.chartData.series[0].da…" at bounding box center [231, 332] width 151 height 552
click at [56, 41] on span "Page Builder" at bounding box center [52, 42] width 35 height 7
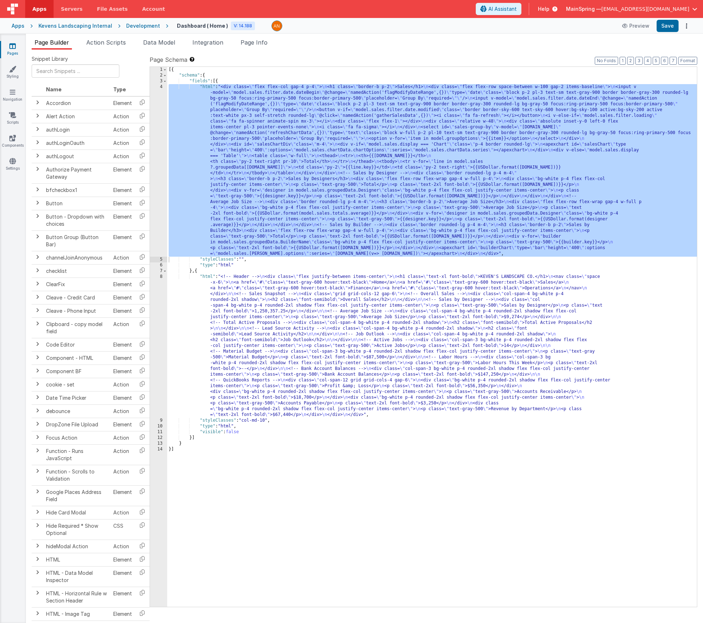
click at [294, 184] on div "[{ "schema" : { "fields" : [{ "html" : "<div class= \" flex flex-col gap-4 p-4 …" at bounding box center [432, 343] width 530 height 552
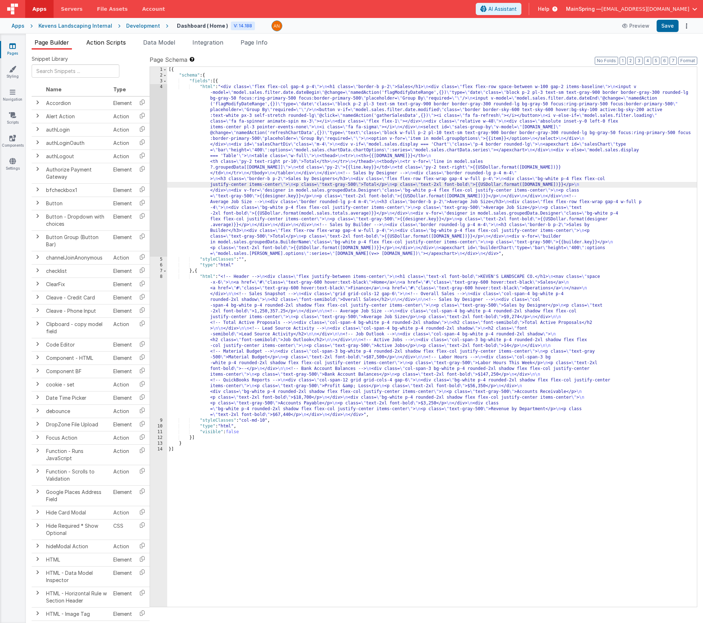
click at [115, 49] on li "Action Scripts" at bounding box center [105, 44] width 45 height 12
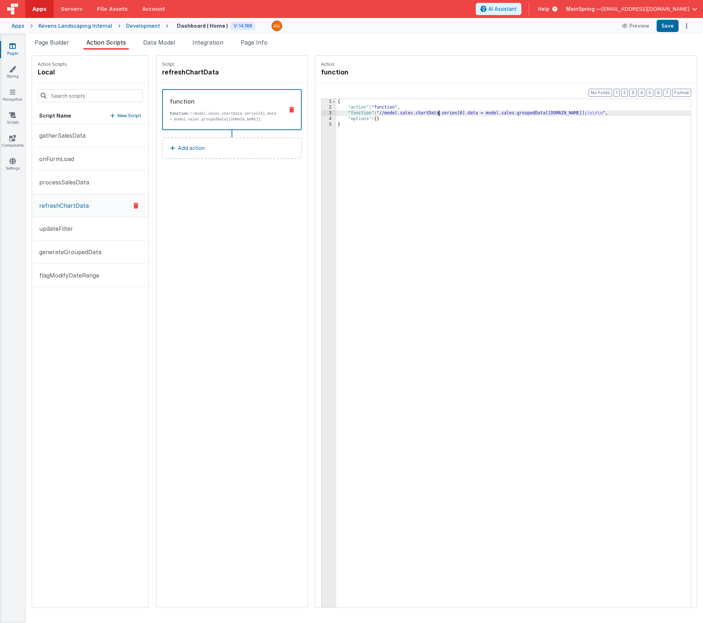
click at [418, 113] on div "{ "action" : "function" , "function" : "//model.sales.chartData.series[0].data …" at bounding box center [524, 370] width 376 height 543
click at [64, 39] on span "Page Builder" at bounding box center [52, 42] width 35 height 7
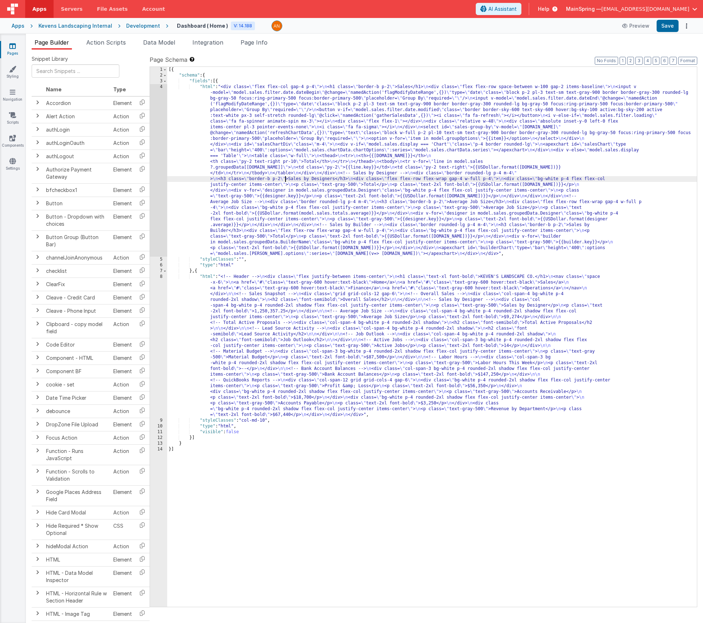
click at [285, 178] on div "[{ "schema" : { "fields" : [{ "html" : "<div class= \" flex flex-col gap-4 p-4 …" at bounding box center [432, 343] width 530 height 552
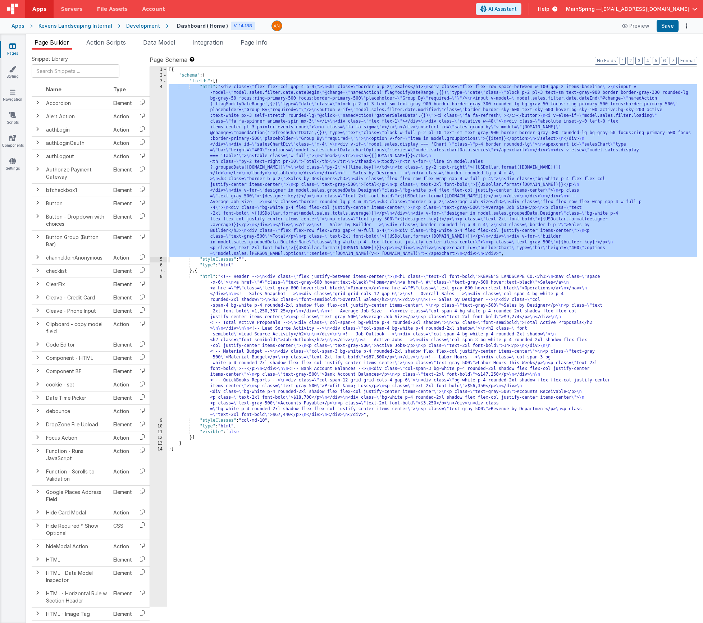
click at [153, 170] on div "4" at bounding box center [158, 170] width 17 height 173
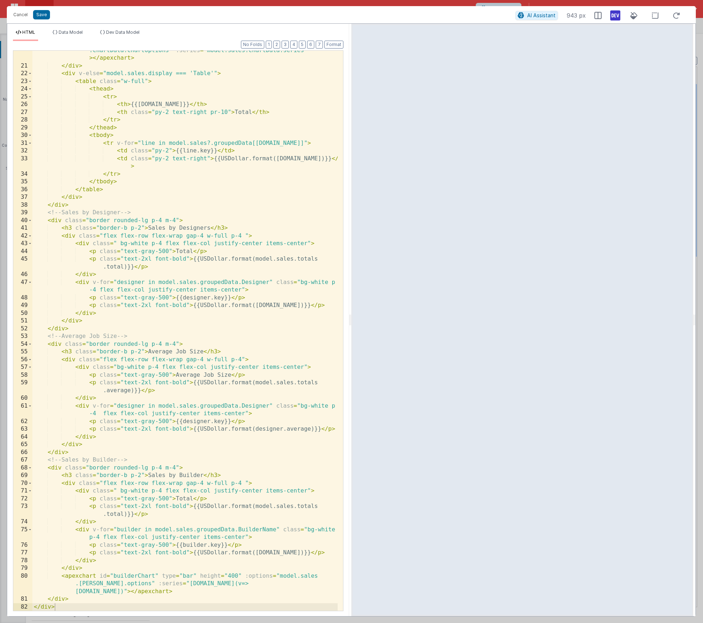
scroll to position [0, 0]
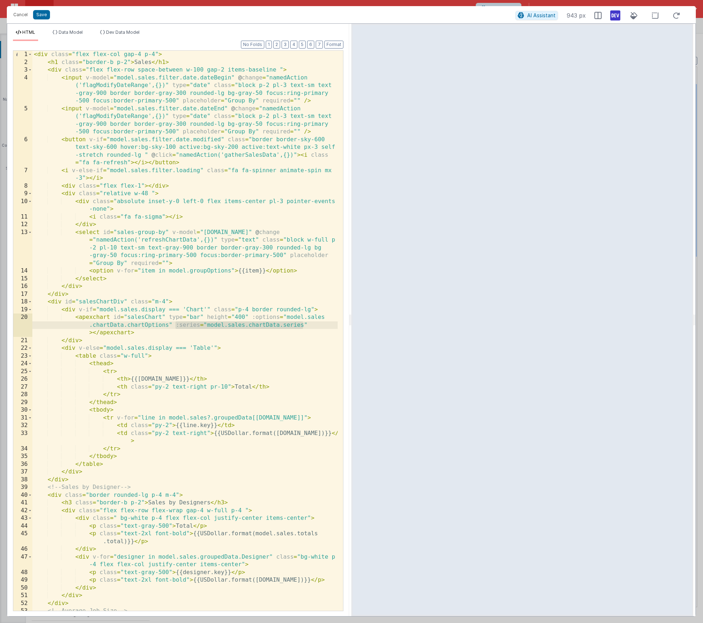
drag, startPoint x: 174, startPoint y: 324, endPoint x: 309, endPoint y: 325, distance: 134.9
click at [309, 325] on div "< div class = "flex flex-col gap-4 p-4" > < h1 class = "border-b p-2" > Sales <…" at bounding box center [184, 339] width 305 height 576
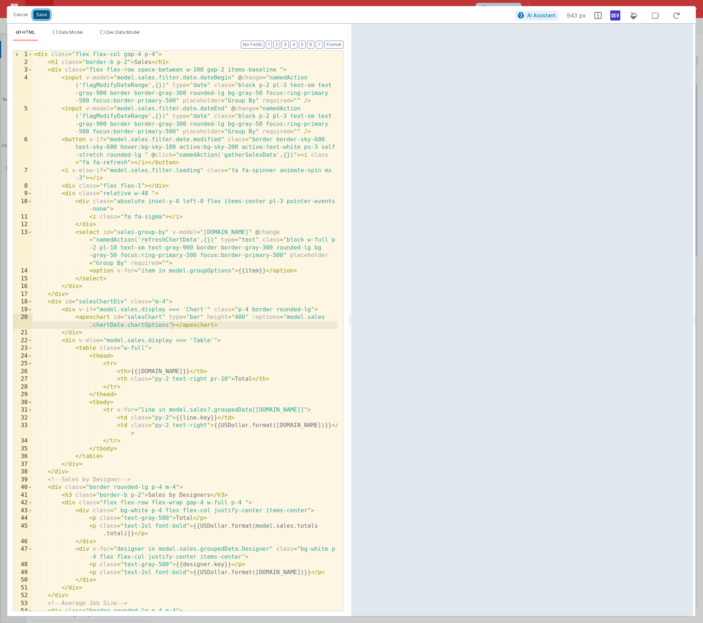
click at [41, 15] on button "Save" at bounding box center [41, 14] width 17 height 9
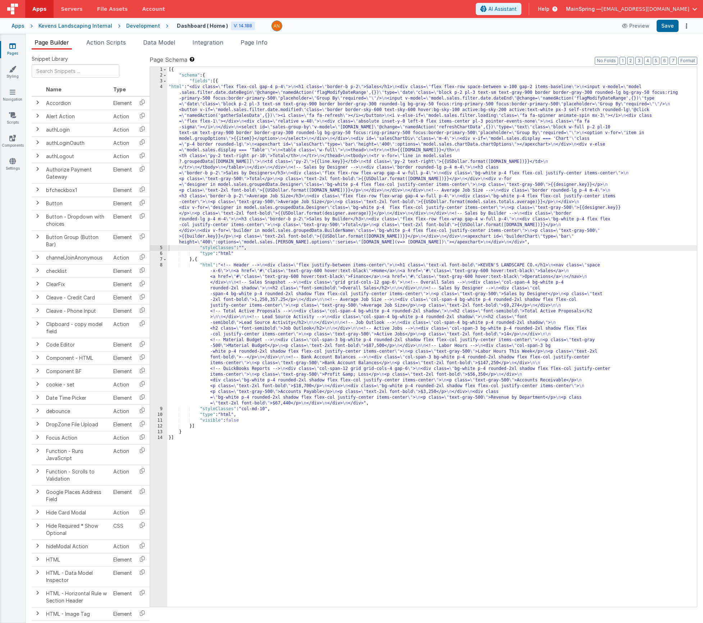
click at [690, 65] on div "Page Schema Shortcuts: Find: command-f Fold: command-option-L Unfold: command-o…" at bounding box center [424, 330] width 548 height 551
click at [689, 62] on button "Format" at bounding box center [687, 61] width 19 height 8
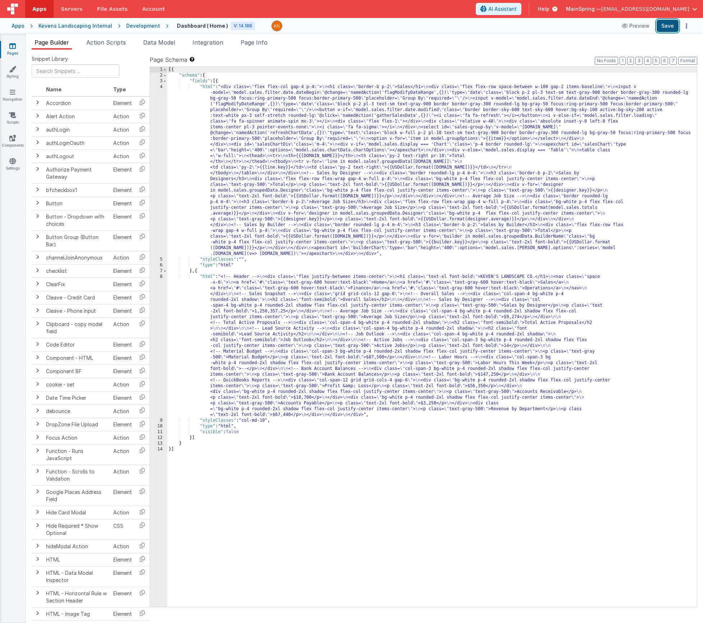
click at [669, 31] on button "Save" at bounding box center [668, 26] width 22 height 12
click at [104, 44] on span "Action Scripts" at bounding box center [106, 42] width 40 height 7
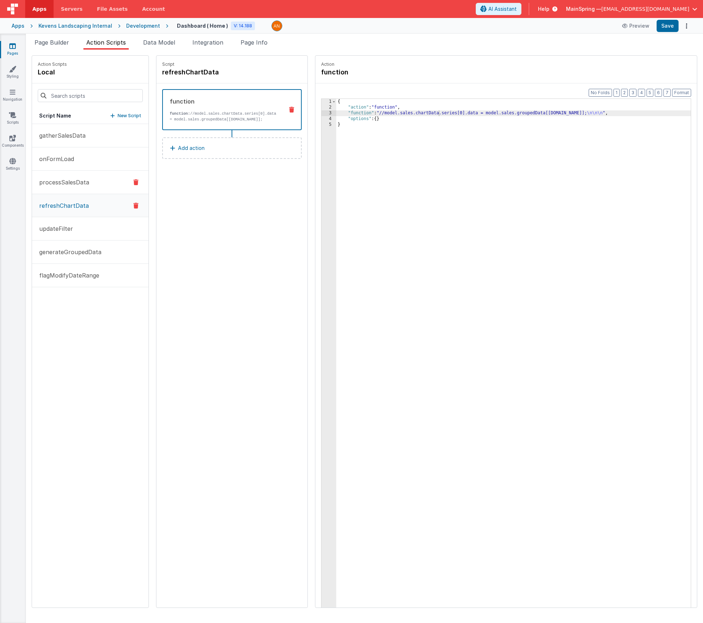
drag, startPoint x: 74, startPoint y: 202, endPoint x: 94, endPoint y: 192, distance: 22.4
click at [74, 202] on p "refreshChartData" at bounding box center [62, 205] width 54 height 9
drag, startPoint x: 402, startPoint y: 112, endPoint x: 388, endPoint y: 113, distance: 14.0
click at [401, 112] on div "{ "action" : "function" , "function" : "//model.sales.chartData.series[0].data …" at bounding box center [524, 370] width 376 height 543
click at [322, 113] on div "3" at bounding box center [329, 113] width 15 height 6
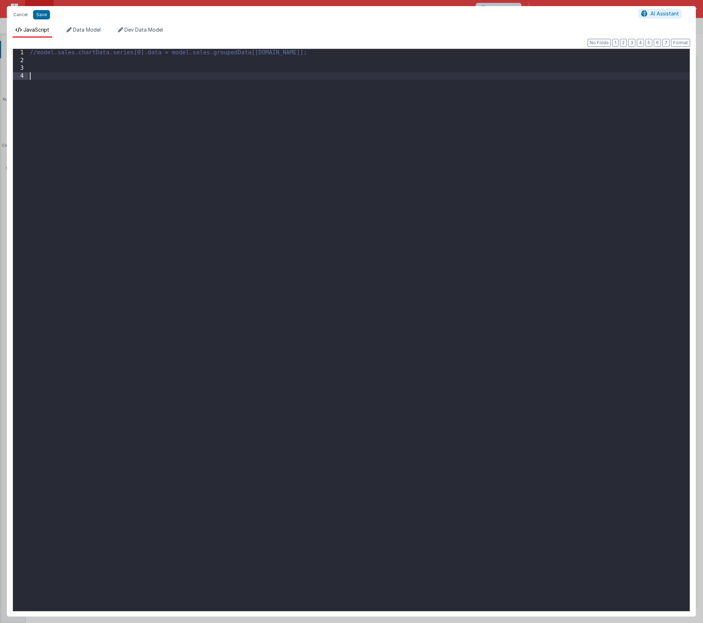
click at [255, 140] on div "//model.sales.chartData.series[0].data = model.sales.groupedData[[DOMAIN_NAME]];" at bounding box center [358, 338] width 661 height 578
drag, startPoint x: 41, startPoint y: 15, endPoint x: 252, endPoint y: 39, distance: 212.5
click at [41, 15] on button "Save" at bounding box center [41, 14] width 17 height 9
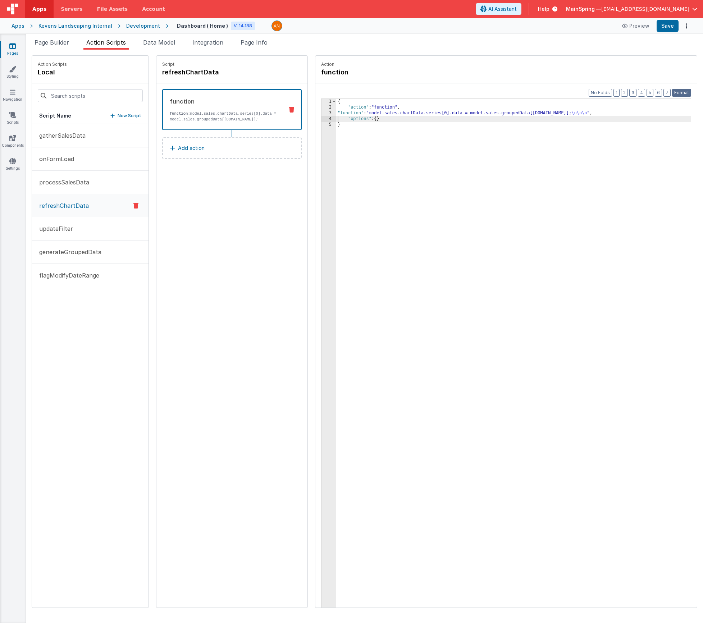
click at [688, 96] on button "Format" at bounding box center [681, 93] width 19 height 8
click at [688, 94] on button "Format" at bounding box center [681, 93] width 19 height 8
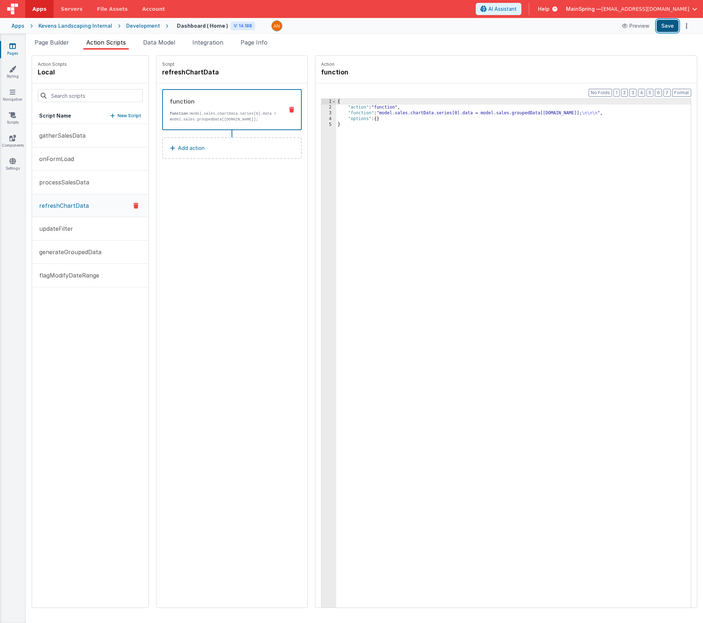
click at [670, 29] on button "Save" at bounding box center [668, 26] width 22 height 12
click at [44, 41] on span "Page Builder" at bounding box center [52, 42] width 35 height 7
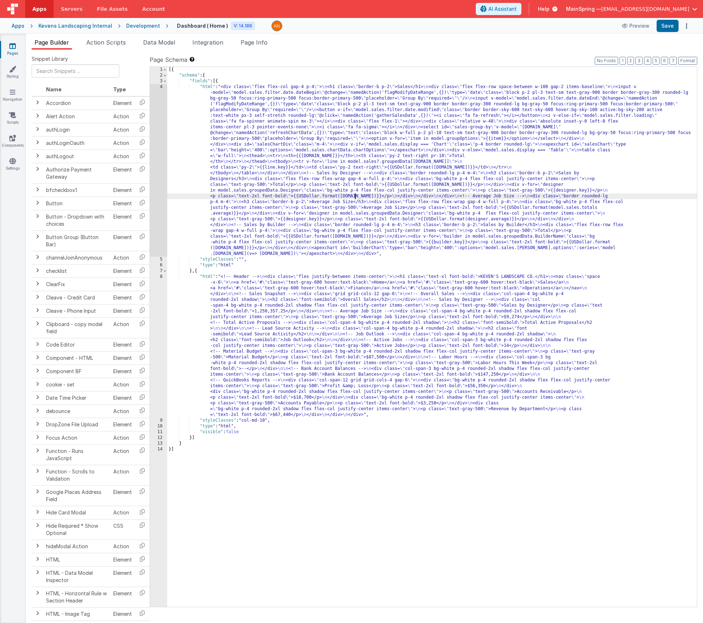
click at [355, 196] on div "[{ "schema" : { "fields" : [{ "html" : "<div class= \" flex flex-col gap-4 p-4 …" at bounding box center [432, 343] width 530 height 552
click at [155, 169] on div "4" at bounding box center [158, 170] width 17 height 173
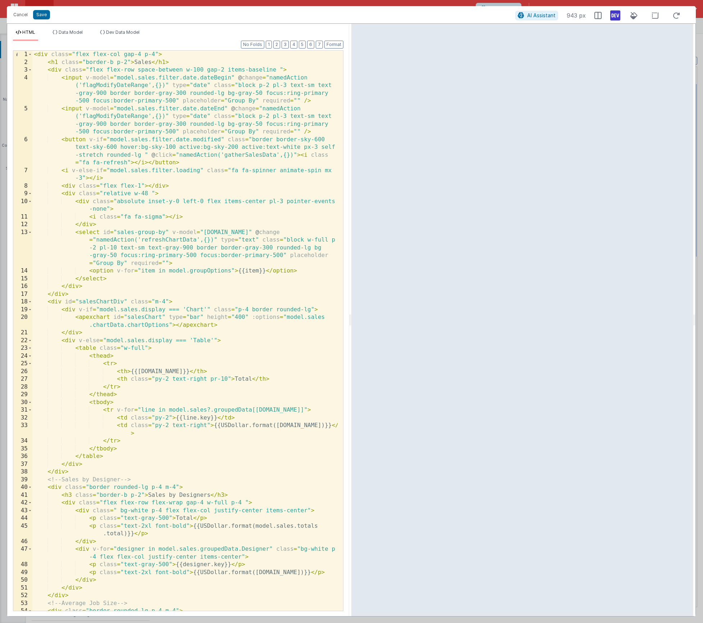
click at [171, 325] on div "< div class = "flex flex-col gap-4 p-4" > < h1 class = "border-b p-2" > Sales <…" at bounding box center [184, 339] width 305 height 576
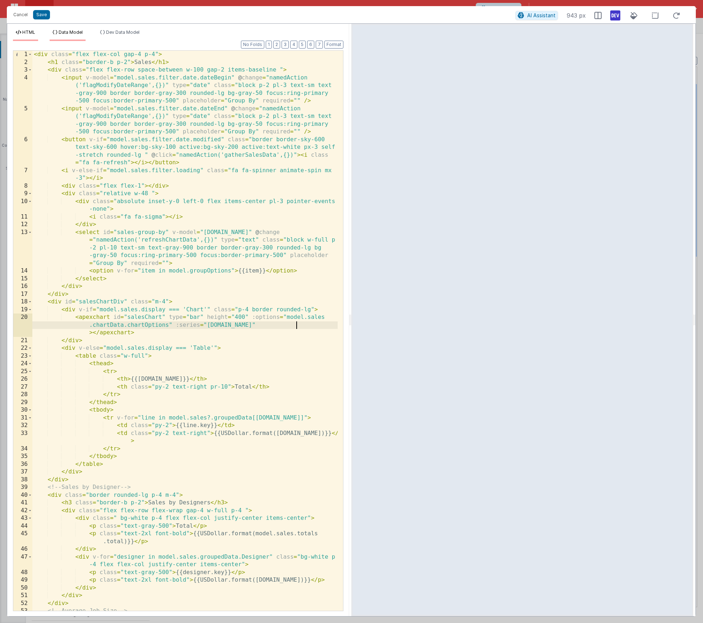
click at [70, 35] on span "Data Model" at bounding box center [71, 31] width 24 height 5
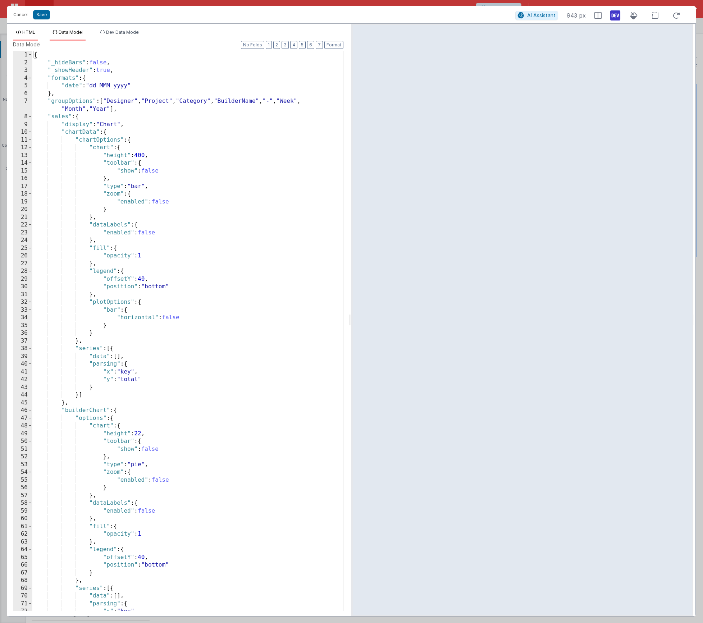
click at [28, 35] on li "HTML" at bounding box center [25, 35] width 25 height 12
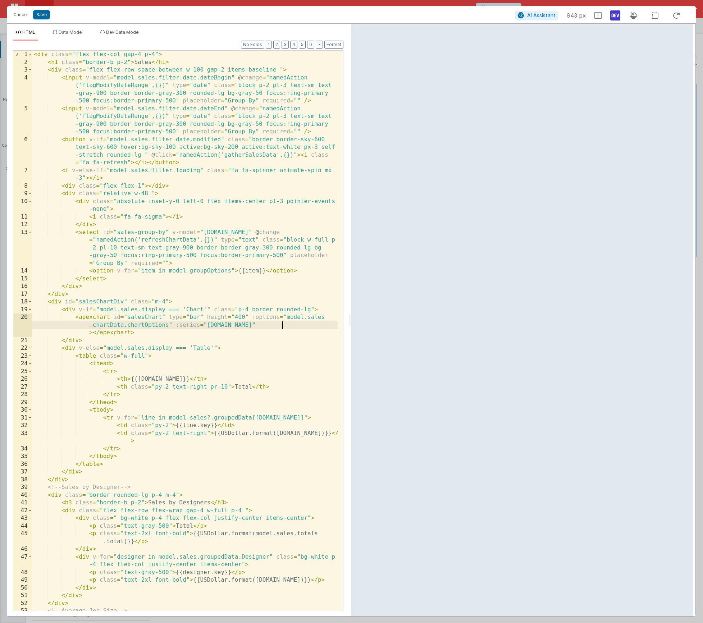
drag, startPoint x: 282, startPoint y: 325, endPoint x: 296, endPoint y: 351, distance: 29.8
click at [282, 325] on div "< div class = "flex flex-col gap-4 p-4" > < h1 class = "border-b p-2" > Sales <…" at bounding box center [184, 339] width 305 height 576
click at [41, 15] on button "Save" at bounding box center [41, 14] width 17 height 9
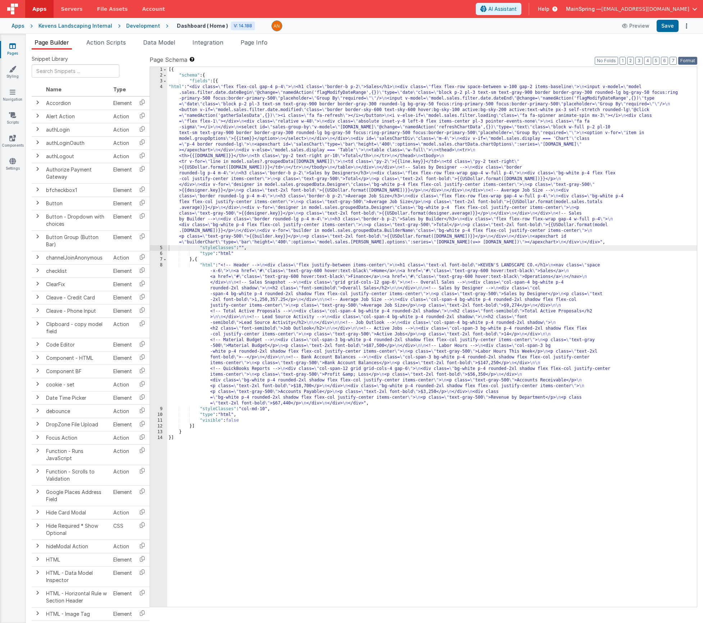
click at [688, 62] on button "Format" at bounding box center [687, 61] width 19 height 8
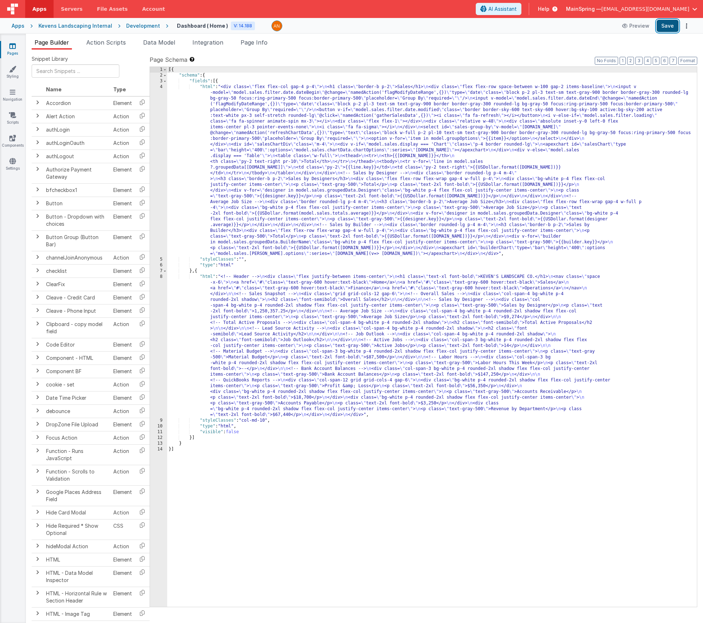
click at [668, 29] on button "Save" at bounding box center [668, 26] width 22 height 12
click at [276, 110] on div "[{ "schema" : { "fields" : [{ "html" : "<div class= \" flex flex-col gap-4 p-4 …" at bounding box center [432, 343] width 530 height 552
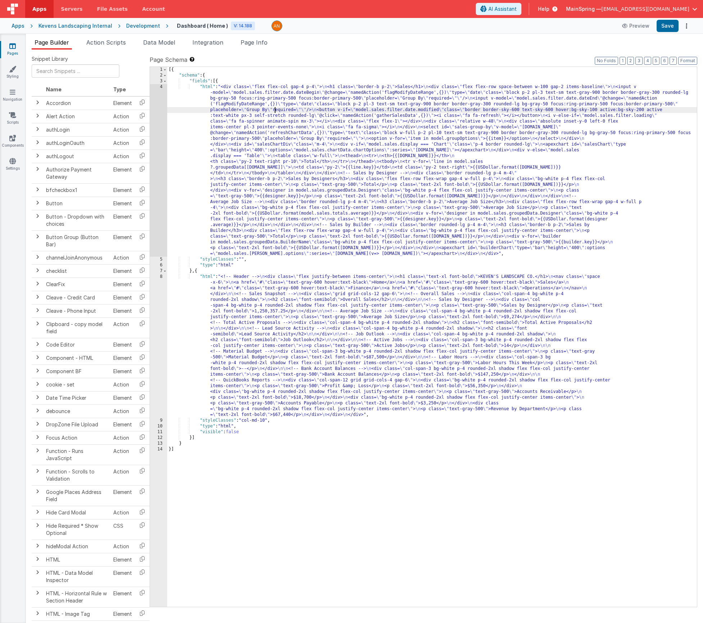
click at [156, 129] on div "4" at bounding box center [158, 170] width 17 height 173
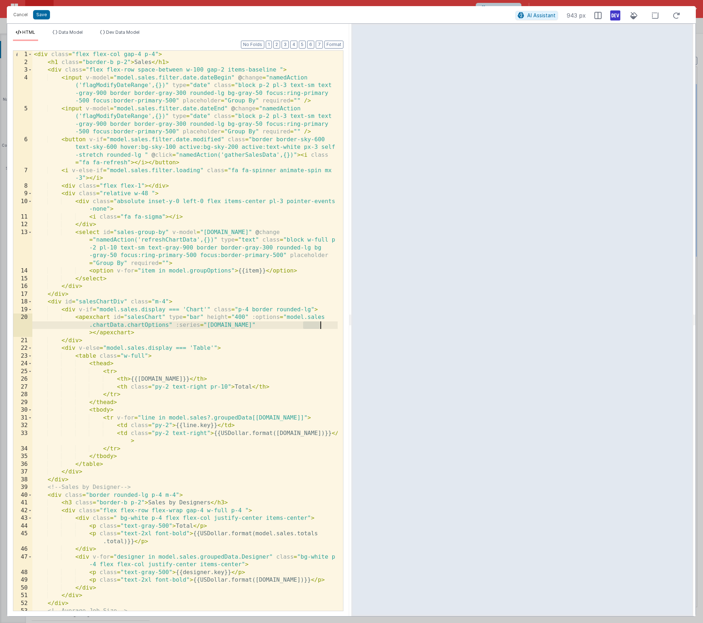
drag, startPoint x: 304, startPoint y: 326, endPoint x: 321, endPoint y: 326, distance: 17.3
click at [321, 326] on div "< div class = "flex flex-col gap-4 p-4" > < h1 class = "border-b p-2" > Sales <…" at bounding box center [184, 339] width 305 height 576
click at [47, 14] on button "Save" at bounding box center [41, 14] width 17 height 9
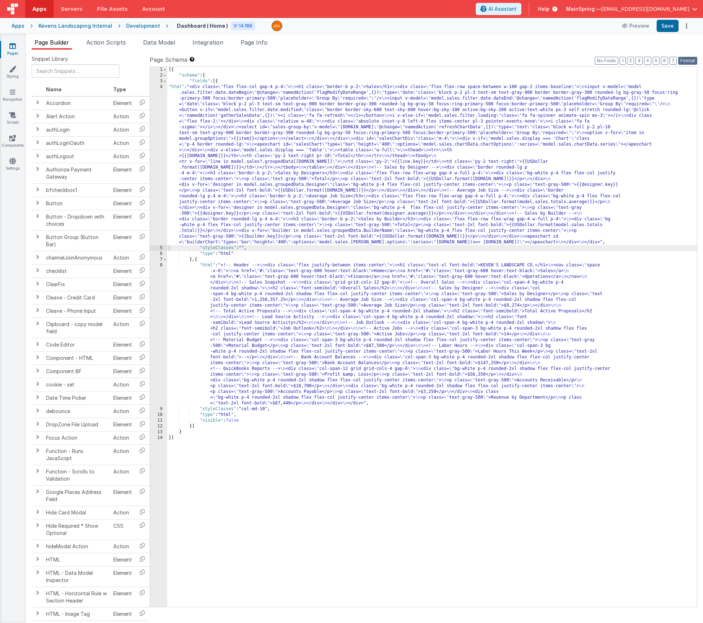
click at [695, 61] on button "Format" at bounding box center [687, 61] width 19 height 8
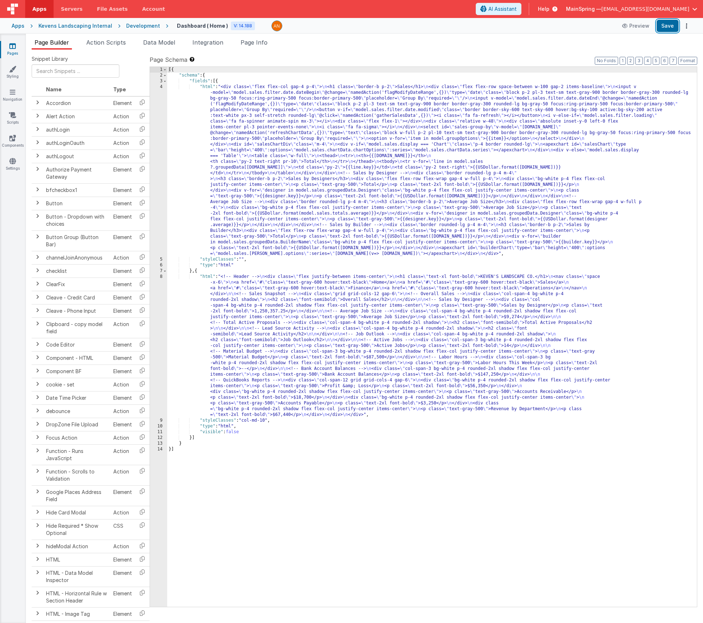
click at [672, 30] on button "Save" at bounding box center [668, 26] width 22 height 12
click at [100, 44] on span "Action Scripts" at bounding box center [106, 42] width 40 height 7
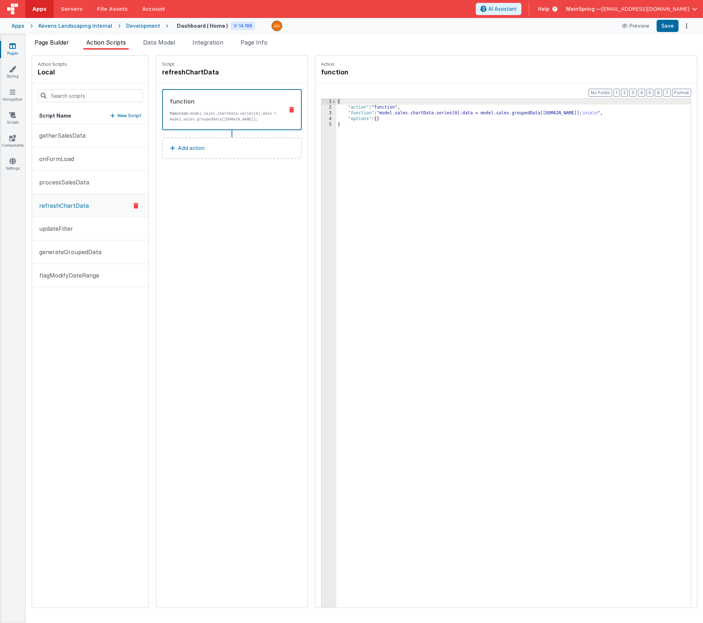
click at [54, 45] on span "Page Builder" at bounding box center [52, 42] width 35 height 7
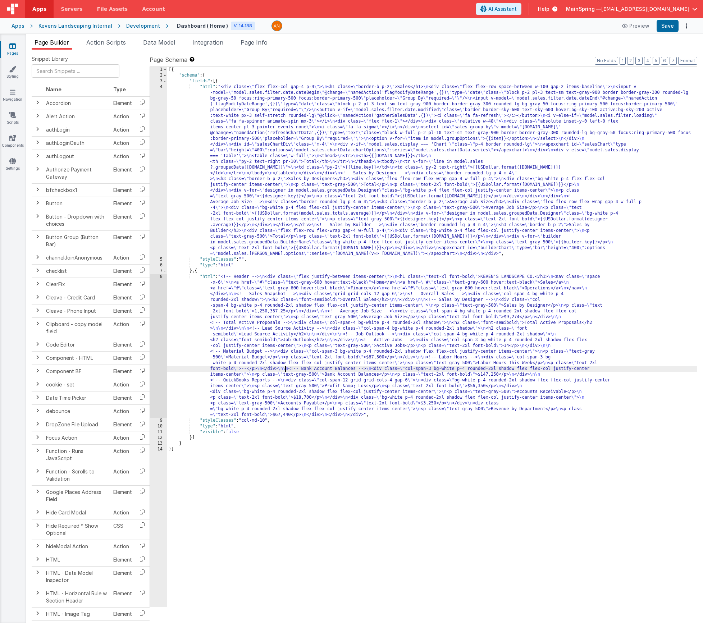
click at [286, 370] on div "[{ "schema" : { "fields" : [{ "html" : "<div class= \" flex flex-col gap-4 p-4 …" at bounding box center [432, 343] width 530 height 552
click at [282, 190] on div "[{ "schema" : { "fields" : [{ "html" : "<div class= \" flex flex-col gap-4 p-4 …" at bounding box center [432, 343] width 530 height 552
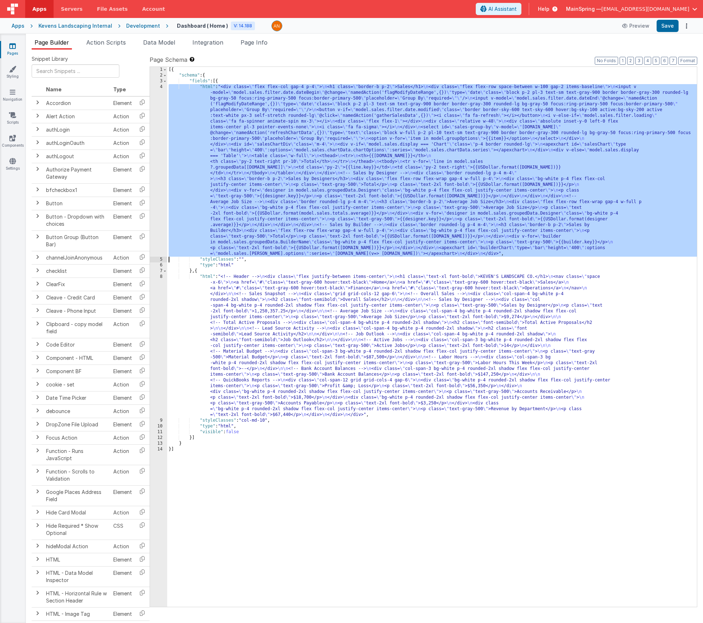
click at [155, 215] on div "4" at bounding box center [158, 170] width 17 height 173
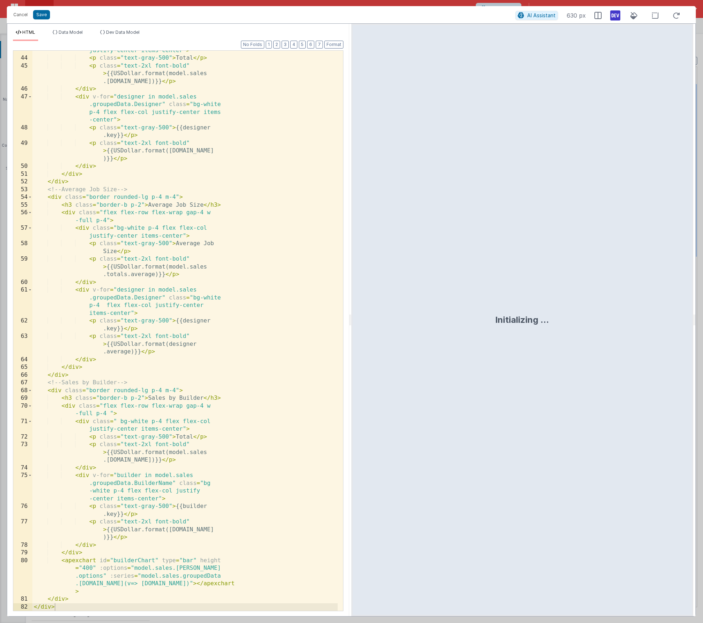
scroll to position [274, 0]
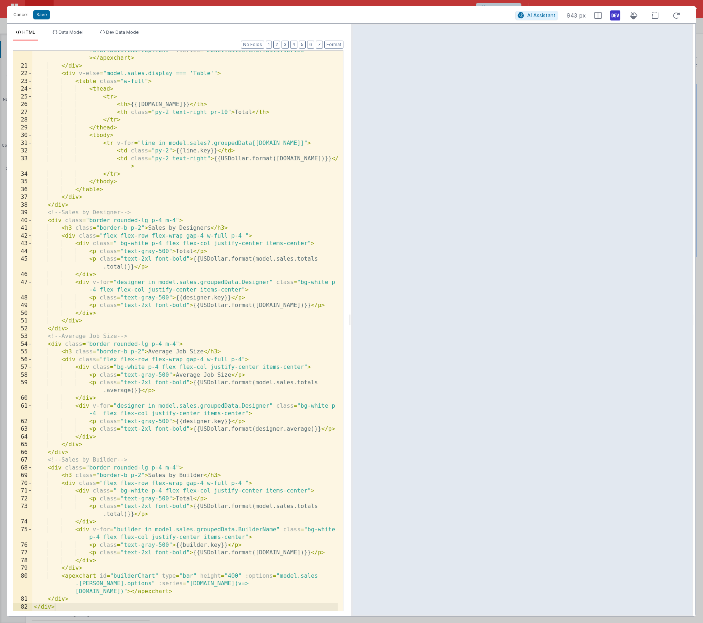
click at [107, 592] on div "< apexchart id = "salesChart" type = "bar" height = "400" :options = "model.sal…" at bounding box center [184, 334] width 305 height 591
drag, startPoint x: 207, startPoint y: 584, endPoint x: 102, endPoint y: 593, distance: 105.4
click at [102, 593] on div "< apexchart id = "salesChart" type = "bar" height = "400" :options = "model.sal…" at bounding box center [184, 334] width 305 height 591
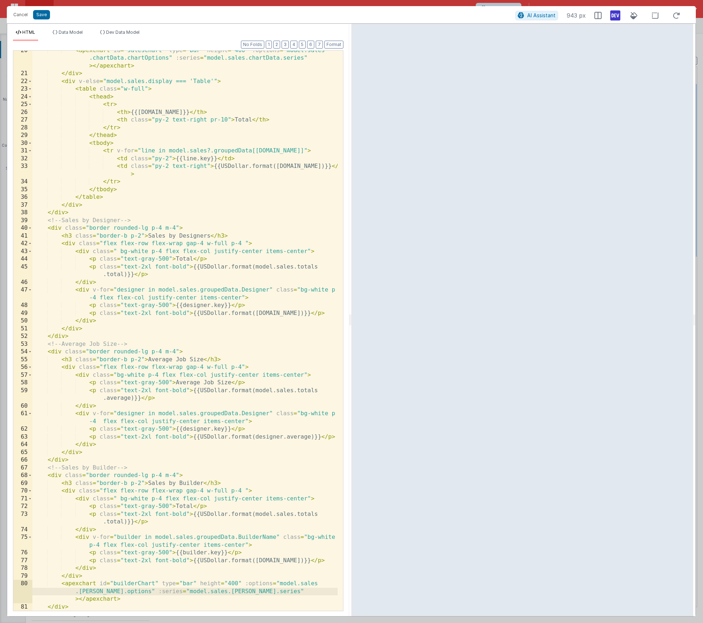
scroll to position [267, 0]
click at [40, 16] on button "Save" at bounding box center [41, 14] width 17 height 9
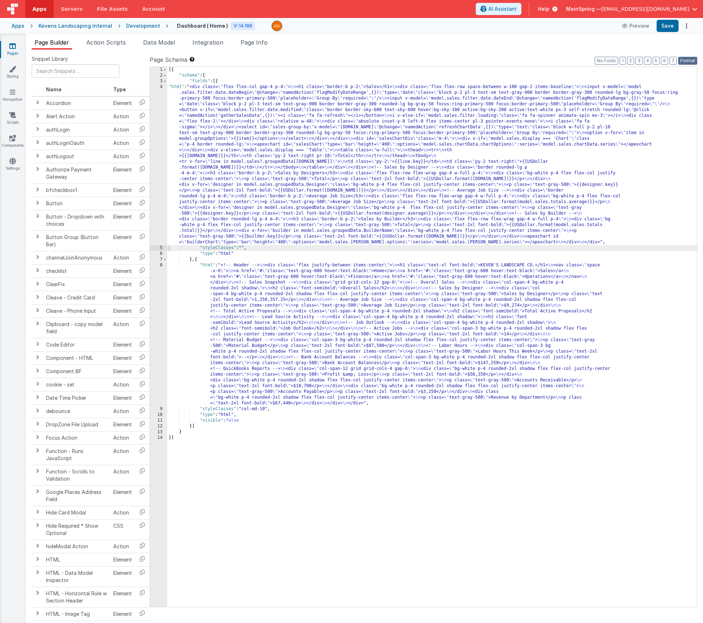
click at [691, 62] on button "Format" at bounding box center [687, 61] width 19 height 8
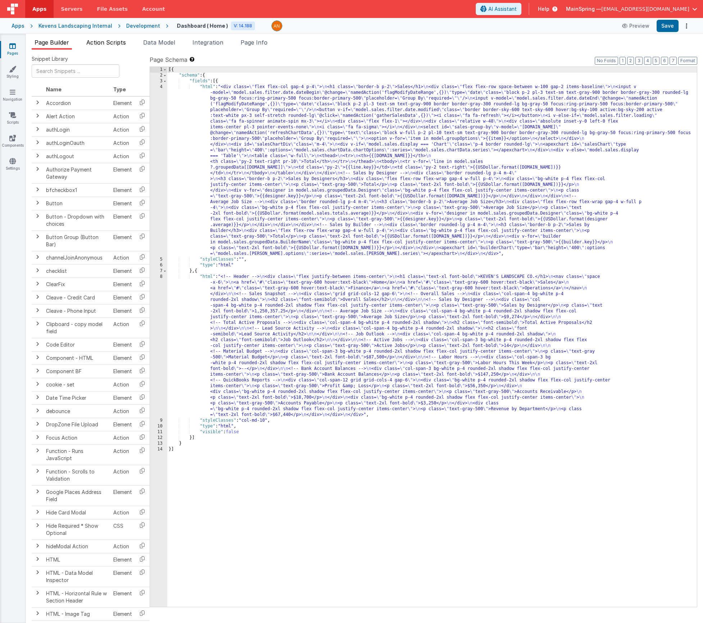
click at [114, 44] on span "Action Scripts" at bounding box center [106, 42] width 40 height 7
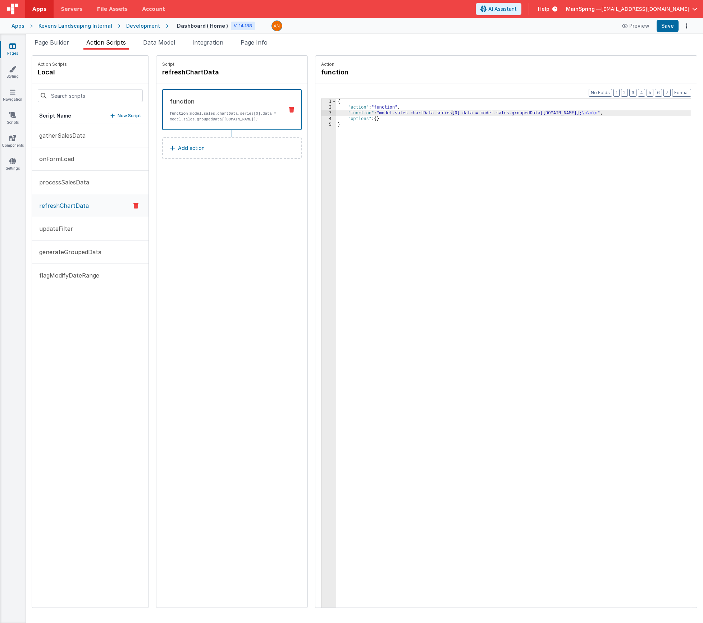
click at [430, 114] on div "{ "action" : "function" , "function" : "model.sales.chartData.series[0].data = …" at bounding box center [524, 370] width 376 height 543
click at [322, 114] on div "3" at bounding box center [329, 113] width 15 height 6
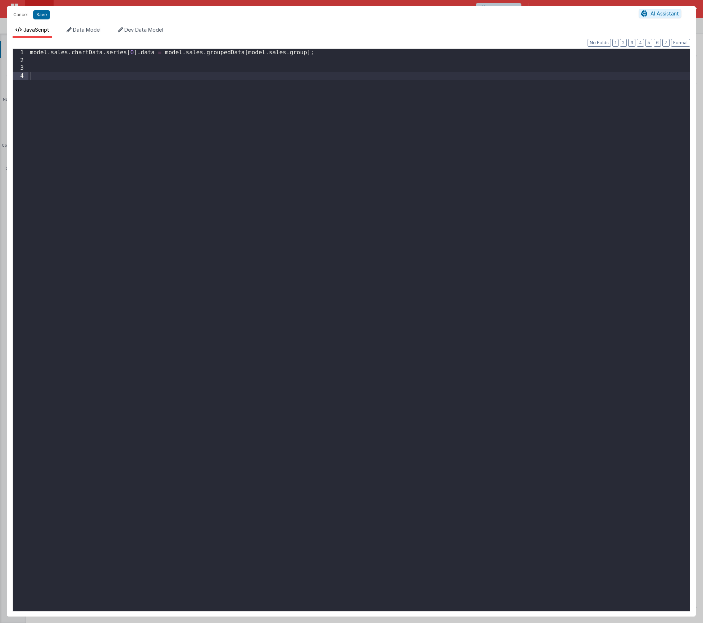
click at [270, 133] on div "model . sales . chartData . series [ 0 ] . data = model . sales . groupedData […" at bounding box center [358, 338] width 661 height 578
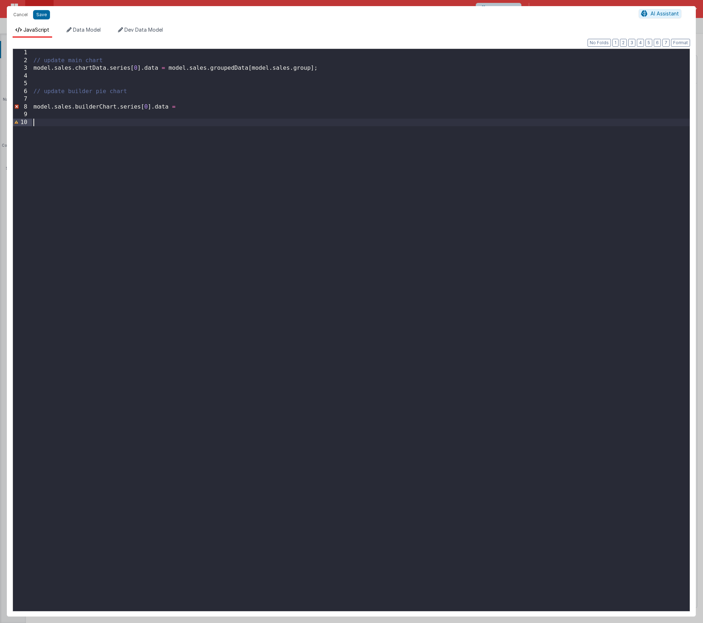
click at [289, 215] on div "// update main chart model . sales . chartData . series [ 0 ] . data = model . …" at bounding box center [361, 338] width 658 height 578
click at [206, 109] on div "// update main chart model . sales . chartData . series [ 0 ] . data = model . …" at bounding box center [361, 338] width 658 height 578
drag, startPoint x: 141, startPoint y: 107, endPoint x: 152, endPoint y: 106, distance: 11.2
click at [152, 106] on div "// update main chart model . sales . chartData . series [ 0 ] . data = model . …" at bounding box center [361, 338] width 658 height 578
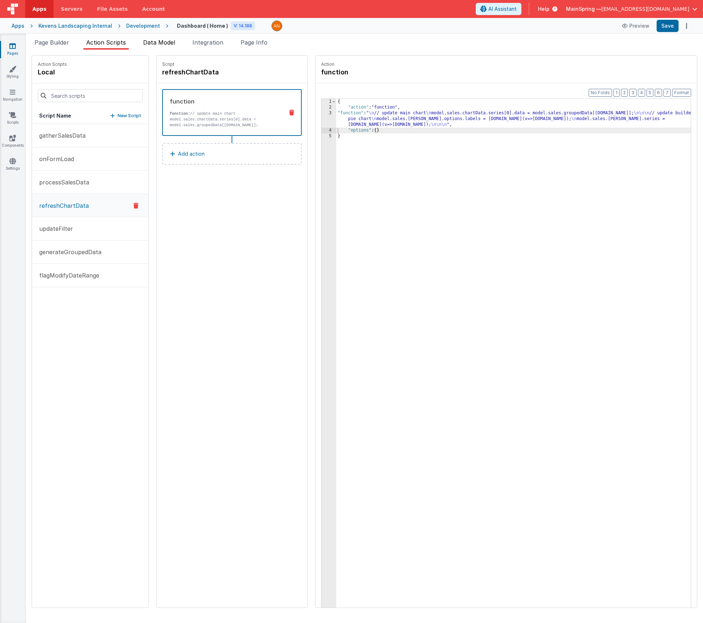
click at [156, 48] on li "Data Model" at bounding box center [159, 44] width 38 height 12
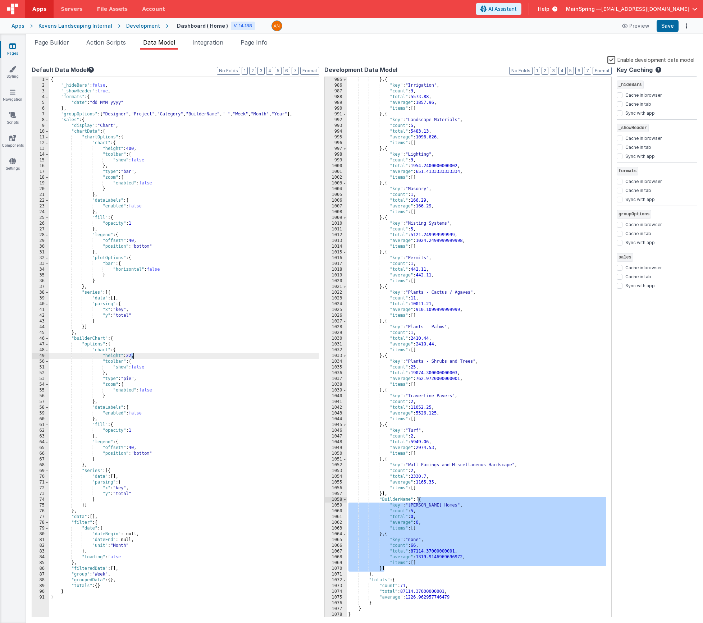
click at [134, 356] on div "{ "_hideBars" : false , "_showHeader" : true , "formats" : { "date" : "dd MMM y…" at bounding box center [184, 353] width 270 height 552
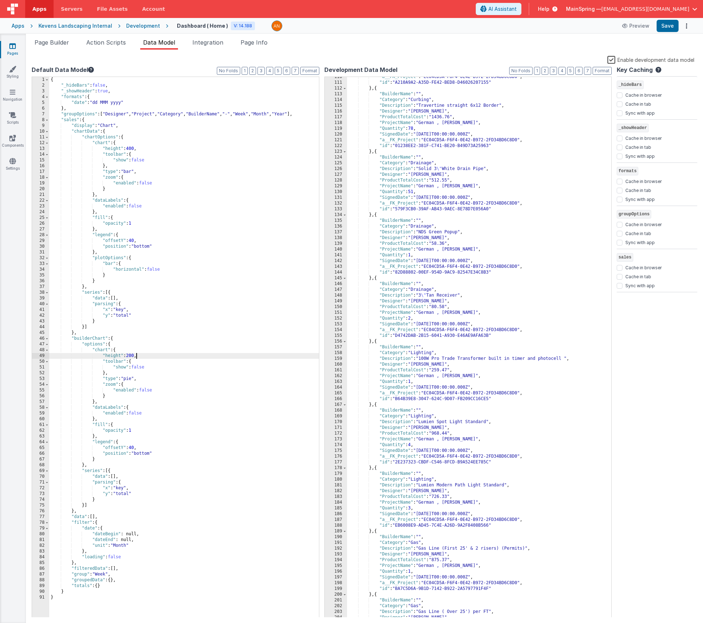
scroll to position [0, 0]
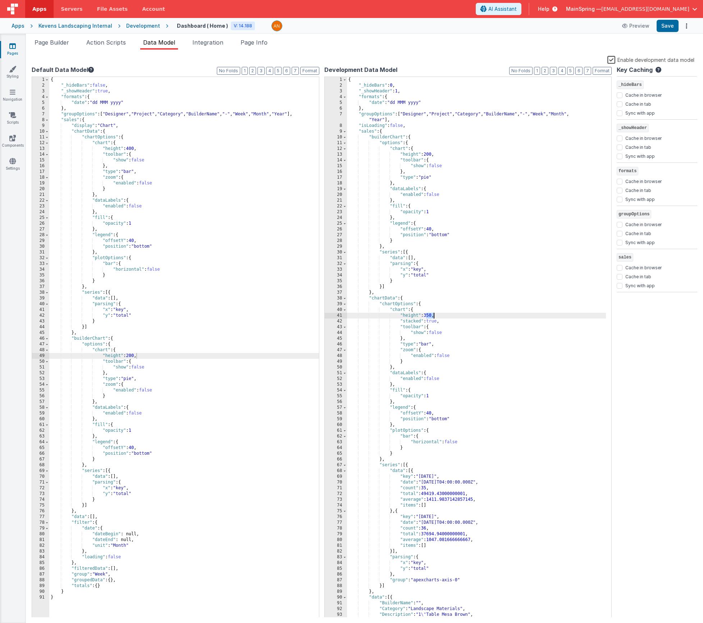
drag, startPoint x: 426, startPoint y: 316, endPoint x: 435, endPoint y: 315, distance: 8.8
click at [435, 315] on div "{ "_hideBars" : 0 , "_showHeader" : 1 , "formats" : { "date" : "dd MMM yyyy" } …" at bounding box center [476, 353] width 259 height 552
click at [308, 71] on button "Format" at bounding box center [309, 71] width 19 height 8
click at [186, 260] on div "{ "_hideBars" : false , "_showHeader" : true , "formats" : { "date" : "dd MMM y…" at bounding box center [184, 353] width 270 height 552
click at [141, 124] on div "{ "_hideBars" : false , "_showHeader" : true , "formats" : { "date" : "dd MMM y…" at bounding box center [184, 353] width 270 height 552
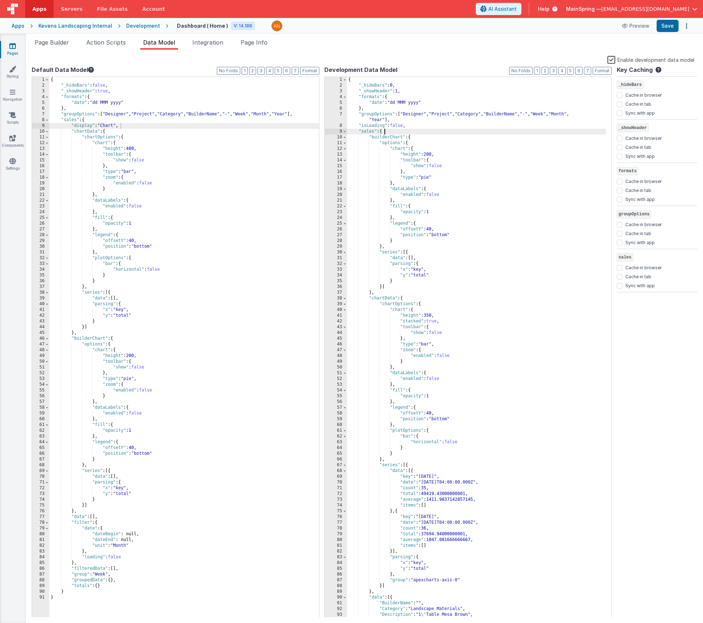
drag, startPoint x: 435, startPoint y: 131, endPoint x: 515, endPoint y: 82, distance: 93.5
click at [435, 131] on div "{ "_hideBars" : 0 , "_showHeader" : 1 , "formats" : { "date" : "dd MMM yyyy" } …" at bounding box center [476, 353] width 259 height 552
click at [600, 72] on button "Format" at bounding box center [602, 71] width 19 height 8
click at [444, 145] on div "{ "_hideBars" : 0 , "_showHeader" : 1 , "formats" : { "date" : "dd MMM yyyy" } …" at bounding box center [476, 353] width 259 height 552
click at [47, 132] on span at bounding box center [47, 132] width 4 height 6
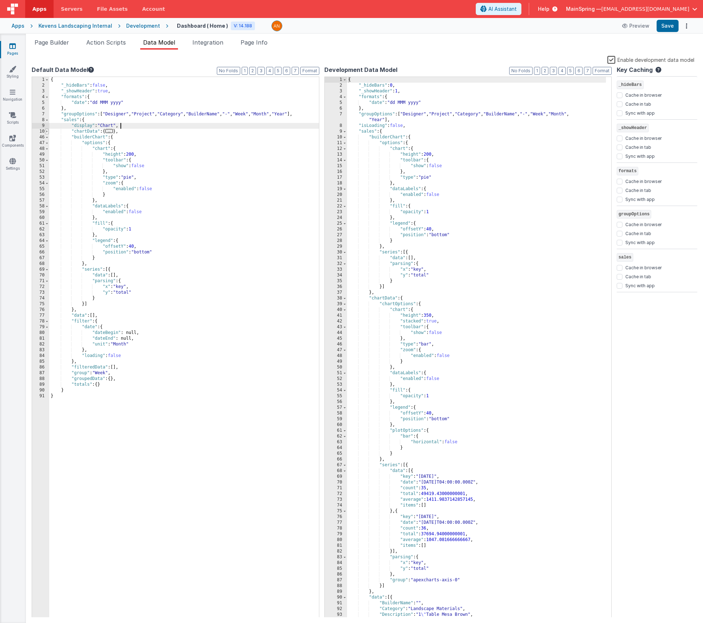
click at [47, 132] on span at bounding box center [47, 132] width 4 height 6
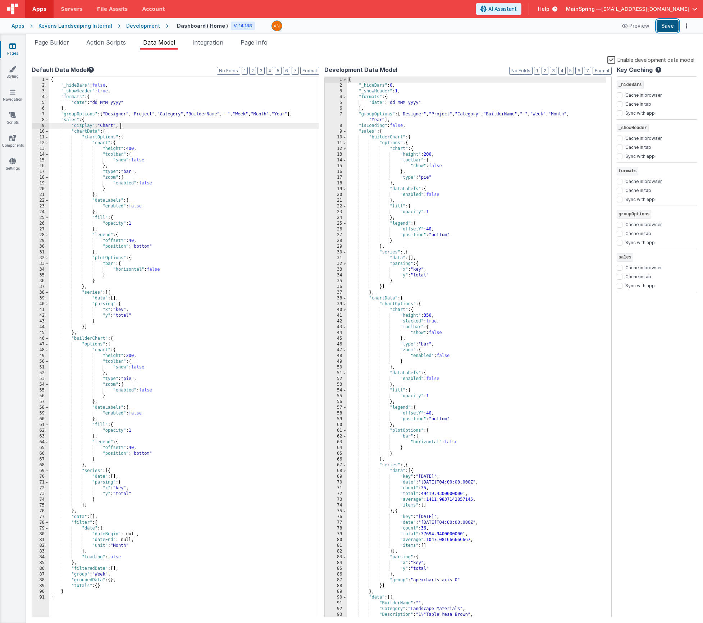
click at [672, 29] on button "Save" at bounding box center [668, 26] width 22 height 12
click at [613, 61] on label "Enable development data model" at bounding box center [651, 59] width 87 height 8
click at [0, 0] on input "Enable development data model" at bounding box center [0, 0] width 0 height 0
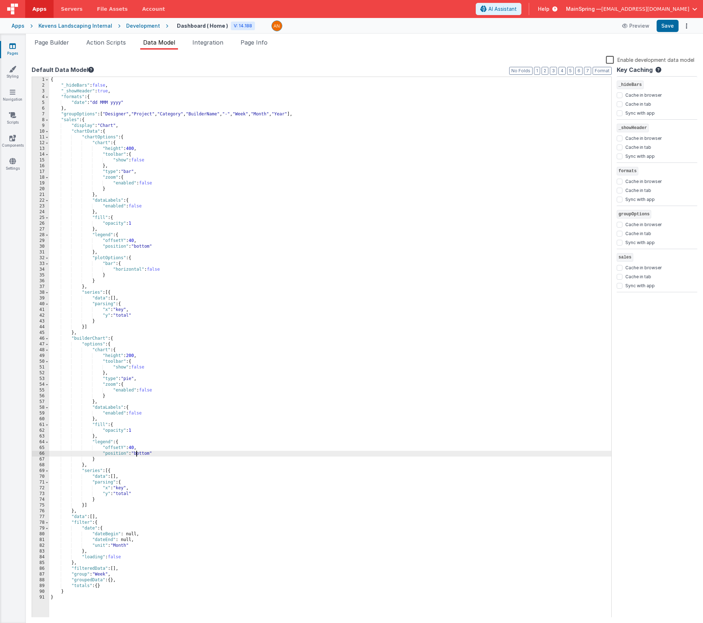
click at [136, 454] on div "{ "_hideBars" : false , "_showHeader" : true , "formats" : { "date" : "dd MMM y…" at bounding box center [330, 353] width 562 height 552
click at [106, 460] on div "{ "_hideBars" : false , "_showHeader" : true , "formats" : { "date" : "dd MMM y…" at bounding box center [330, 353] width 562 height 552
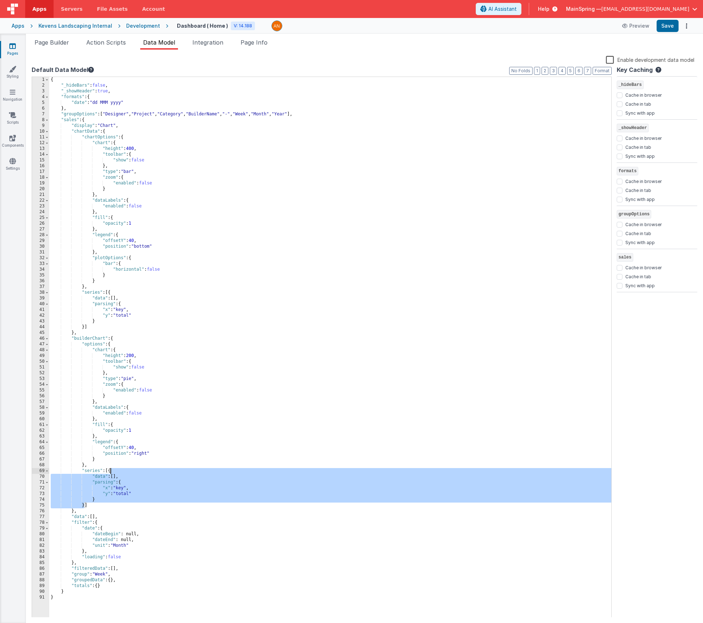
drag, startPoint x: 85, startPoint y: 503, endPoint x: 110, endPoint y: 472, distance: 40.2
click at [110, 472] on div "{ "_hideBars" : false , "_showHeader" : true , "formats" : { "date" : "dd MMM y…" at bounding box center [330, 353] width 562 height 552
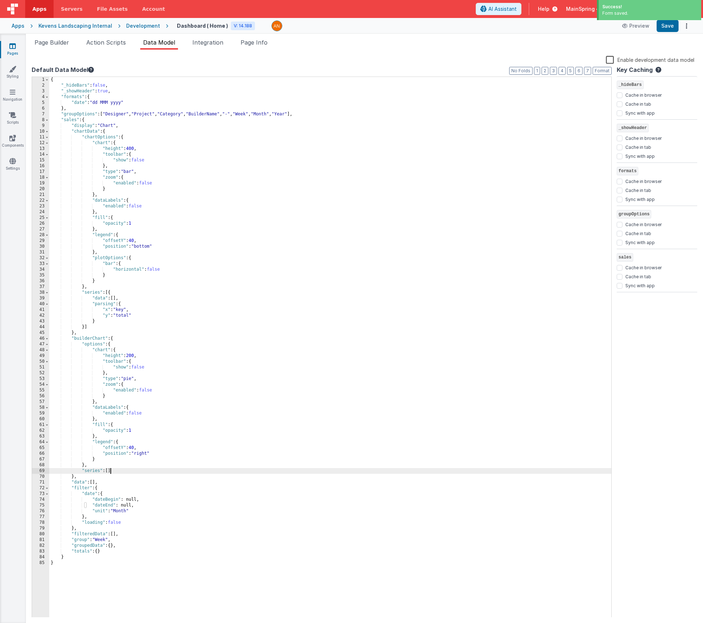
click at [101, 459] on div "{ "_hideBars" : false , "_showHeader" : true , "formats" : { "date" : "dd MMM y…" at bounding box center [330, 353] width 562 height 552
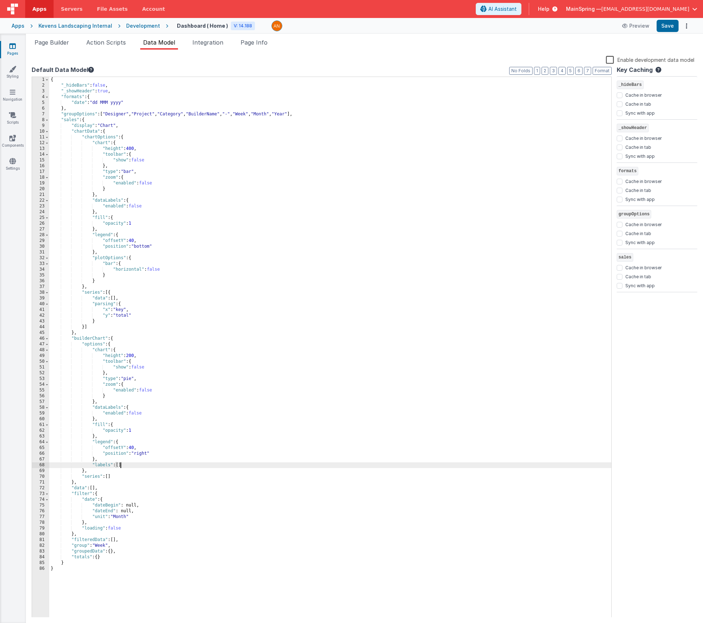
click at [250, 355] on div "{ "_hideBars" : false , "_showHeader" : true , "formats" : { "date" : "dd MMM y…" at bounding box center [330, 353] width 562 height 552
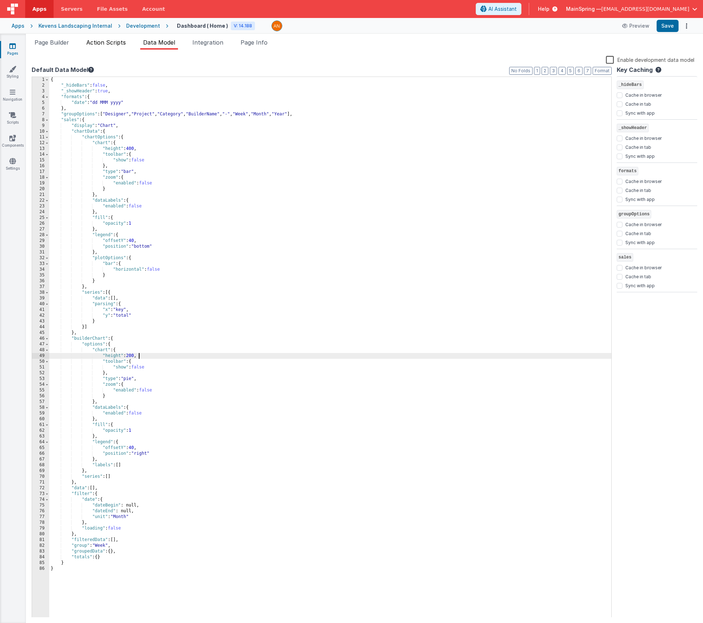
click at [104, 45] on span "Action Scripts" at bounding box center [106, 42] width 40 height 7
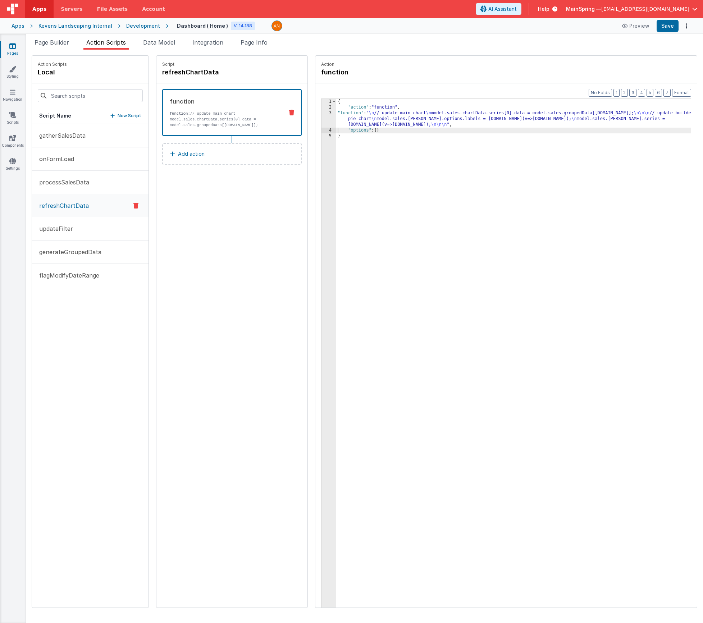
click at [411, 123] on div "{ "action" : "function" , "function" : " \n // update main chart \n model.sales…" at bounding box center [524, 370] width 376 height 543
click at [315, 118] on div "Format 7 6 5 4 3 2 1 No Folds 1 2 3 4 5 { "action" : "function" , "function" : …" at bounding box center [506, 359] width 382 height 552
click at [322, 113] on div "3" at bounding box center [329, 118] width 15 height 17
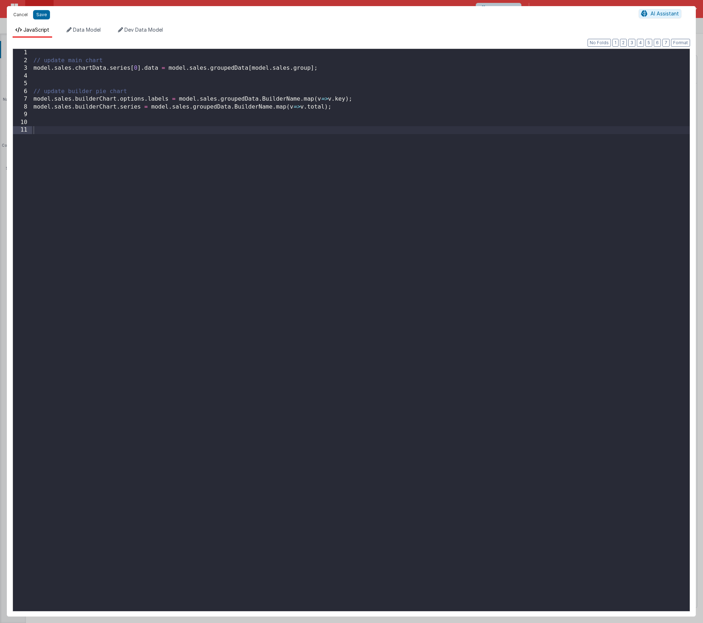
click at [19, 16] on button "Cancel" at bounding box center [21, 15] width 22 height 10
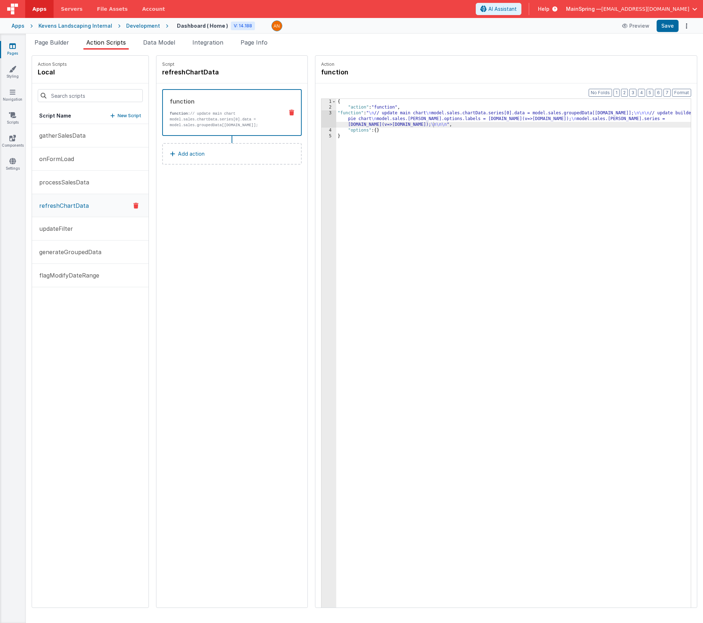
click at [43, 50] on div "Snippet Library Name Type Accordion Element Alert Action Action authLogin Actio…" at bounding box center [364, 337] width 677 height 574
click at [49, 46] on li "Page Builder" at bounding box center [52, 44] width 40 height 12
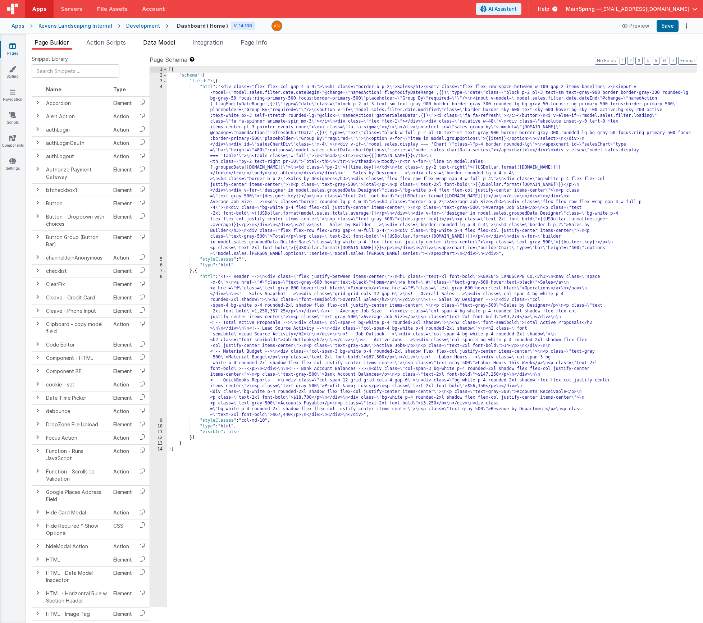
click at [149, 40] on span "Data Model" at bounding box center [159, 42] width 32 height 7
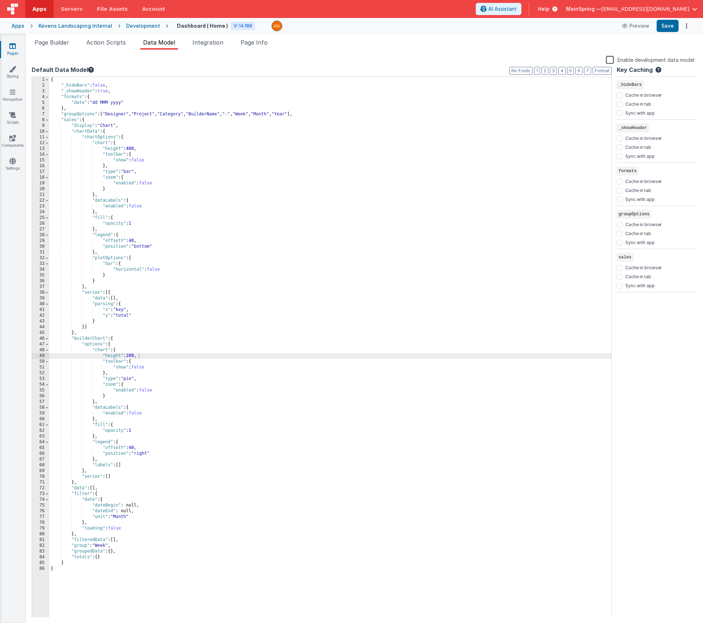
click at [110, 477] on div "{ "_hideBars" : false , "_showHeader" : true , "formats" : { "date" : "dd MMM y…" at bounding box center [330, 353] width 562 height 552
click at [608, 60] on label "Enable development data model" at bounding box center [650, 59] width 88 height 8
click at [0, 0] on input "Enable development data model" at bounding box center [0, 0] width 0 height 0
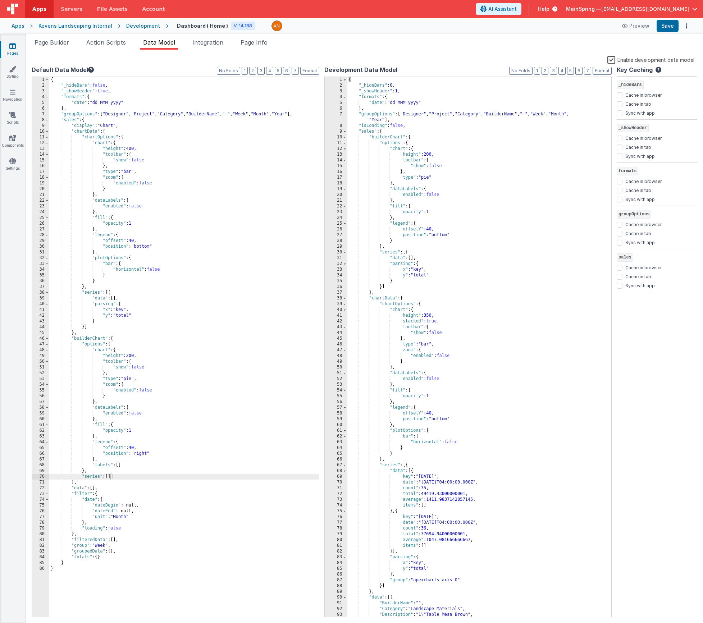
click at [99, 322] on div "{ "_hideBars" : false , "_showHeader" : true , "formats" : { "date" : "dd MMM y…" at bounding box center [330, 353] width 562 height 552
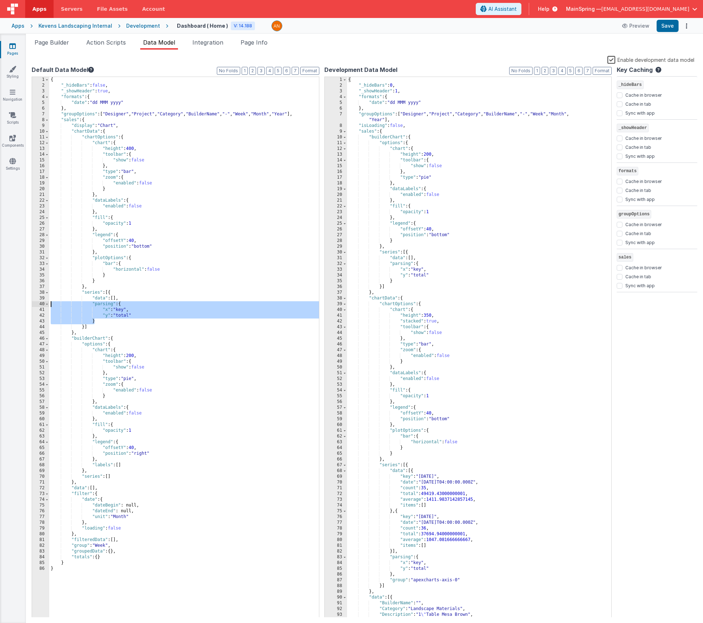
drag, startPoint x: 99, startPoint y: 322, endPoint x: 15, endPoint y: 303, distance: 85.8
click at [15, 303] on section "Pages Styling Navigation Scripts Components Settings Page Builder Action Script…" at bounding box center [351, 329] width 703 height 590
drag, startPoint x: 405, startPoint y: 285, endPoint x: 399, endPoint y: 284, distance: 5.9
click at [404, 285] on div "{ "_hideBars" : 0 , "_showHeader" : 1 , "formats" : { "date" : "dd MMM yyyy" } …" at bounding box center [476, 353] width 259 height 552
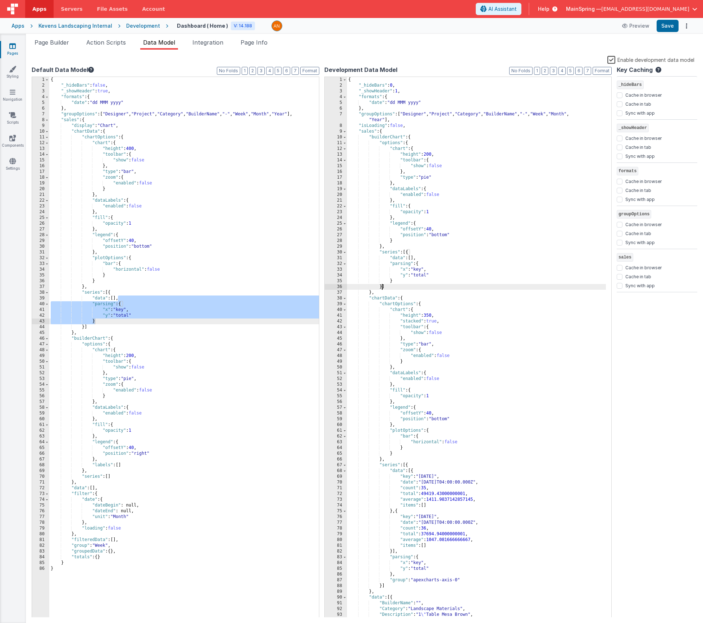
click at [382, 288] on div "{ "_hideBars" : 0 , "_showHeader" : 1 , "formats" : { "date" : "dd MMM yyyy" } …" at bounding box center [476, 353] width 259 height 552
click at [176, 296] on div "{ "_hideBars" : false , "_showHeader" : true , "formats" : { "date" : "dd MMM y…" at bounding box center [330, 353] width 562 height 552
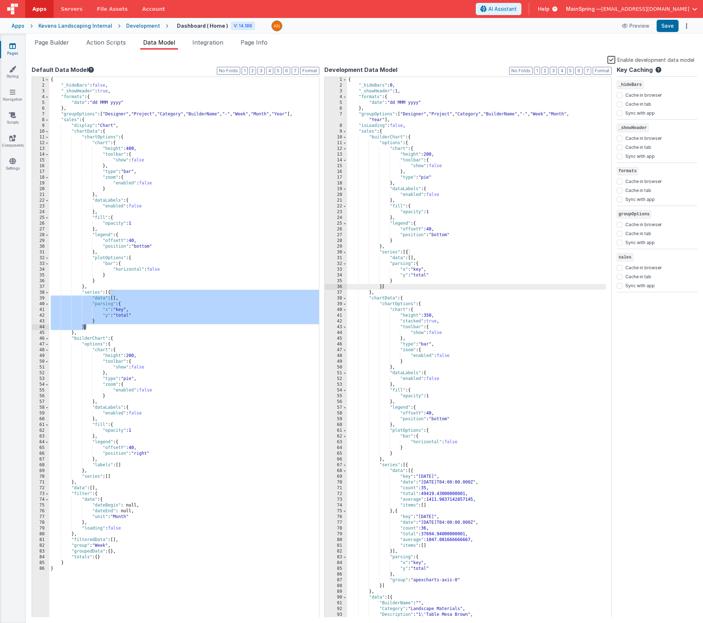
drag, startPoint x: 110, startPoint y: 293, endPoint x: 140, endPoint y: 275, distance: 34.7
click at [85, 326] on div "{ "_hideBars" : false , "_showHeader" : true , "formats" : { "date" : "dd MMM y…" at bounding box center [330, 353] width 562 height 552
drag, startPoint x: 163, startPoint y: 266, endPoint x: 158, endPoint y: 197, distance: 69.3
click at [163, 266] on div "{ "_hideBars" : false , "_showHeader" : true , "formats" : { "date" : "dd MMM y…" at bounding box center [330, 353] width 562 height 552
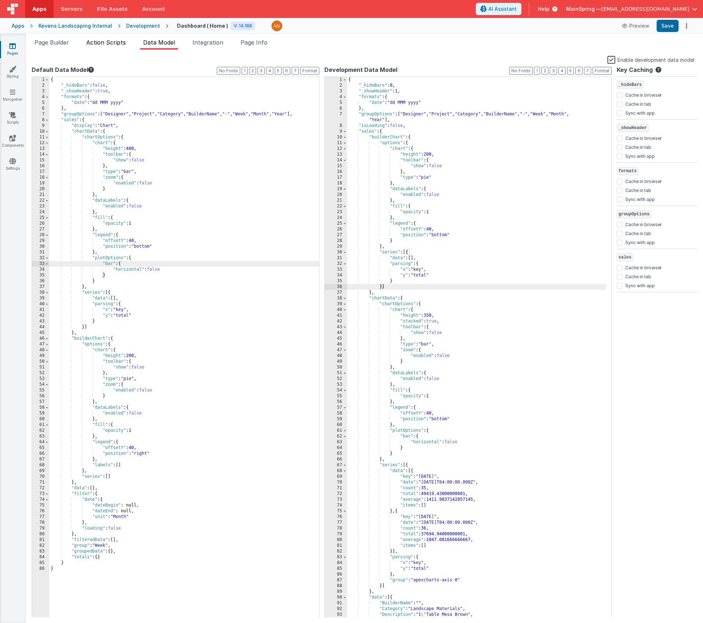
click at [93, 41] on span "Action Scripts" at bounding box center [106, 42] width 40 height 7
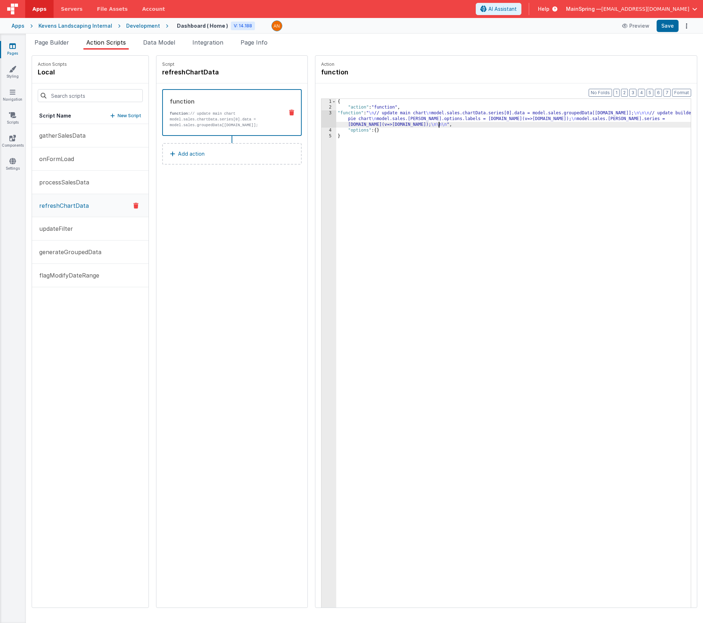
click at [417, 123] on div "{ "action" : "function" , "function" : " \n // update main chart \n model.sales…" at bounding box center [524, 370] width 376 height 543
click at [58, 47] on li "Page Builder" at bounding box center [52, 44] width 40 height 12
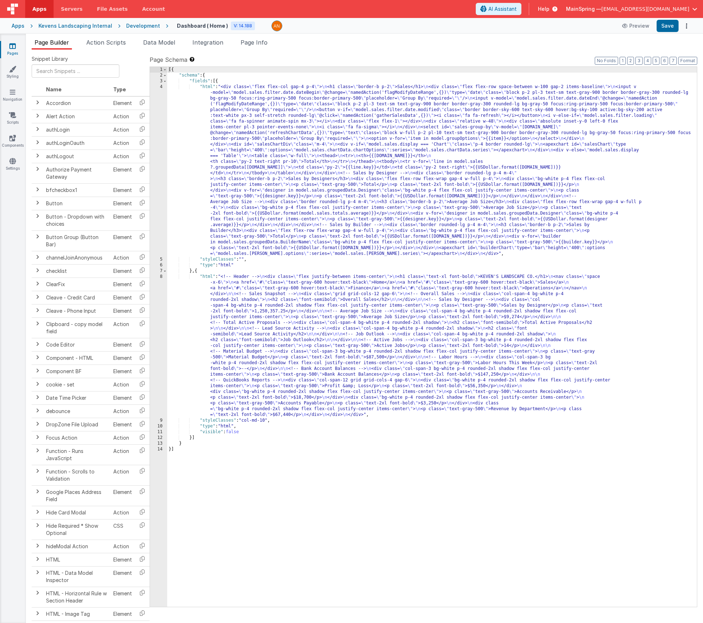
click at [267, 220] on div "[{ "schema" : { "fields" : [{ "html" : "<div class= \" flex flex-col gap-4 p-4 …" at bounding box center [432, 343] width 530 height 552
click at [160, 209] on div "4" at bounding box center [158, 170] width 17 height 173
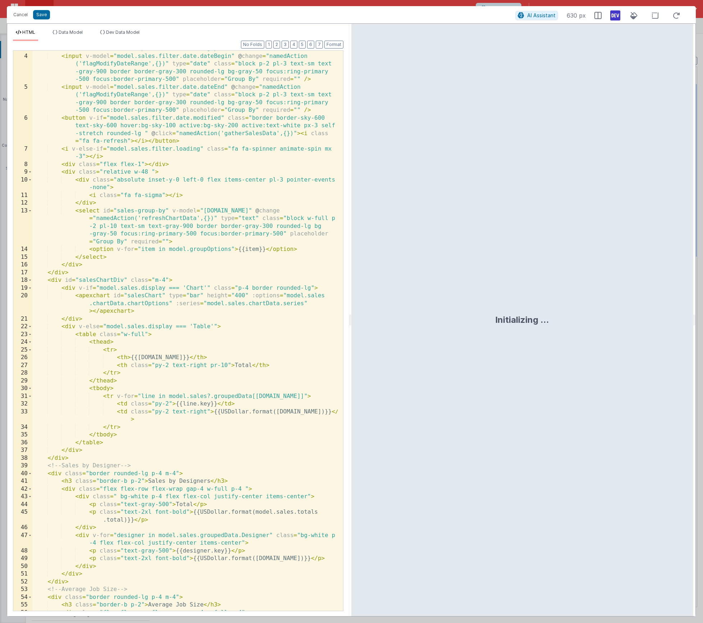
scroll to position [274, 0]
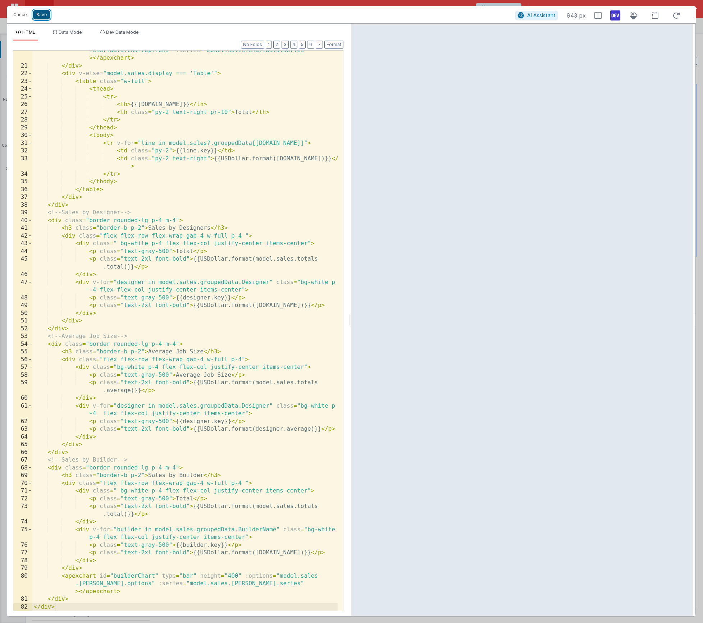
click at [41, 17] on button "Save" at bounding box center [41, 14] width 17 height 9
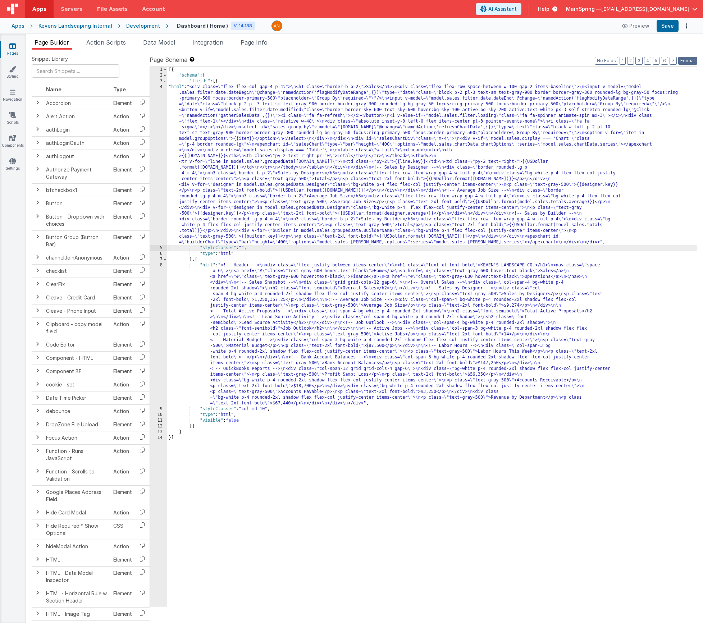
click at [686, 58] on button "Format" at bounding box center [687, 61] width 19 height 8
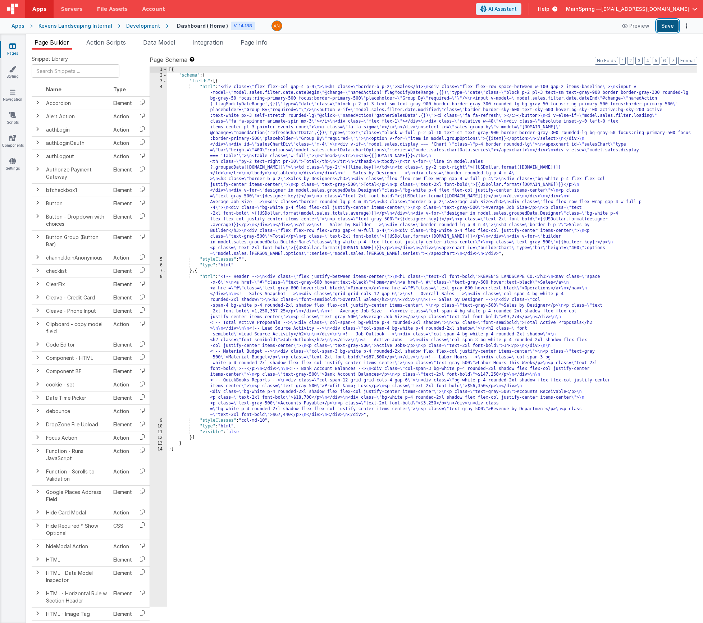
click at [666, 26] on button "Save" at bounding box center [668, 26] width 22 height 12
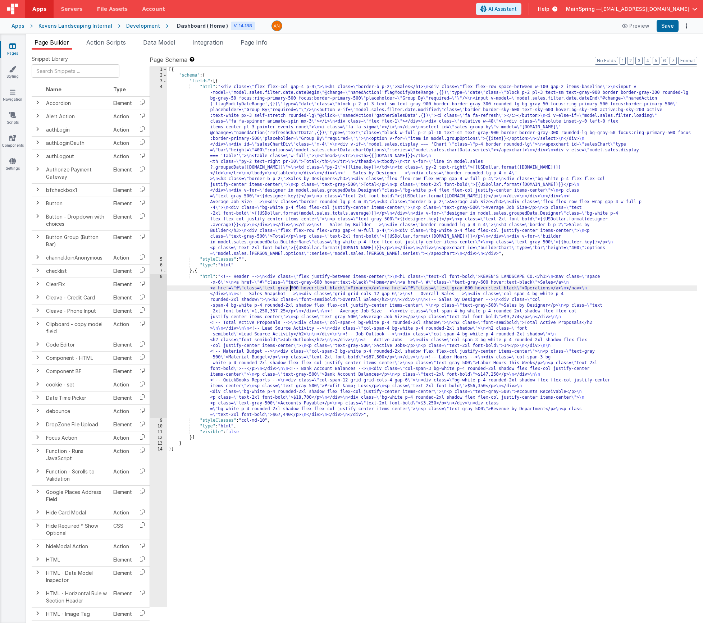
click at [290, 287] on div "[{ "schema" : { "fields" : [{ "html" : "<div class= \" flex flex-col gap-4 p-4 …" at bounding box center [432, 343] width 530 height 552
click at [98, 37] on div "Page Builder Action Scripts Data Model Integration Page Info Snippet Library Na…" at bounding box center [364, 329] width 677 height 590
click at [104, 42] on span "Action Scripts" at bounding box center [106, 42] width 40 height 7
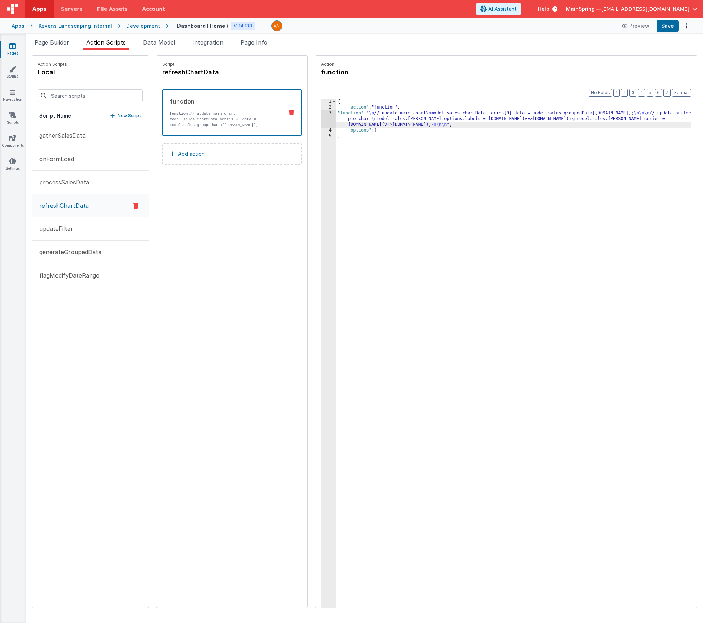
click at [385, 115] on div "{ "action" : "function" , "function" : " \n // update main chart \n model.sales…" at bounding box center [524, 370] width 376 height 543
click at [322, 118] on div "3" at bounding box center [329, 118] width 15 height 17
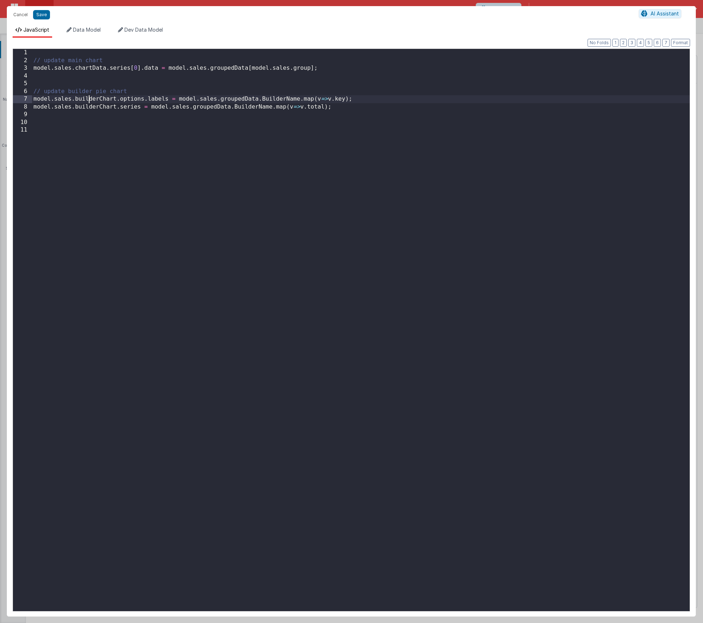
drag, startPoint x: 88, startPoint y: 101, endPoint x: 112, endPoint y: 122, distance: 31.6
click at [88, 101] on div "// update main chart model . sales . chartData . series [ 0 ] . data = model . …" at bounding box center [361, 338] width 658 height 578
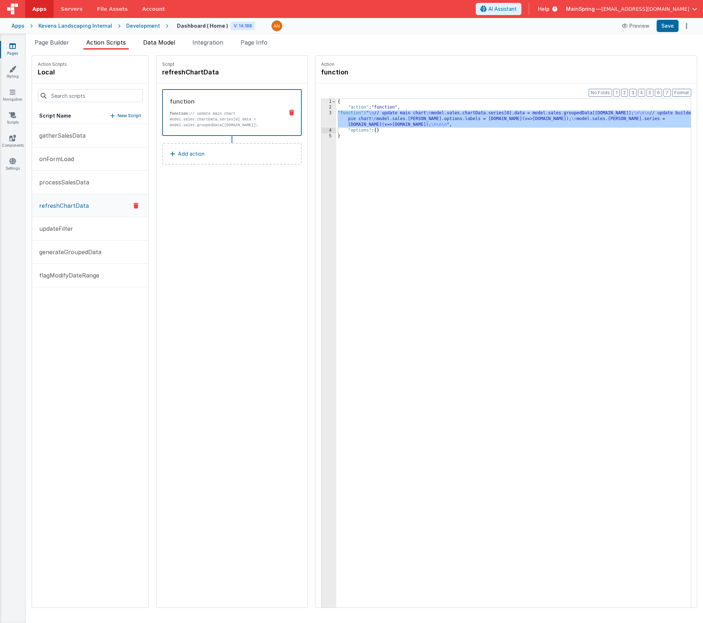
click at [166, 40] on span "Data Model" at bounding box center [159, 42] width 32 height 7
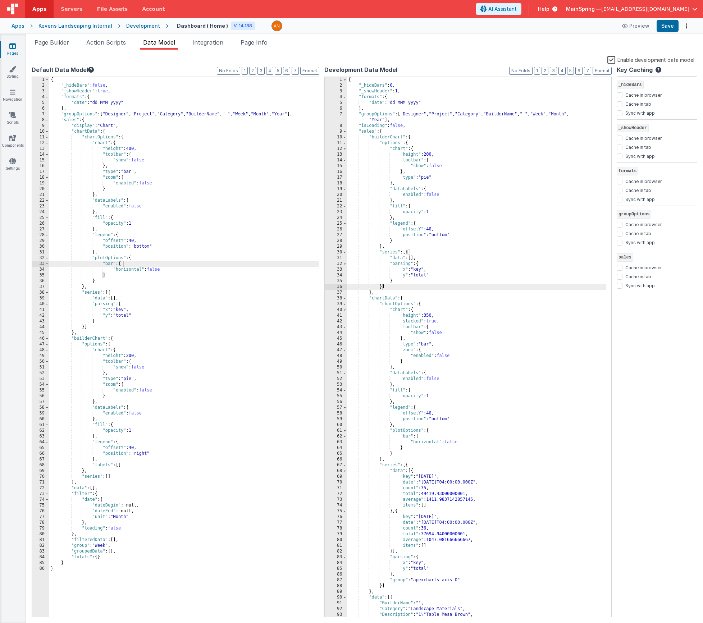
drag, startPoint x: 113, startPoint y: 43, endPoint x: 114, endPoint y: 54, distance: 10.5
click at [114, 54] on div "Page Builder Action Scripts Data Model Integration Page Info Snippet Library Na…" at bounding box center [364, 330] width 677 height 585
drag, startPoint x: 96, startPoint y: 138, endPoint x: 96, endPoint y: 170, distance: 32.4
click at [83, 138] on div "{ "_hideBars" : false , "_showHeader" : true , "formats" : { "date" : "dd MMM y…" at bounding box center [184, 353] width 270 height 552
click at [122, 39] on span "Action Scripts" at bounding box center [106, 42] width 40 height 7
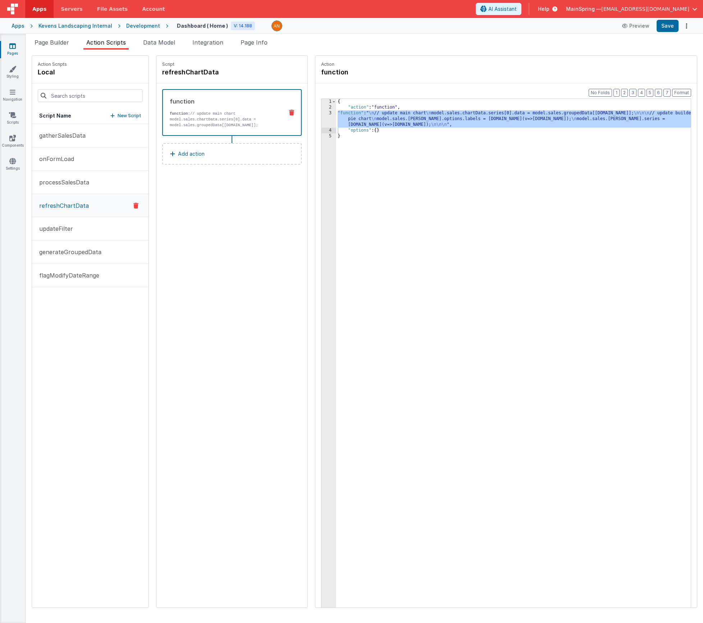
click at [358, 116] on div "{ "action" : "function" , "function" : " \n // update main chart \n model.sales…" at bounding box center [524, 370] width 376 height 543
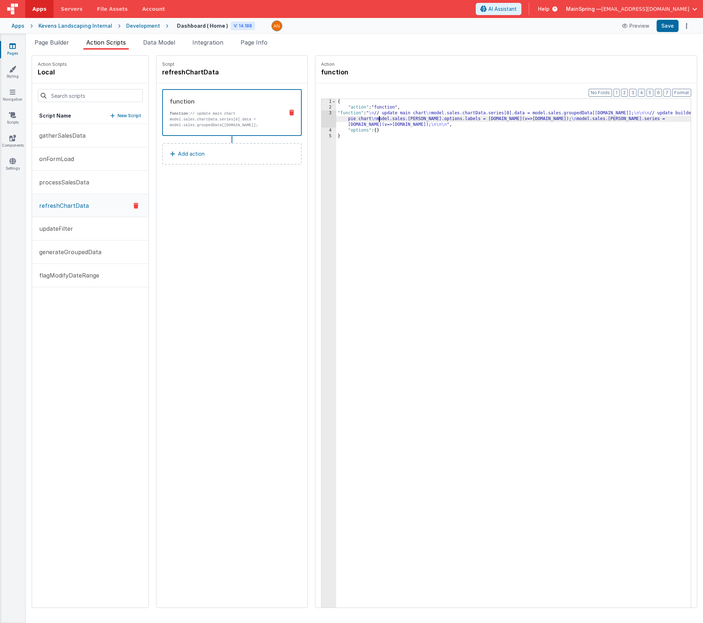
click at [322, 114] on div "3" at bounding box center [329, 118] width 15 height 17
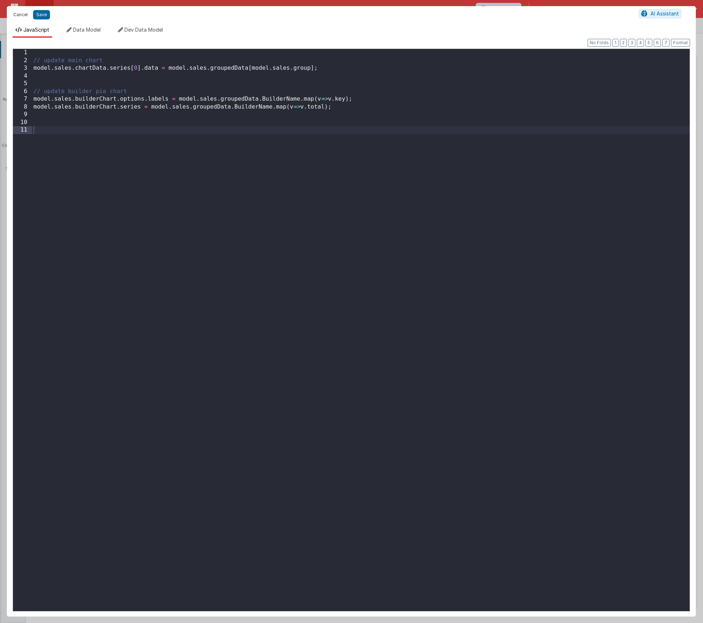
click at [21, 18] on button "Cancel" at bounding box center [21, 15] width 22 height 10
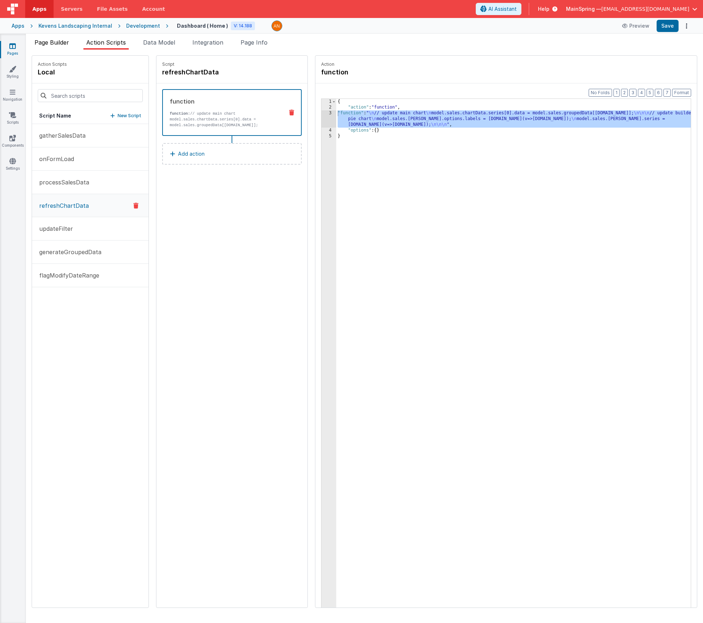
click at [53, 46] on li "Page Builder" at bounding box center [52, 44] width 40 height 12
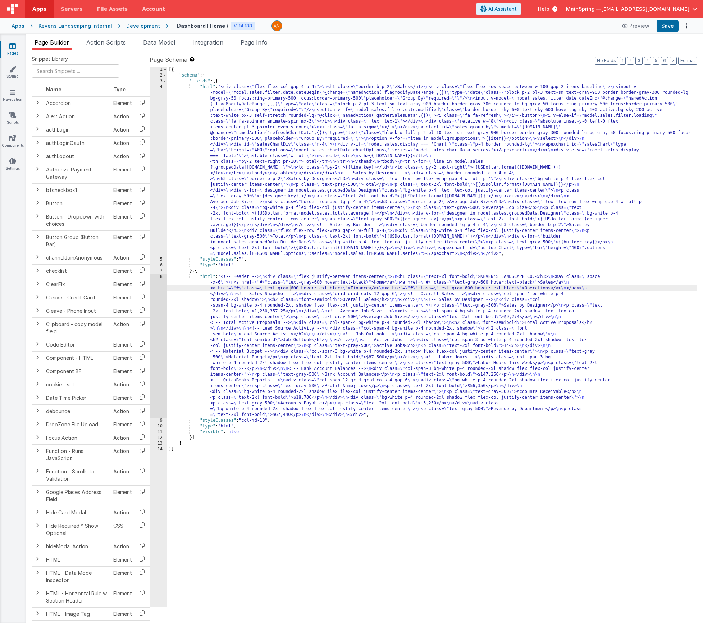
click at [265, 340] on div "[{ "schema" : { "fields" : [{ "html" : "<div class= \" flex flex-col gap-4 p-4 …" at bounding box center [432, 343] width 530 height 552
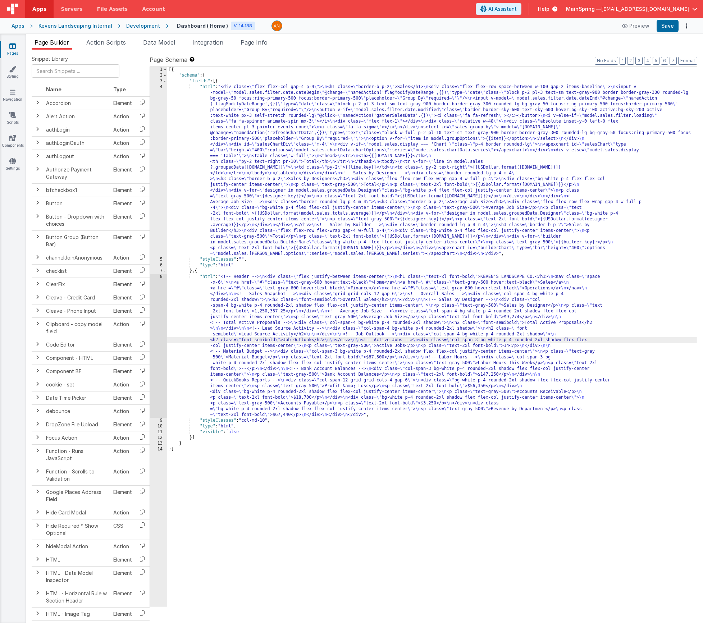
click at [219, 199] on div "[{ "schema" : { "fields" : [{ "html" : "<div class= \" flex flex-col gap-4 p-4 …" at bounding box center [432, 343] width 530 height 552
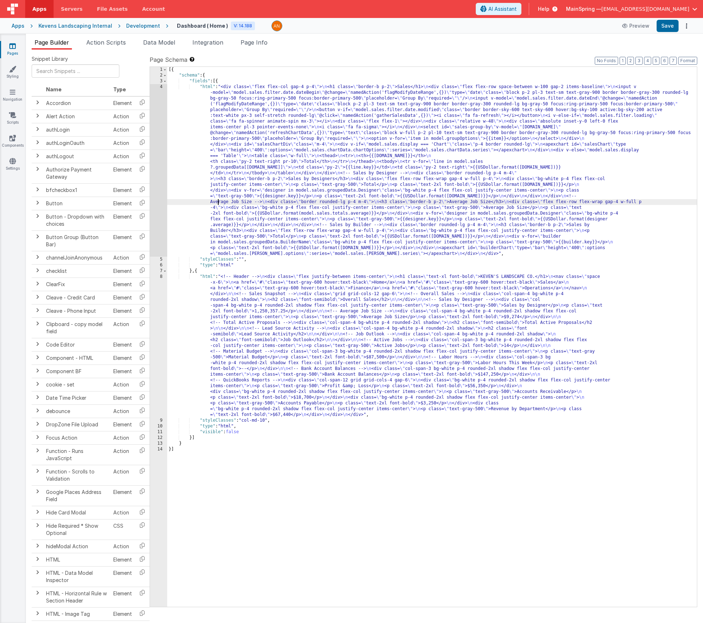
click at [158, 209] on div "4" at bounding box center [158, 170] width 17 height 173
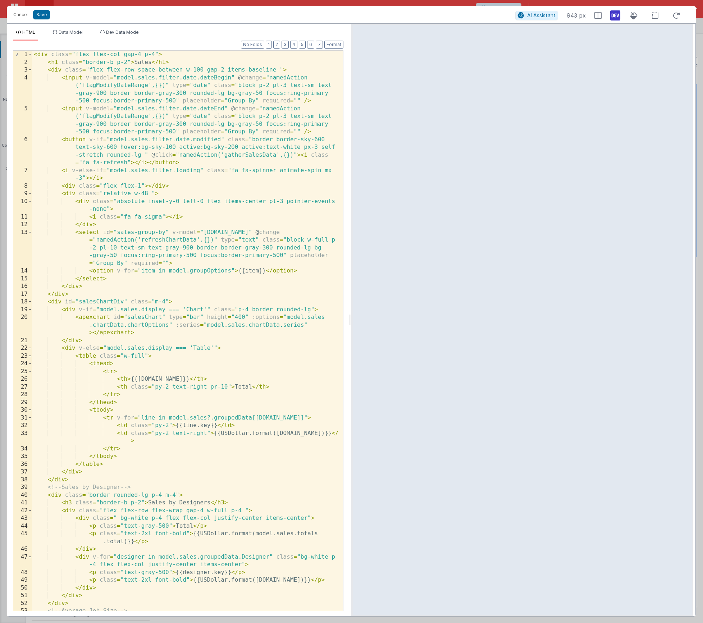
scroll to position [0, 0]
drag, startPoint x: 146, startPoint y: 325, endPoint x: 127, endPoint y: 325, distance: 19.4
click at [127, 325] on div "< div class = "flex flex-col gap-4 p-4" > < h1 class = "border-b p-2" > Sales <…" at bounding box center [184, 339] width 305 height 576
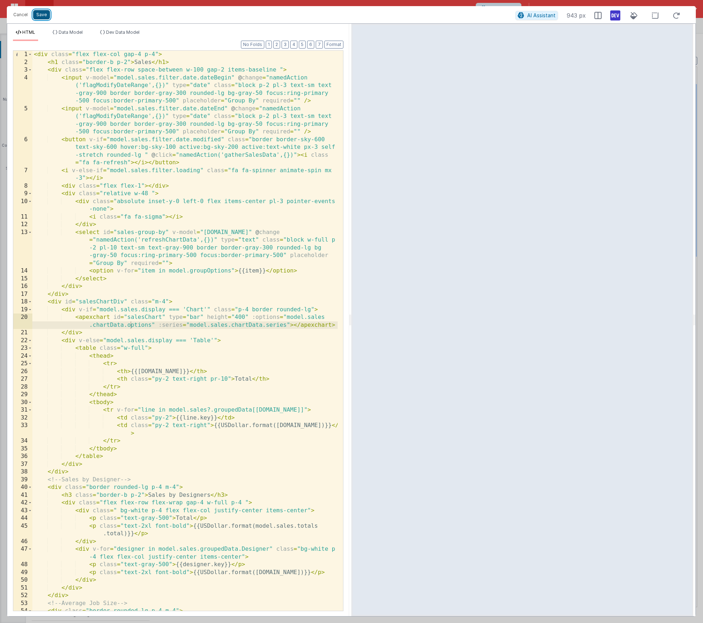
click at [40, 18] on button "Save" at bounding box center [41, 14] width 17 height 9
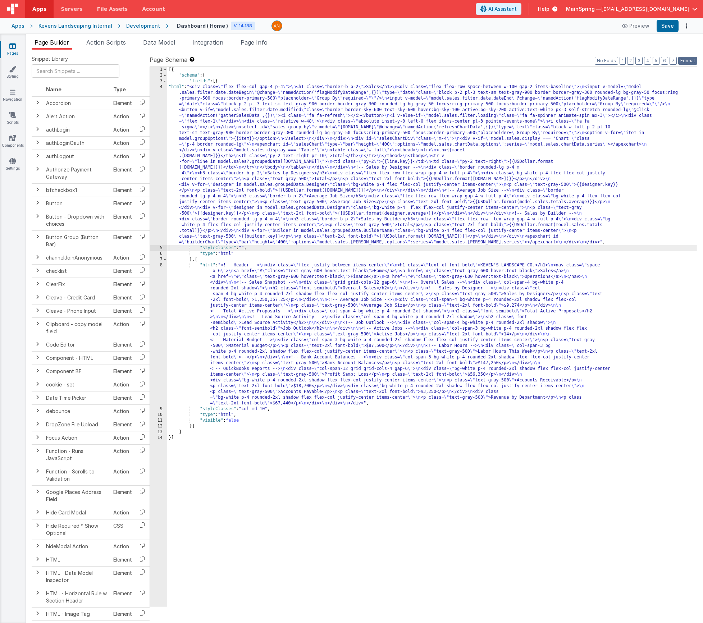
click at [691, 64] on button "Format" at bounding box center [687, 61] width 19 height 8
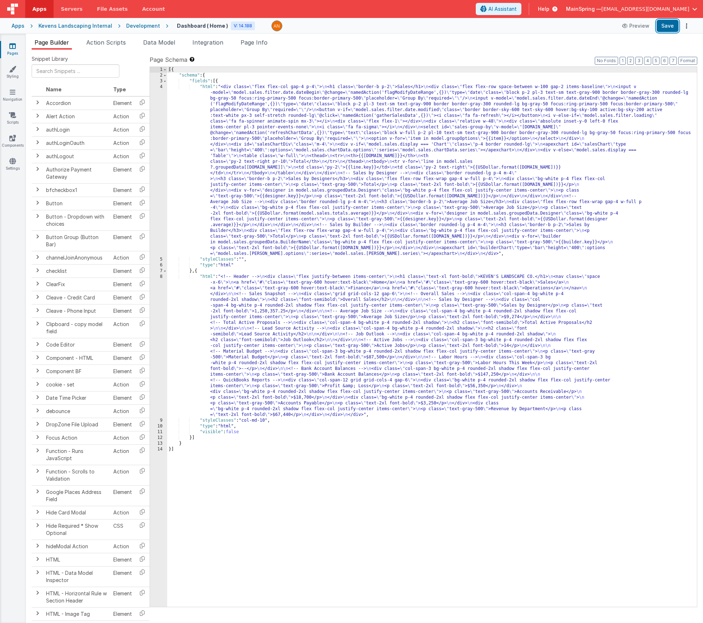
drag, startPoint x: 667, startPoint y: 25, endPoint x: 499, endPoint y: 50, distance: 169.7
click at [667, 26] on button "Save" at bounding box center [668, 26] width 22 height 12
click at [108, 48] on li "Action Scripts" at bounding box center [105, 44] width 45 height 12
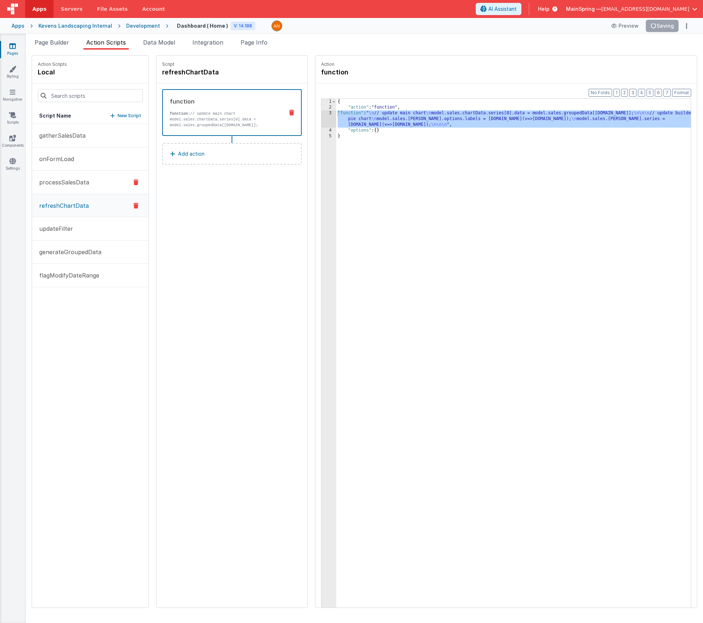
click at [63, 186] on p "processSalesData" at bounding box center [62, 182] width 54 height 9
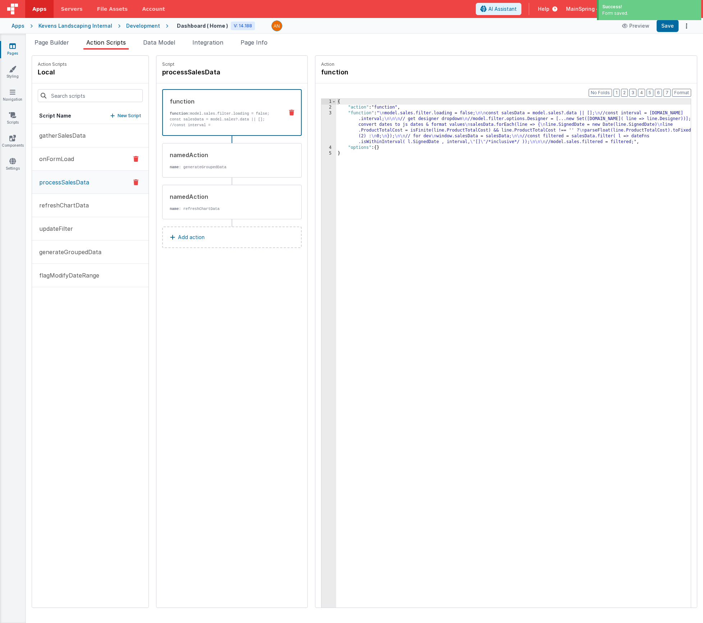
click at [59, 160] on p "onFormLoad" at bounding box center [54, 159] width 39 height 9
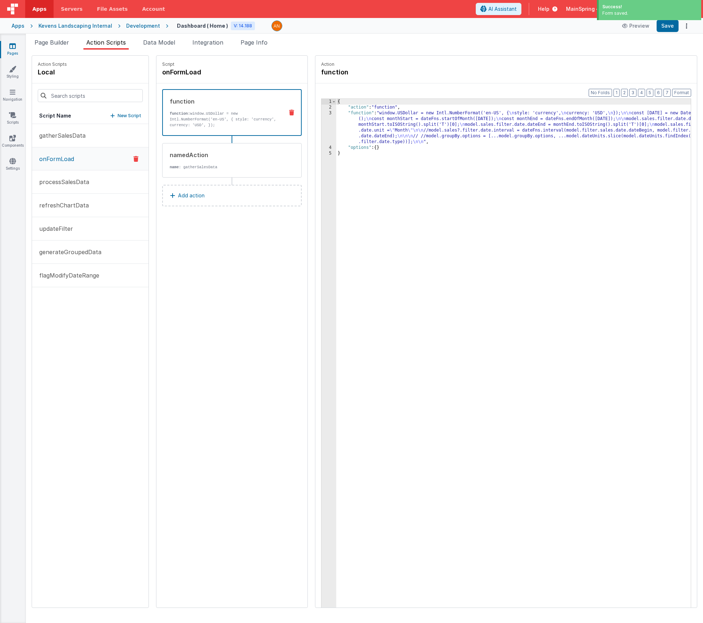
click at [402, 128] on div "{ "action" : "function" , "function" : "window.USDollar = new Intl.NumberFormat…" at bounding box center [524, 370] width 376 height 543
click at [322, 129] on div "3" at bounding box center [329, 127] width 15 height 35
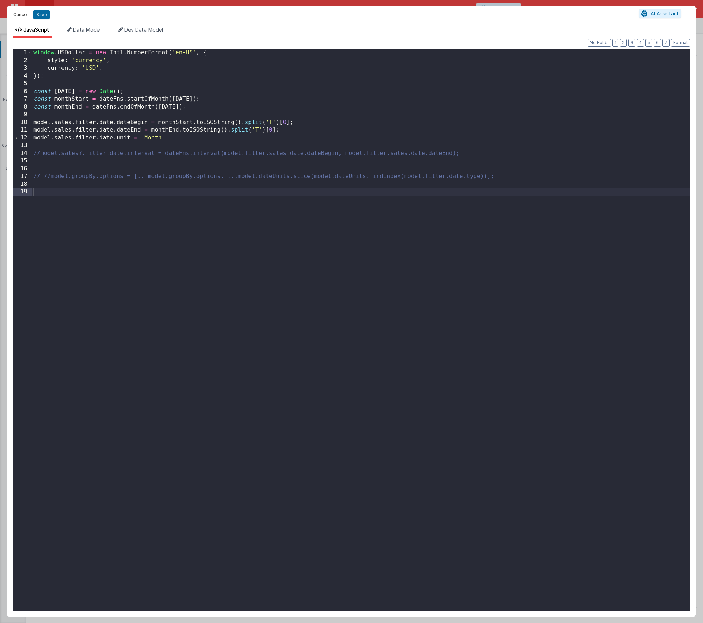
click at [19, 14] on button "Cancel" at bounding box center [21, 15] width 22 height 10
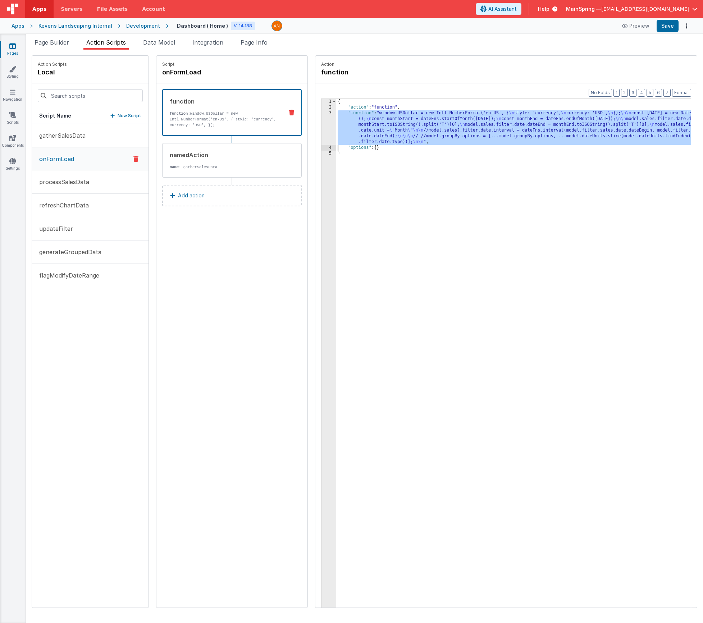
click at [369, 128] on div "{ "action" : "function" , "function" : "window.USDollar = new Intl.NumberFormat…" at bounding box center [524, 370] width 376 height 543
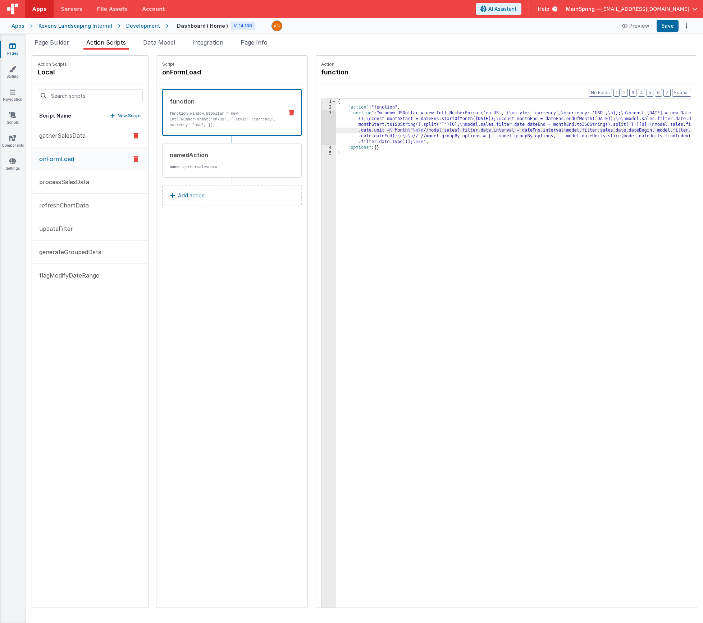
click at [73, 137] on p "gatherSalesData" at bounding box center [60, 135] width 51 height 9
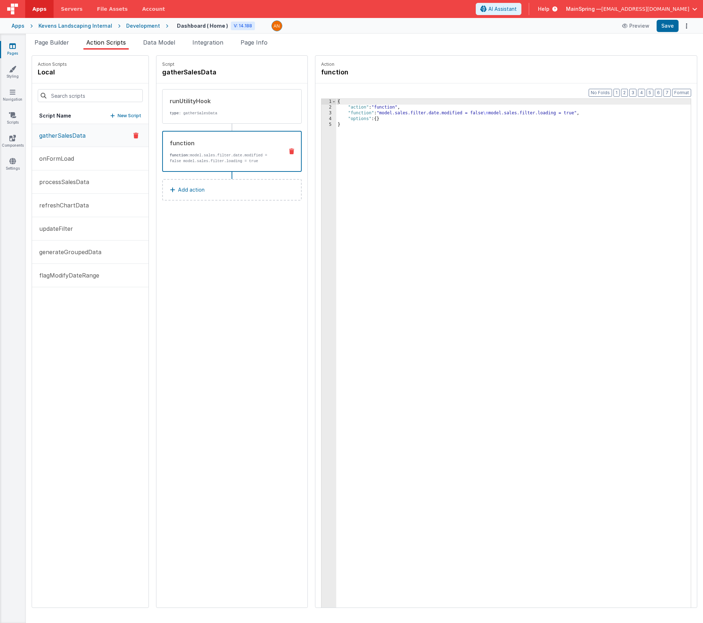
click at [223, 156] on p "function: model.sales.filter.date.modified = false model.sales.filter.loading =…" at bounding box center [224, 159] width 108 height 12
click at [69, 162] on p "onFormLoad" at bounding box center [54, 158] width 39 height 9
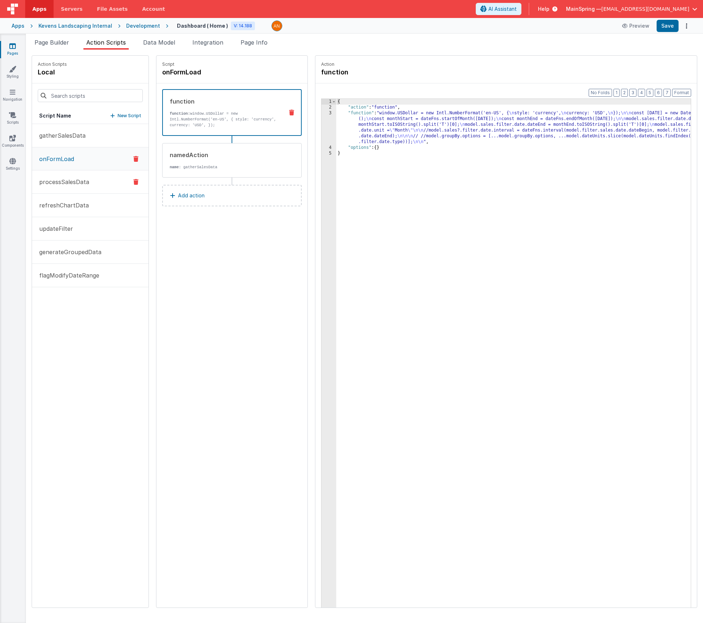
click at [58, 183] on p "processSalesData" at bounding box center [62, 182] width 54 height 9
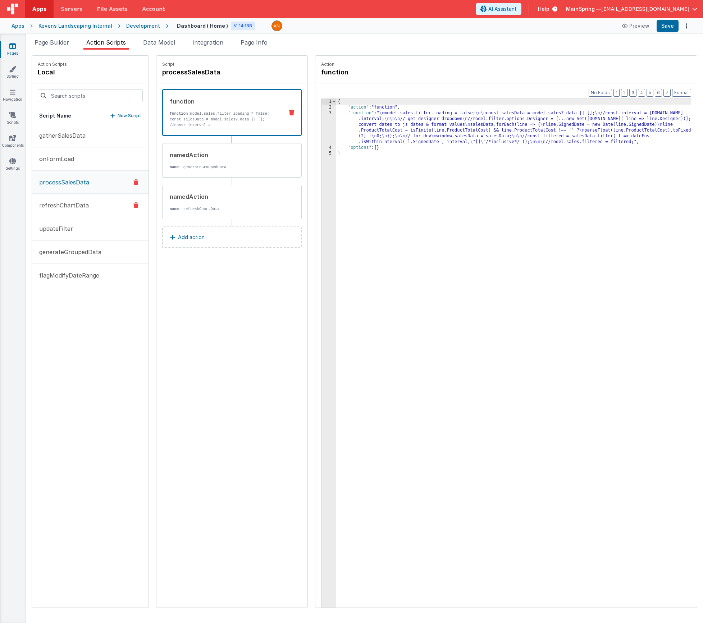
click at [56, 207] on p "refreshChartData" at bounding box center [62, 205] width 54 height 9
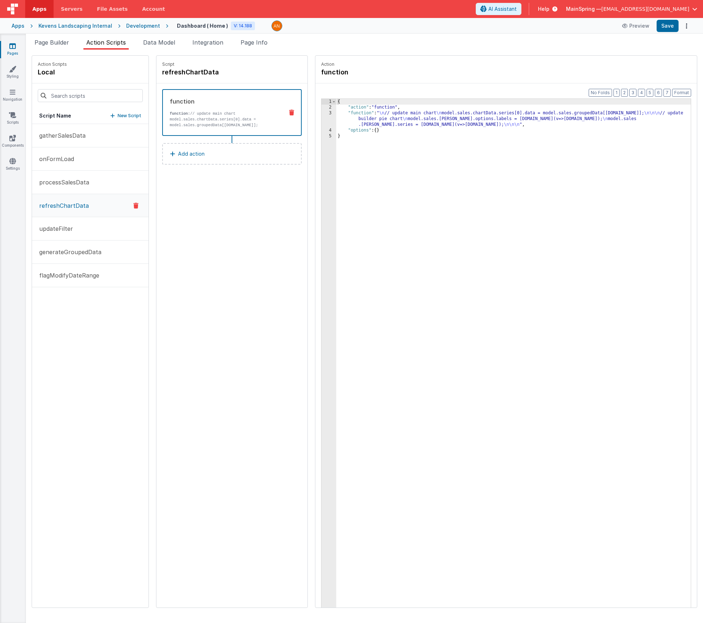
click at [369, 125] on div "{ "action" : "function" , "function" : " \n // update main chart \n model.sales…" at bounding box center [524, 370] width 376 height 543
click at [322, 119] on div "3" at bounding box center [329, 118] width 15 height 17
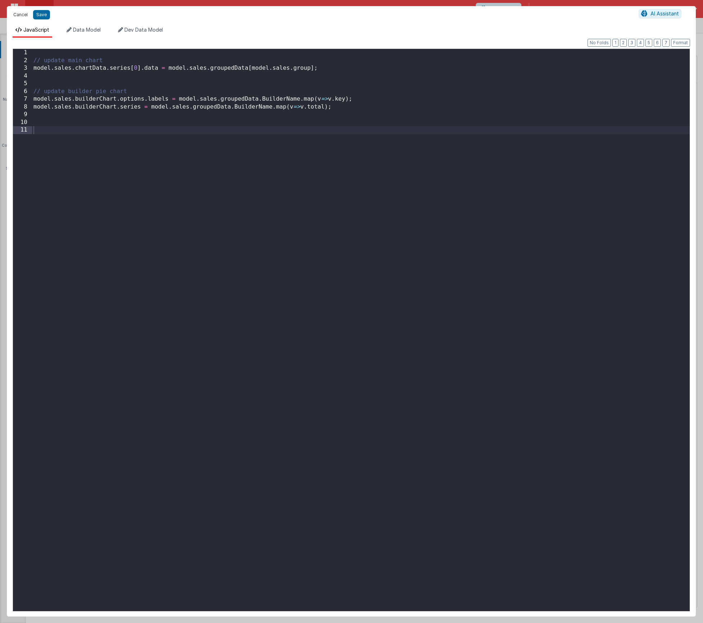
click at [21, 18] on button "Cancel" at bounding box center [21, 15] width 22 height 10
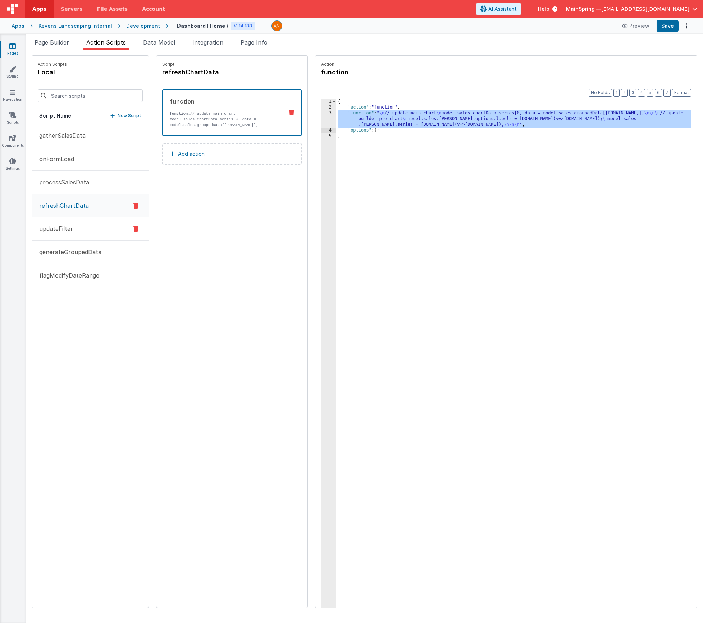
click at [63, 226] on p "updateFilter" at bounding box center [54, 228] width 38 height 9
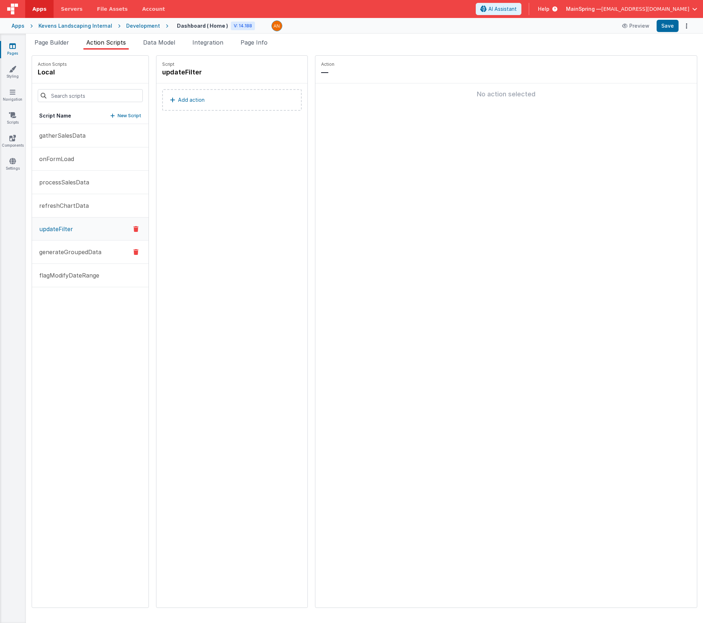
click at [68, 245] on button "generateGroupedData" at bounding box center [90, 252] width 117 height 23
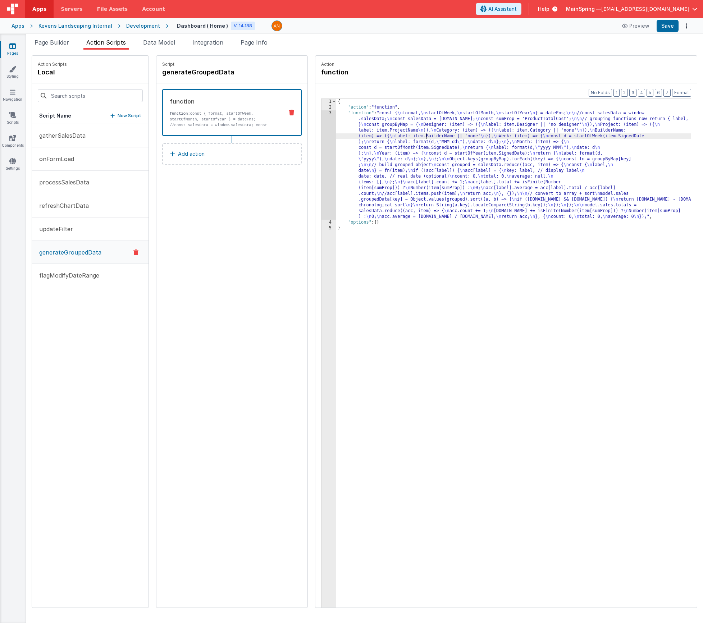
click at [406, 135] on div "{ "action" : "function" , "function" : "const { \n format, \n startOfWeek, \n s…" at bounding box center [524, 370] width 376 height 543
click at [315, 141] on div "Format 7 6 5 4 3 2 1 No Folds 1 2 3 4 5 { "action" : "function" , "function" : …" at bounding box center [506, 359] width 382 height 552
click at [322, 141] on div "3" at bounding box center [329, 164] width 15 height 109
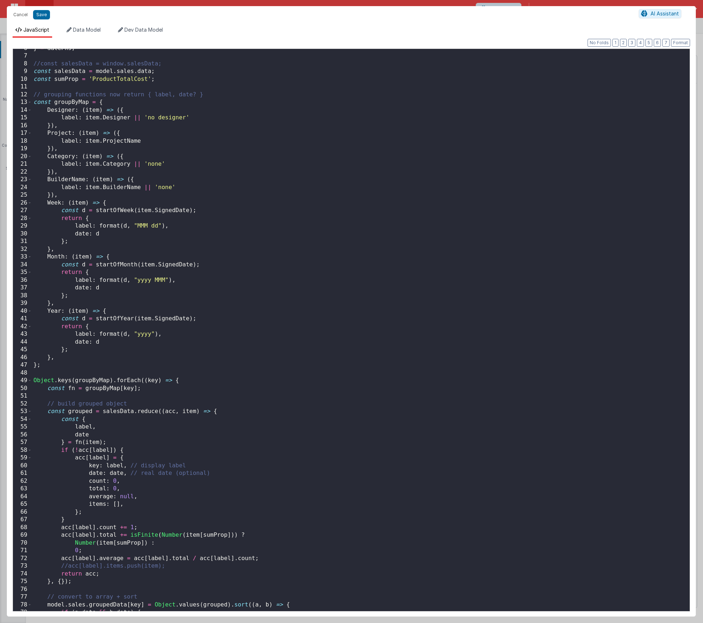
scroll to position [187, 0]
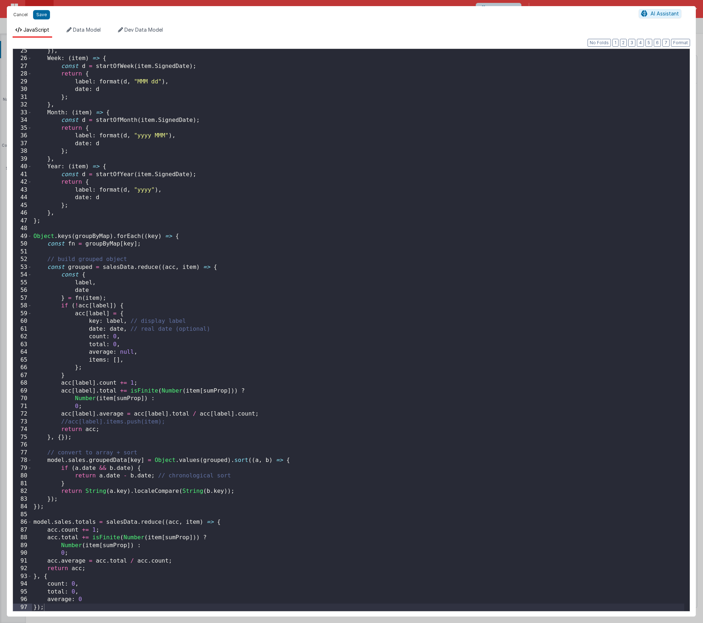
click at [22, 18] on button "Cancel" at bounding box center [21, 15] width 22 height 10
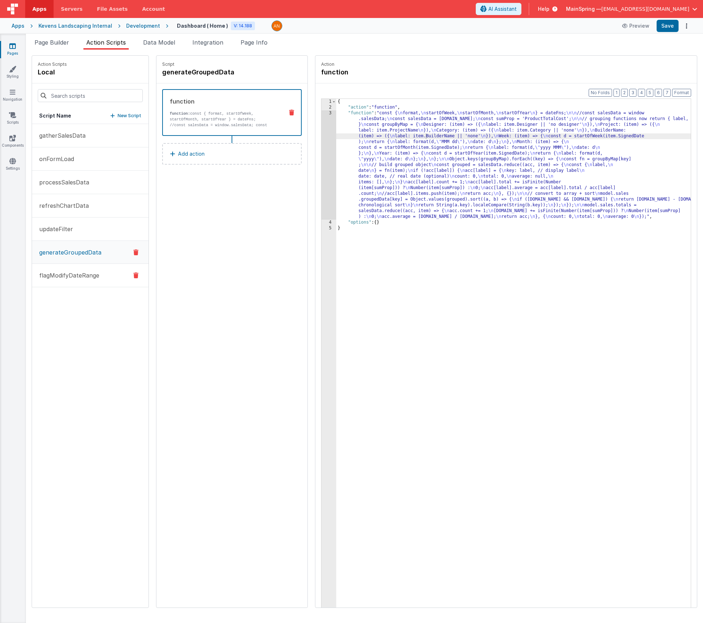
click at [63, 275] on p "flagModifyDateRange" at bounding box center [67, 275] width 64 height 9
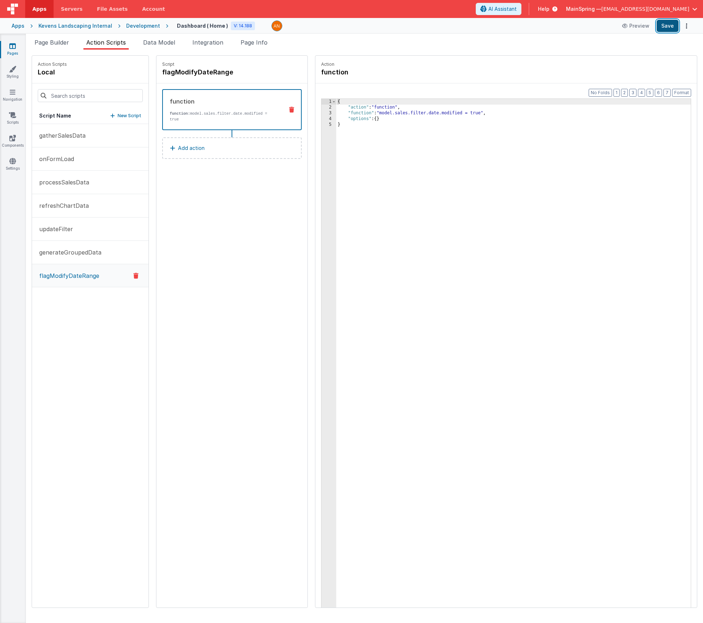
click at [667, 28] on button "Save" at bounding box center [668, 26] width 22 height 12
click at [58, 40] on span "Page Builder" at bounding box center [52, 42] width 35 height 7
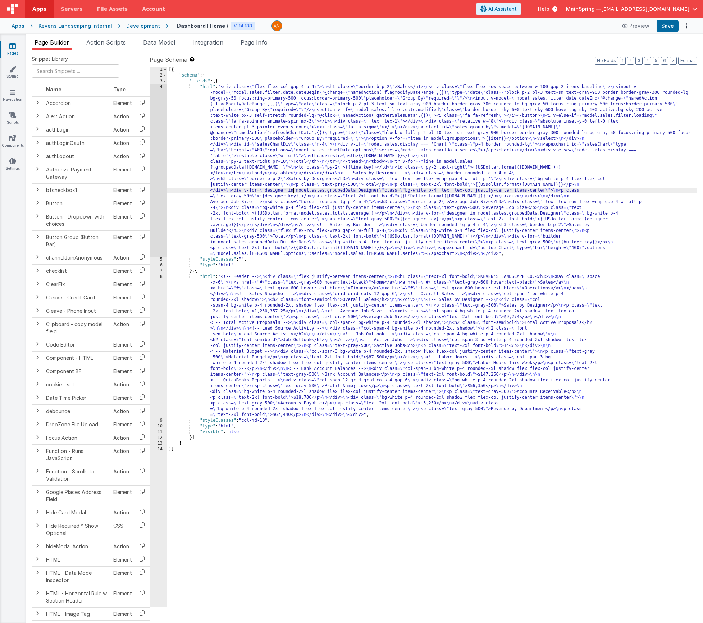
click at [293, 192] on div "[{ "schema" : { "fields" : [{ "html" : "<div class= \" flex flex-col gap-4 p-4 …" at bounding box center [432, 343] width 530 height 552
click at [150, 190] on div "4" at bounding box center [158, 170] width 17 height 173
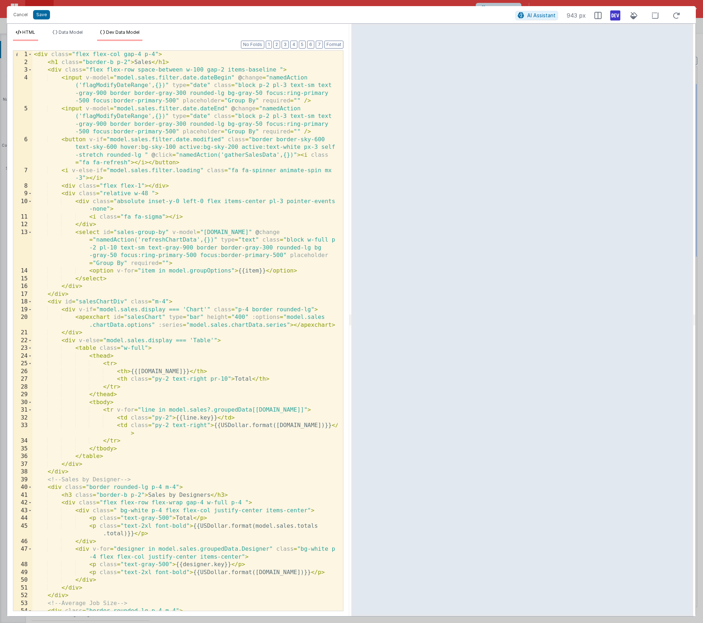
click at [111, 31] on span "Dev Data Model" at bounding box center [122, 31] width 33 height 5
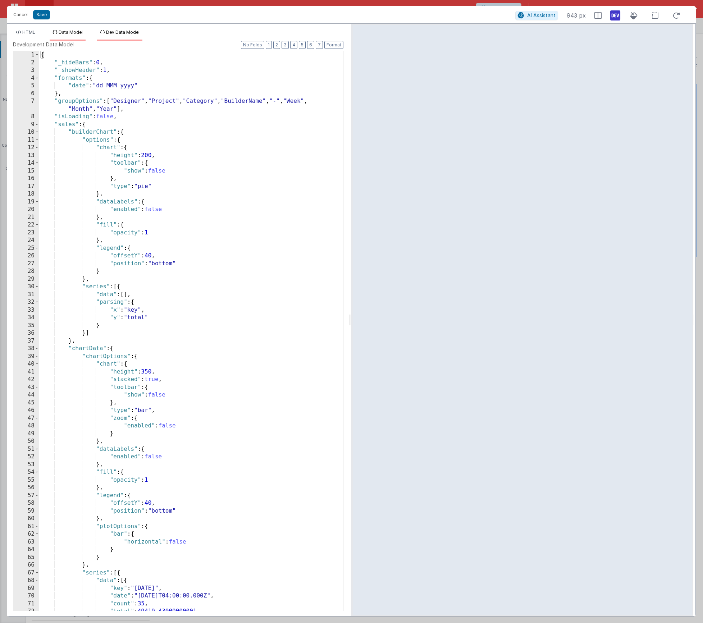
click at [73, 33] on span "Data Model" at bounding box center [71, 31] width 24 height 5
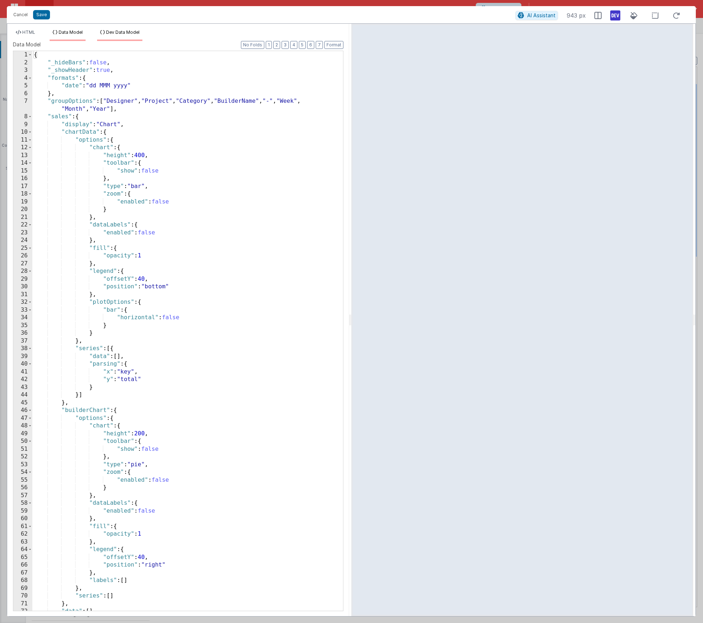
click at [118, 37] on li "Dev Data Model" at bounding box center [119, 35] width 45 height 12
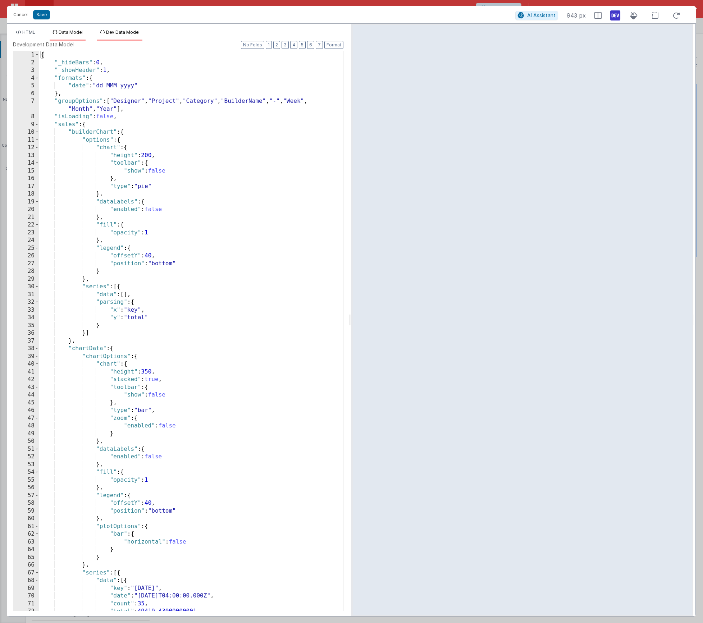
click at [74, 35] on span "Data Model" at bounding box center [71, 31] width 24 height 5
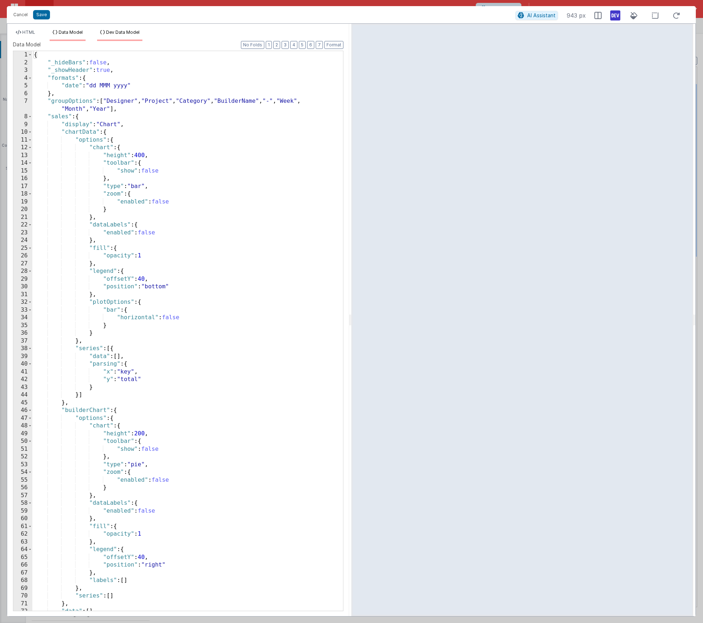
click at [110, 35] on li "Dev Data Model" at bounding box center [119, 35] width 45 height 12
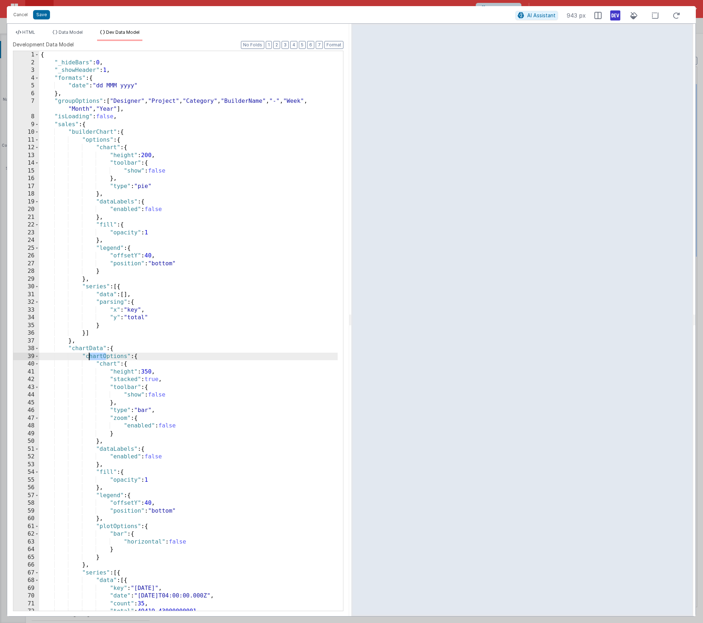
drag, startPoint x: 106, startPoint y: 358, endPoint x: 88, endPoint y: 361, distance: 18.6
click at [86, 359] on div "{ "_hideBars" : 0 , "_showHeader" : 1 , "formats" : { "date" : "dd MMM yyyy" } …" at bounding box center [188, 339] width 299 height 576
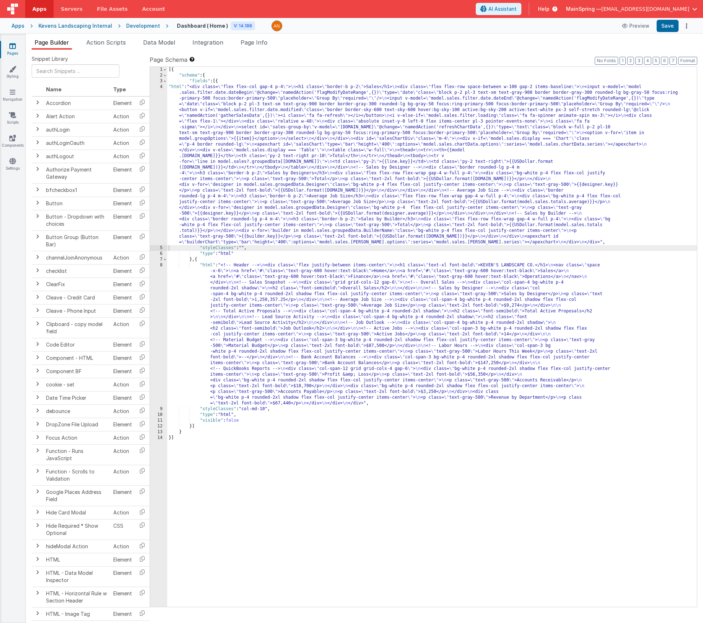
click at [277, 193] on div "[{ "schema" : { "fields" : [{ "html" : "<div class= \" flex flex-col gap-4 p-4 …" at bounding box center [432, 343] width 530 height 552
click at [685, 59] on button "Format" at bounding box center [687, 61] width 19 height 8
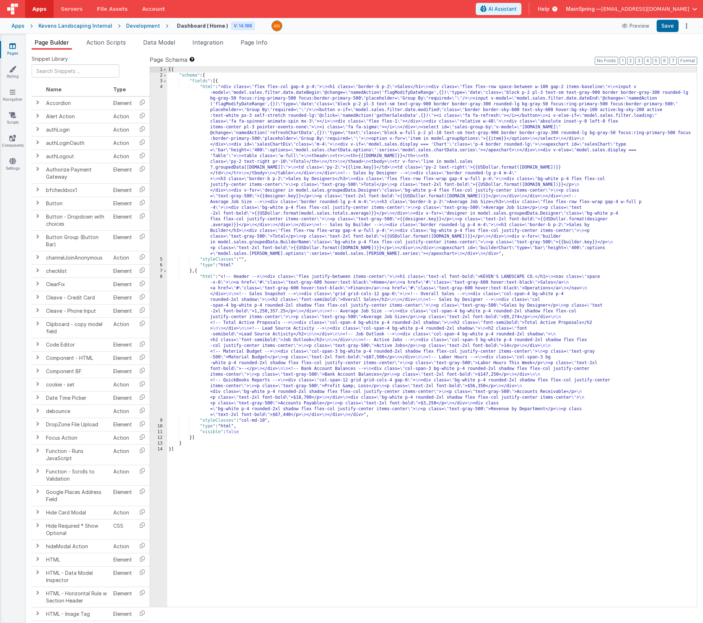
click at [314, 189] on div "[{ "schema" : { "fields" : [{ "html" : "<div class= \" flex flex-col gap-4 p-4 …" at bounding box center [432, 343] width 530 height 552
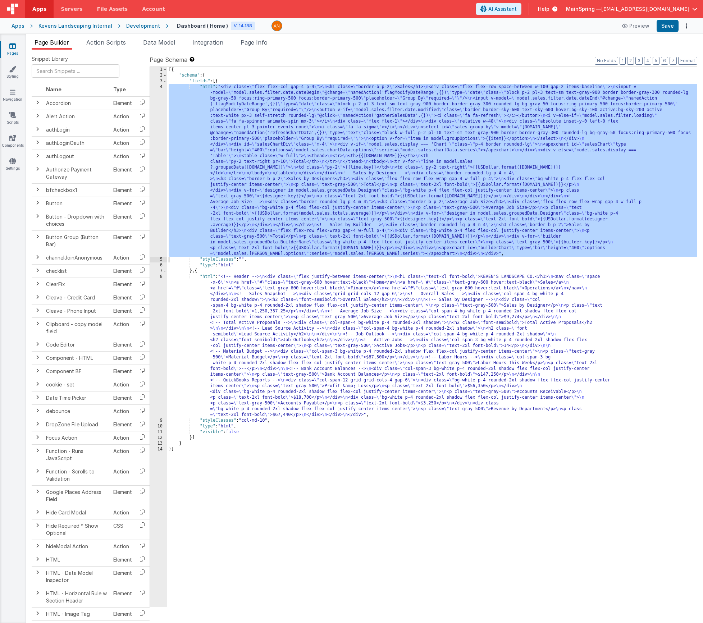
click at [156, 204] on div "4" at bounding box center [158, 170] width 17 height 173
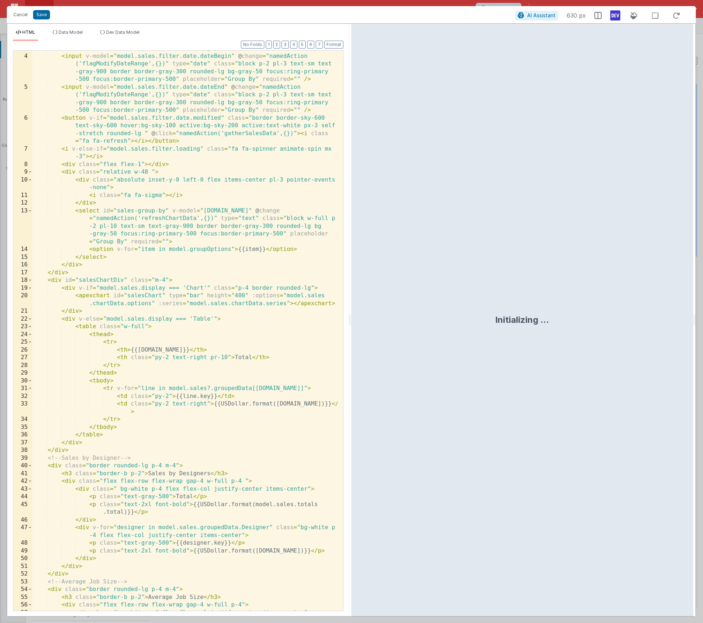
scroll to position [267, 0]
